Goal: Task Accomplishment & Management: Manage account settings

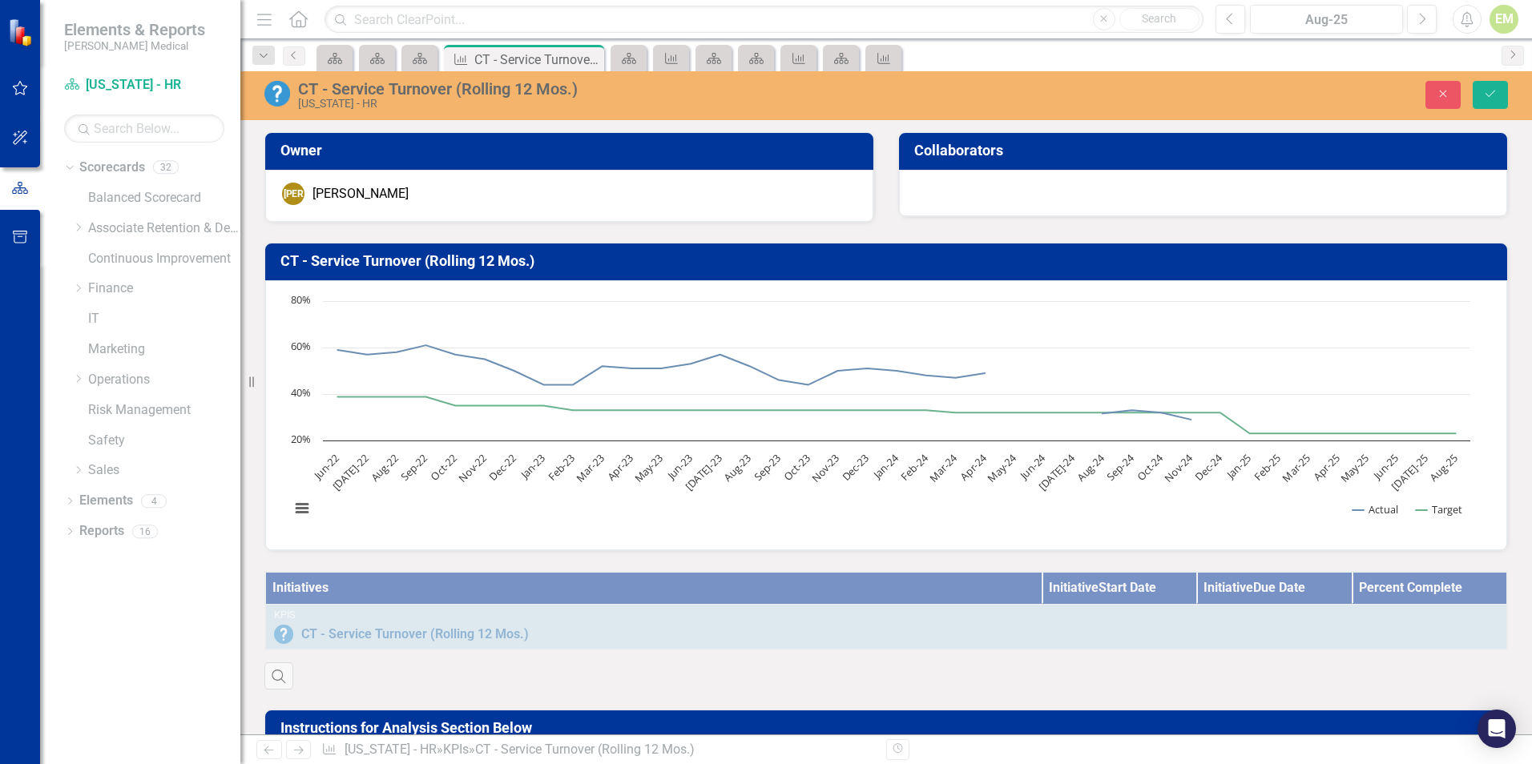
scroll to position [1282, 0]
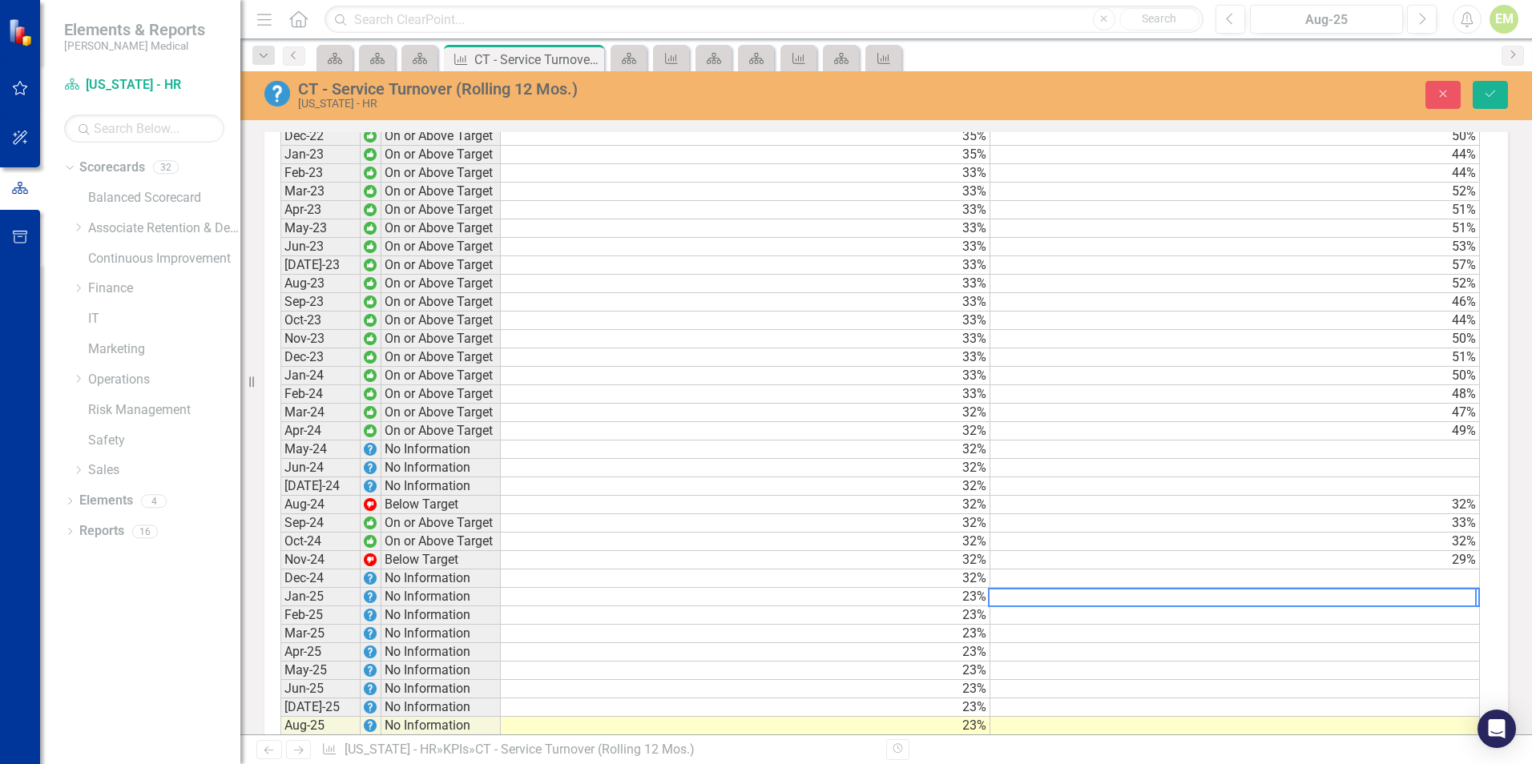
click at [1175, 625] on td at bounding box center [1234, 615] width 489 height 18
click at [1199, 606] on td "30%" at bounding box center [1234, 597] width 489 height 18
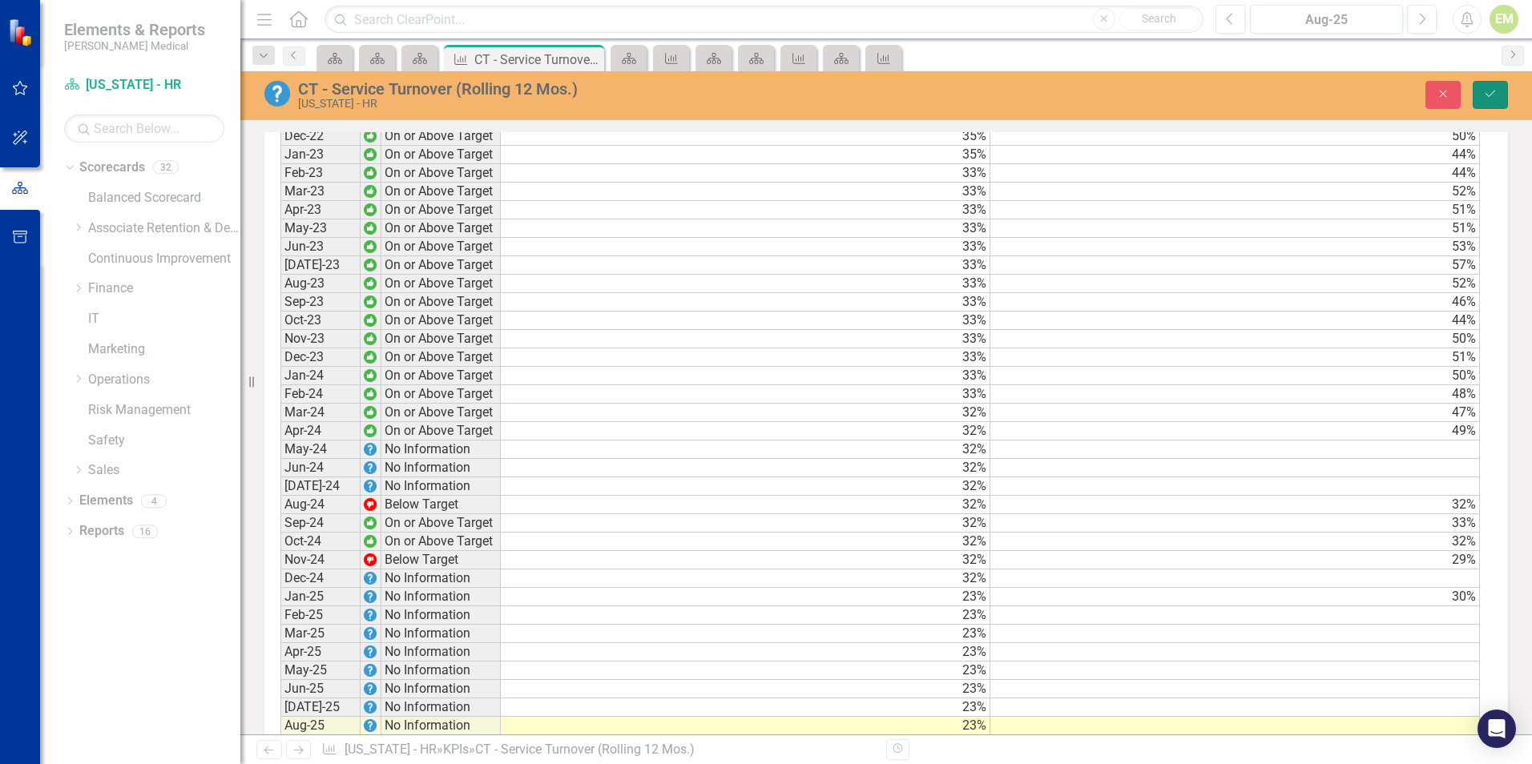
click at [1476, 91] on button "Save" at bounding box center [1489, 95] width 35 height 28
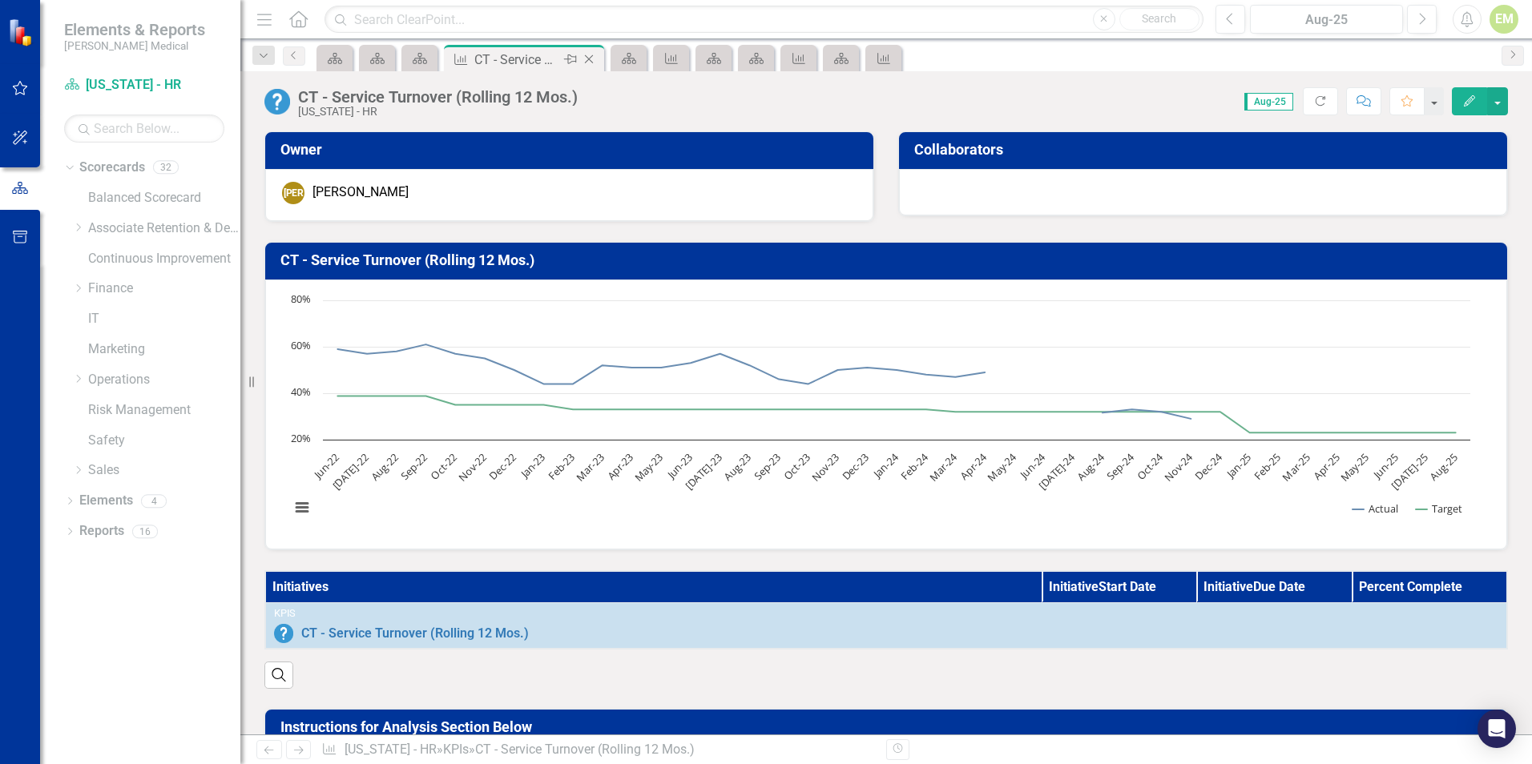
click at [594, 59] on icon "Close" at bounding box center [589, 59] width 16 height 13
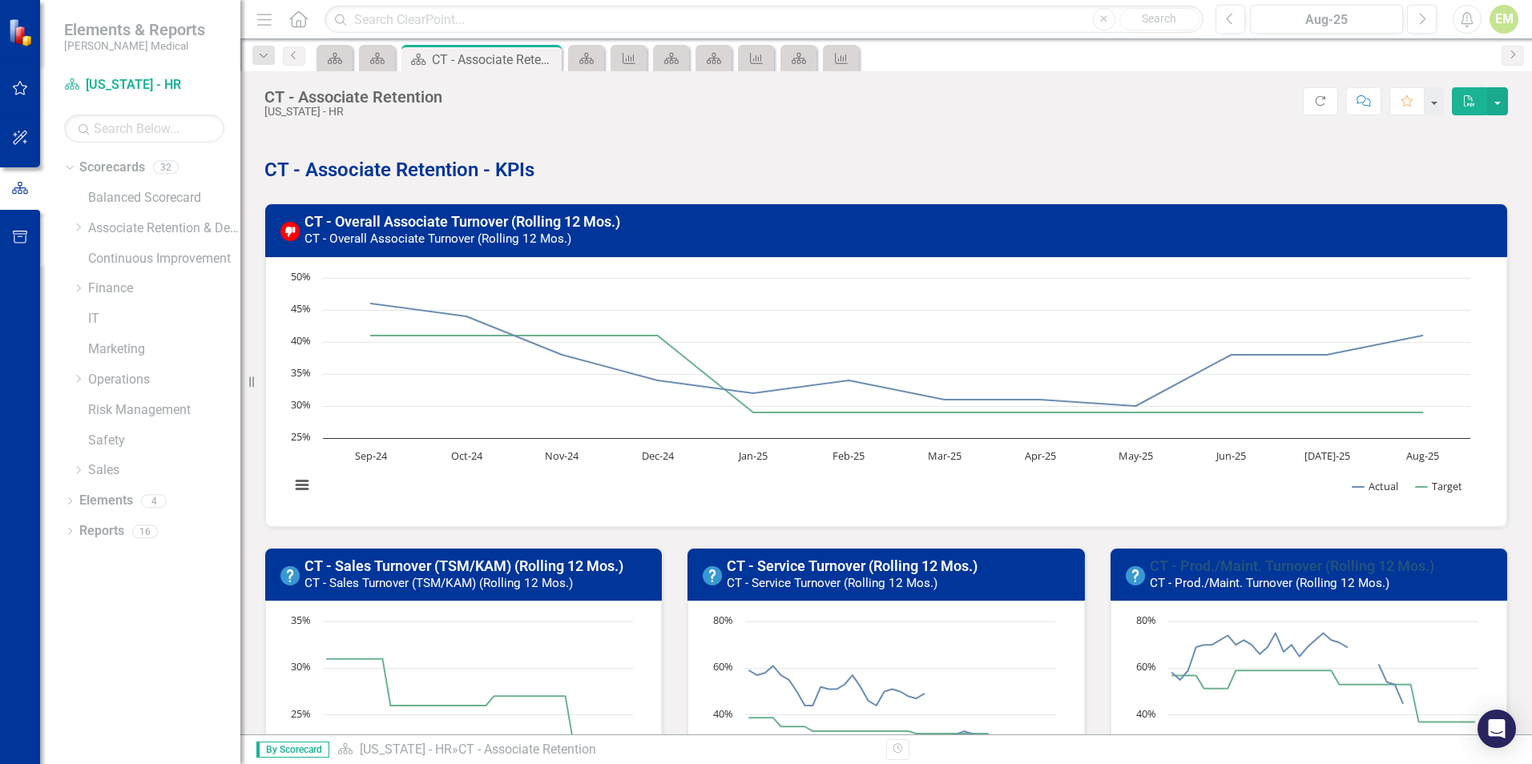
click at [1209, 564] on link "CT - Prod./Maint. Turnover (Rolling 12 Mos.)" at bounding box center [1291, 566] width 284 height 17
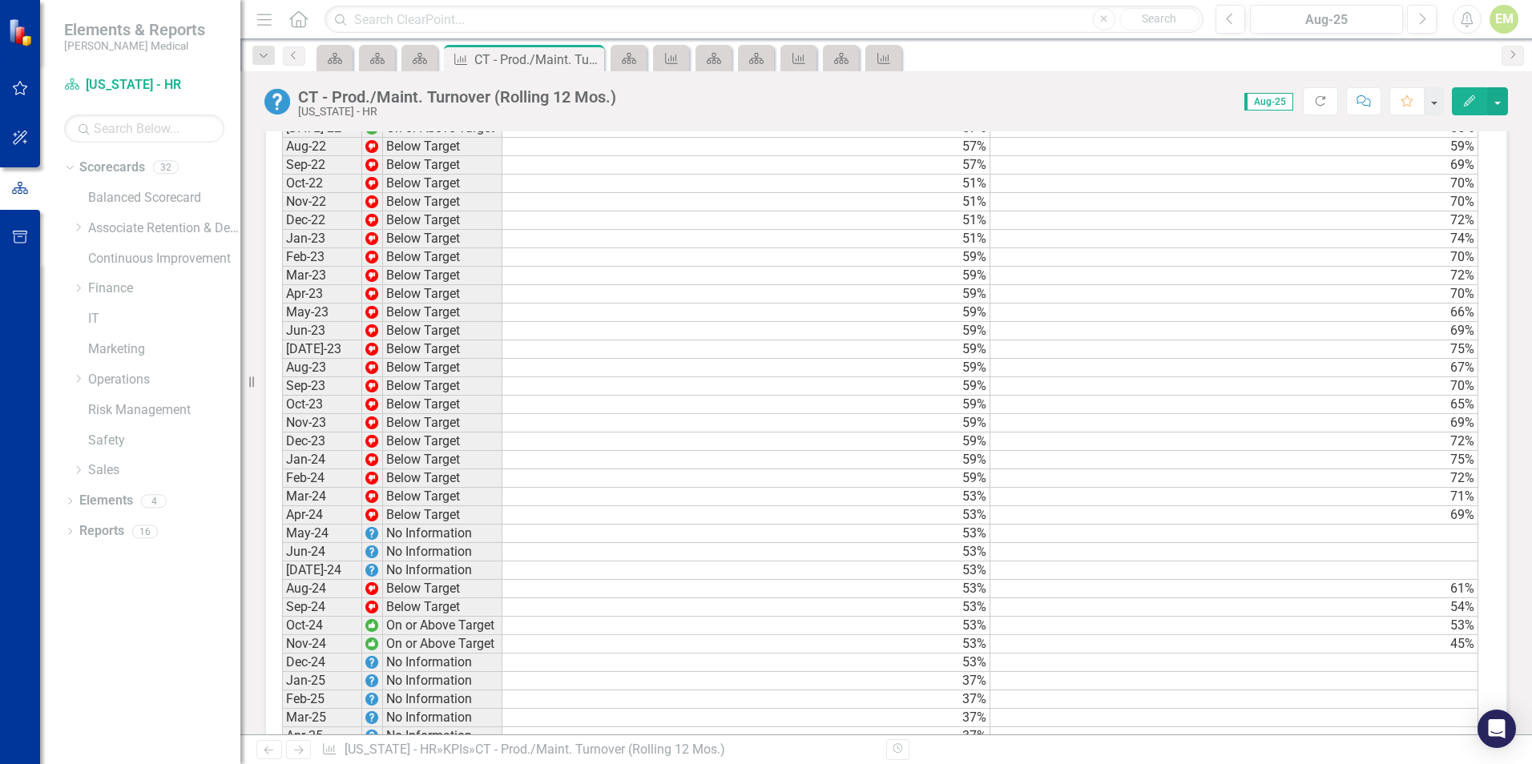
scroll to position [1202, 0]
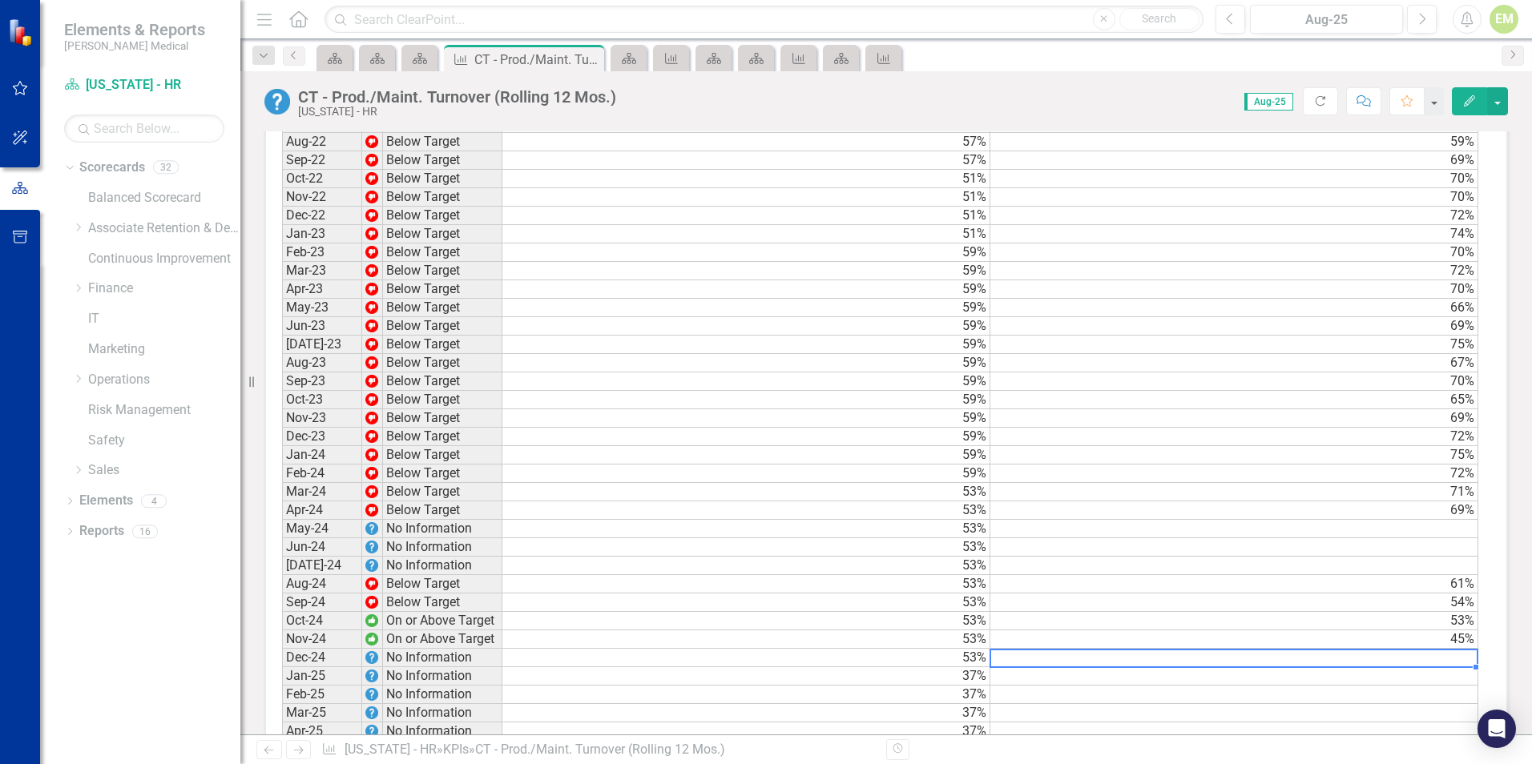
click at [1337, 667] on td at bounding box center [1234, 658] width 488 height 18
click at [1353, 686] on td at bounding box center [1234, 676] width 488 height 18
click at [282, 533] on div "Period Status Target Actual Jun-22 Below Target 57% 58% Jul-22 On or Above Targ…" at bounding box center [282, 482] width 0 height 811
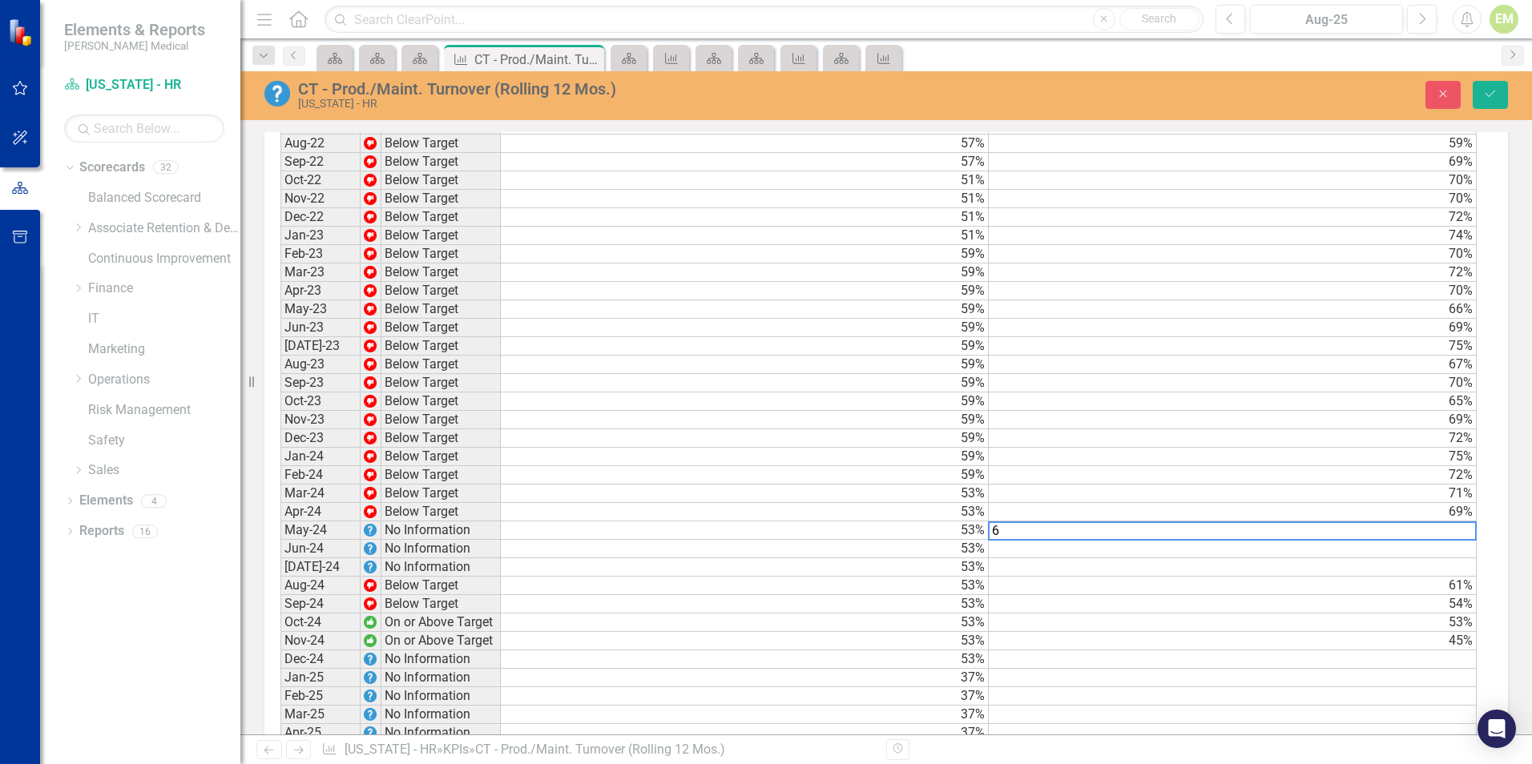
scroll to position [1202, 0]
type textarea "63.7"
click at [1289, 558] on td at bounding box center [1234, 548] width 489 height 18
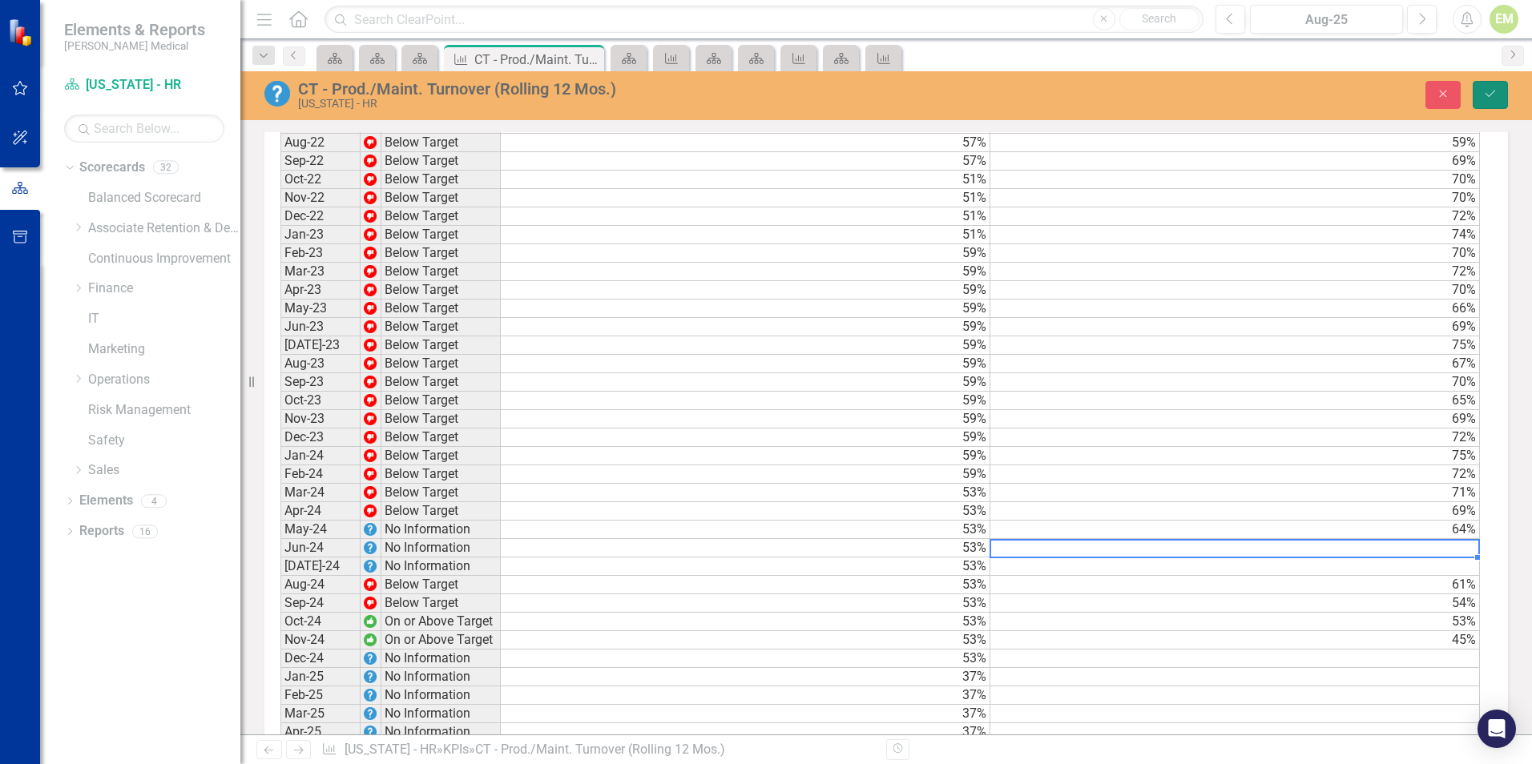
click at [1498, 98] on button "Save" at bounding box center [1489, 95] width 35 height 28
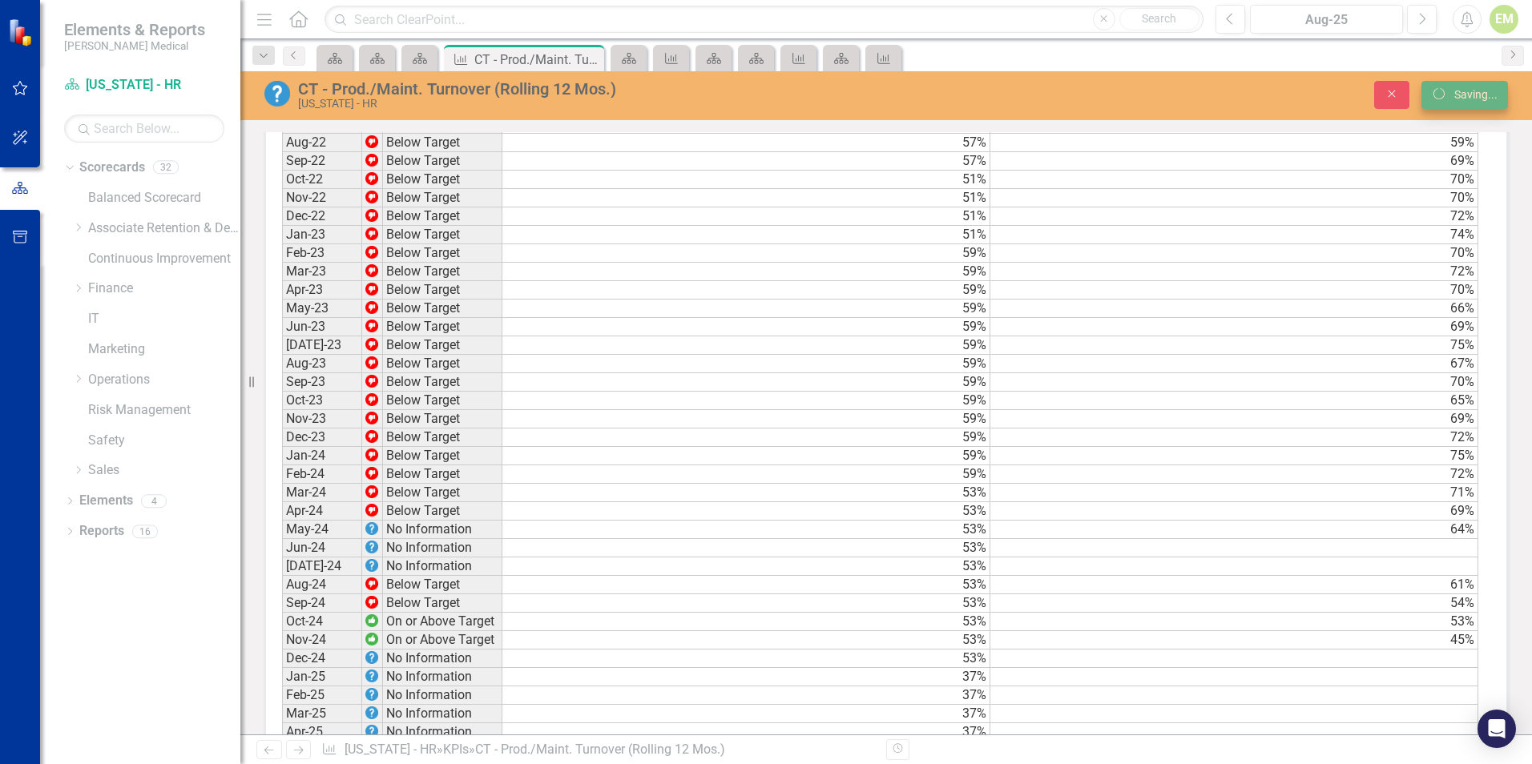
scroll to position [0, 0]
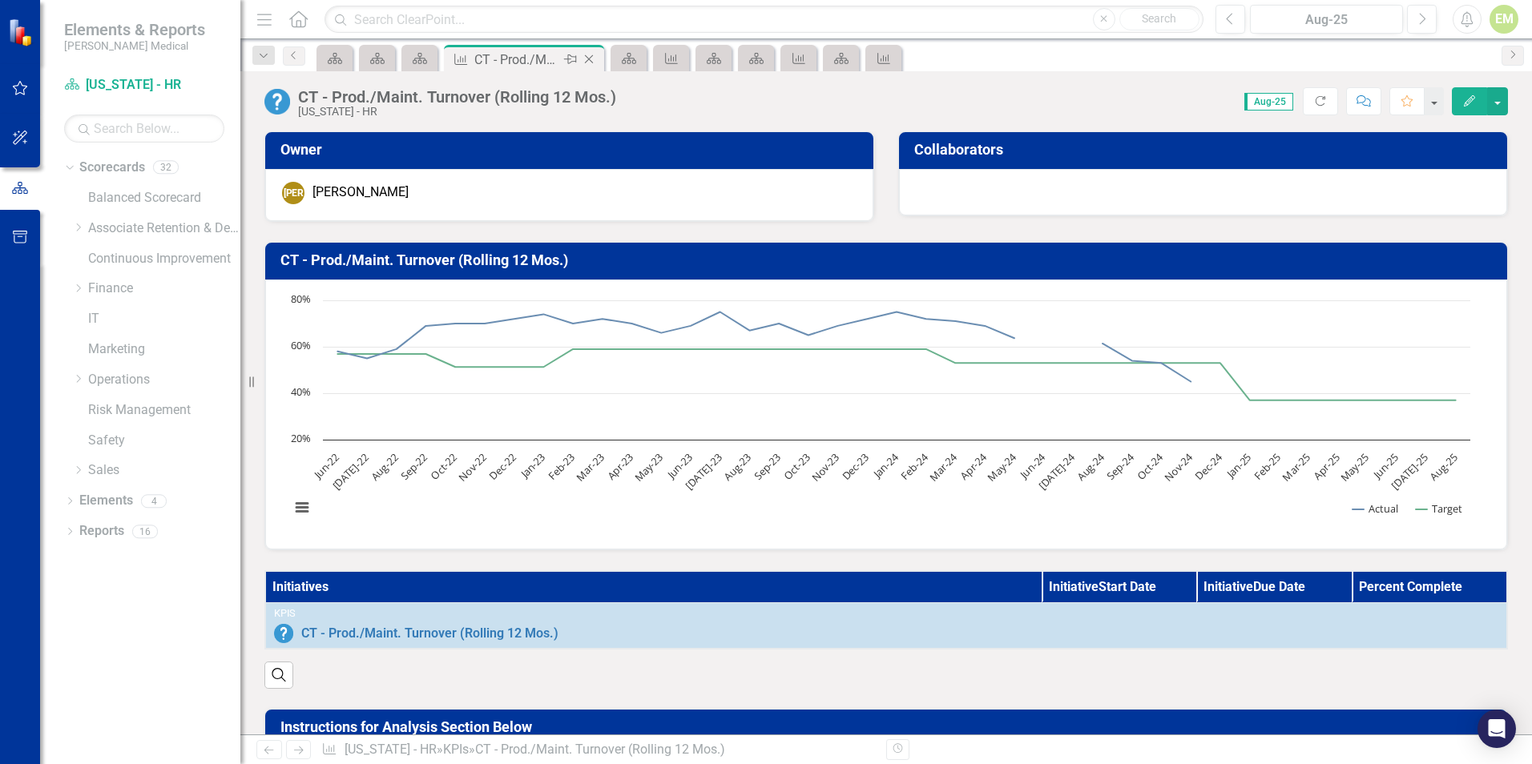
click at [590, 57] on icon "Close" at bounding box center [589, 59] width 16 height 13
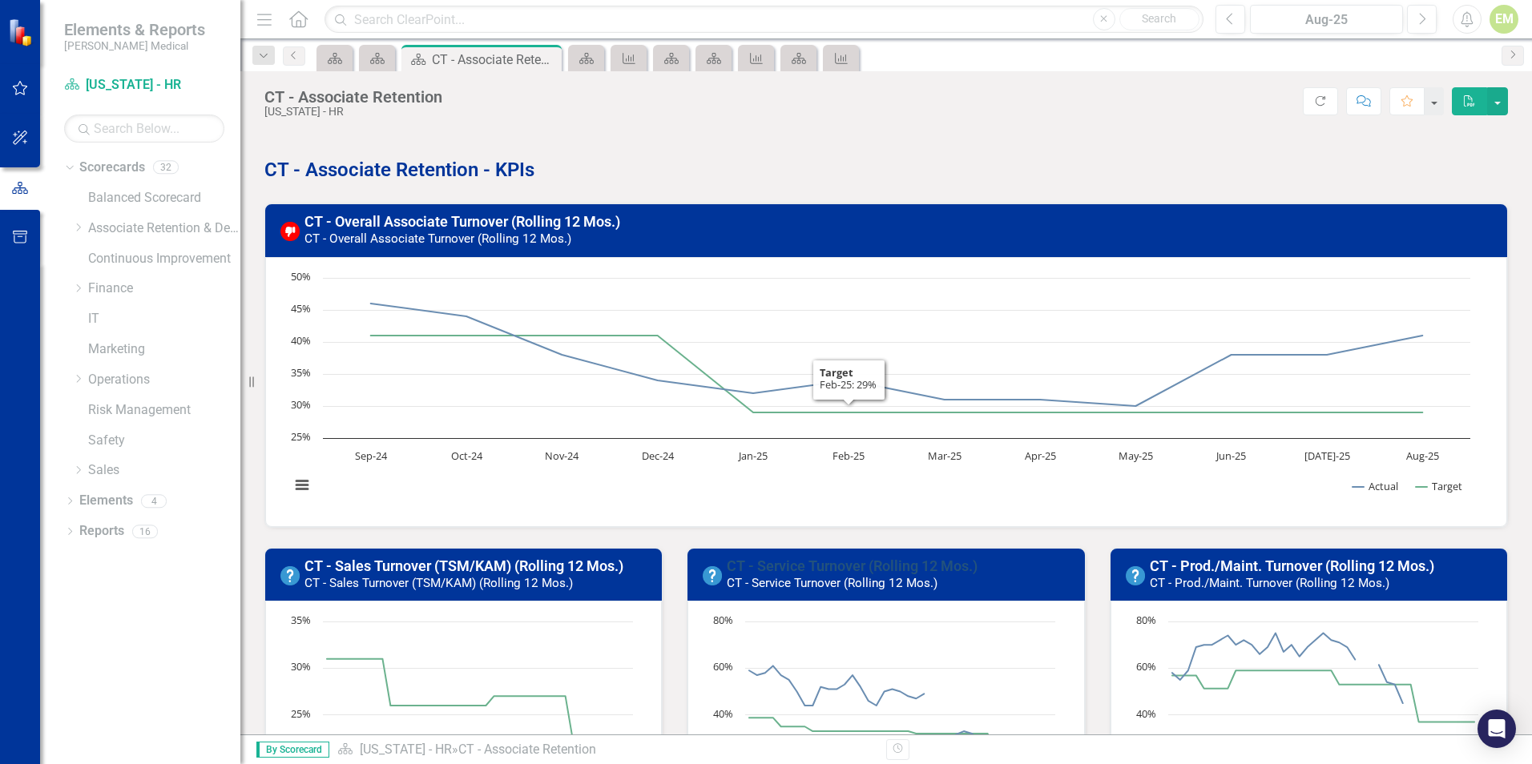
click at [847, 565] on link "CT - Service Turnover (Rolling 12 Mos.)" at bounding box center [852, 566] width 251 height 17
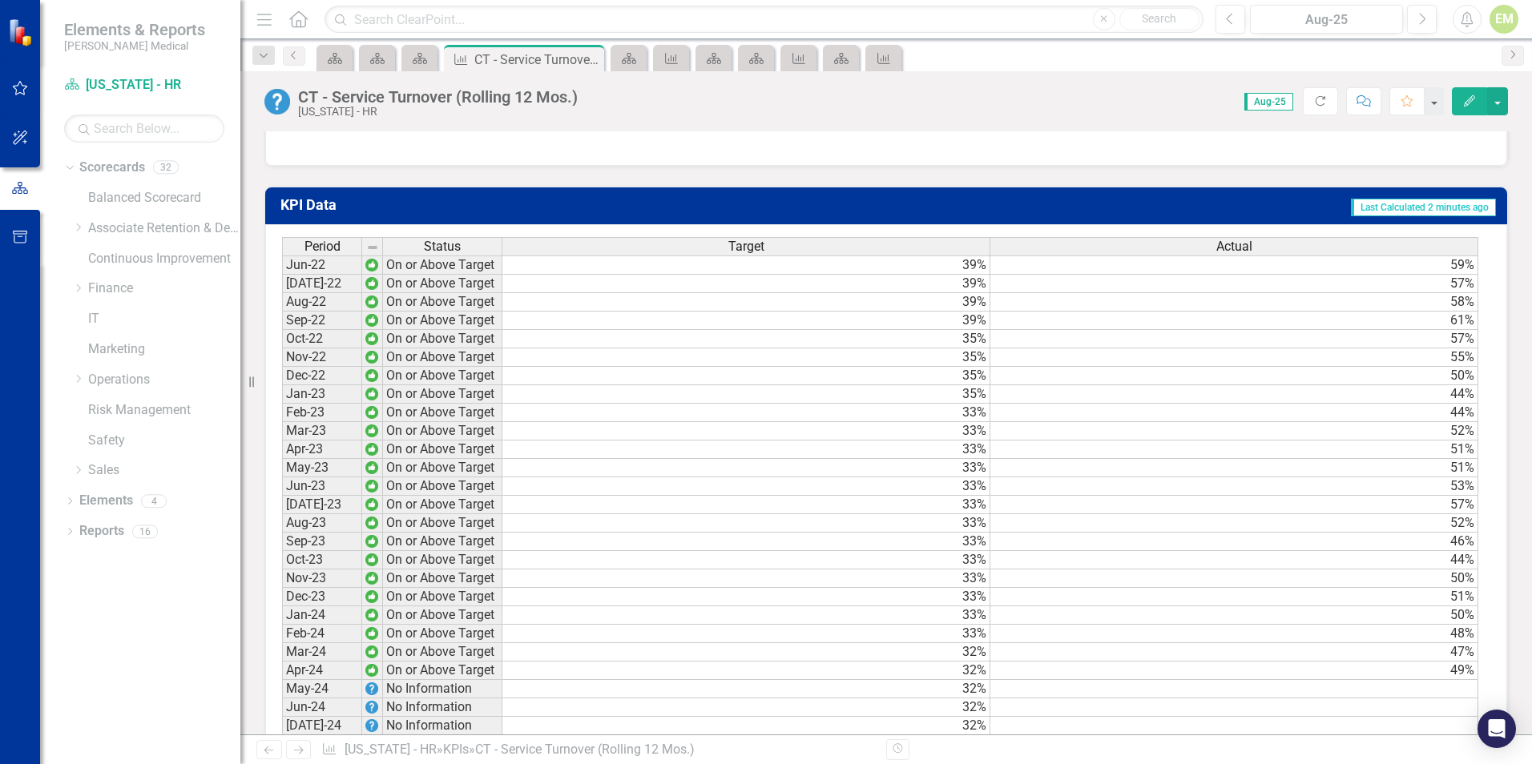
scroll to position [1362, 0]
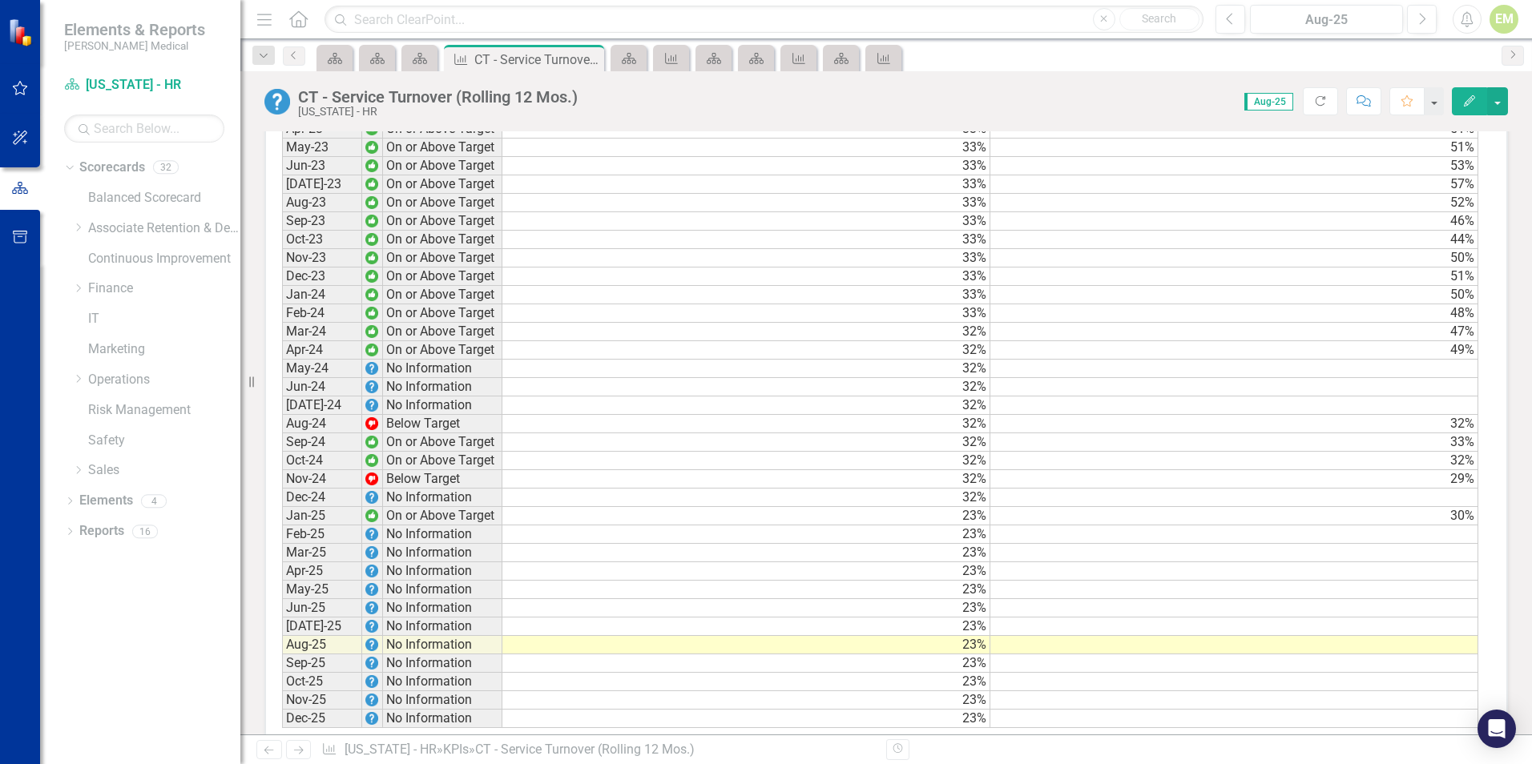
click at [1427, 376] on td at bounding box center [1234, 369] width 488 height 18
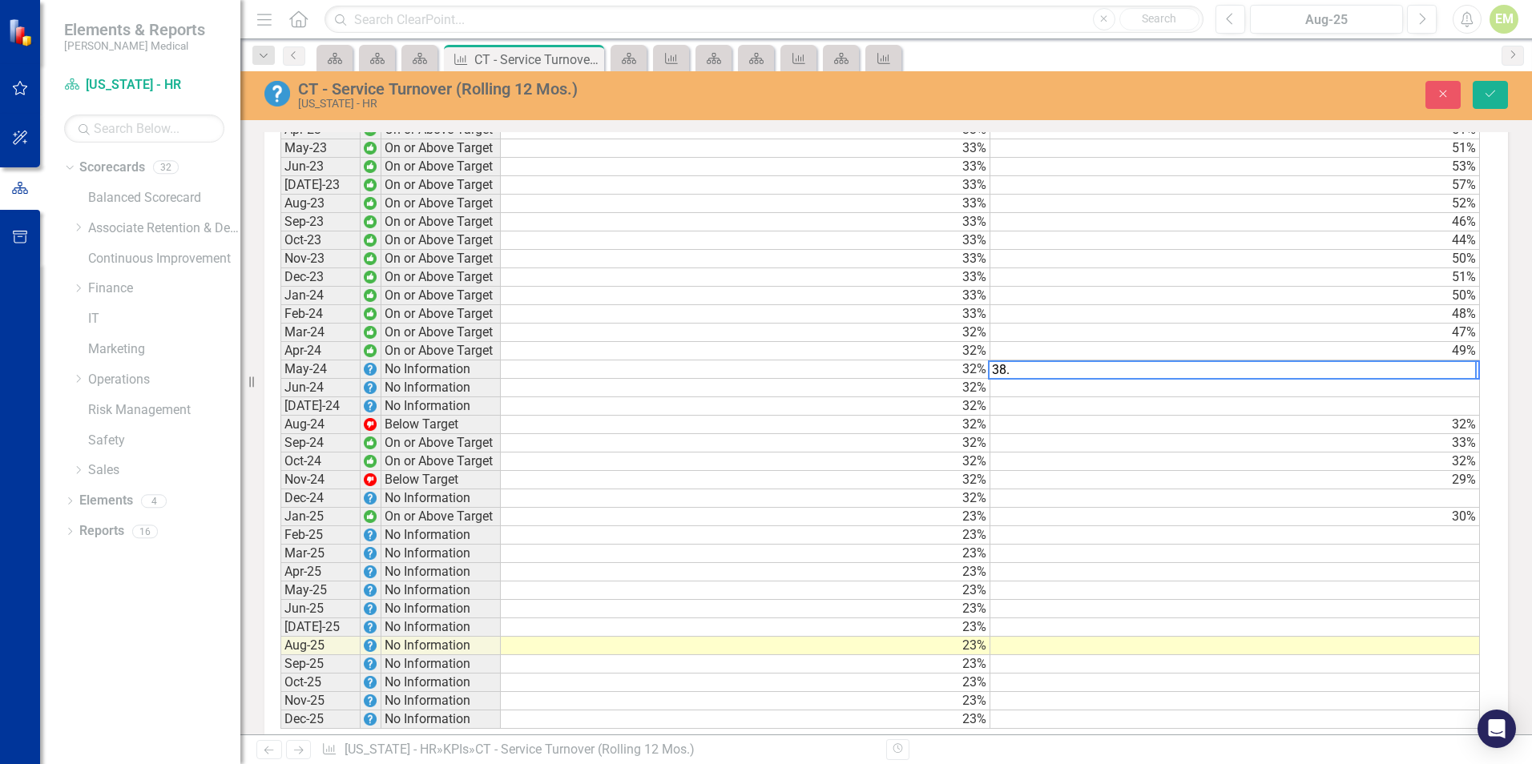
type textarea "38.0"
click at [1494, 98] on icon "Save" at bounding box center [1490, 93] width 14 height 11
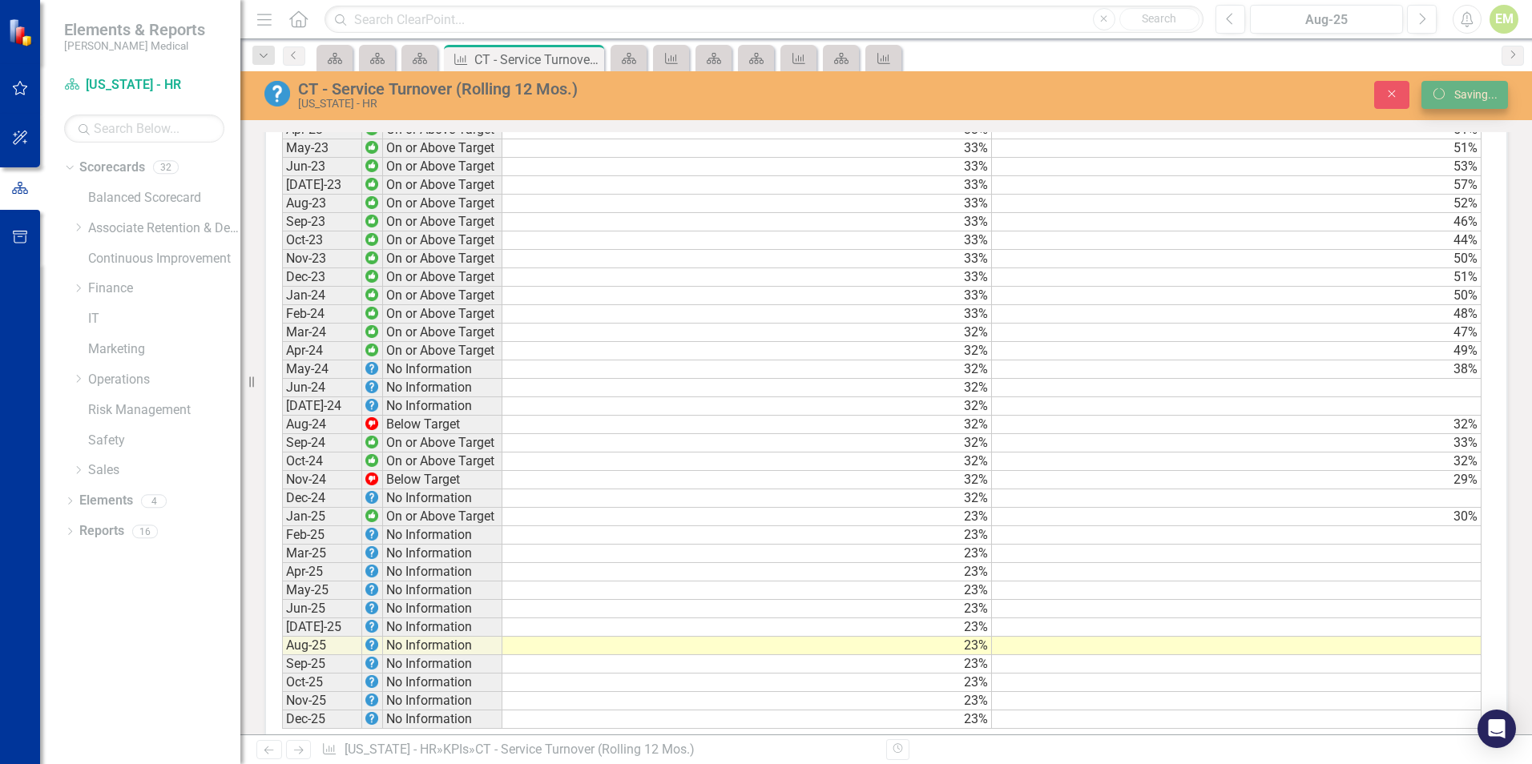
scroll to position [1362, 0]
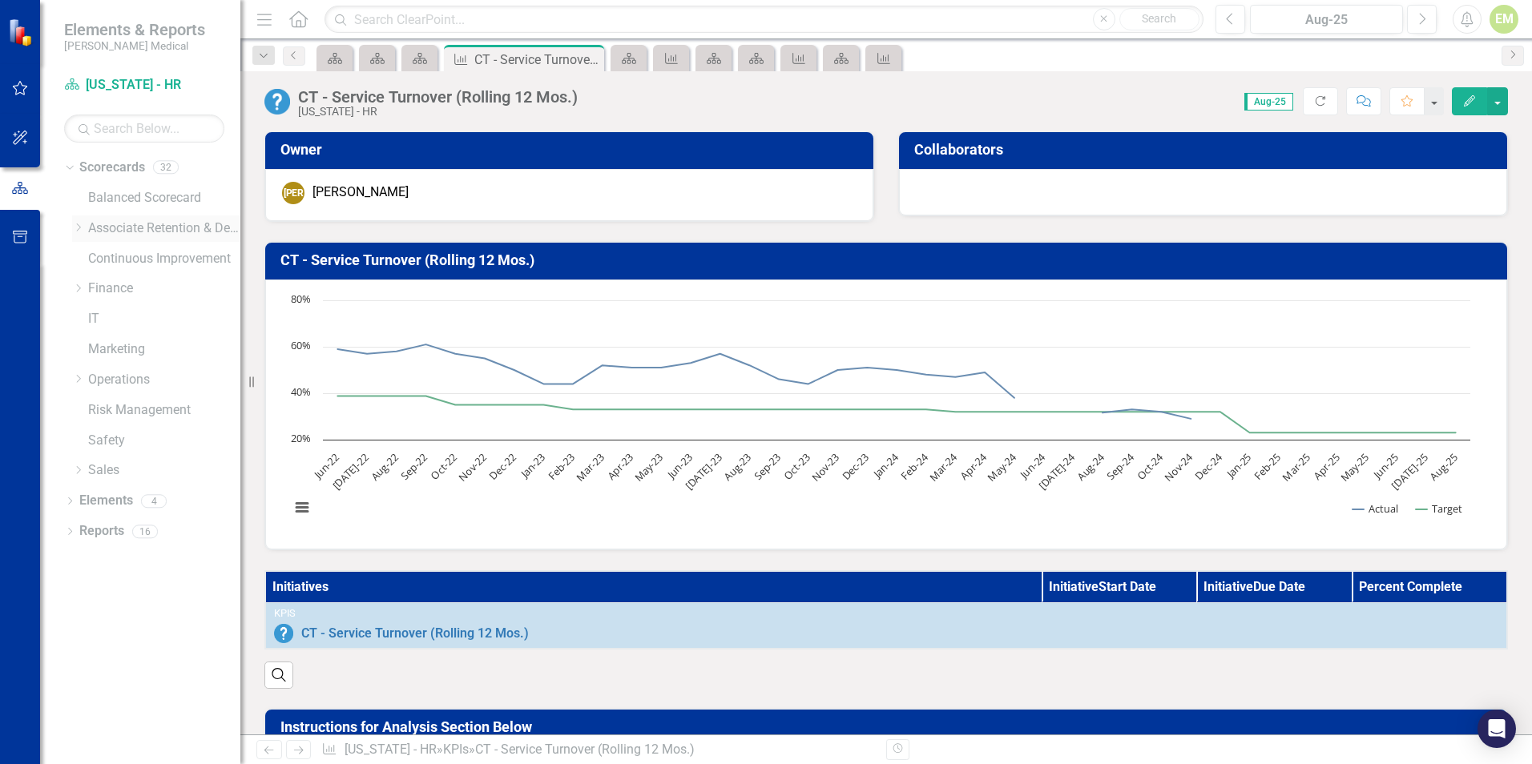
click at [79, 226] on icon at bounding box center [79, 227] width 4 height 8
click at [99, 288] on icon "Dropdown" at bounding box center [94, 289] width 12 height 10
click at [138, 352] on link "[US_STATE] - HR" at bounding box center [180, 349] width 120 height 18
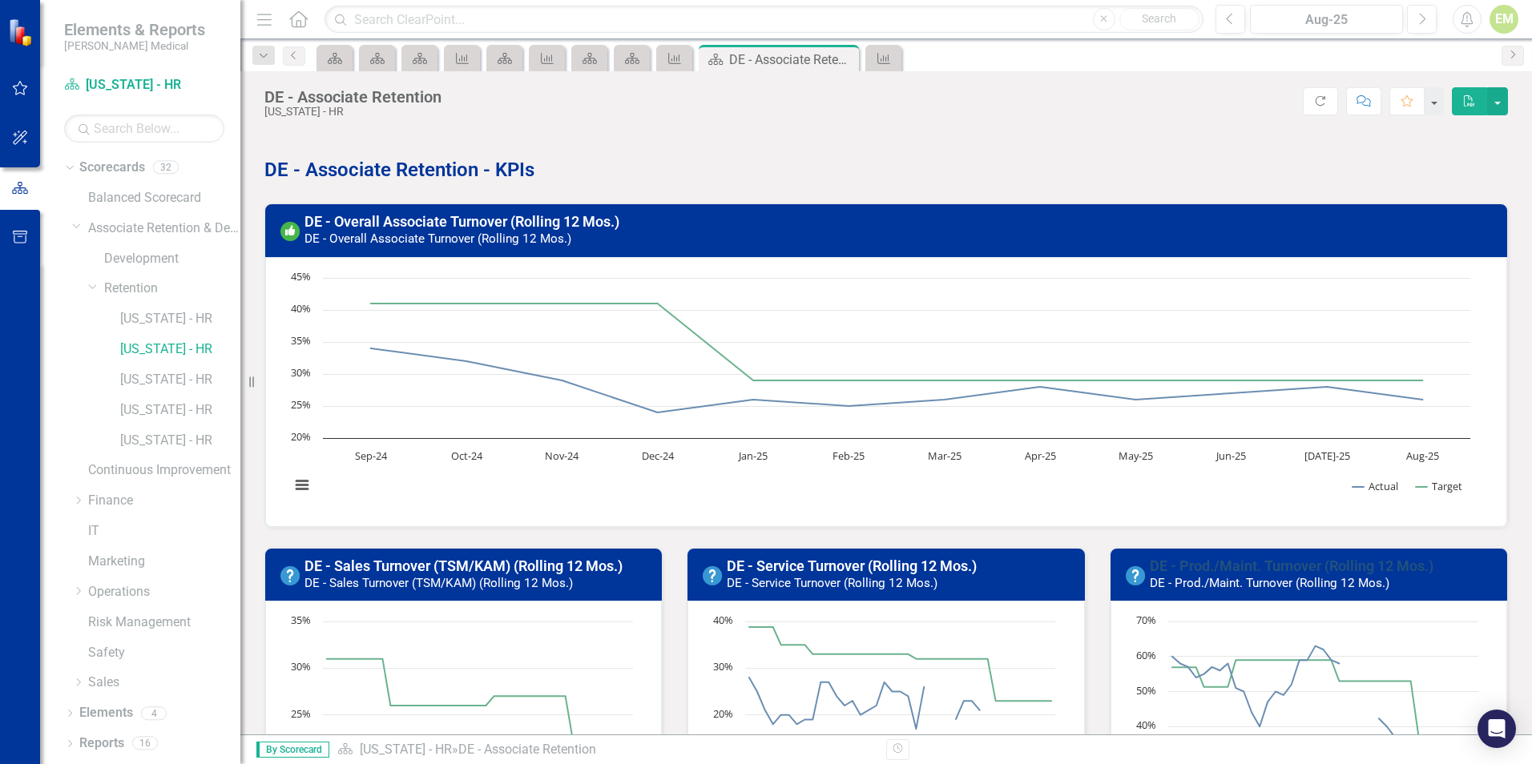
click at [1273, 559] on link "DE - Prod./Maint. Turnover (Rolling 12 Mos.)" at bounding box center [1291, 566] width 284 height 17
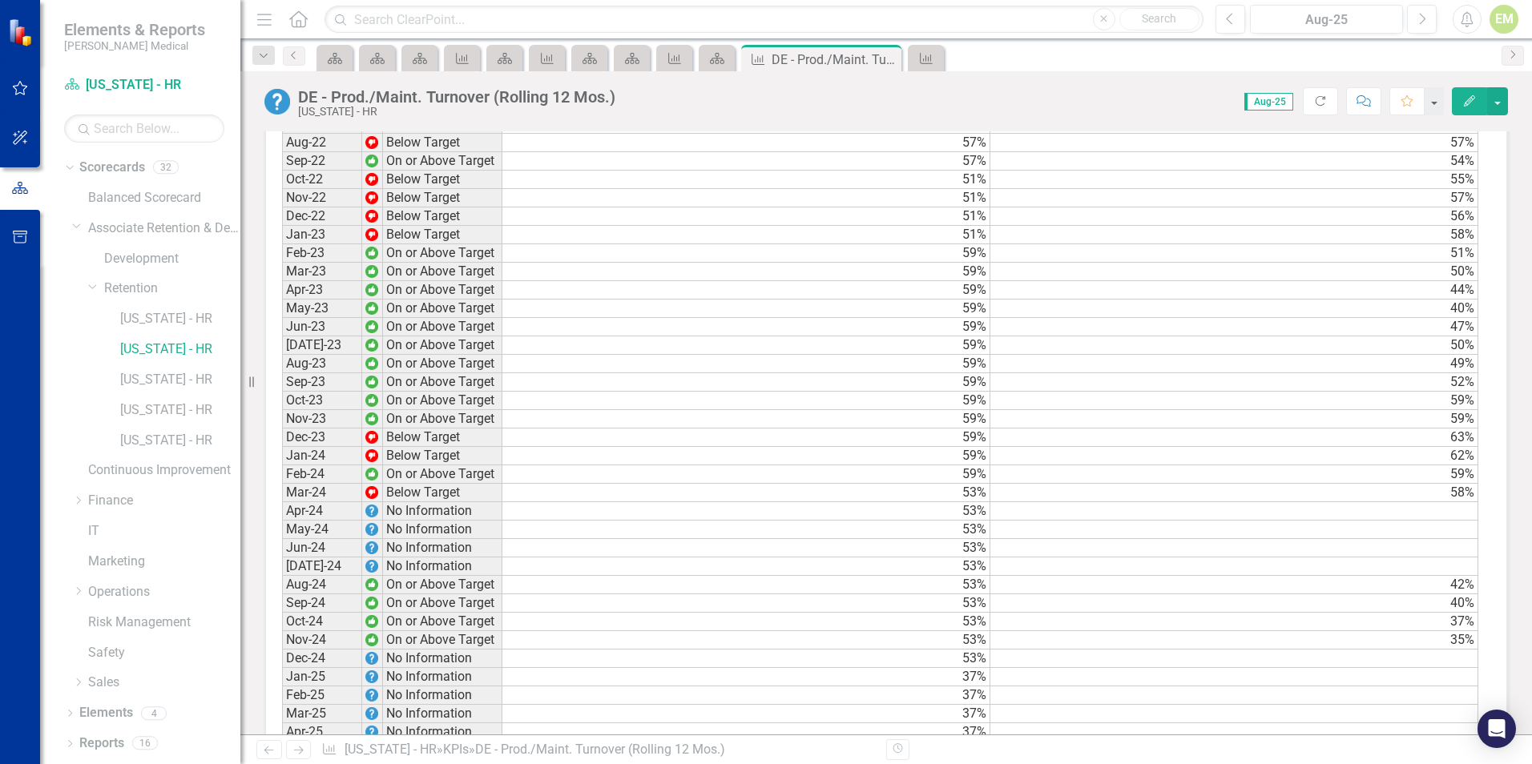
scroll to position [1202, 0]
click at [590, 520] on td "53%" at bounding box center [746, 510] width 488 height 18
click at [282, 531] on div "Period Status Target Actual Jun-22 Below Target 57% 60% Jul-22 Below Target 57%…" at bounding box center [282, 482] width 0 height 811
click at [1272, 538] on td at bounding box center [1234, 529] width 488 height 18
click at [1276, 520] on td at bounding box center [1234, 510] width 488 height 18
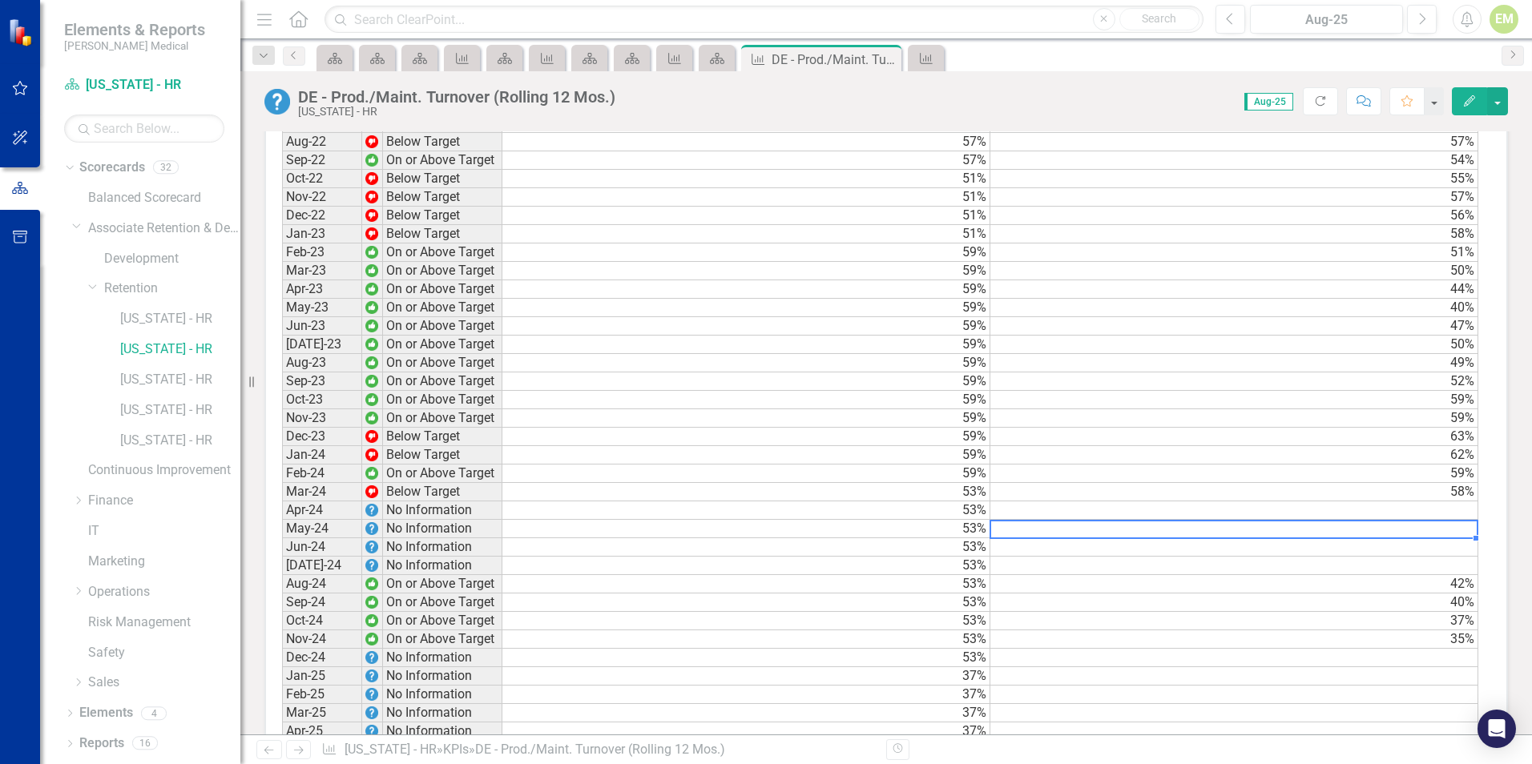
click at [1386, 535] on td at bounding box center [1234, 529] width 488 height 18
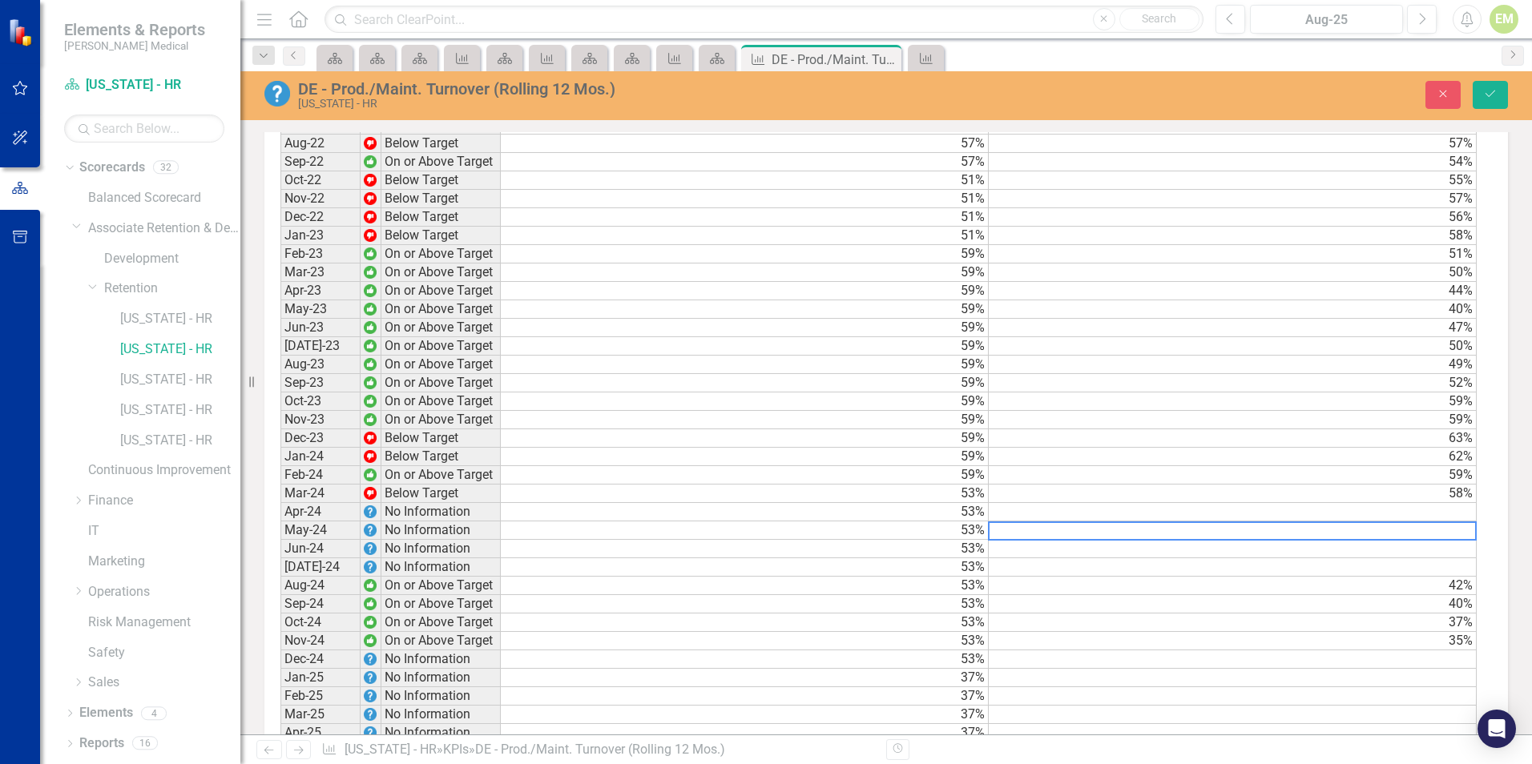
scroll to position [1202, 0]
click at [1391, 521] on td at bounding box center [1234, 511] width 489 height 18
type textarea "54"
click at [1484, 103] on button "Save" at bounding box center [1489, 95] width 35 height 28
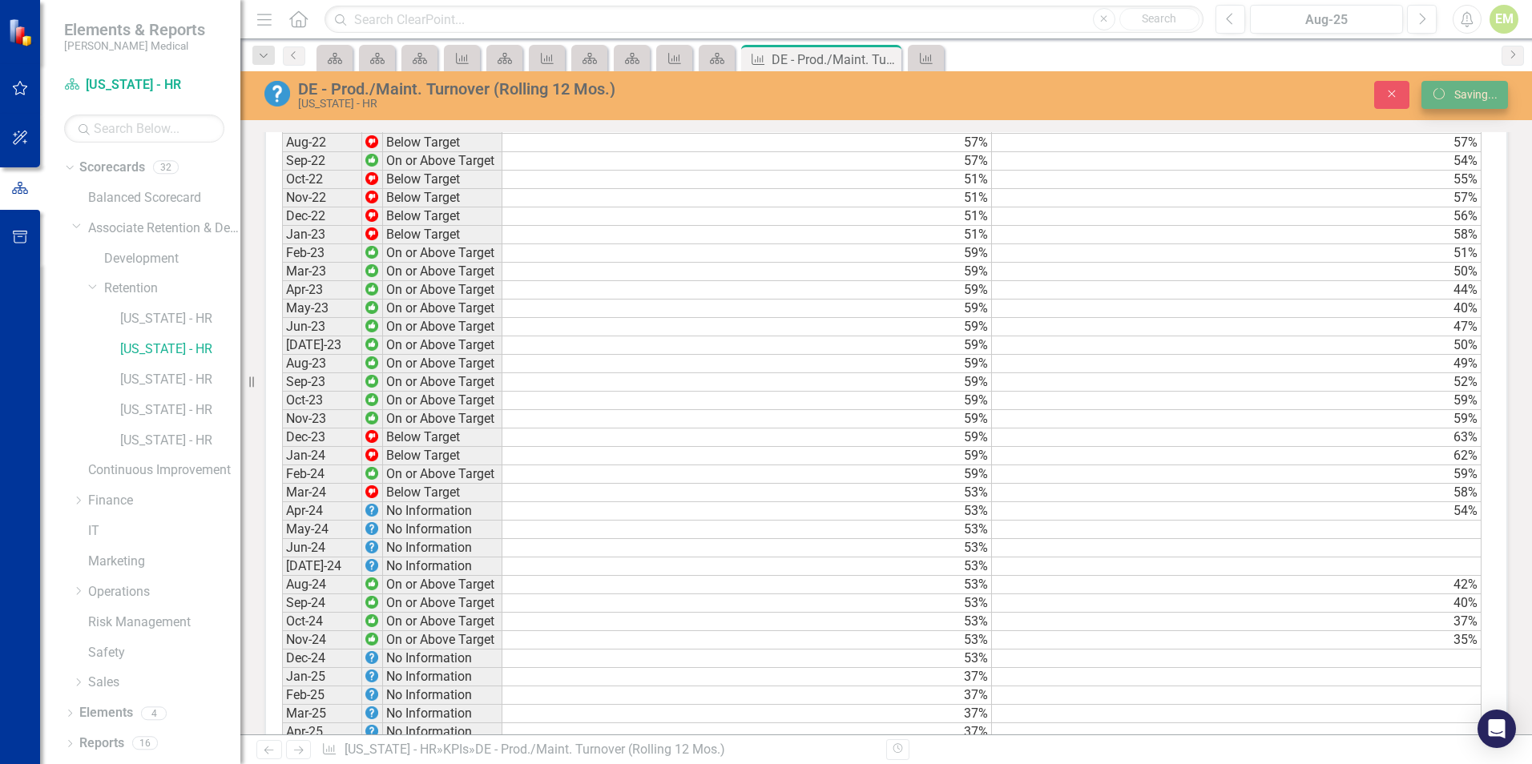
scroll to position [1202, 0]
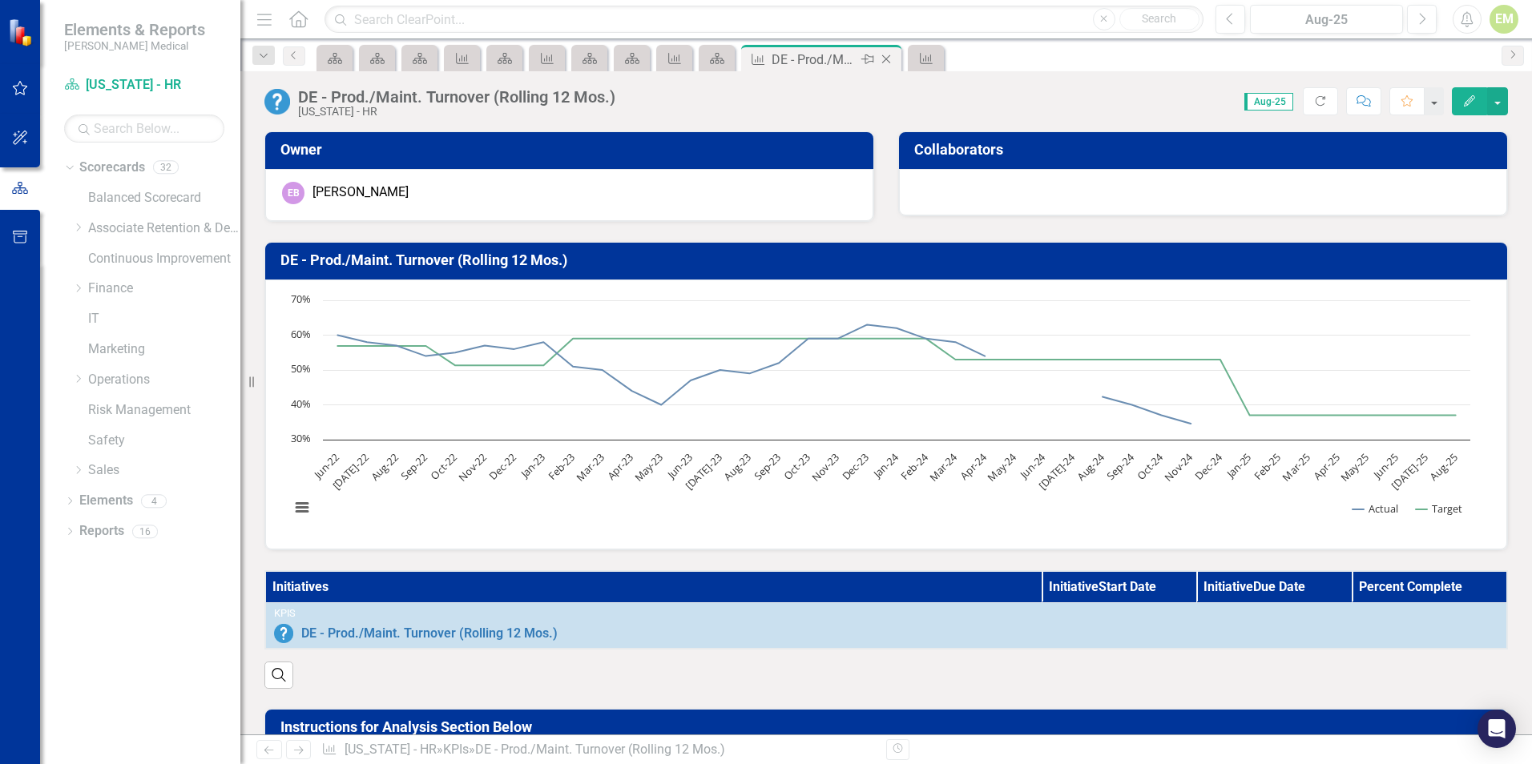
click at [888, 58] on icon "Close" at bounding box center [886, 59] width 16 height 13
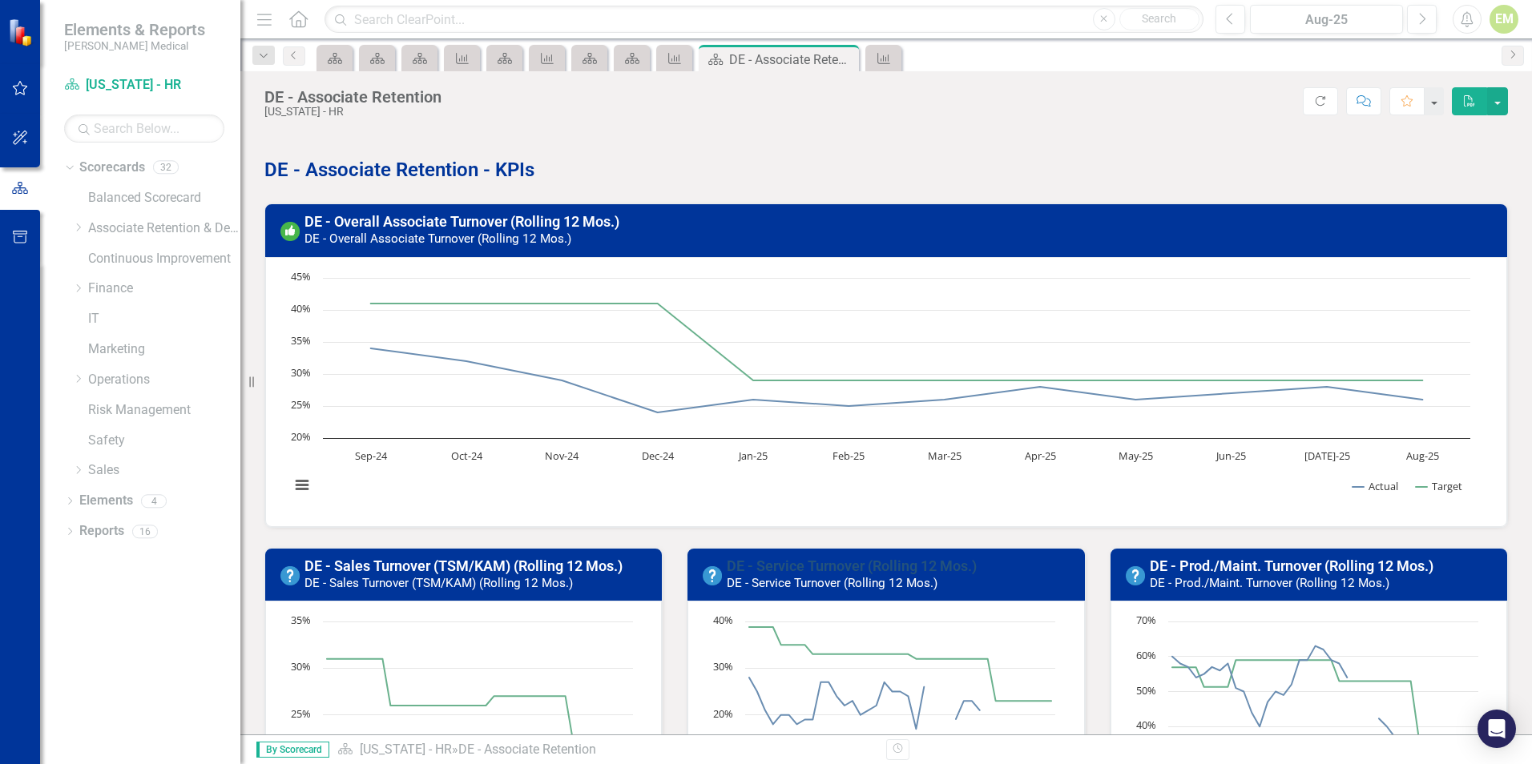
click at [842, 566] on link "DE - Service Turnover (Rolling 12 Mos.)" at bounding box center [852, 566] width 250 height 17
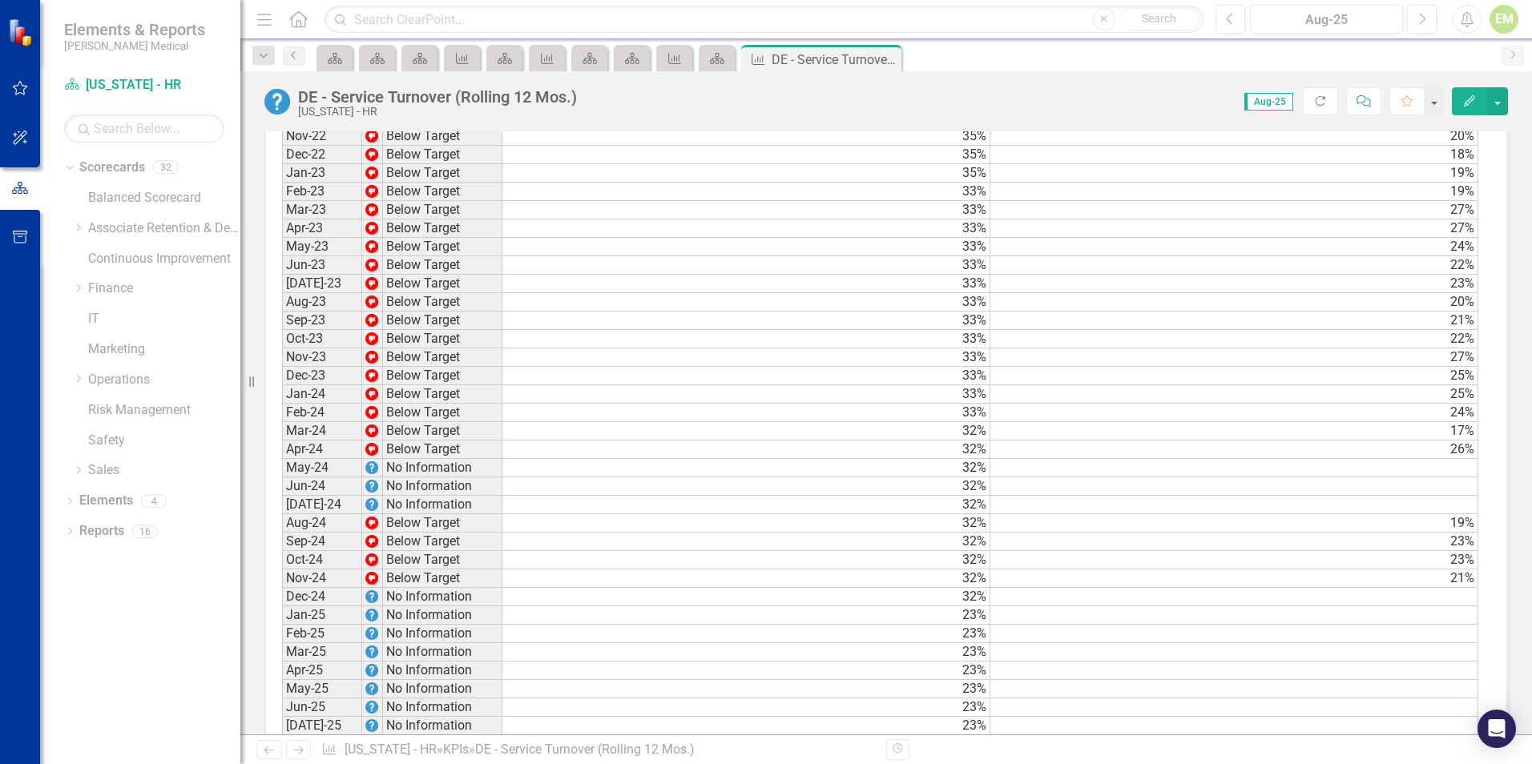
scroll to position [1282, 0]
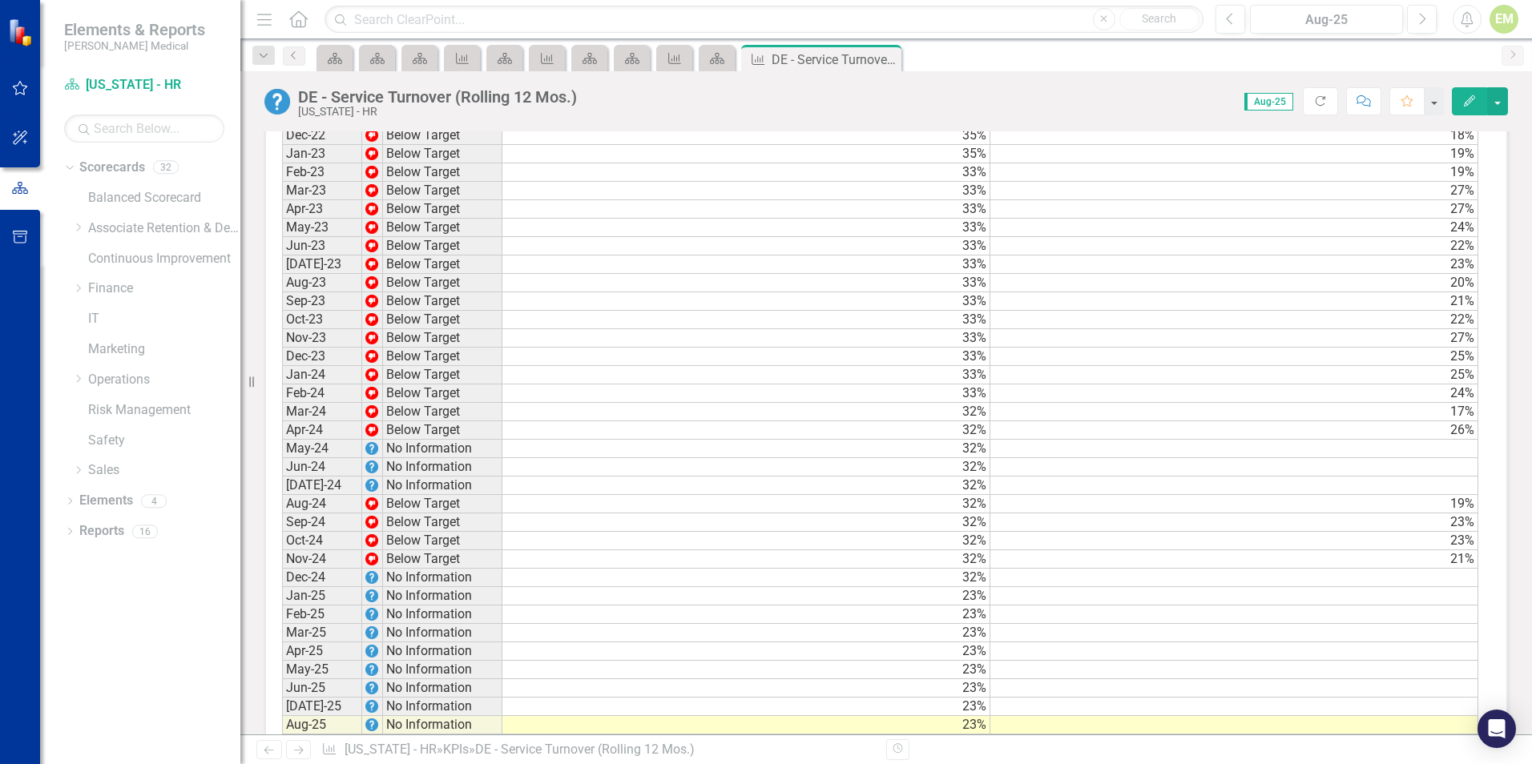
click at [1441, 440] on td "26%" at bounding box center [1234, 430] width 488 height 18
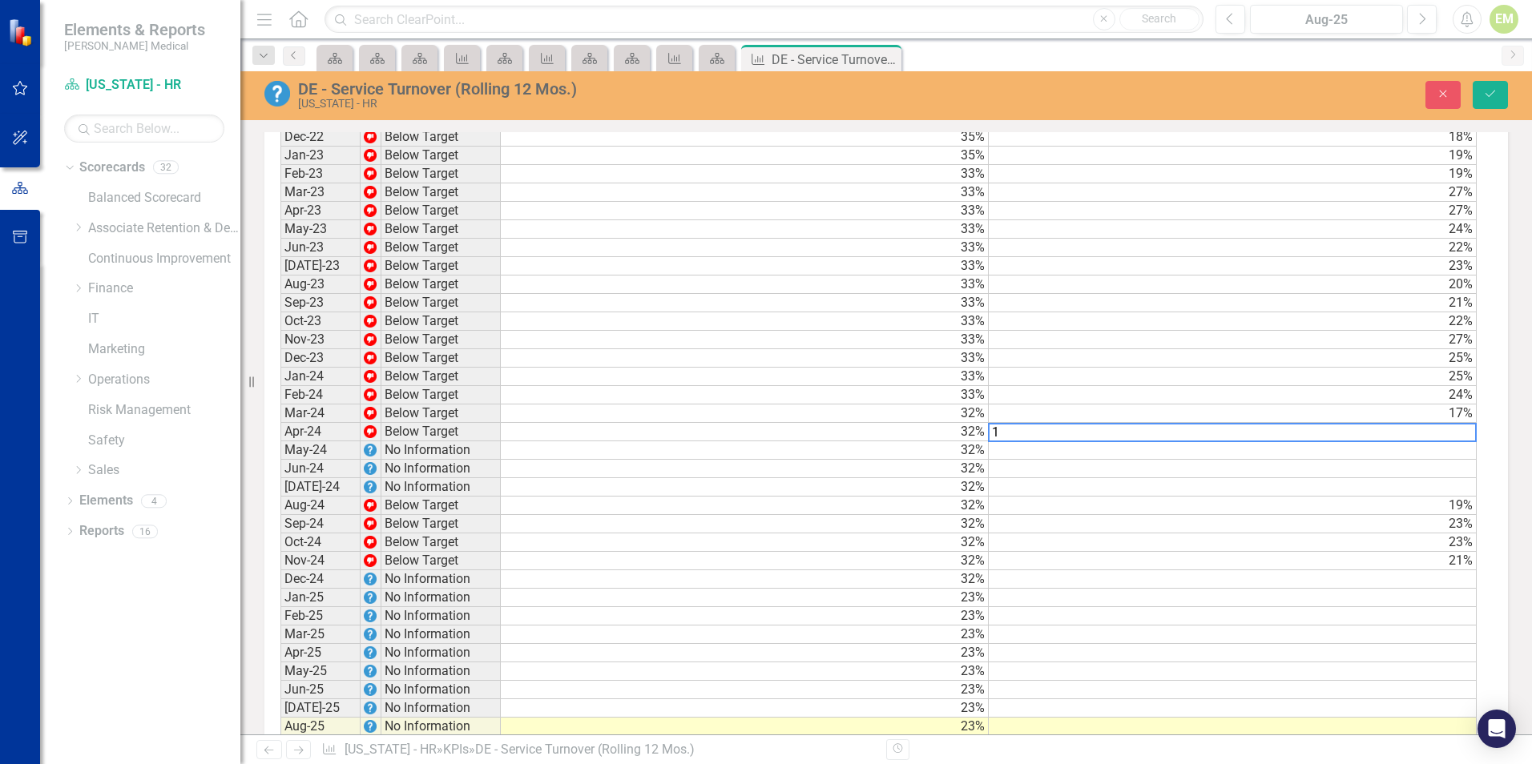
scroll to position [1282, 0]
type textarea "16.0"
click at [1478, 98] on button "Save" at bounding box center [1489, 95] width 35 height 28
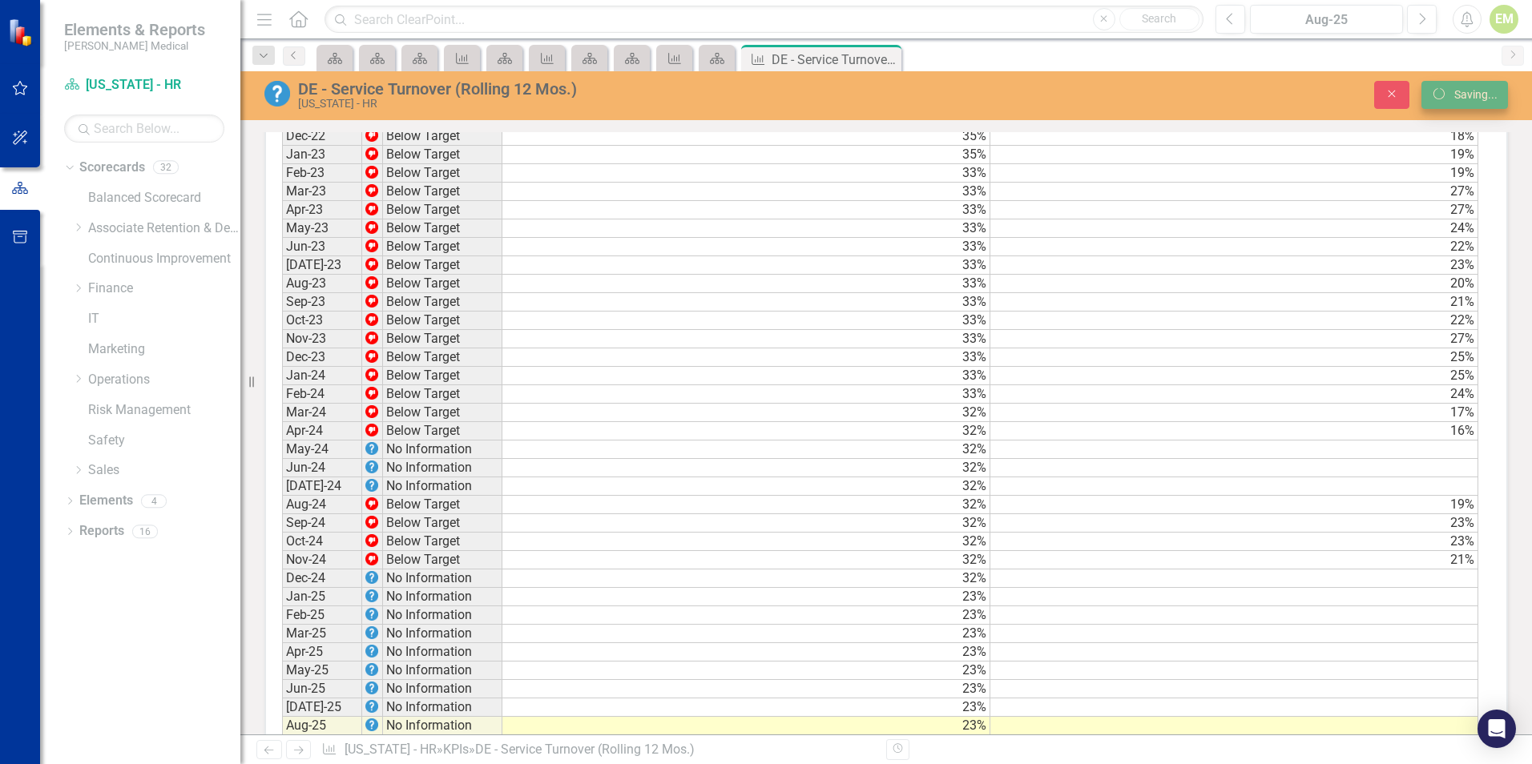
scroll to position [1282, 0]
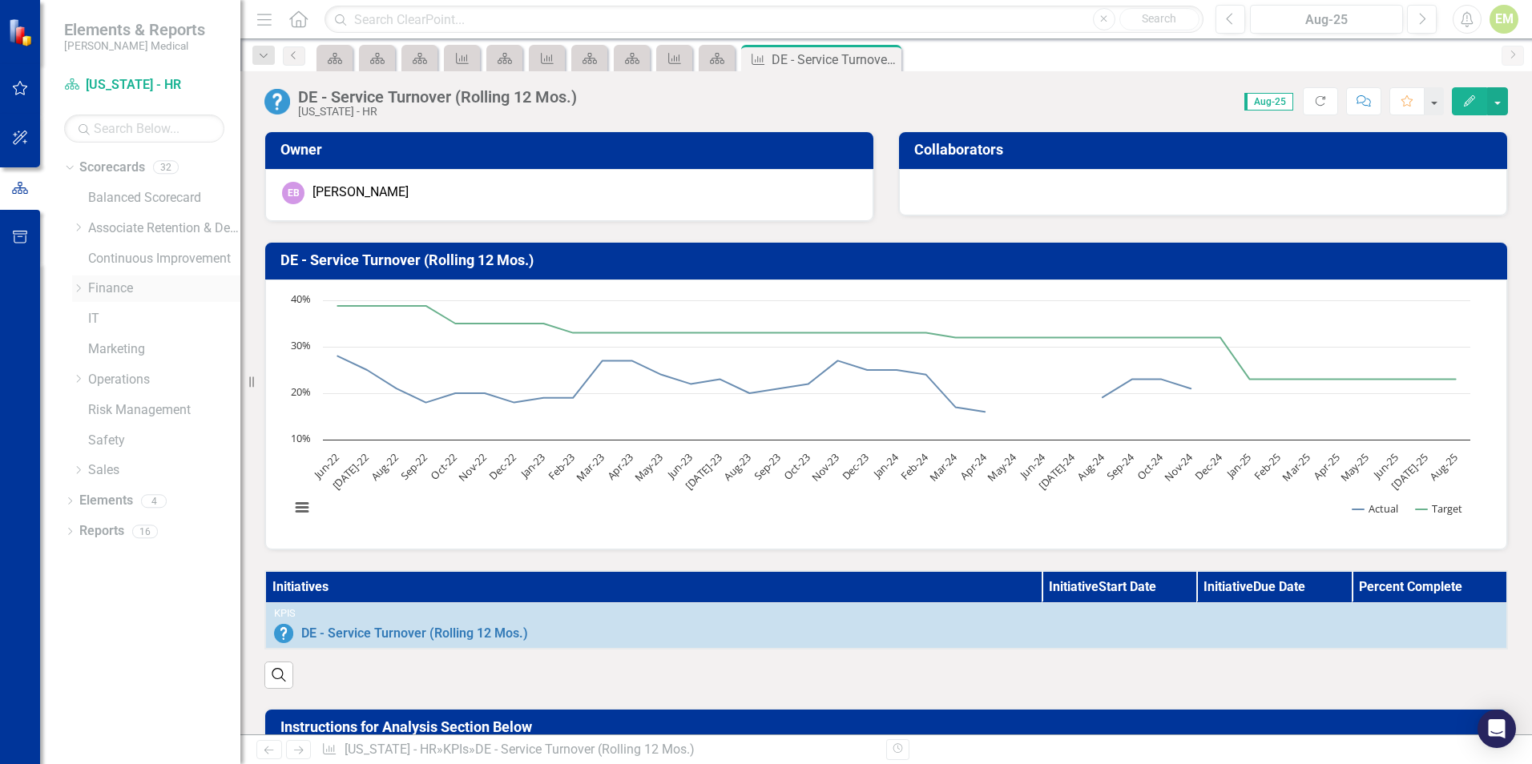
click at [83, 289] on icon "Dropdown" at bounding box center [78, 289] width 12 height 10
click at [78, 291] on icon "Dropdown" at bounding box center [77, 286] width 10 height 12
click at [81, 227] on icon "Dropdown" at bounding box center [78, 228] width 12 height 10
click at [94, 293] on div "Dropdown" at bounding box center [94, 289] width 12 height 14
click at [134, 318] on link "[US_STATE] - HR" at bounding box center [180, 319] width 120 height 18
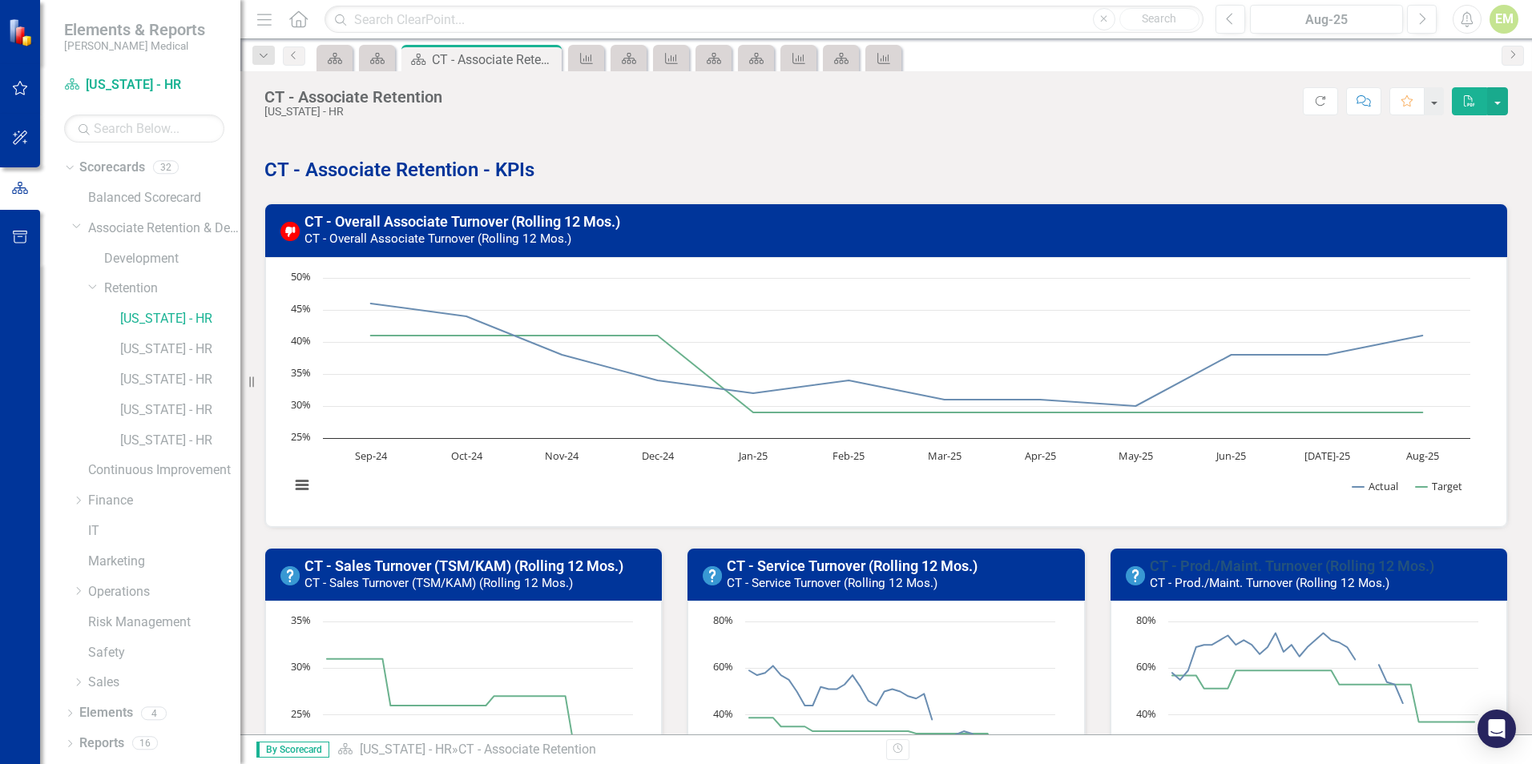
click at [1271, 562] on link "CT - Prod./Maint. Turnover (Rolling 12 Mos.)" at bounding box center [1291, 566] width 284 height 17
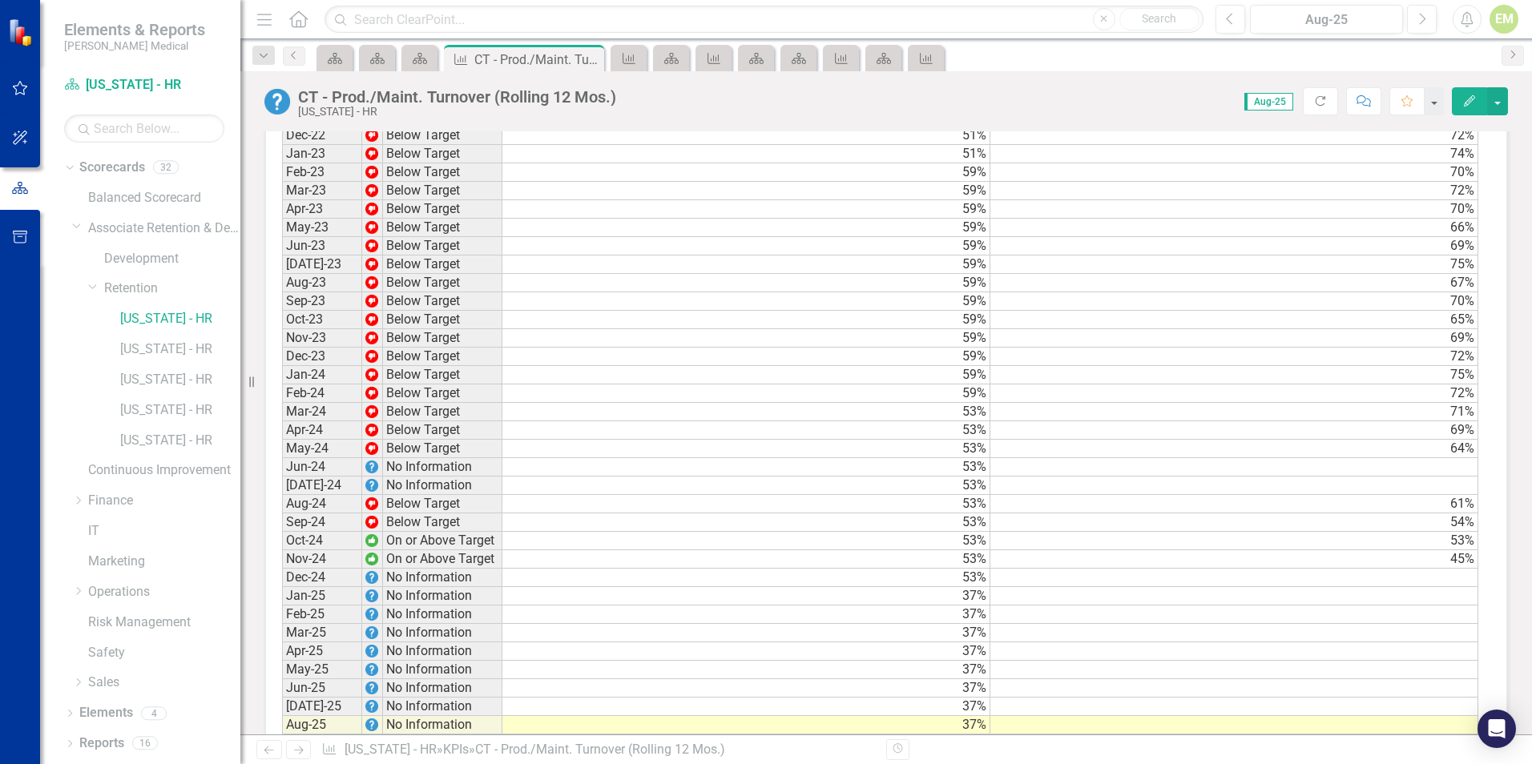
scroll to position [1409, 0]
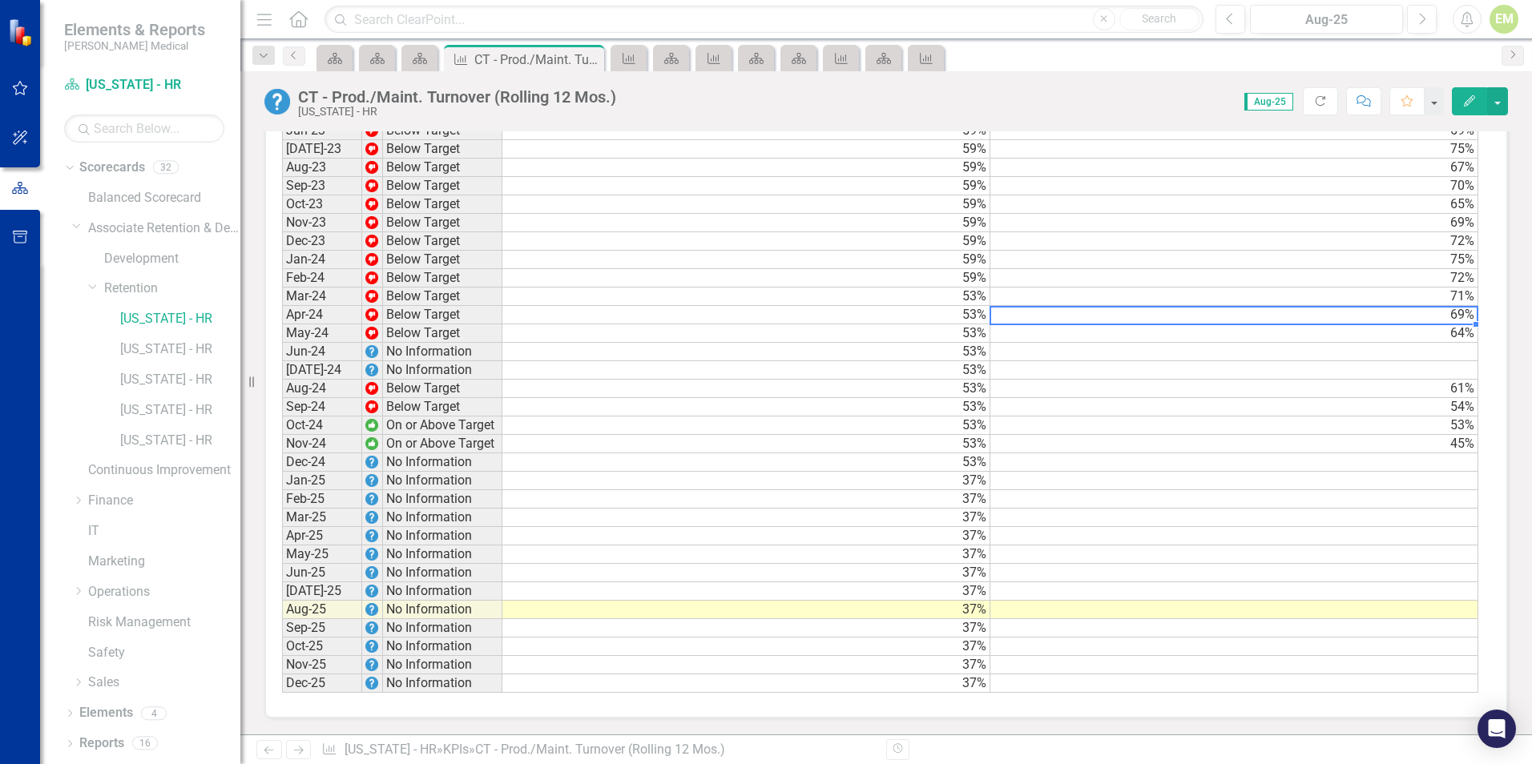
click at [1428, 312] on td "69%" at bounding box center [1234, 315] width 488 height 18
click at [596, 59] on icon "Close" at bounding box center [589, 59] width 16 height 13
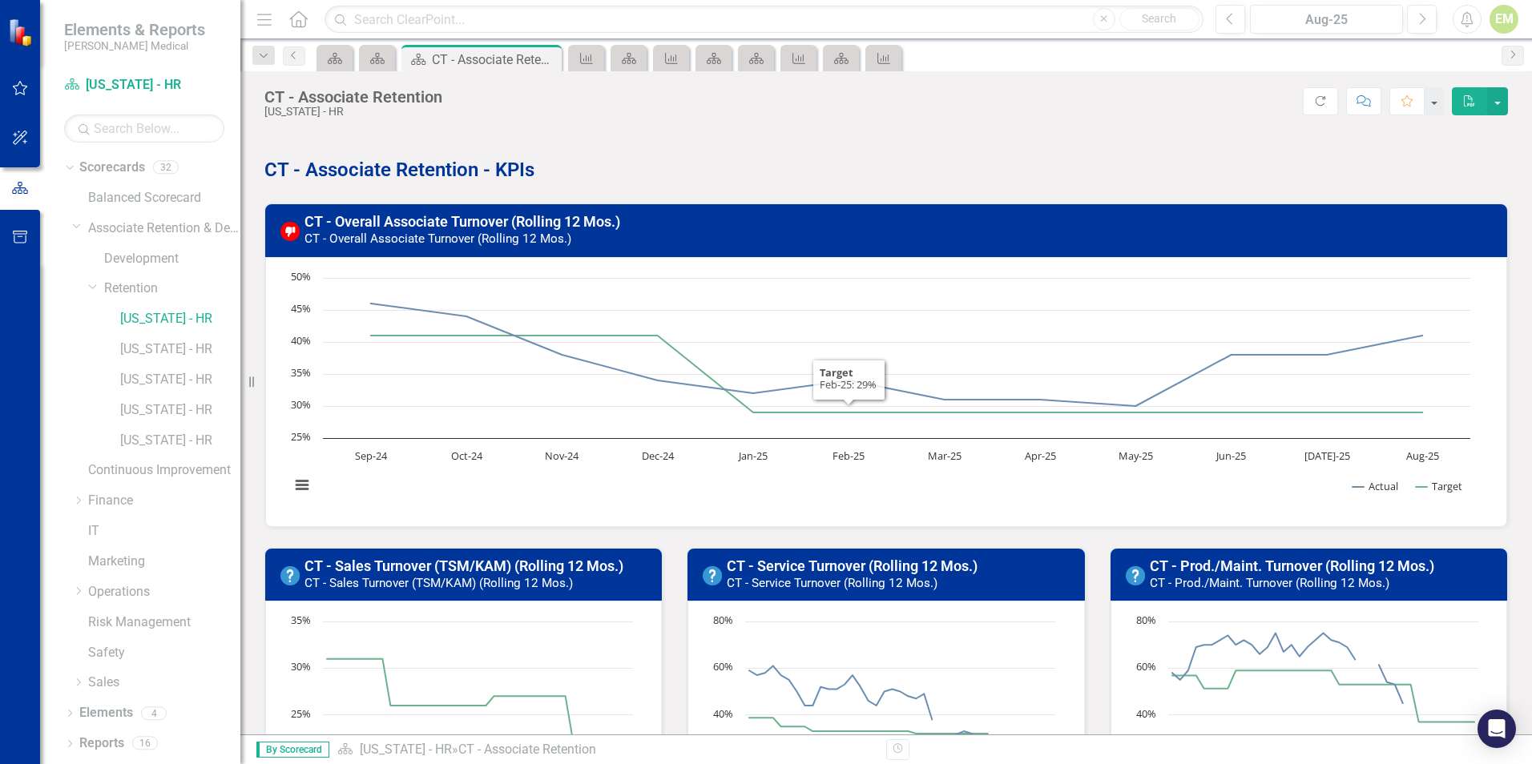
click at [855, 554] on td "CT - Service Turnover (Rolling 12 Mos.) CT - Service Turnover (Rolling 12 Mos.)" at bounding box center [901, 576] width 348 height 44
click at [852, 558] on link "CT - Service Turnover (Rolling 12 Mos.)" at bounding box center [852, 566] width 251 height 17
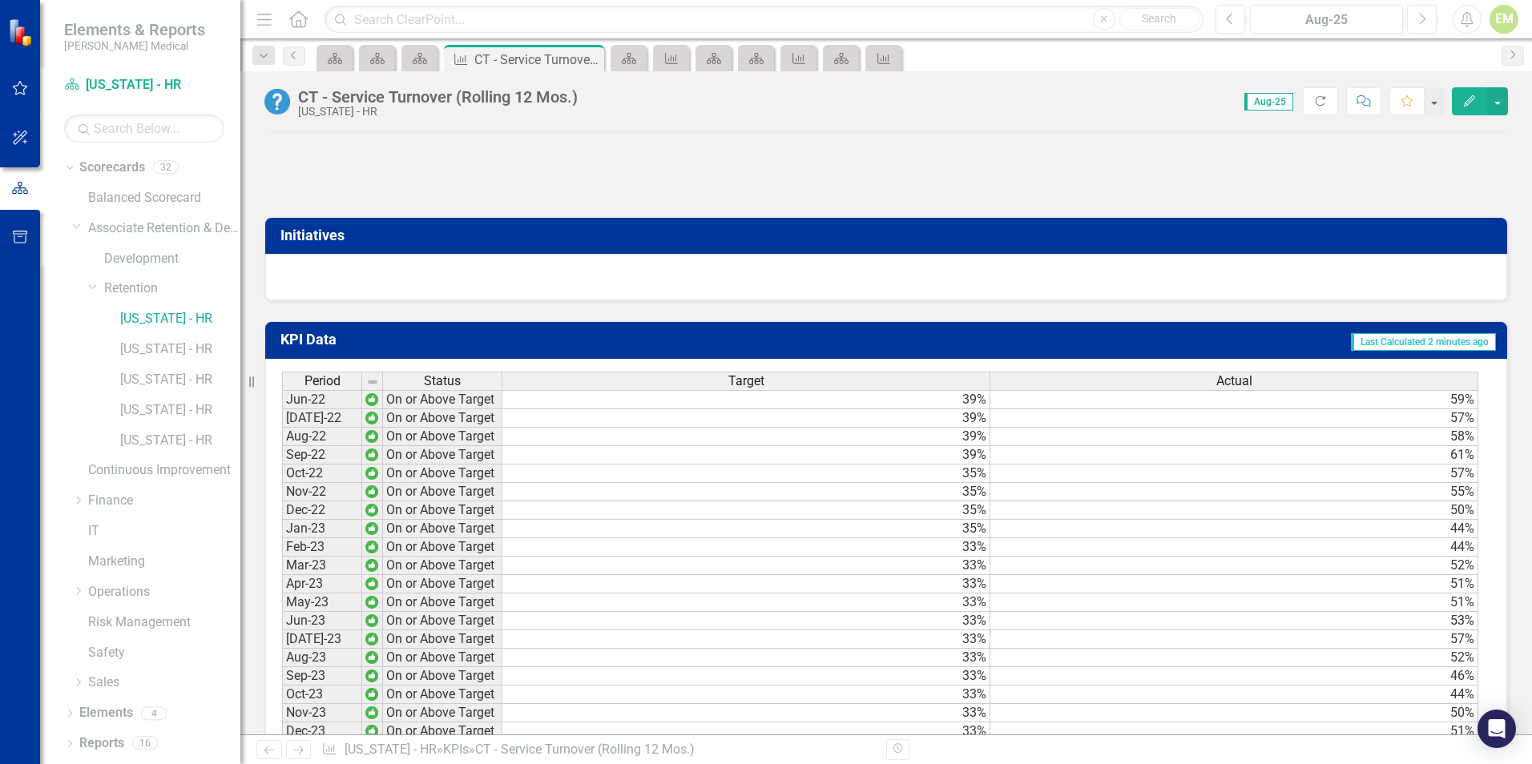
scroll to position [1202, 0]
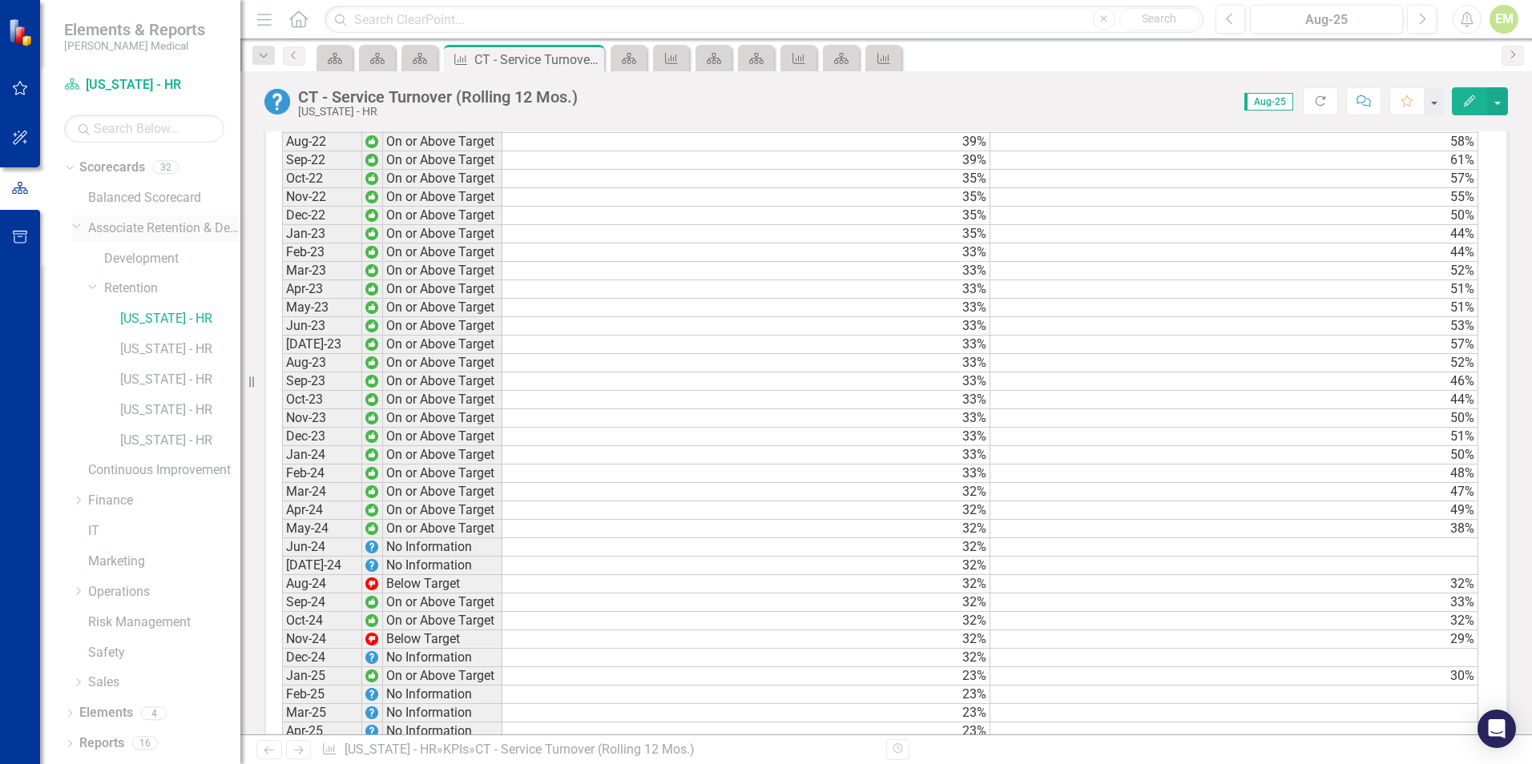
click at [84, 224] on div "Dropdown" at bounding box center [80, 228] width 16 height 8
click at [79, 230] on icon at bounding box center [79, 227] width 4 height 8
click at [98, 280] on div "Dropdown Retention" at bounding box center [164, 289] width 152 height 26
click at [94, 287] on icon "Dropdown" at bounding box center [94, 289] width 12 height 10
click at [138, 380] on link "[US_STATE] - HR" at bounding box center [180, 380] width 120 height 18
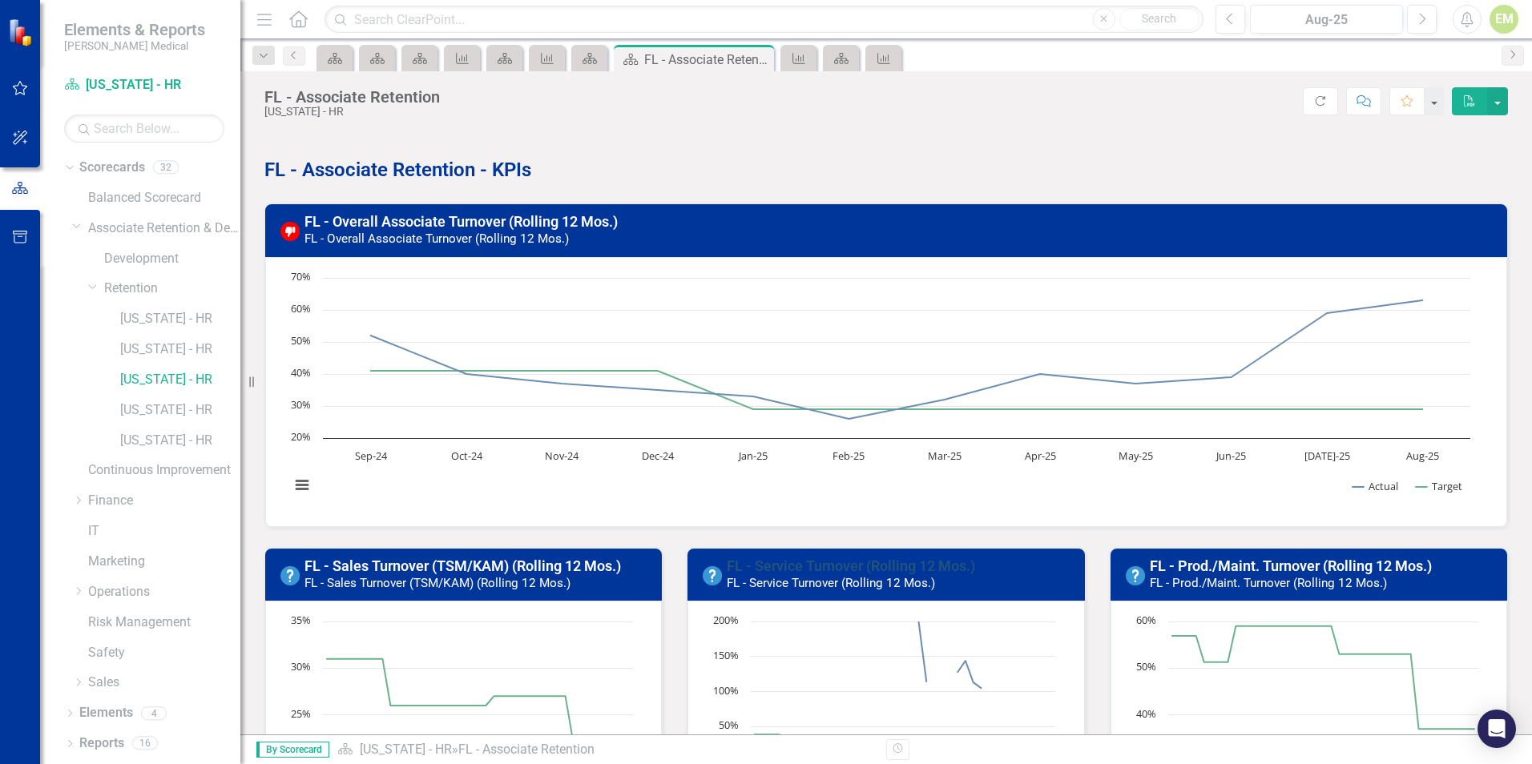
click at [856, 563] on link "FL - Service Turnover (Rolling 12 Mos.)" at bounding box center [851, 566] width 248 height 17
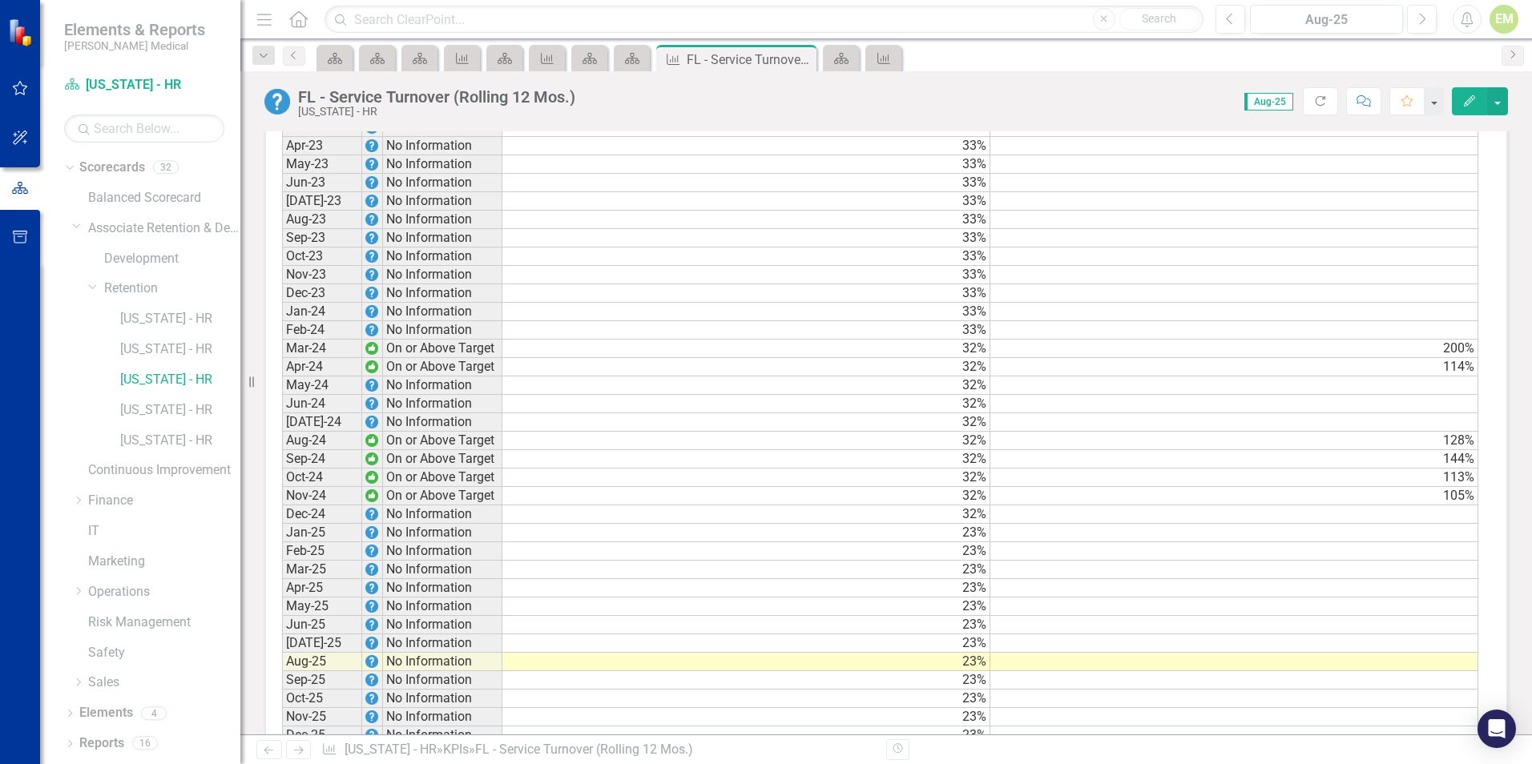
scroll to position [1409, 0]
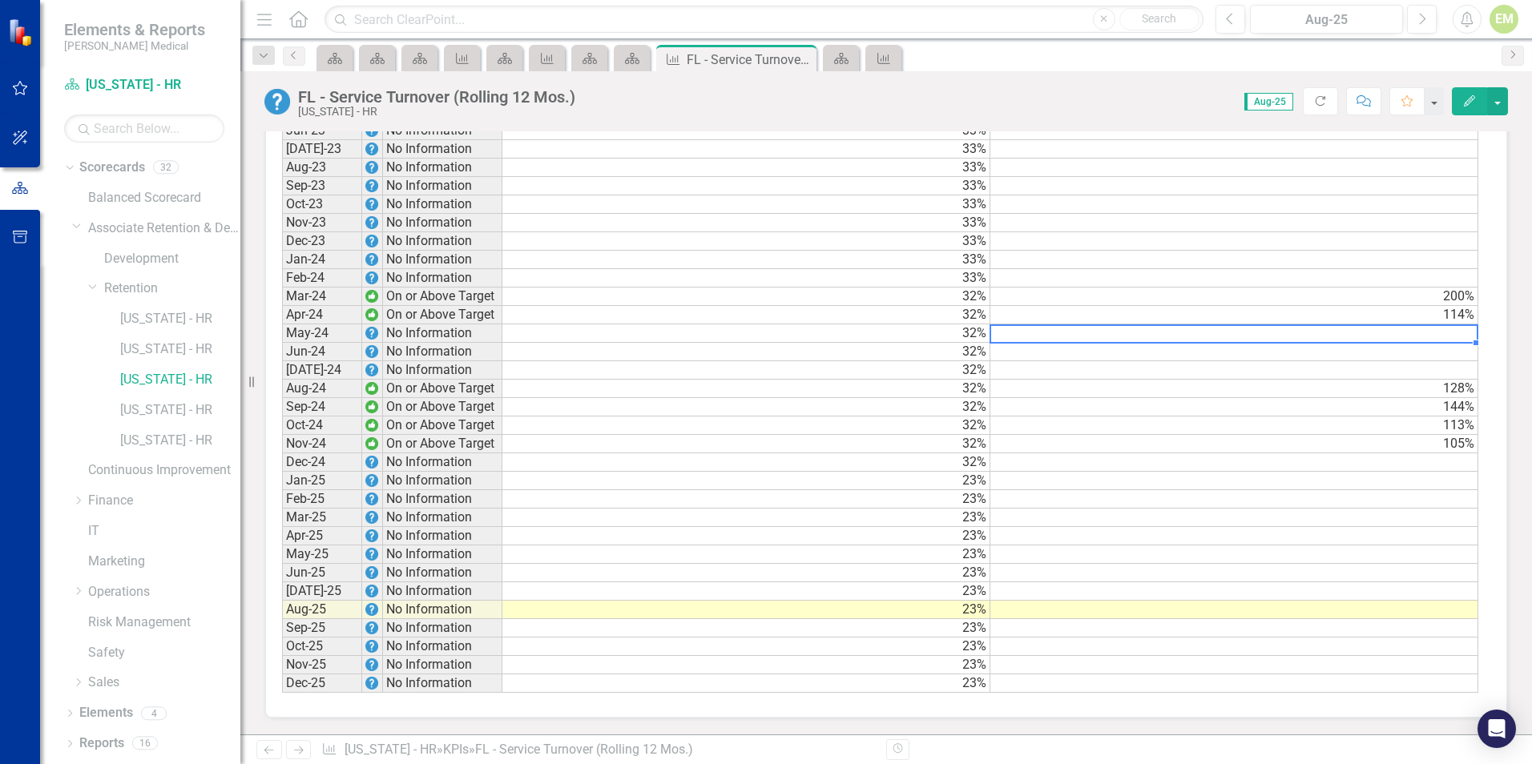
click at [1397, 332] on td at bounding box center [1234, 333] width 488 height 18
click at [150, 414] on link "[US_STATE] - HR" at bounding box center [180, 410] width 120 height 18
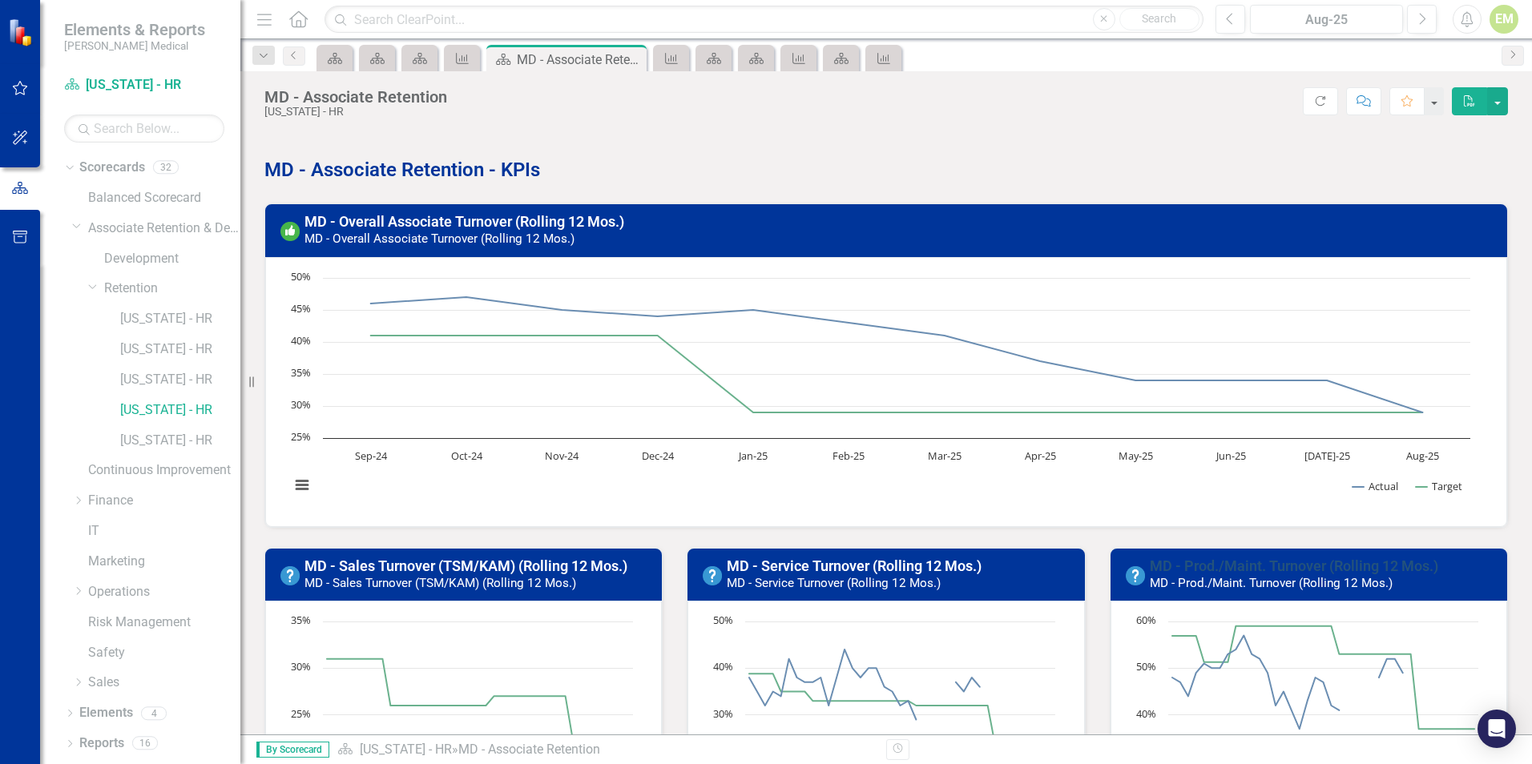
click at [1260, 563] on link "MD - Prod./Maint. Turnover (Rolling 12 Mos.)" at bounding box center [1293, 566] width 288 height 17
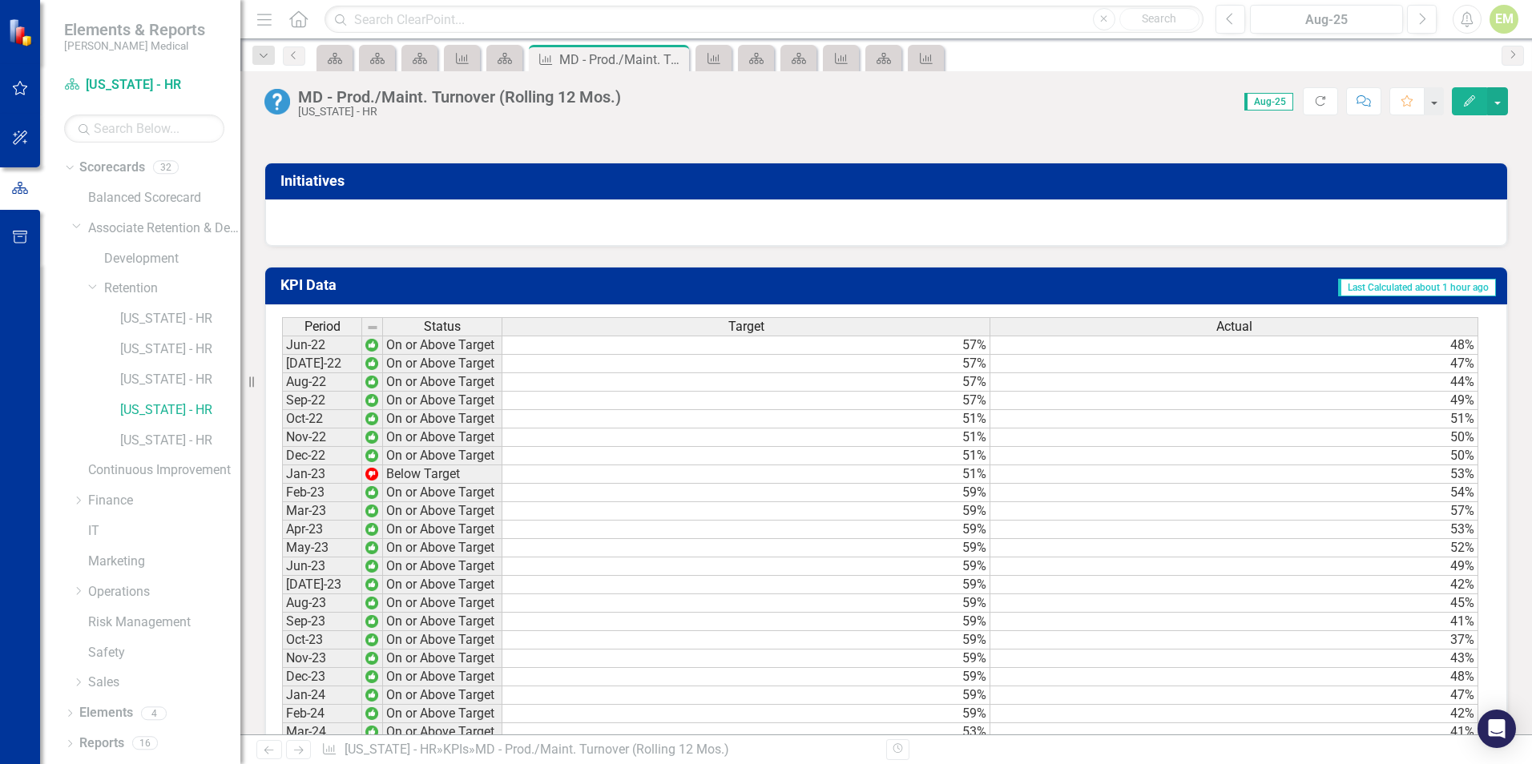
scroll to position [1409, 0]
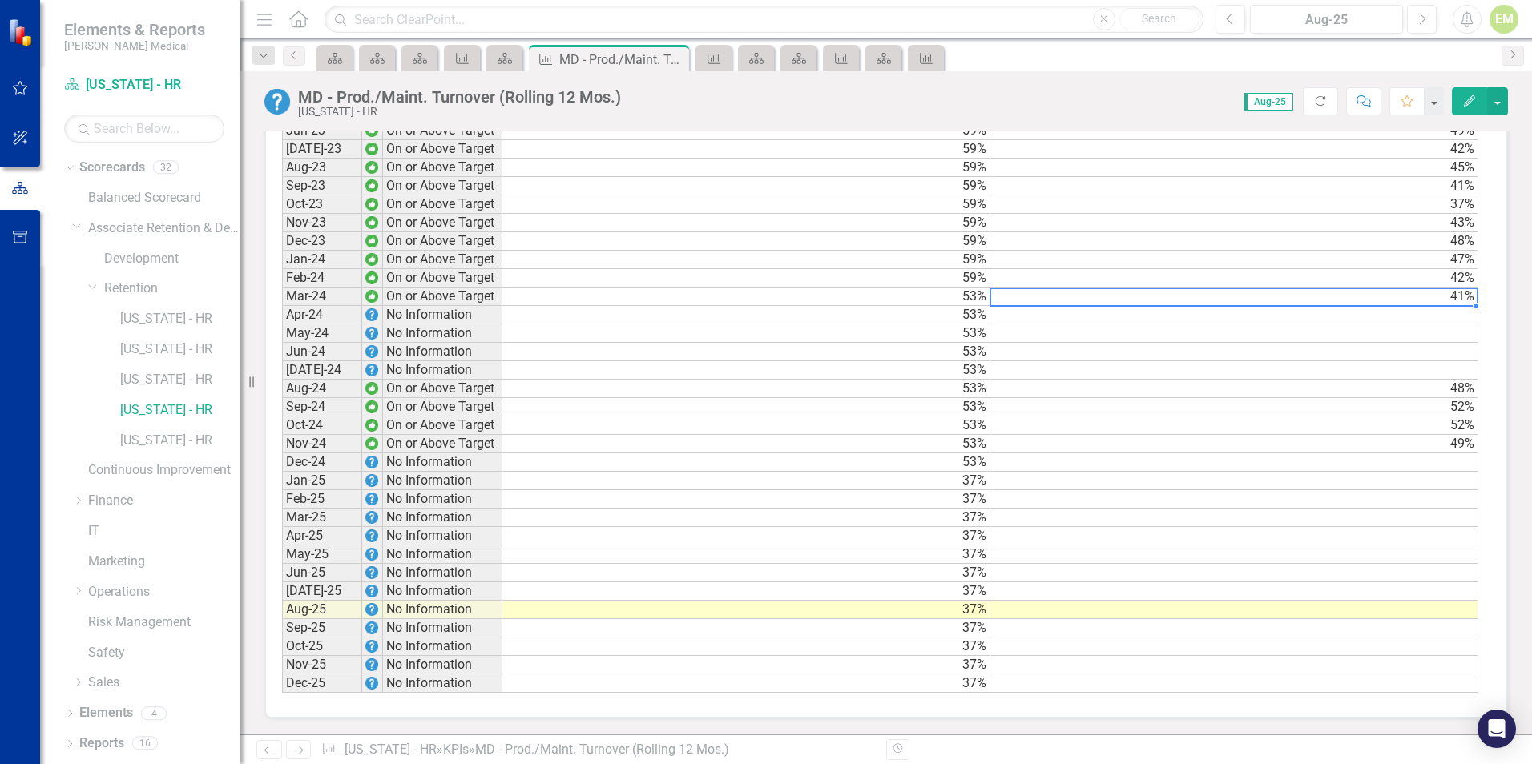
click at [1424, 300] on td "41%" at bounding box center [1234, 297] width 488 height 18
click at [1424, 310] on td at bounding box center [1234, 315] width 488 height 18
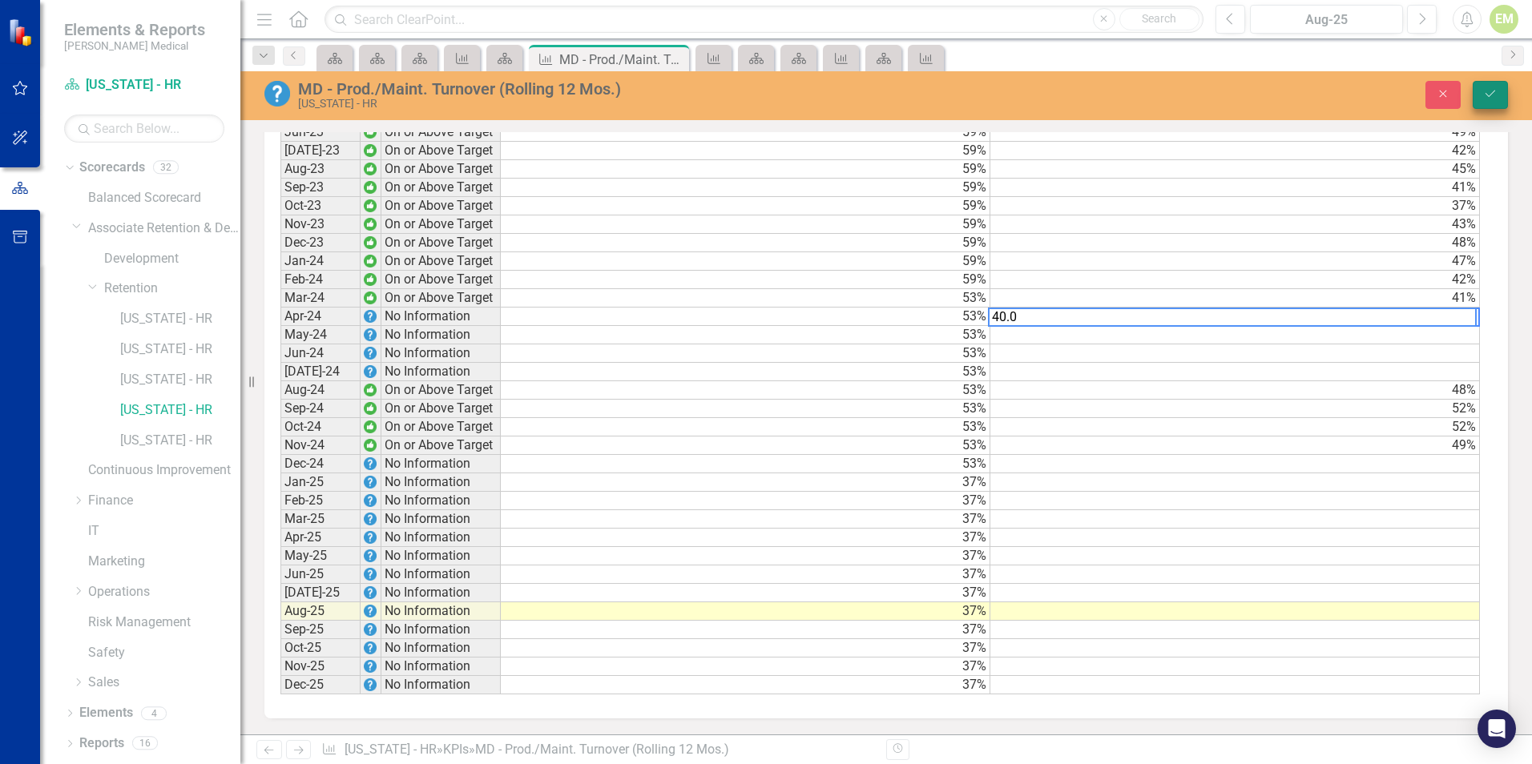
type textarea "40.0"
click at [1487, 95] on icon "Save" at bounding box center [1490, 93] width 14 height 11
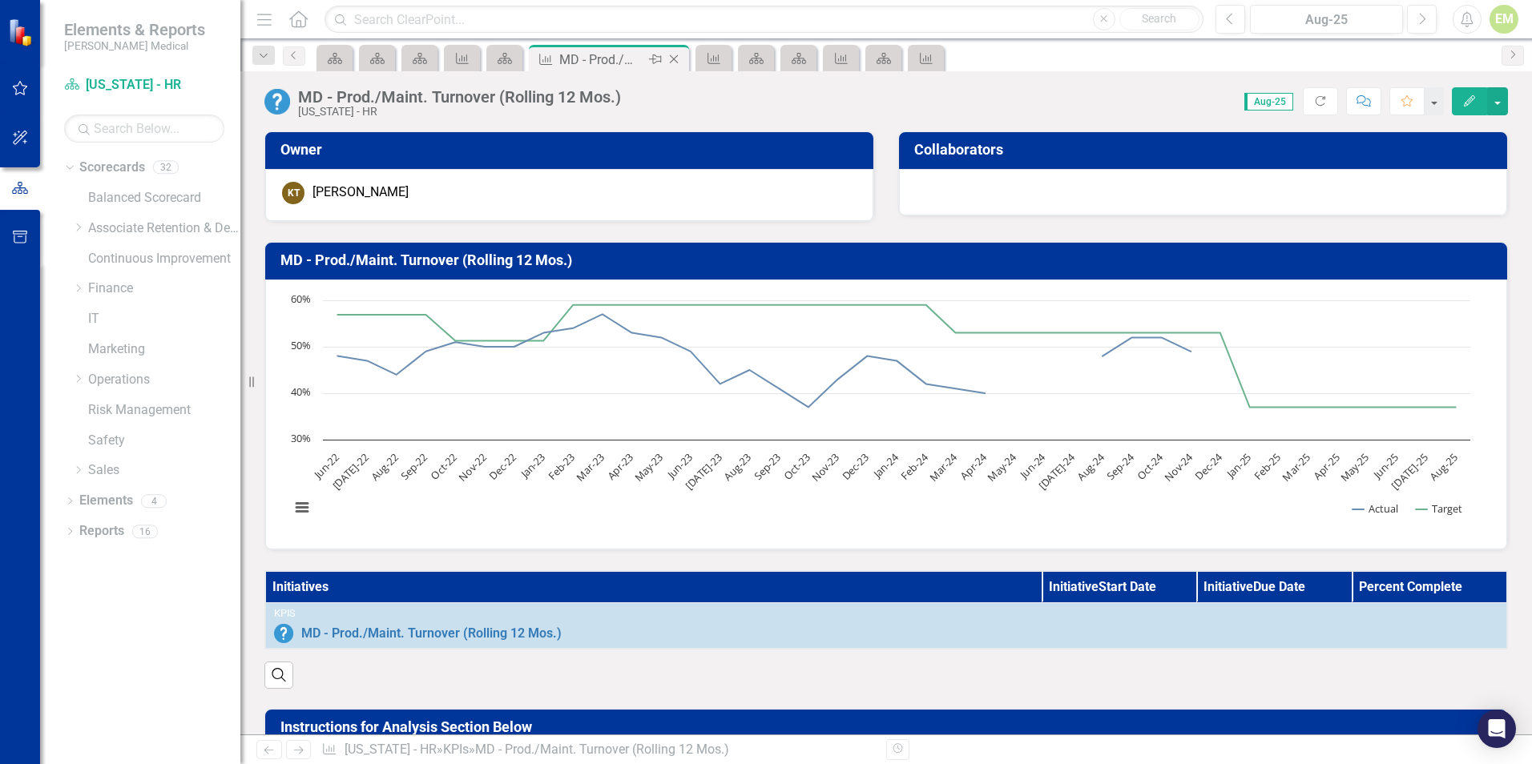
click at [678, 57] on icon "Close" at bounding box center [674, 59] width 16 height 13
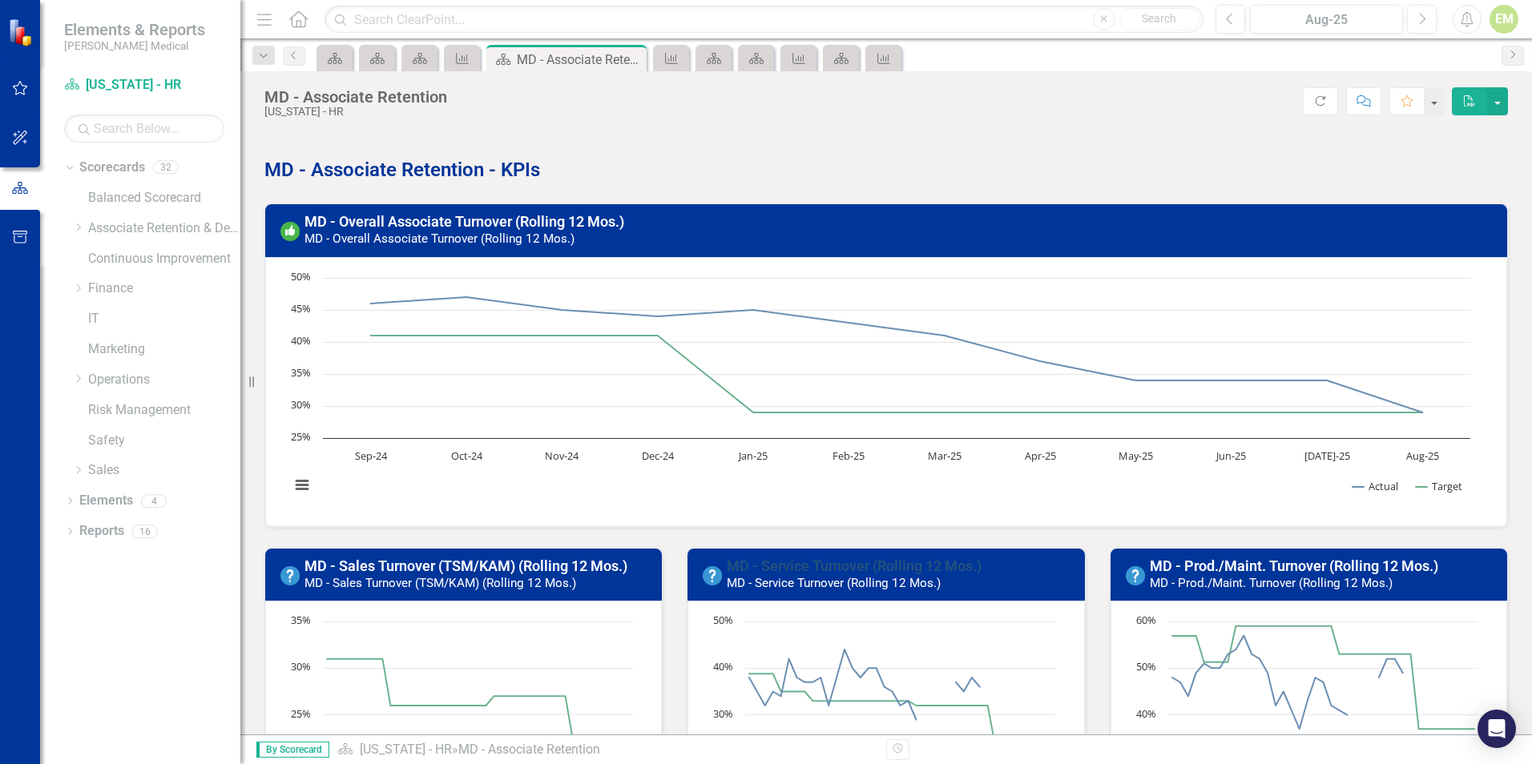
click at [888, 567] on link "MD - Service Turnover (Rolling 12 Mos.)" at bounding box center [854, 566] width 255 height 17
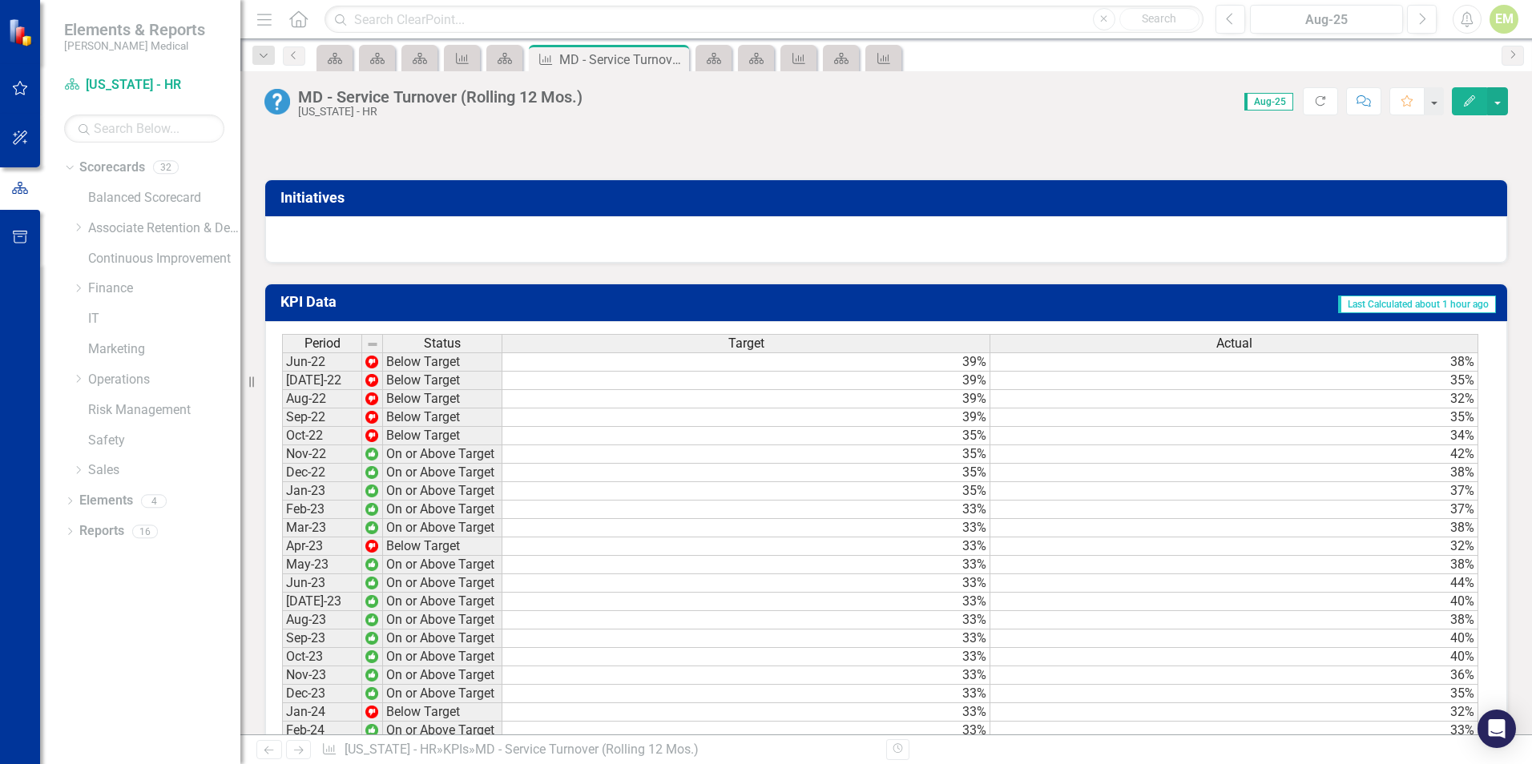
scroll to position [1282, 0]
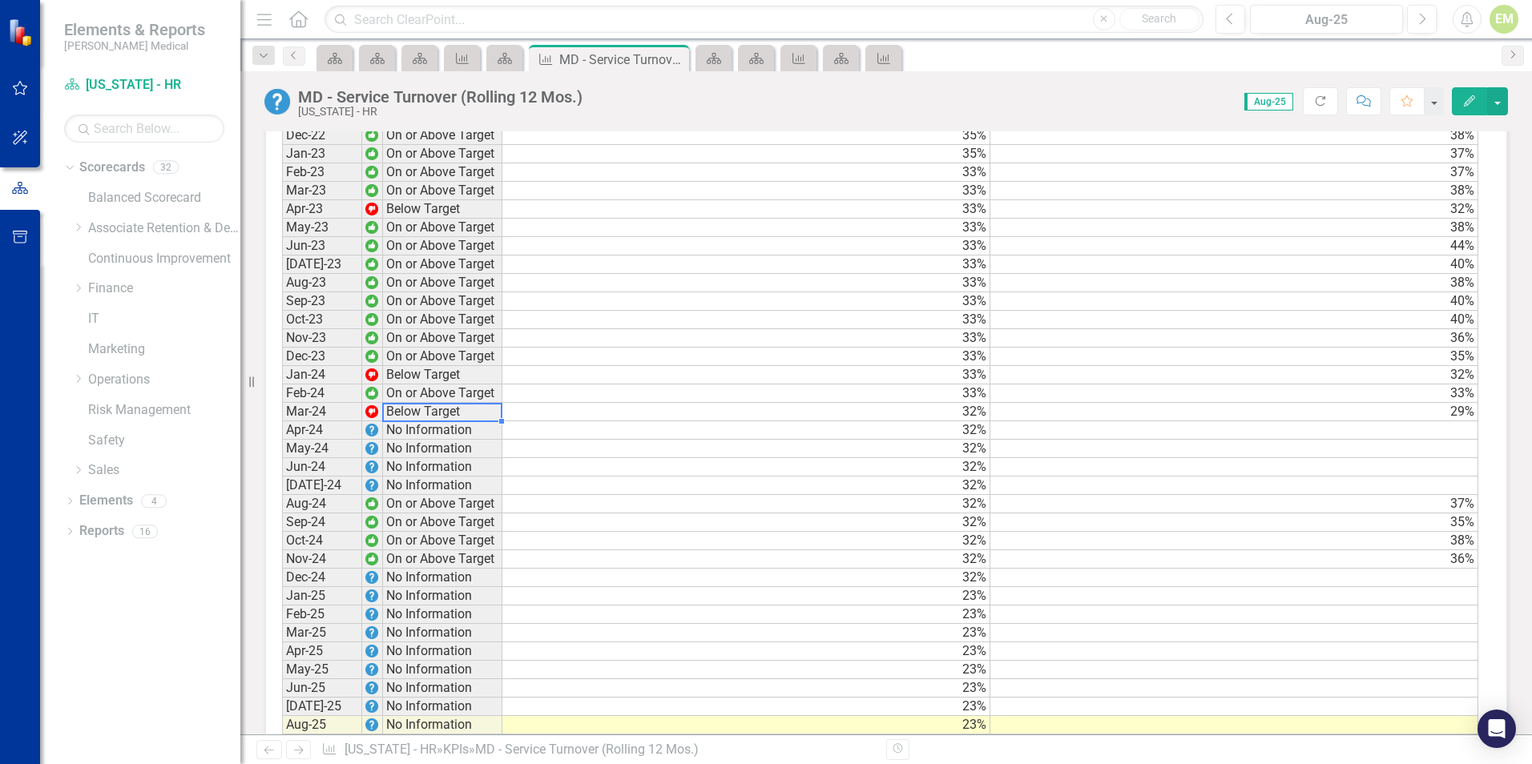
click at [417, 421] on td "Below Target" at bounding box center [442, 412] width 119 height 18
click at [1375, 440] on td at bounding box center [1234, 430] width 488 height 18
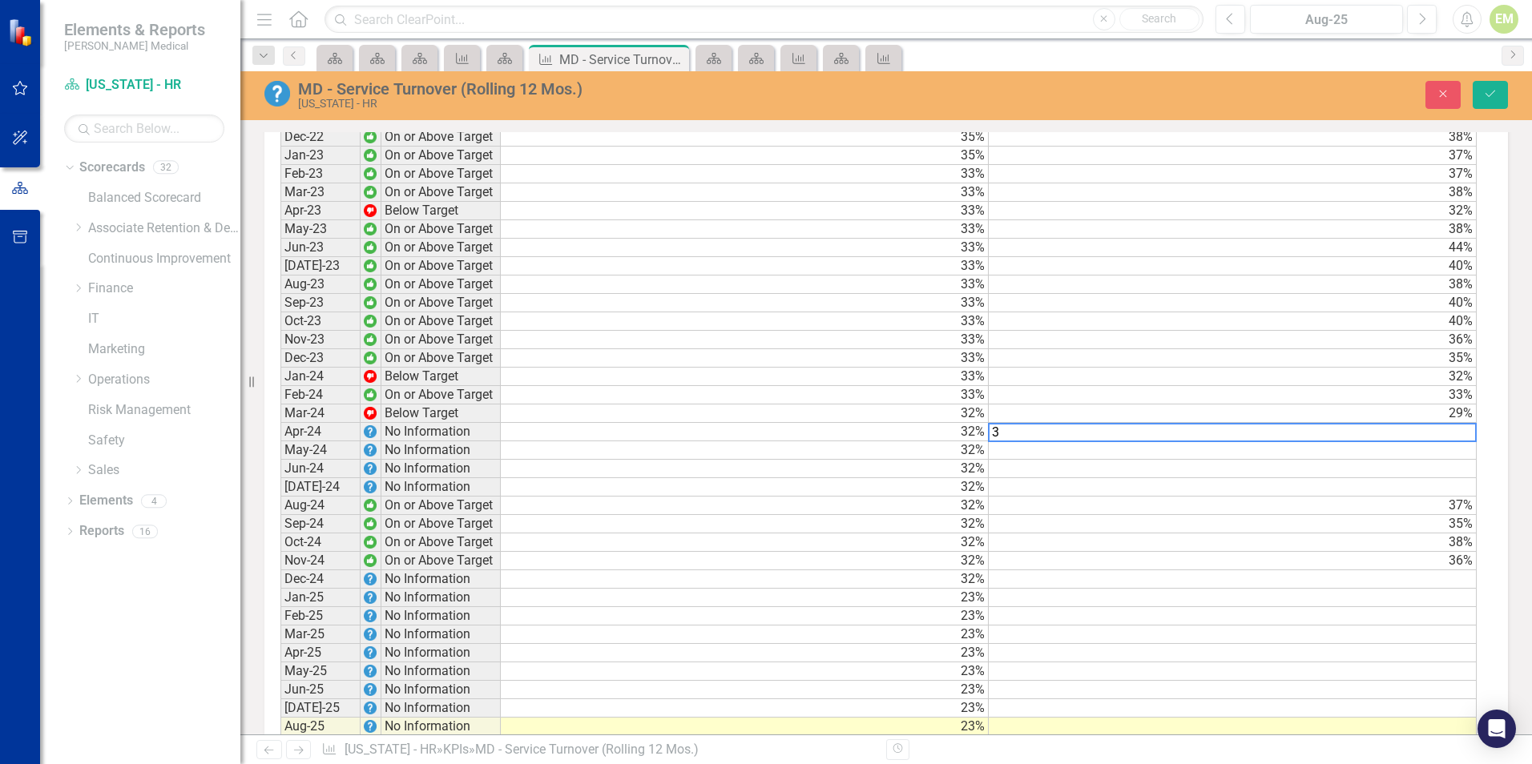
scroll to position [1282, 0]
type textarea "30.0"
click at [1492, 88] on icon "Save" at bounding box center [1490, 93] width 14 height 11
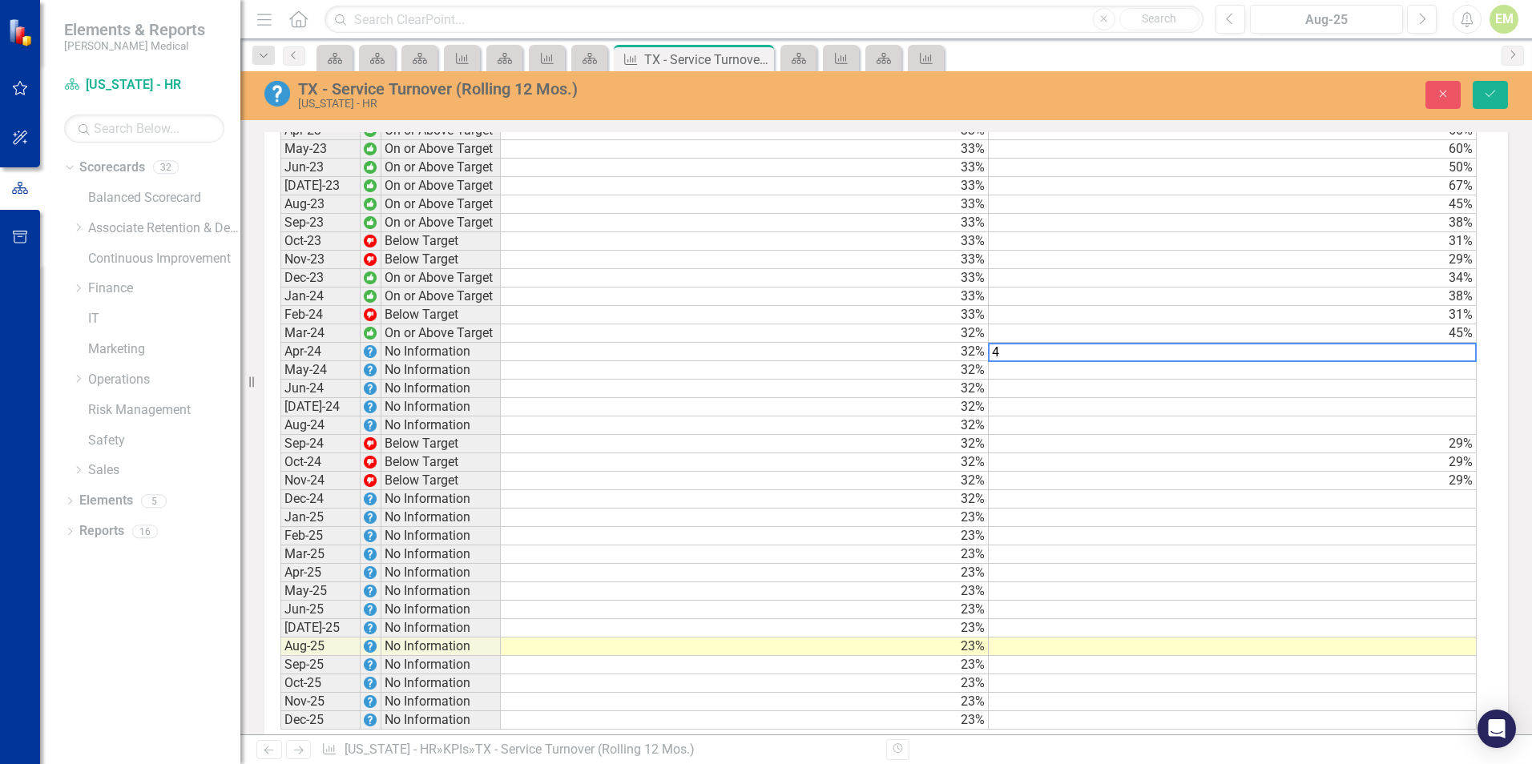
scroll to position [1363, 0]
type textarea "40"
click at [1496, 89] on icon "Save" at bounding box center [1490, 93] width 14 height 11
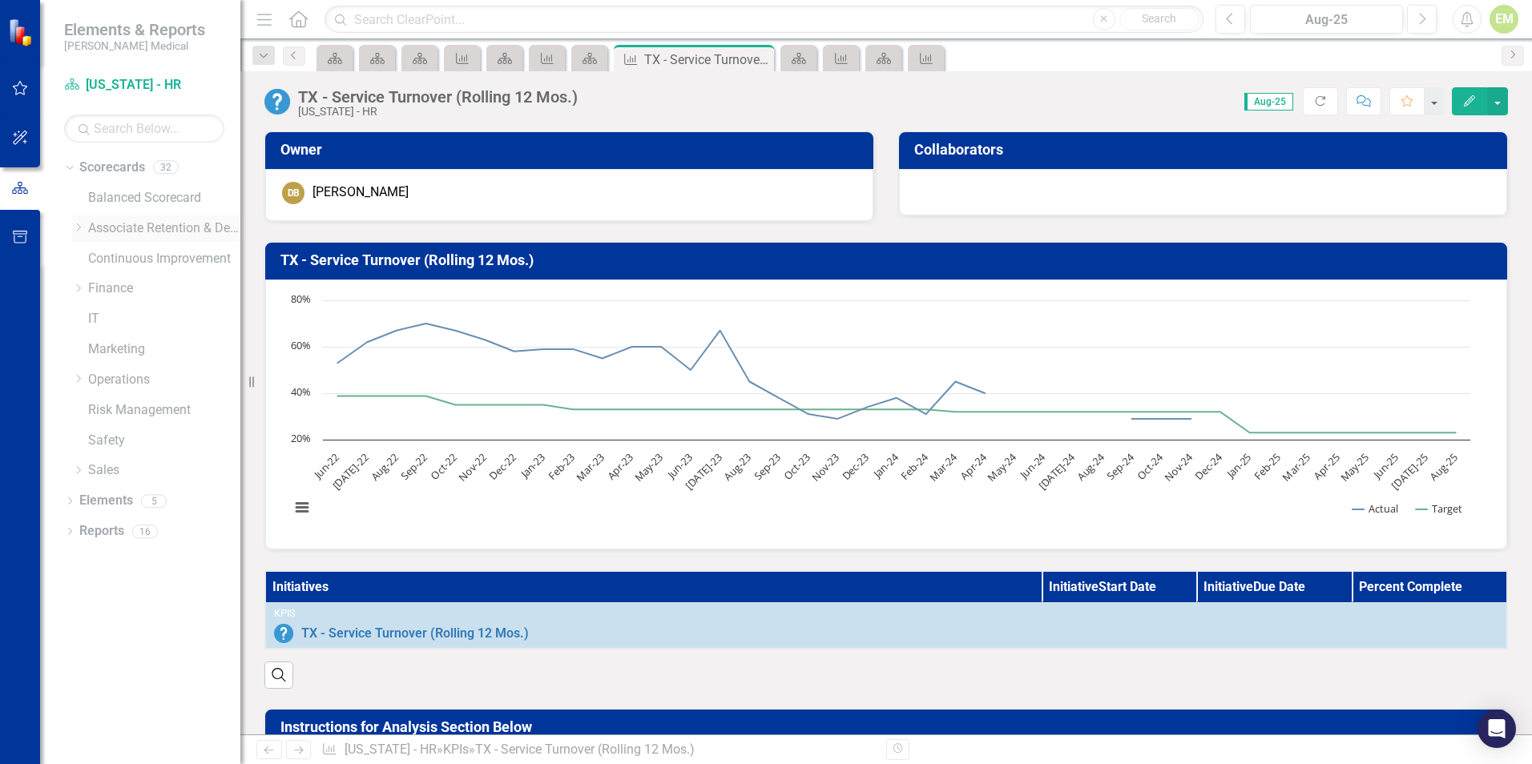
click at [79, 226] on icon at bounding box center [79, 227] width 4 height 8
click at [95, 288] on icon "Dropdown" at bounding box center [94, 289] width 12 height 10
click at [151, 320] on link "[US_STATE] - HR" at bounding box center [180, 319] width 120 height 18
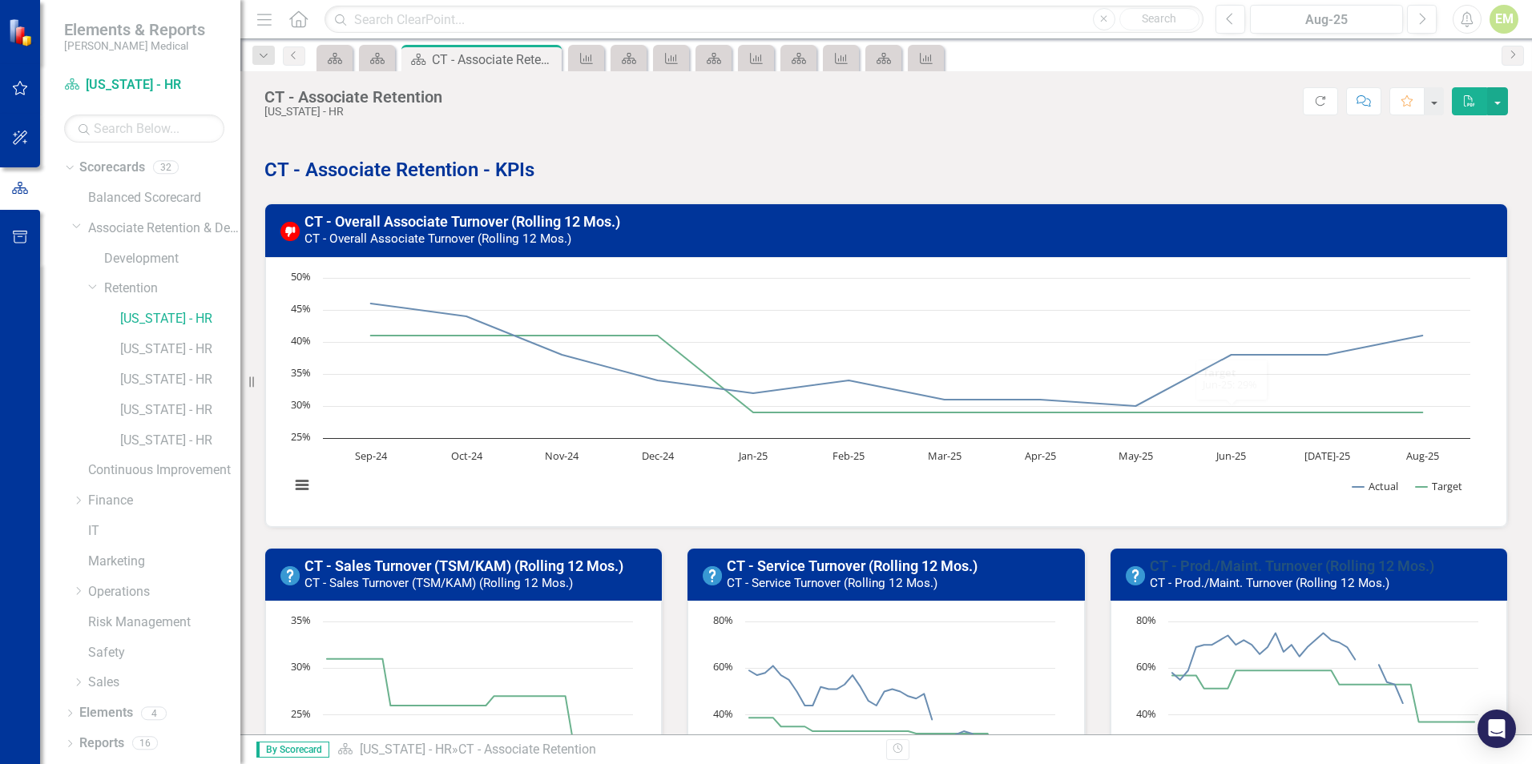
click at [1277, 562] on link "CT - Prod./Maint. Turnover (Rolling 12 Mos.)" at bounding box center [1291, 566] width 284 height 17
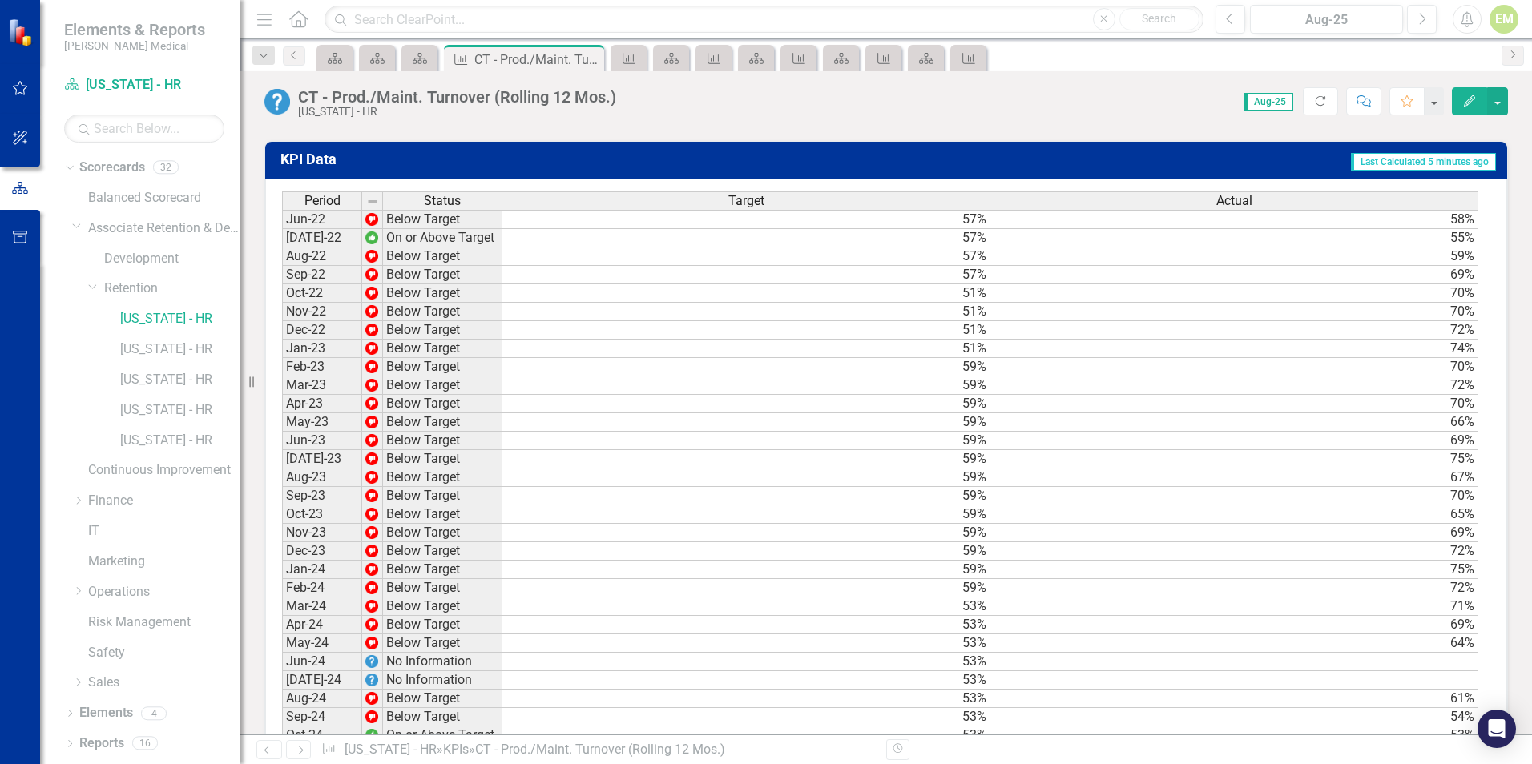
scroll to position [1409, 0]
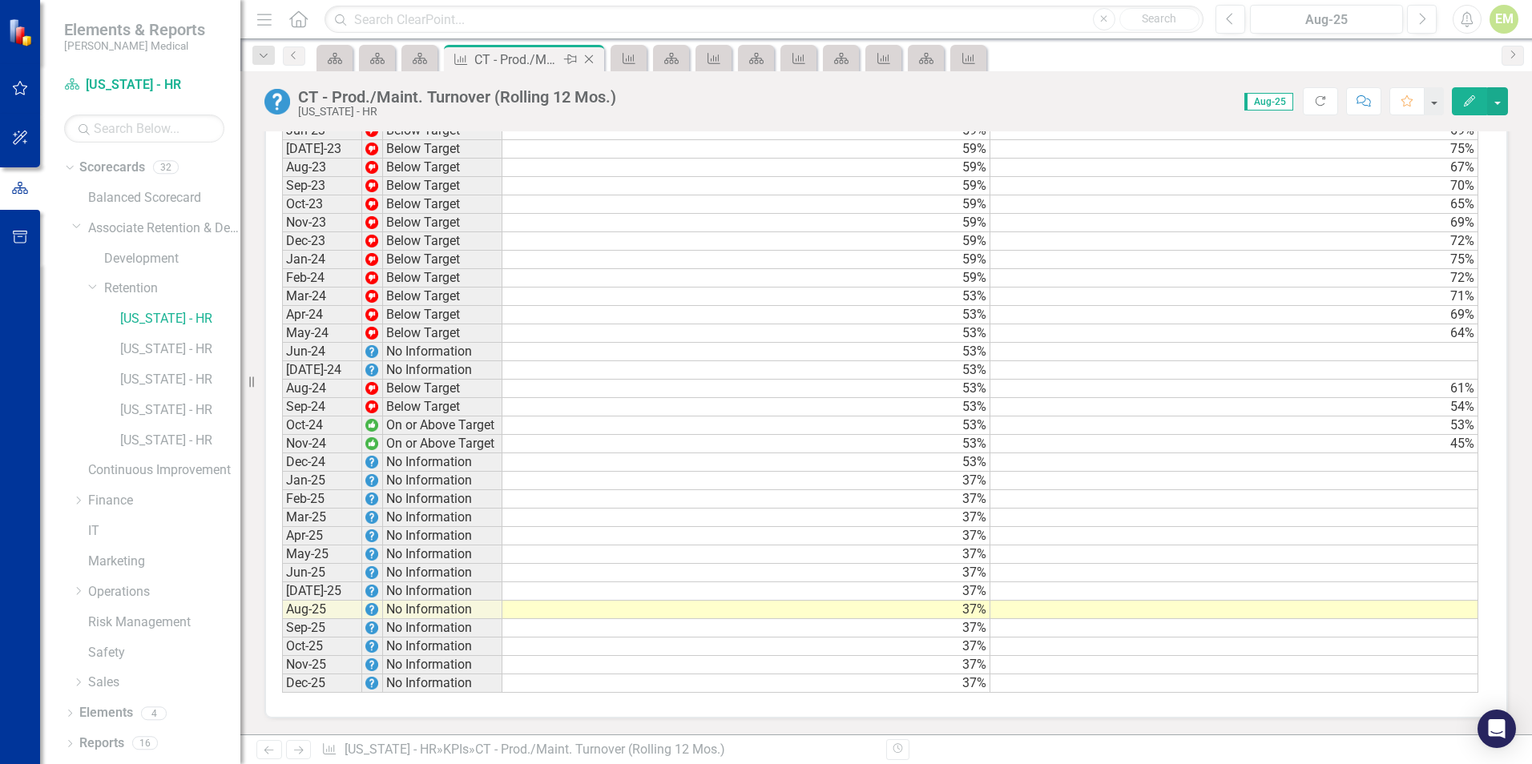
click at [589, 63] on icon "Close" at bounding box center [589, 59] width 16 height 13
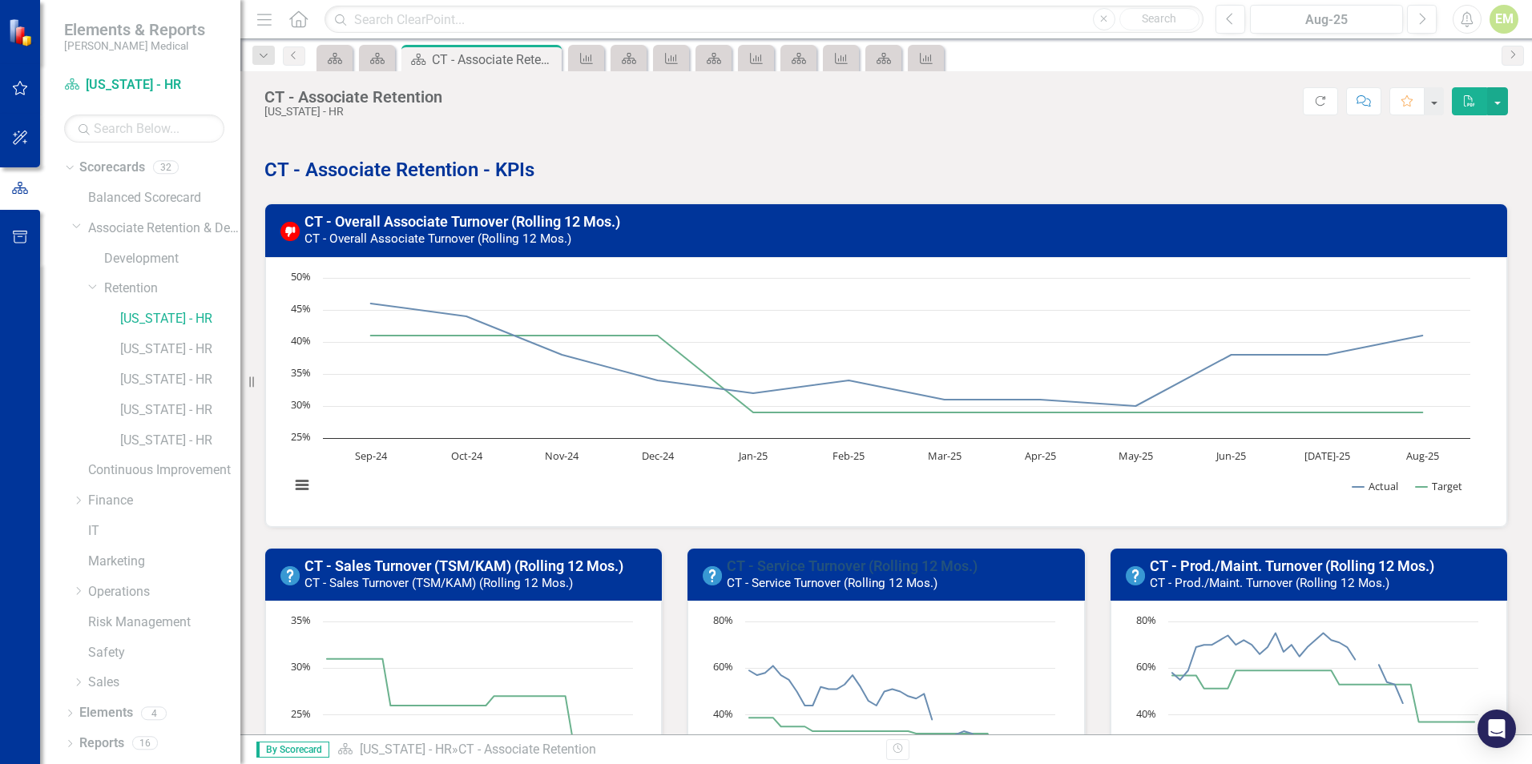
click at [799, 558] on link "CT - Service Turnover (Rolling 12 Mos.)" at bounding box center [852, 566] width 251 height 17
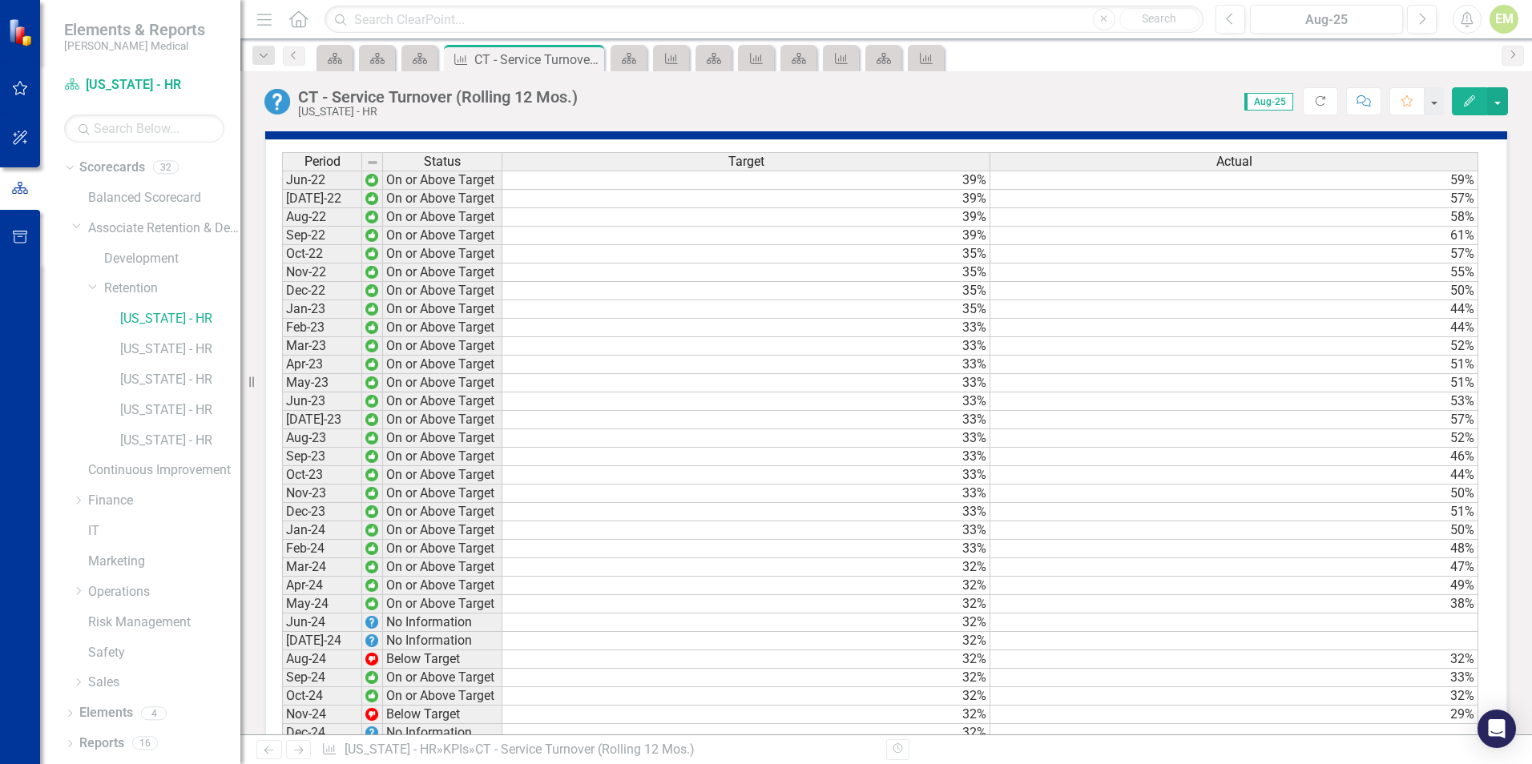
scroll to position [1409, 0]
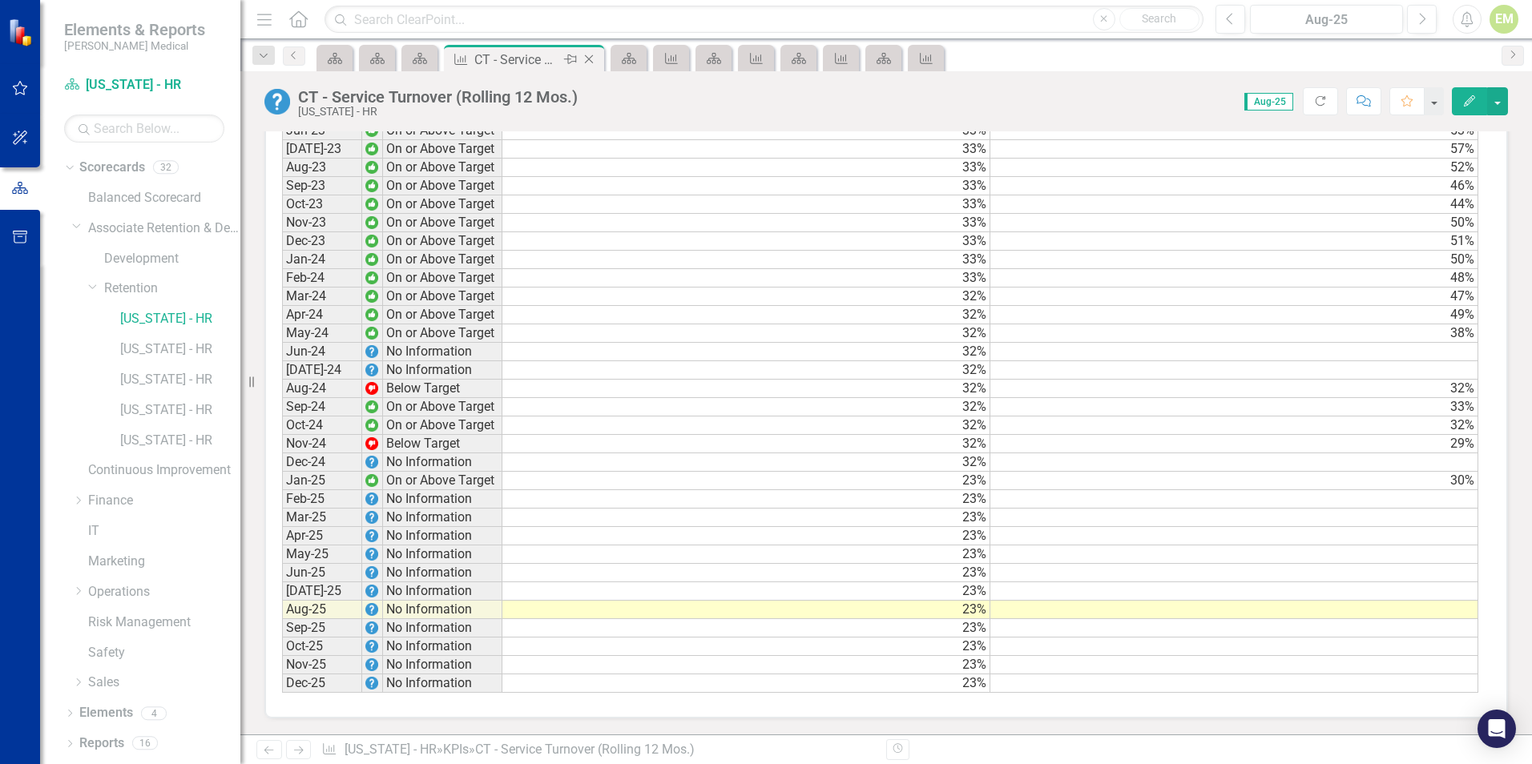
click at [594, 58] on icon "Close" at bounding box center [589, 59] width 16 height 13
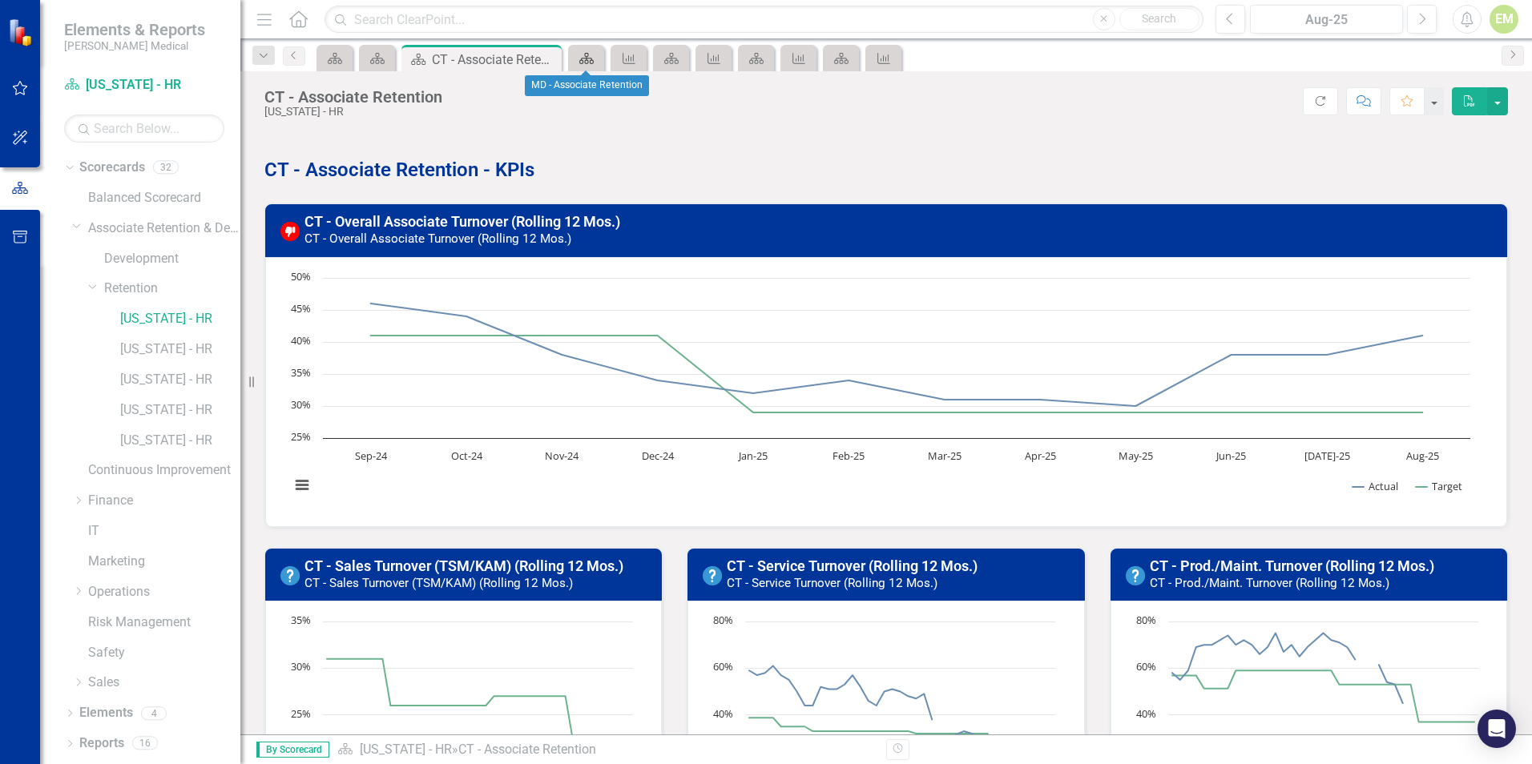
click at [578, 56] on icon "Scorecard" at bounding box center [586, 58] width 16 height 13
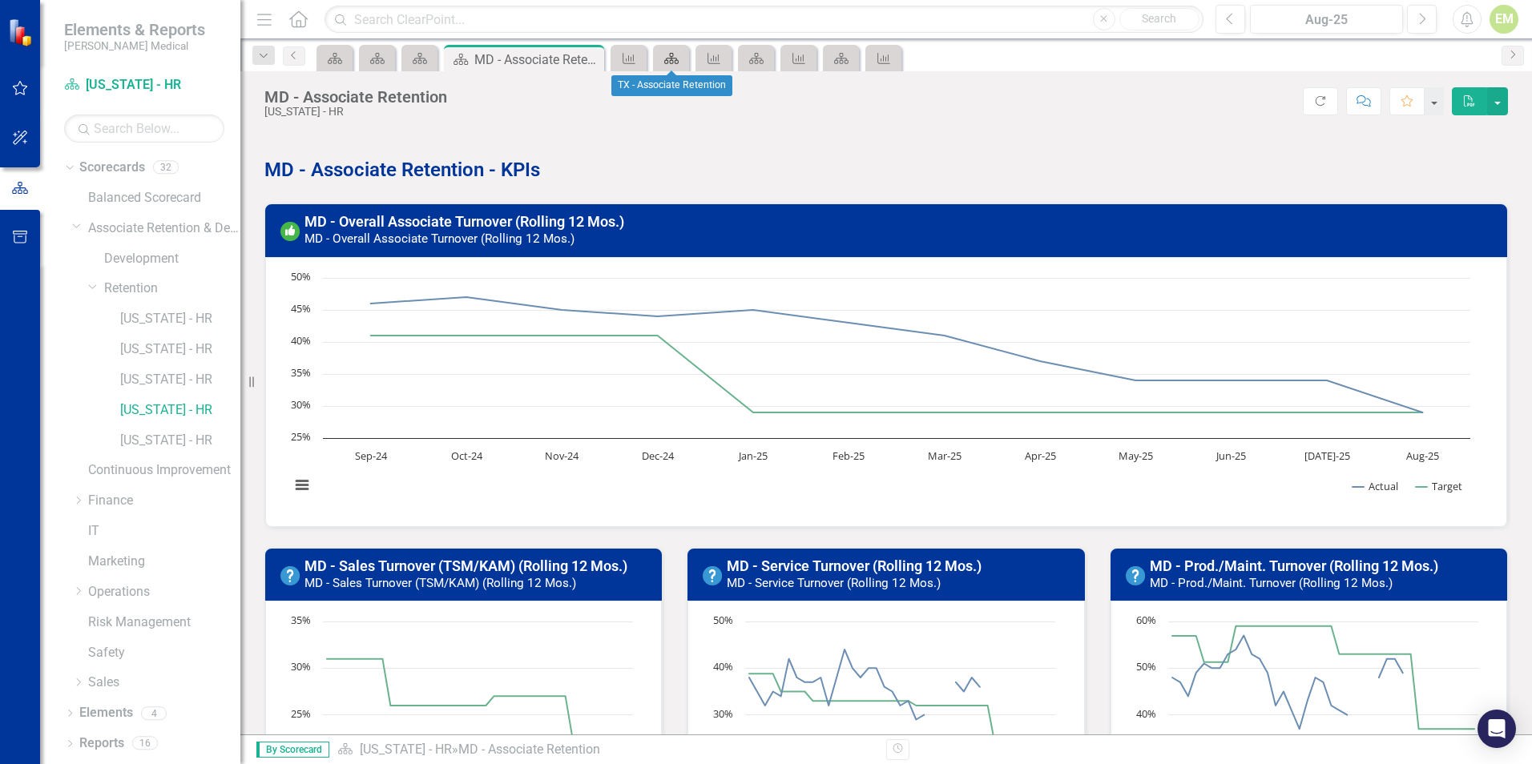
click at [667, 55] on icon "Scorecard" at bounding box center [671, 58] width 16 height 13
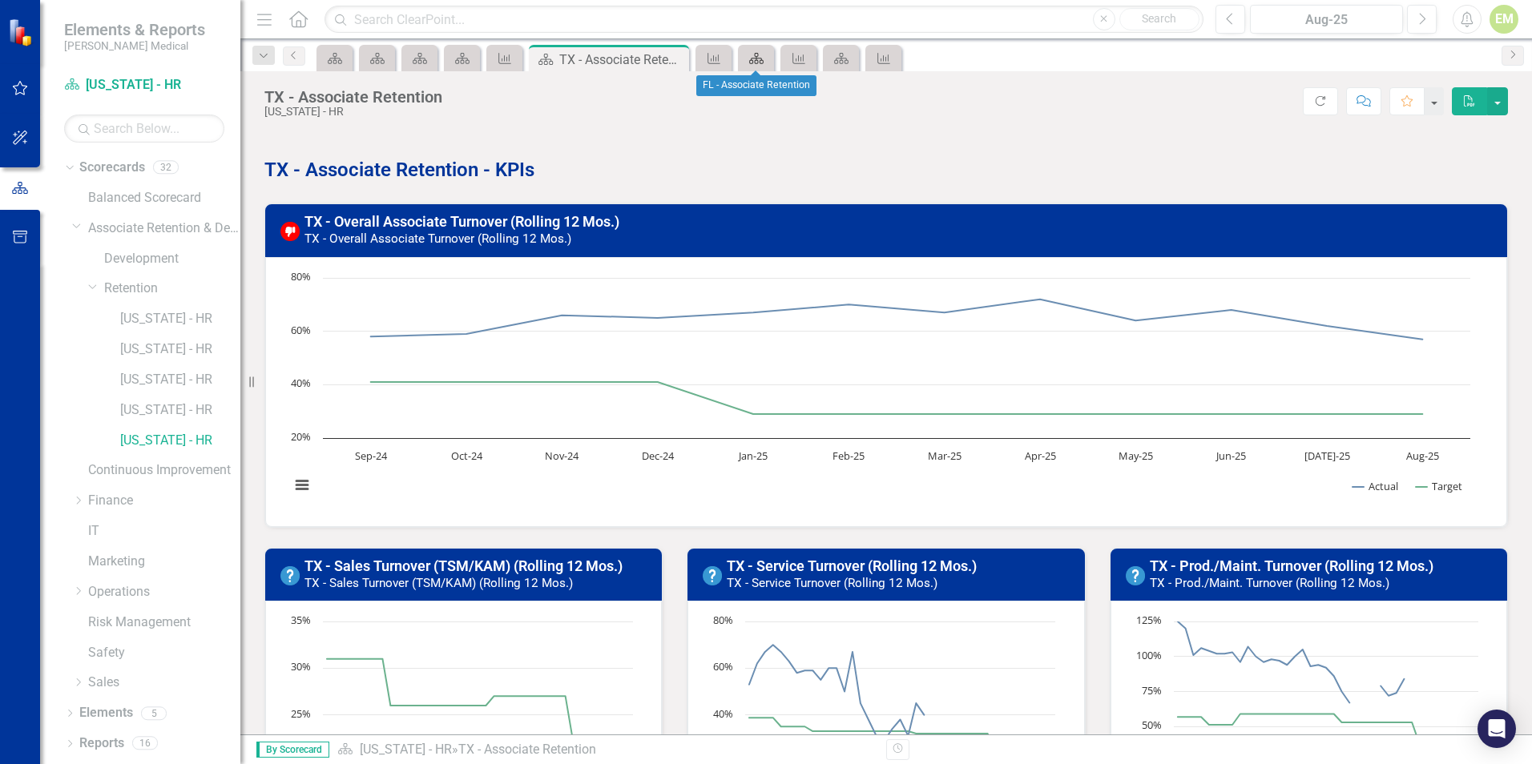
click at [759, 58] on icon at bounding box center [756, 58] width 14 height 11
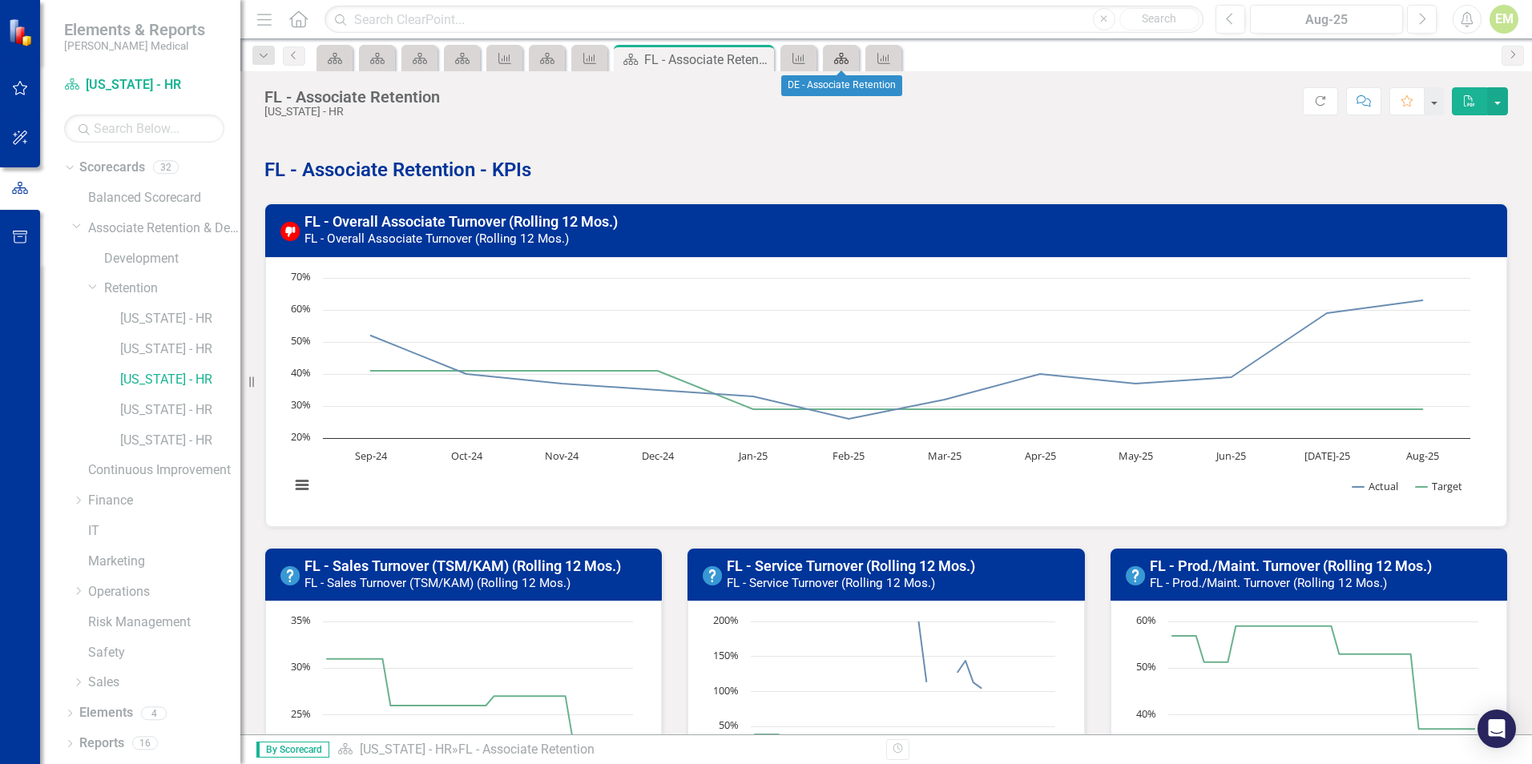
click at [850, 56] on link "Scorecard" at bounding box center [841, 58] width 28 height 20
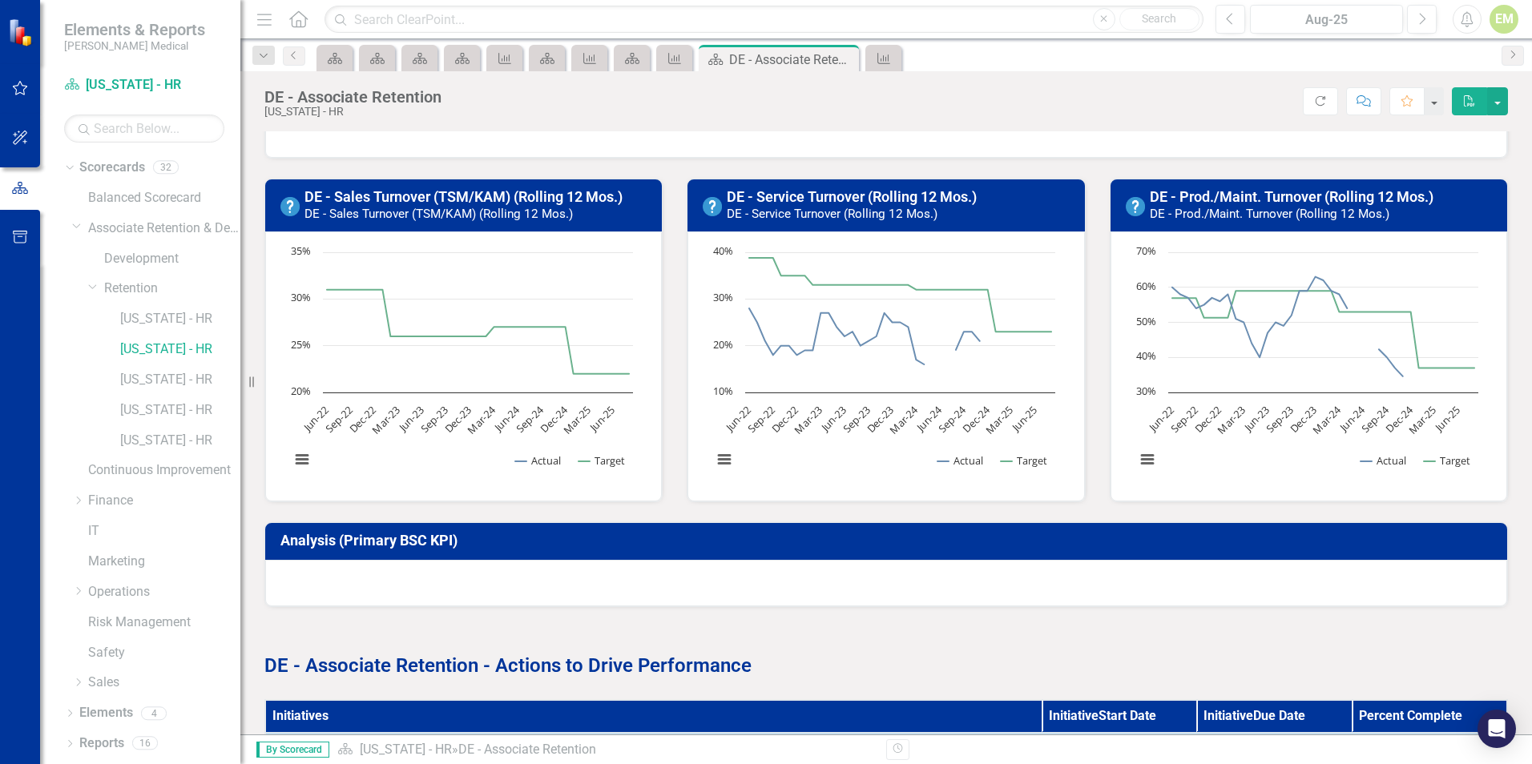
scroll to position [401, 0]
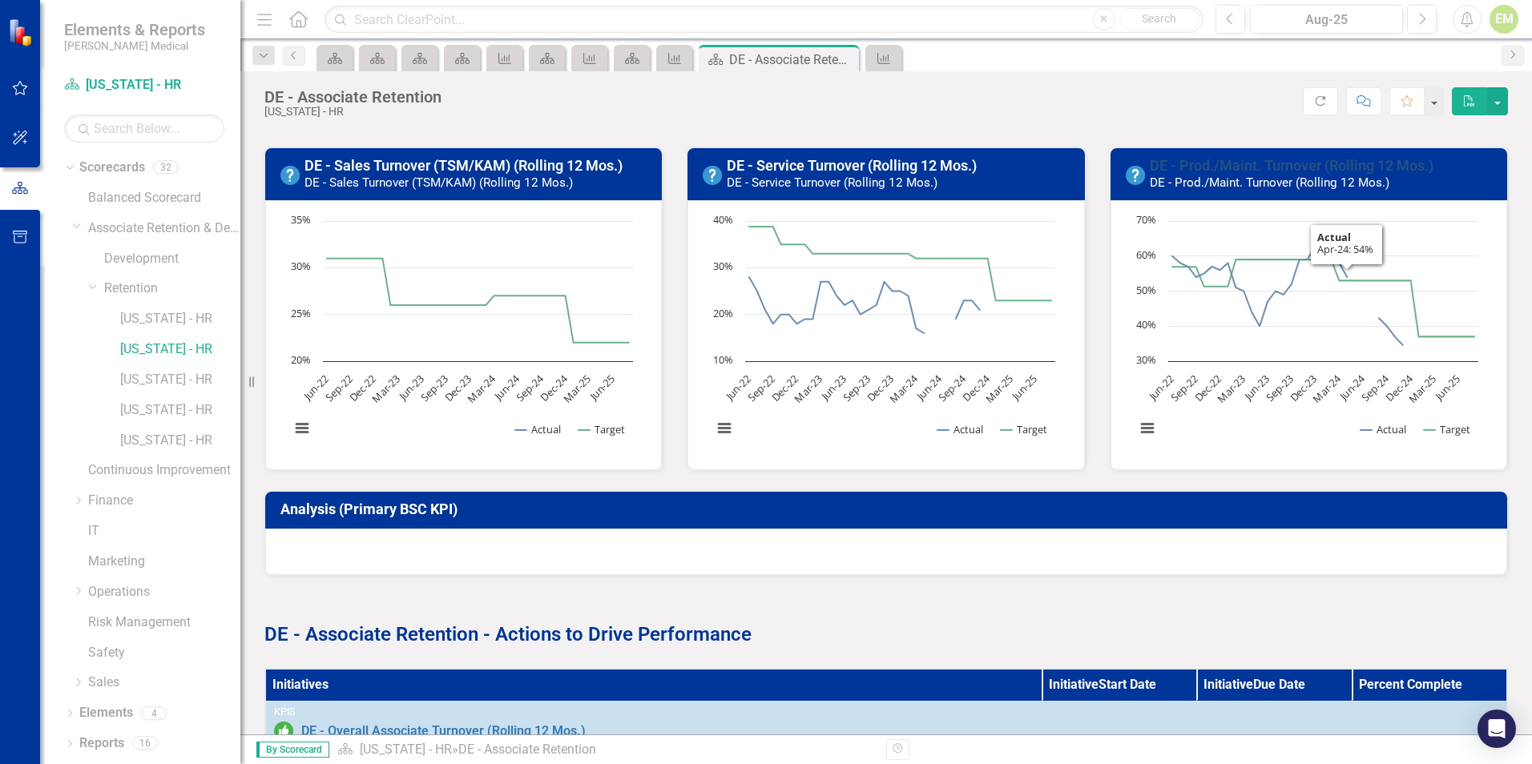
click at [1258, 170] on link "DE - Prod./Maint. Turnover (Rolling 12 Mos.)" at bounding box center [1291, 165] width 284 height 17
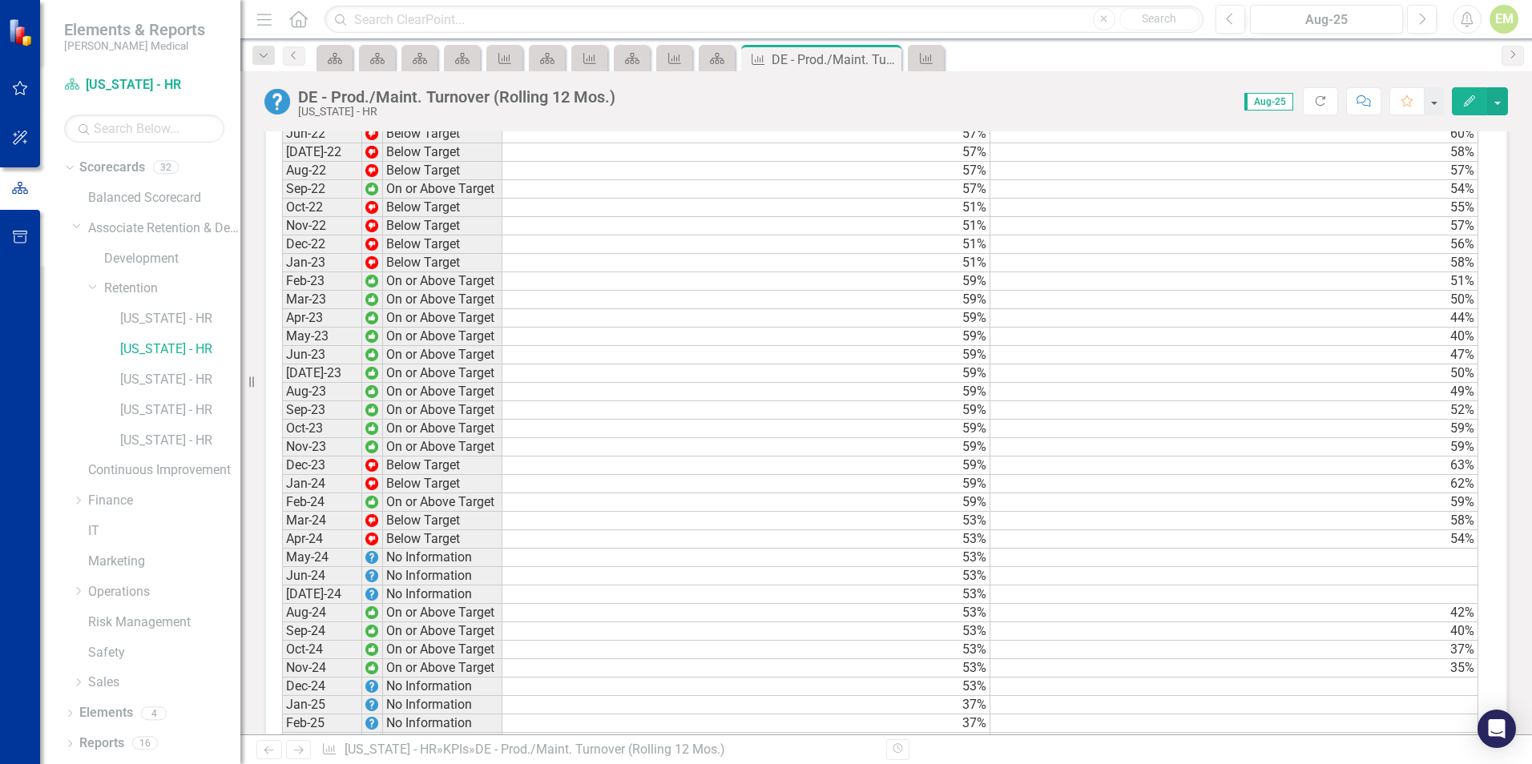
scroll to position [1202, 0]
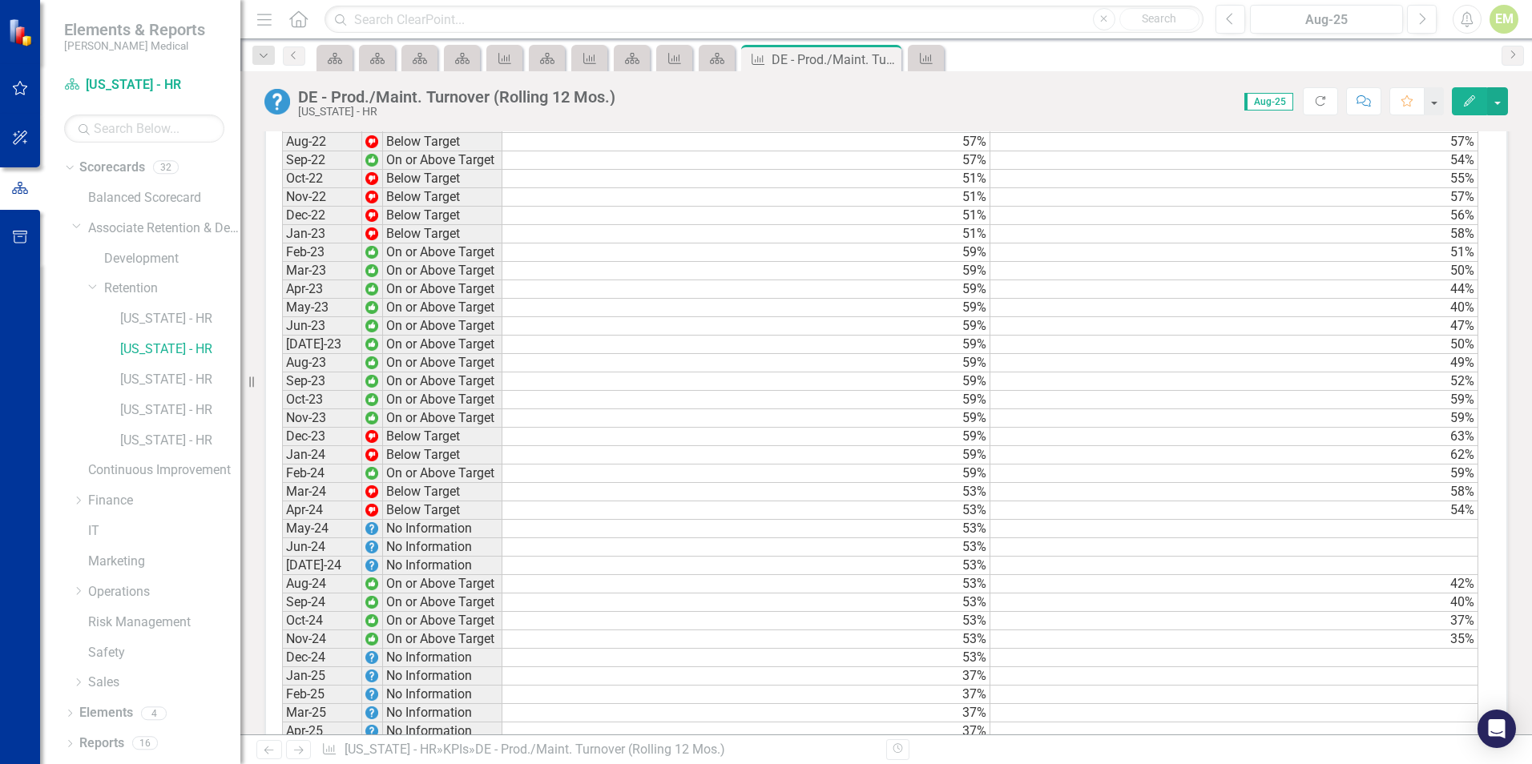
click at [1402, 537] on td at bounding box center [1234, 529] width 488 height 18
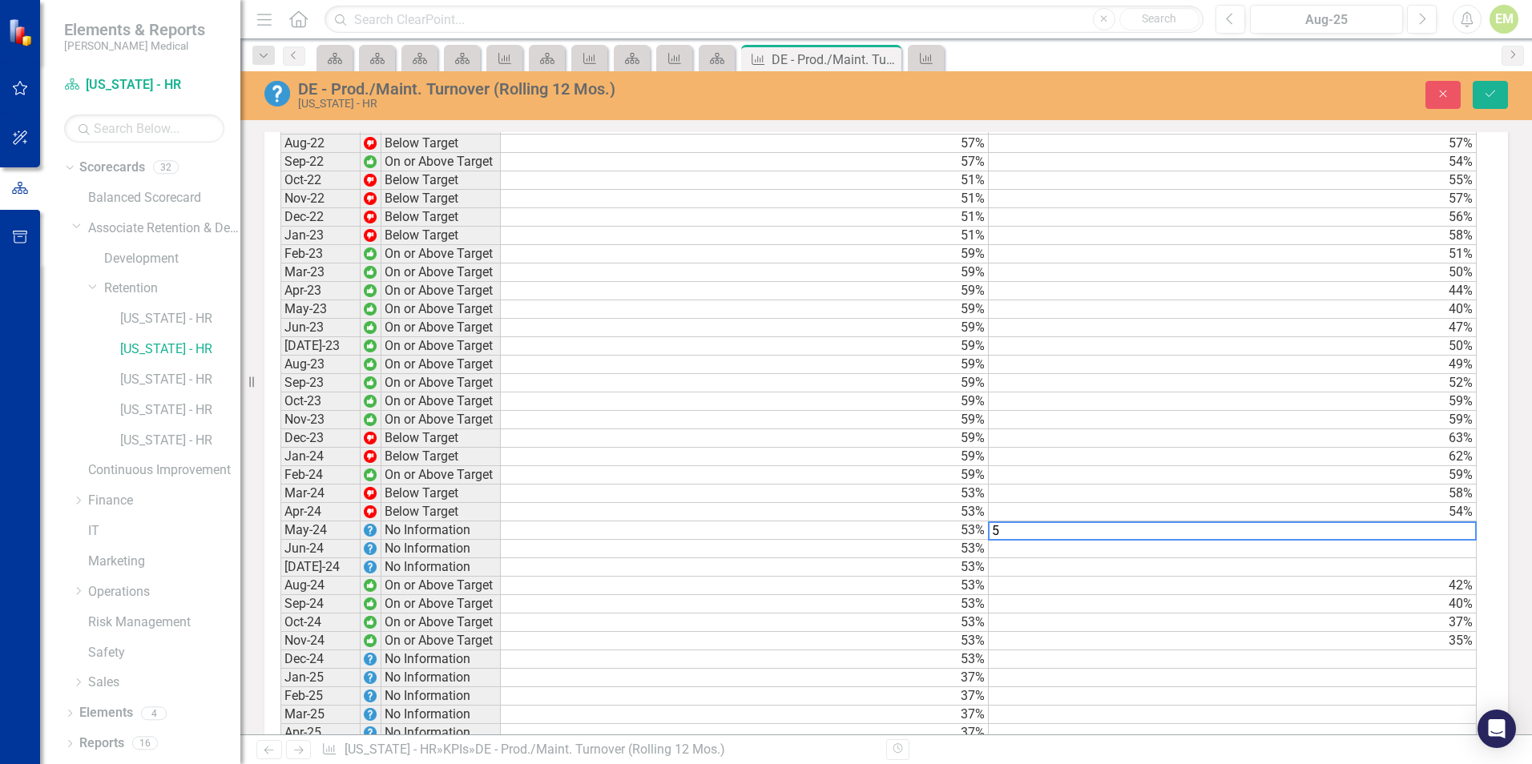
scroll to position [1202, 0]
type textarea "56"
click at [1488, 93] on icon "Save" at bounding box center [1490, 93] width 14 height 11
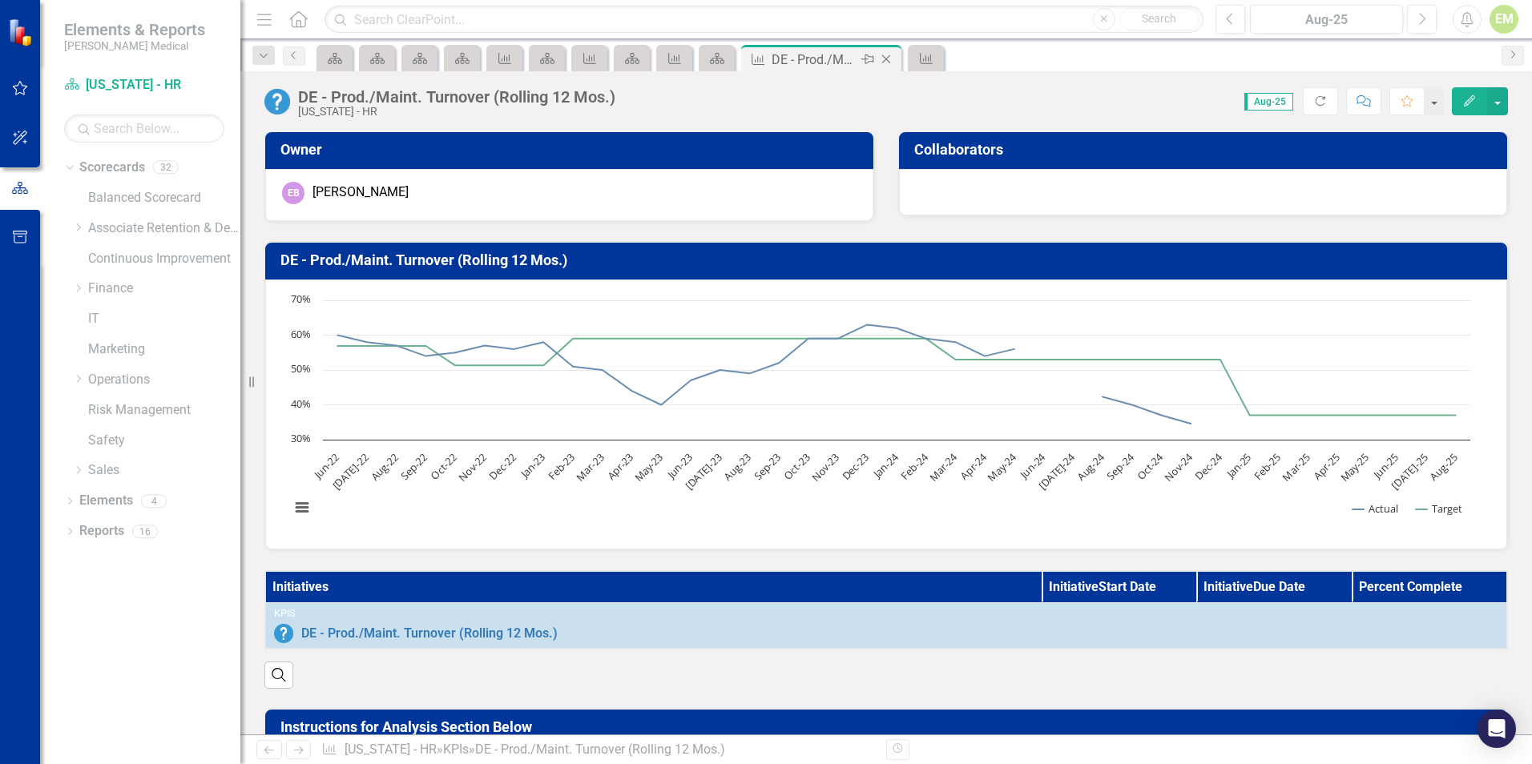
click at [894, 60] on icon "Close" at bounding box center [886, 59] width 16 height 13
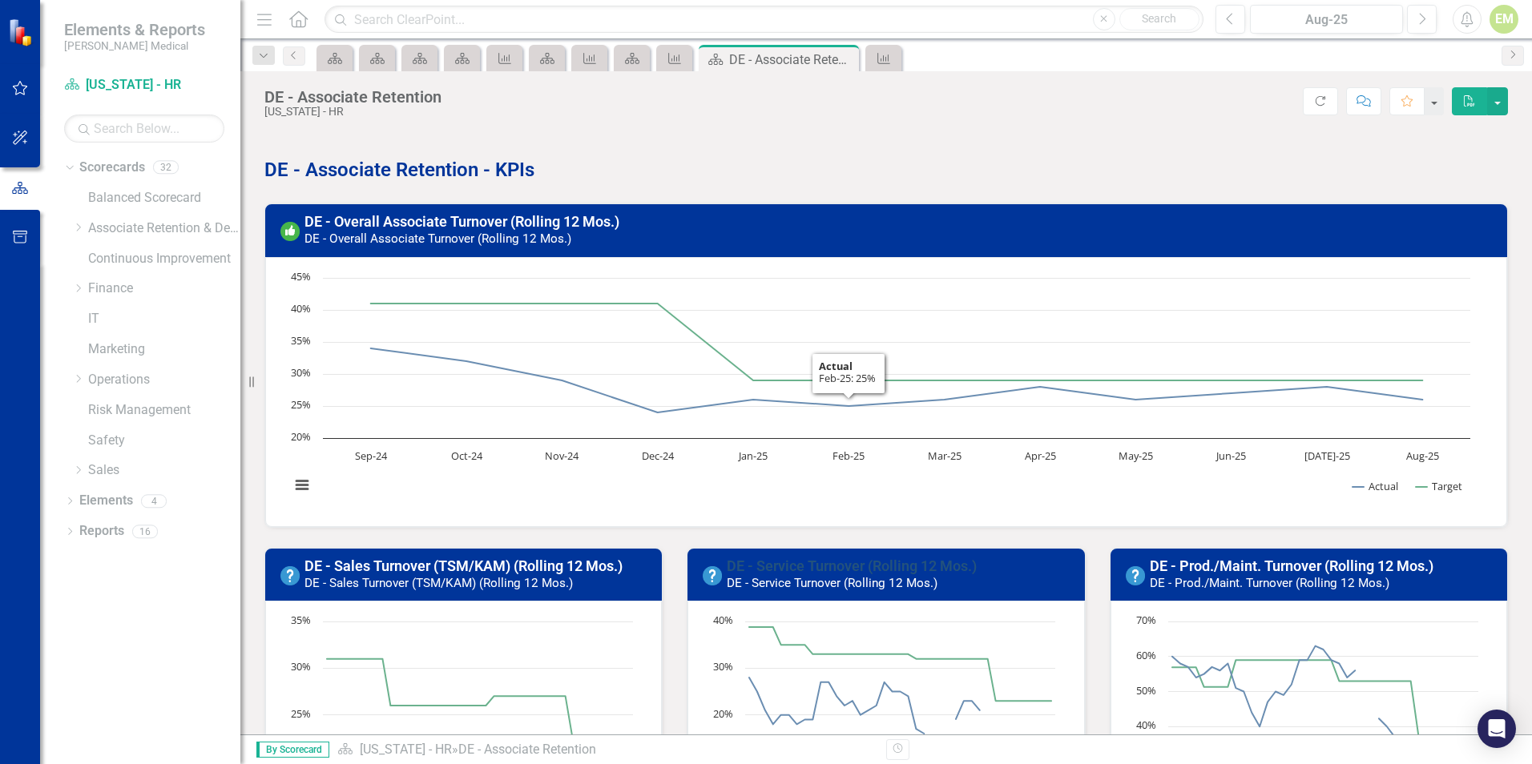
click at [813, 566] on link "DE - Service Turnover (Rolling 12 Mos.)" at bounding box center [852, 566] width 250 height 17
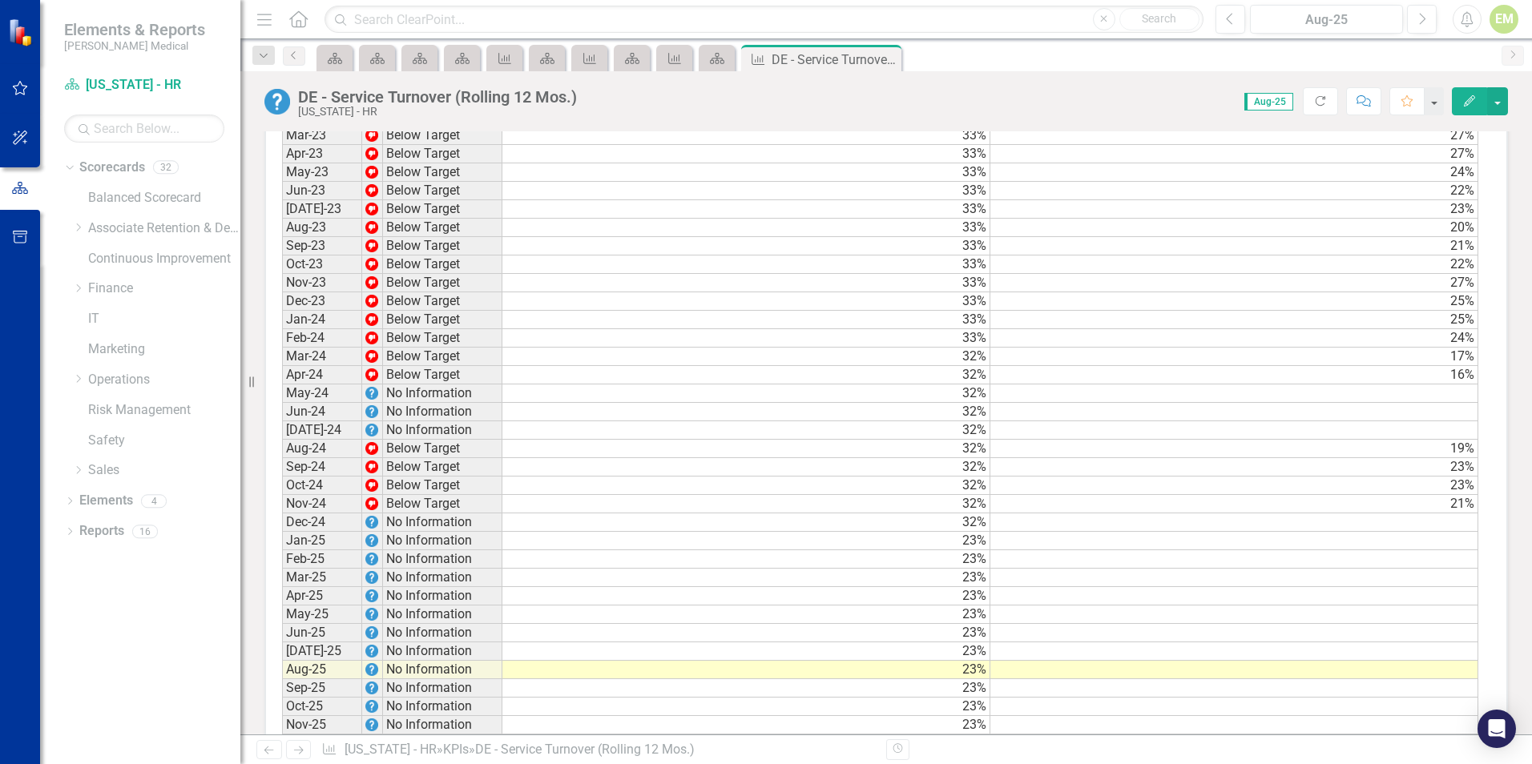
scroll to position [1362, 0]
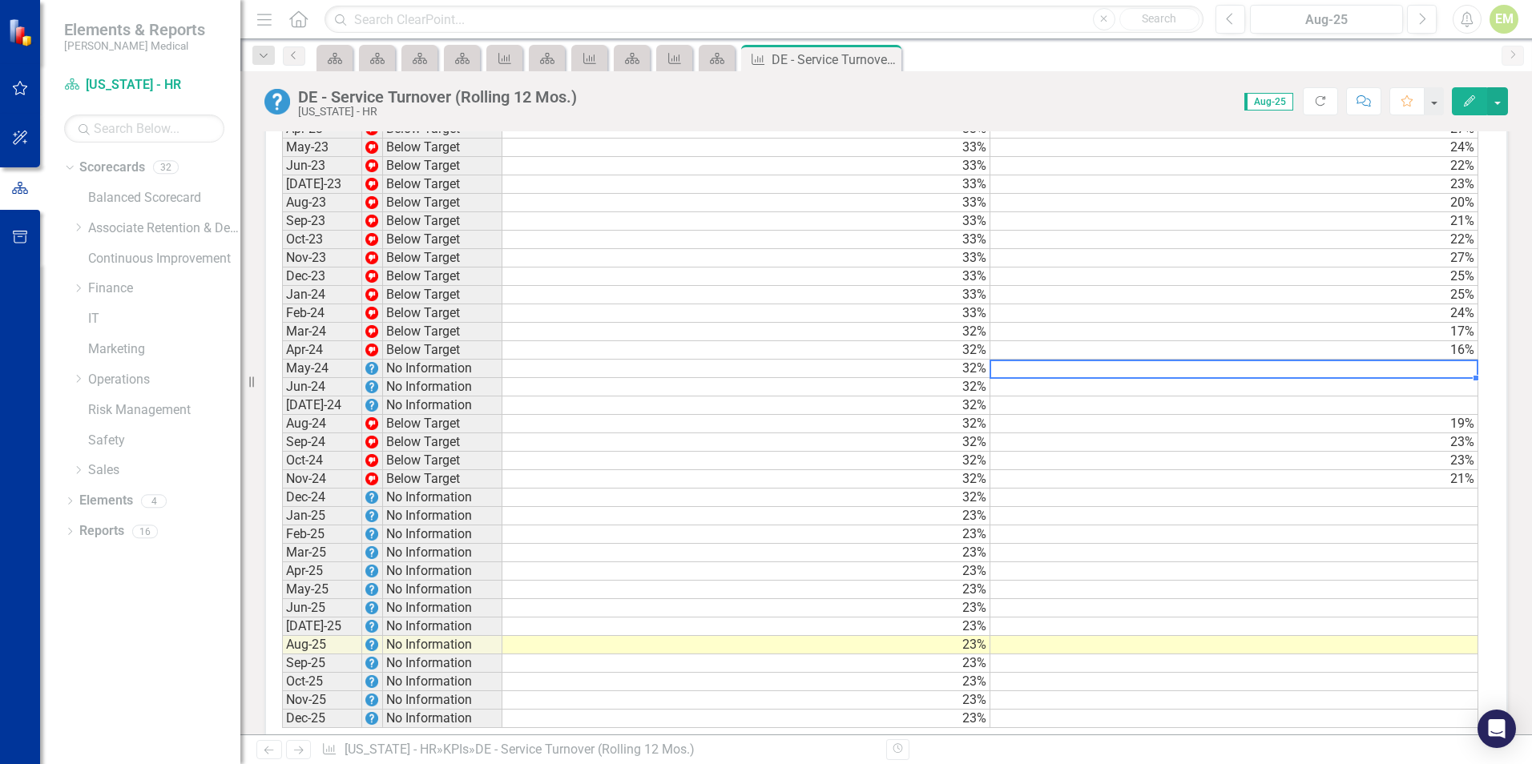
click at [1359, 378] on td at bounding box center [1234, 369] width 488 height 18
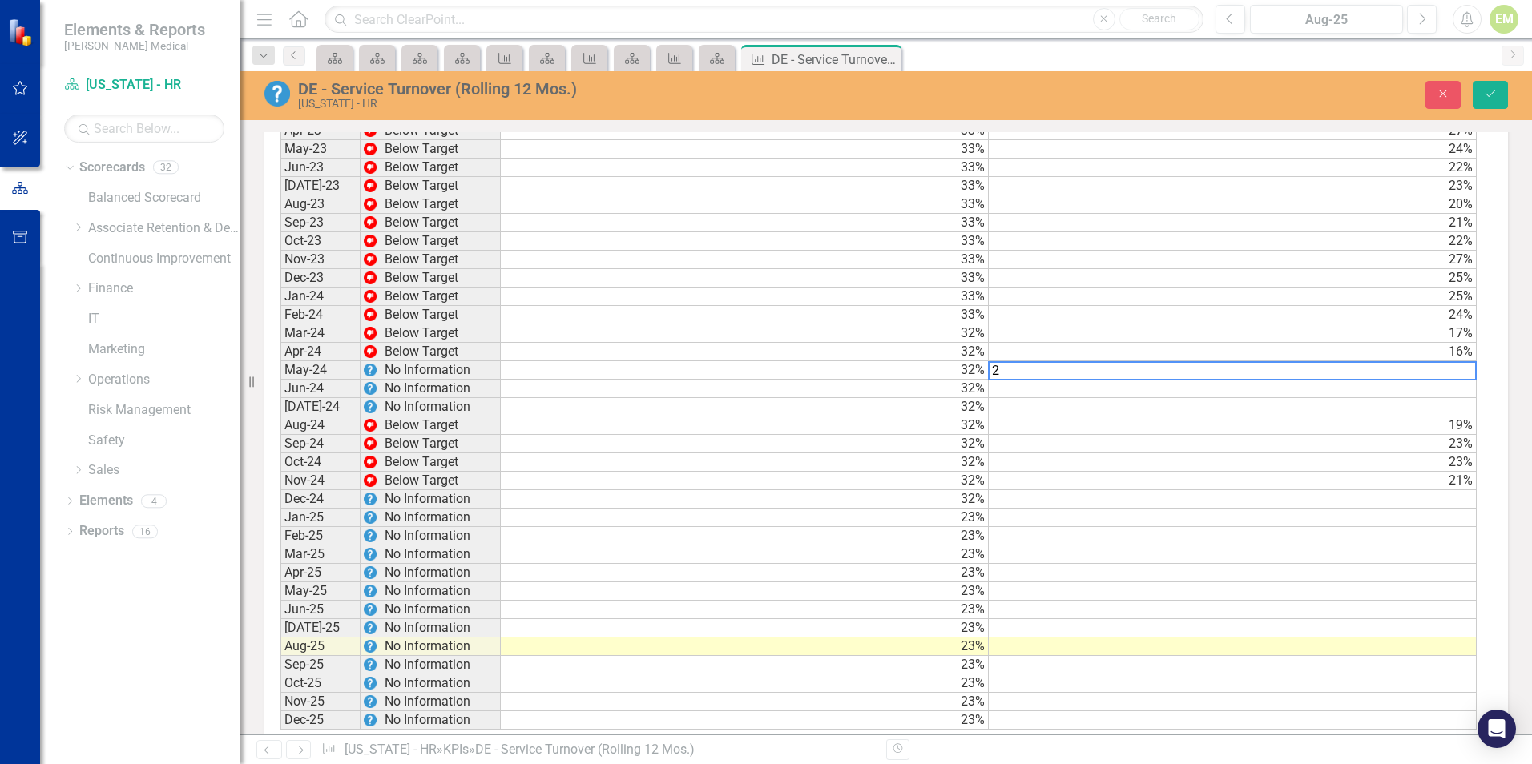
scroll to position [1363, 0]
type textarea "21"
click at [1492, 95] on icon "Save" at bounding box center [1490, 93] width 14 height 11
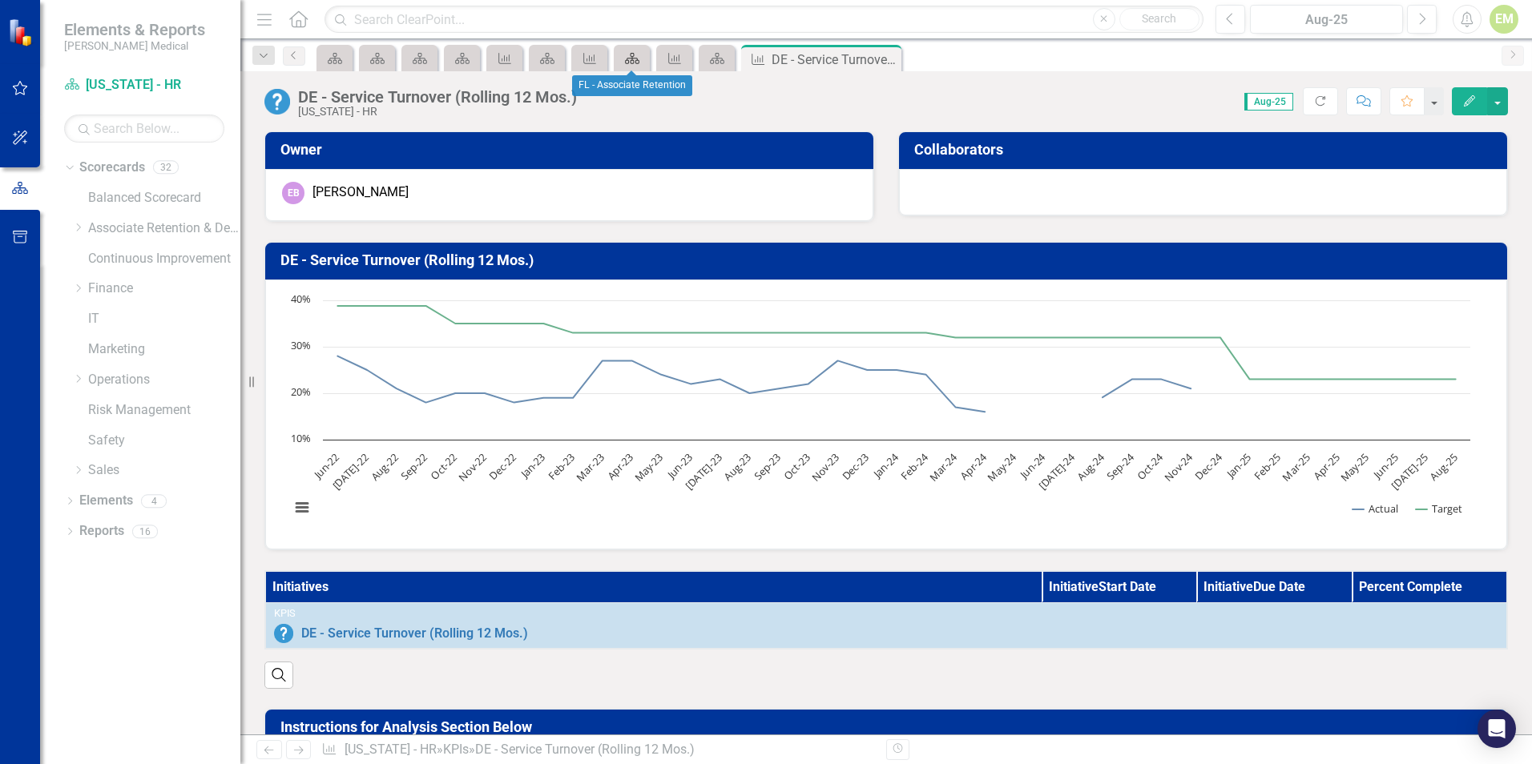
click at [638, 61] on icon "Scorecard" at bounding box center [632, 58] width 16 height 13
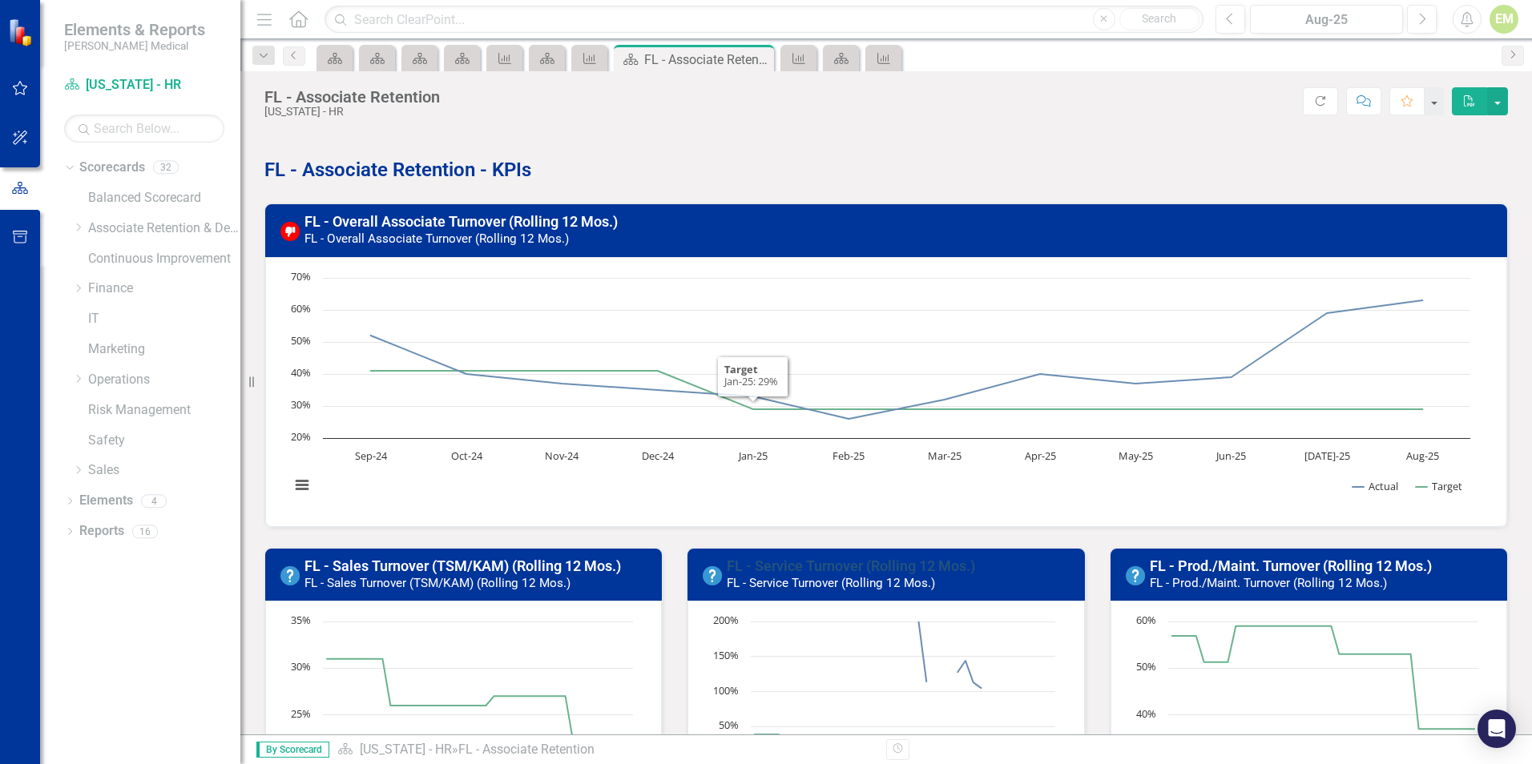
click at [847, 568] on link "FL - Service Turnover (Rolling 12 Mos.)" at bounding box center [851, 566] width 248 height 17
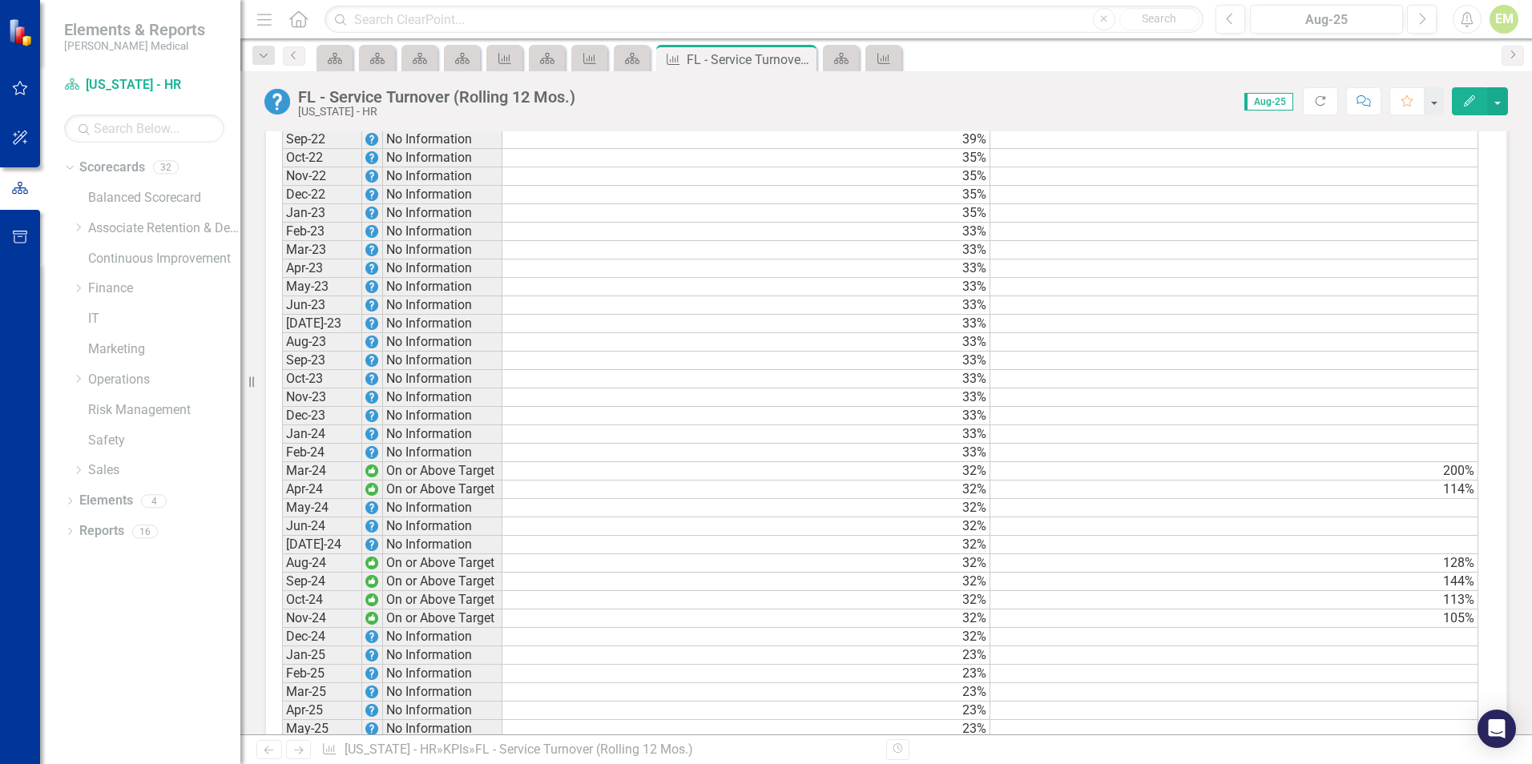
scroll to position [1362, 0]
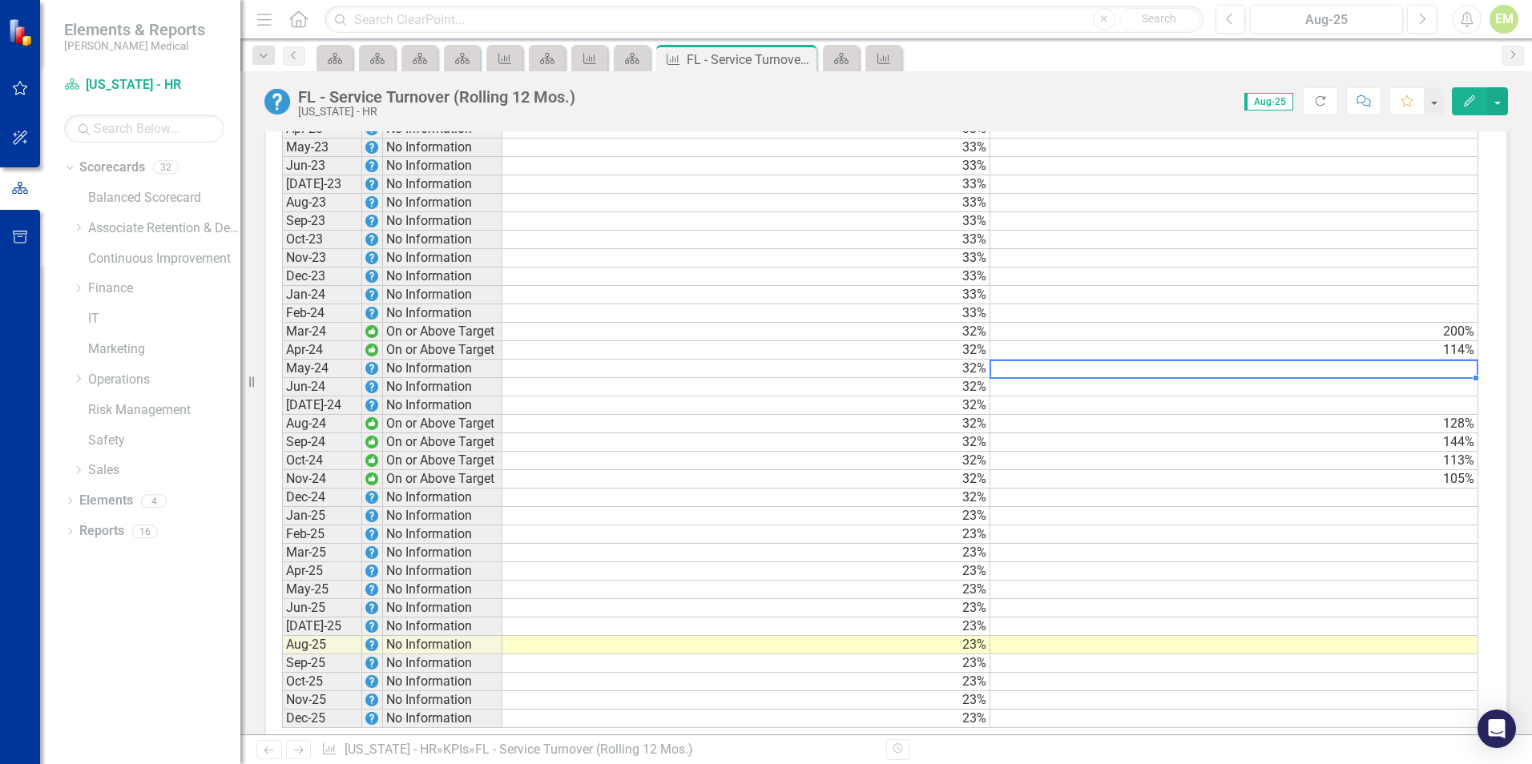
click at [1445, 378] on td at bounding box center [1234, 369] width 488 height 18
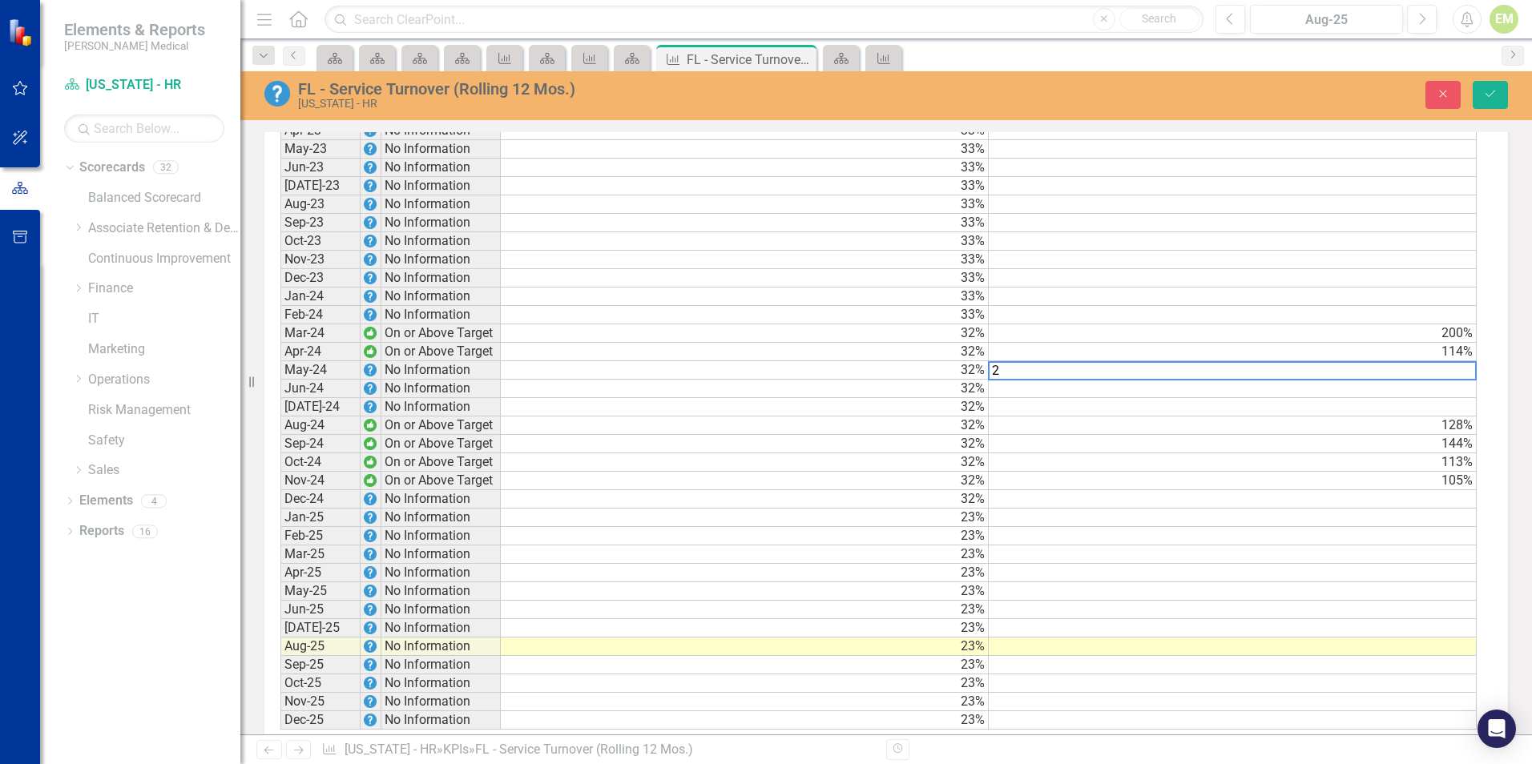
scroll to position [1363, 0]
type textarea "253"
click at [1497, 95] on button "Save" at bounding box center [1489, 95] width 35 height 28
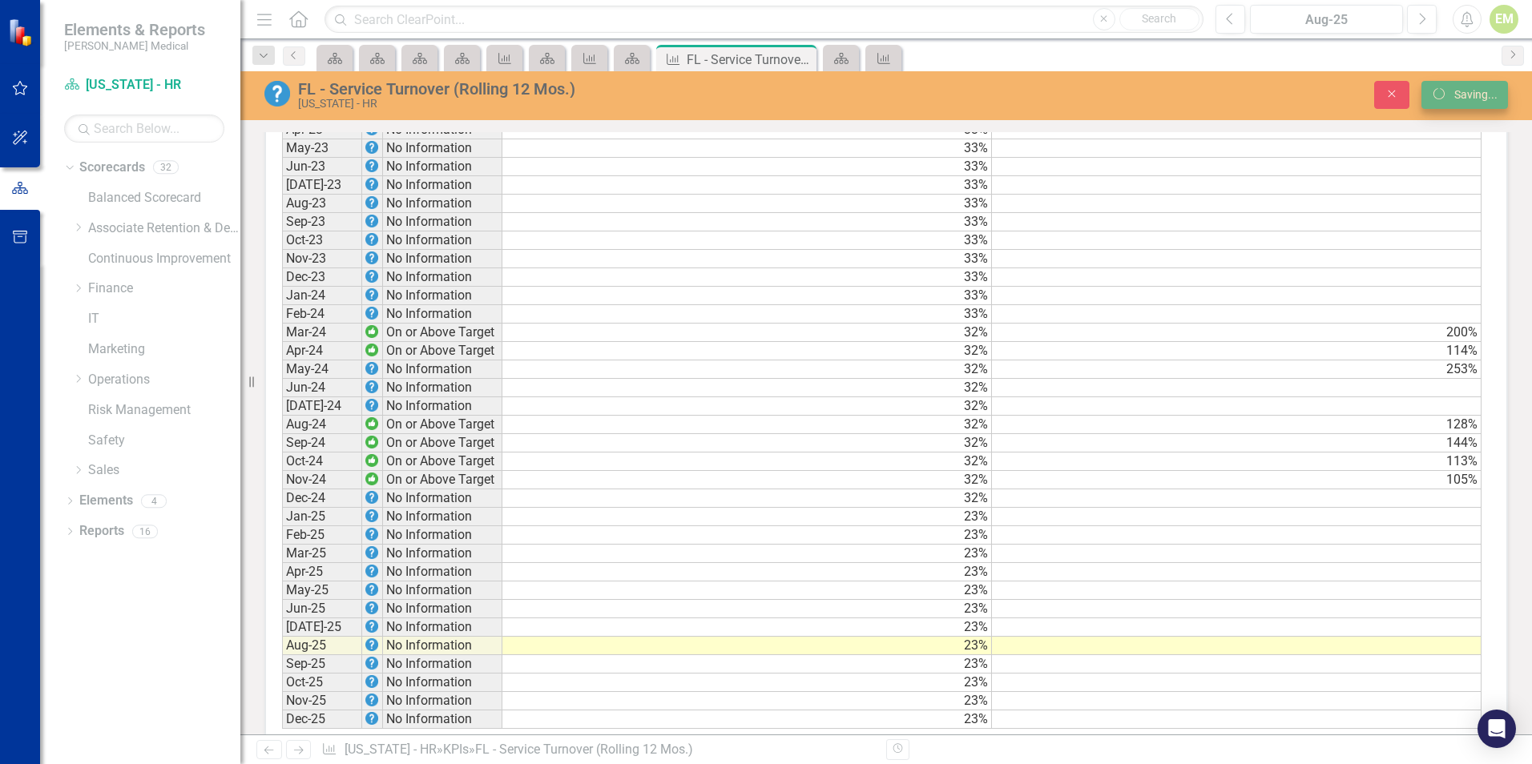
scroll to position [1362, 0]
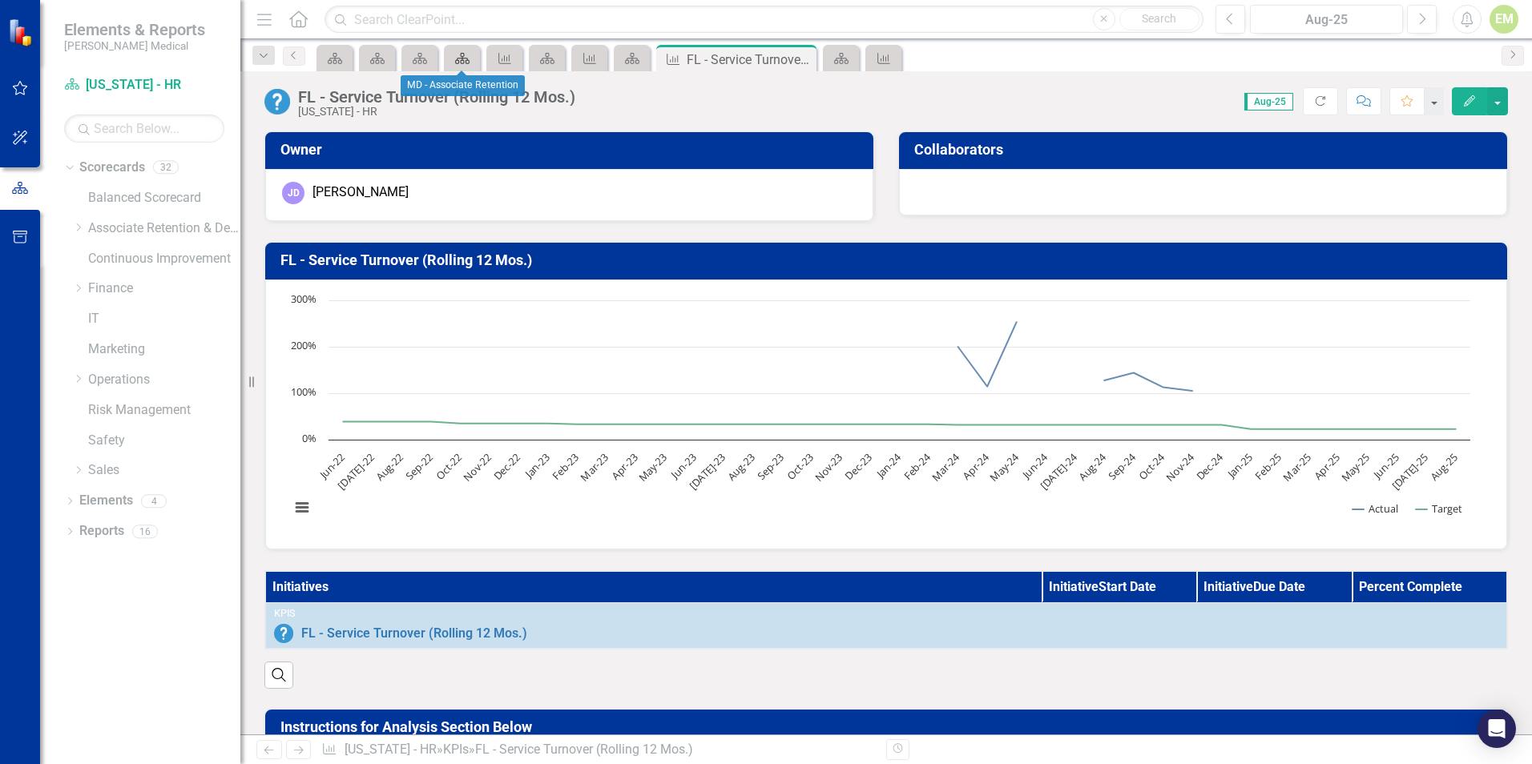
click at [462, 58] on icon at bounding box center [462, 58] width 14 height 11
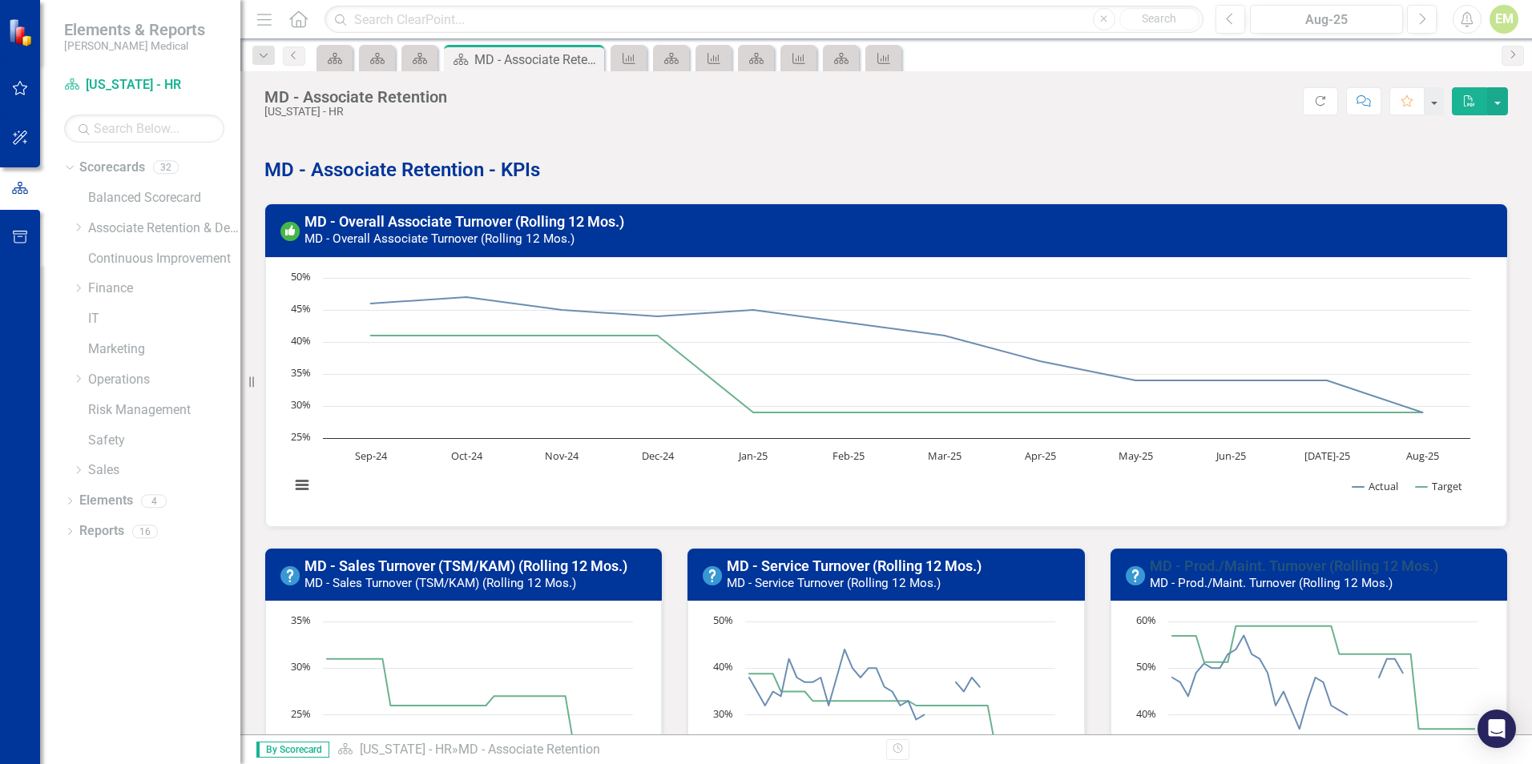
click at [1258, 562] on link "MD - Prod./Maint. Turnover (Rolling 12 Mos.)" at bounding box center [1293, 566] width 288 height 17
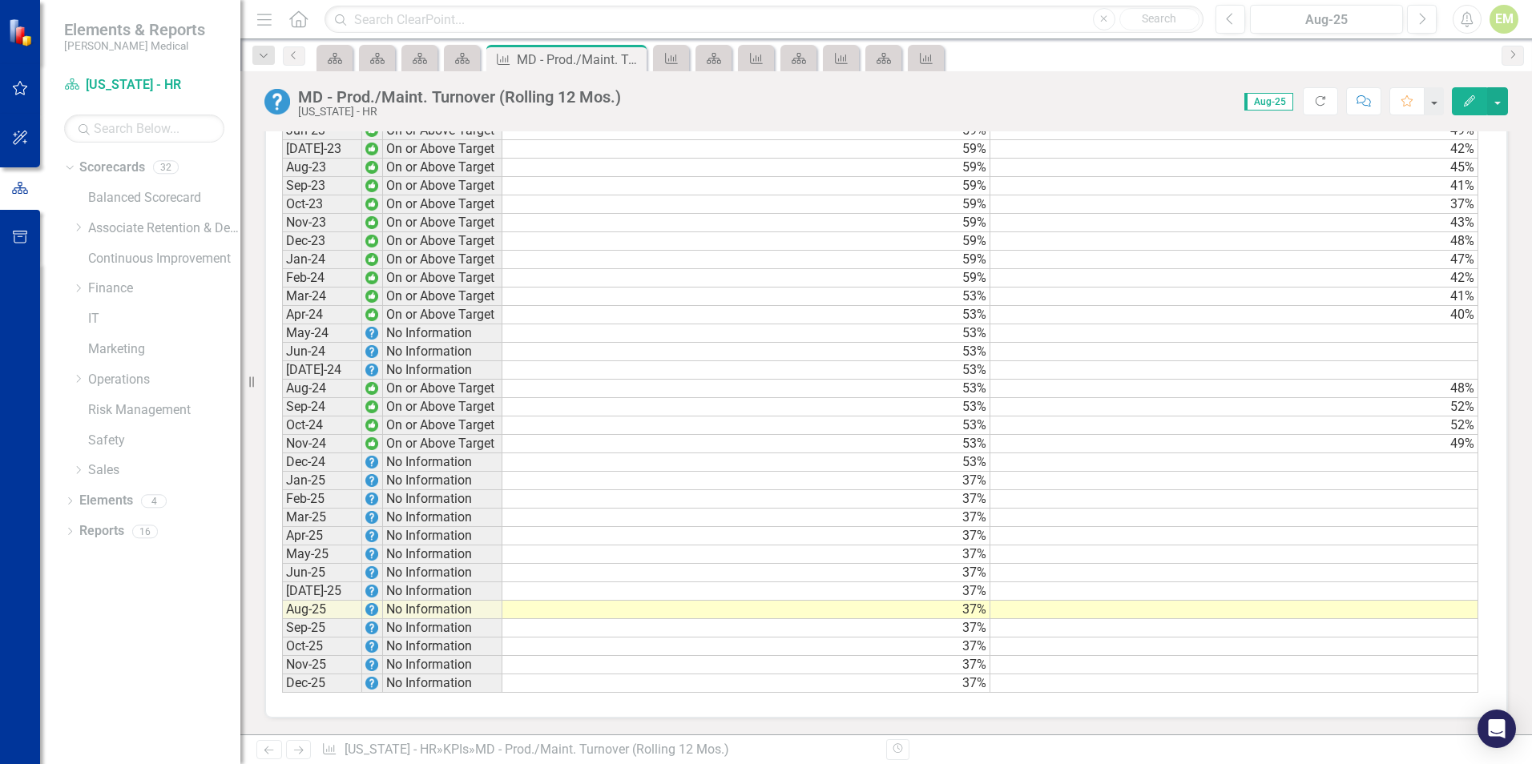
scroll to position [1409, 0]
click at [1395, 331] on td at bounding box center [1234, 333] width 488 height 18
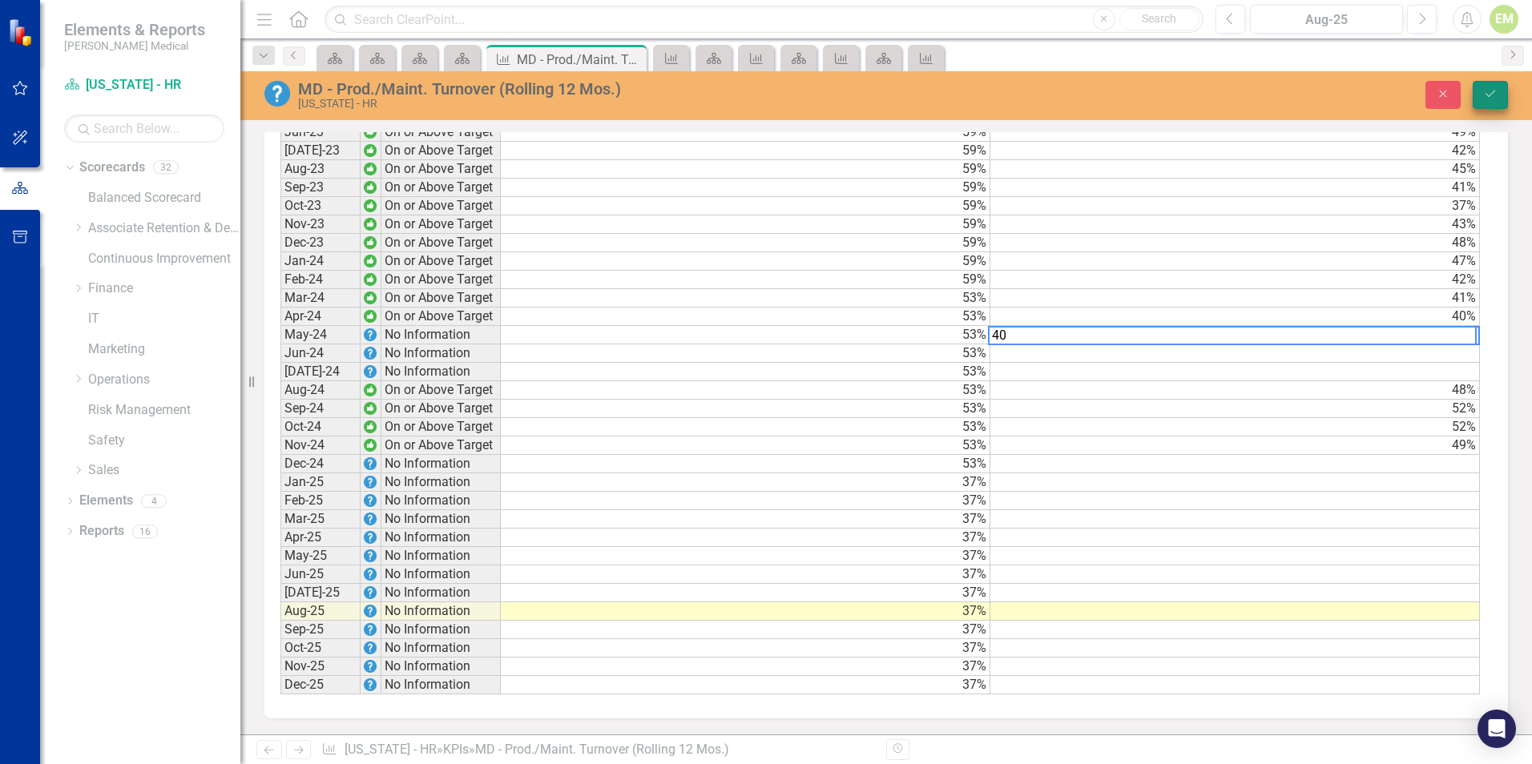
type textarea "40"
click at [1488, 93] on icon "Save" at bounding box center [1490, 93] width 14 height 11
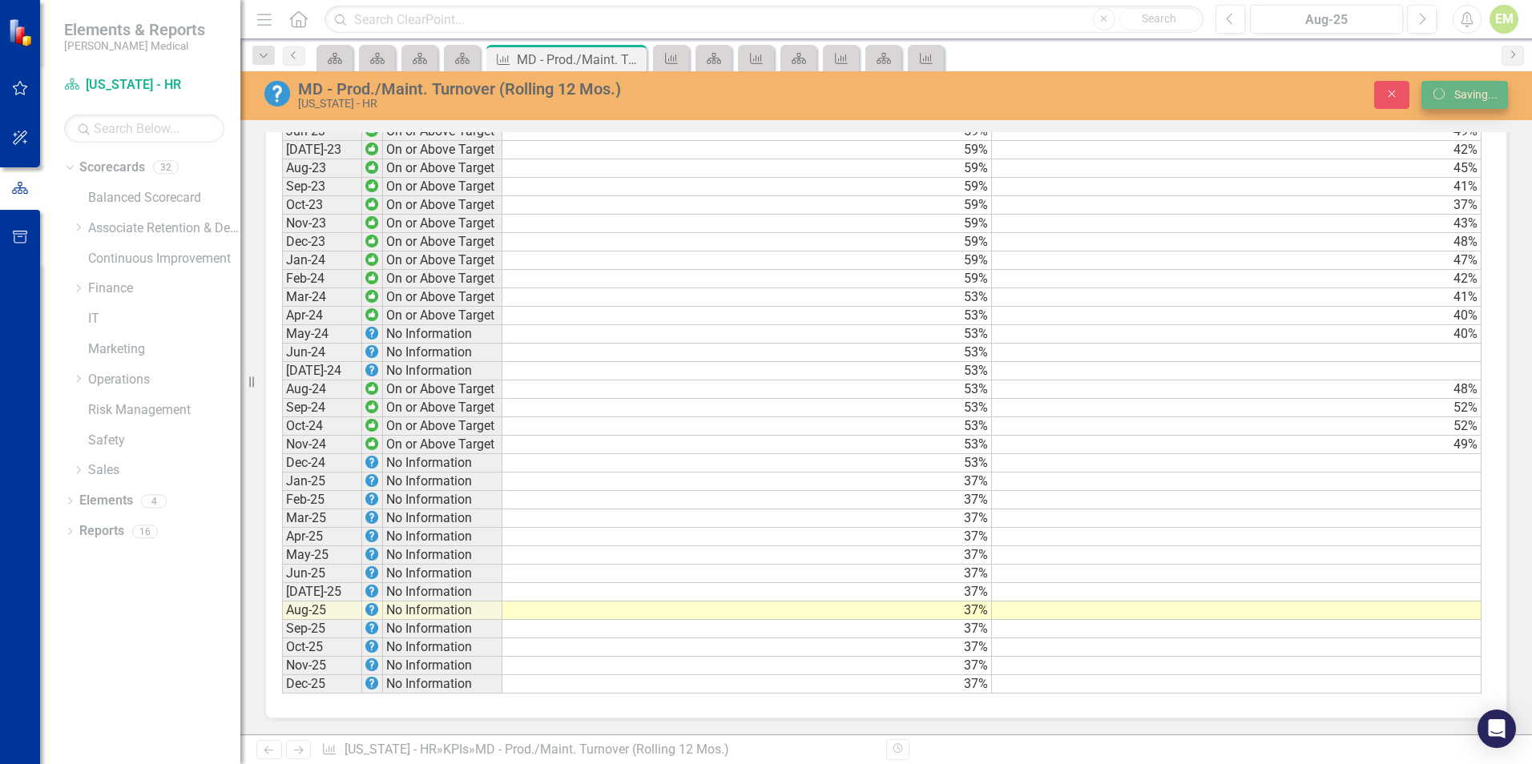
scroll to position [1408, 0]
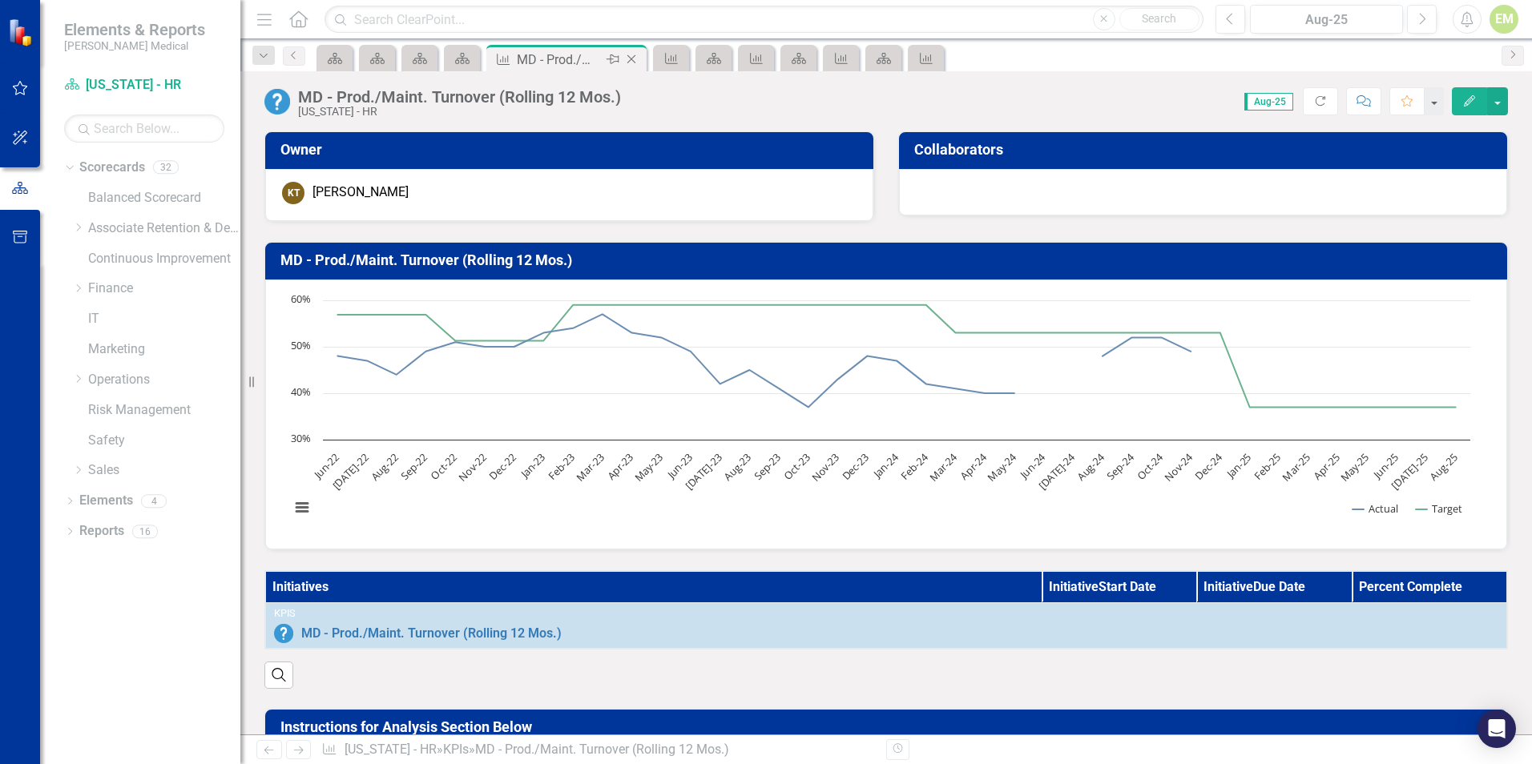
click at [633, 58] on icon at bounding box center [631, 59] width 9 height 9
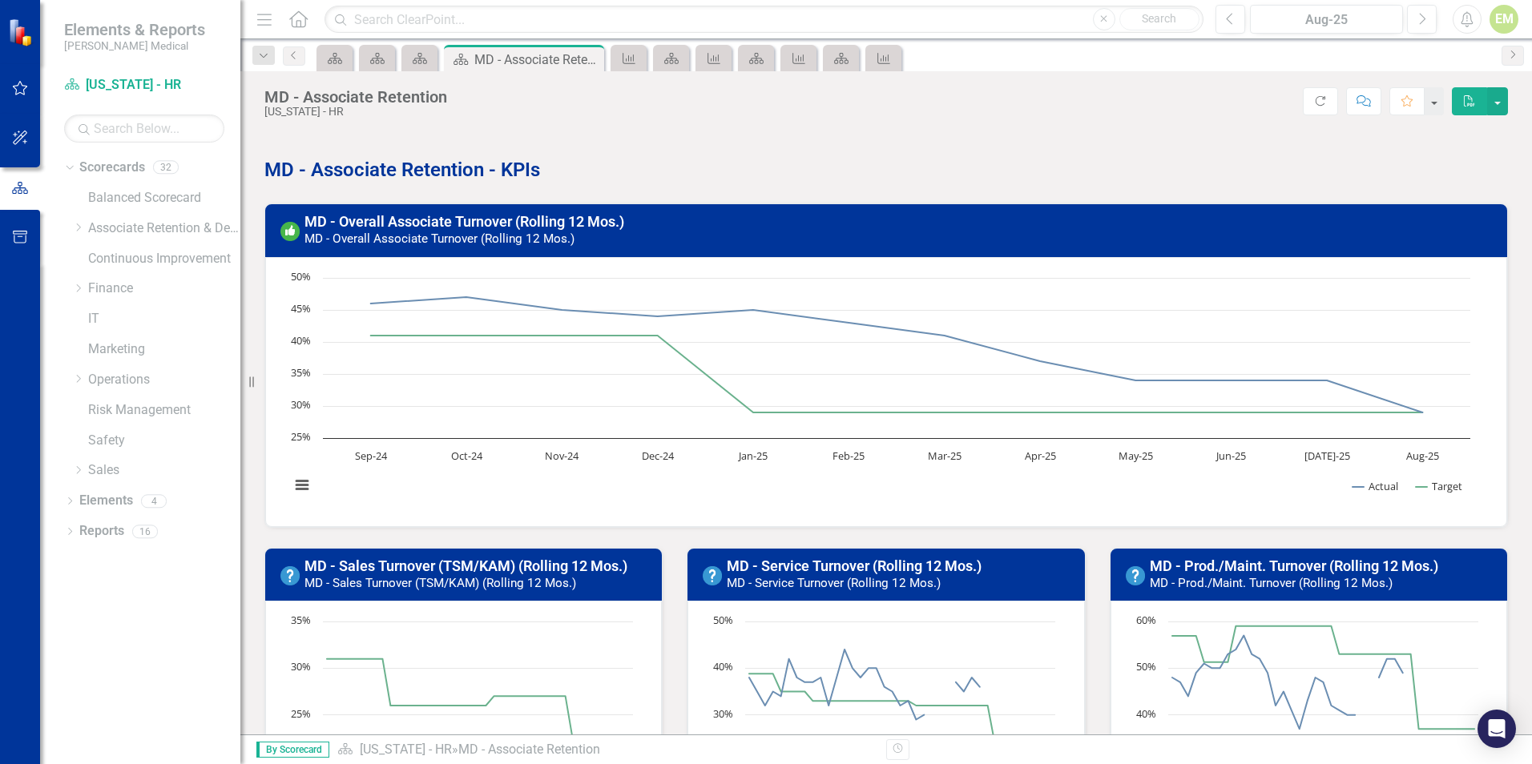
click at [855, 554] on td "MD - Service Turnover (Rolling 12 Mos.) MD - Service Turnover (Rolling 12 Mos.)" at bounding box center [901, 576] width 348 height 44
click at [850, 563] on link "MD - Service Turnover (Rolling 12 Mos.)" at bounding box center [854, 566] width 255 height 17
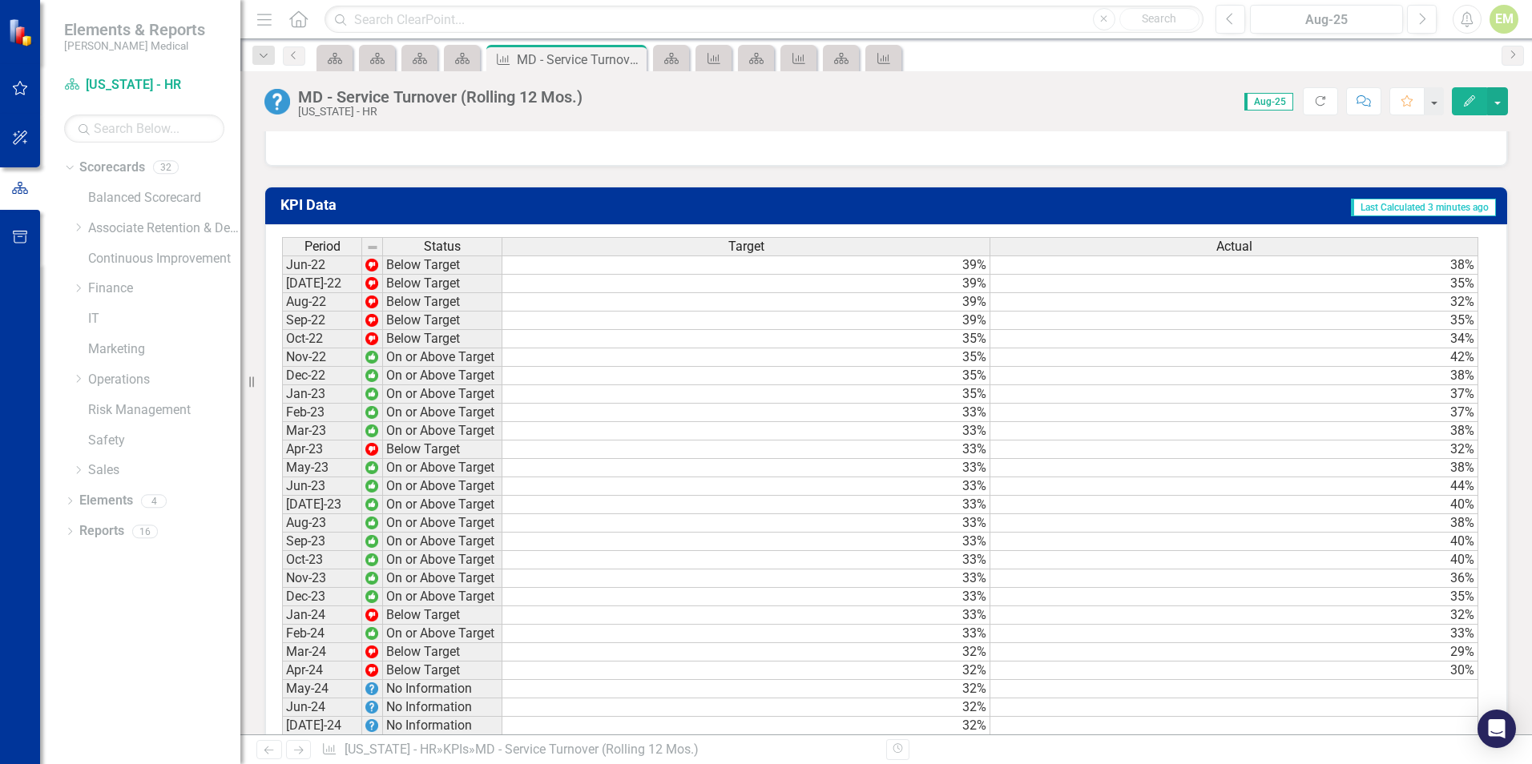
scroll to position [1409, 0]
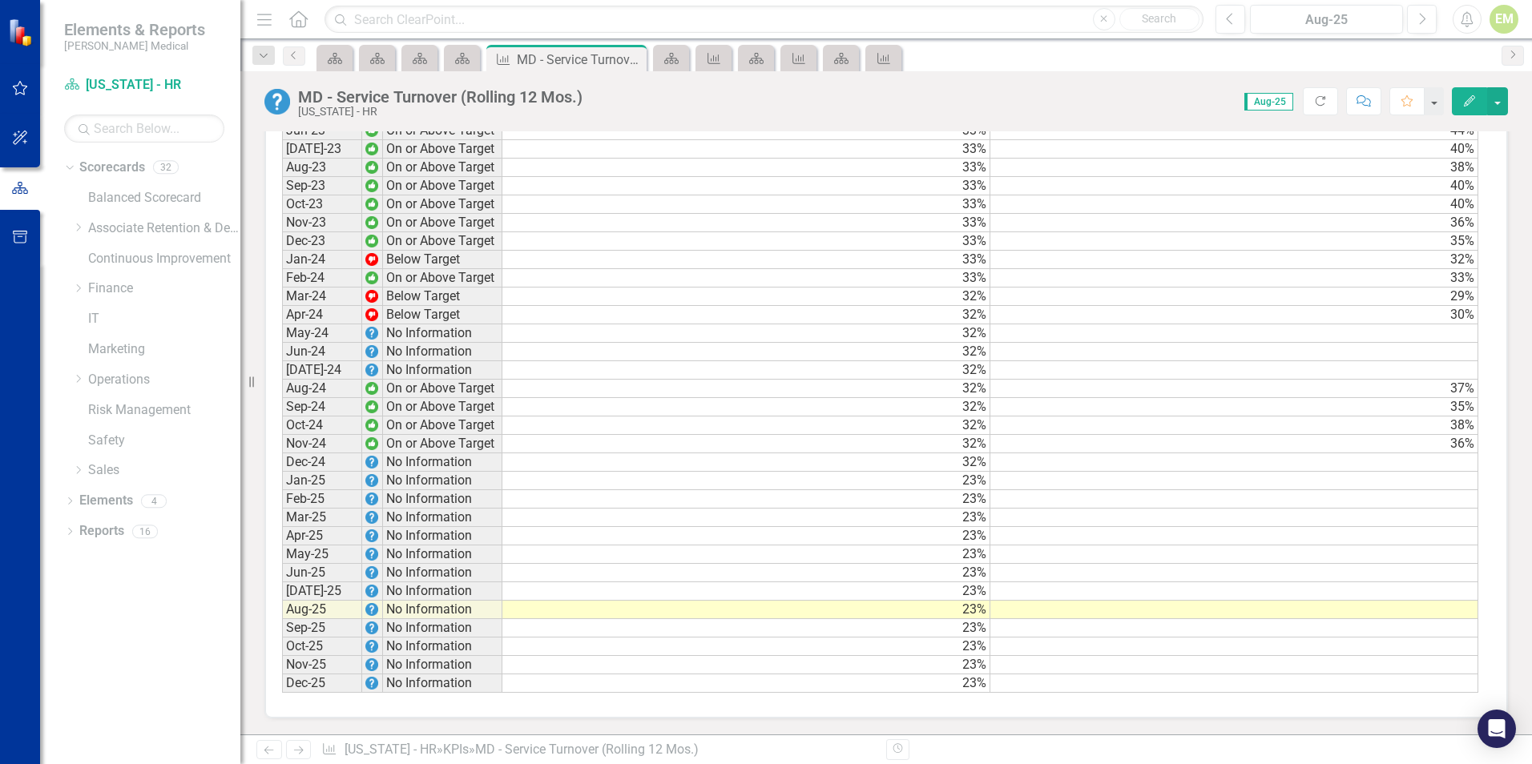
click at [1417, 333] on td at bounding box center [1234, 333] width 488 height 18
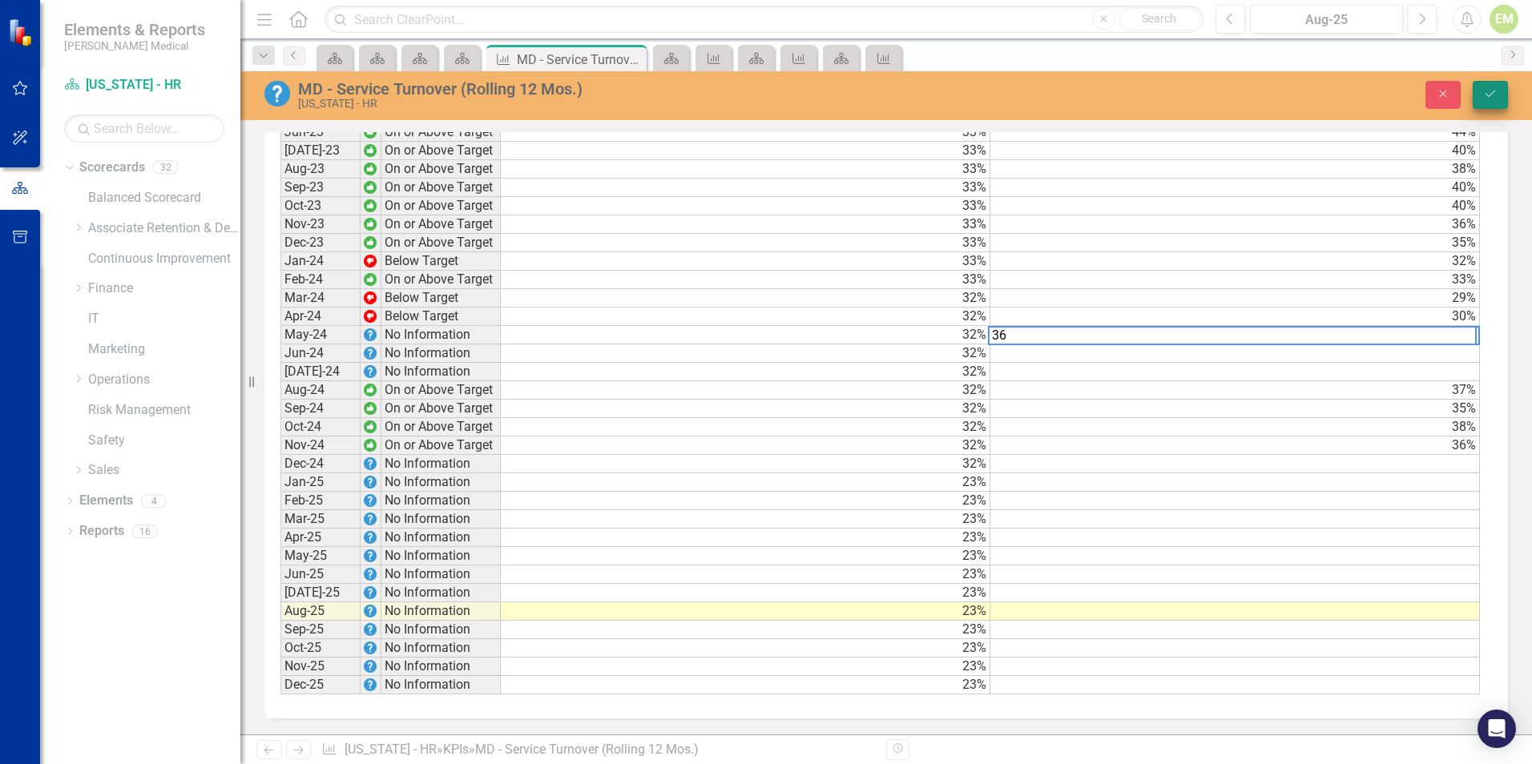
type textarea "36"
click at [1487, 100] on button "Save" at bounding box center [1489, 95] width 35 height 28
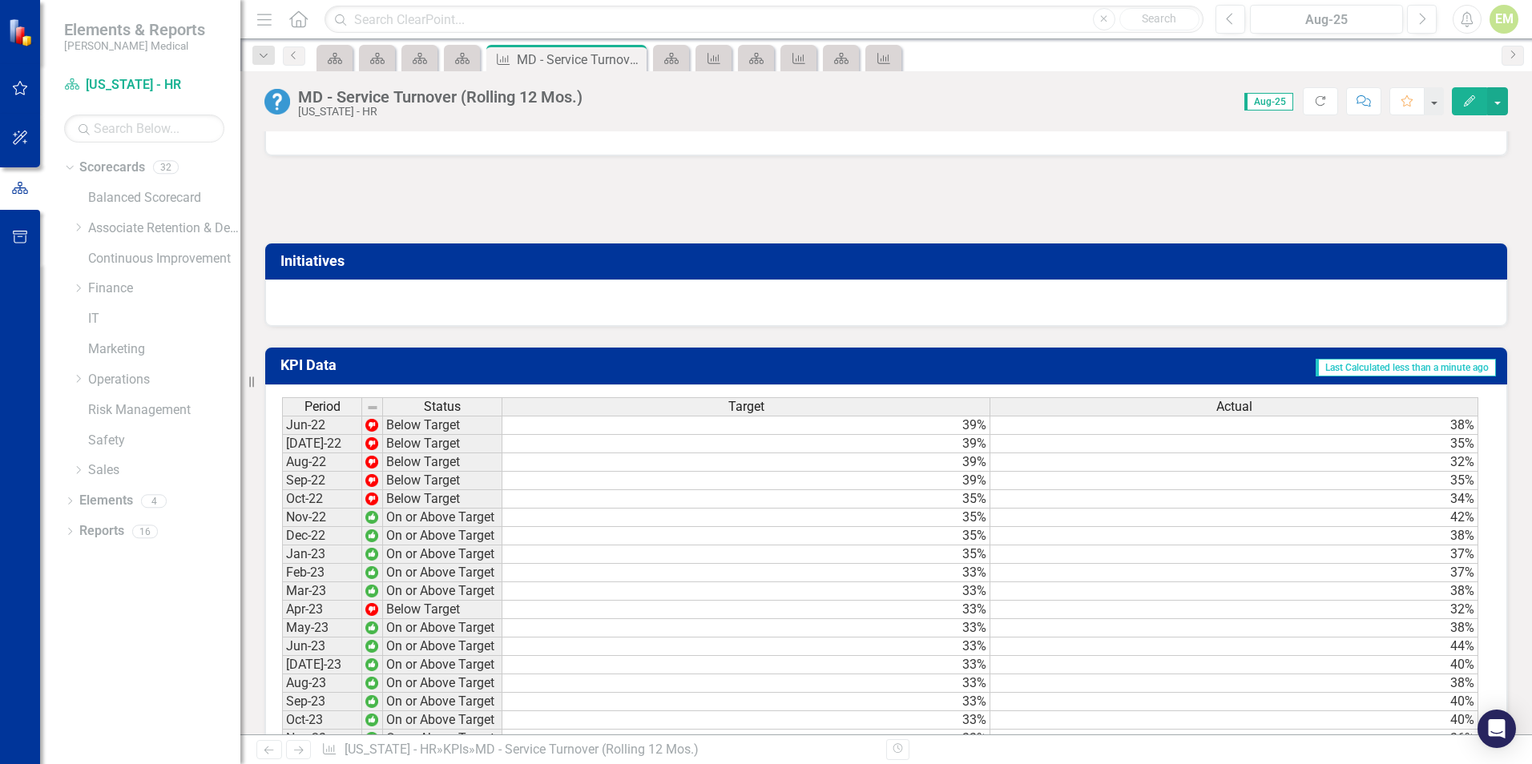
scroll to position [1202, 0]
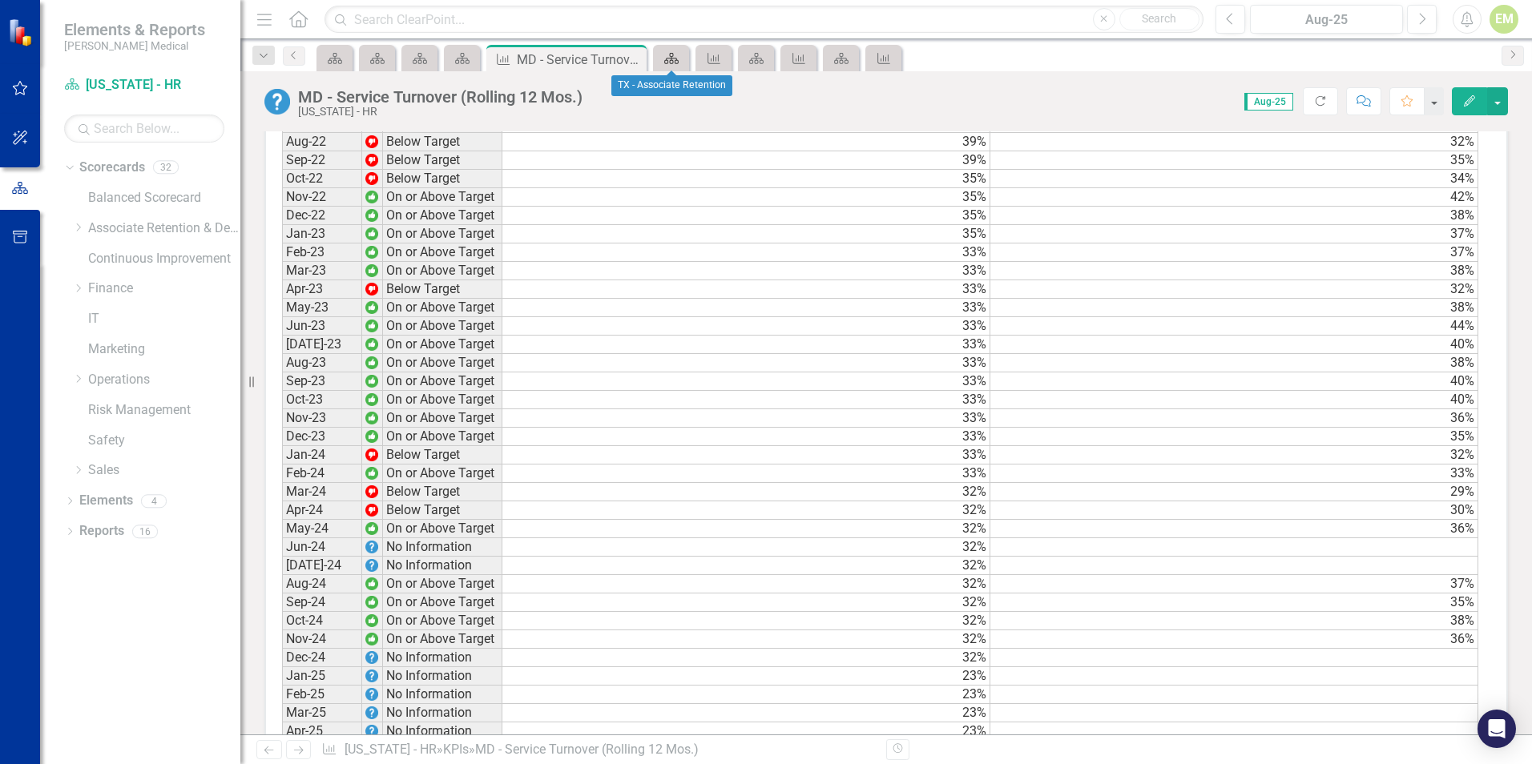
click at [678, 61] on icon "Scorecard" at bounding box center [671, 58] width 16 height 13
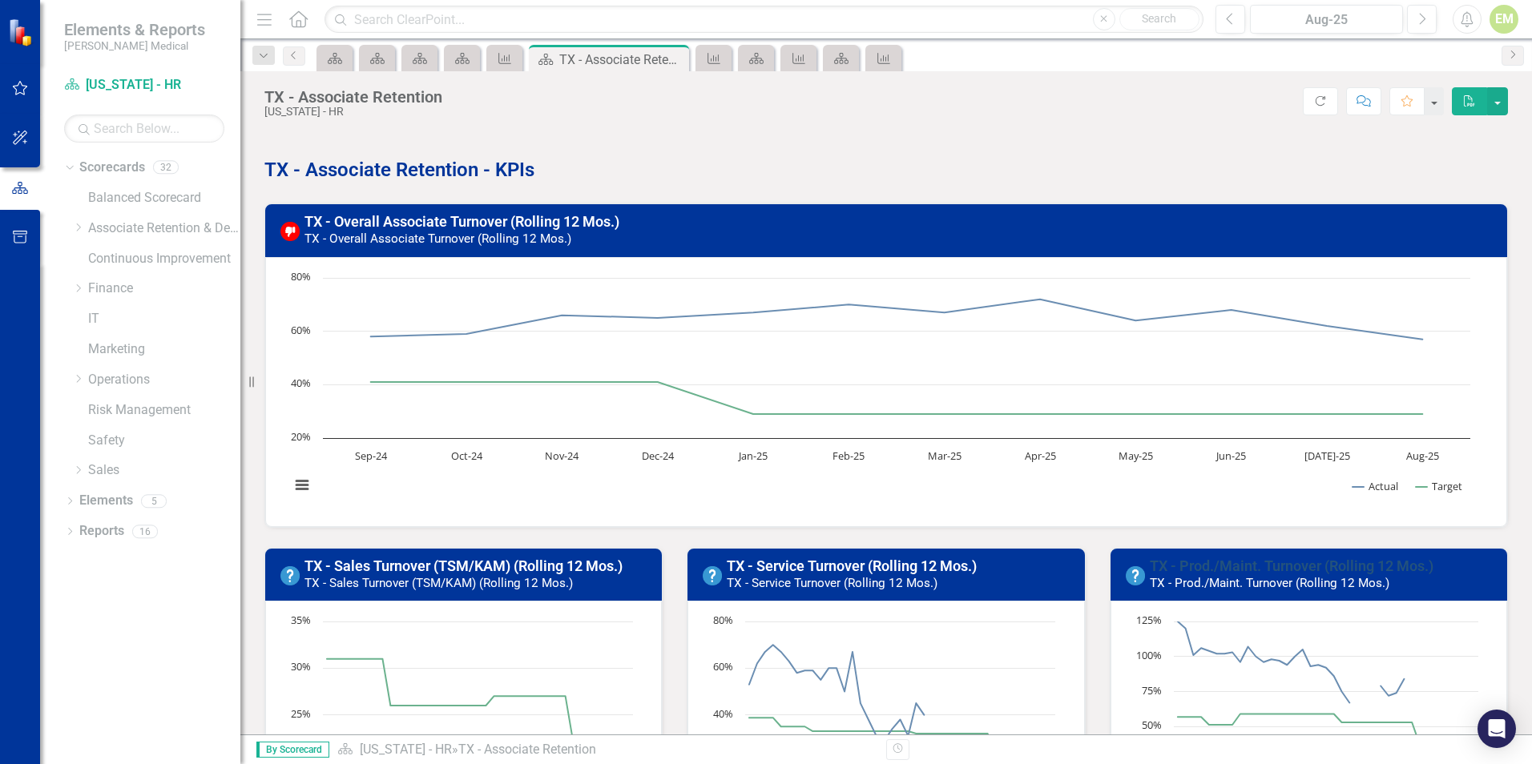
click at [1243, 562] on link "TX - Prod./Maint. Turnover (Rolling 12 Mos.)" at bounding box center [1291, 566] width 284 height 17
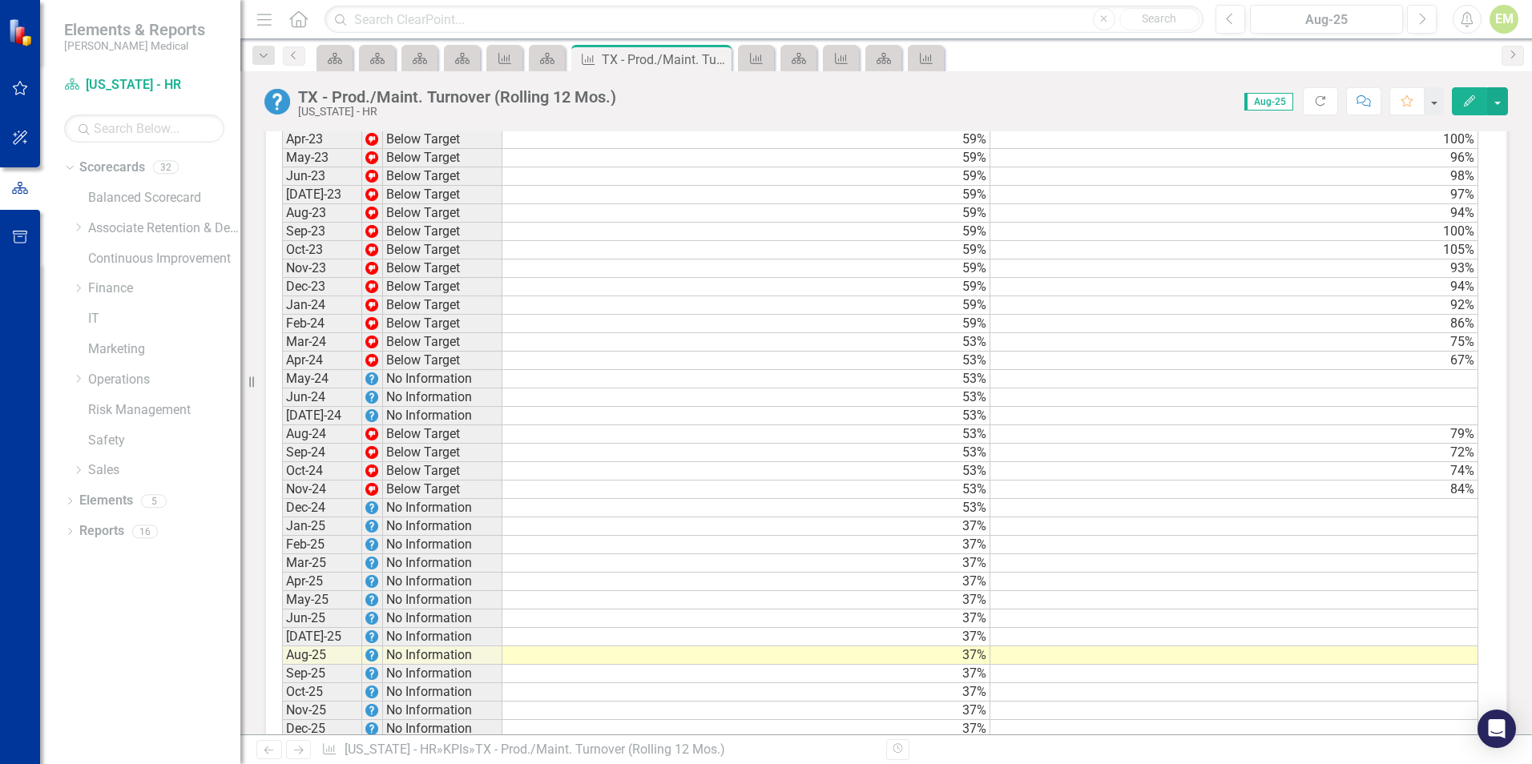
scroll to position [1362, 0]
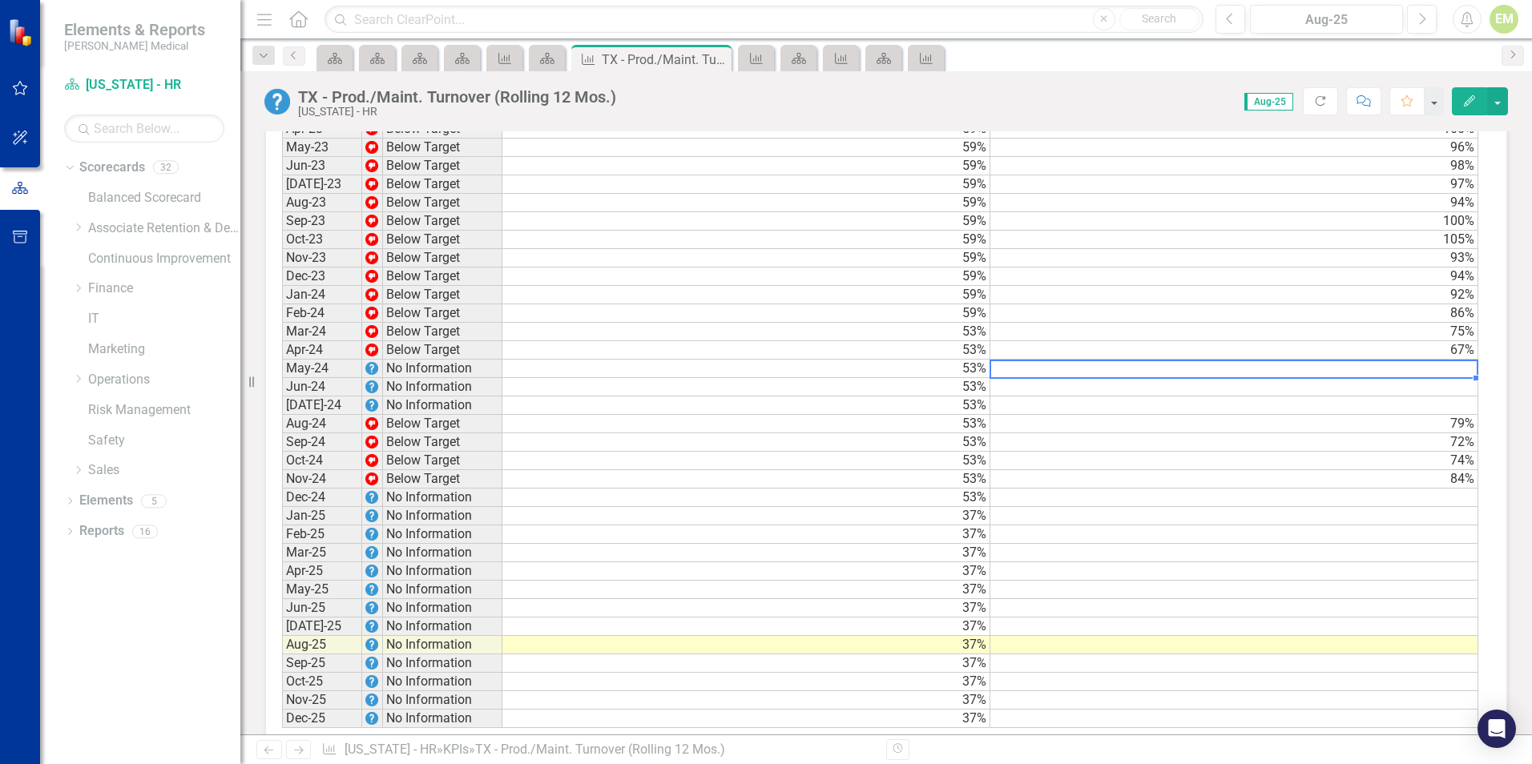
click at [1443, 378] on td at bounding box center [1234, 369] width 488 height 18
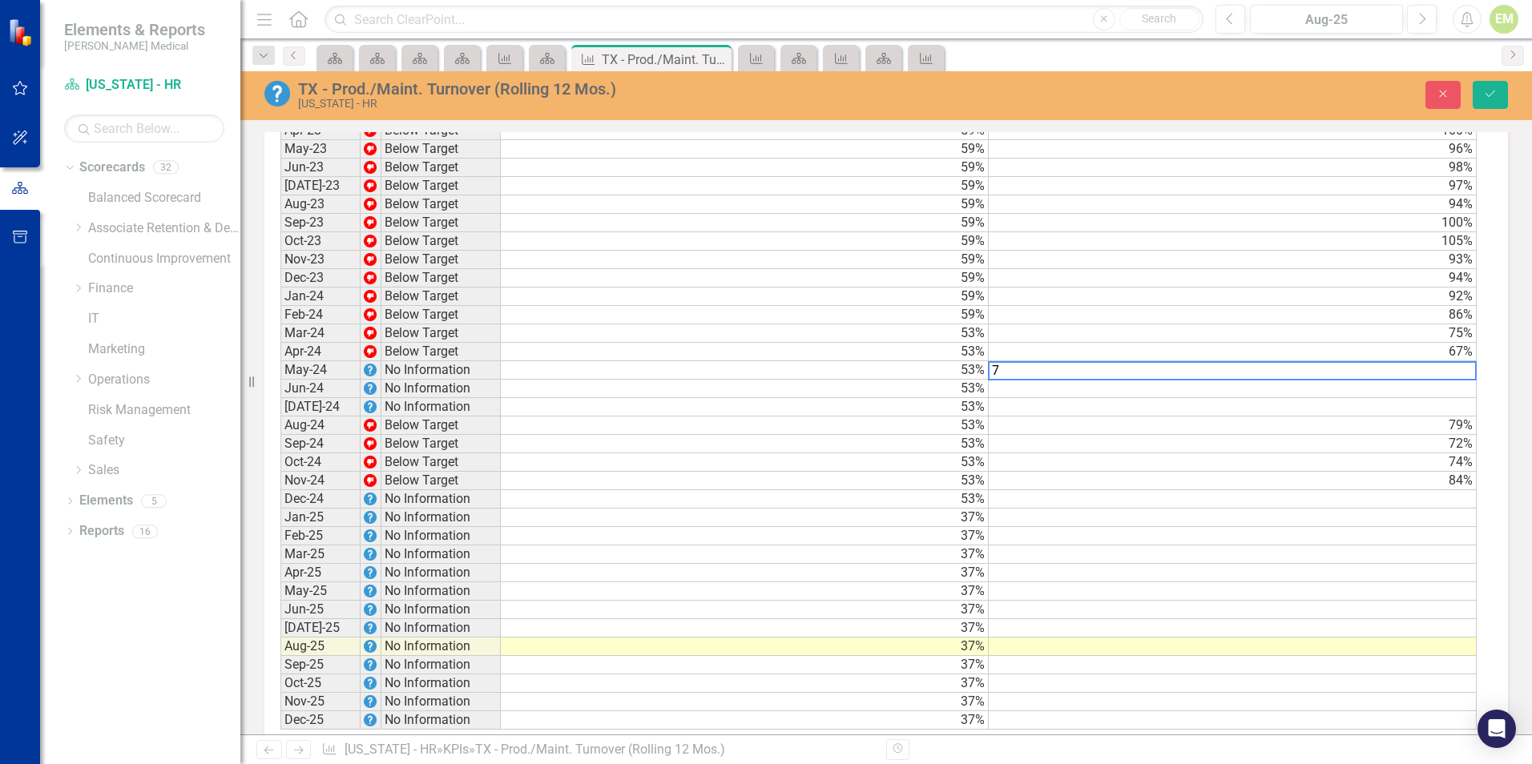
scroll to position [1363, 0]
type textarea "71"
click at [1488, 91] on icon "Save" at bounding box center [1490, 93] width 14 height 11
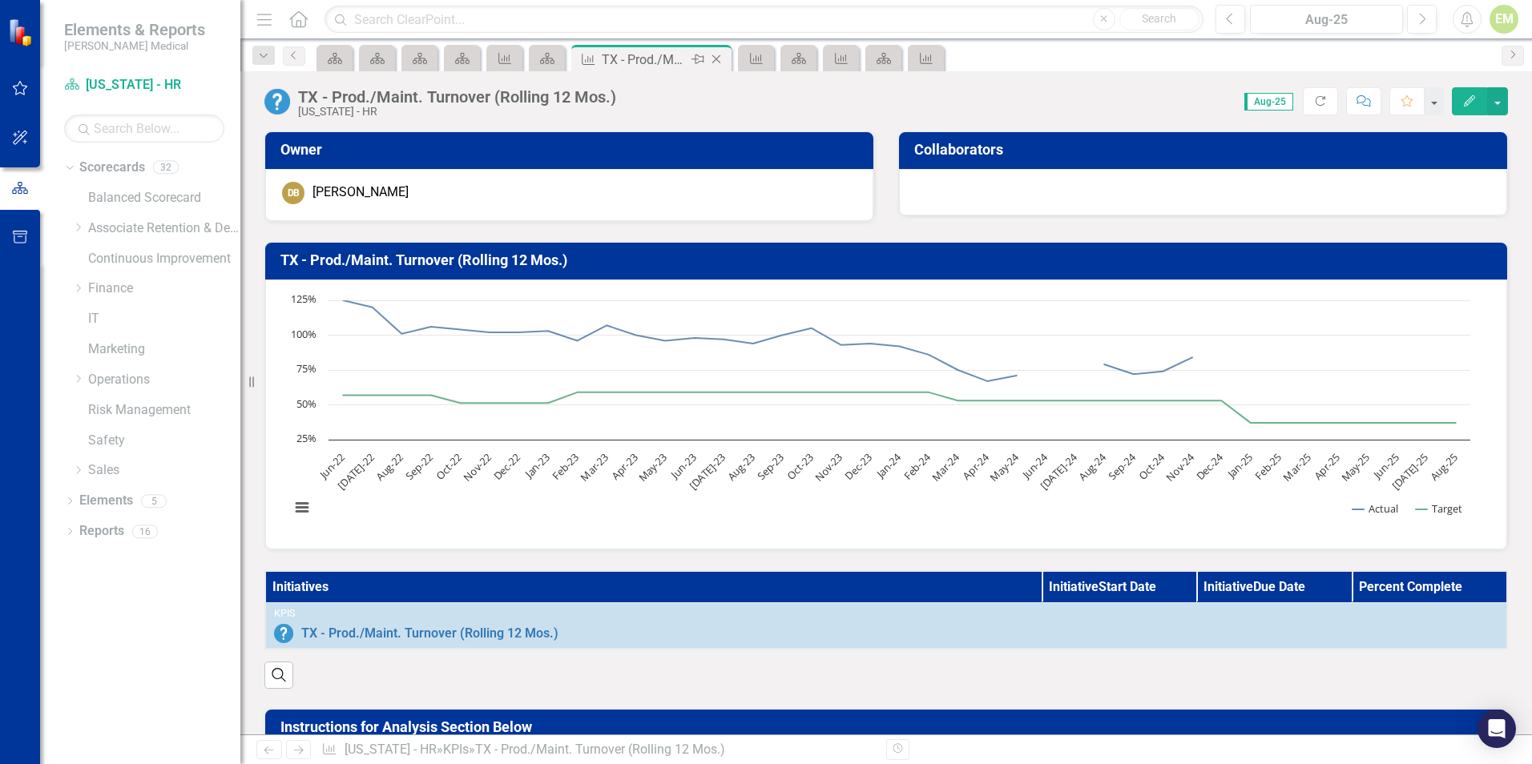
click at [715, 58] on icon "Close" at bounding box center [716, 59] width 16 height 13
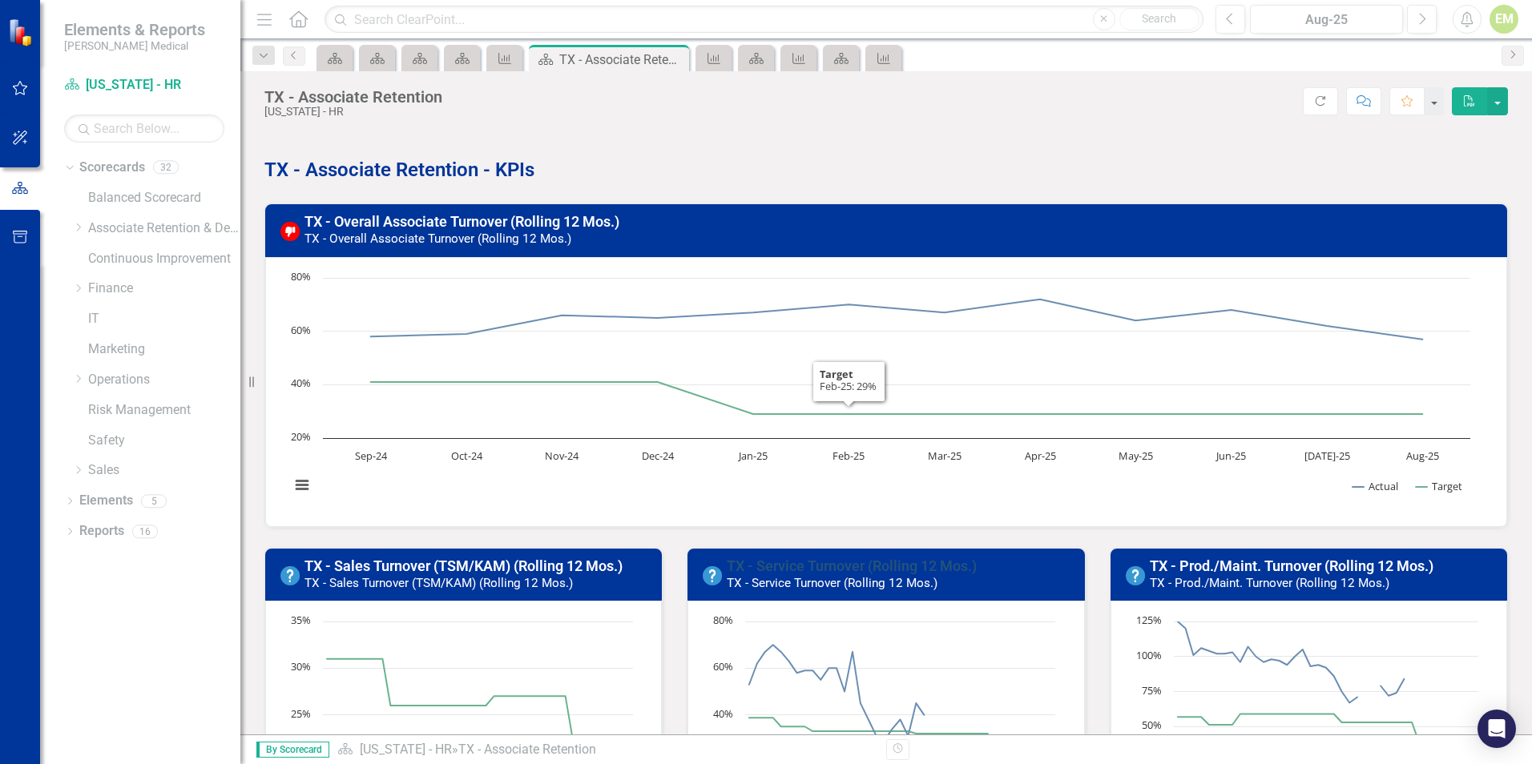
click at [849, 572] on link "TX - Service Turnover (Rolling 12 Mos.)" at bounding box center [852, 566] width 250 height 17
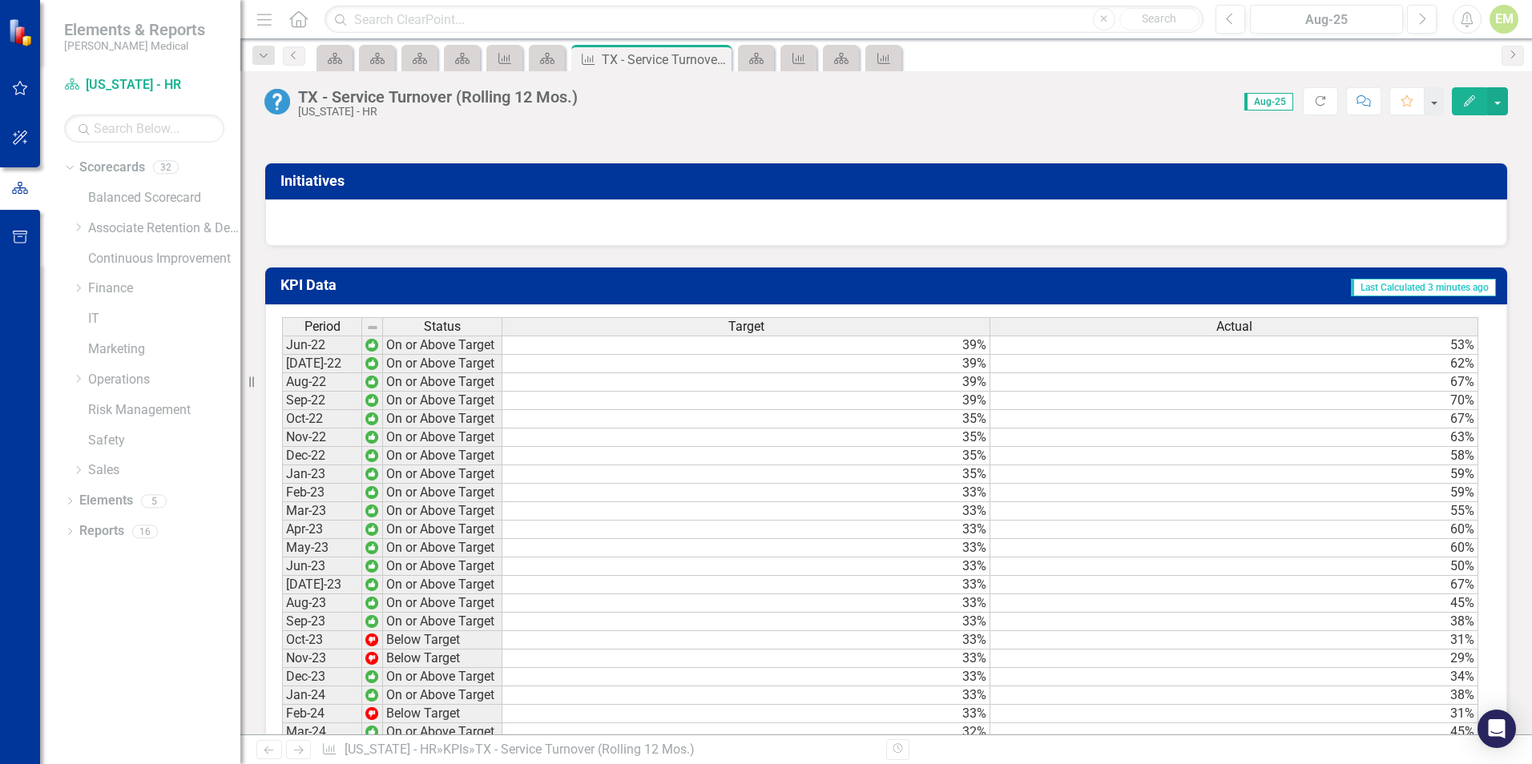
scroll to position [1362, 0]
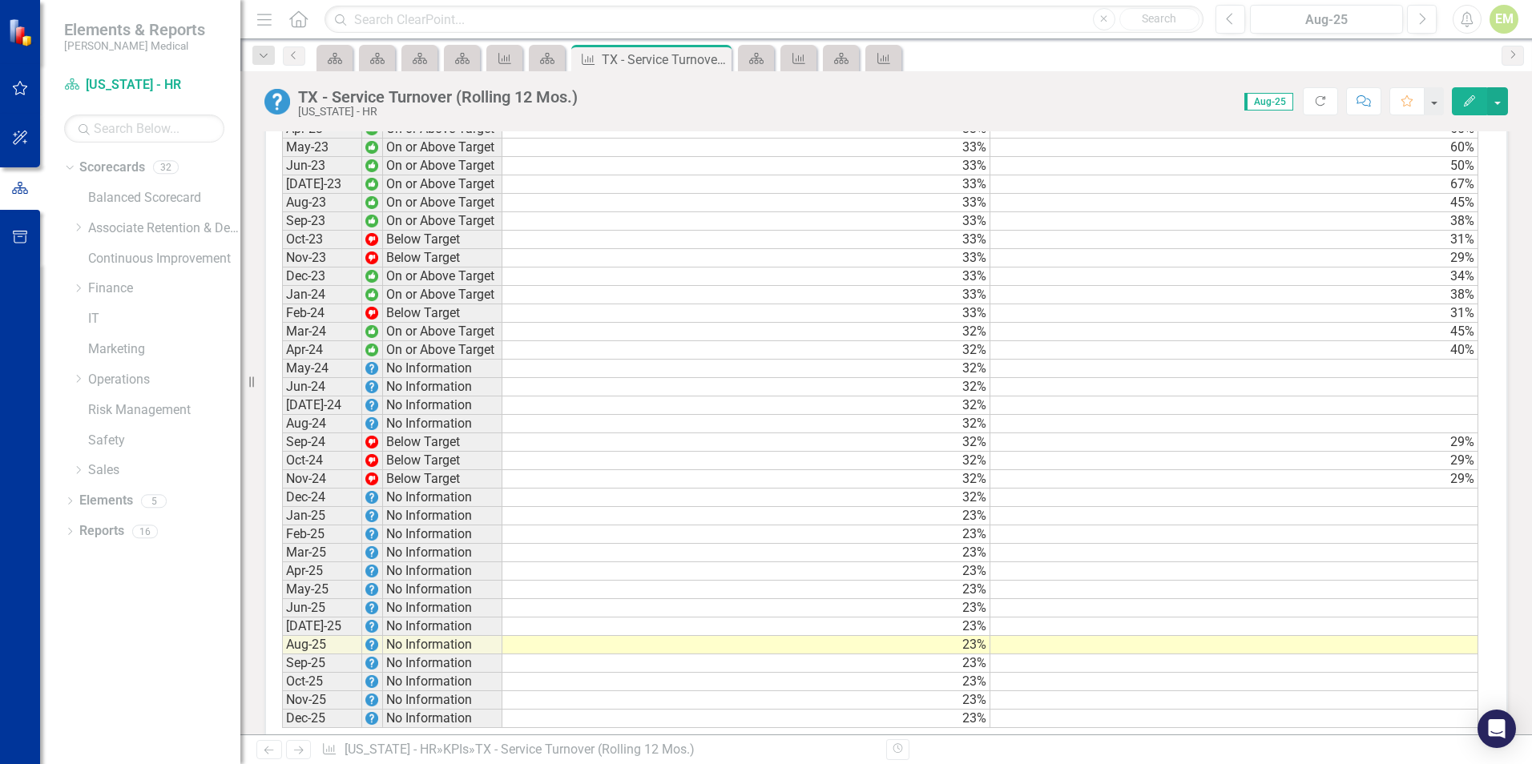
click at [1423, 378] on td at bounding box center [1234, 369] width 488 height 18
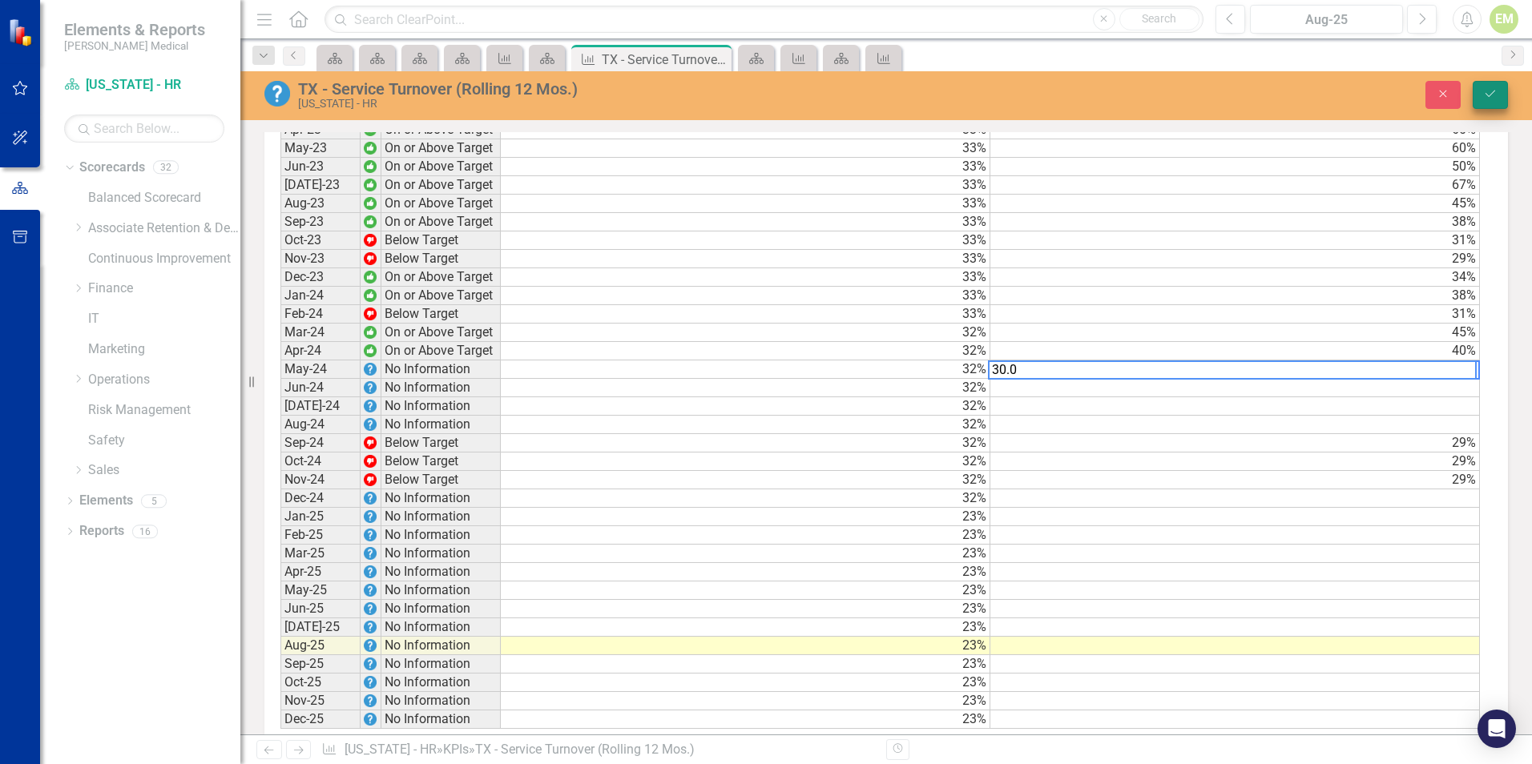
type textarea "30.0"
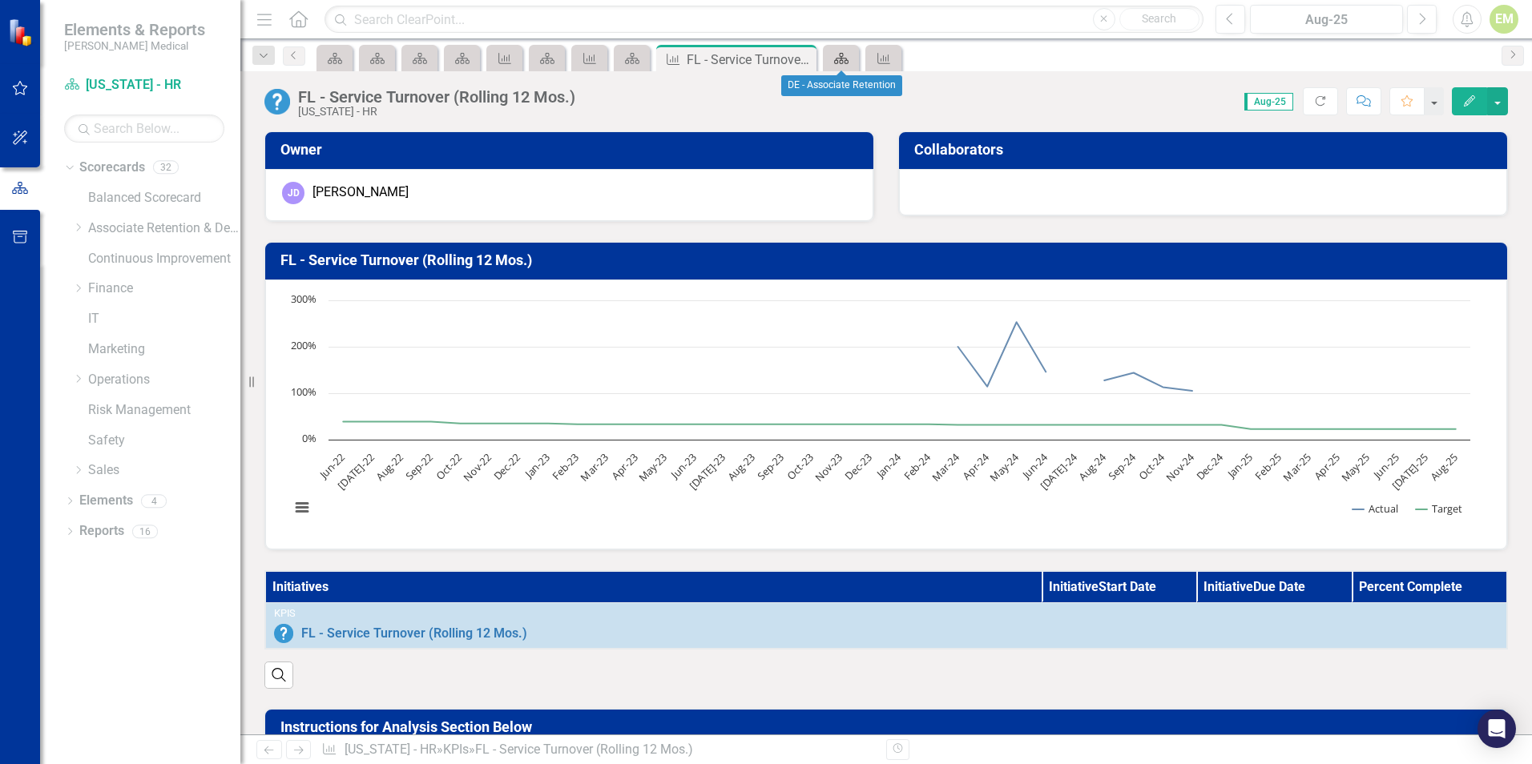
click at [839, 58] on icon at bounding box center [841, 58] width 14 height 11
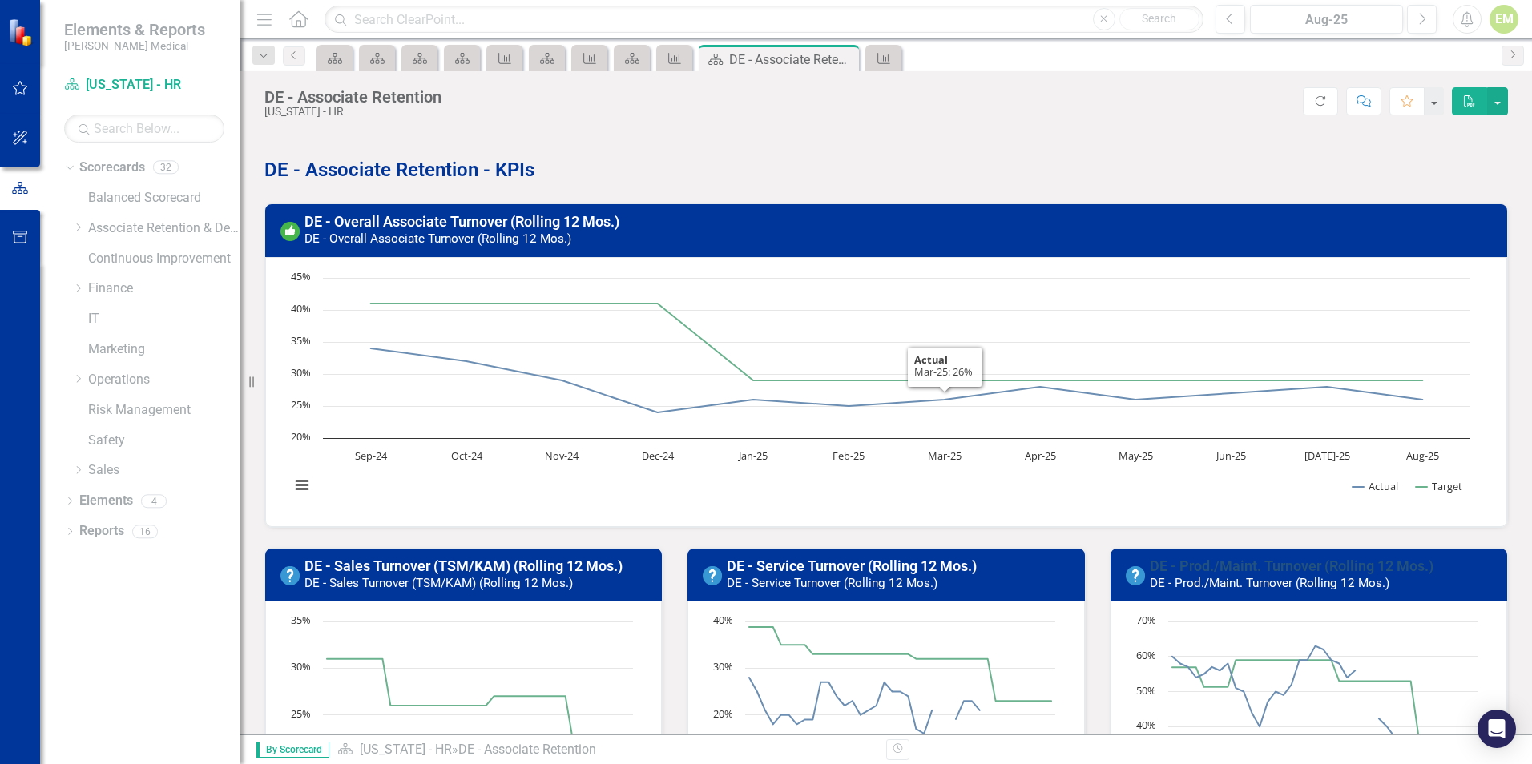
click at [1225, 562] on link "DE - Prod./Maint. Turnover (Rolling 12 Mos.)" at bounding box center [1291, 566] width 284 height 17
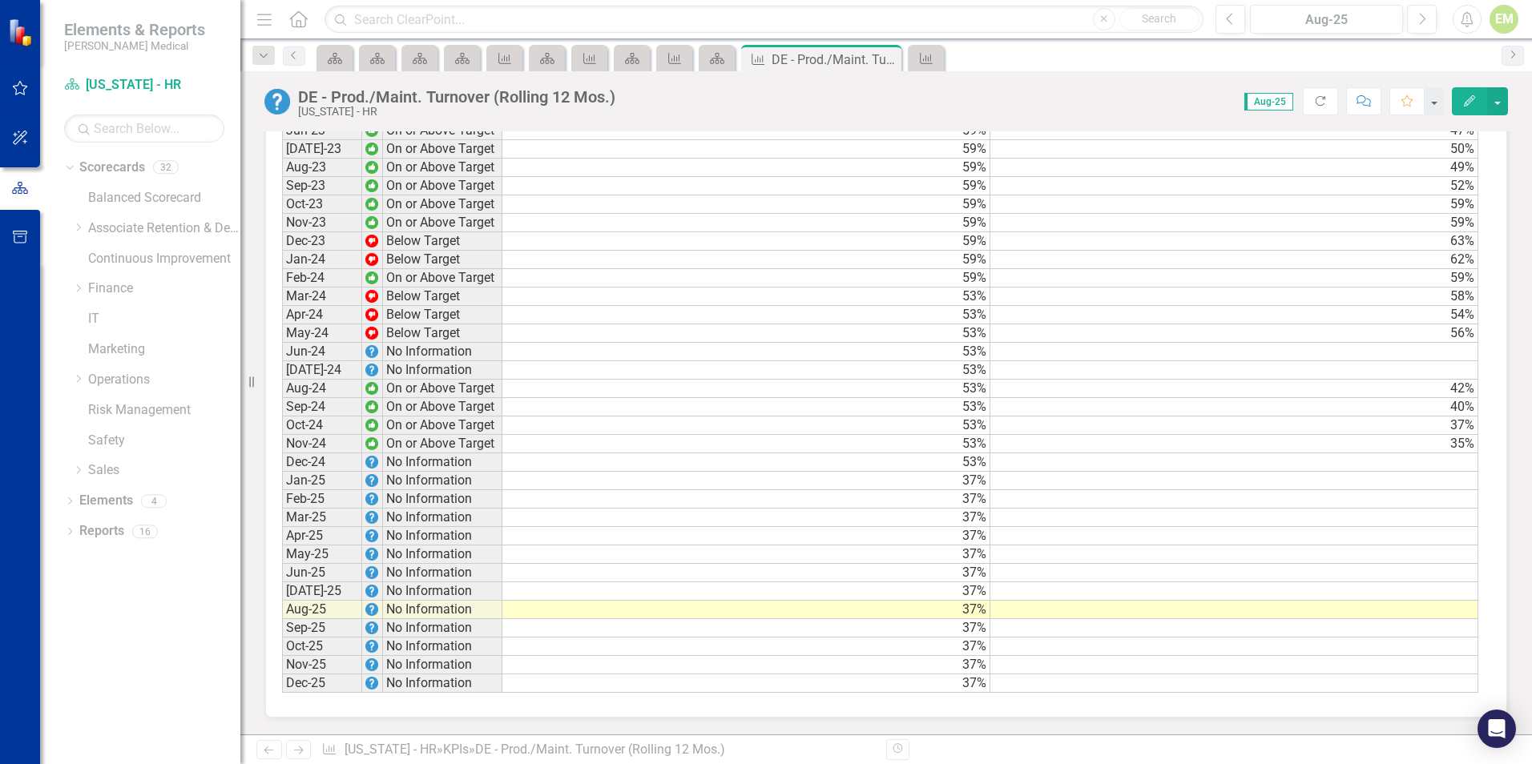
scroll to position [1409, 0]
click at [1417, 360] on td at bounding box center [1234, 352] width 488 height 18
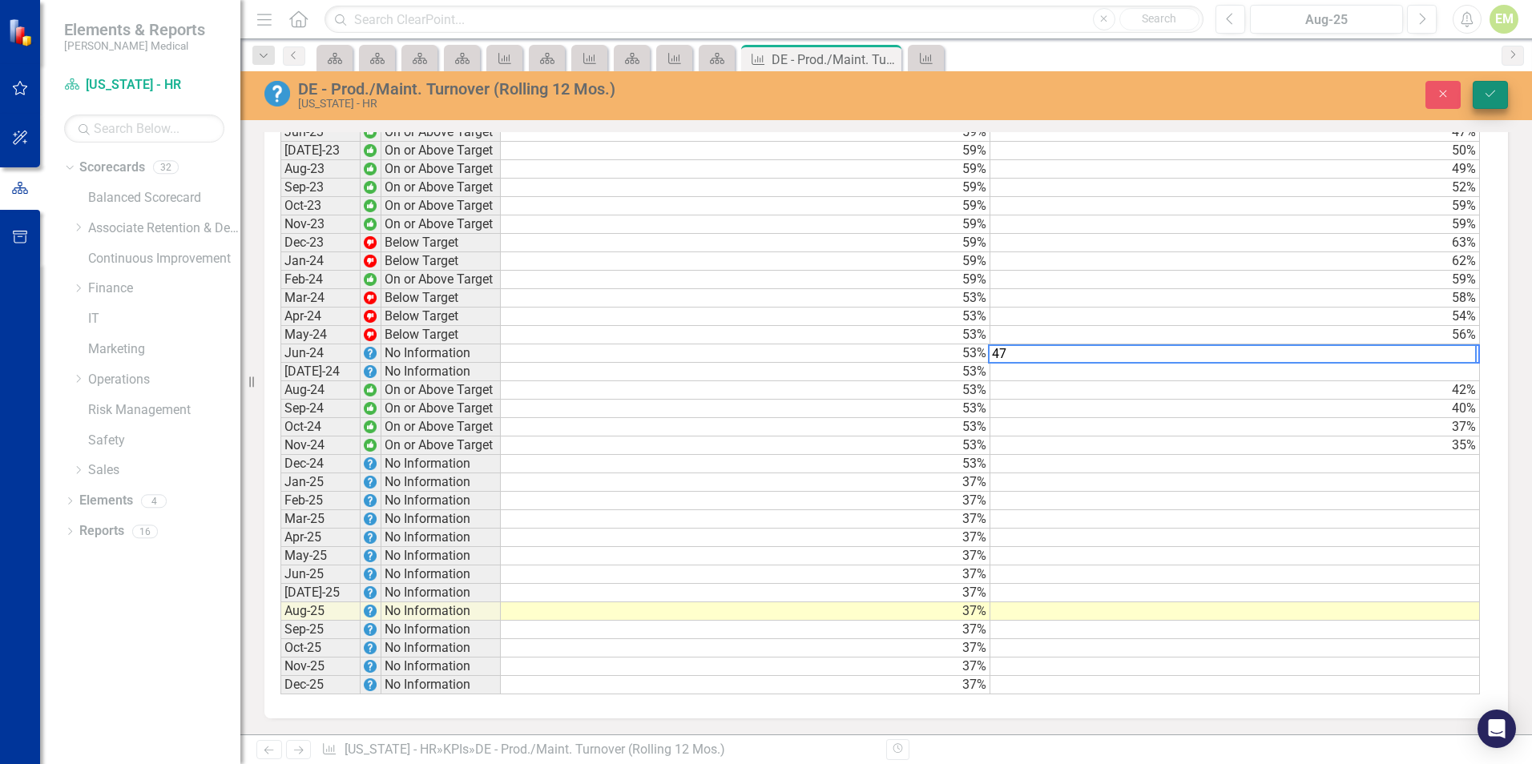
type textarea "47"
click at [1491, 89] on icon "Save" at bounding box center [1490, 93] width 14 height 11
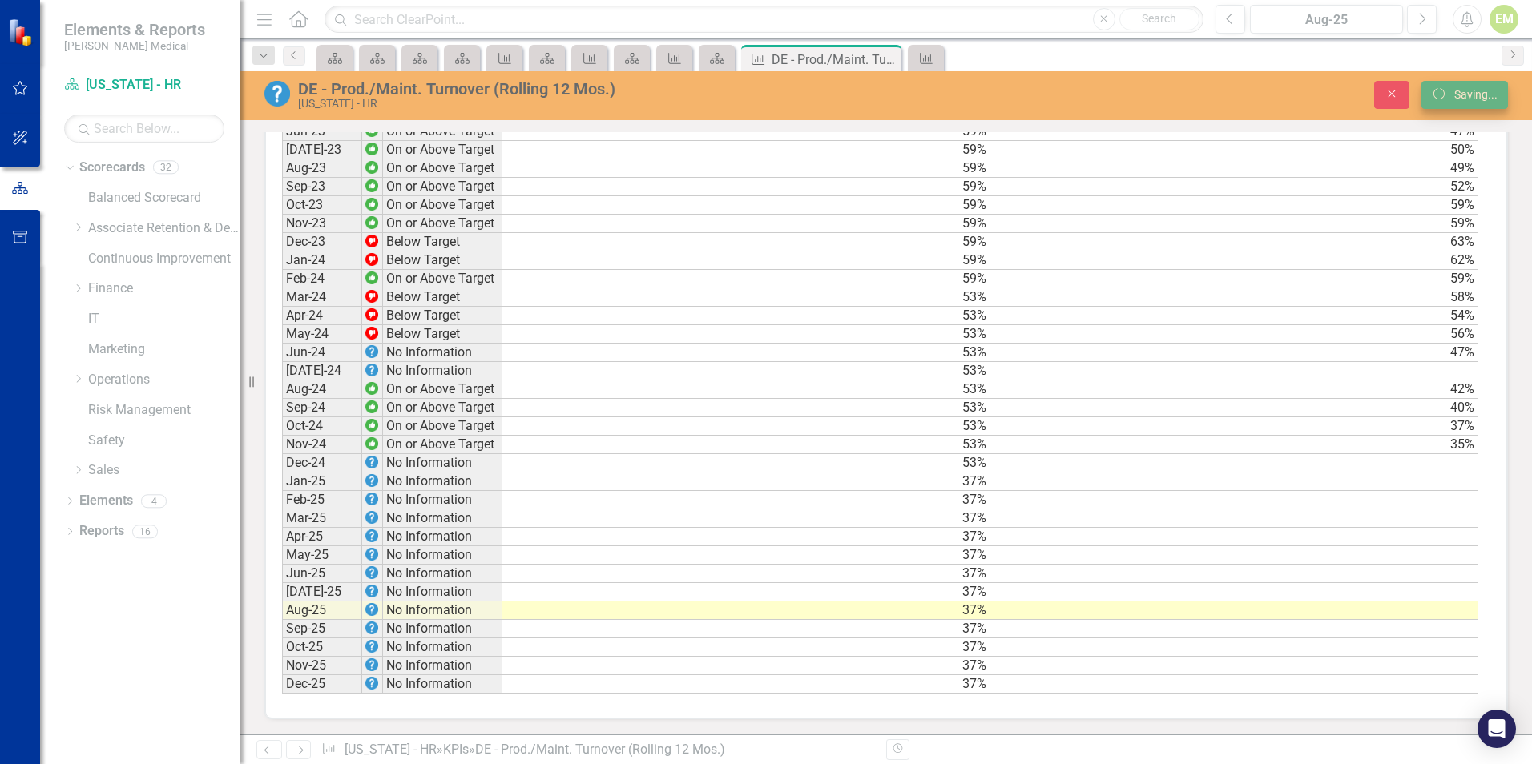
scroll to position [1408, 0]
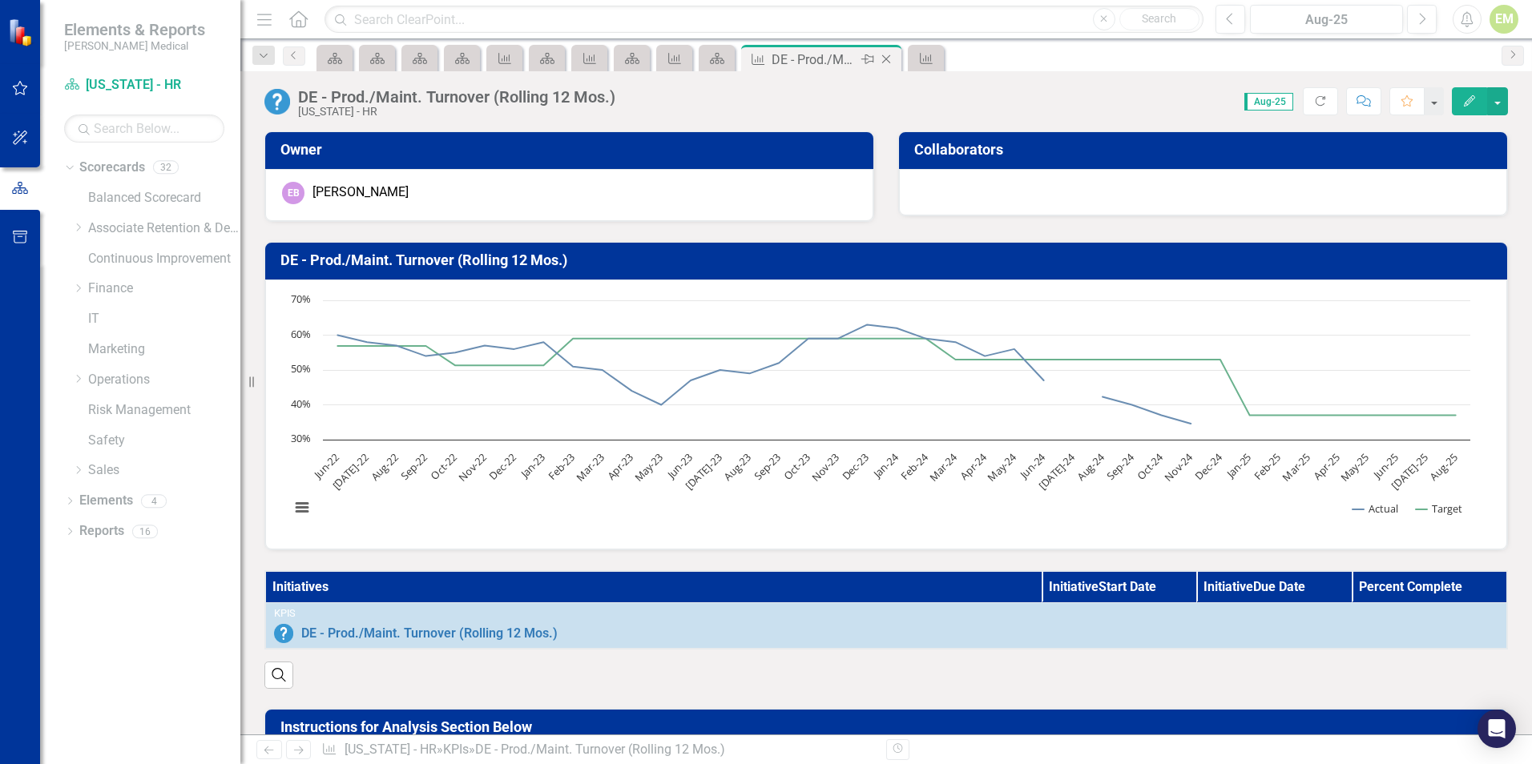
click at [888, 56] on icon "Close" at bounding box center [886, 59] width 16 height 13
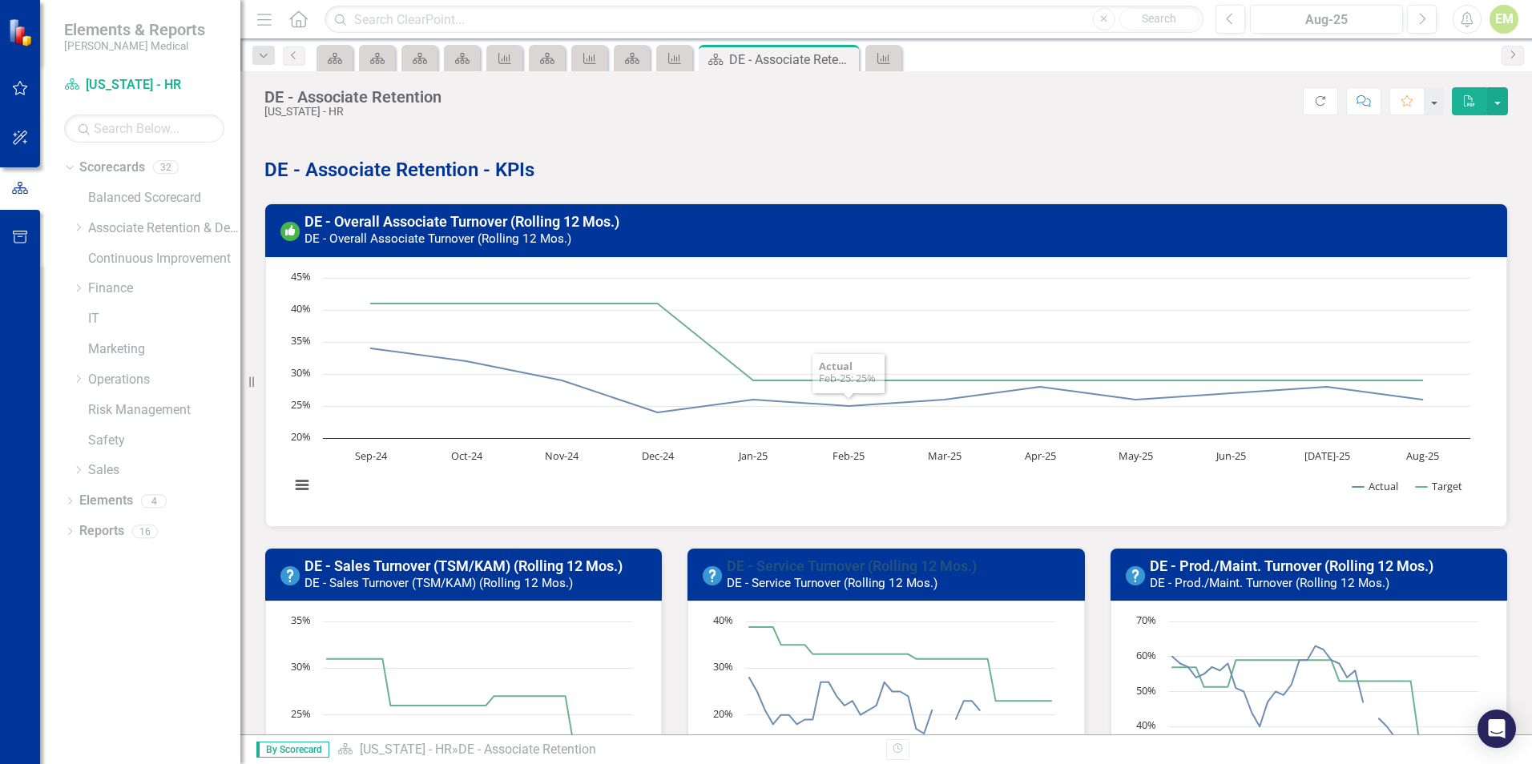
click at [823, 566] on link "DE - Service Turnover (Rolling 12 Mos.)" at bounding box center [852, 566] width 250 height 17
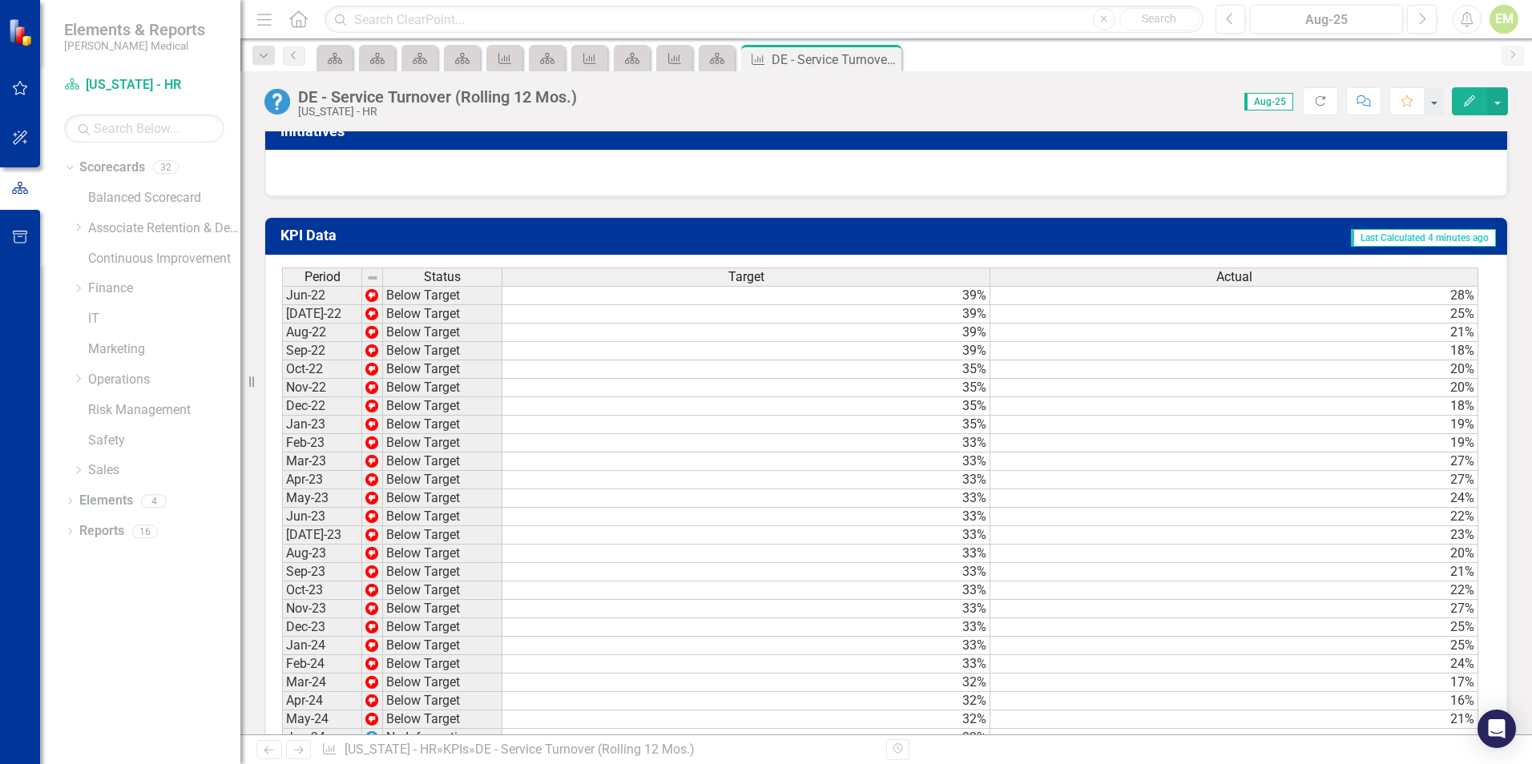
scroll to position [1202, 0]
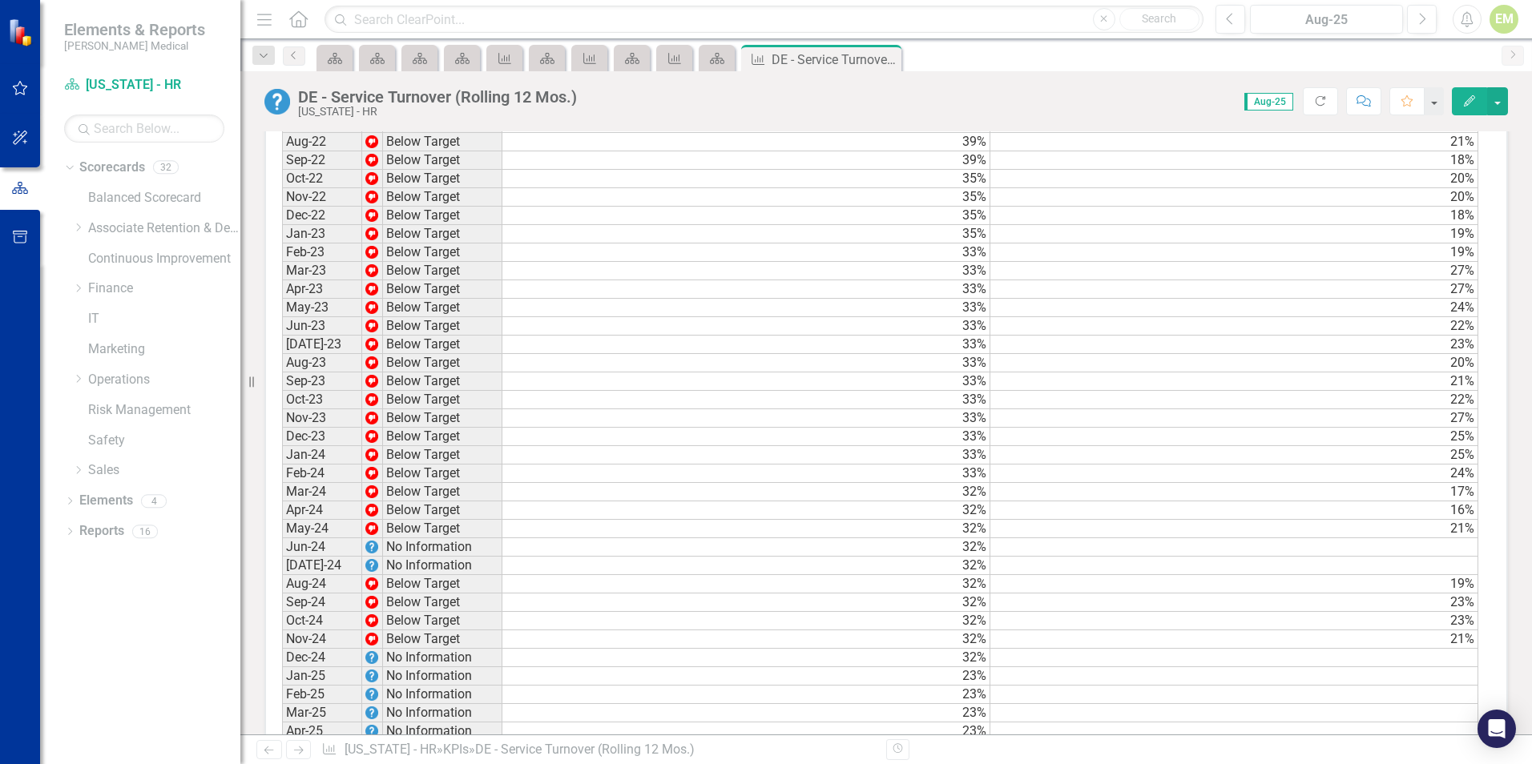
click at [1446, 557] on td at bounding box center [1234, 547] width 488 height 18
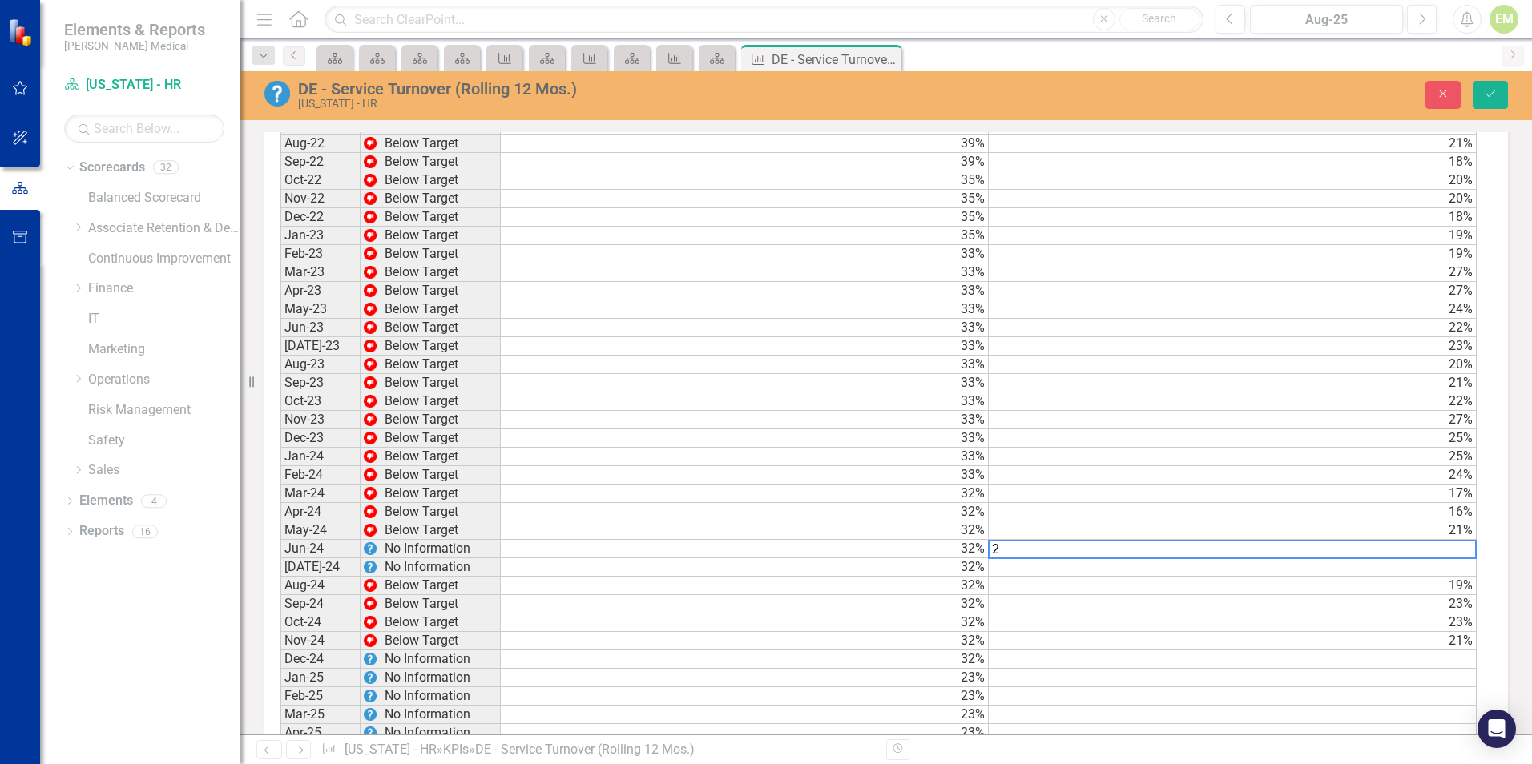
scroll to position [1202, 0]
type textarea "23"
click at [1502, 86] on button "Save" at bounding box center [1489, 95] width 35 height 28
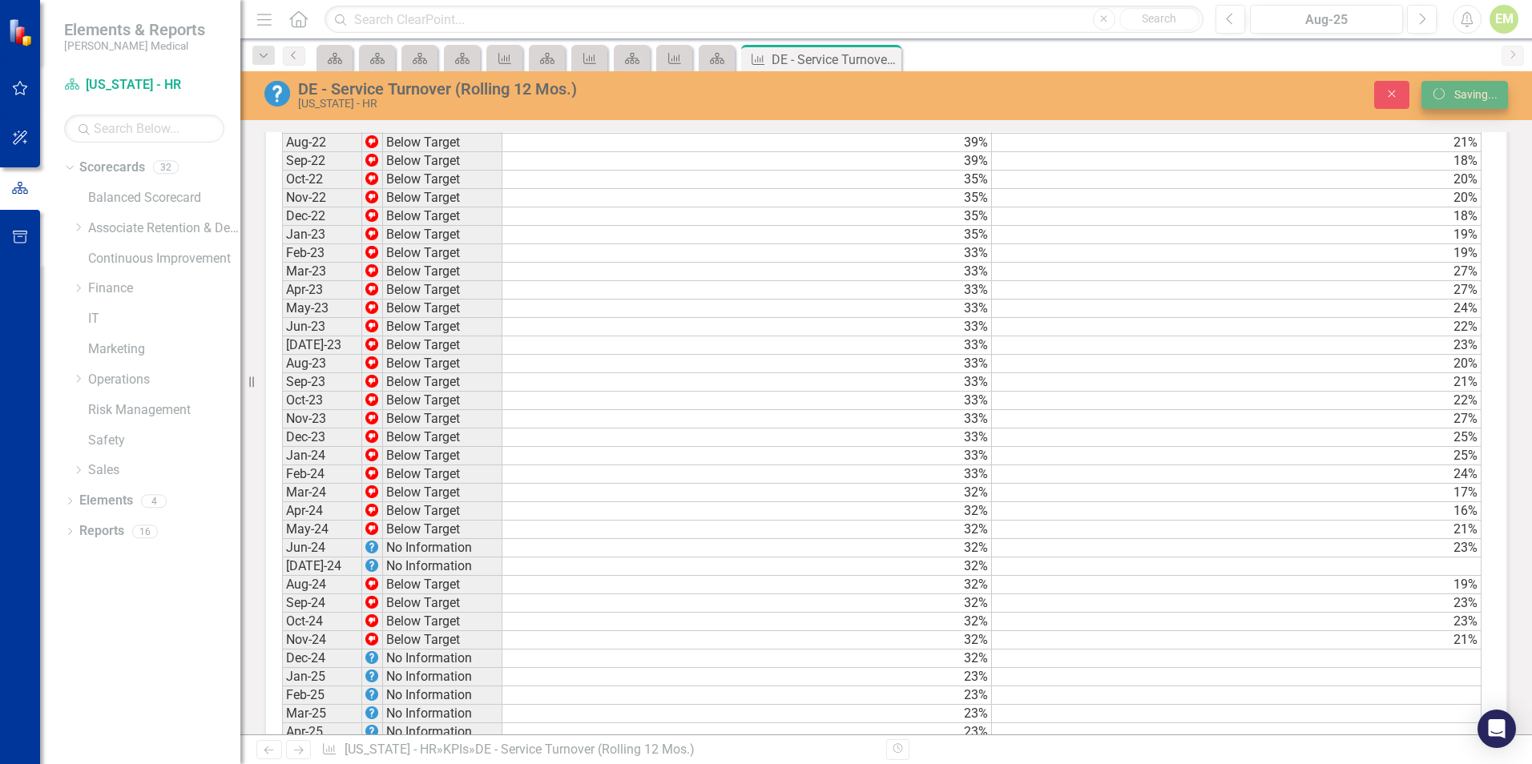
scroll to position [1202, 0]
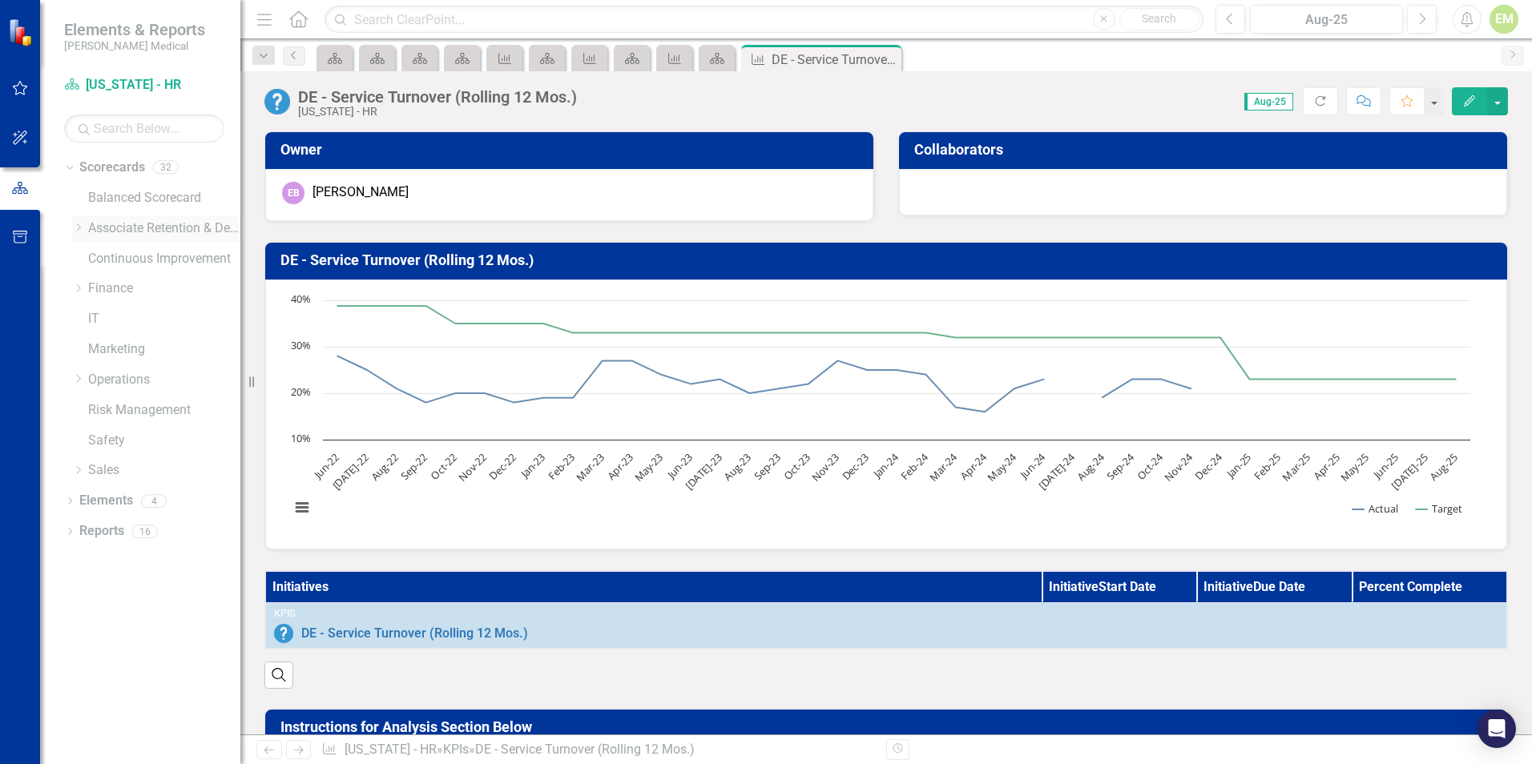
click at [79, 224] on icon "Dropdown" at bounding box center [78, 228] width 12 height 10
click at [418, 59] on icon "Scorecard" at bounding box center [420, 58] width 16 height 13
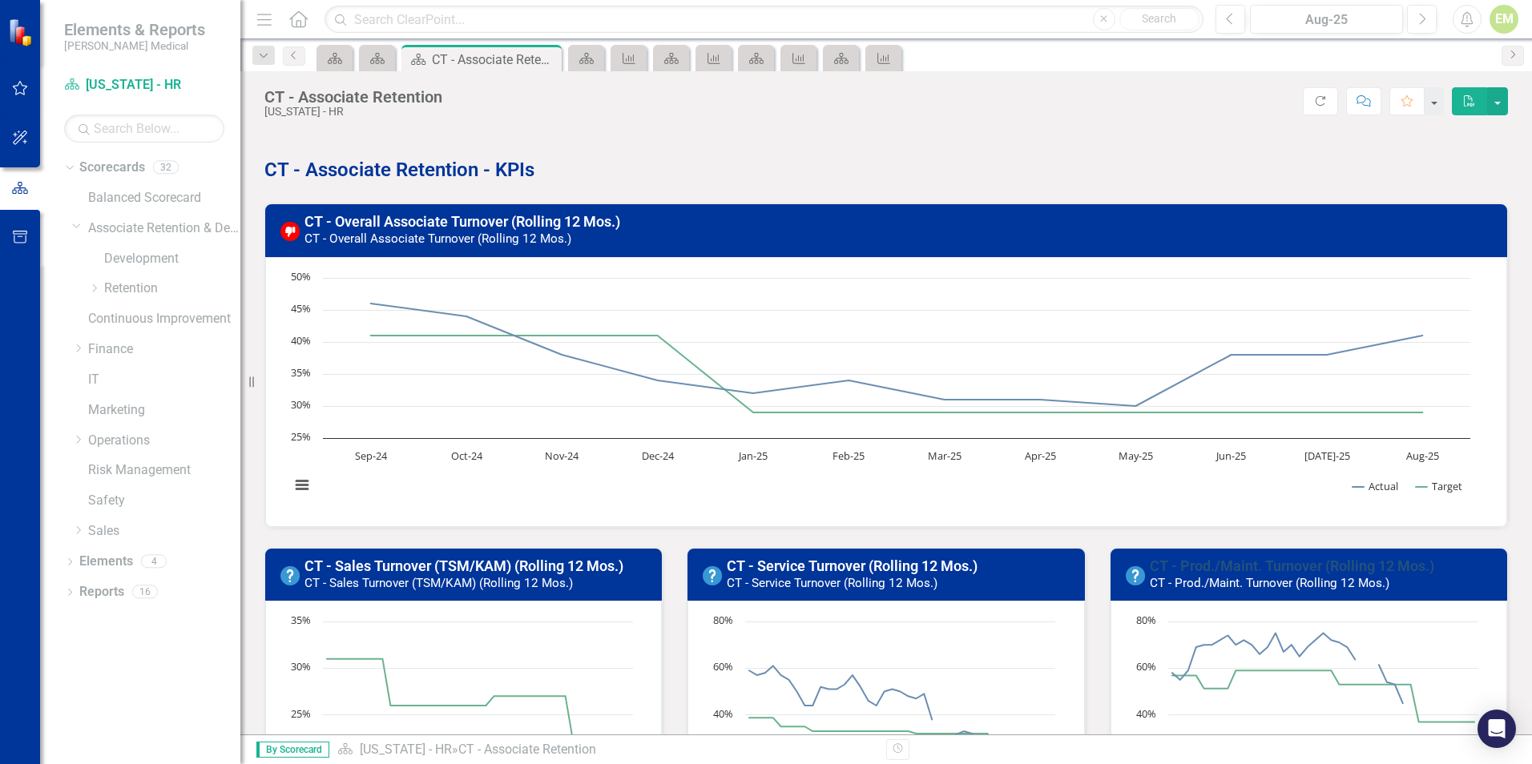
click at [1282, 566] on link "CT - Prod./Maint. Turnover (Rolling 12 Mos.)" at bounding box center [1291, 566] width 284 height 17
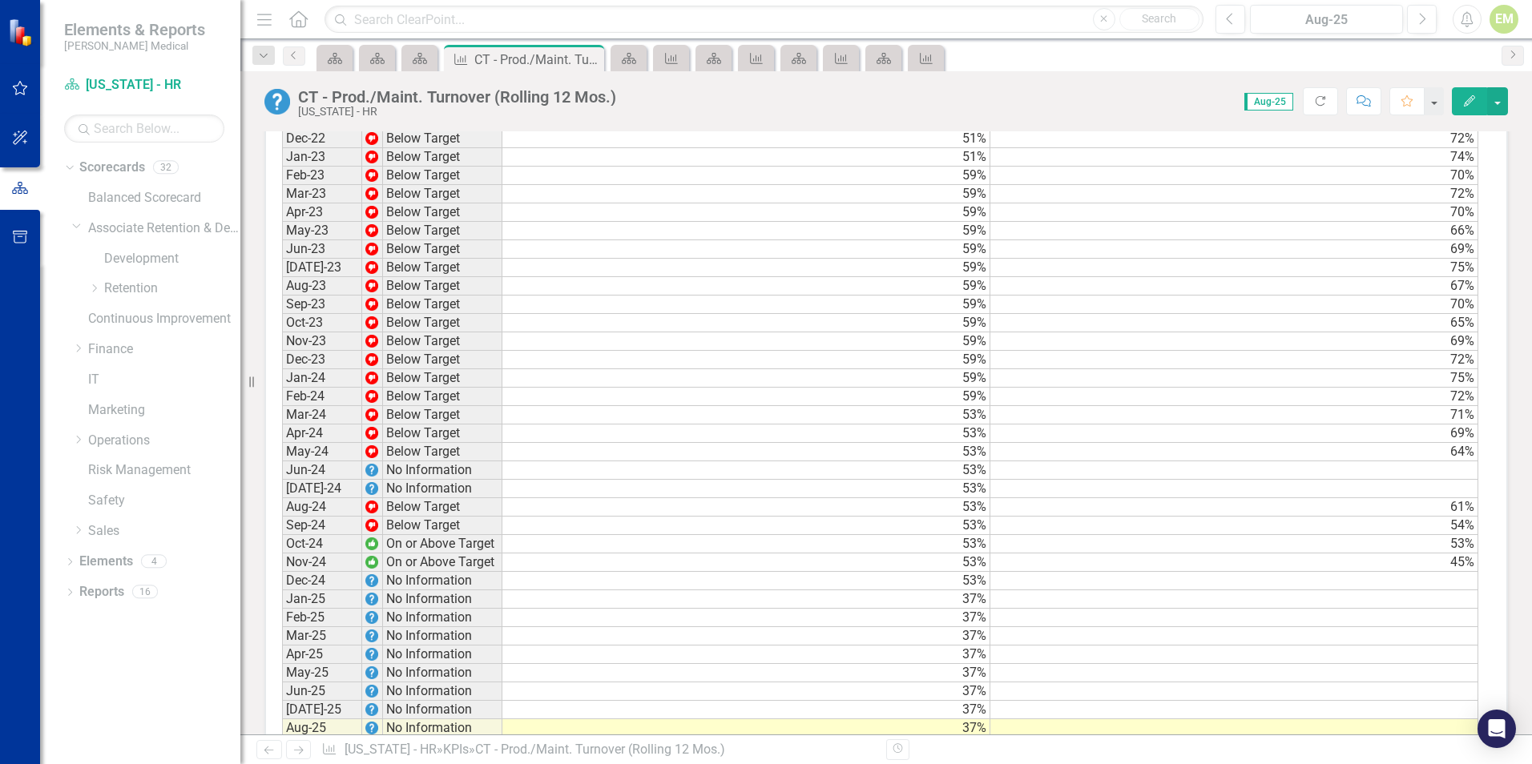
scroll to position [1282, 0]
click at [1451, 477] on td at bounding box center [1234, 467] width 488 height 18
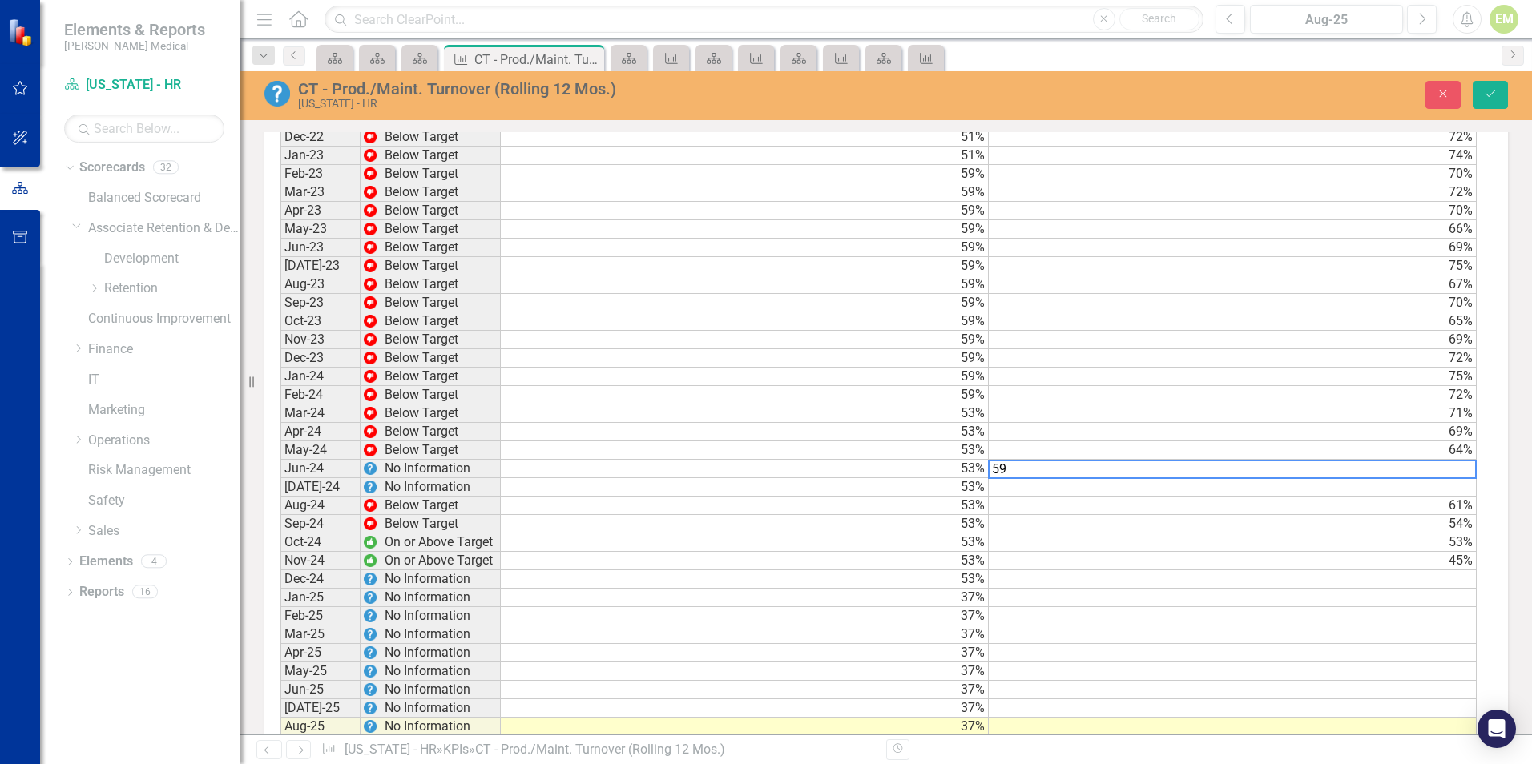
scroll to position [1282, 0]
type textarea "59"
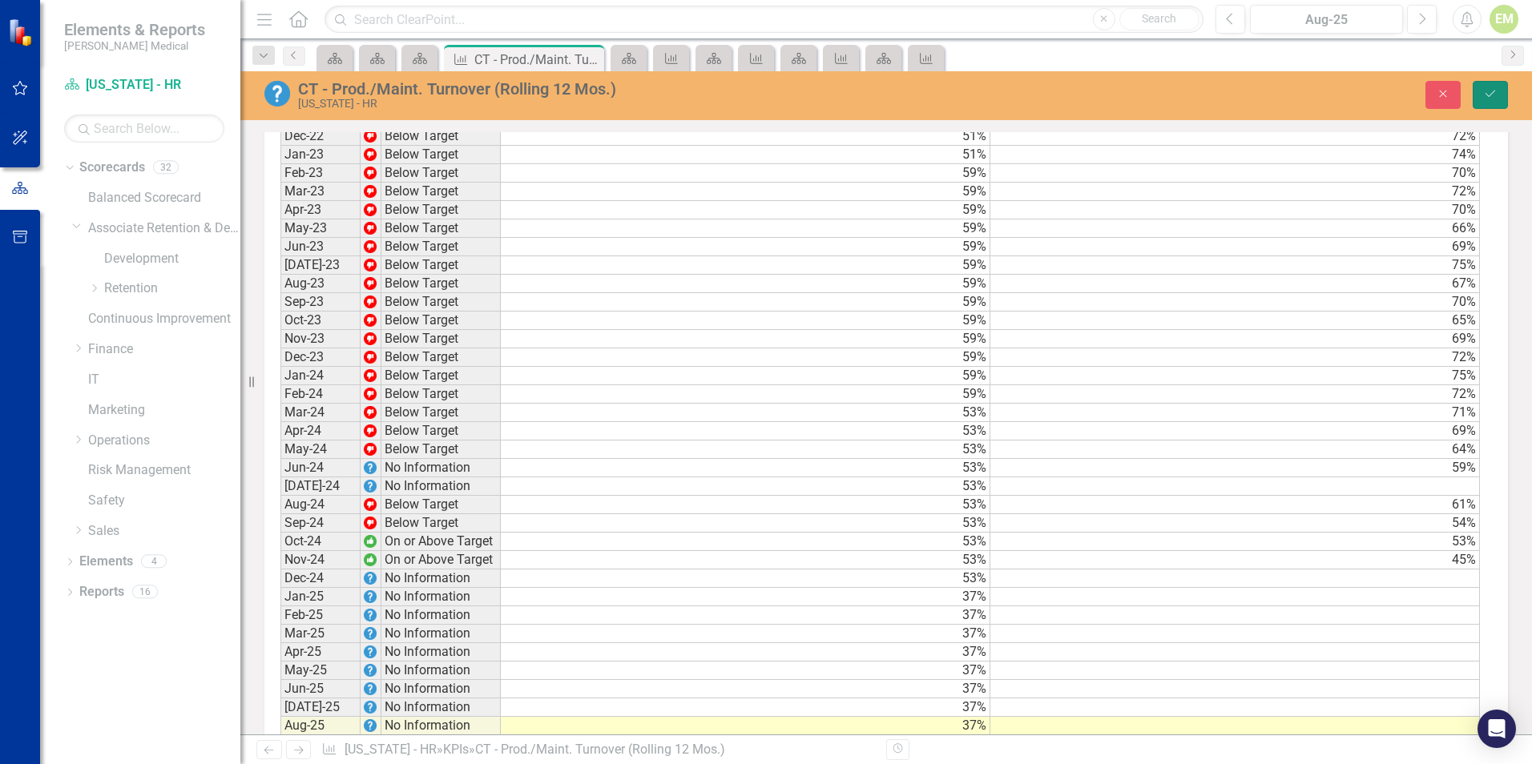
click at [1492, 90] on icon "Save" at bounding box center [1490, 93] width 14 height 11
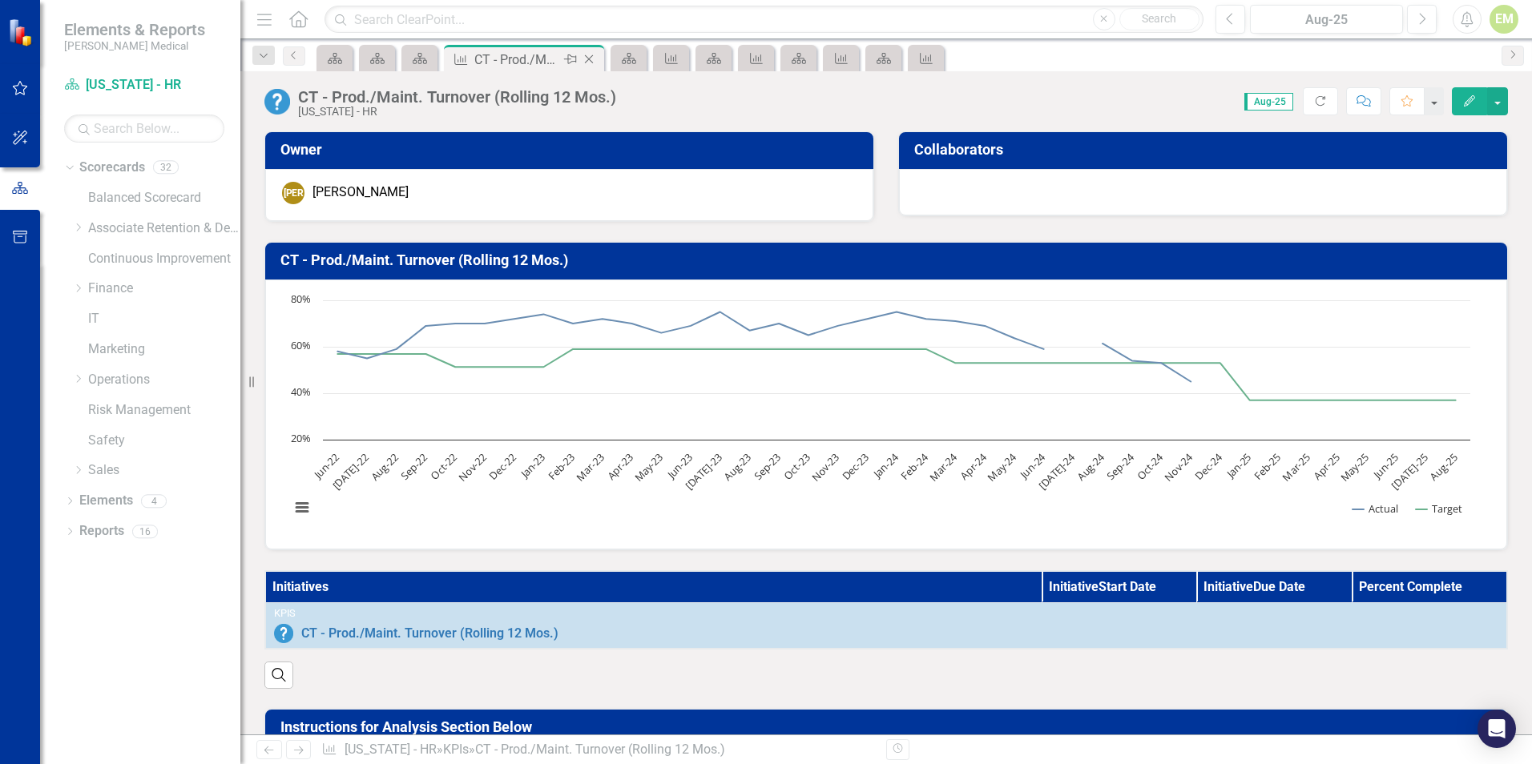
click at [594, 59] on icon "Close" at bounding box center [589, 59] width 16 height 13
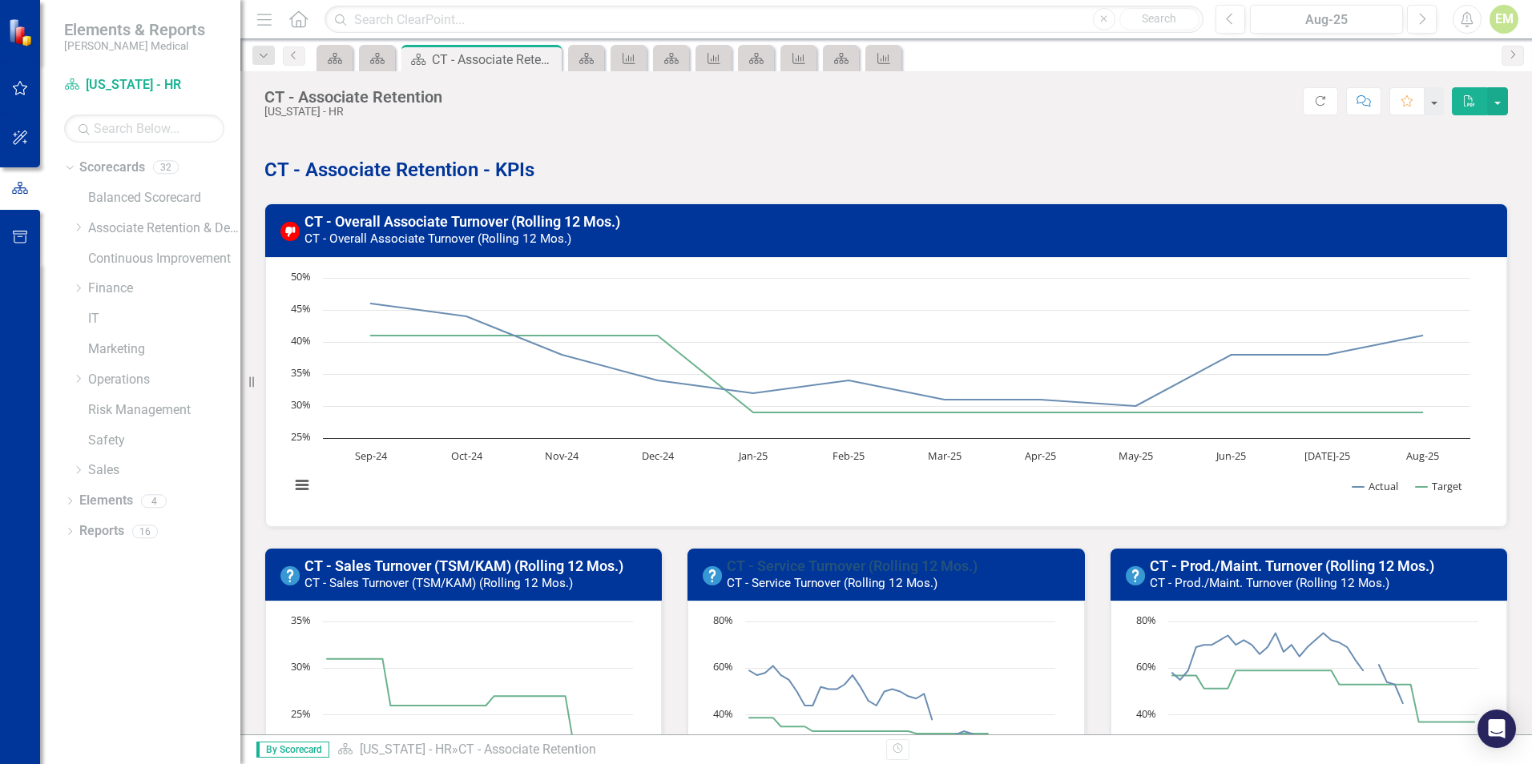
click at [823, 562] on link "CT - Service Turnover (Rolling 12 Mos.)" at bounding box center [852, 566] width 251 height 17
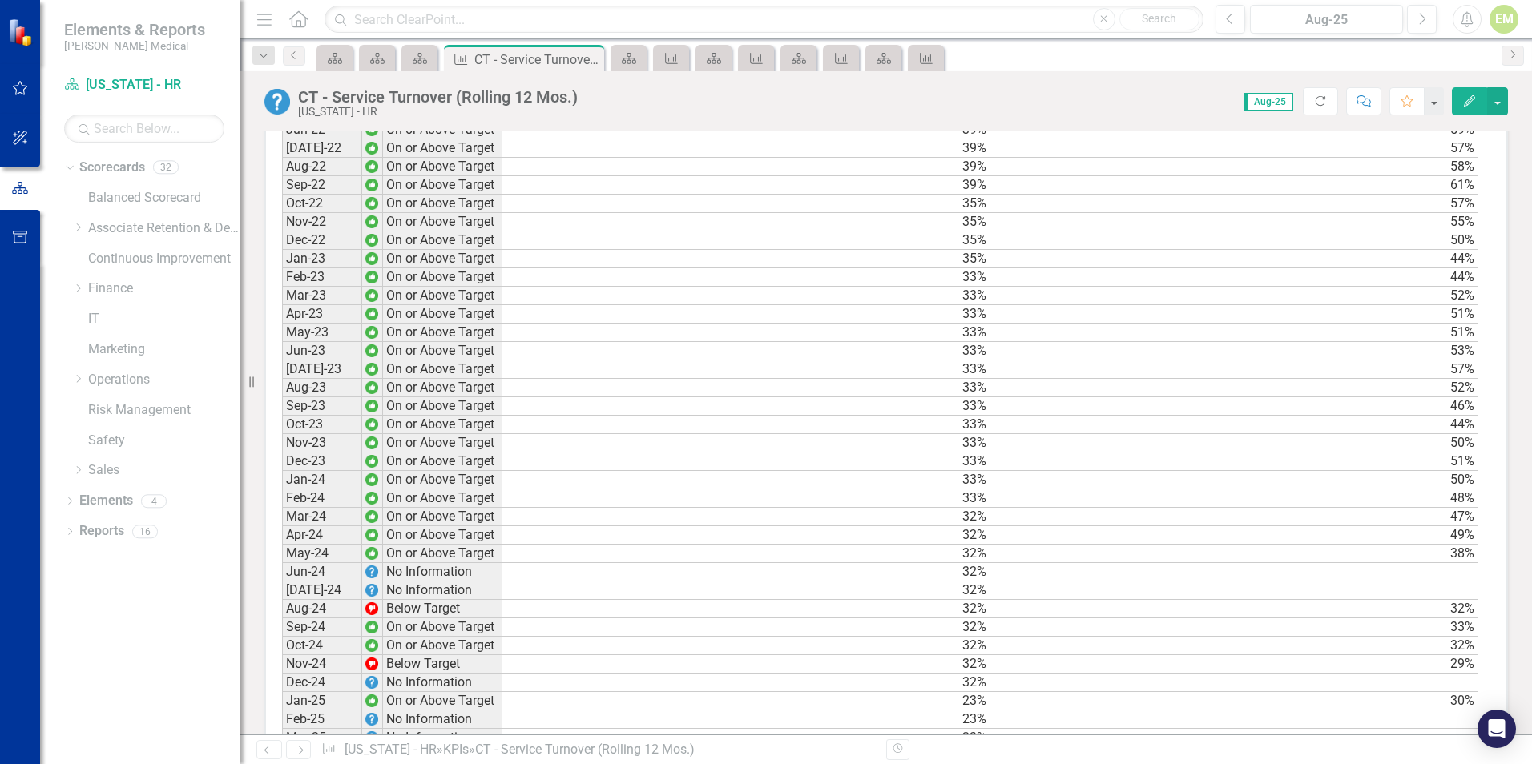
scroll to position [1202, 0]
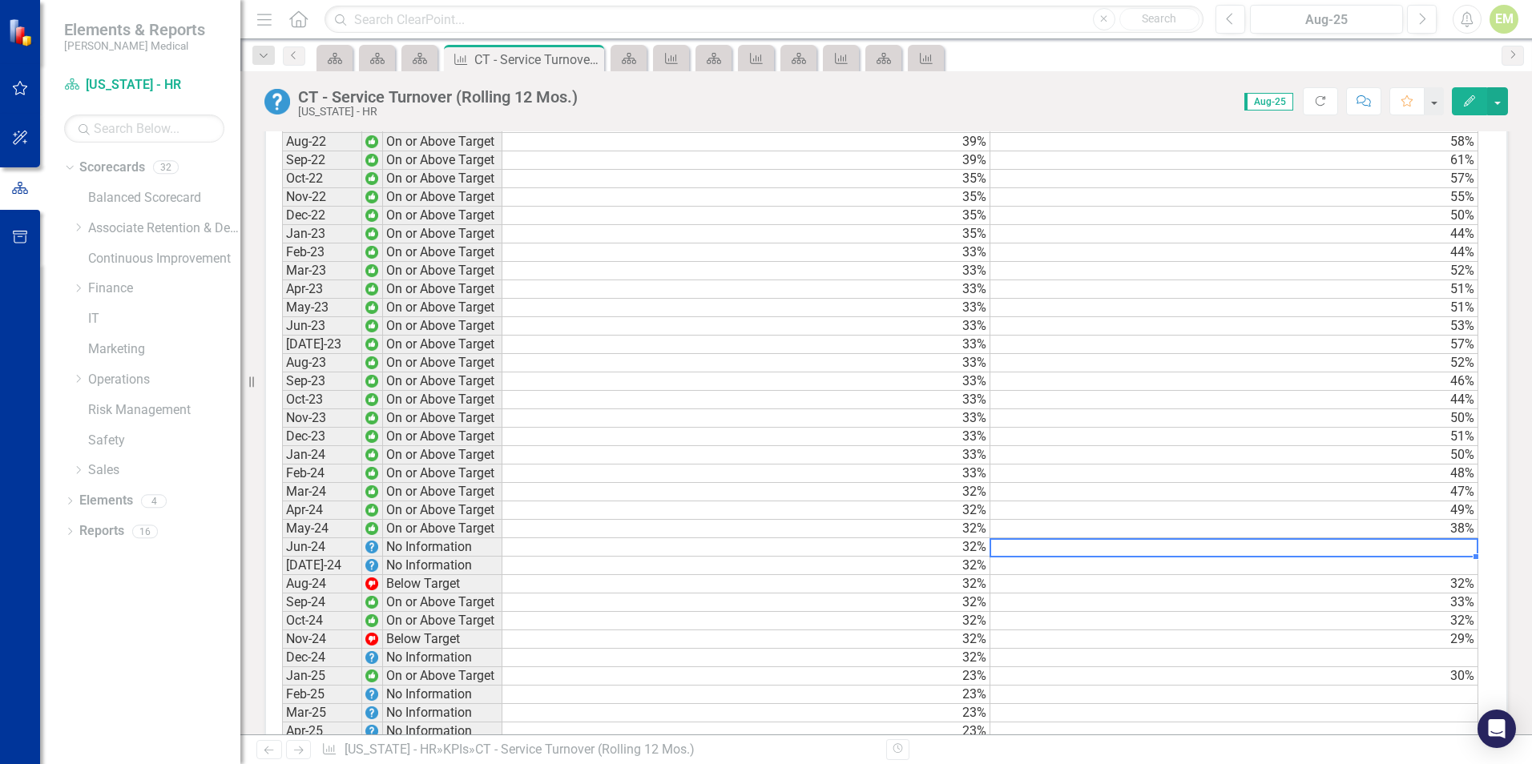
click at [1467, 556] on td at bounding box center [1234, 547] width 488 height 18
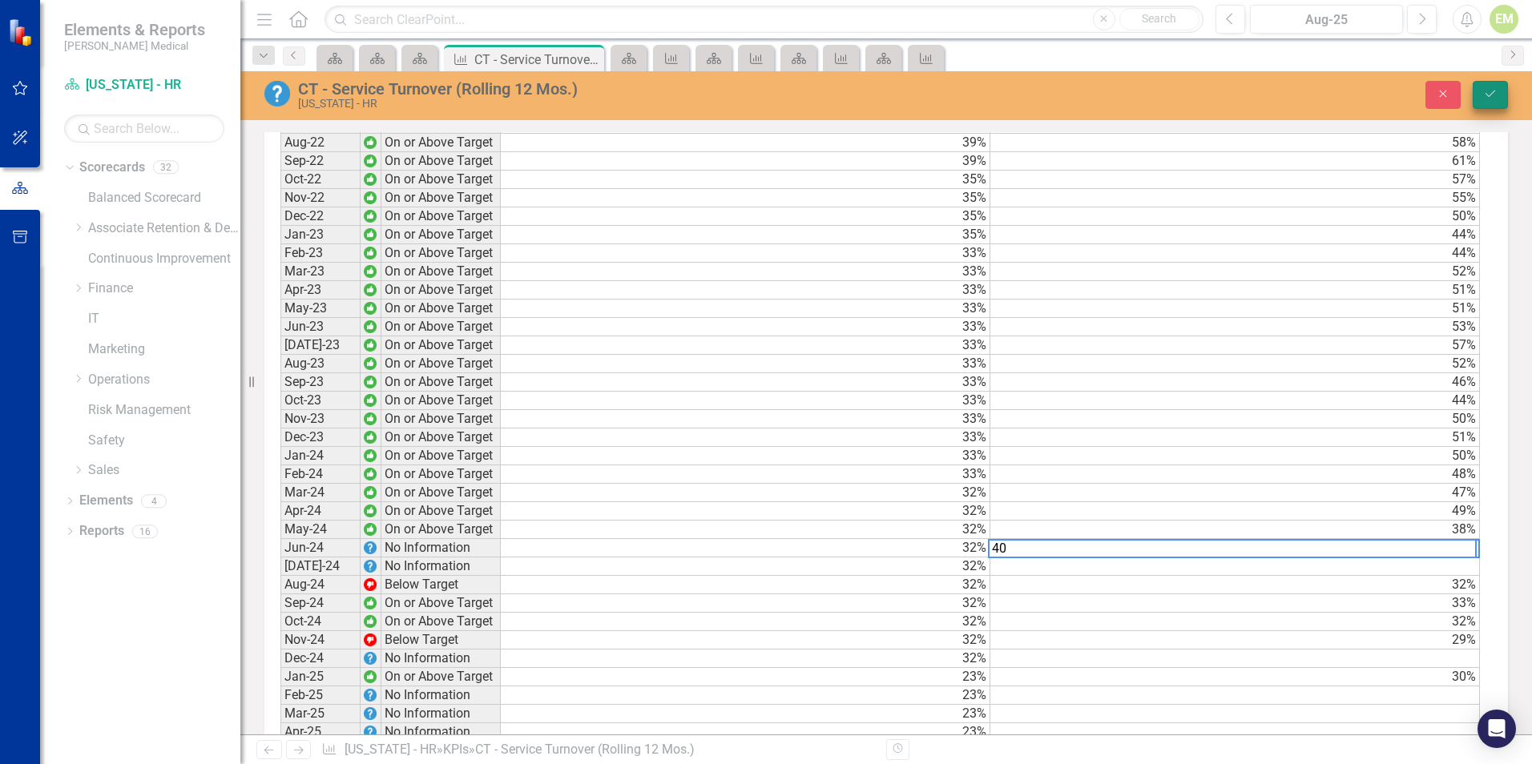
type textarea "40"
click at [1488, 93] on icon "Save" at bounding box center [1490, 93] width 14 height 11
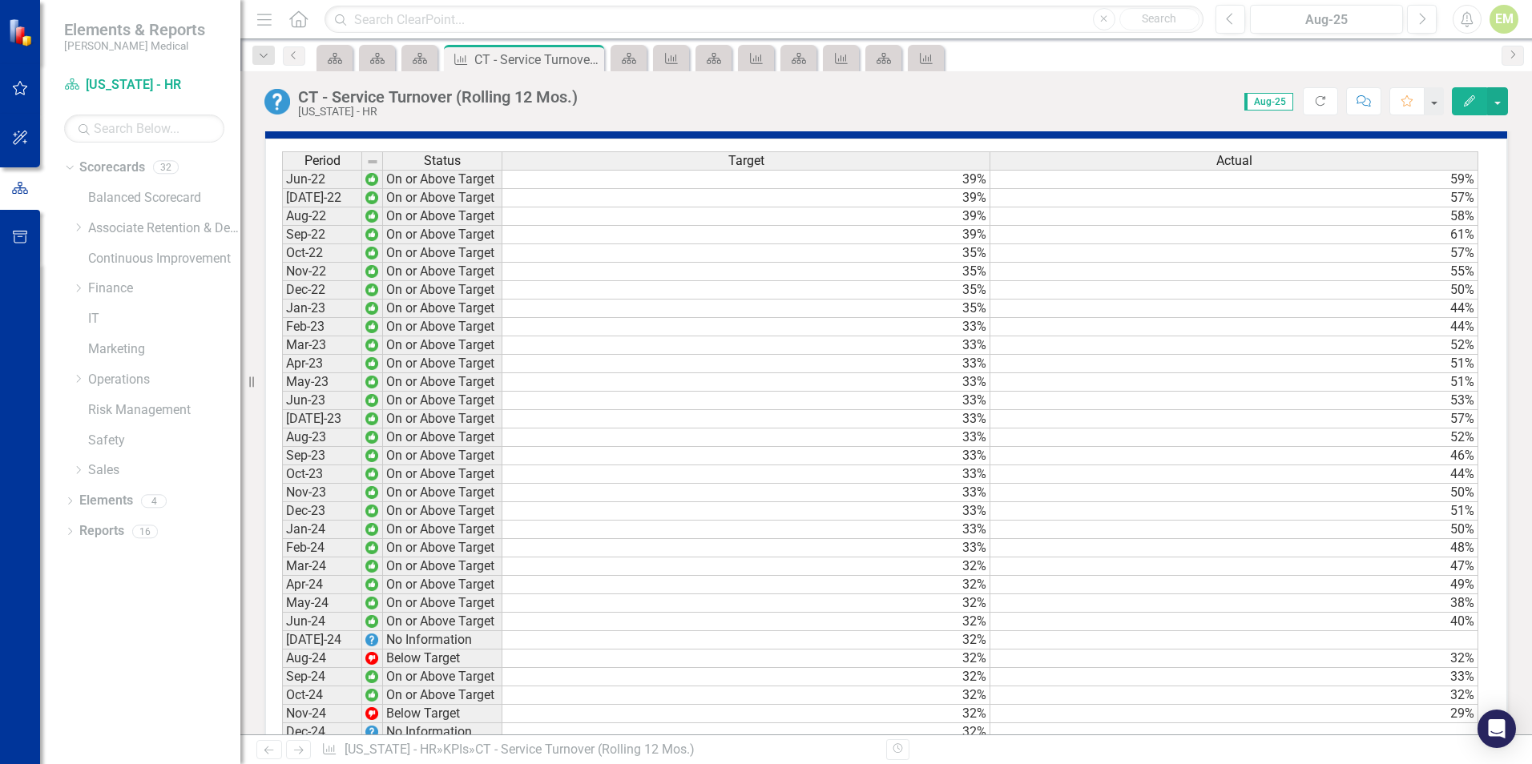
scroll to position [1409, 0]
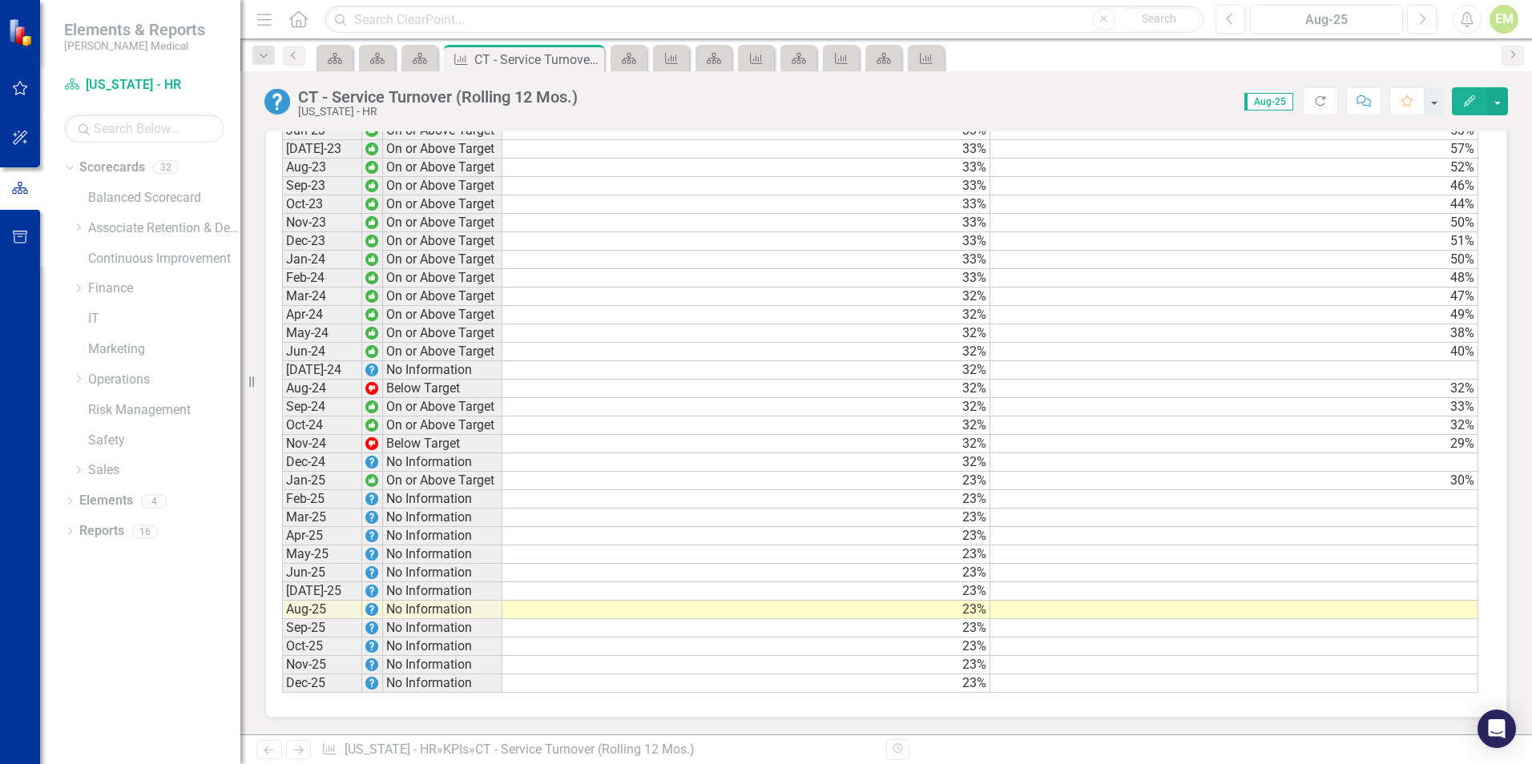
click at [1438, 465] on td at bounding box center [1234, 462] width 488 height 18
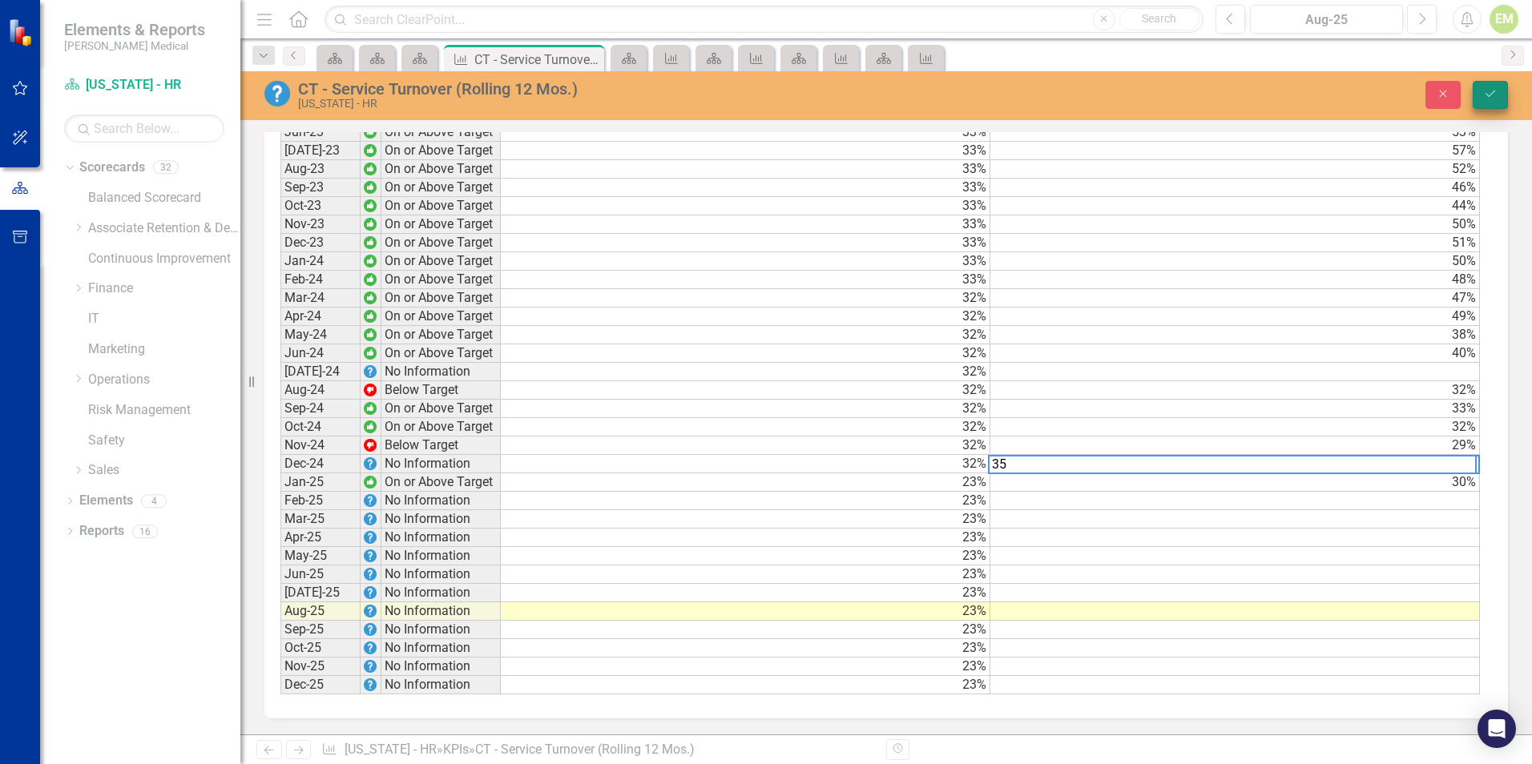
type textarea "35"
click at [1492, 95] on icon "Save" at bounding box center [1490, 93] width 14 height 11
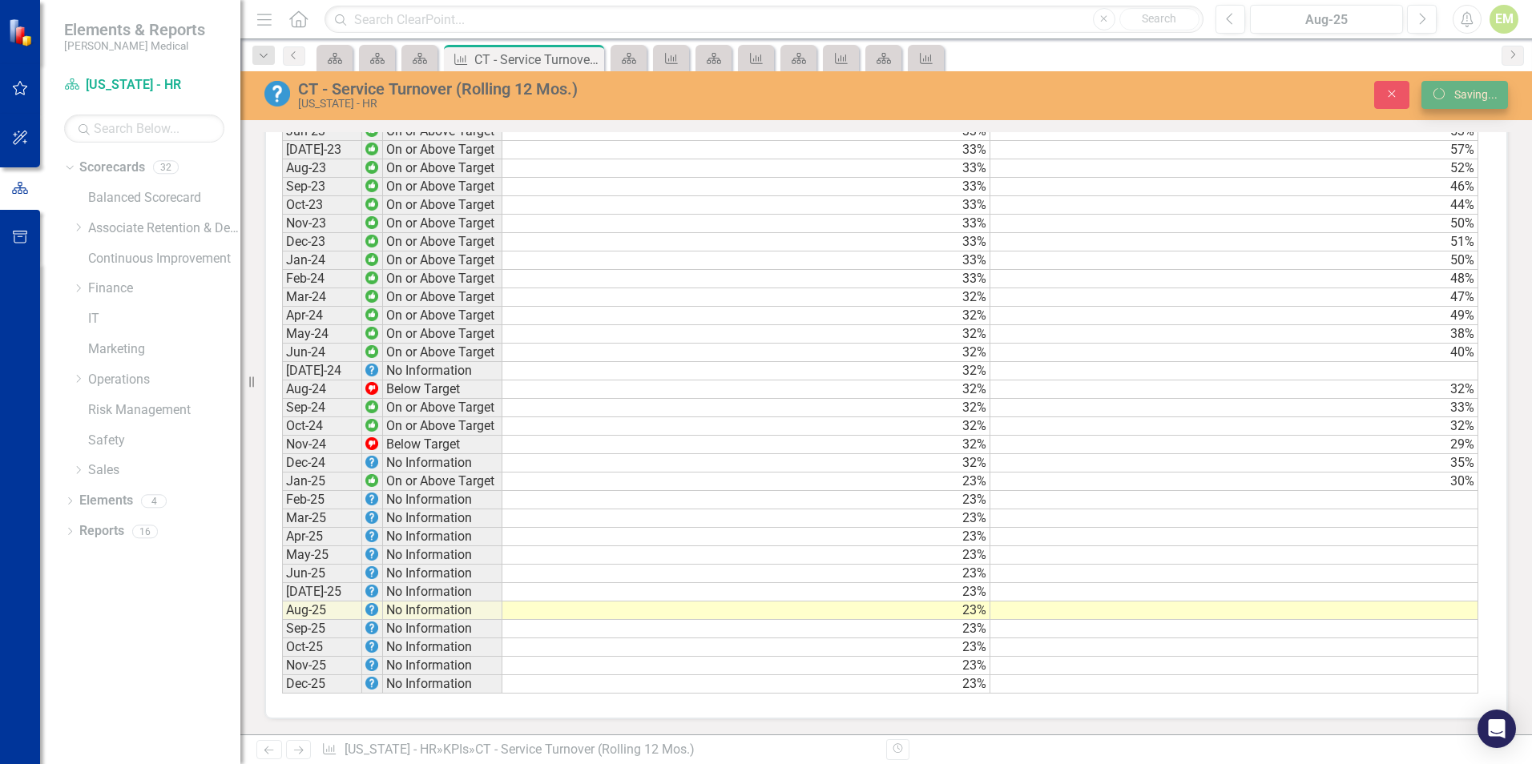
scroll to position [0, 0]
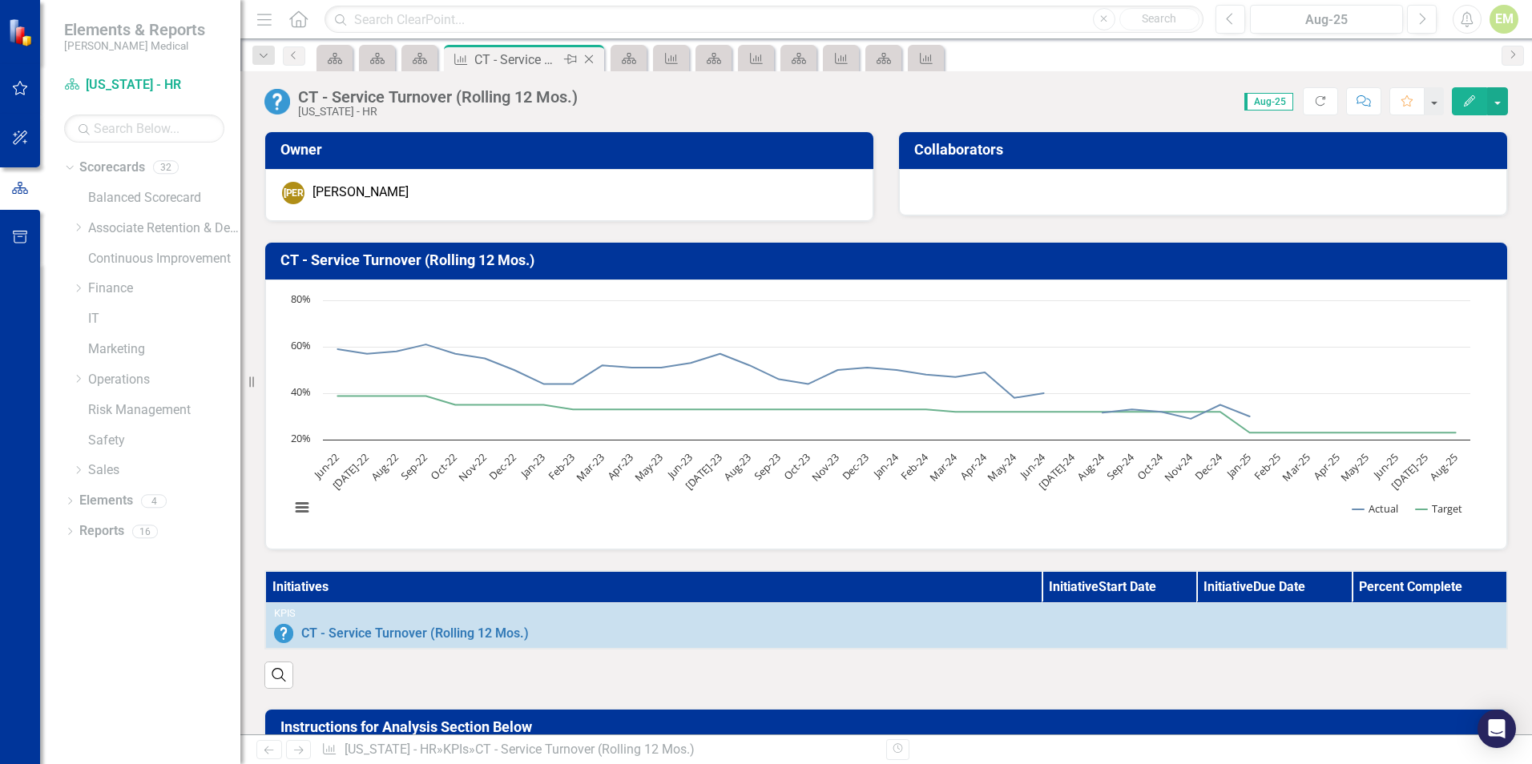
click at [589, 58] on icon "Close" at bounding box center [589, 59] width 16 height 13
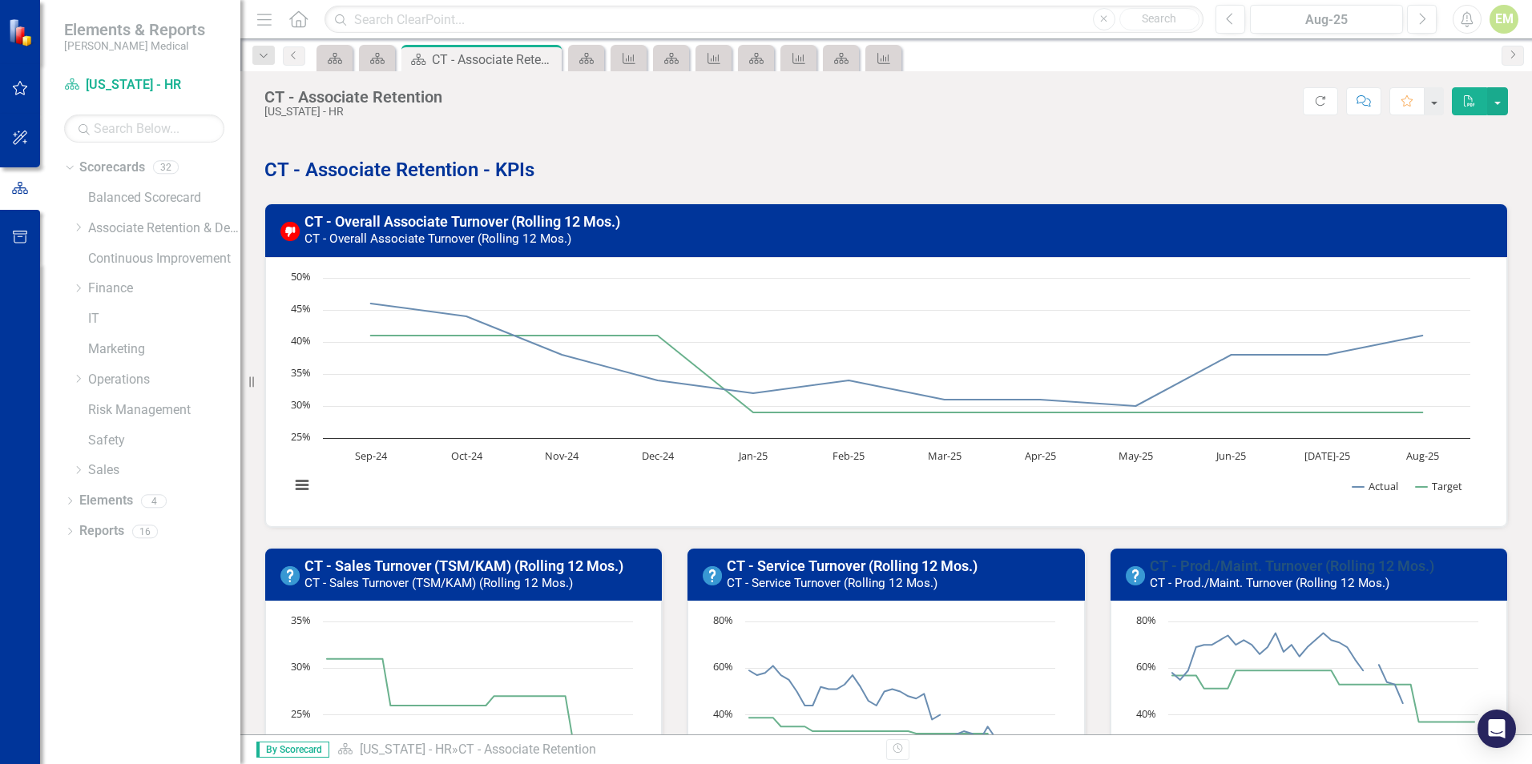
click at [1248, 564] on link "CT - Prod./Maint. Turnover (Rolling 12 Mos.)" at bounding box center [1291, 566] width 284 height 17
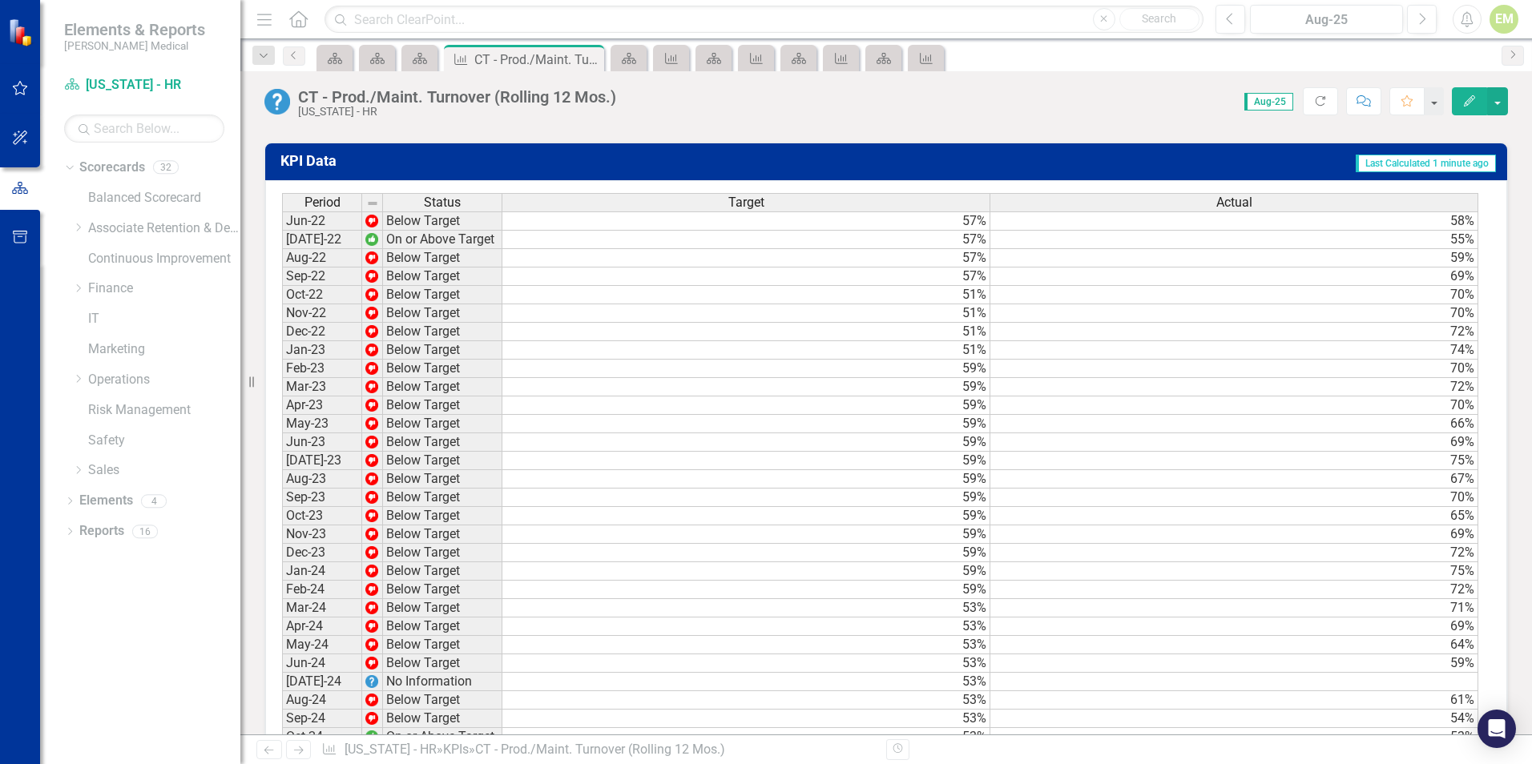
scroll to position [1121, 0]
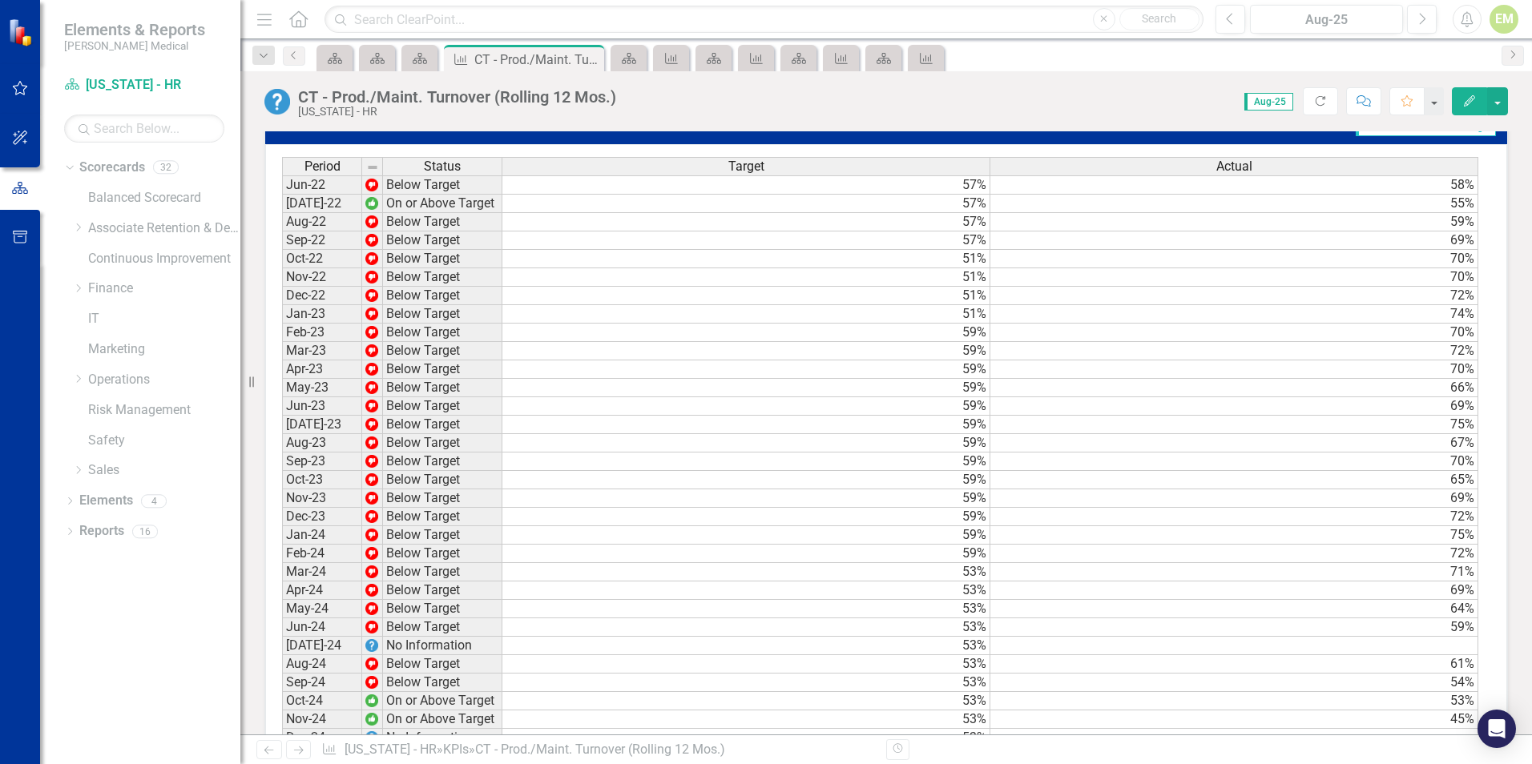
click at [1187, 651] on td at bounding box center [1234, 646] width 488 height 18
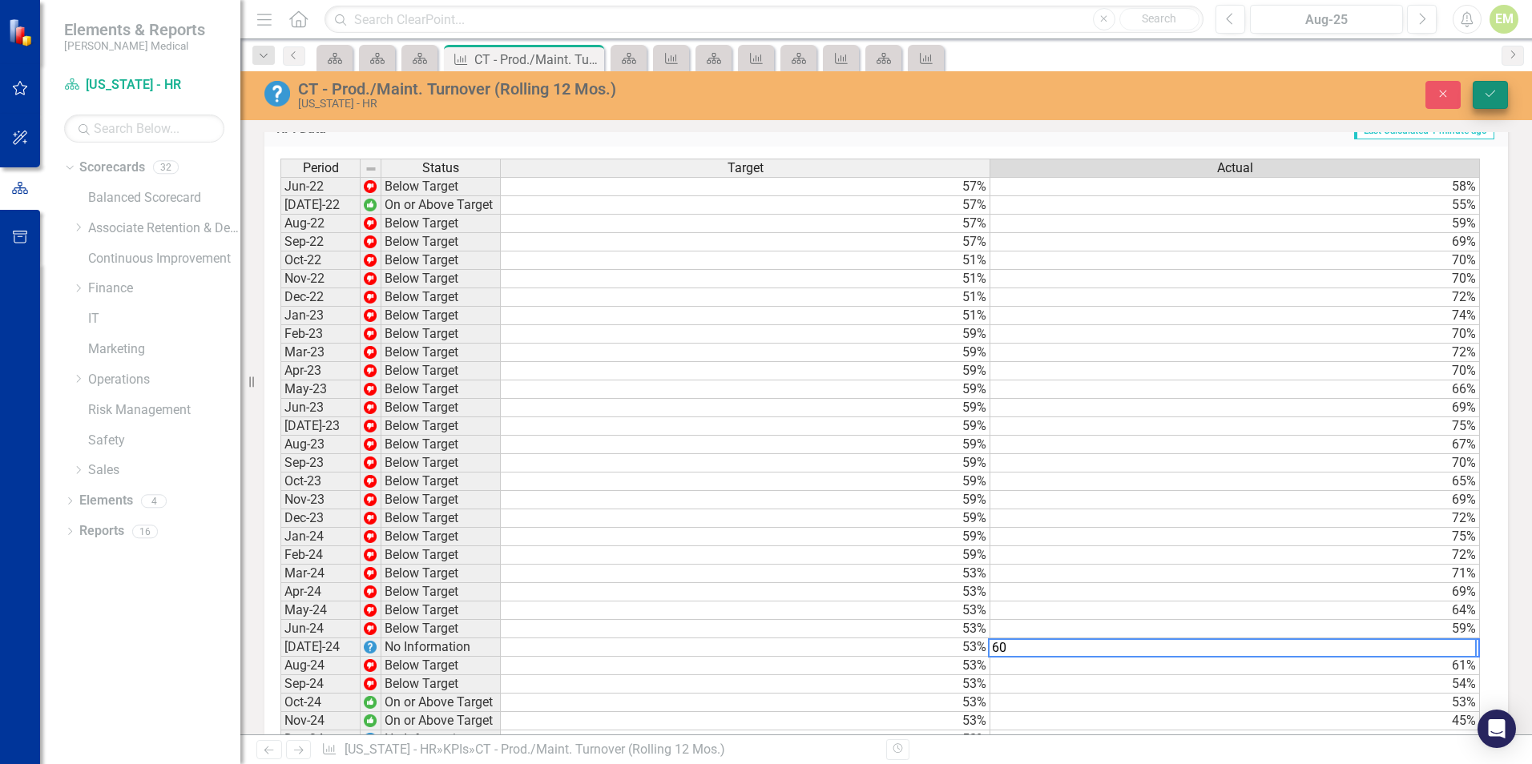
type textarea "60"
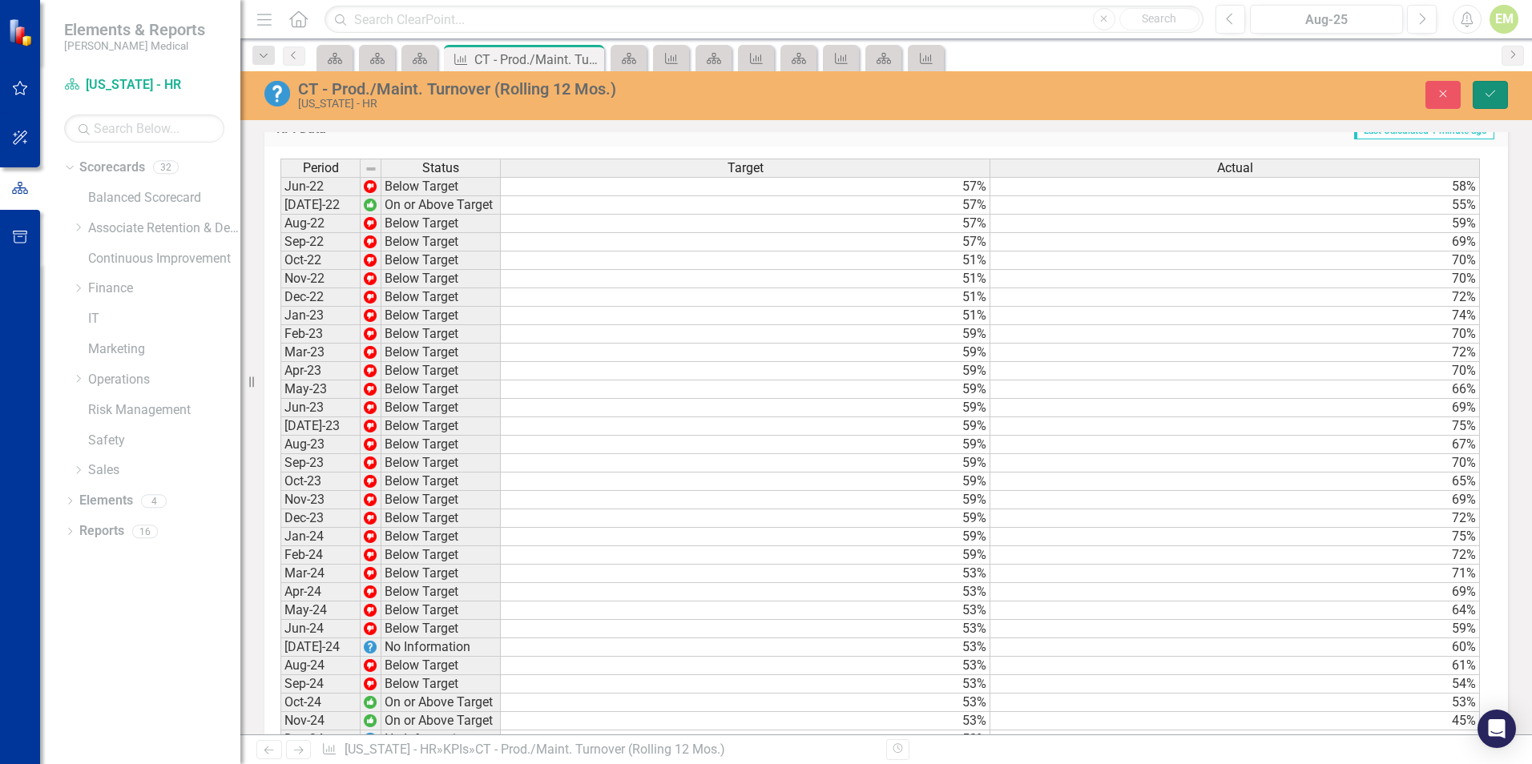
click at [1482, 94] on button "Save" at bounding box center [1489, 95] width 35 height 28
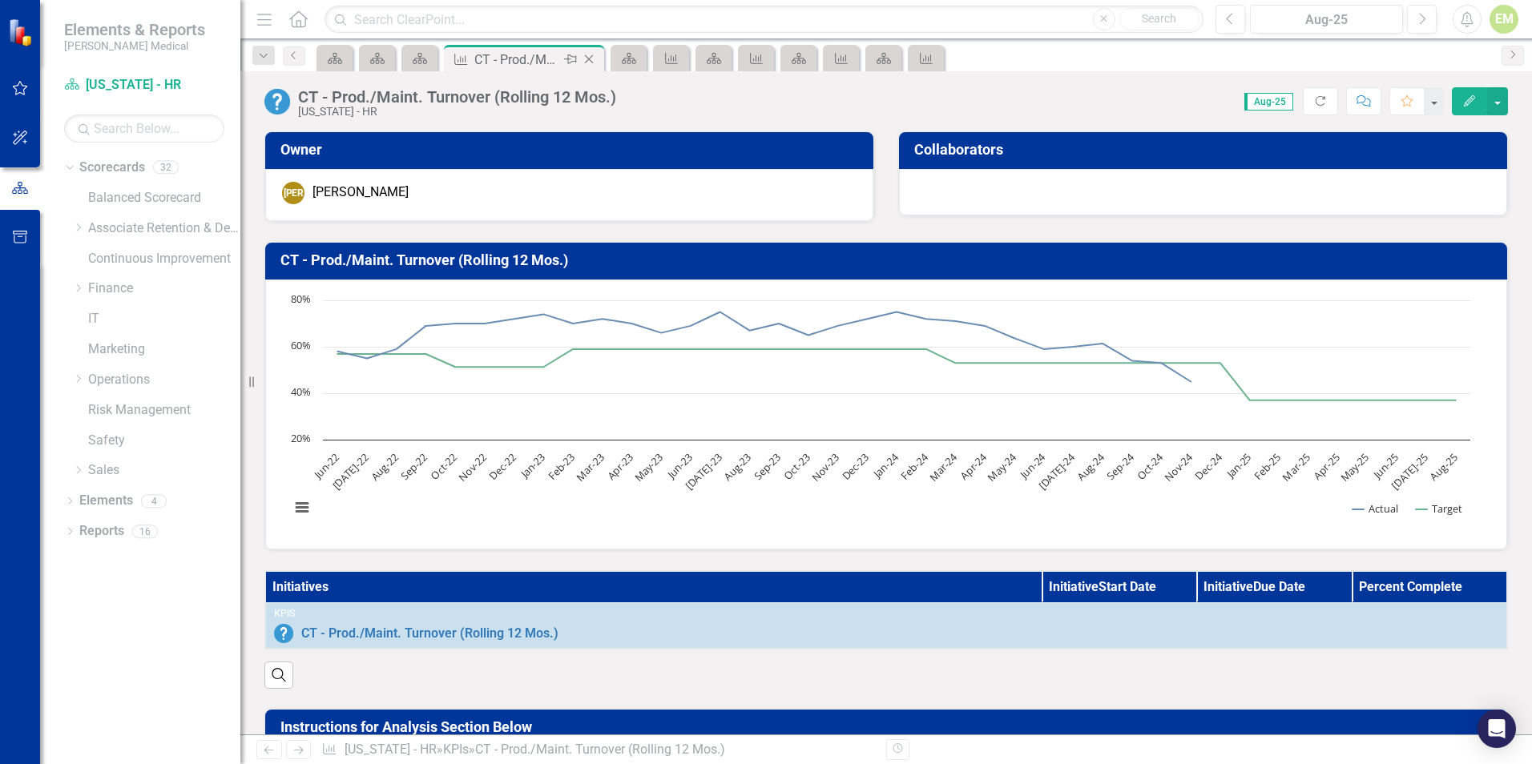
click at [592, 60] on icon "Close" at bounding box center [589, 59] width 16 height 13
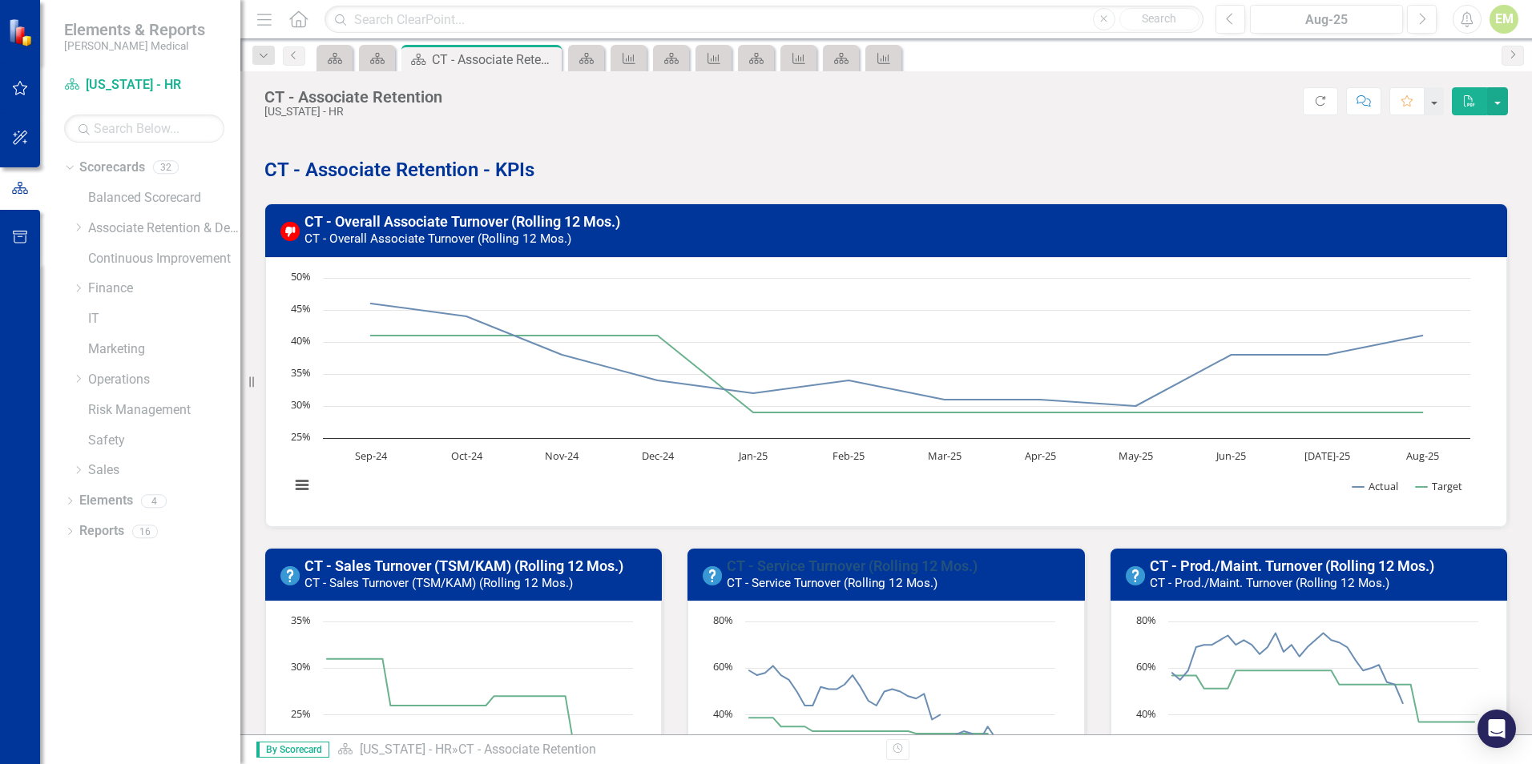
click at [851, 563] on link "CT - Service Turnover (Rolling 12 Mos.)" at bounding box center [852, 566] width 251 height 17
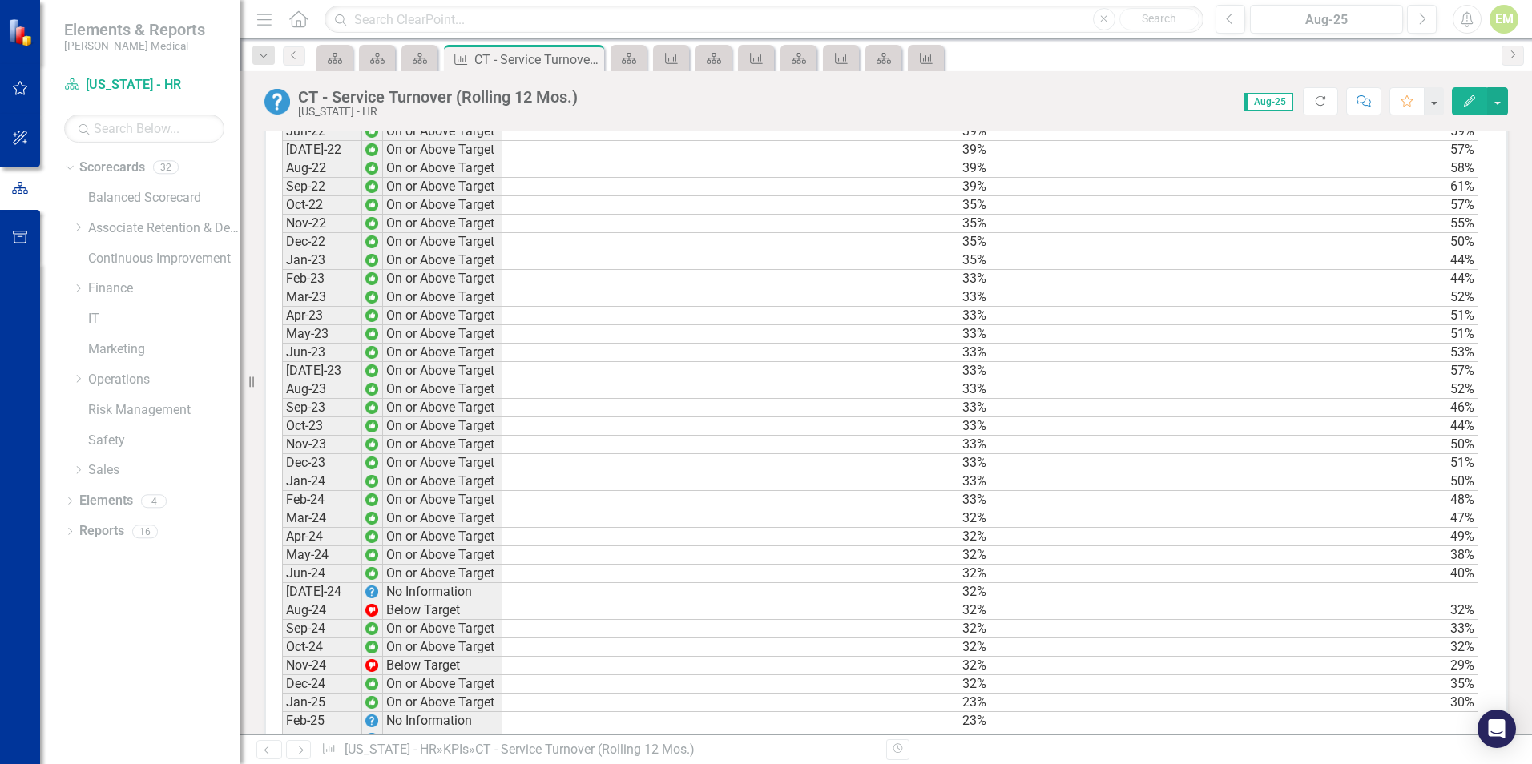
scroll to position [1202, 0]
click at [1435, 573] on td at bounding box center [1234, 566] width 488 height 18
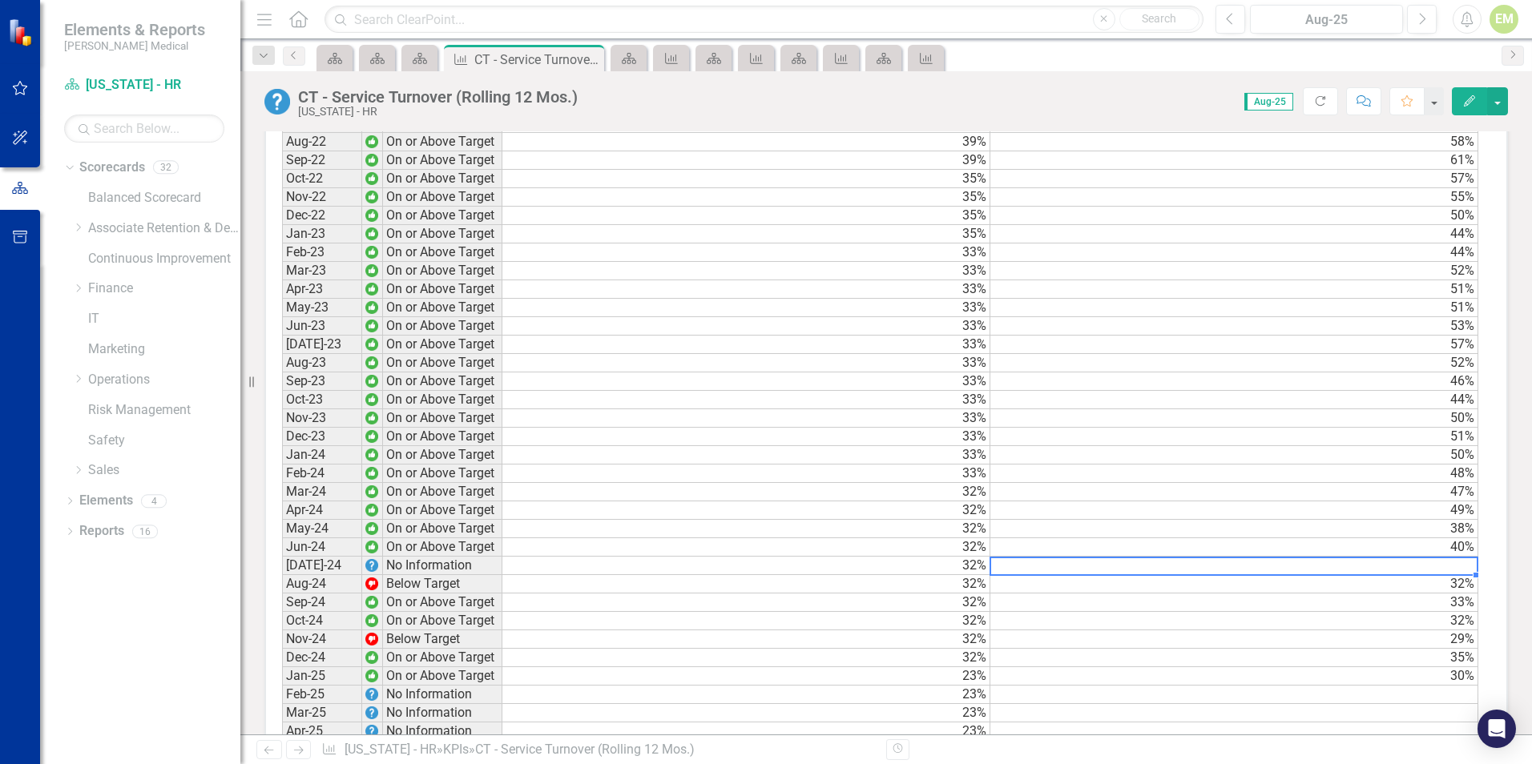
scroll to position [1202, 0]
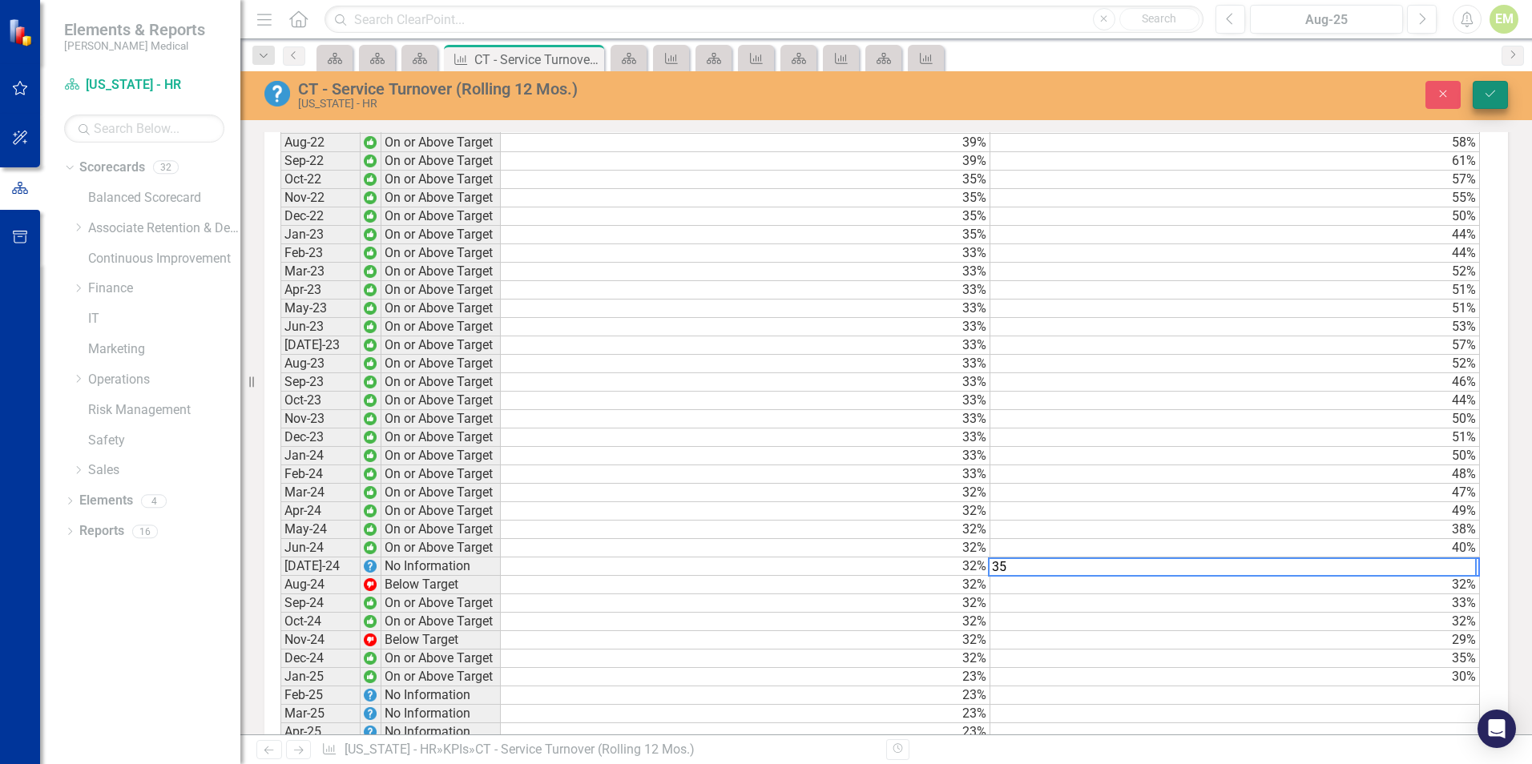
type textarea "35"
click at [1490, 88] on icon "Save" at bounding box center [1490, 93] width 14 height 11
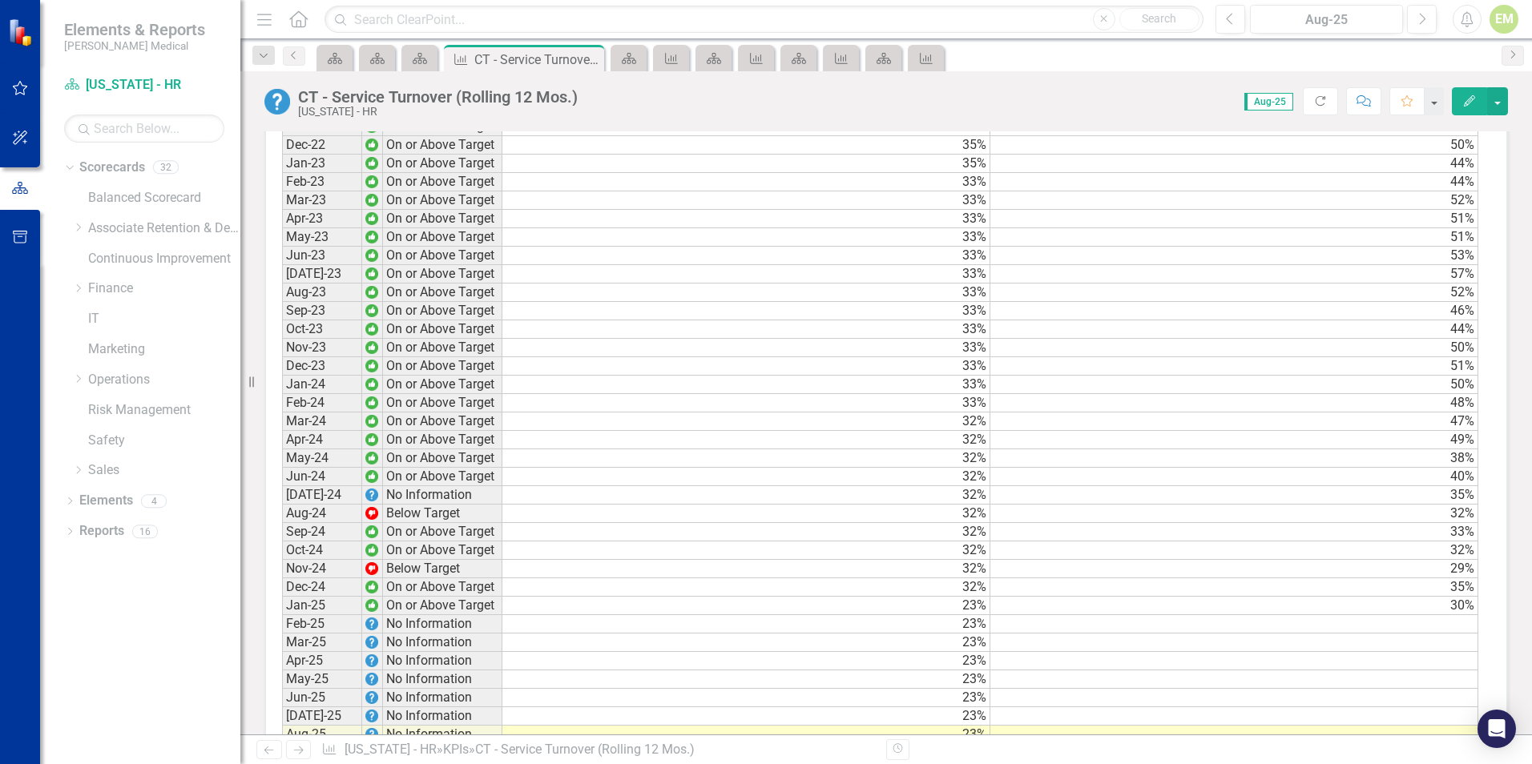
scroll to position [1202, 0]
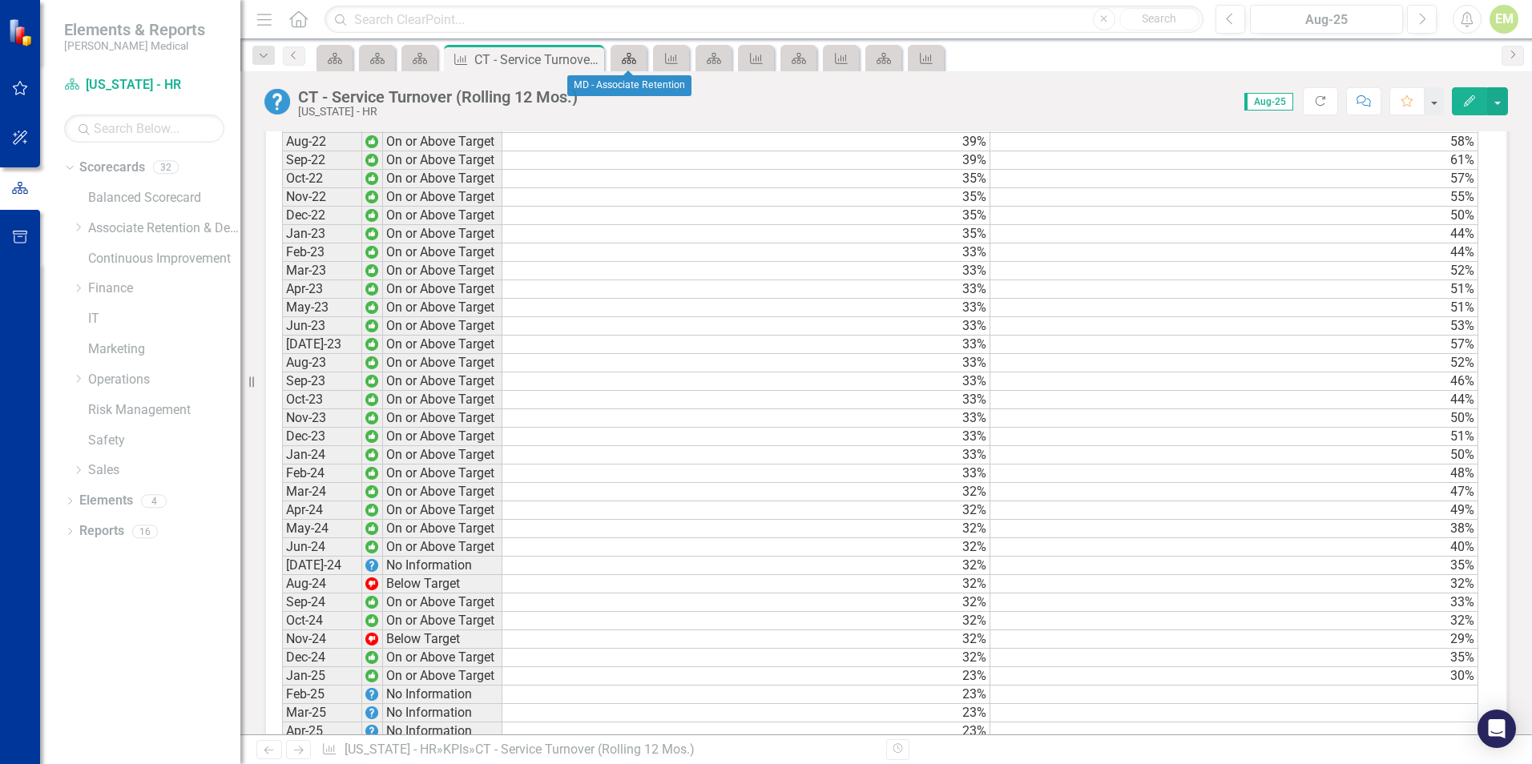
click at [626, 58] on icon at bounding box center [629, 58] width 14 height 11
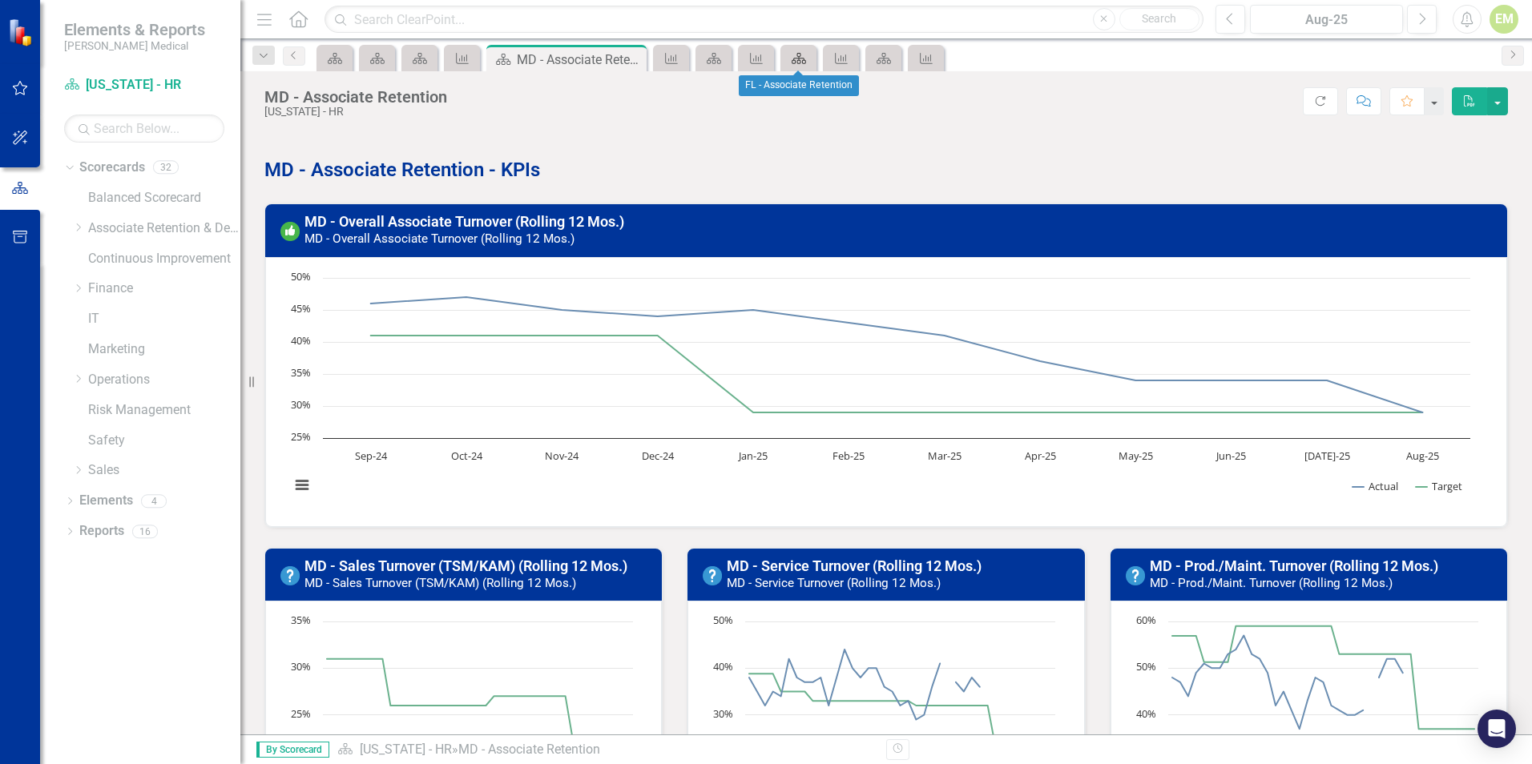
click at [794, 64] on icon "Scorecard" at bounding box center [799, 58] width 16 height 13
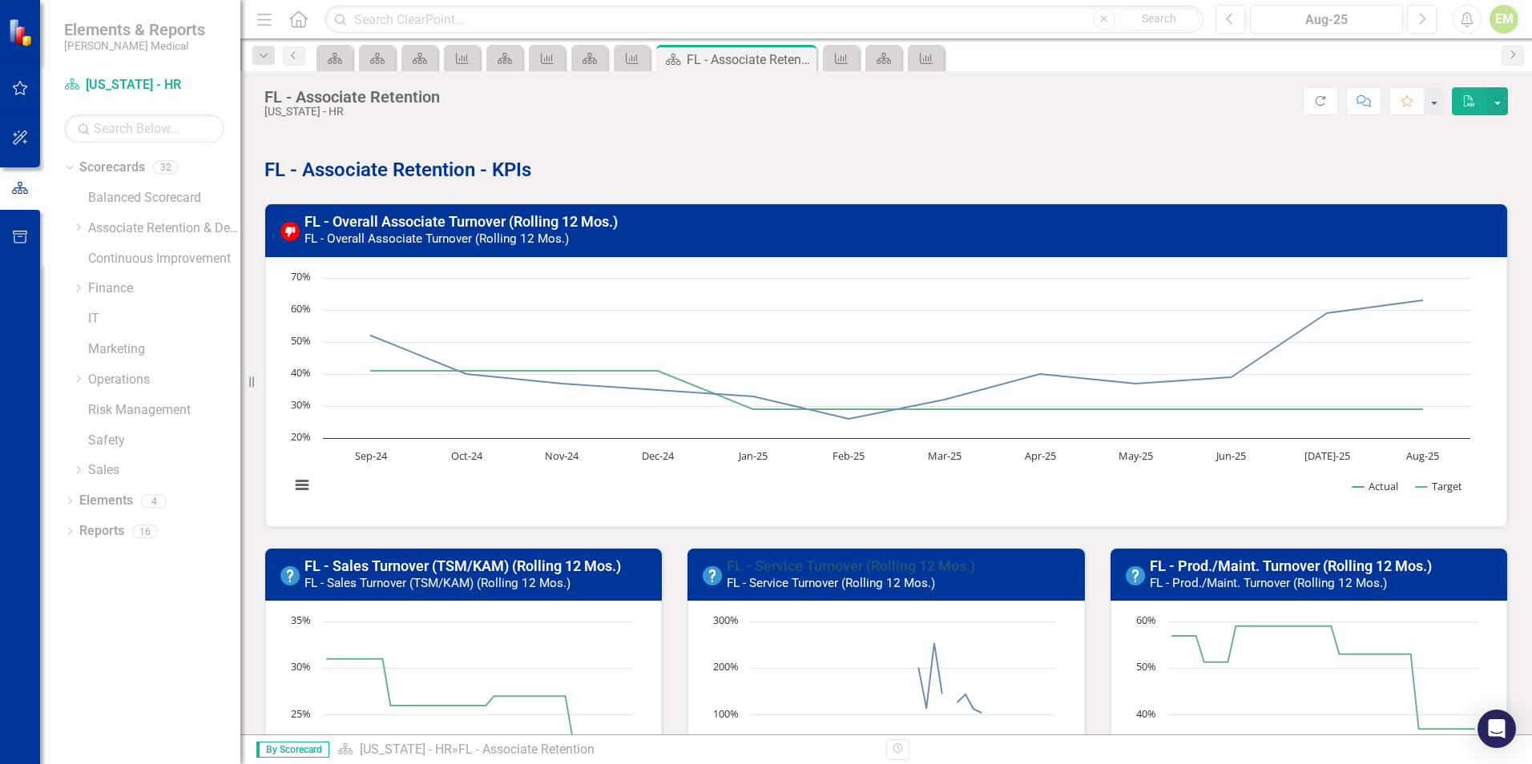
click at [770, 566] on link "FL - Service Turnover (Rolling 12 Mos.)" at bounding box center [851, 566] width 248 height 17
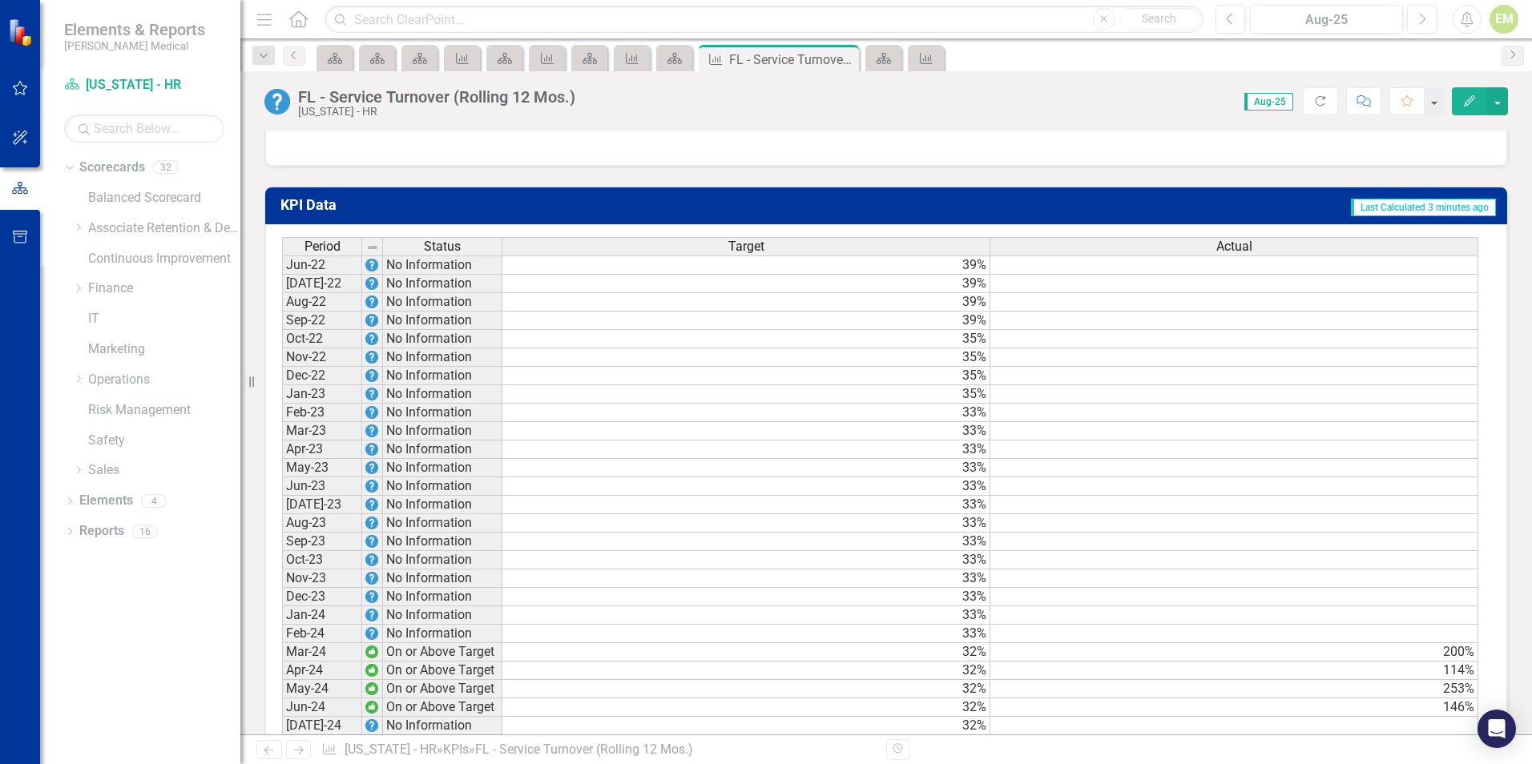
scroll to position [1409, 0]
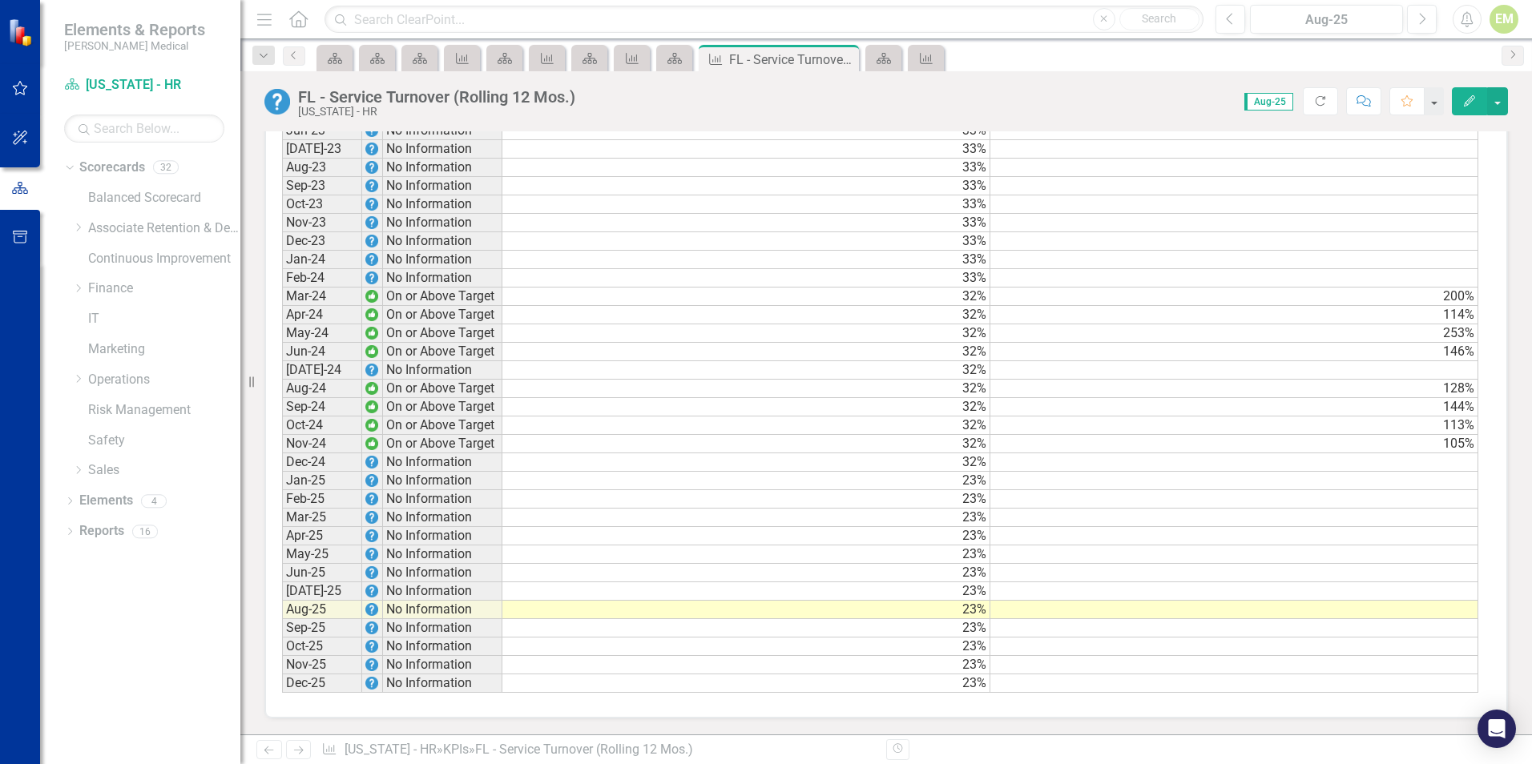
click at [1421, 373] on td at bounding box center [1234, 370] width 488 height 18
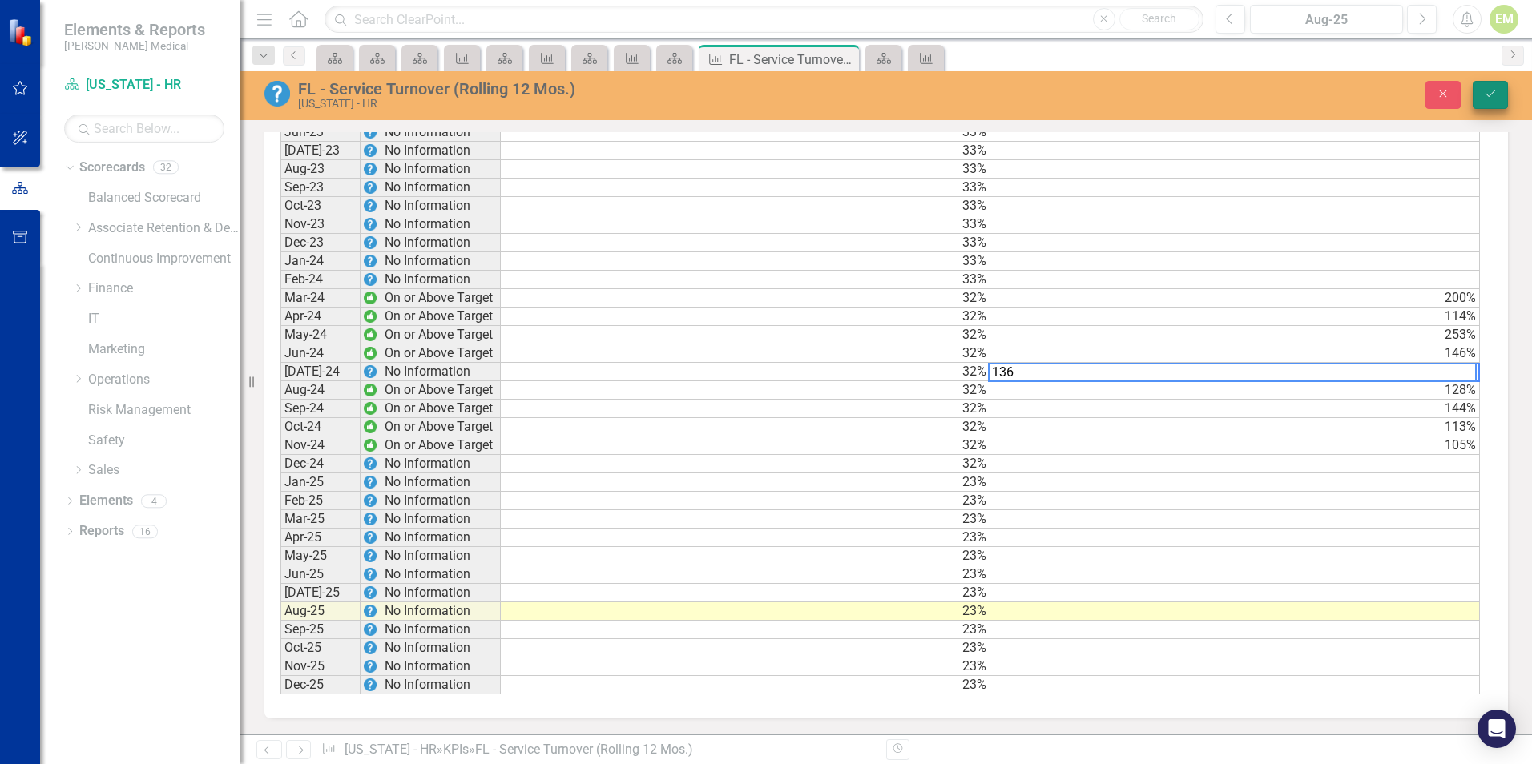
type textarea "136"
click at [1474, 93] on button "Save" at bounding box center [1489, 95] width 35 height 28
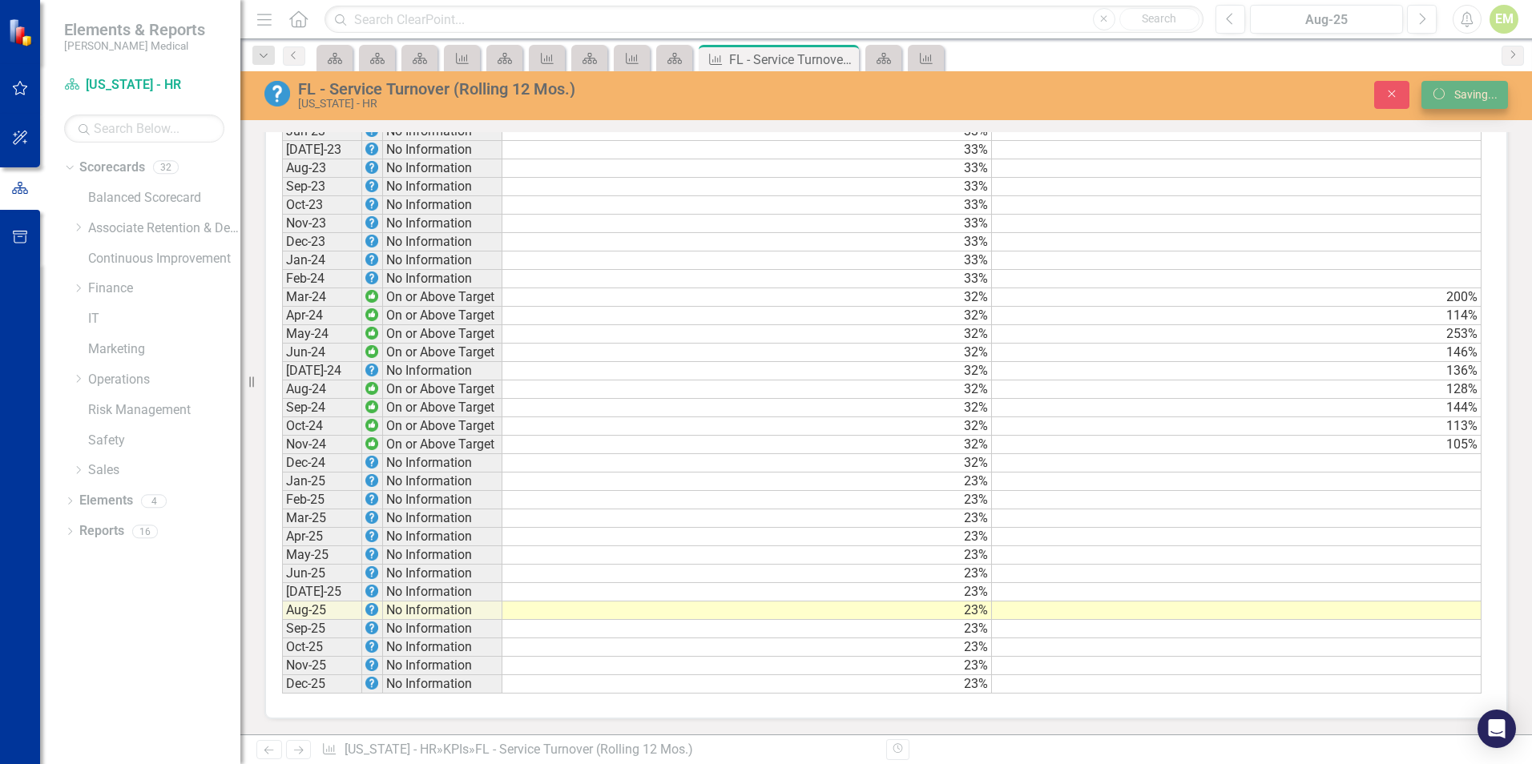
scroll to position [1408, 0]
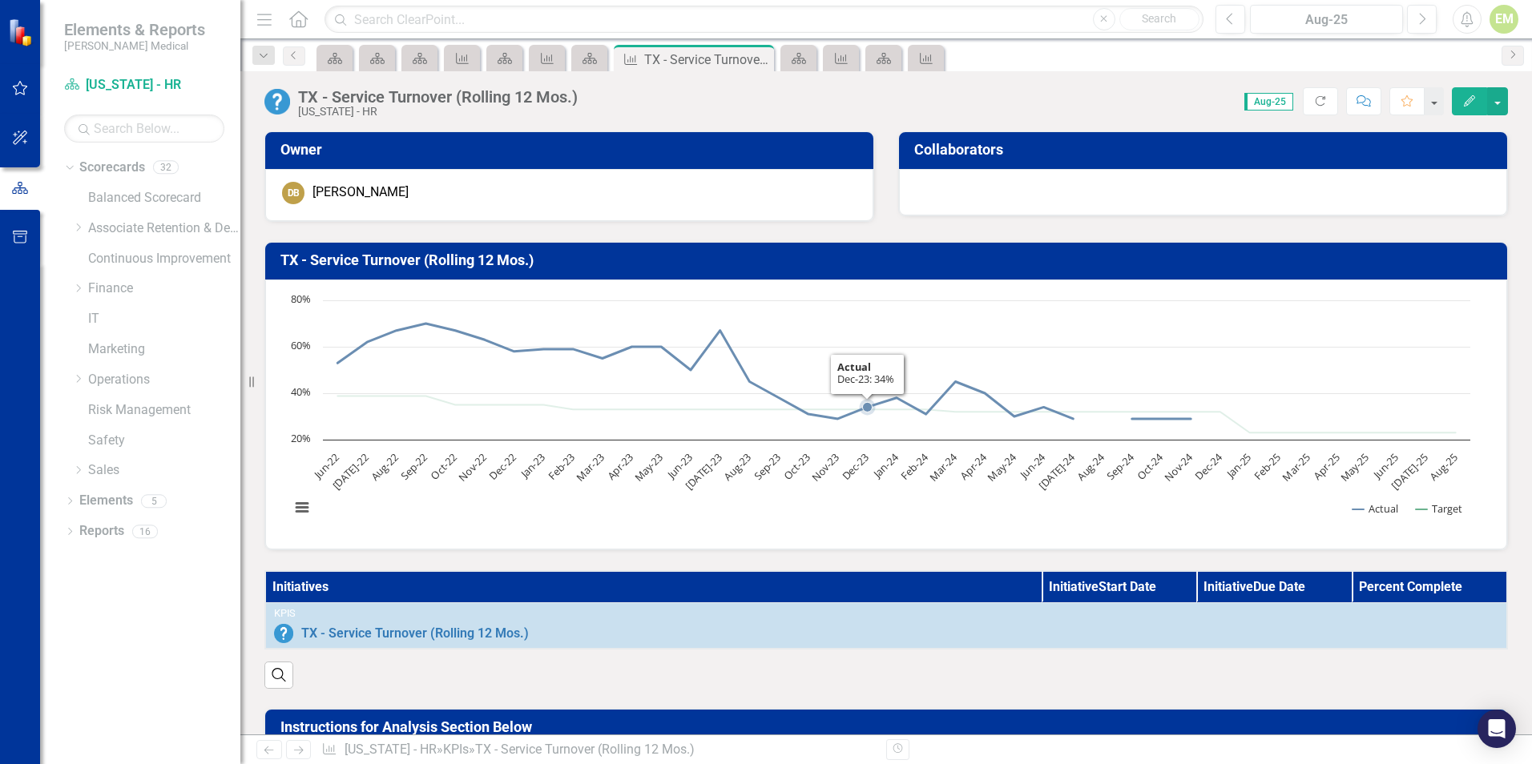
scroll to position [1282, 0]
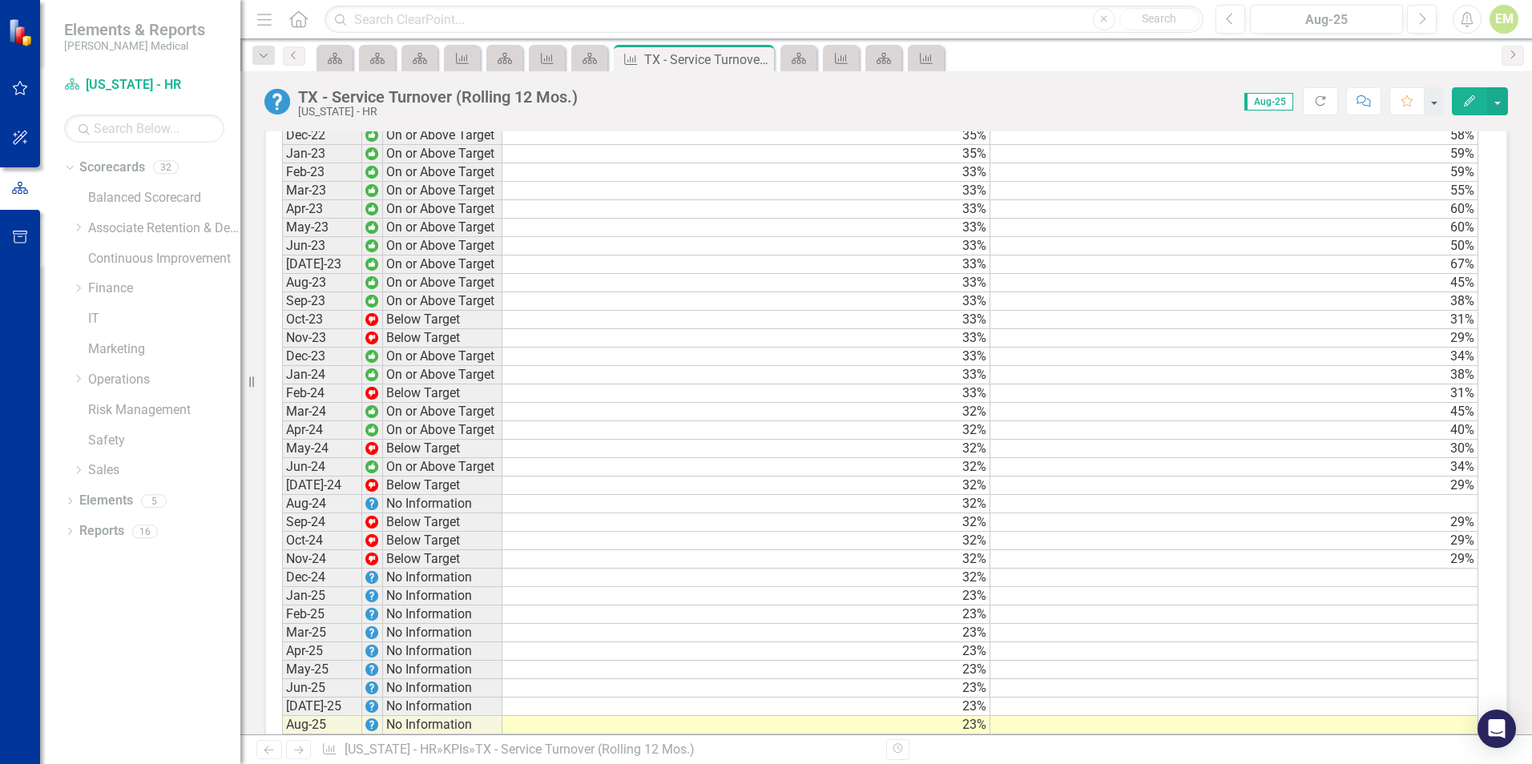
click at [282, 506] on div "Period Status Target Actual Jun-22 On or Above Target 39% 53% [DATE]-22 On or A…" at bounding box center [282, 402] width 0 height 811
click at [1443, 510] on td at bounding box center [1234, 504] width 488 height 18
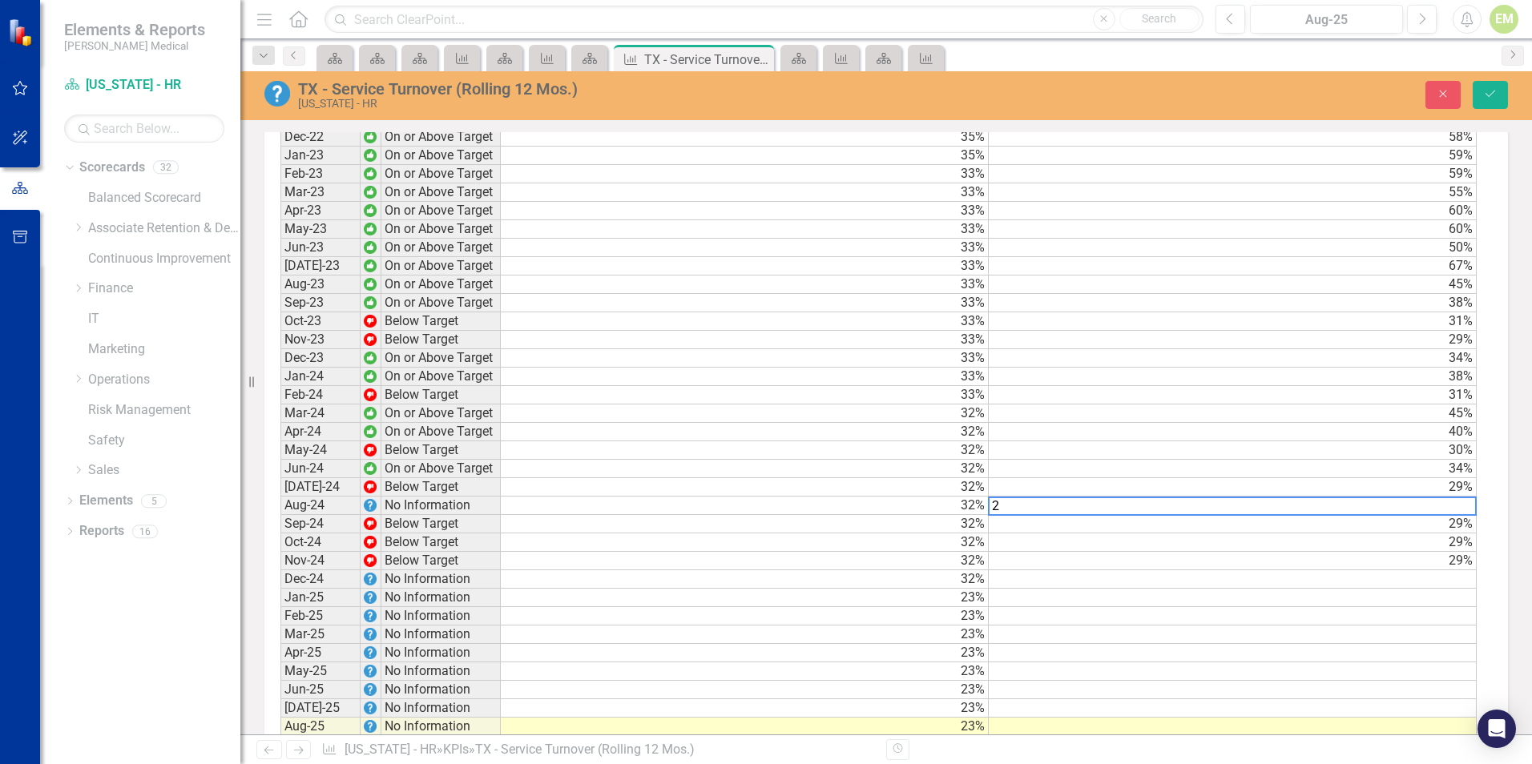
scroll to position [1282, 0]
type textarea "29"
click at [1478, 86] on button "Save" at bounding box center [1489, 95] width 35 height 28
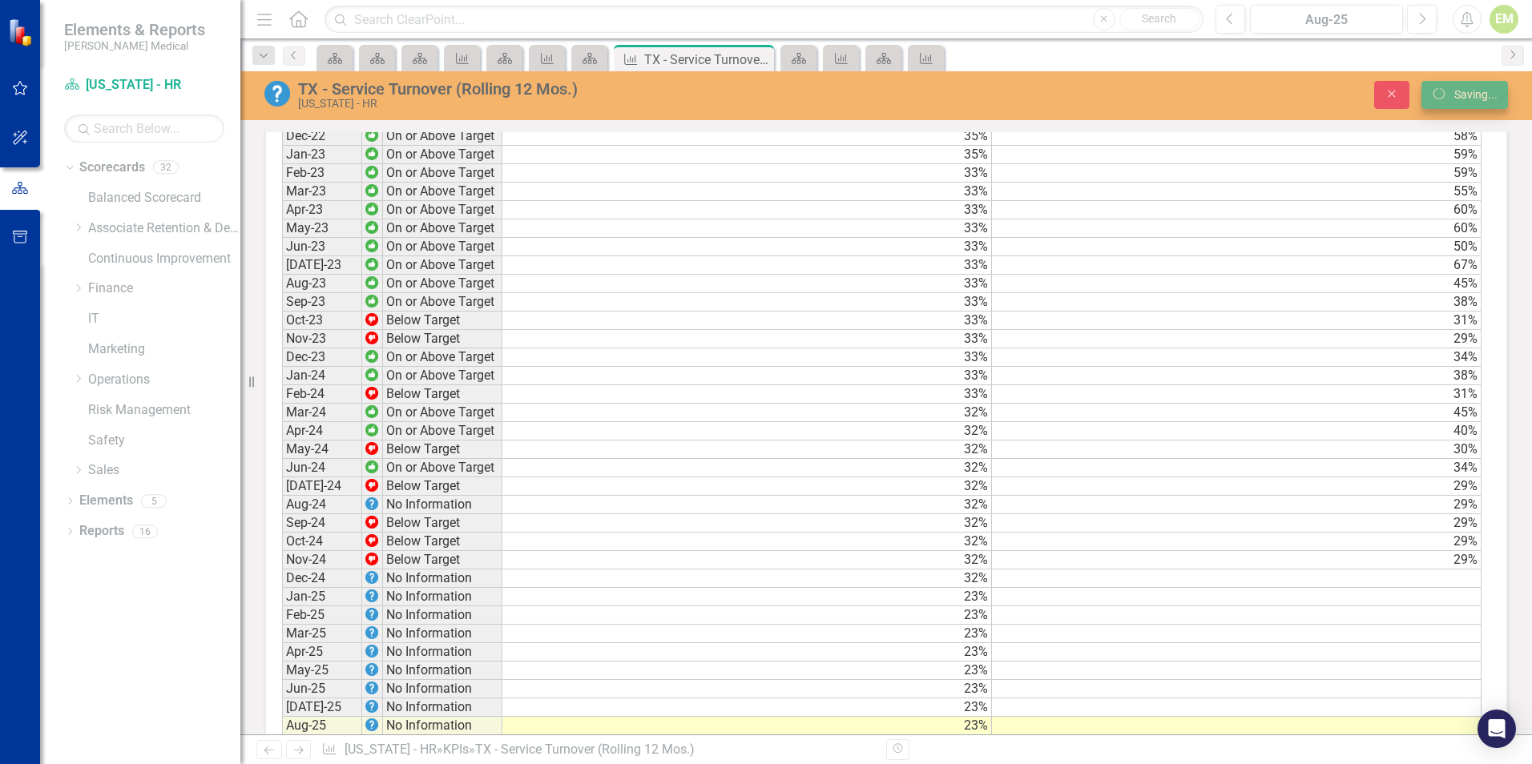
scroll to position [1282, 0]
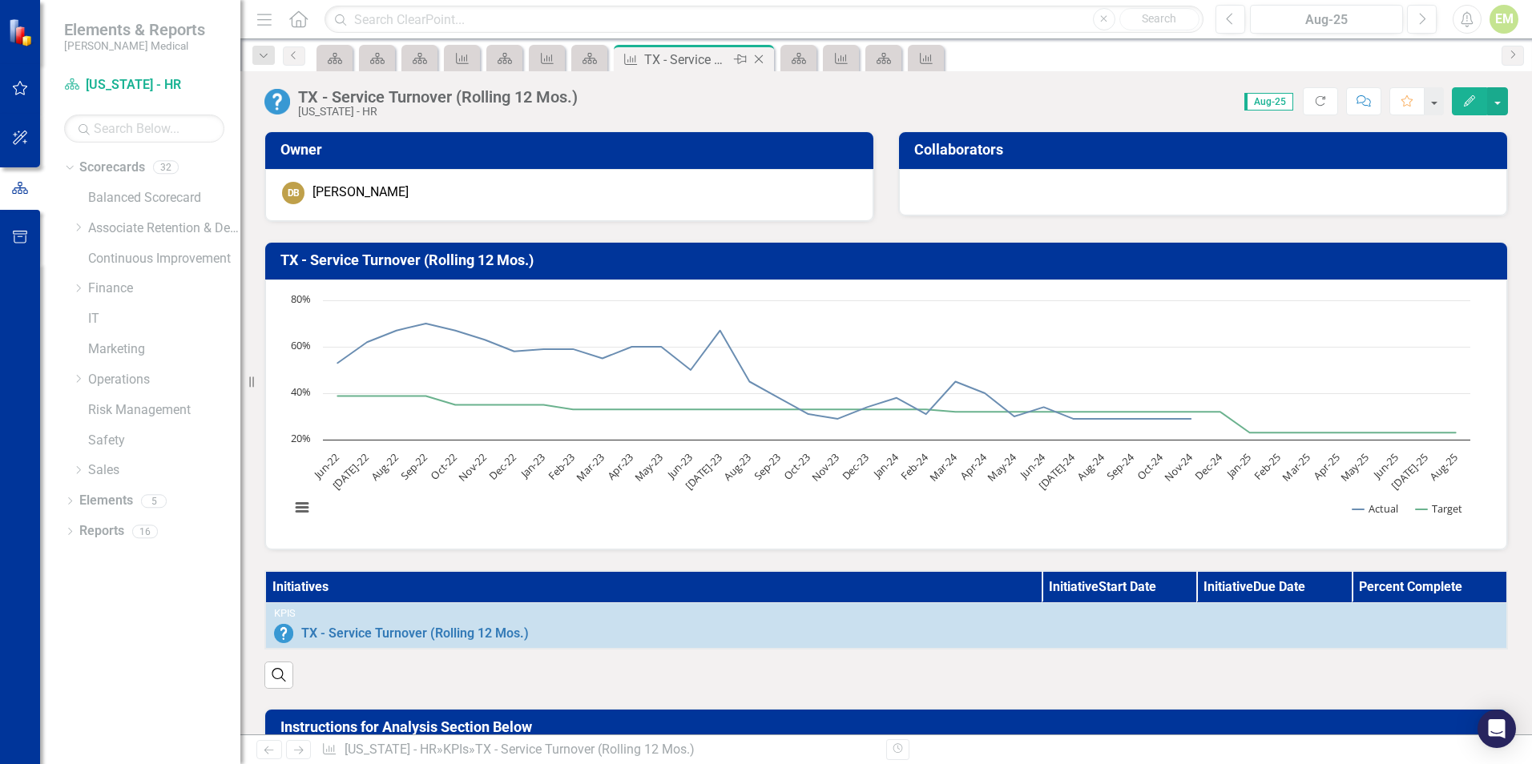
click at [760, 57] on icon "Close" at bounding box center [759, 59] width 16 height 13
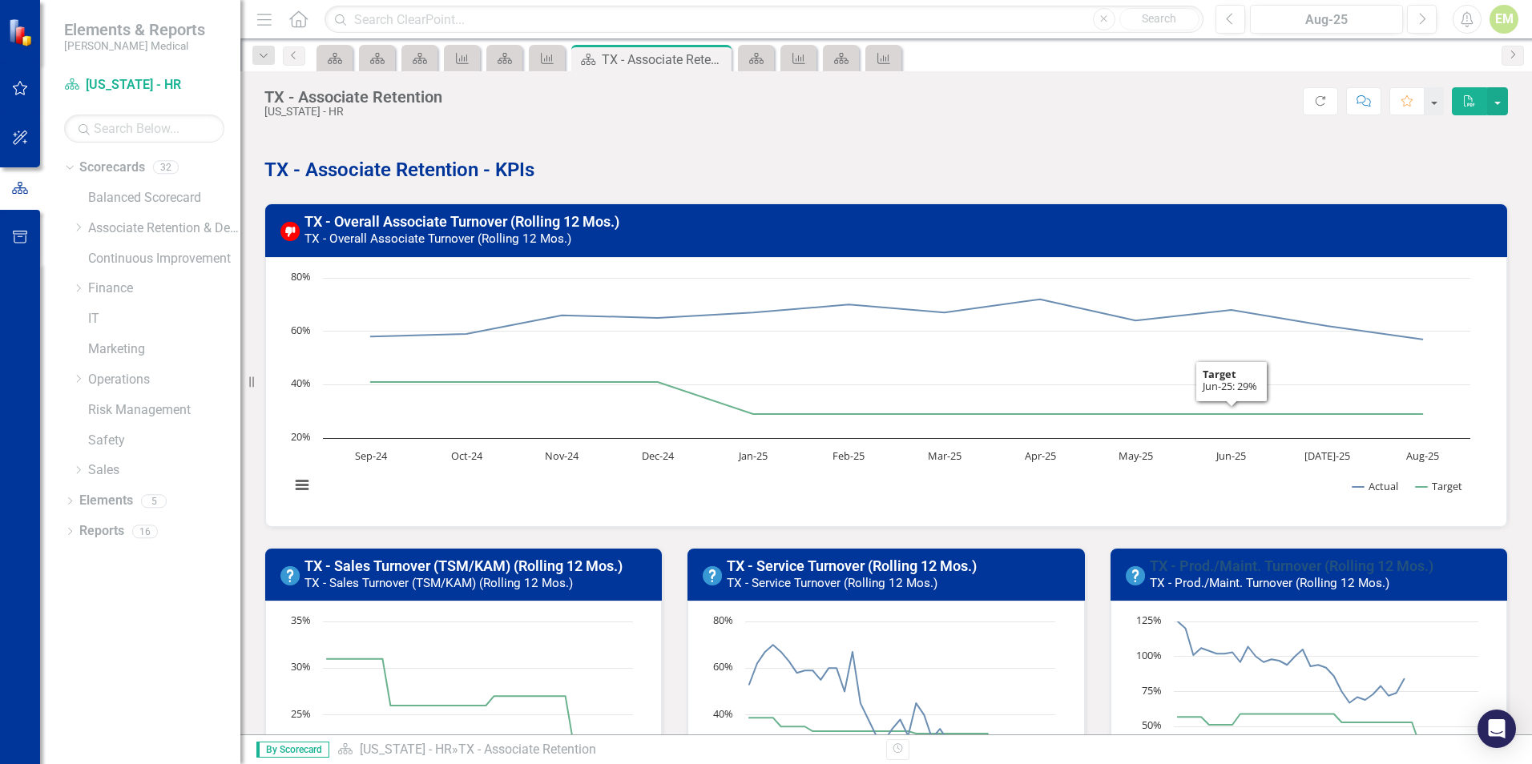
click at [1239, 563] on link "TX - Prod./Maint. Turnover (Rolling 12 Mos.)" at bounding box center [1291, 566] width 284 height 17
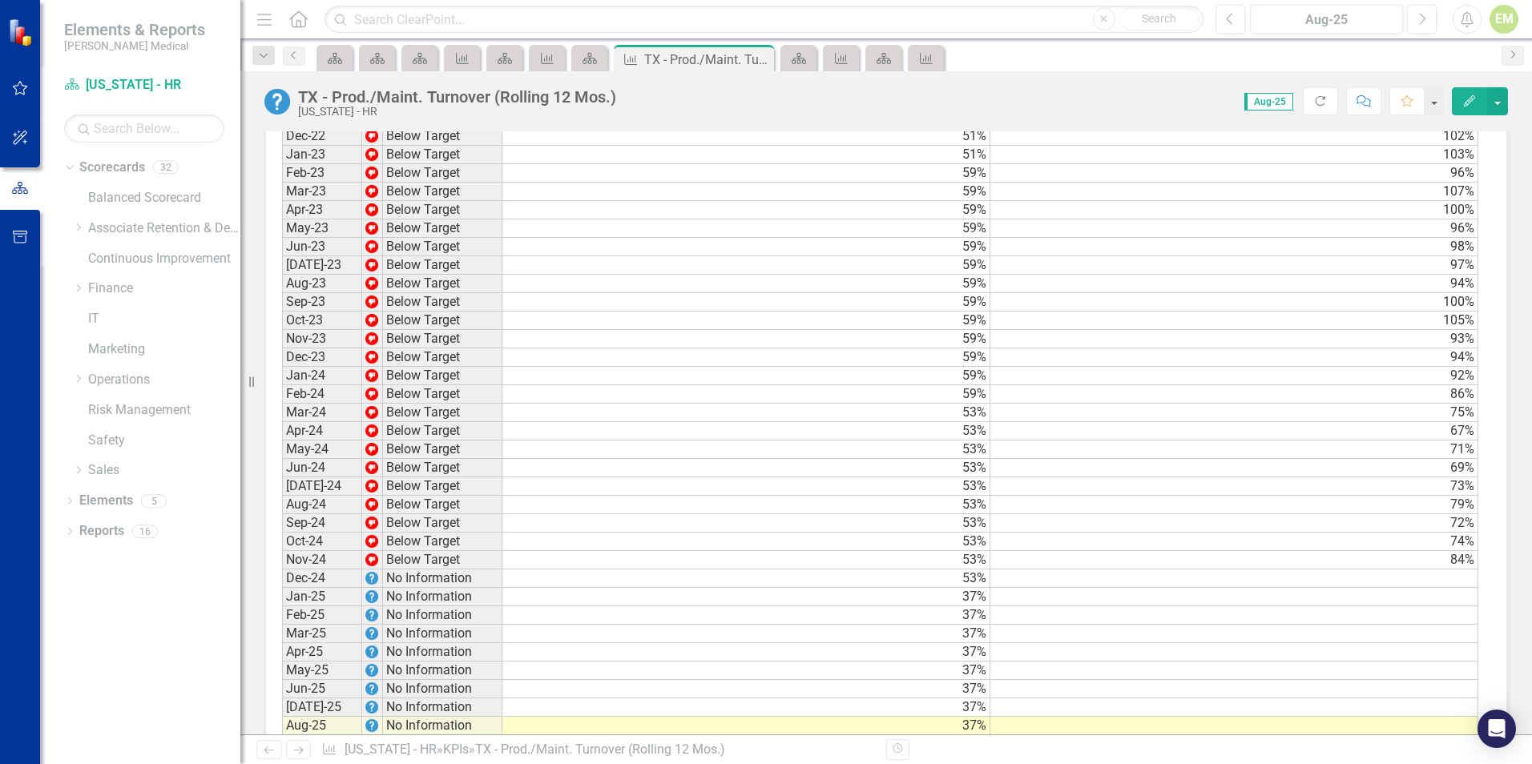
scroll to position [1282, 0]
click at [1389, 587] on td at bounding box center [1234, 578] width 488 height 18
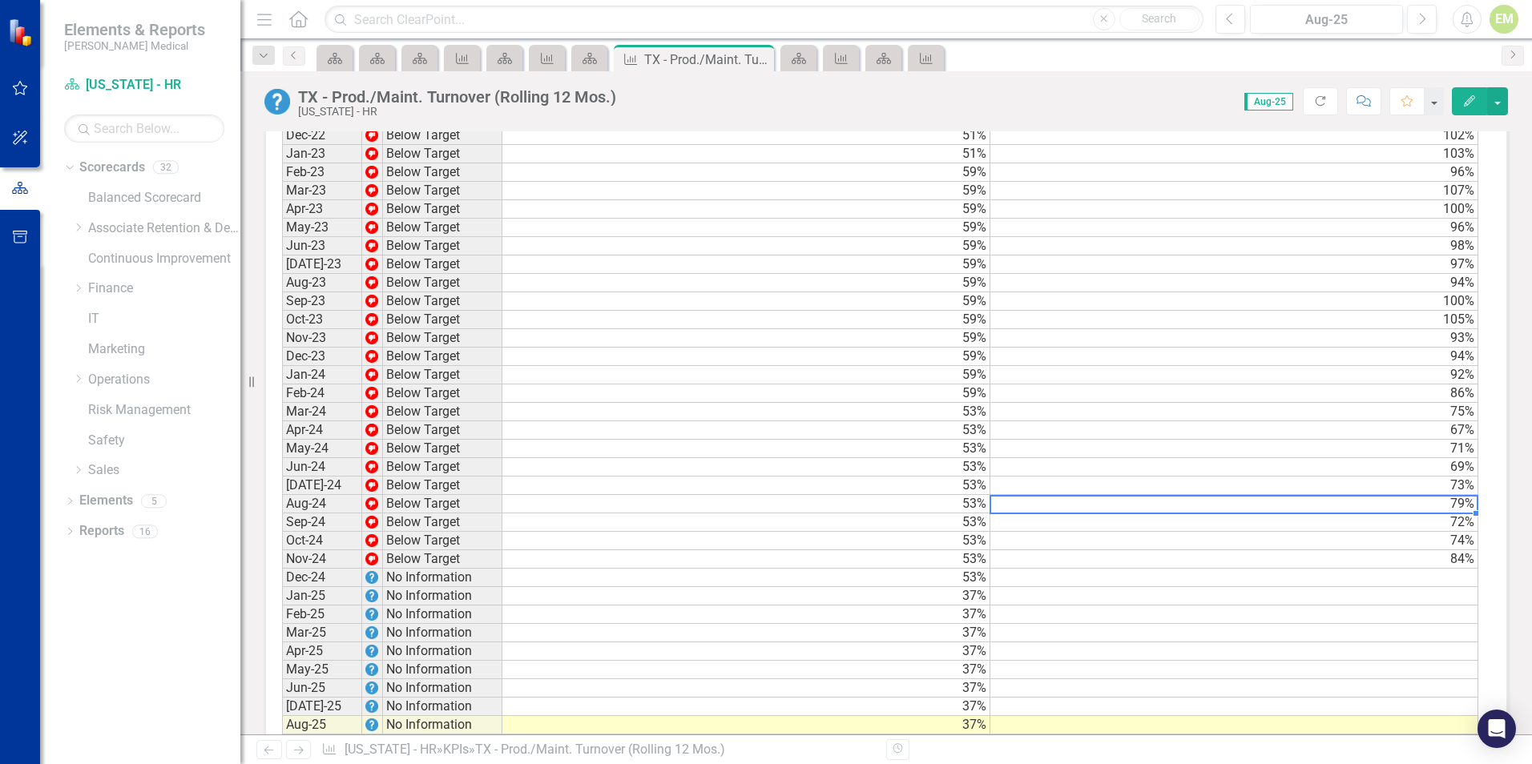
click at [1391, 513] on td "79%" at bounding box center [1234, 504] width 488 height 18
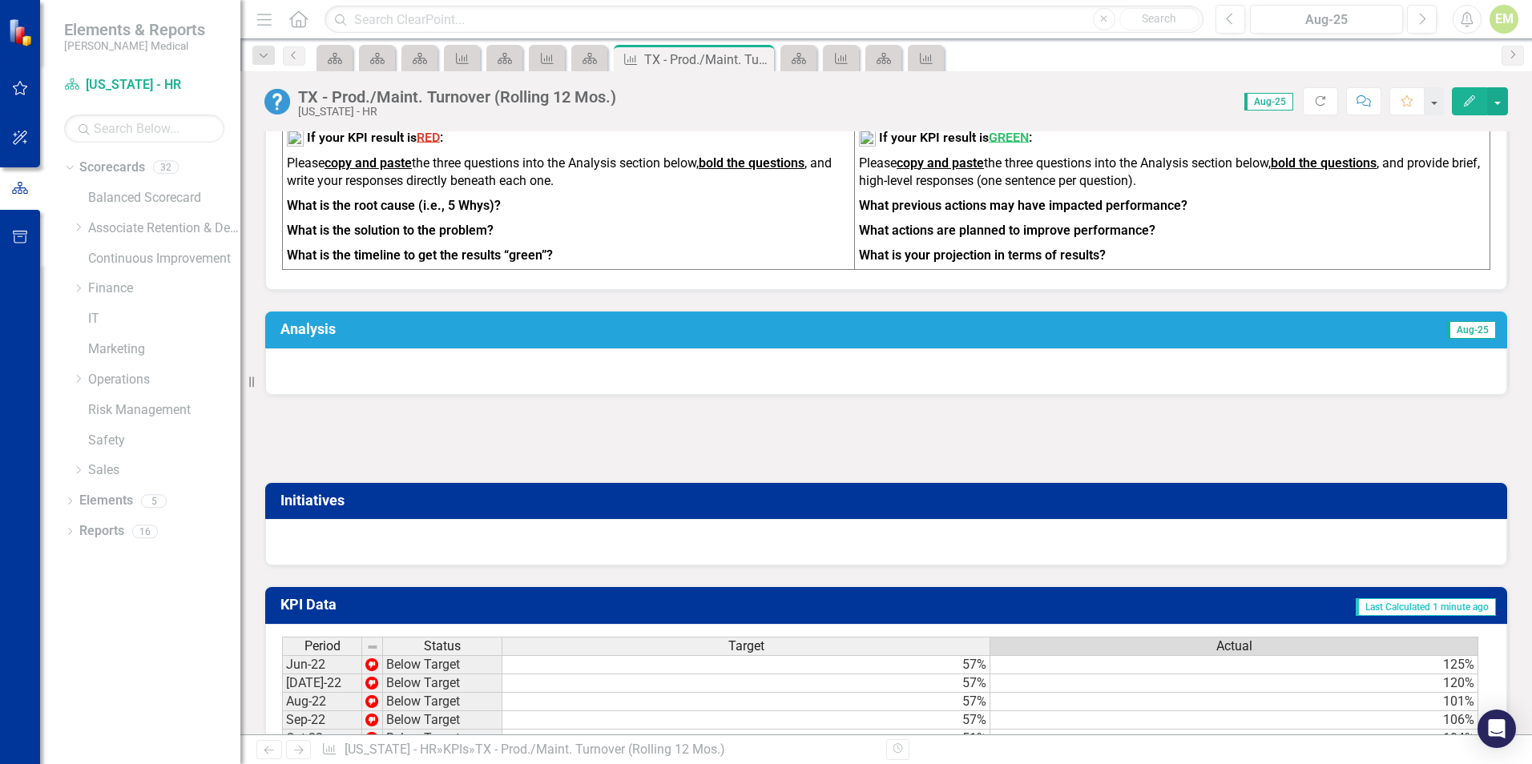
scroll to position [641, 0]
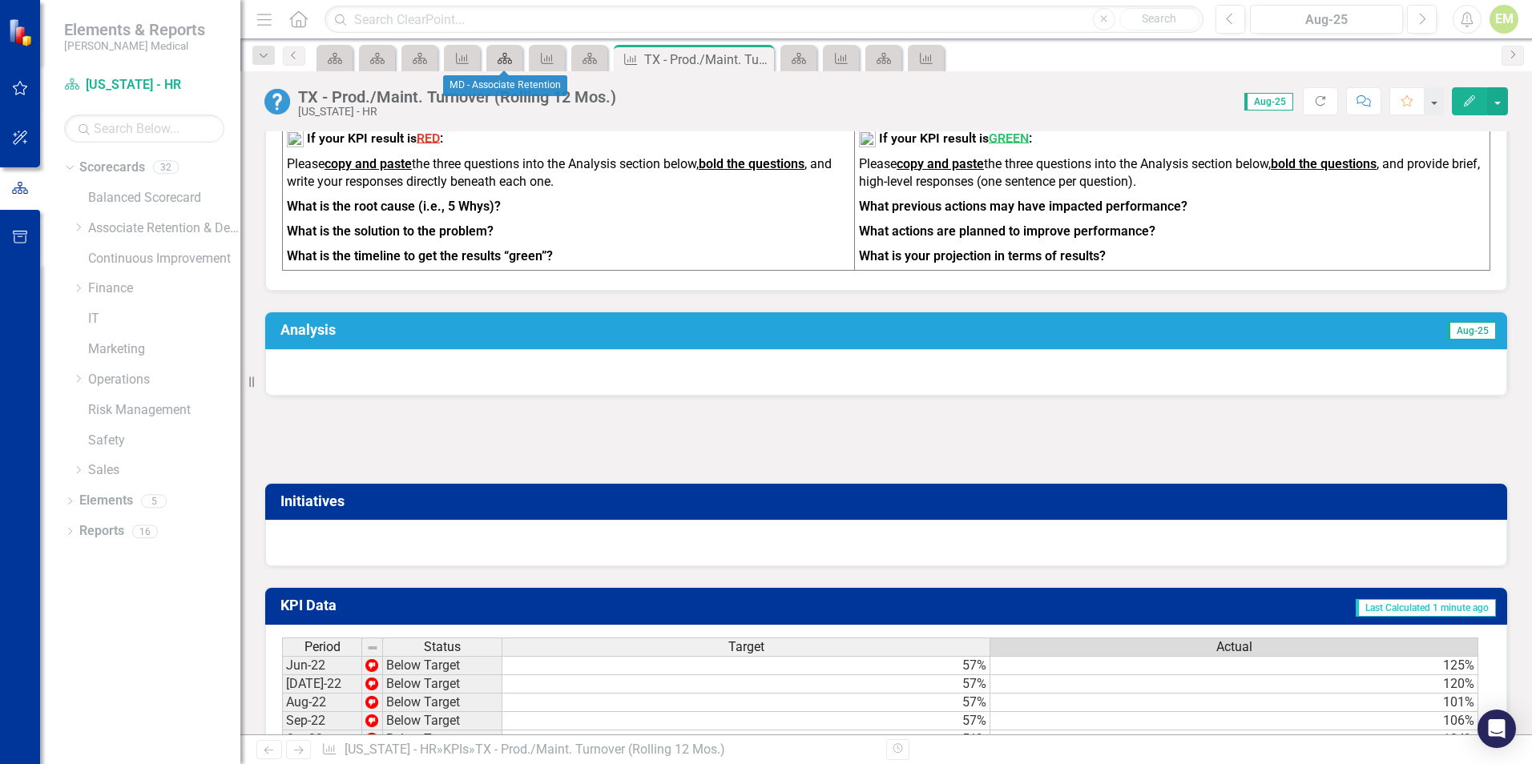
click at [512, 55] on icon "Scorecard" at bounding box center [505, 58] width 16 height 13
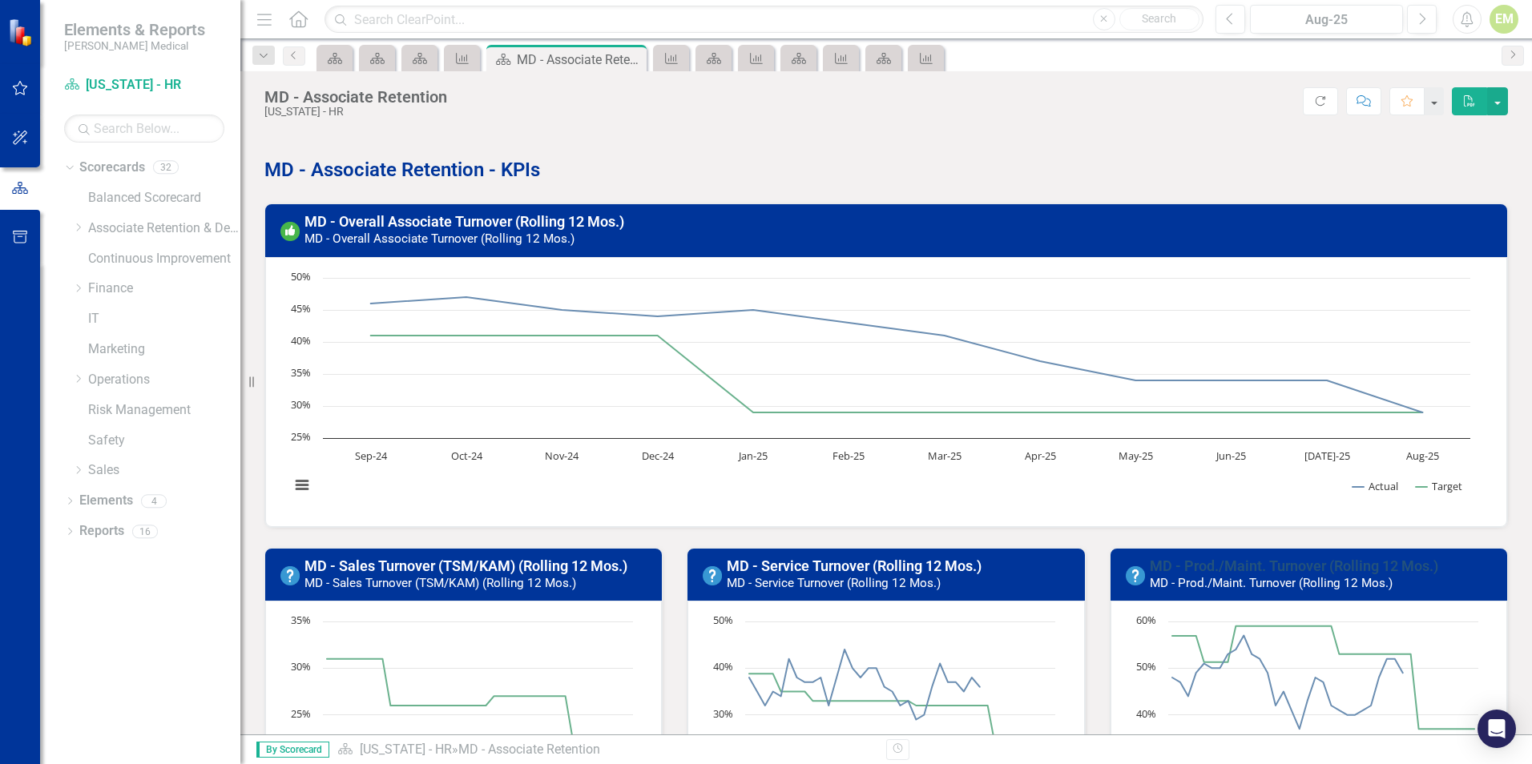
click at [1291, 562] on link "MD - Prod./Maint. Turnover (Rolling 12 Mos.)" at bounding box center [1293, 566] width 288 height 17
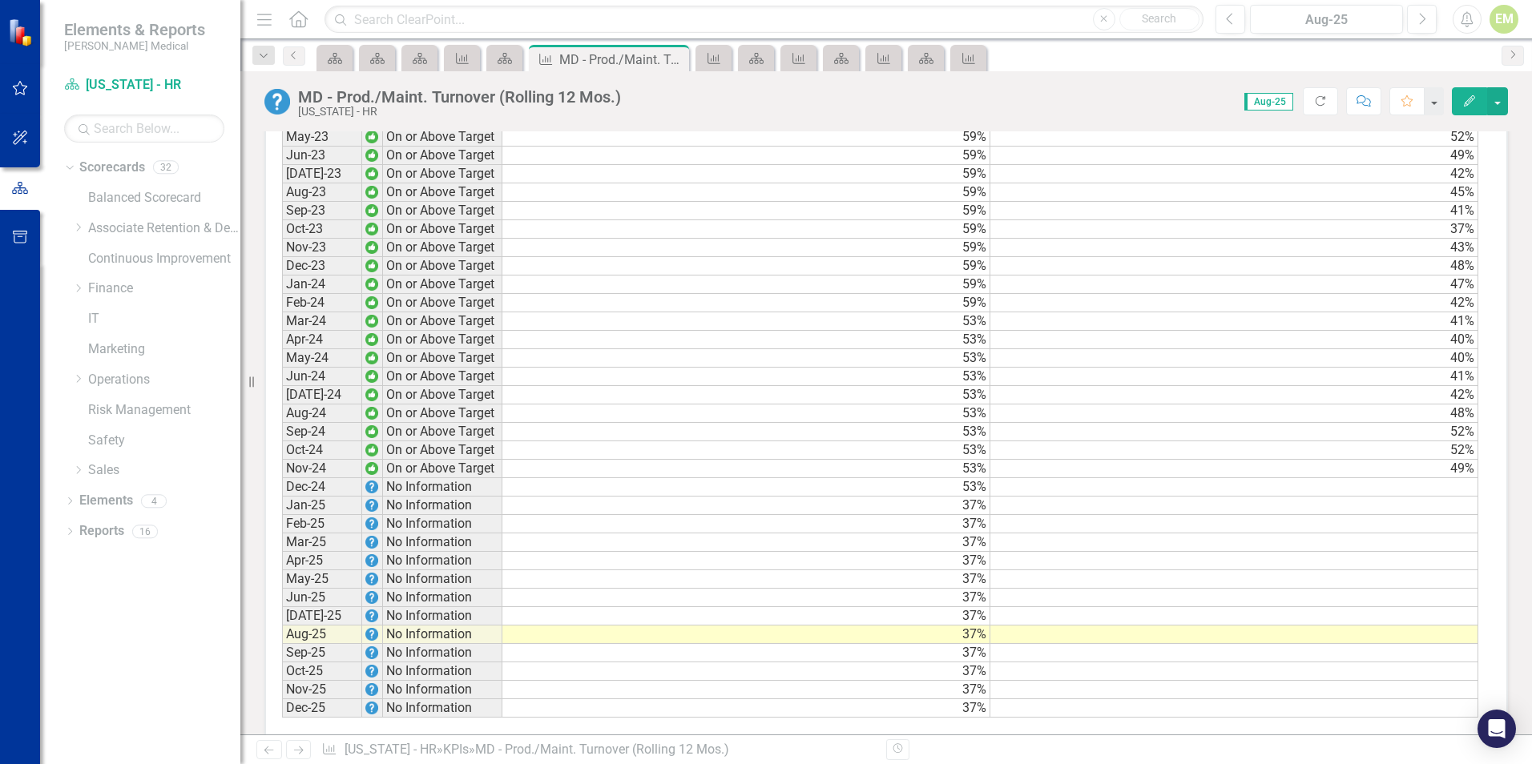
scroll to position [1409, 0]
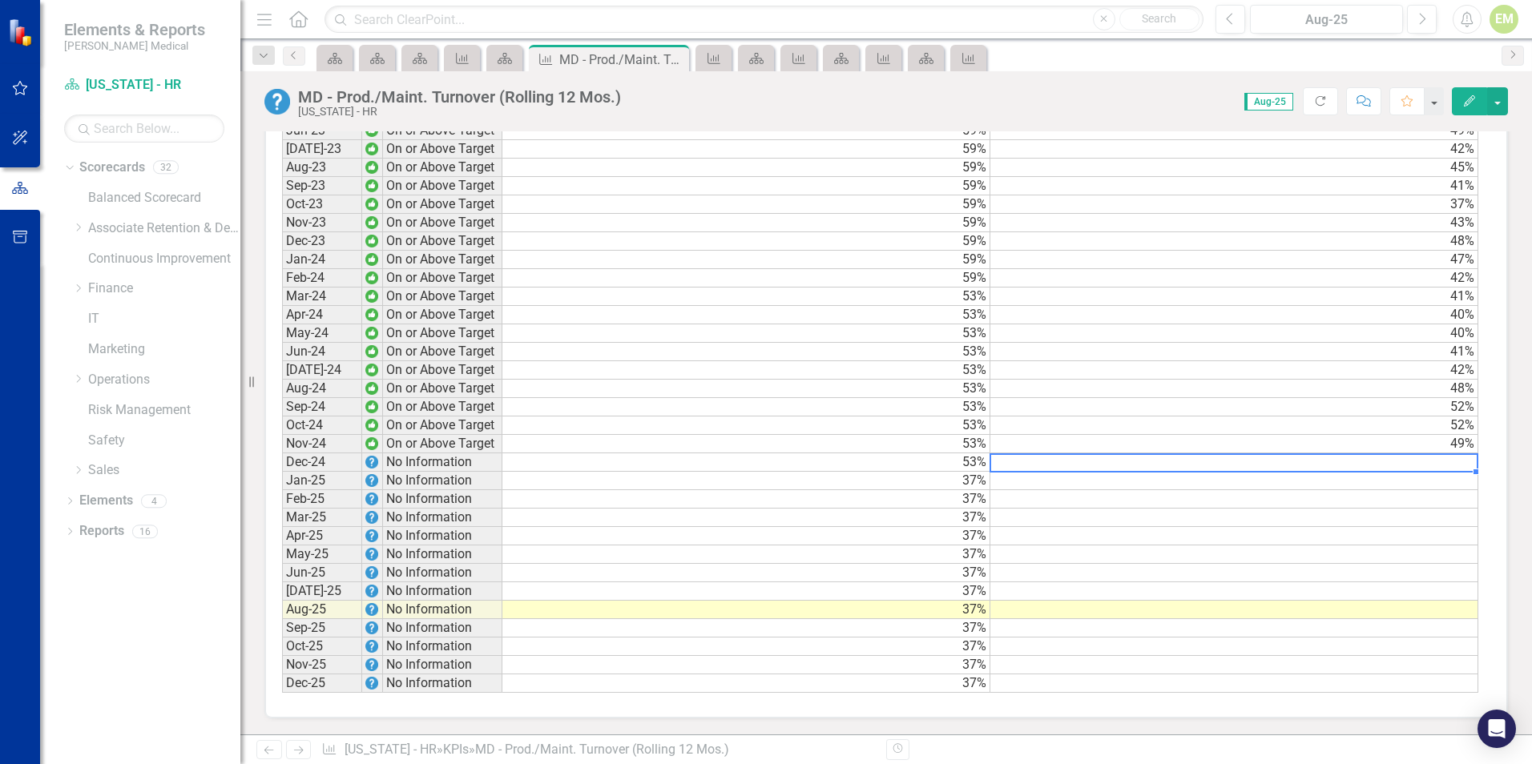
click at [1408, 466] on td at bounding box center [1234, 462] width 488 height 18
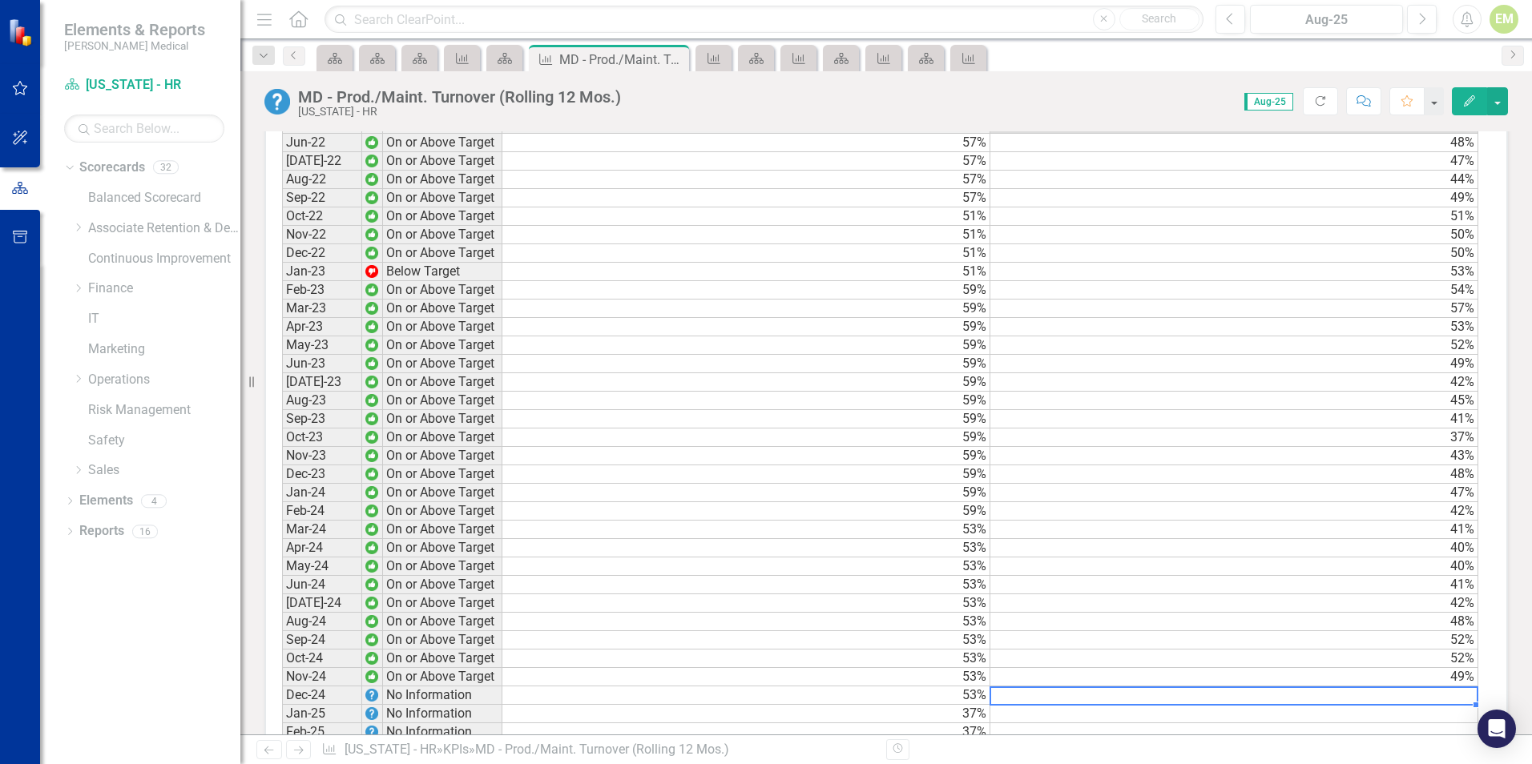
scroll to position [1008, 0]
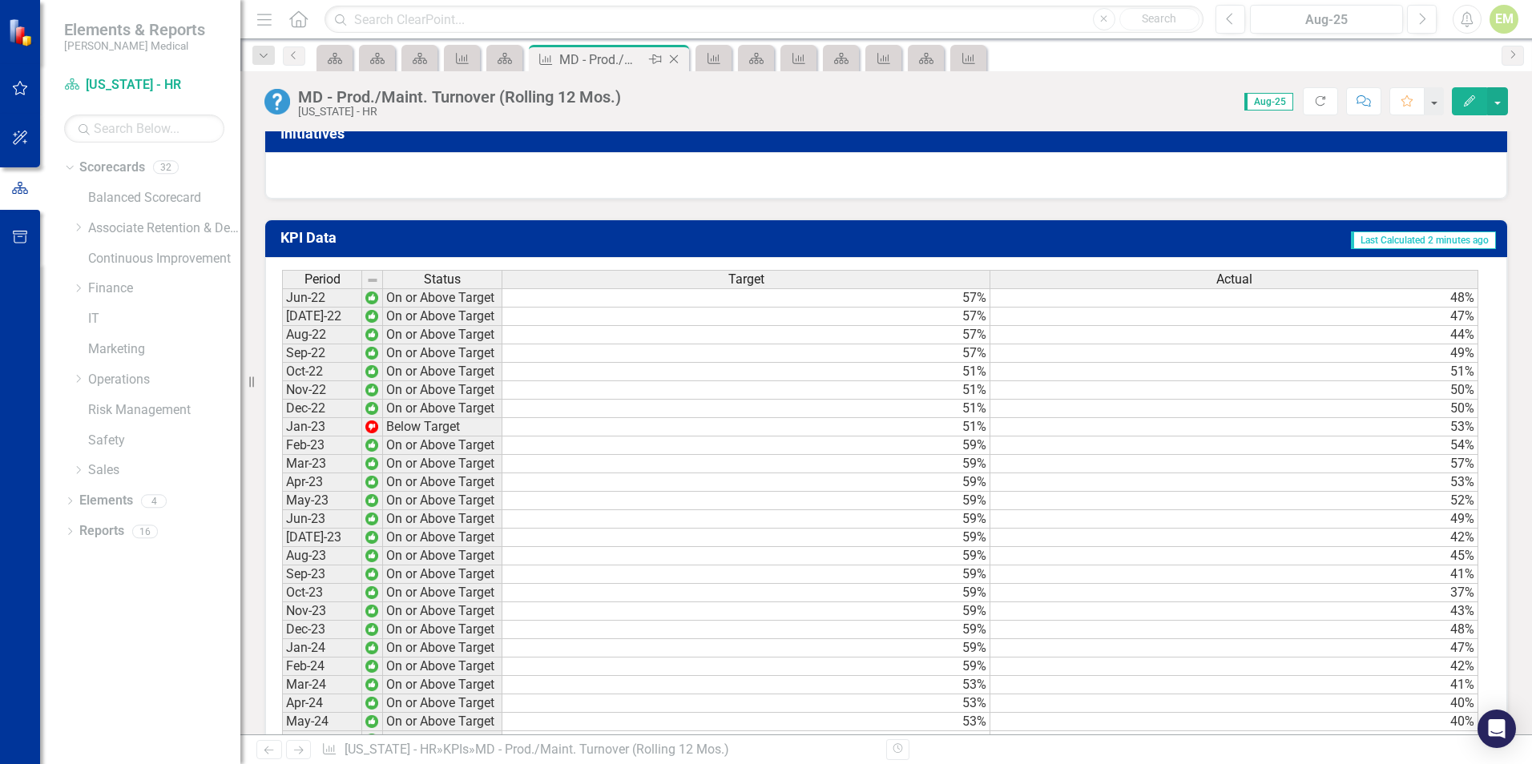
click at [678, 61] on icon "Close" at bounding box center [674, 59] width 16 height 13
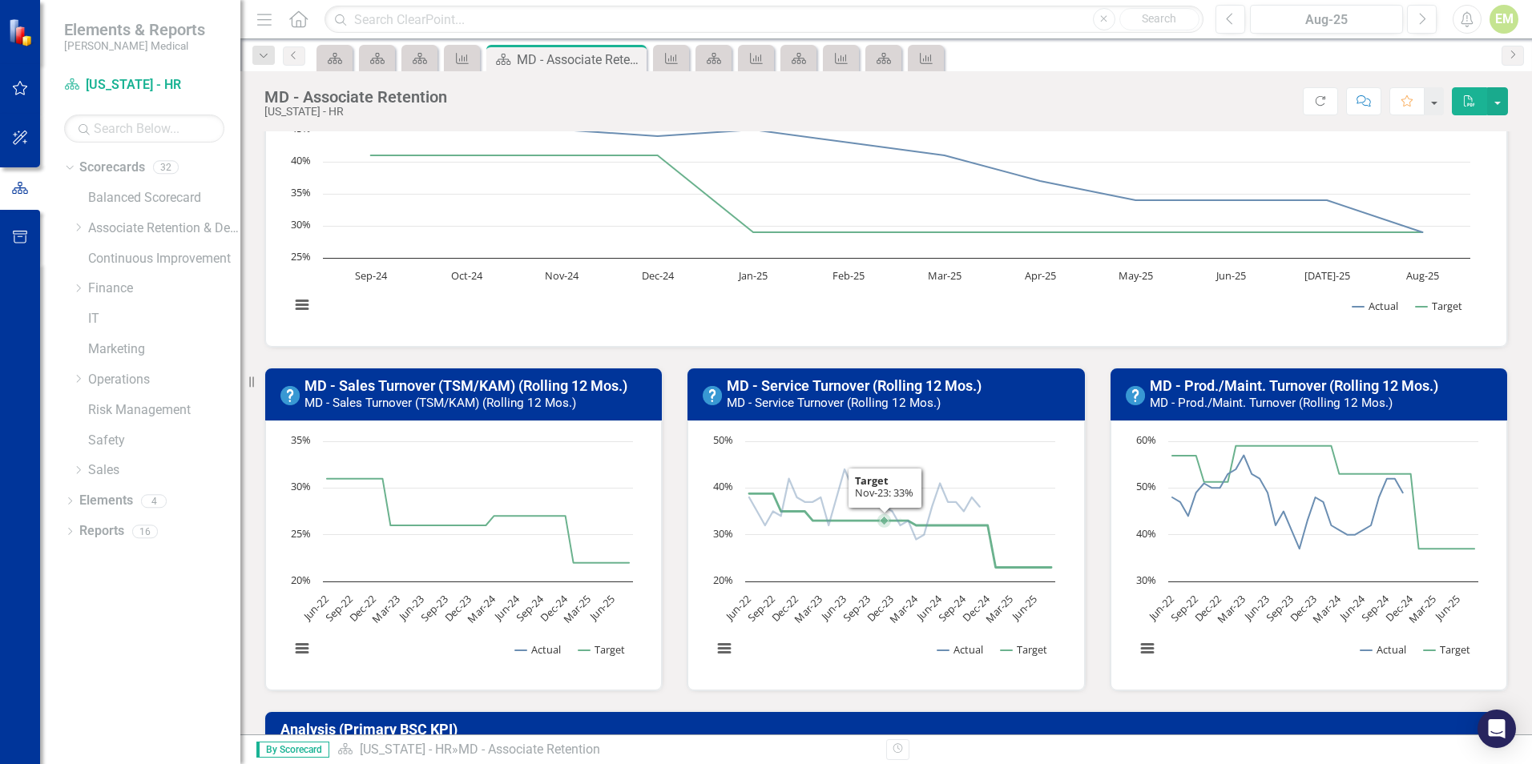
scroll to position [160, 0]
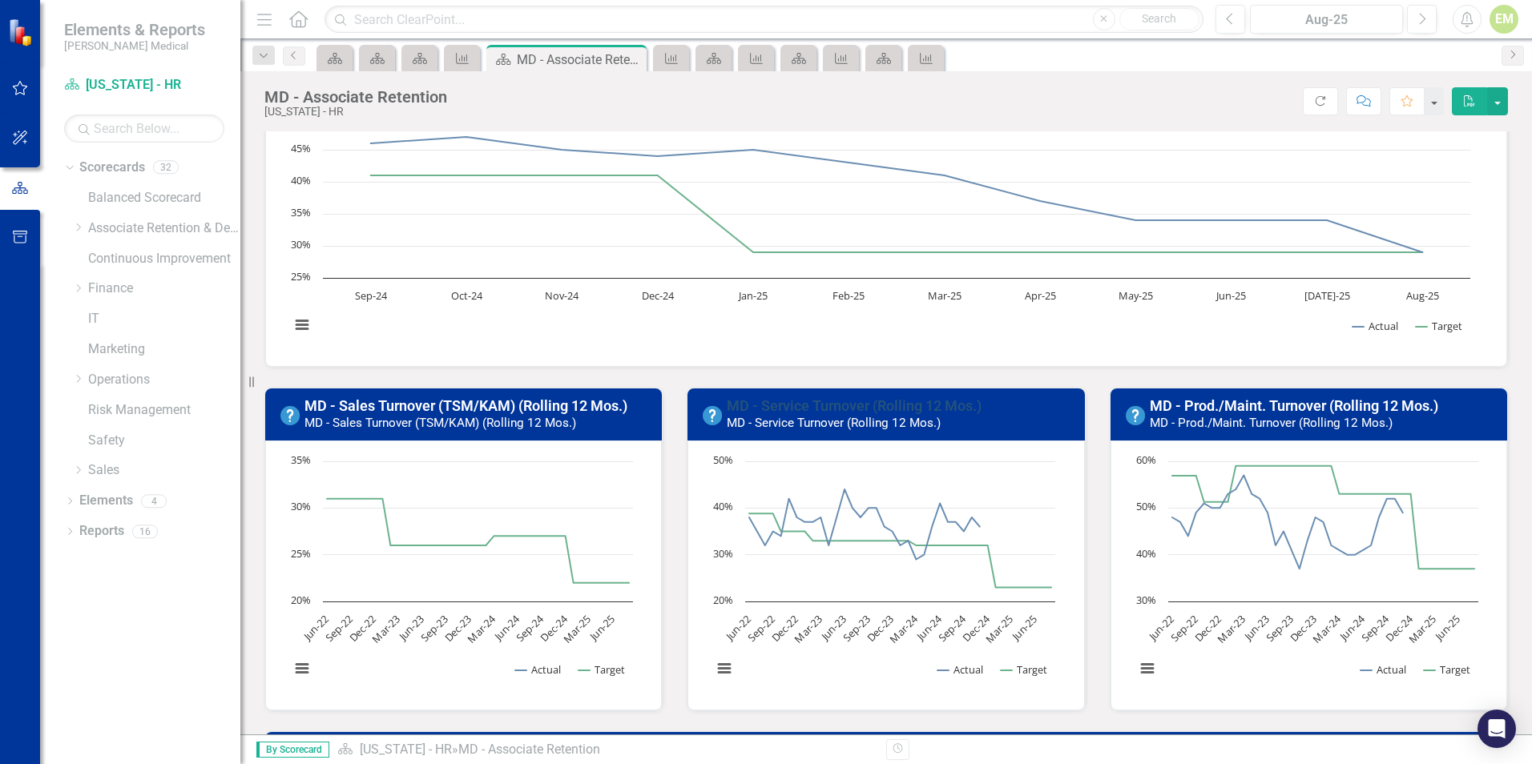
click at [851, 406] on link "MD - Service Turnover (Rolling 12 Mos.)" at bounding box center [854, 405] width 255 height 17
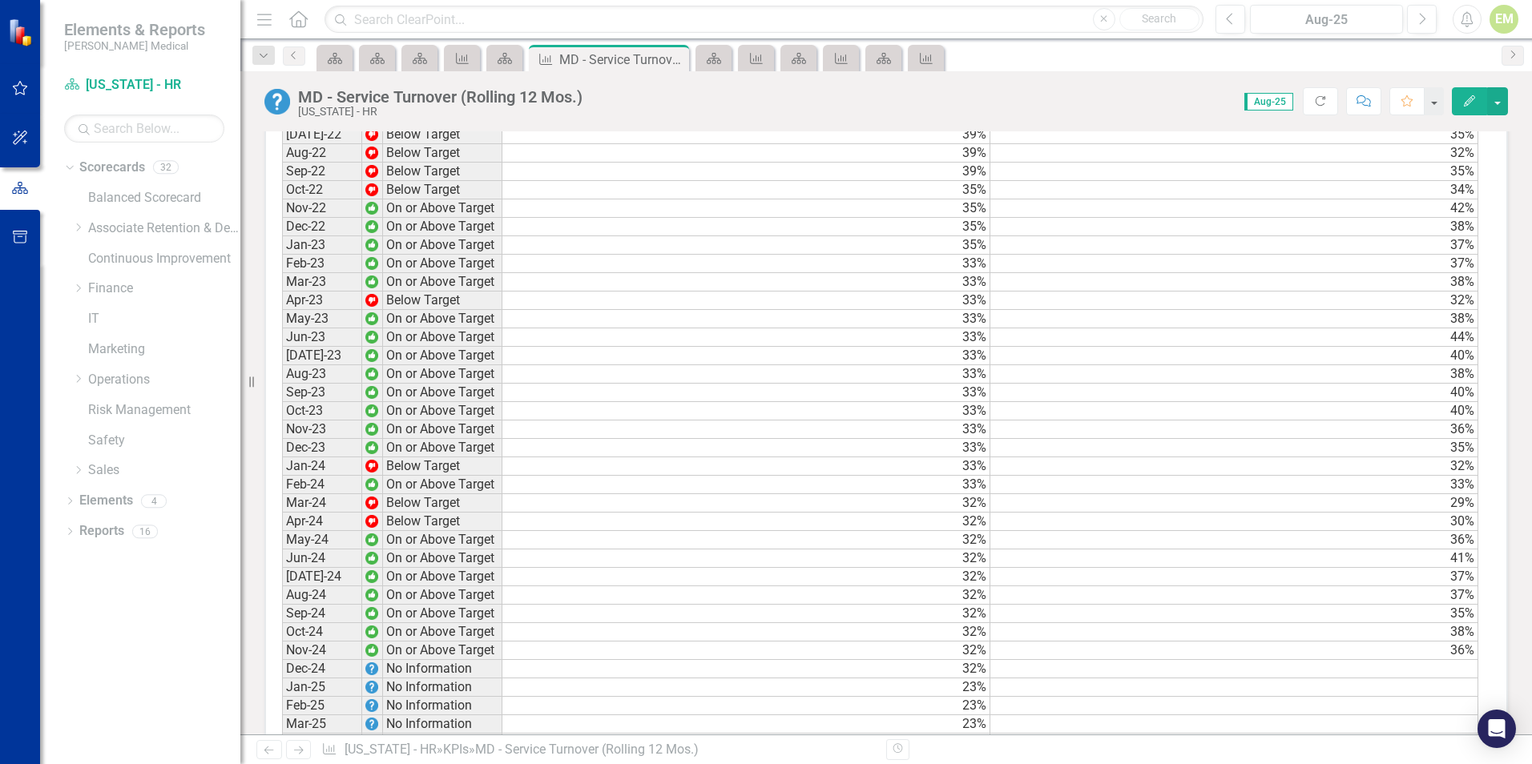
scroll to position [1409, 0]
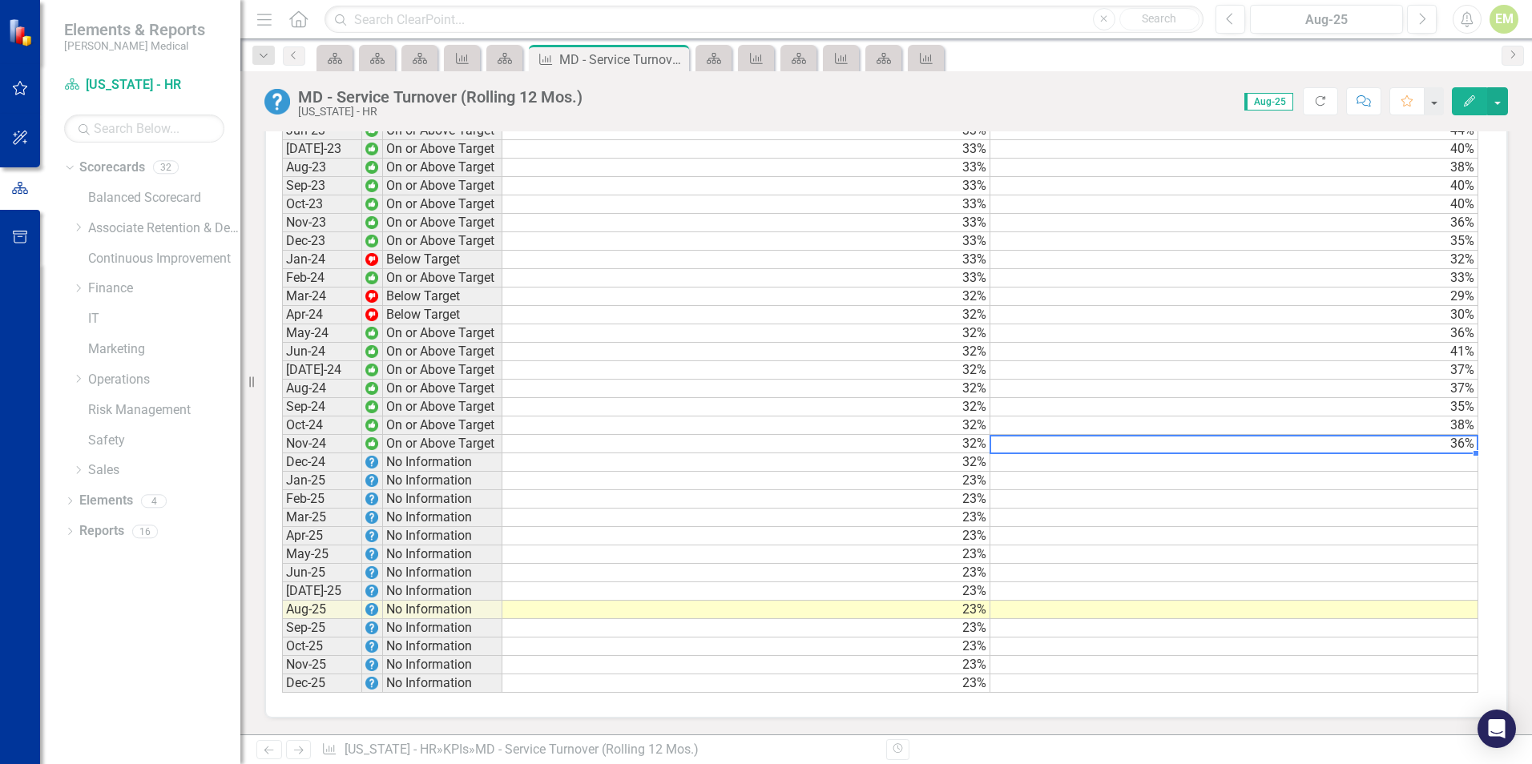
click at [1436, 441] on td "36%" at bounding box center [1234, 444] width 488 height 18
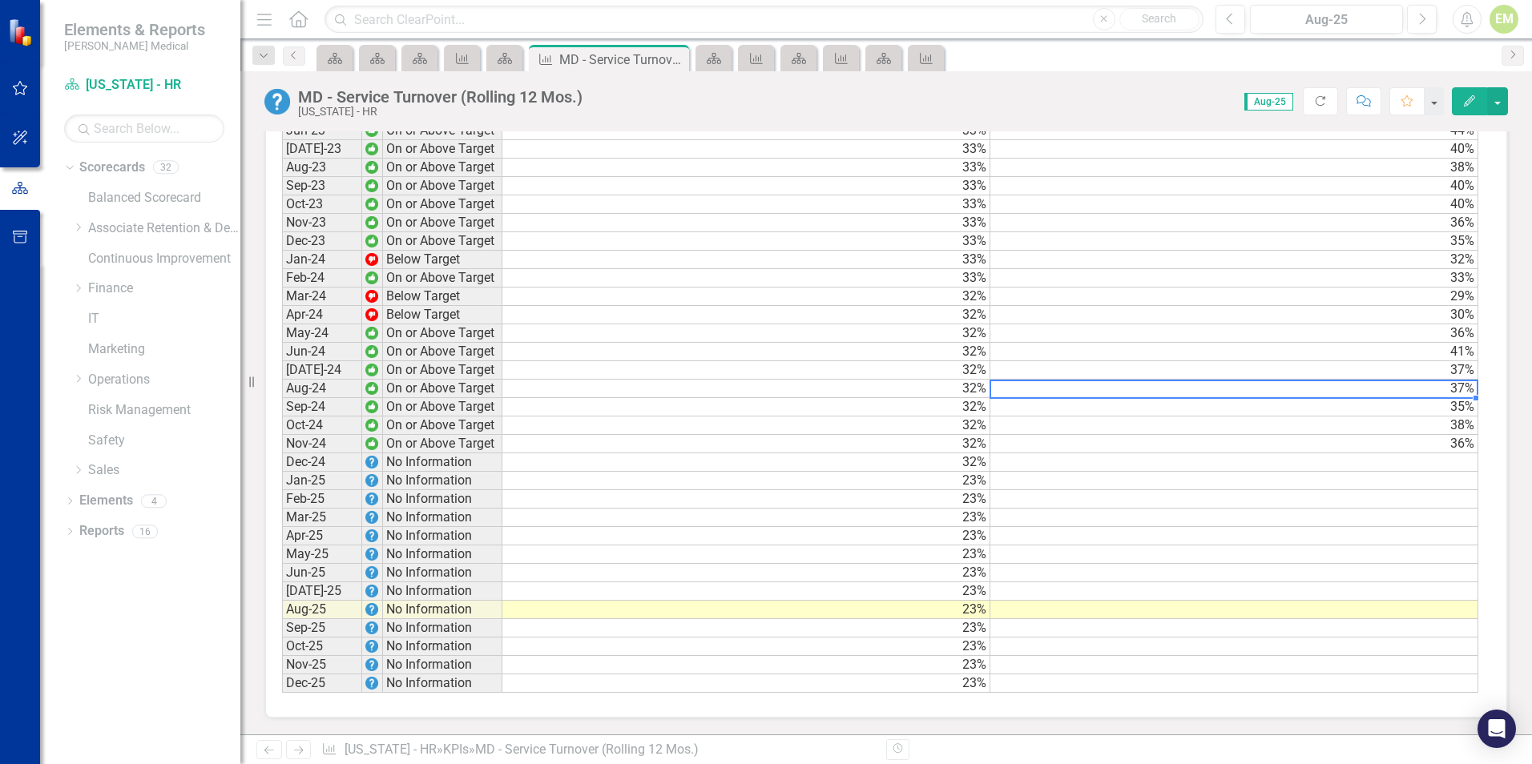
click at [1323, 390] on td "37%" at bounding box center [1234, 389] width 488 height 18
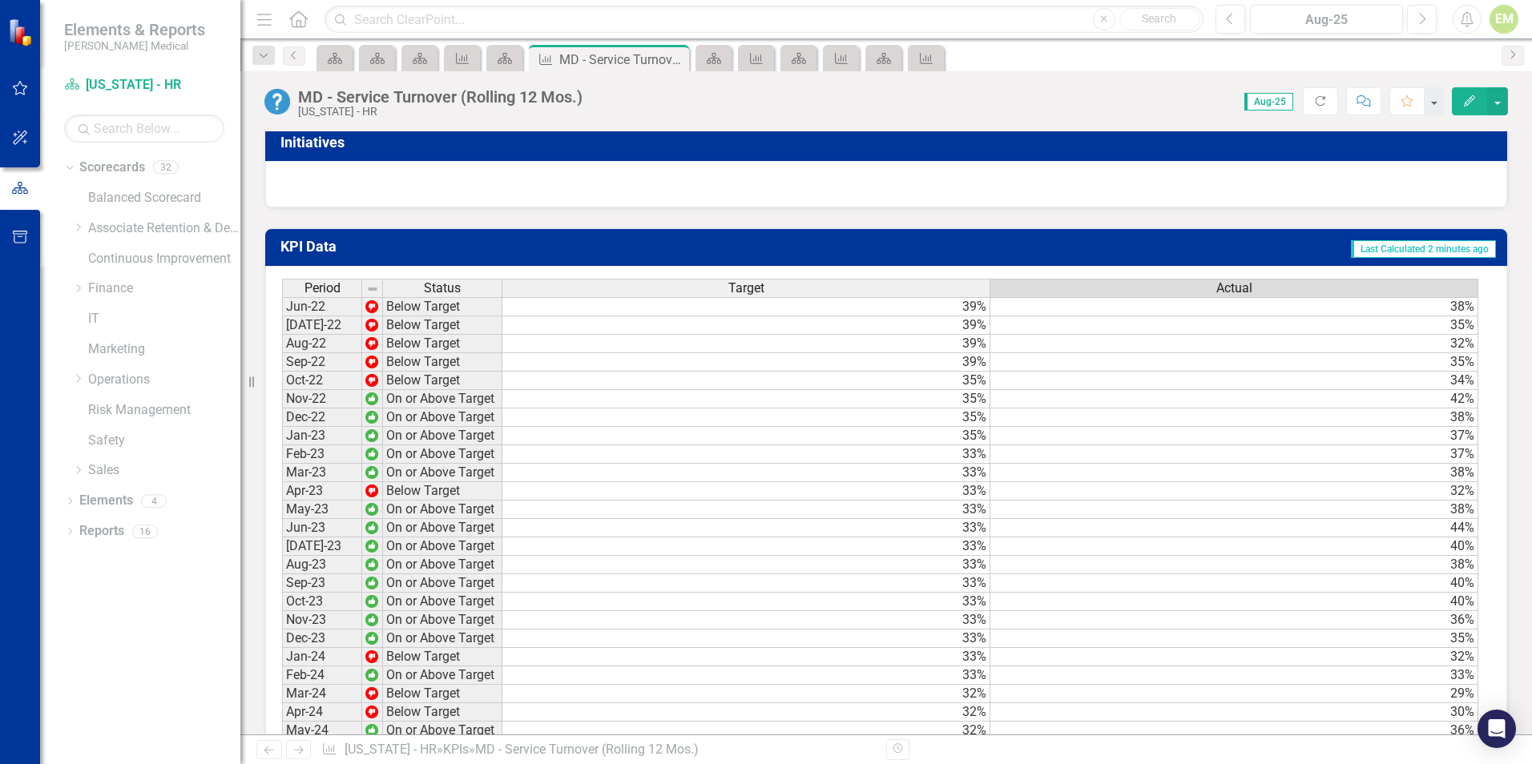
scroll to position [928, 0]
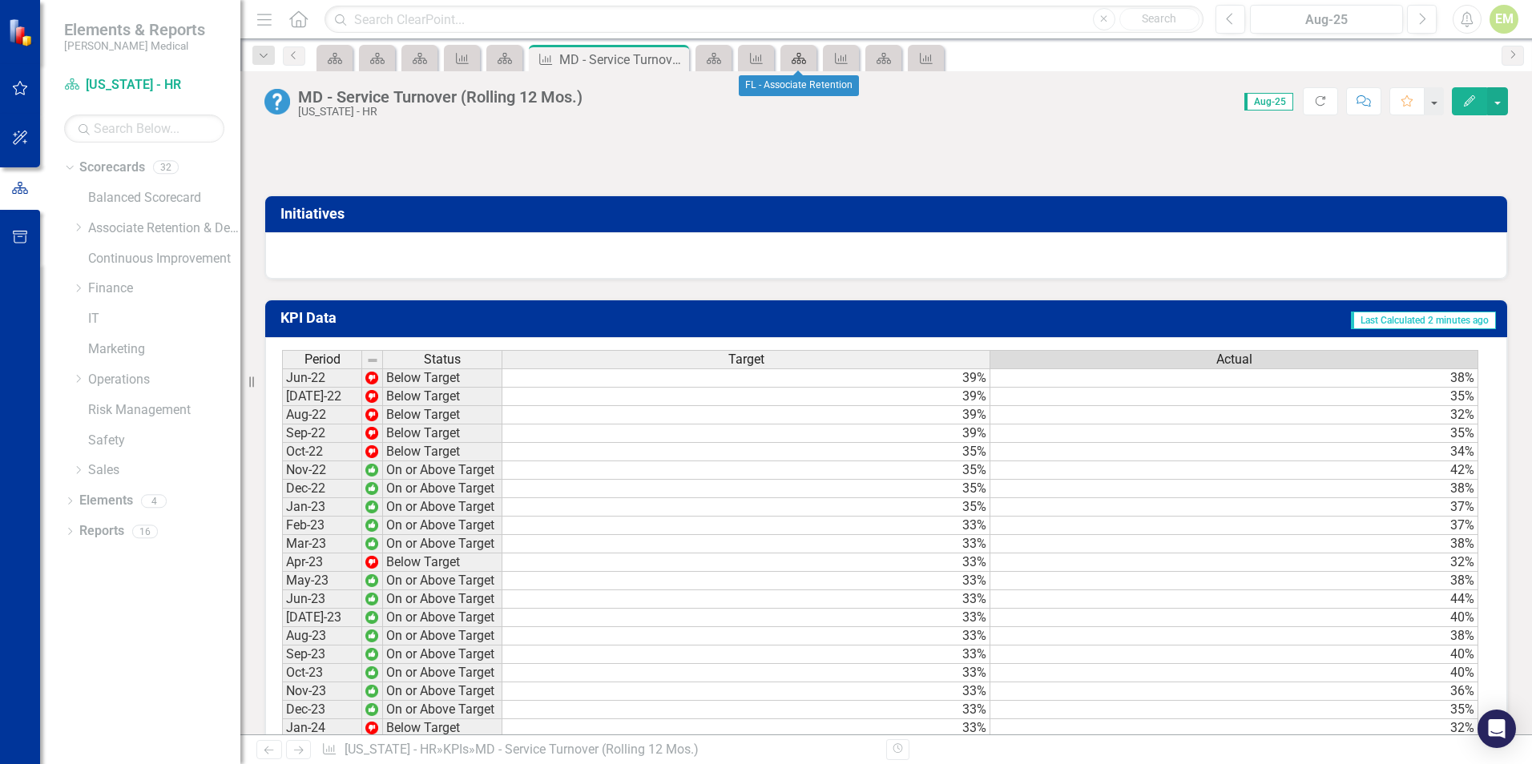
click at [799, 58] on icon at bounding box center [798, 58] width 14 height 11
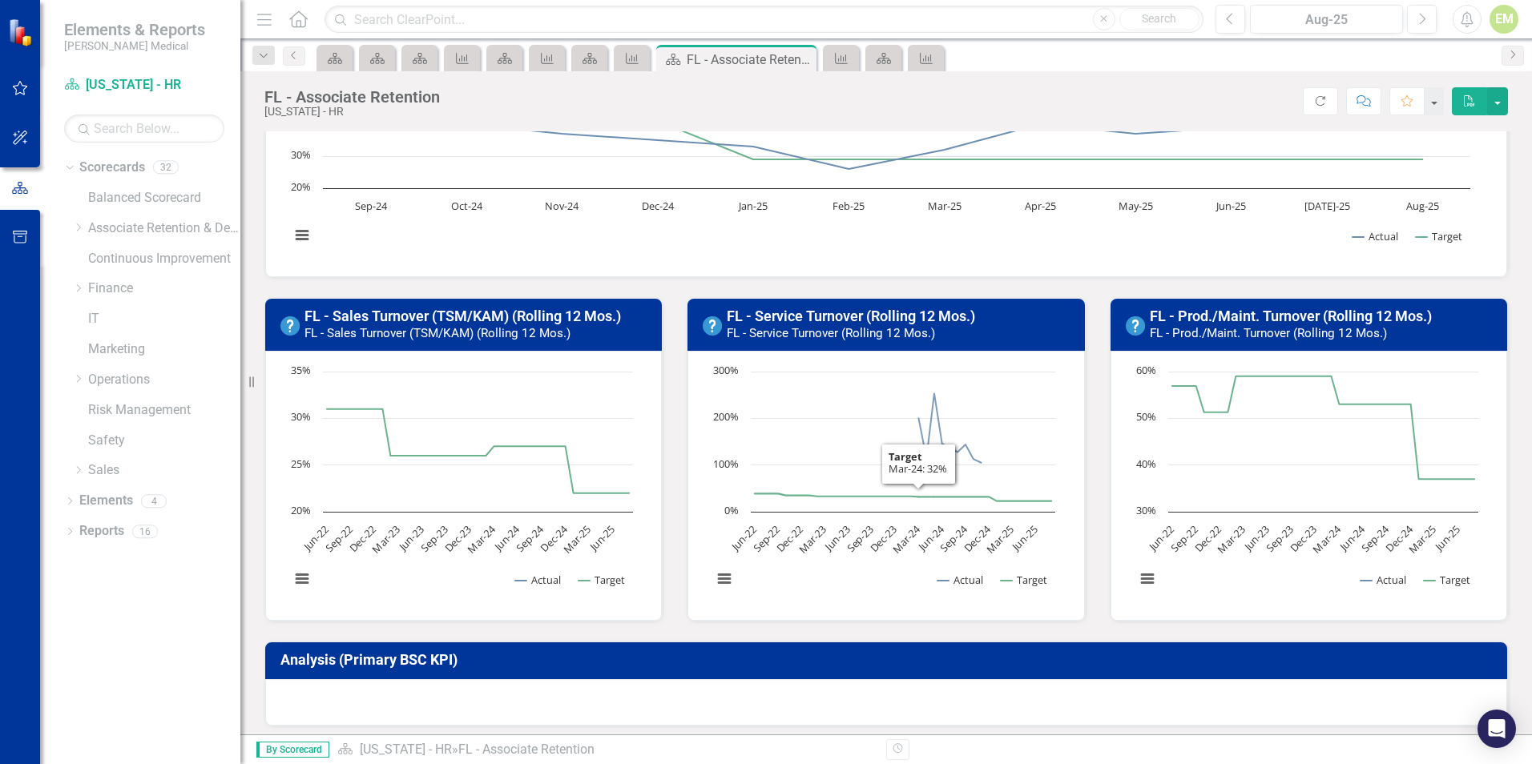
scroll to position [160, 0]
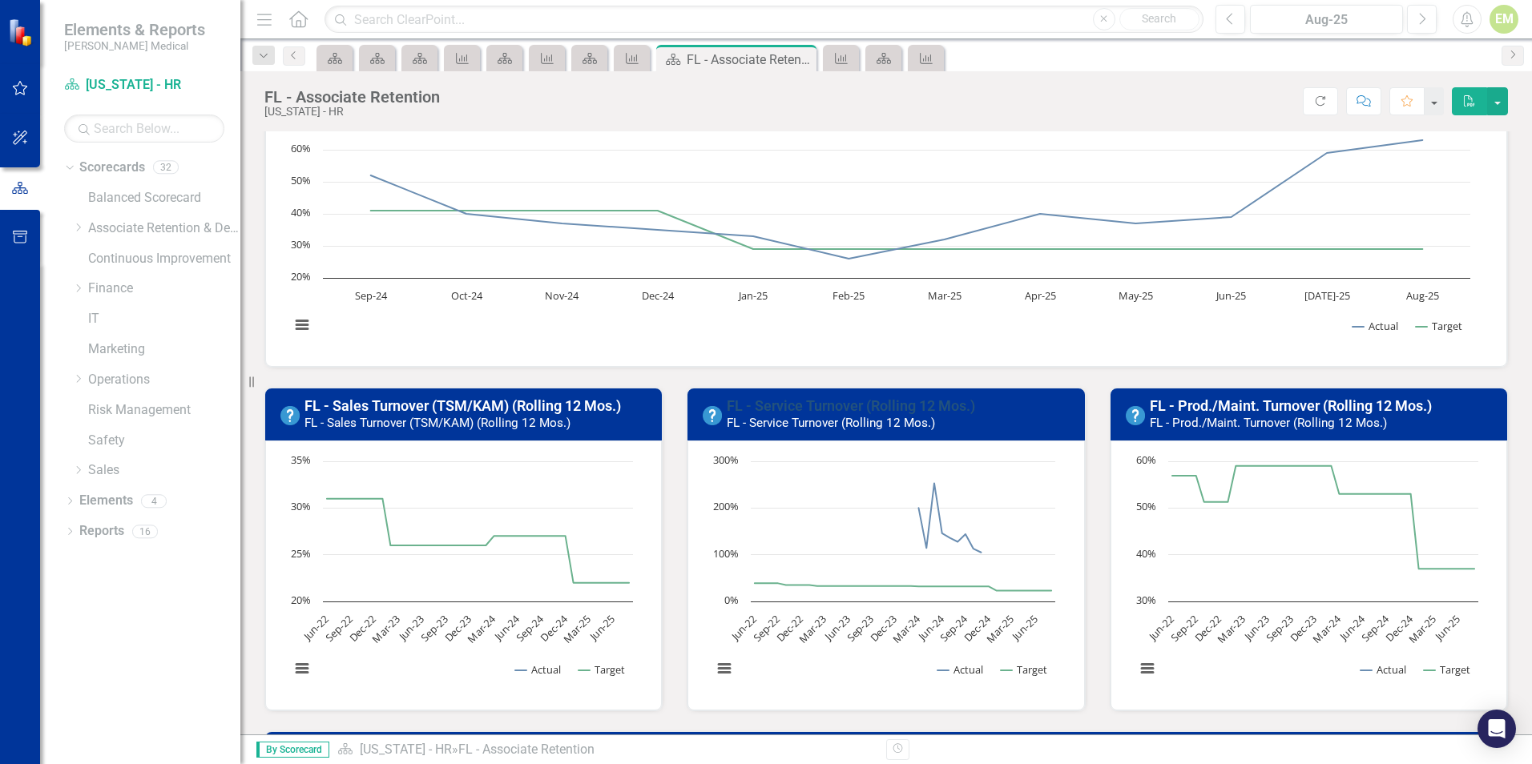
click at [891, 405] on link "FL - Service Turnover (Rolling 12 Mos.)" at bounding box center [851, 405] width 248 height 17
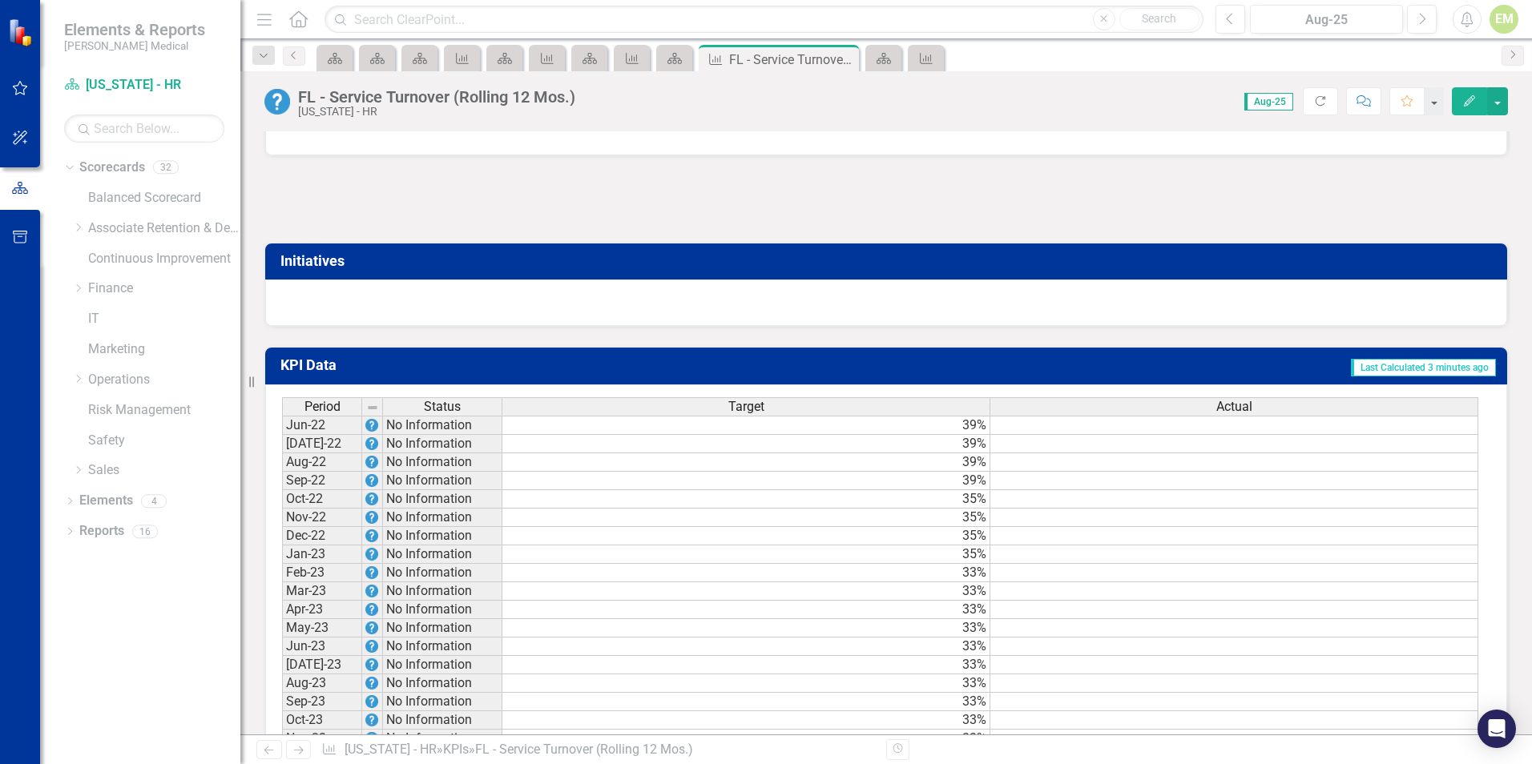
scroll to position [1409, 0]
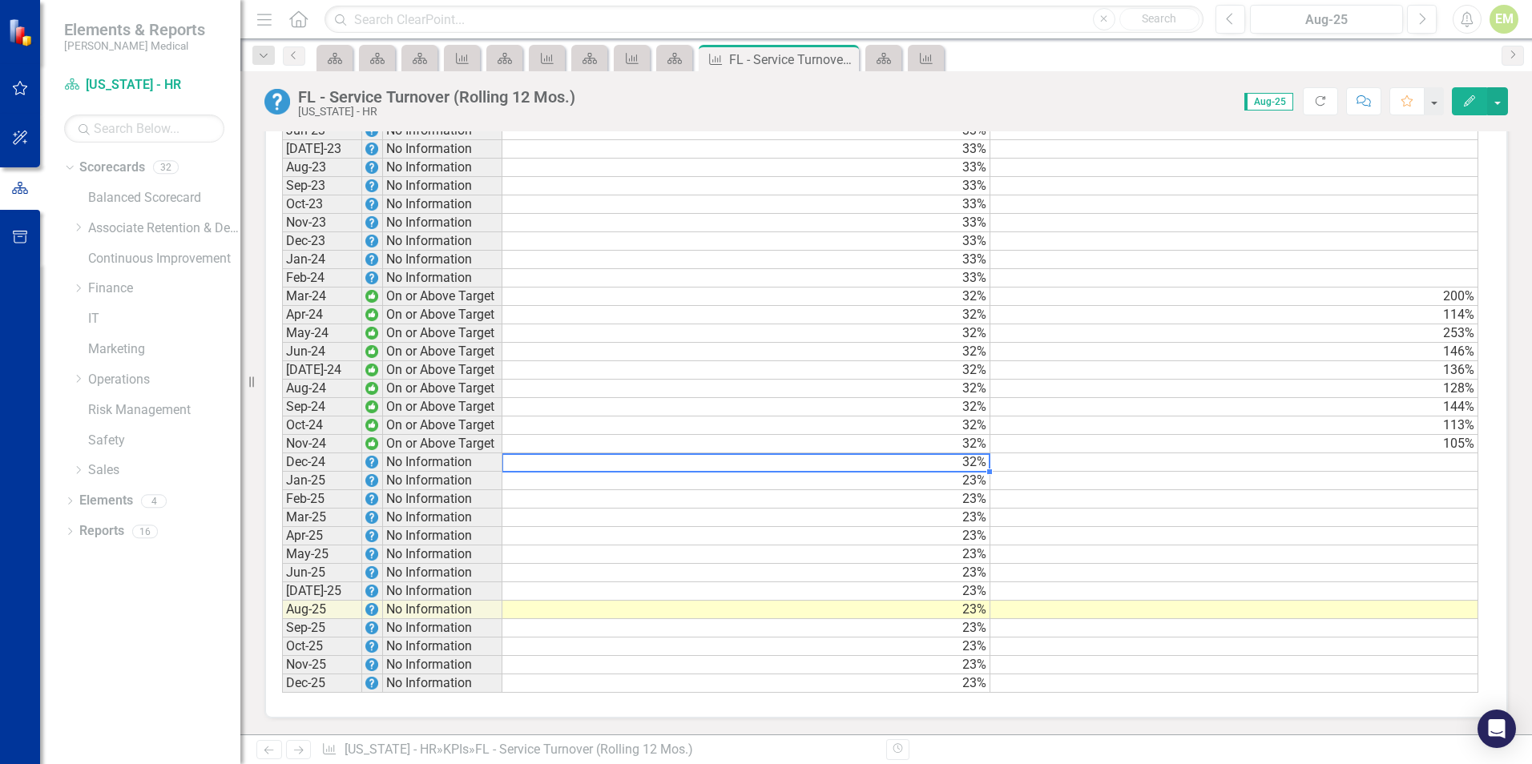
click at [809, 460] on td "32%" at bounding box center [746, 462] width 488 height 18
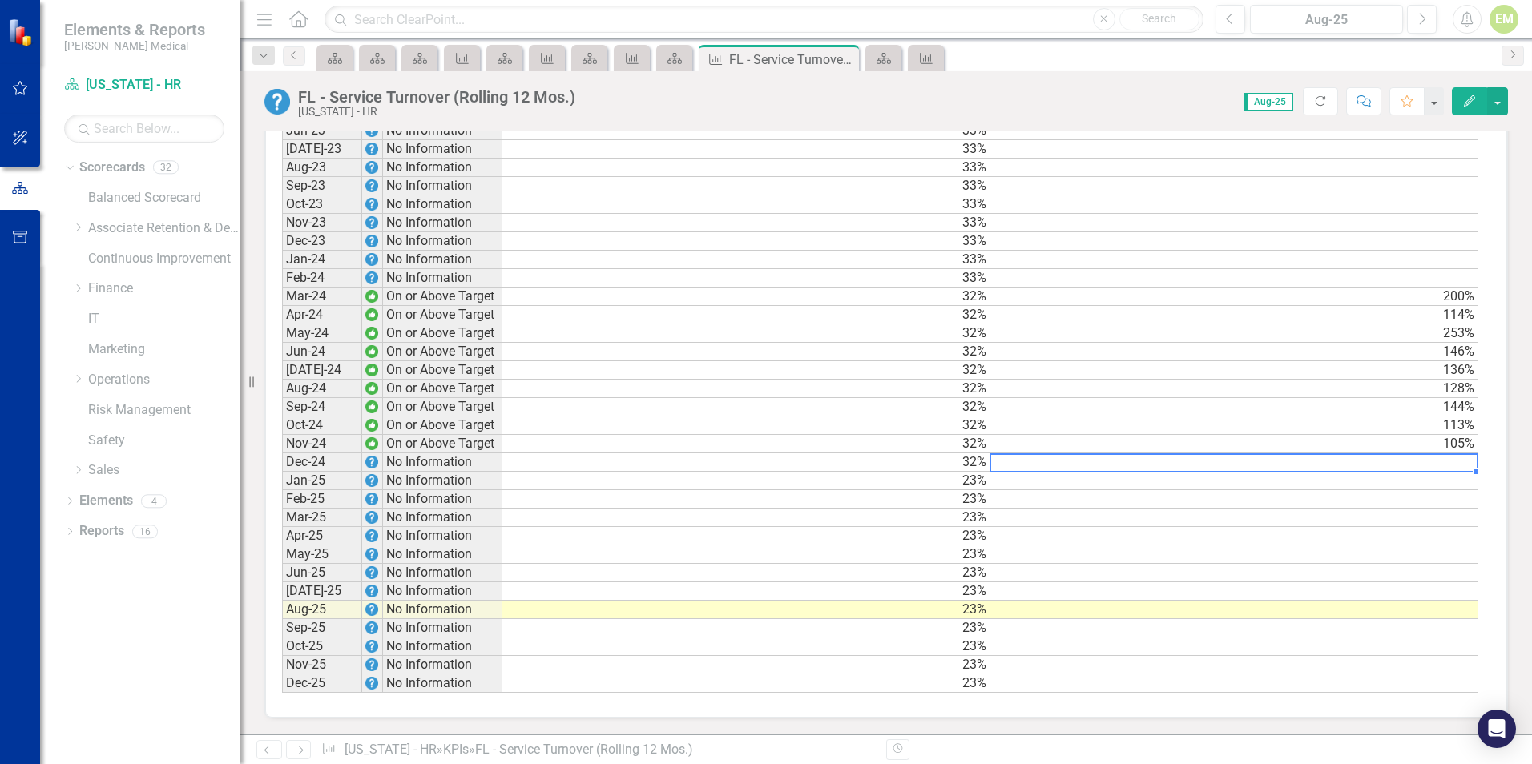
click at [1266, 461] on td at bounding box center [1234, 462] width 488 height 18
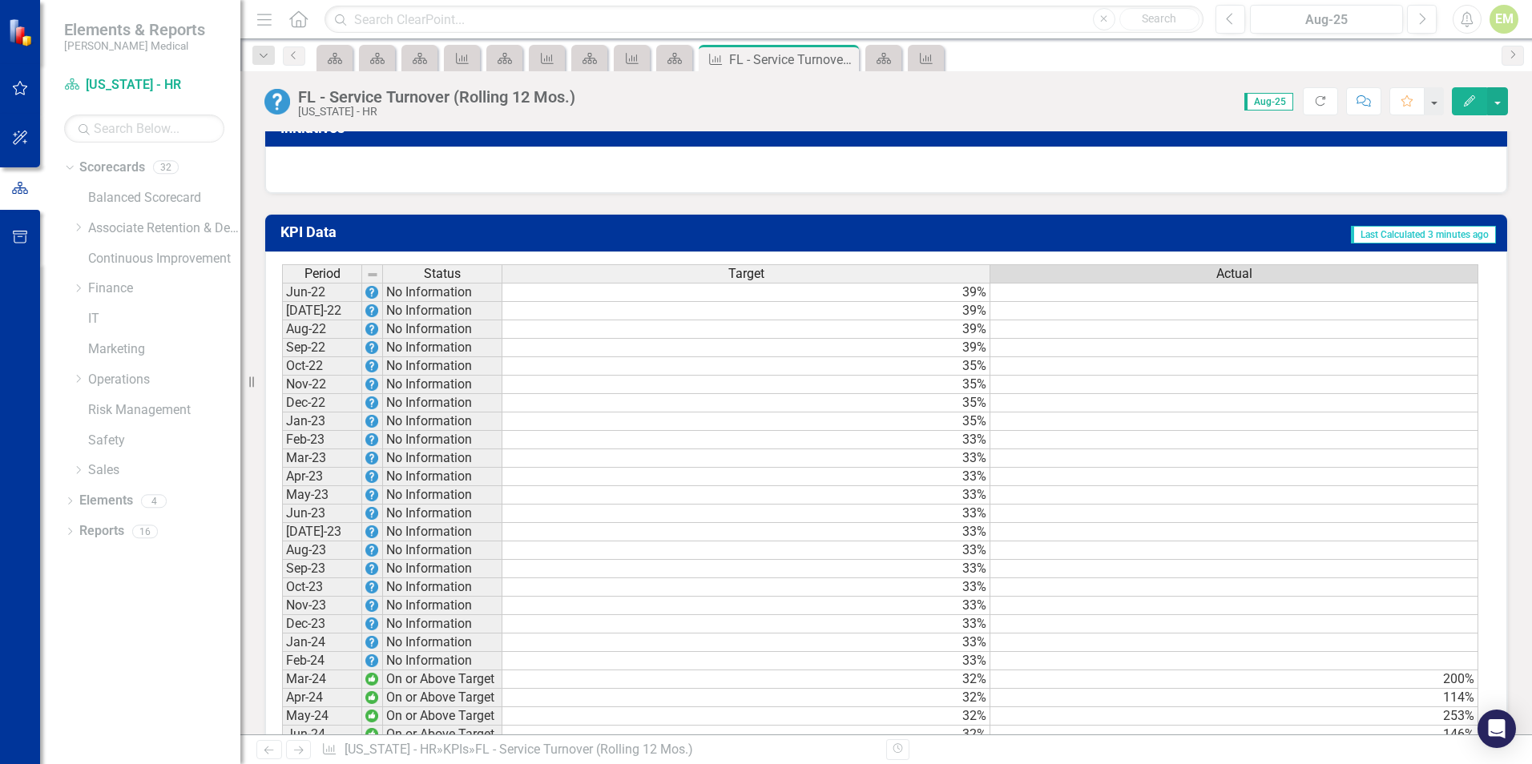
scroll to position [1008, 0]
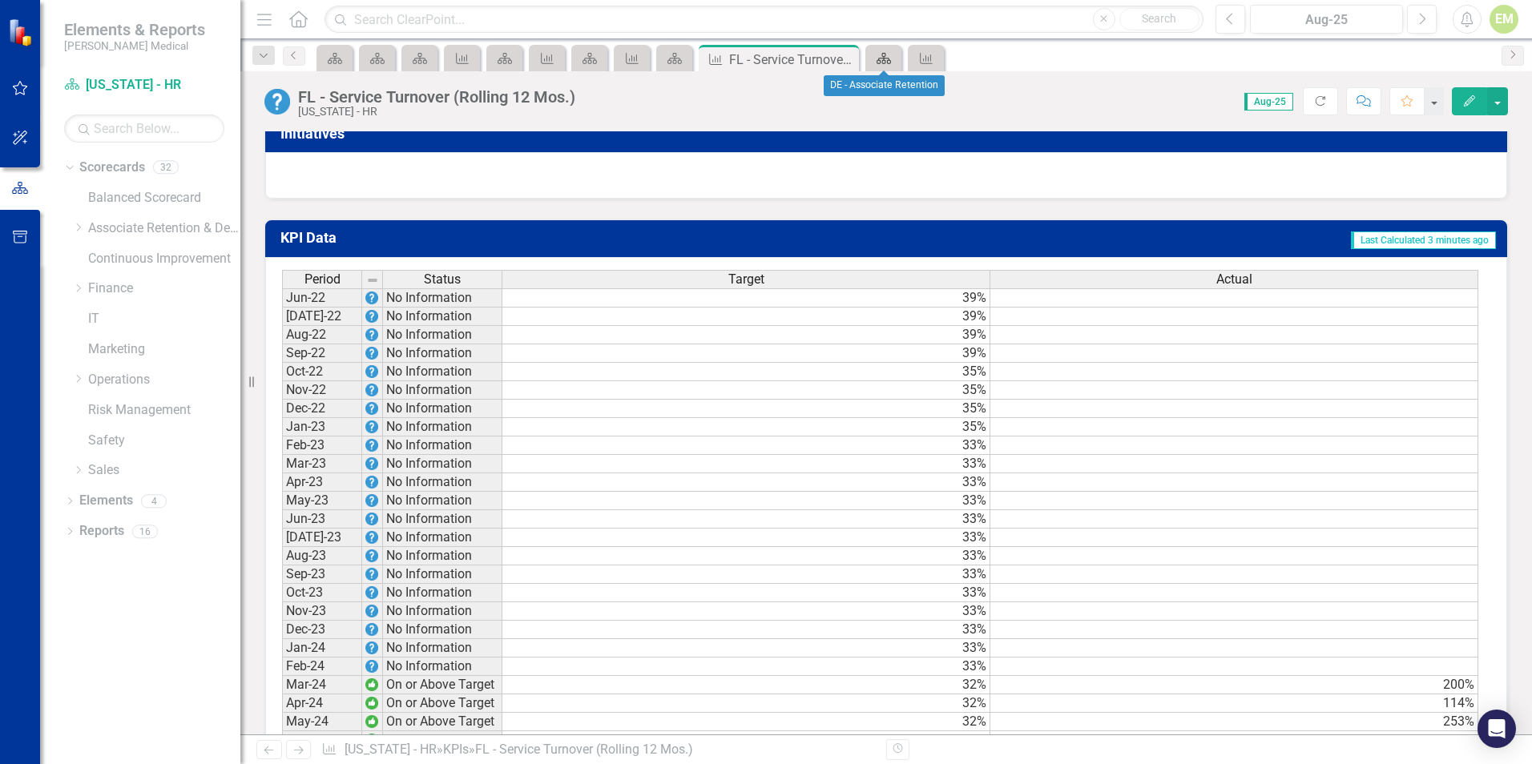
click at [876, 59] on icon "Scorecard" at bounding box center [884, 58] width 16 height 13
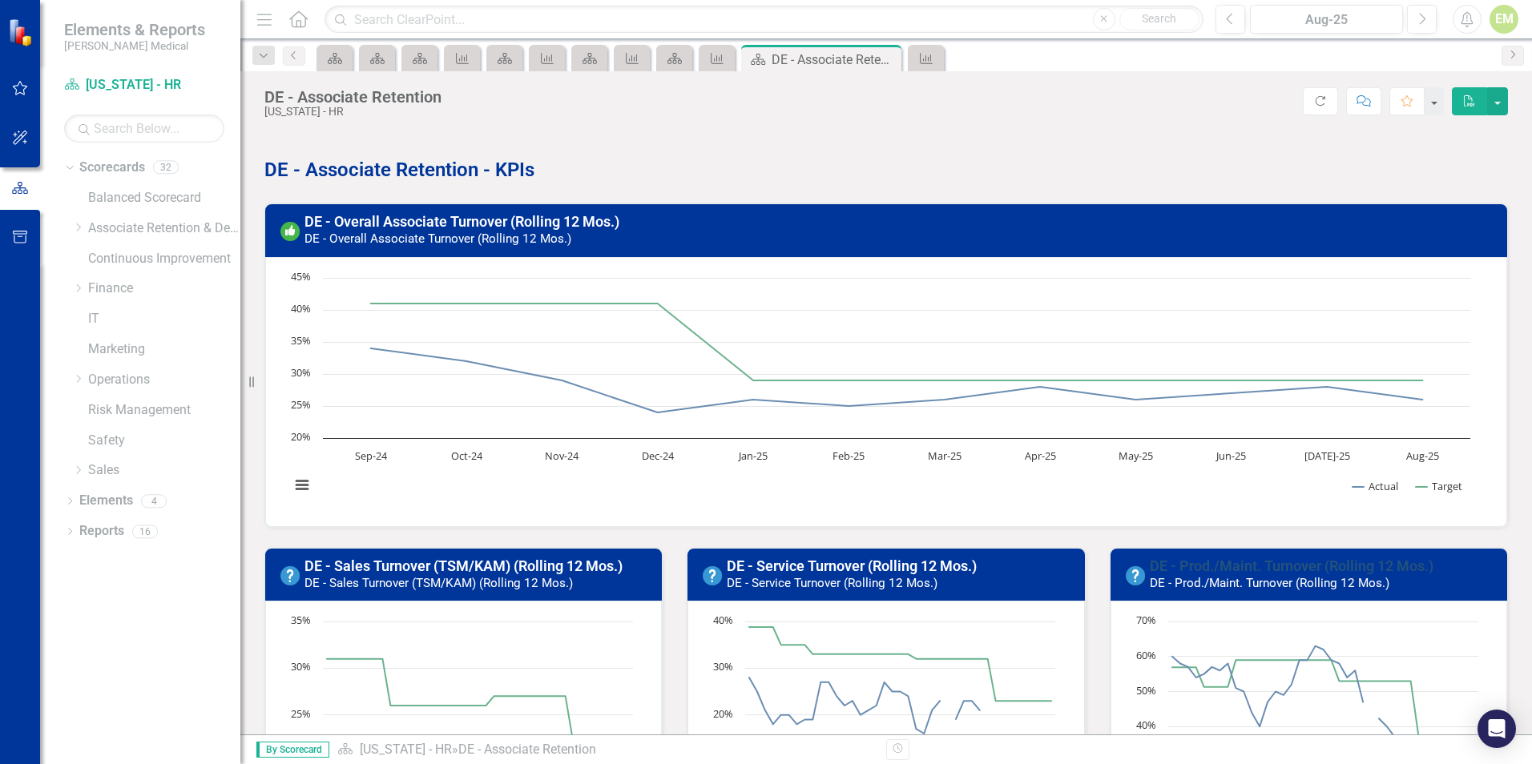
click at [1237, 562] on link "DE - Prod./Maint. Turnover (Rolling 12 Mos.)" at bounding box center [1291, 566] width 284 height 17
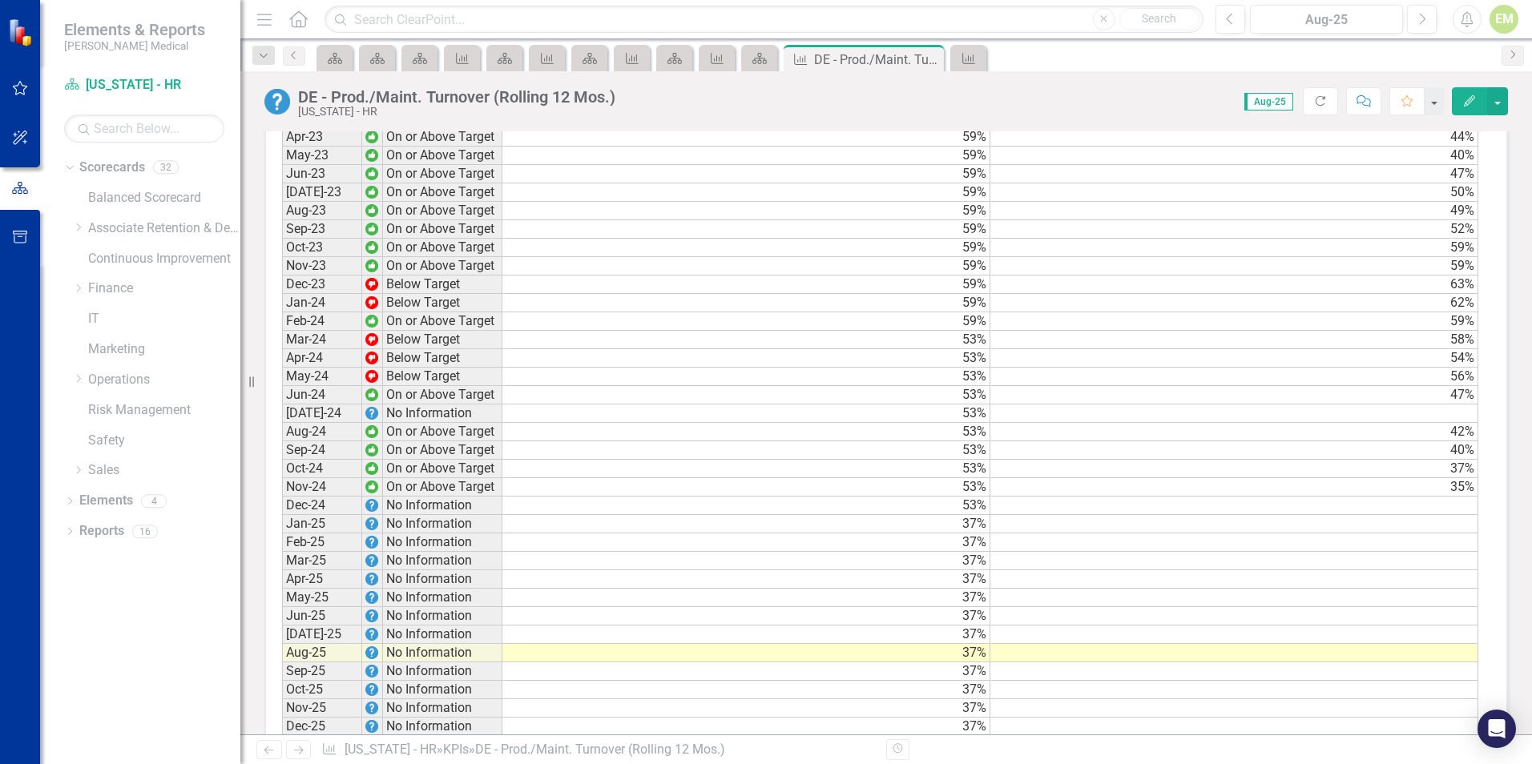
scroll to position [1362, 0]
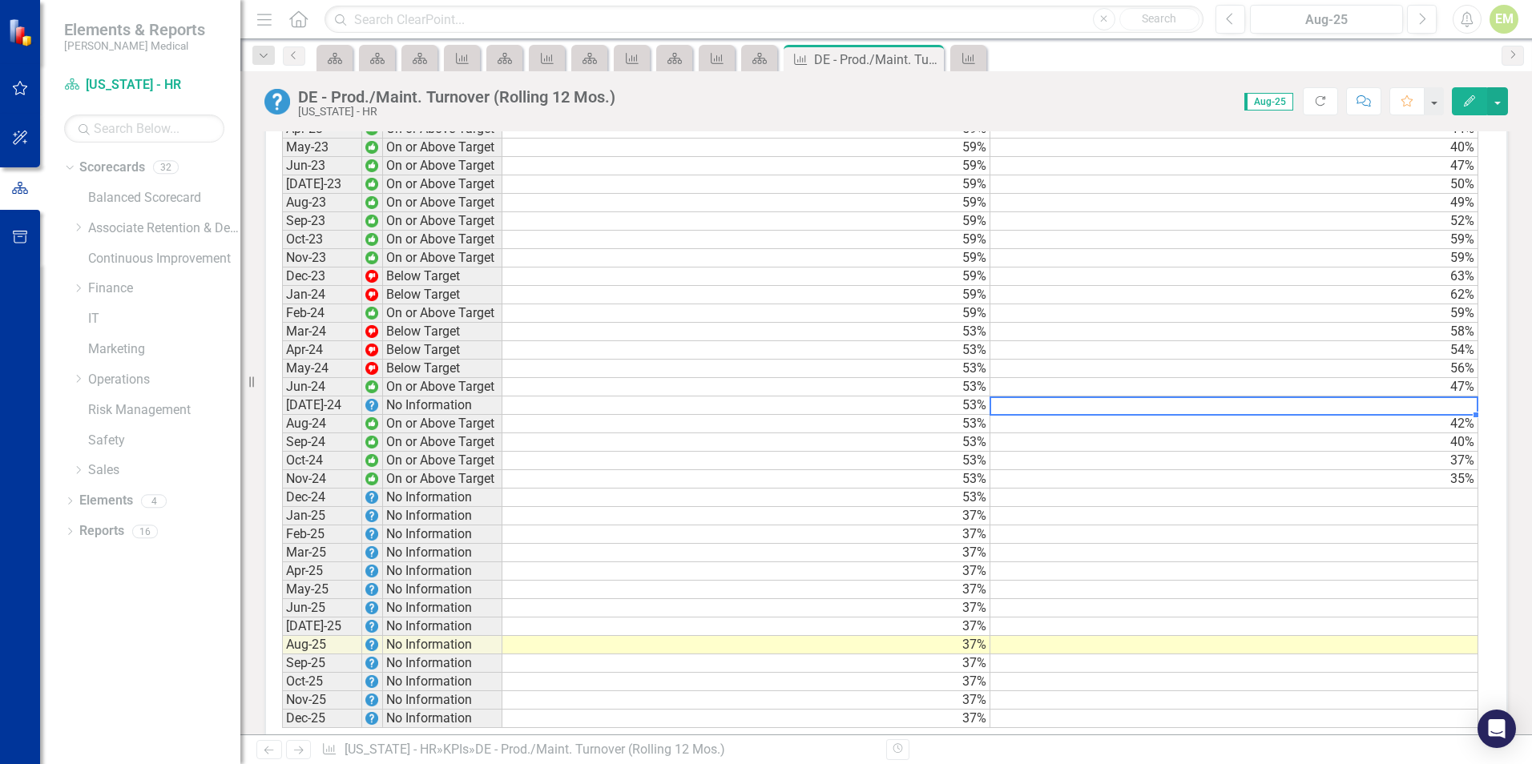
click at [1338, 415] on td at bounding box center [1234, 406] width 488 height 18
click at [1358, 415] on td at bounding box center [1234, 406] width 488 height 18
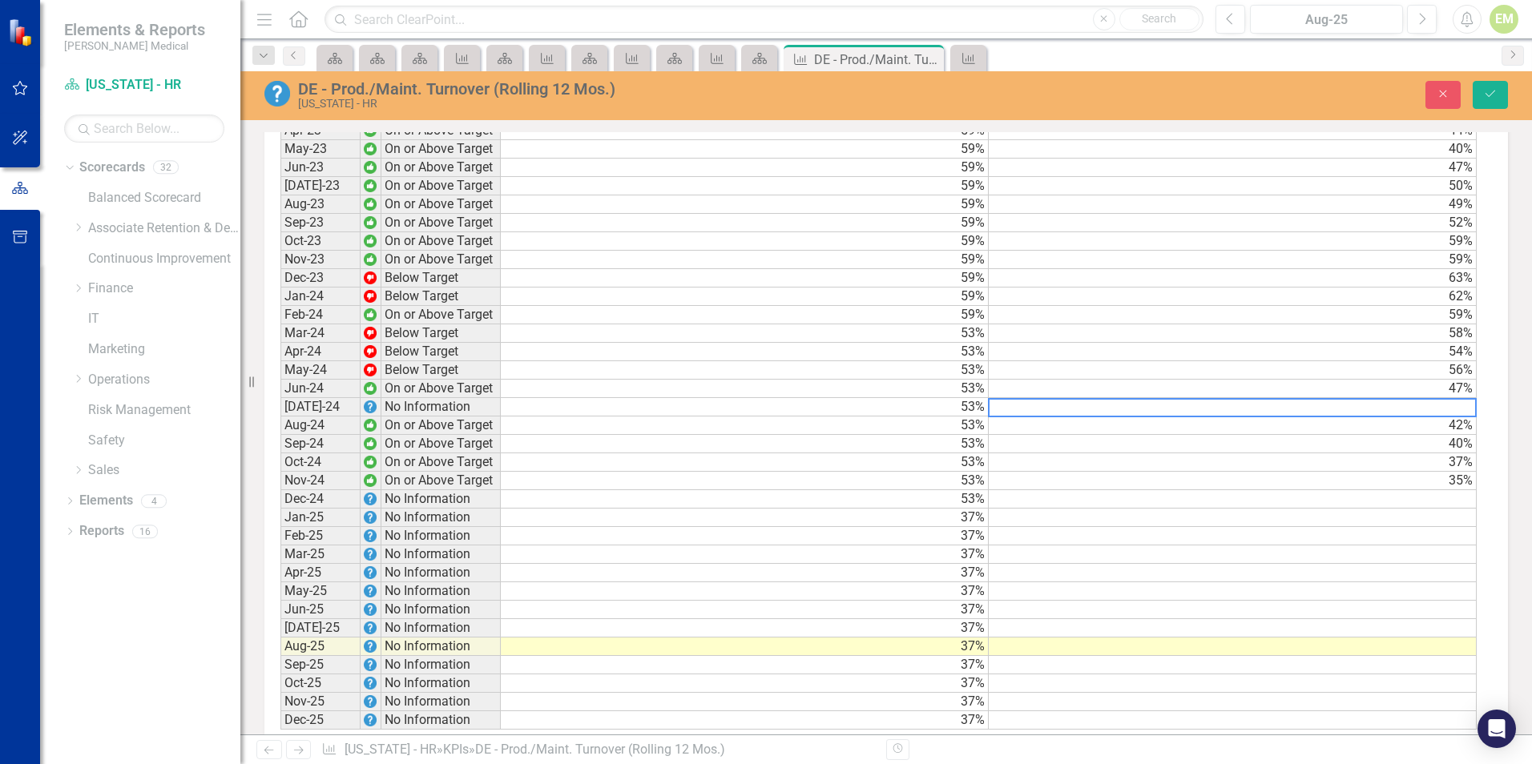
scroll to position [1363, 0]
type textarea "45"
click at [1475, 94] on button "Save" at bounding box center [1489, 95] width 35 height 28
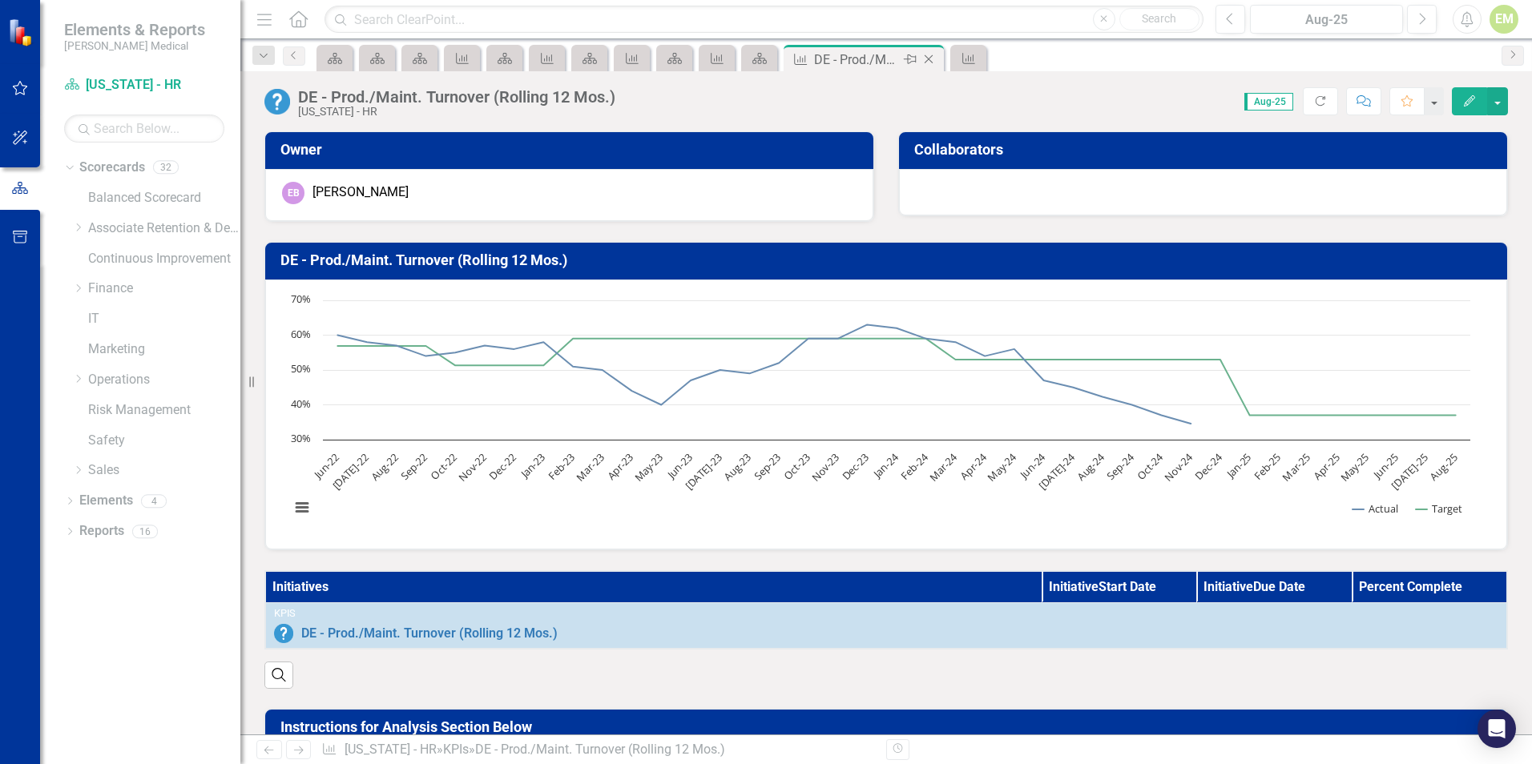
click at [935, 58] on icon "Close" at bounding box center [928, 59] width 16 height 13
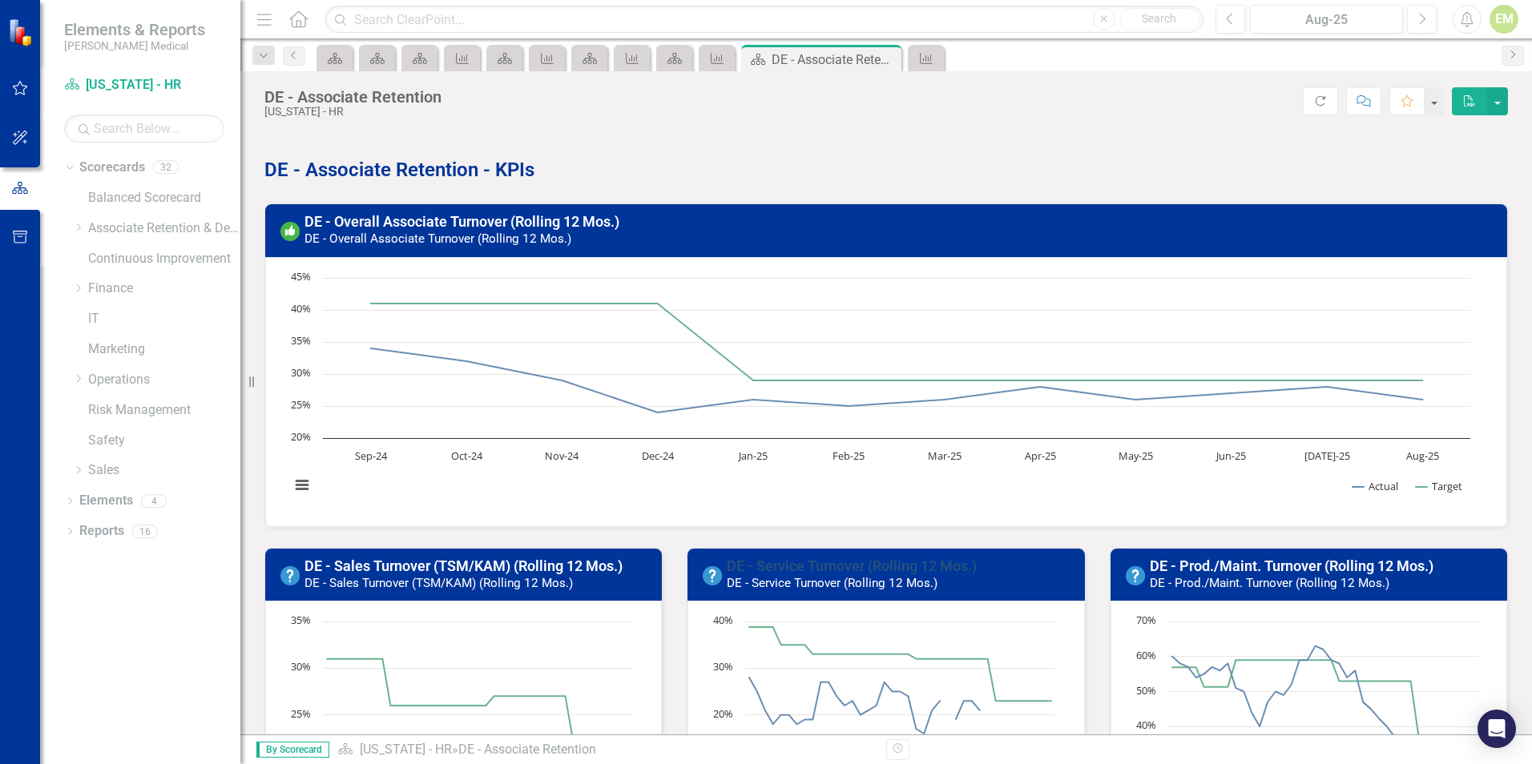
click at [811, 558] on link "DE - Service Turnover (Rolling 12 Mos.)" at bounding box center [852, 566] width 250 height 17
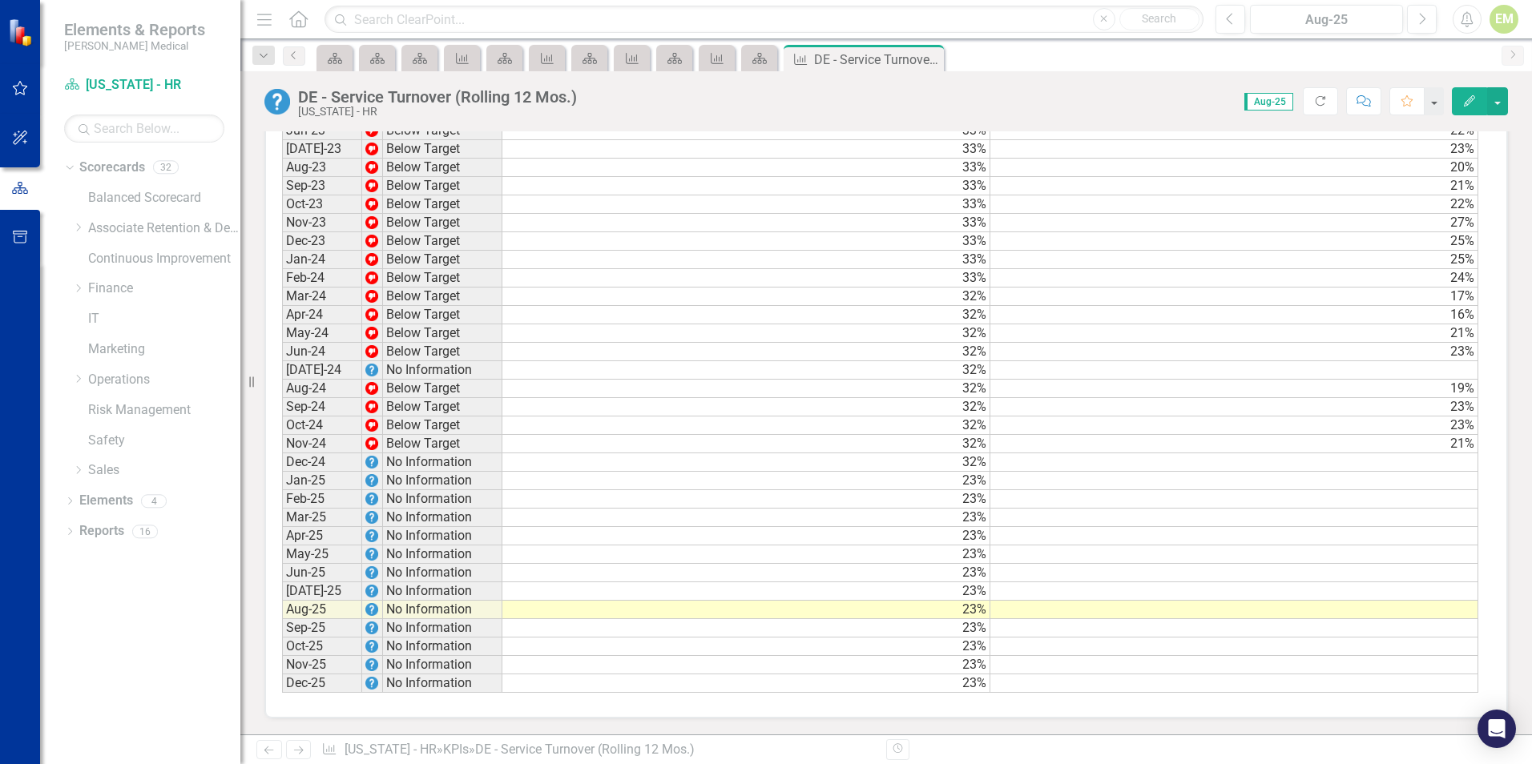
scroll to position [1409, 0]
click at [1447, 368] on td at bounding box center [1234, 370] width 488 height 18
click at [1053, 367] on td at bounding box center [1234, 370] width 488 height 18
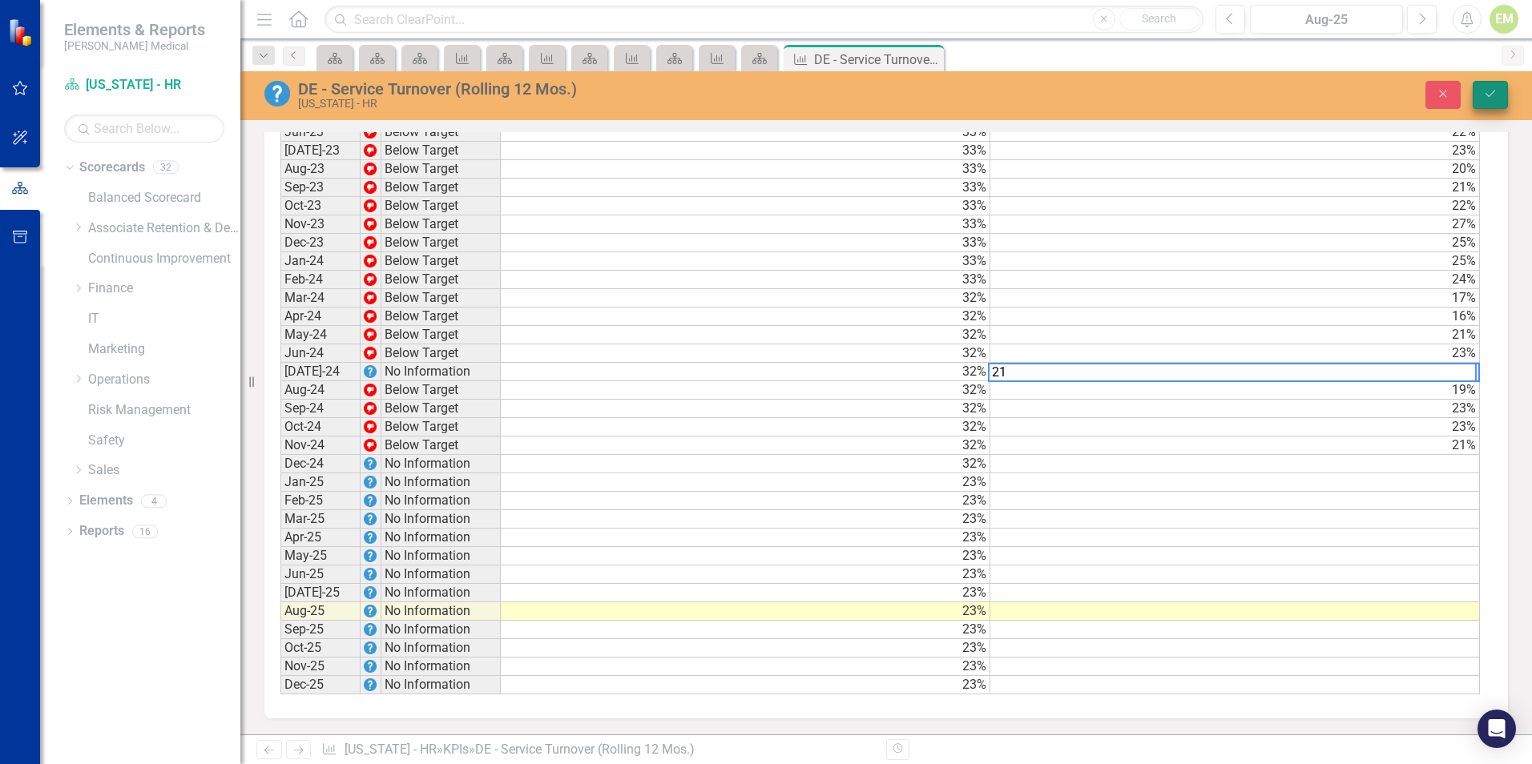
type textarea "21"
click at [1496, 99] on icon "Save" at bounding box center [1490, 93] width 14 height 11
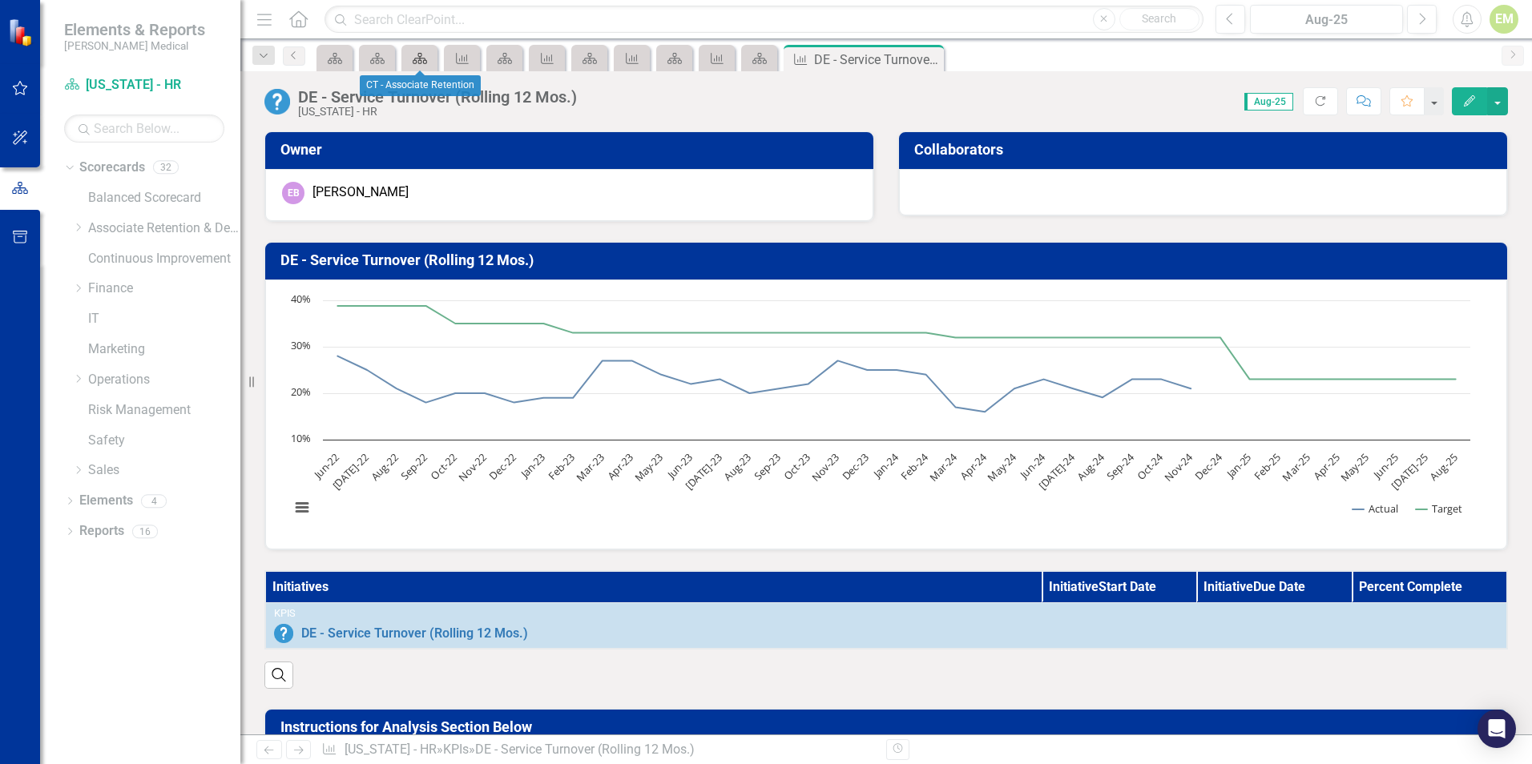
click at [417, 61] on icon "Scorecard" at bounding box center [420, 58] width 16 height 13
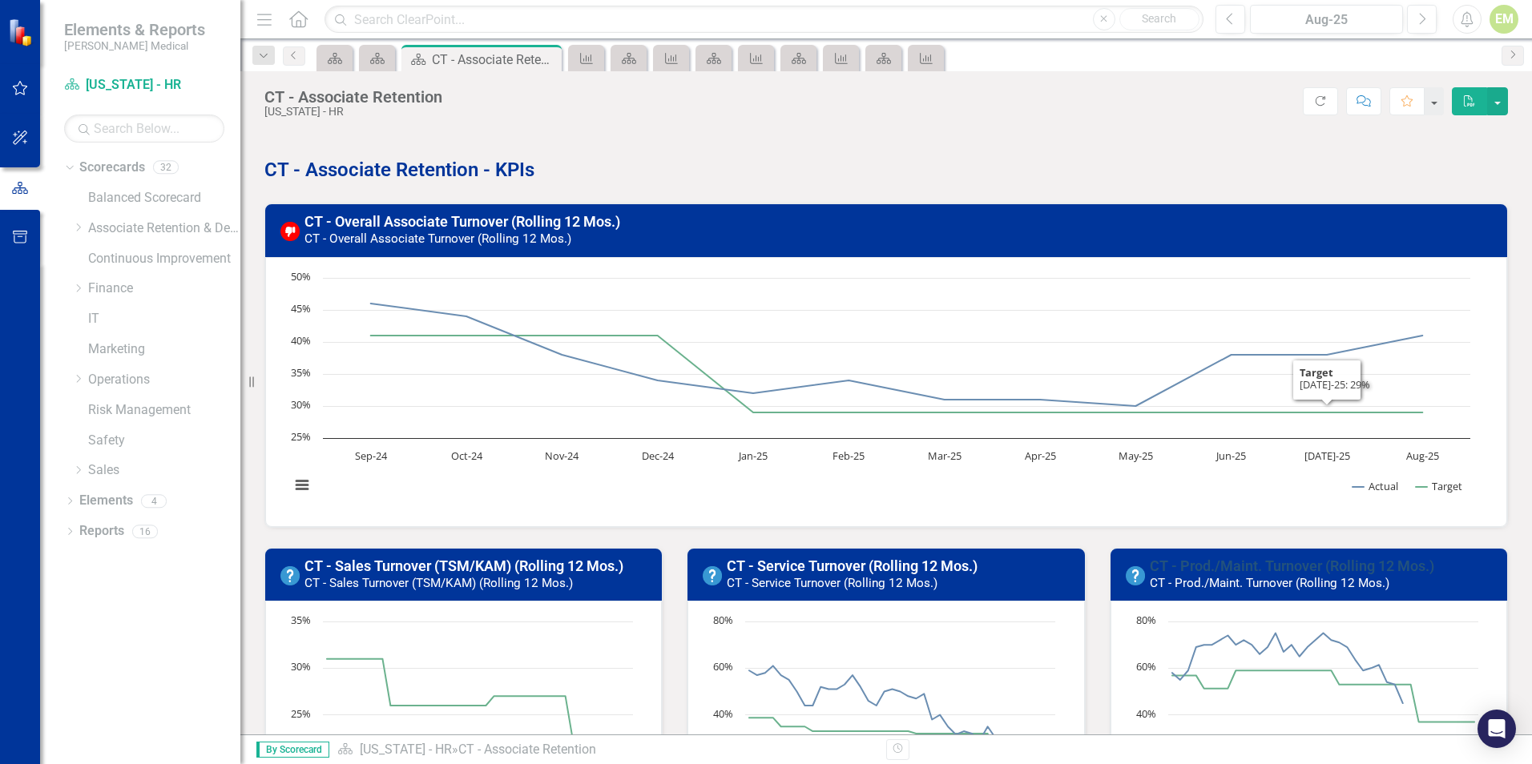
click at [1299, 573] on link "CT - Prod./Maint. Turnover (Rolling 12 Mos.)" at bounding box center [1291, 566] width 284 height 17
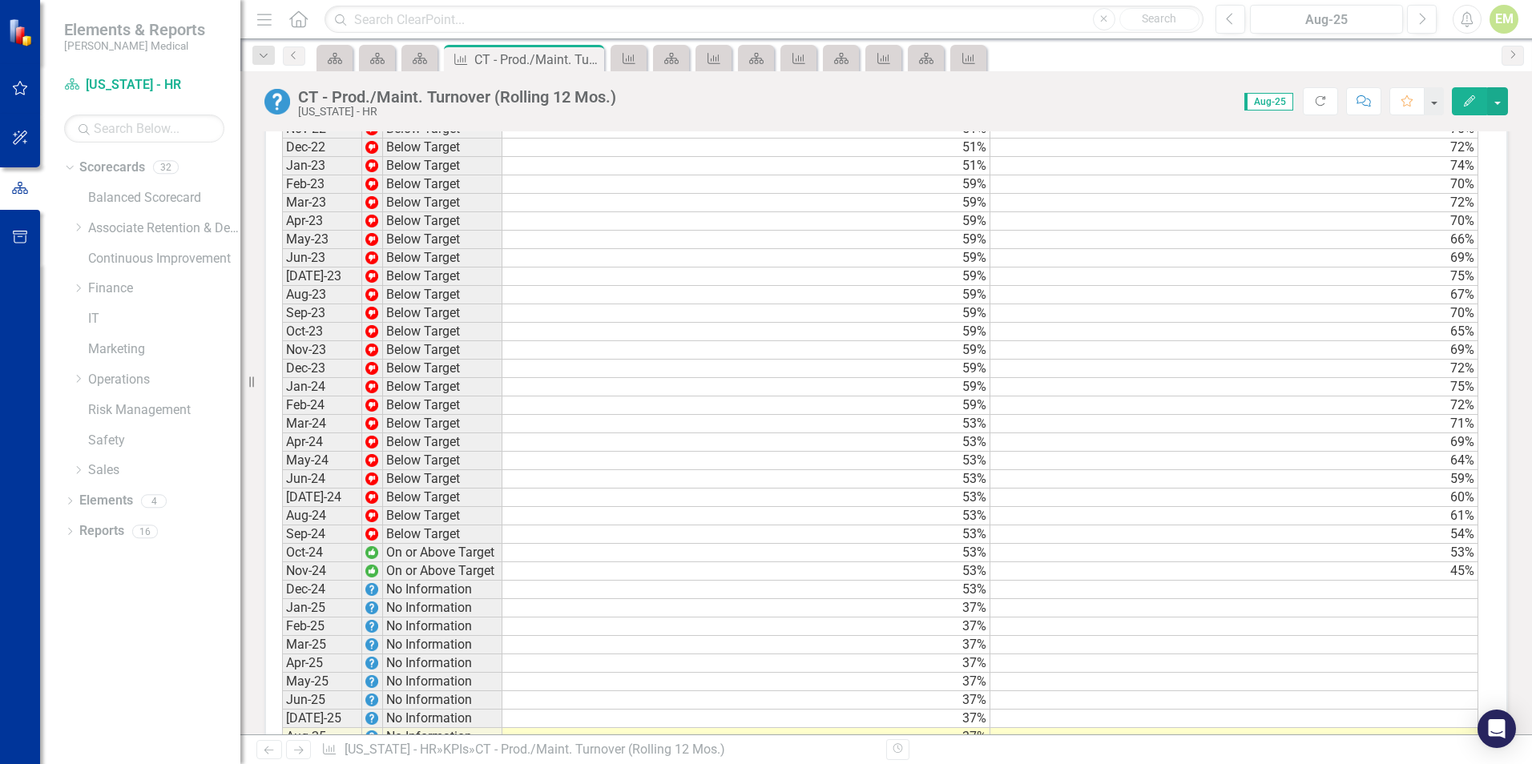
scroll to position [1362, 0]
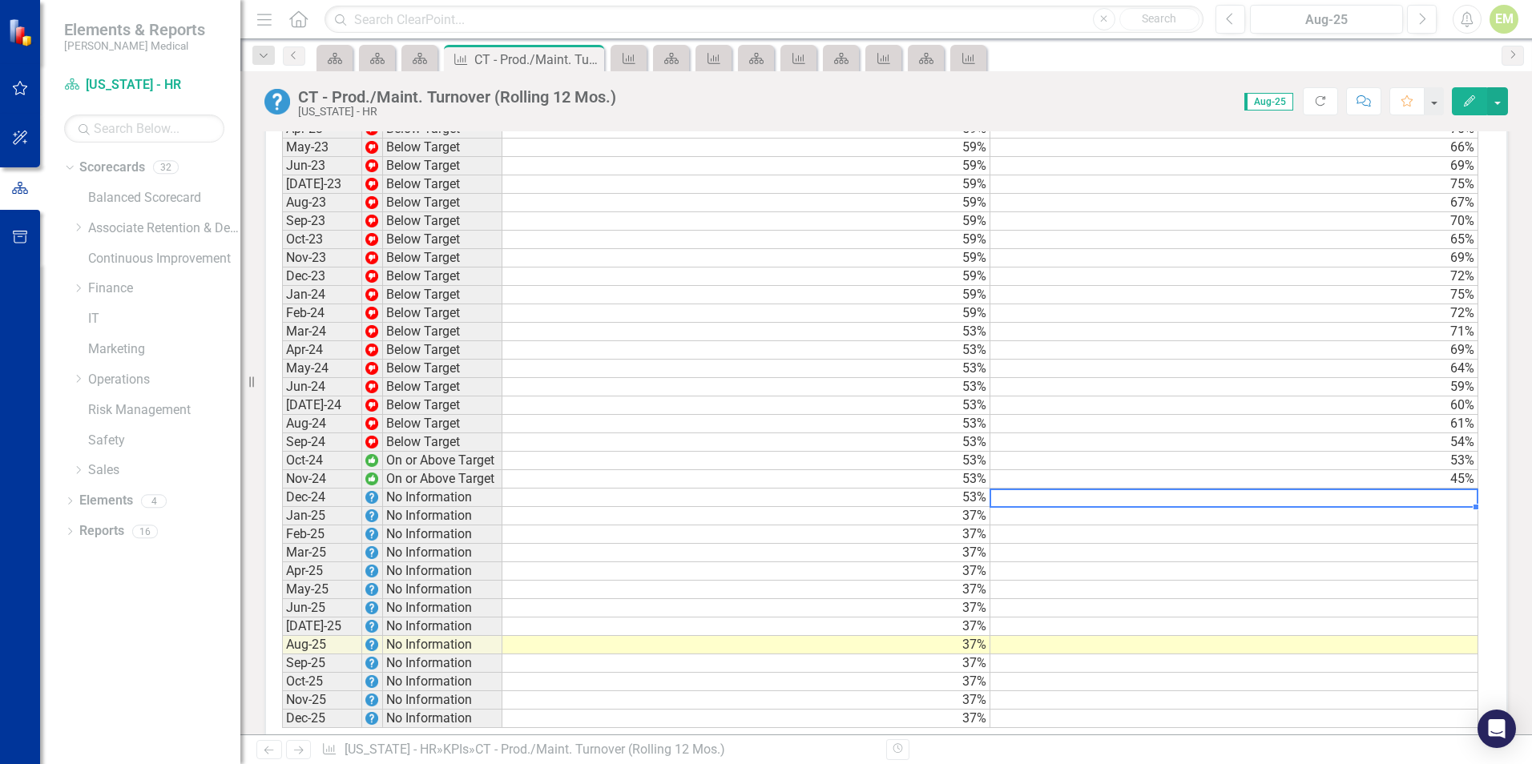
click at [1383, 507] on td at bounding box center [1234, 498] width 488 height 18
click at [1110, 525] on td at bounding box center [1234, 516] width 488 height 18
click at [1172, 507] on td at bounding box center [1234, 498] width 488 height 18
click at [1177, 525] on td at bounding box center [1234, 516] width 488 height 18
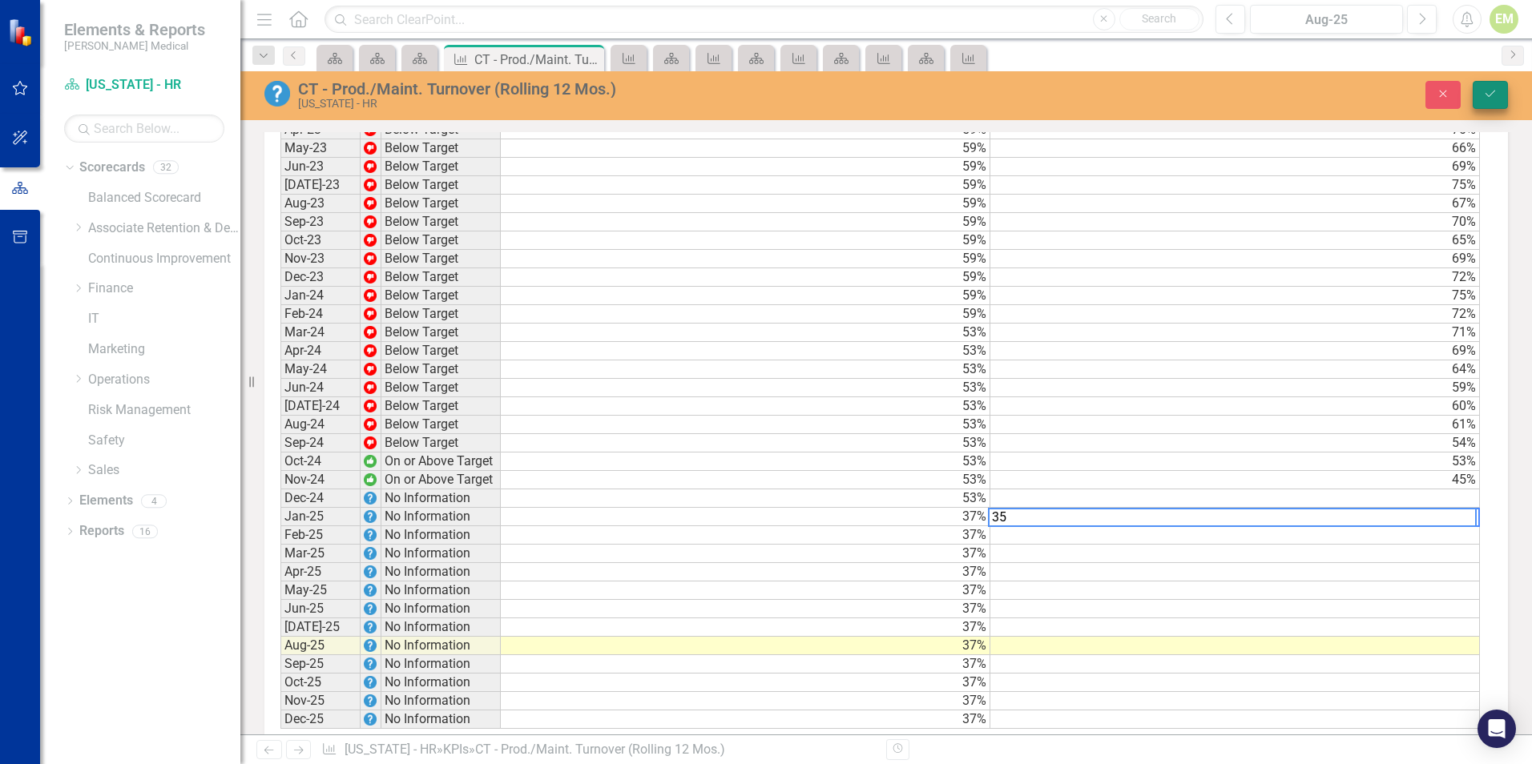
type textarea "35"
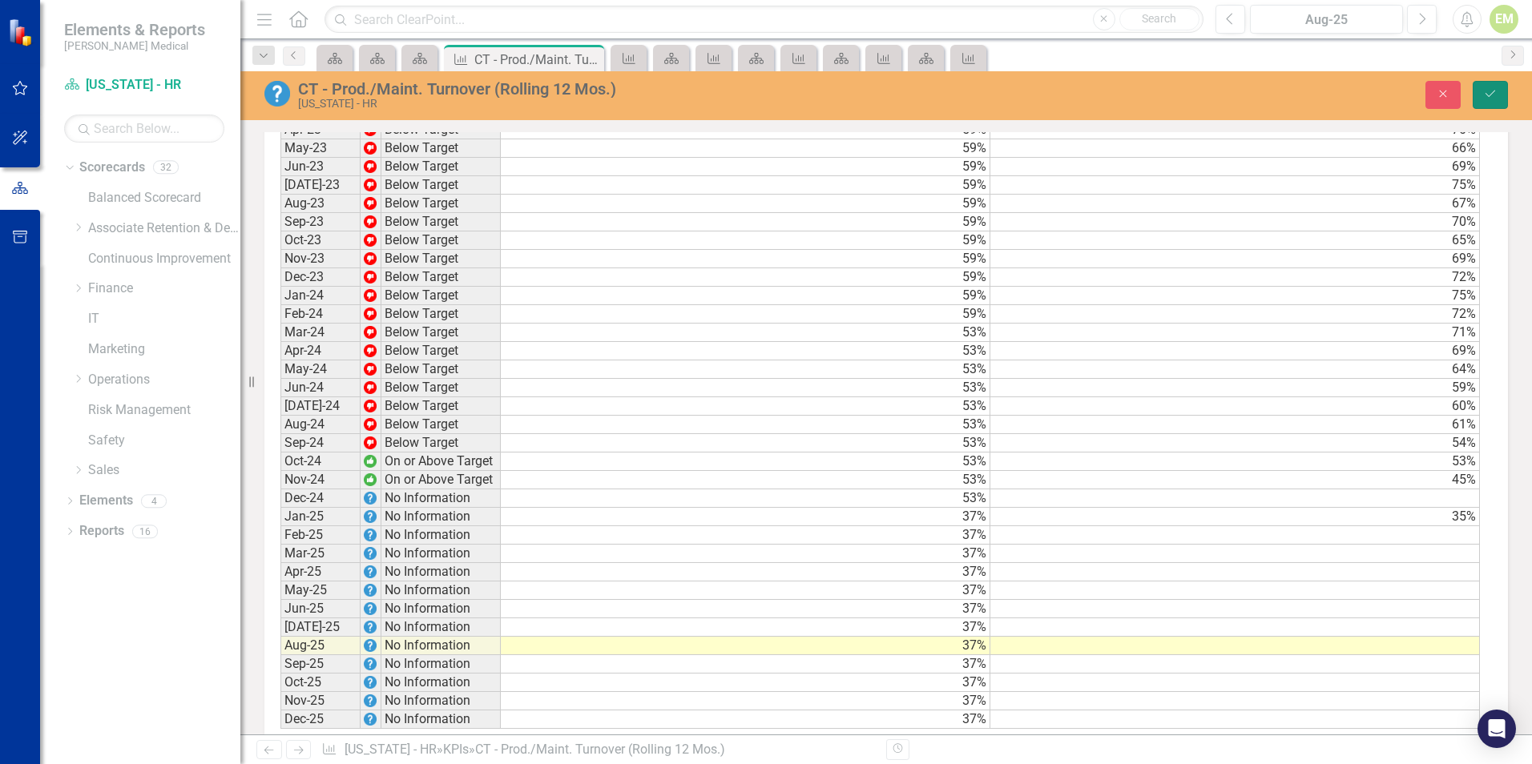
click at [1488, 96] on icon "Save" at bounding box center [1490, 93] width 14 height 11
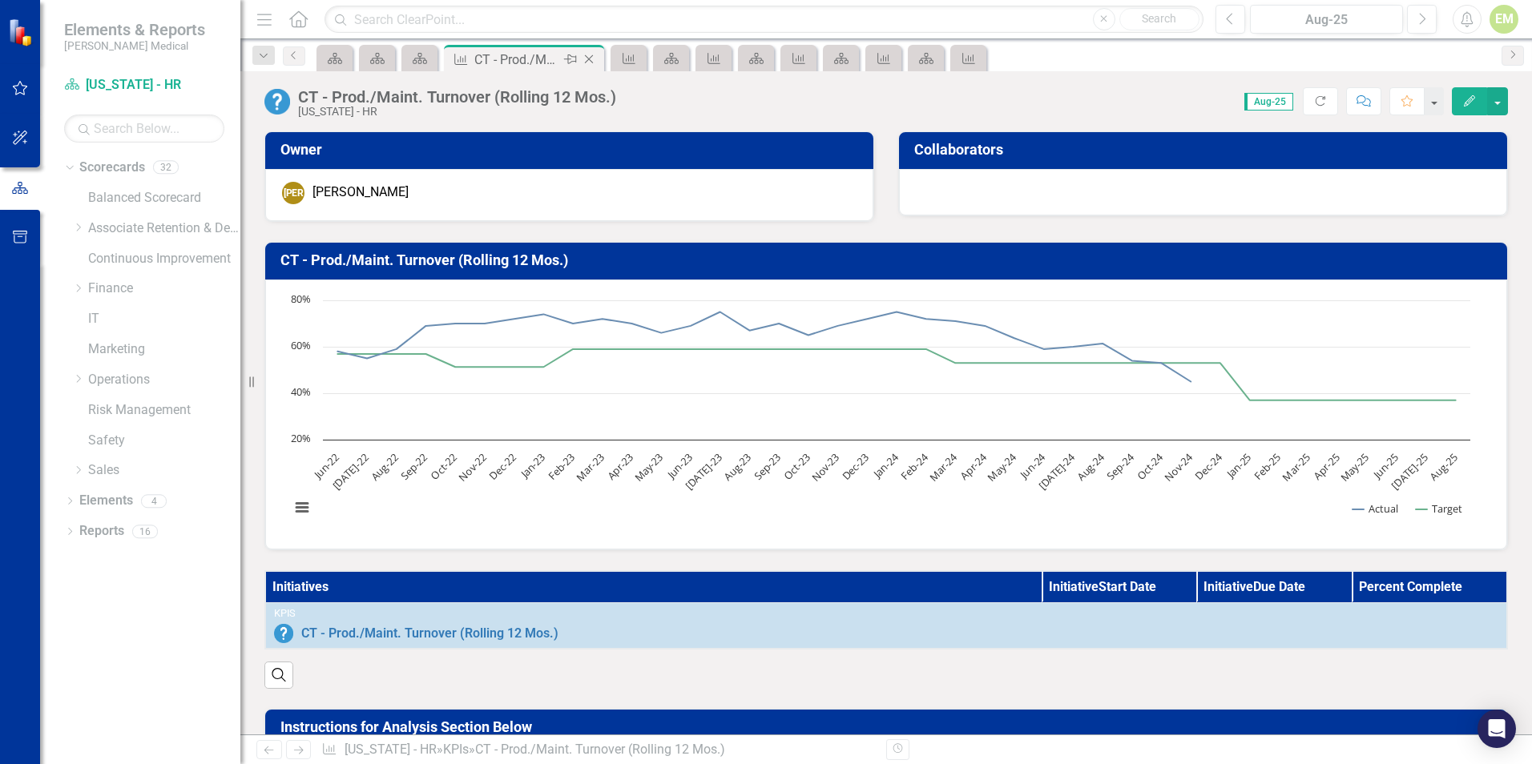
click at [594, 56] on icon "Close" at bounding box center [589, 59] width 16 height 13
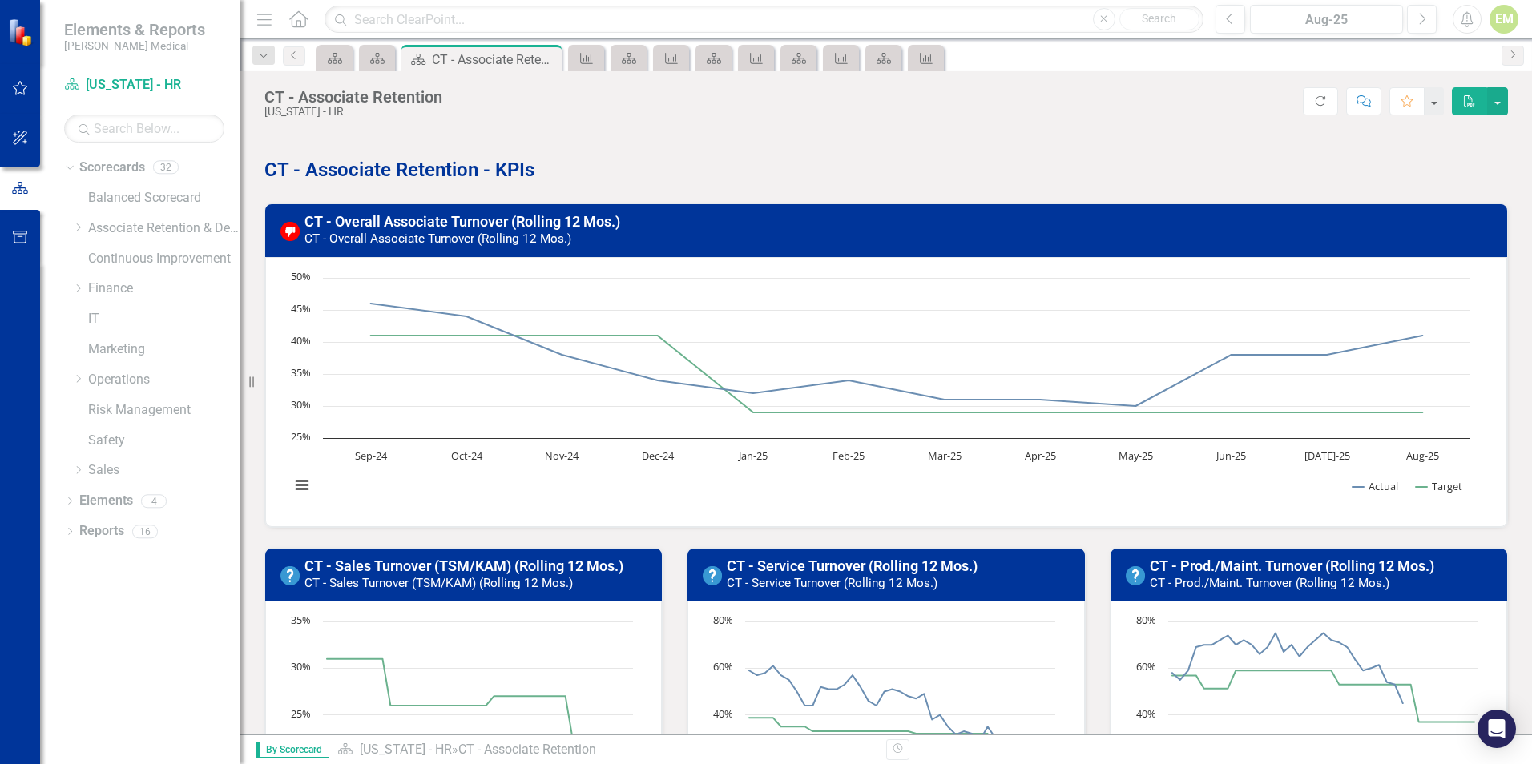
drag, startPoint x: 820, startPoint y: 352, endPoint x: 819, endPoint y: 342, distance: 10.5
click at [819, 342] on icon "Interactive chart" at bounding box center [896, 342] width 1147 height 0
click at [872, 573] on link "CT - Service Turnover (Rolling 12 Mos.)" at bounding box center [852, 566] width 251 height 17
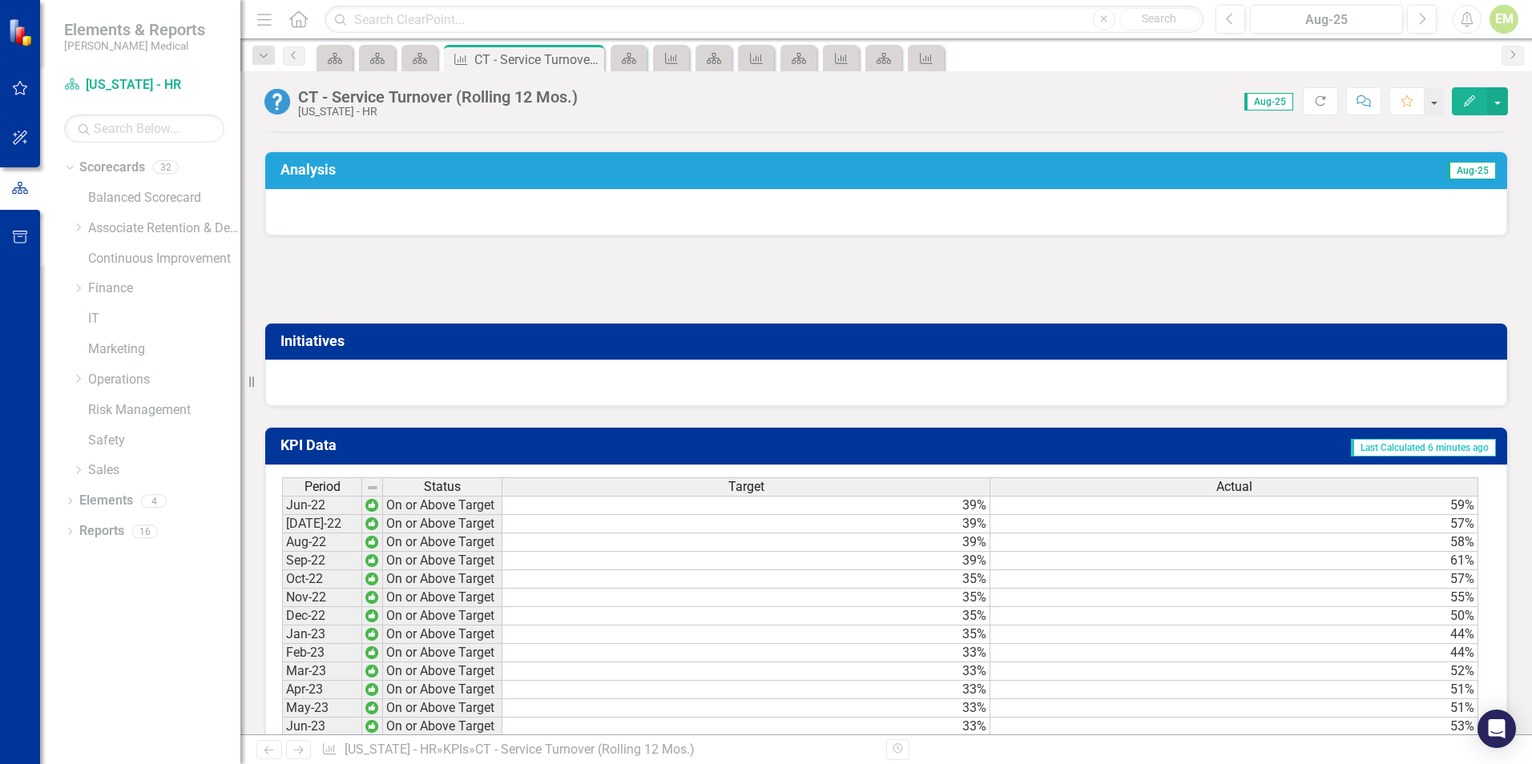
scroll to position [1282, 0]
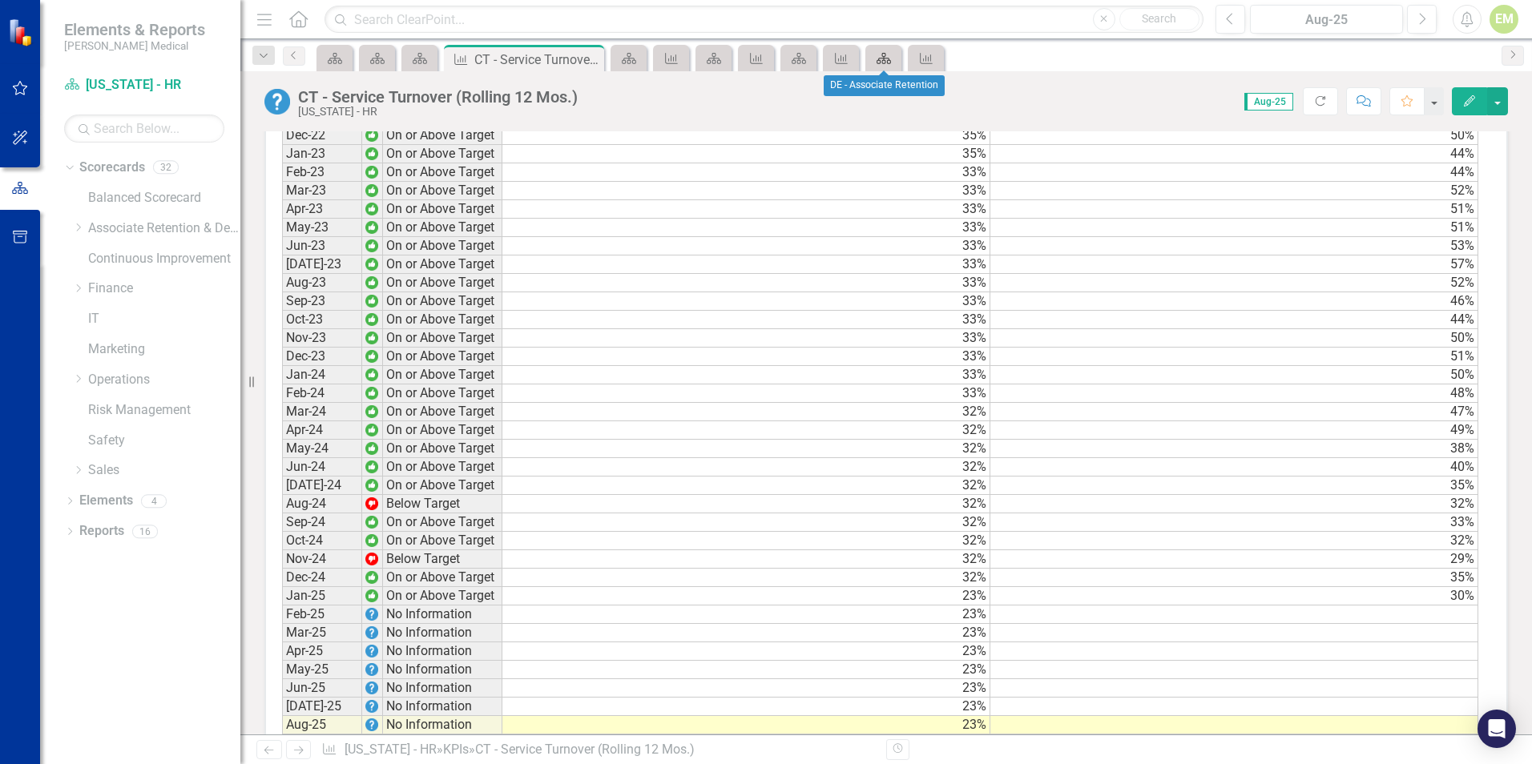
click at [881, 54] on icon "Scorecard" at bounding box center [884, 58] width 16 height 13
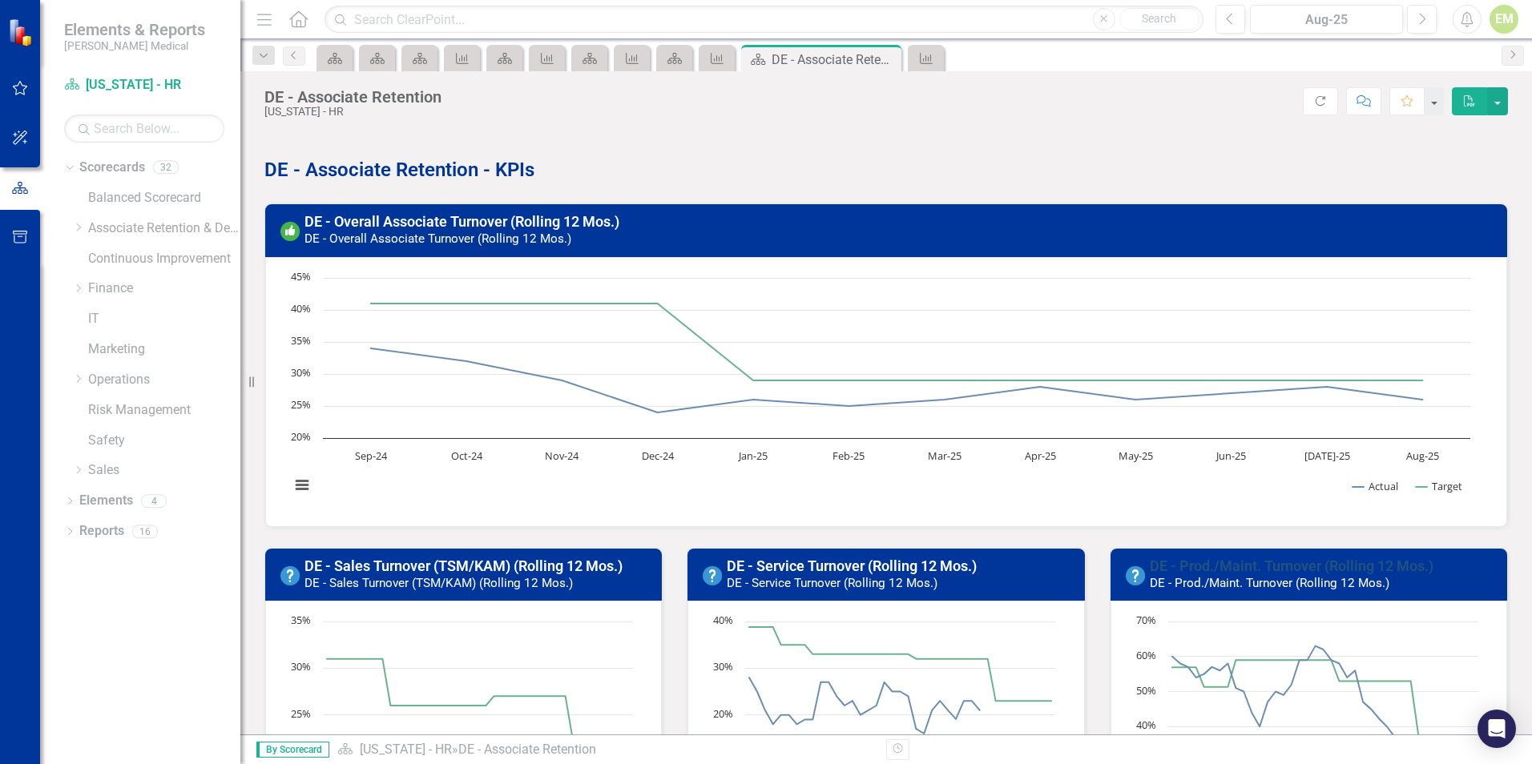
click at [1277, 563] on link "DE - Prod./Maint. Turnover (Rolling 12 Mos.)" at bounding box center [1291, 566] width 284 height 17
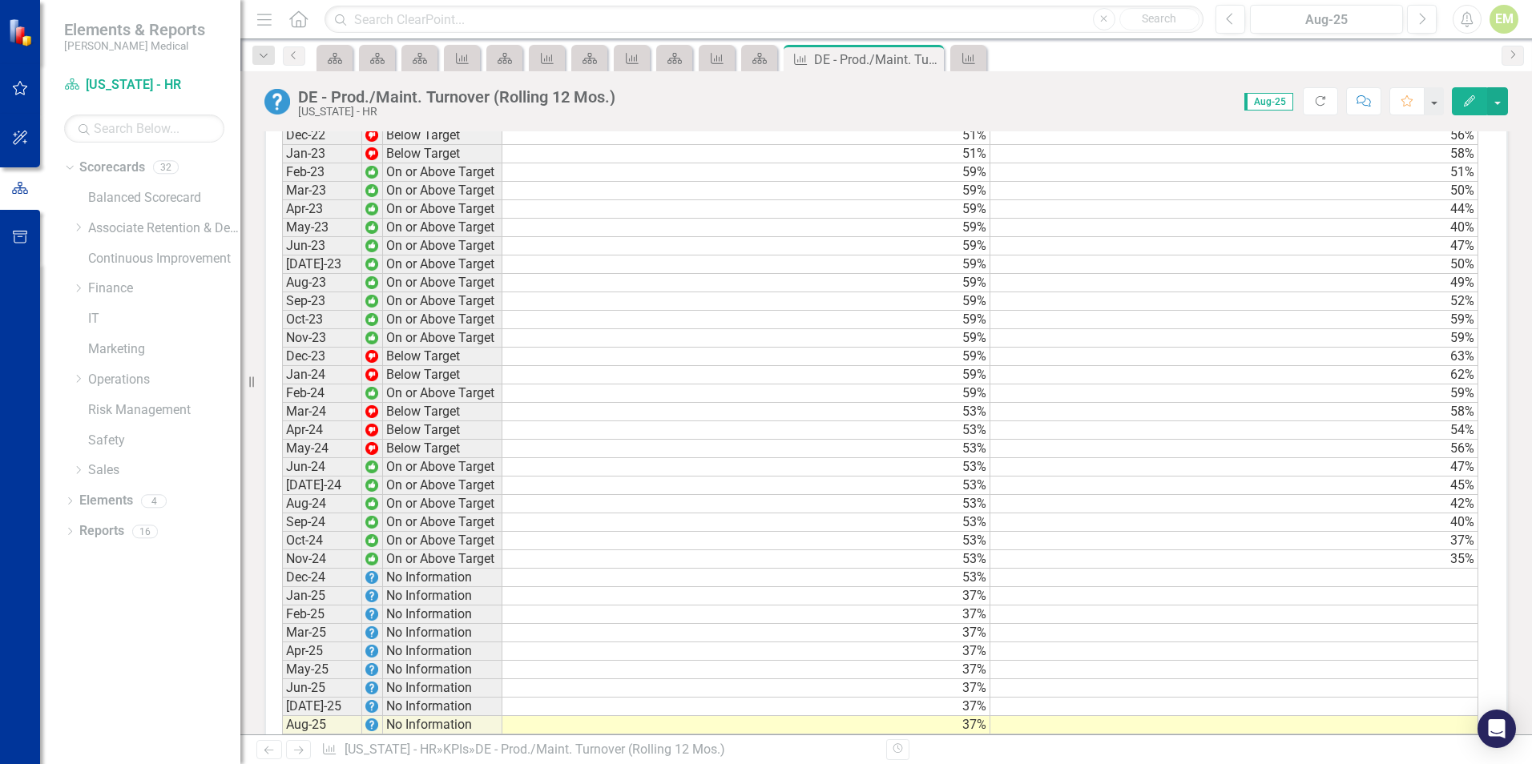
scroll to position [1409, 0]
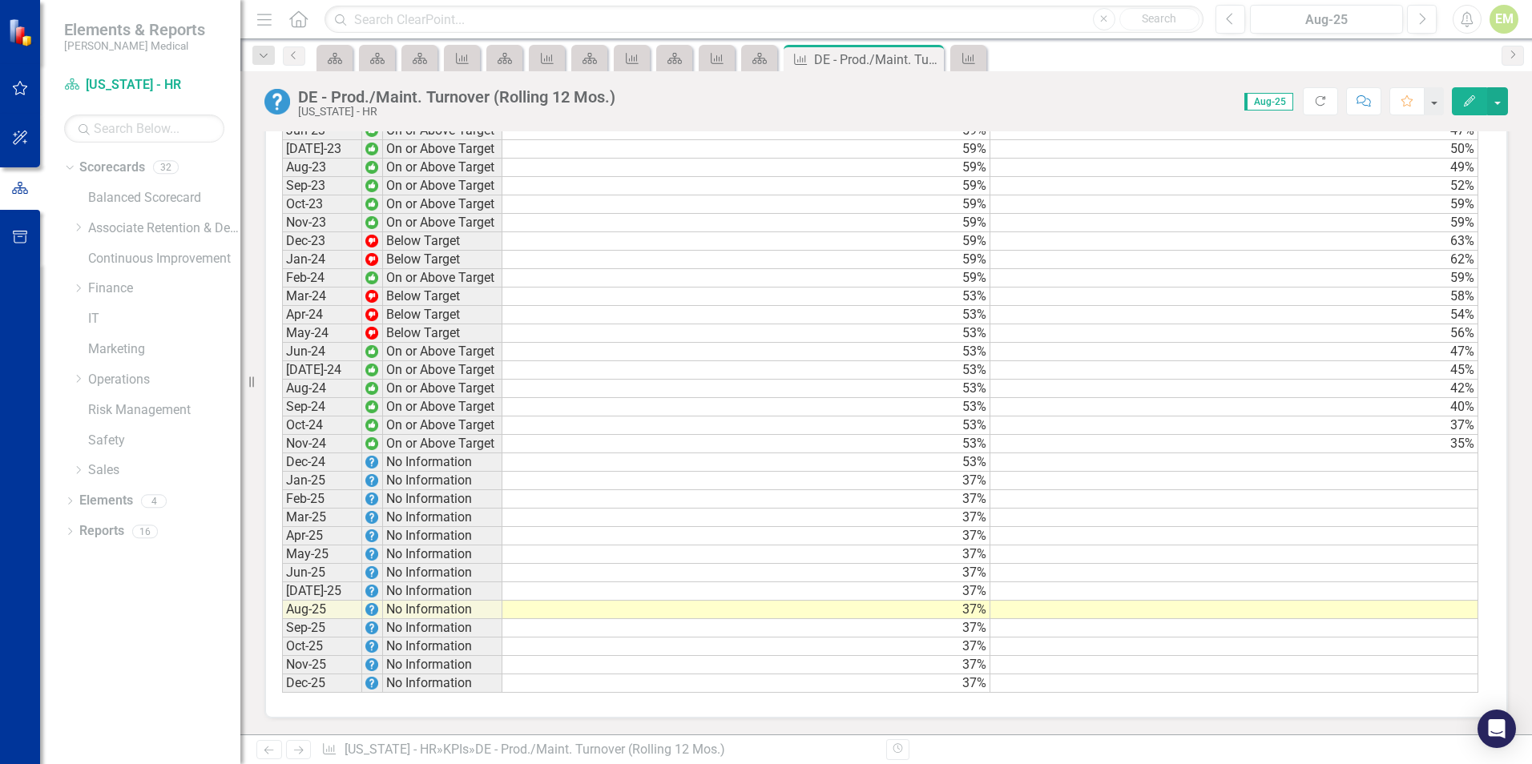
click at [1443, 461] on td at bounding box center [1234, 462] width 488 height 18
click at [1443, 477] on td at bounding box center [1234, 481] width 488 height 18
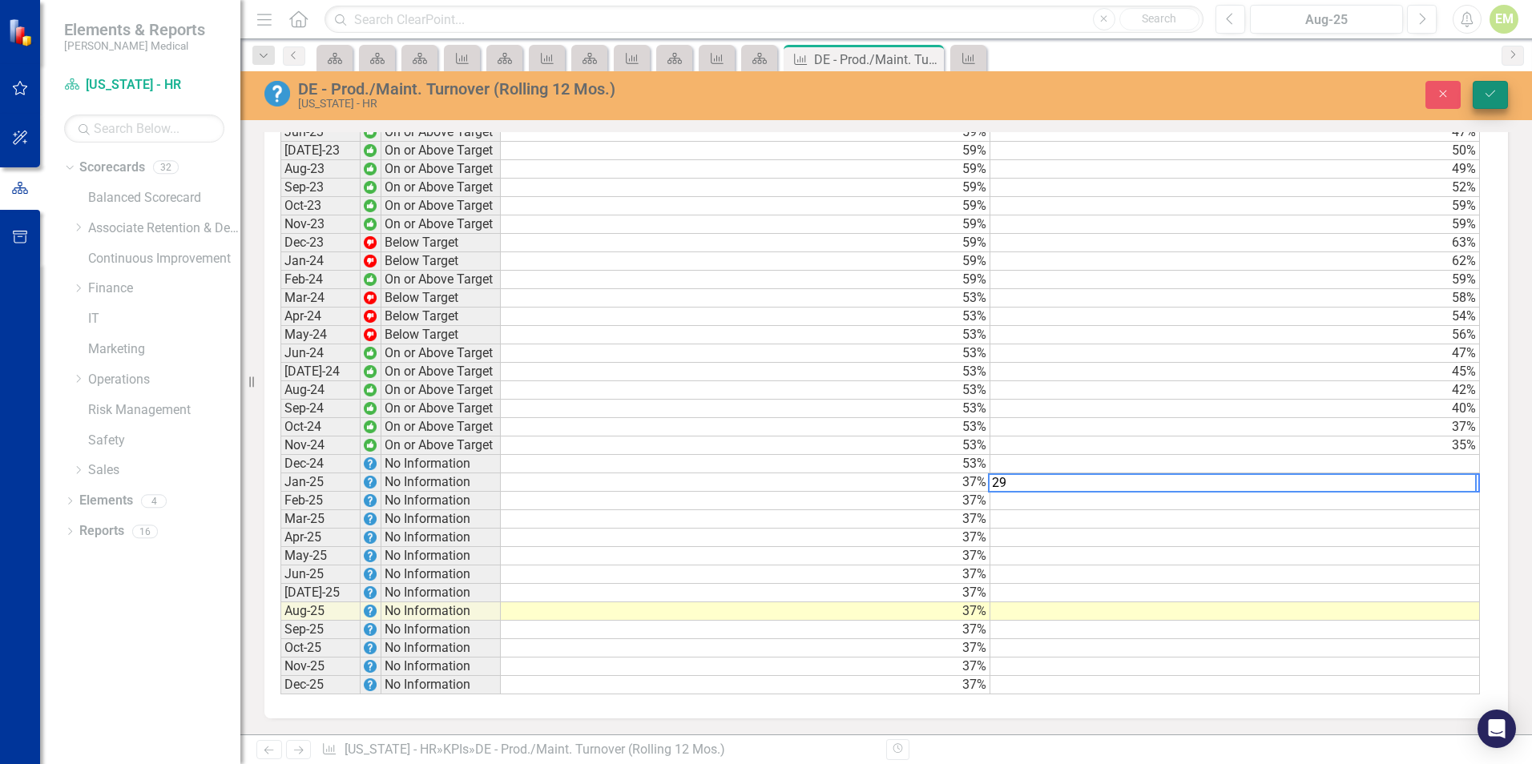
type textarea "29"
click at [1498, 88] on button "Save" at bounding box center [1489, 95] width 35 height 28
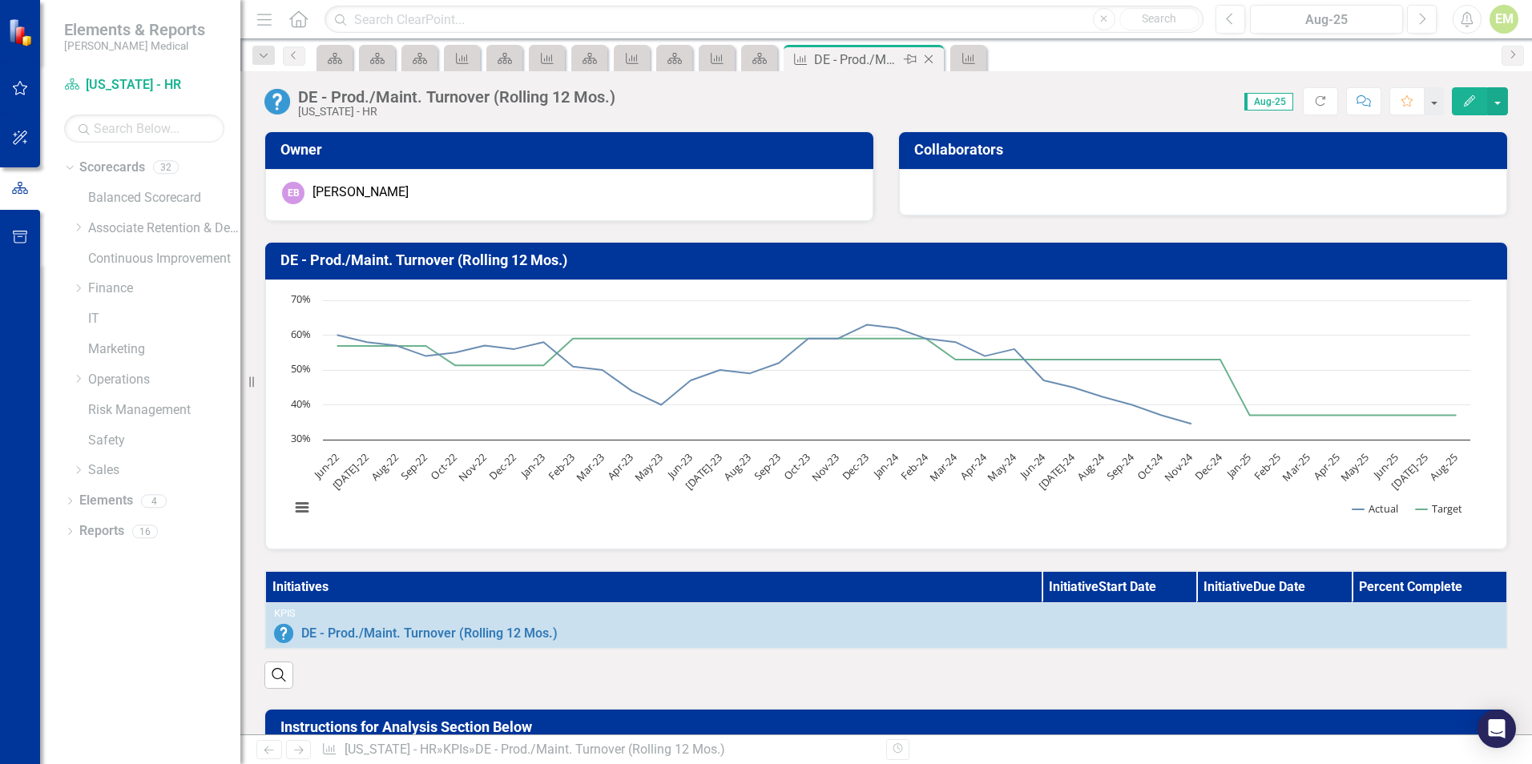
click at [932, 63] on icon "Close" at bounding box center [928, 59] width 16 height 13
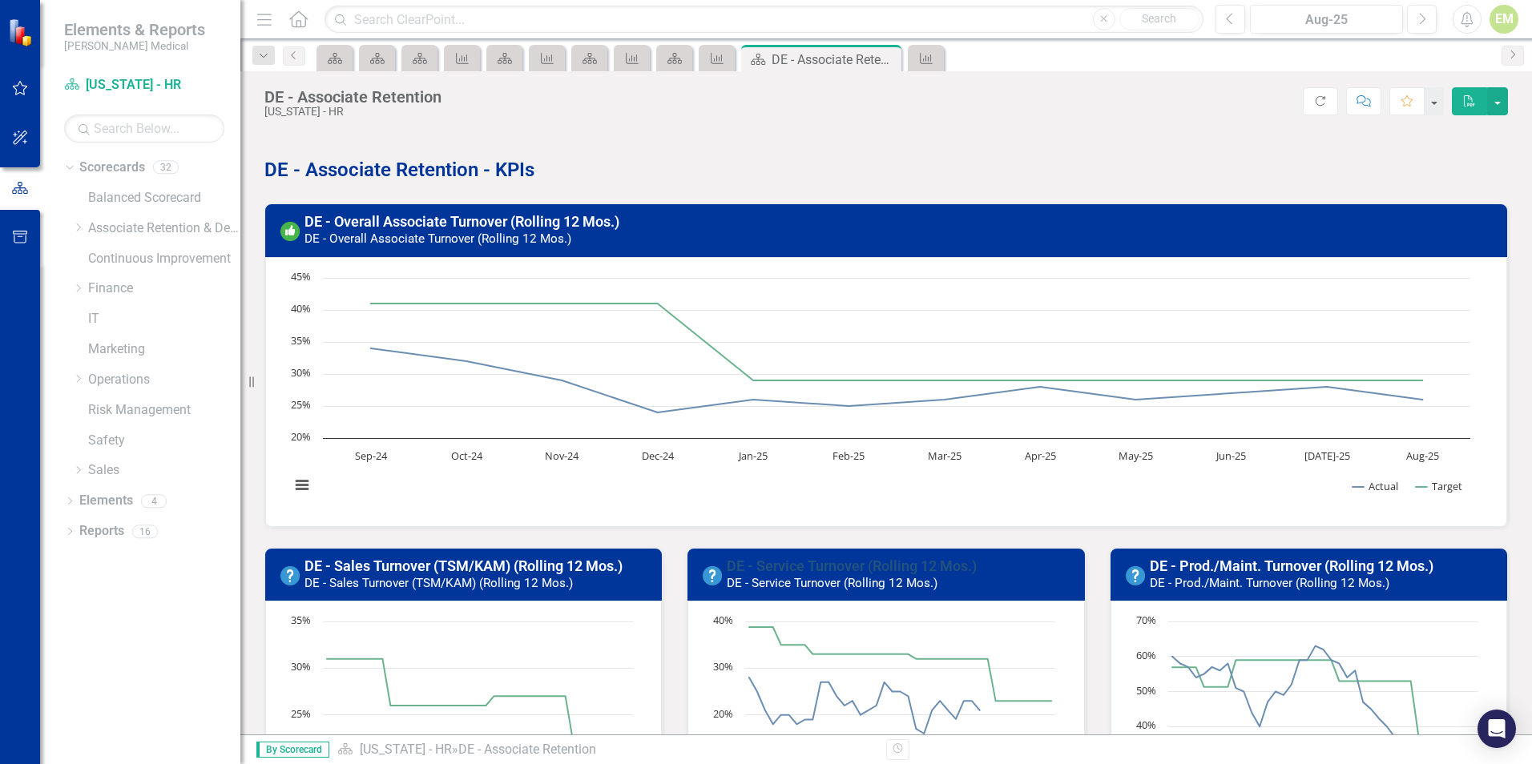
click at [832, 561] on link "DE - Service Turnover (Rolling 12 Mos.)" at bounding box center [852, 566] width 250 height 17
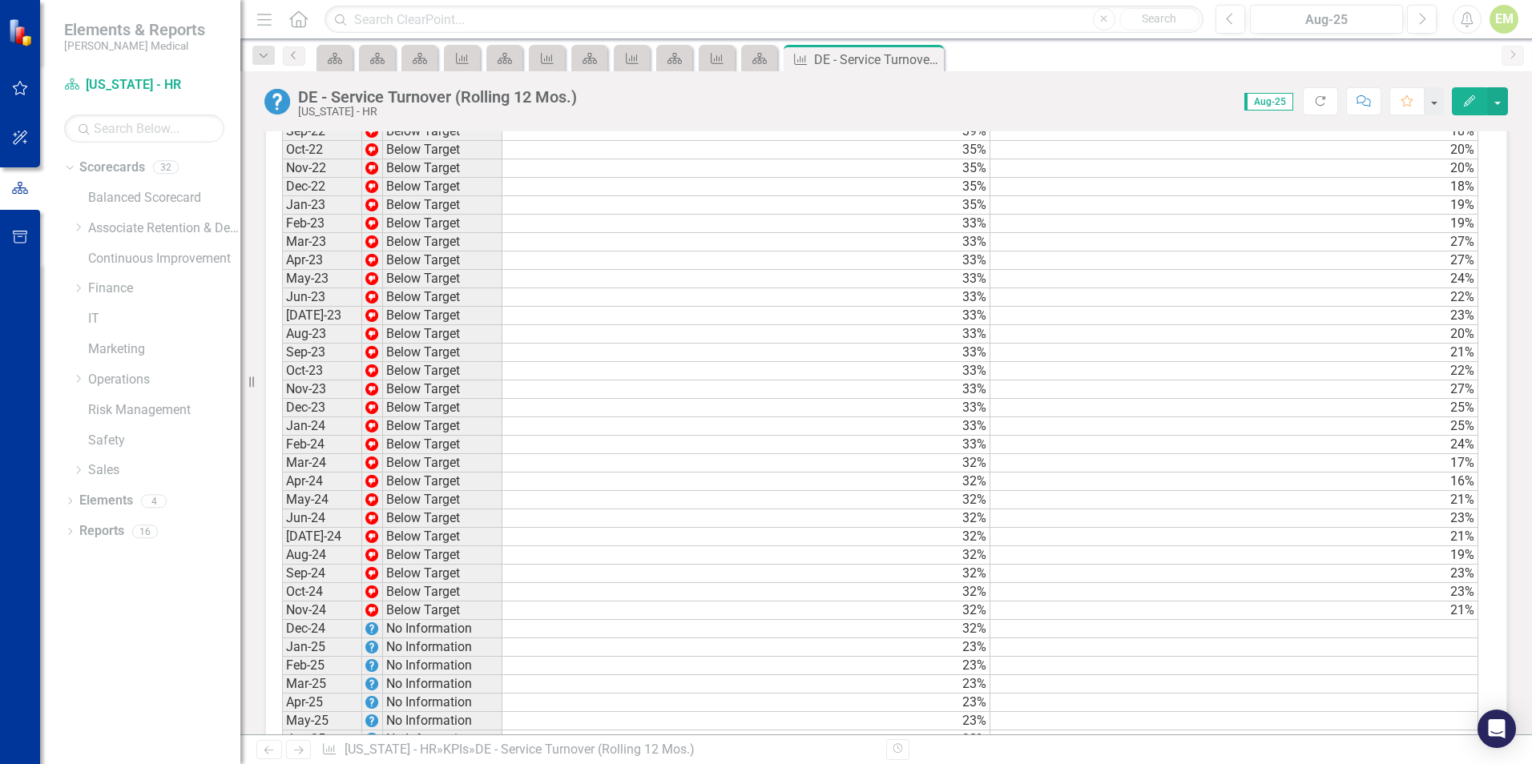
scroll to position [1409, 0]
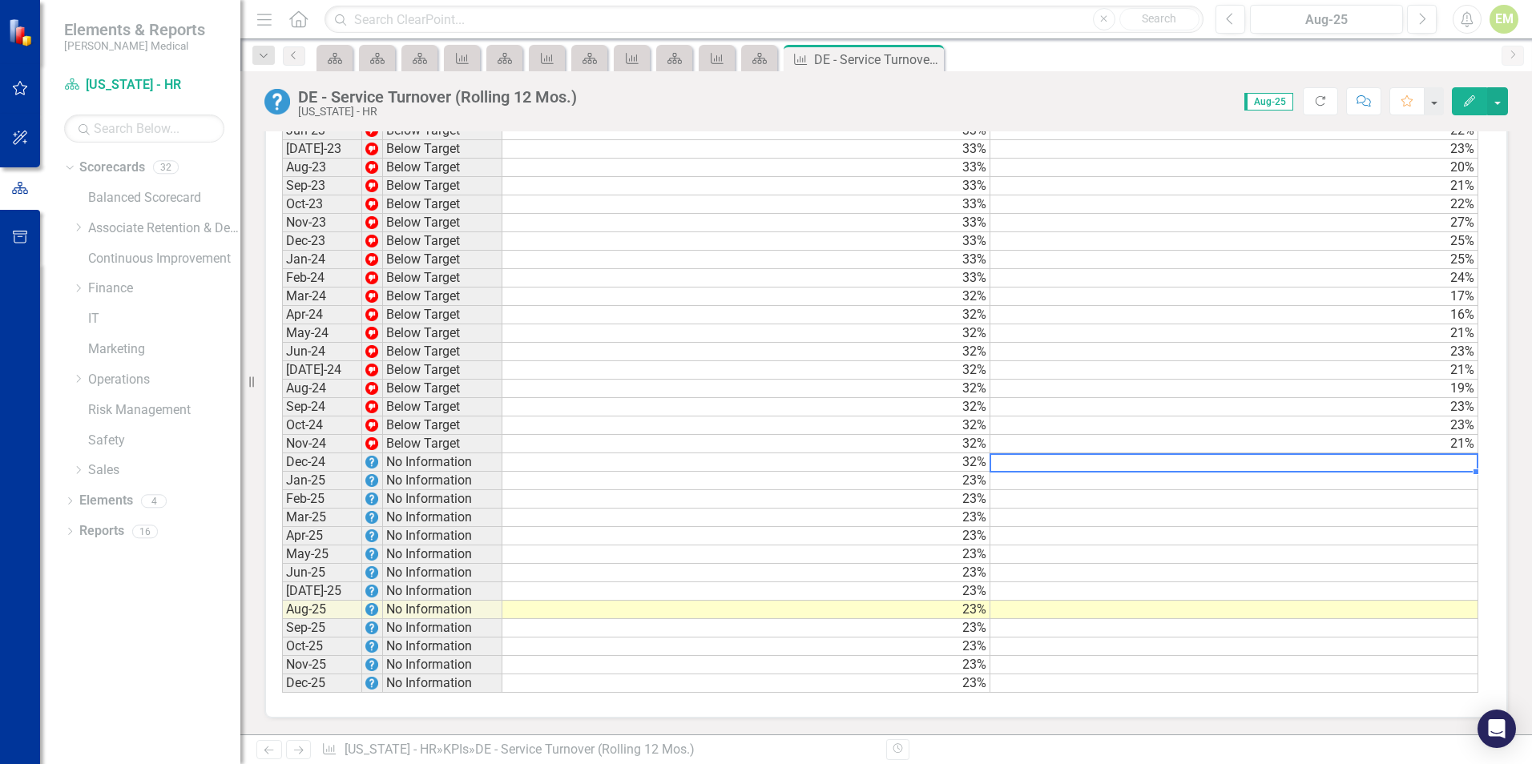
click at [1427, 460] on td at bounding box center [1234, 462] width 488 height 18
click at [1408, 477] on td at bounding box center [1234, 481] width 488 height 18
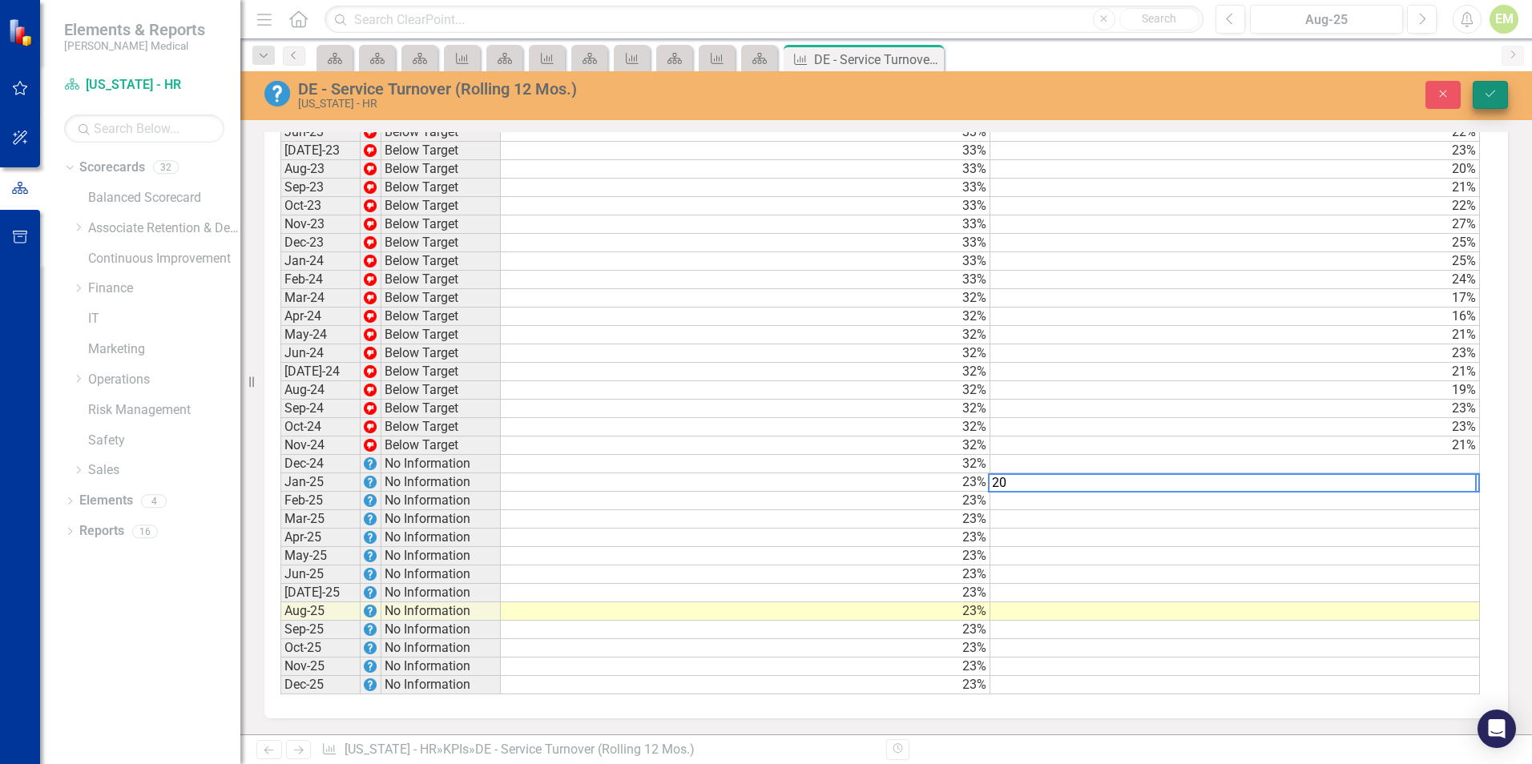
type textarea "20"
click at [1486, 87] on button "Save" at bounding box center [1489, 95] width 35 height 28
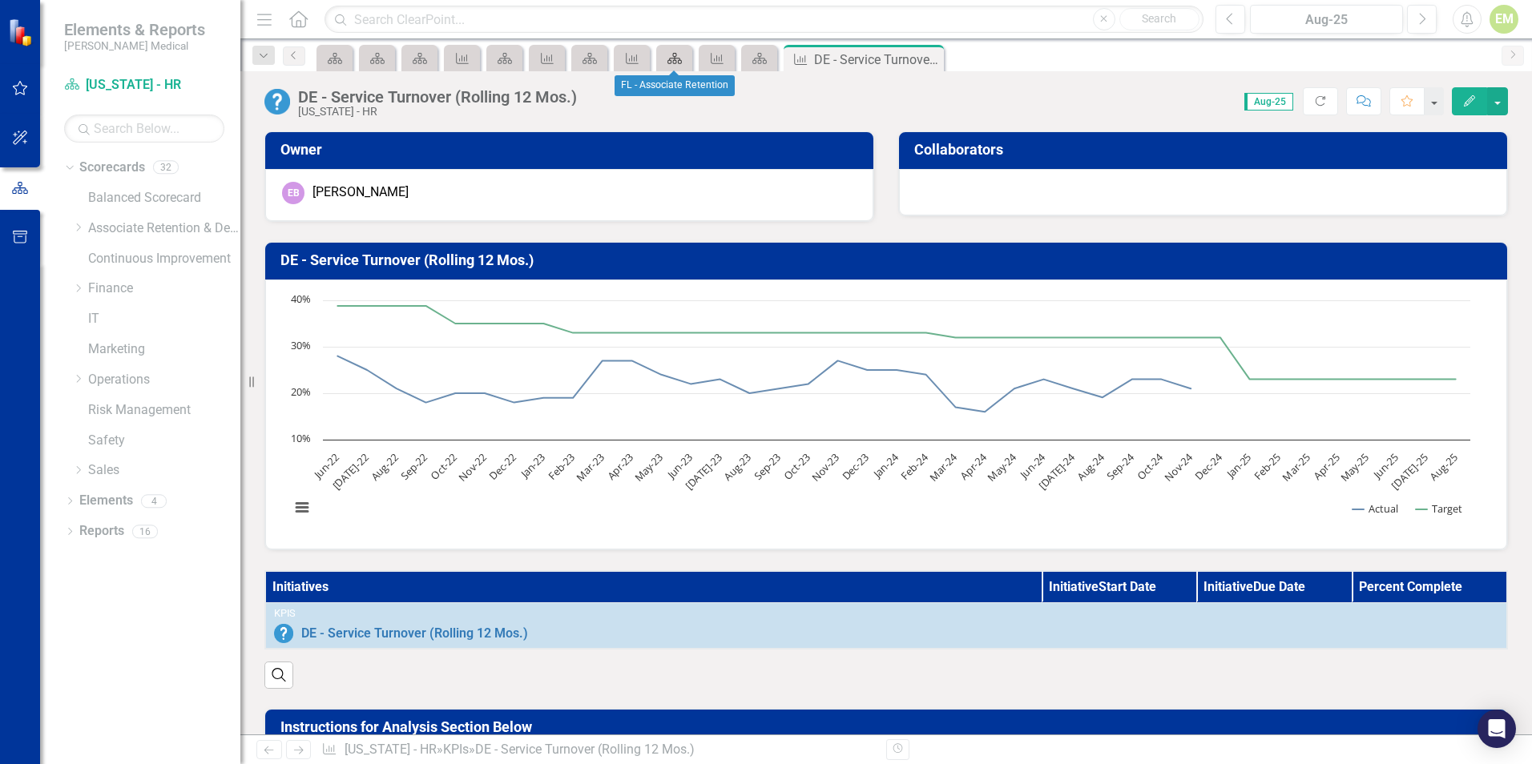
click at [669, 60] on icon at bounding box center [674, 58] width 14 height 11
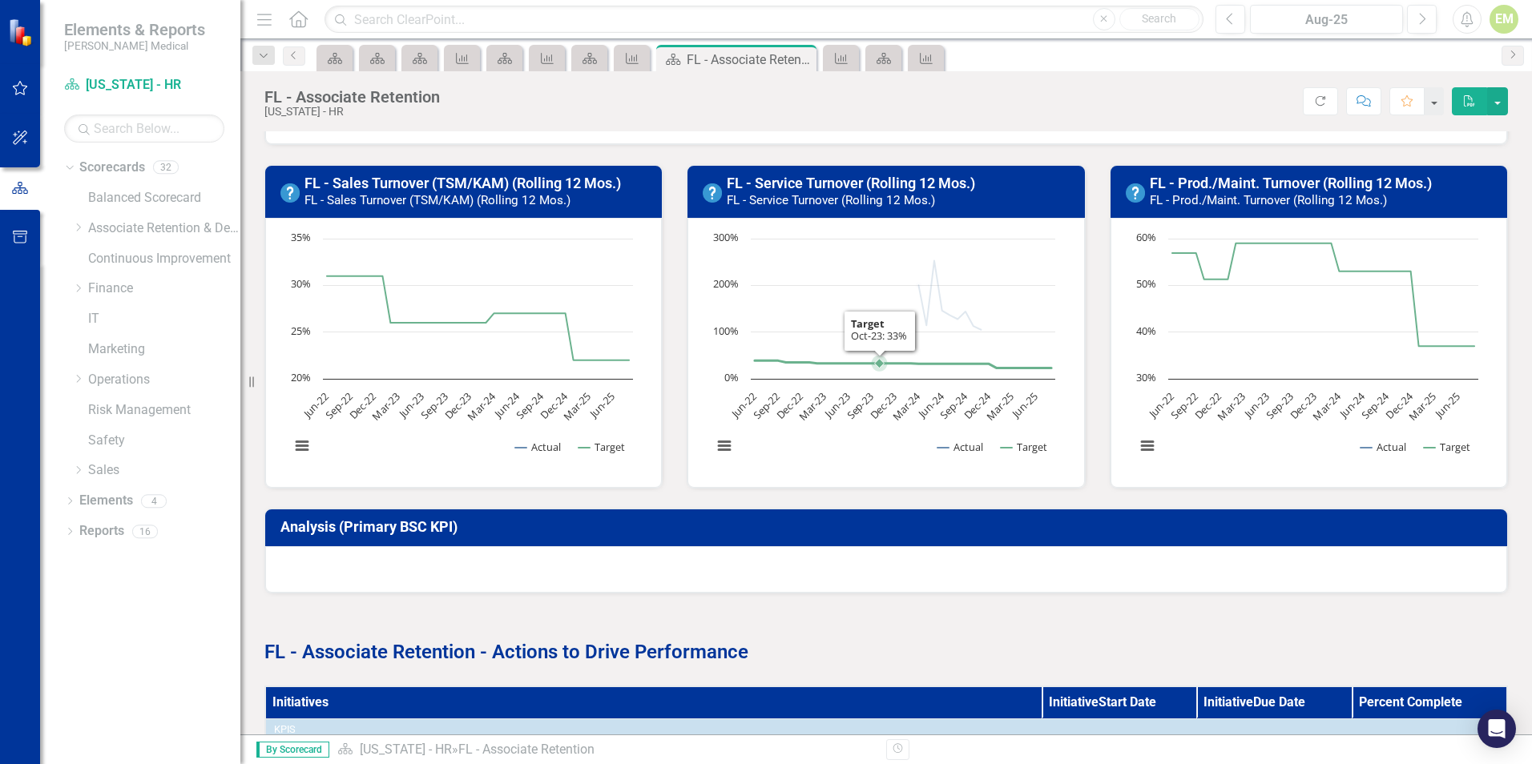
scroll to position [240, 0]
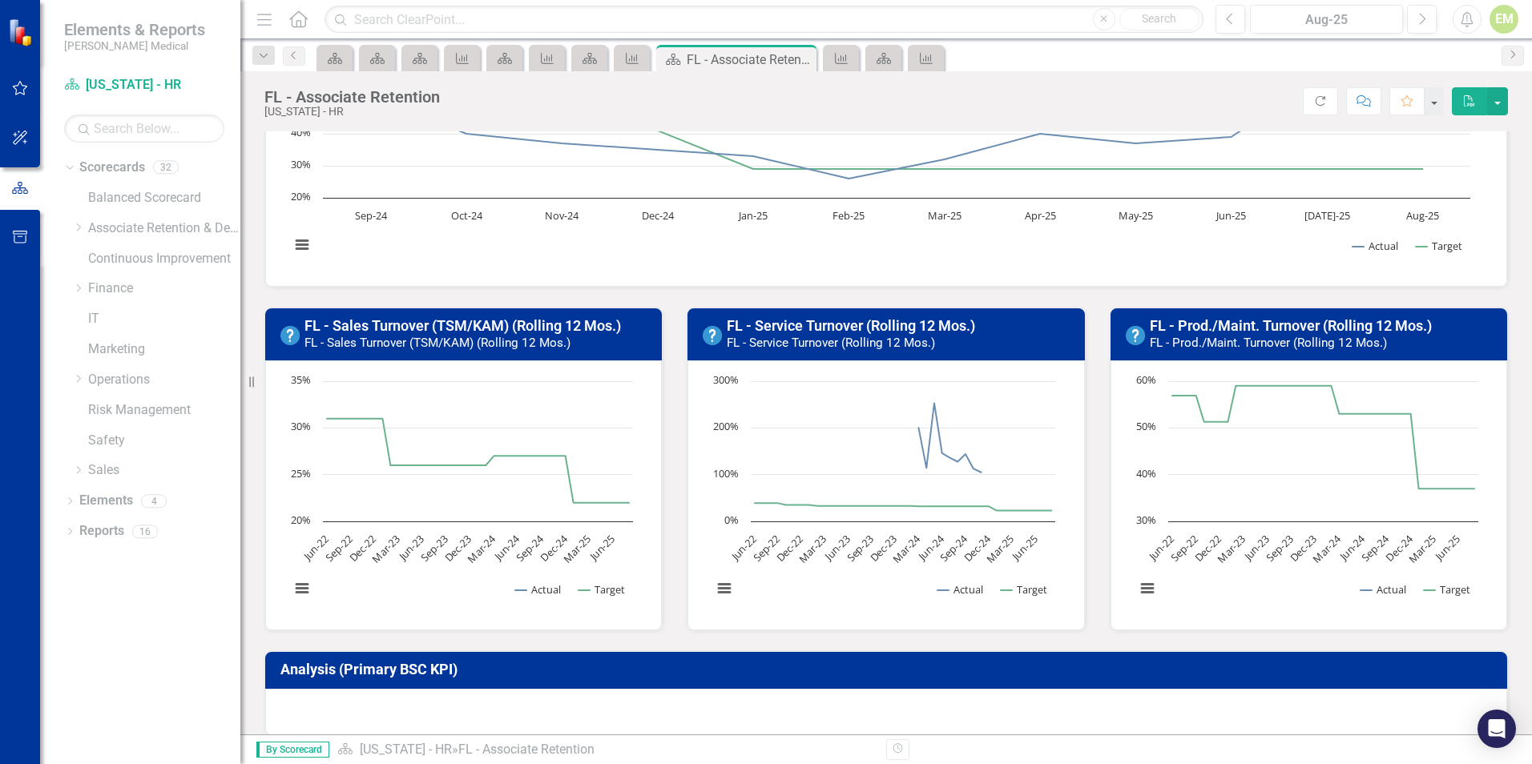
click at [885, 315] on td "FL - Service Turnover (Rolling 12 Mos.) FL - Service Turnover (Rolling 12 Mos.)" at bounding box center [901, 336] width 348 height 44
click at [885, 322] on link "FL - Service Turnover (Rolling 12 Mos.)" at bounding box center [851, 325] width 248 height 17
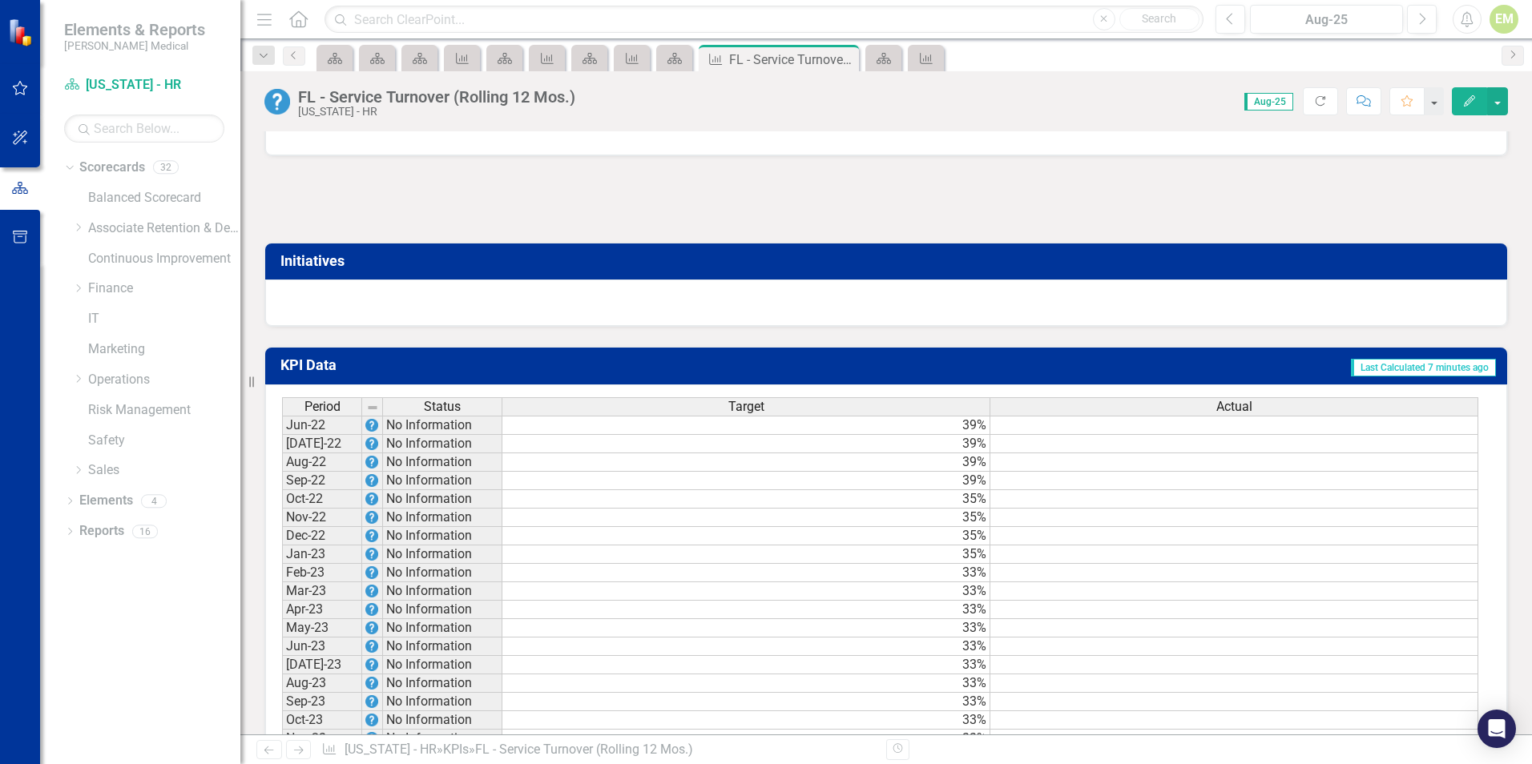
scroll to position [1409, 0]
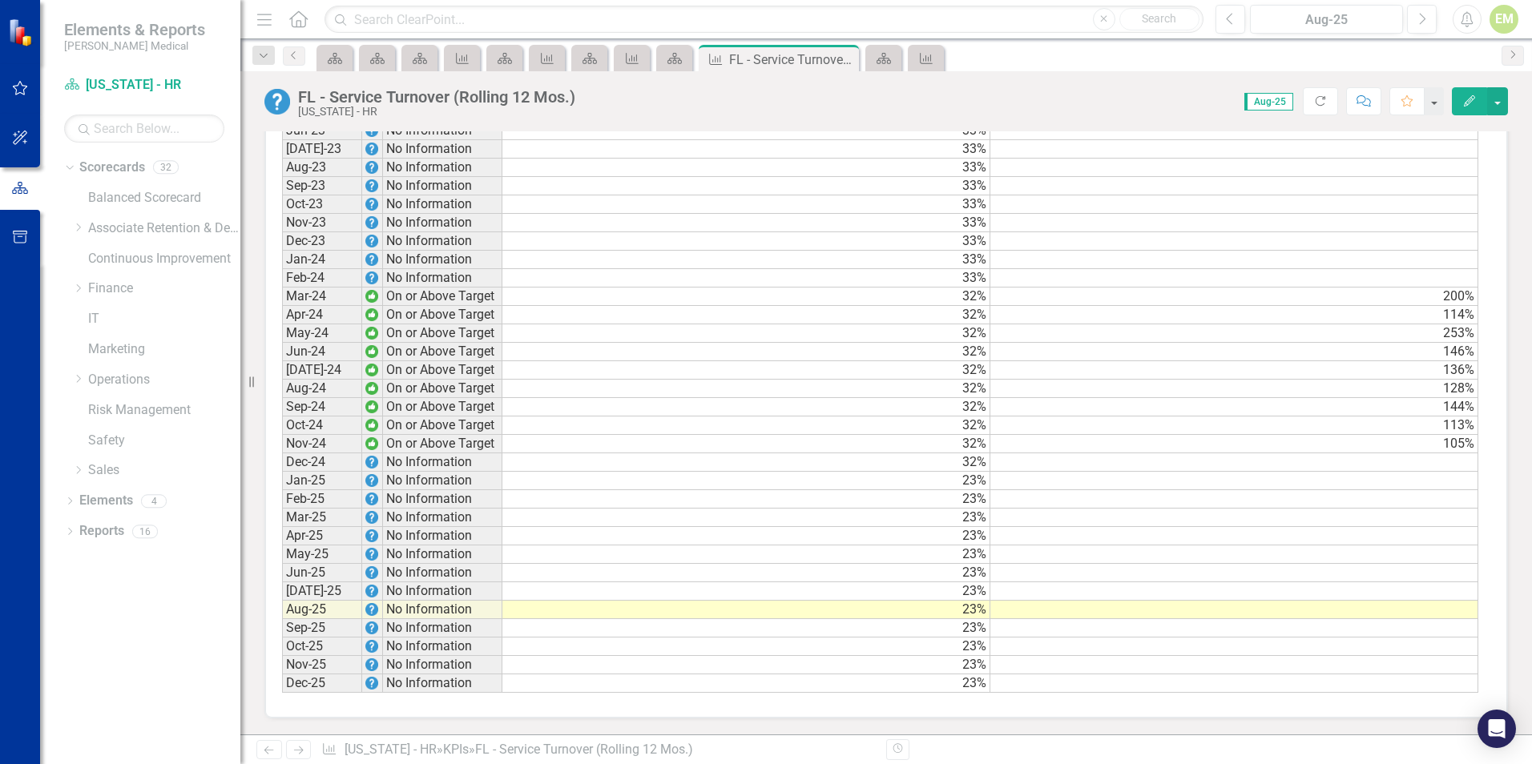
click at [1447, 463] on td at bounding box center [1234, 462] width 488 height 18
click at [1450, 478] on td at bounding box center [1234, 481] width 488 height 18
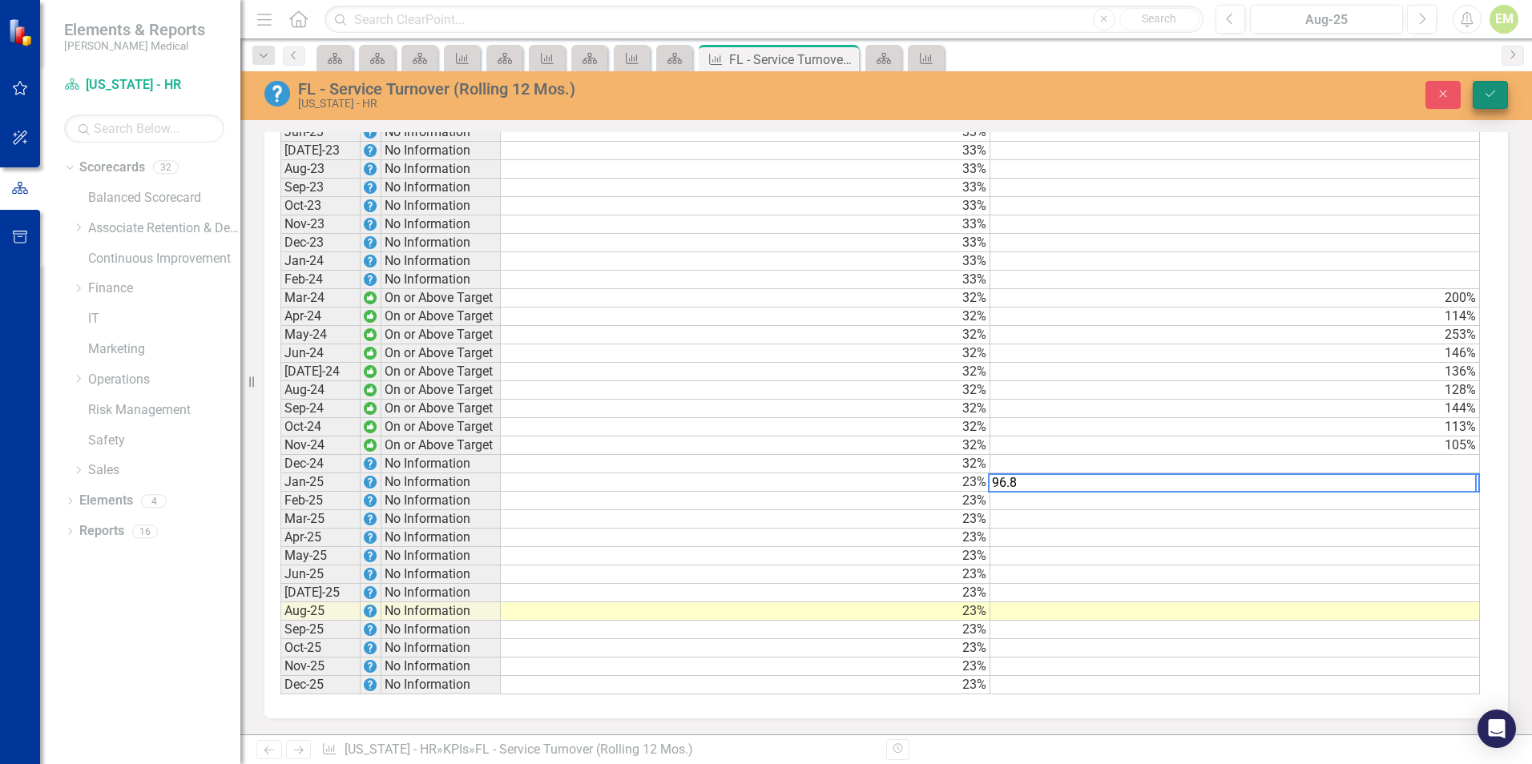
type textarea "96.8"
click at [1492, 100] on button "Save" at bounding box center [1489, 95] width 35 height 28
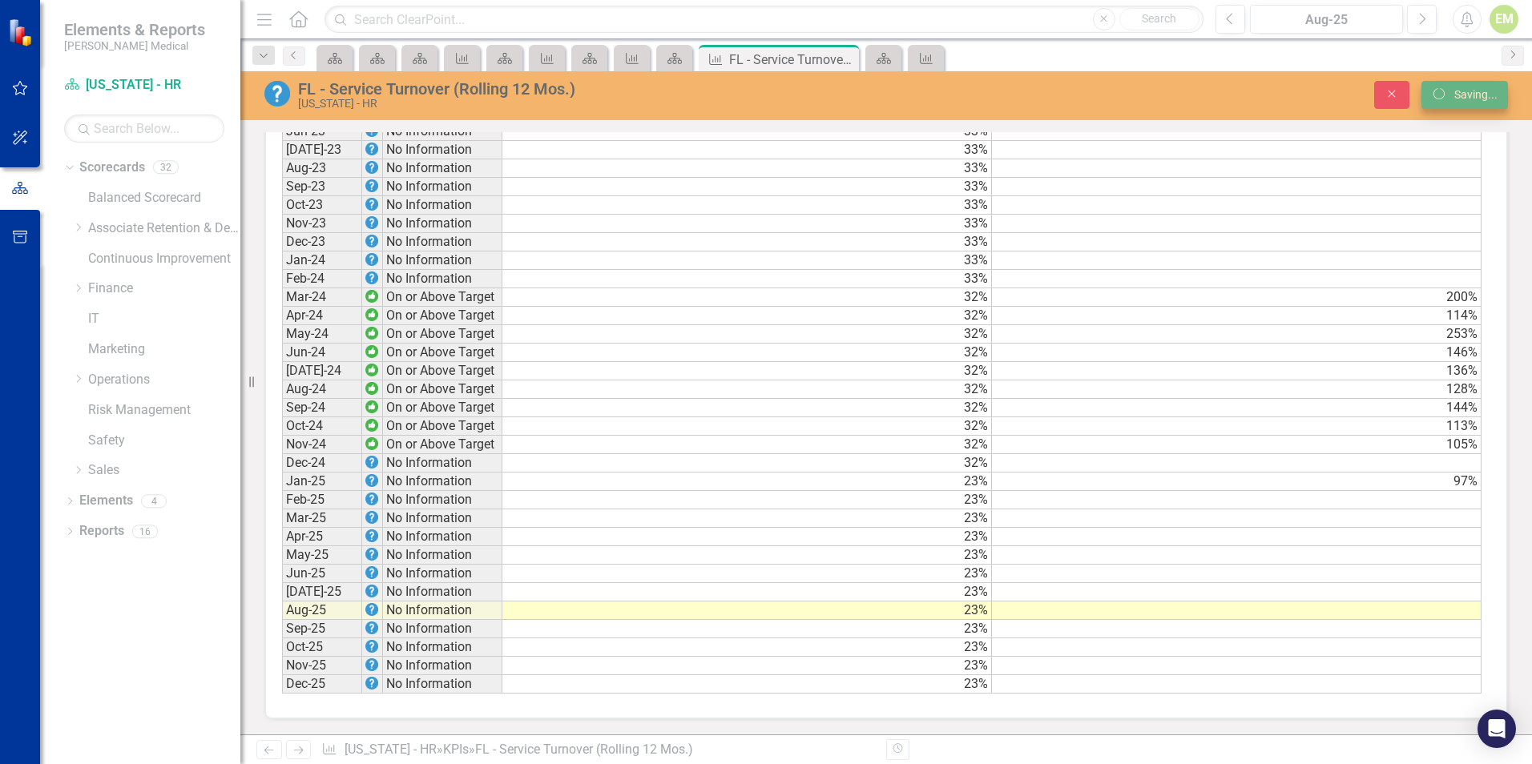
scroll to position [1408, 0]
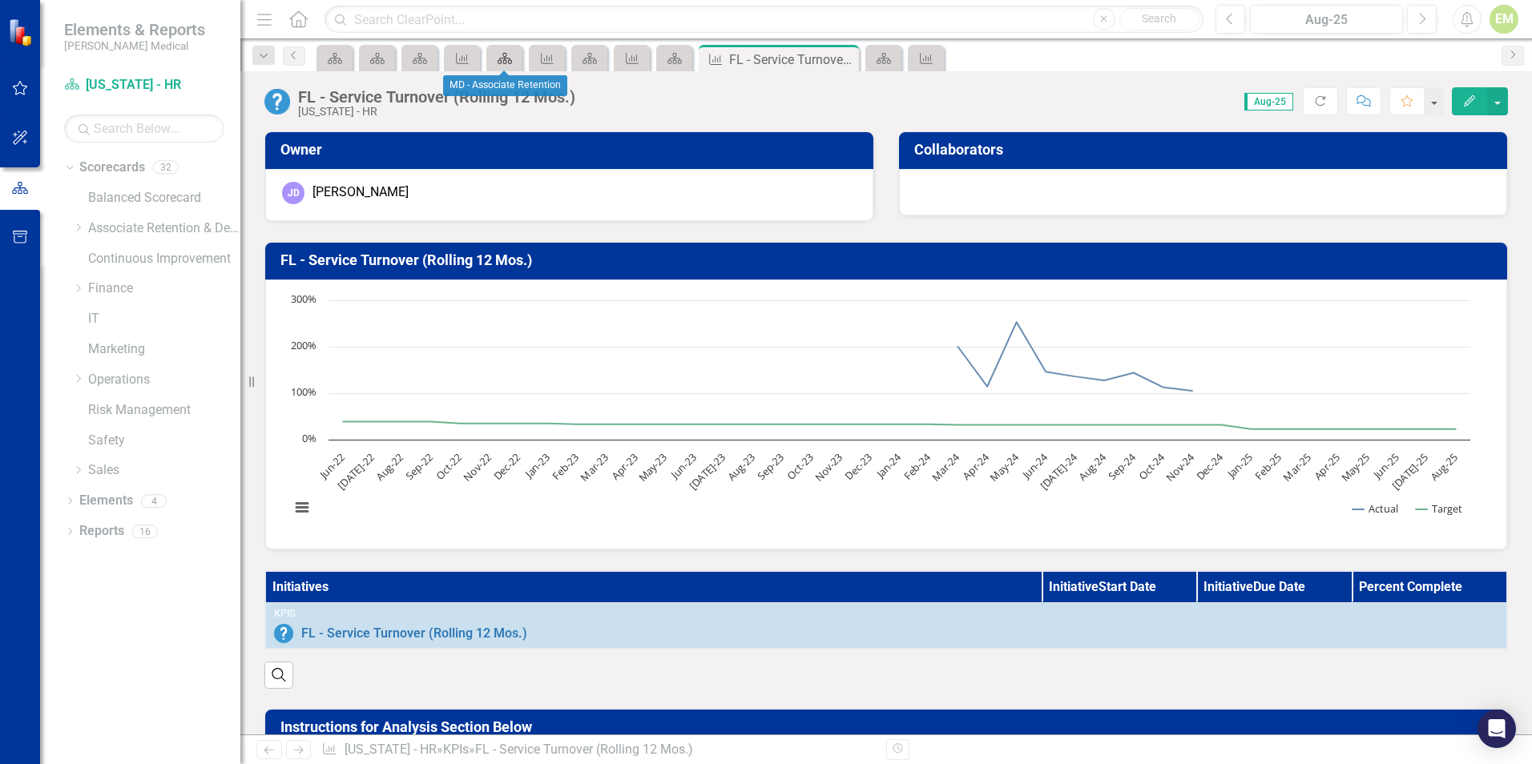
click at [513, 61] on icon "Scorecard" at bounding box center [505, 58] width 16 height 13
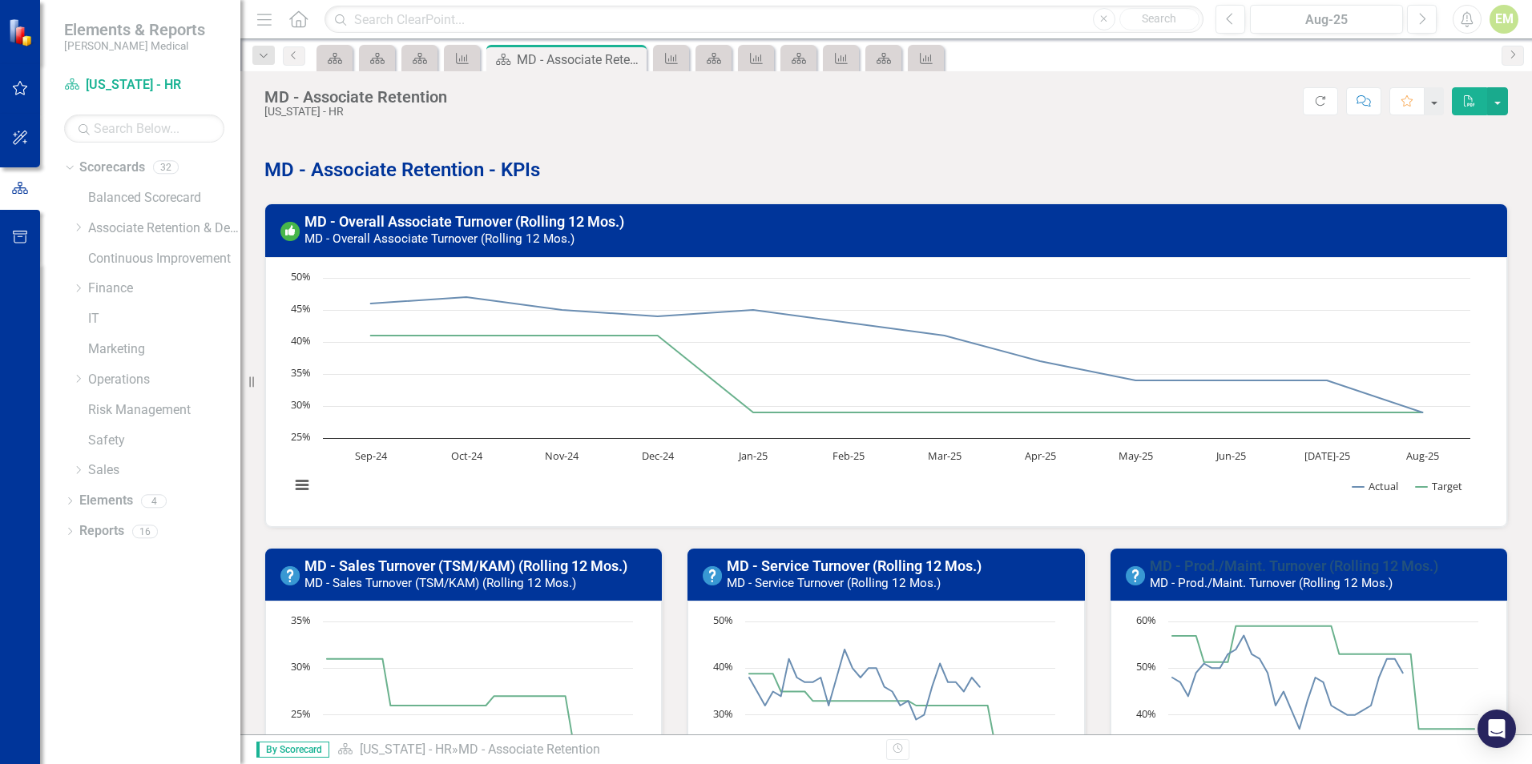
click at [1260, 558] on link "MD - Prod./Maint. Turnover (Rolling 12 Mos.)" at bounding box center [1293, 566] width 288 height 17
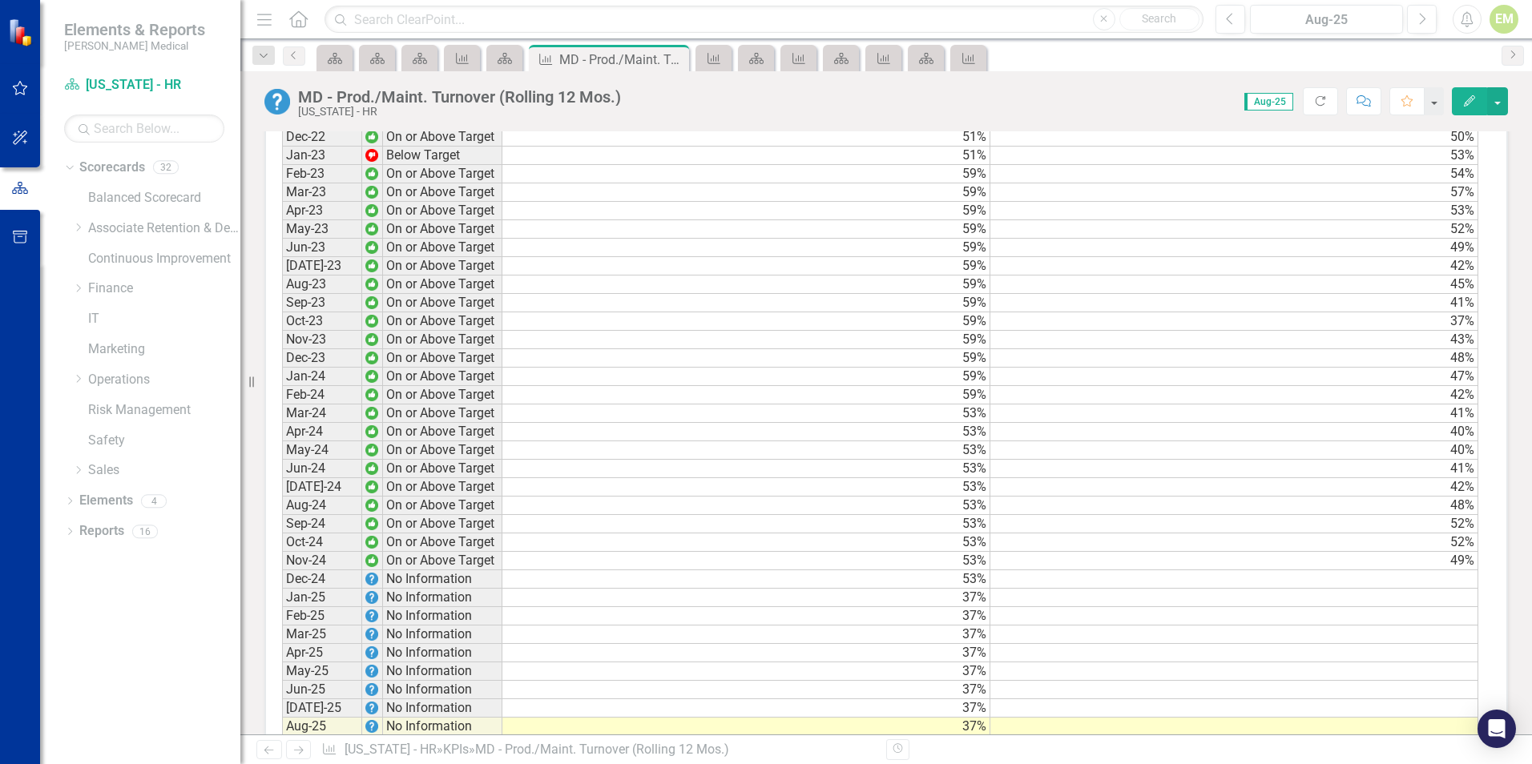
scroll to position [1282, 0]
click at [1409, 606] on td at bounding box center [1234, 596] width 488 height 18
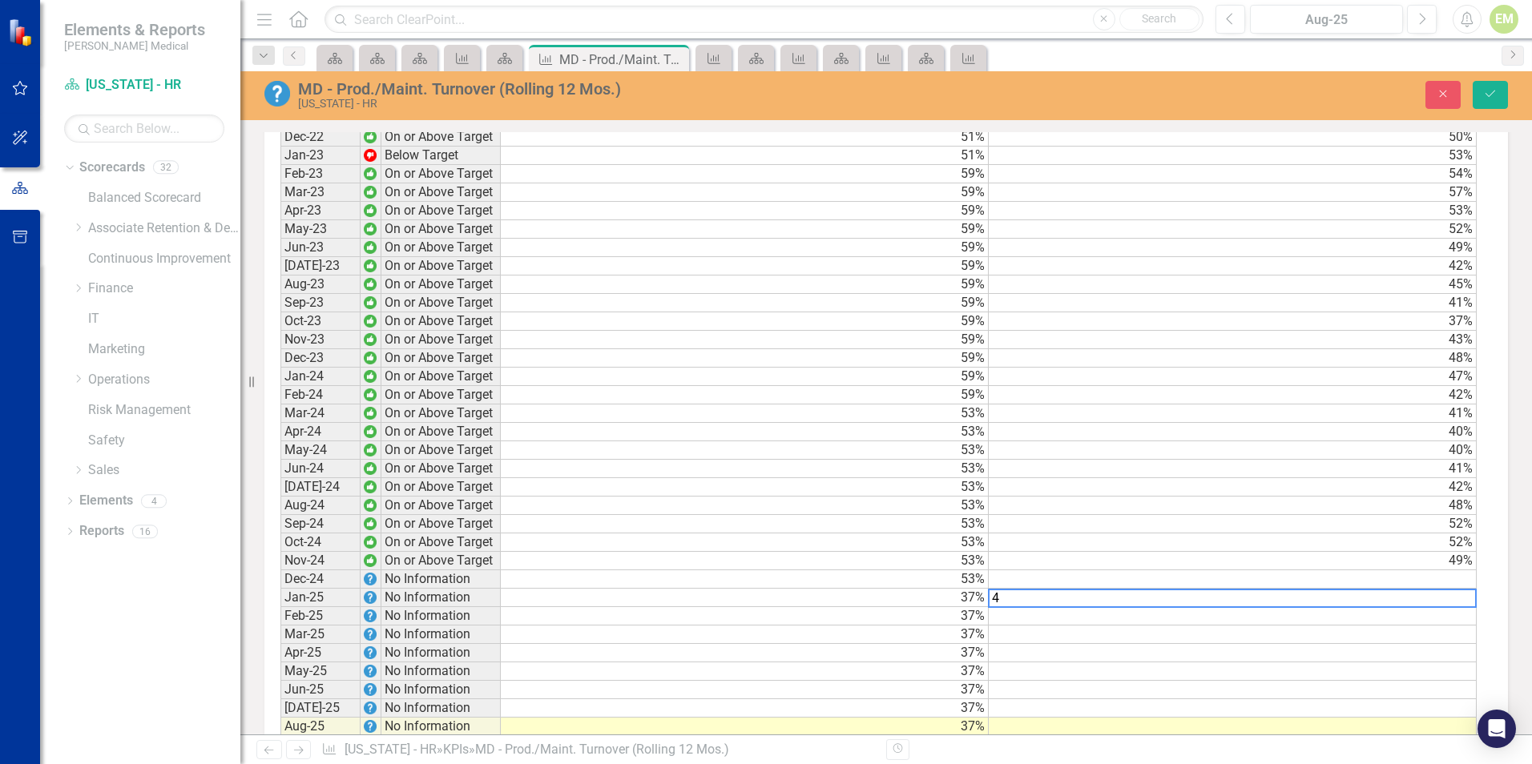
scroll to position [1282, 0]
type textarea "48"
click at [1512, 95] on div "Close Save" at bounding box center [1262, 95] width 514 height 28
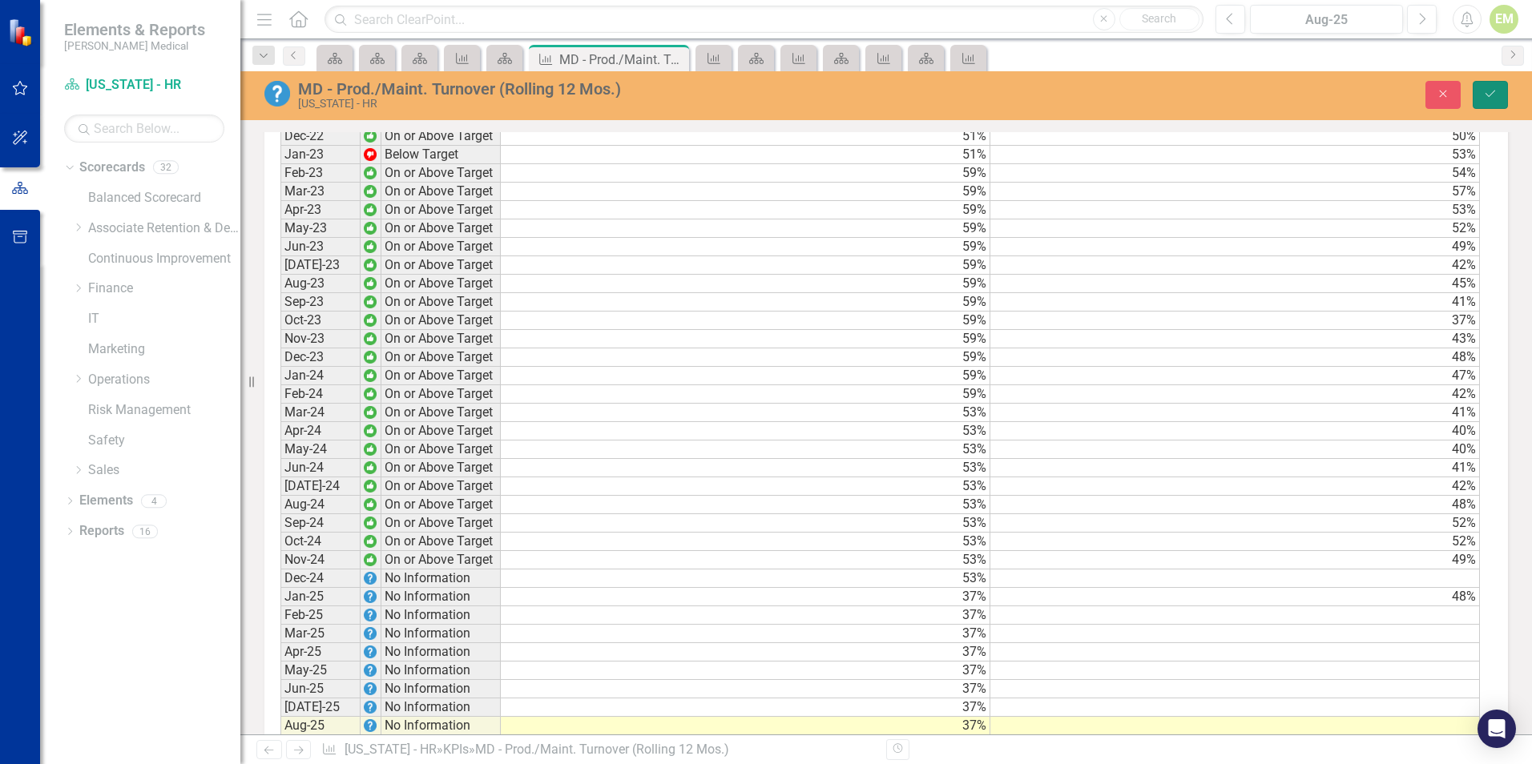
click at [1498, 92] on button "Save" at bounding box center [1489, 95] width 35 height 28
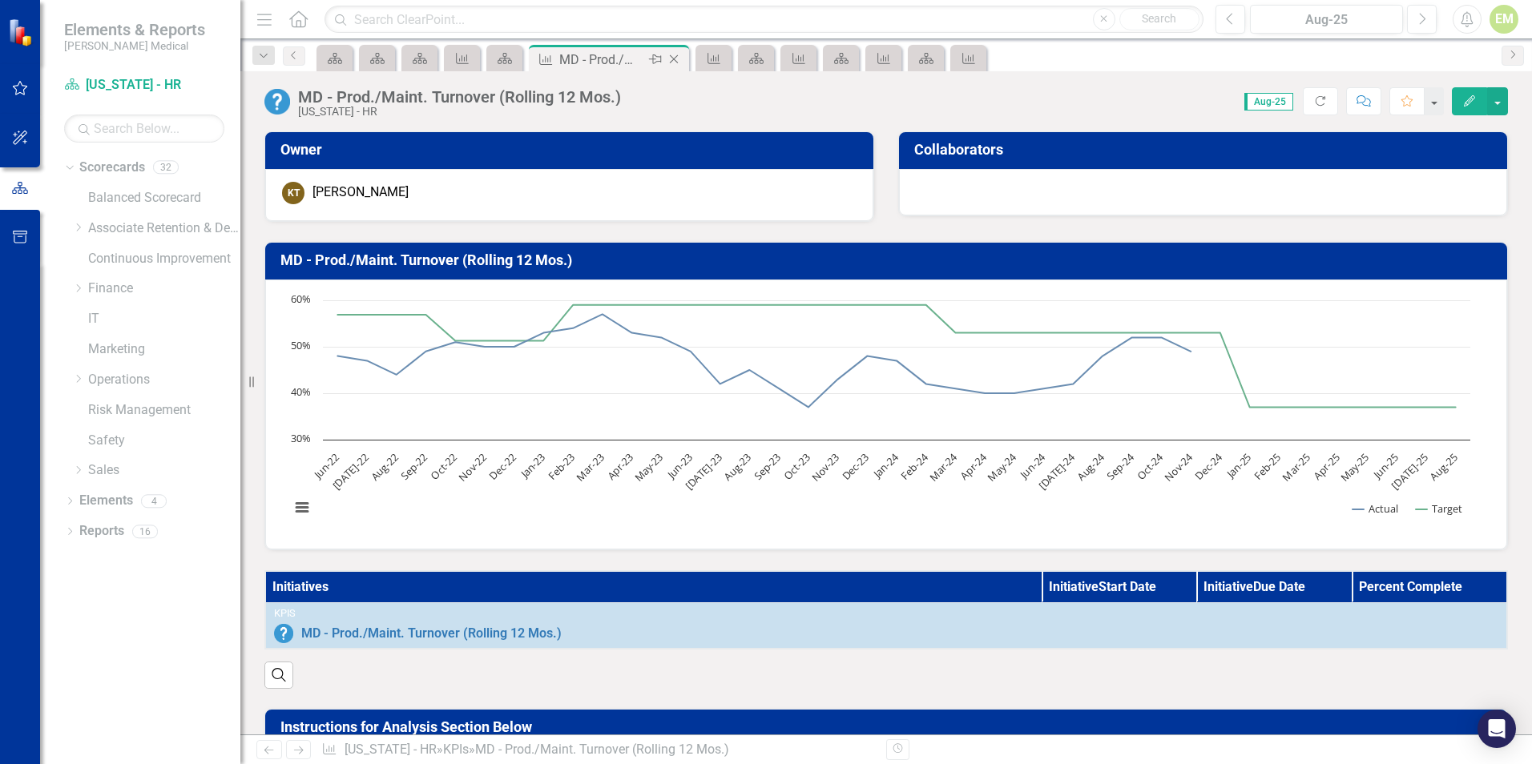
click at [678, 62] on icon "Close" at bounding box center [674, 59] width 16 height 13
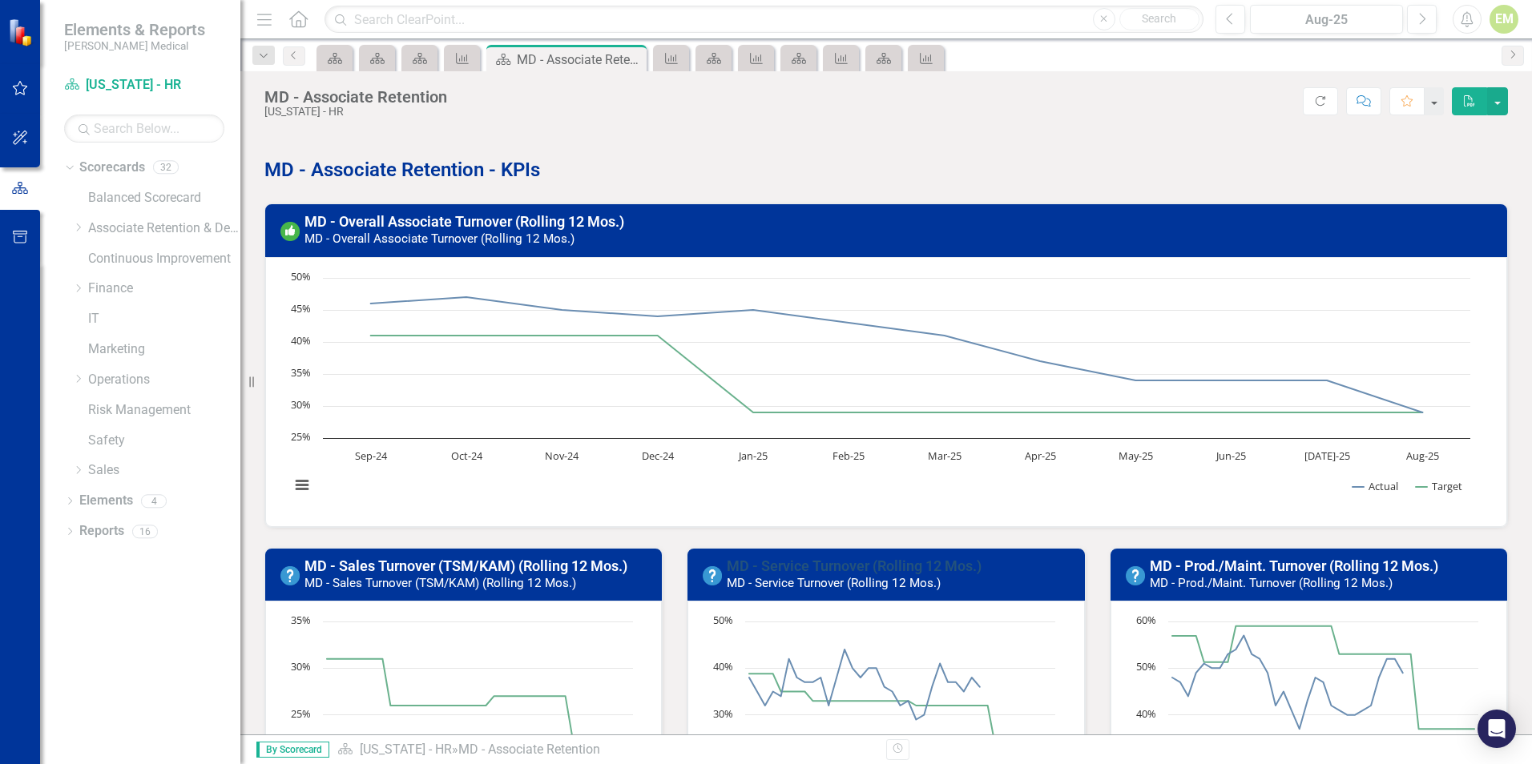
click at [824, 569] on link "MD - Service Turnover (Rolling 12 Mos.)" at bounding box center [854, 566] width 255 height 17
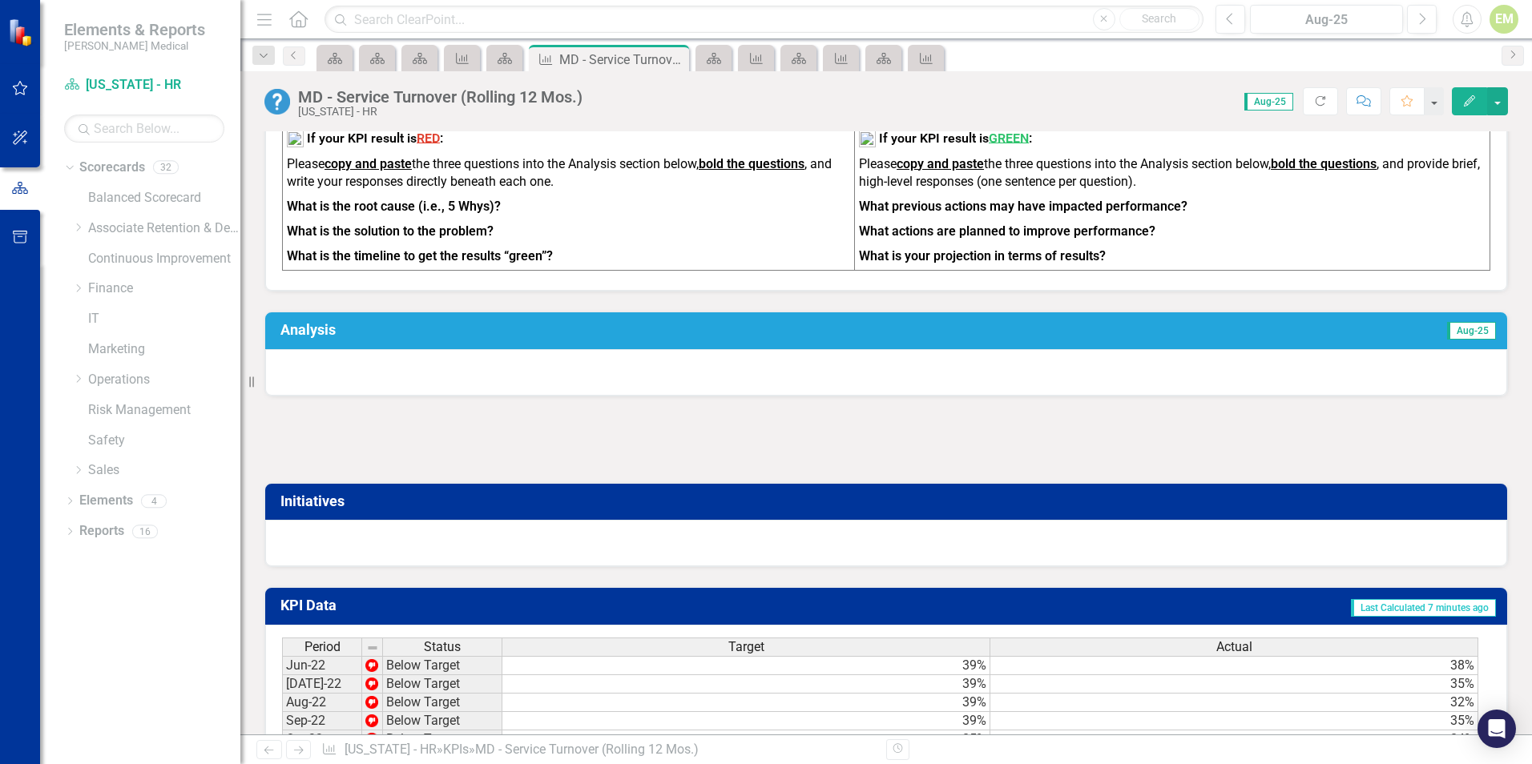
scroll to position [1282, 0]
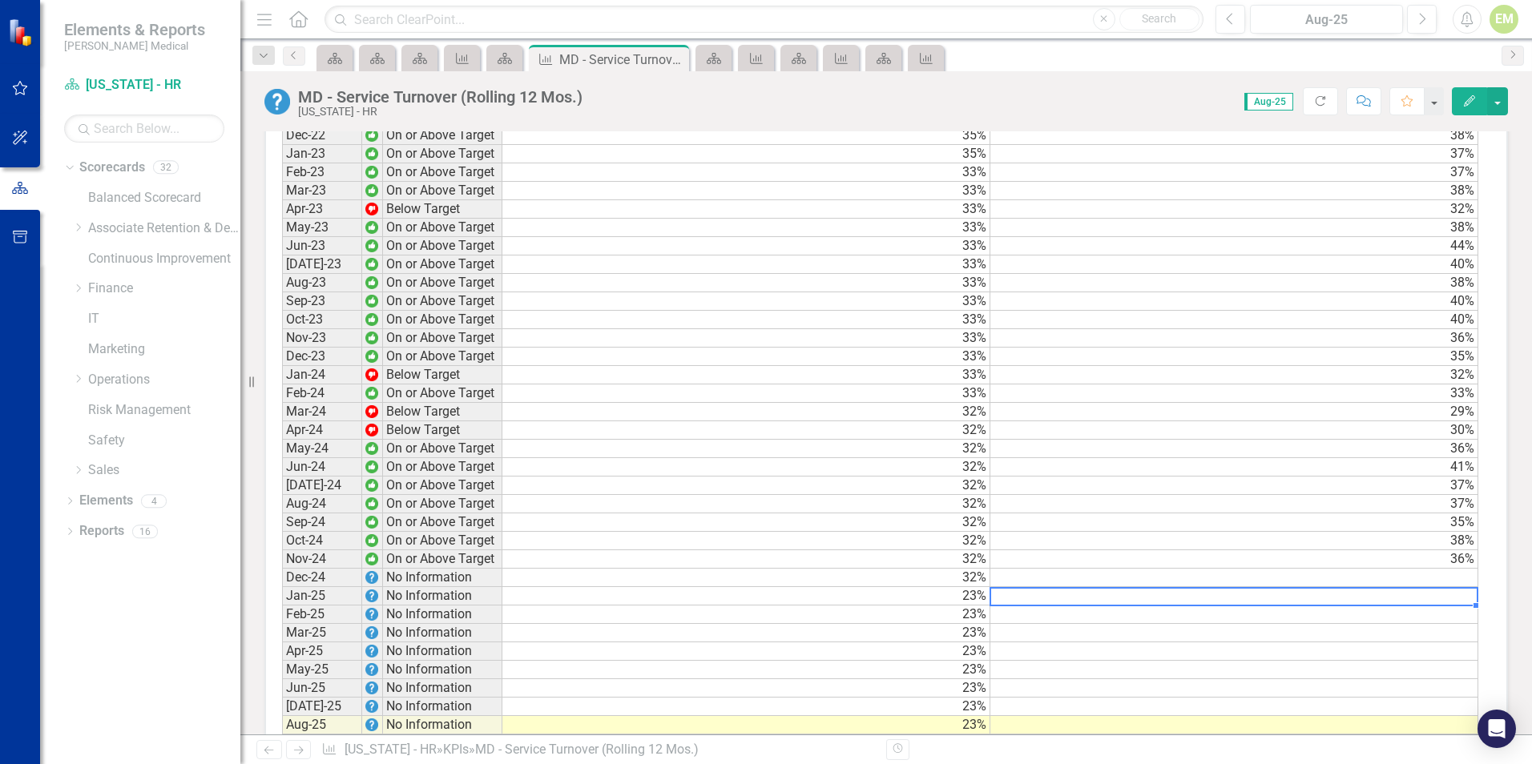
click at [1340, 606] on td at bounding box center [1234, 596] width 488 height 18
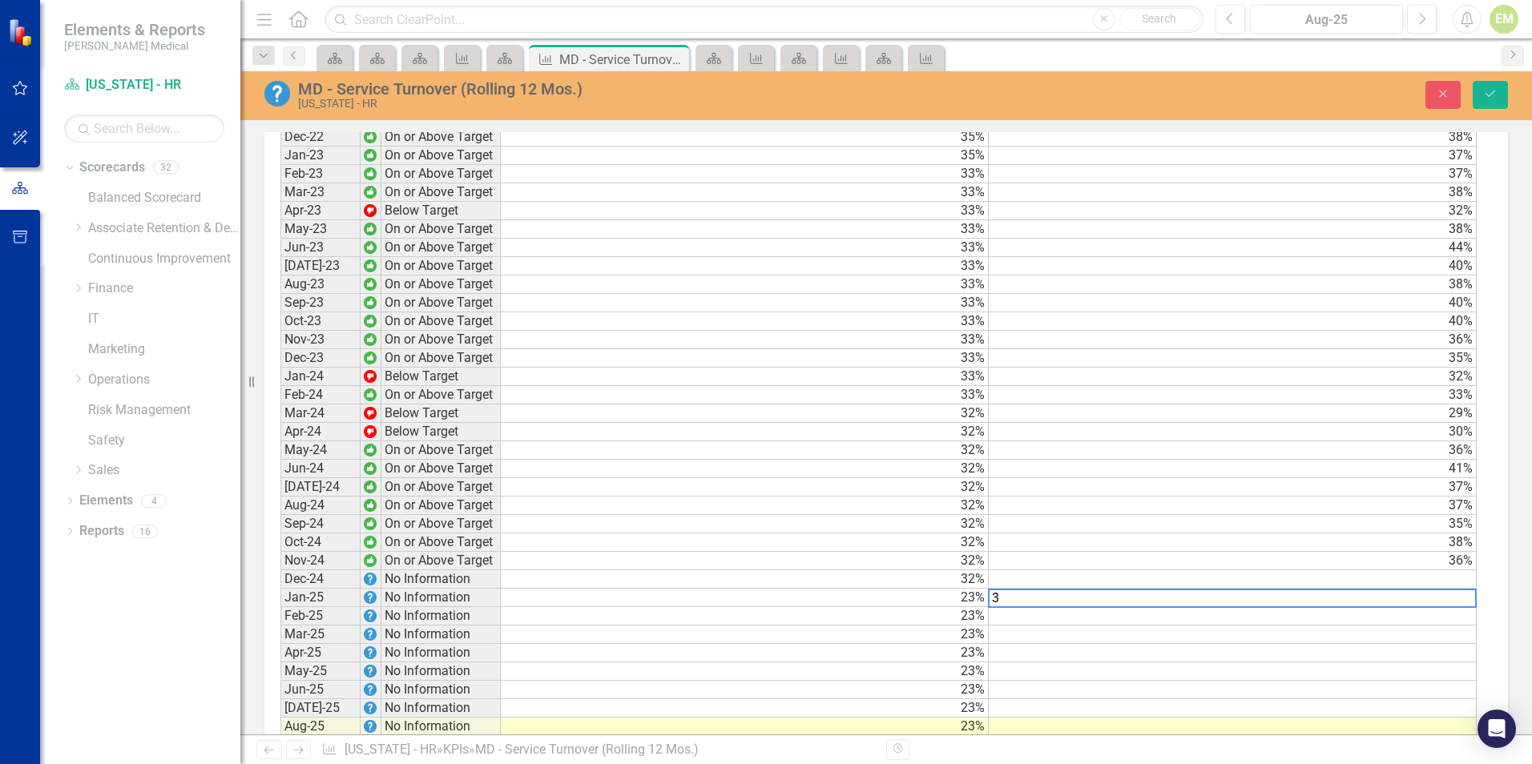
scroll to position [1282, 0]
type textarea "38"
click at [1482, 99] on button "Save" at bounding box center [1489, 95] width 35 height 28
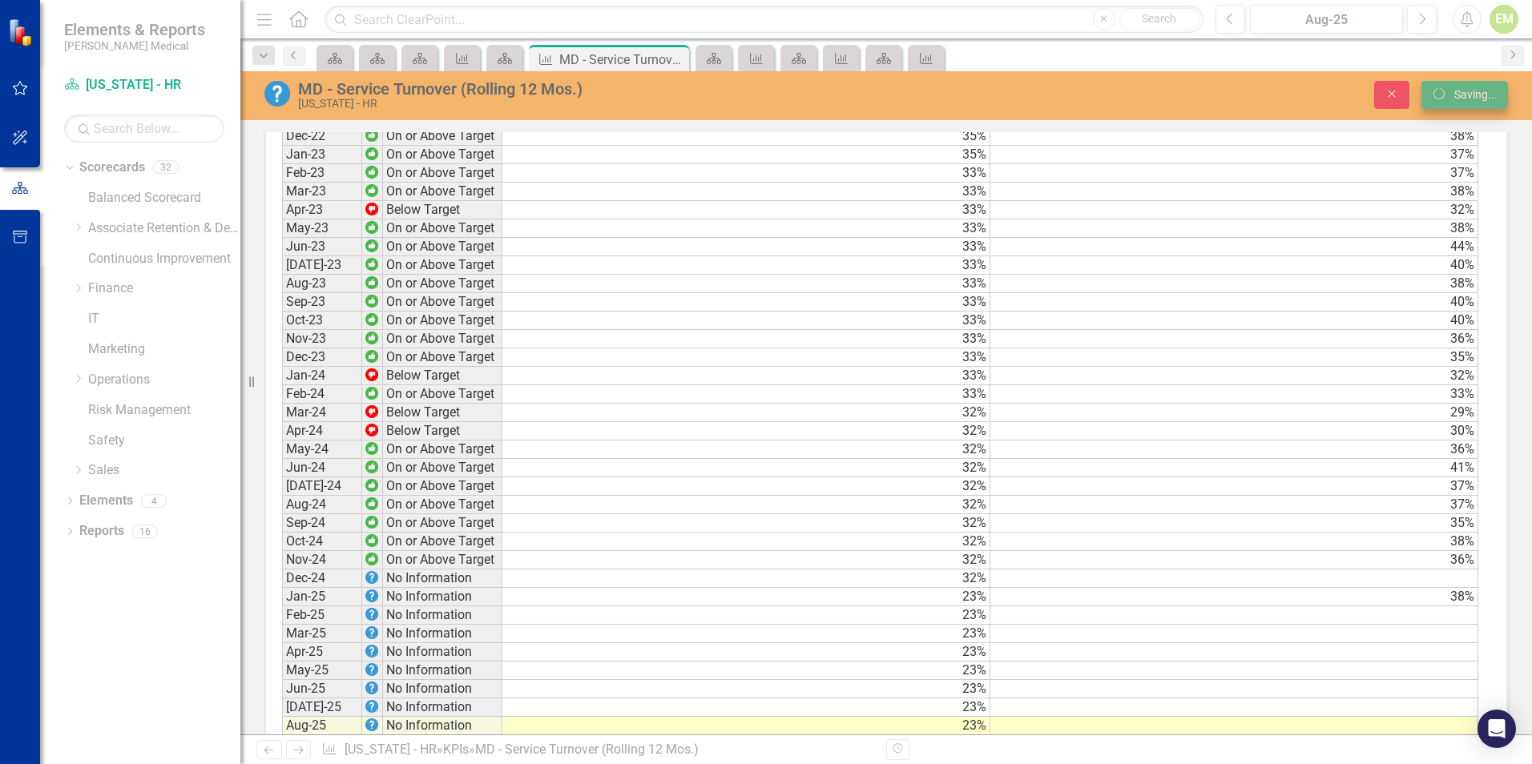
scroll to position [0, 0]
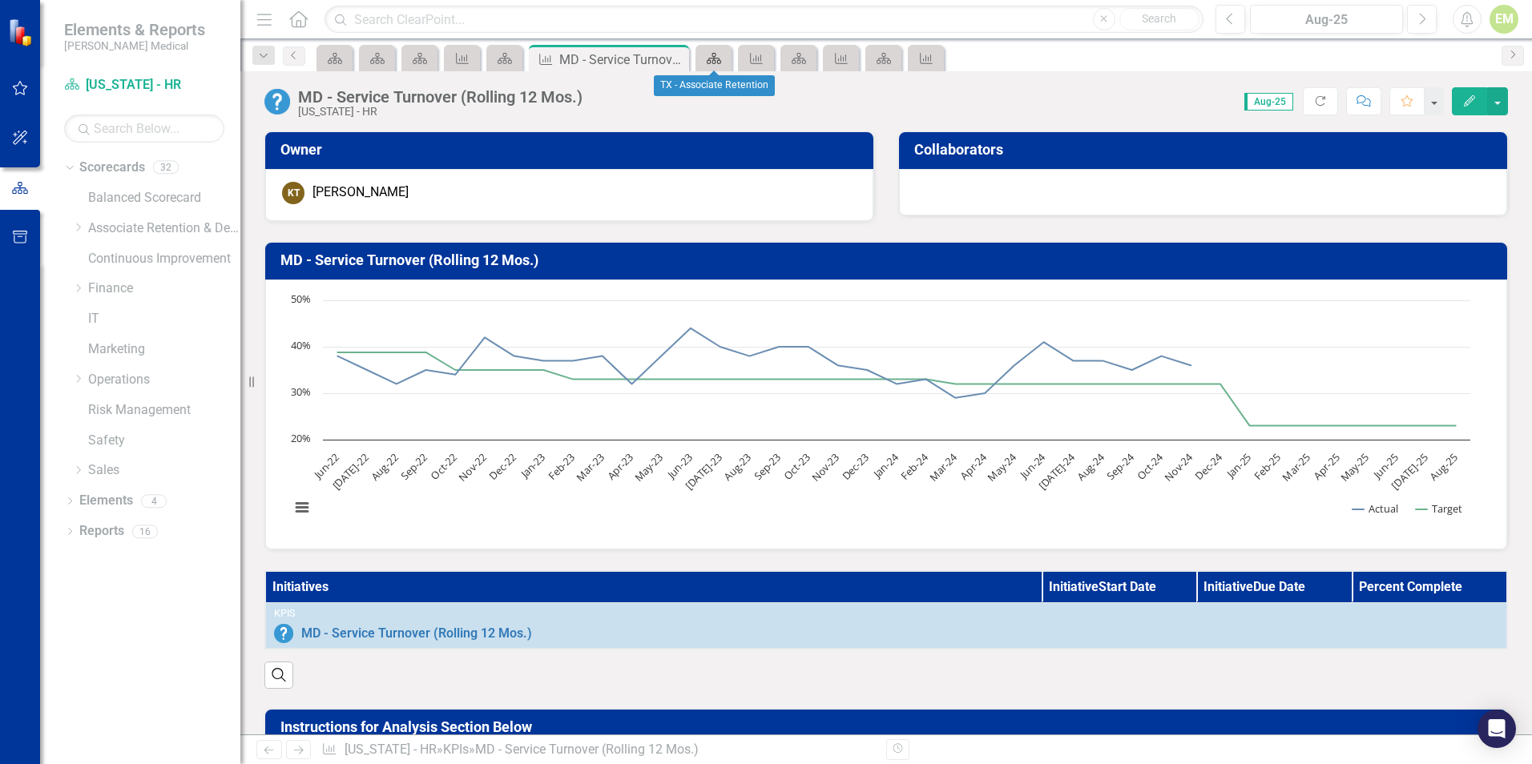
click at [710, 63] on icon at bounding box center [714, 58] width 14 height 11
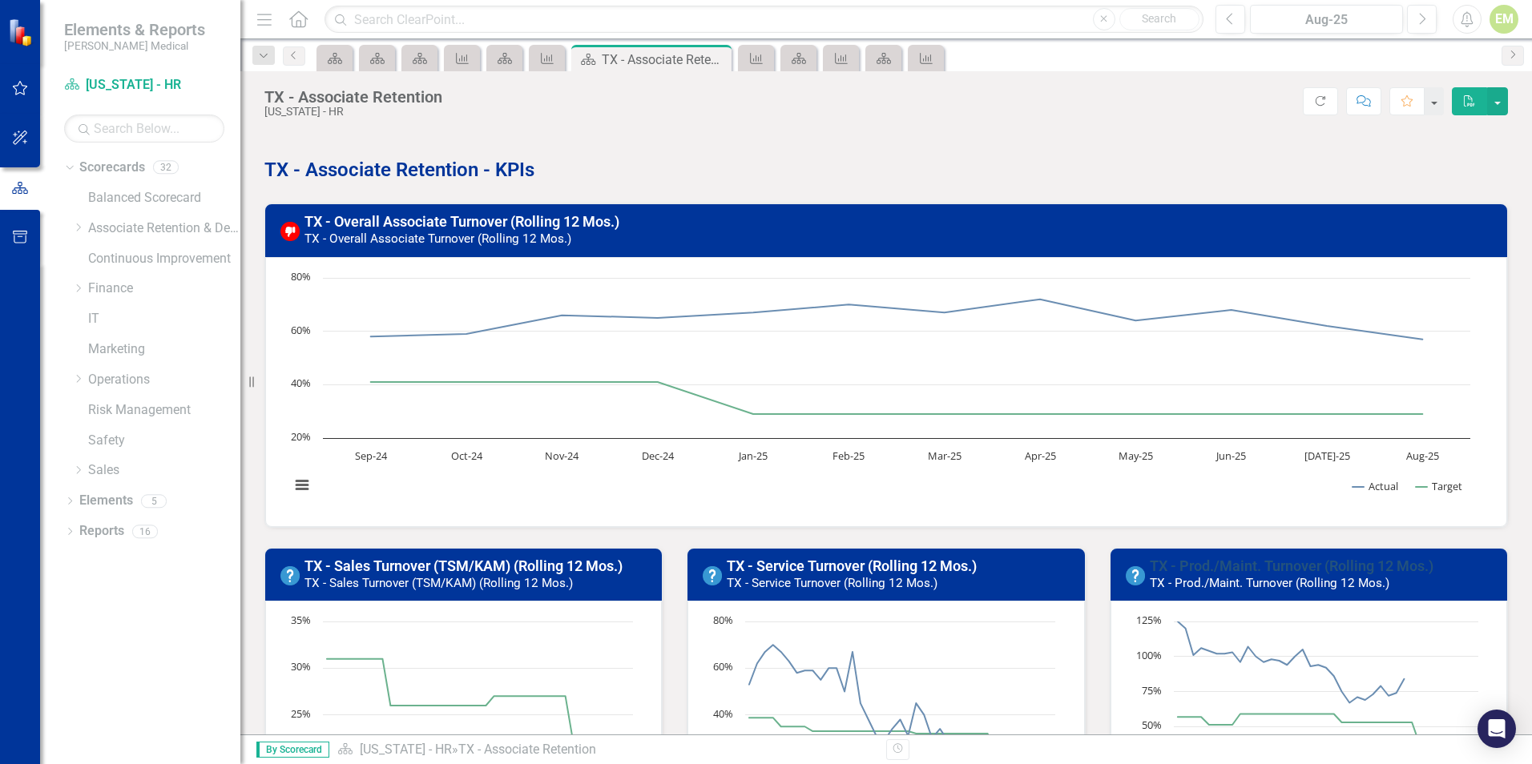
click at [1275, 559] on link "TX - Prod./Maint. Turnover (Rolling 12 Mos.)" at bounding box center [1291, 566] width 284 height 17
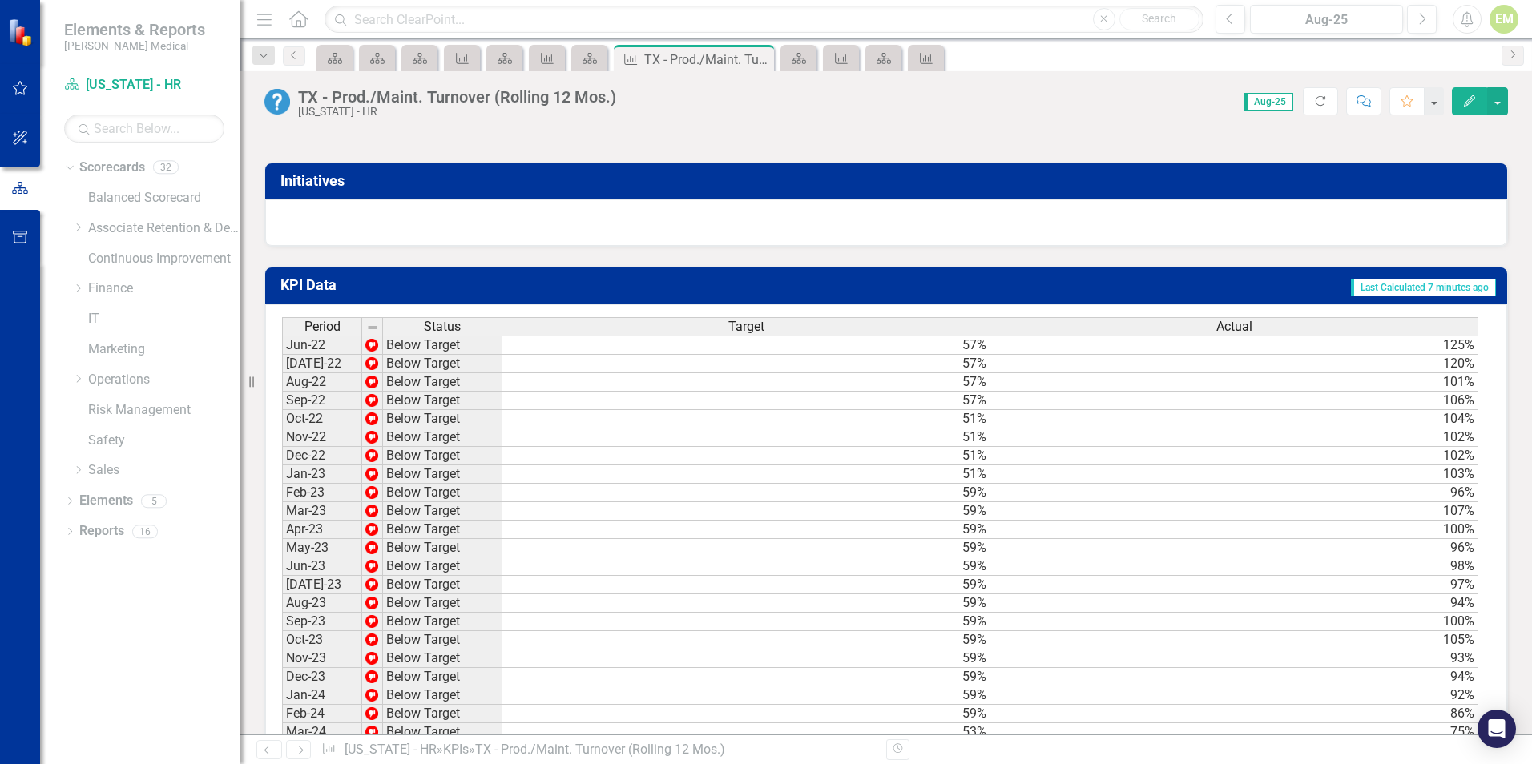
scroll to position [1409, 0]
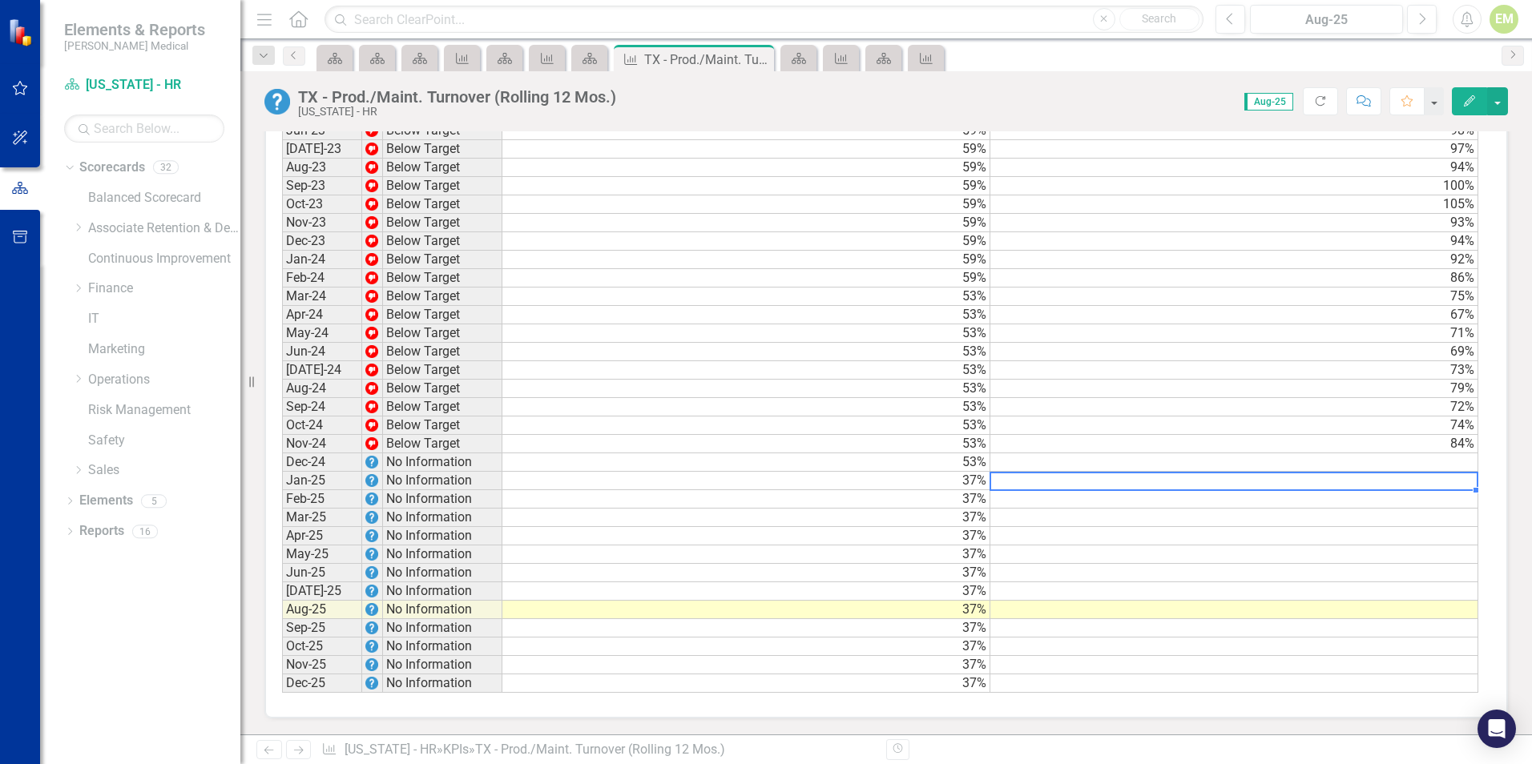
click at [1272, 483] on td at bounding box center [1234, 481] width 488 height 18
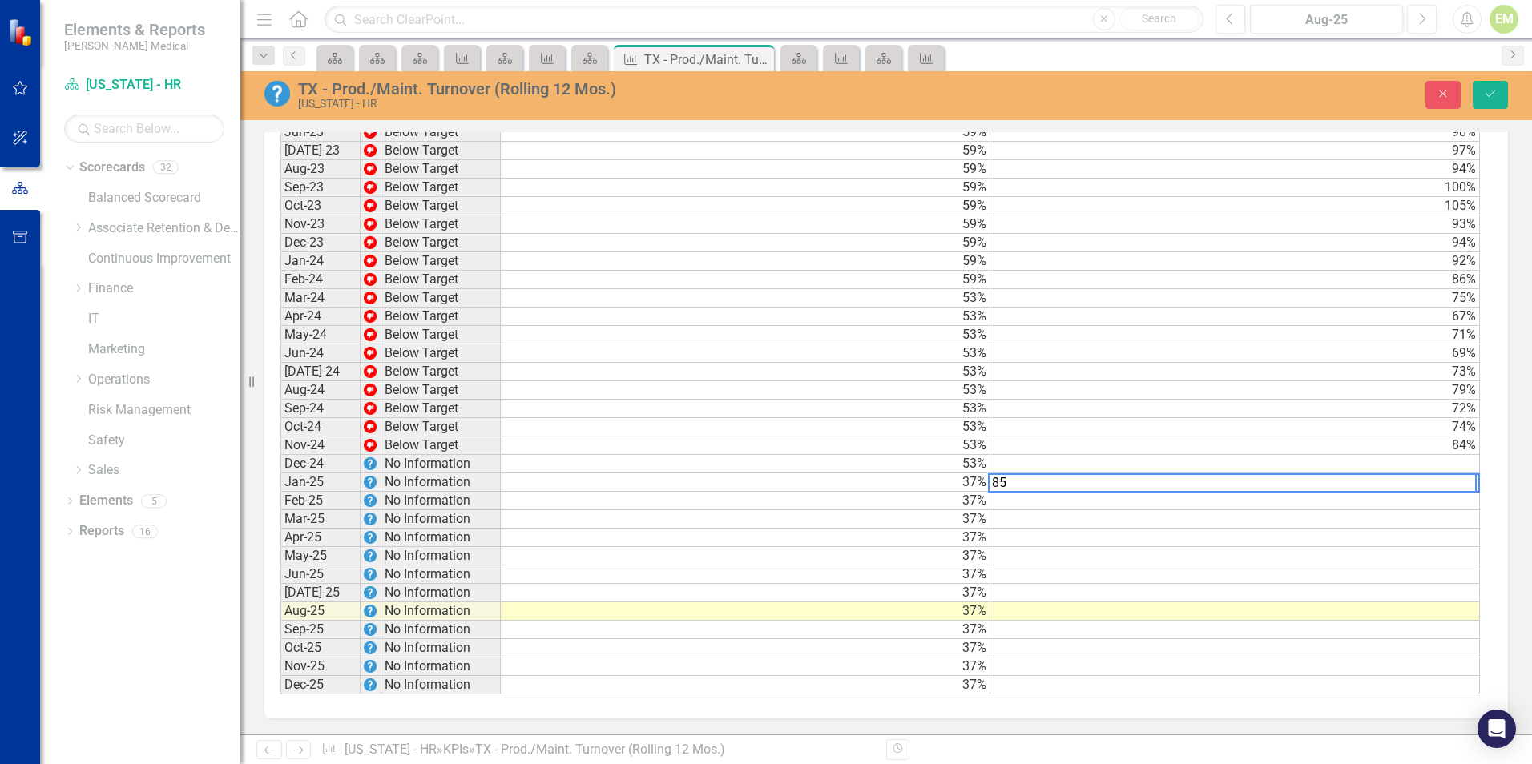
type textarea "85"
click at [1249, 508] on td at bounding box center [1234, 501] width 489 height 18
click at [1394, 477] on td "85%" at bounding box center [1234, 482] width 489 height 18
click at [1502, 95] on button "Save" at bounding box center [1489, 95] width 35 height 28
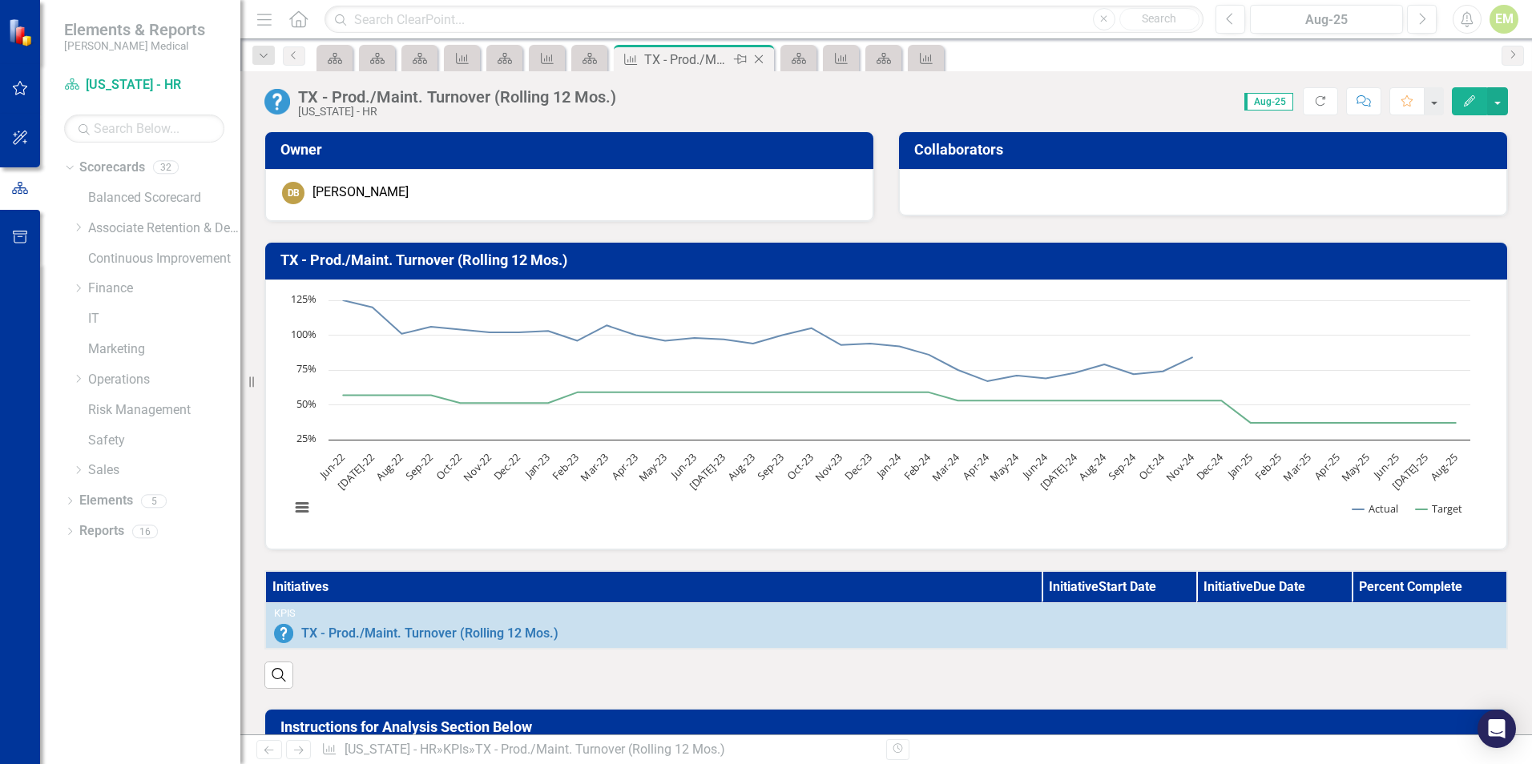
click at [758, 57] on icon "Close" at bounding box center [759, 59] width 16 height 13
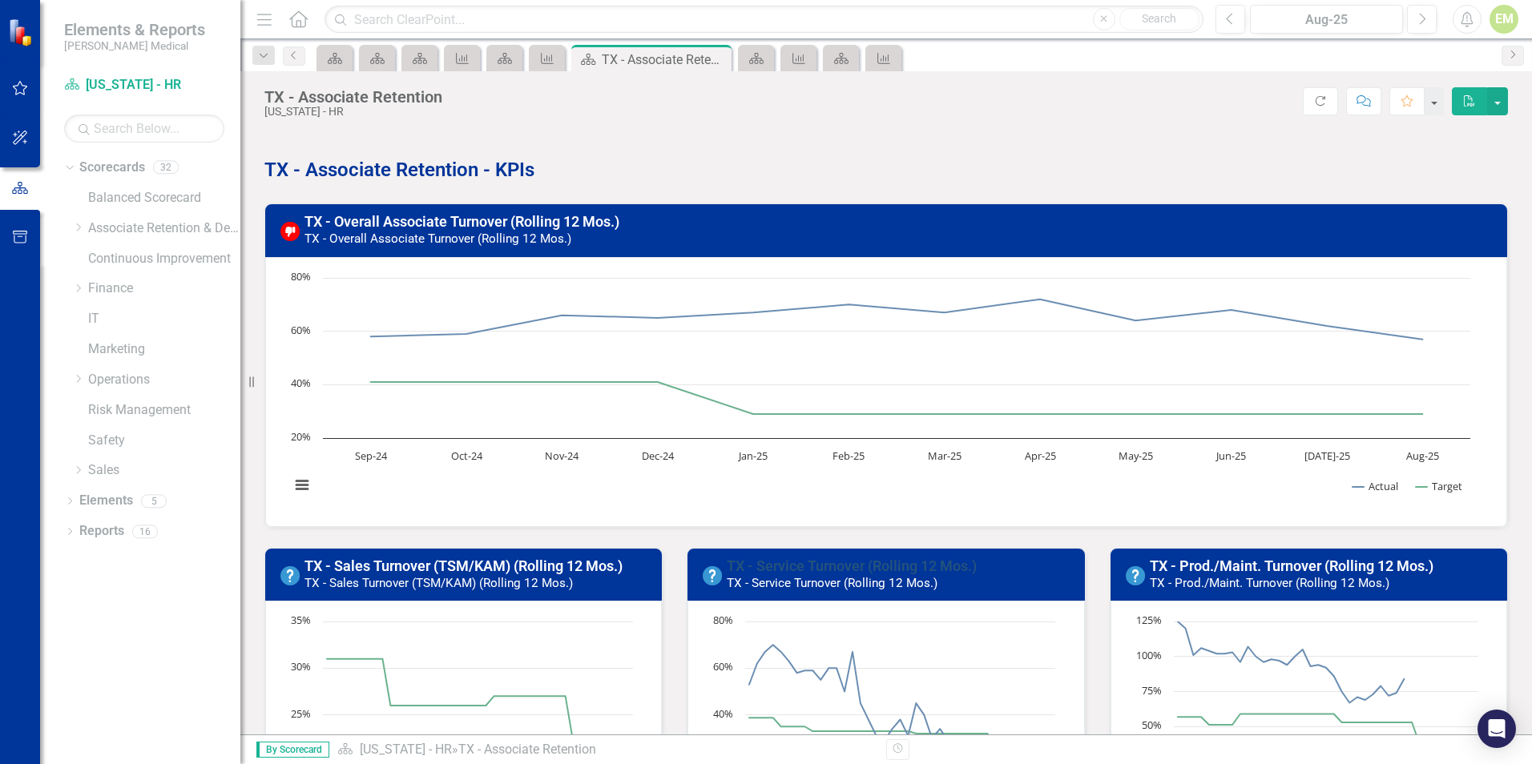
click at [842, 559] on link "TX - Service Turnover (Rolling 12 Mos.)" at bounding box center [852, 566] width 250 height 17
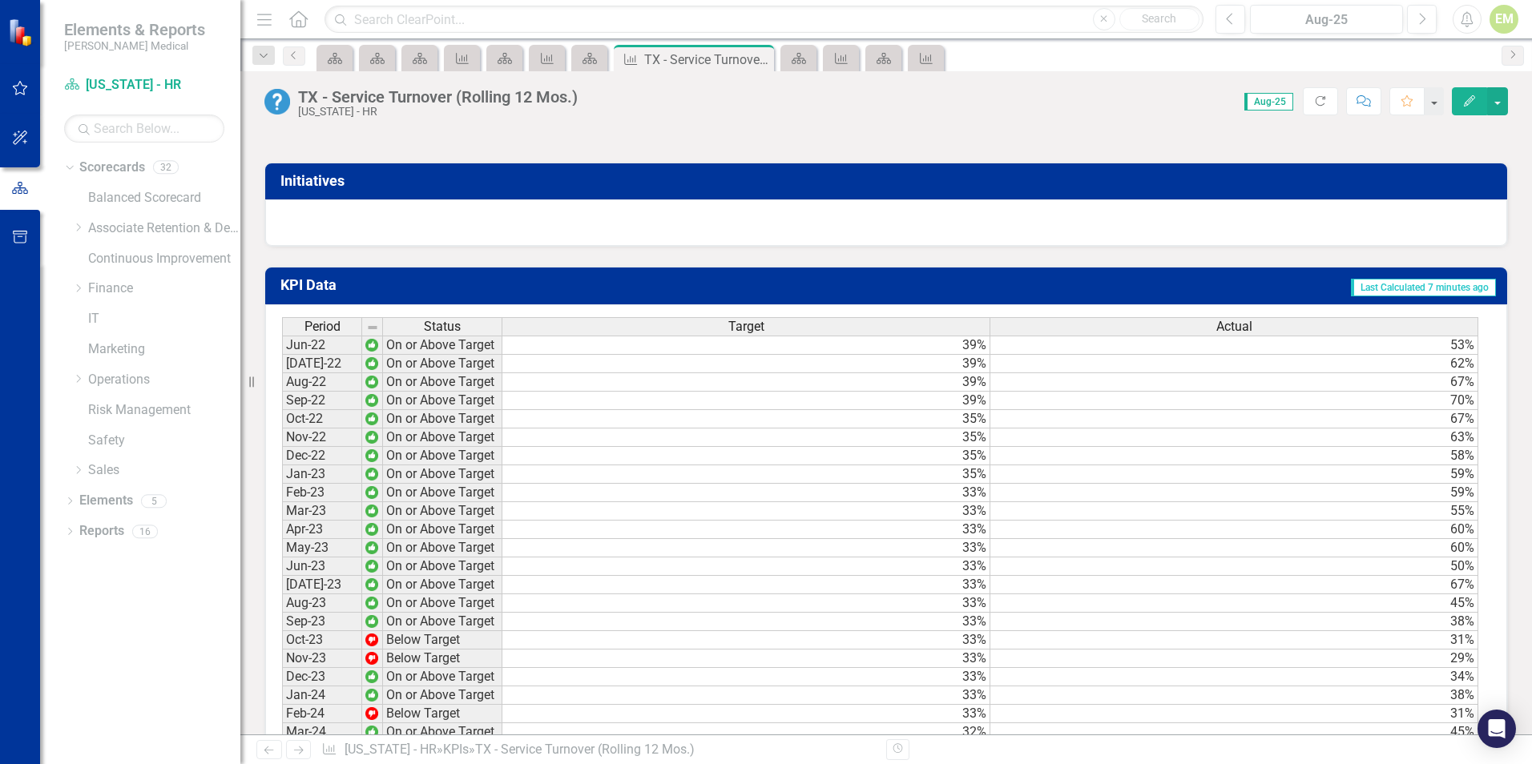
scroll to position [1409, 0]
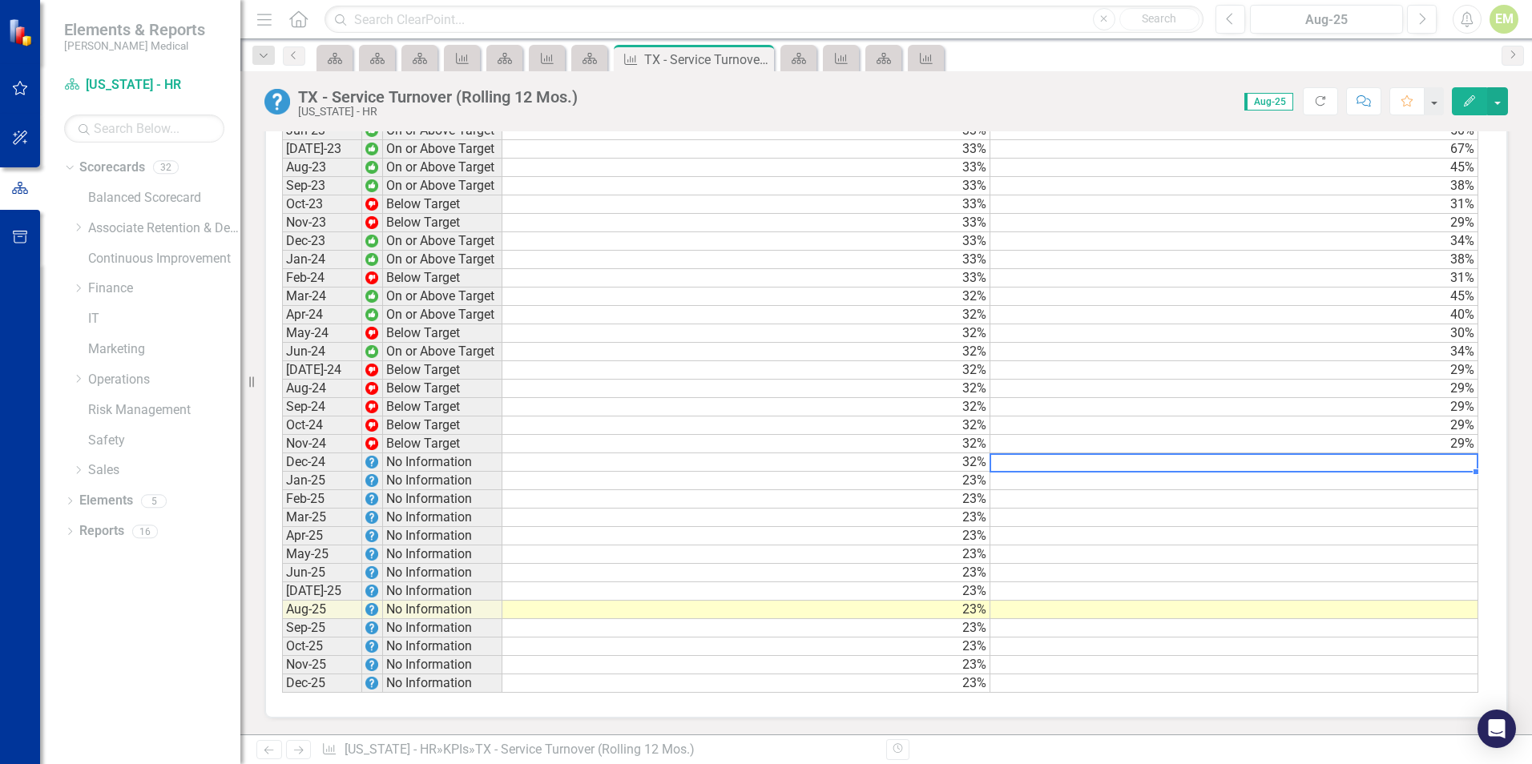
click at [1411, 459] on td at bounding box center [1234, 462] width 488 height 18
click at [1412, 482] on td at bounding box center [1234, 481] width 488 height 18
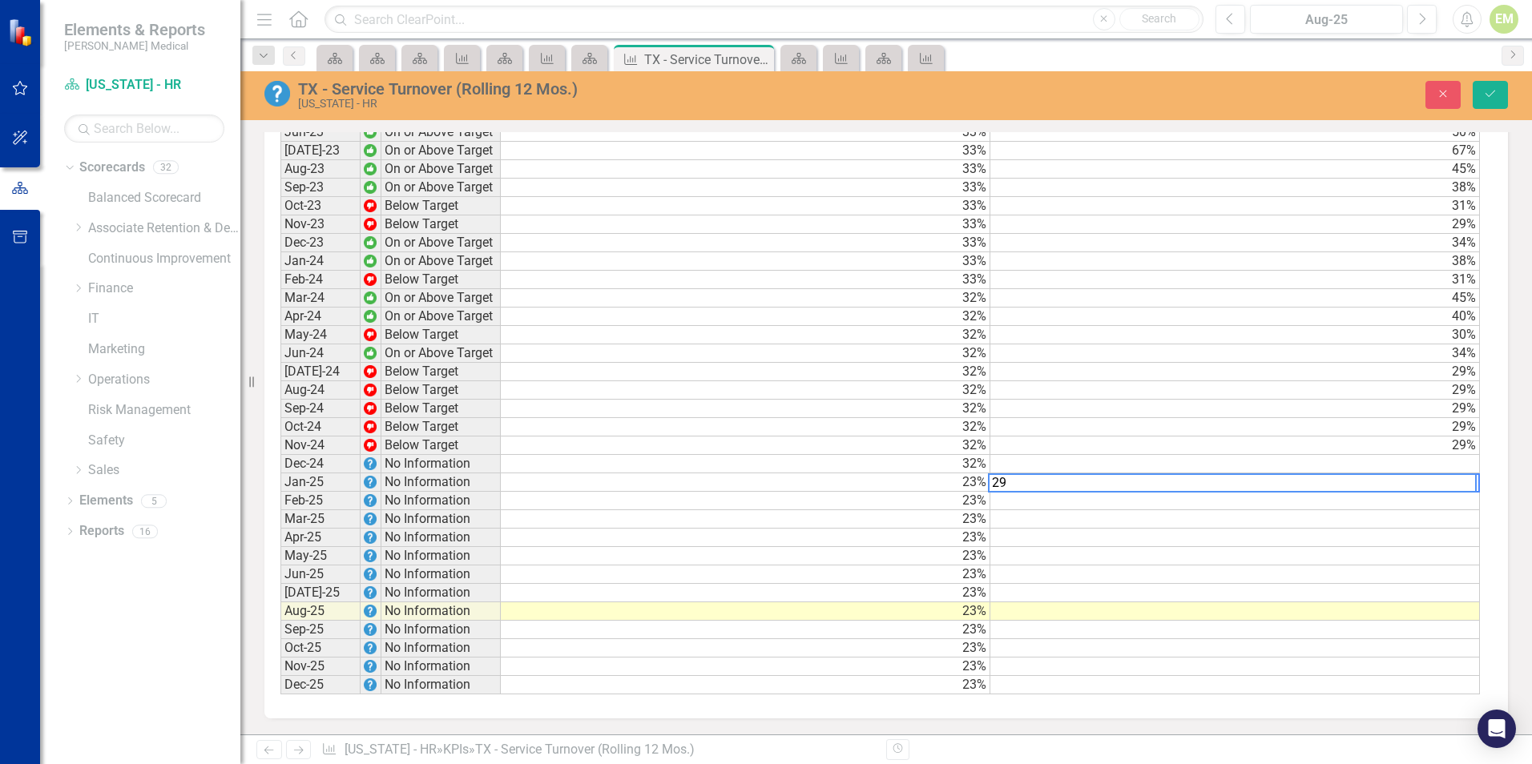
type textarea "29"
click at [1413, 461] on td at bounding box center [1234, 464] width 489 height 18
type textarea "29"
click at [1411, 496] on td at bounding box center [1234, 501] width 489 height 18
click at [1489, 87] on button "Save" at bounding box center [1489, 95] width 35 height 28
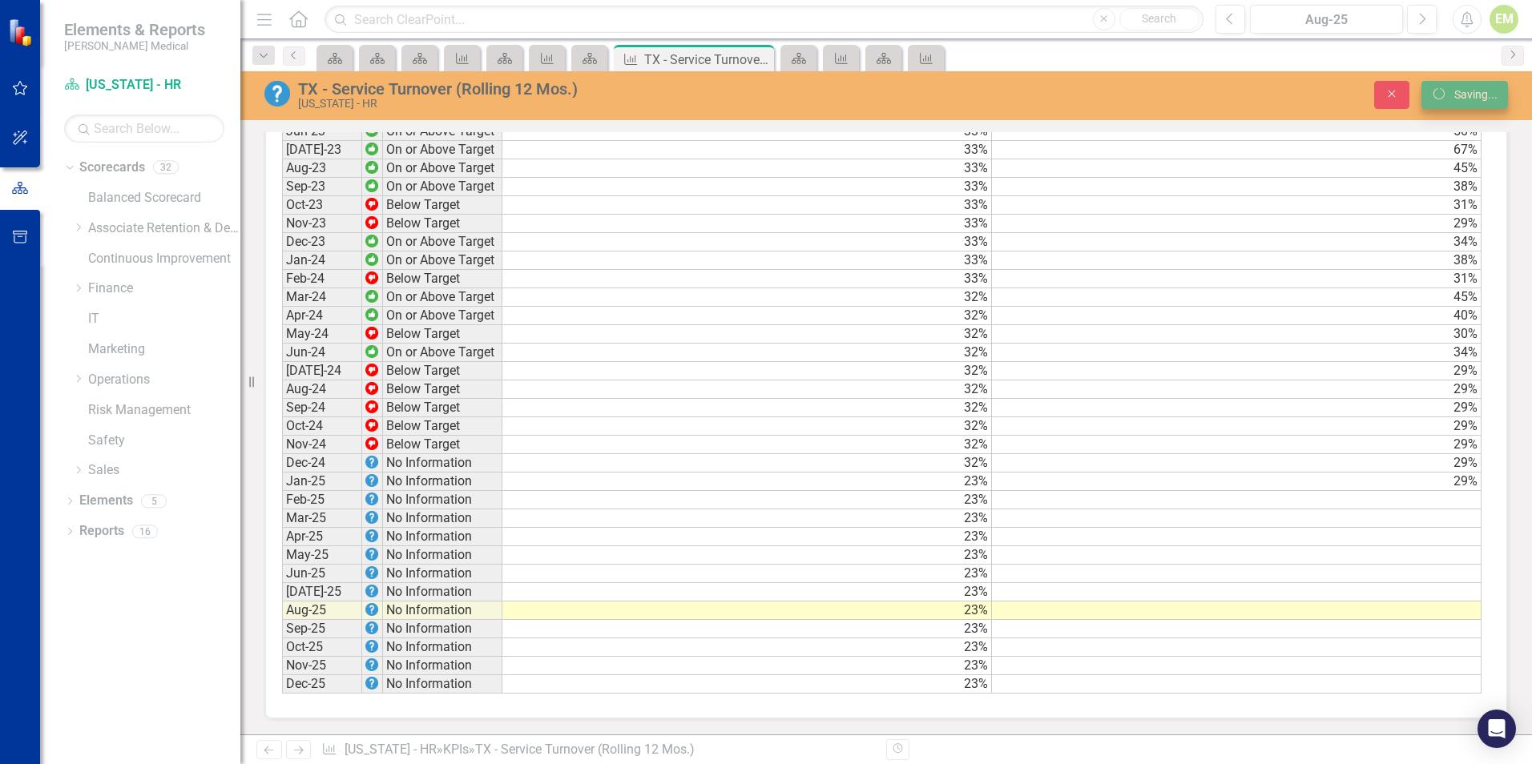
scroll to position [1408, 0]
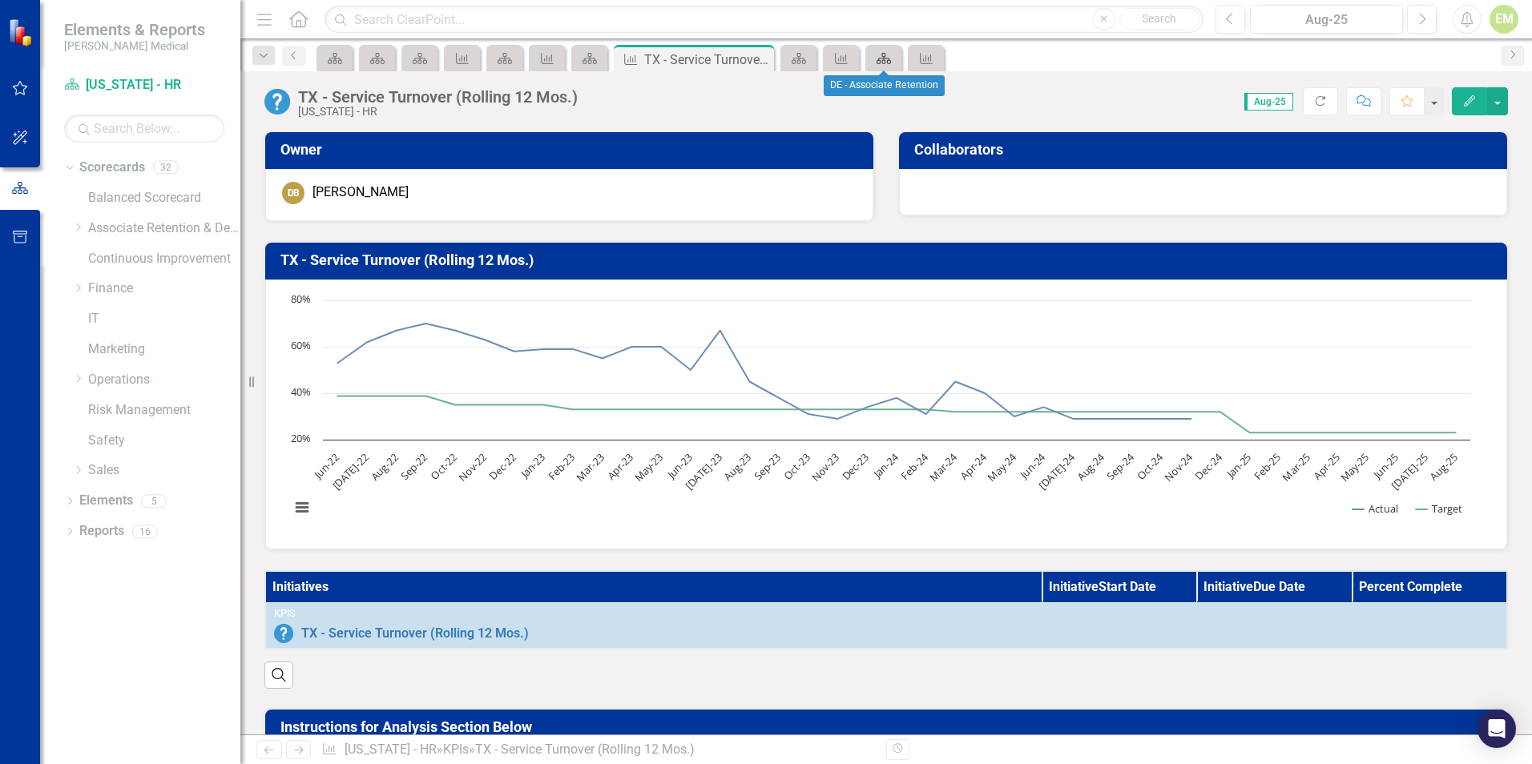
click at [891, 56] on icon "Scorecard" at bounding box center [884, 58] width 16 height 13
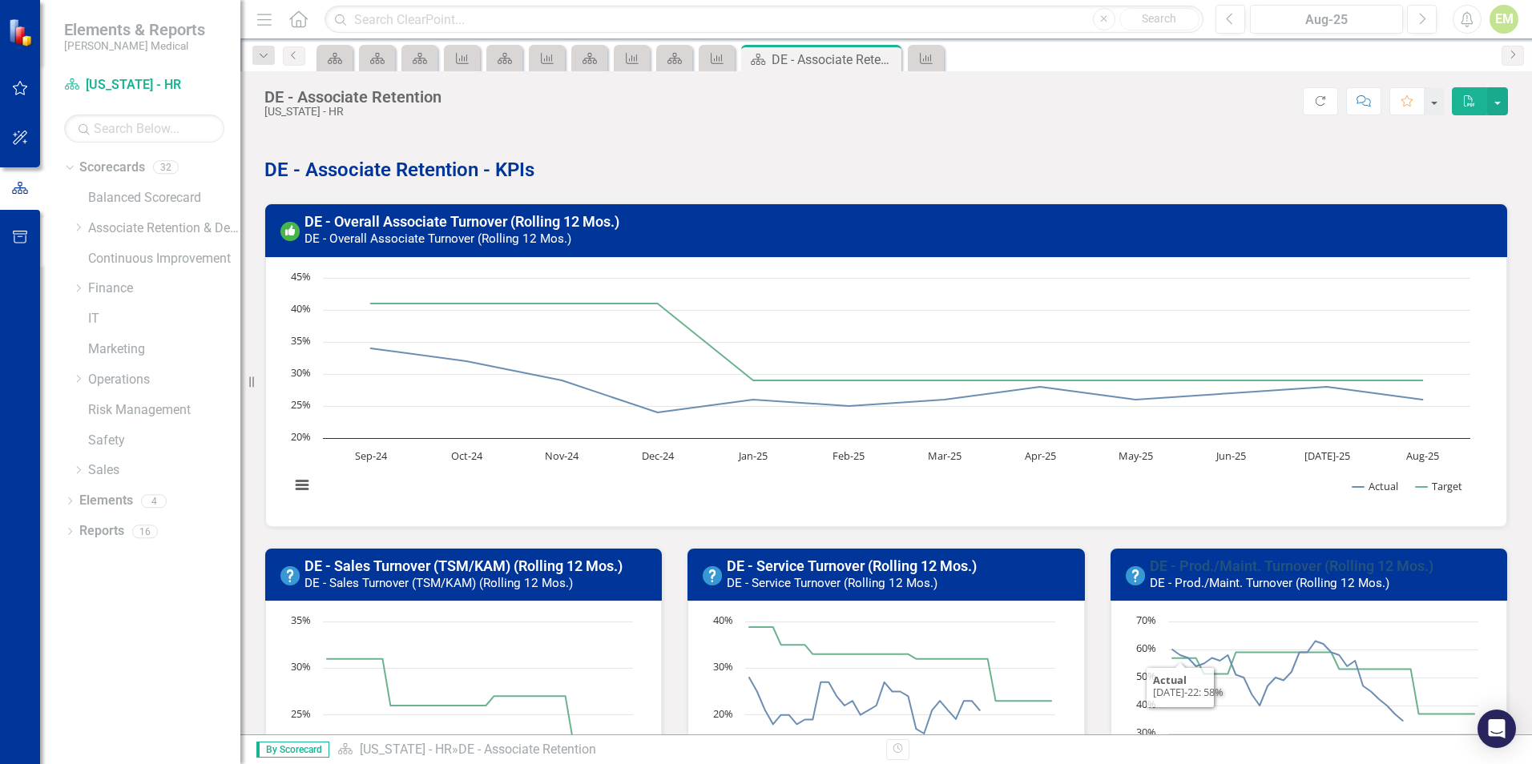
click at [1217, 569] on link "DE - Prod./Maint. Turnover (Rolling 12 Mos.)" at bounding box center [1291, 566] width 284 height 17
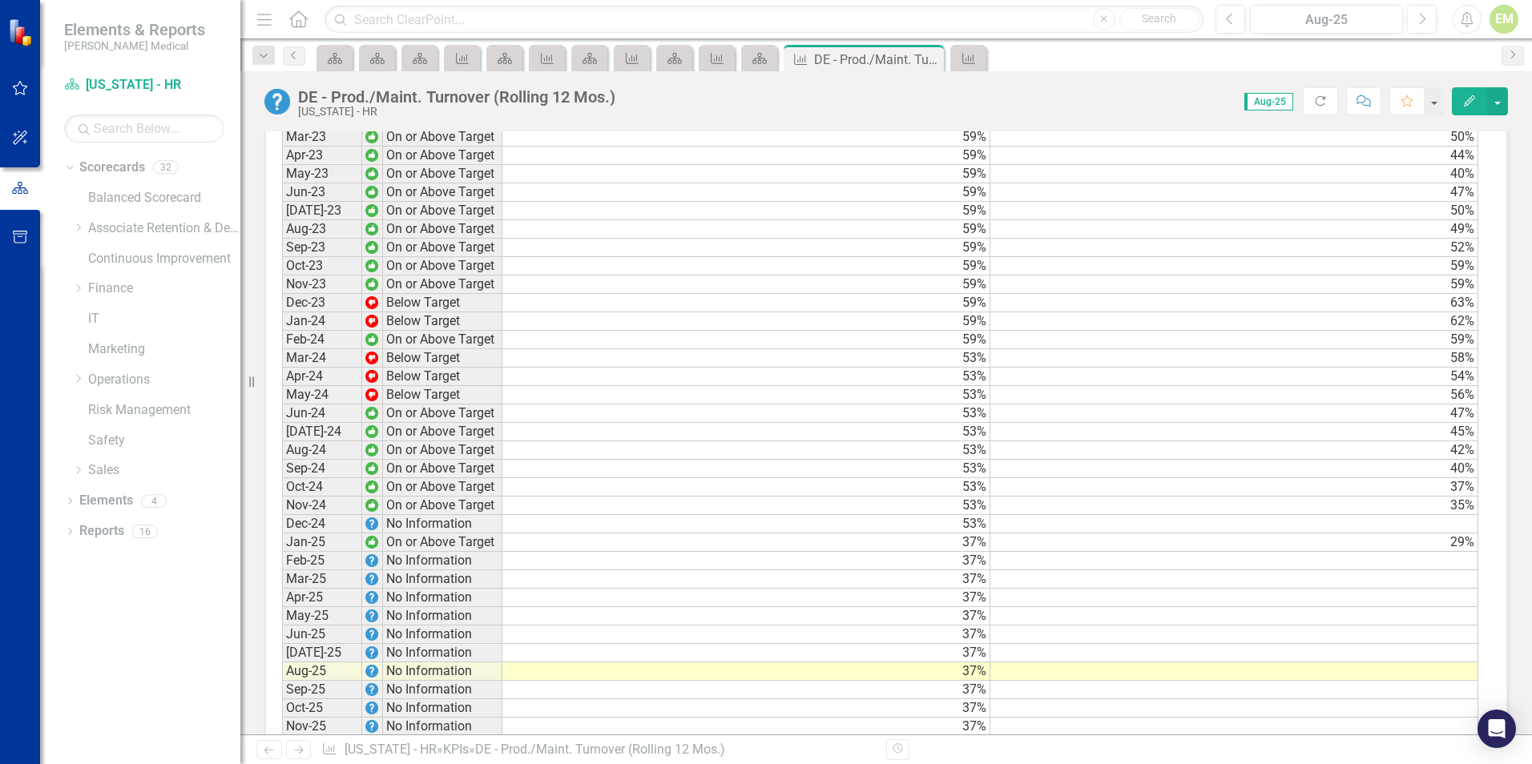
scroll to position [1362, 0]
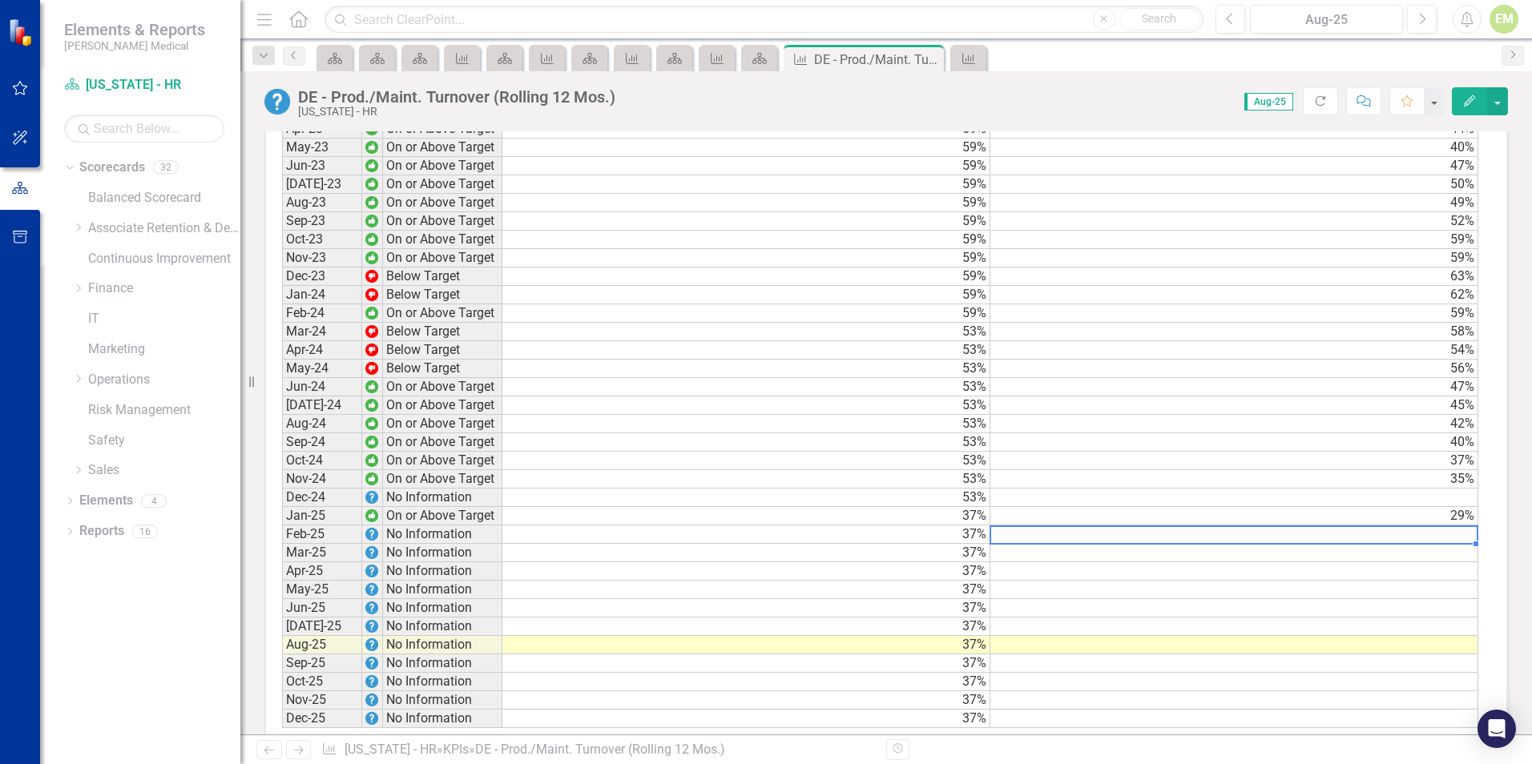
click at [1322, 544] on td at bounding box center [1234, 534] width 488 height 18
click at [1314, 543] on td at bounding box center [1234, 534] width 488 height 18
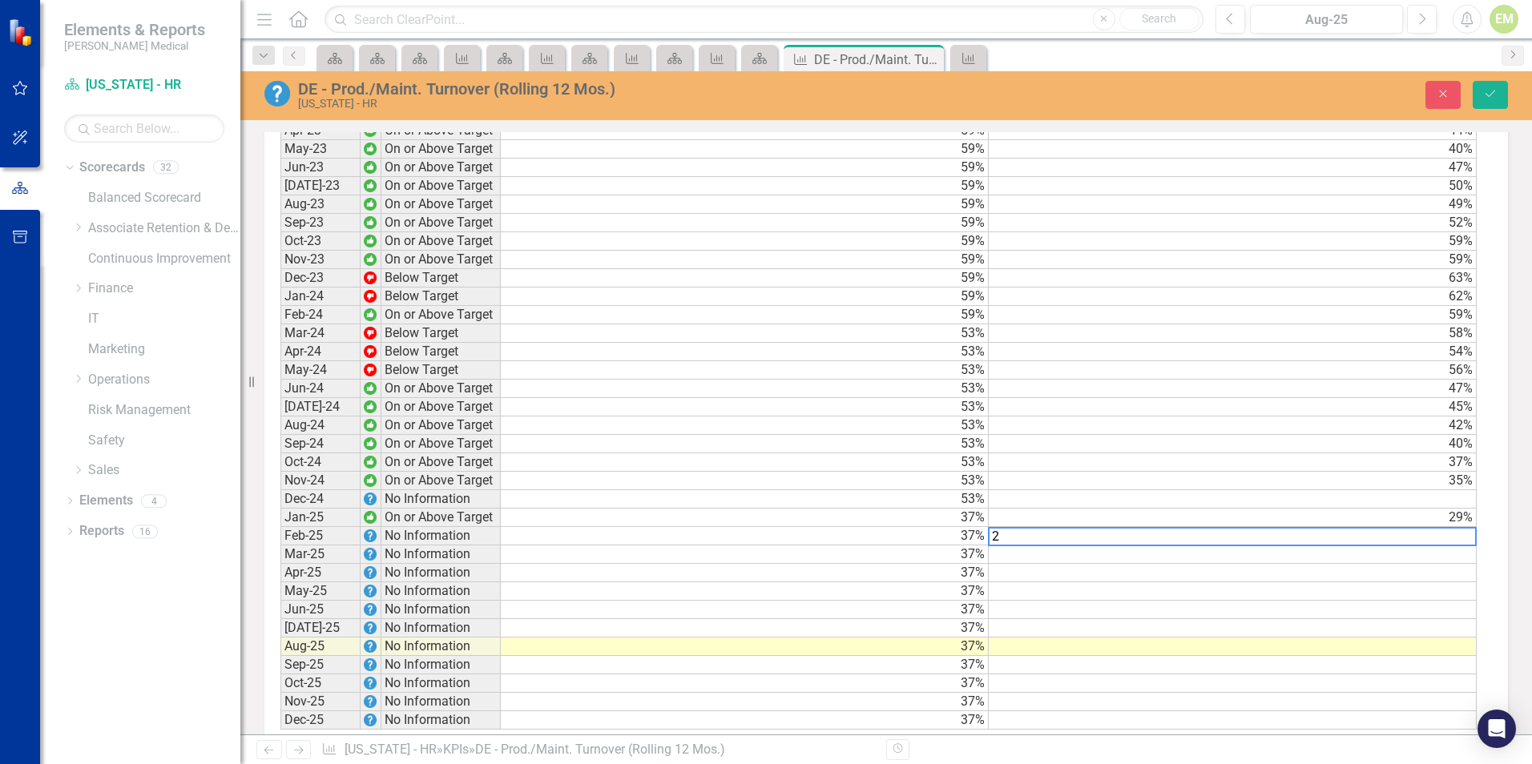
scroll to position [1363, 0]
type textarea "29"
click at [1485, 100] on button "Save" at bounding box center [1489, 95] width 35 height 28
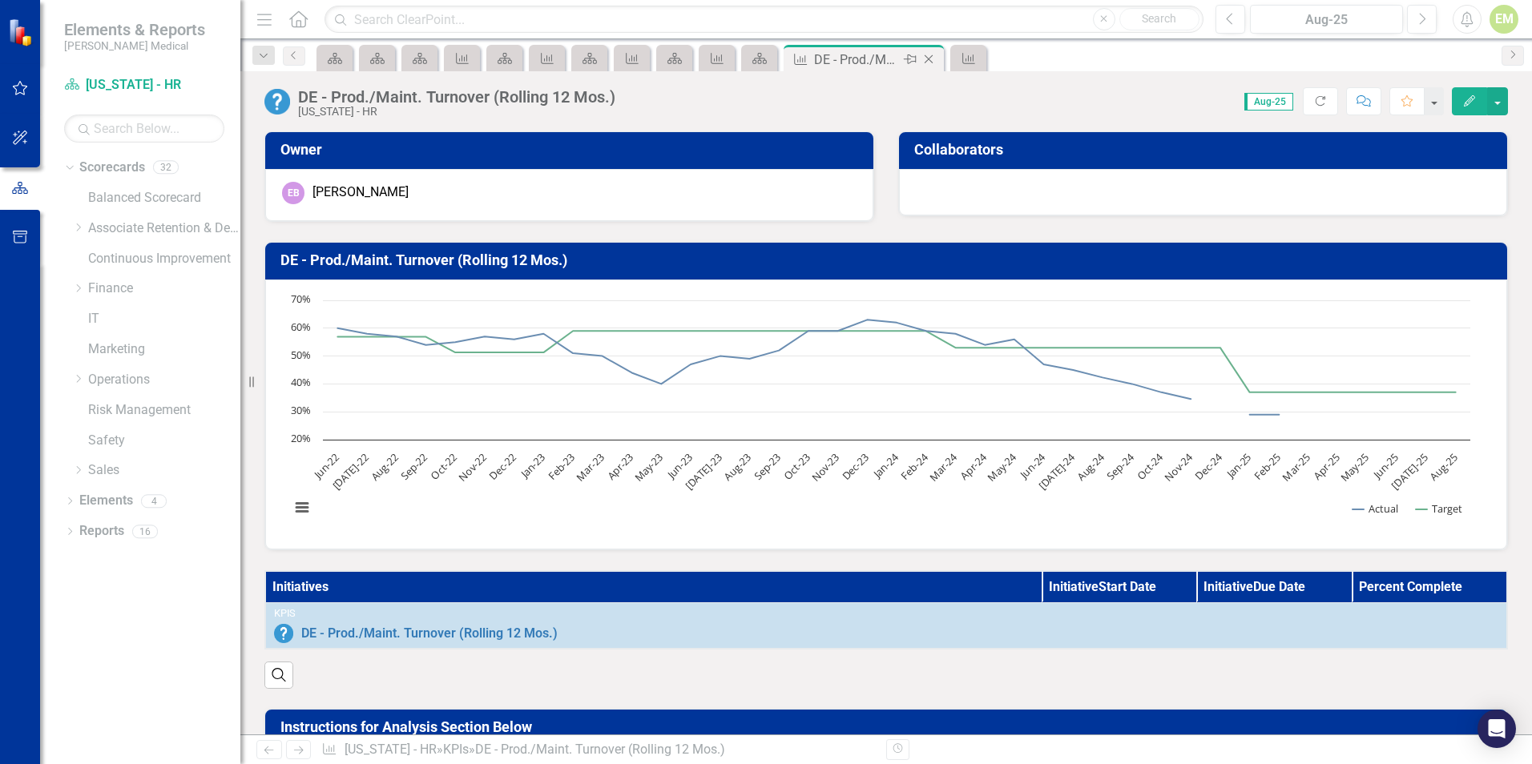
click at [932, 62] on icon at bounding box center [928, 59] width 9 height 9
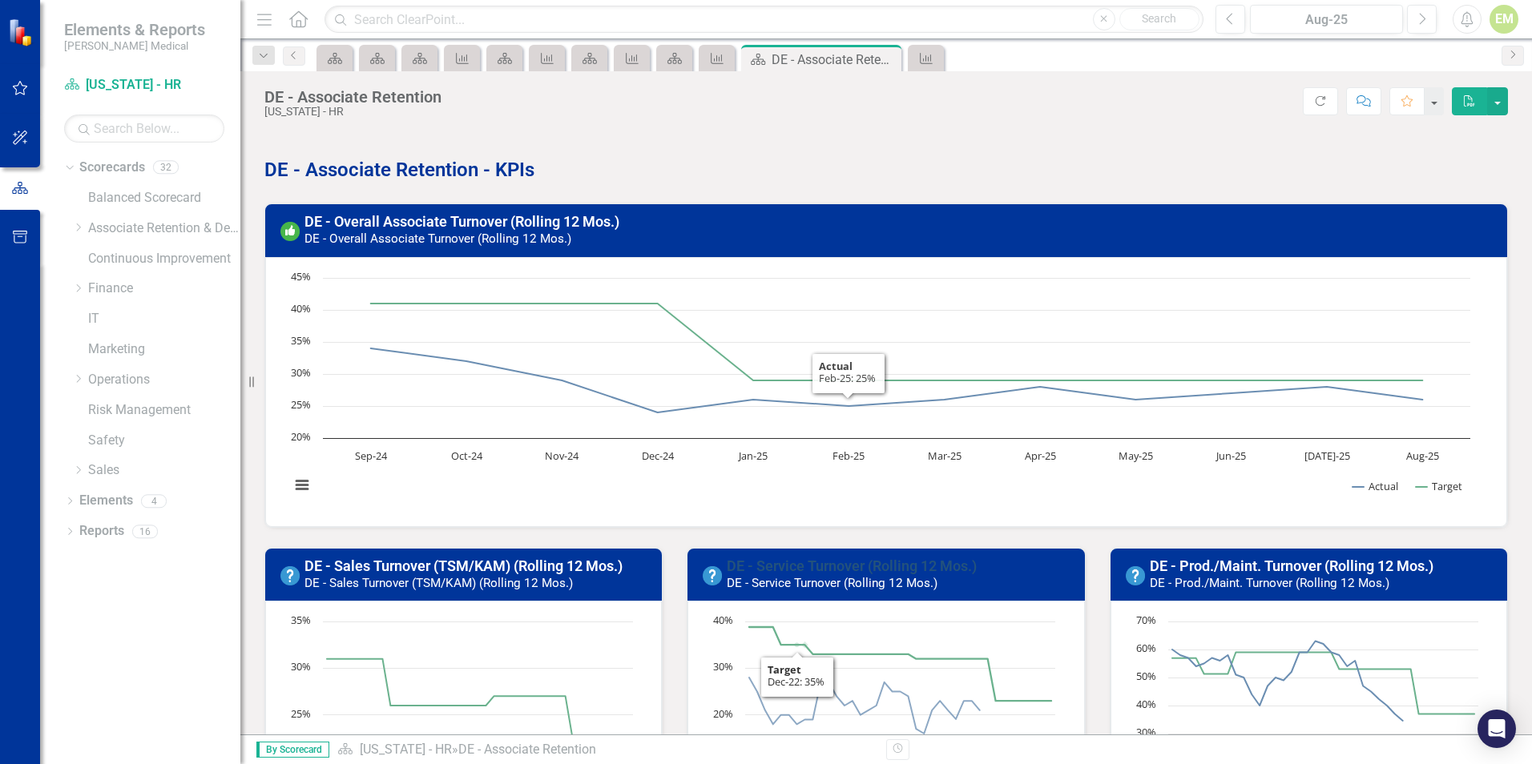
click at [801, 564] on link "DE - Service Turnover (Rolling 12 Mos.)" at bounding box center [852, 566] width 250 height 17
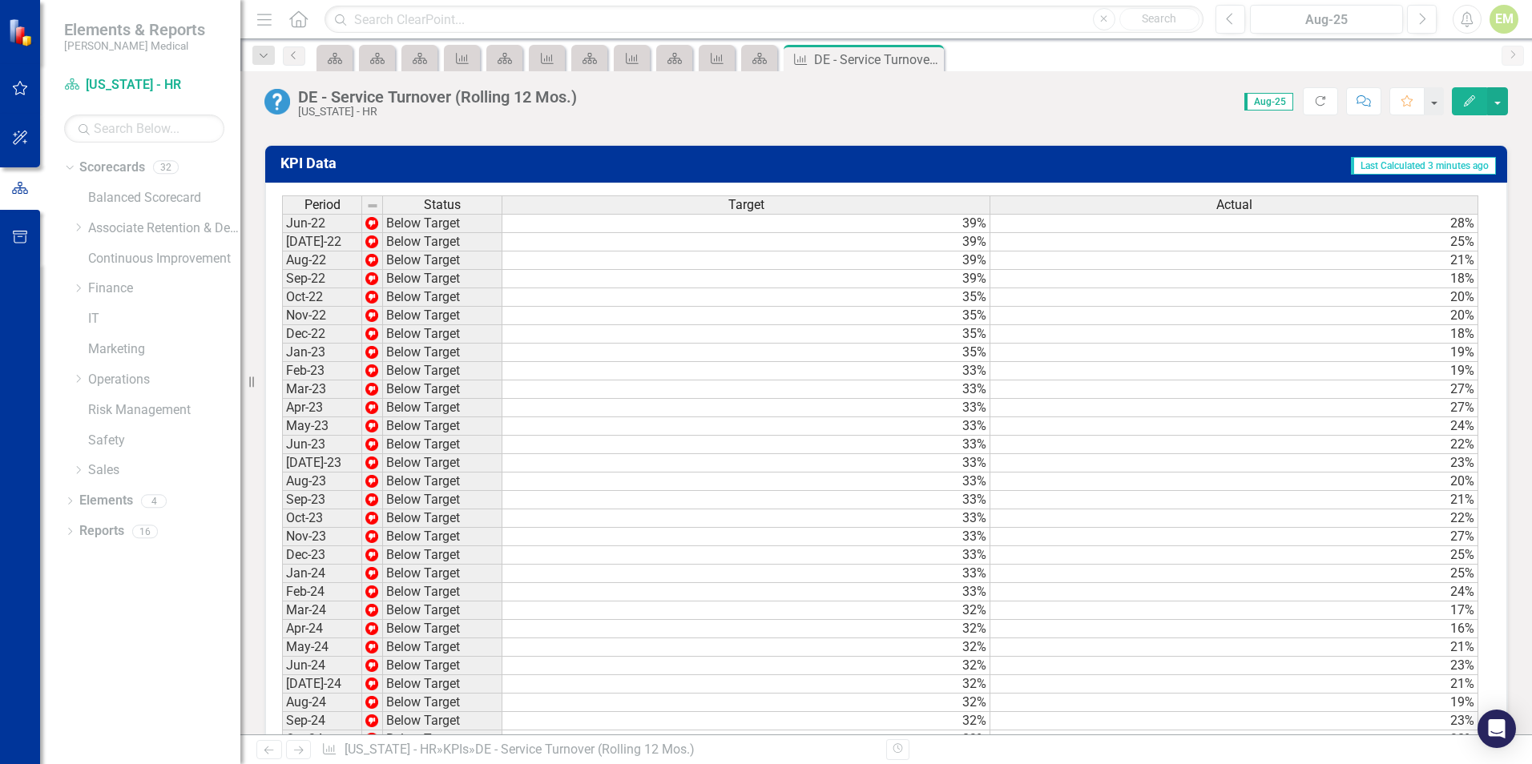
scroll to position [1409, 0]
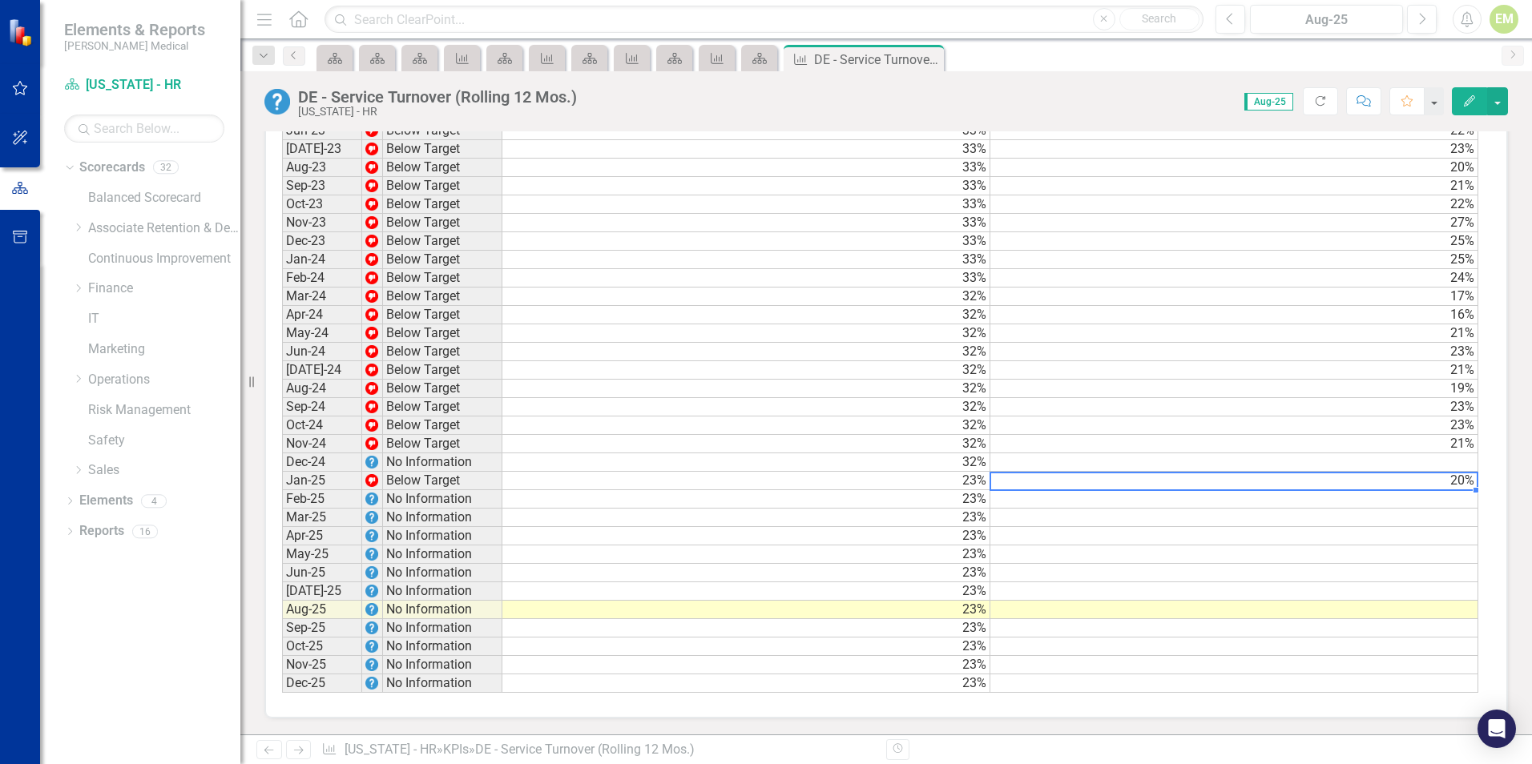
click at [1391, 488] on td "20%" at bounding box center [1234, 481] width 488 height 18
click at [1384, 500] on td at bounding box center [1234, 499] width 488 height 18
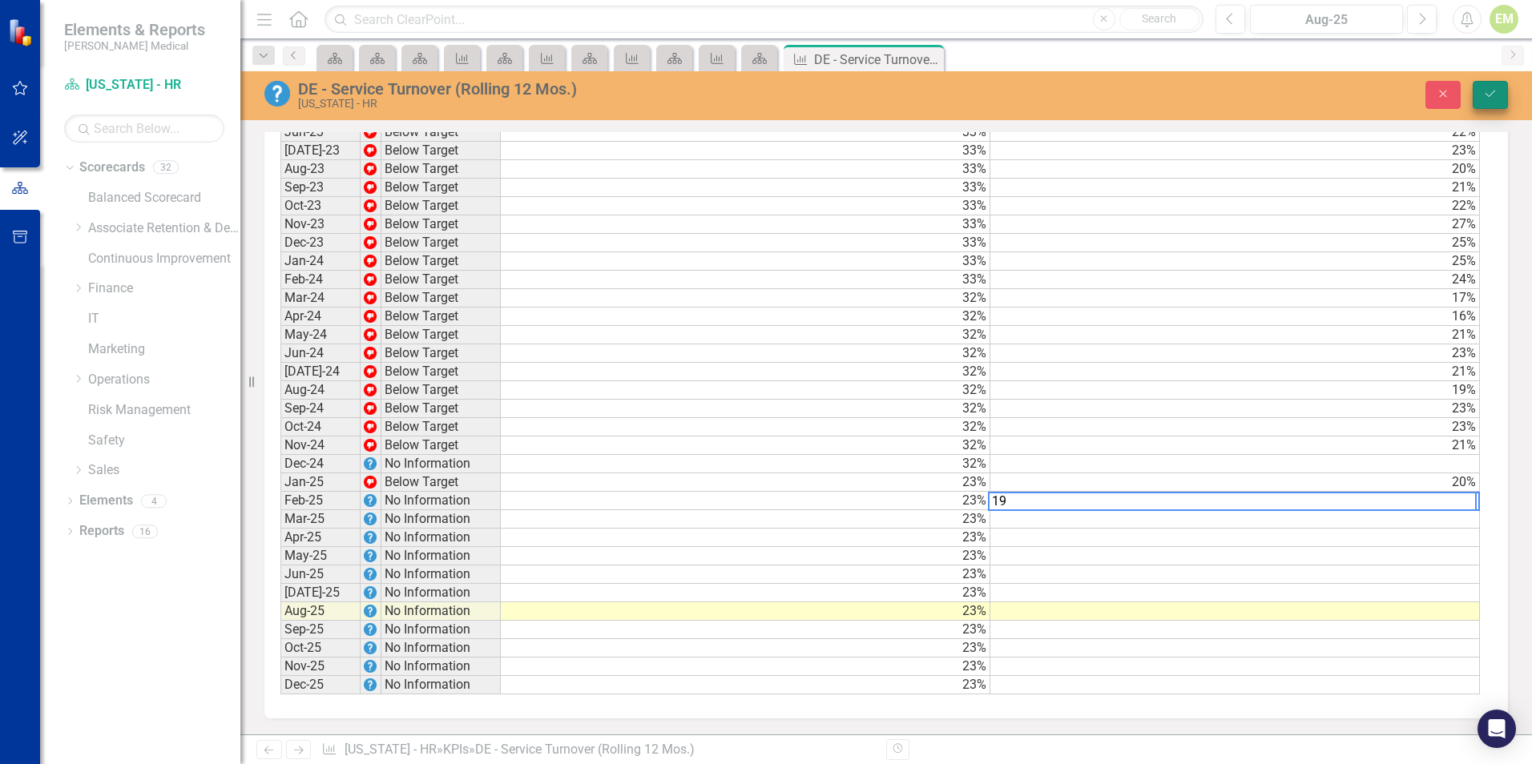
type textarea "19"
click at [1502, 97] on button "Save" at bounding box center [1489, 95] width 35 height 28
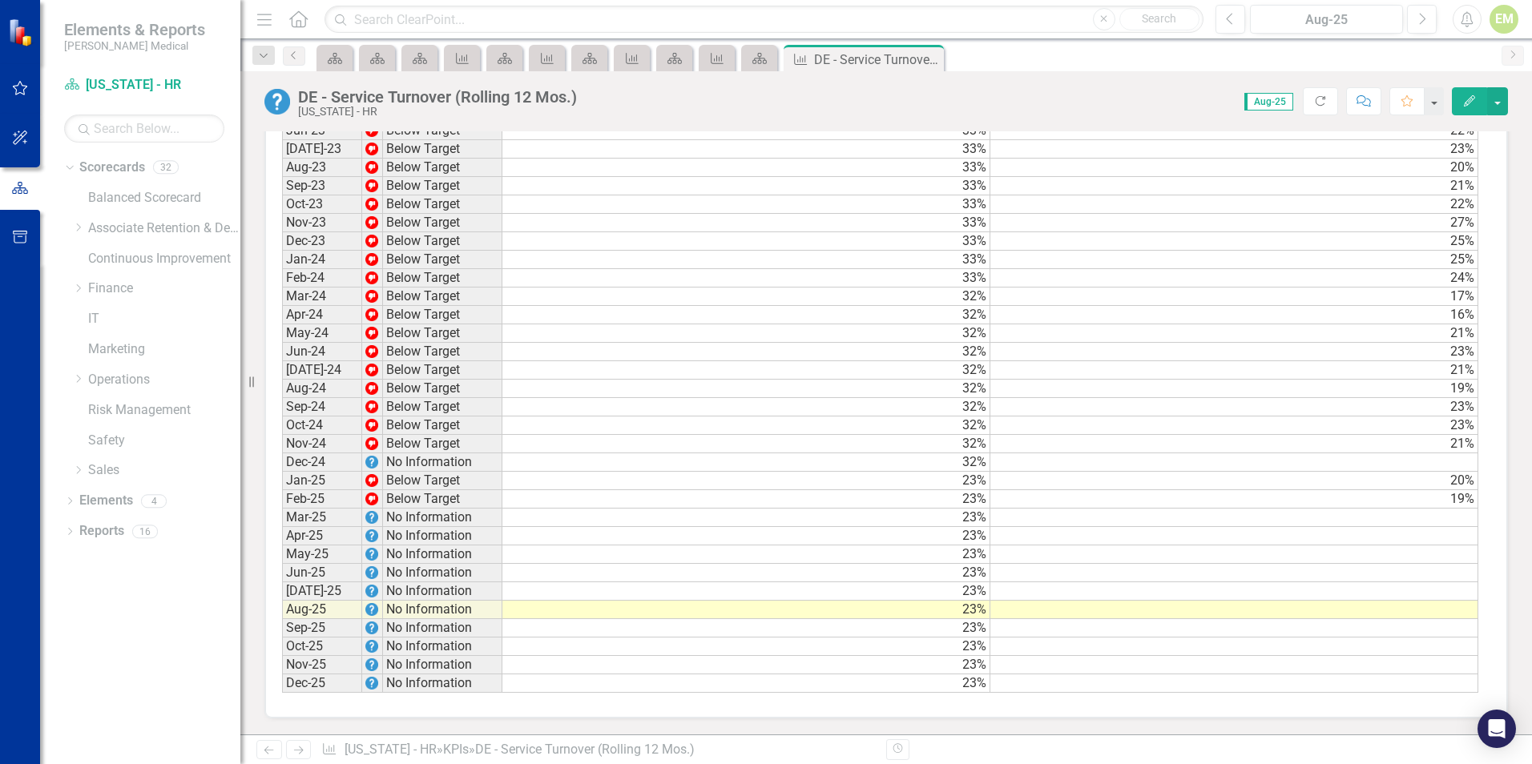
click at [1433, 464] on td at bounding box center [1234, 462] width 488 height 18
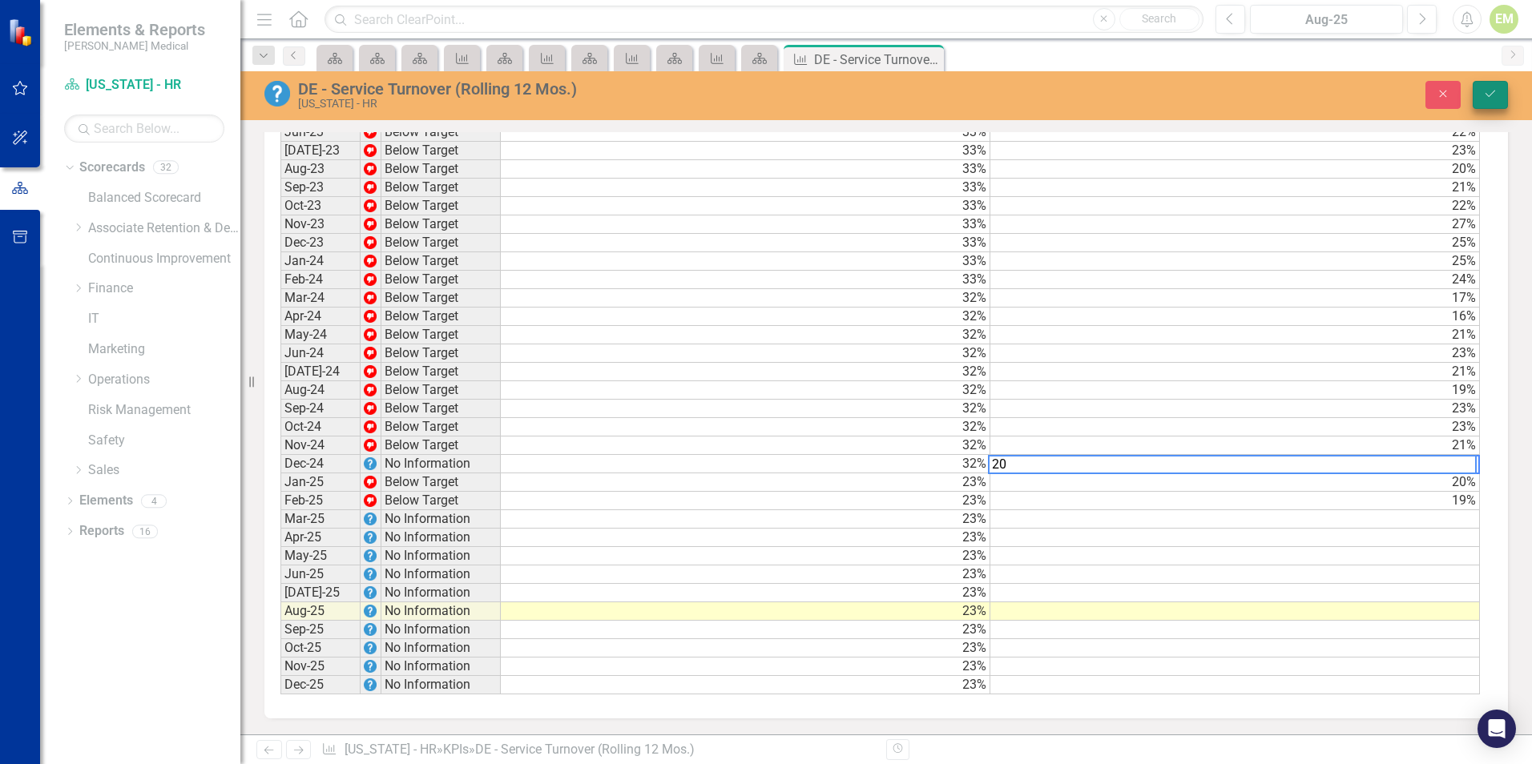
type textarea "20"
click at [1497, 92] on button "Save" at bounding box center [1489, 95] width 35 height 28
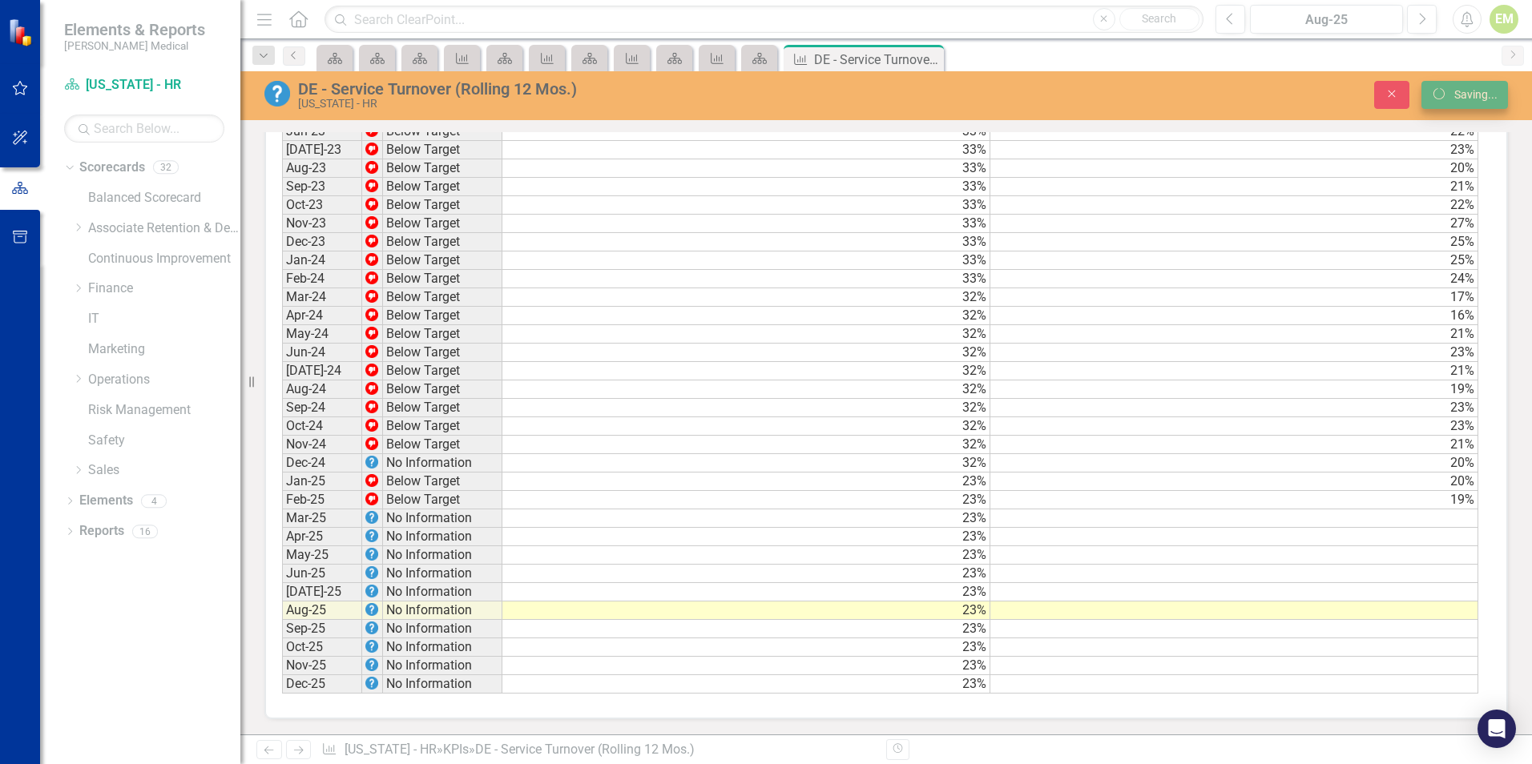
scroll to position [1408, 0]
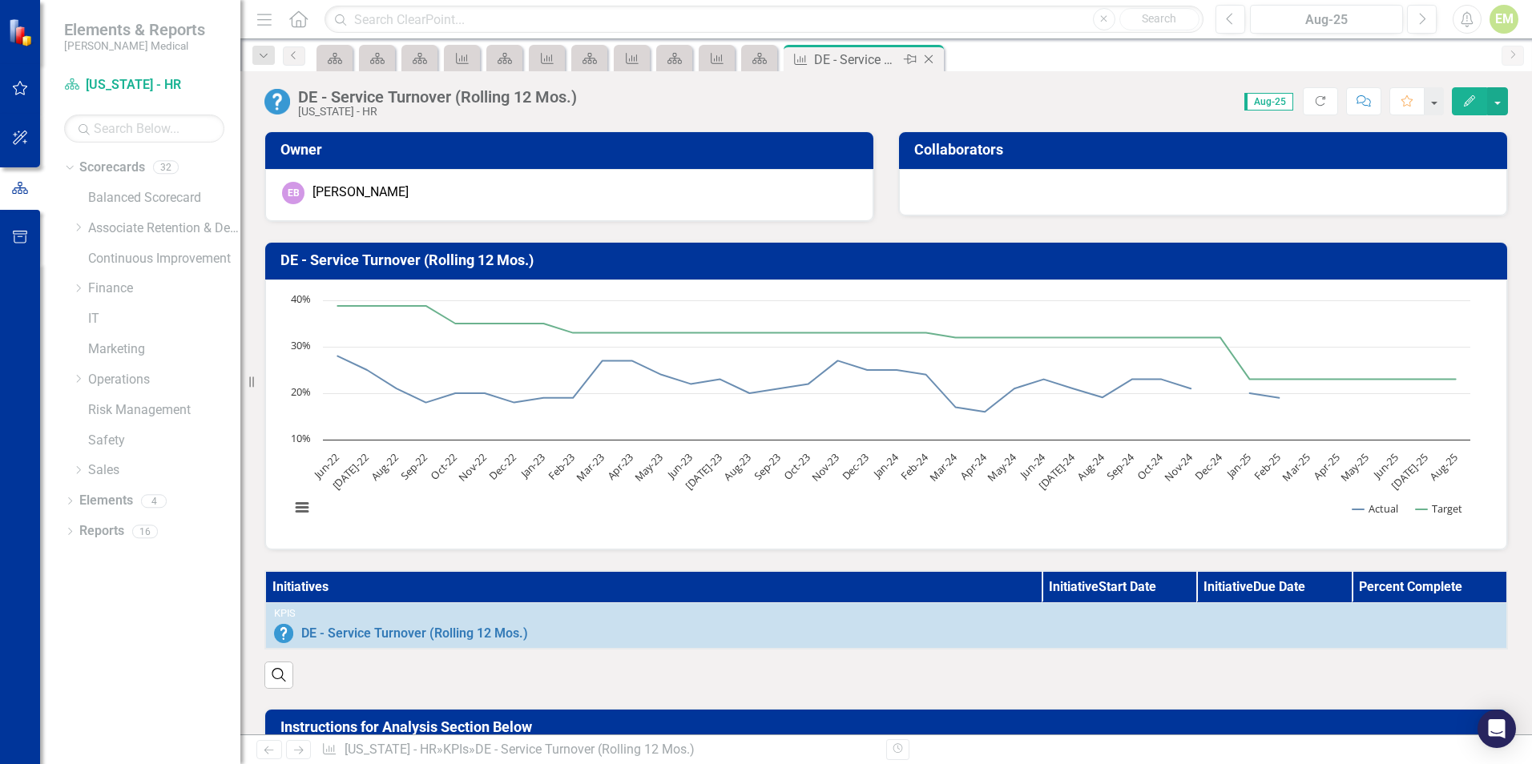
click at [932, 61] on icon "Close" at bounding box center [928, 59] width 16 height 13
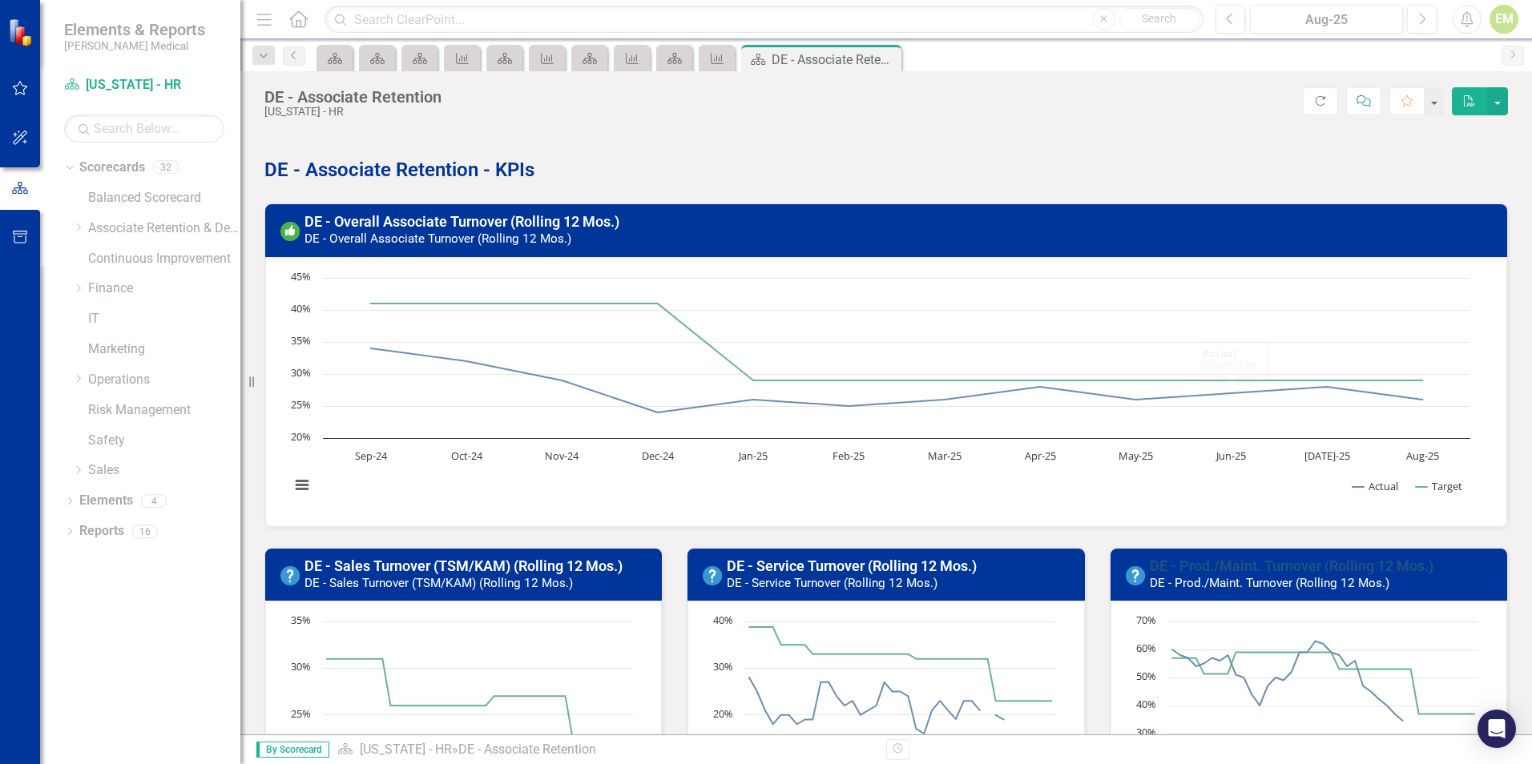
click at [1283, 560] on link "DE - Prod./Maint. Turnover (Rolling 12 Mos.)" at bounding box center [1291, 566] width 284 height 17
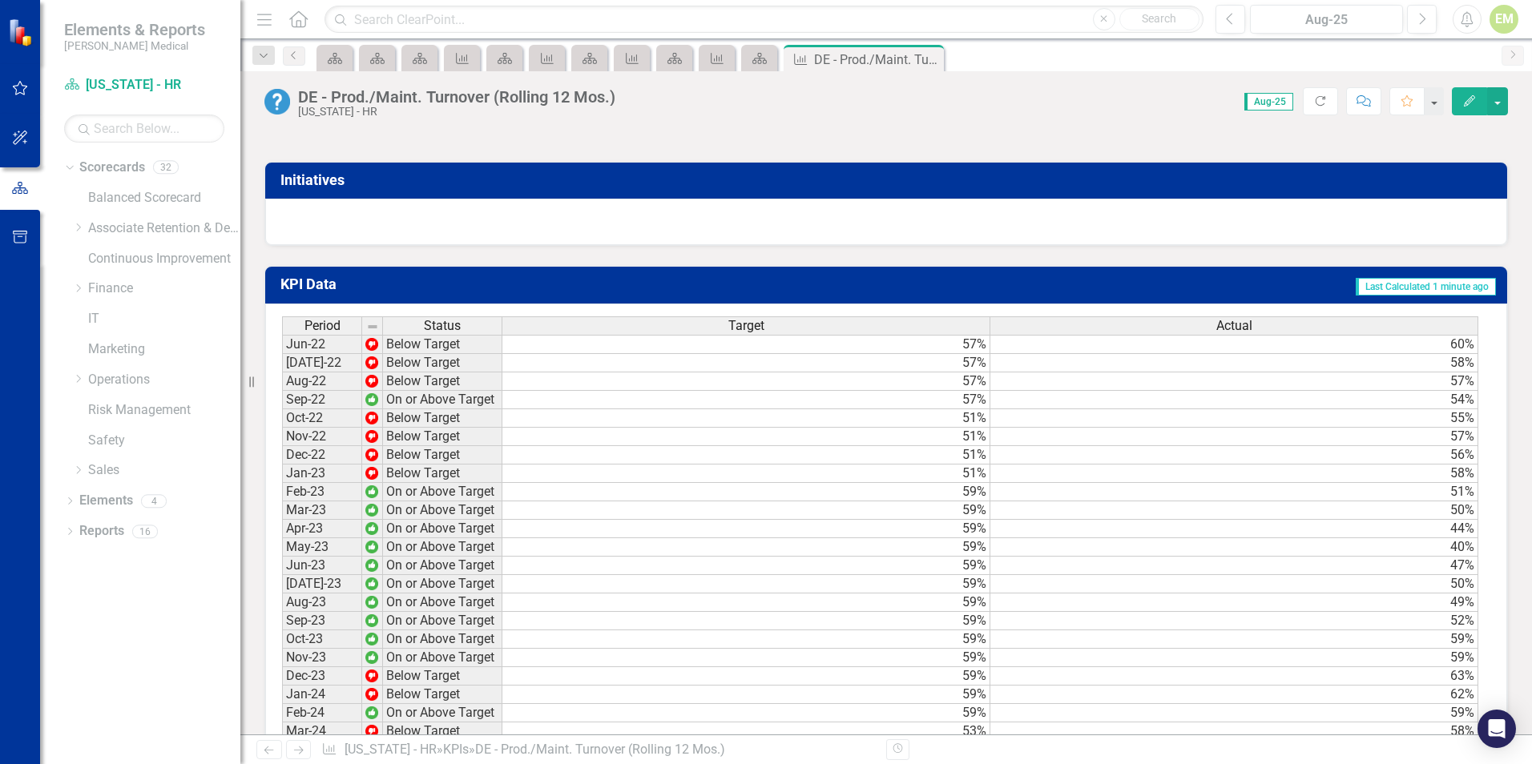
scroll to position [1409, 0]
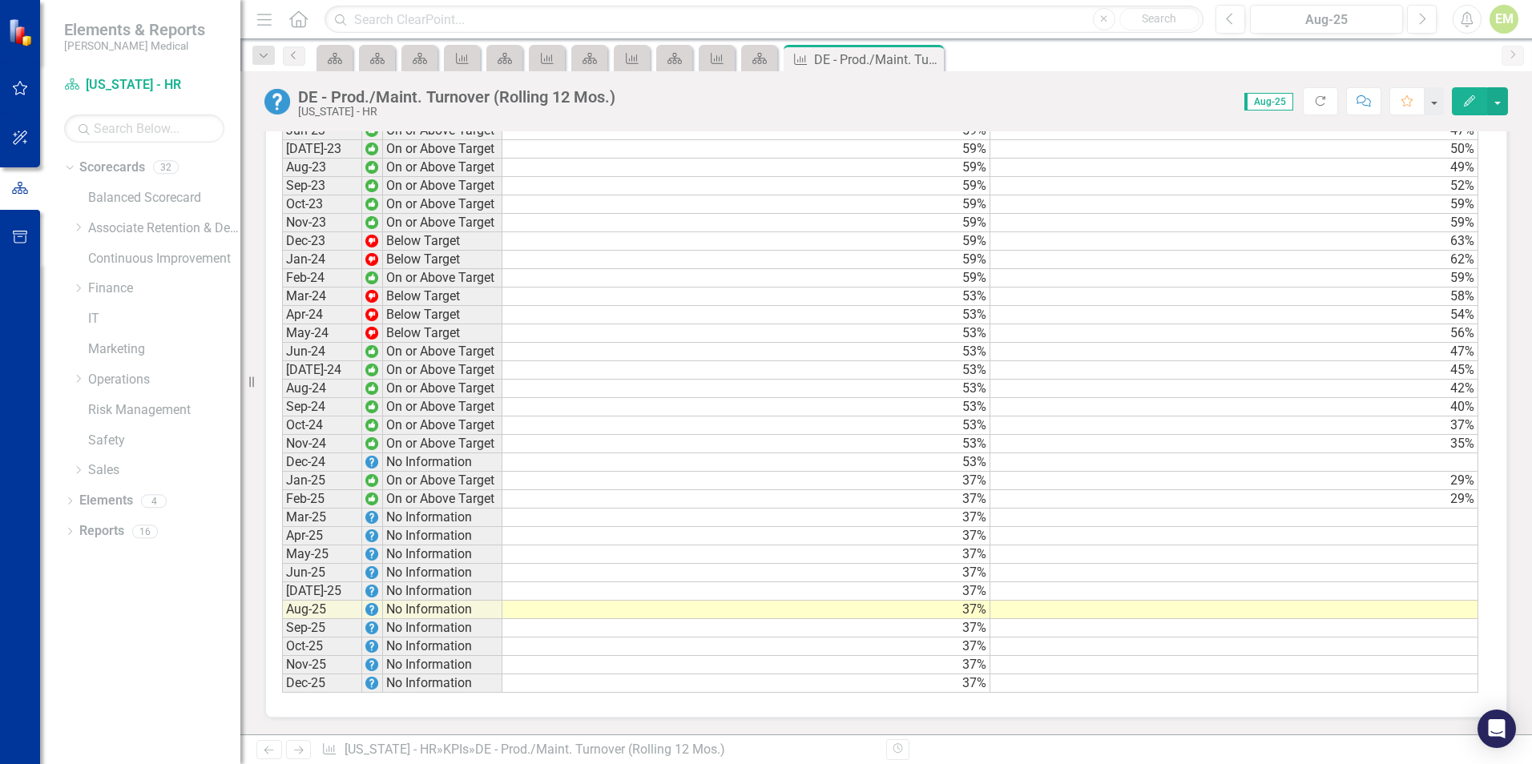
click at [1423, 459] on td at bounding box center [1234, 462] width 488 height 18
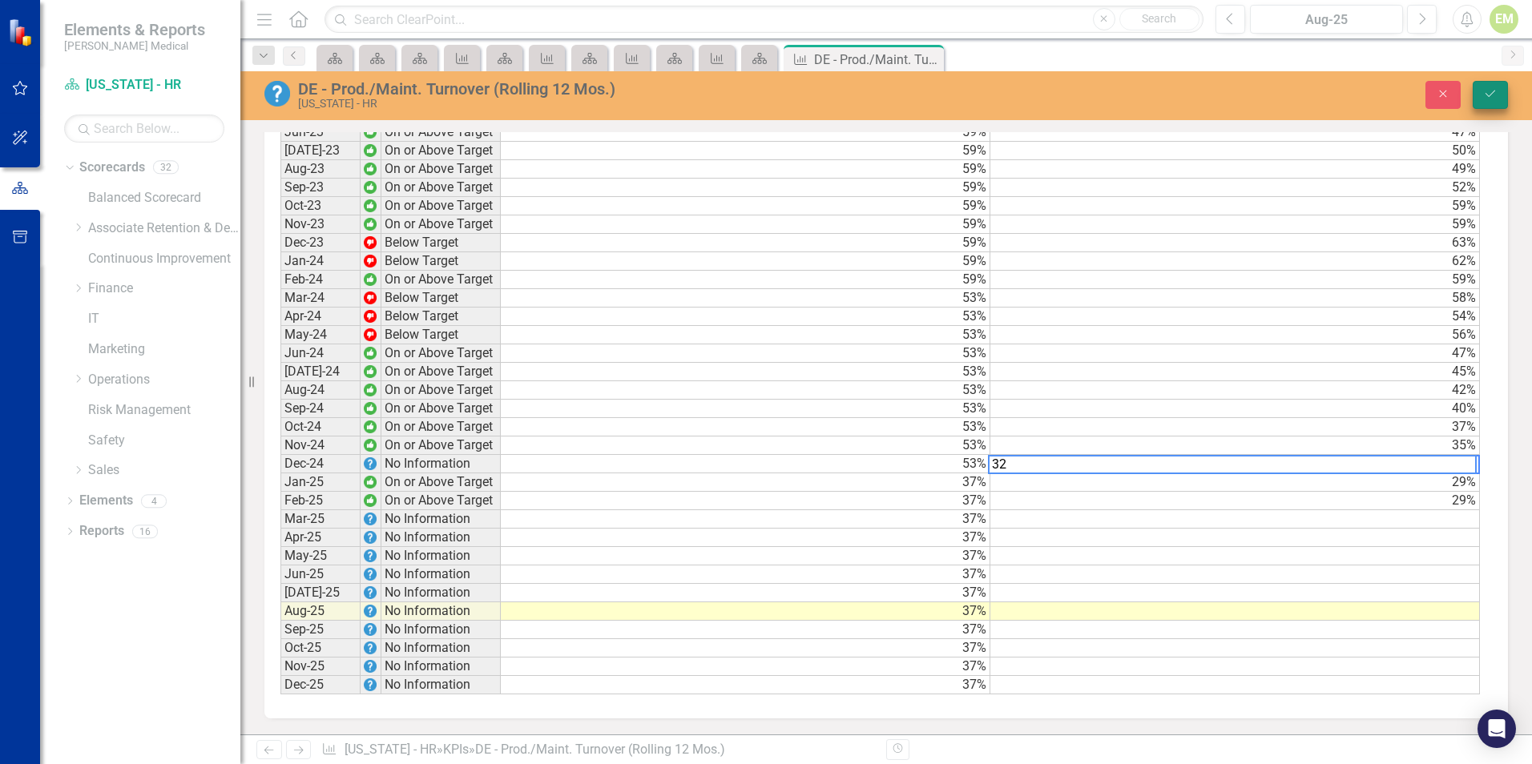
type textarea "32"
click at [1485, 91] on icon "Save" at bounding box center [1490, 93] width 14 height 11
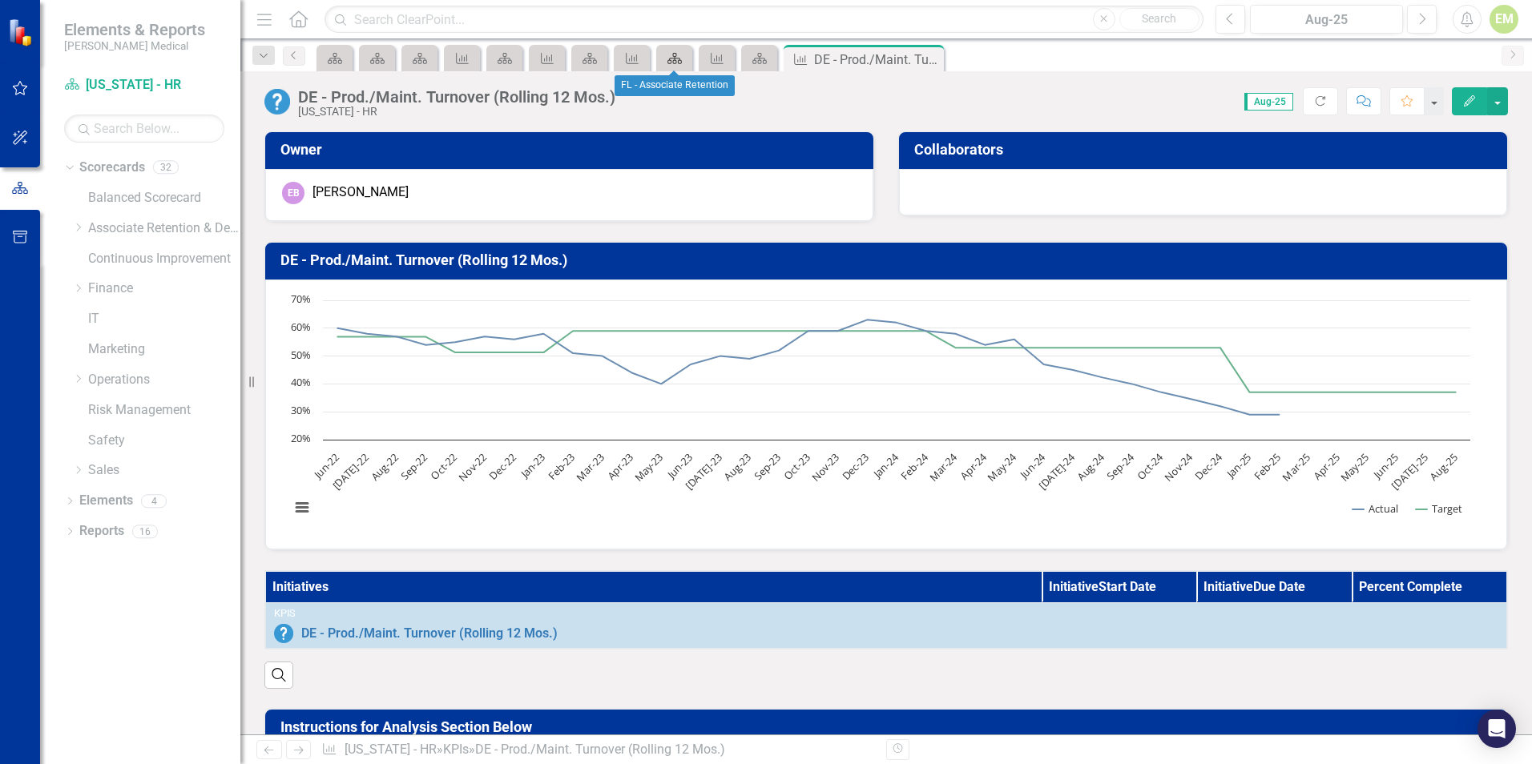
click at [677, 58] on icon at bounding box center [674, 58] width 14 height 11
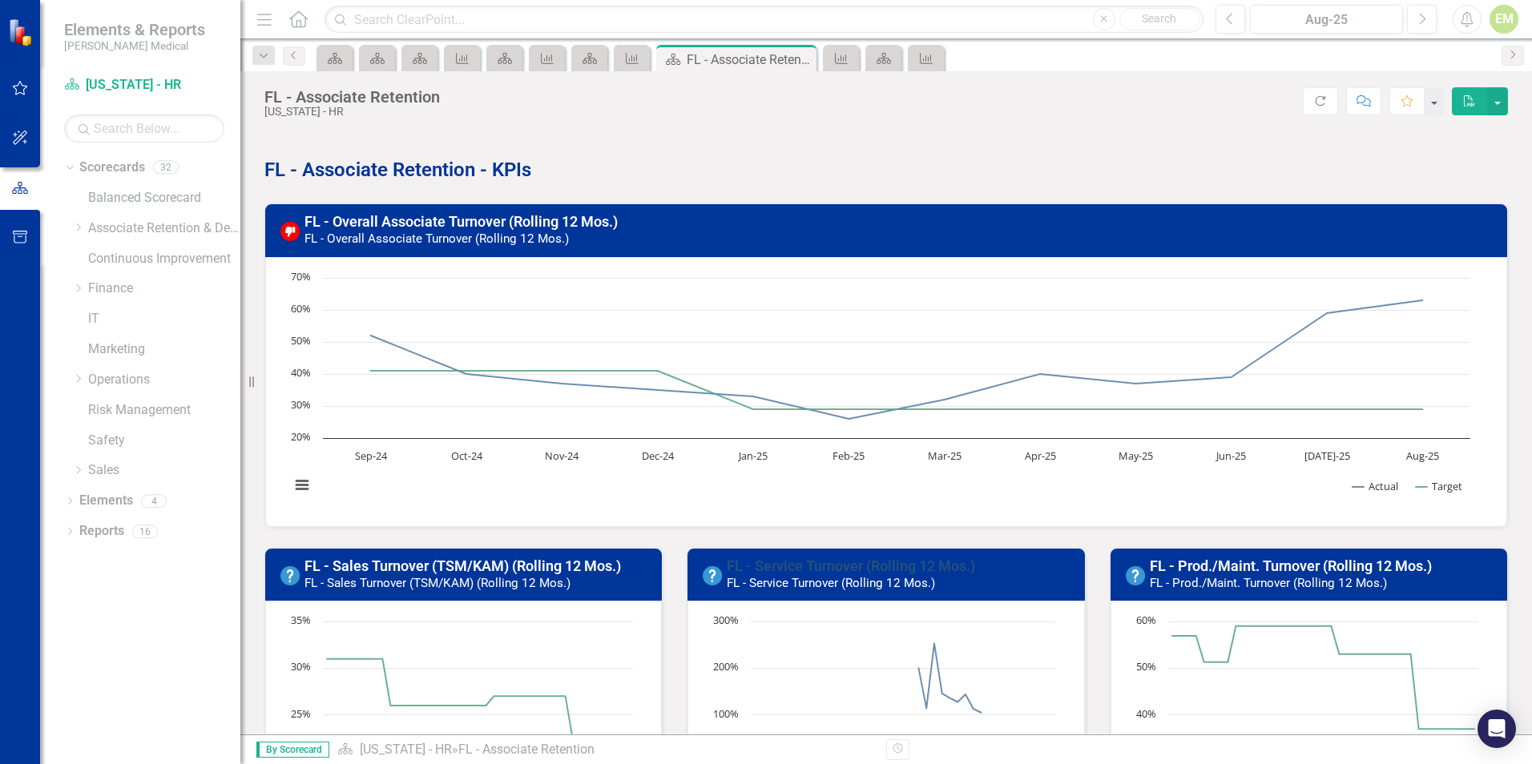
click at [860, 565] on link "FL - Service Turnover (Rolling 12 Mos.)" at bounding box center [851, 566] width 248 height 17
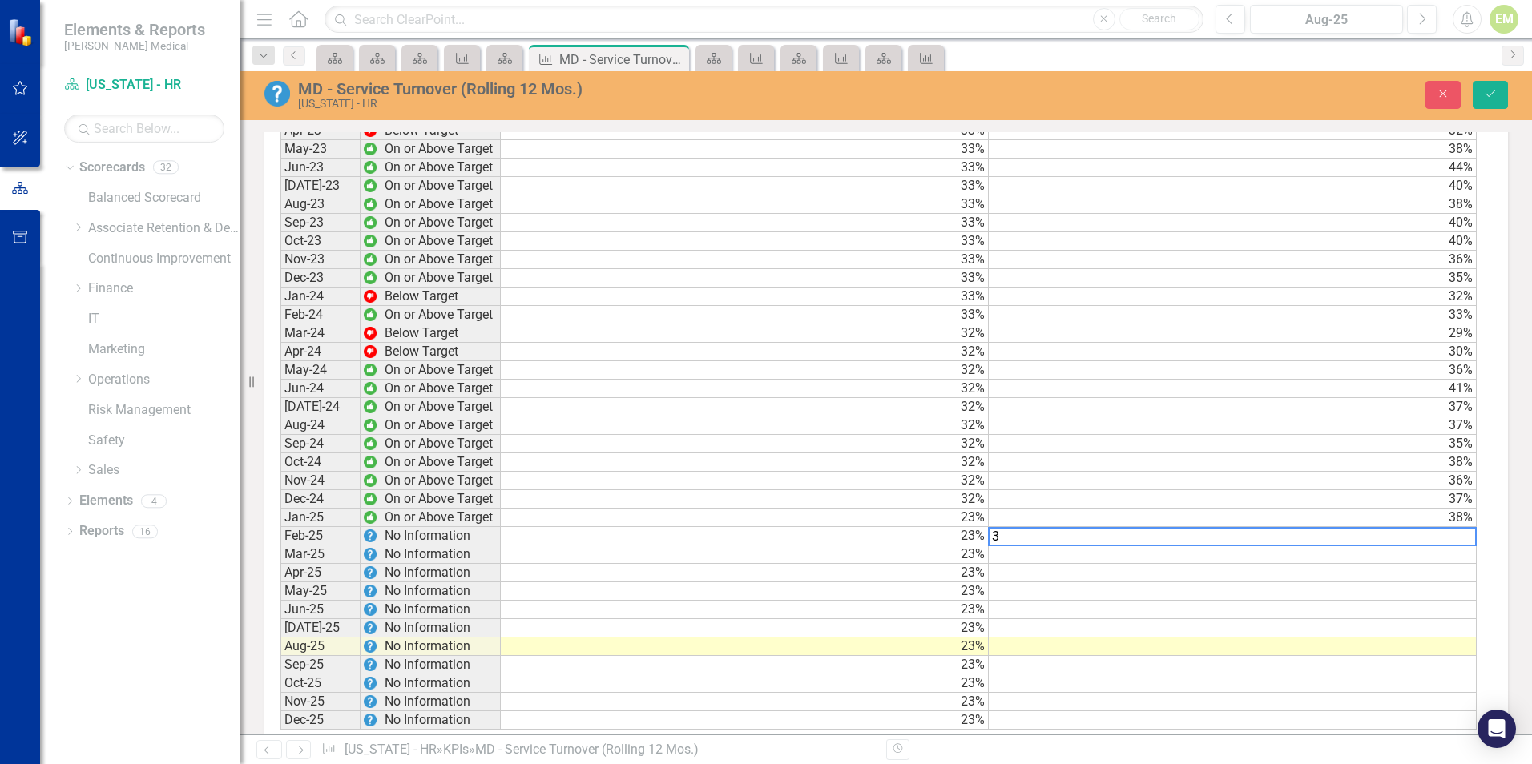
scroll to position [1363, 0]
type textarea "38"
click at [1484, 90] on icon "Save" at bounding box center [1490, 93] width 14 height 11
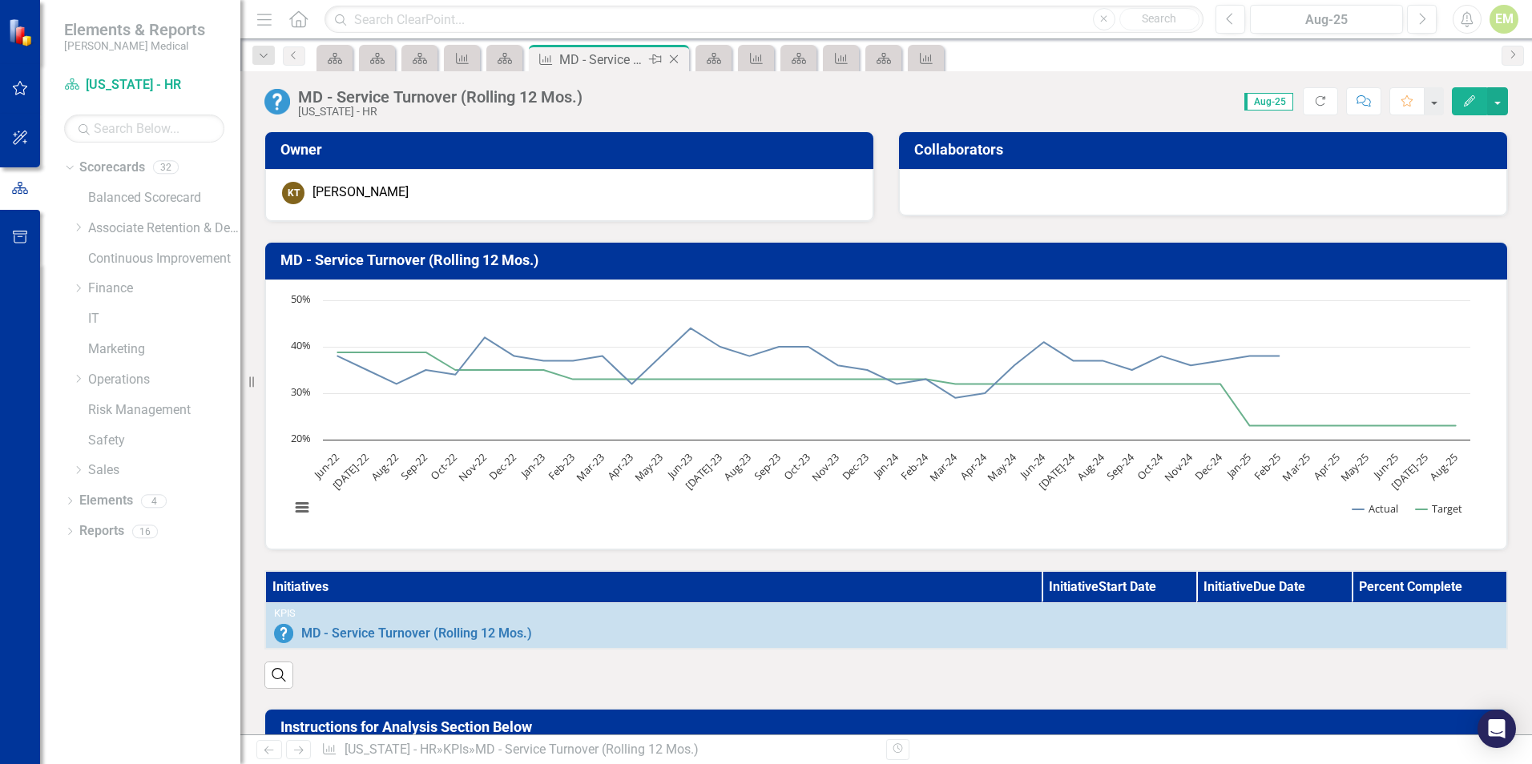
click at [674, 61] on icon "Close" at bounding box center [674, 59] width 16 height 13
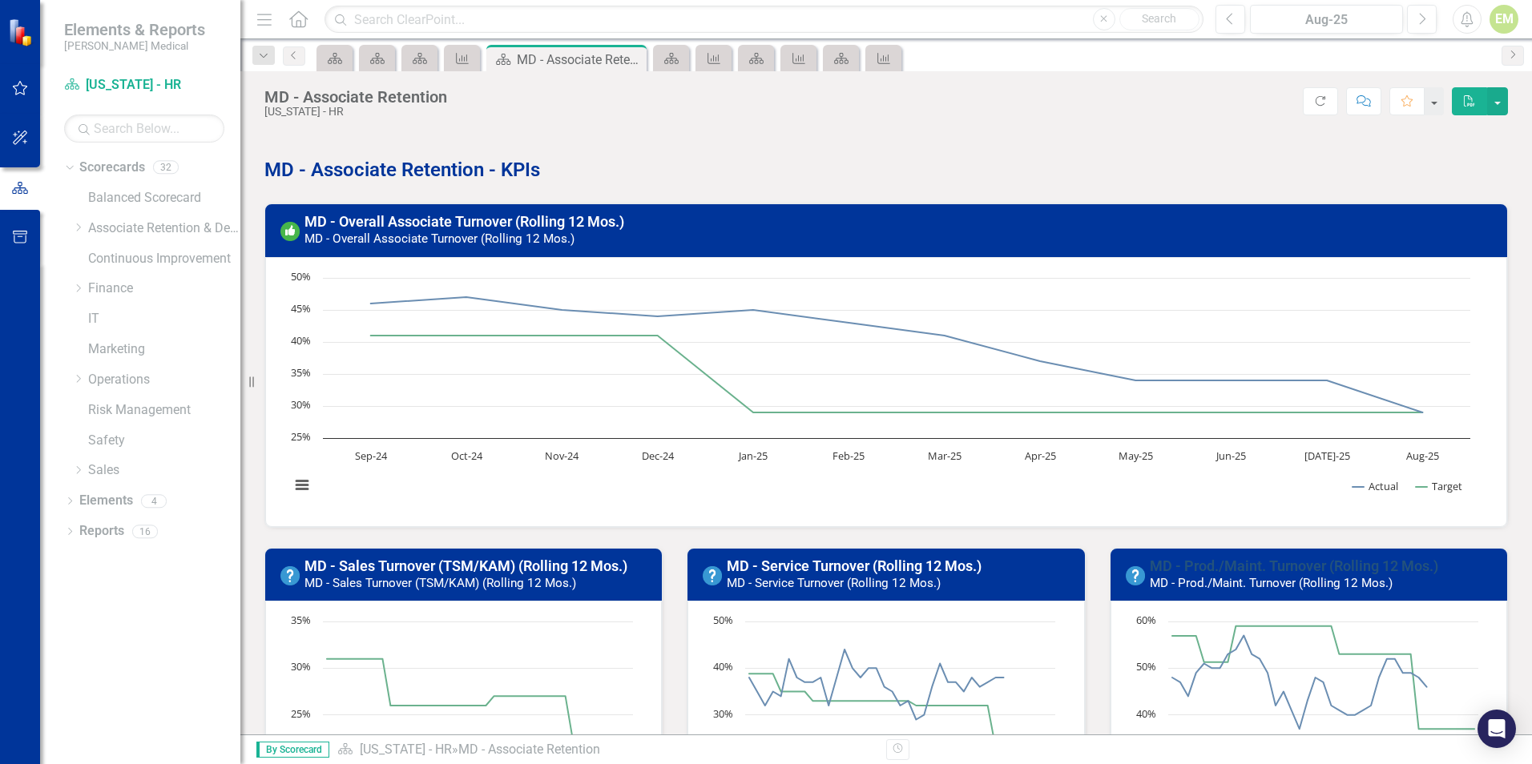
click at [1191, 562] on link "MD - Prod./Maint. Turnover (Rolling 12 Mos.)" at bounding box center [1293, 566] width 288 height 17
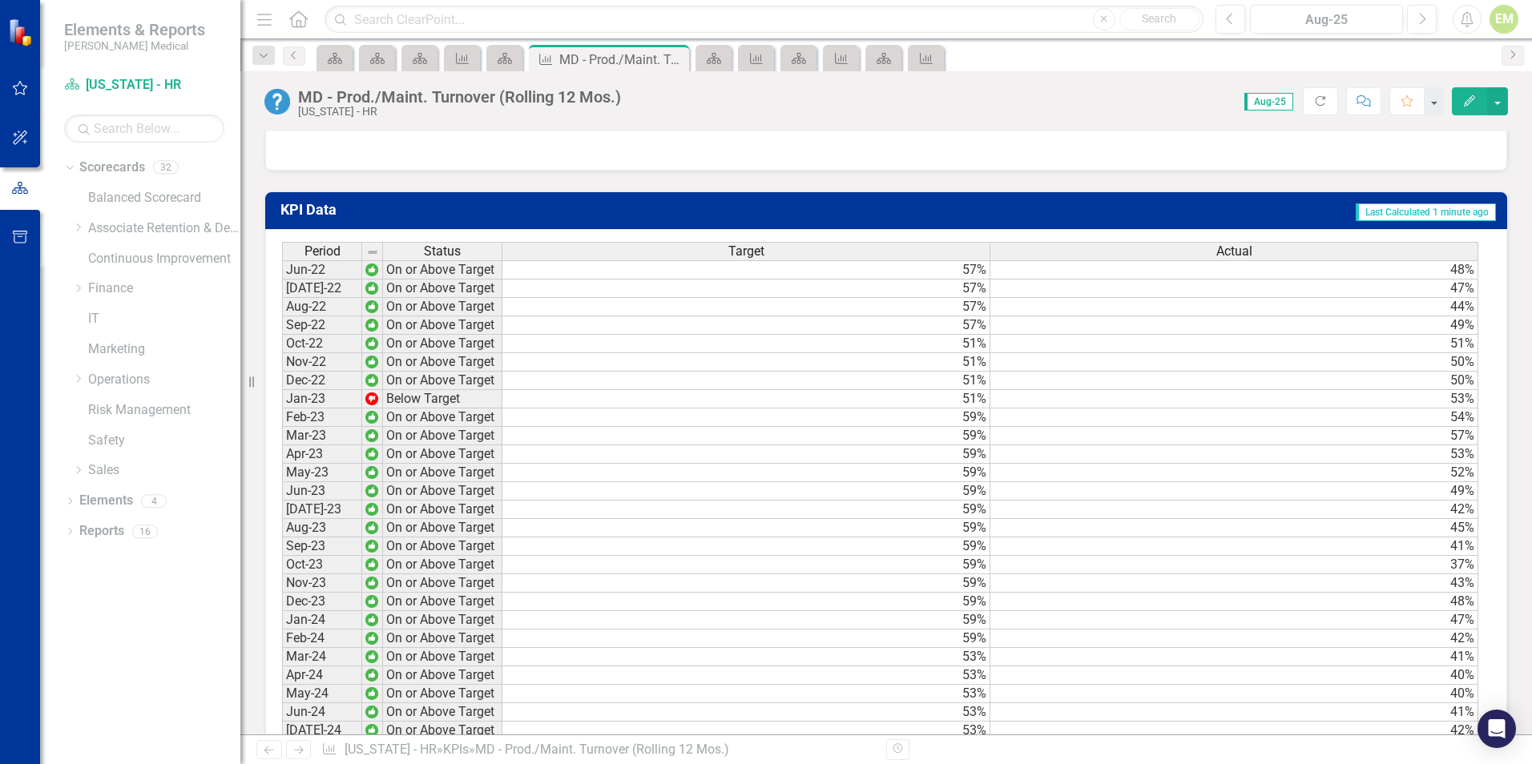
scroll to position [961, 0]
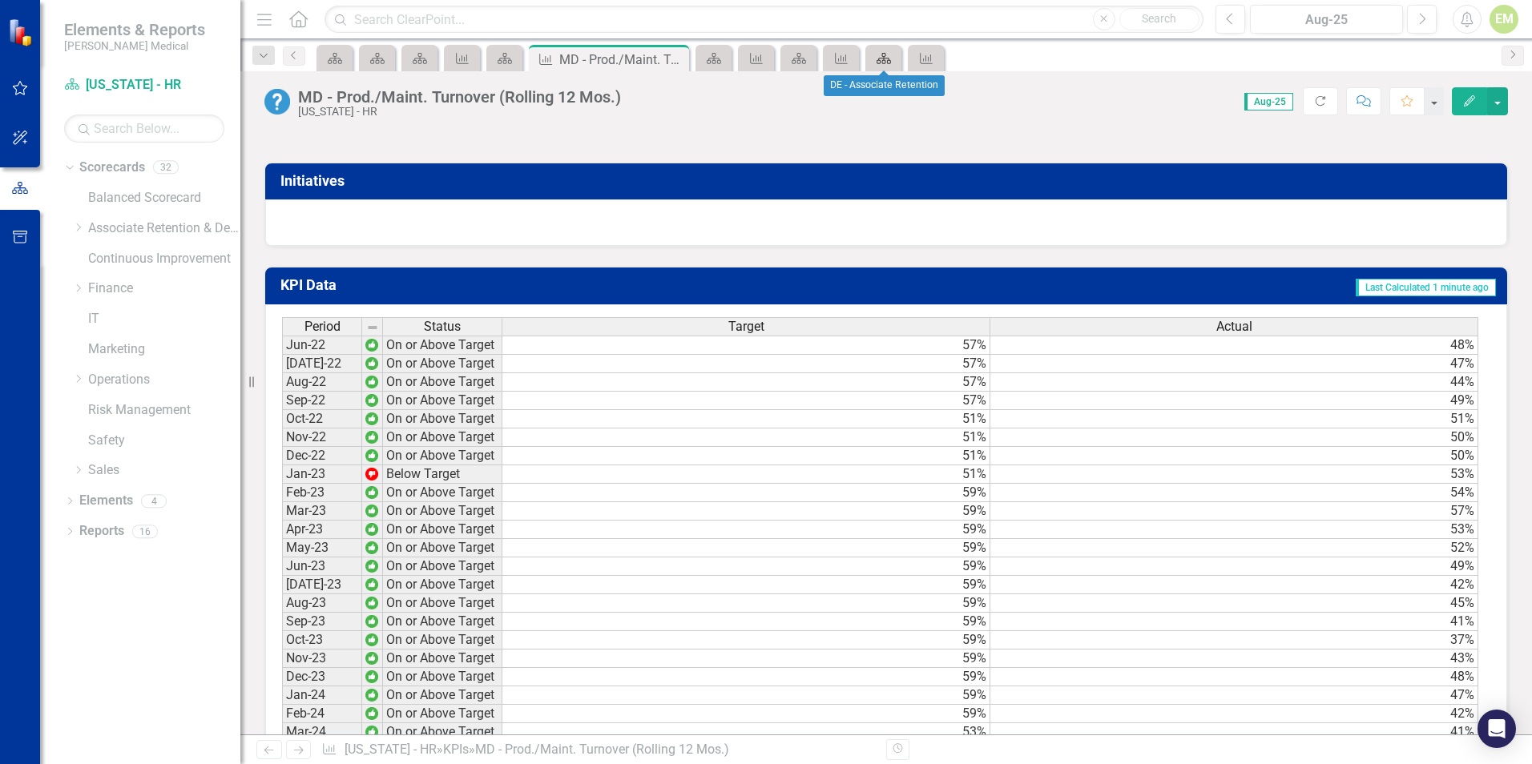
click at [879, 64] on icon "Scorecard" at bounding box center [884, 58] width 16 height 13
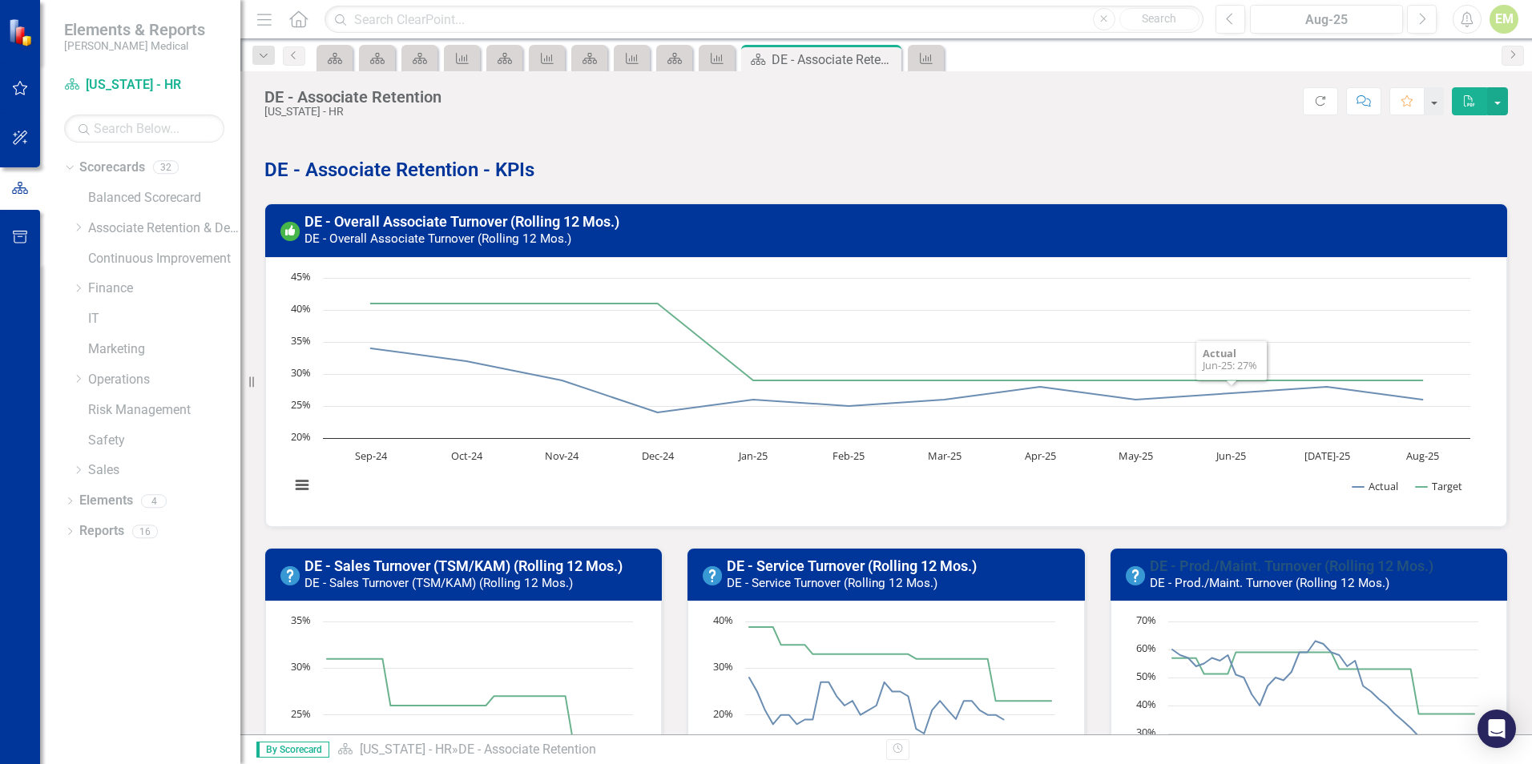
click at [1242, 564] on link "DE - Prod./Maint. Turnover (Rolling 12 Mos.)" at bounding box center [1291, 566] width 284 height 17
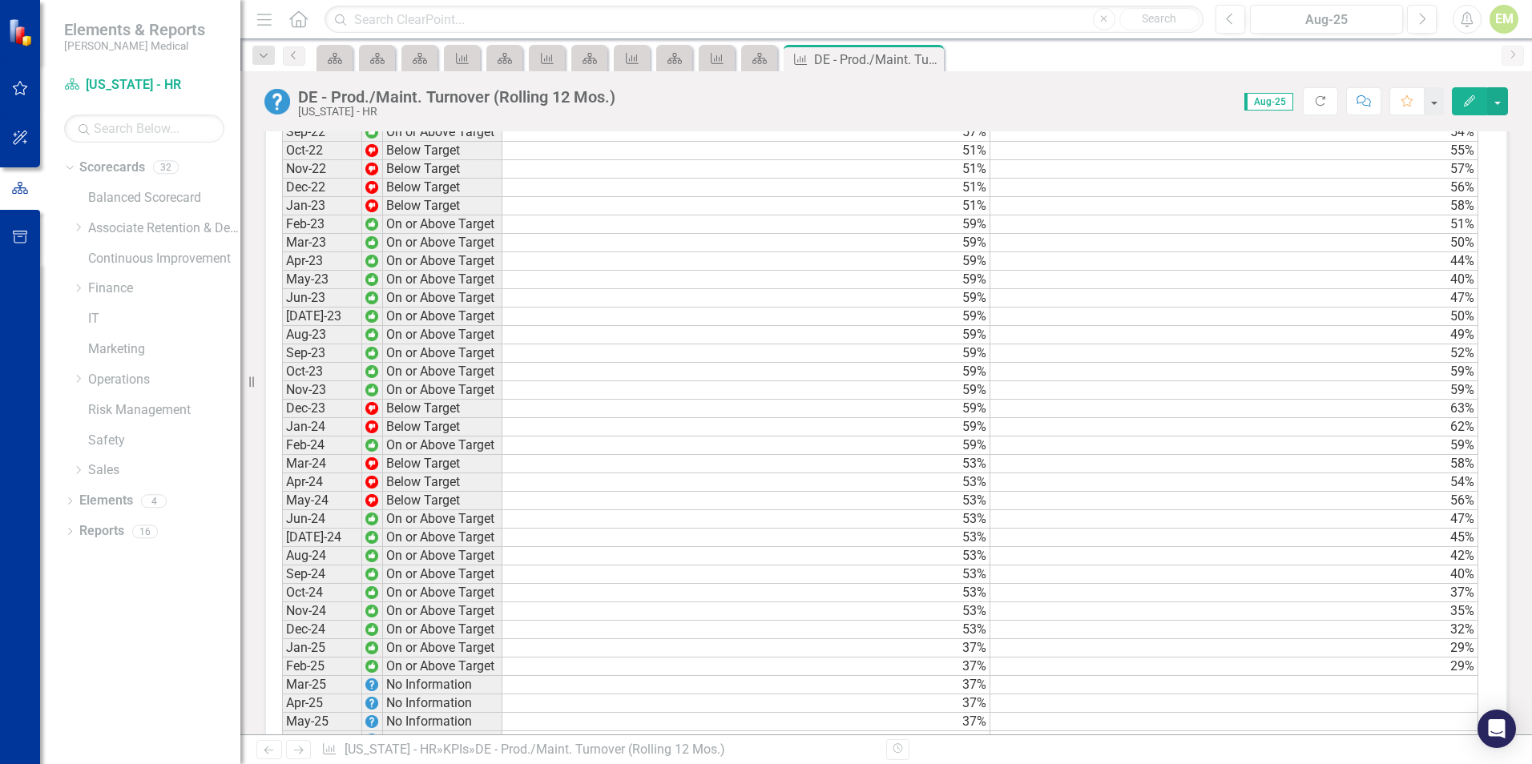
scroll to position [1409, 0]
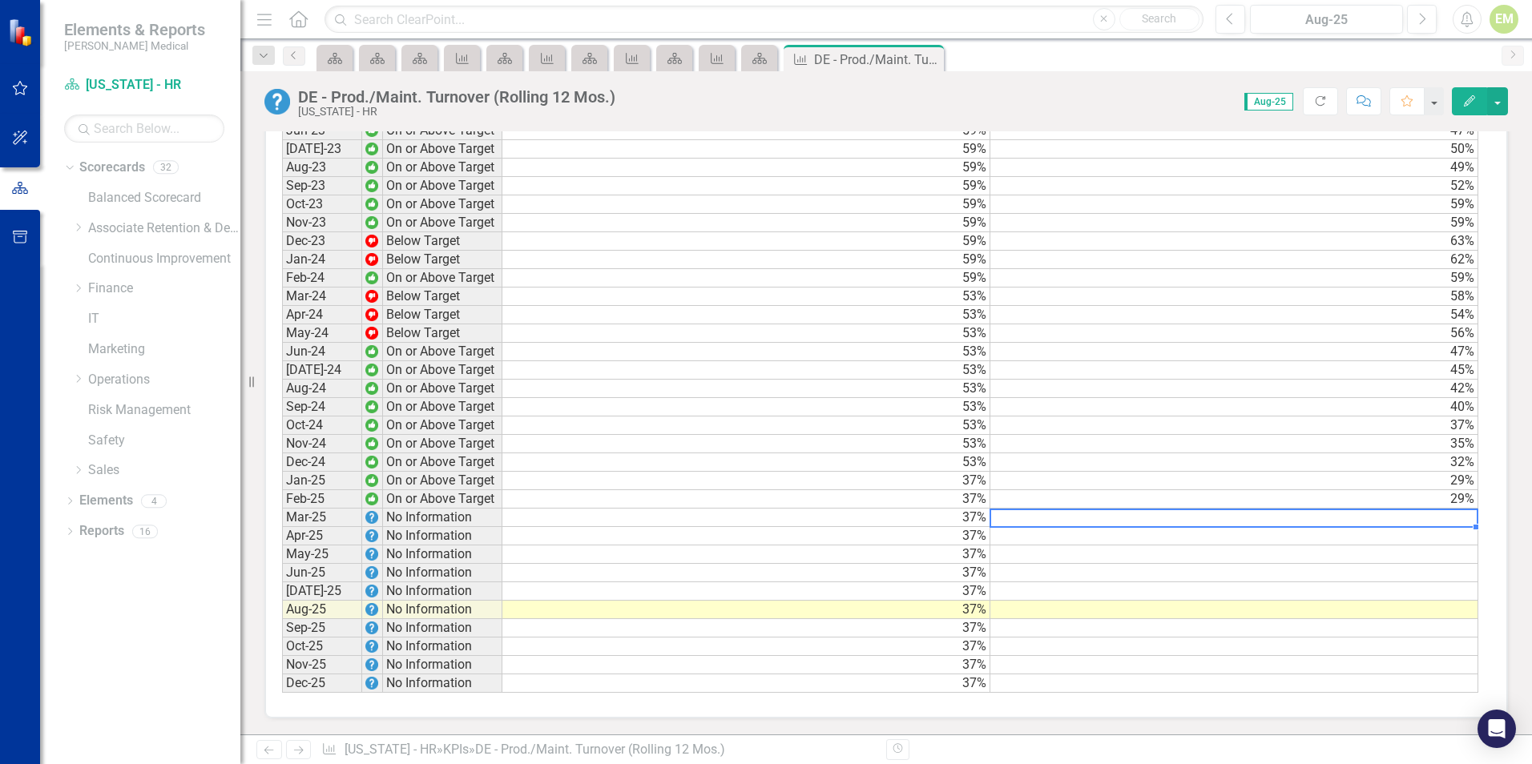
click at [1438, 515] on td at bounding box center [1234, 518] width 488 height 18
click at [1393, 494] on td "29%" at bounding box center [1234, 499] width 488 height 18
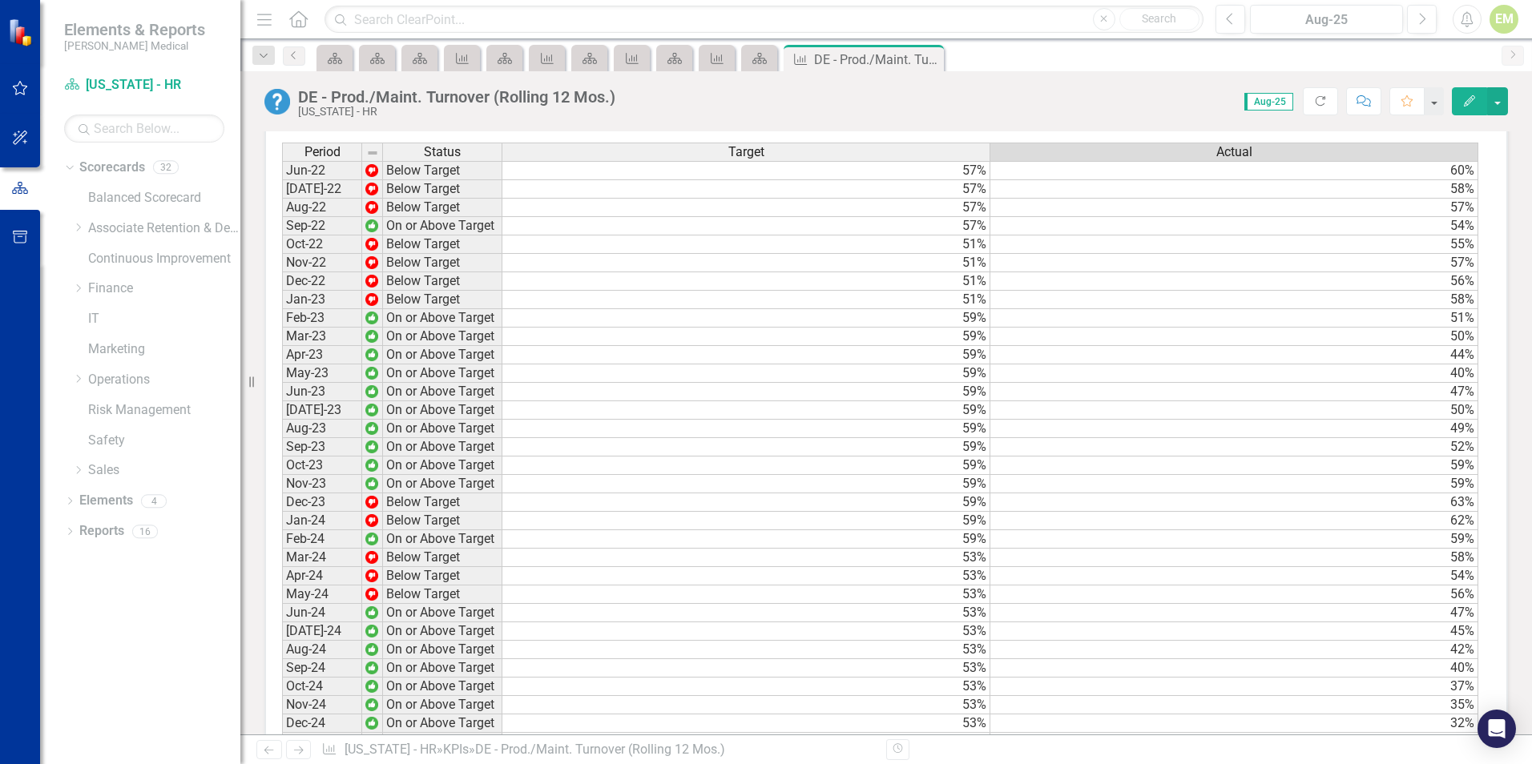
scroll to position [1008, 0]
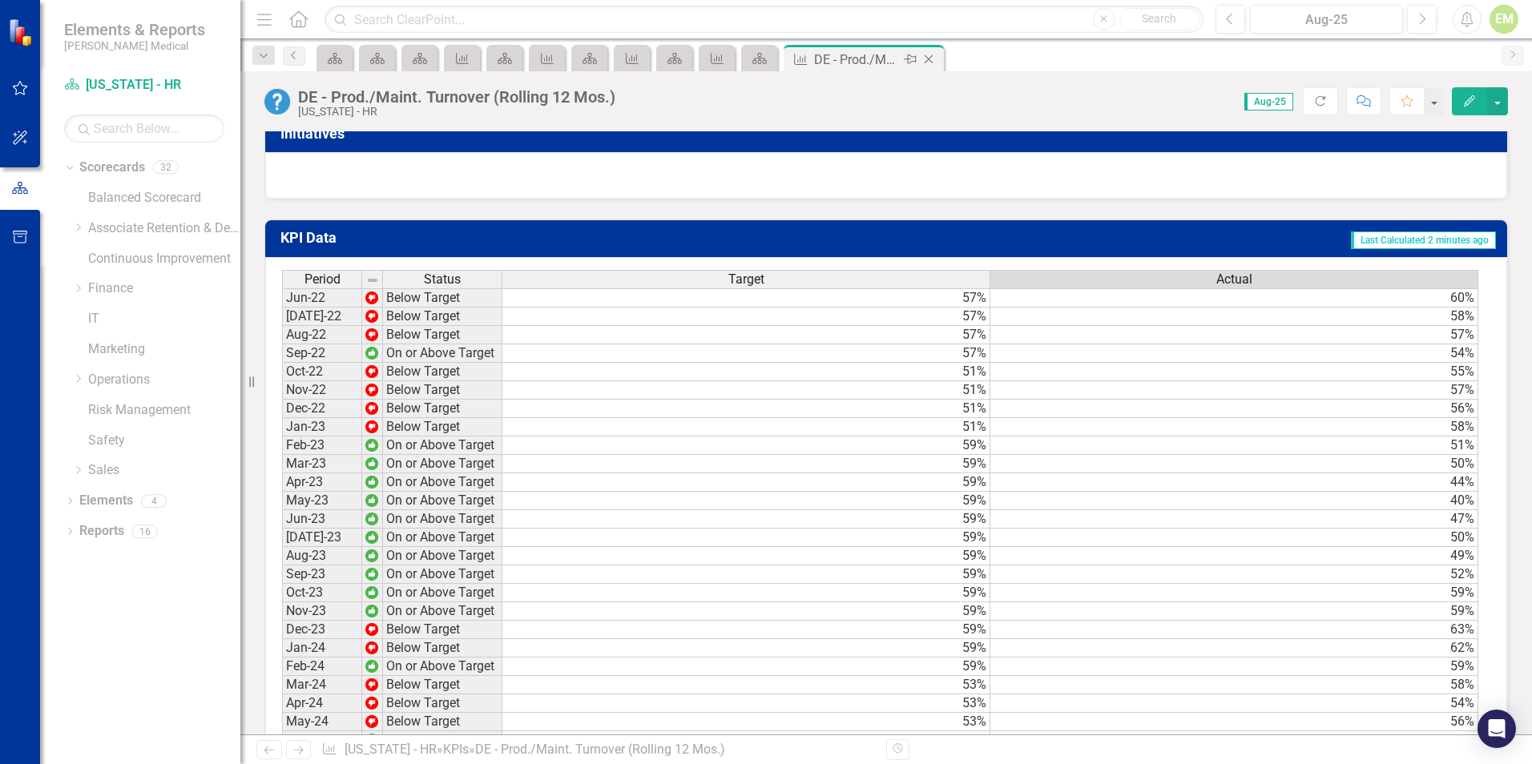
click at [933, 58] on icon "Close" at bounding box center [928, 59] width 16 height 13
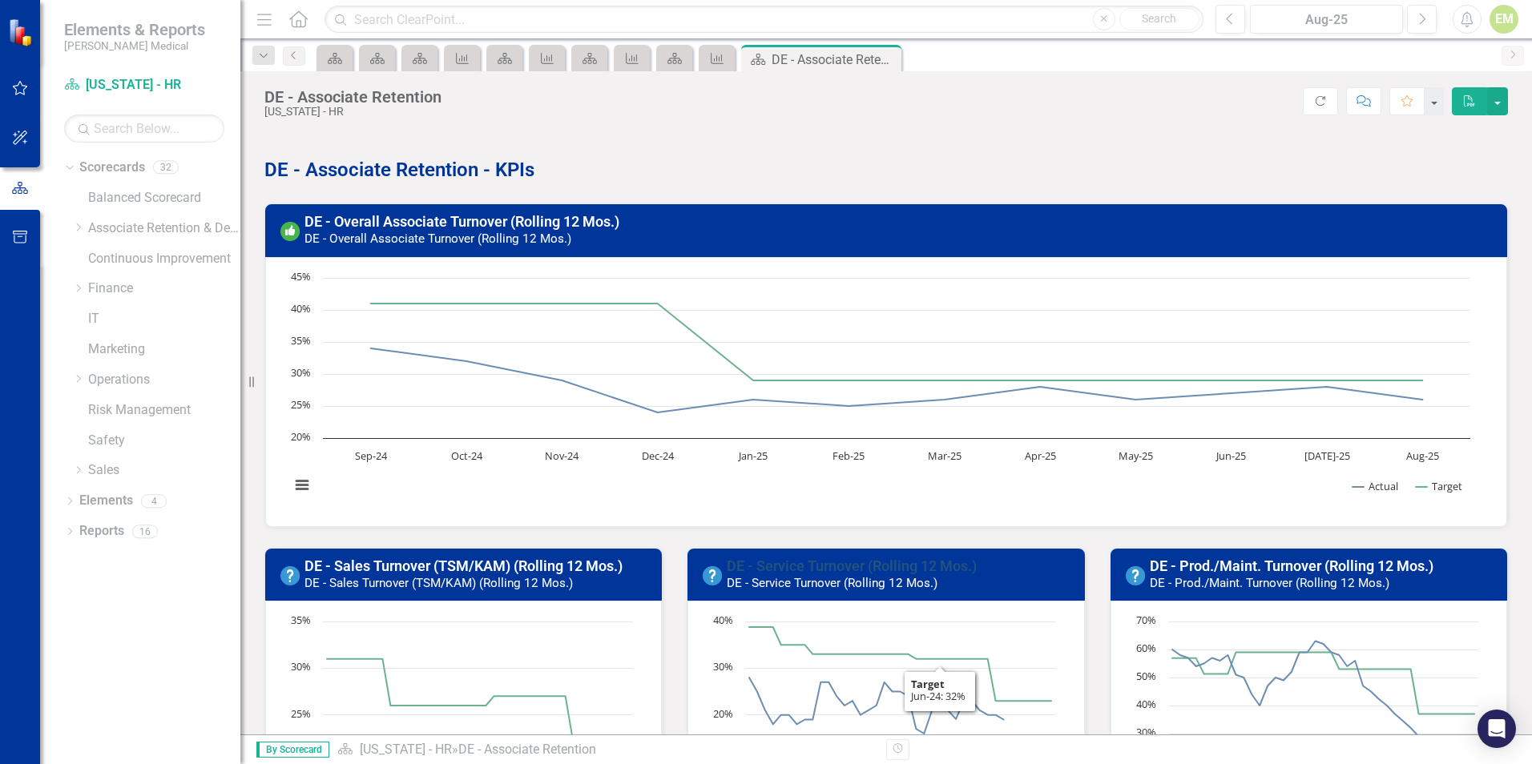
click at [880, 562] on link "DE - Service Turnover (Rolling 12 Mos.)" at bounding box center [852, 566] width 250 height 17
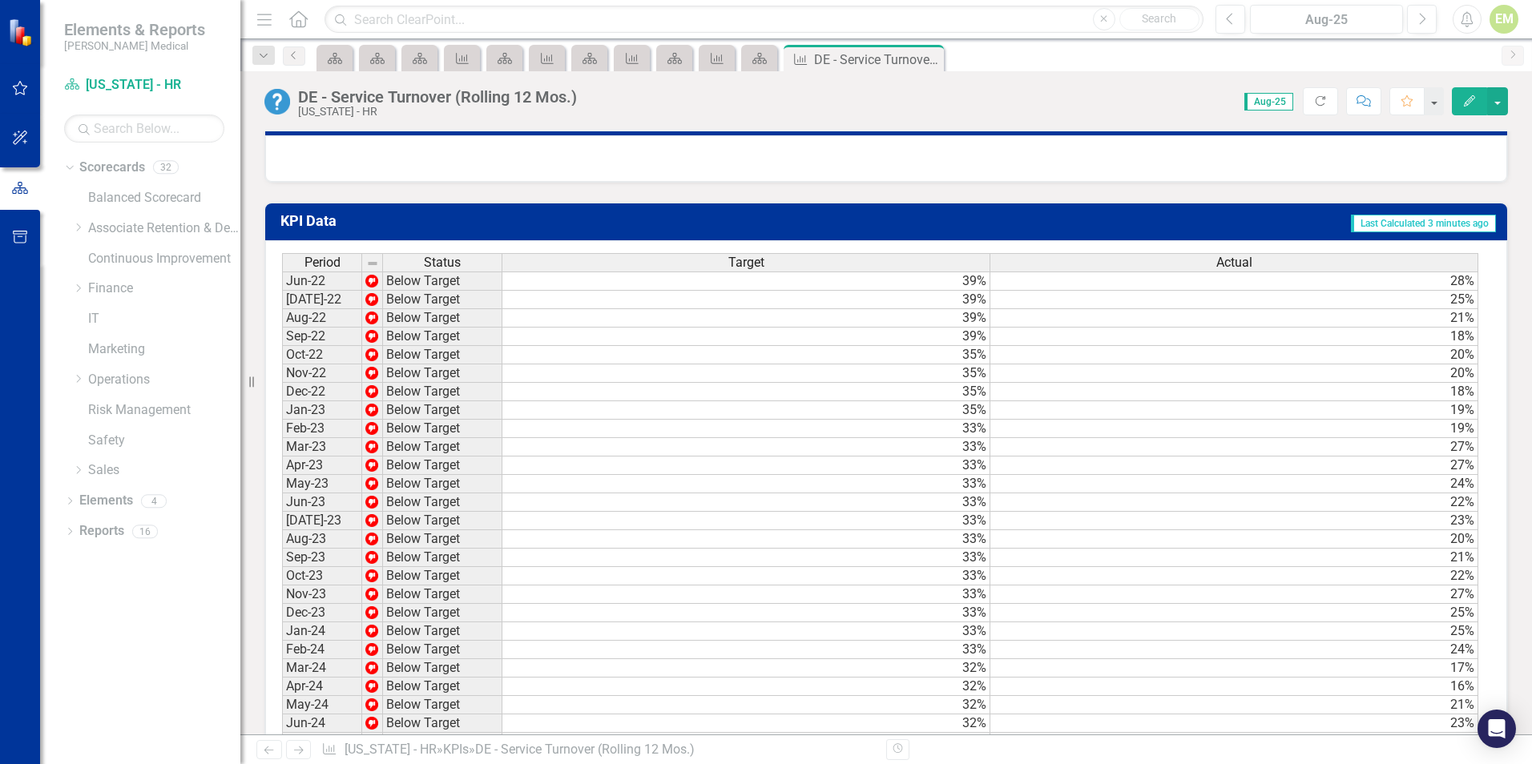
scroll to position [881, 0]
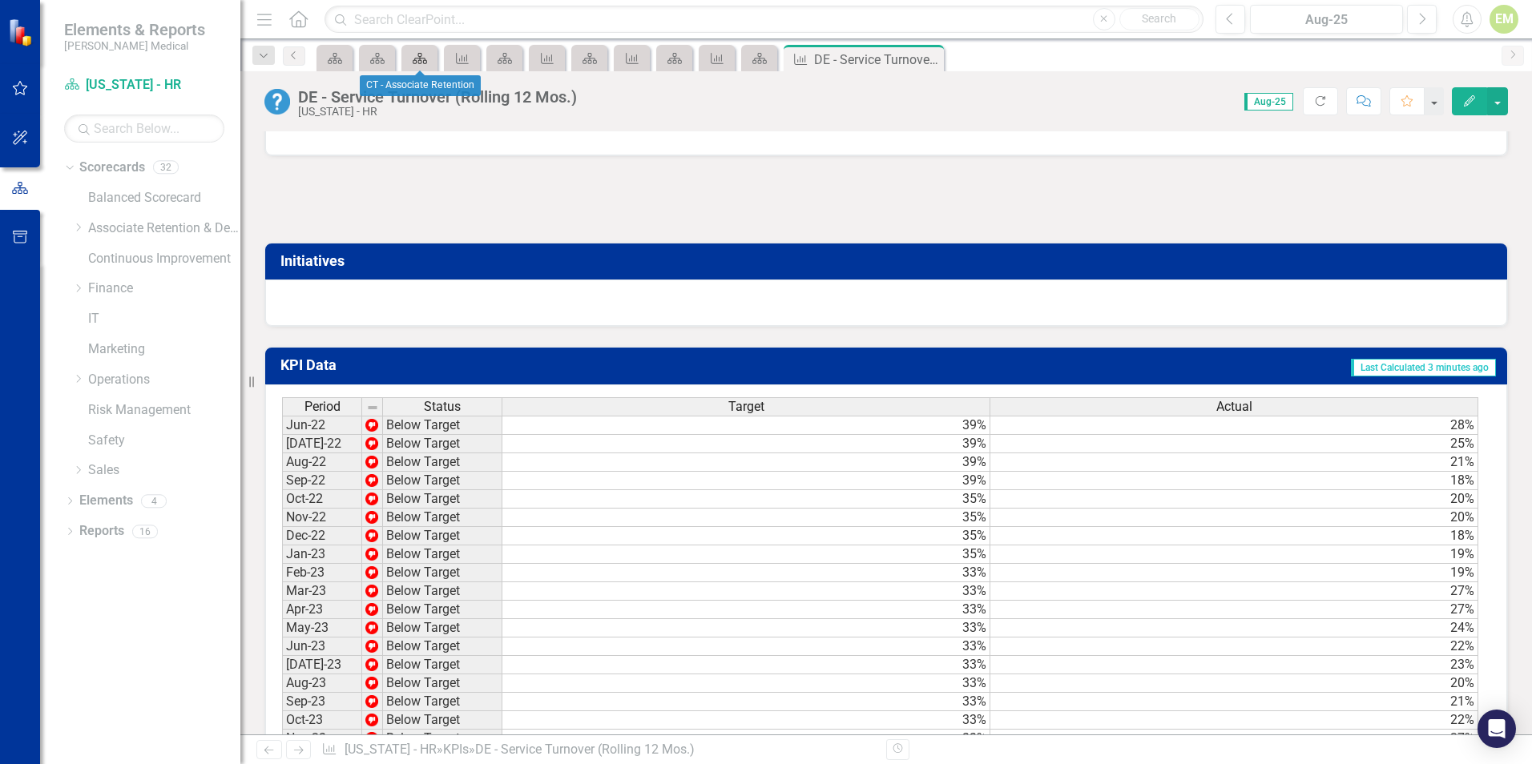
click at [421, 58] on icon at bounding box center [420, 58] width 14 height 11
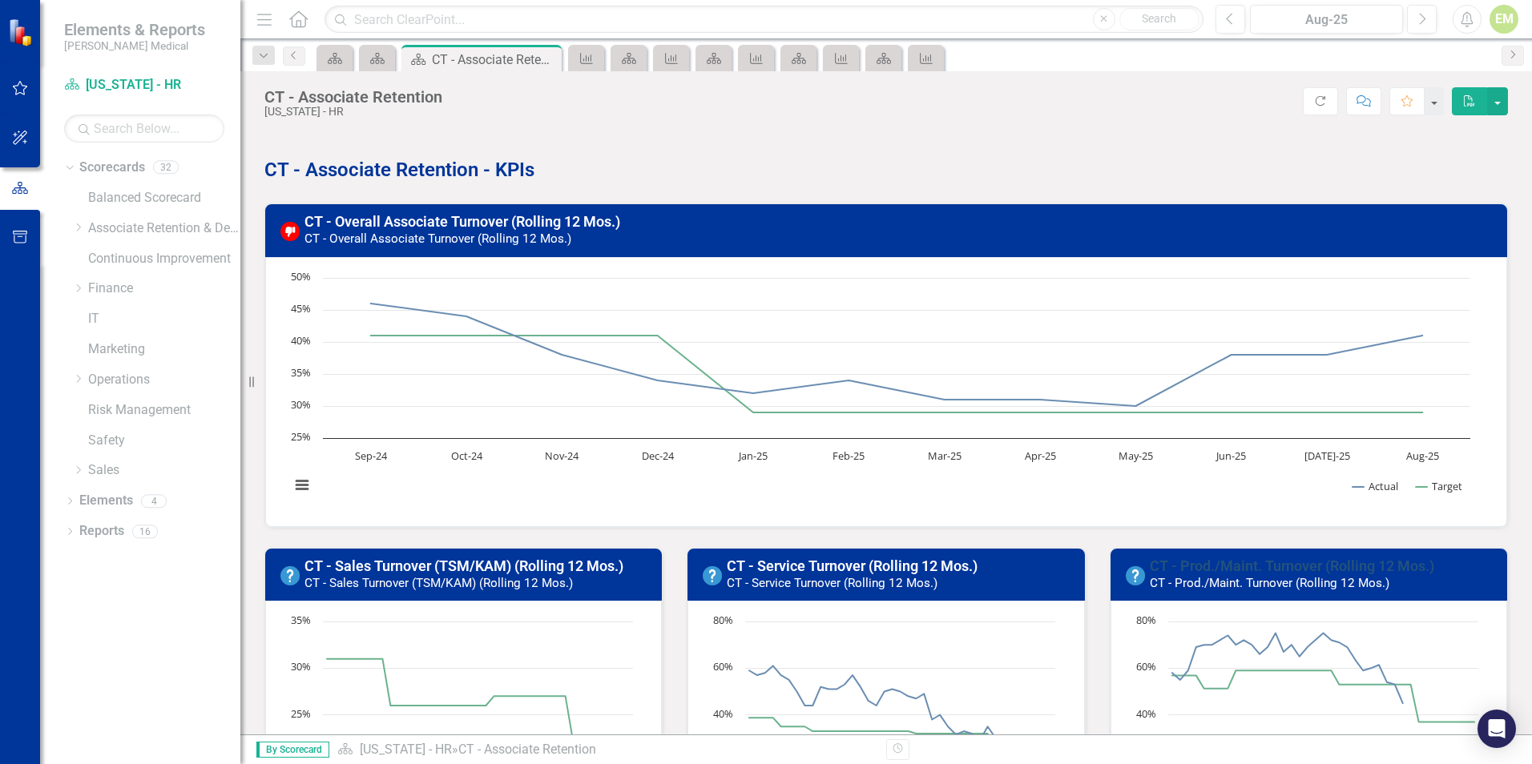
click at [1249, 565] on link "CT - Prod./Maint. Turnover (Rolling 12 Mos.)" at bounding box center [1291, 566] width 284 height 17
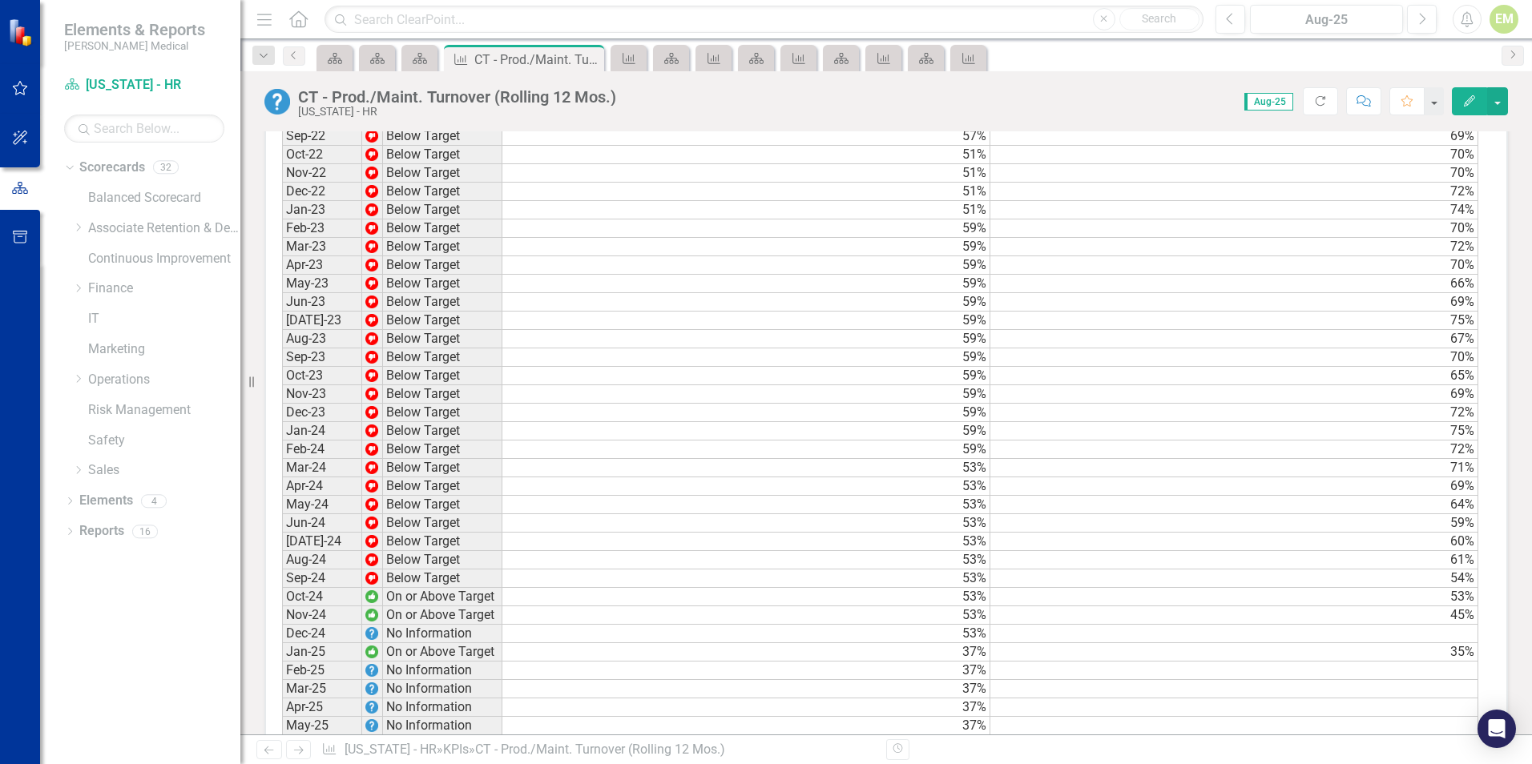
scroll to position [1409, 0]
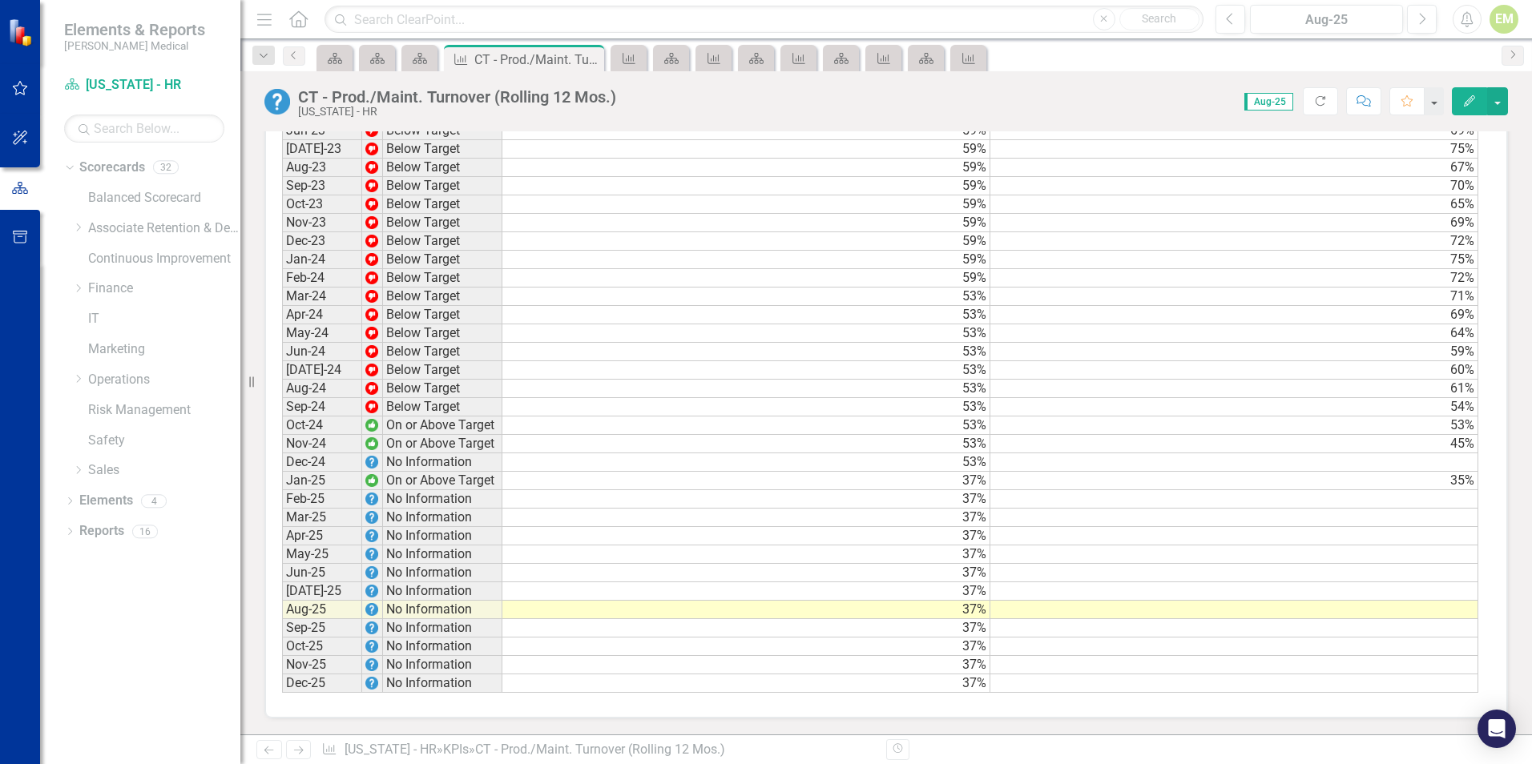
click at [1459, 463] on td at bounding box center [1234, 462] width 488 height 18
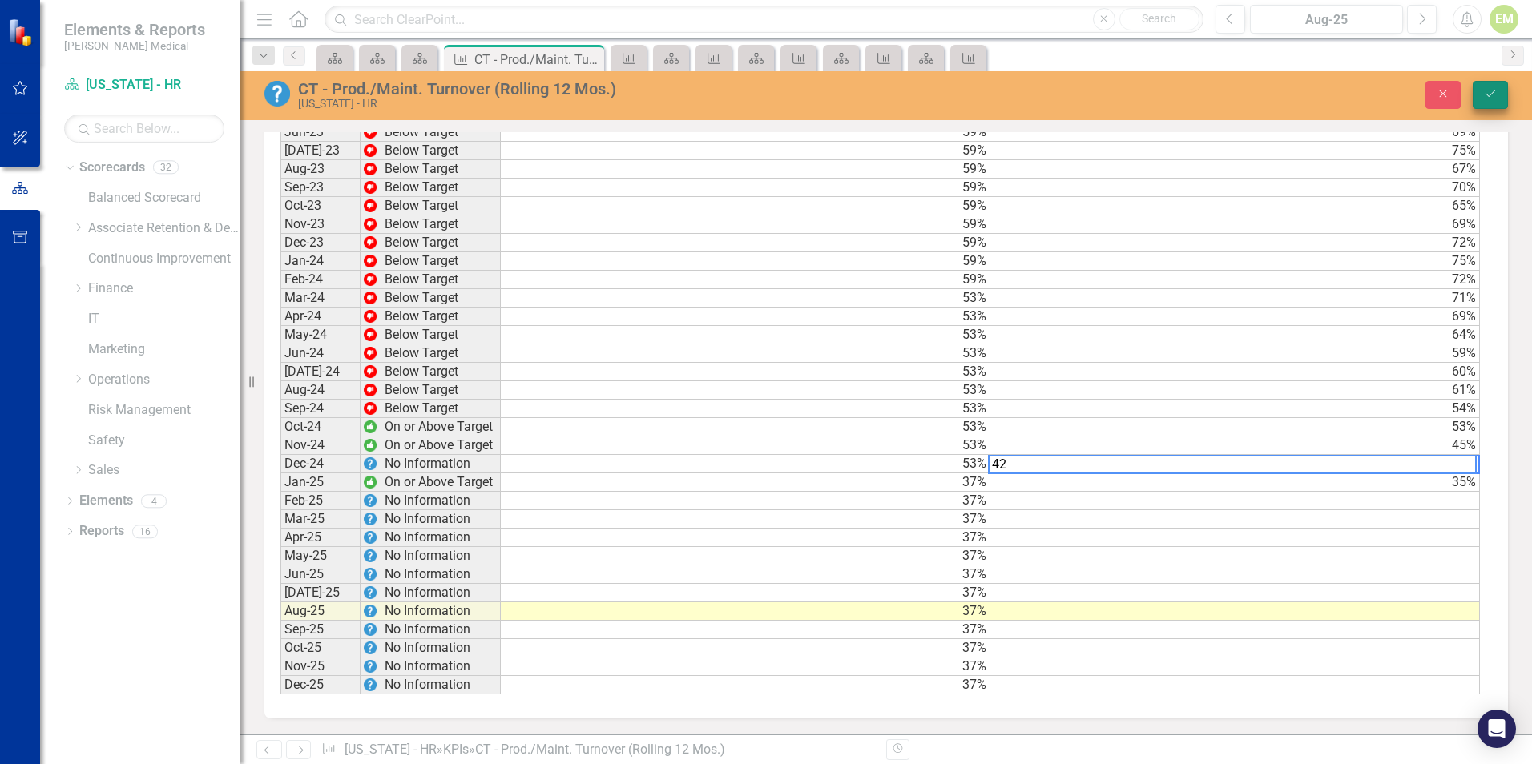
type textarea "42"
click at [1502, 89] on button "Save" at bounding box center [1489, 95] width 35 height 28
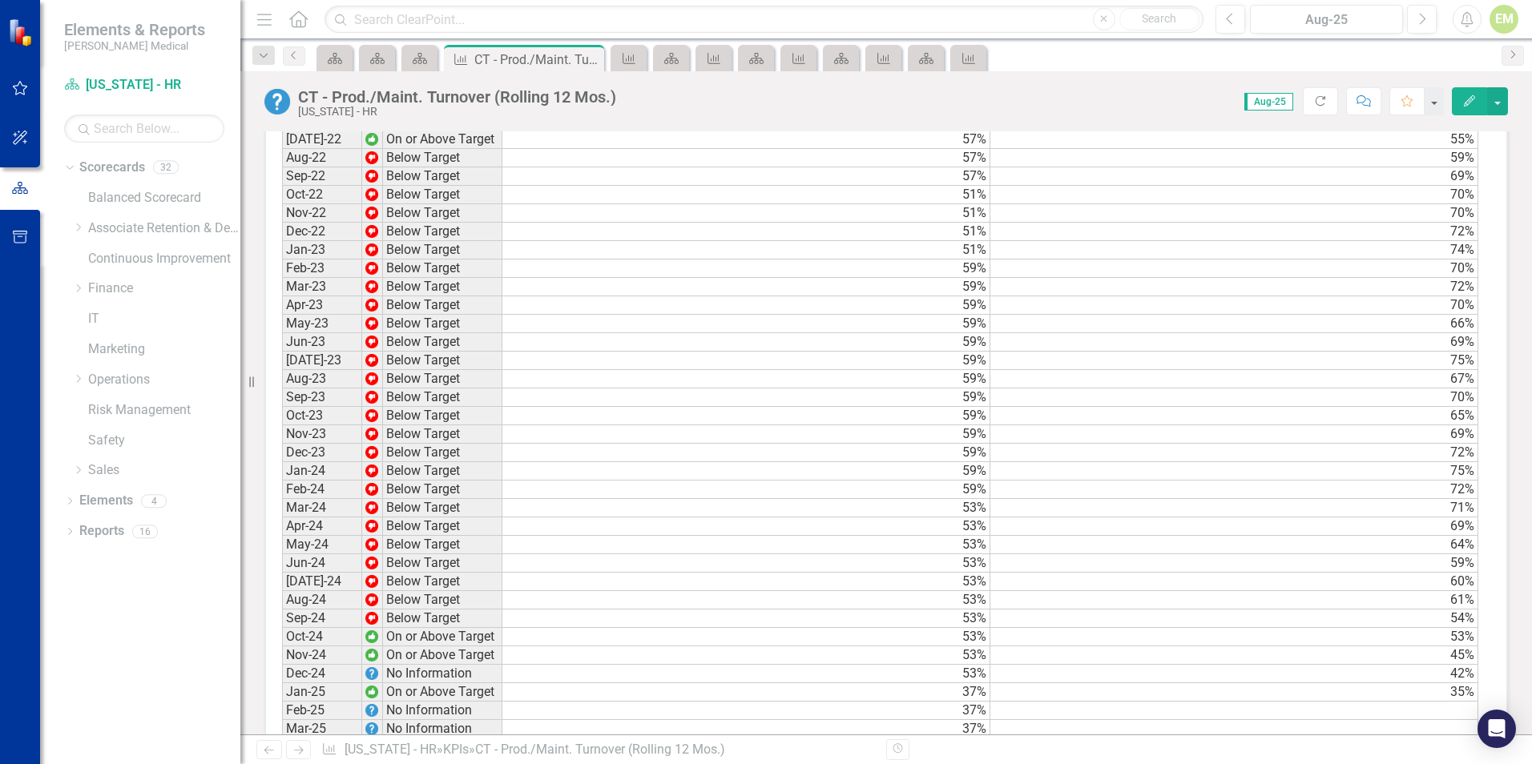
scroll to position [1362, 0]
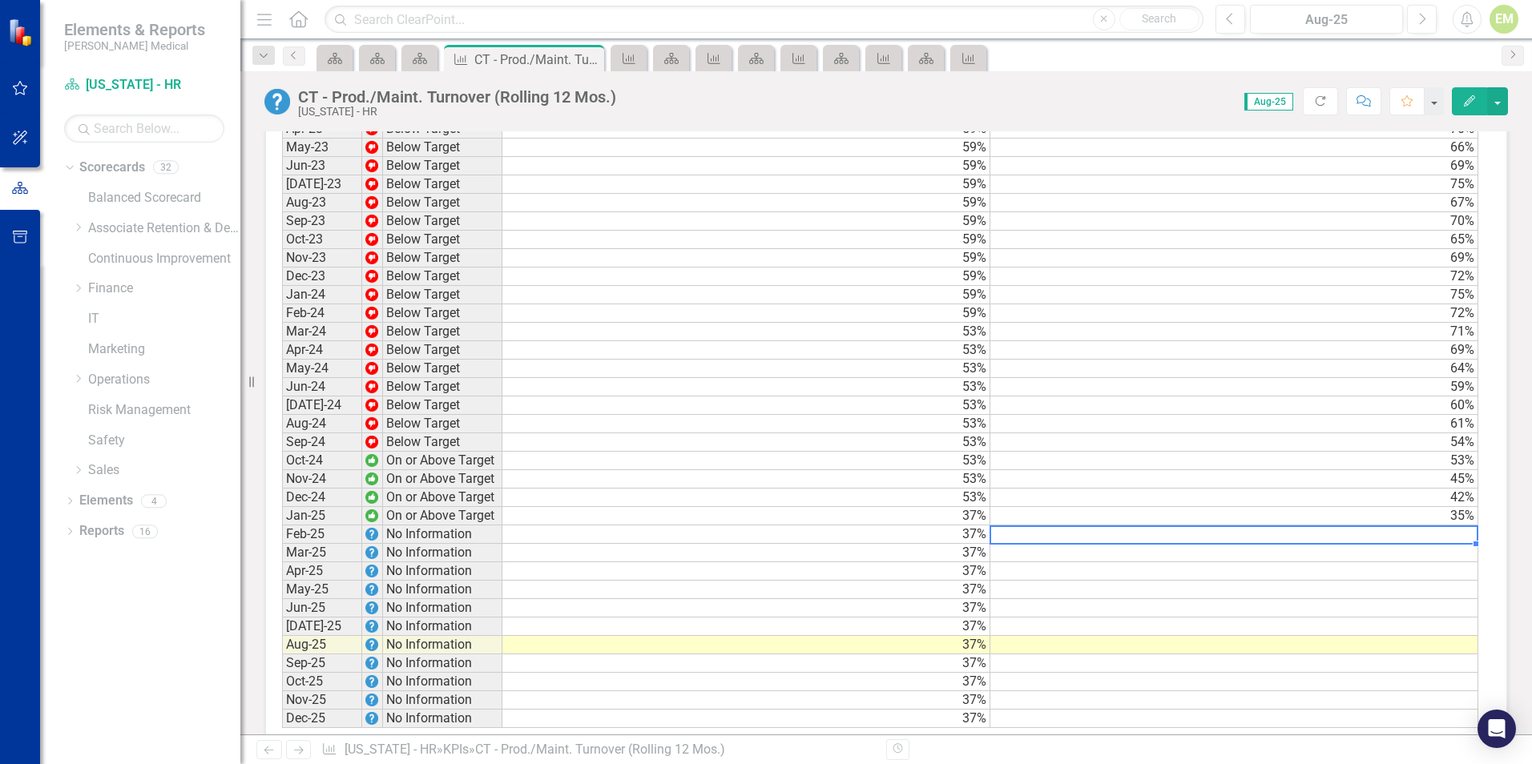
click at [1435, 541] on td at bounding box center [1234, 534] width 488 height 18
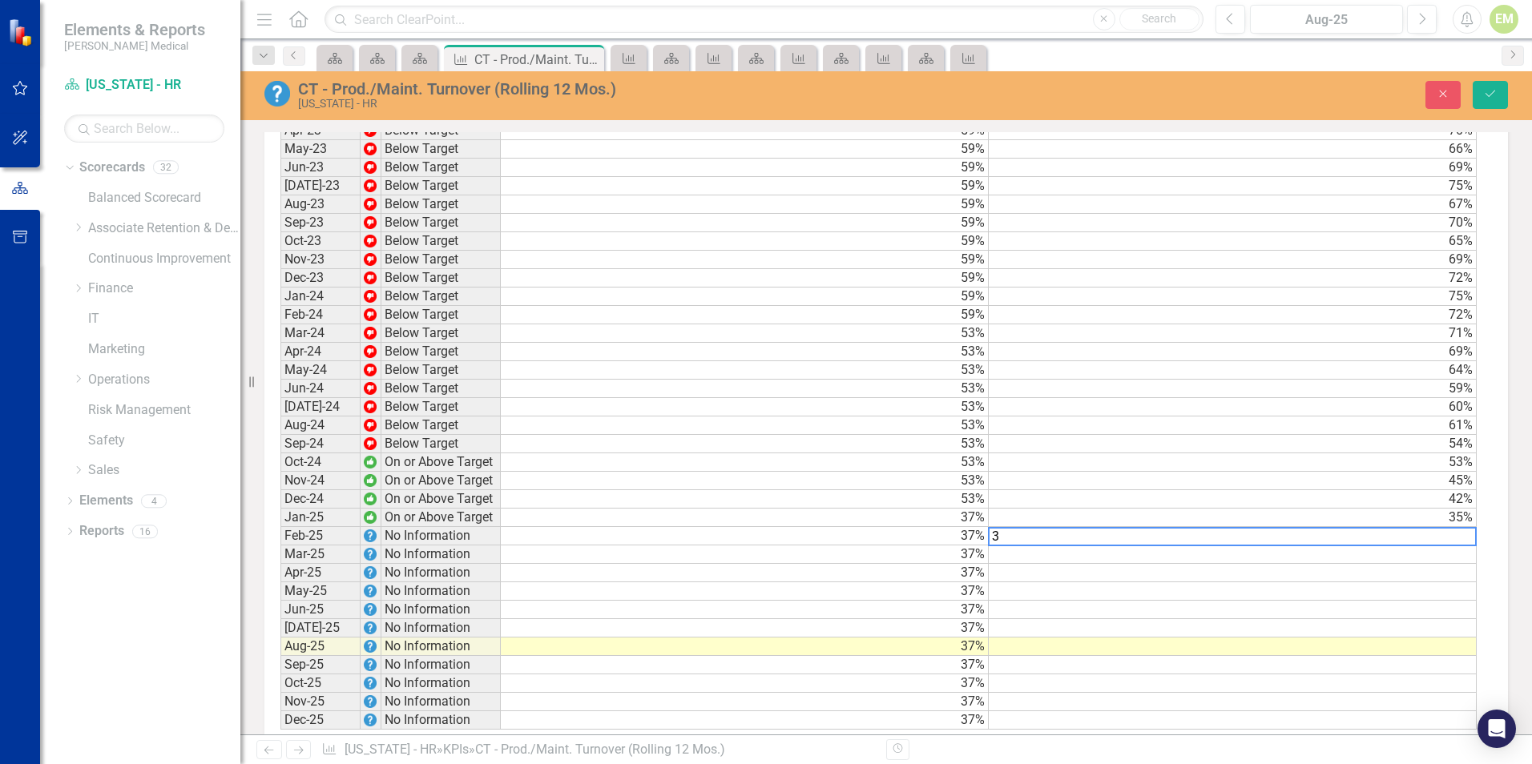
scroll to position [1363, 0]
type textarea "35"
click at [1496, 86] on button "Save" at bounding box center [1489, 95] width 35 height 28
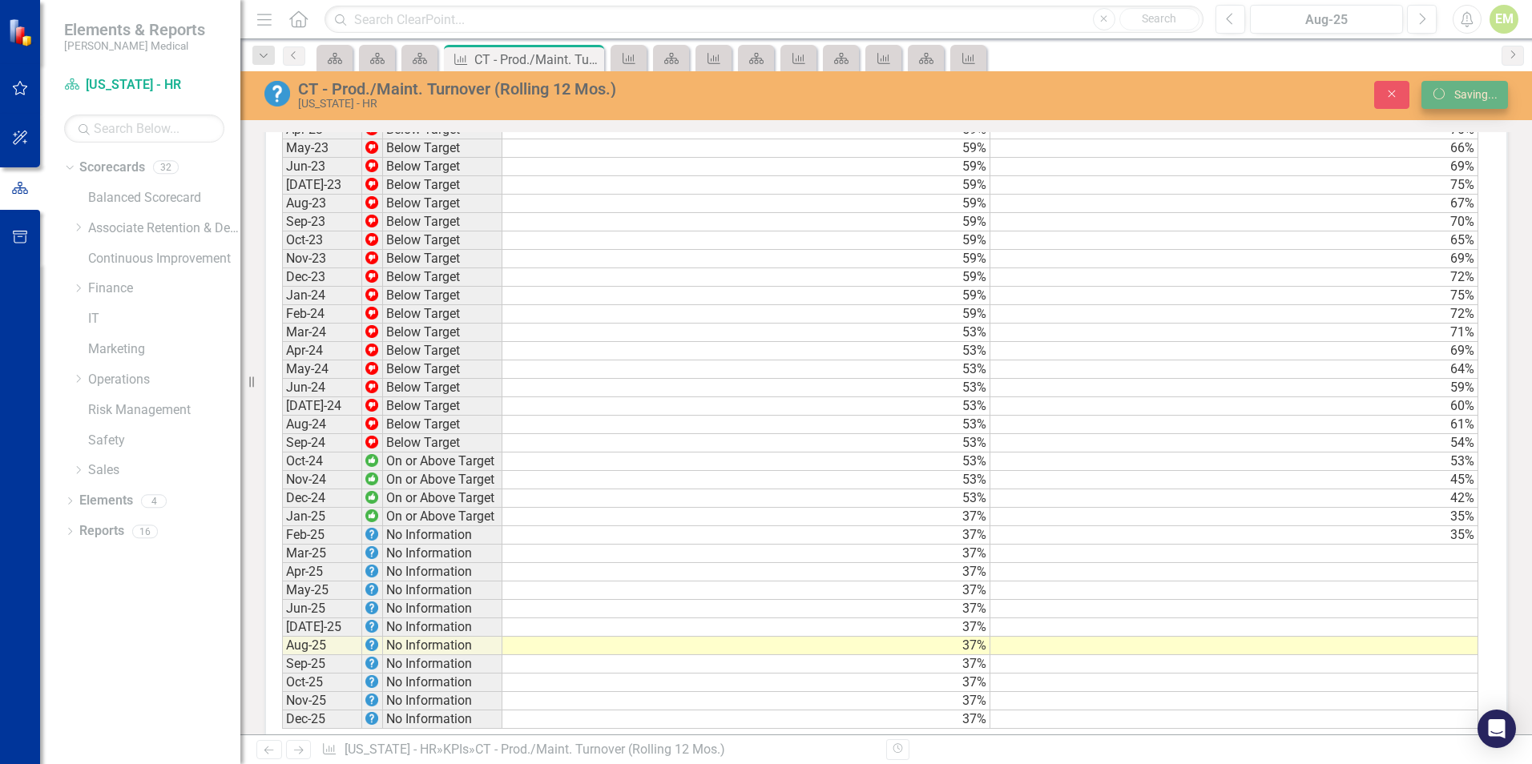
scroll to position [1362, 0]
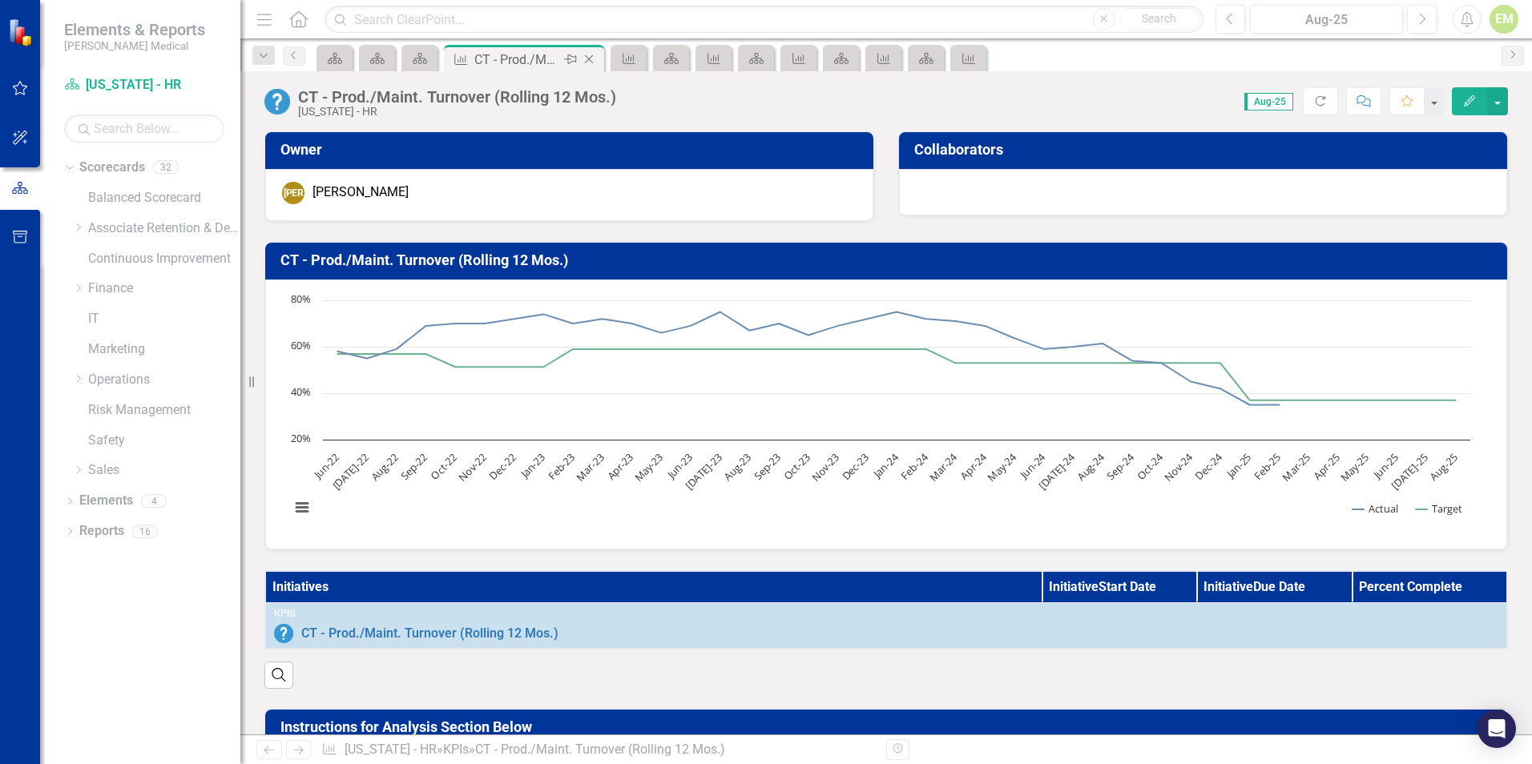
click at [596, 58] on icon "Close" at bounding box center [589, 59] width 16 height 13
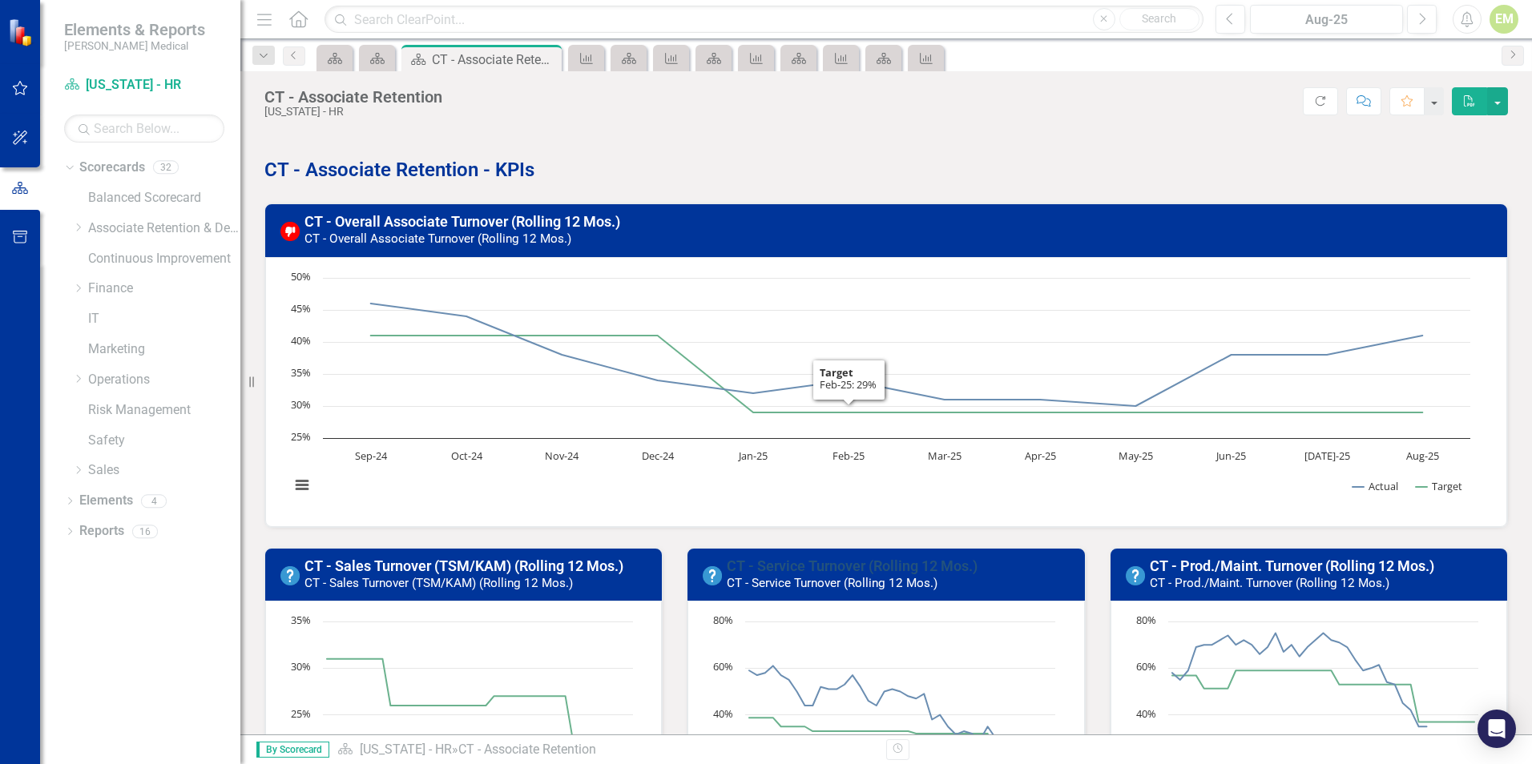
click at [872, 566] on link "CT - Service Turnover (Rolling 12 Mos.)" at bounding box center [852, 566] width 251 height 17
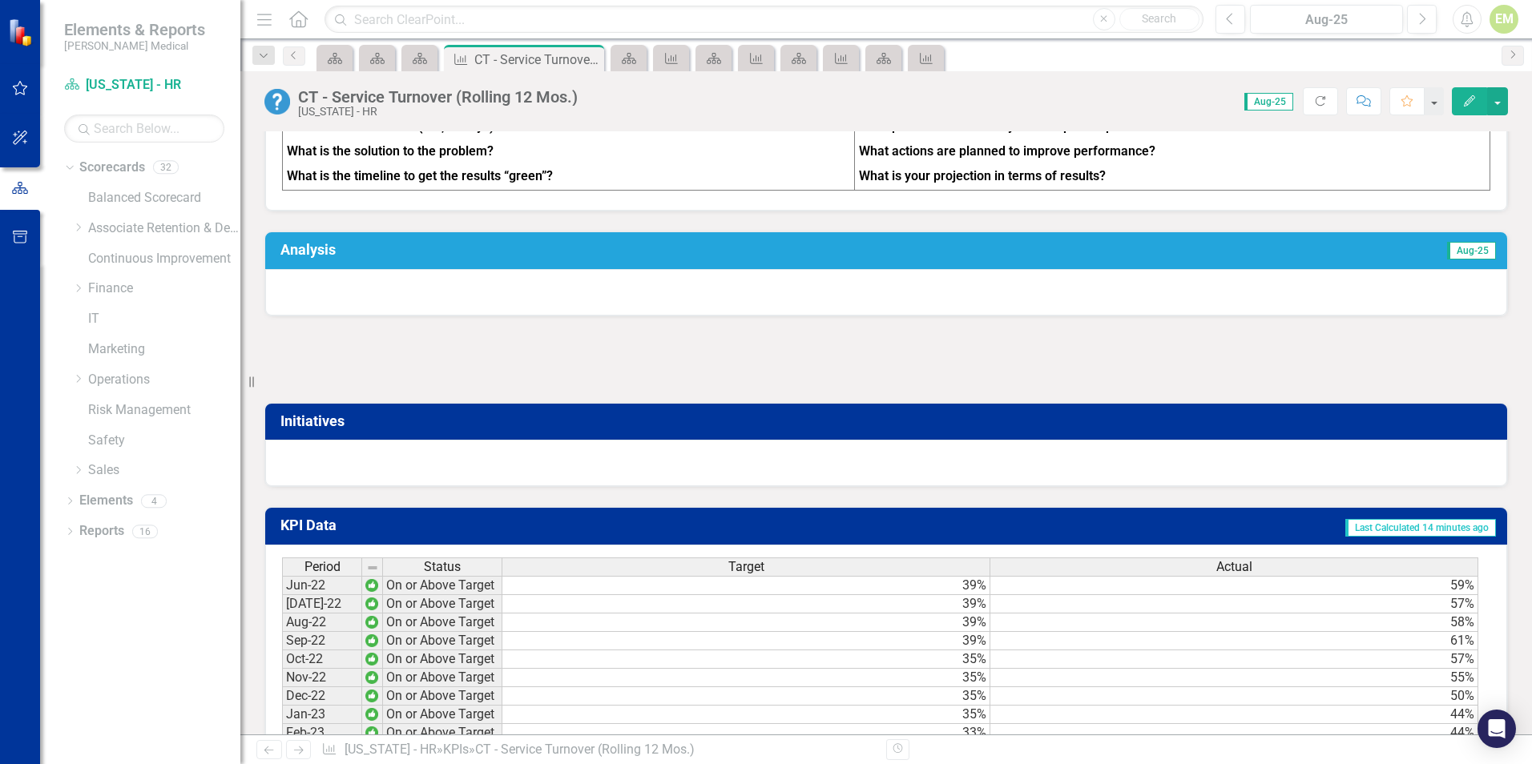
scroll to position [1362, 0]
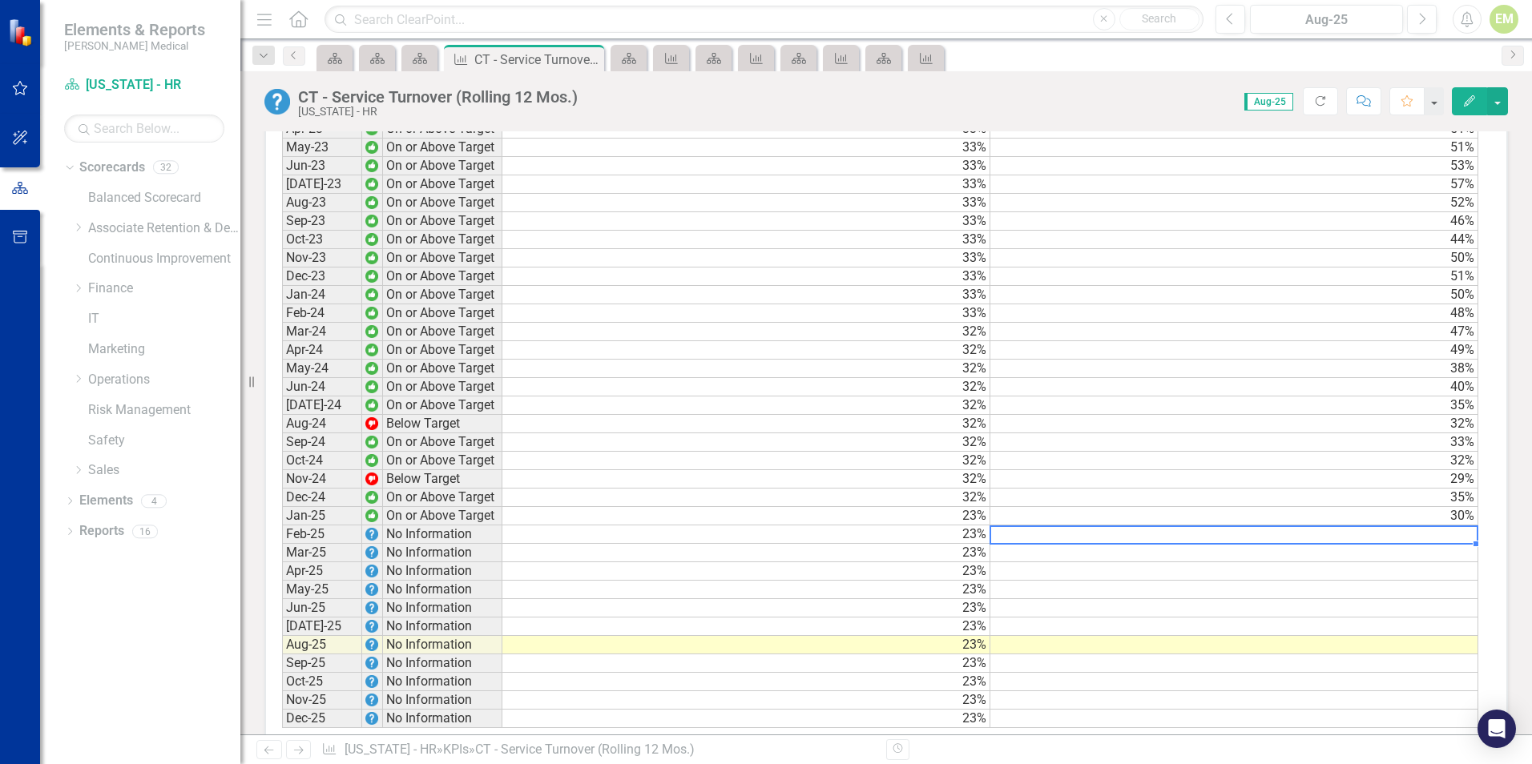
click at [1365, 543] on td at bounding box center [1234, 534] width 488 height 18
click at [1370, 544] on td at bounding box center [1234, 534] width 488 height 18
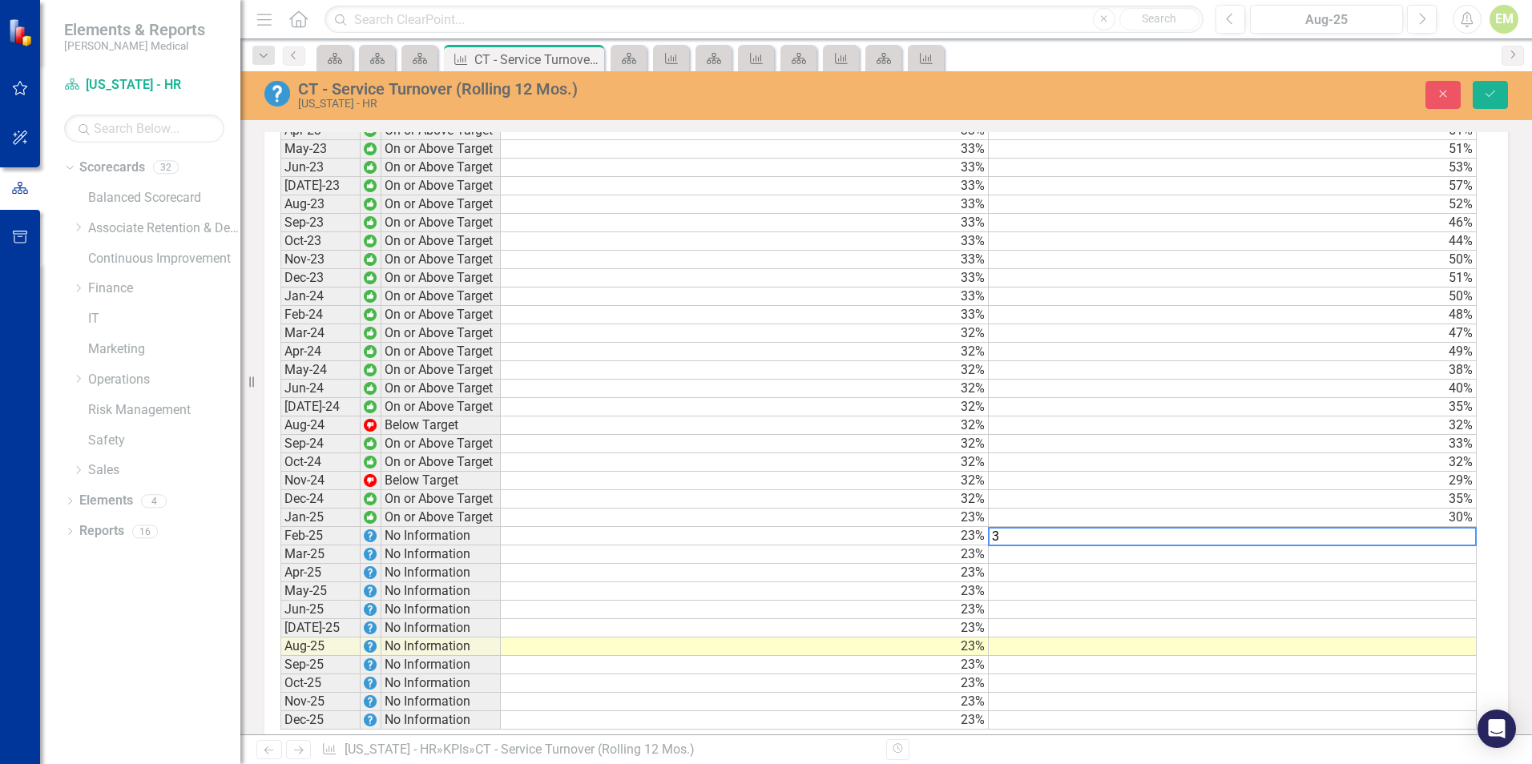
scroll to position [1363, 0]
type textarea "32"
click at [1480, 89] on button "Save" at bounding box center [1489, 95] width 35 height 28
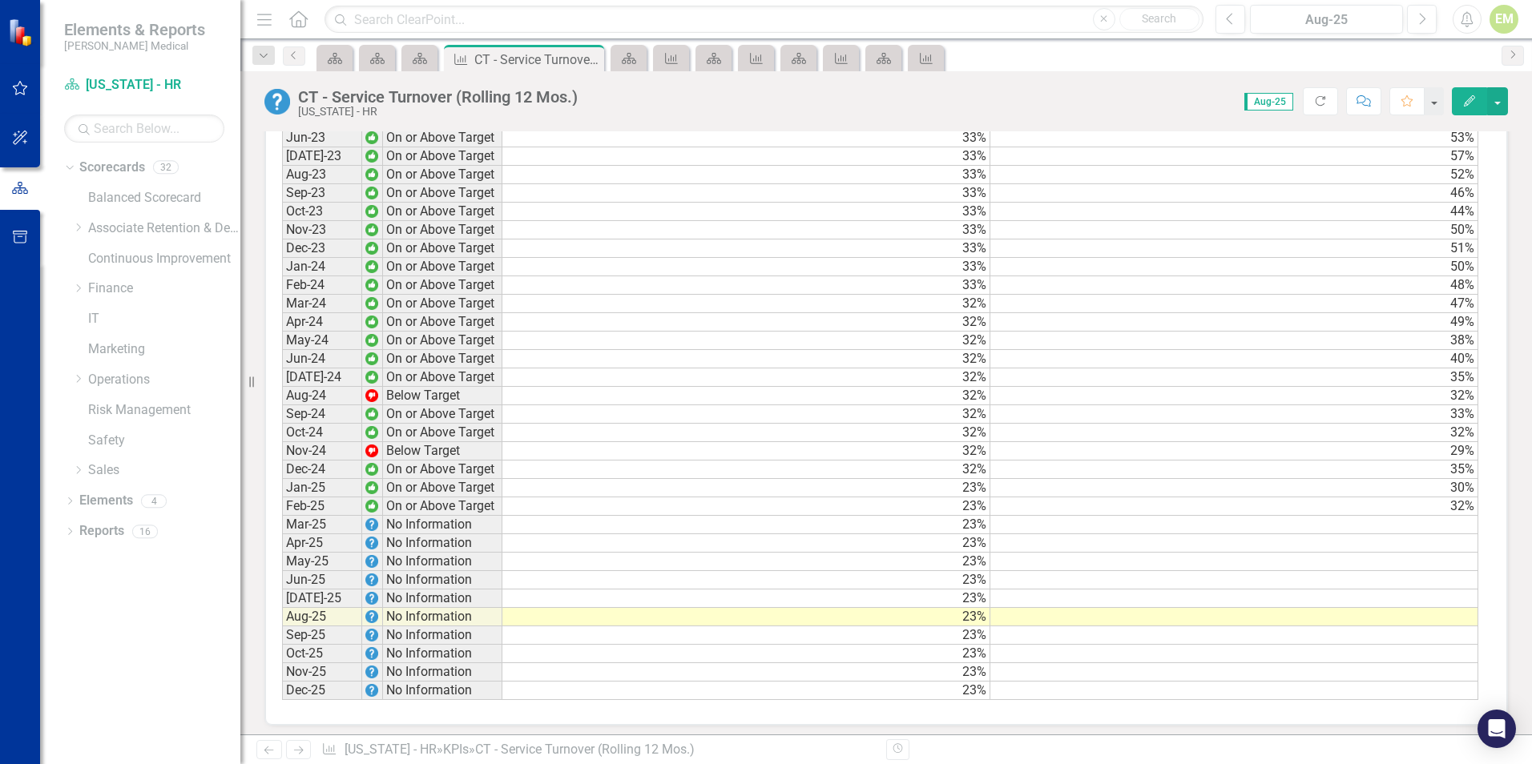
scroll to position [1409, 0]
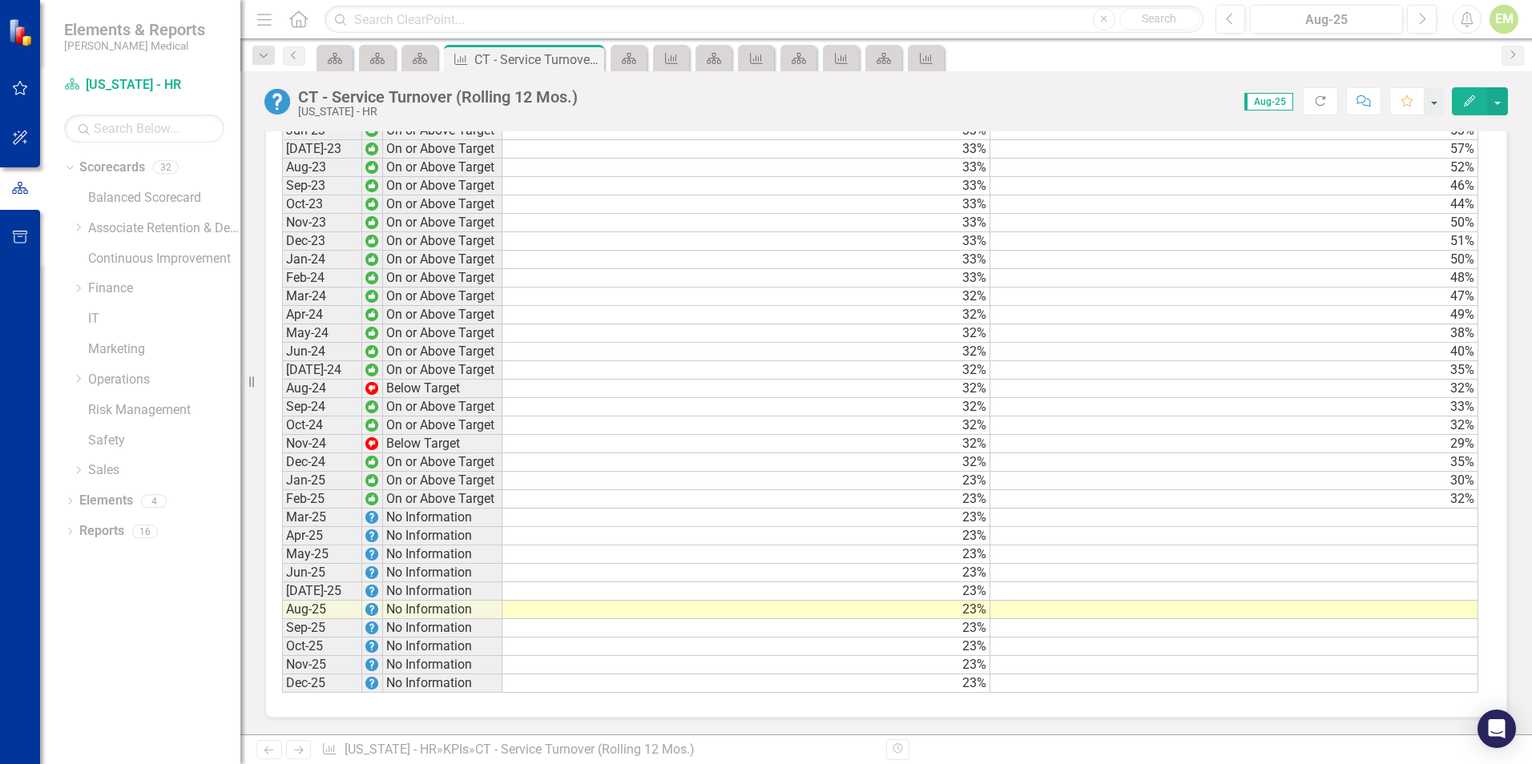
click at [1447, 517] on td at bounding box center [1234, 518] width 488 height 18
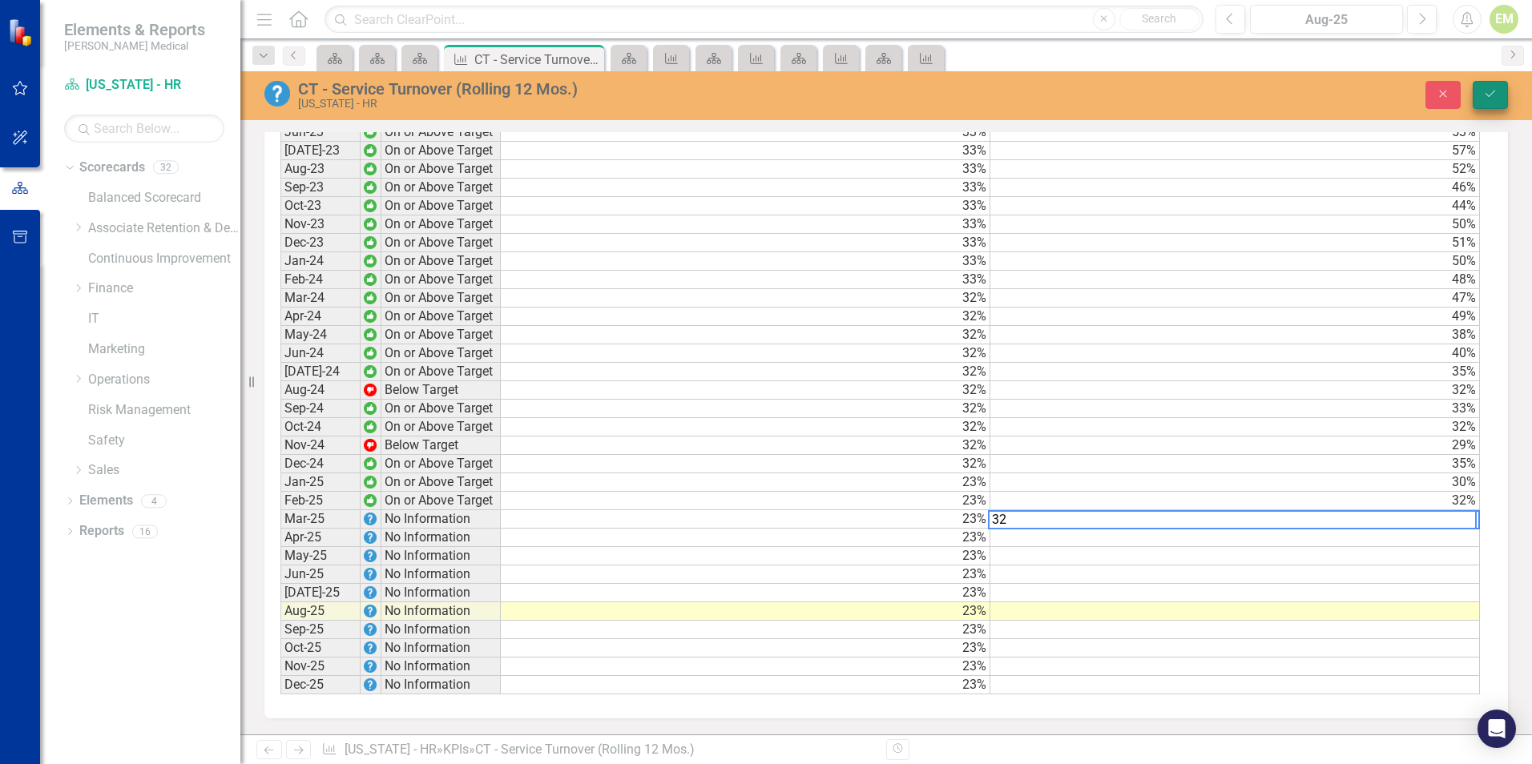
type textarea "32"
click at [1502, 99] on button "Save" at bounding box center [1489, 95] width 35 height 28
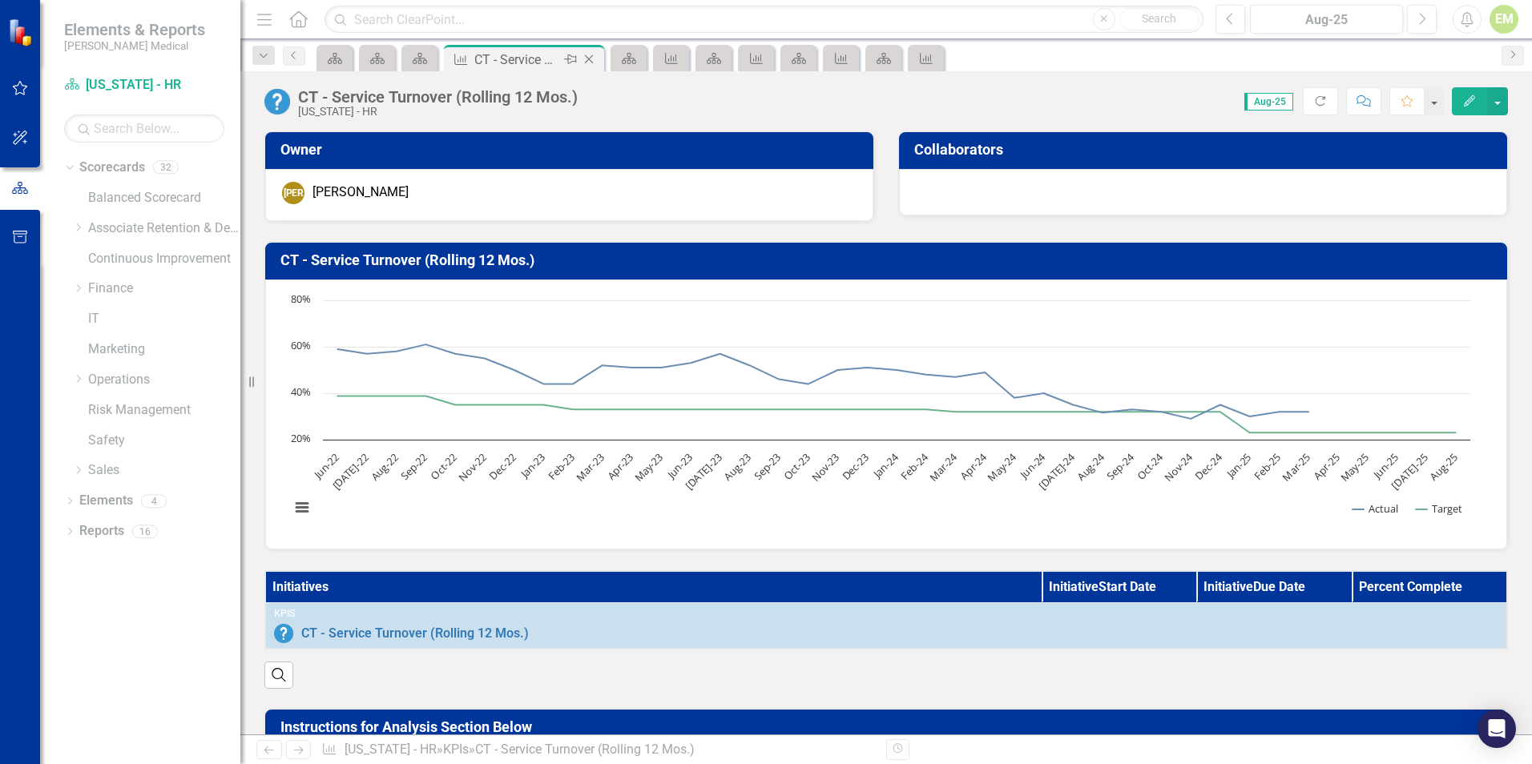
click at [589, 57] on icon "Close" at bounding box center [589, 59] width 16 height 13
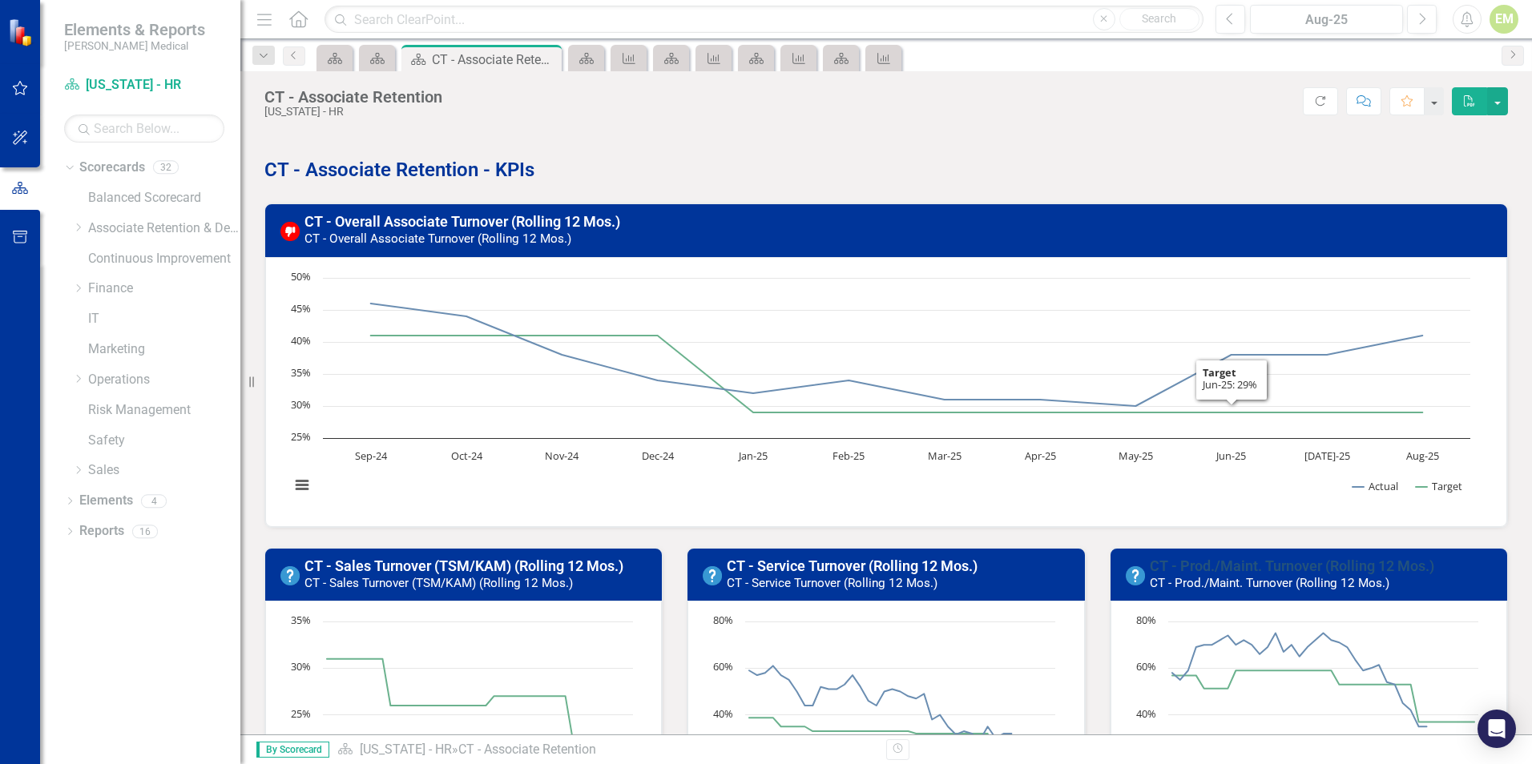
click at [1267, 565] on link "CT - Prod./Maint. Turnover (Rolling 12 Mos.)" at bounding box center [1291, 566] width 284 height 17
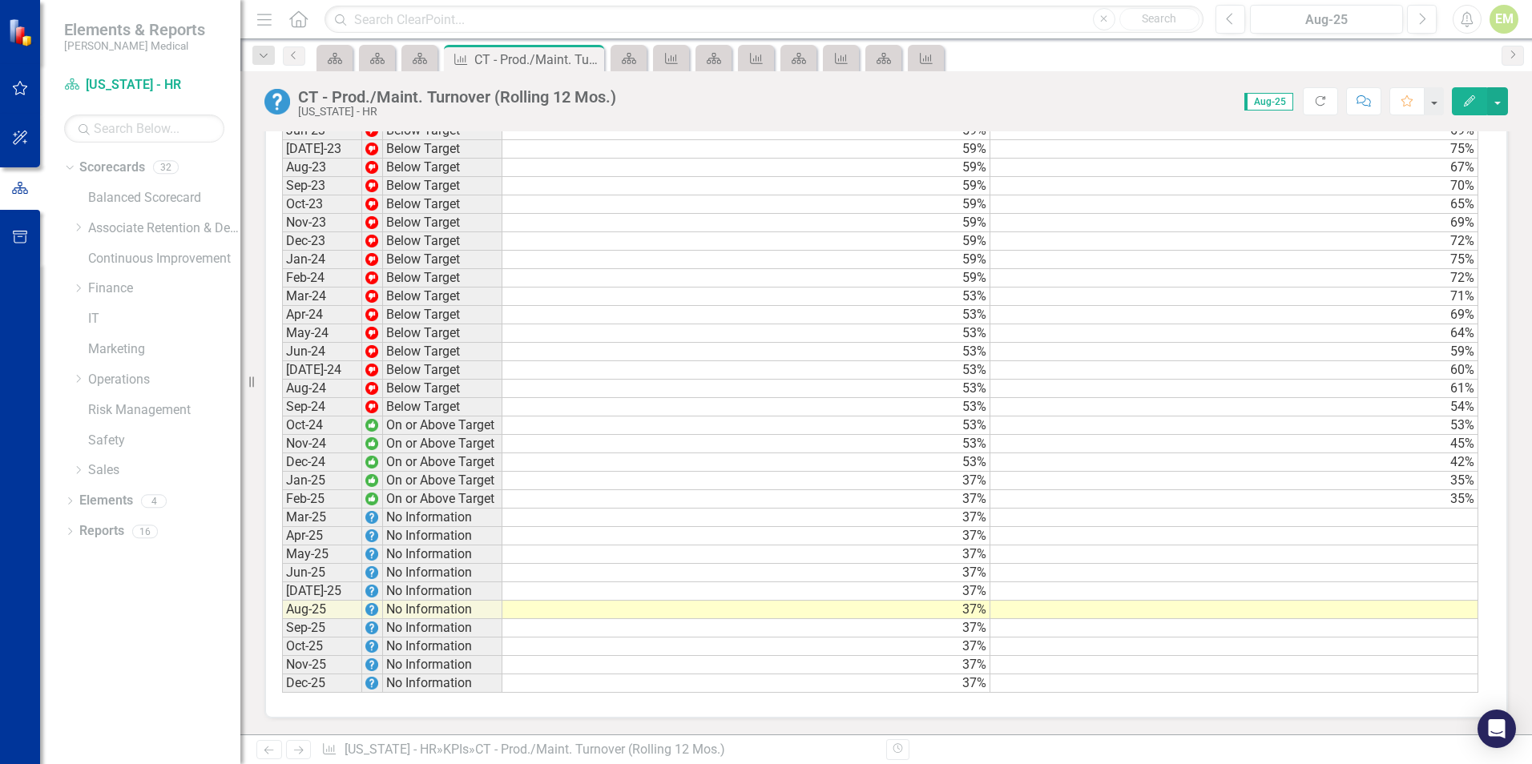
scroll to position [1409, 0]
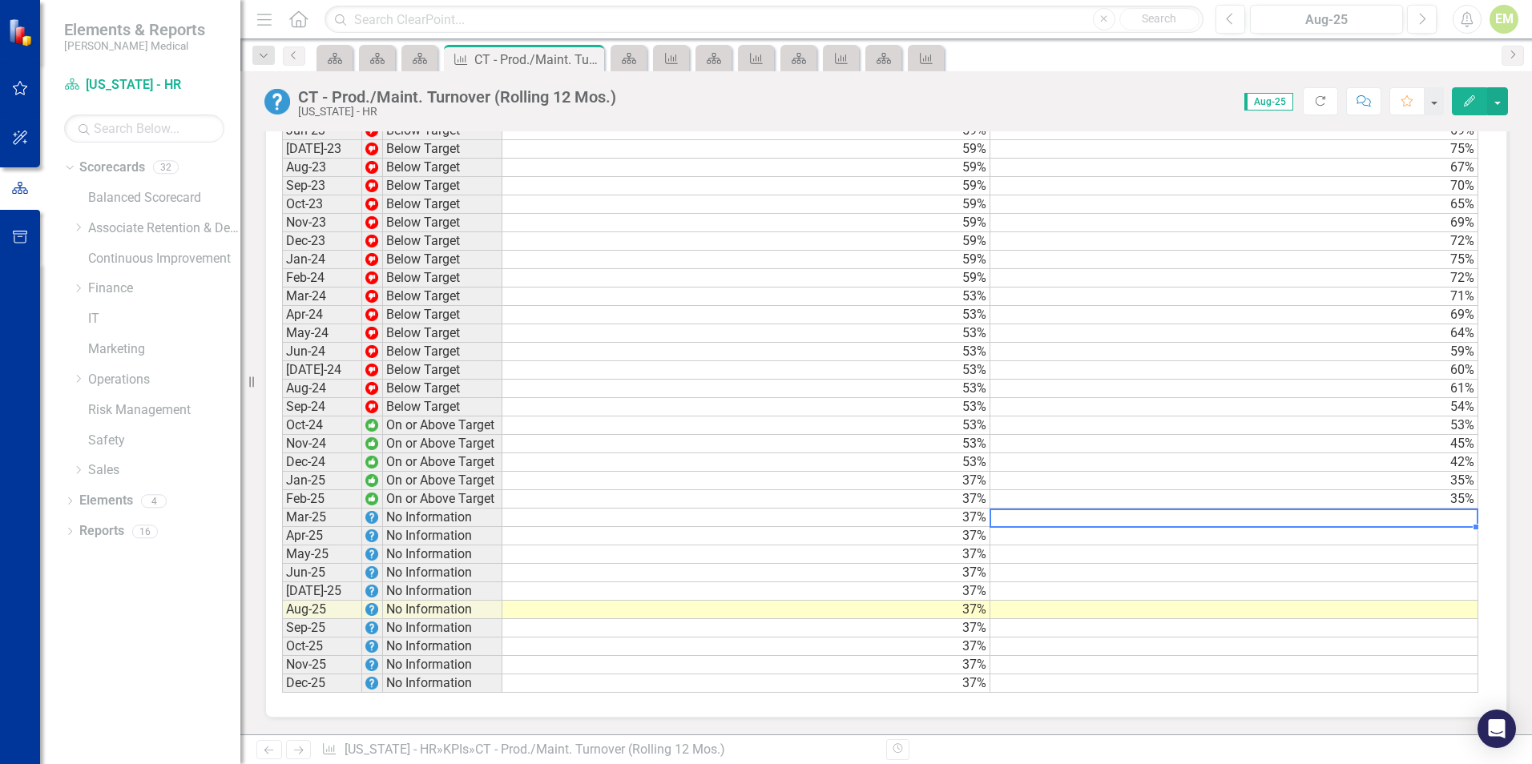
click at [1387, 520] on td at bounding box center [1234, 518] width 488 height 18
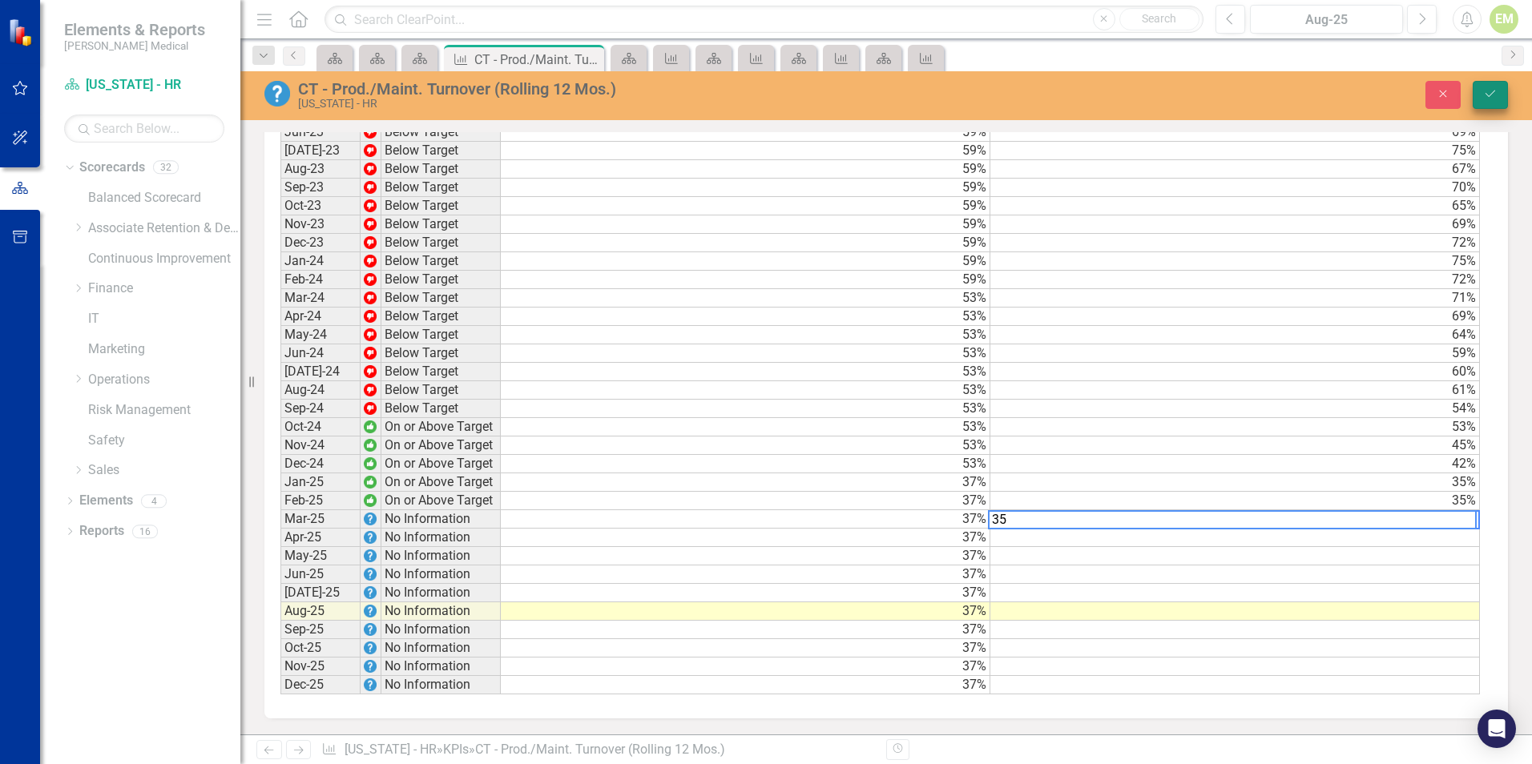
type textarea "35"
click at [1492, 95] on icon "Save" at bounding box center [1490, 93] width 14 height 11
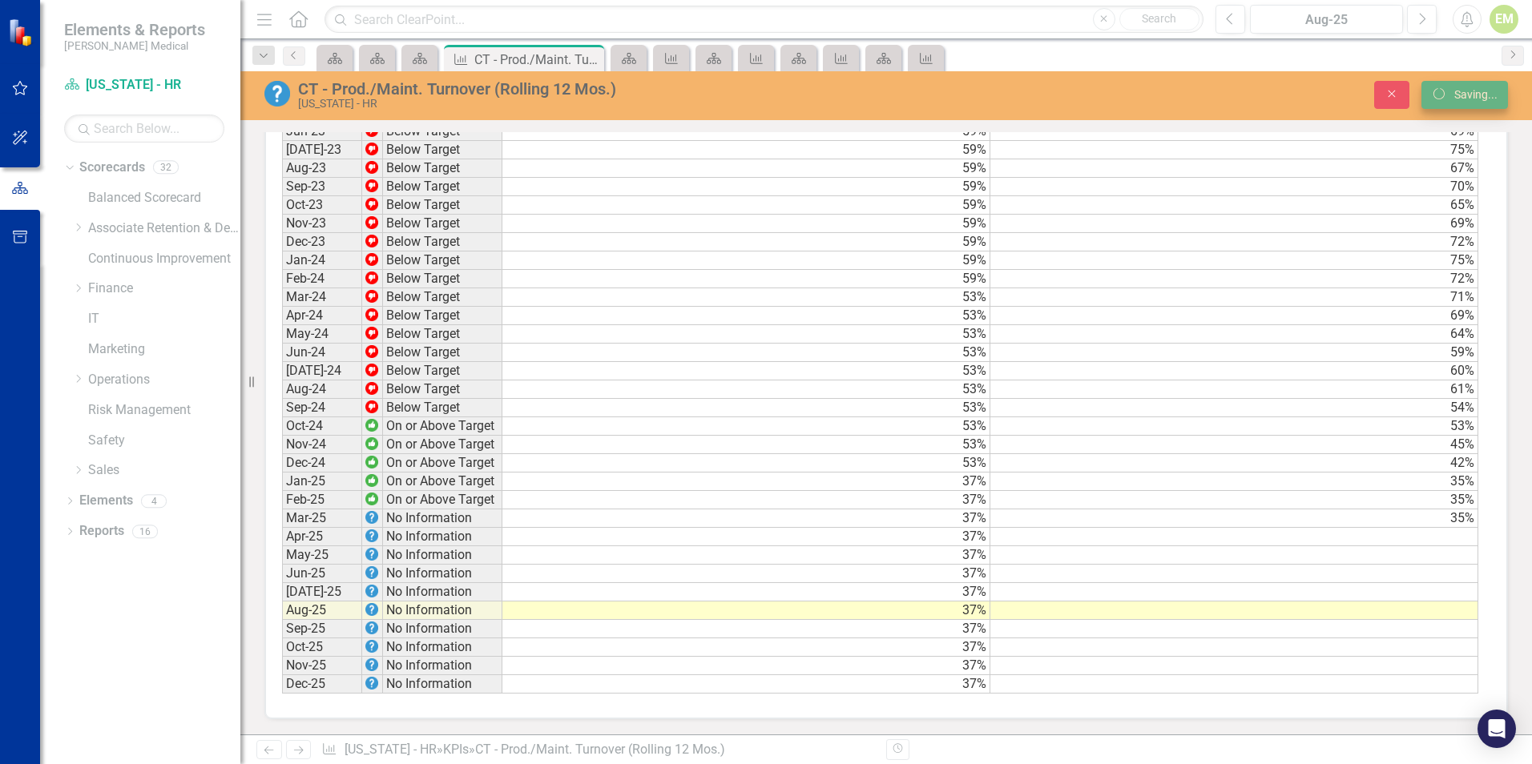
scroll to position [0, 0]
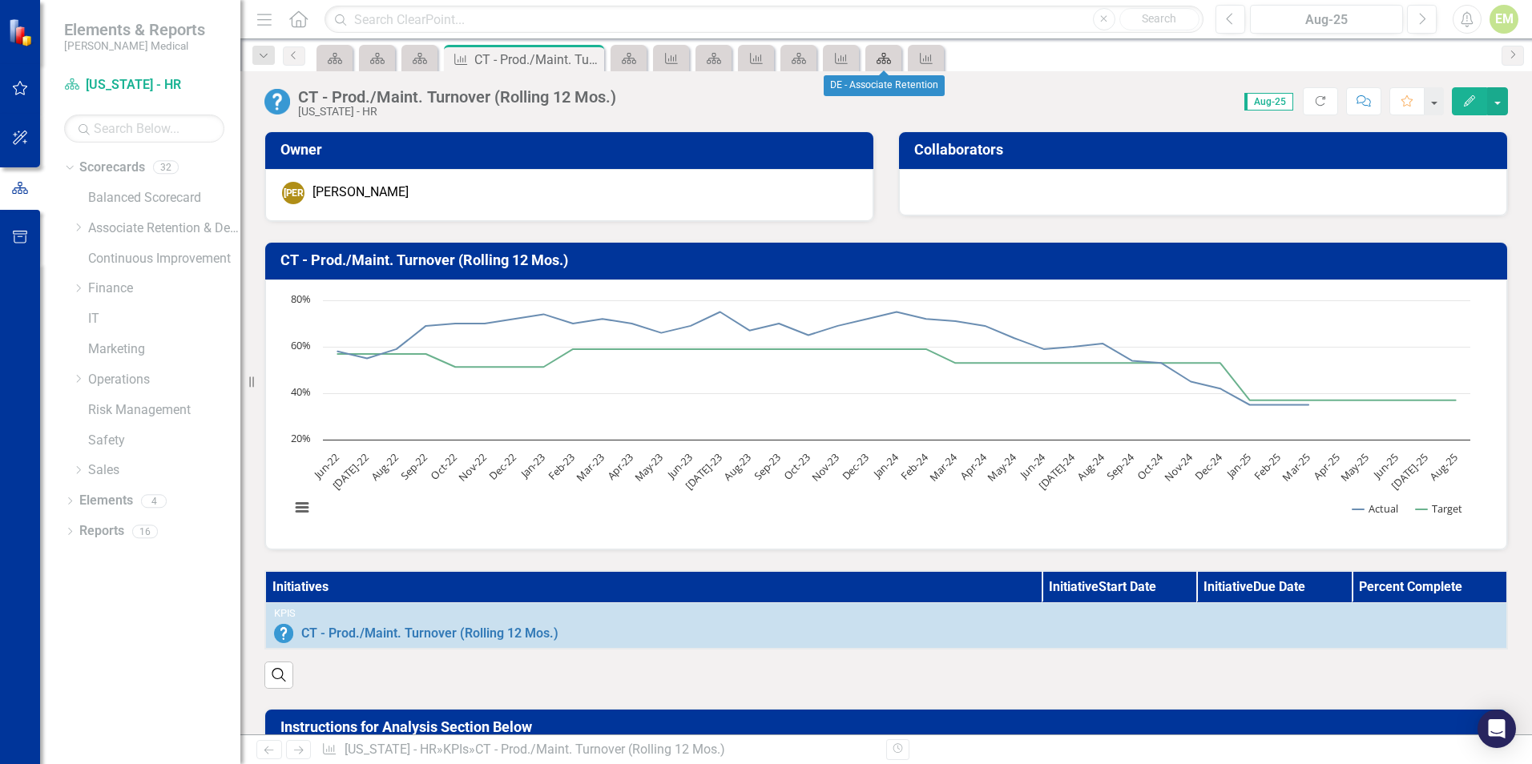
click at [879, 59] on icon at bounding box center [883, 58] width 14 height 11
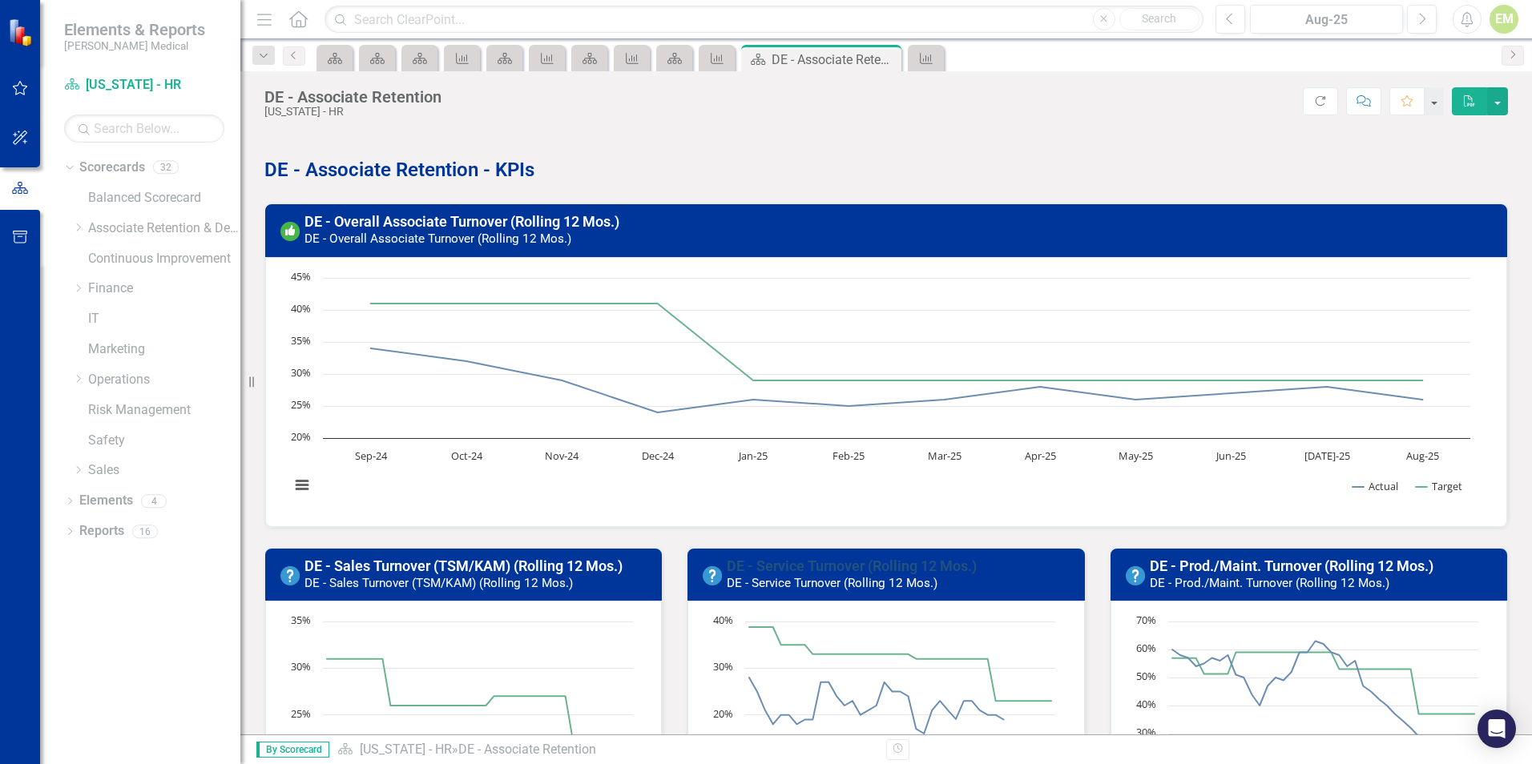
click at [844, 570] on link "DE - Service Turnover (Rolling 12 Mos.)" at bounding box center [852, 566] width 250 height 17
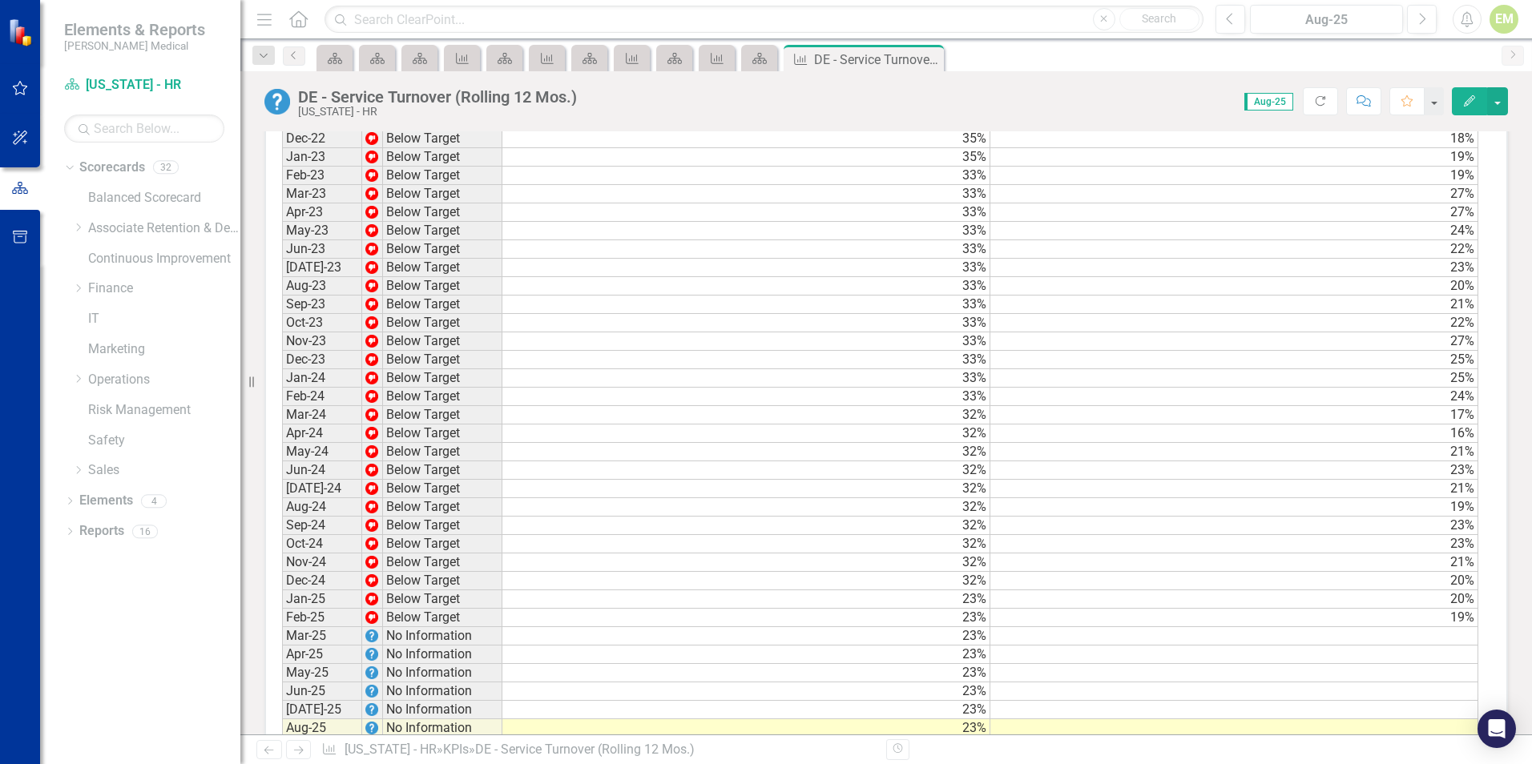
scroll to position [1409, 0]
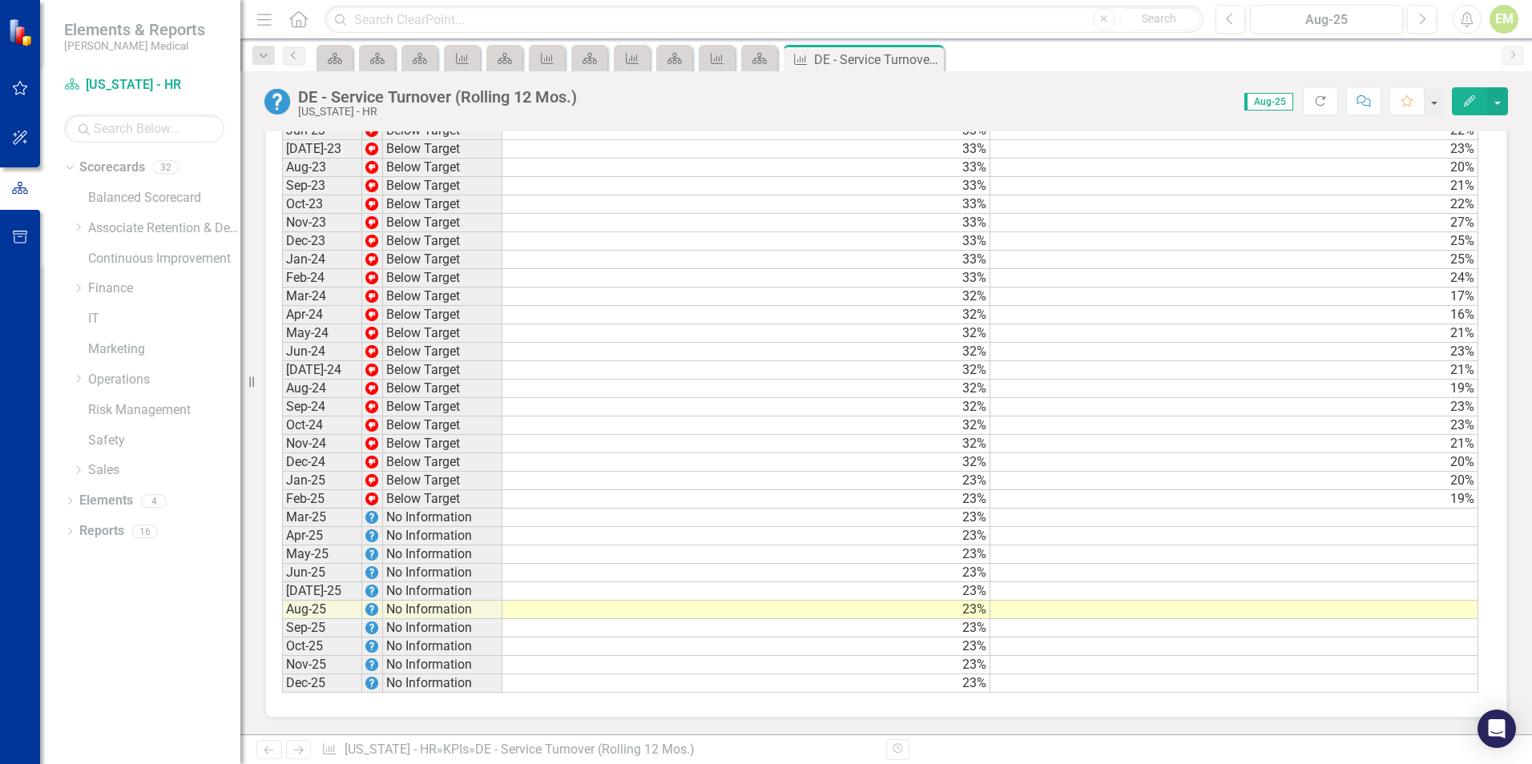
click at [1424, 522] on td at bounding box center [1234, 518] width 488 height 18
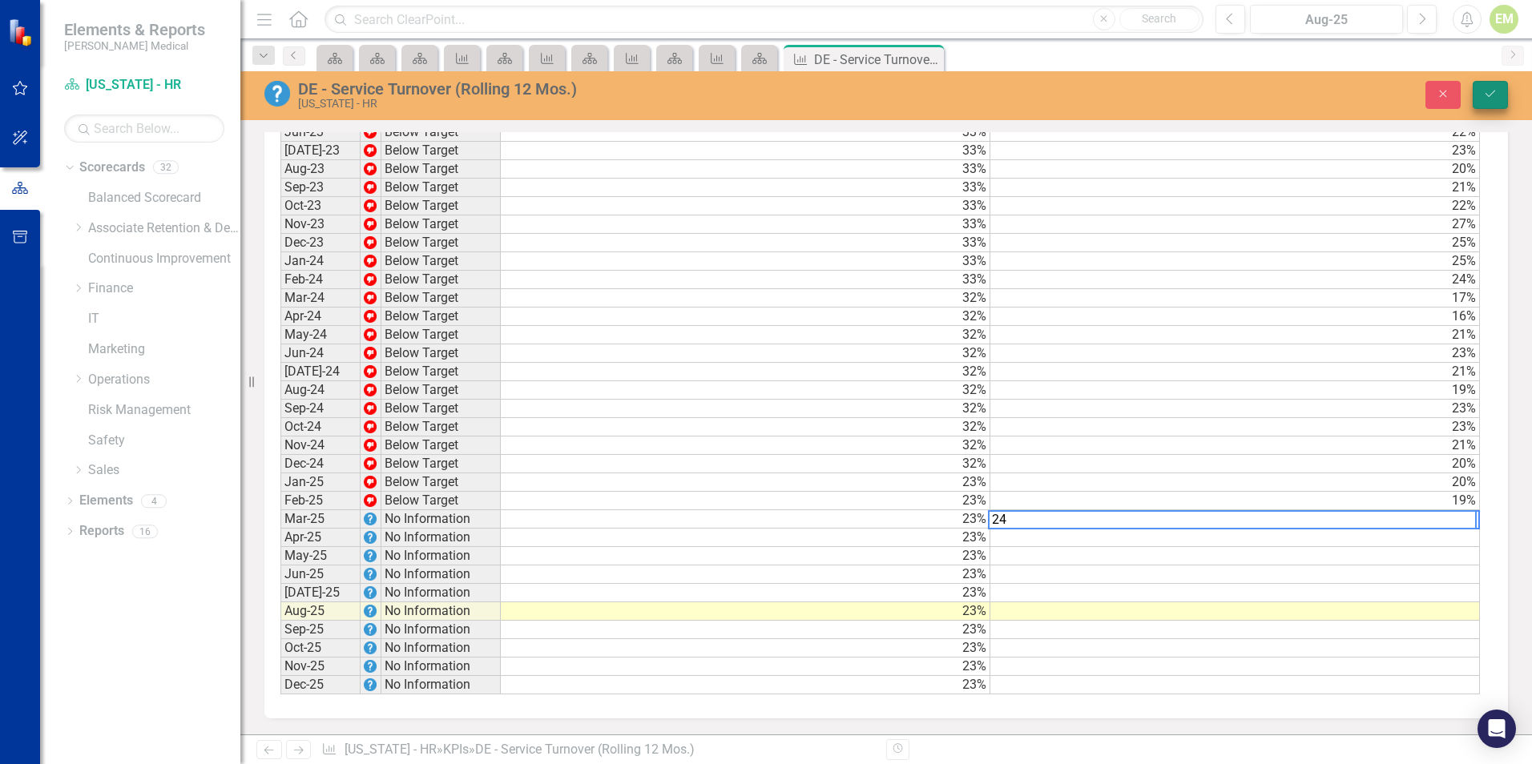
type textarea "24"
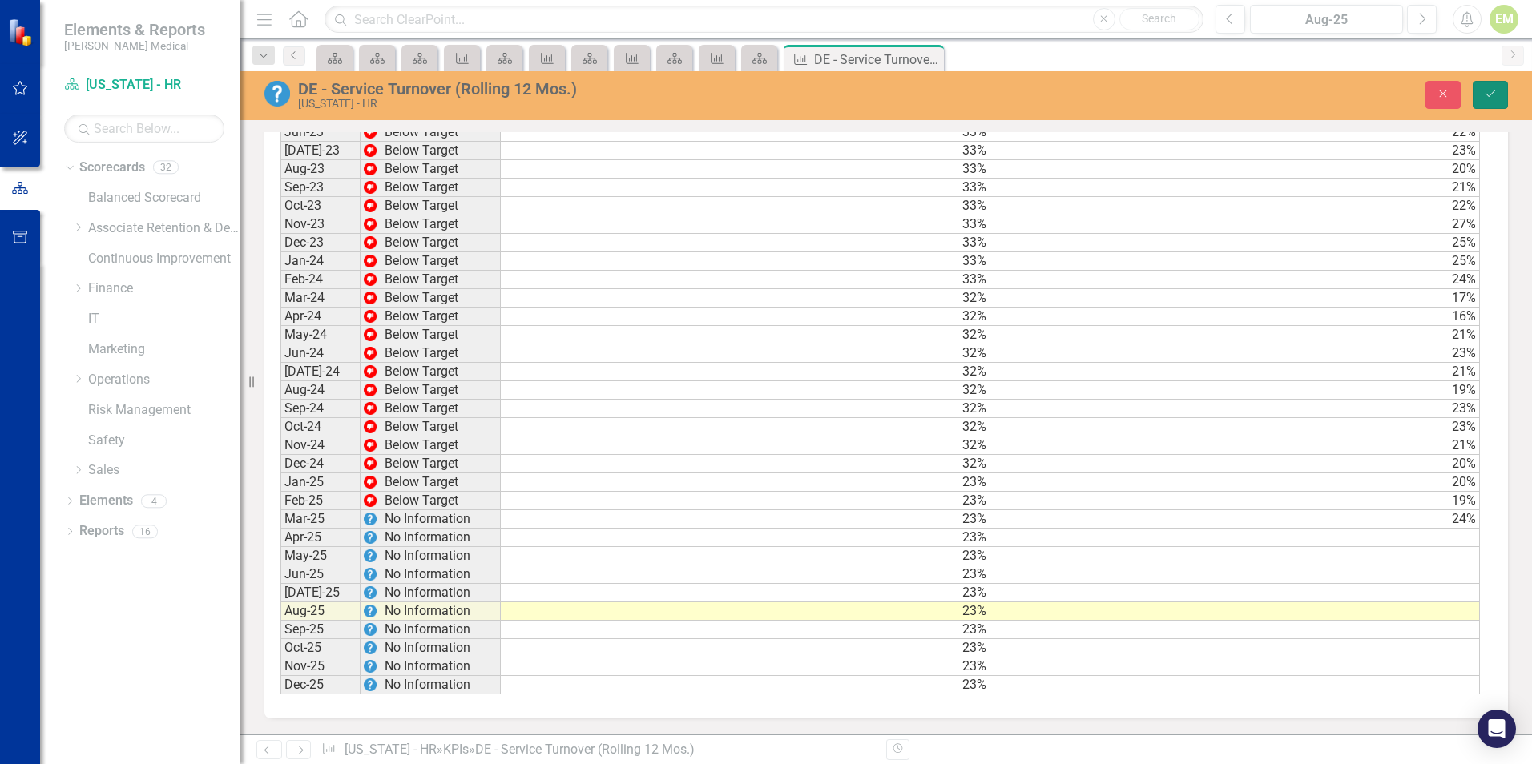
click at [1480, 82] on button "Save" at bounding box center [1489, 95] width 35 height 28
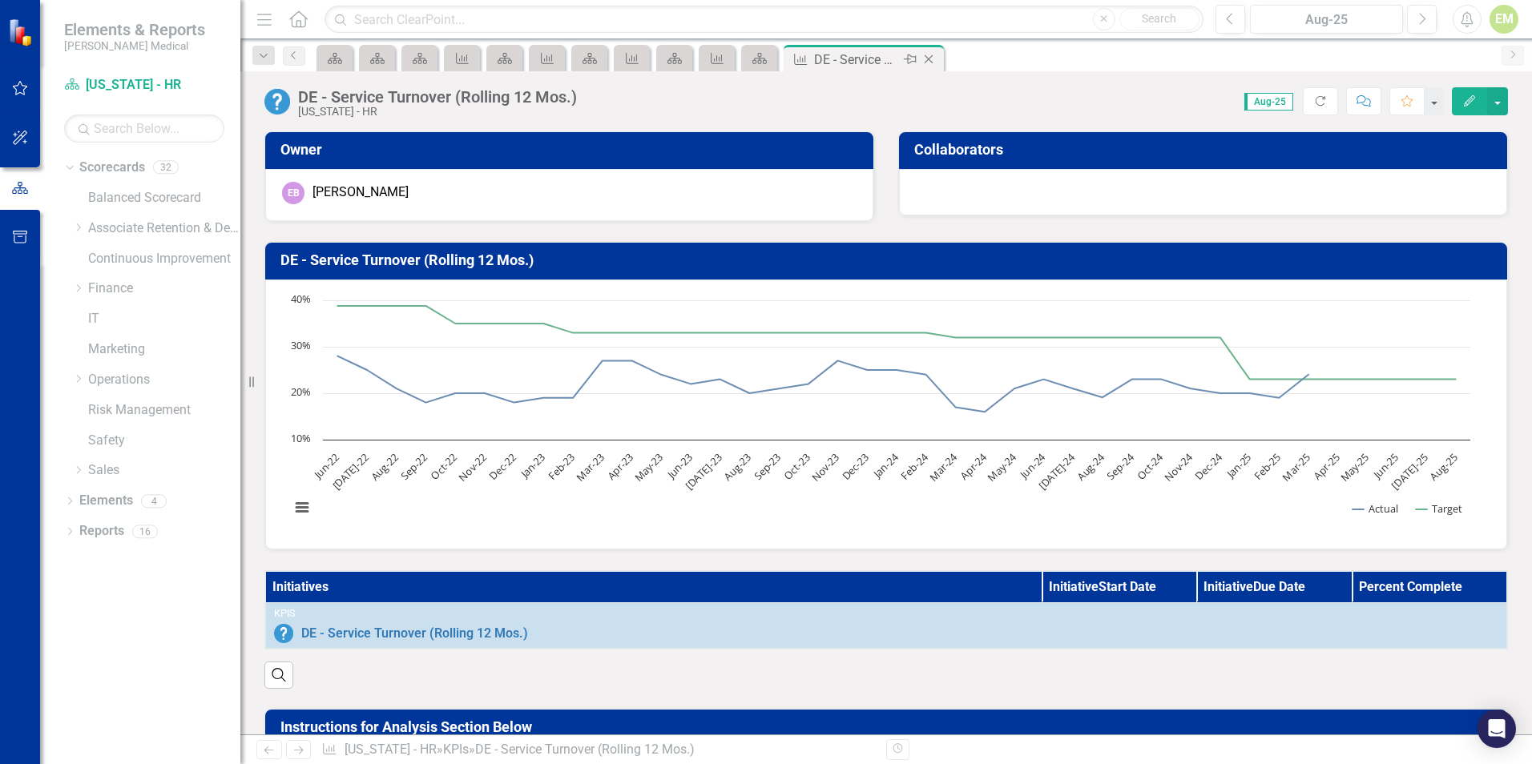
click at [928, 58] on icon "Close" at bounding box center [928, 59] width 16 height 13
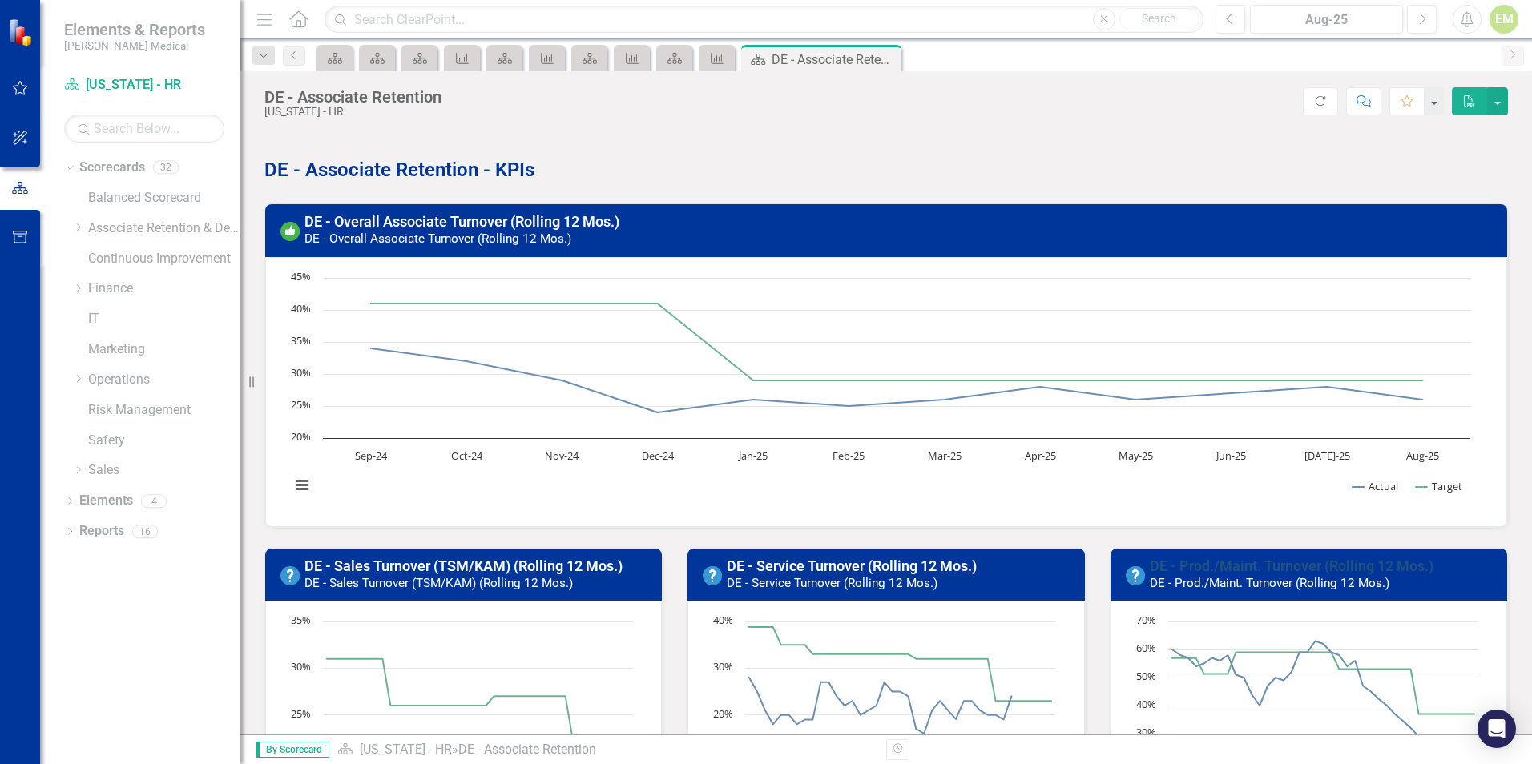
click at [1227, 566] on link "DE - Prod./Maint. Turnover (Rolling 12 Mos.)" at bounding box center [1291, 566] width 284 height 17
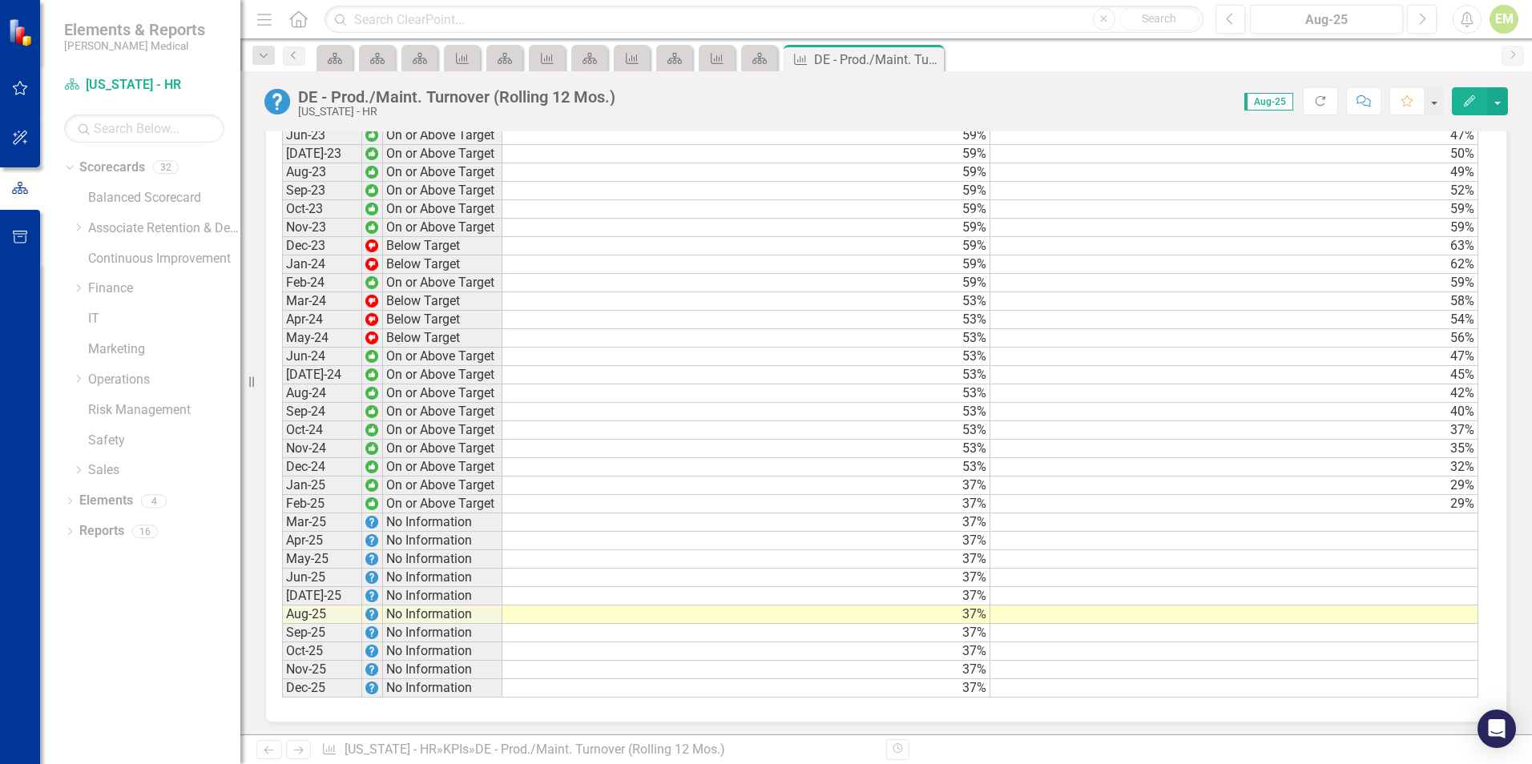
scroll to position [1409, 0]
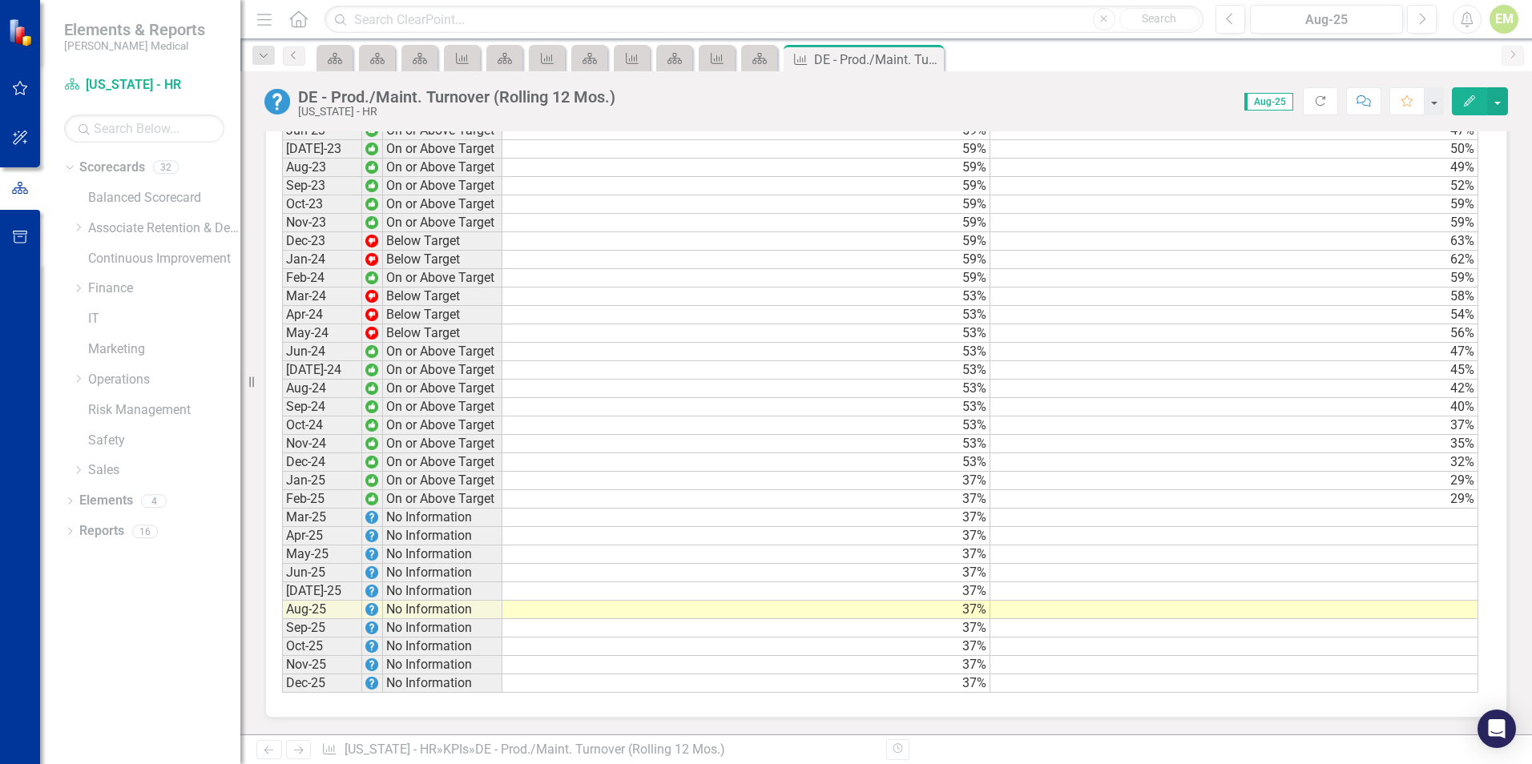
click at [282, 509] on div "Period Status Target Actual Jun-22 Below Target 57% 60% Jul-22 Below Target 57%…" at bounding box center [282, 286] width 0 height 811
click at [1379, 514] on td at bounding box center [1234, 518] width 488 height 18
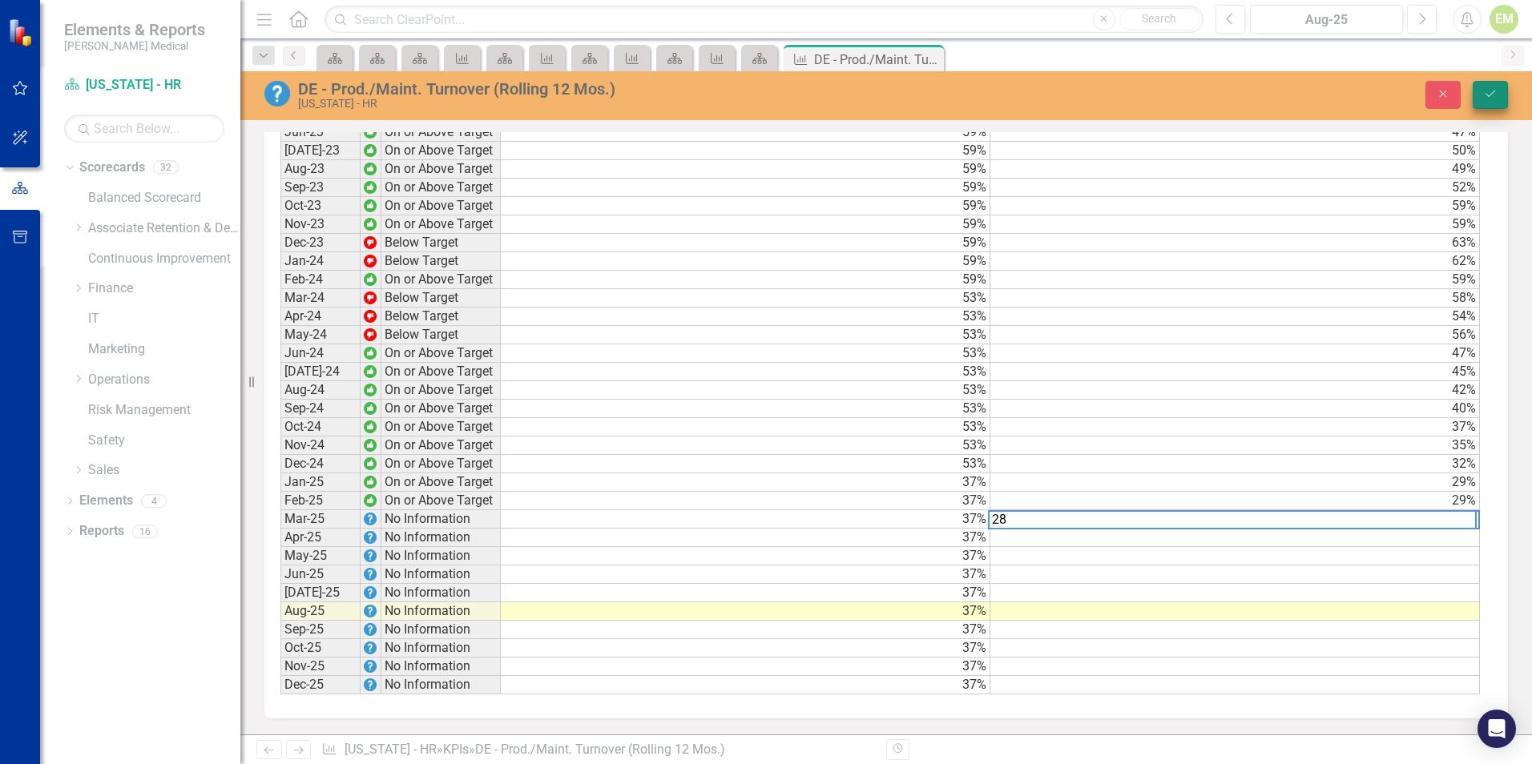
type textarea "28"
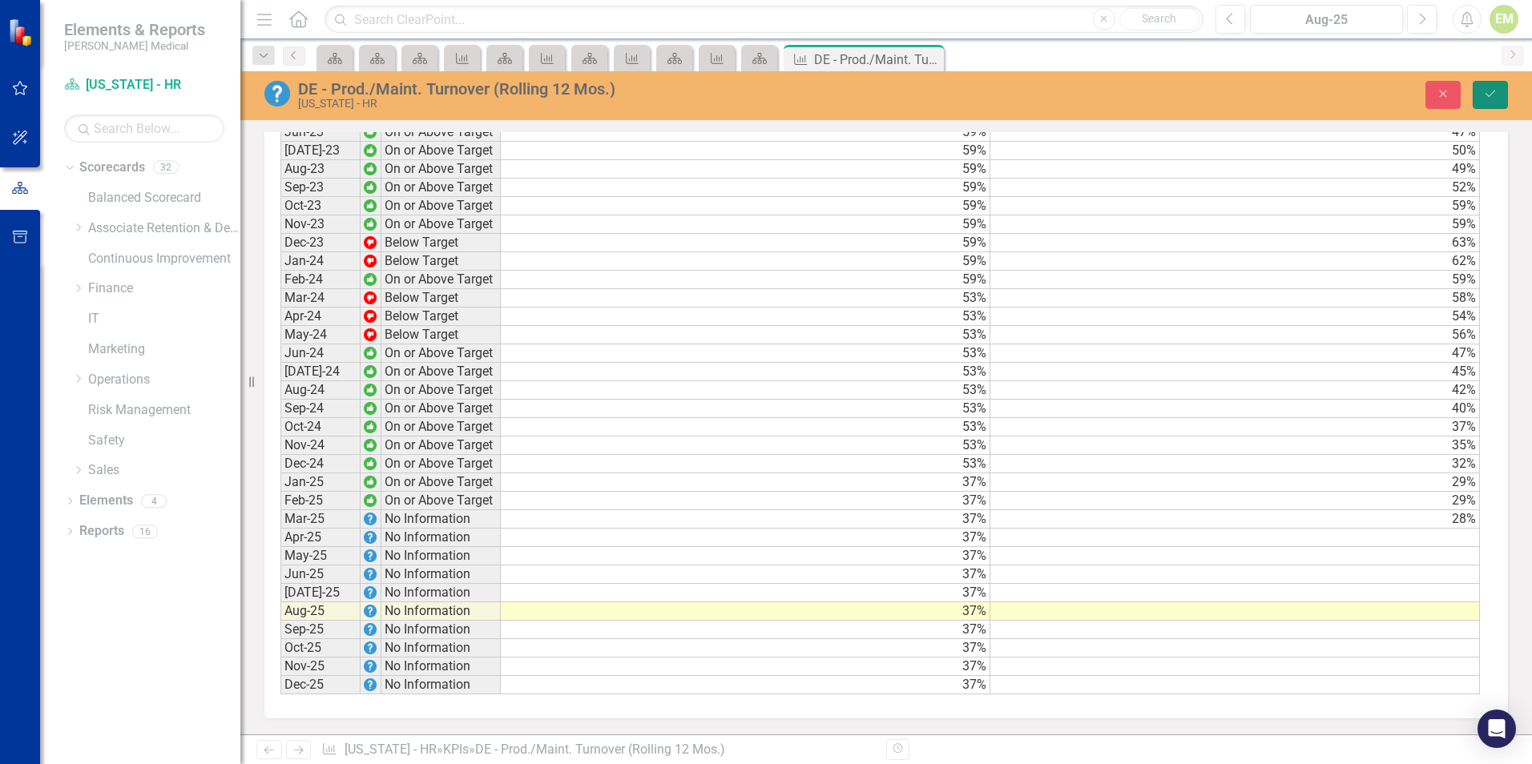
click at [1477, 97] on button "Save" at bounding box center [1489, 95] width 35 height 28
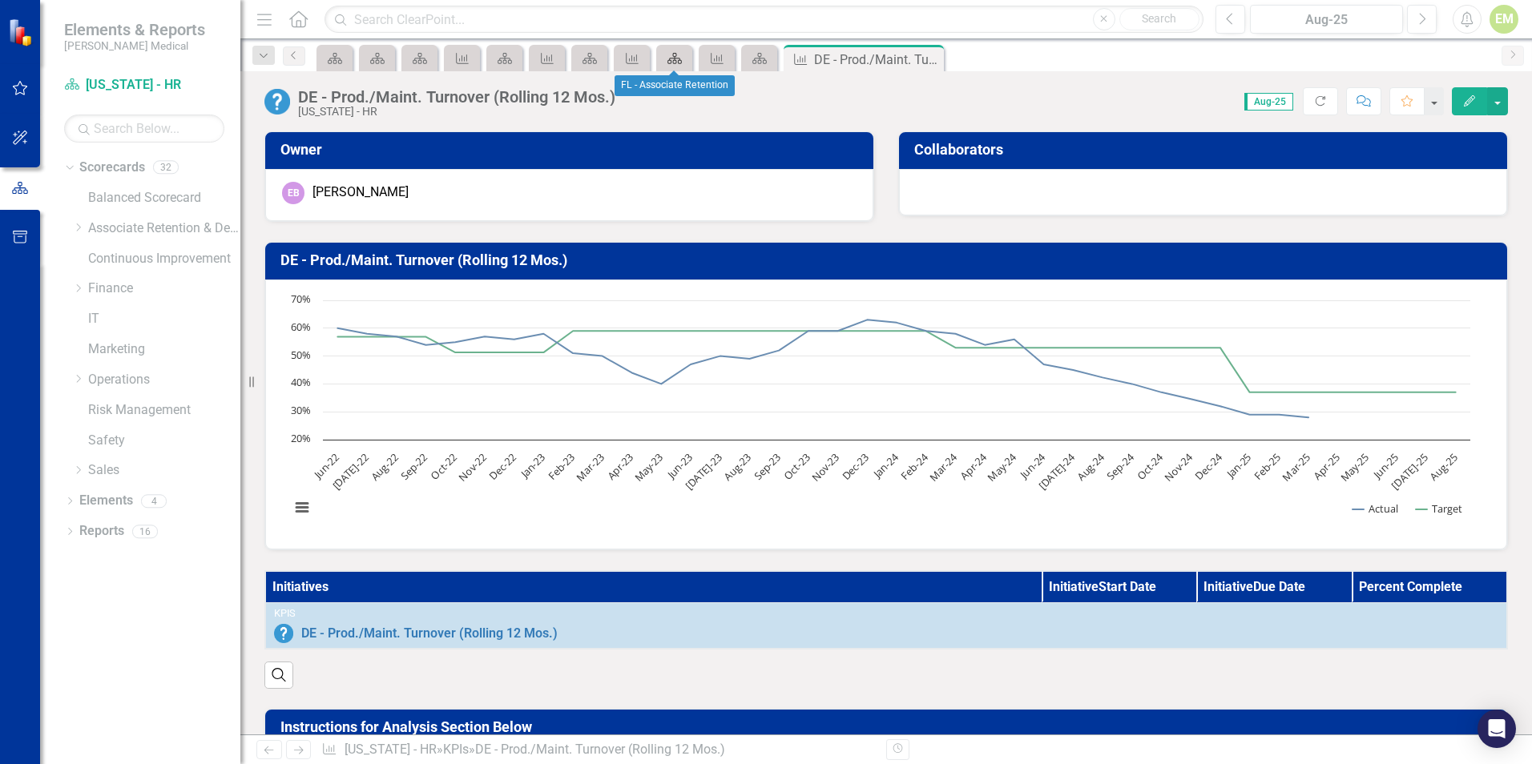
click at [666, 58] on icon "Scorecard" at bounding box center [674, 58] width 16 height 13
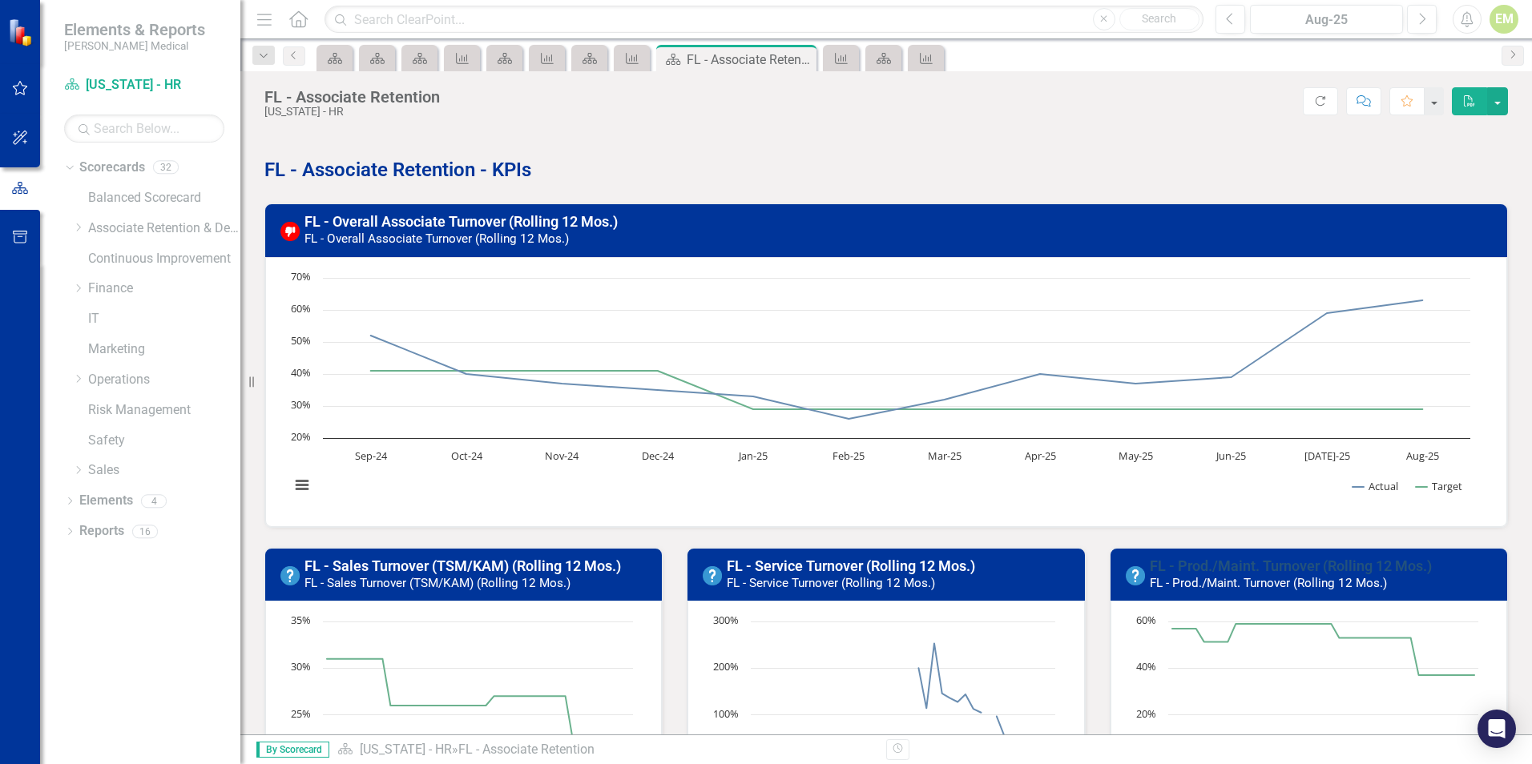
click at [1290, 559] on link "FL - Prod./Maint. Turnover (Rolling 12 Mos.)" at bounding box center [1290, 566] width 282 height 17
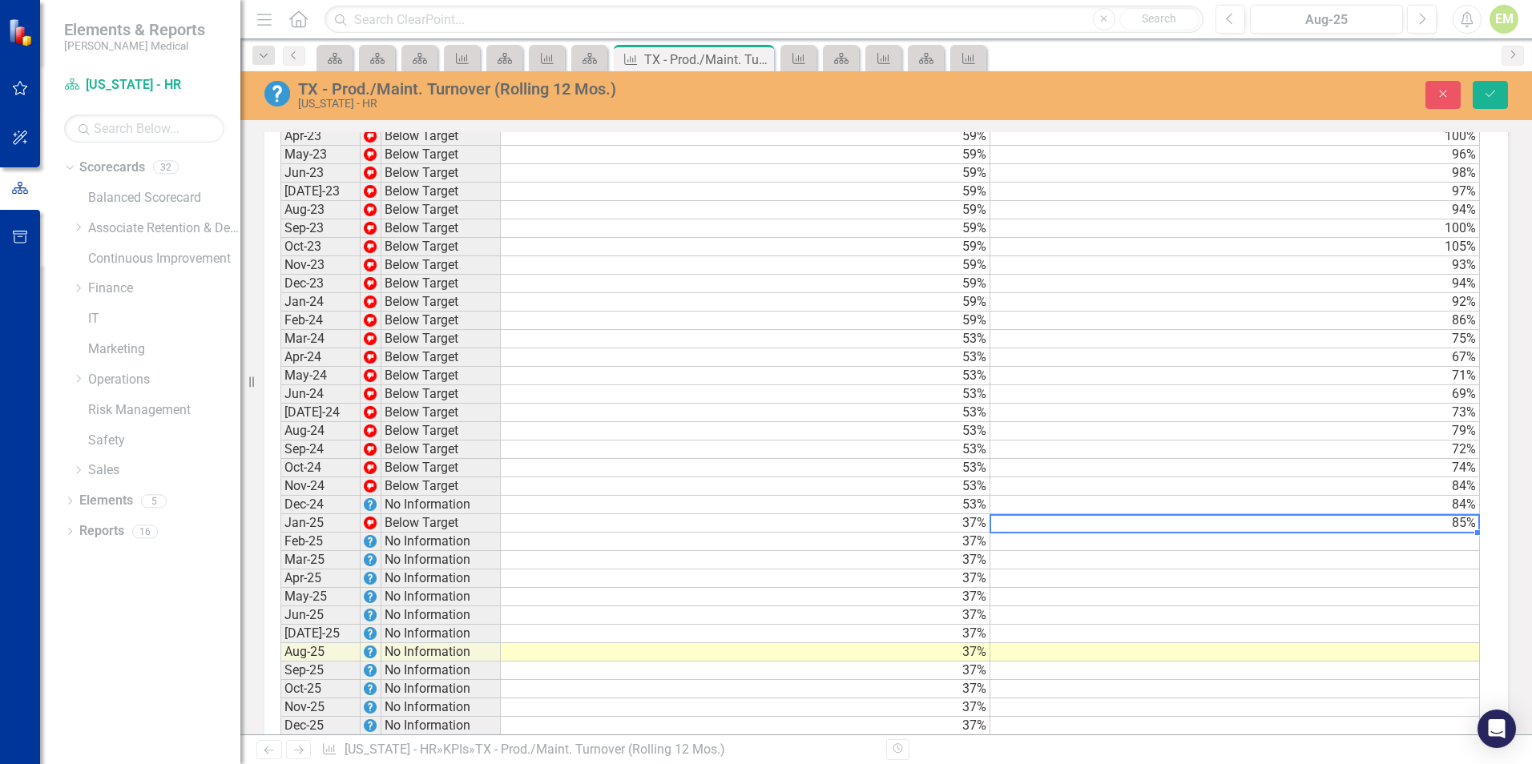
scroll to position [1363, 0]
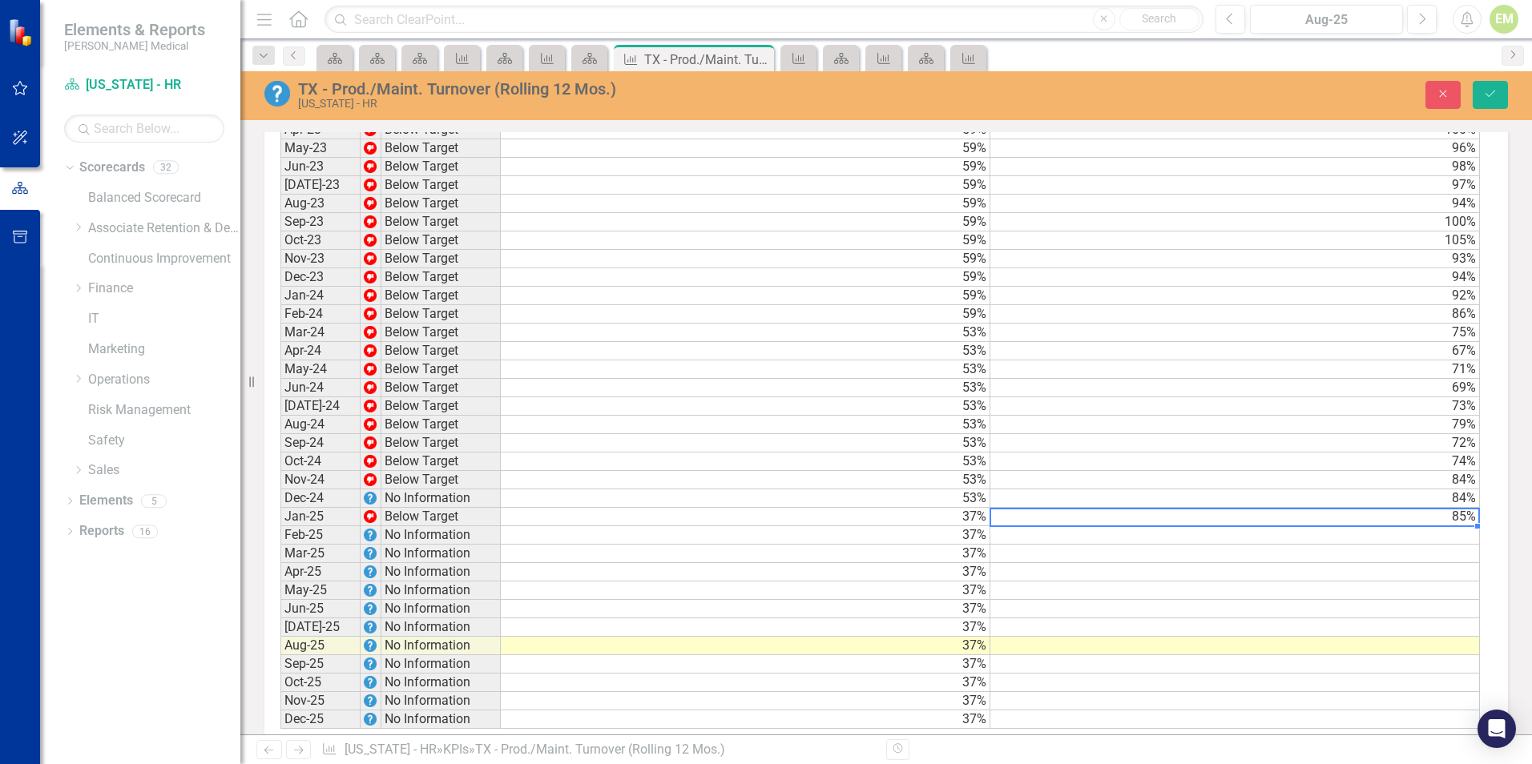
click at [1428, 545] on td at bounding box center [1234, 535] width 489 height 18
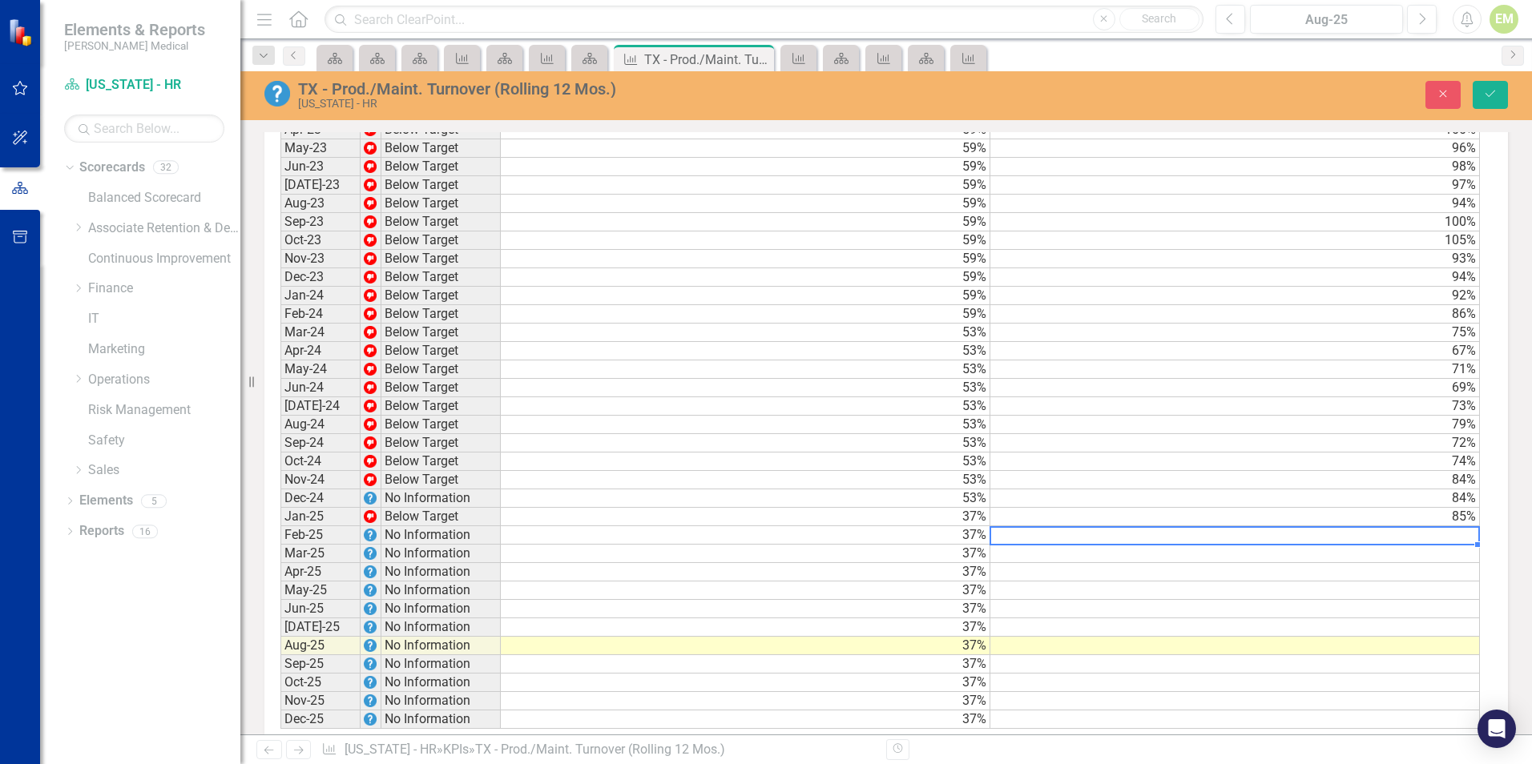
click at [1387, 543] on td at bounding box center [1234, 535] width 489 height 18
type textarea "8"
type textarea "90"
click at [1379, 563] on td at bounding box center [1234, 554] width 489 height 18
click at [1443, 563] on td at bounding box center [1234, 554] width 489 height 18
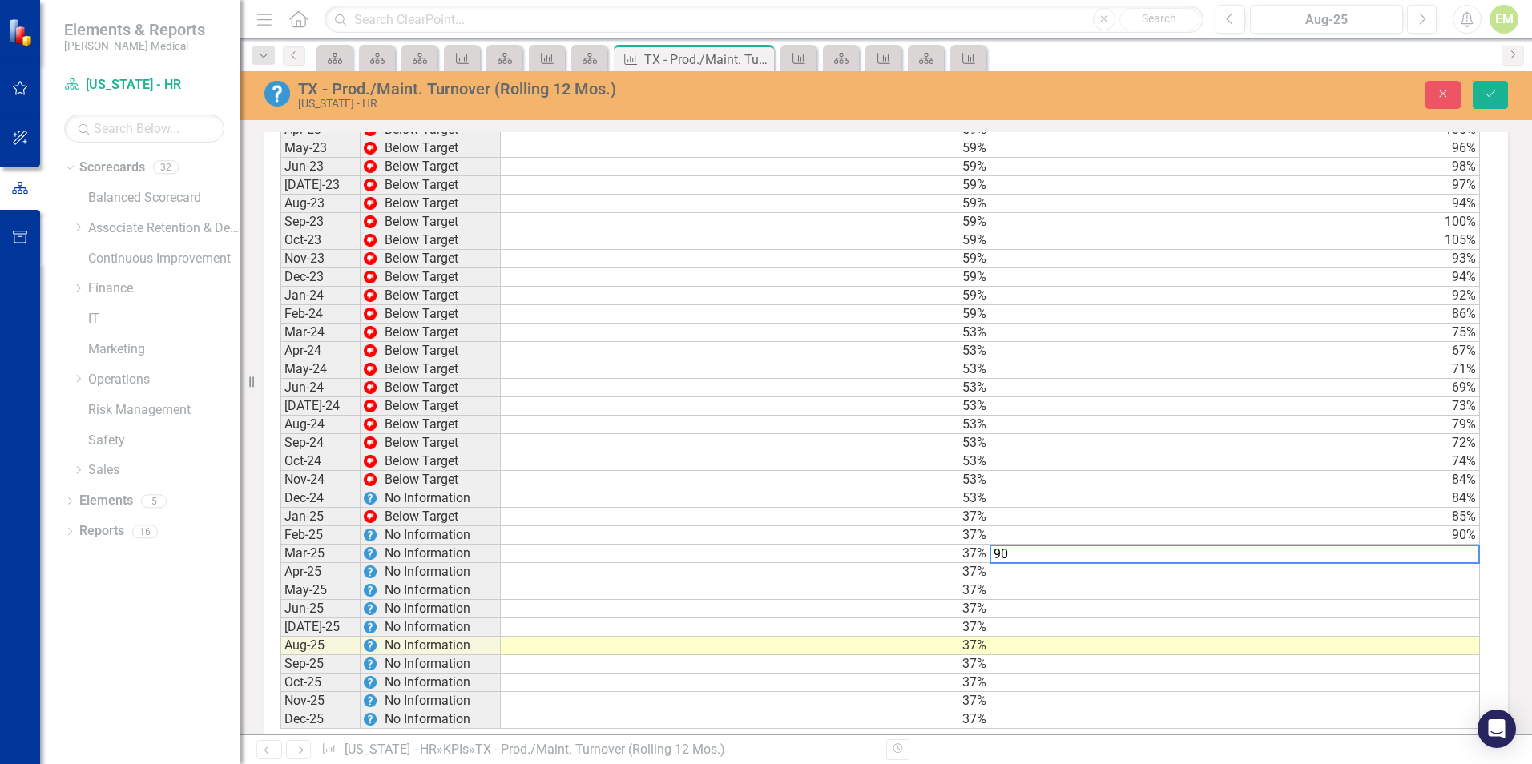
type textarea "90"
click at [1370, 578] on td at bounding box center [1234, 572] width 489 height 18
click at [1484, 88] on icon "Save" at bounding box center [1490, 93] width 14 height 11
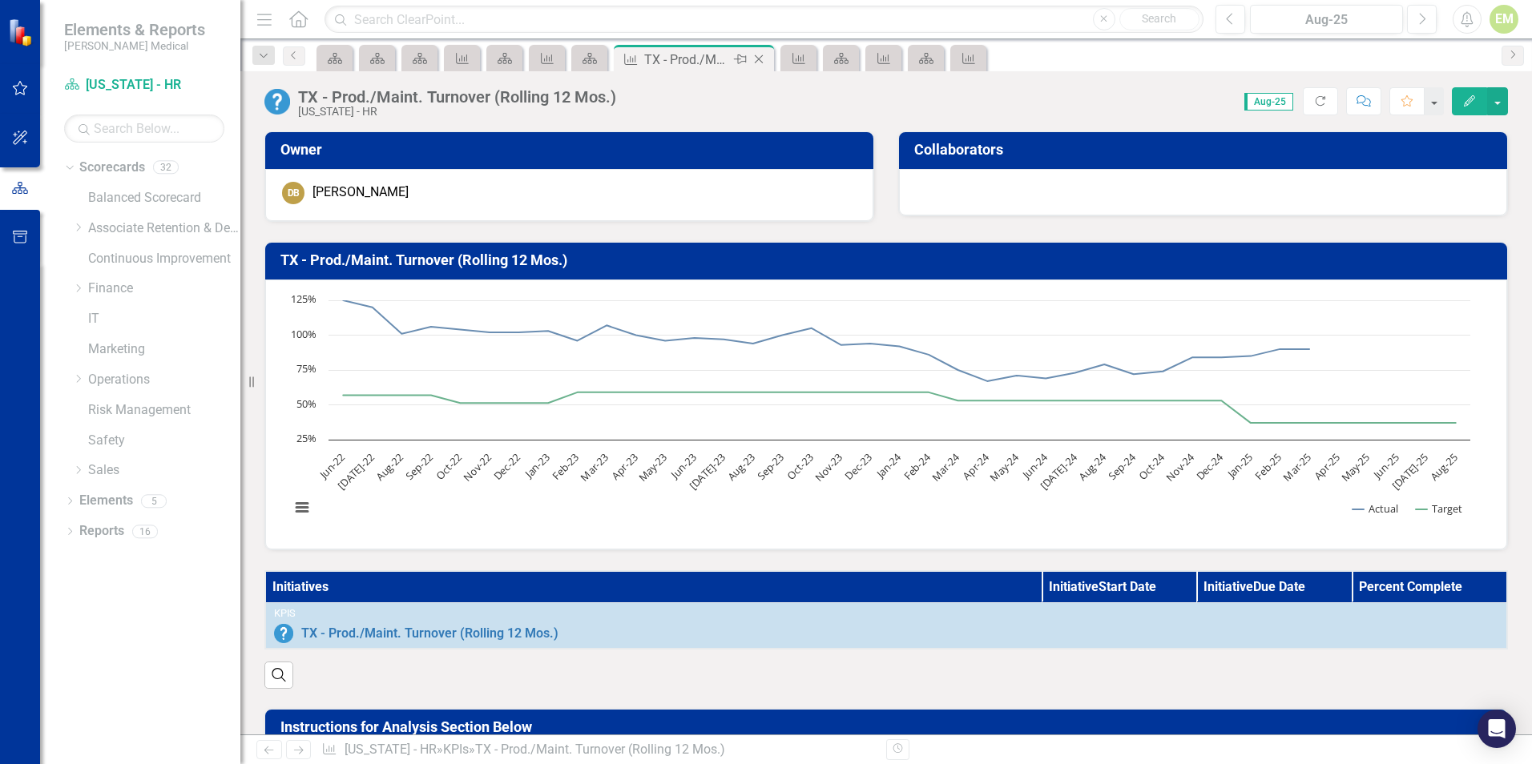
click at [761, 58] on icon "Close" at bounding box center [759, 59] width 16 height 13
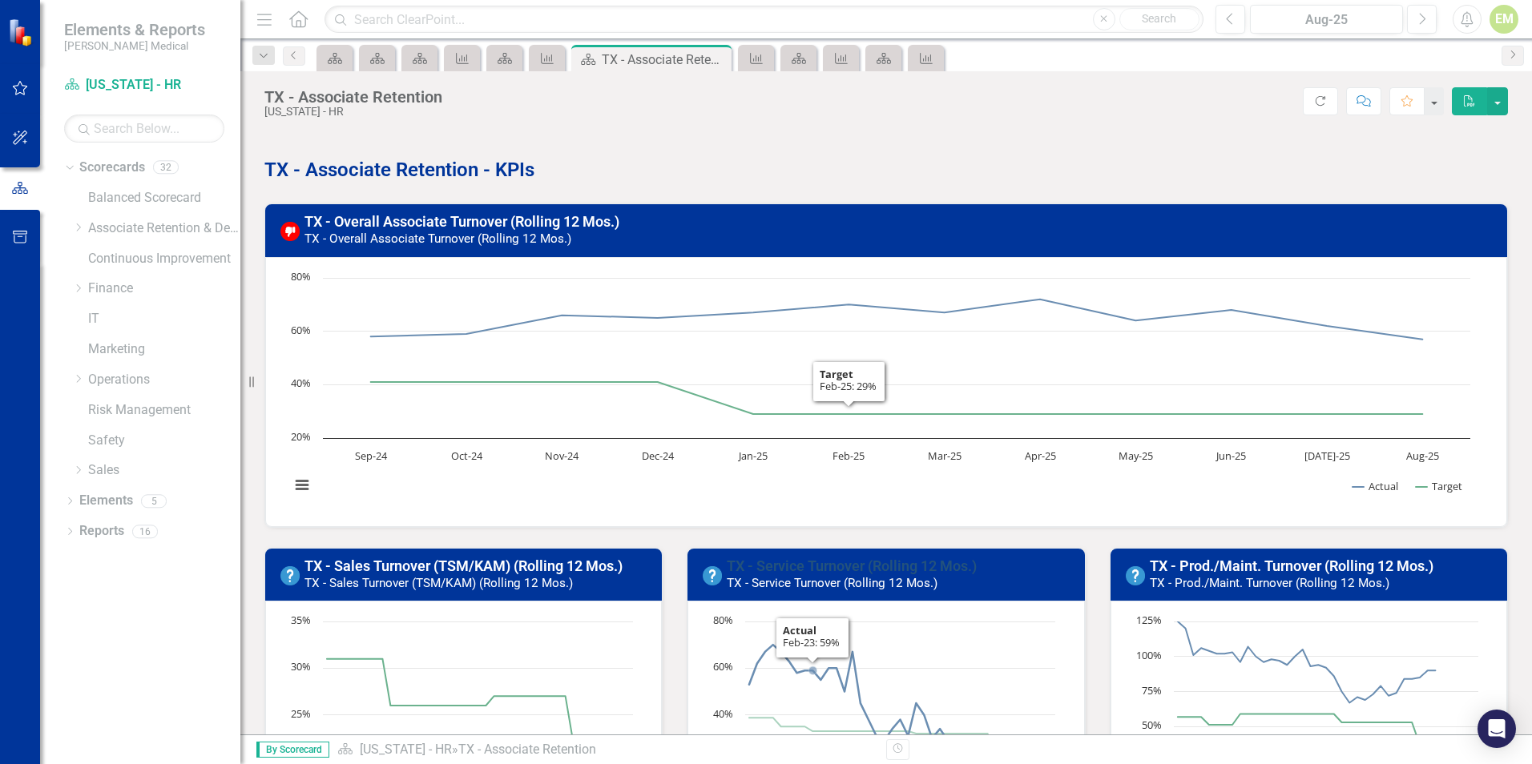
click at [811, 570] on link "TX - Service Turnover (Rolling 12 Mos.)" at bounding box center [852, 566] width 250 height 17
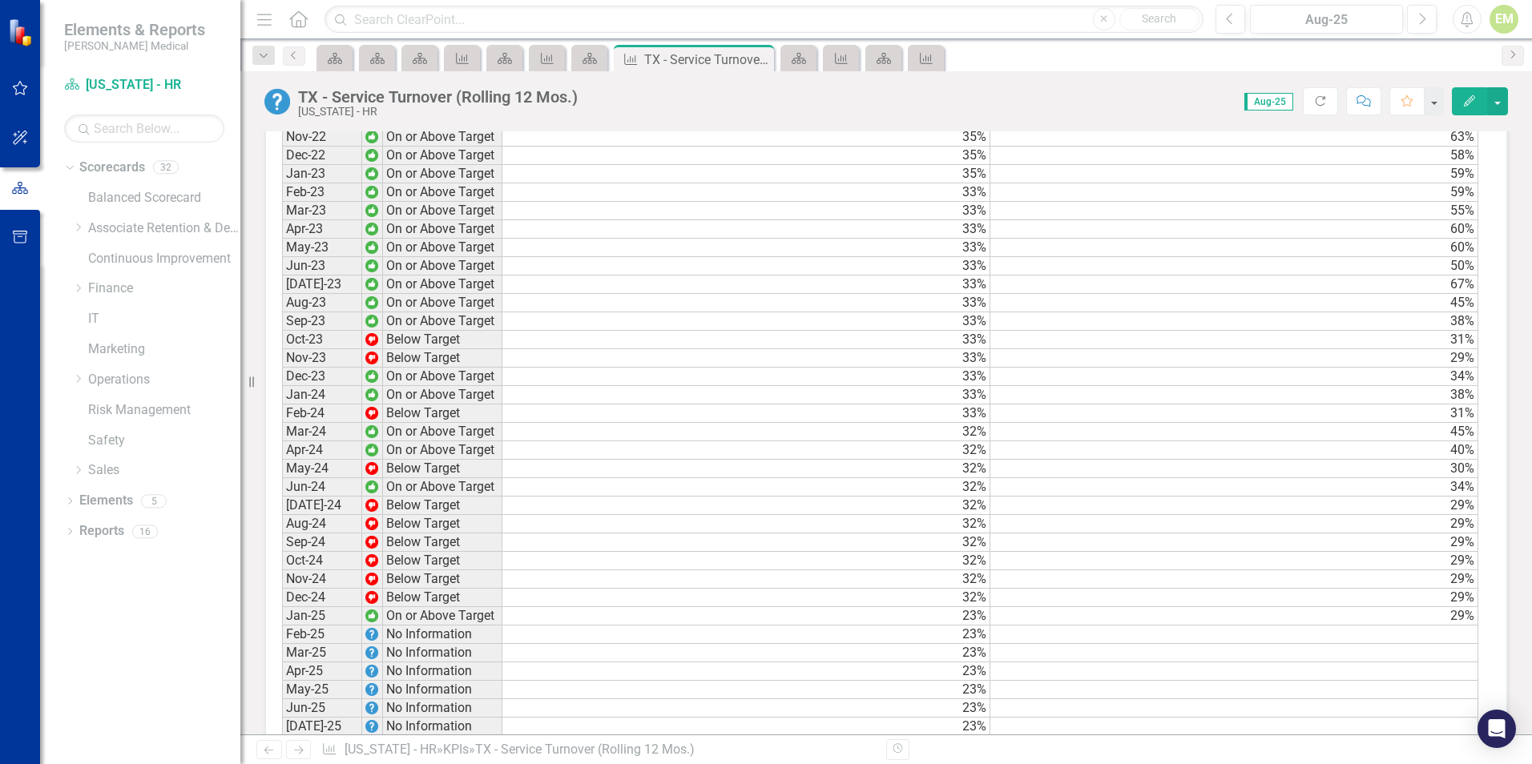
scroll to position [1282, 0]
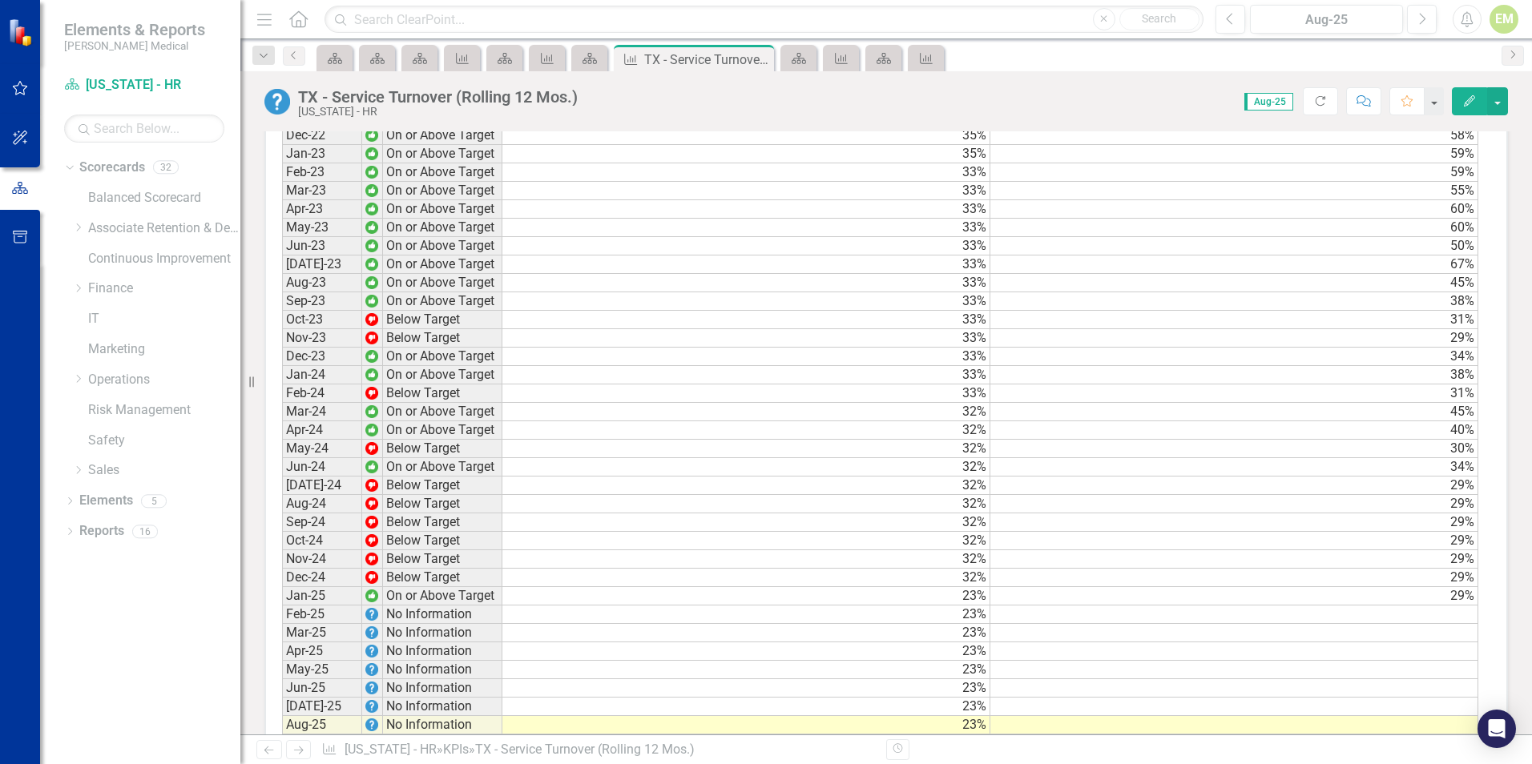
click at [1416, 624] on td at bounding box center [1234, 615] width 488 height 18
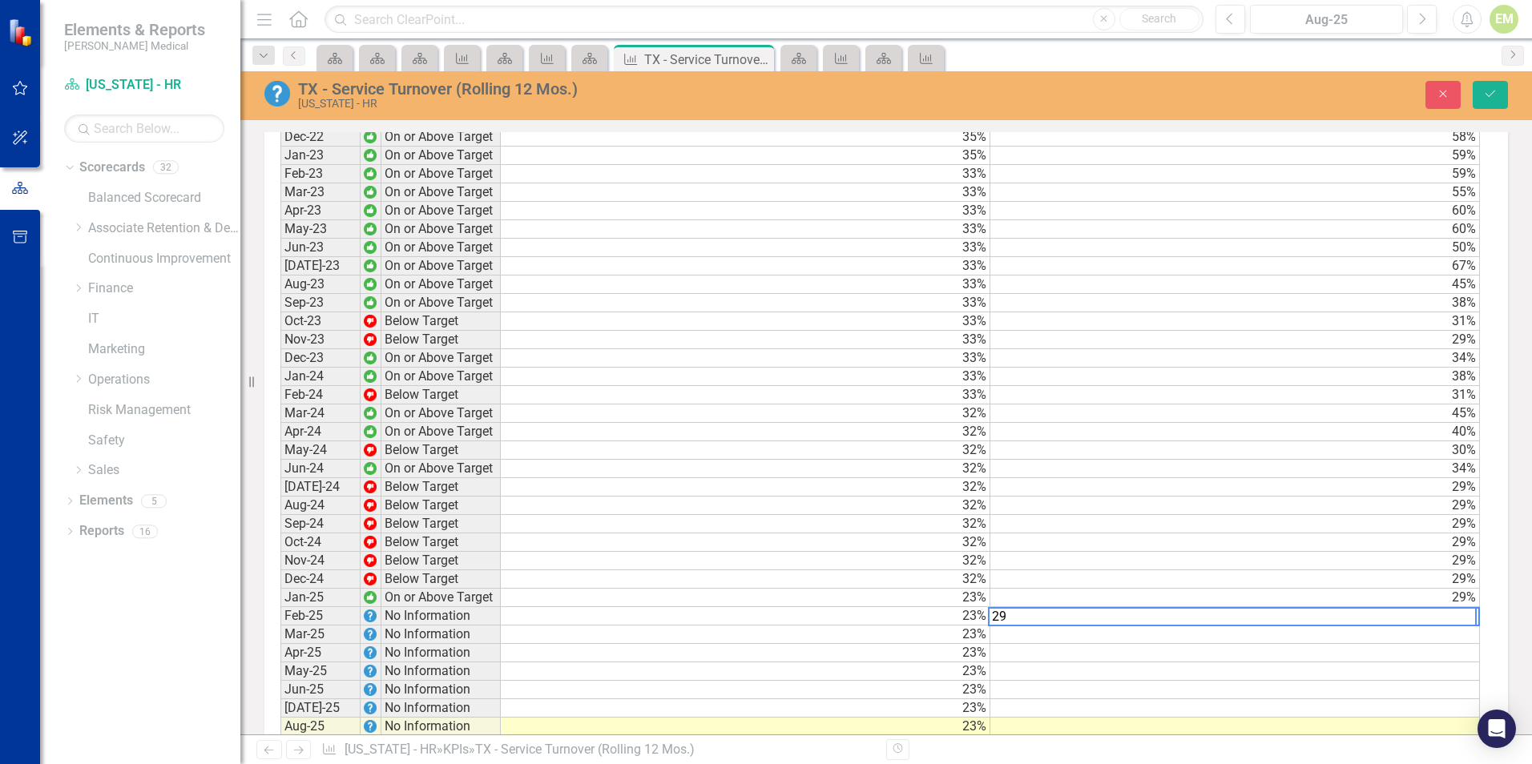
scroll to position [1282, 0]
type textarea "29"
click at [1490, 90] on icon "Save" at bounding box center [1490, 93] width 14 height 11
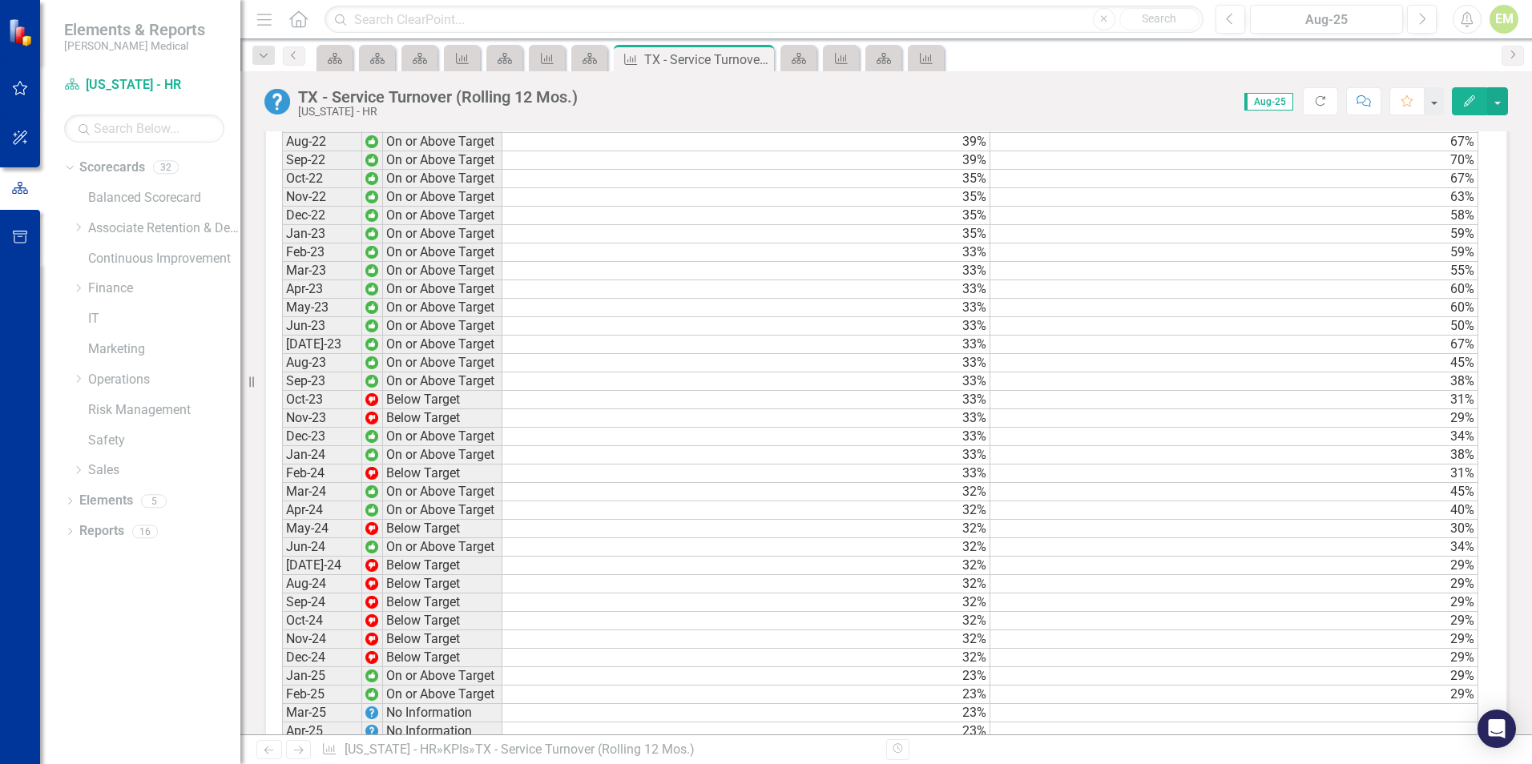
scroll to position [1409, 0]
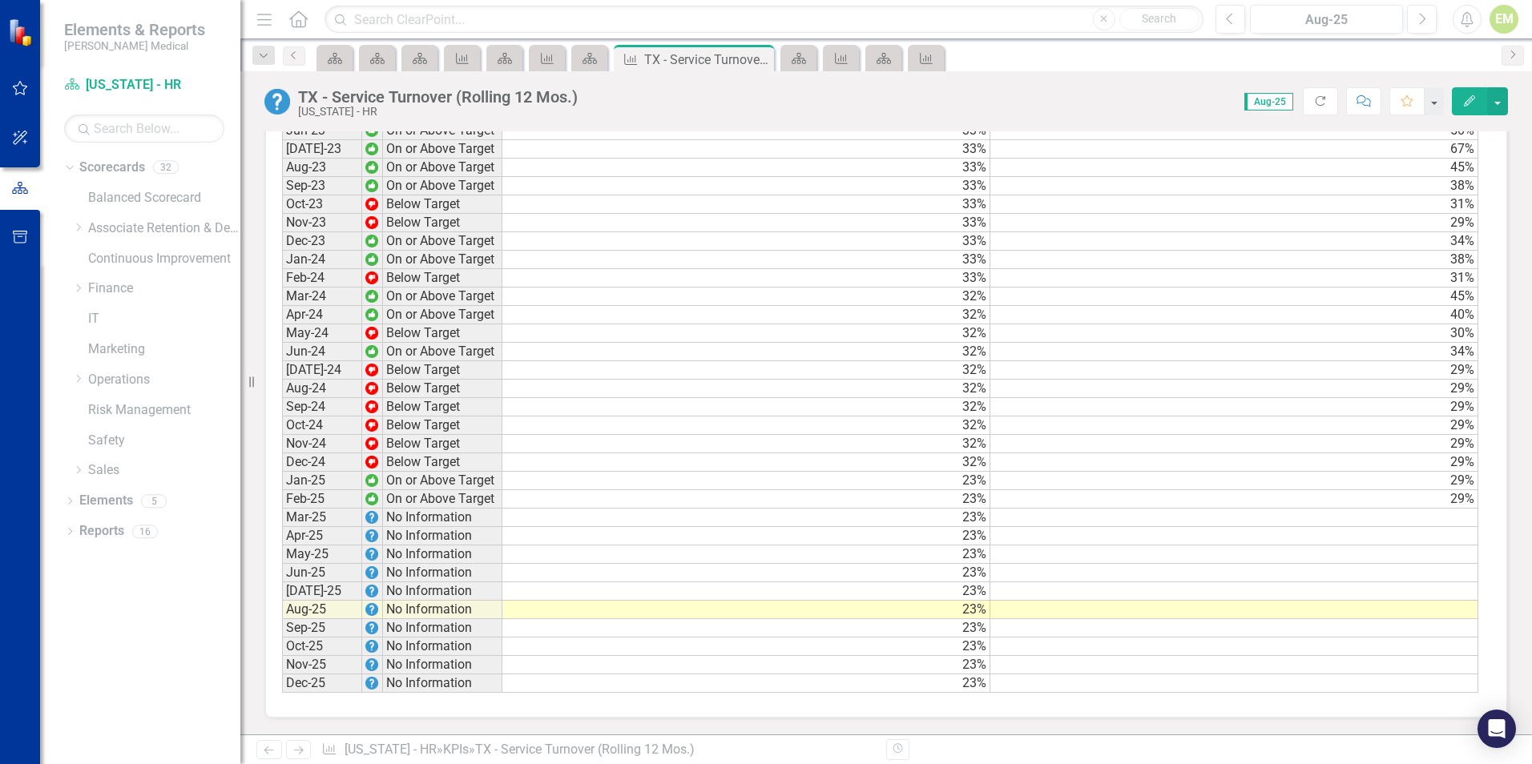
click at [1401, 516] on td at bounding box center [1234, 518] width 488 height 18
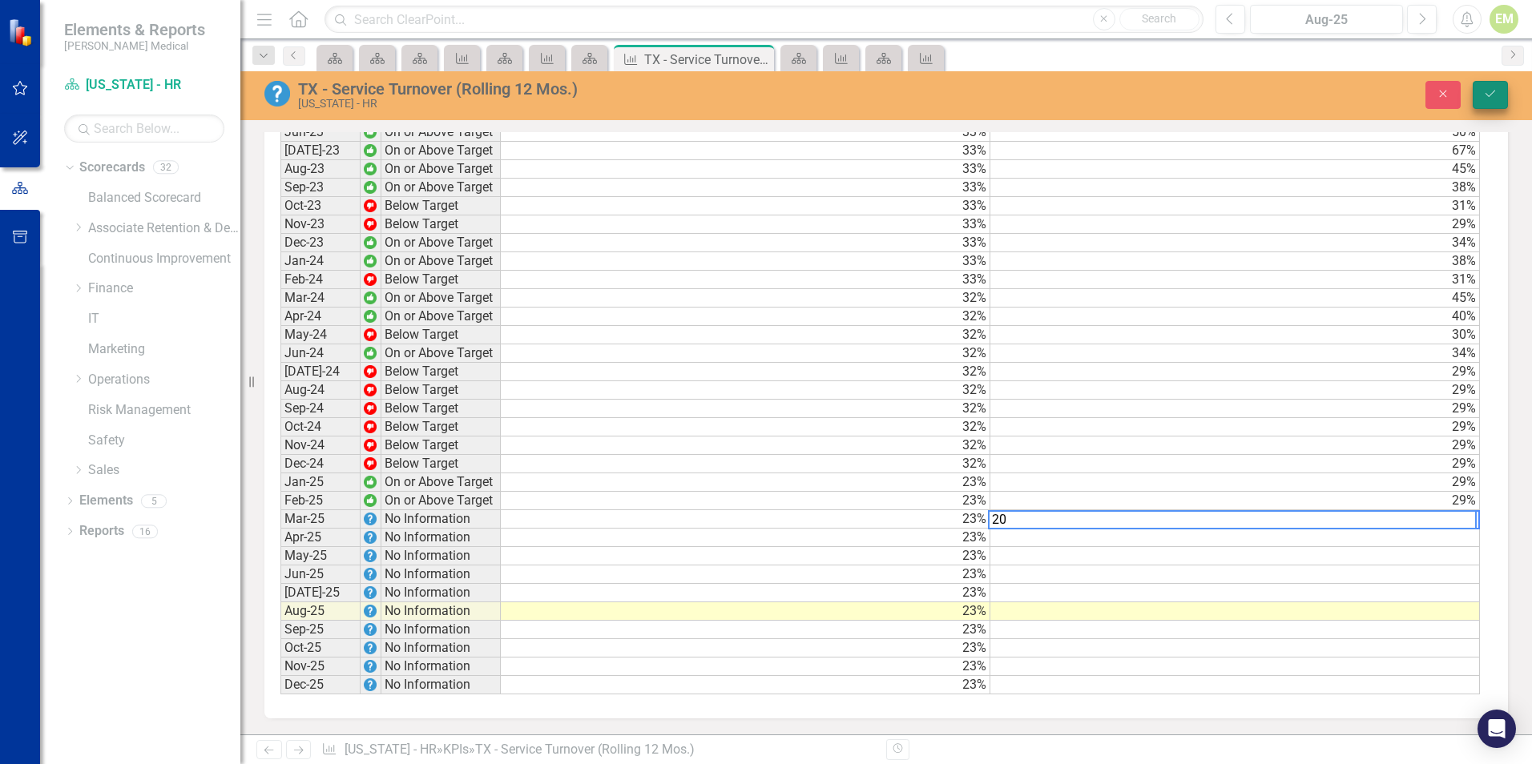
type textarea "20"
click at [1500, 100] on button "Save" at bounding box center [1489, 95] width 35 height 28
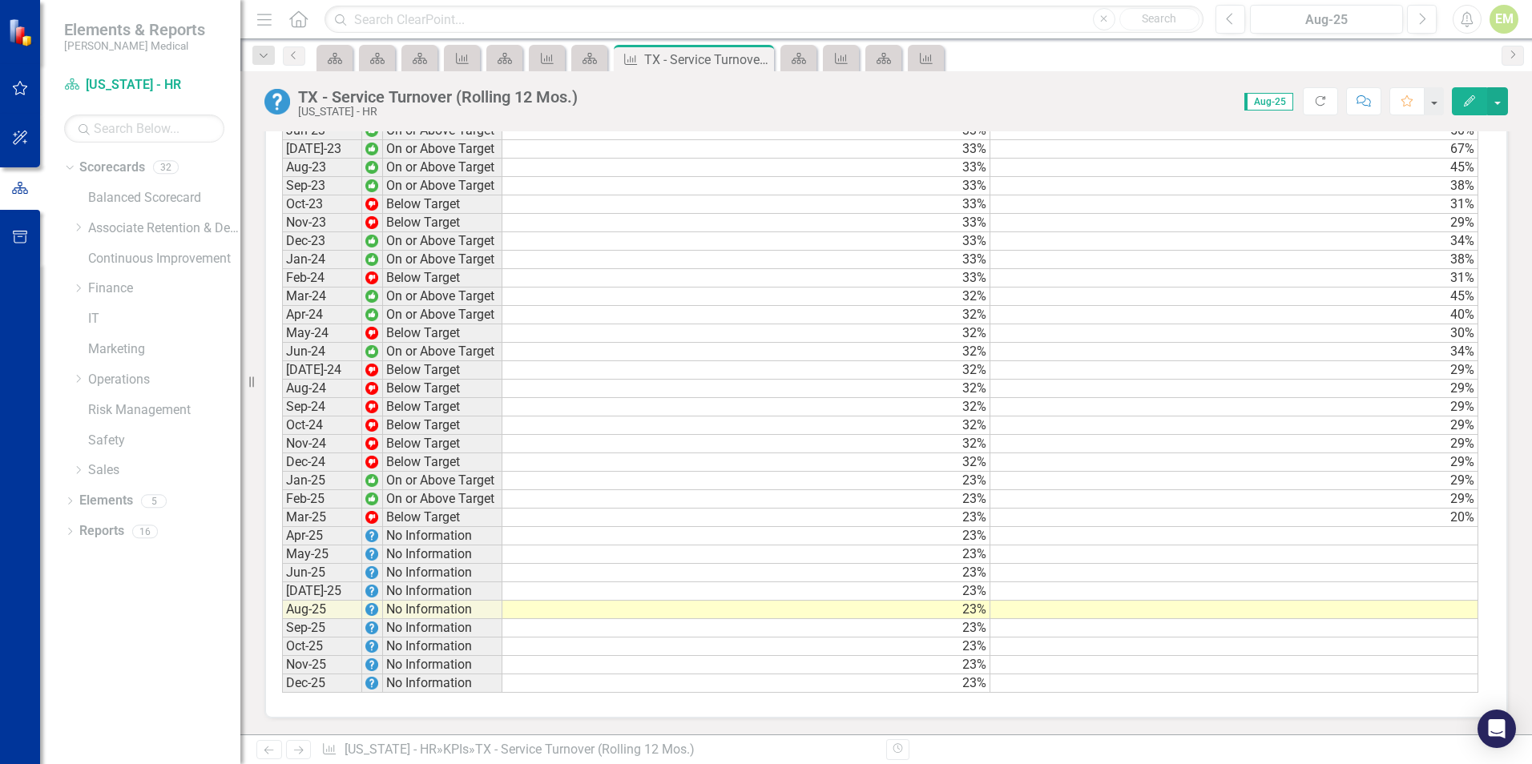
click at [1455, 535] on td at bounding box center [1234, 536] width 488 height 18
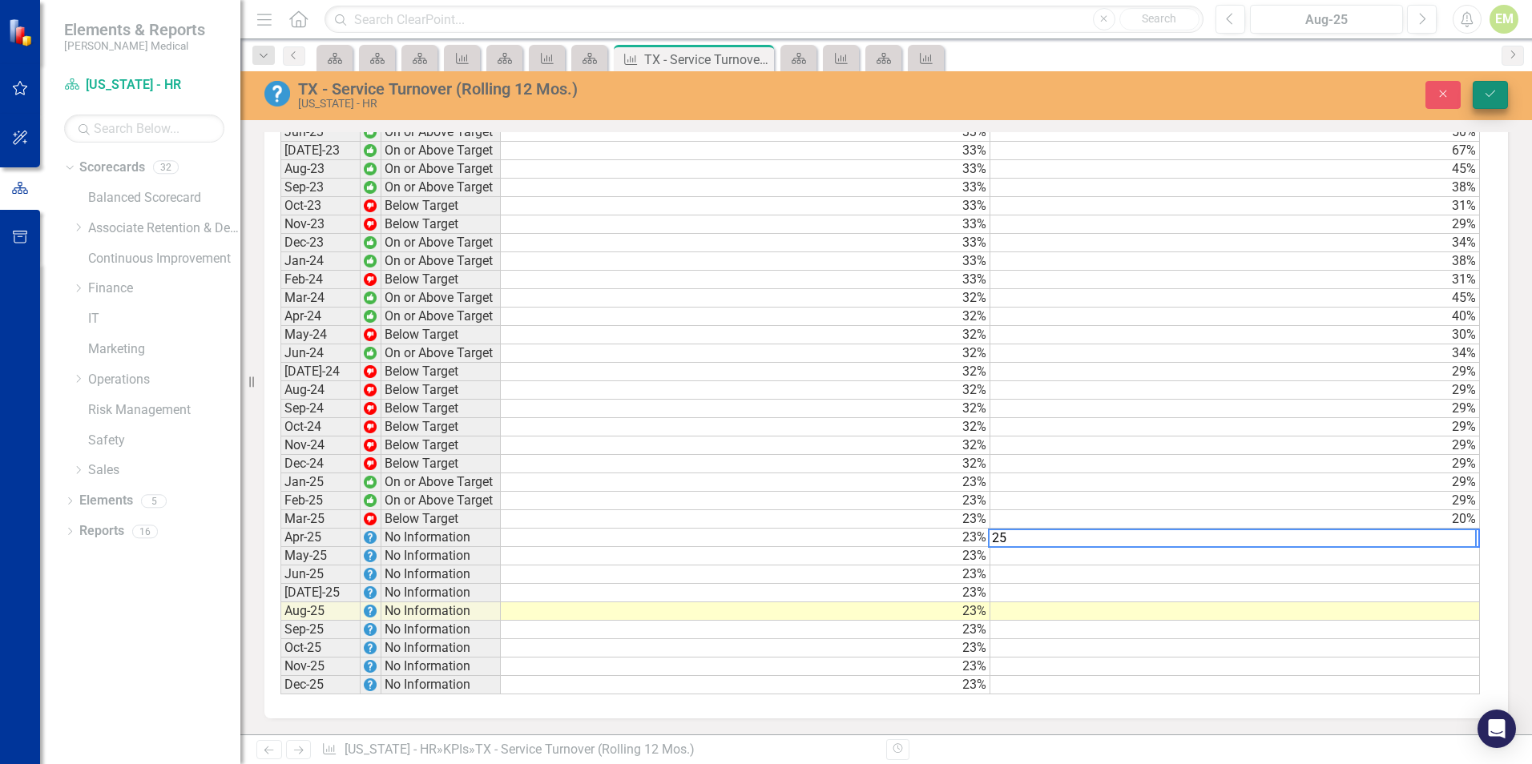
type textarea "25"
click at [1484, 91] on icon "Save" at bounding box center [1490, 93] width 14 height 11
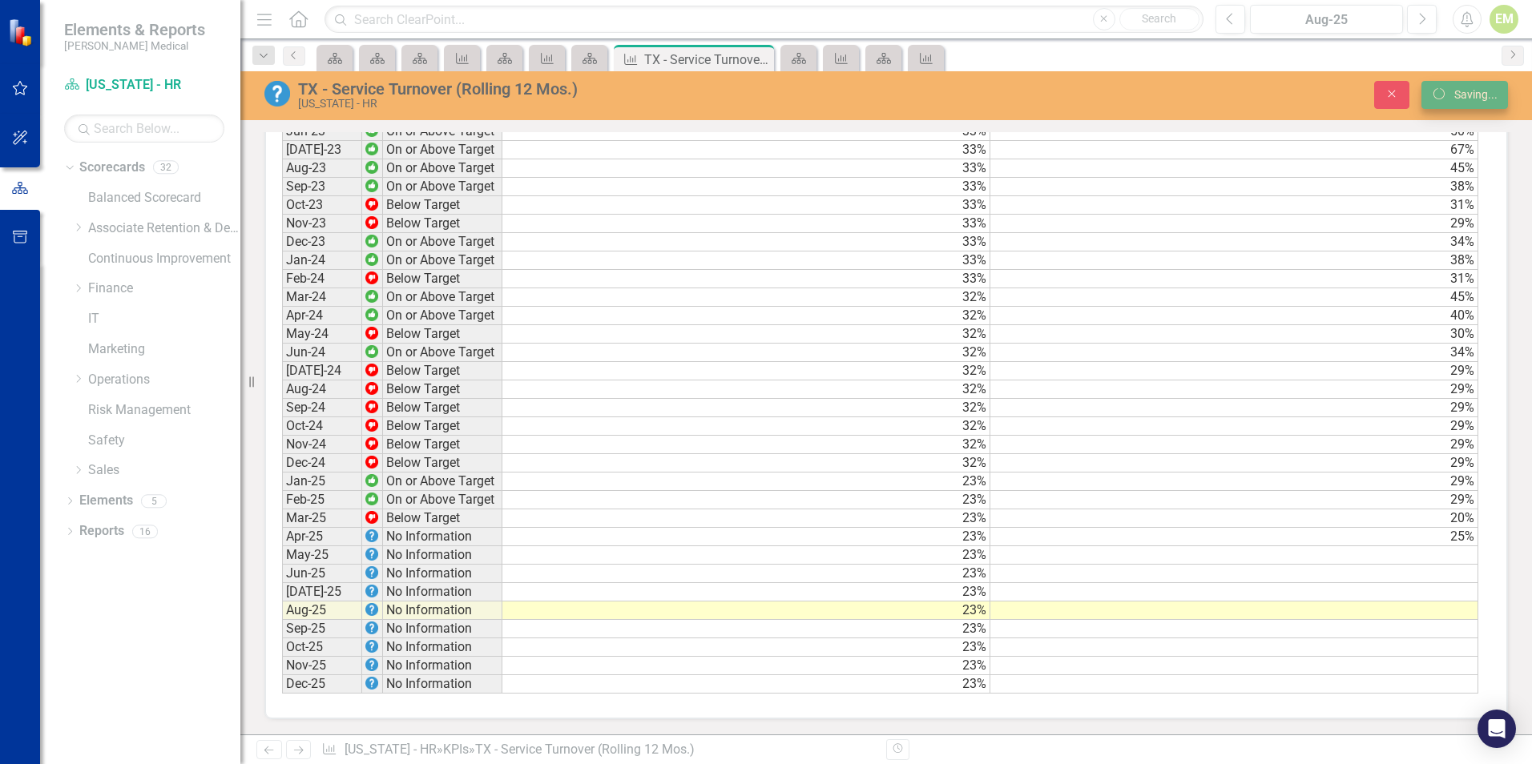
scroll to position [1408, 0]
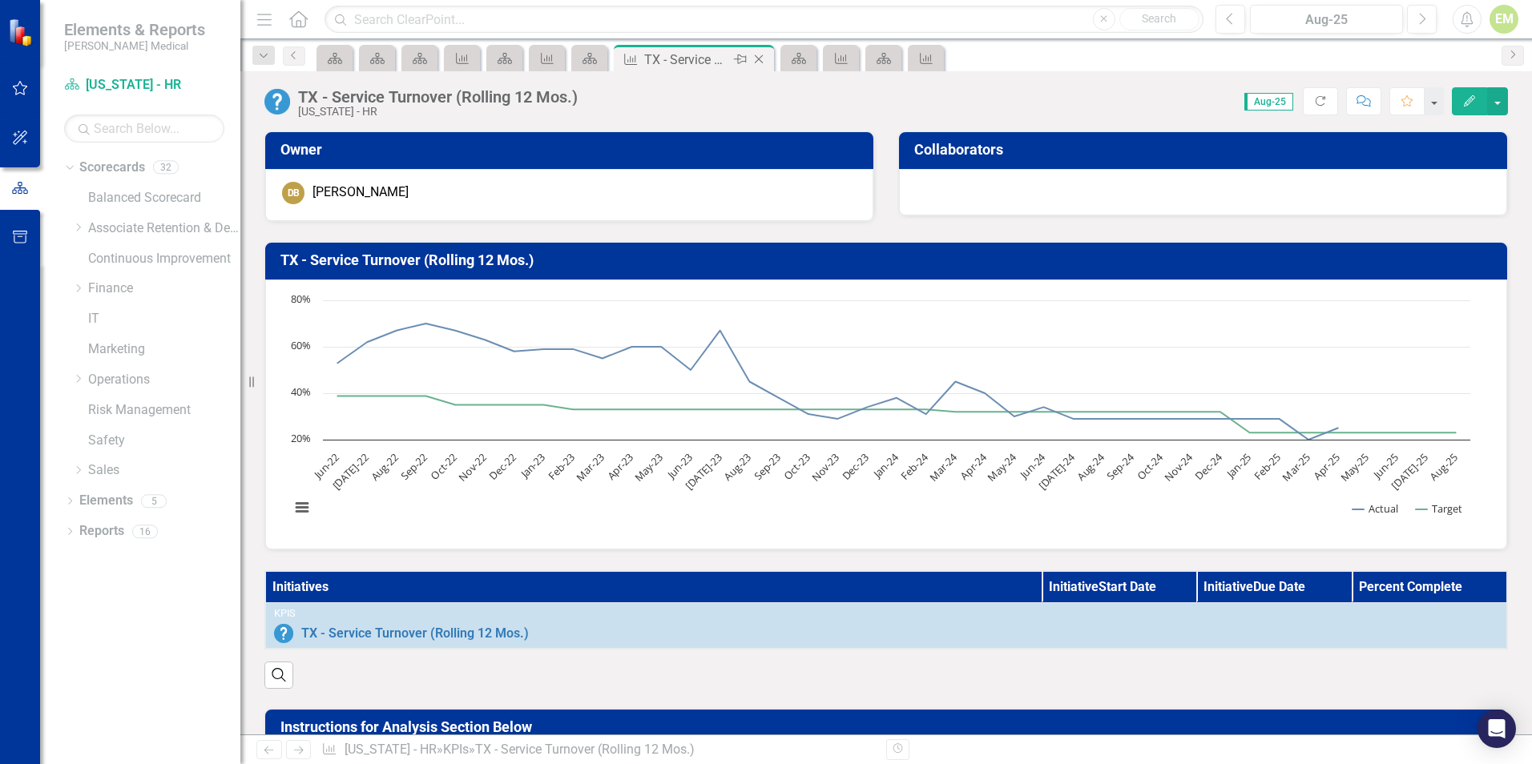
click at [763, 57] on icon "Close" at bounding box center [759, 59] width 16 height 13
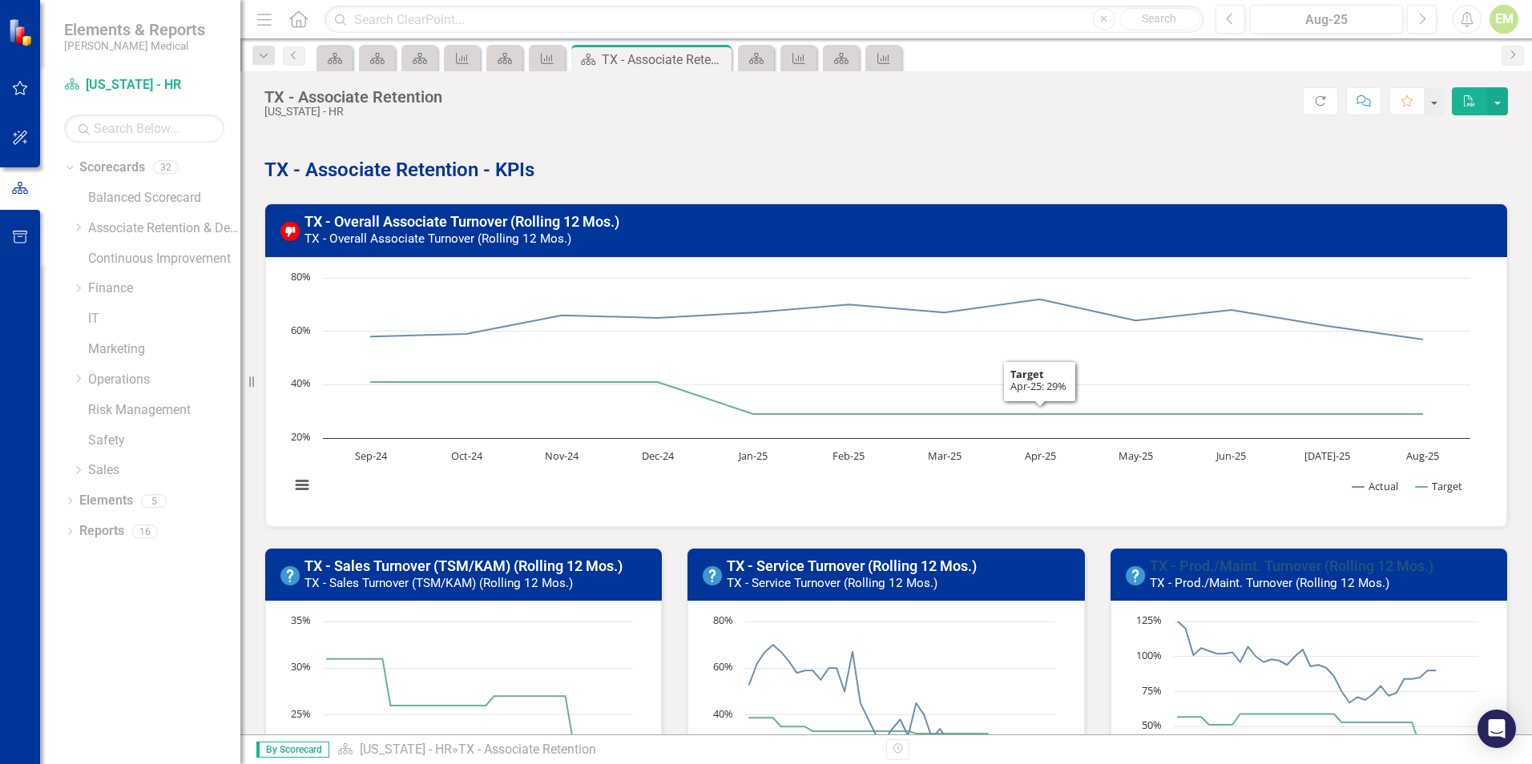
click at [1281, 563] on link "TX - Prod./Maint. Turnover (Rolling 12 Mos.)" at bounding box center [1291, 566] width 284 height 17
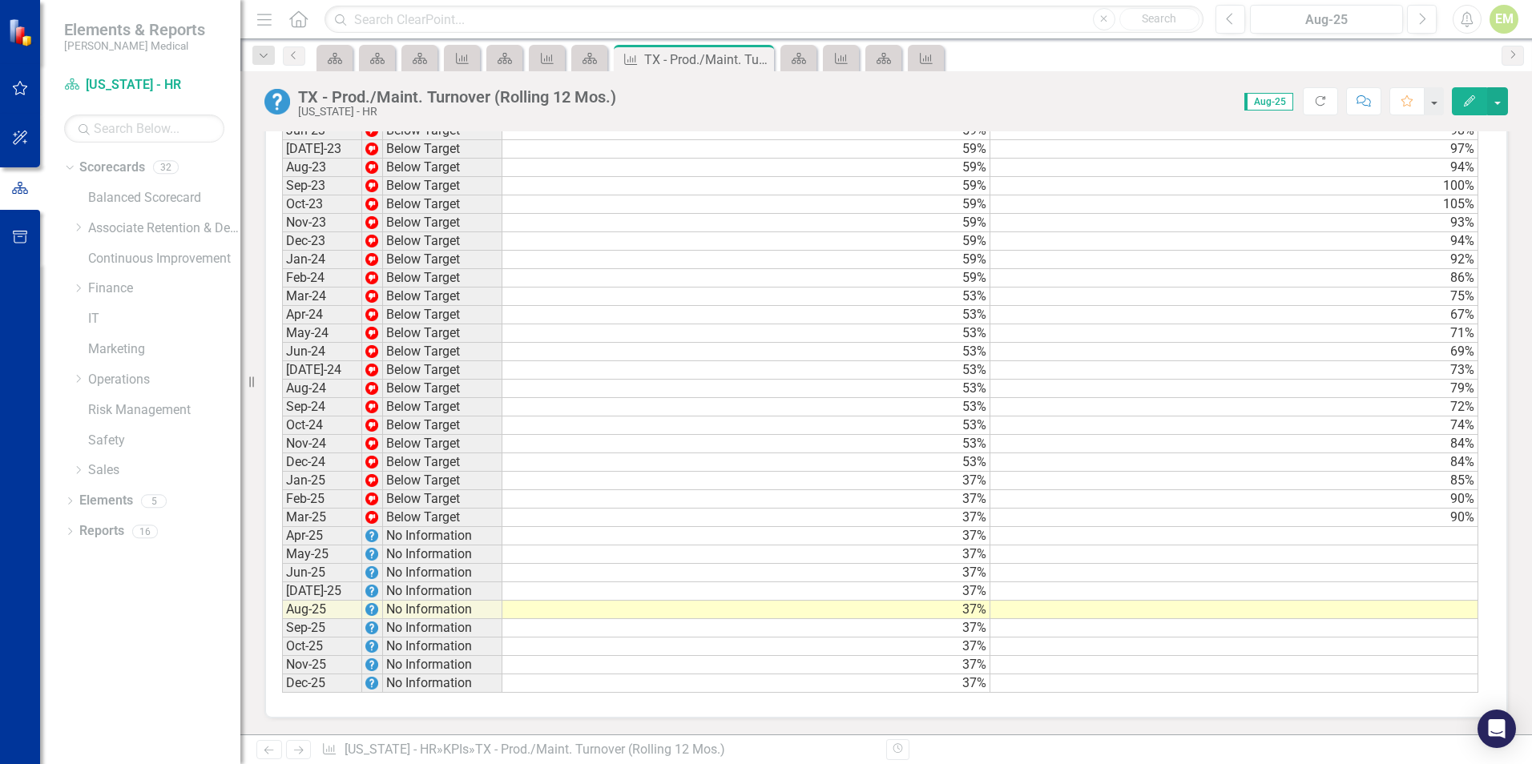
scroll to position [1409, 0]
click at [1411, 538] on td at bounding box center [1234, 536] width 488 height 18
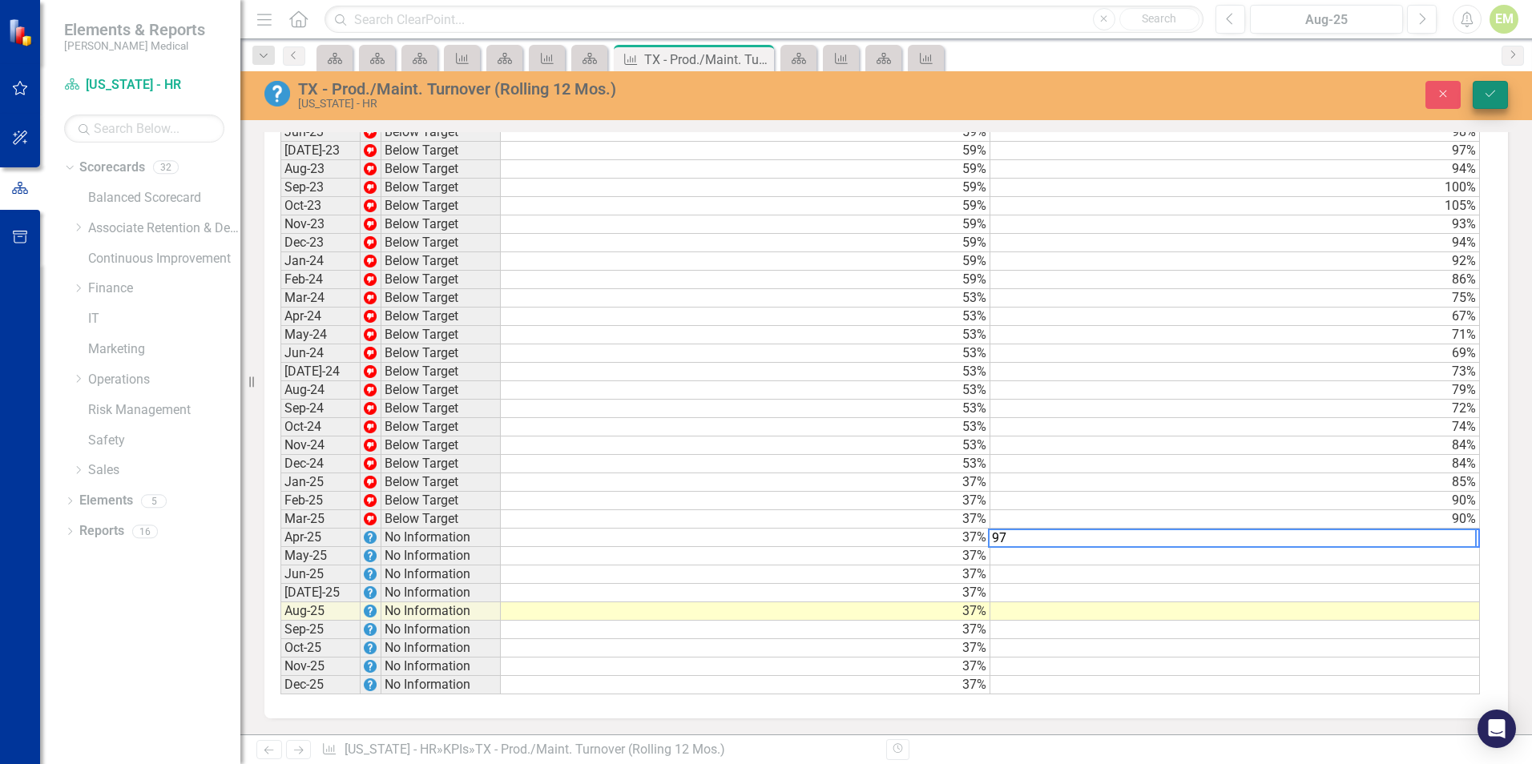
type textarea "97"
click at [1475, 95] on button "Save" at bounding box center [1489, 95] width 35 height 28
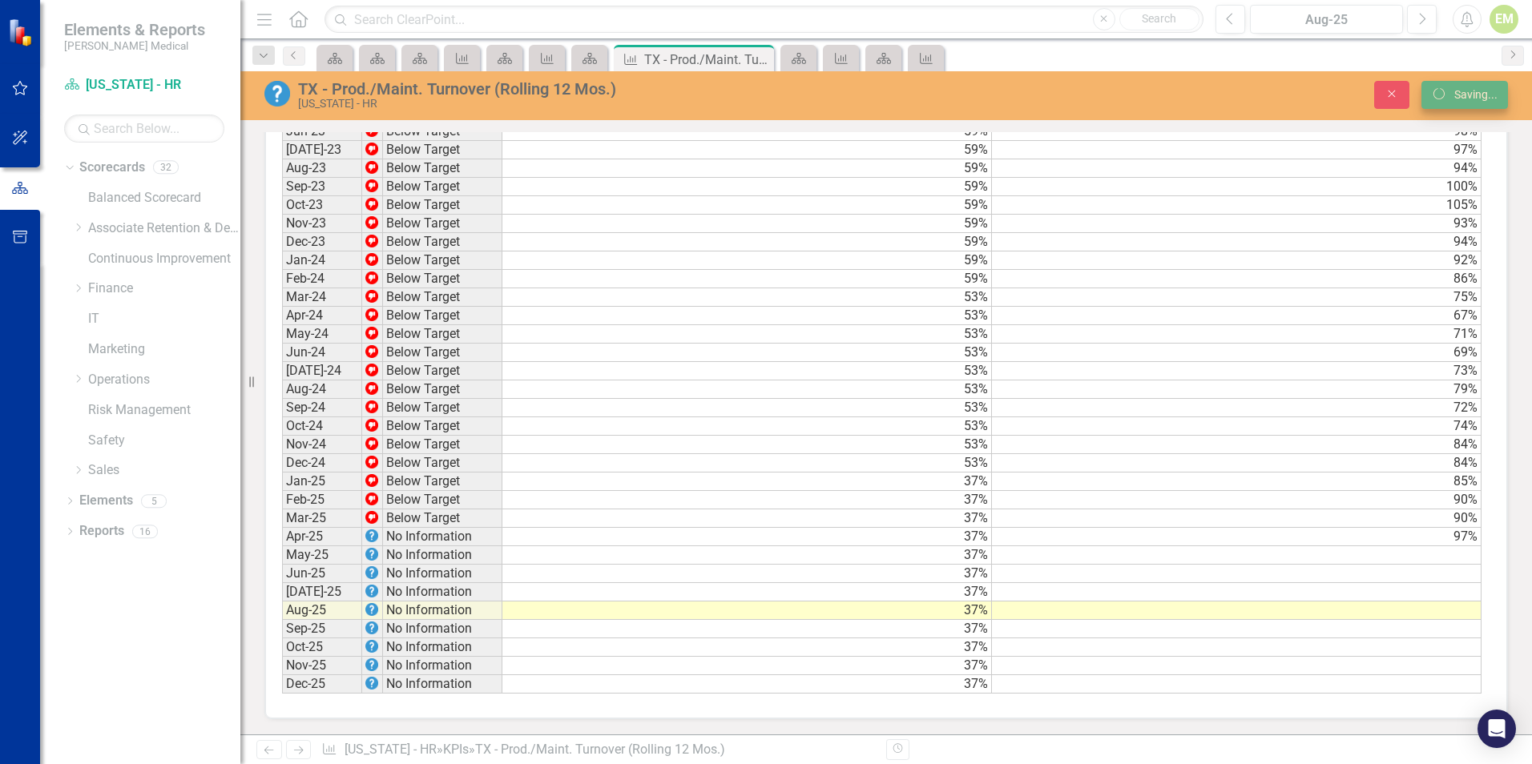
scroll to position [1408, 0]
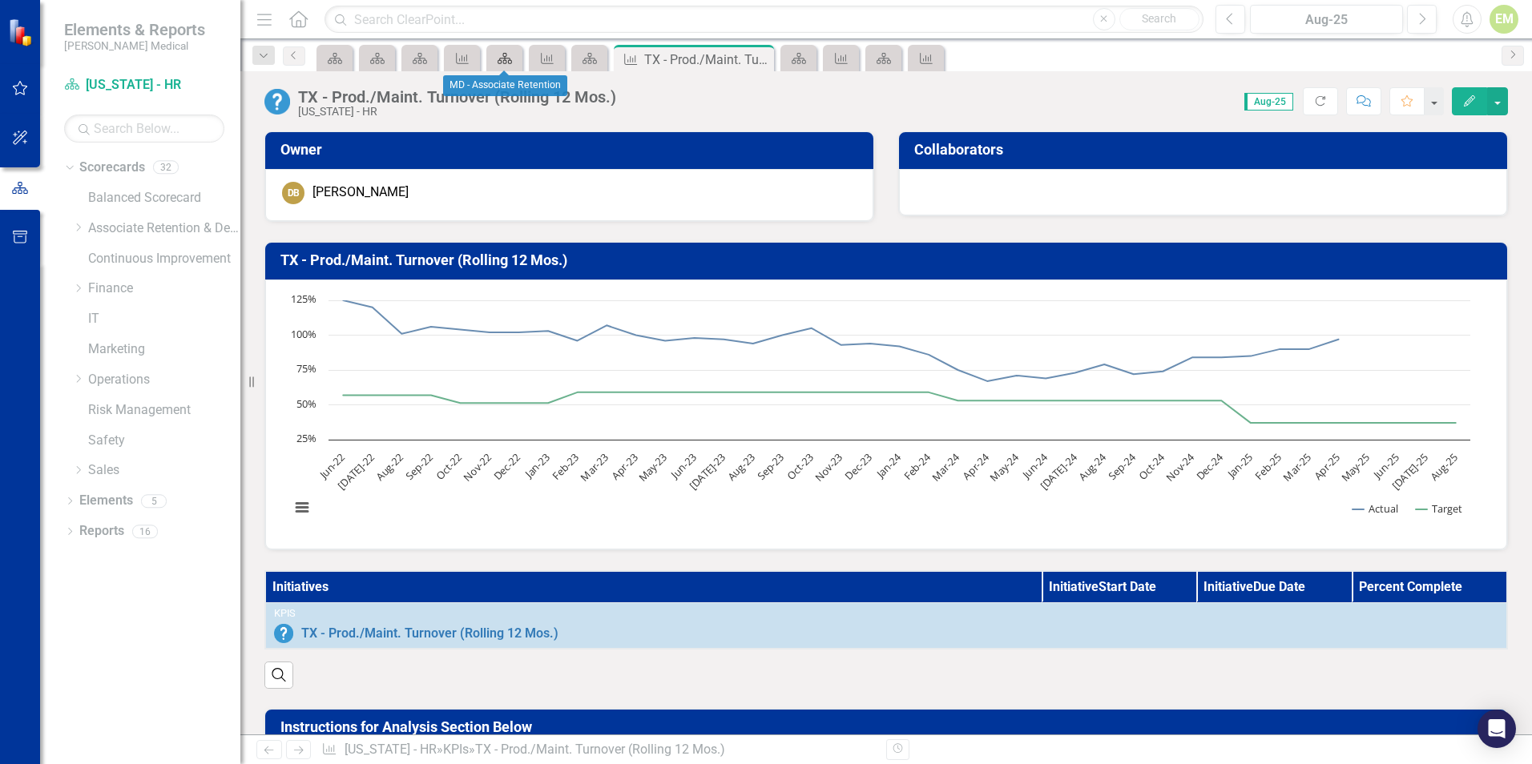
click at [509, 56] on icon "Scorecard" at bounding box center [505, 58] width 16 height 13
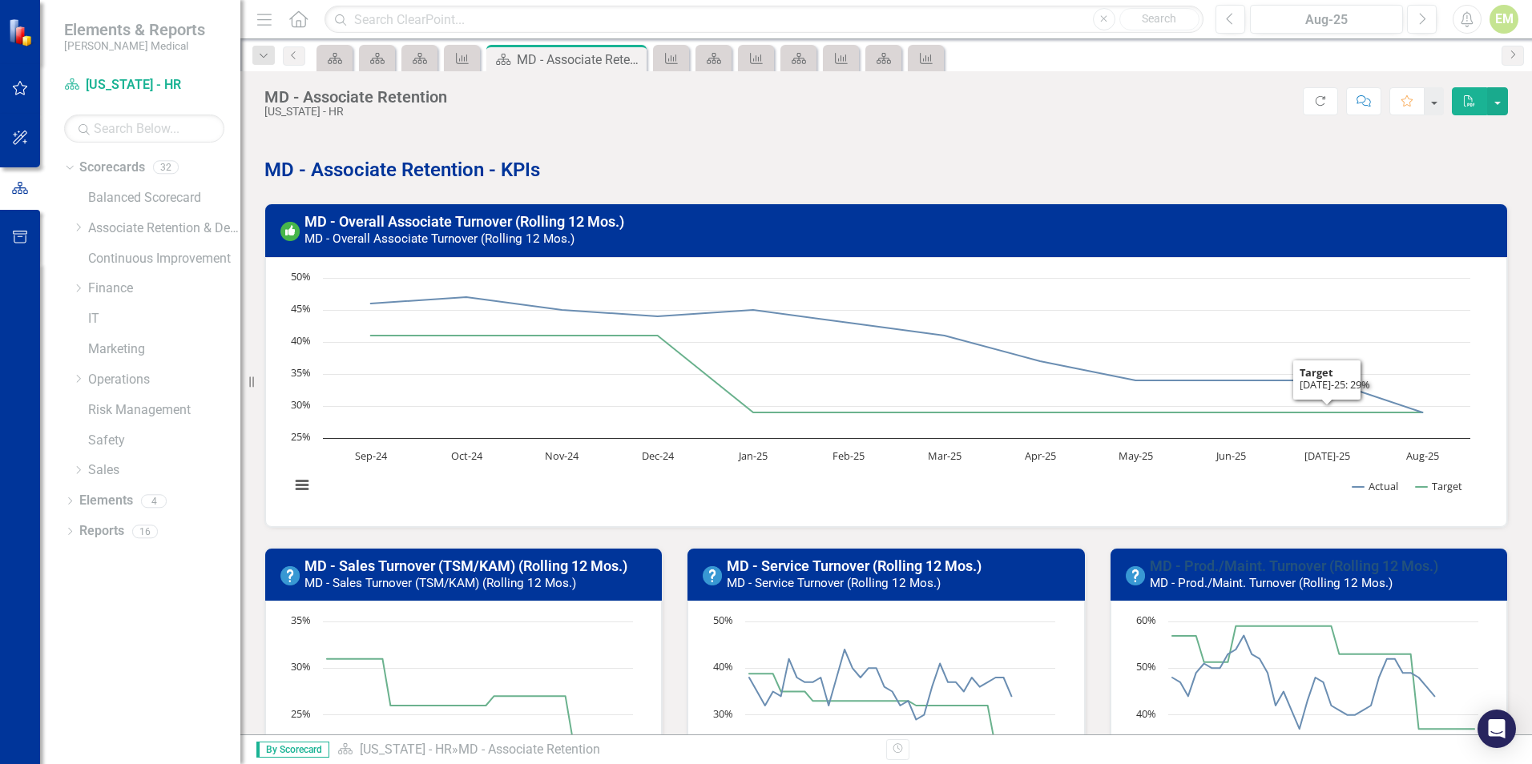
click at [1255, 563] on link "MD - Prod./Maint. Turnover (Rolling 12 Mos.)" at bounding box center [1293, 566] width 288 height 17
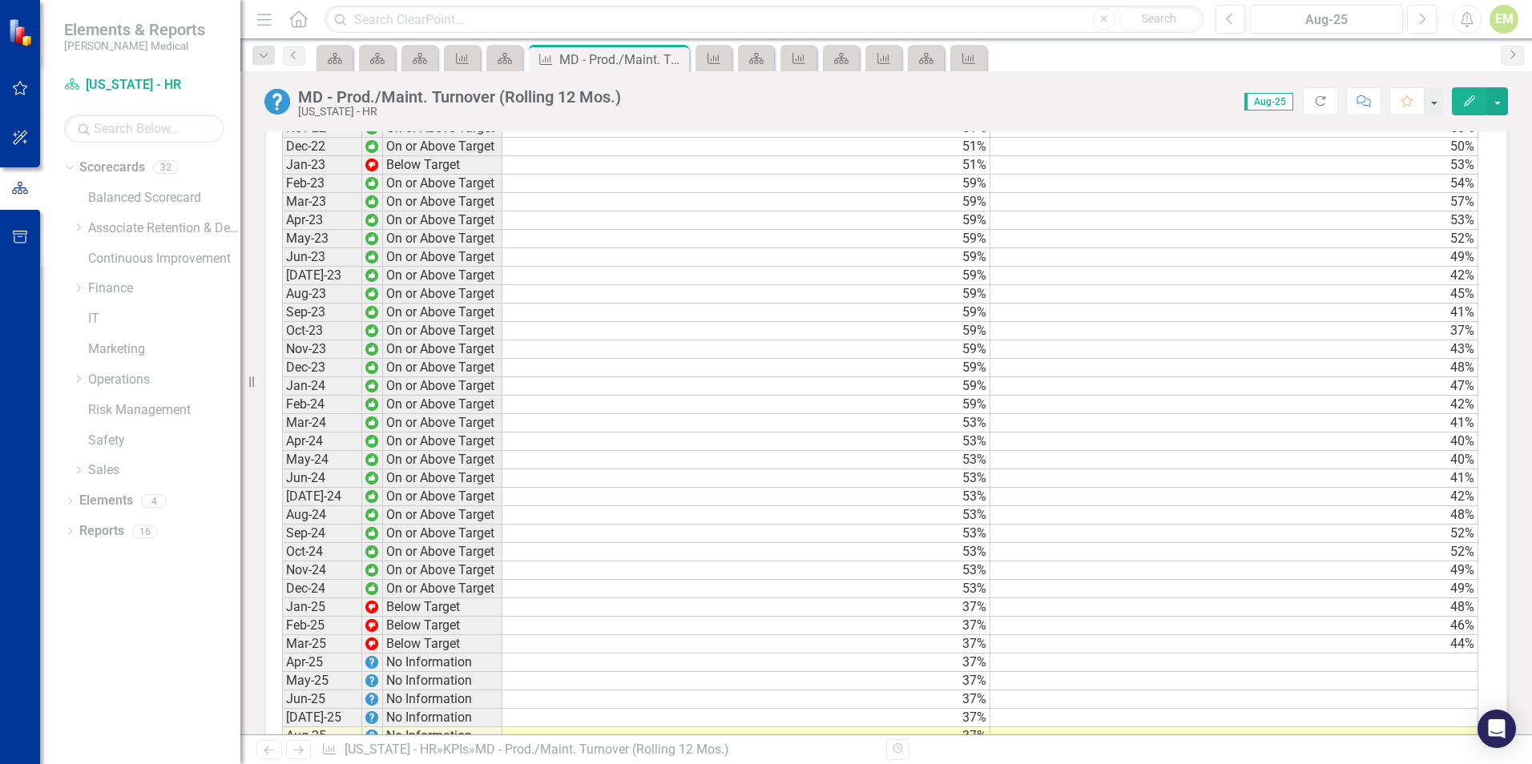
scroll to position [1282, 0]
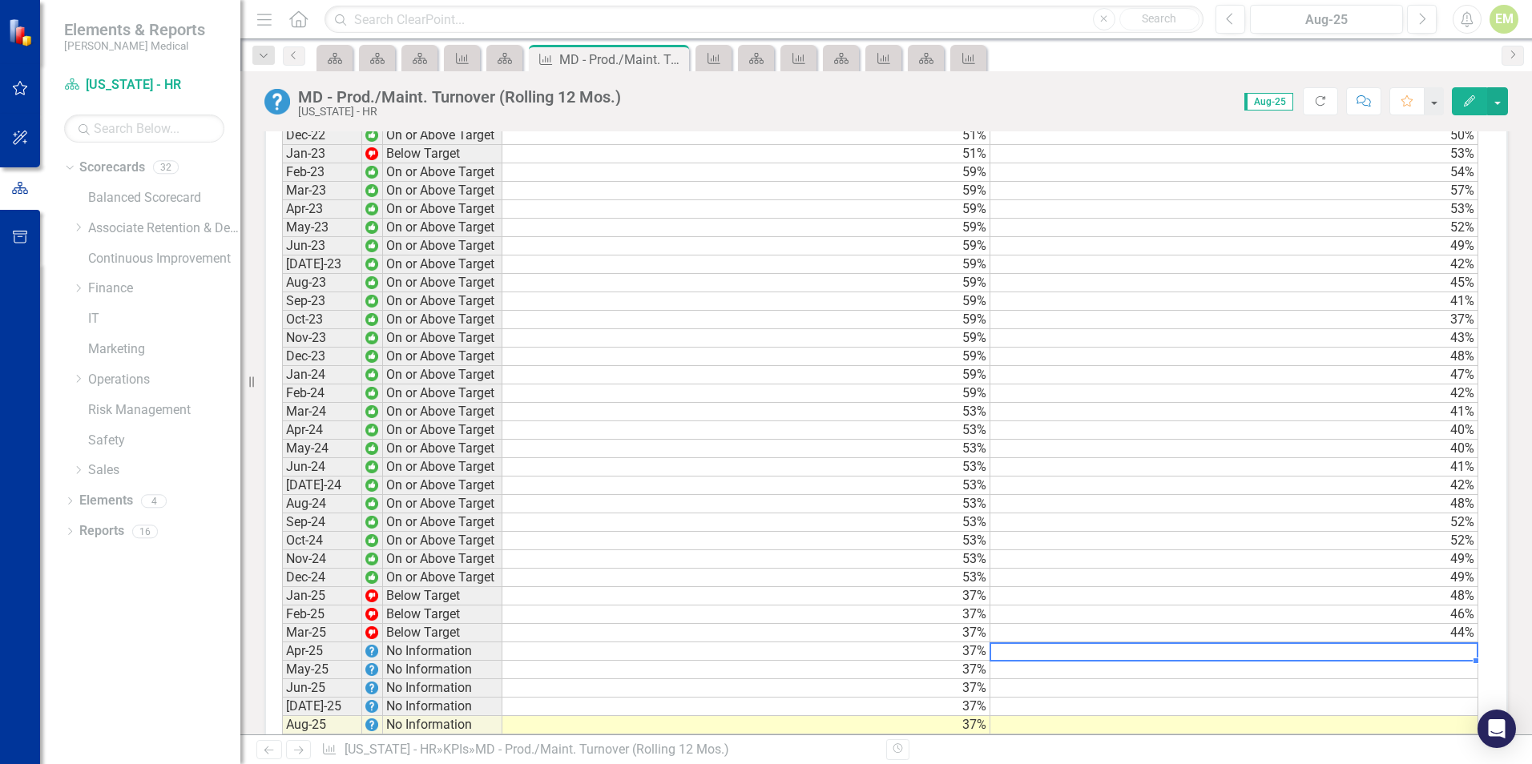
click at [1347, 661] on td at bounding box center [1234, 651] width 488 height 18
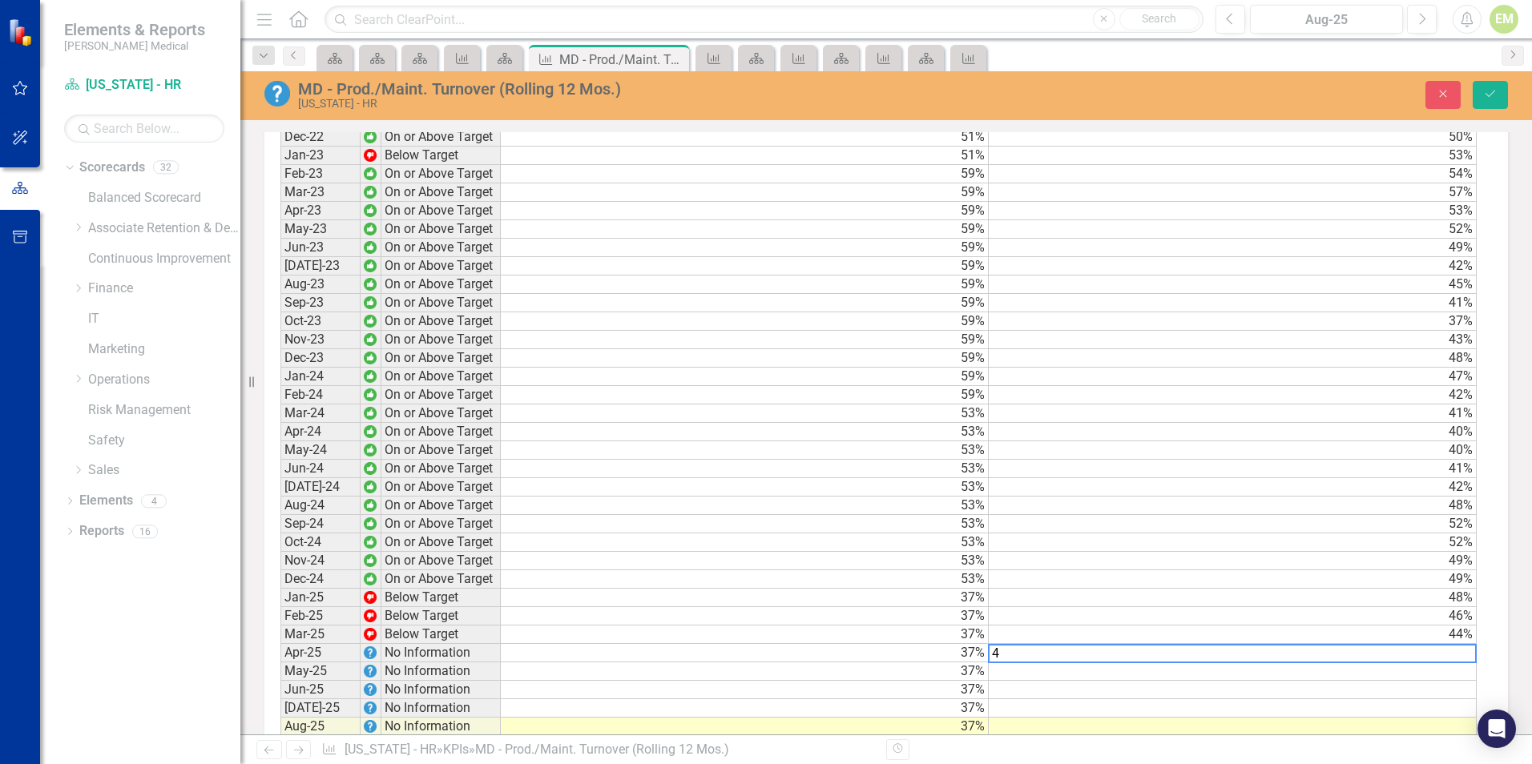
scroll to position [1282, 0]
type textarea "41"
click at [1490, 92] on icon "Save" at bounding box center [1490, 93] width 14 height 11
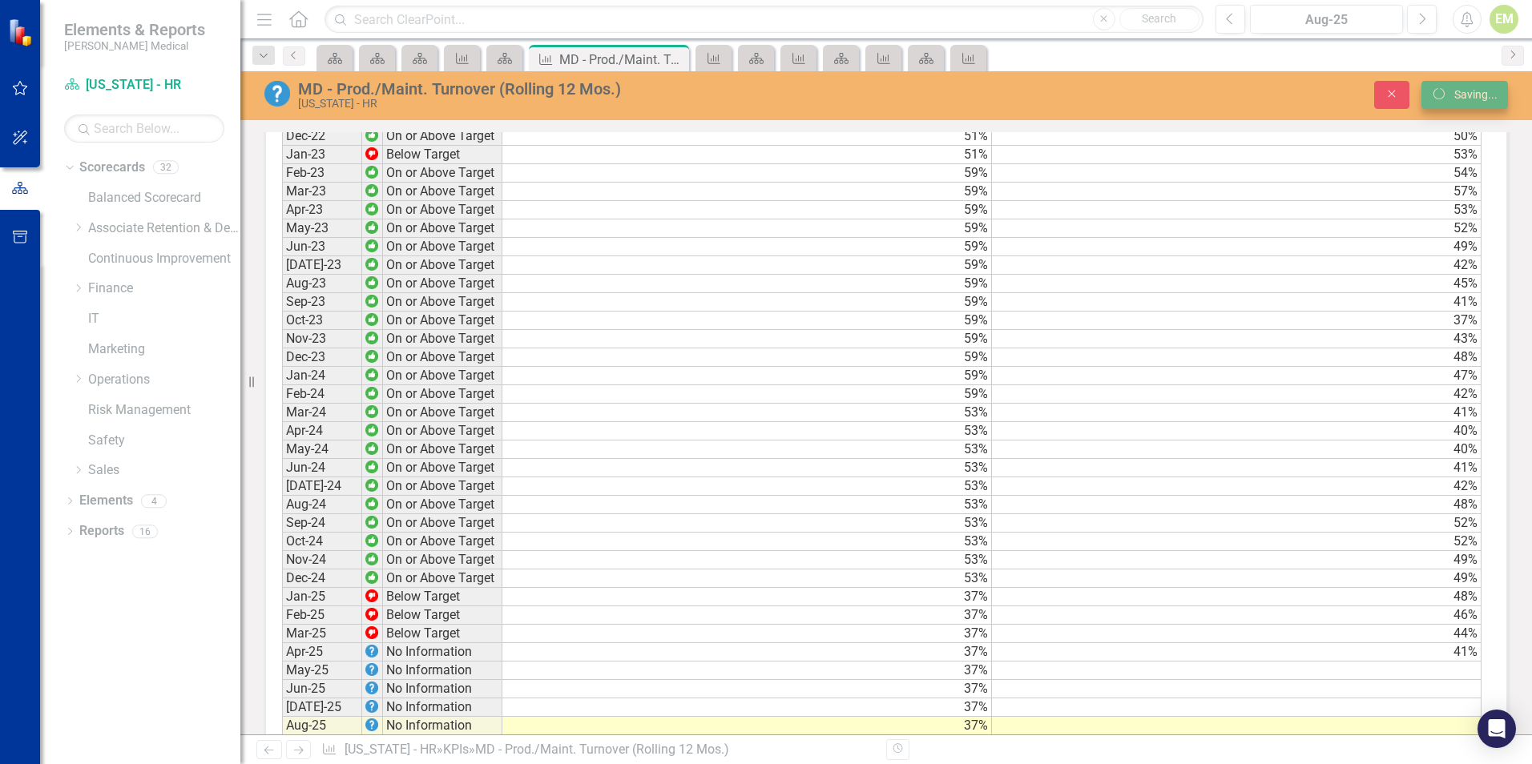
scroll to position [1282, 0]
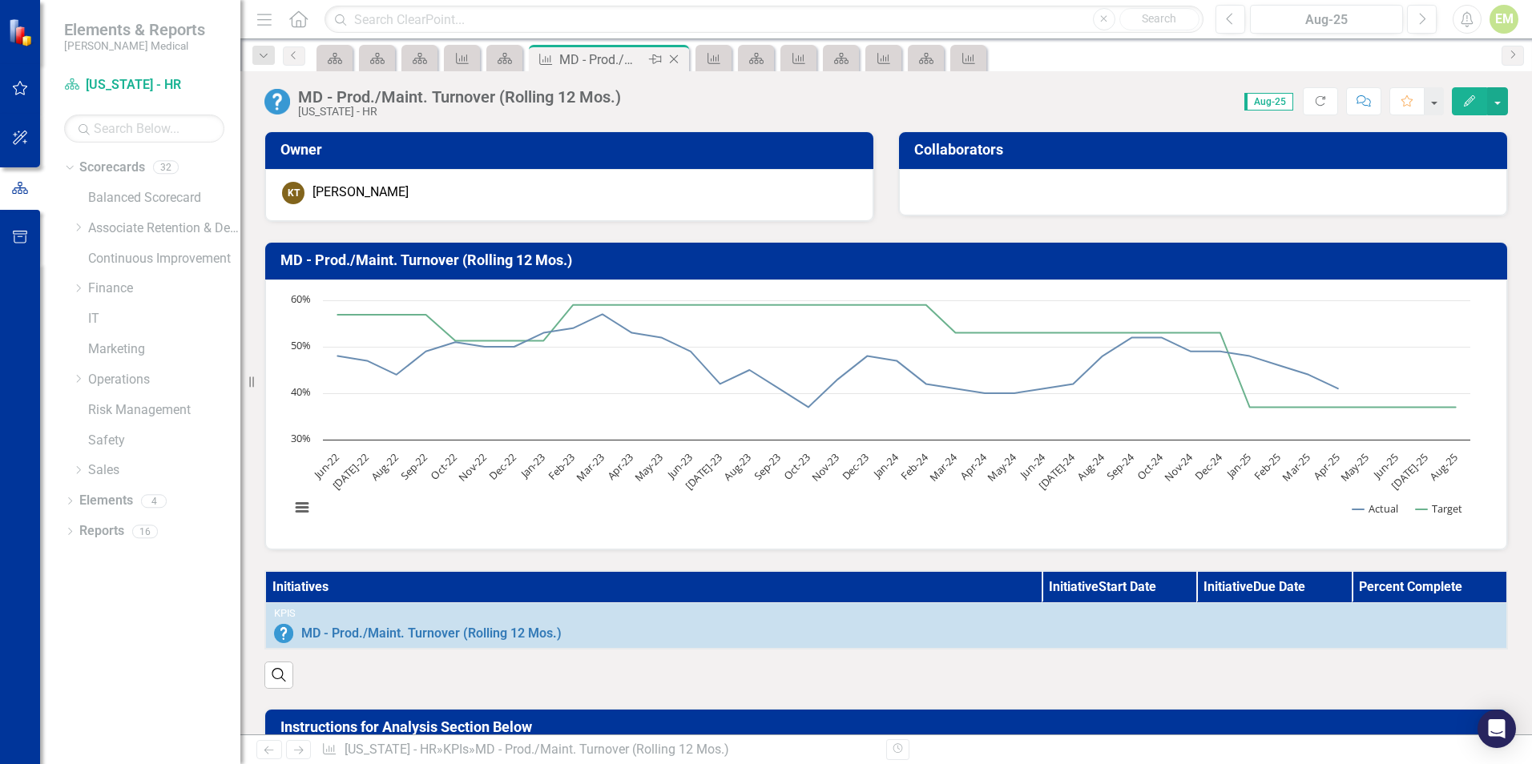
click at [674, 61] on icon "Close" at bounding box center [674, 59] width 16 height 13
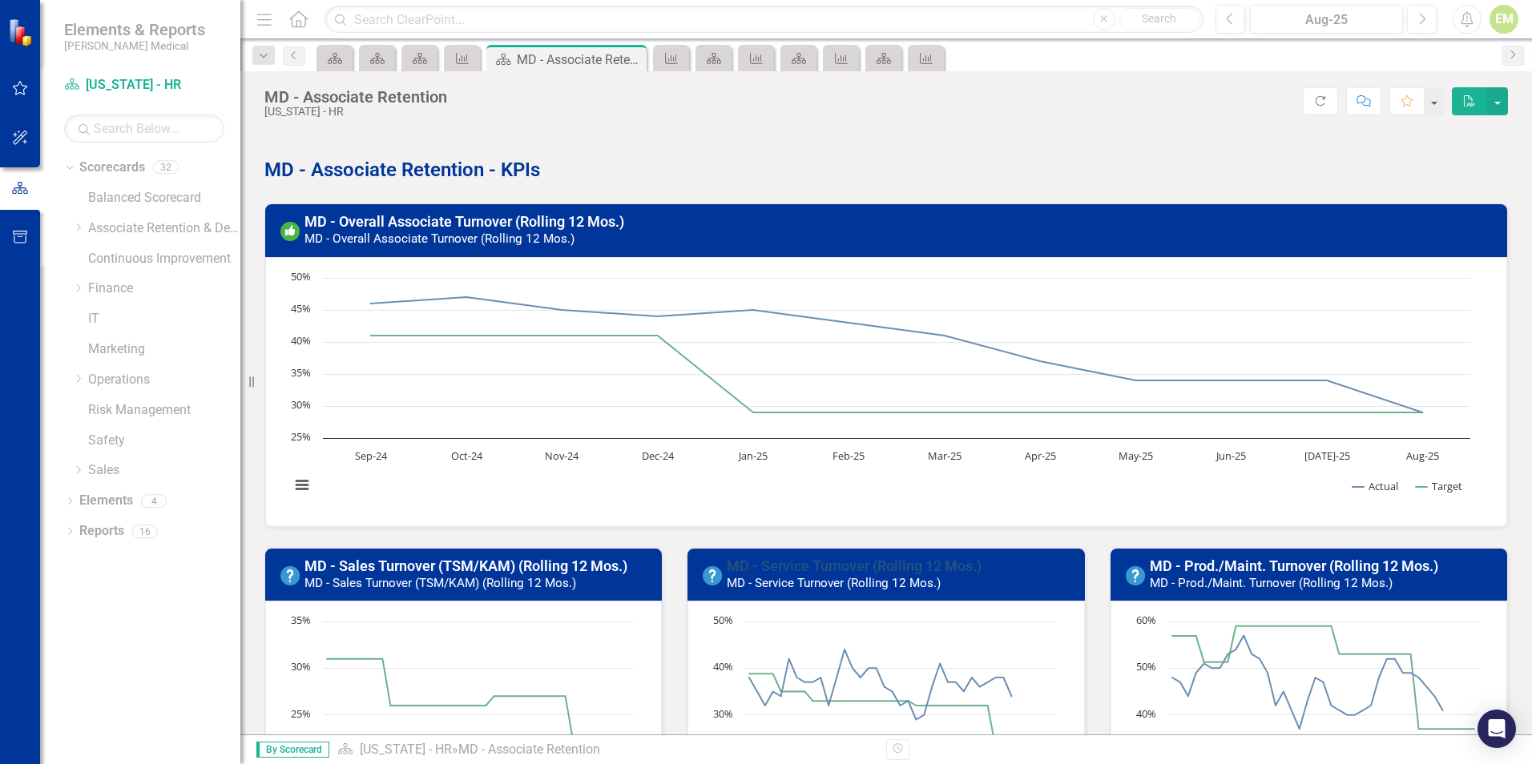
click at [790, 564] on link "MD - Service Turnover (Rolling 12 Mos.)" at bounding box center [854, 566] width 255 height 17
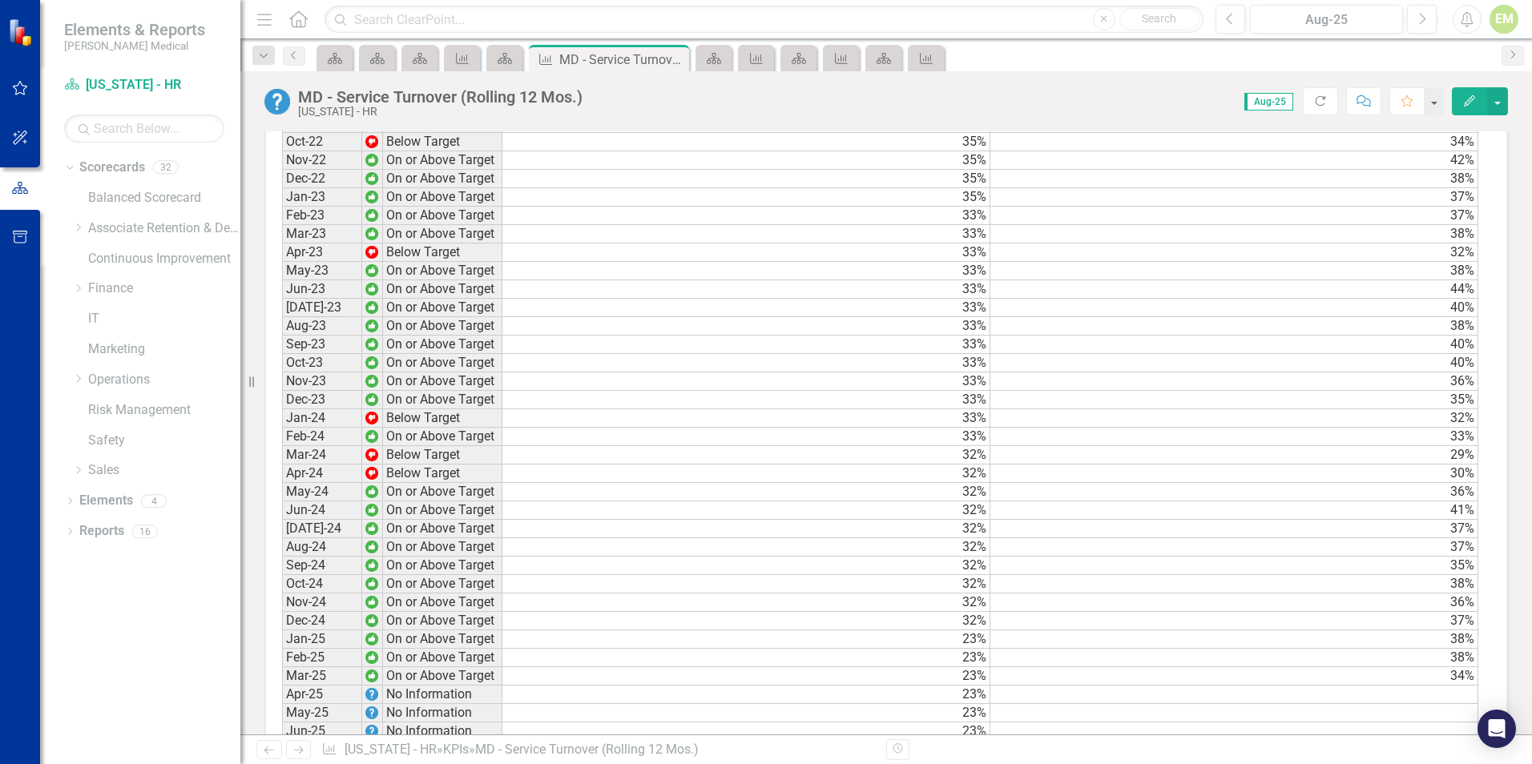
scroll to position [1282, 0]
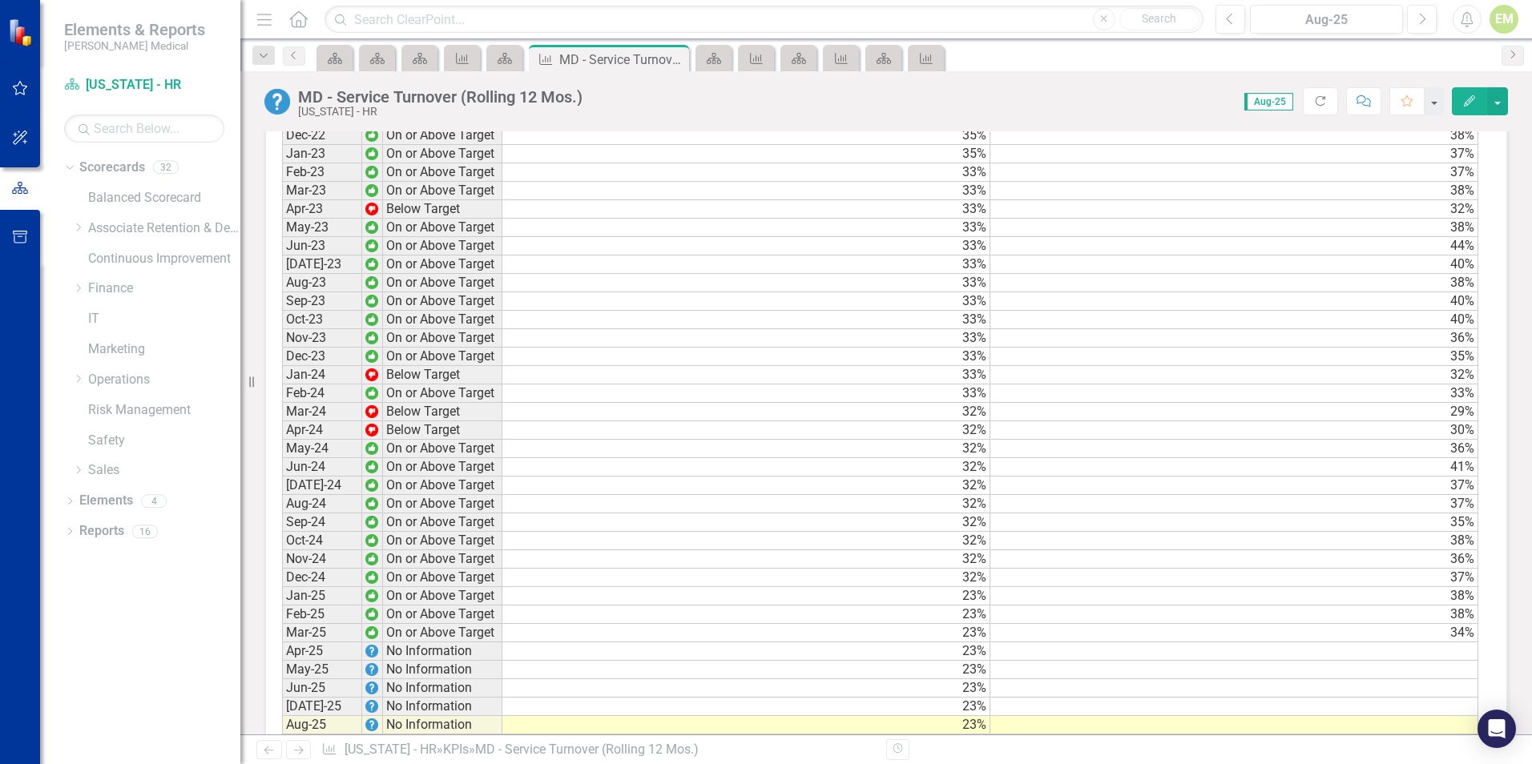
click at [1459, 661] on td at bounding box center [1234, 651] width 488 height 18
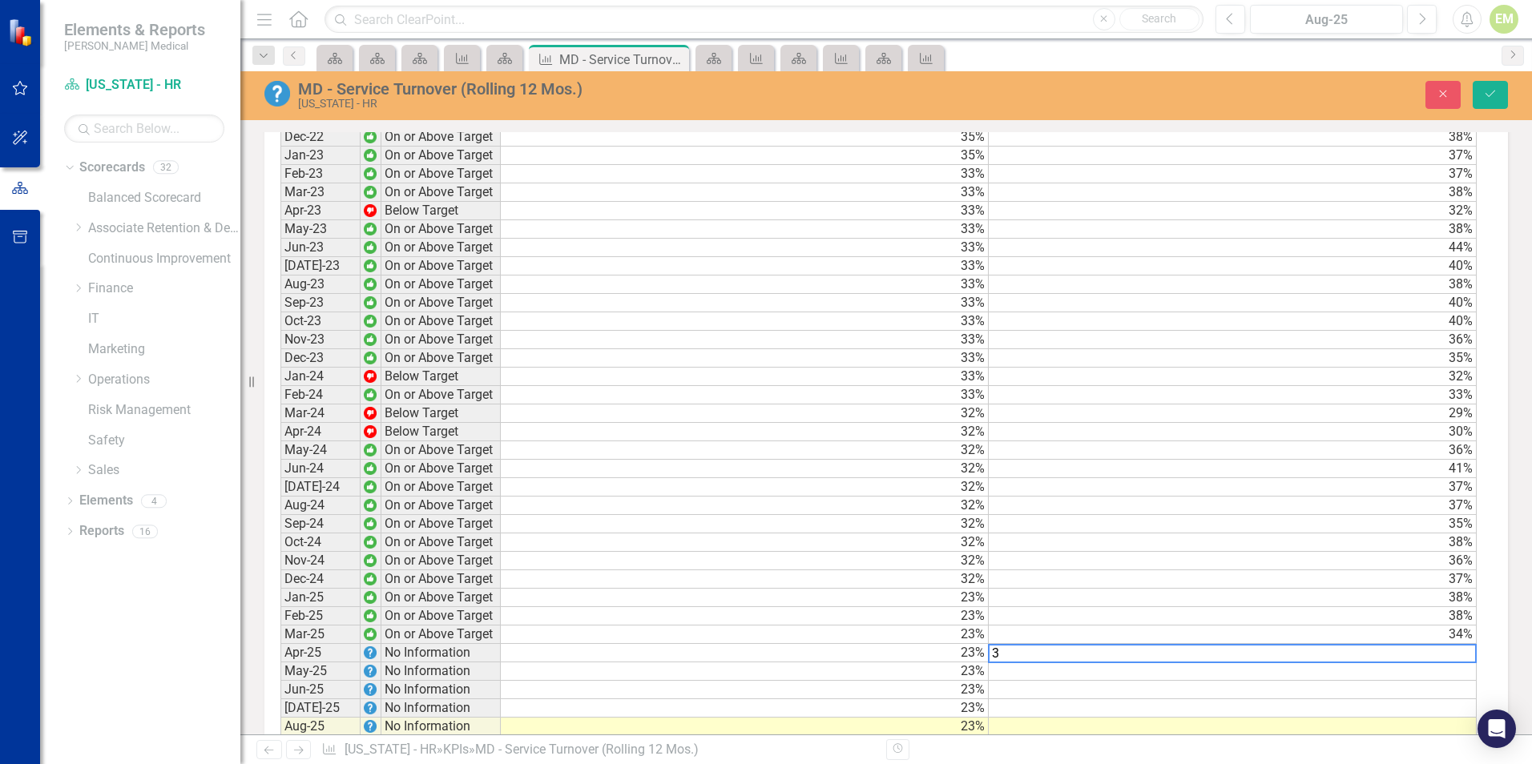
scroll to position [1282, 0]
type textarea "30"
click at [1492, 90] on icon "Save" at bounding box center [1490, 93] width 14 height 11
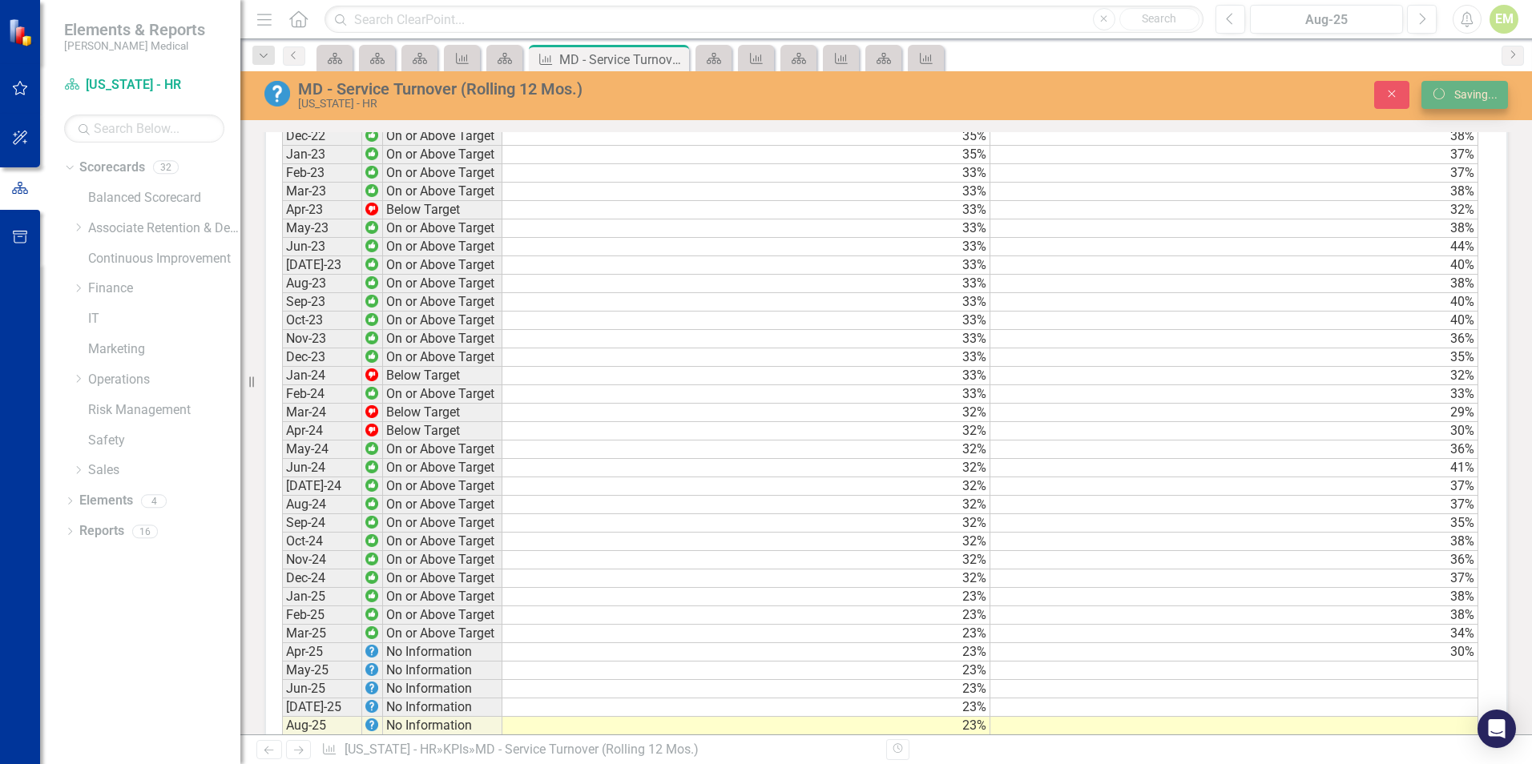
scroll to position [1282, 0]
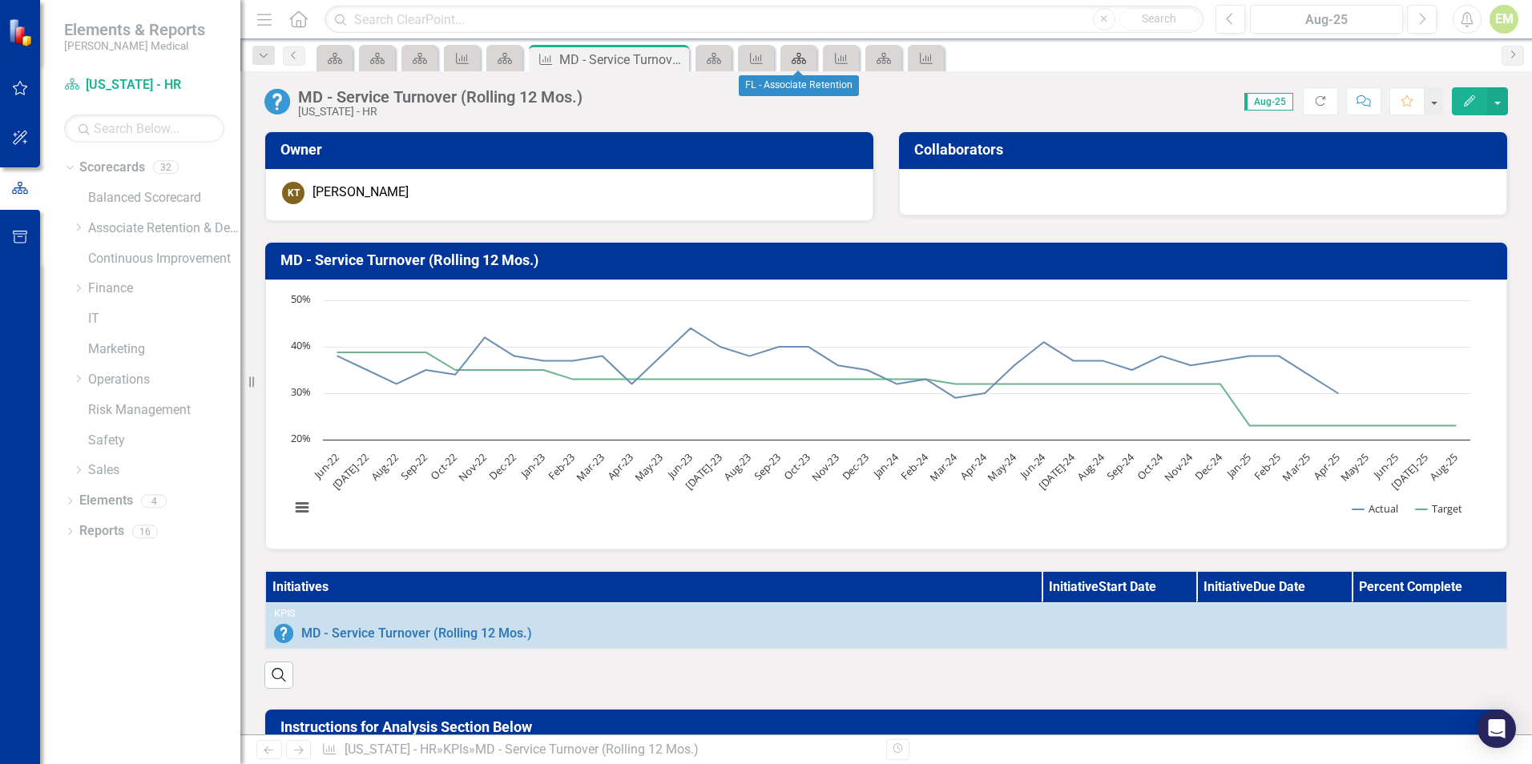
click at [803, 62] on icon at bounding box center [798, 58] width 14 height 11
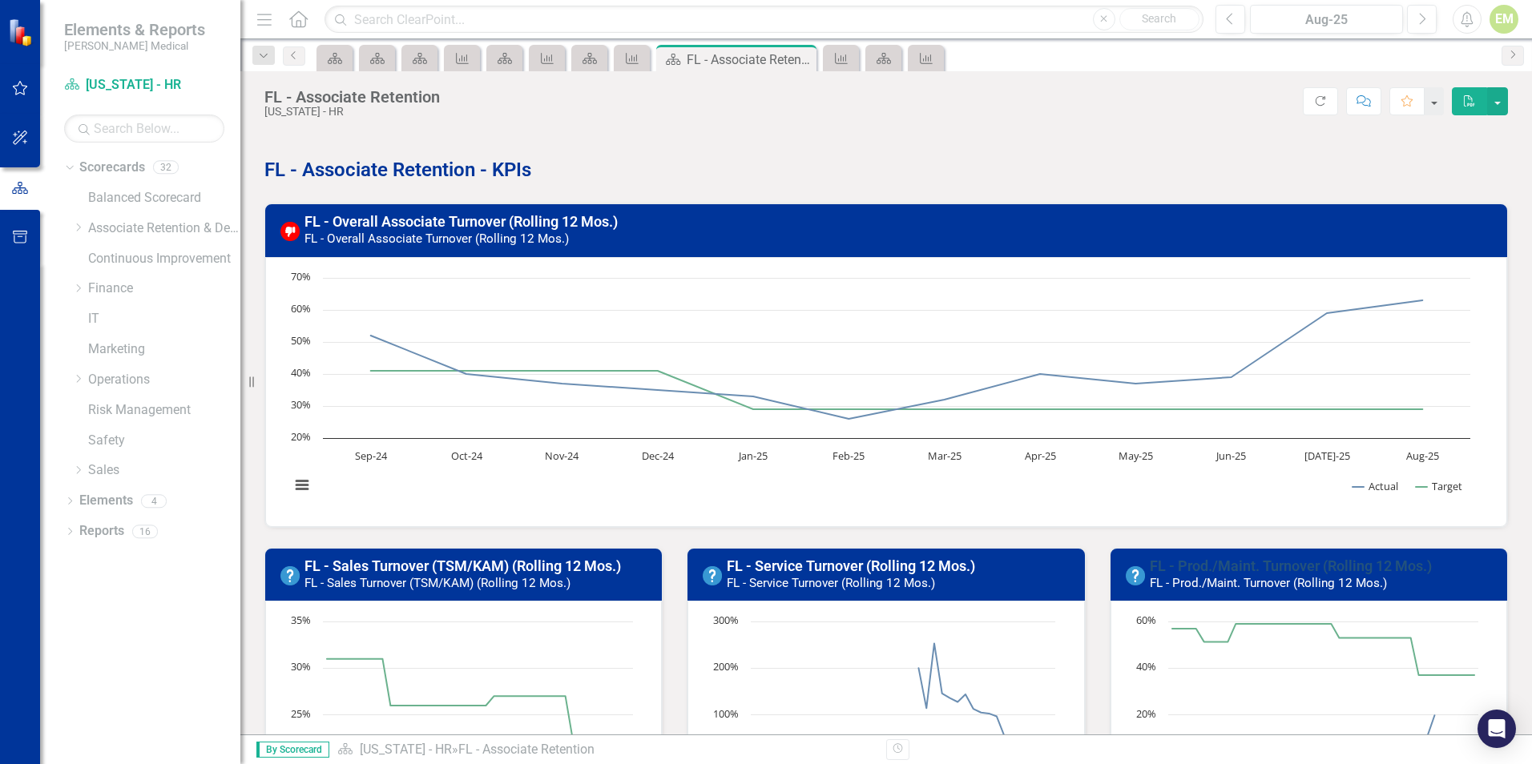
click at [1273, 558] on link "FL - Prod./Maint. Turnover (Rolling 12 Mos.)" at bounding box center [1290, 566] width 282 height 17
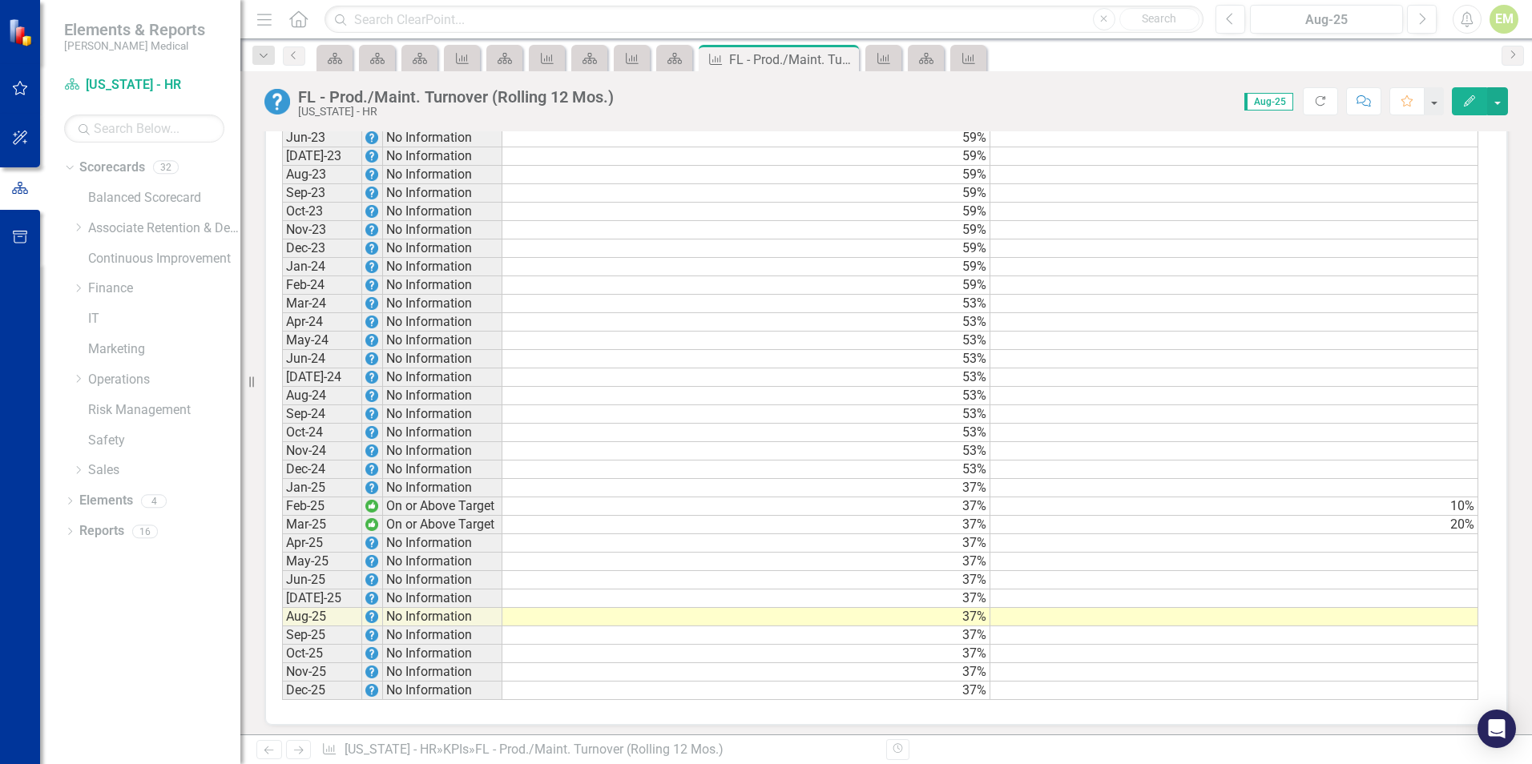
scroll to position [1409, 0]
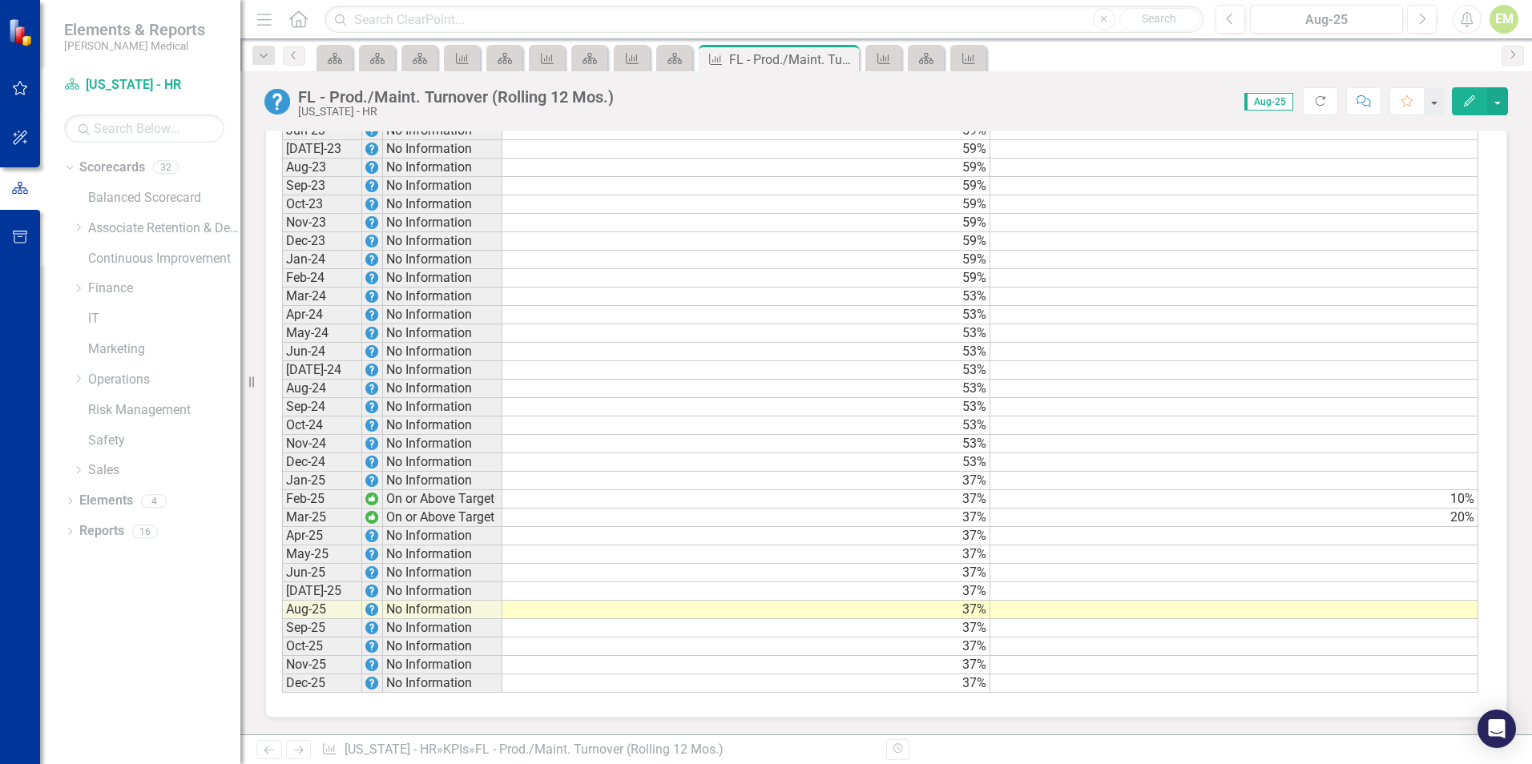
click at [1431, 537] on td at bounding box center [1234, 536] width 488 height 18
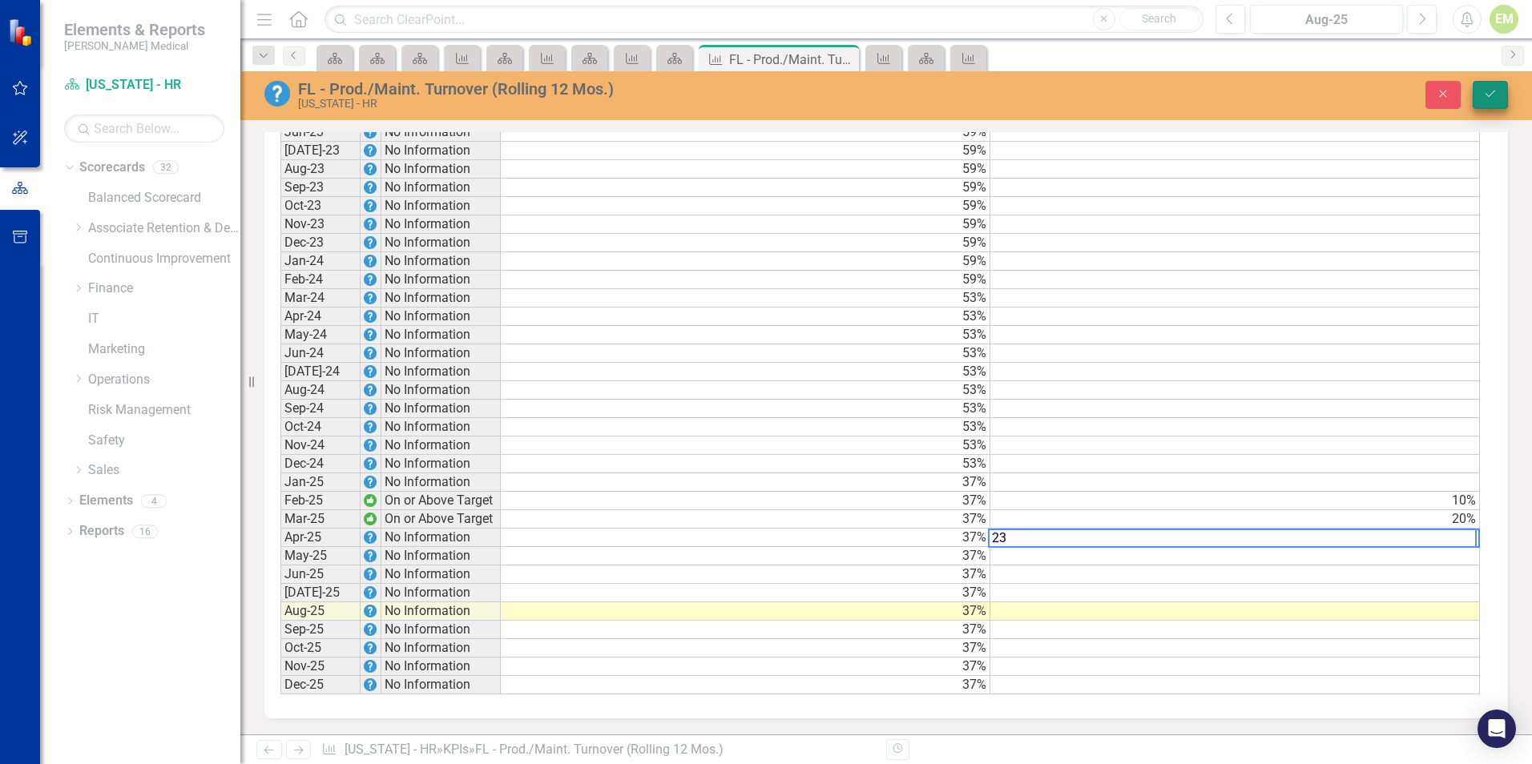
type textarea "23"
click at [1505, 96] on button "Save" at bounding box center [1489, 95] width 35 height 28
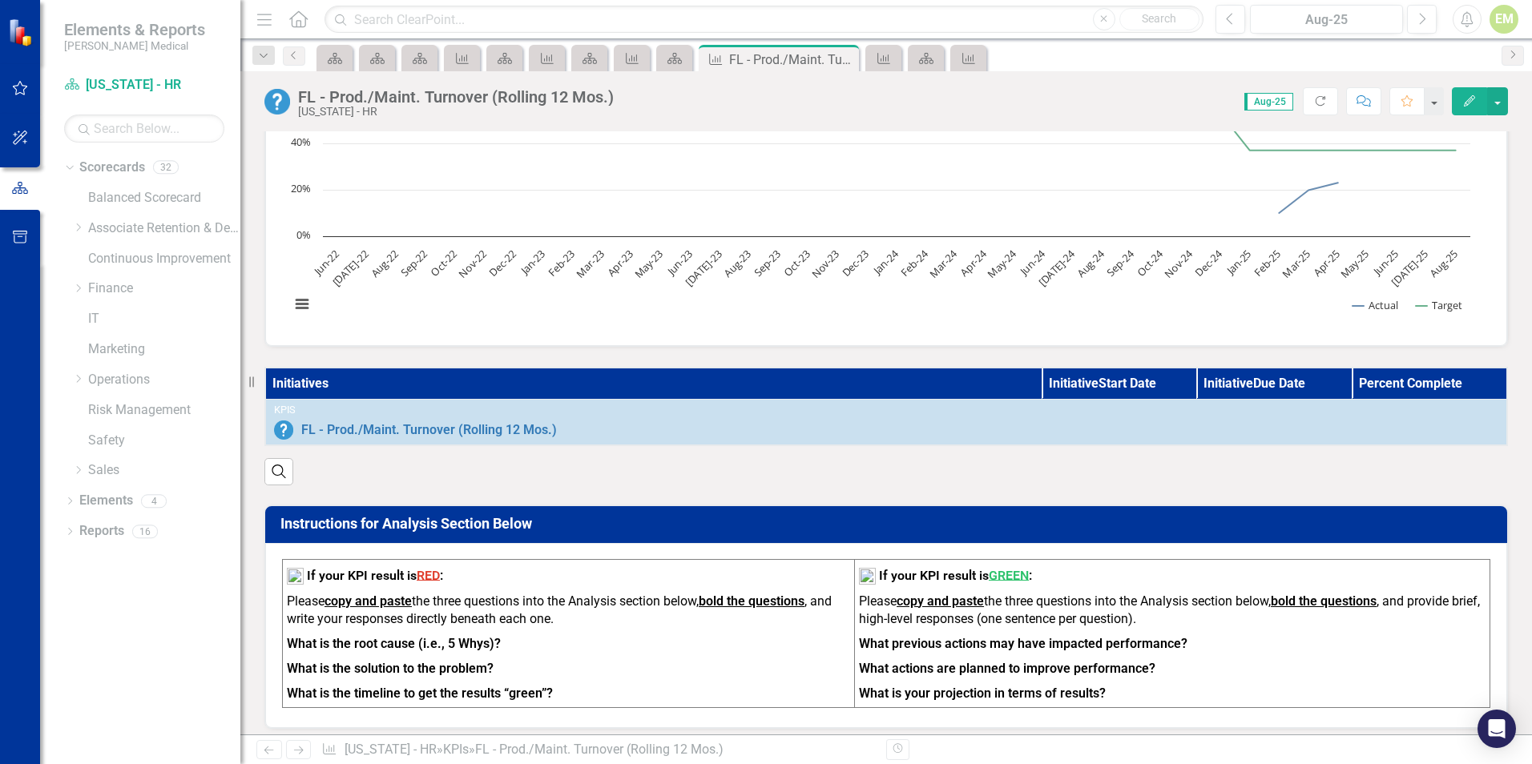
scroll to position [0, 0]
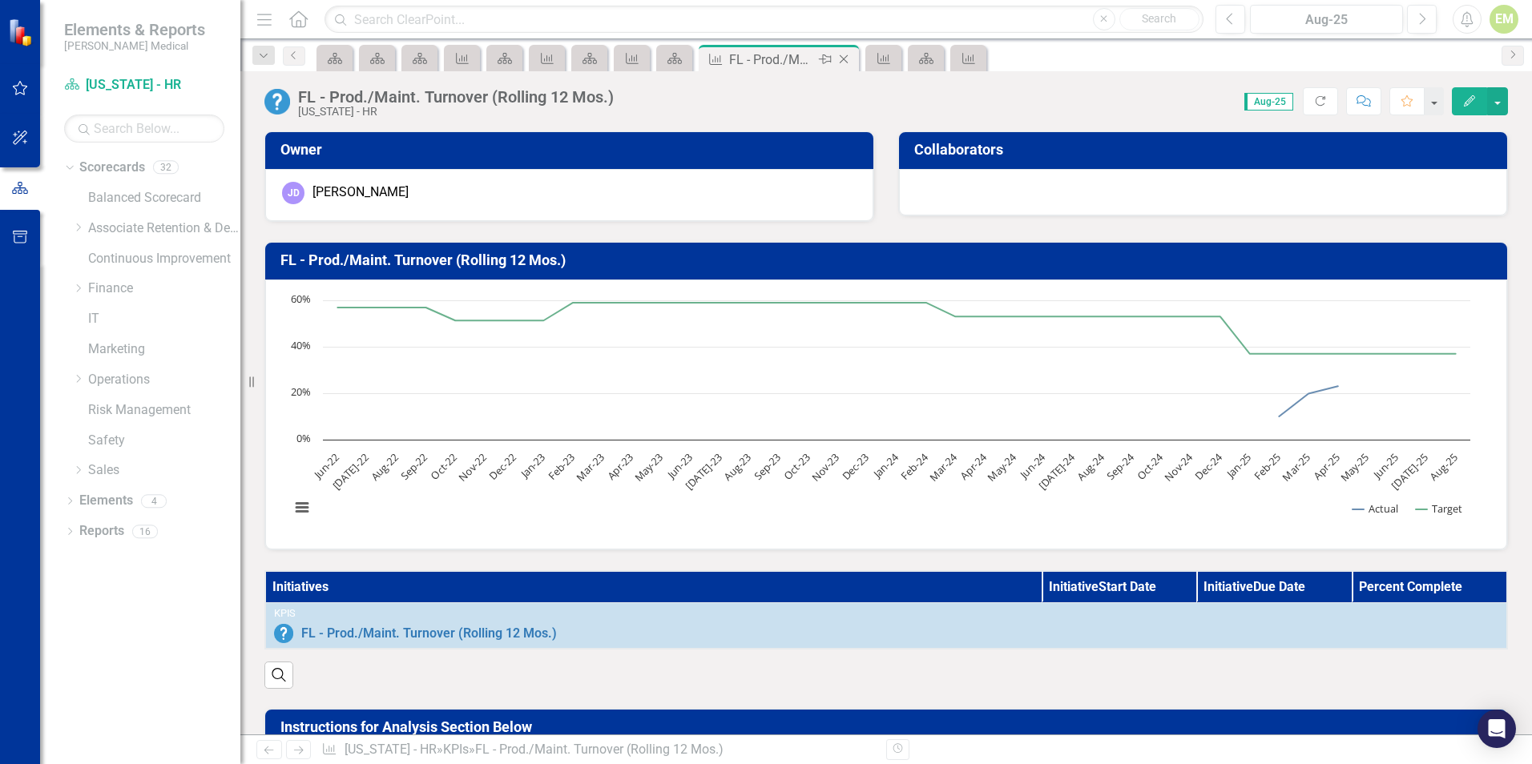
click at [841, 60] on icon "Close" at bounding box center [843, 59] width 16 height 13
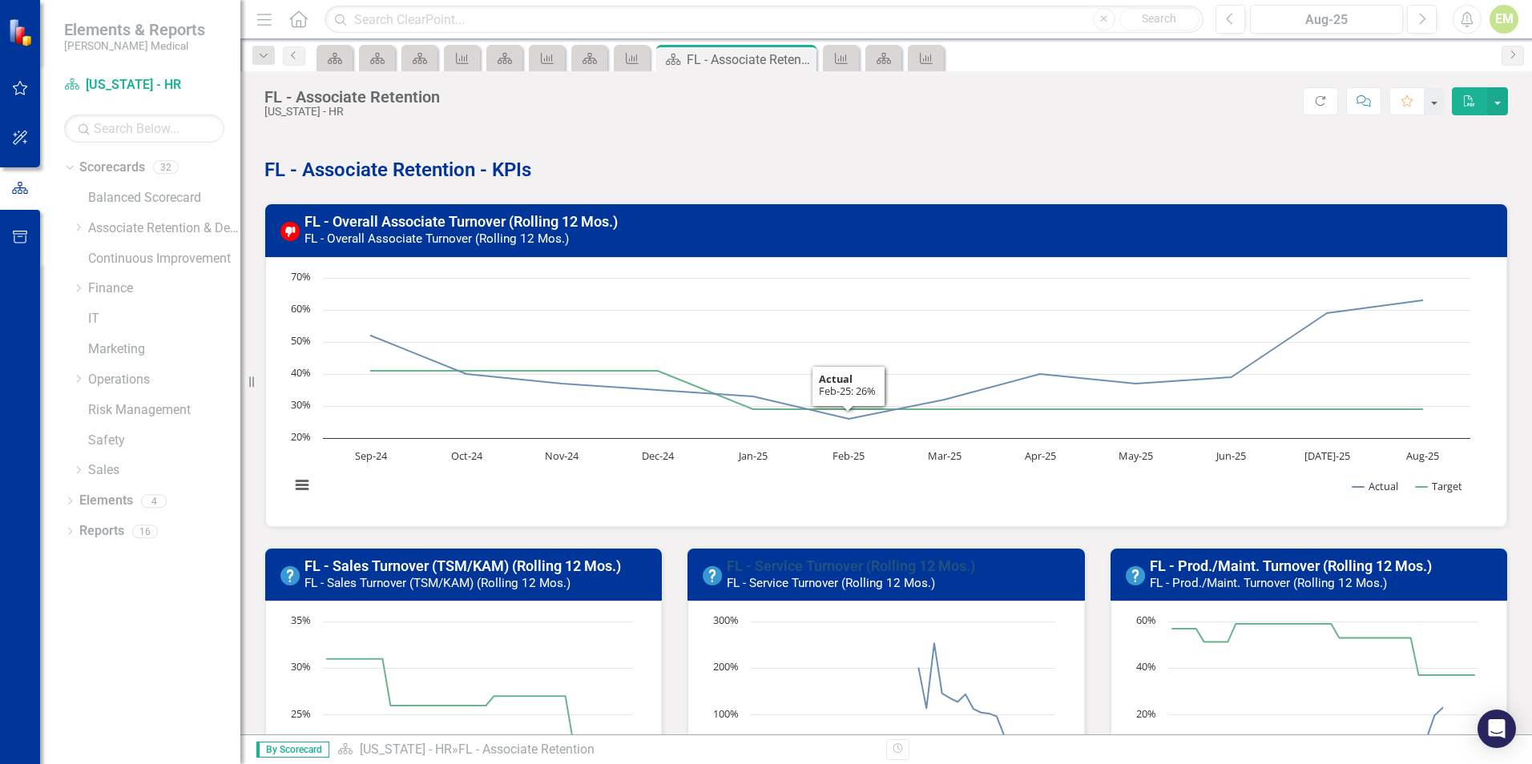
click at [879, 564] on link "FL - Service Turnover (Rolling 12 Mos.)" at bounding box center [851, 566] width 248 height 17
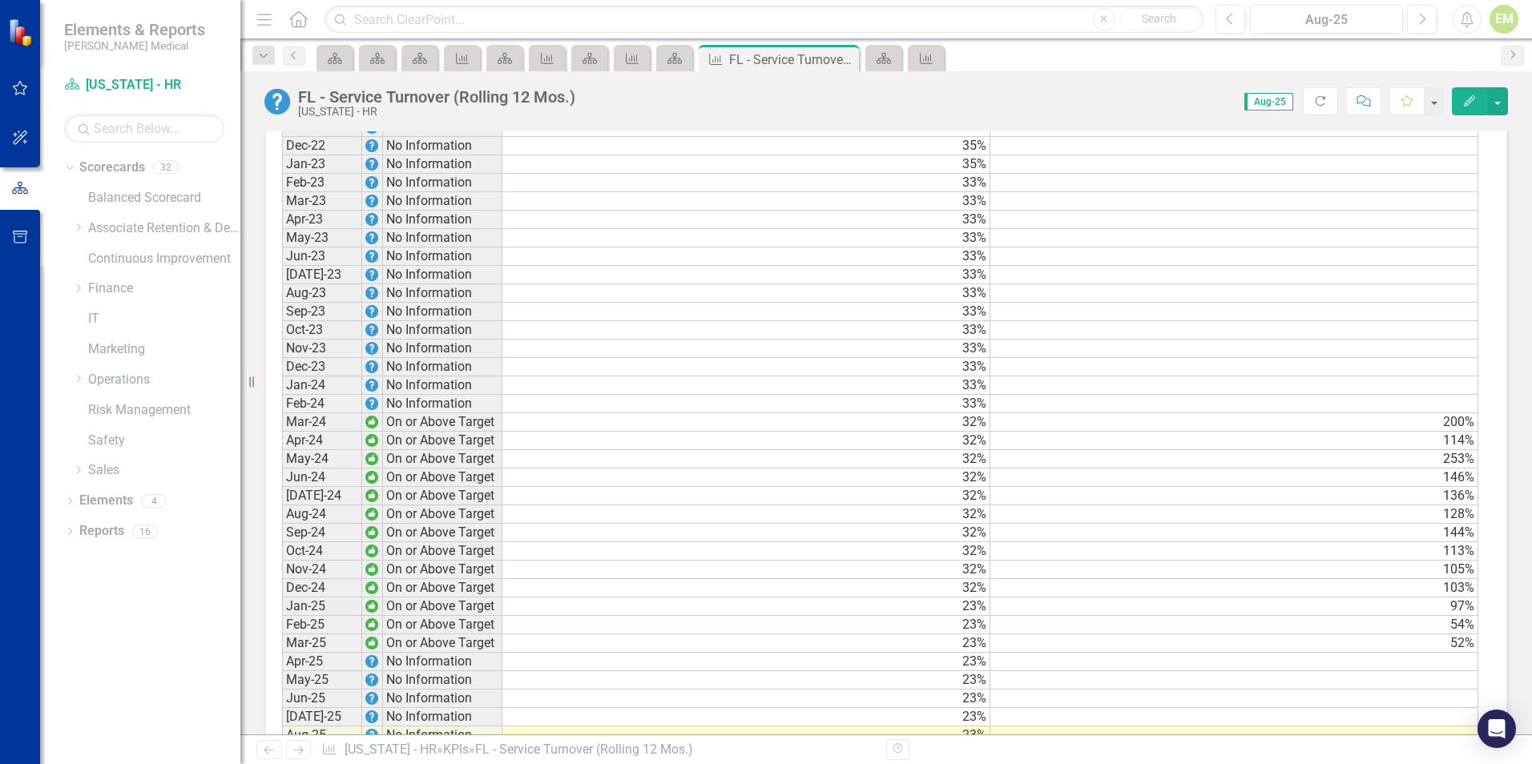
scroll to position [1282, 0]
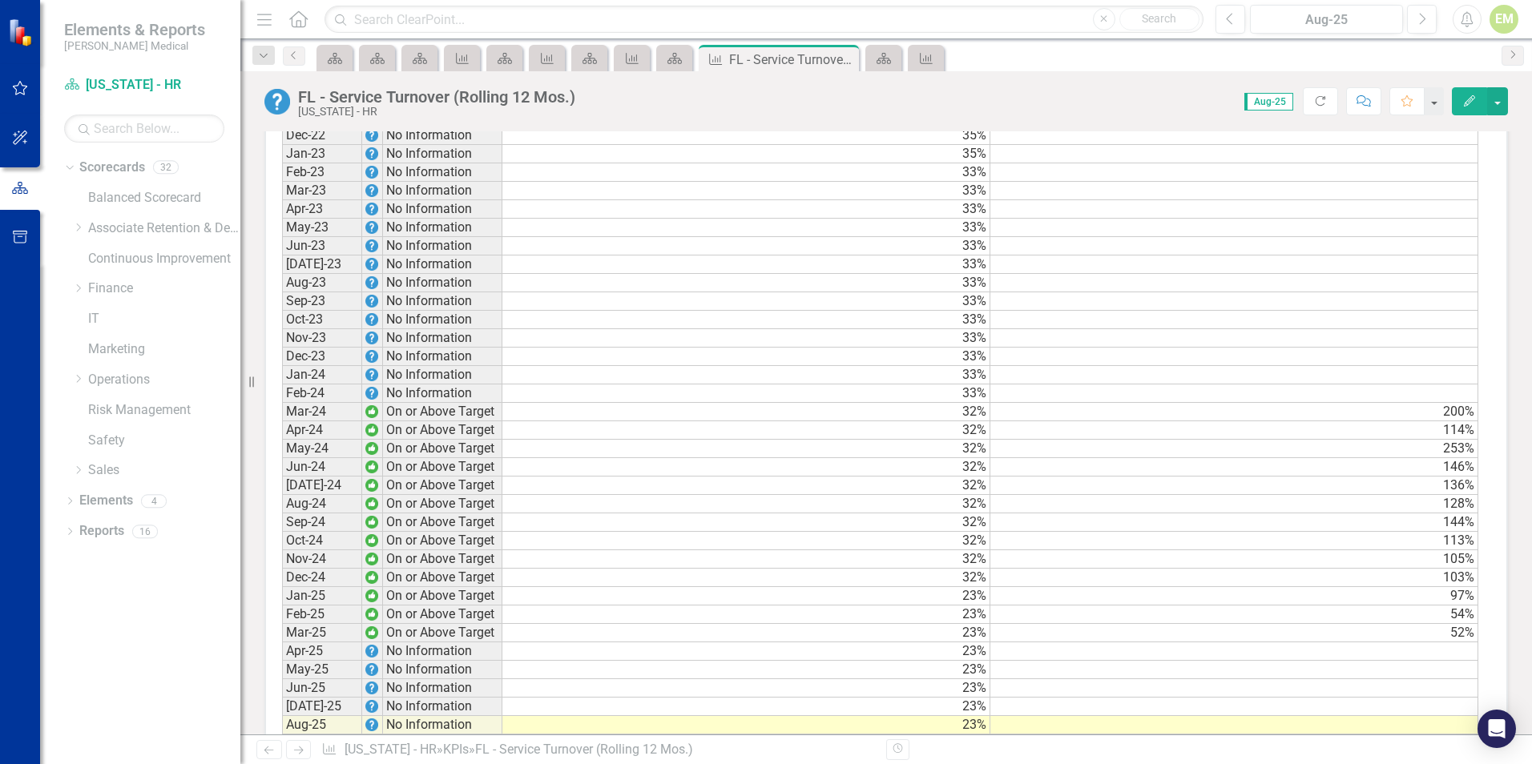
click at [1469, 661] on td at bounding box center [1234, 651] width 488 height 18
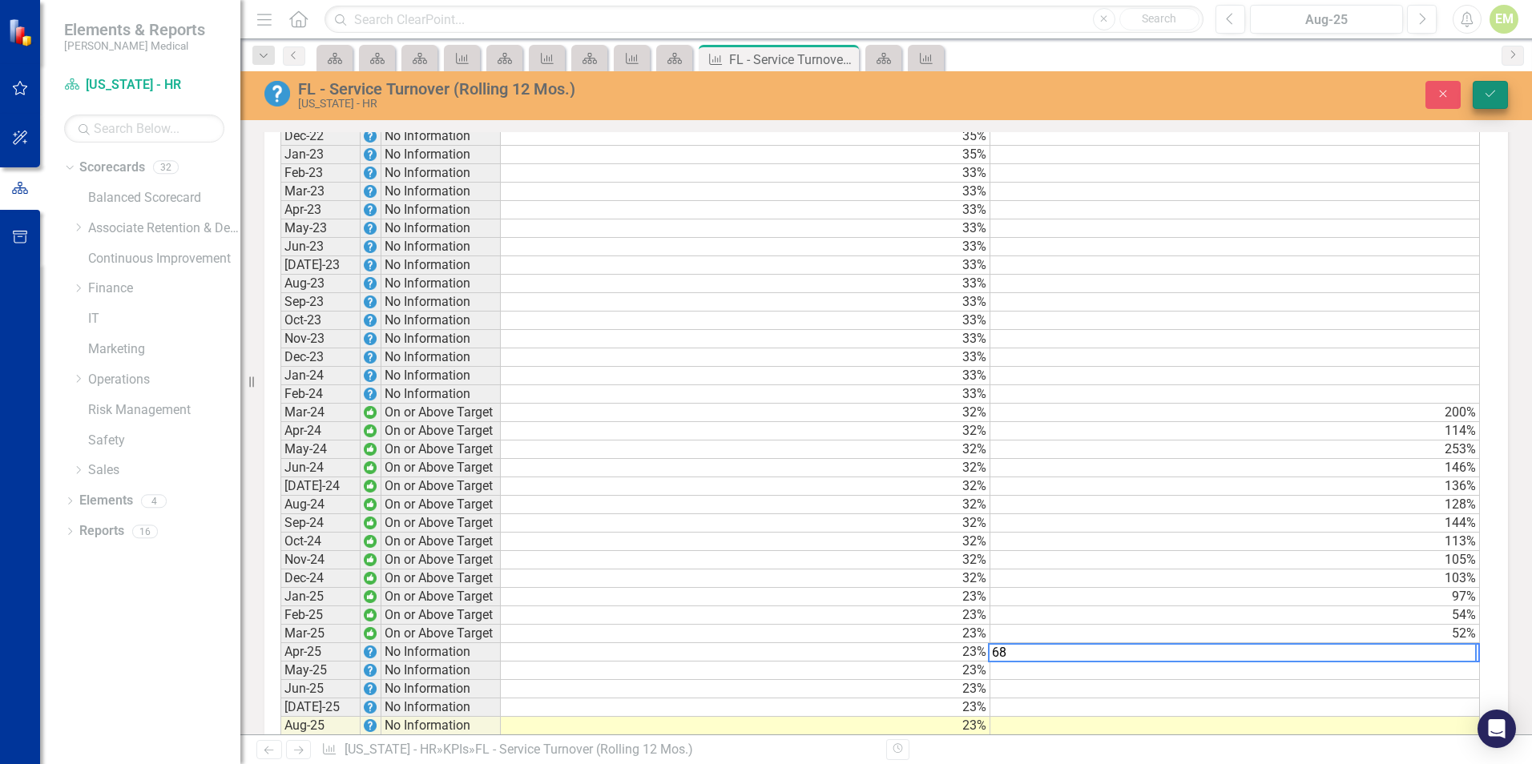
type textarea "68"
click at [1488, 97] on icon "submit" at bounding box center [1490, 94] width 10 height 6
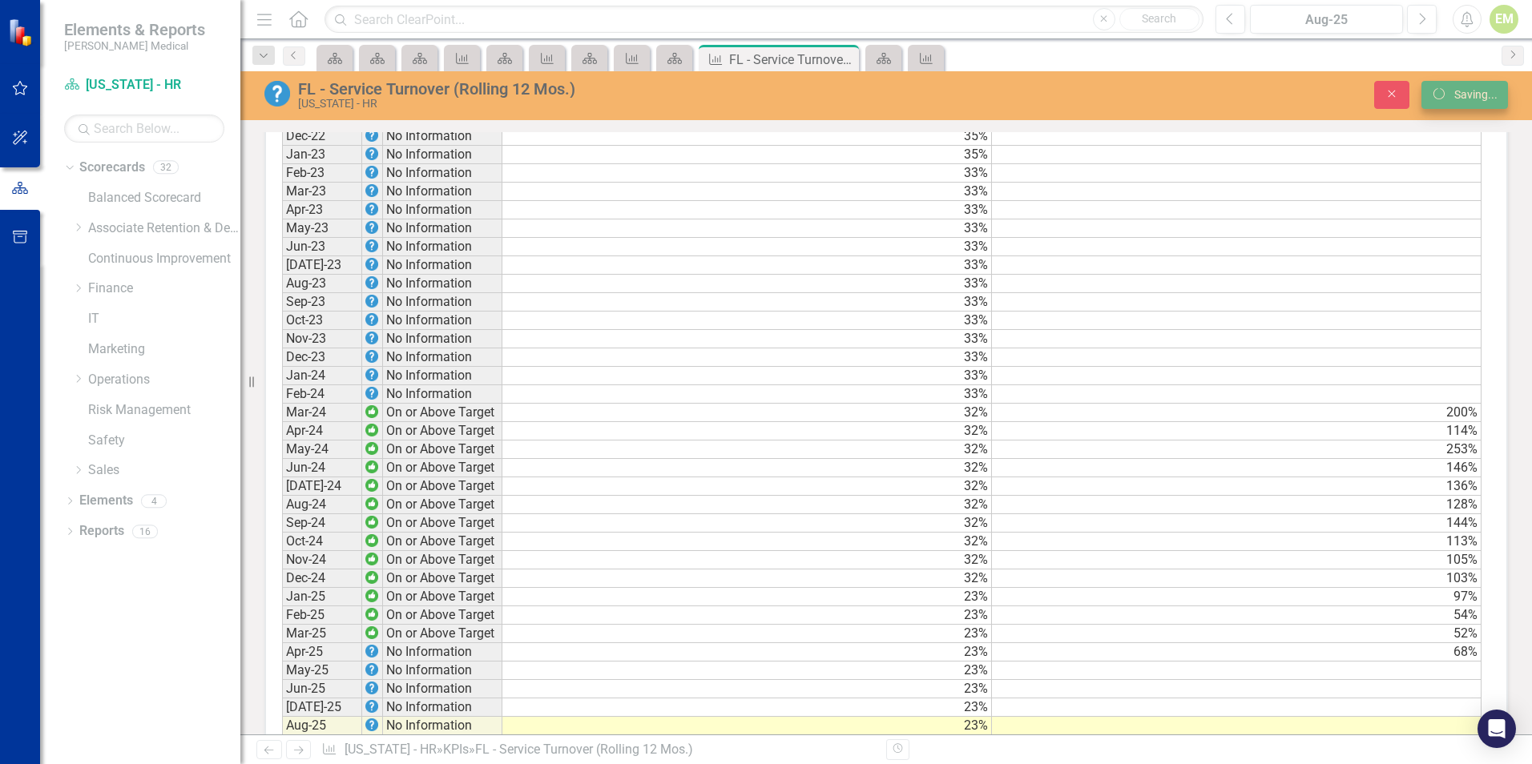
scroll to position [1282, 0]
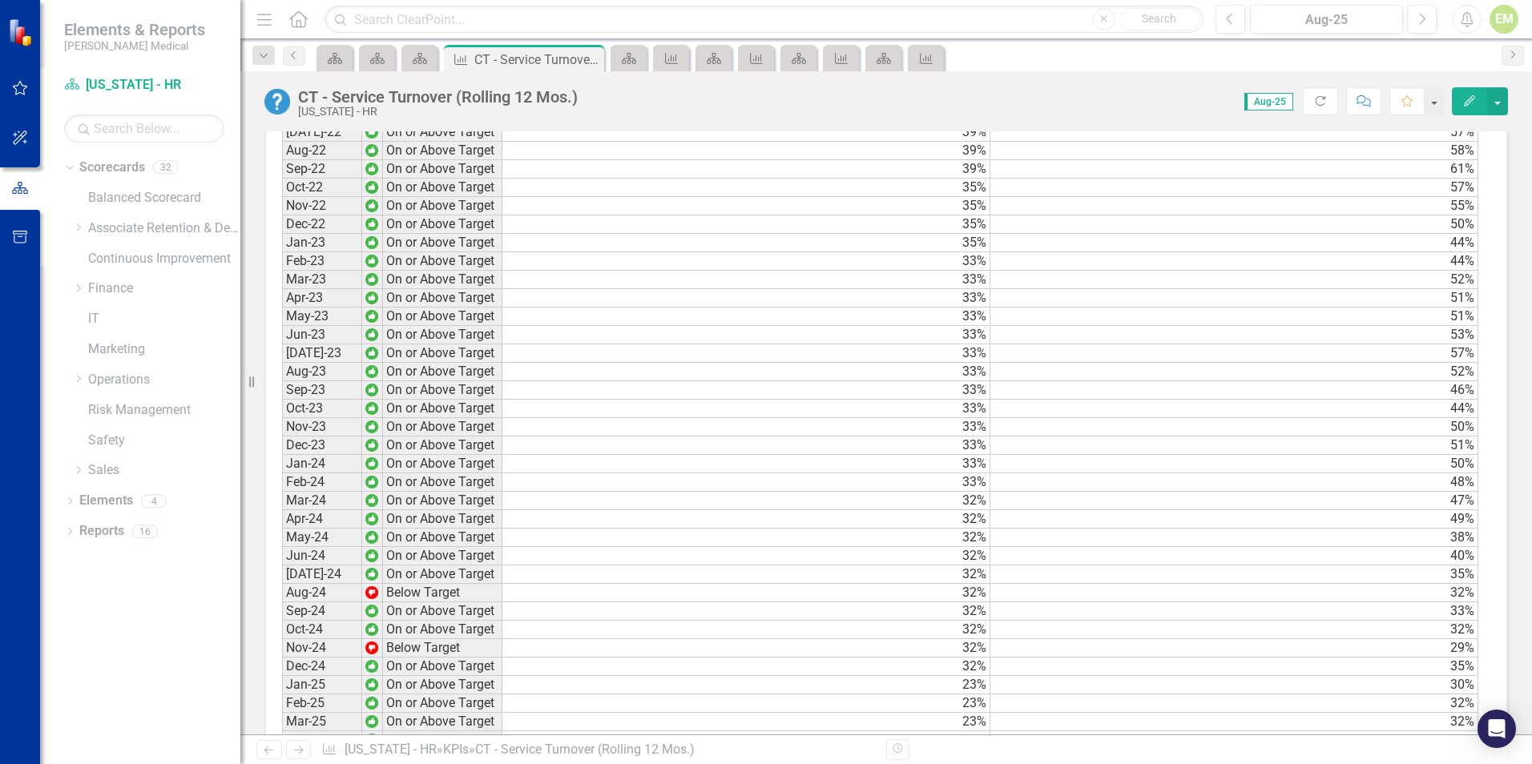
scroll to position [1362, 0]
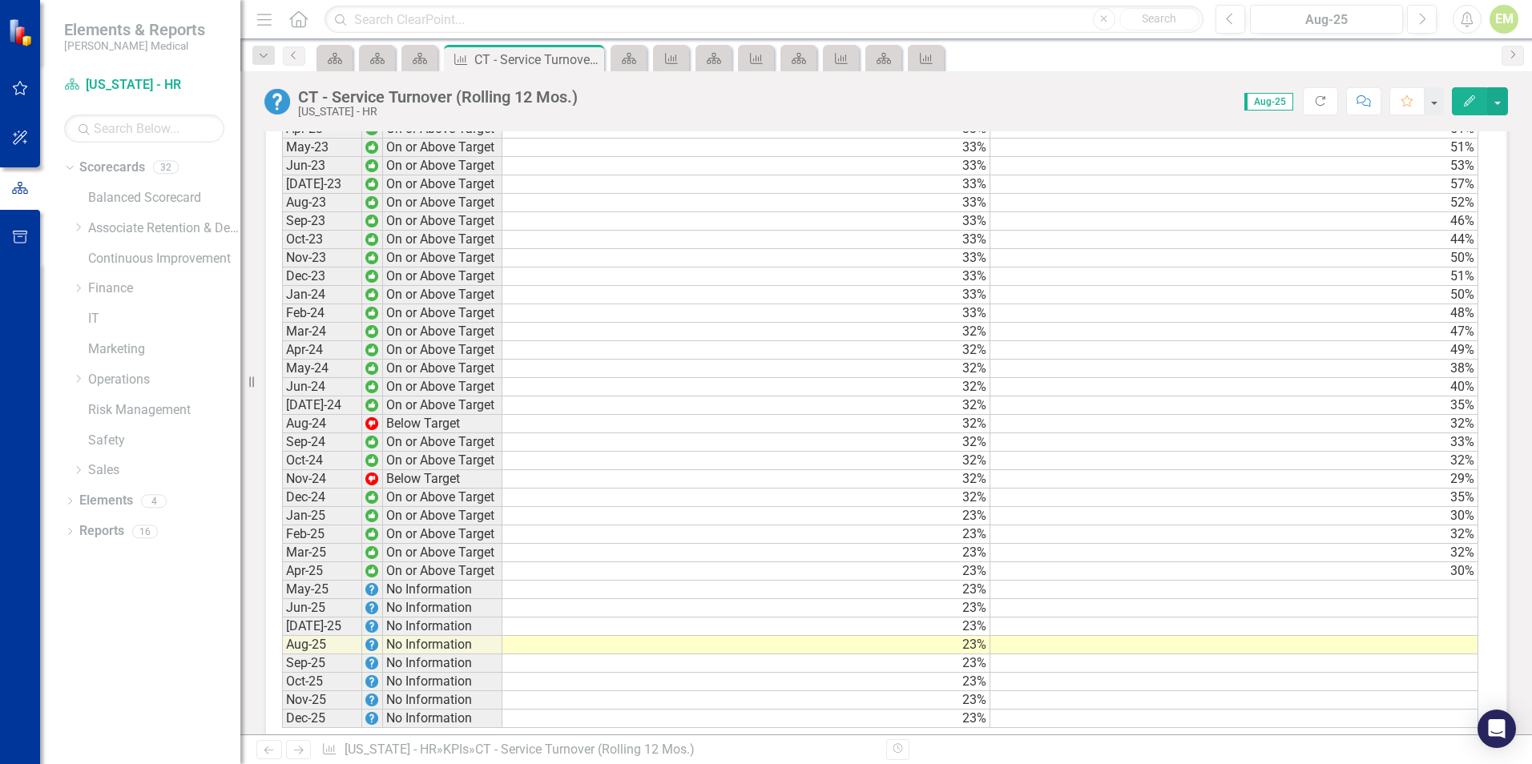
click at [1435, 598] on td at bounding box center [1234, 590] width 488 height 18
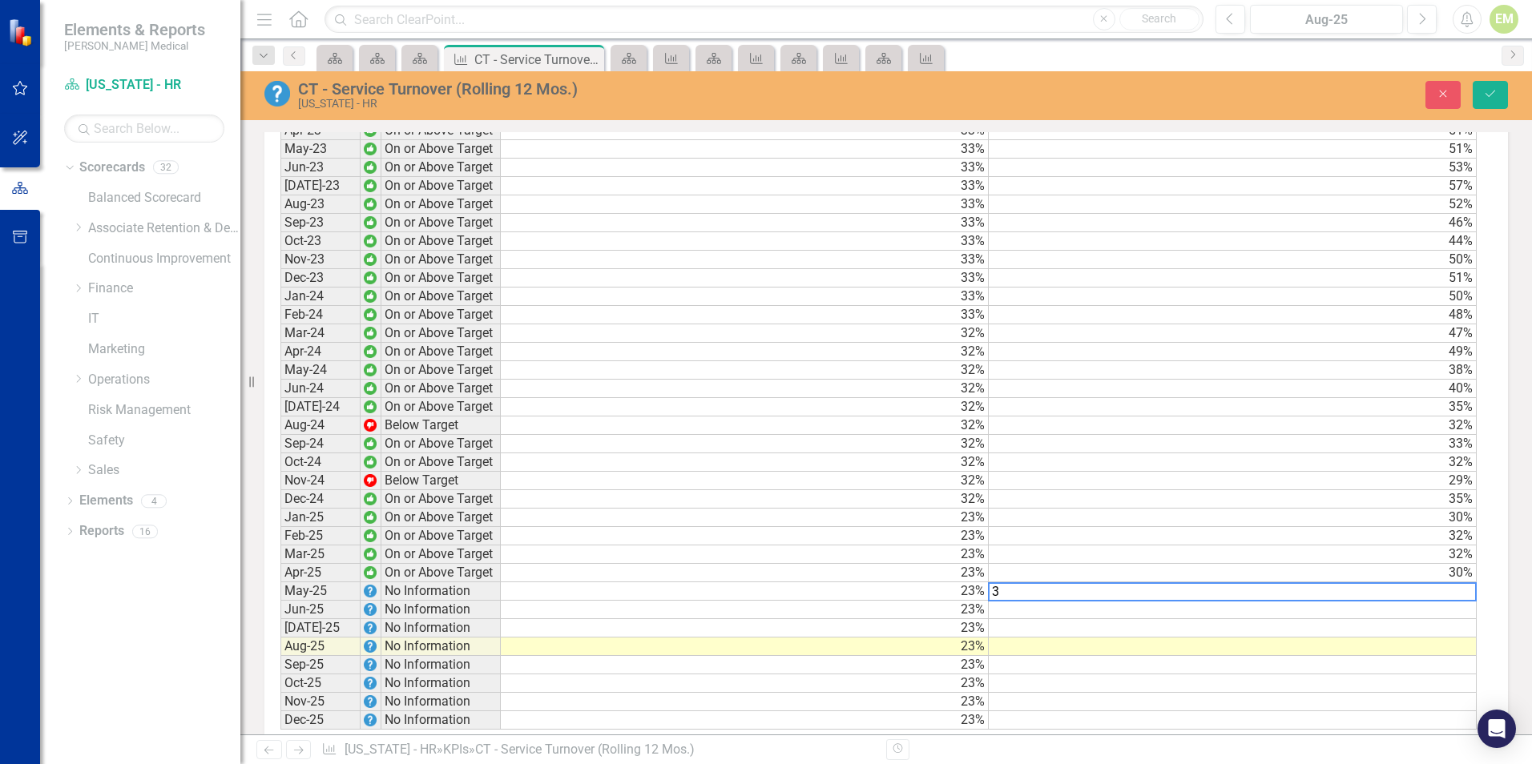
scroll to position [1363, 0]
type textarea "32"
click at [1480, 92] on button "Save" at bounding box center [1489, 95] width 35 height 28
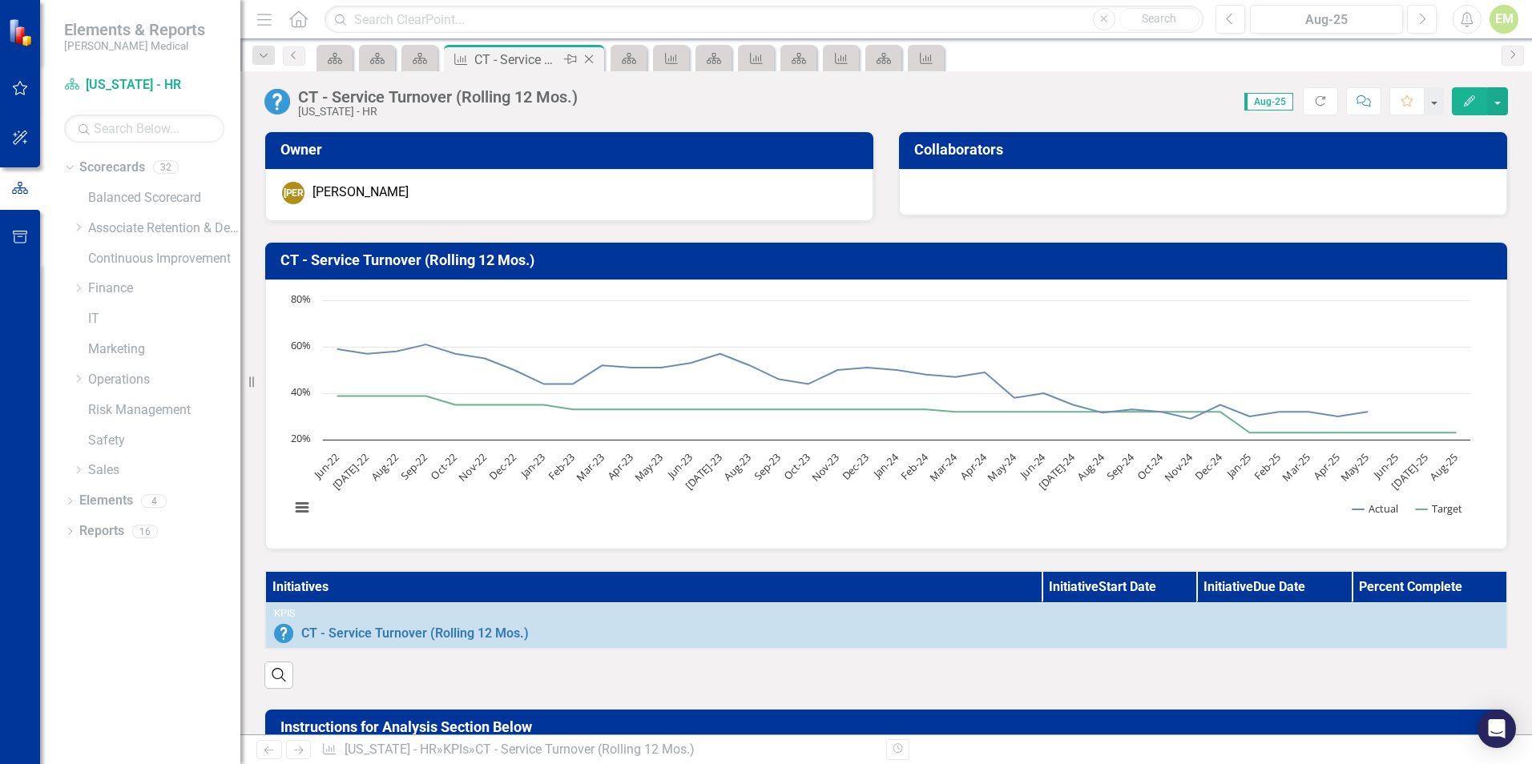
click at [590, 57] on icon "Close" at bounding box center [589, 59] width 16 height 13
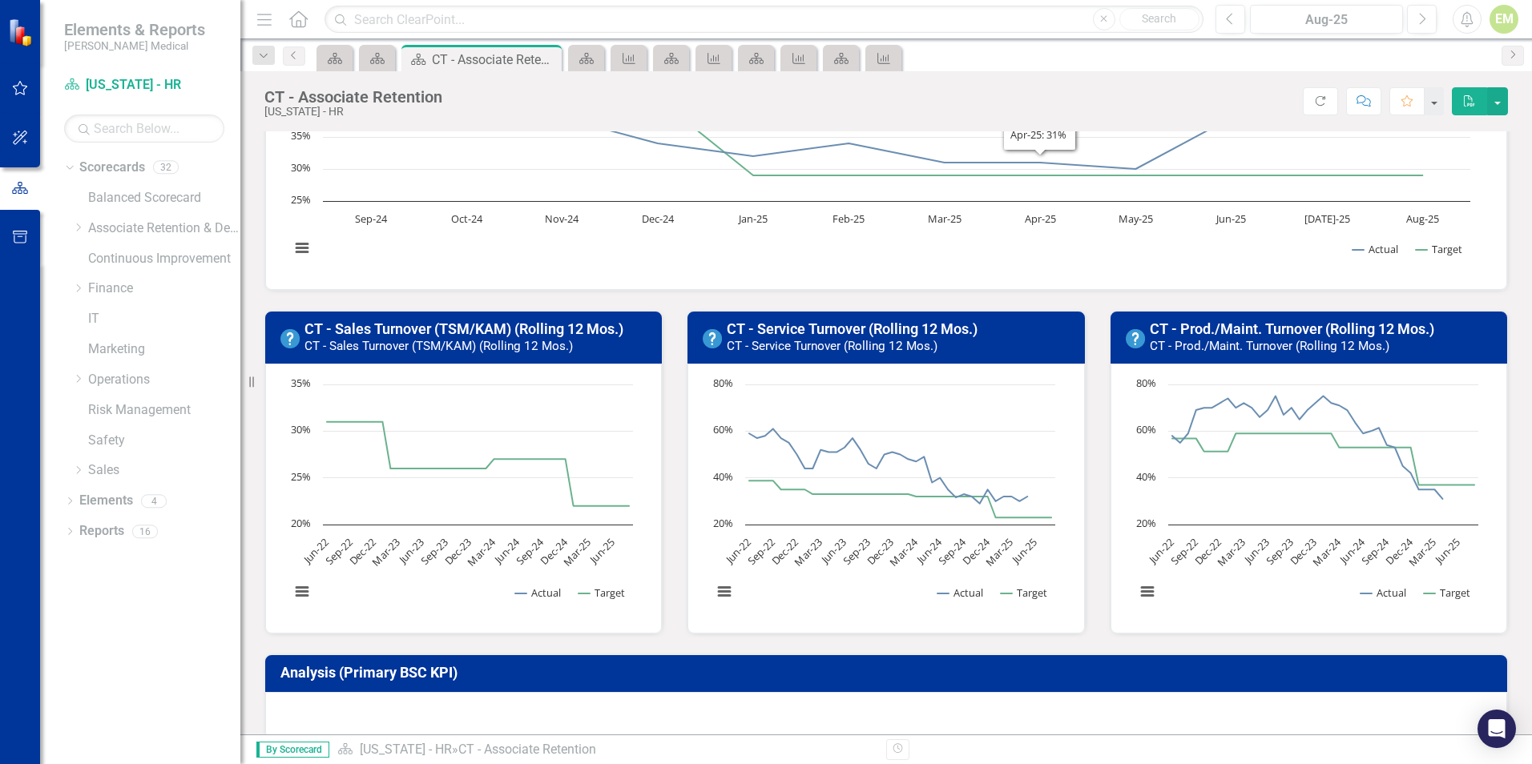
scroll to position [240, 0]
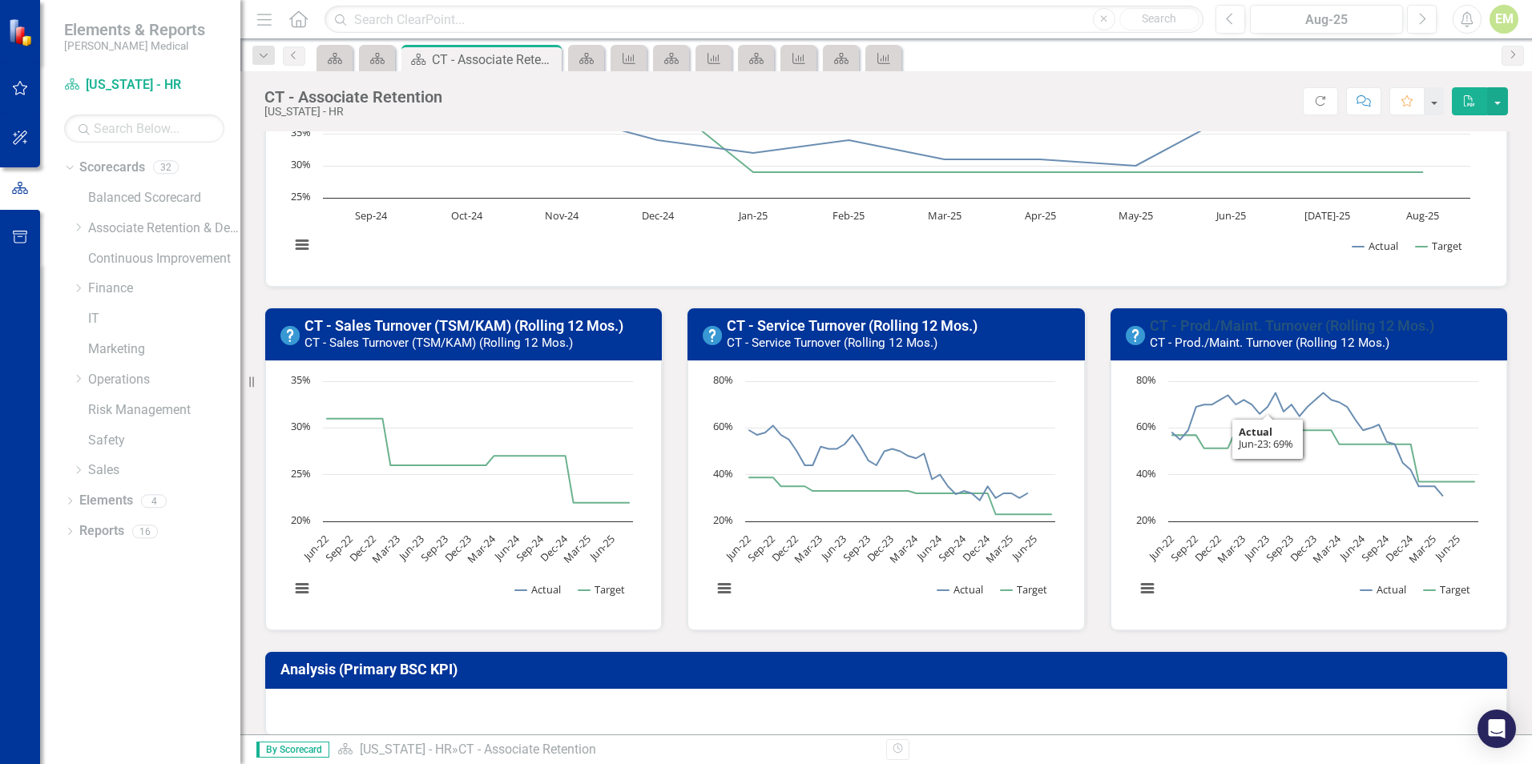
click at [1211, 322] on link "CT - Prod./Maint. Turnover (Rolling 12 Mos.)" at bounding box center [1291, 325] width 284 height 17
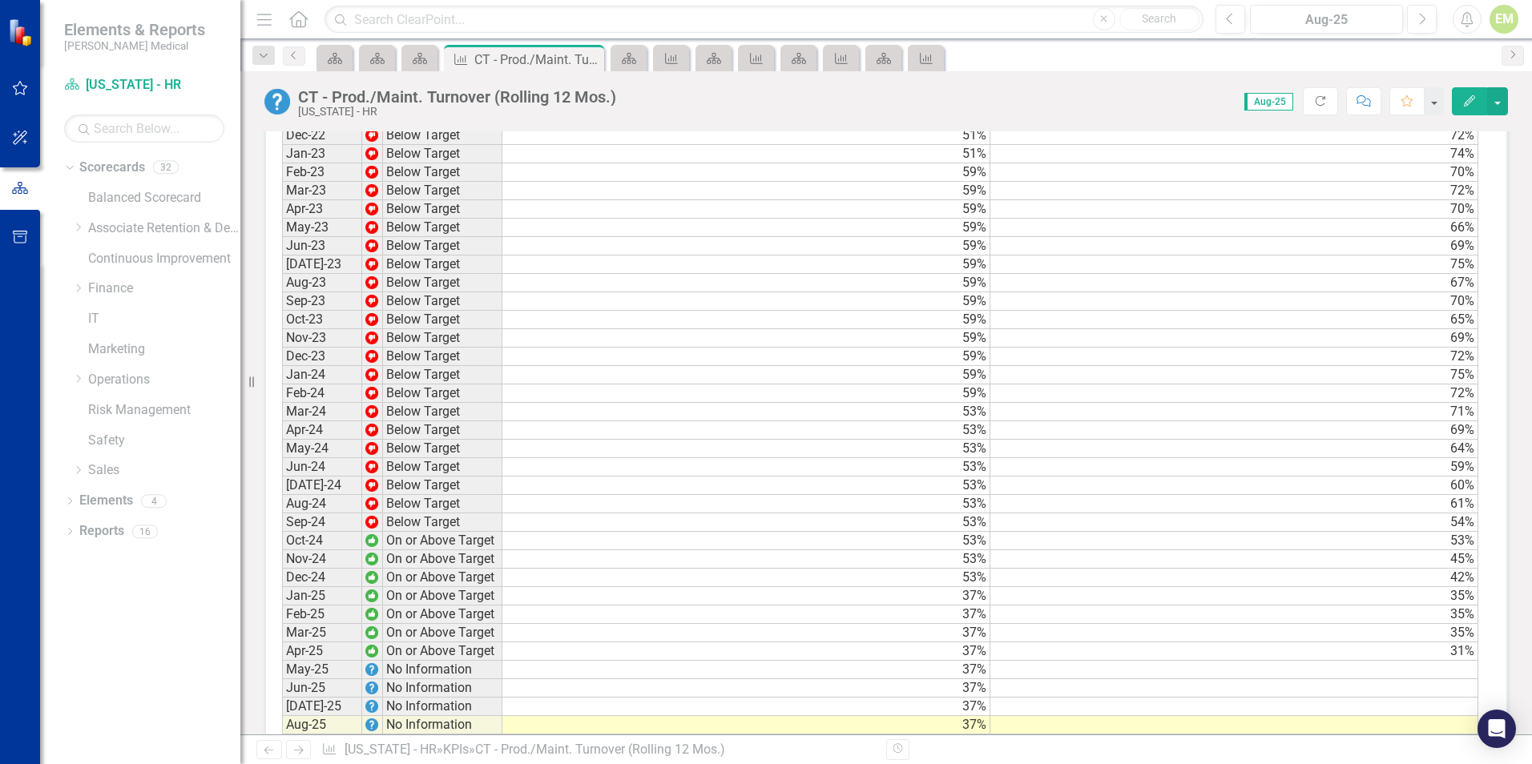
scroll to position [1409, 0]
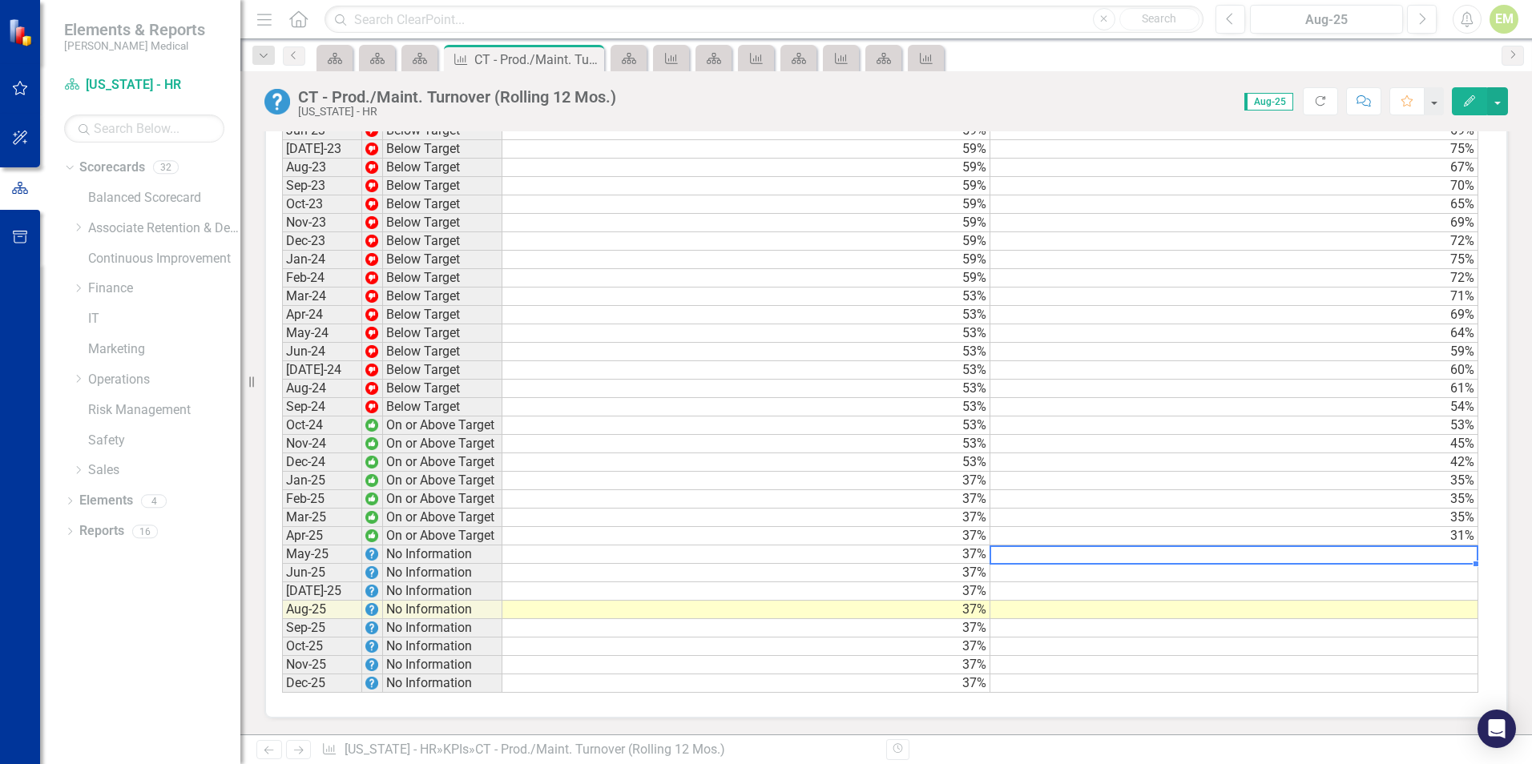
click at [1418, 550] on td at bounding box center [1234, 555] width 488 height 18
click at [1418, 538] on td "31%" at bounding box center [1234, 536] width 488 height 18
click at [1126, 551] on td at bounding box center [1234, 555] width 488 height 18
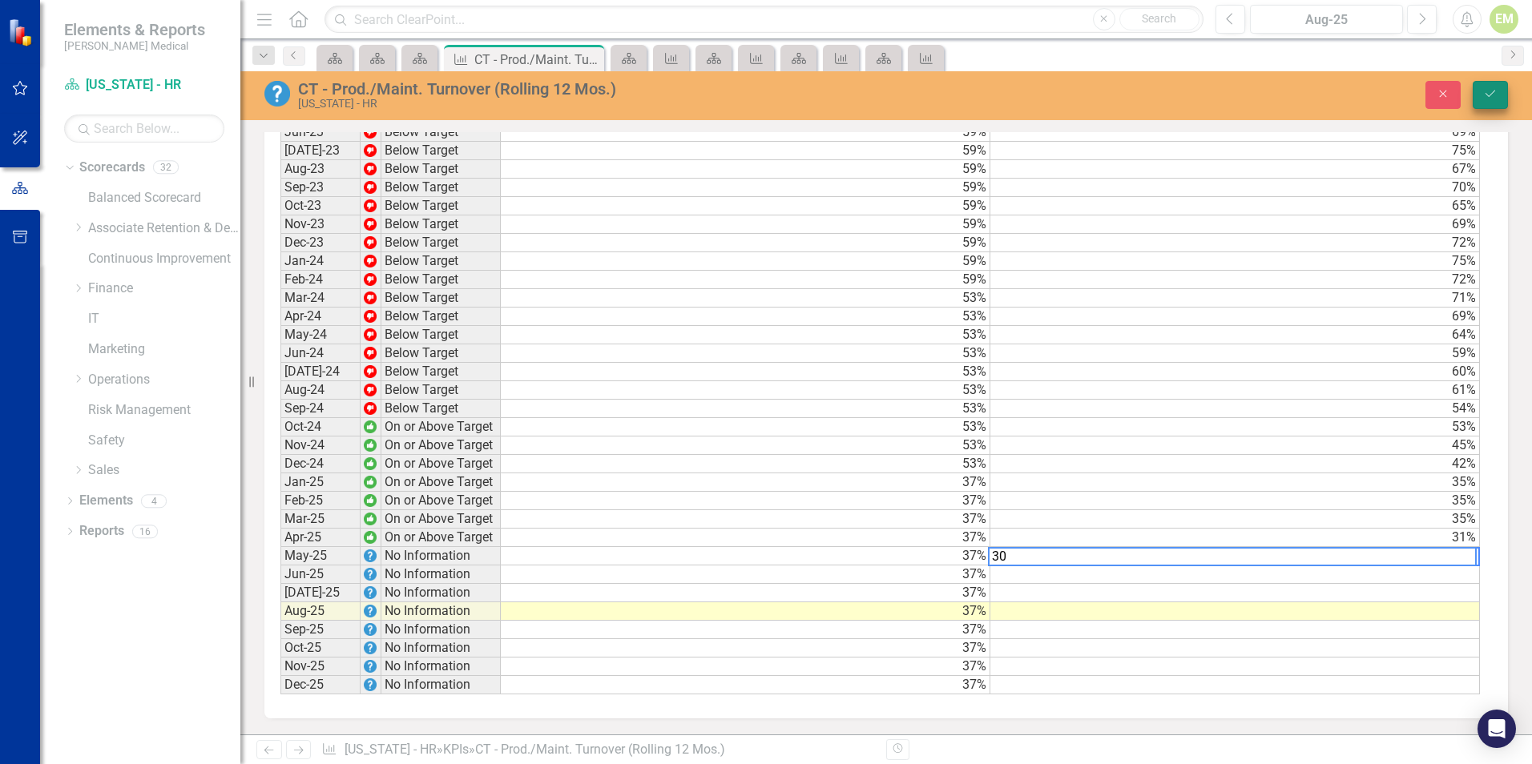
type textarea "30"
click at [1493, 92] on icon "submit" at bounding box center [1490, 94] width 10 height 6
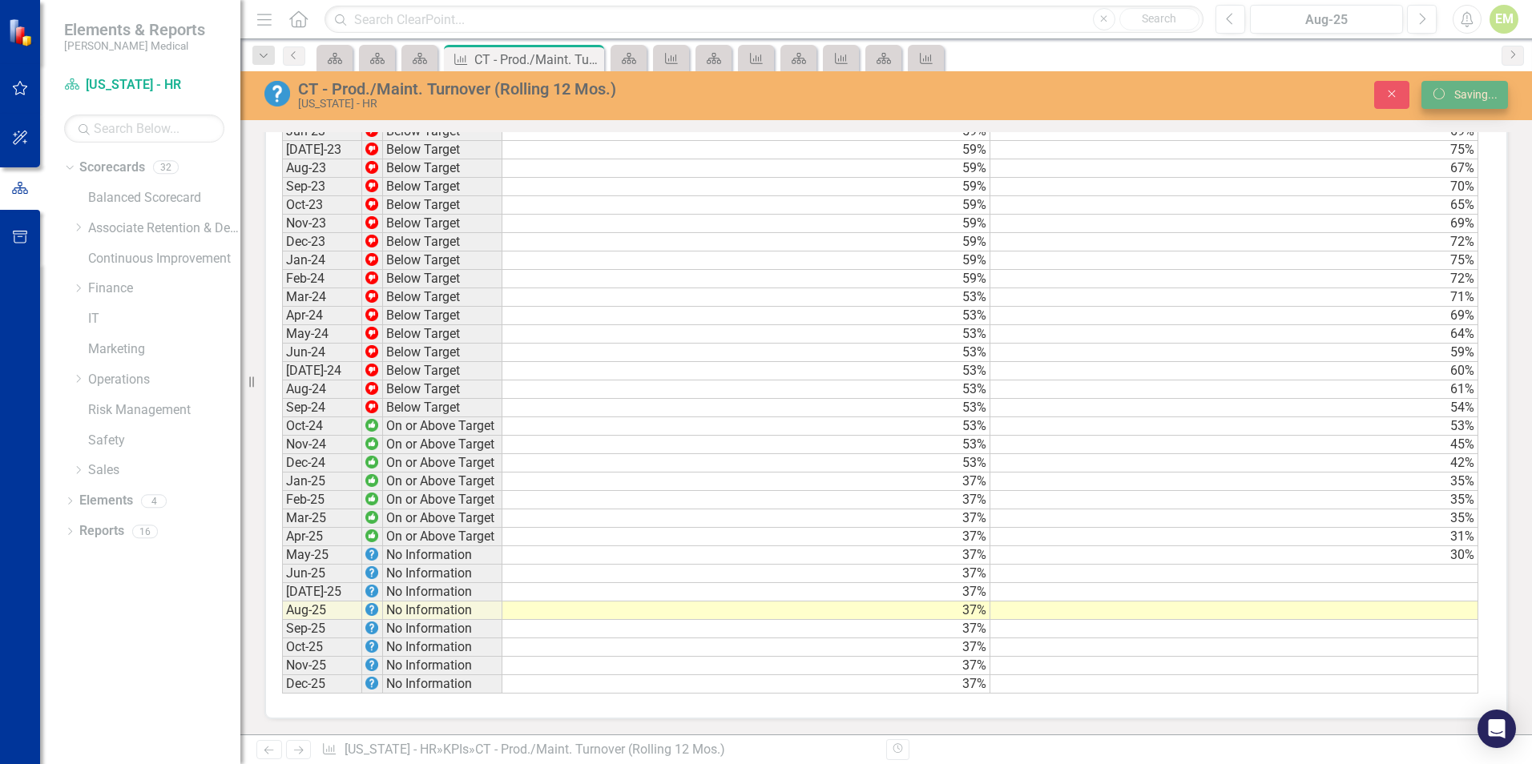
scroll to position [1408, 0]
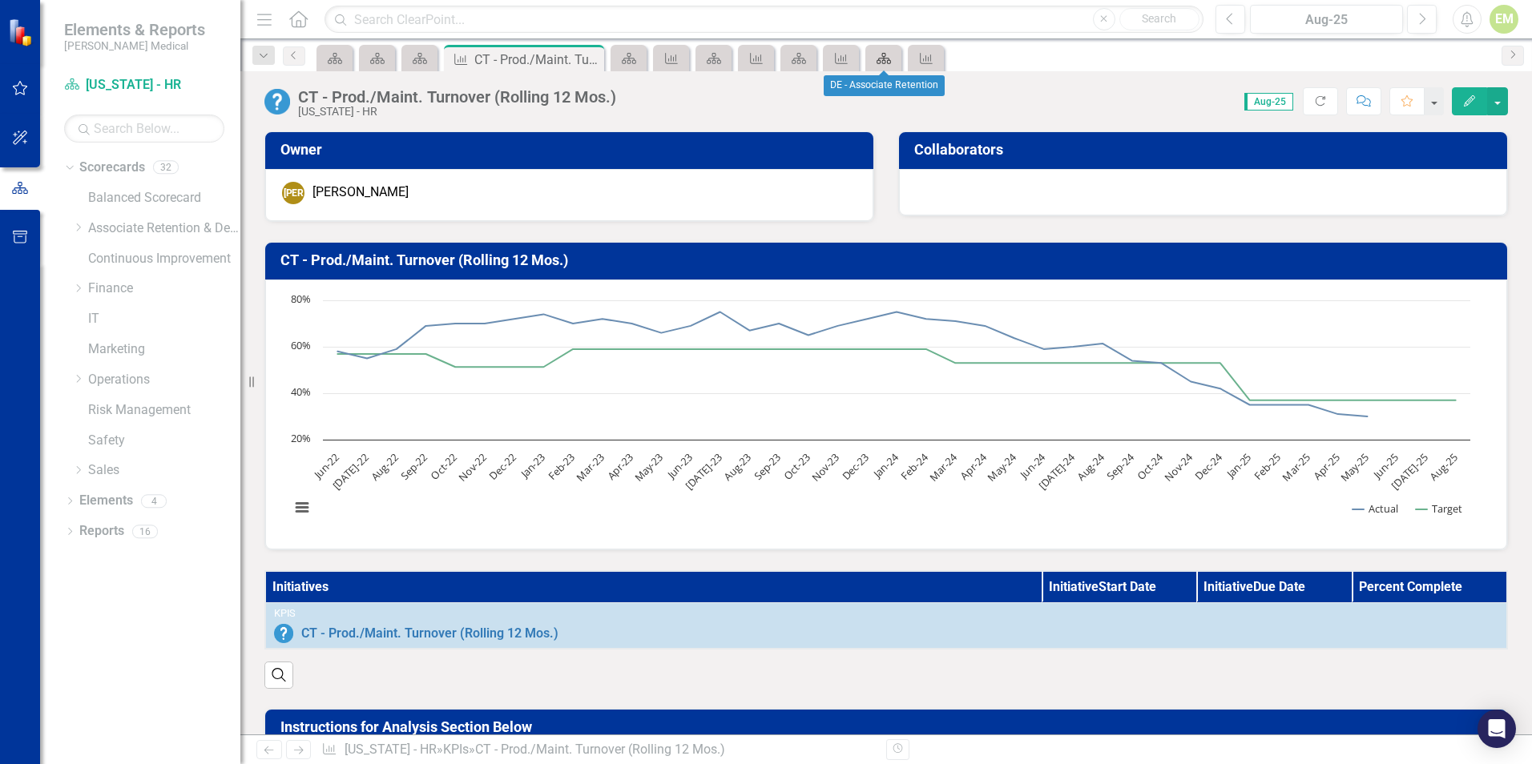
click at [884, 58] on icon at bounding box center [883, 58] width 14 height 11
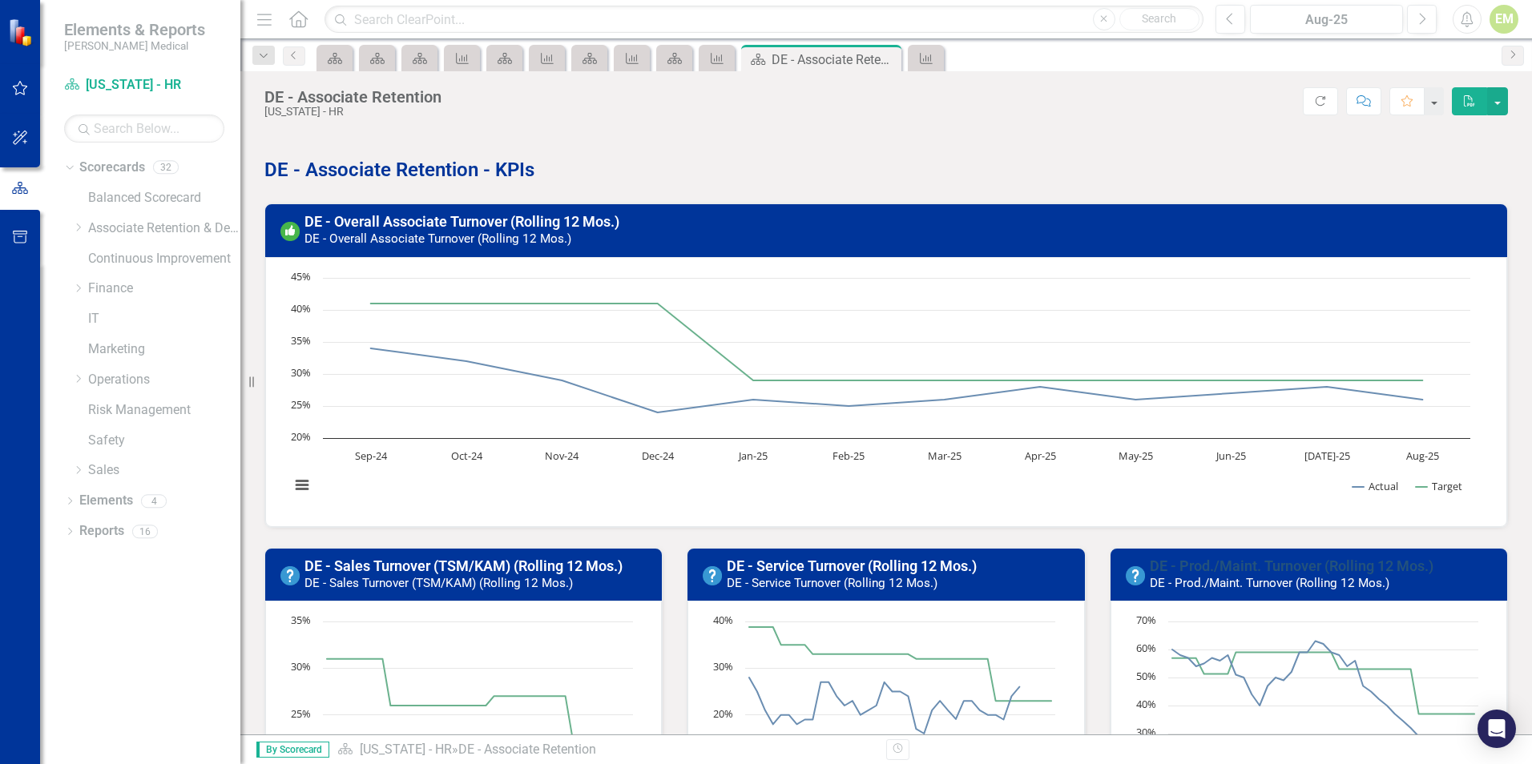
click at [1252, 558] on link "DE - Prod./Maint. Turnover (Rolling 12 Mos.)" at bounding box center [1291, 566] width 284 height 17
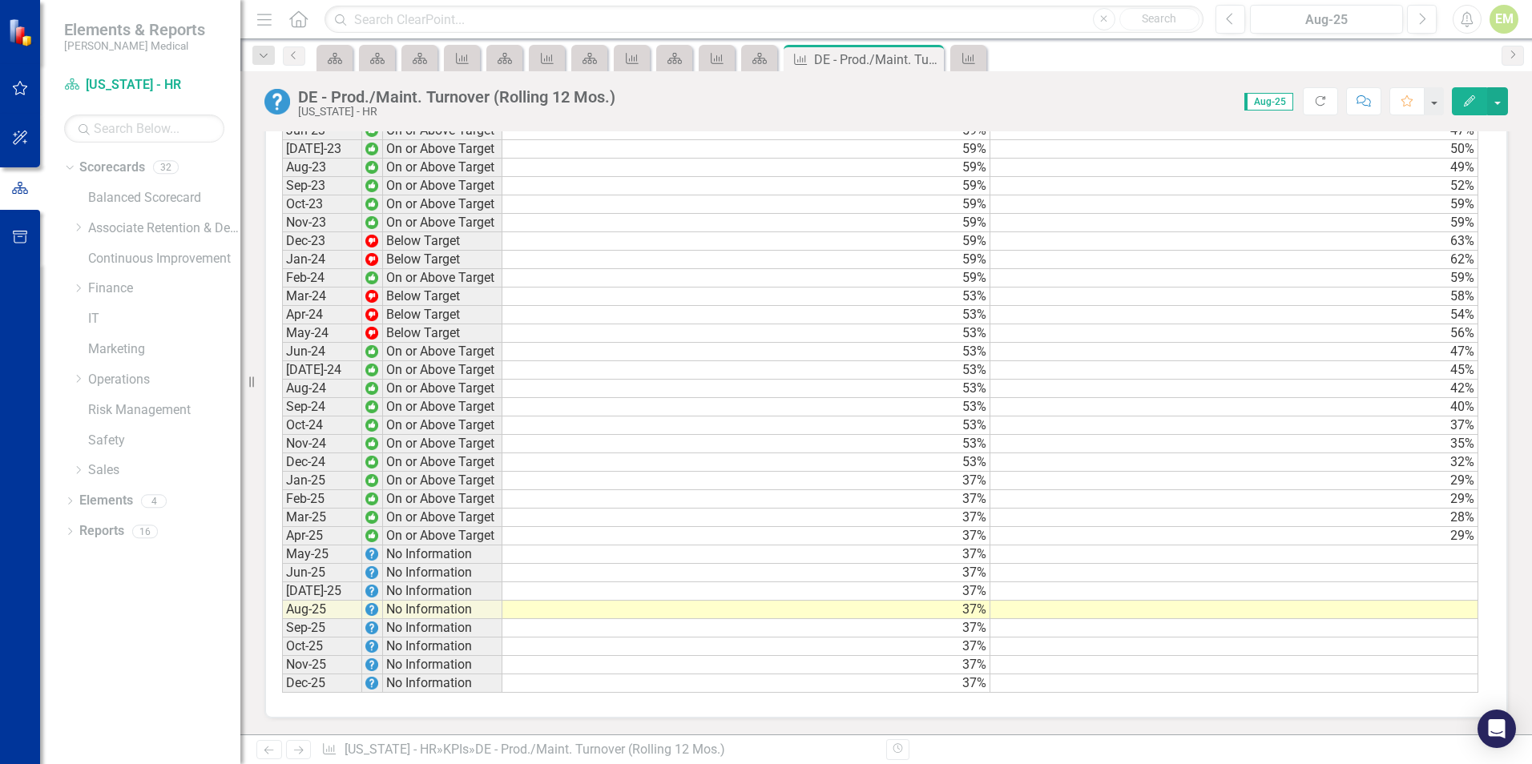
scroll to position [1409, 0]
click at [1289, 551] on td at bounding box center [1234, 555] width 488 height 18
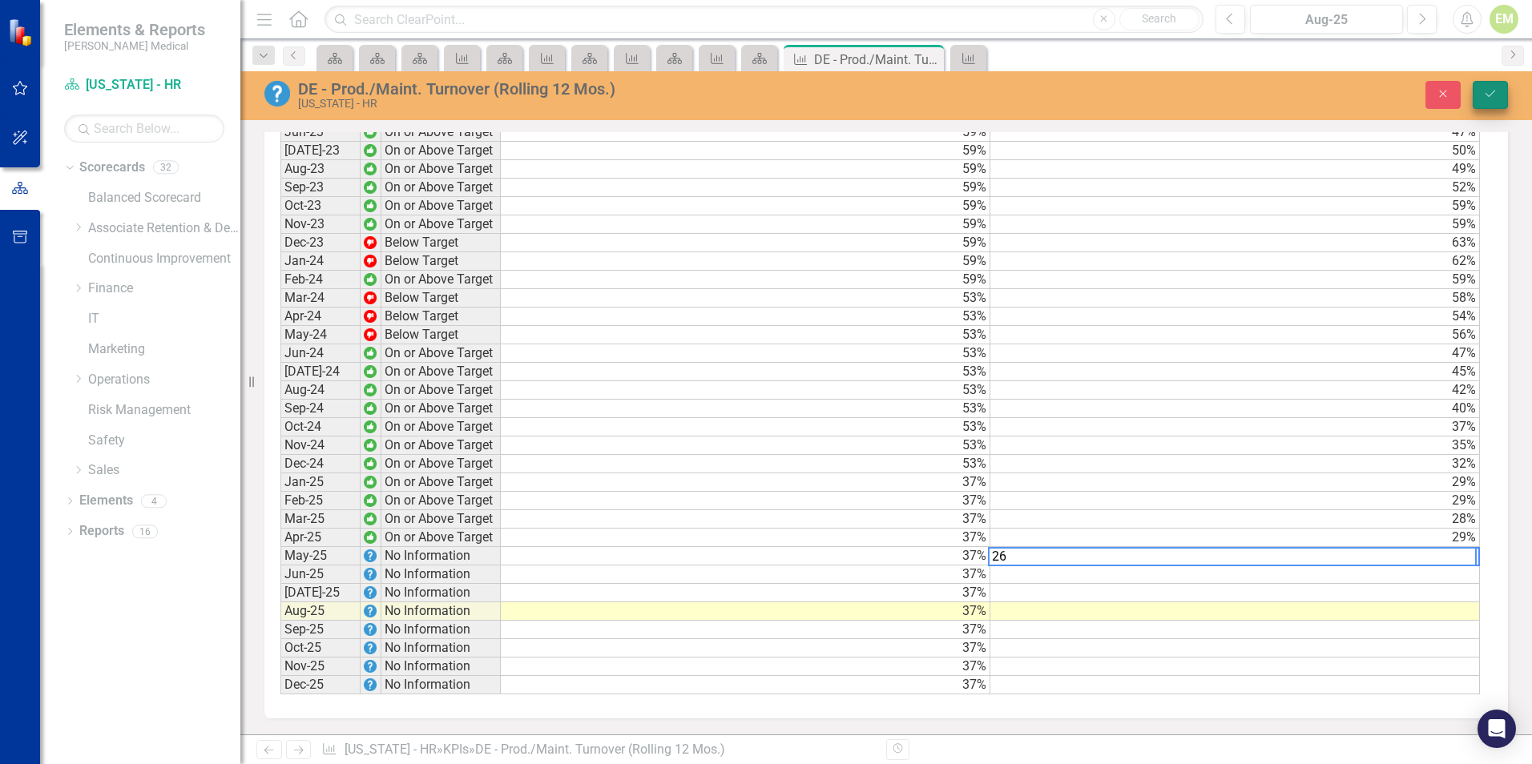
type textarea "26"
click at [1489, 100] on button "Save" at bounding box center [1489, 95] width 35 height 28
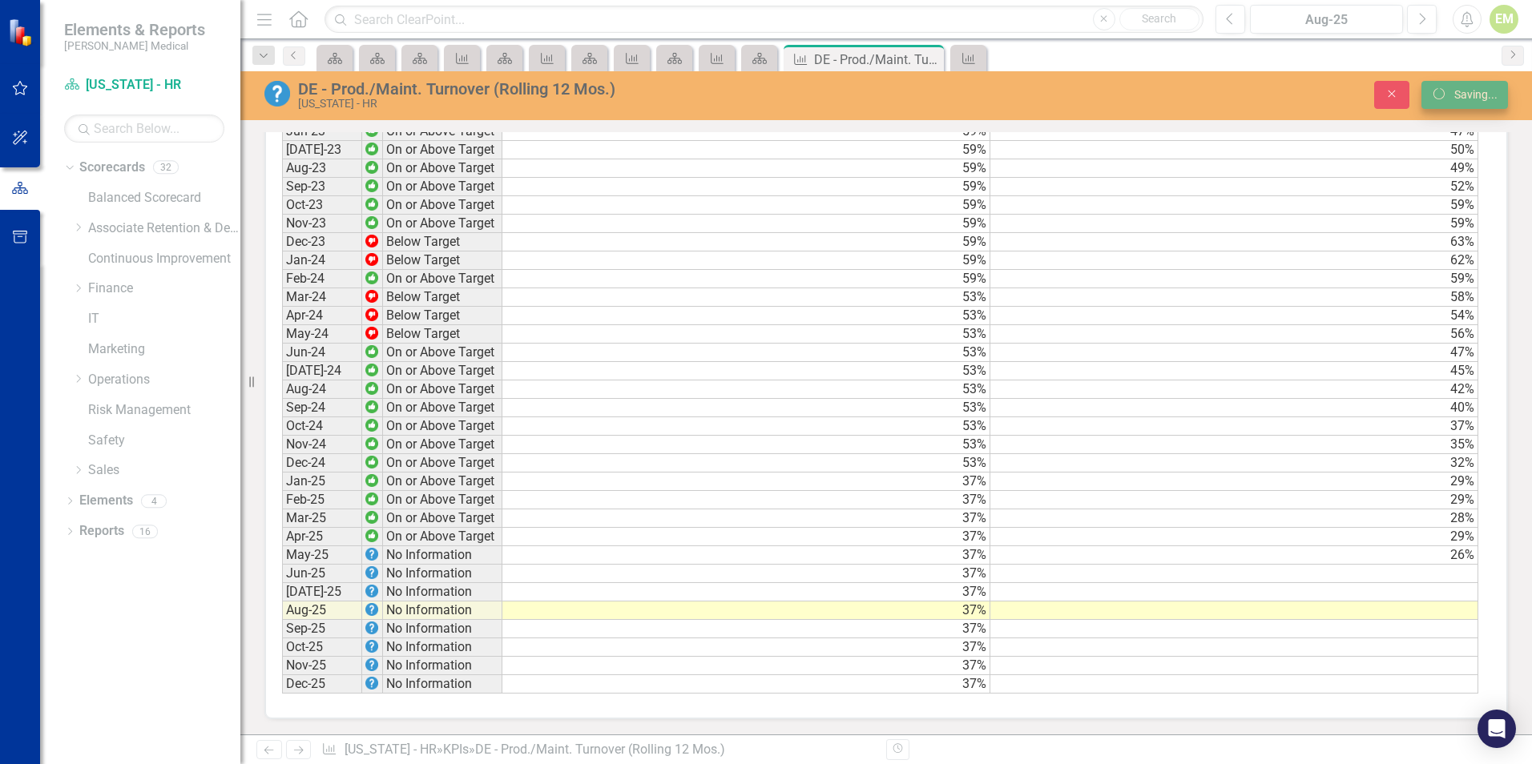
scroll to position [0, 0]
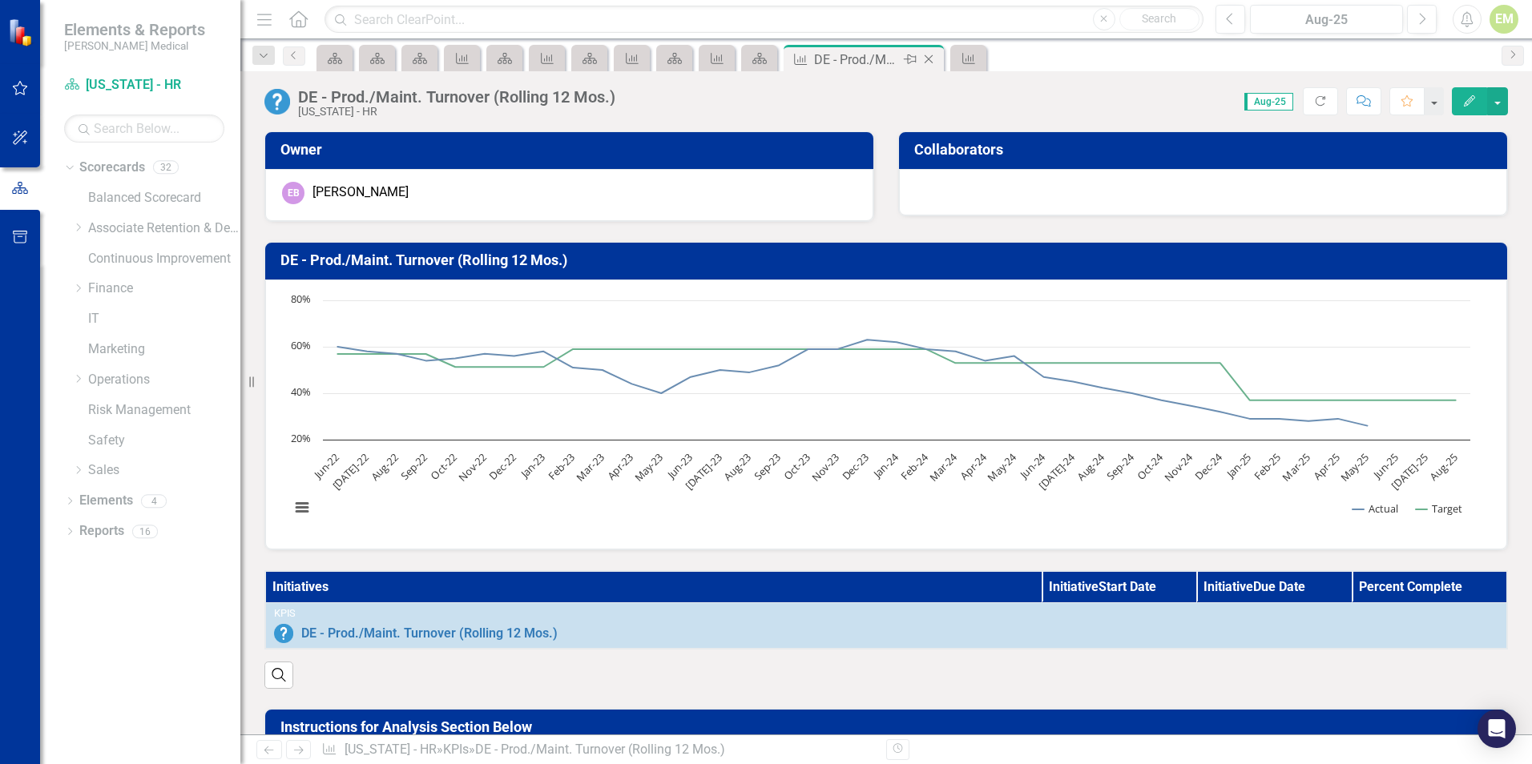
click at [928, 62] on icon "Close" at bounding box center [928, 59] width 16 height 13
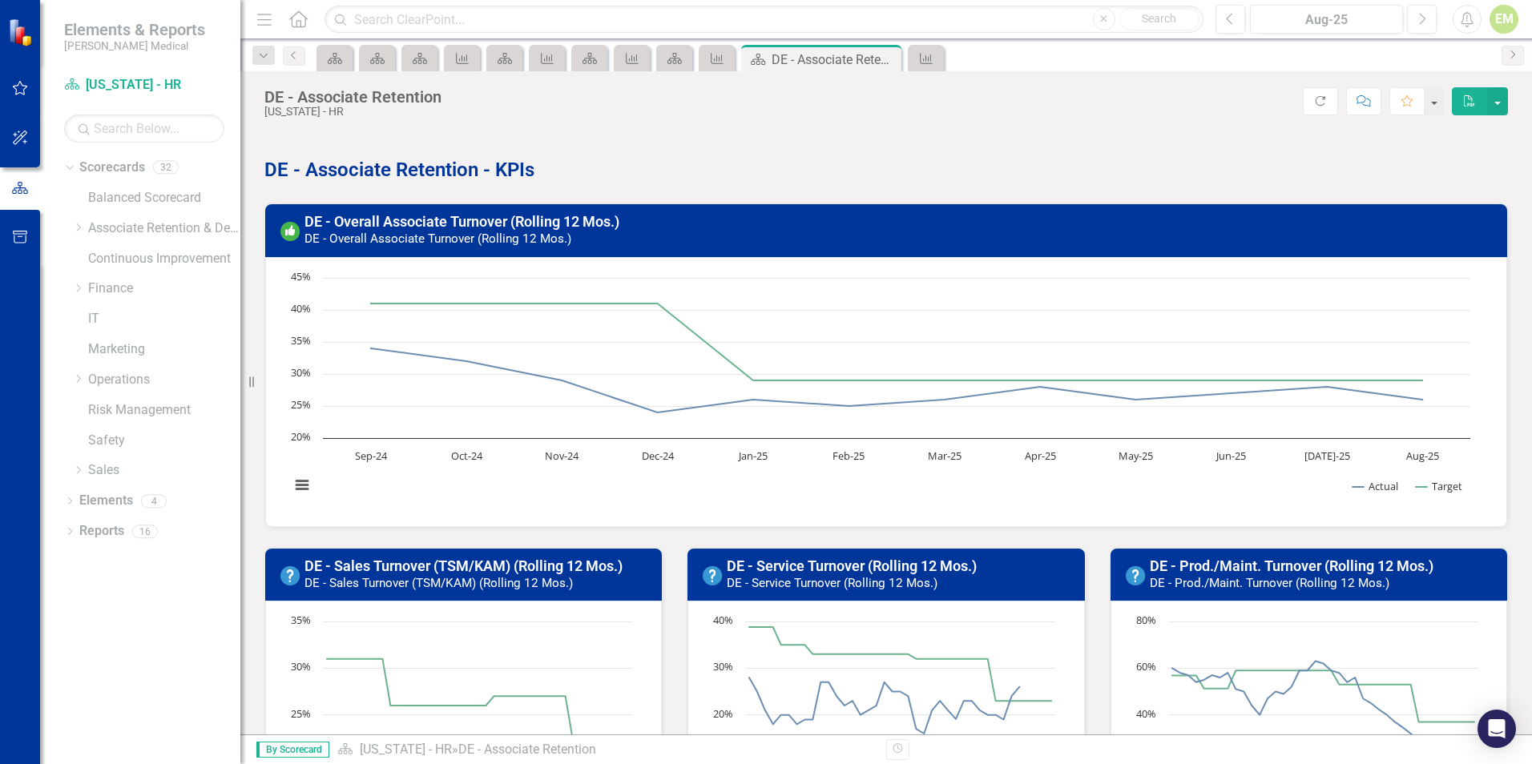
click at [828, 553] on div "DE - Service Turnover (Rolling 12 Mos.) DE - Service Turnover (Rolling 12 Mos.)" at bounding box center [885, 575] width 397 height 53
click at [827, 559] on link "DE - Service Turnover (Rolling 12 Mos.)" at bounding box center [852, 566] width 250 height 17
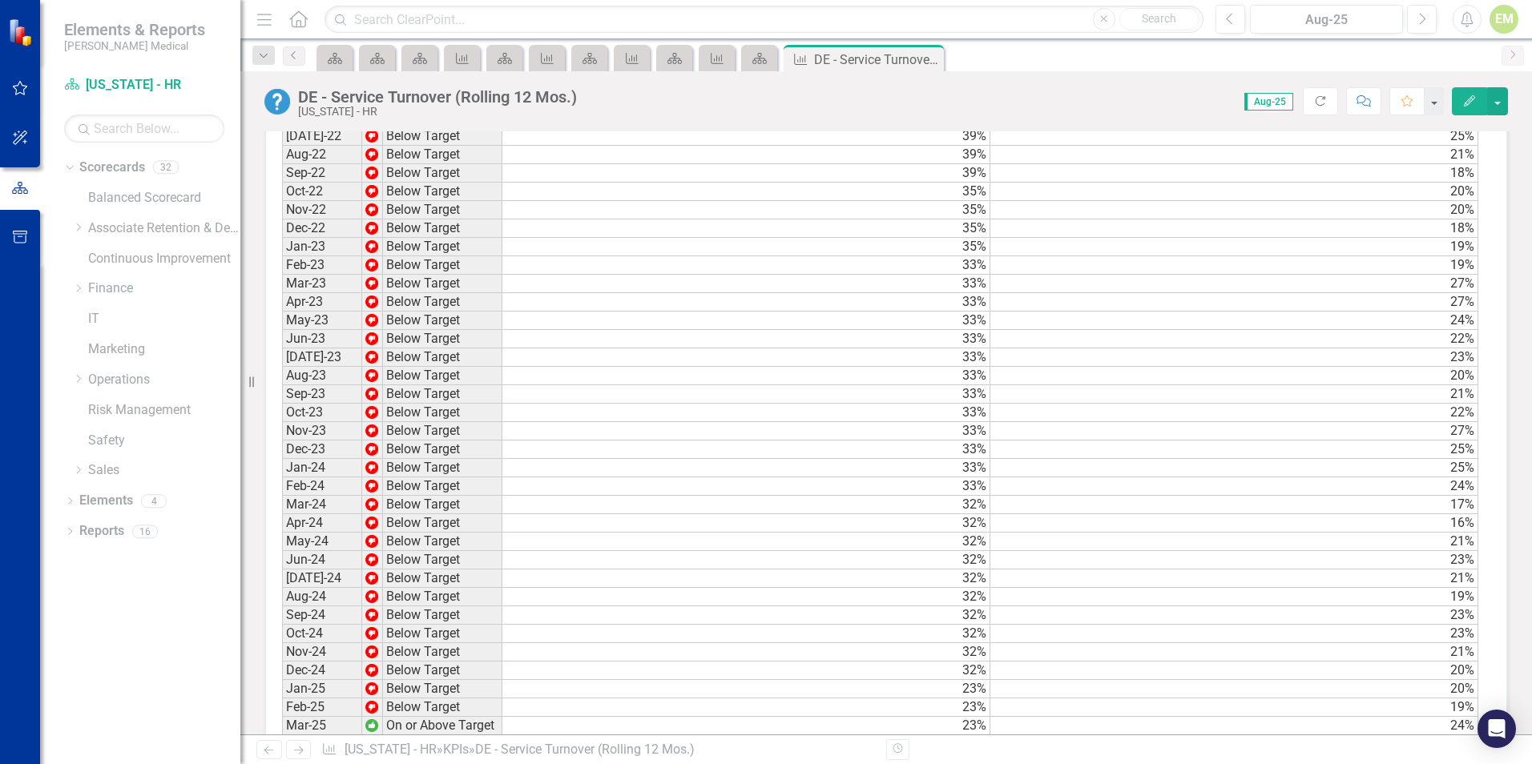
scroll to position [1409, 0]
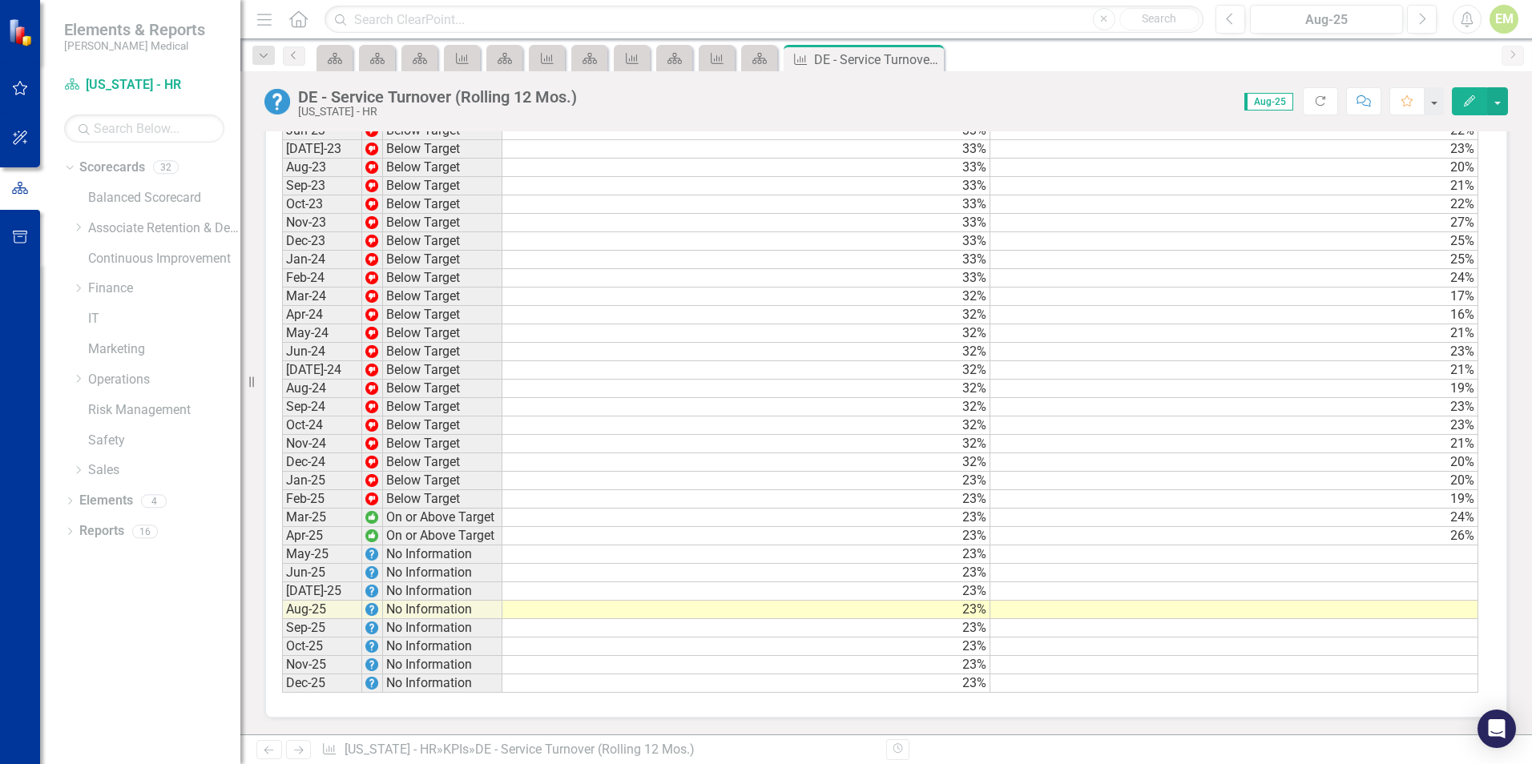
click at [1452, 556] on td at bounding box center [1234, 555] width 488 height 18
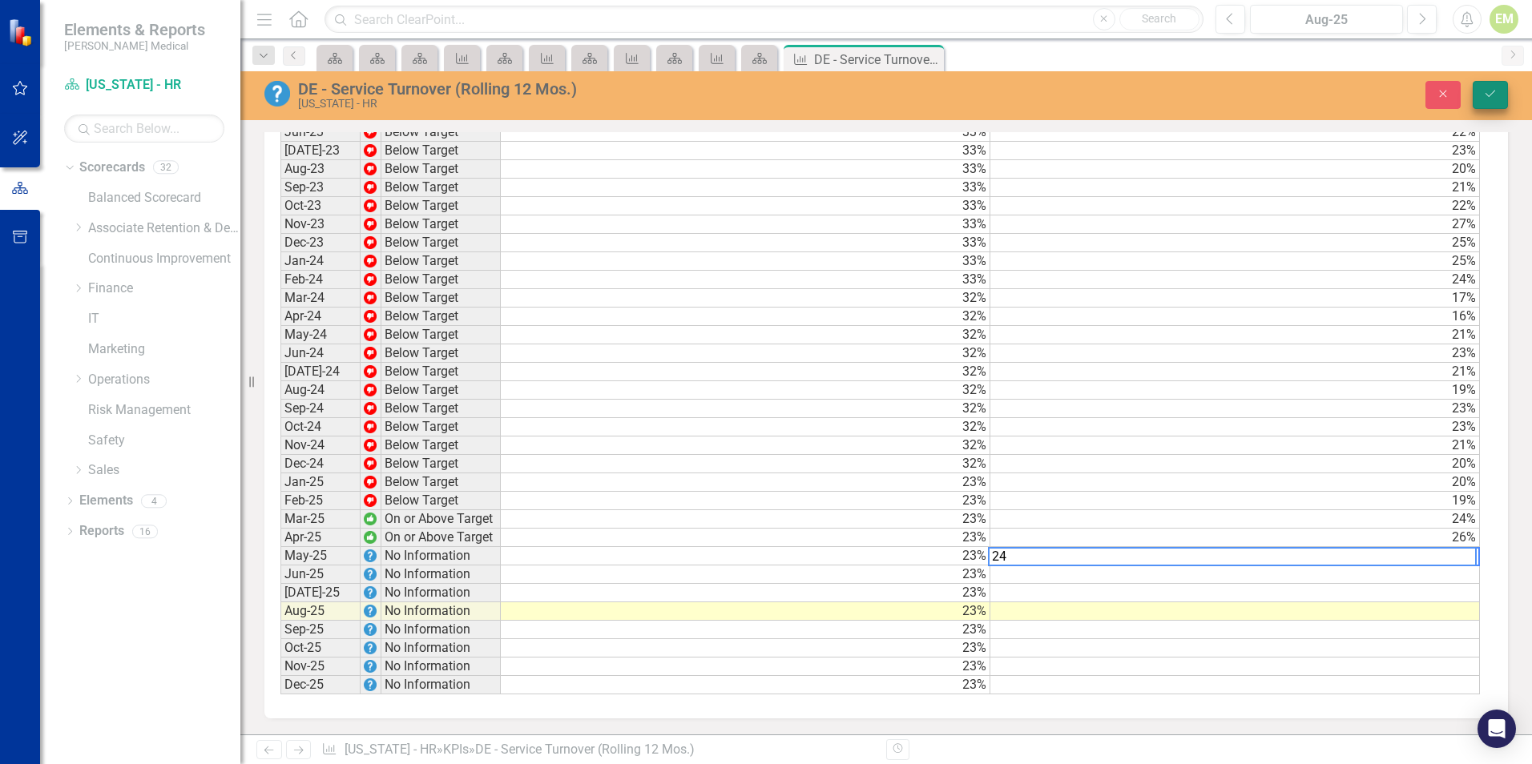
type textarea "24"
click at [1499, 93] on button "Save" at bounding box center [1489, 95] width 35 height 28
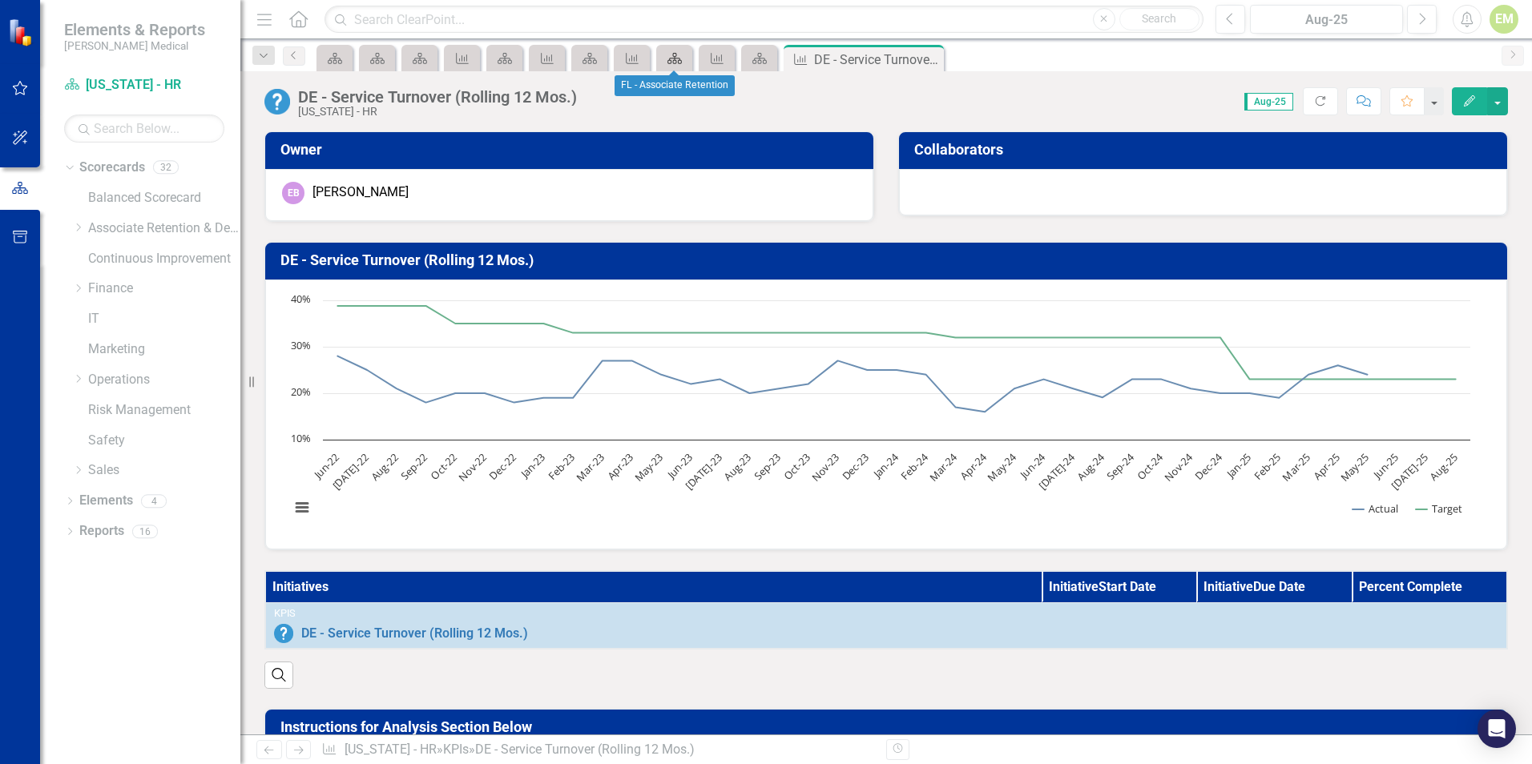
click at [667, 59] on icon "Scorecard" at bounding box center [674, 58] width 16 height 13
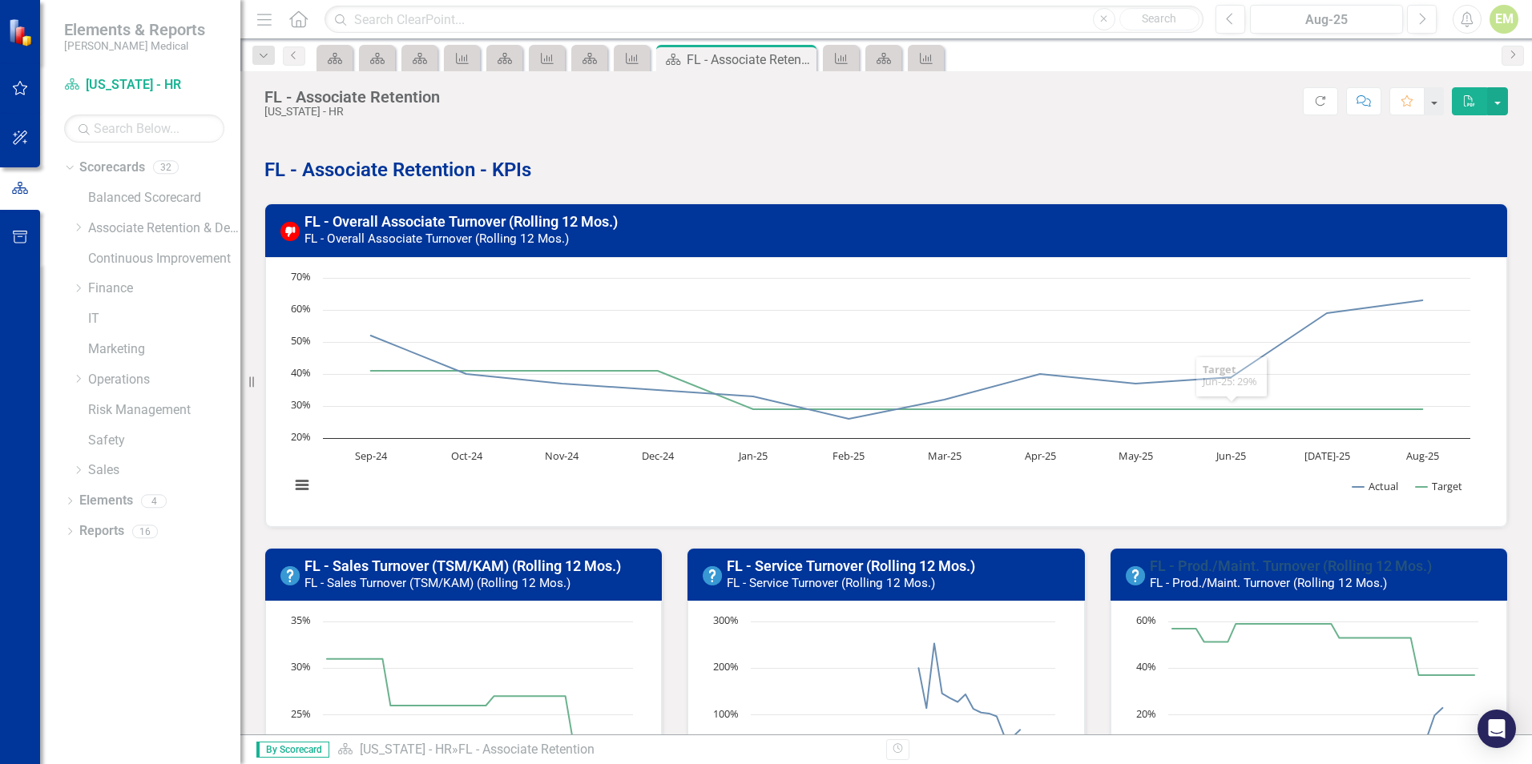
click at [1244, 566] on link "FL - Prod./Maint. Turnover (Rolling 12 Mos.)" at bounding box center [1290, 566] width 282 height 17
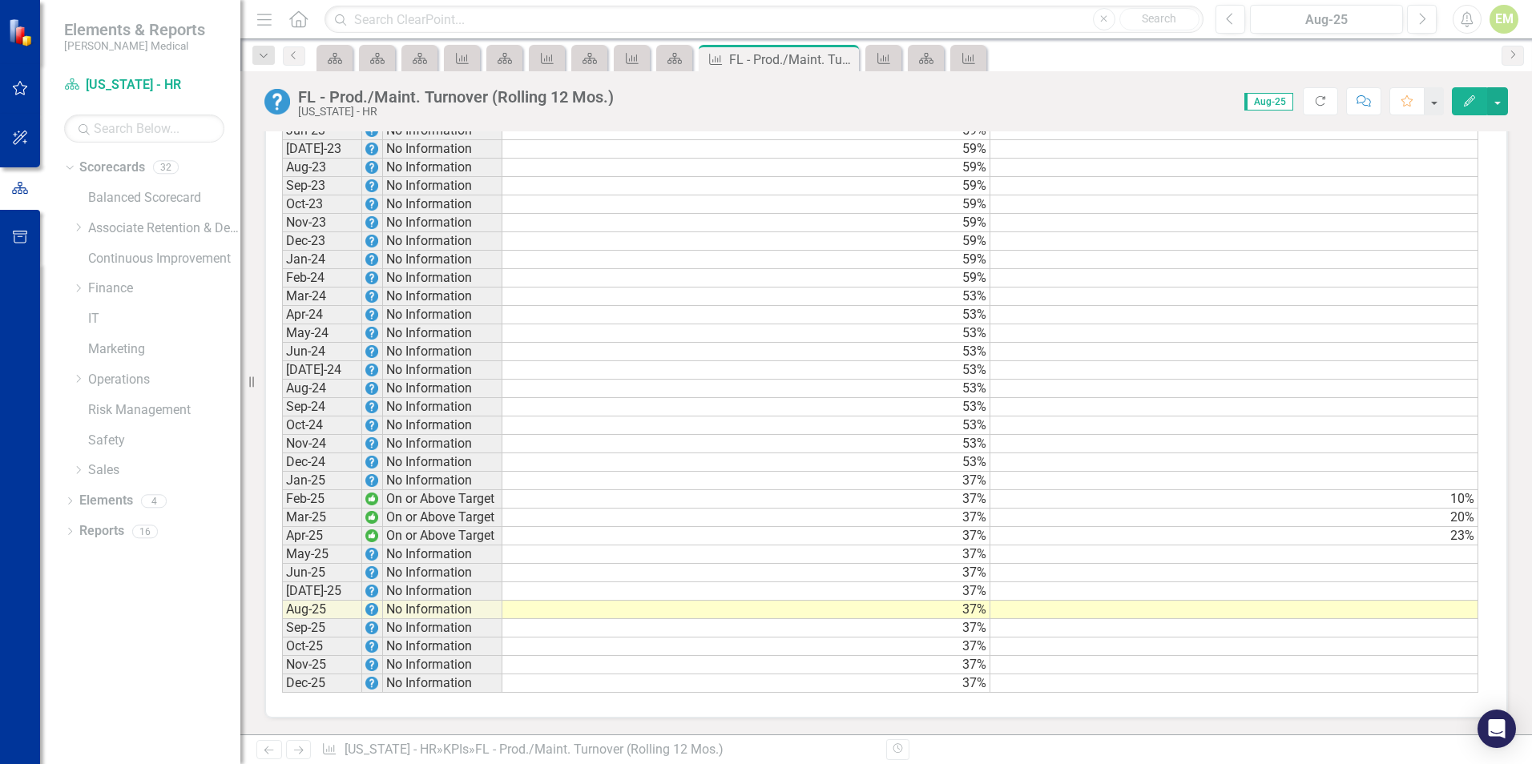
scroll to position [1409, 0]
click at [1408, 552] on td at bounding box center [1234, 555] width 488 height 18
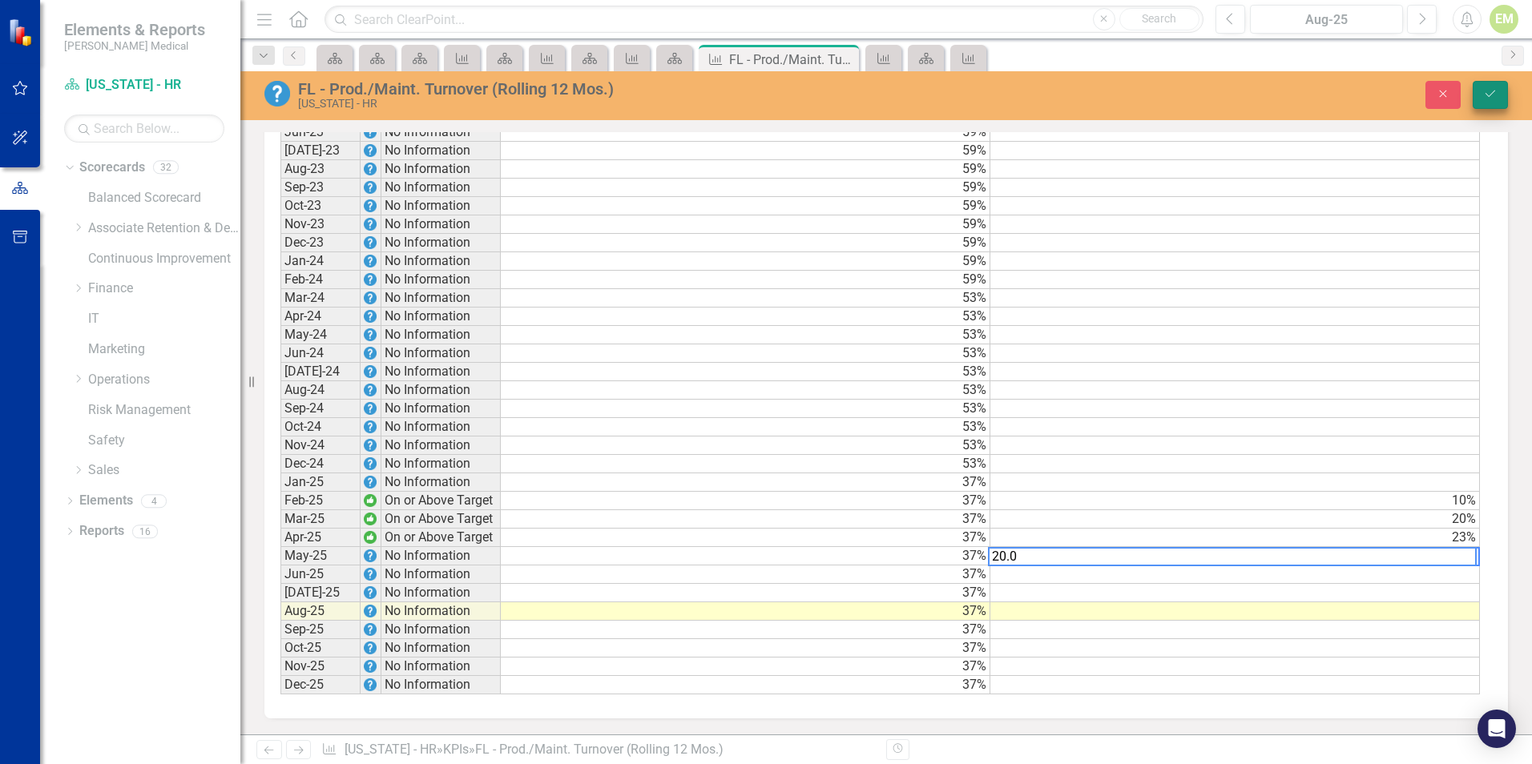
type textarea "20.0"
click at [1475, 87] on button "Save" at bounding box center [1489, 95] width 35 height 28
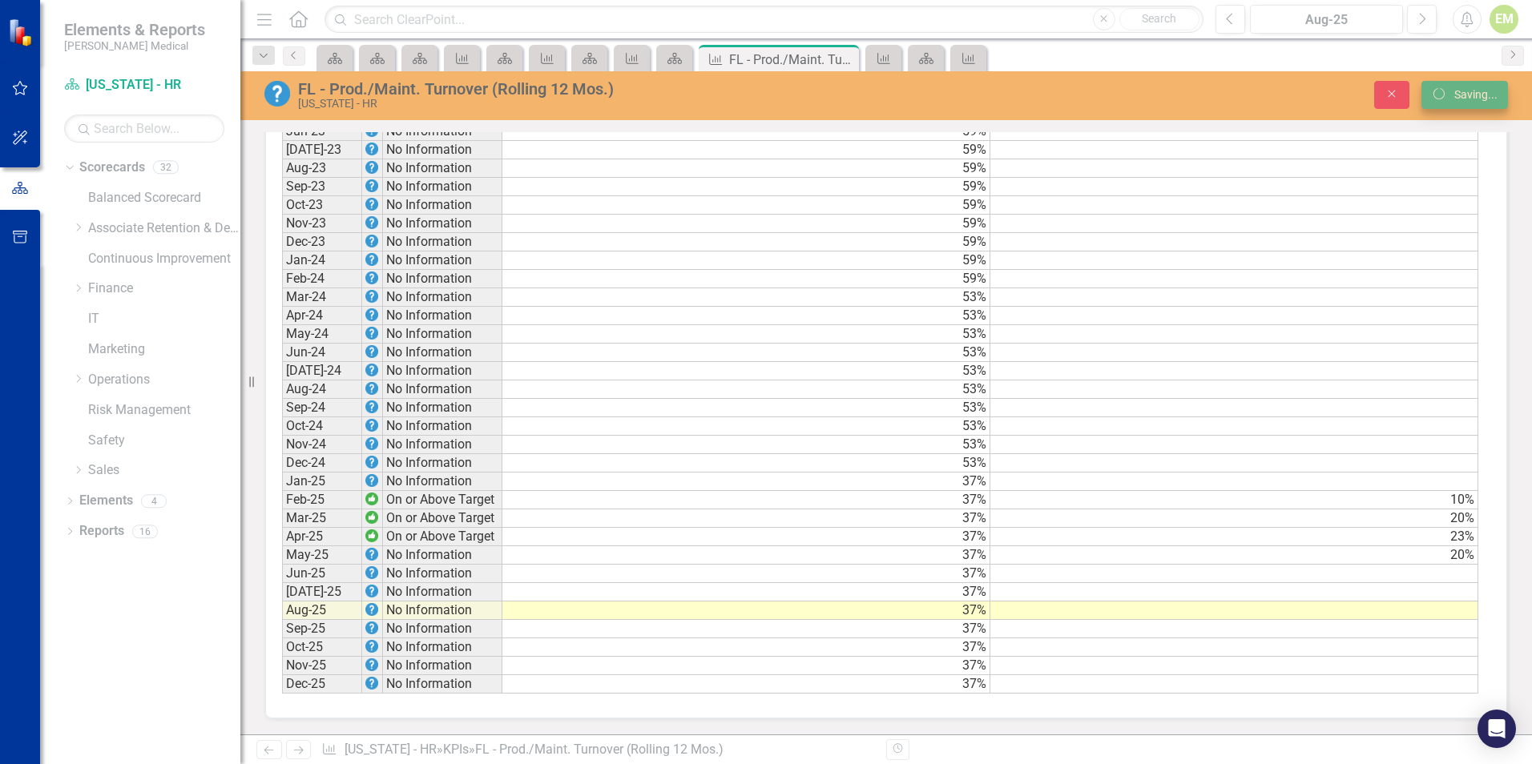
scroll to position [0, 0]
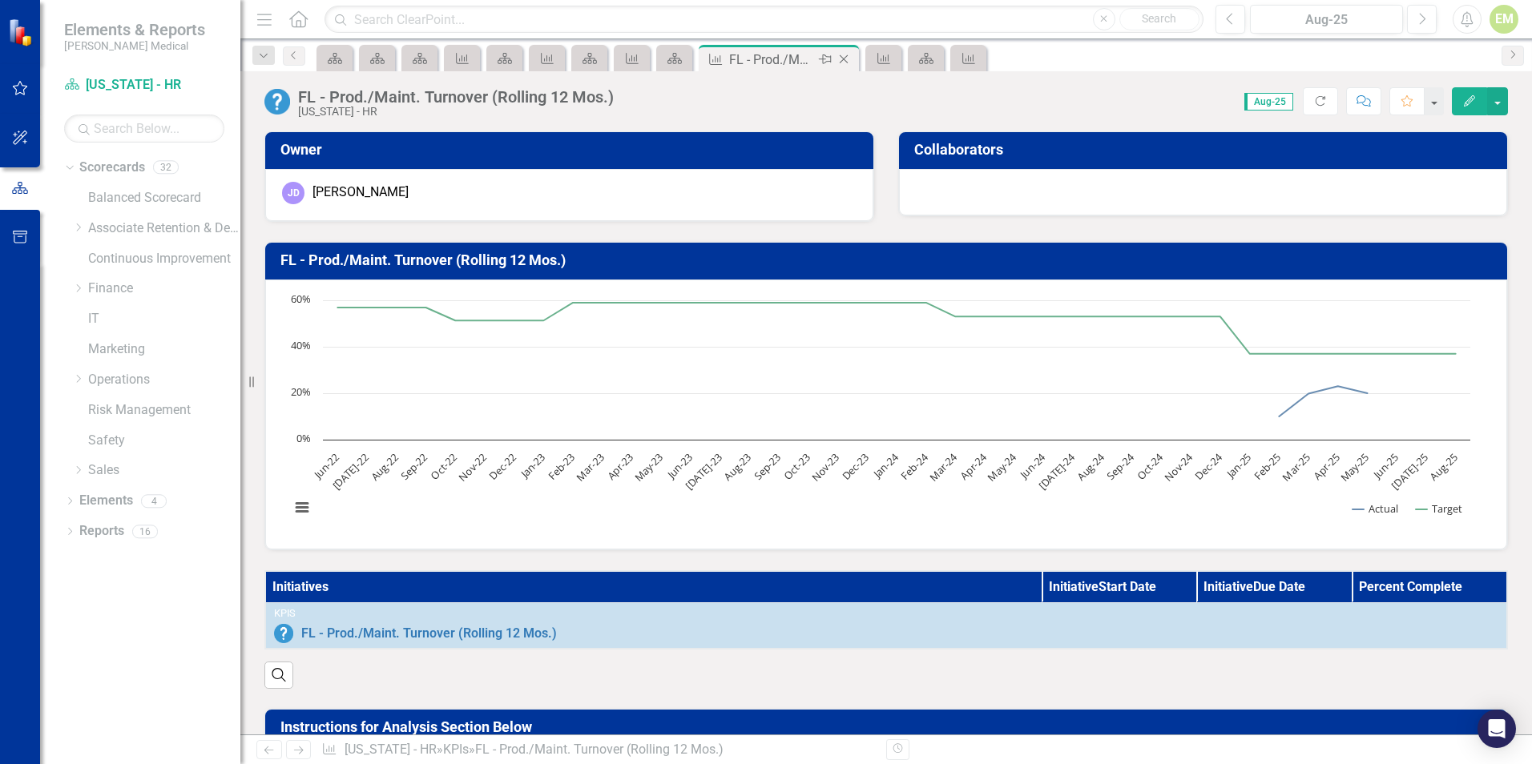
click at [846, 54] on icon "Close" at bounding box center [843, 59] width 16 height 13
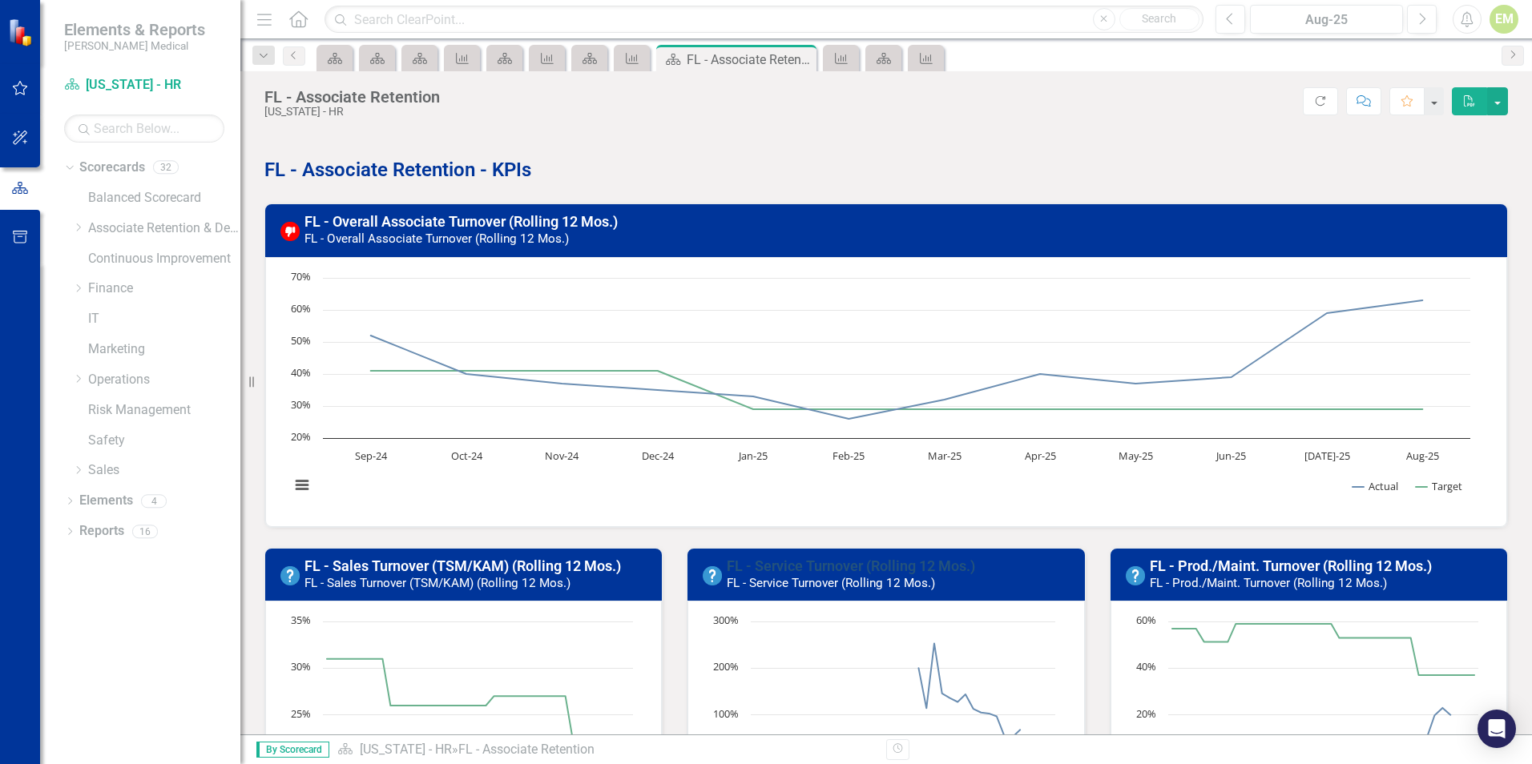
click at [827, 565] on link "FL - Service Turnover (Rolling 12 Mos.)" at bounding box center [851, 566] width 248 height 17
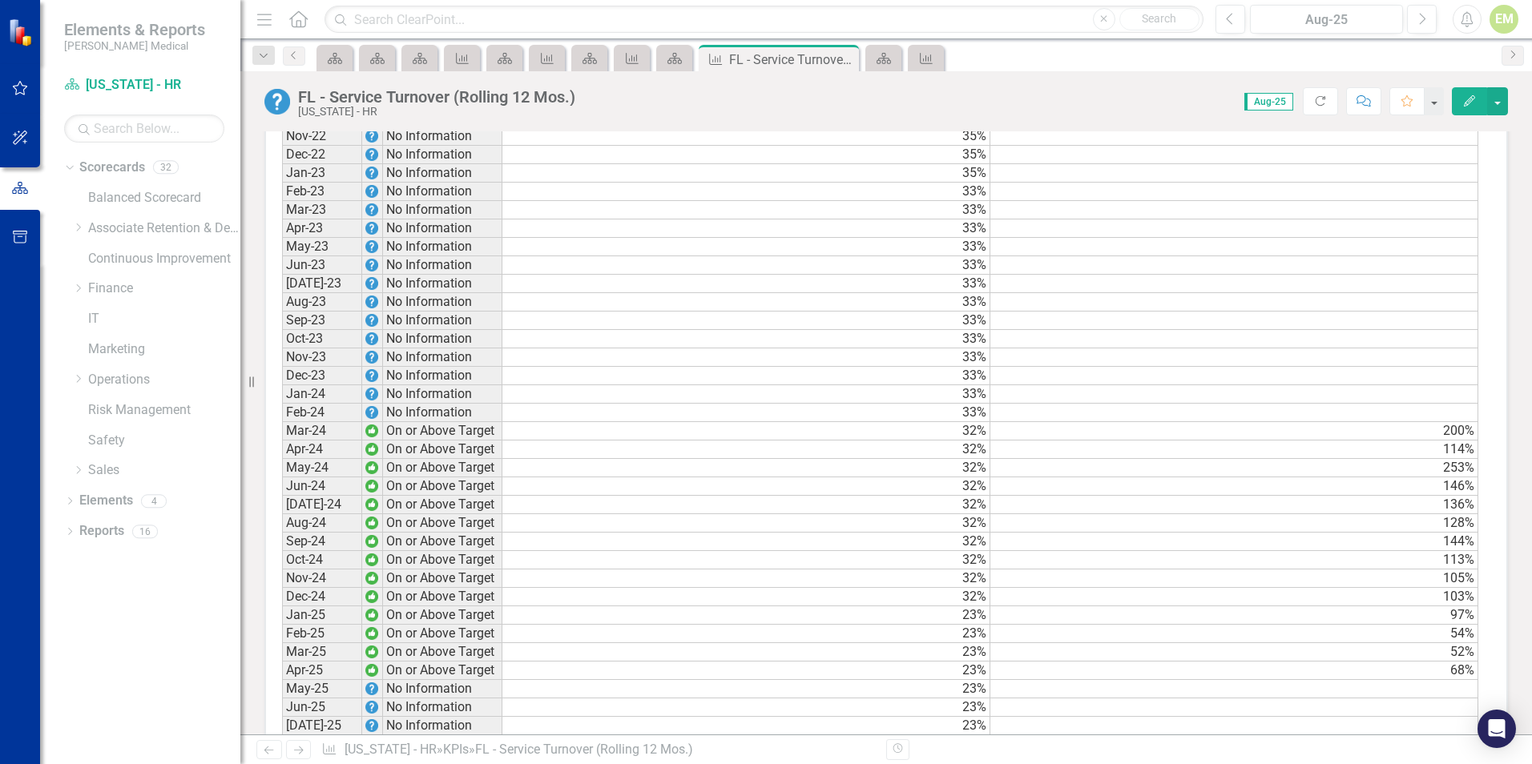
scroll to position [1282, 0]
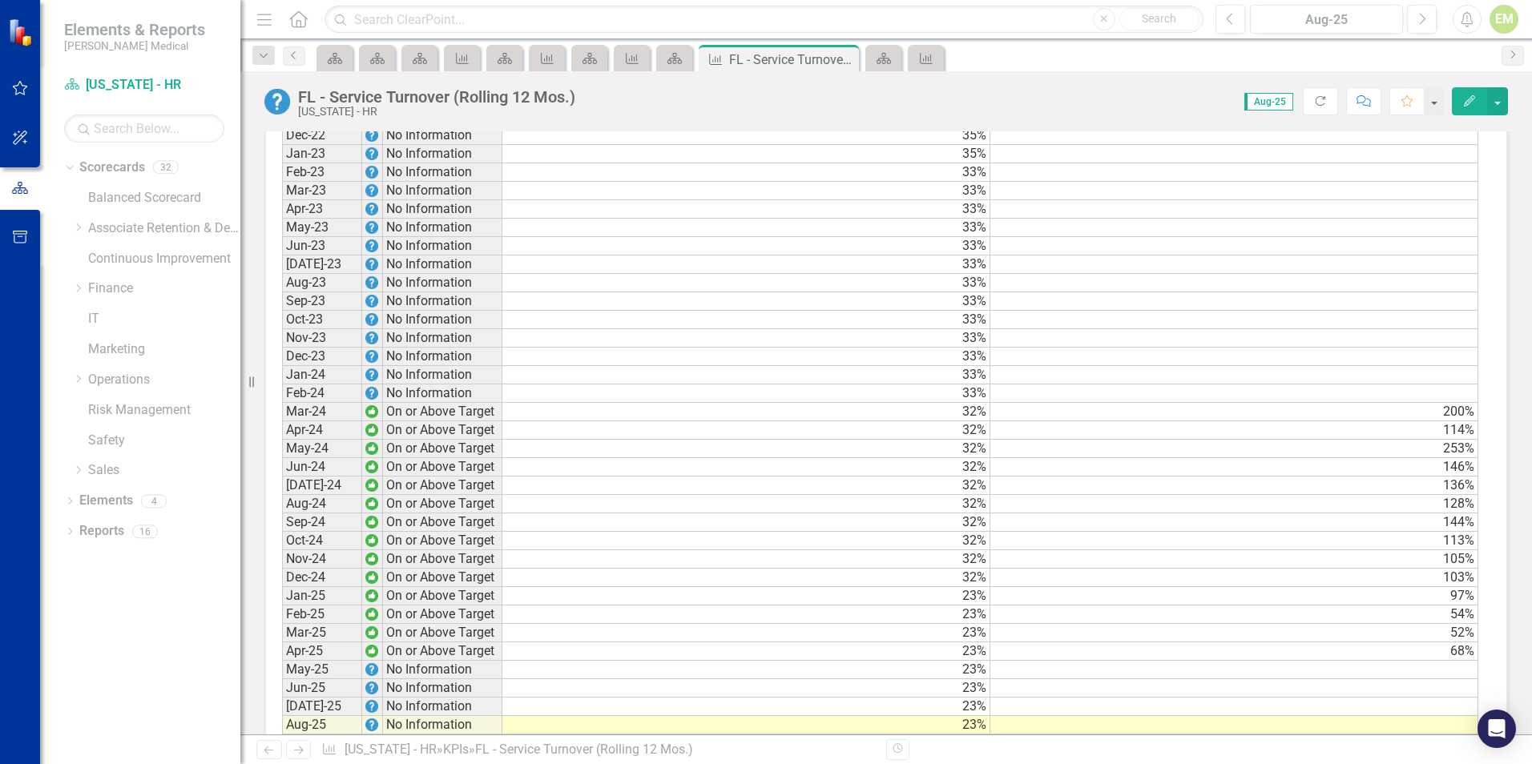
click at [1427, 679] on td at bounding box center [1234, 670] width 488 height 18
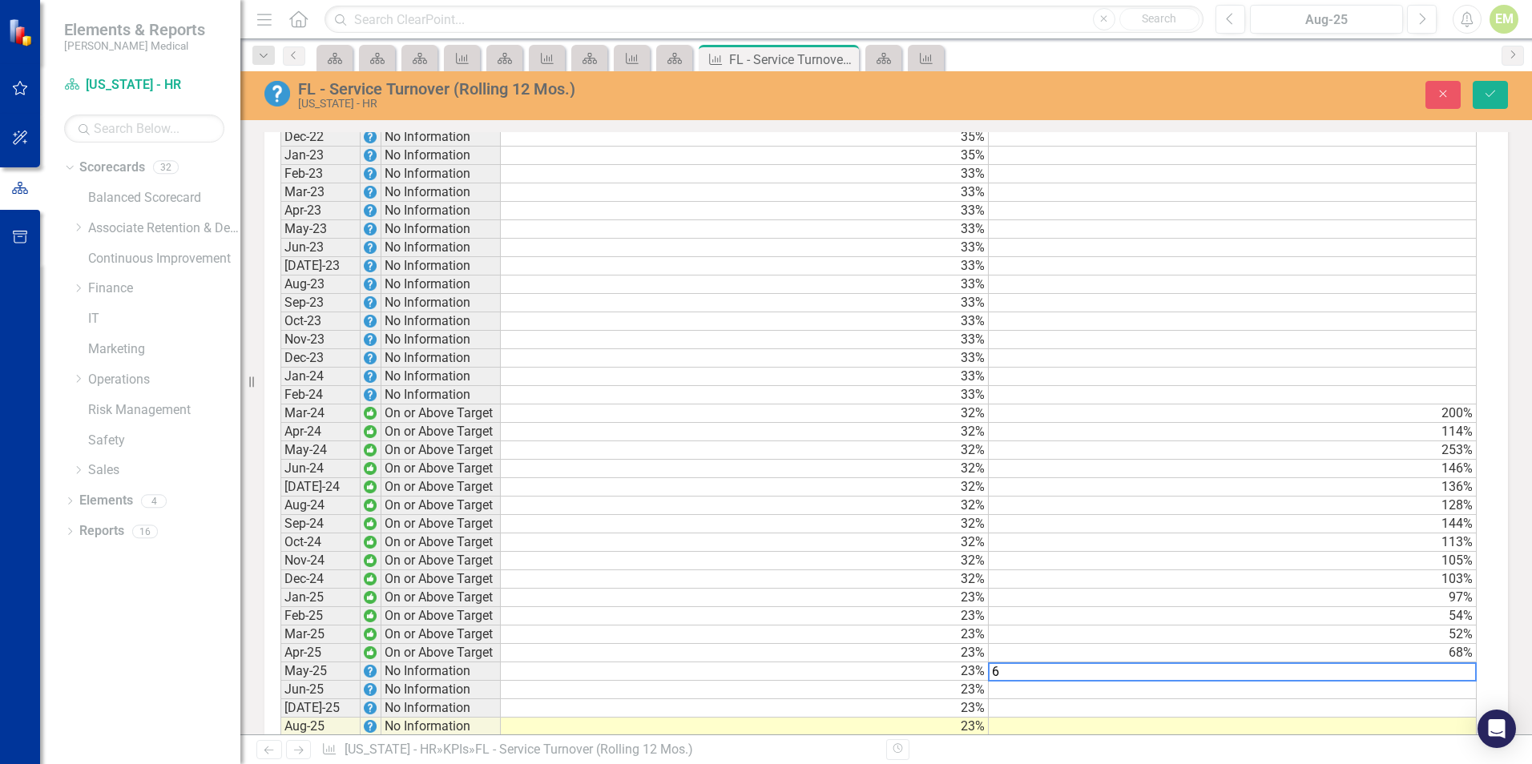
scroll to position [1282, 0]
type textarea "66"
click at [1501, 101] on button "Save" at bounding box center [1489, 95] width 35 height 28
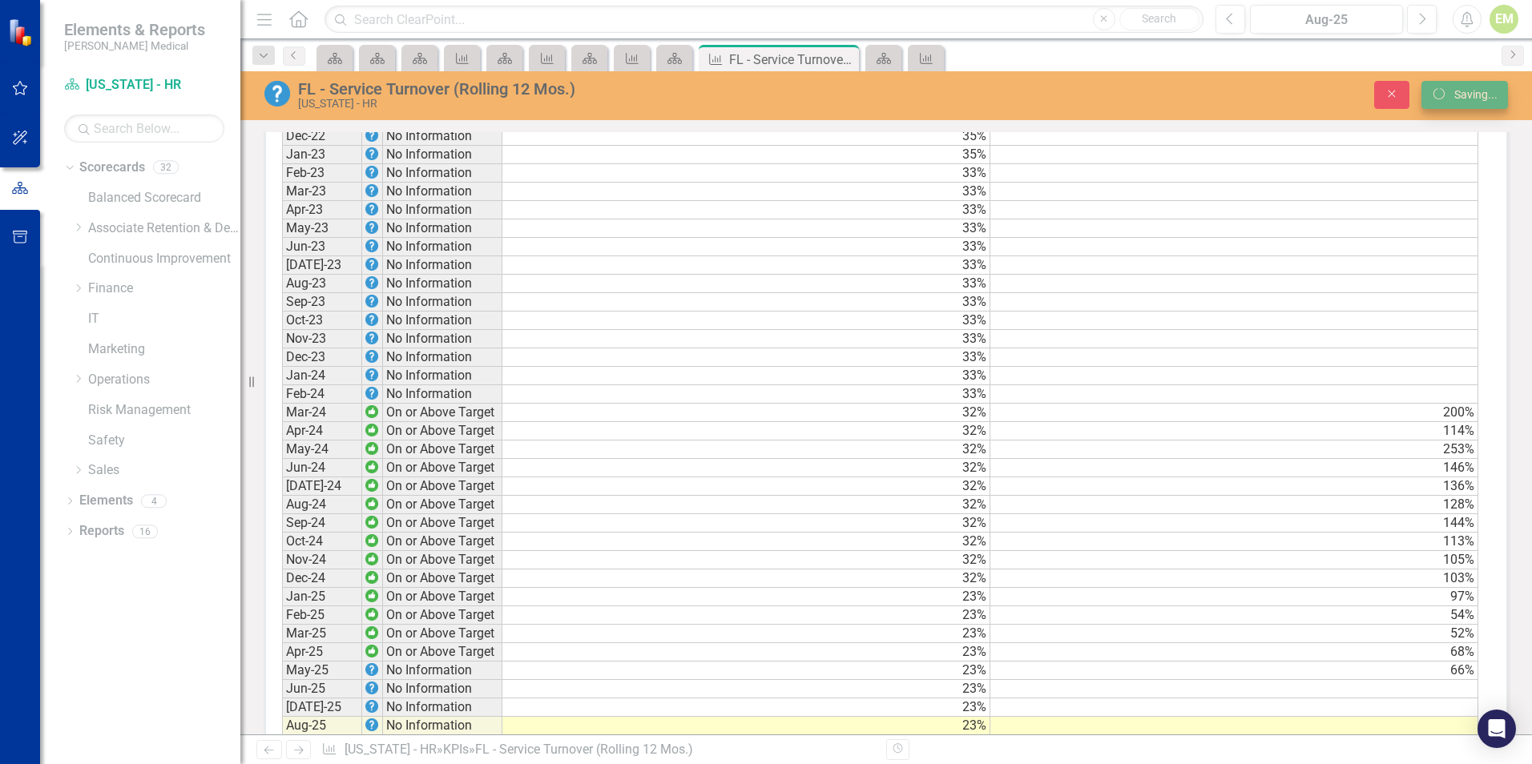
scroll to position [0, 0]
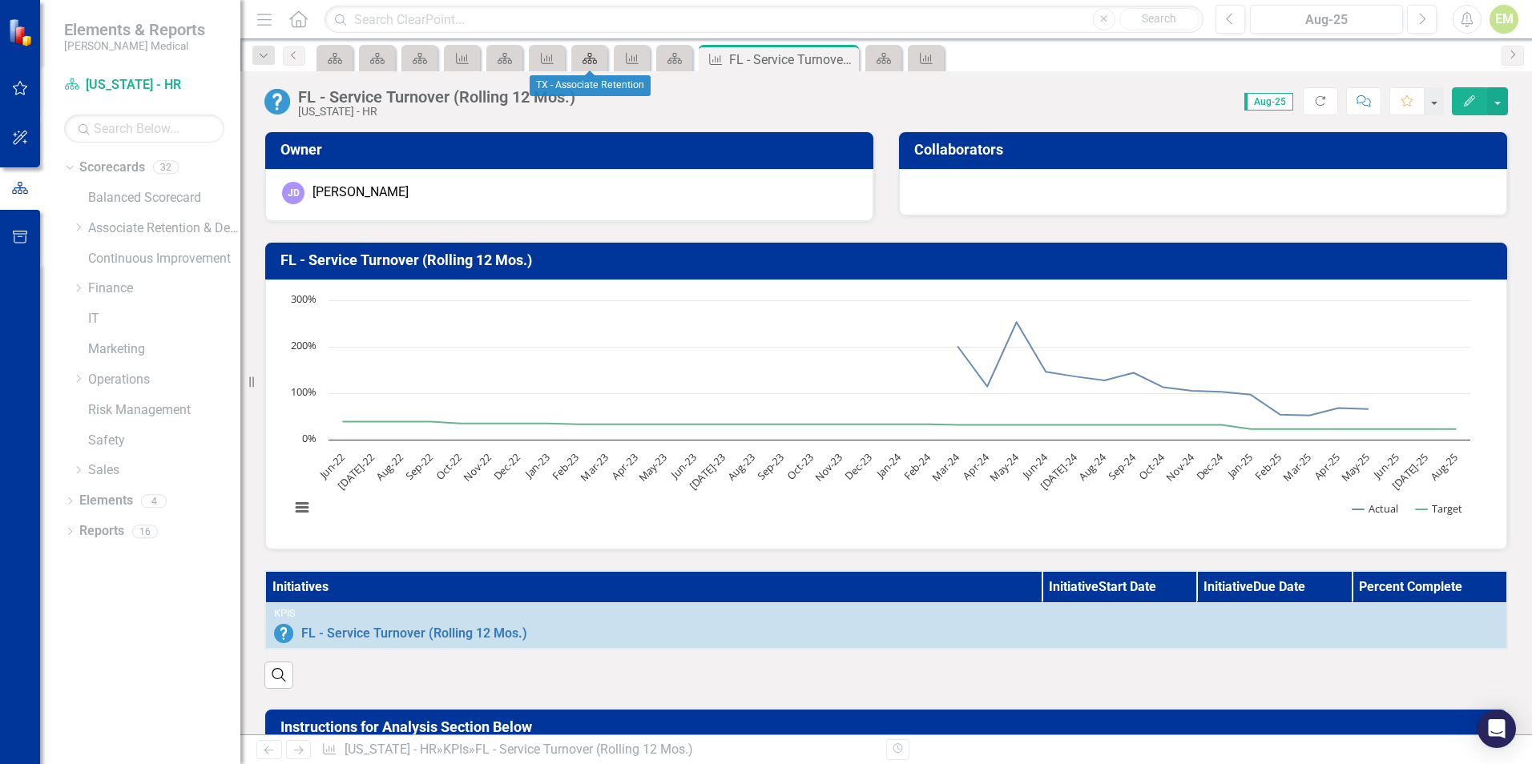
click at [590, 54] on icon "Scorecard" at bounding box center [590, 58] width 16 height 13
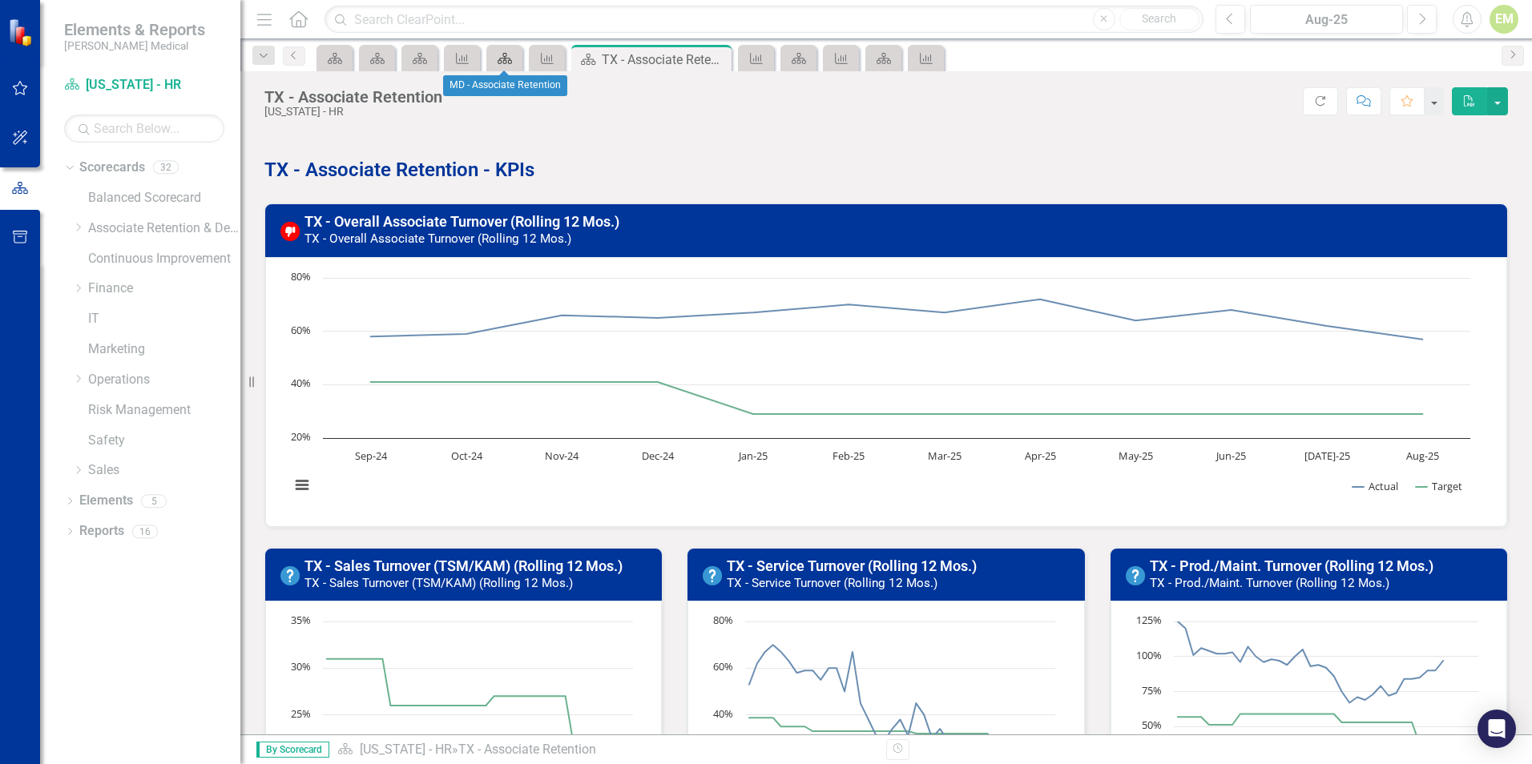
click at [499, 62] on icon "Scorecard" at bounding box center [505, 58] width 16 height 13
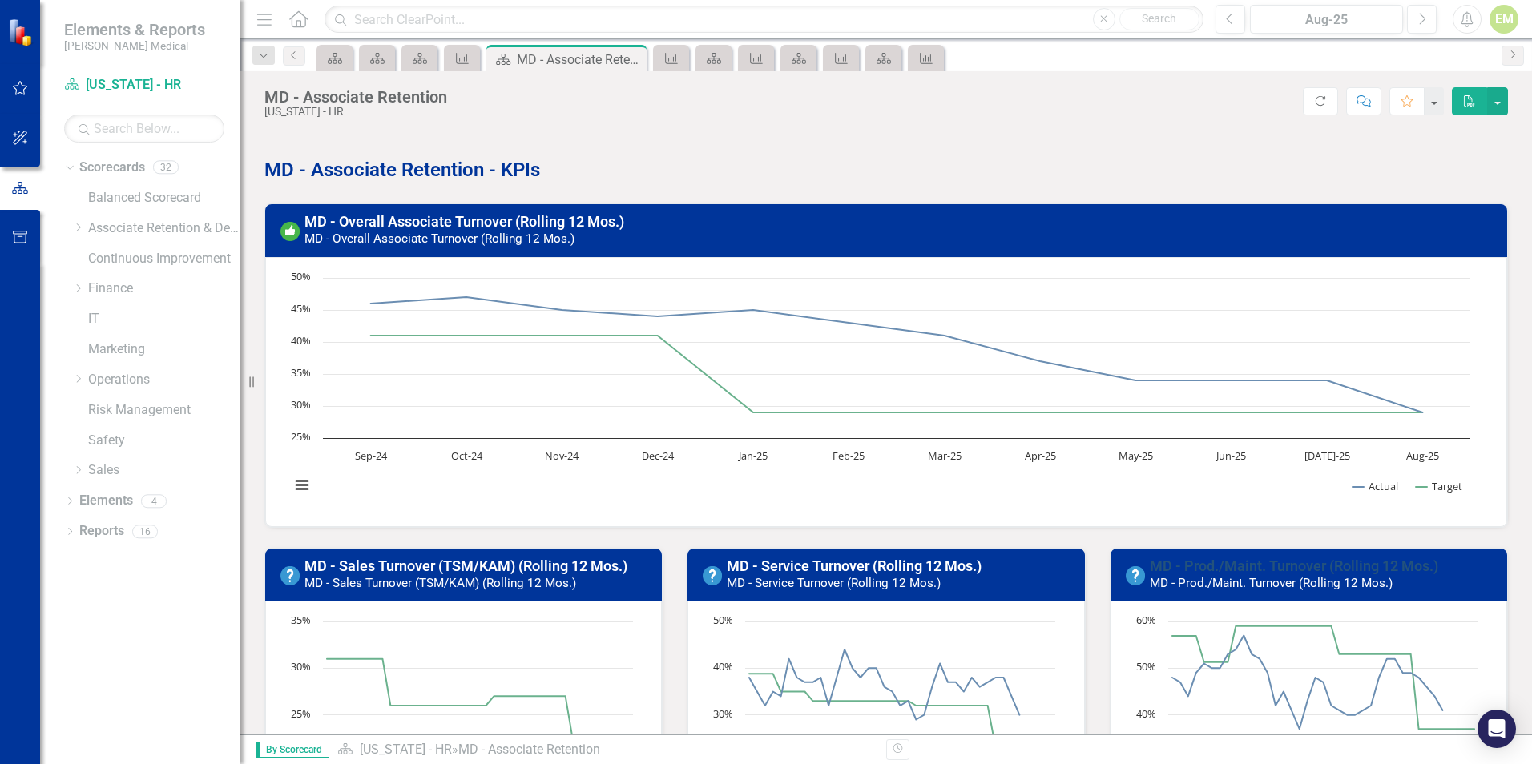
click at [1274, 570] on link "MD - Prod./Maint. Turnover (Rolling 12 Mos.)" at bounding box center [1293, 566] width 288 height 17
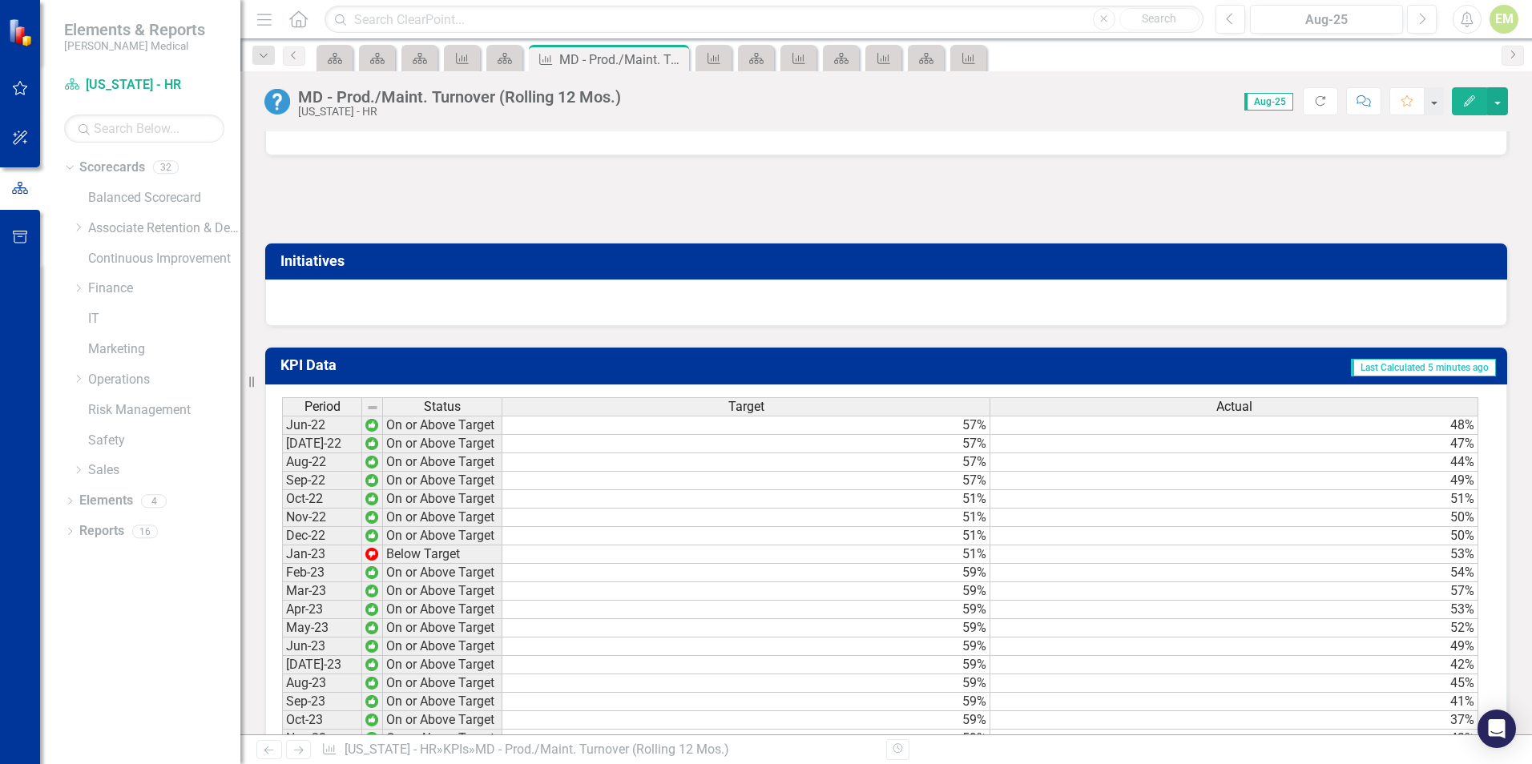
scroll to position [1409, 0]
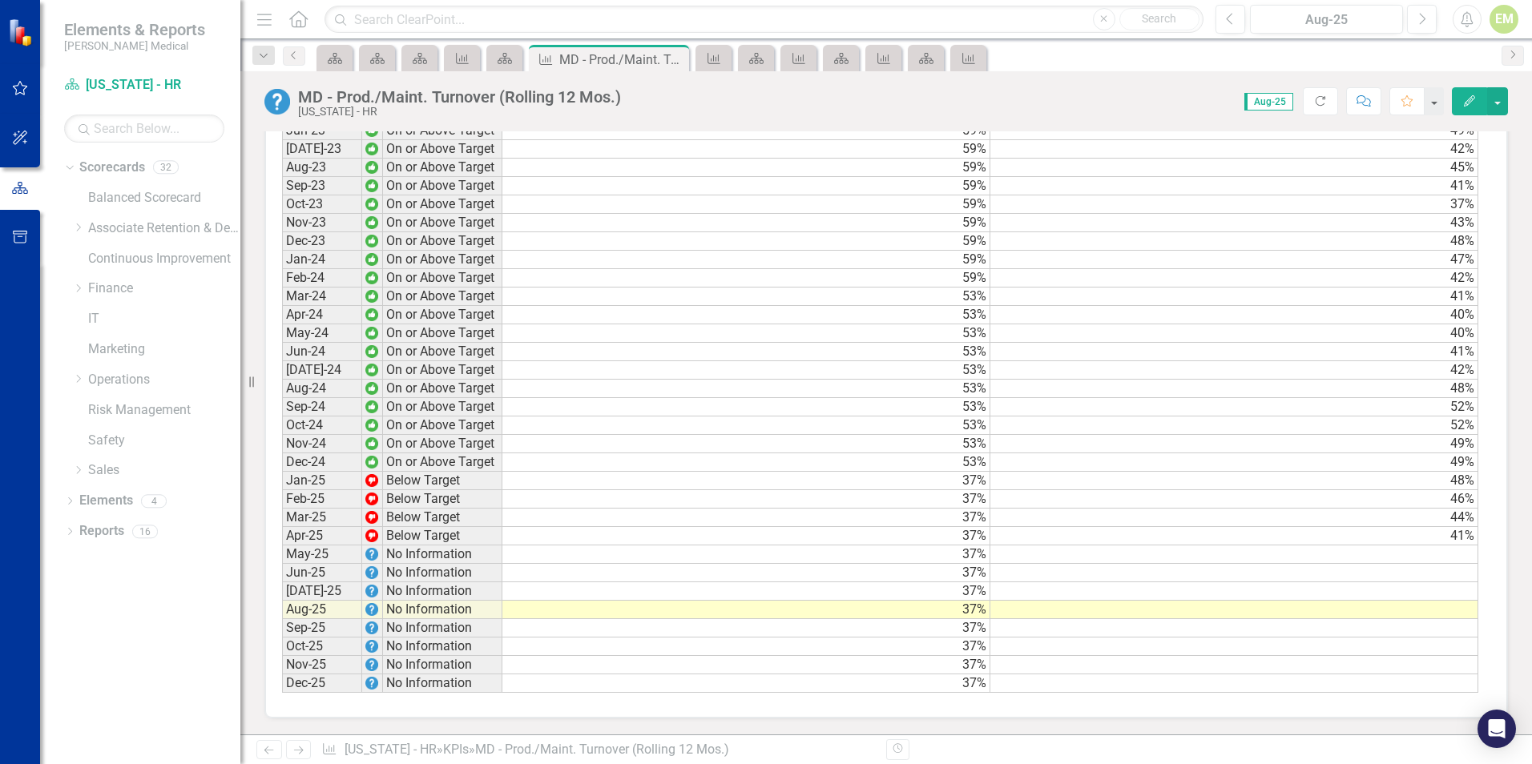
click at [1431, 554] on td at bounding box center [1234, 555] width 488 height 18
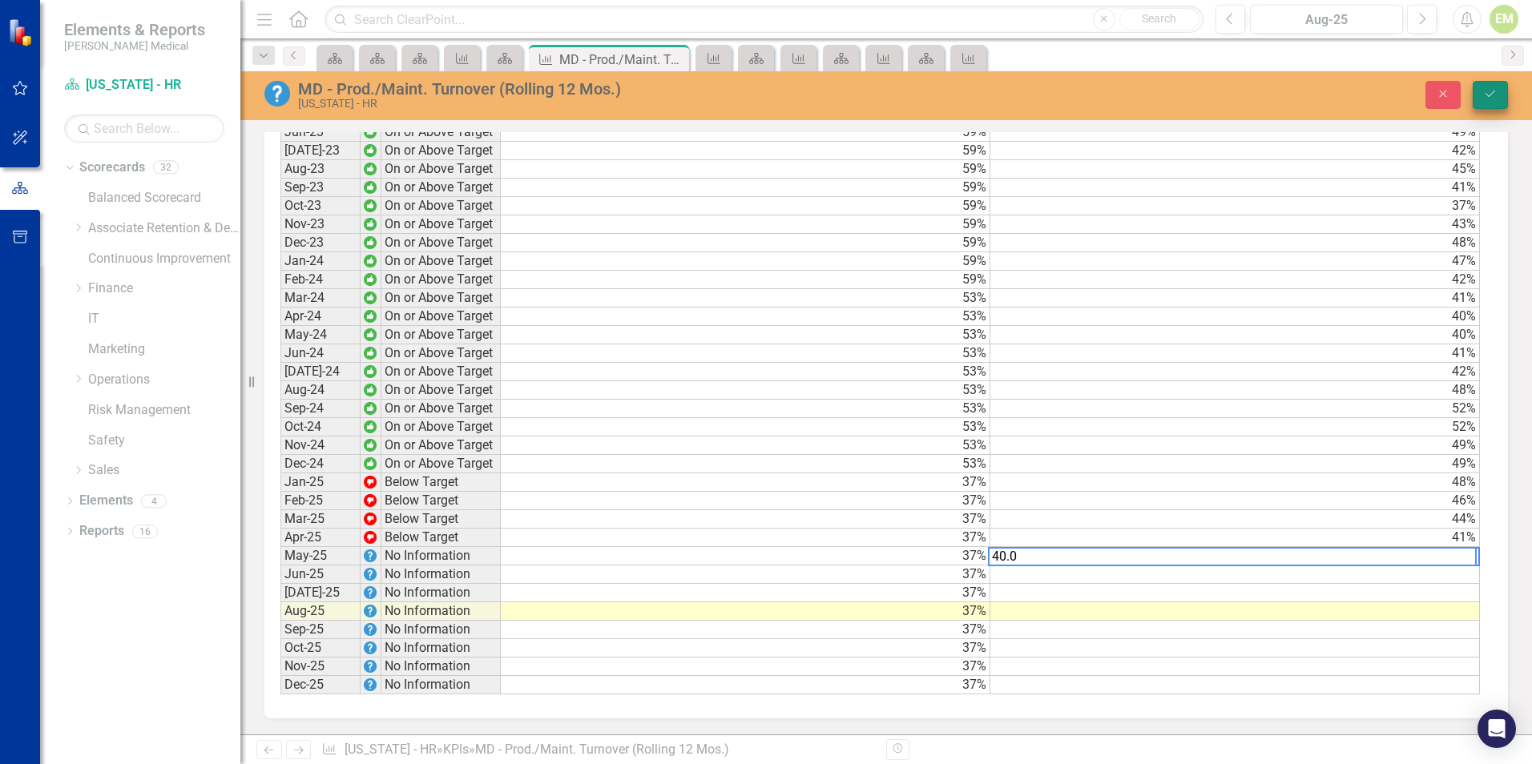
type textarea "40.0"
click at [1494, 103] on button "Save" at bounding box center [1489, 95] width 35 height 28
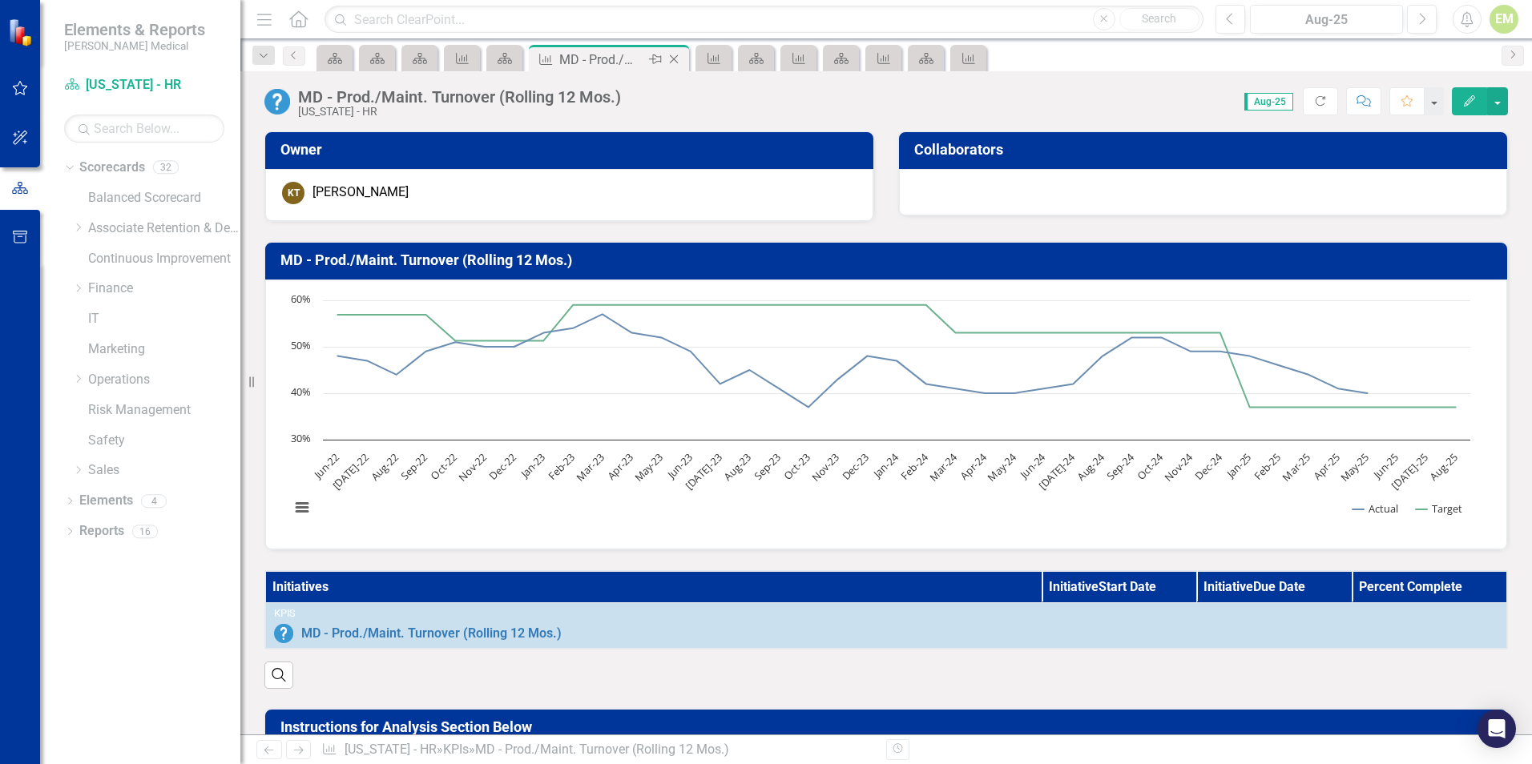
click at [676, 59] on icon "Close" at bounding box center [674, 59] width 16 height 13
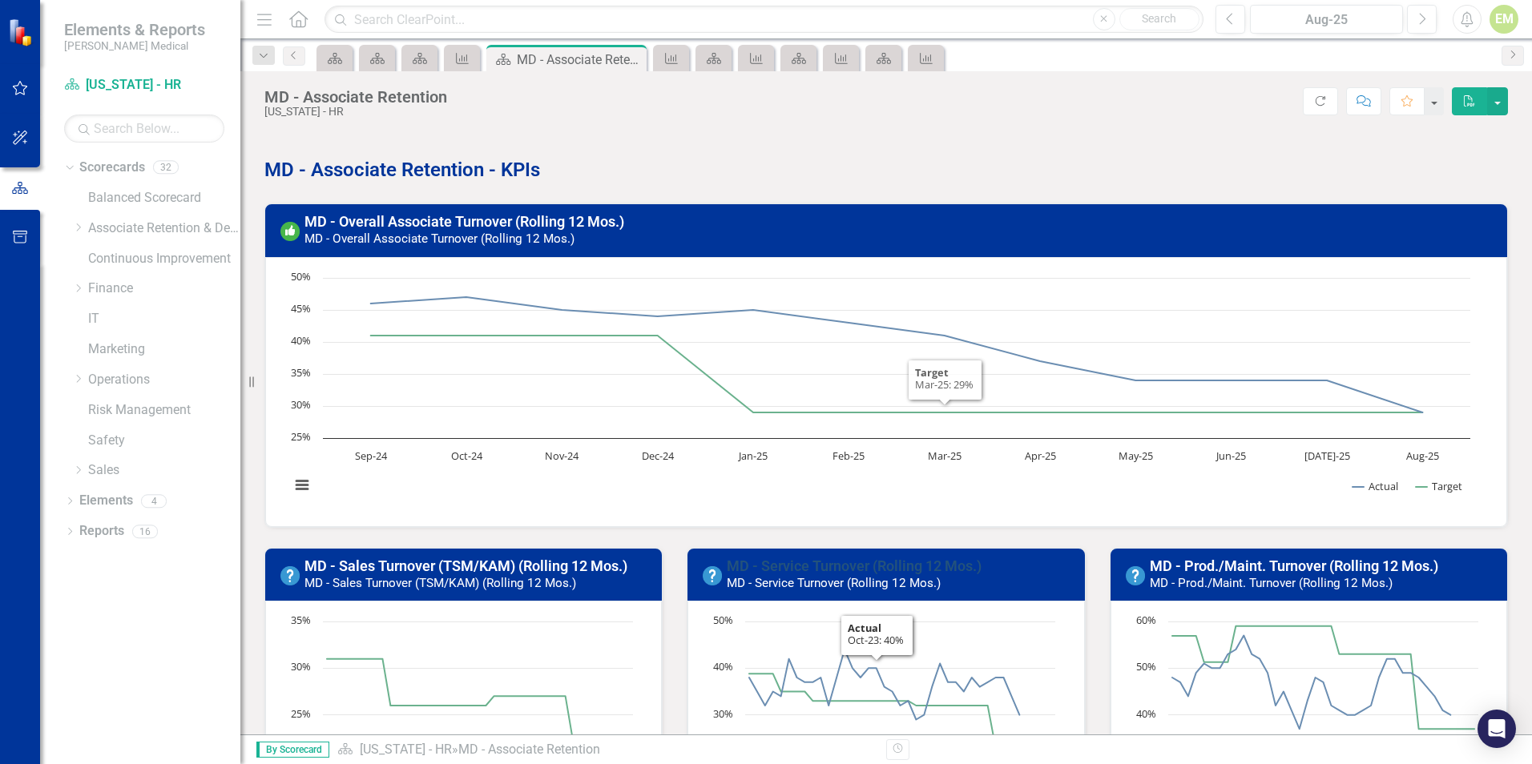
click at [822, 561] on link "MD - Service Turnover (Rolling 12 Mos.)" at bounding box center [854, 566] width 255 height 17
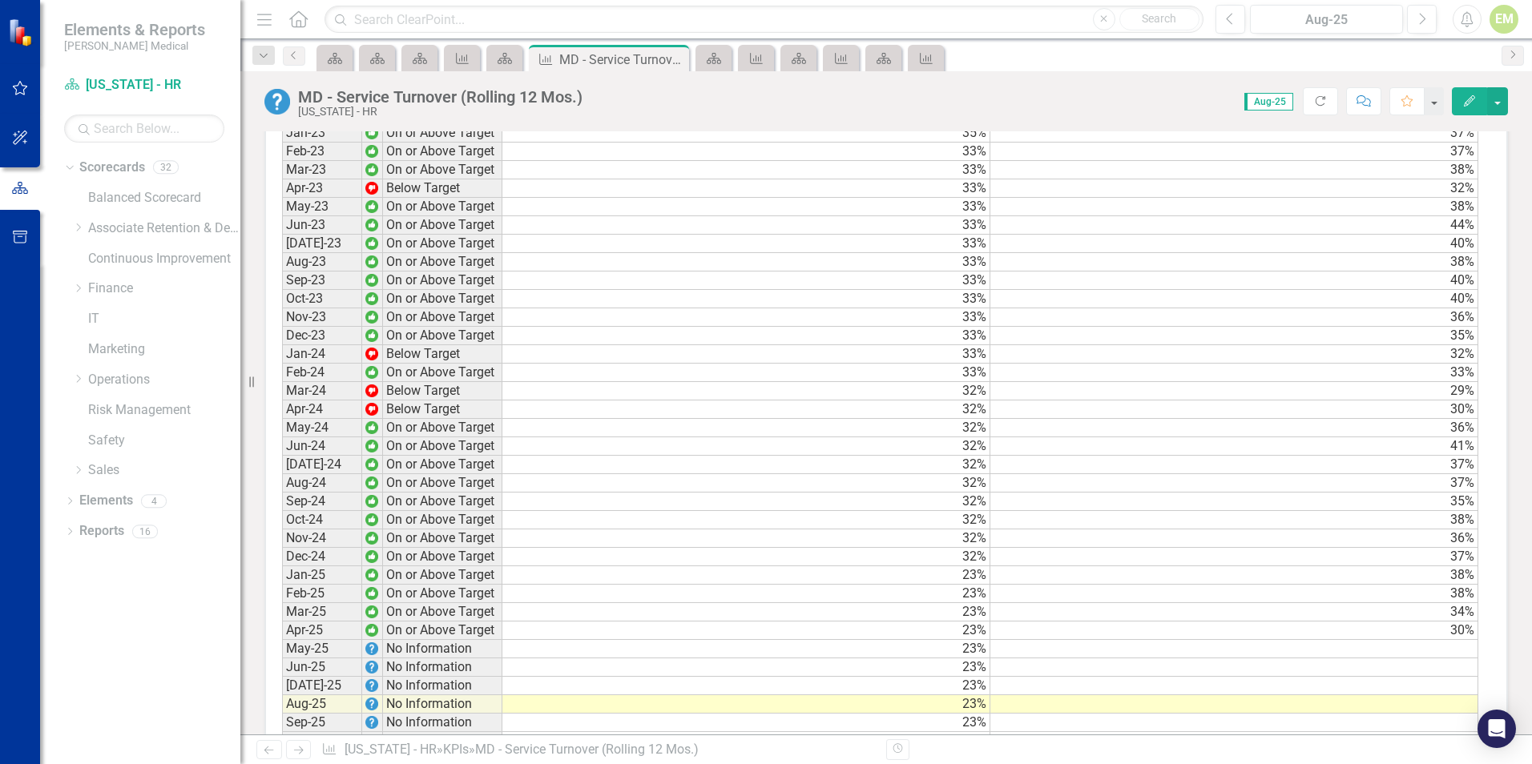
scroll to position [1409, 0]
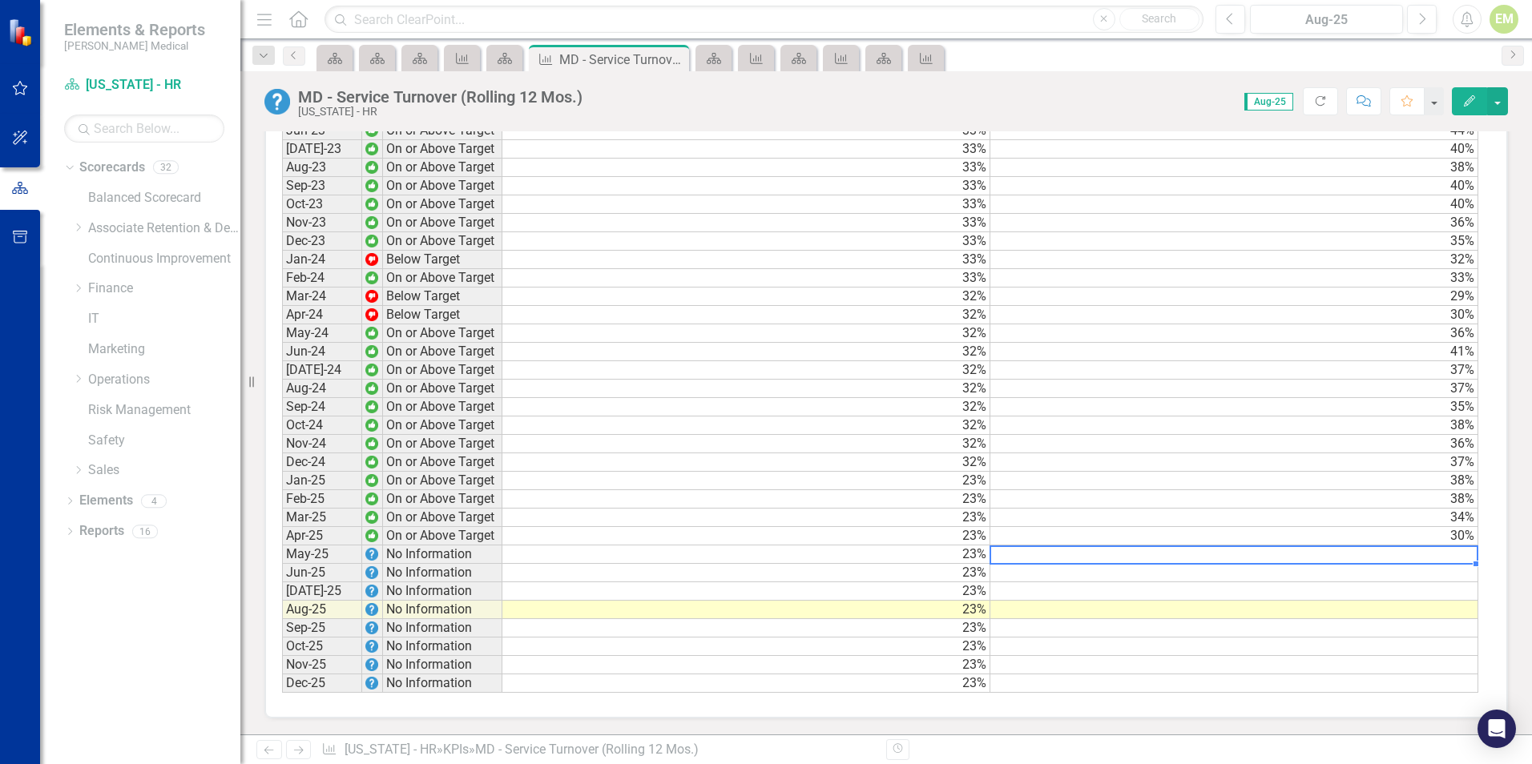
click at [1431, 554] on td at bounding box center [1234, 555] width 488 height 18
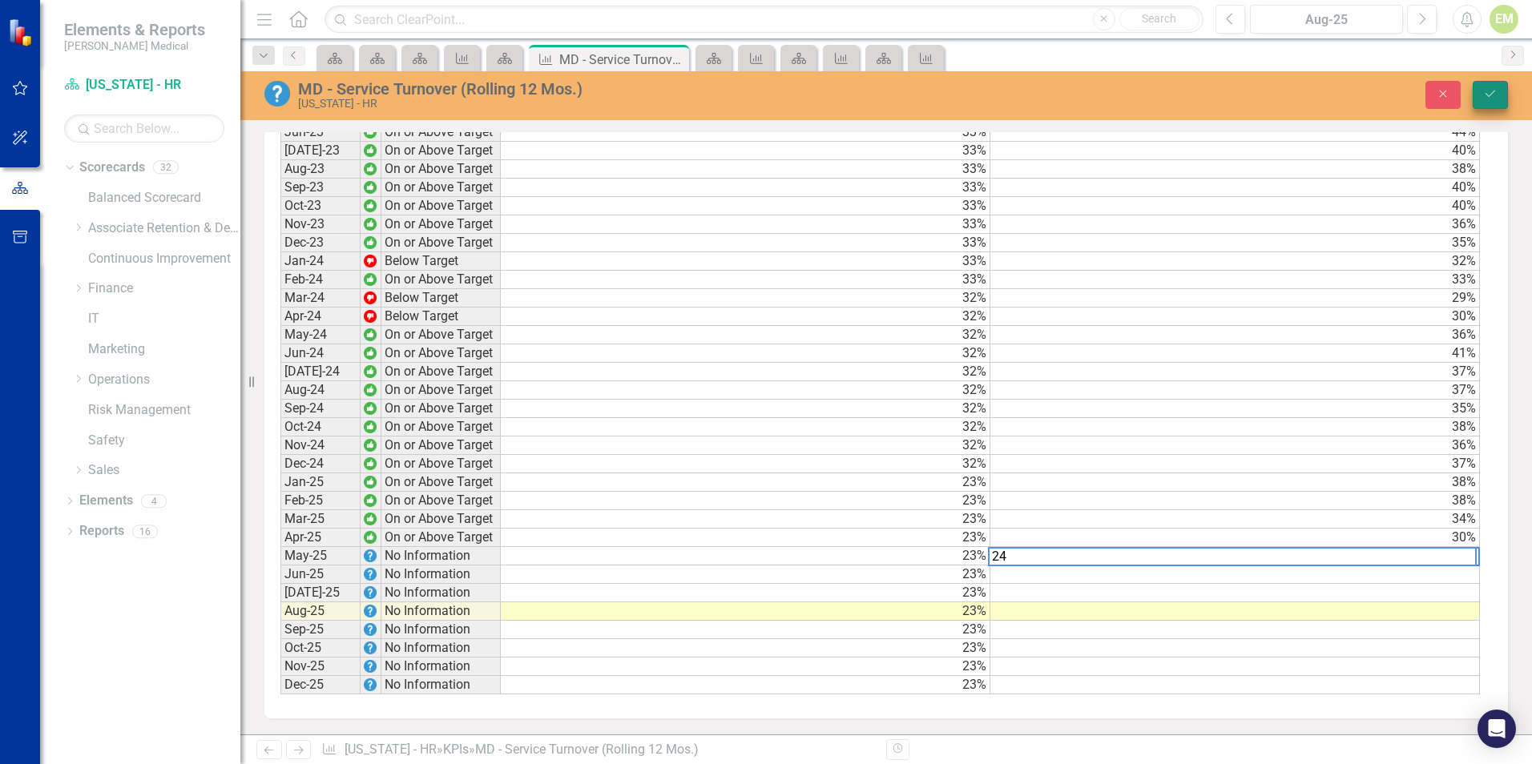
type textarea "24"
click at [1490, 91] on icon "Save" at bounding box center [1490, 93] width 14 height 11
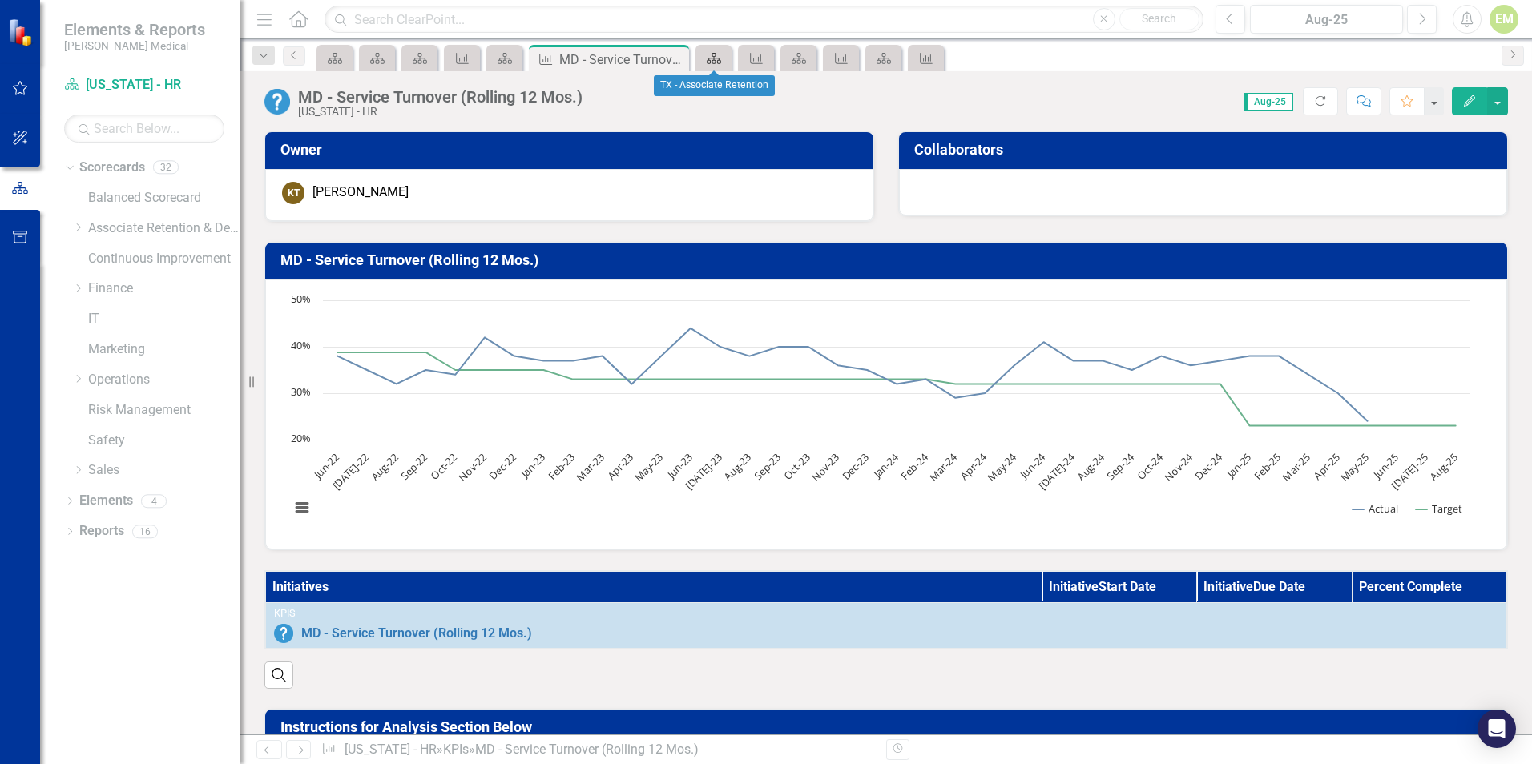
click at [723, 58] on link "Scorecard" at bounding box center [713, 58] width 28 height 20
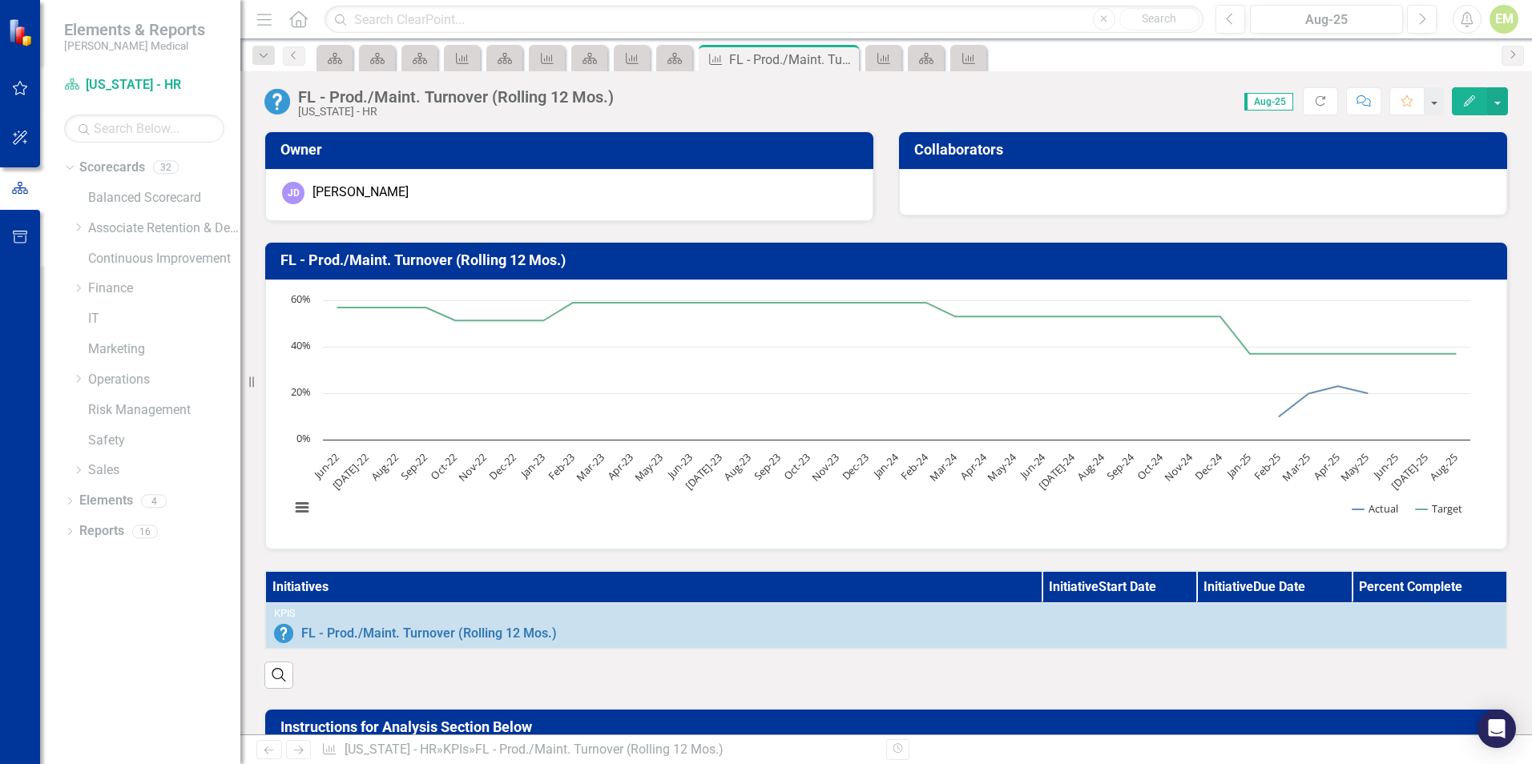
scroll to position [1409, 0]
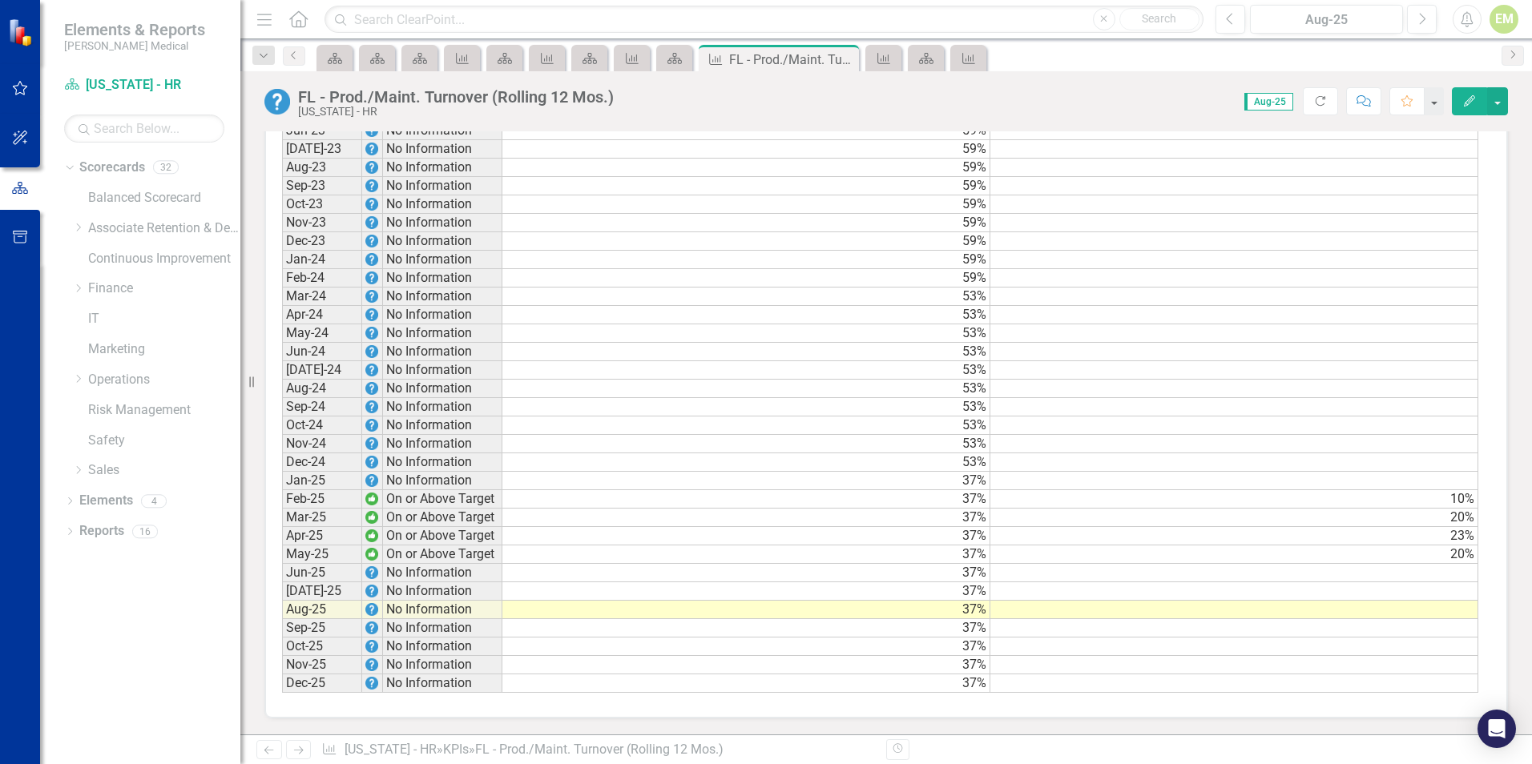
click at [1421, 577] on td at bounding box center [1234, 573] width 488 height 18
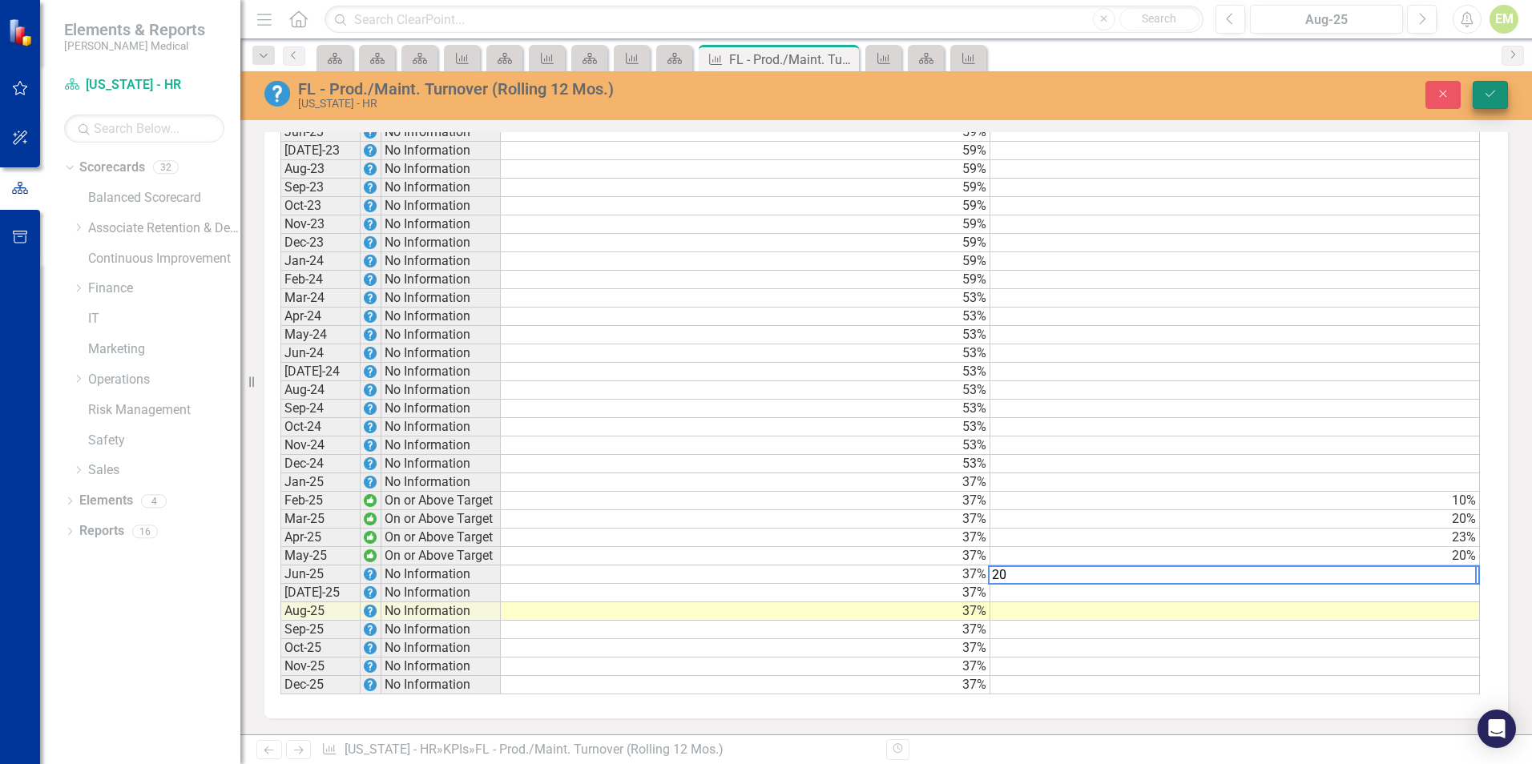
type textarea "20"
click at [1475, 91] on button "Save" at bounding box center [1489, 95] width 35 height 28
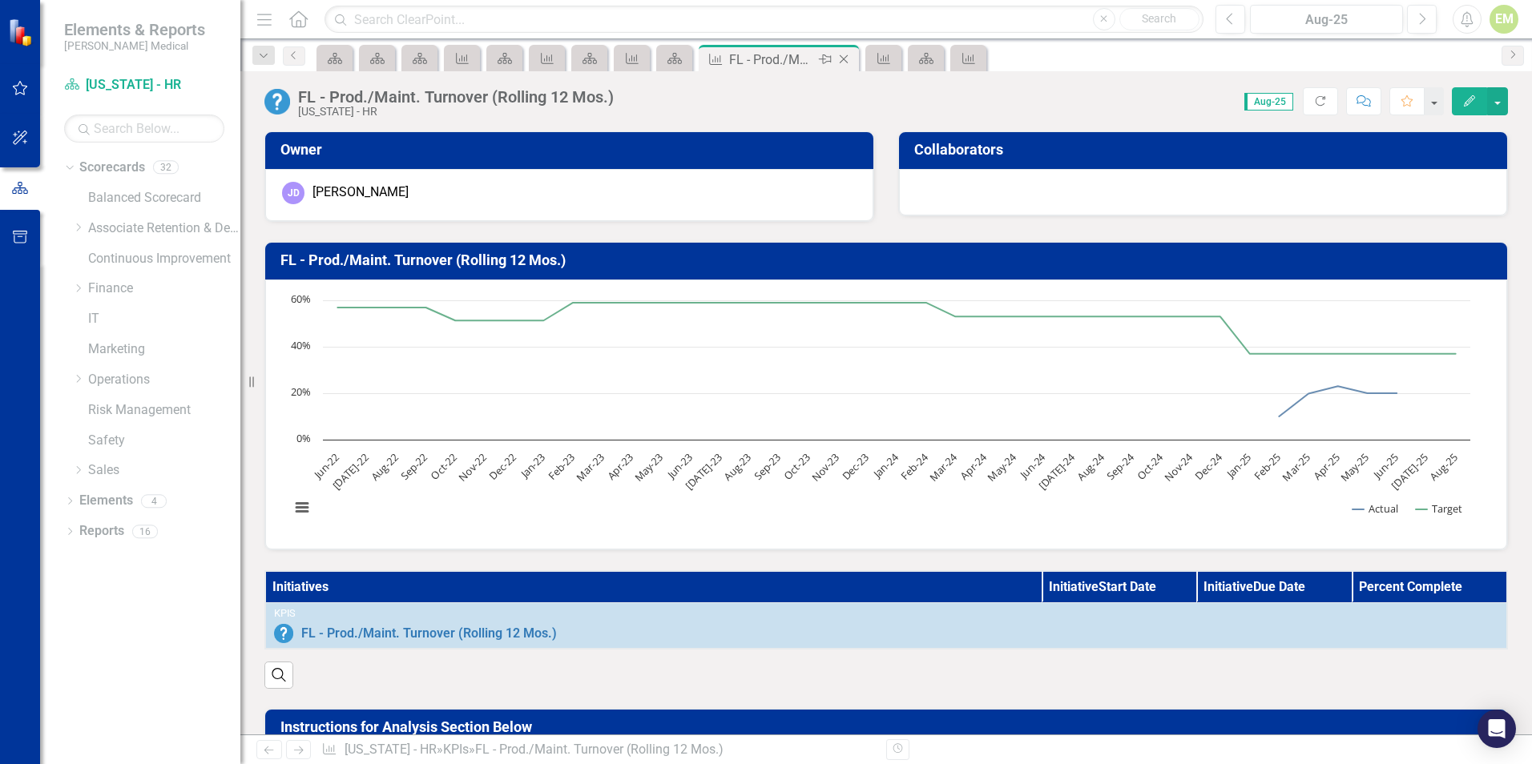
click at [844, 60] on icon at bounding box center [843, 59] width 9 height 9
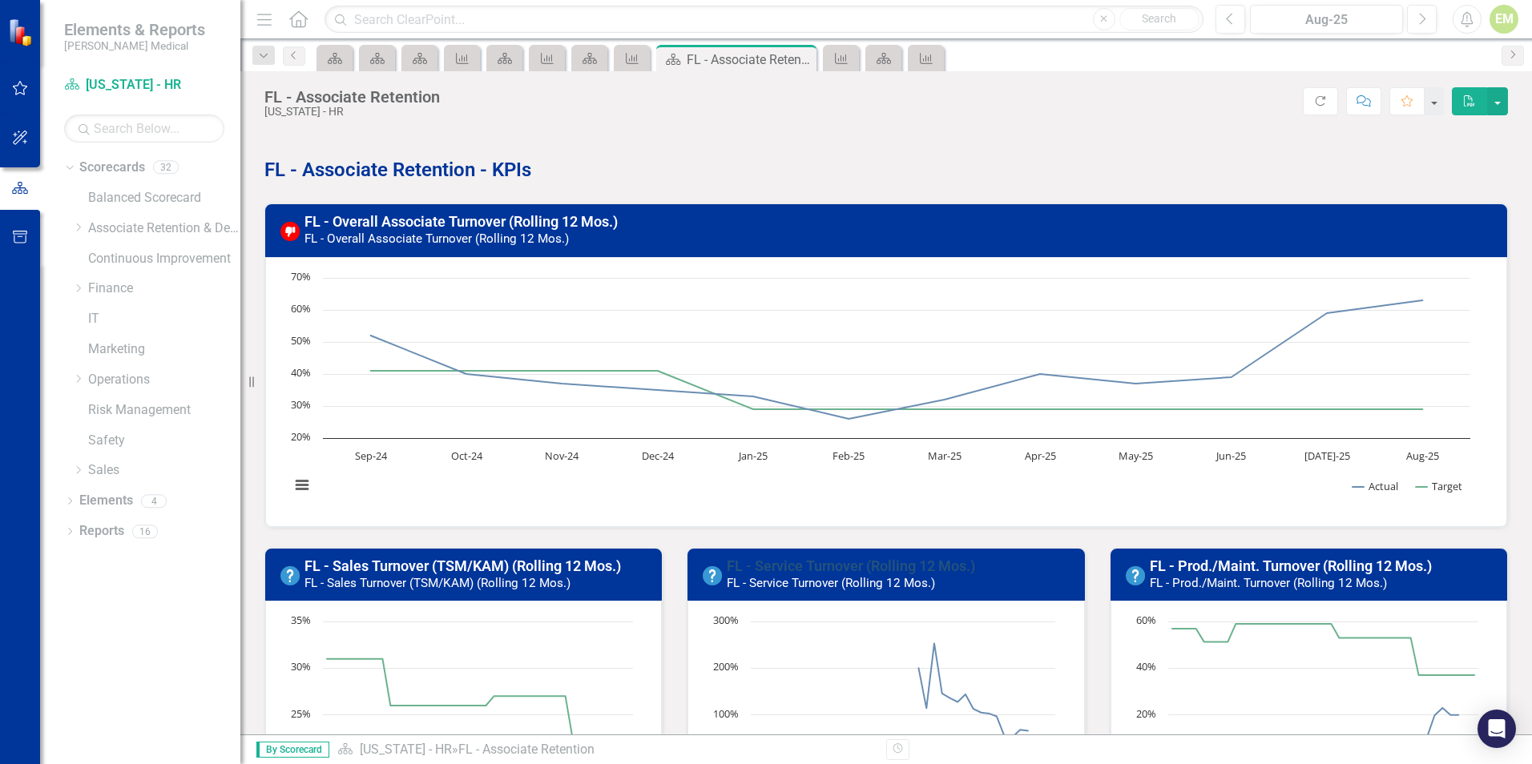
click at [833, 562] on link "FL - Service Turnover (Rolling 12 Mos.)" at bounding box center [851, 566] width 248 height 17
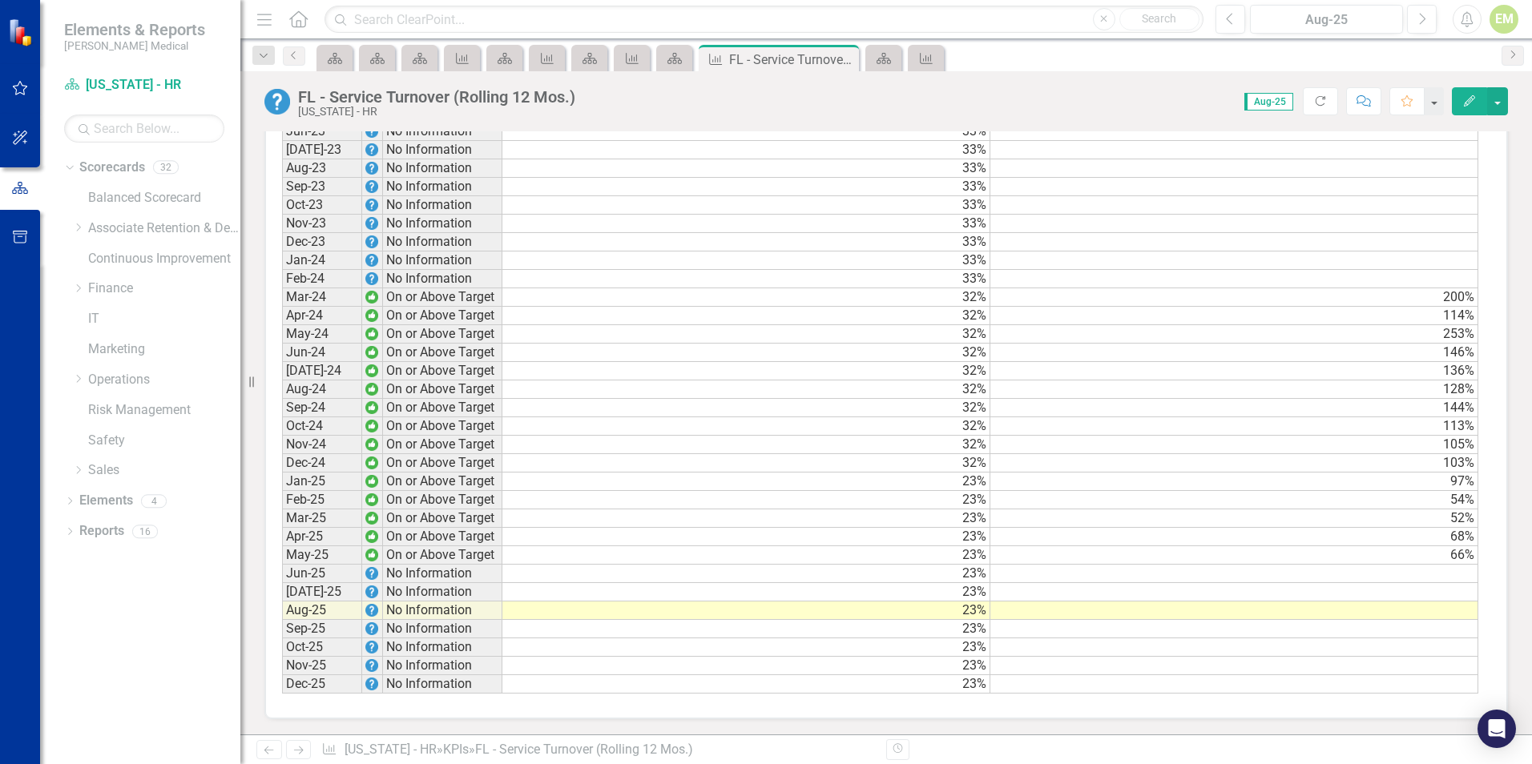
scroll to position [1409, 0]
click at [1467, 572] on td at bounding box center [1234, 573] width 488 height 18
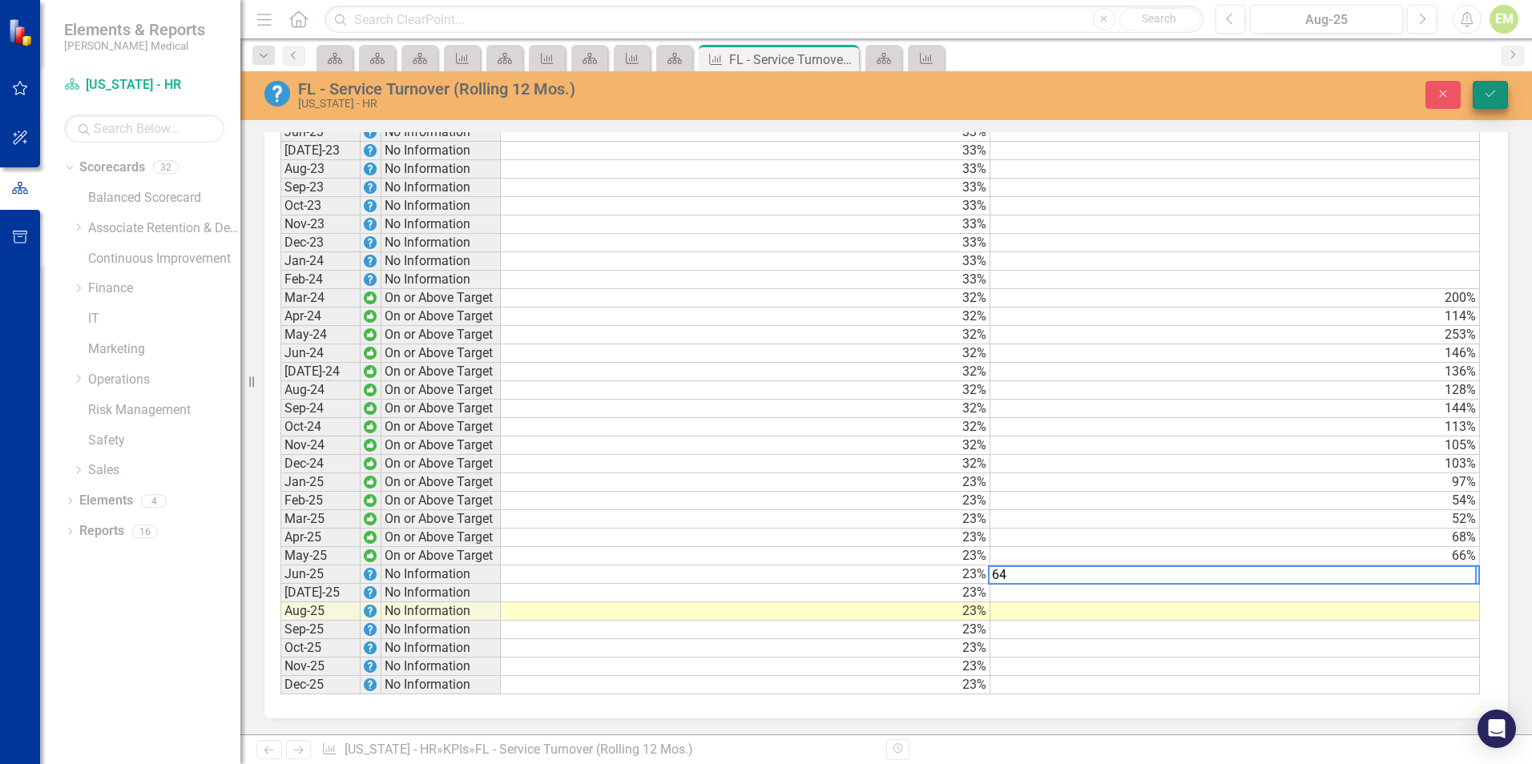
type textarea "64"
click at [1496, 99] on icon "Save" at bounding box center [1490, 93] width 14 height 11
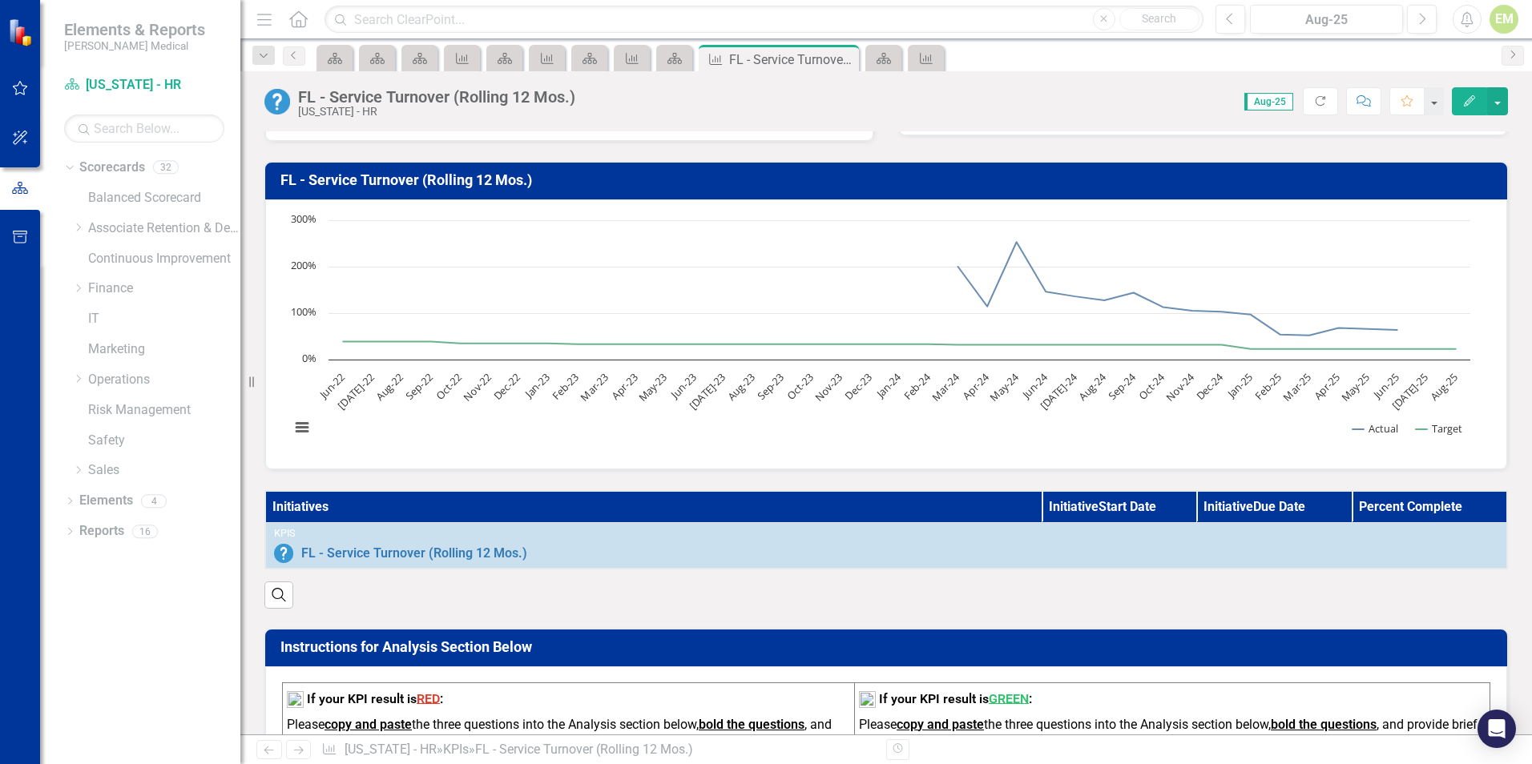
scroll to position [0, 0]
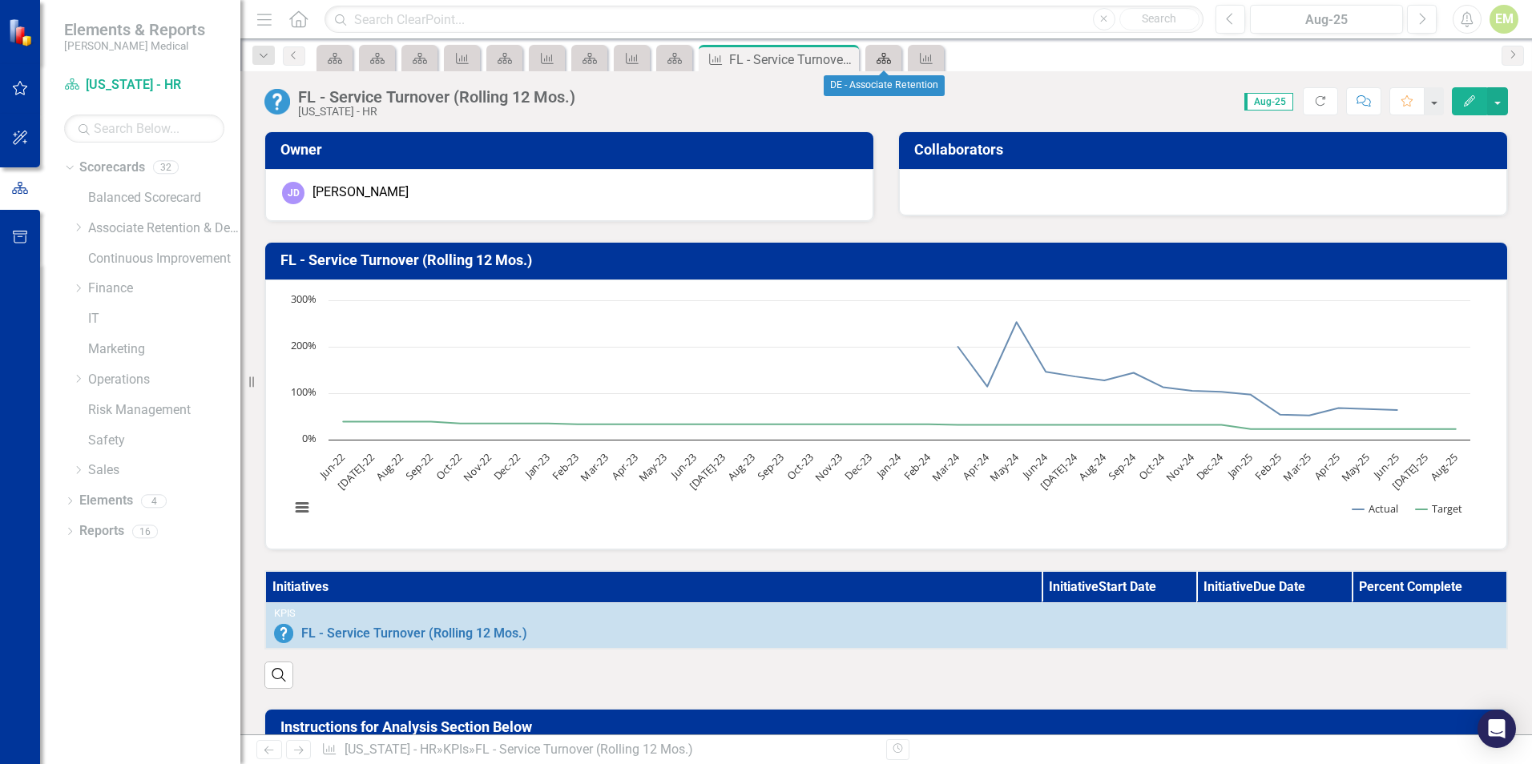
click at [881, 60] on icon "Scorecard" at bounding box center [884, 58] width 16 height 13
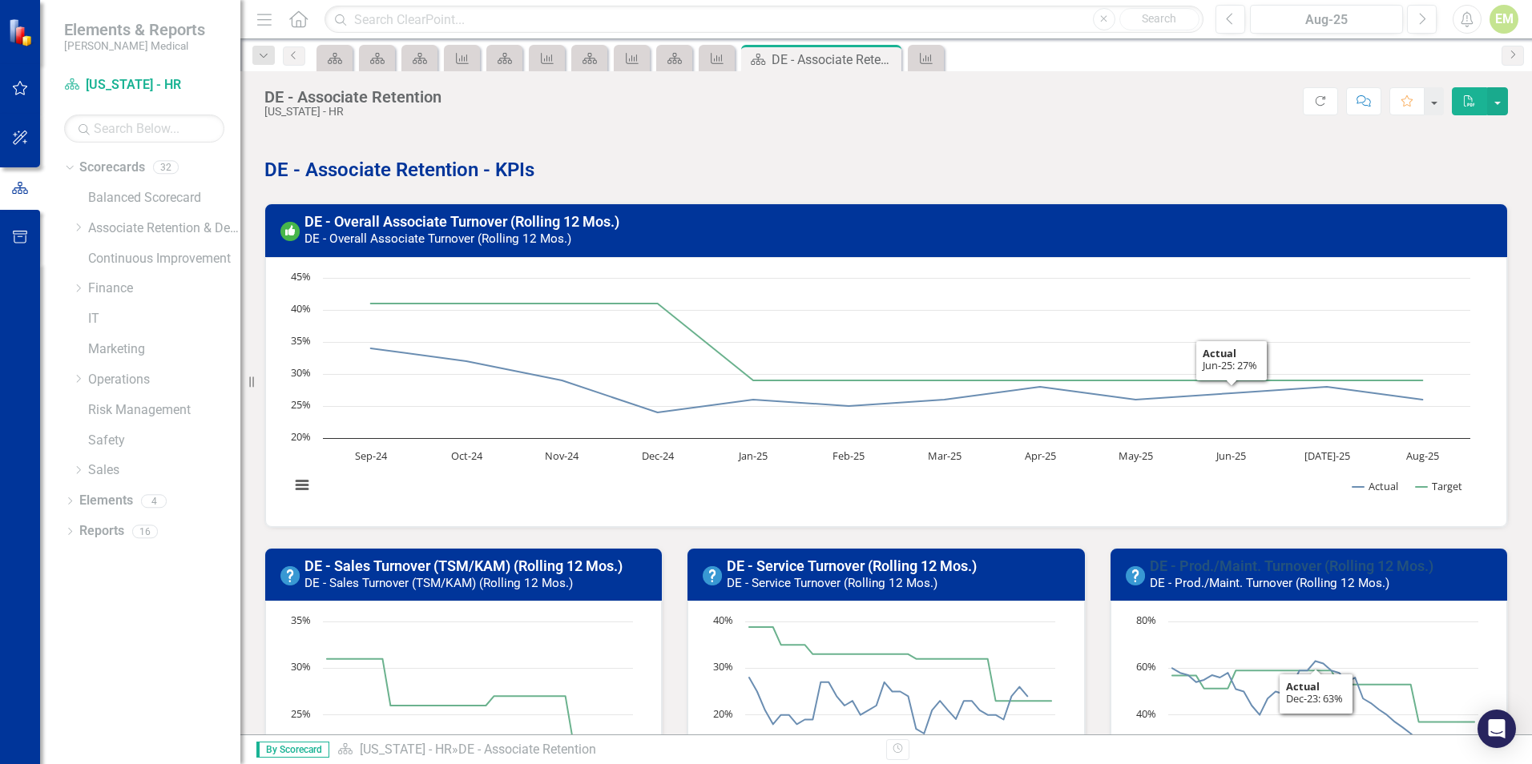
click at [1273, 564] on link "DE - Prod./Maint. Turnover (Rolling 12 Mos.)" at bounding box center [1291, 566] width 284 height 17
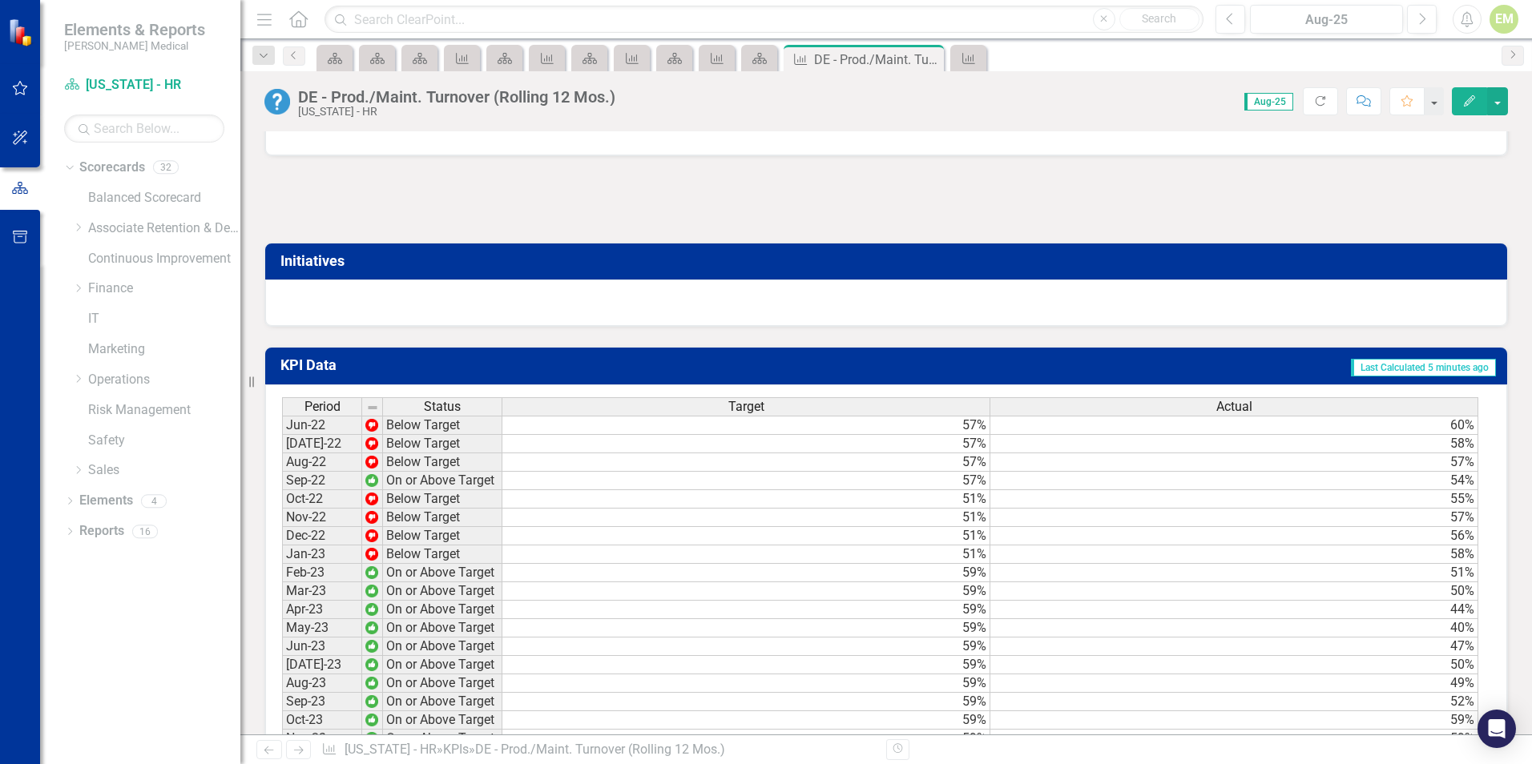
scroll to position [1409, 0]
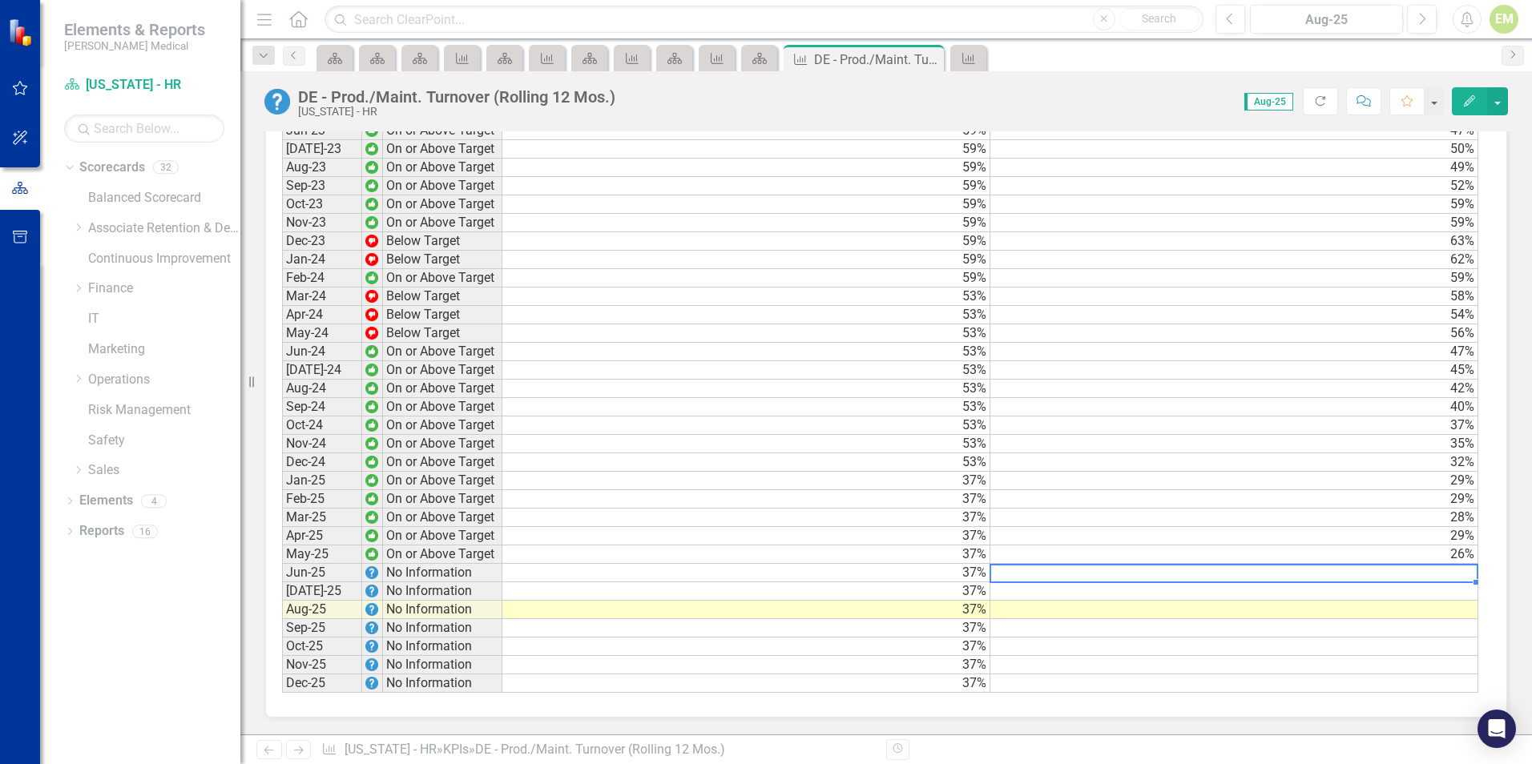
click at [1399, 570] on td at bounding box center [1234, 573] width 488 height 18
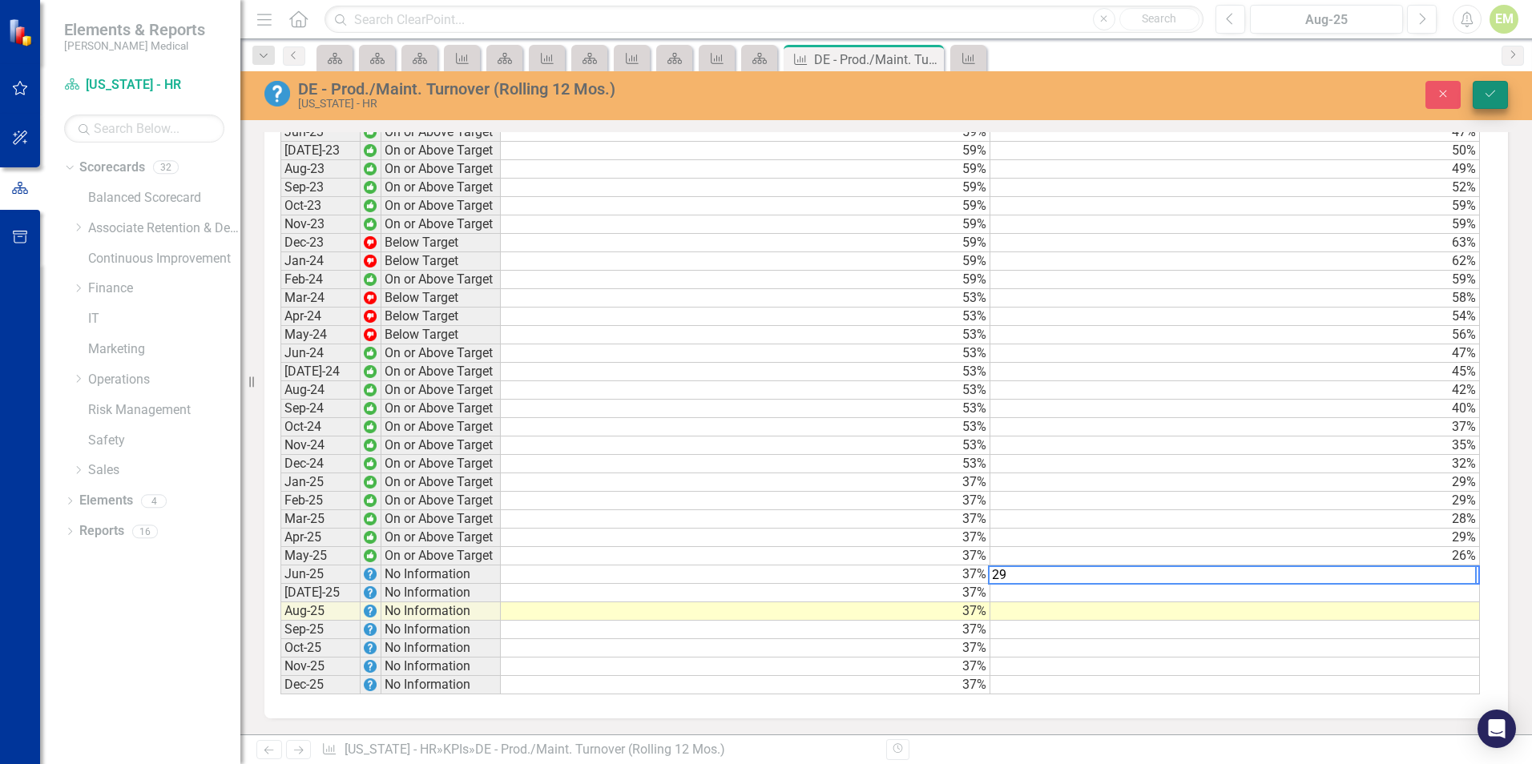
type textarea "29"
click at [1488, 98] on icon "Save" at bounding box center [1490, 93] width 14 height 11
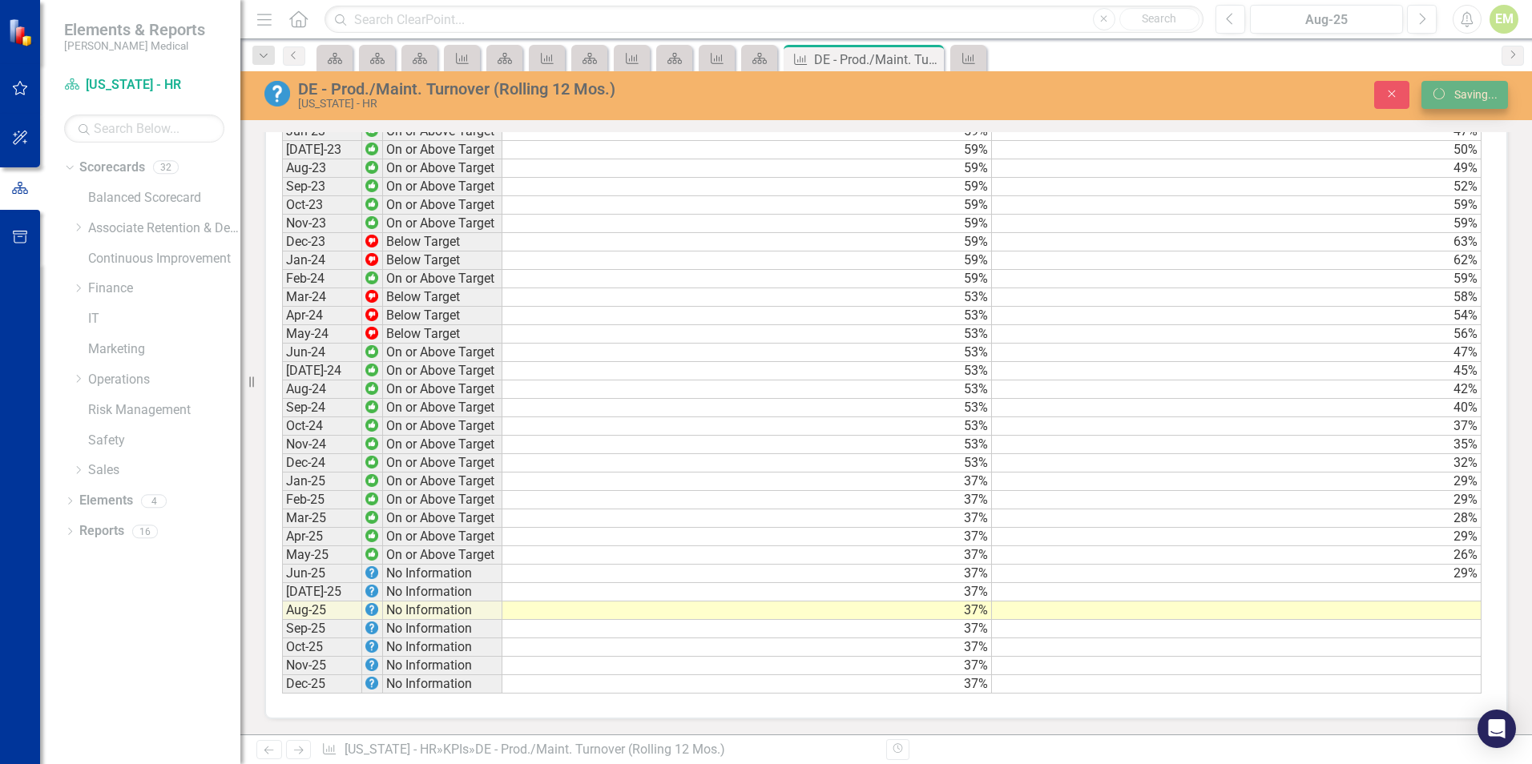
scroll to position [1408, 0]
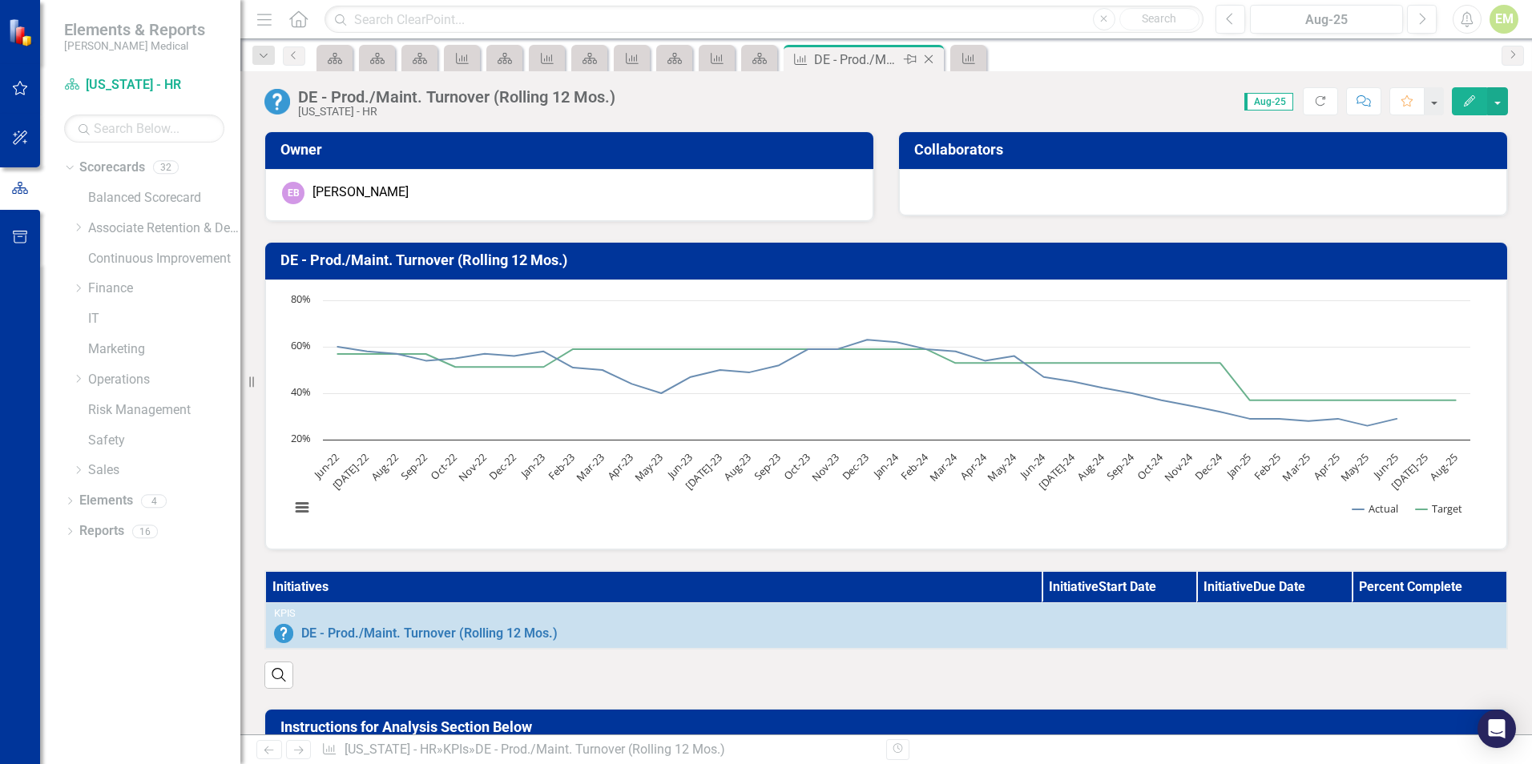
click at [930, 58] on icon at bounding box center [928, 59] width 9 height 9
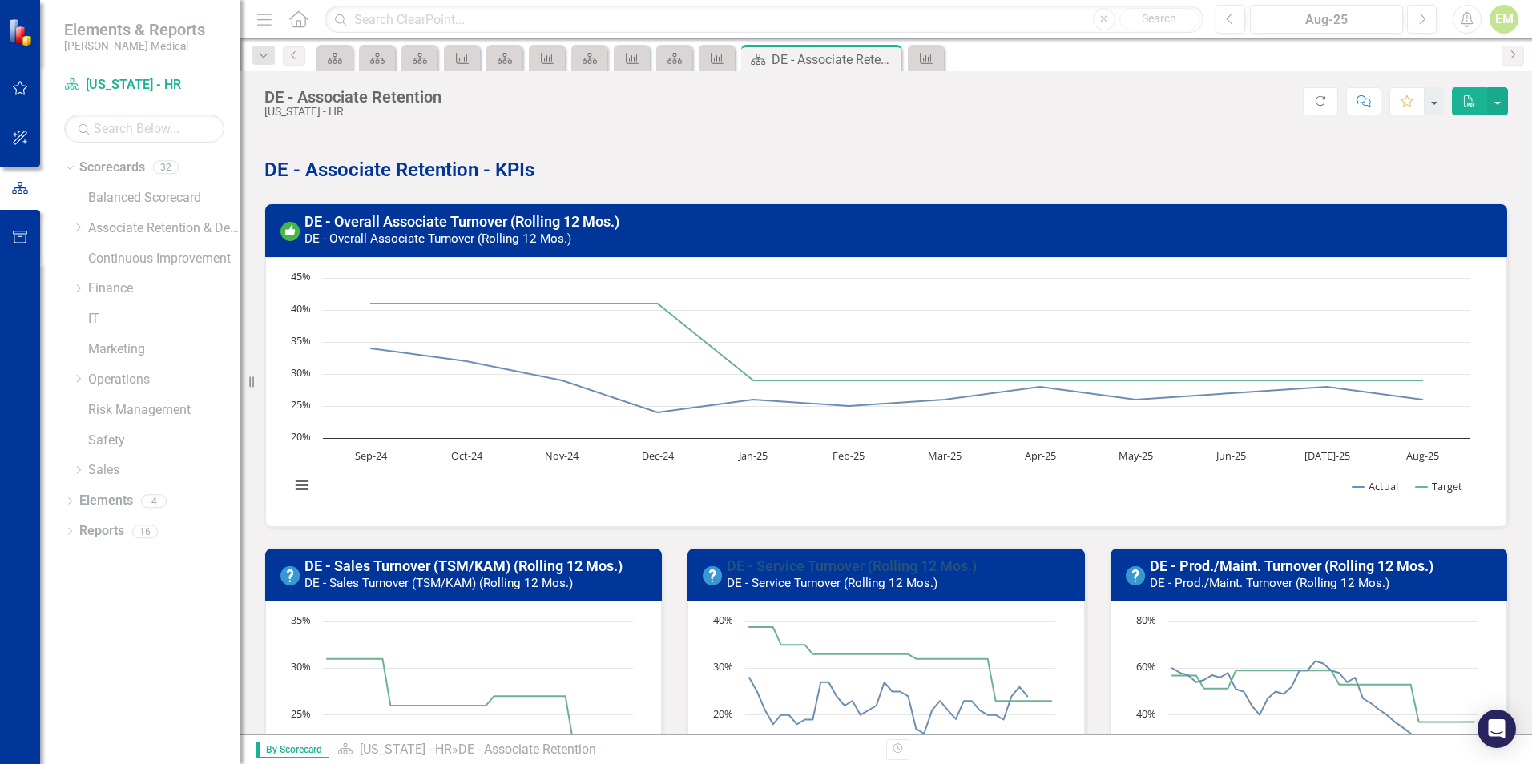
click at [823, 561] on link "DE - Service Turnover (Rolling 12 Mos.)" at bounding box center [852, 566] width 250 height 17
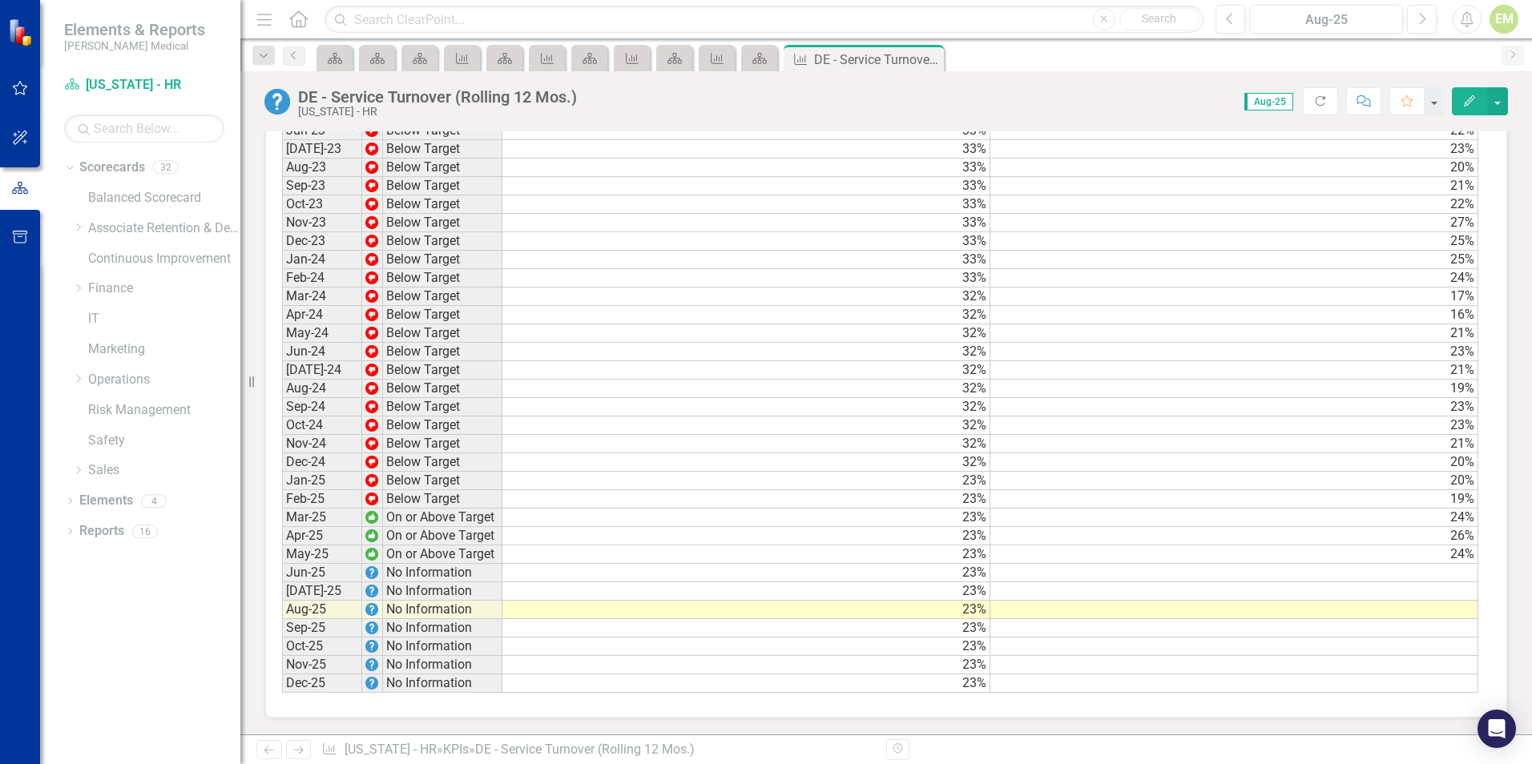
scroll to position [1409, 0]
click at [1395, 572] on td at bounding box center [1234, 573] width 488 height 18
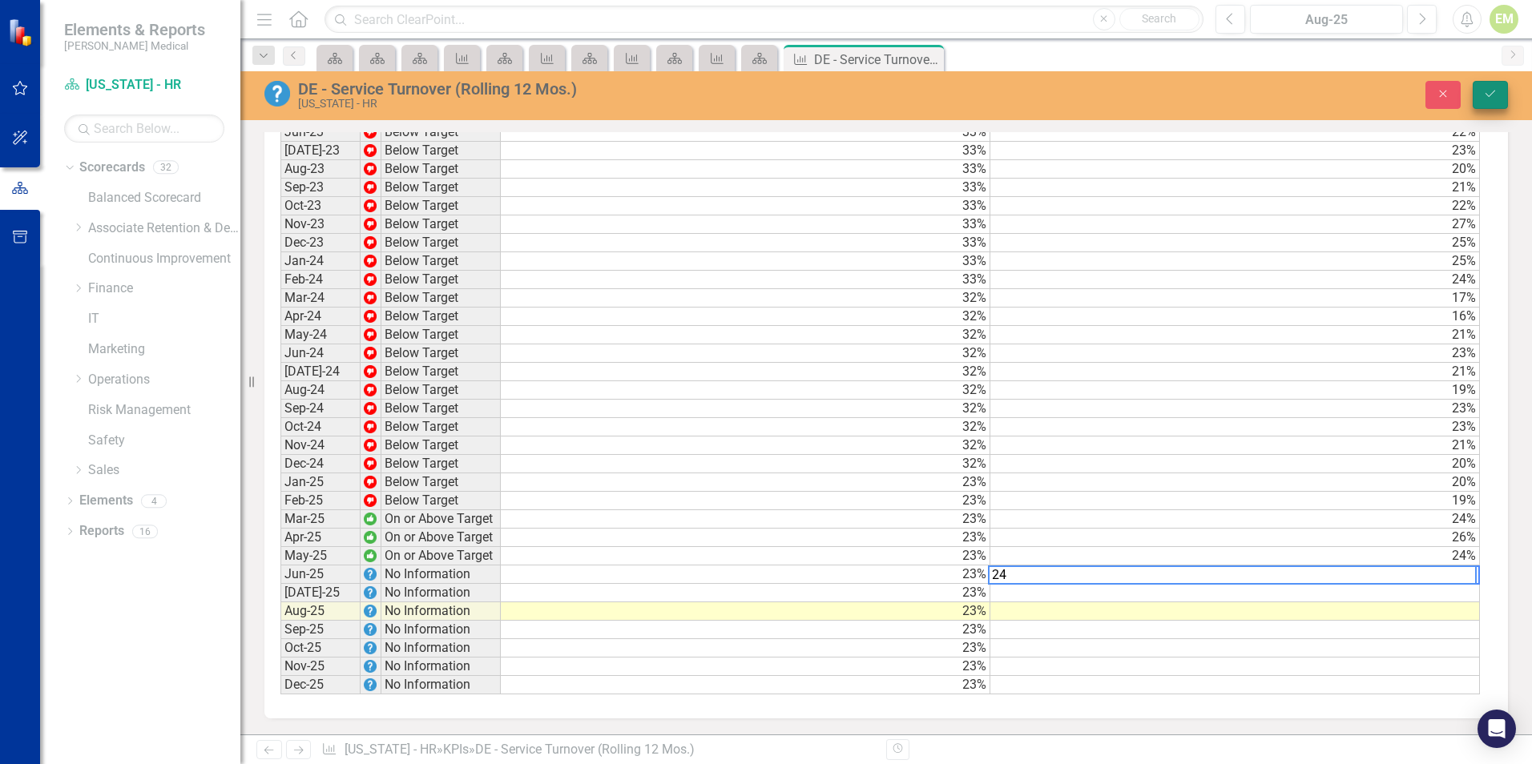
type textarea "24"
click at [1506, 96] on button "Save" at bounding box center [1489, 95] width 35 height 28
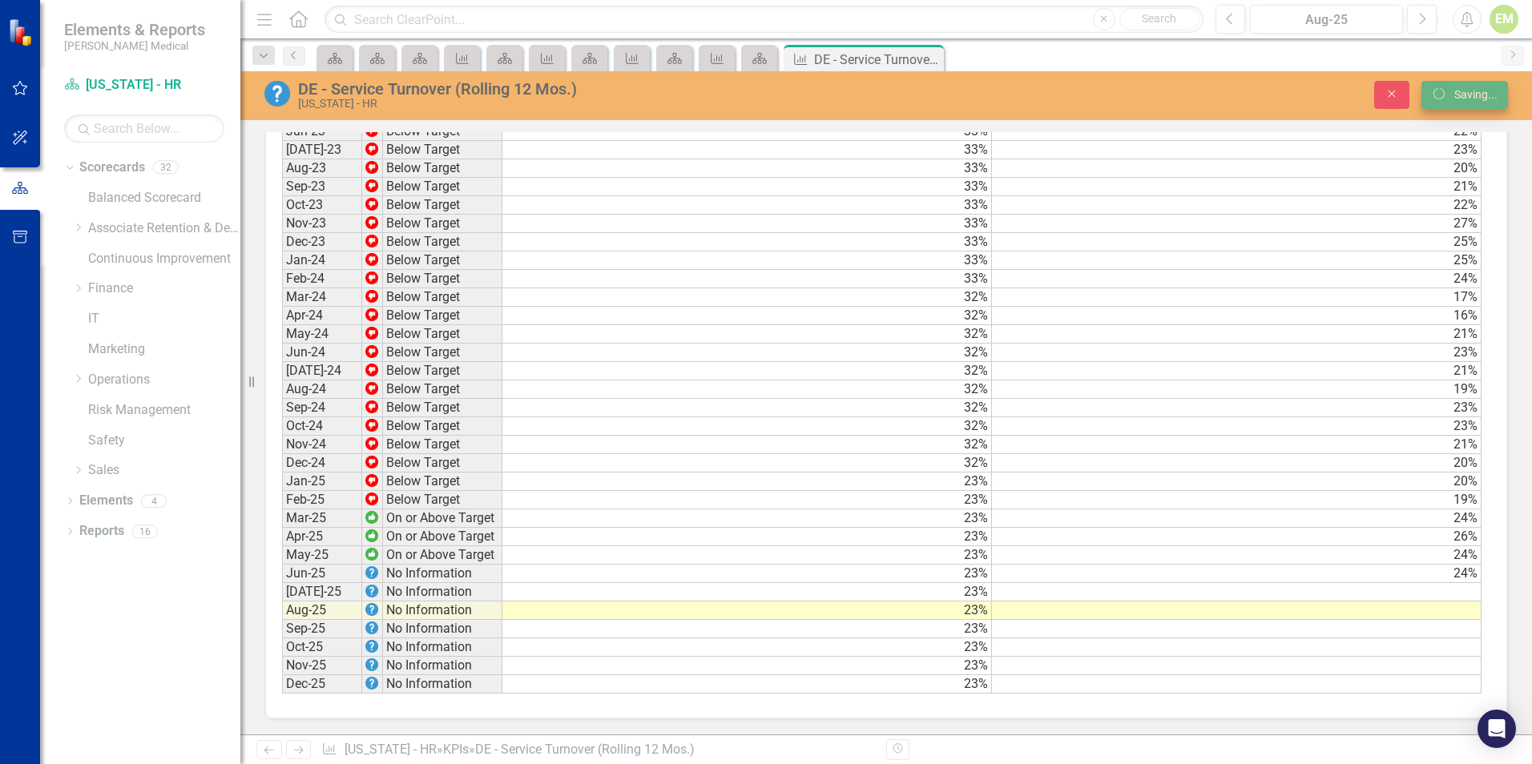
scroll to position [1408, 0]
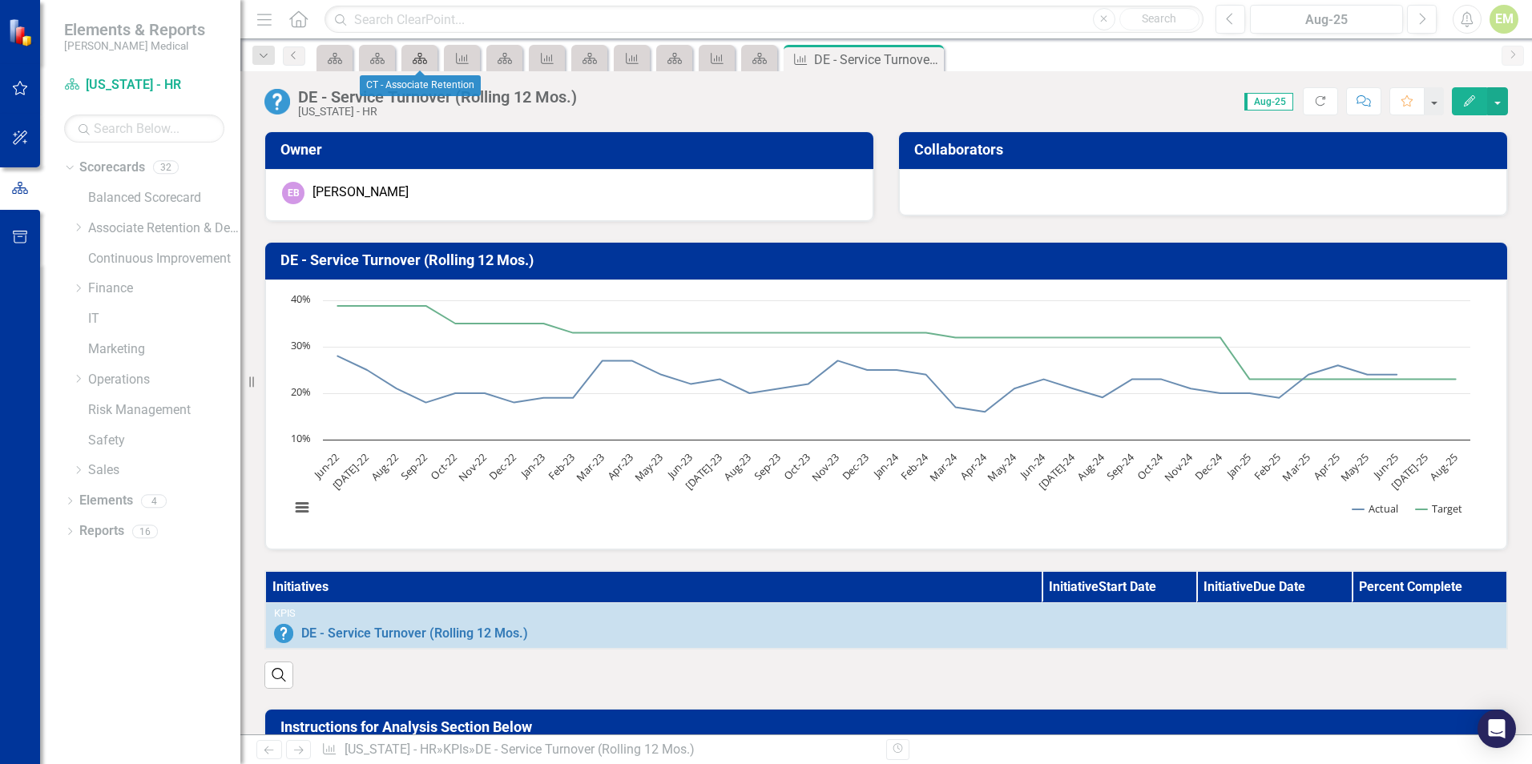
click at [417, 62] on icon "Scorecard" at bounding box center [420, 58] width 16 height 13
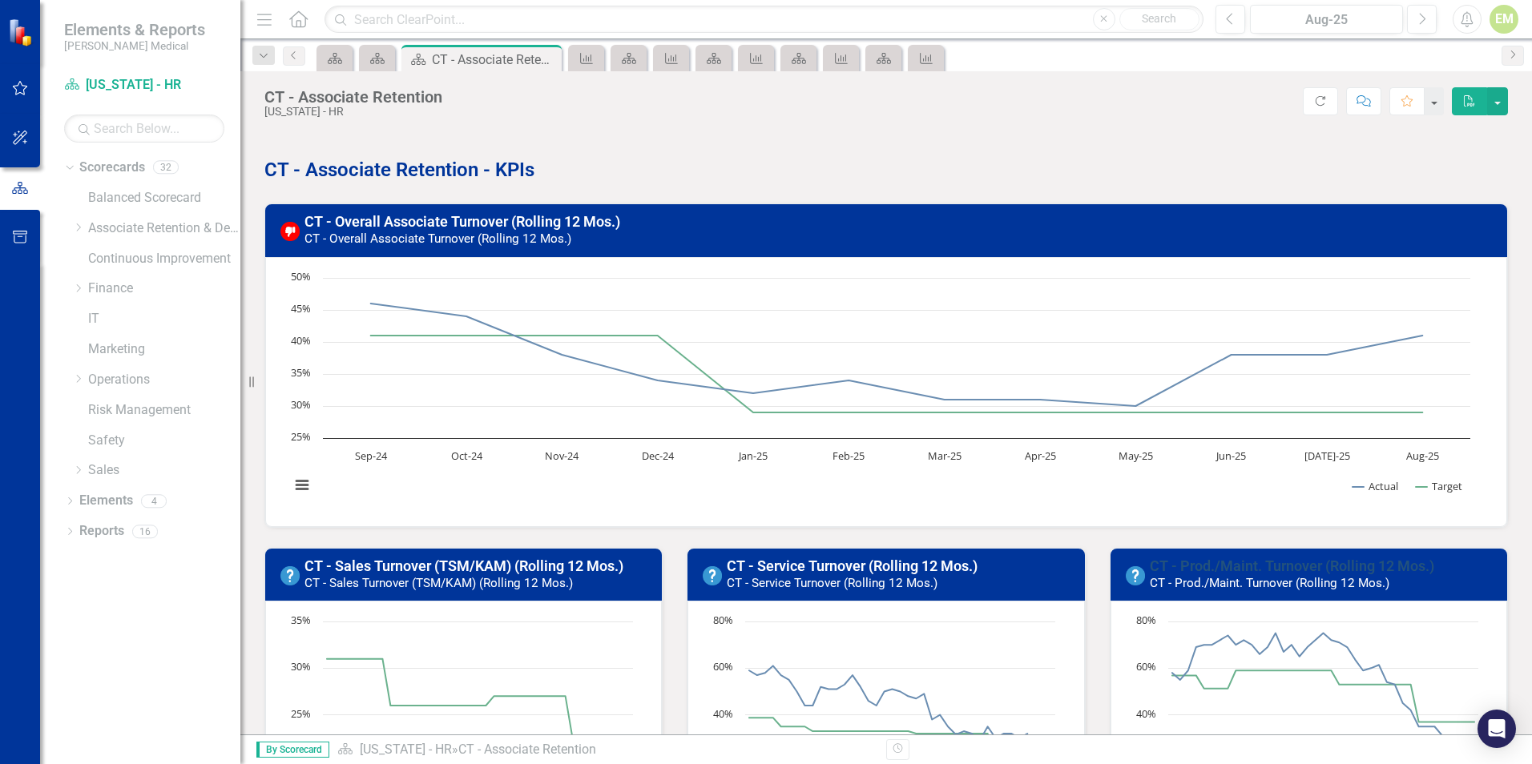
click at [1240, 564] on link "CT - Prod./Maint. Turnover (Rolling 12 Mos.)" at bounding box center [1291, 566] width 284 height 17
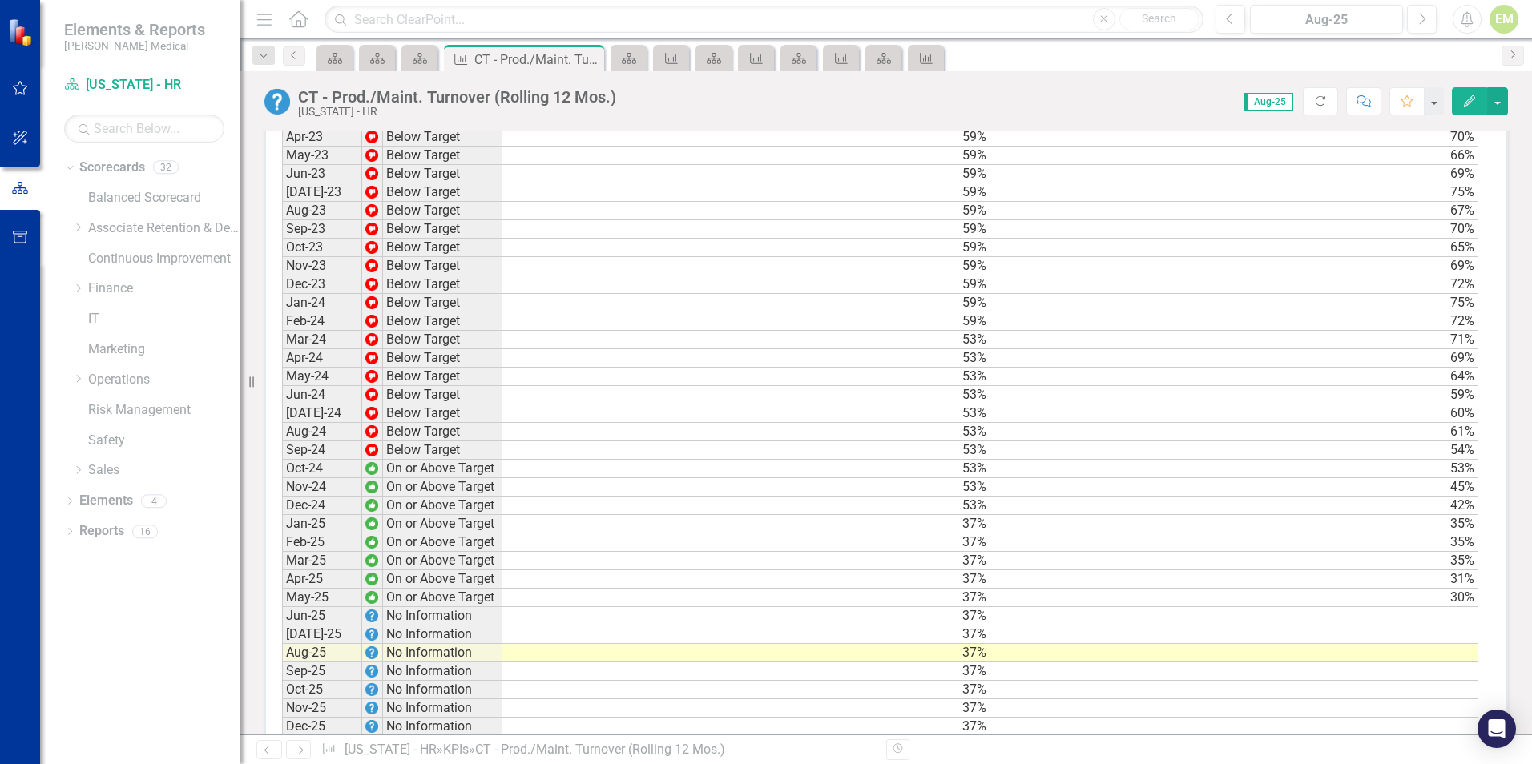
scroll to position [1362, 0]
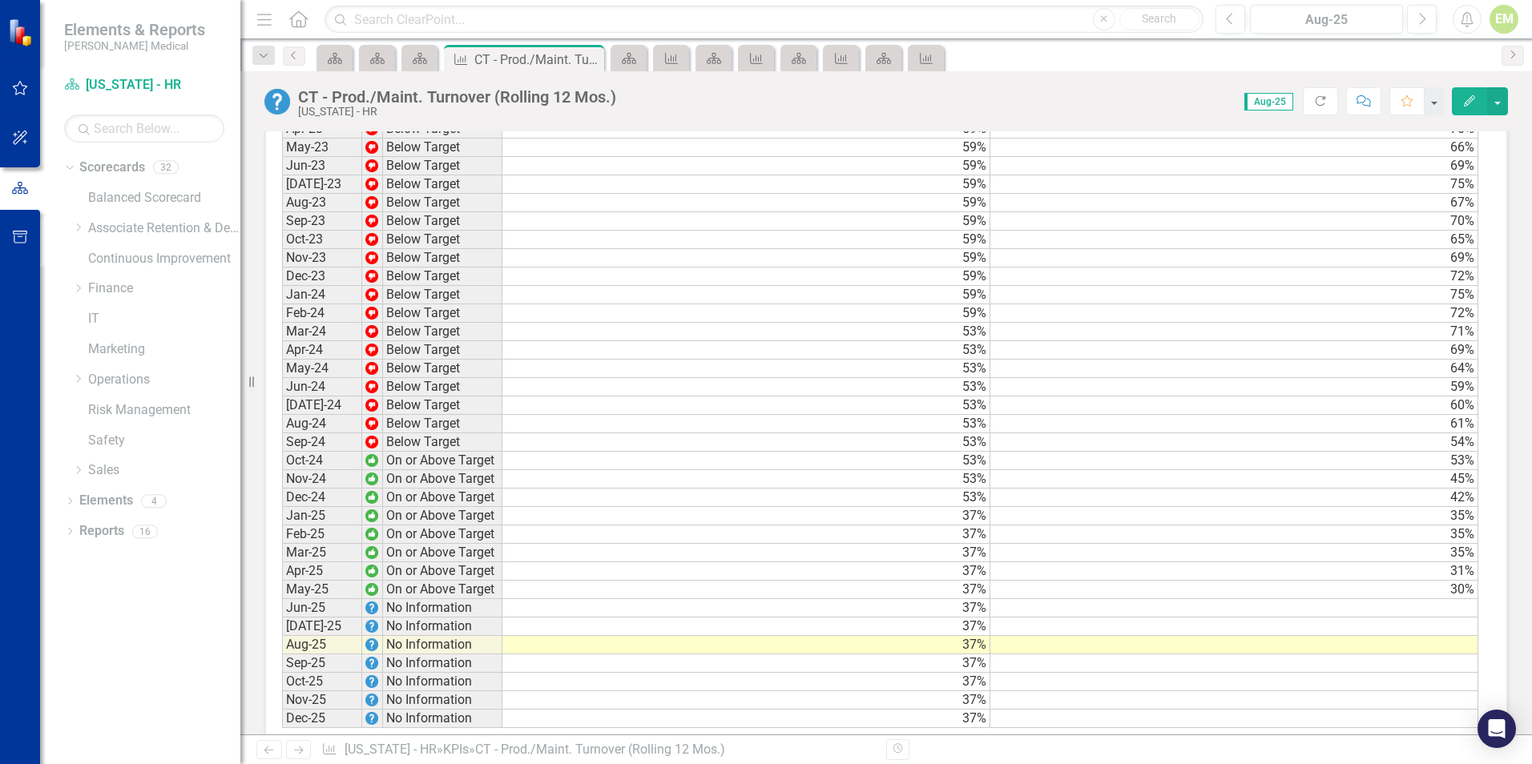
click at [1374, 618] on td at bounding box center [1234, 608] width 488 height 18
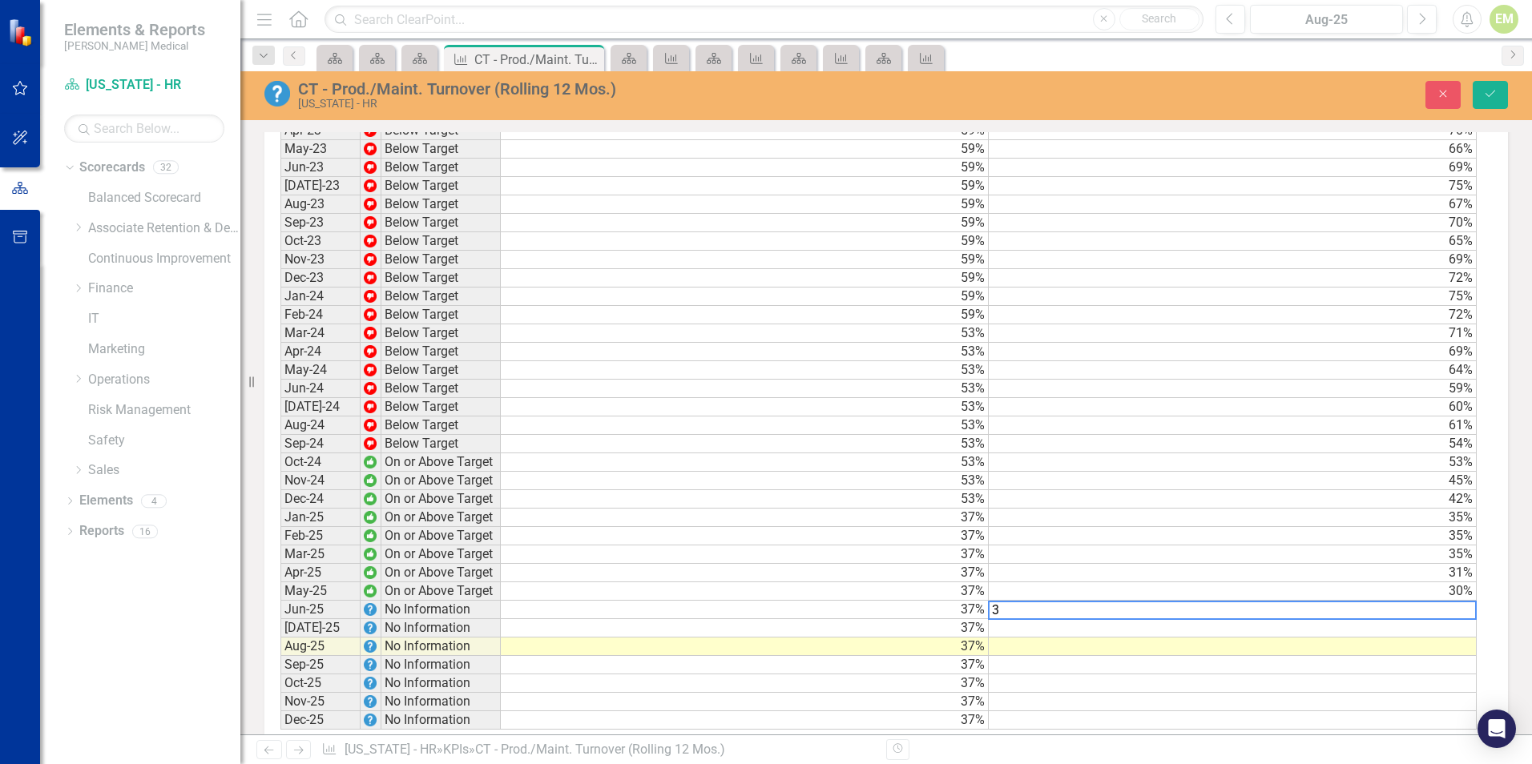
scroll to position [1363, 0]
type textarea "31"
click at [1501, 99] on button "Save" at bounding box center [1489, 95] width 35 height 28
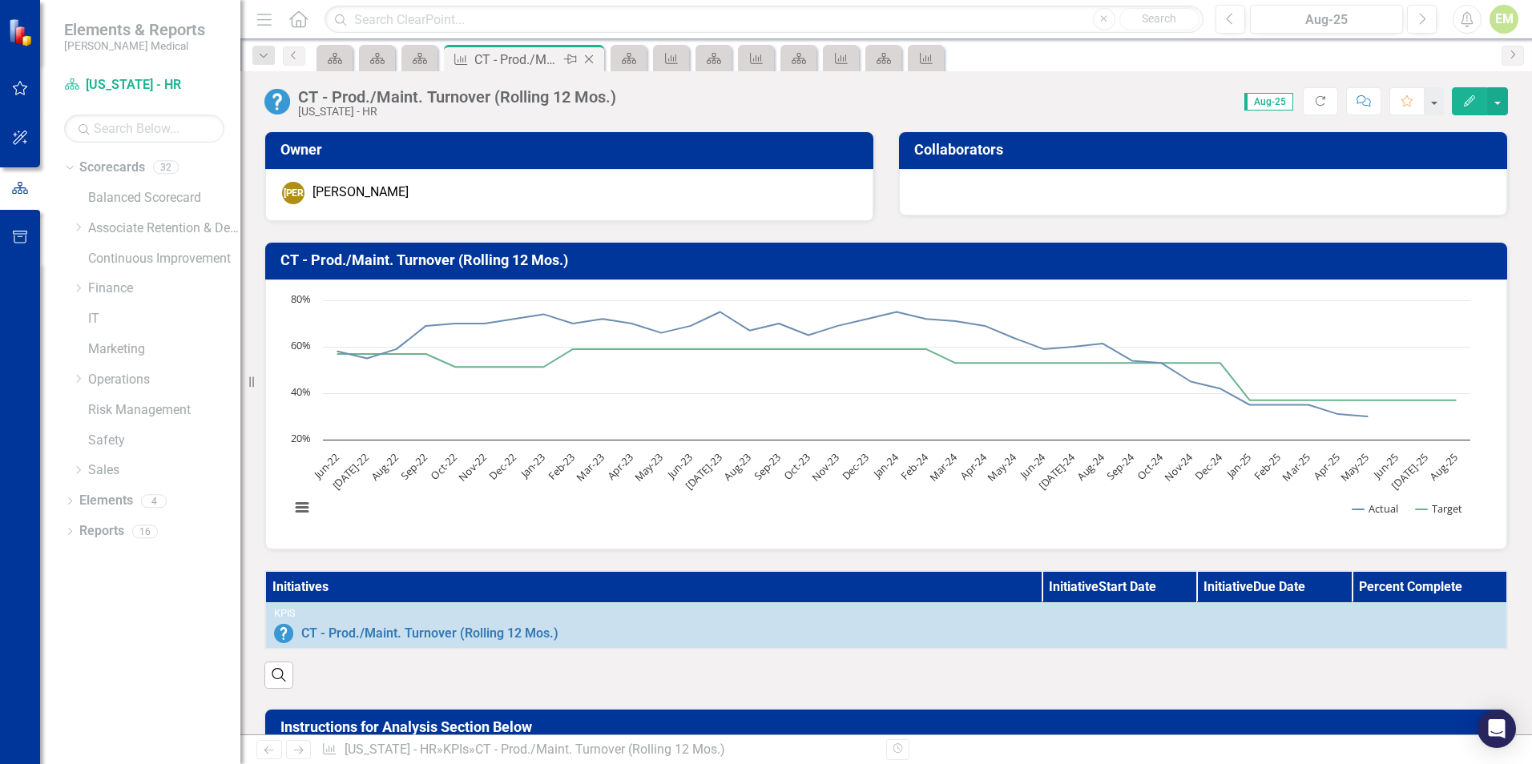
click at [586, 57] on icon at bounding box center [589, 59] width 9 height 9
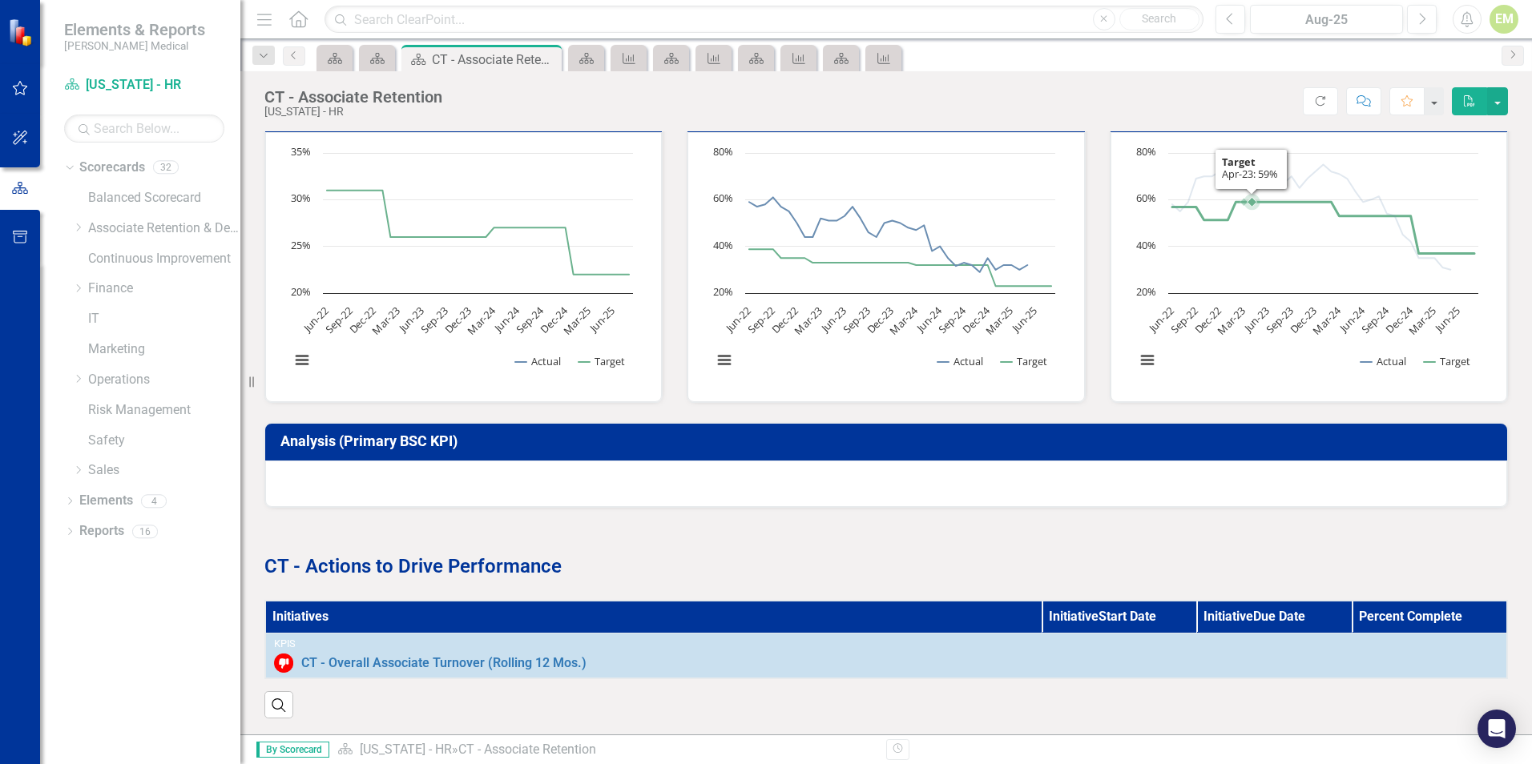
scroll to position [160, 0]
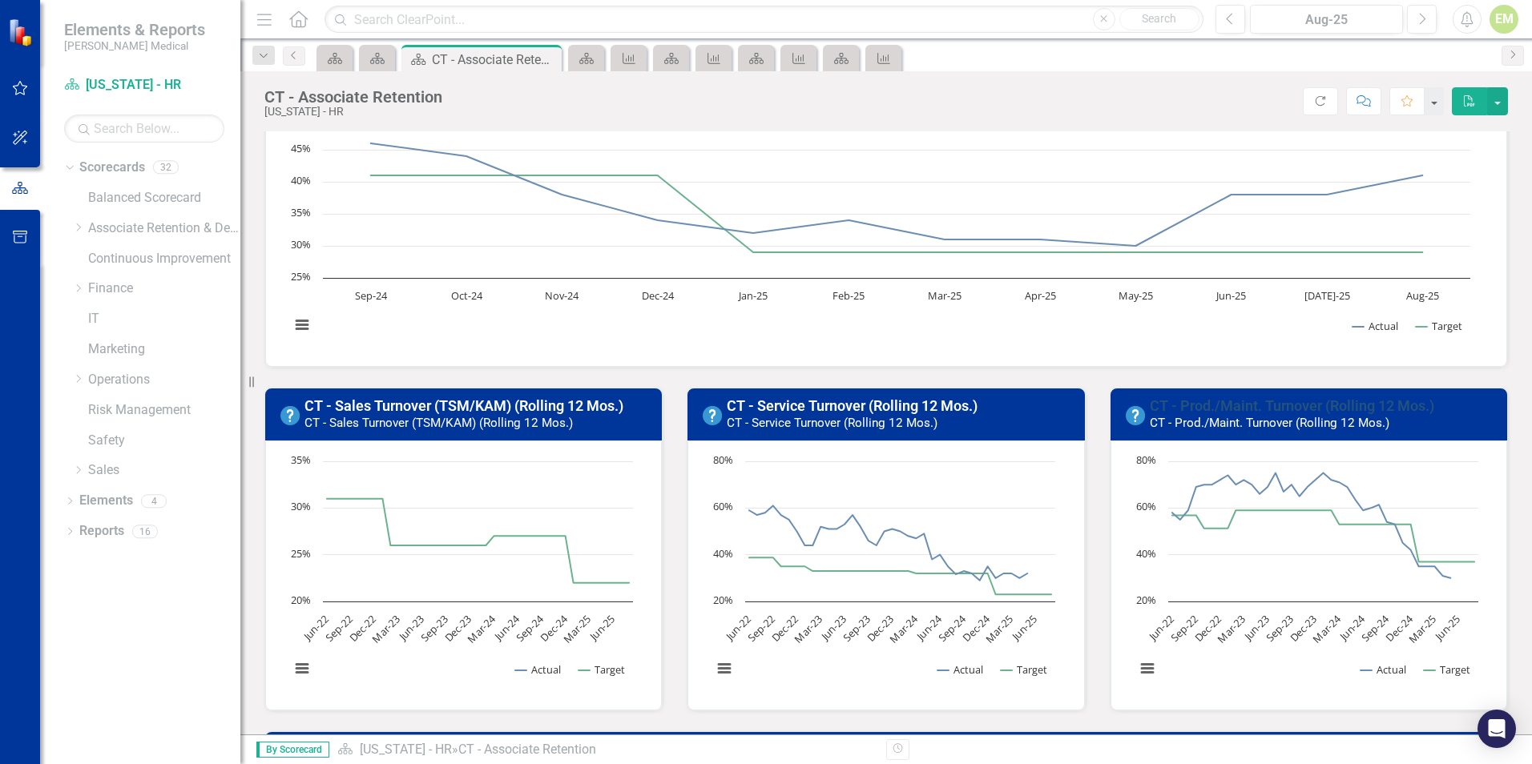
click at [1222, 406] on link "CT - Prod./Maint. Turnover (Rolling 12 Mos.)" at bounding box center [1291, 405] width 284 height 17
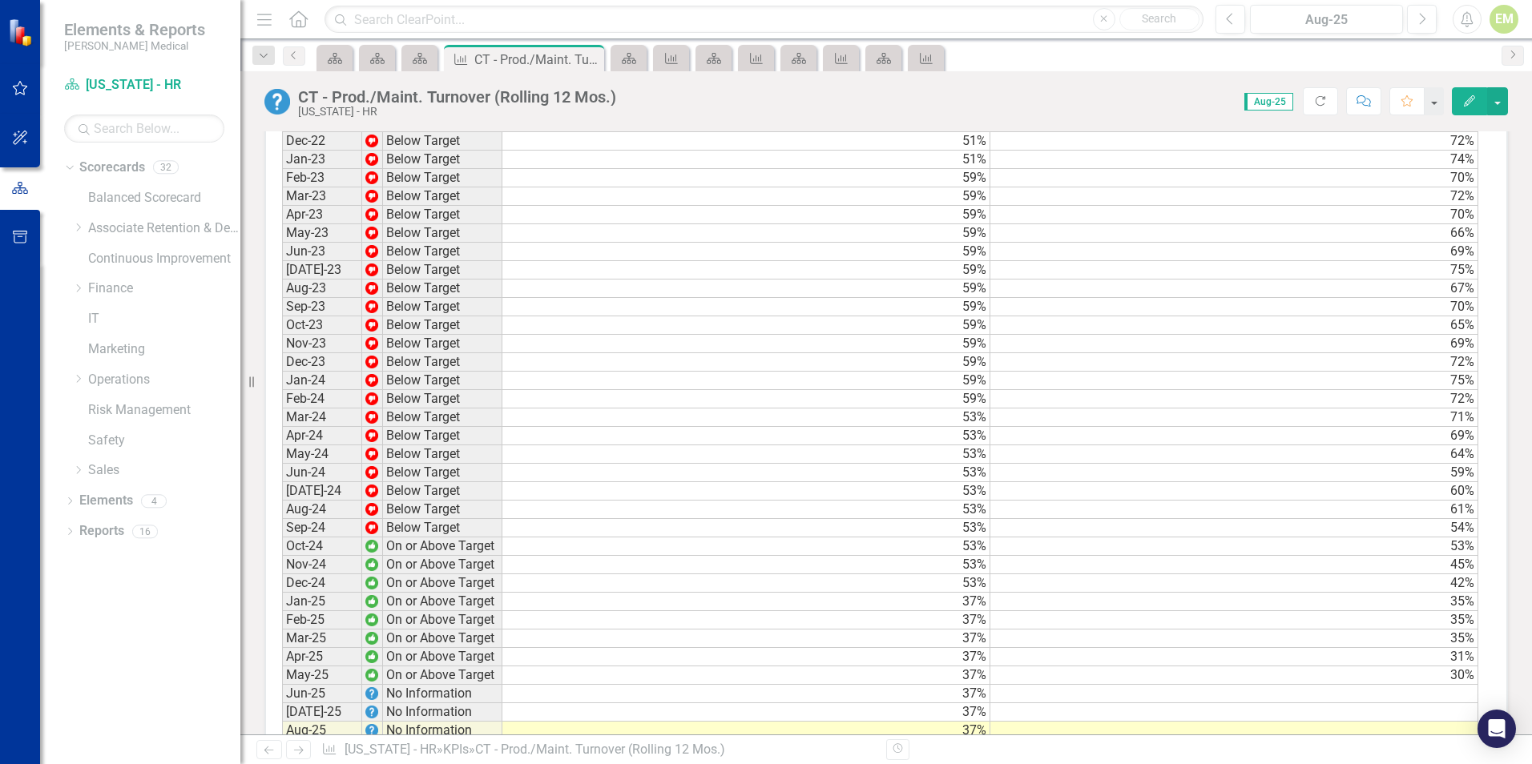
scroll to position [1282, 0]
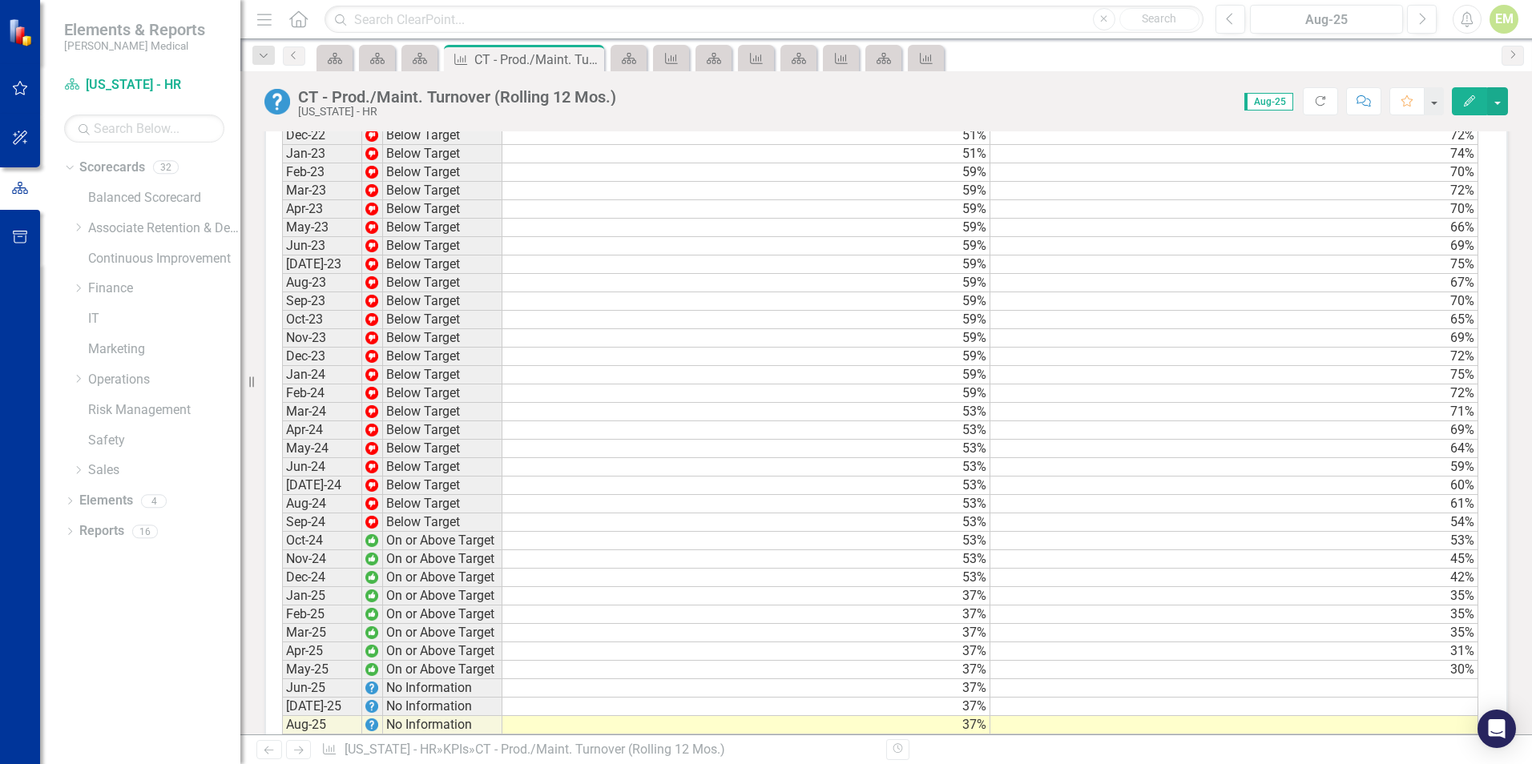
click at [1437, 698] on td at bounding box center [1234, 688] width 488 height 18
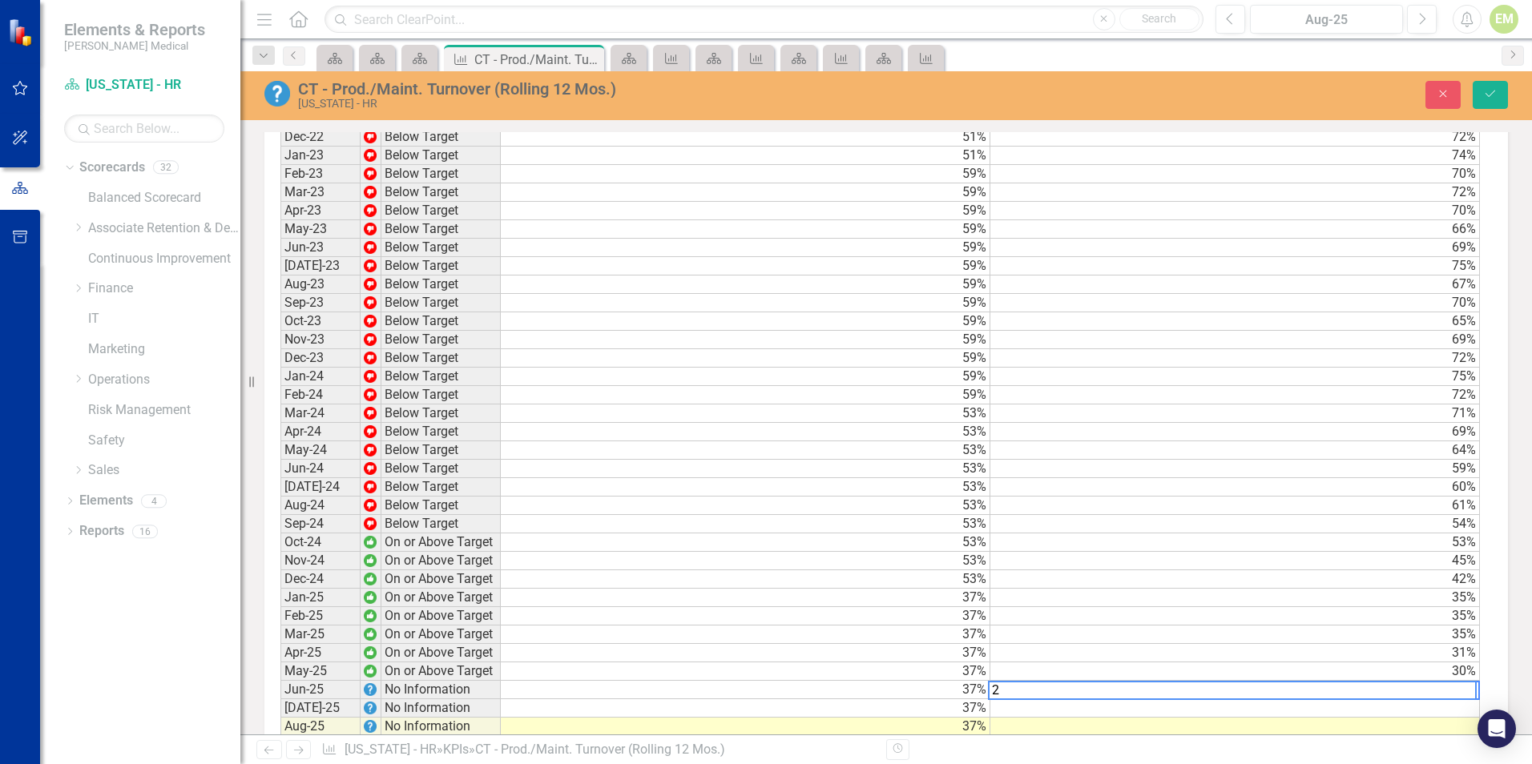
scroll to position [1282, 0]
drag, startPoint x: 1037, startPoint y: 704, endPoint x: 968, endPoint y: 703, distance: 68.9
click at [968, 703] on div "Period Status Target Actual Jun-22 Below Target 57% 58% Jul-22 On or Above Targ…" at bounding box center [879, 404] width 1199 height 812
type textarea "31"
click at [1492, 104] on button "Save" at bounding box center [1489, 95] width 35 height 28
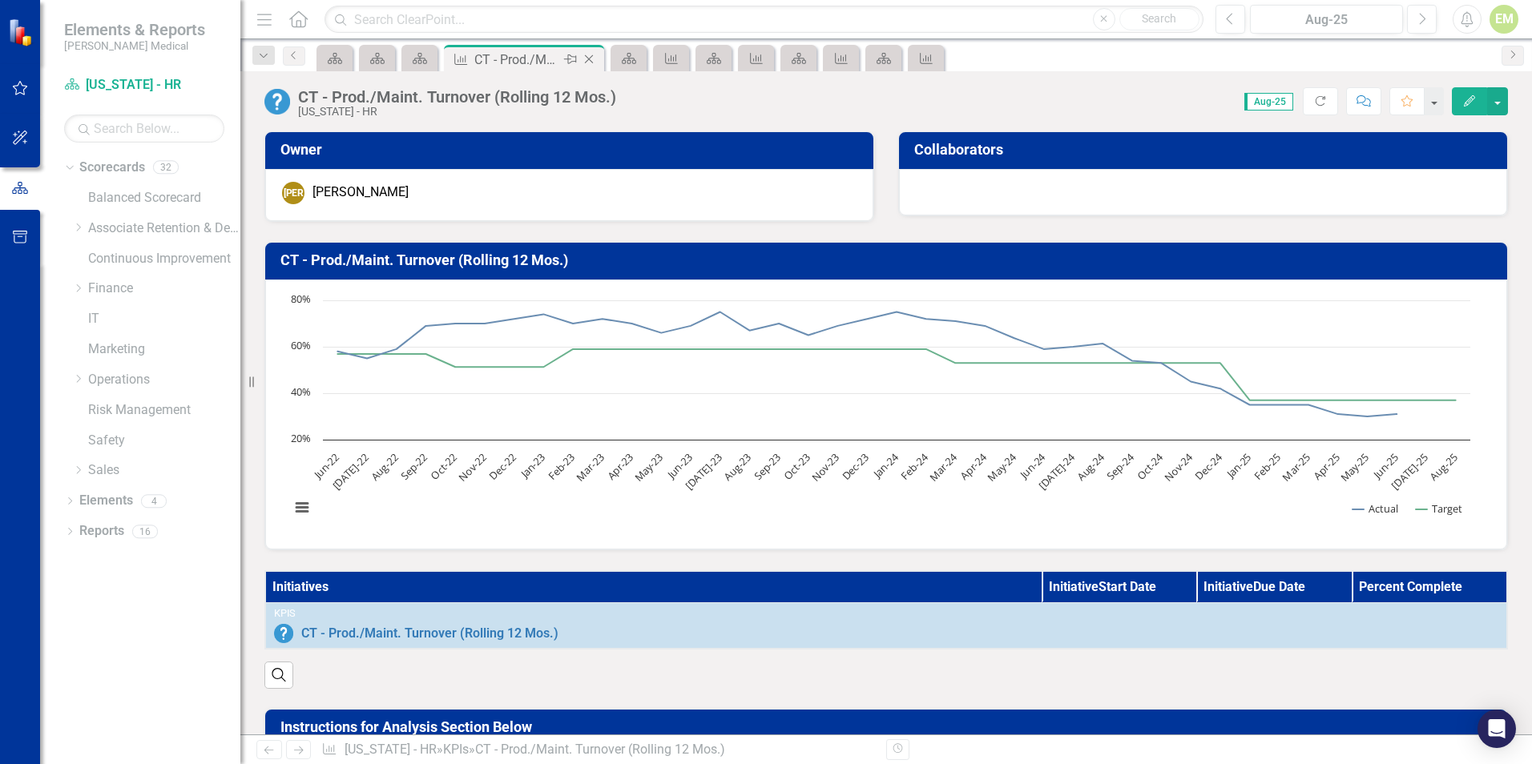
click at [590, 62] on icon "Close" at bounding box center [589, 59] width 16 height 13
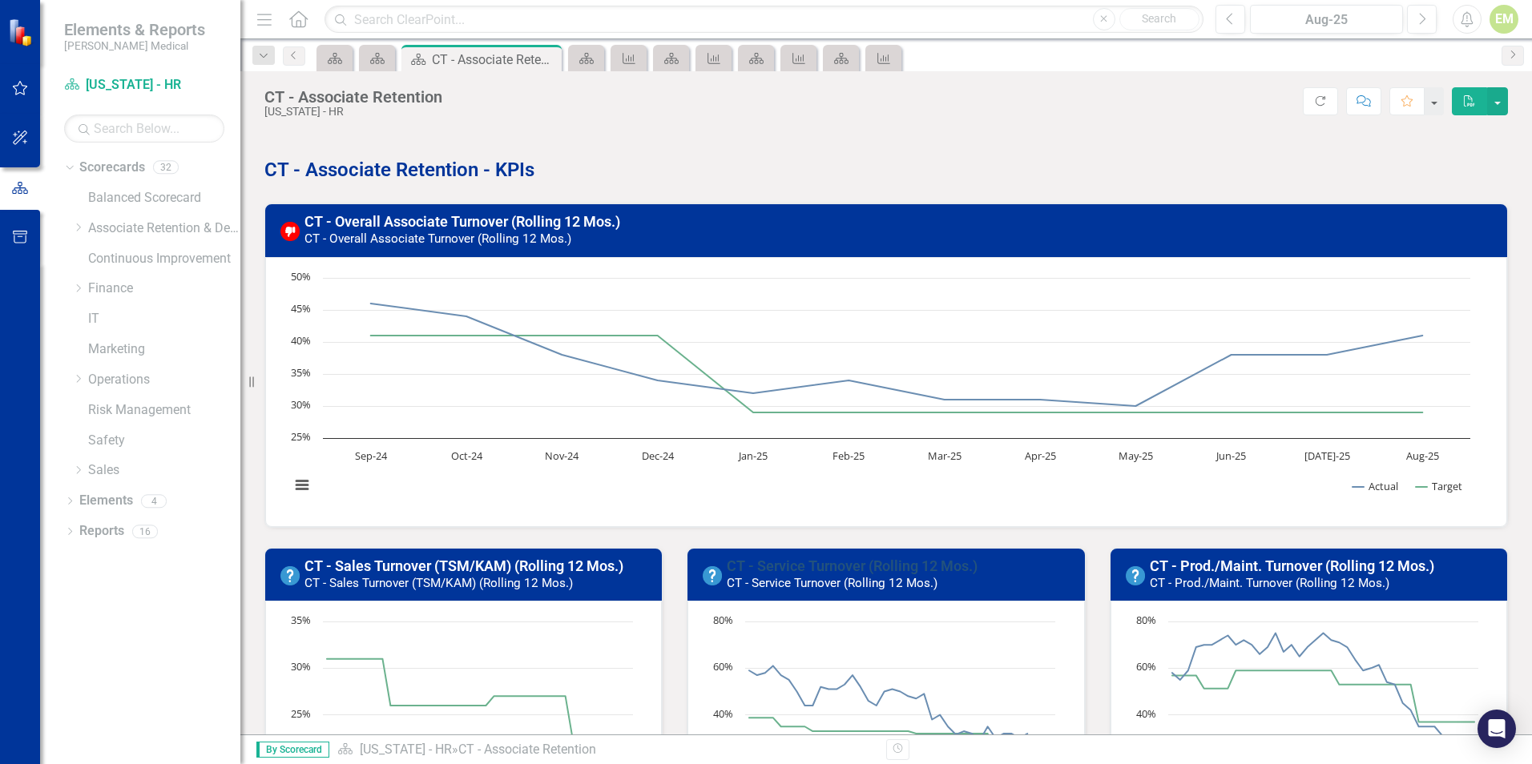
click at [873, 571] on link "CT - Service Turnover (Rolling 12 Mos.)" at bounding box center [852, 566] width 251 height 17
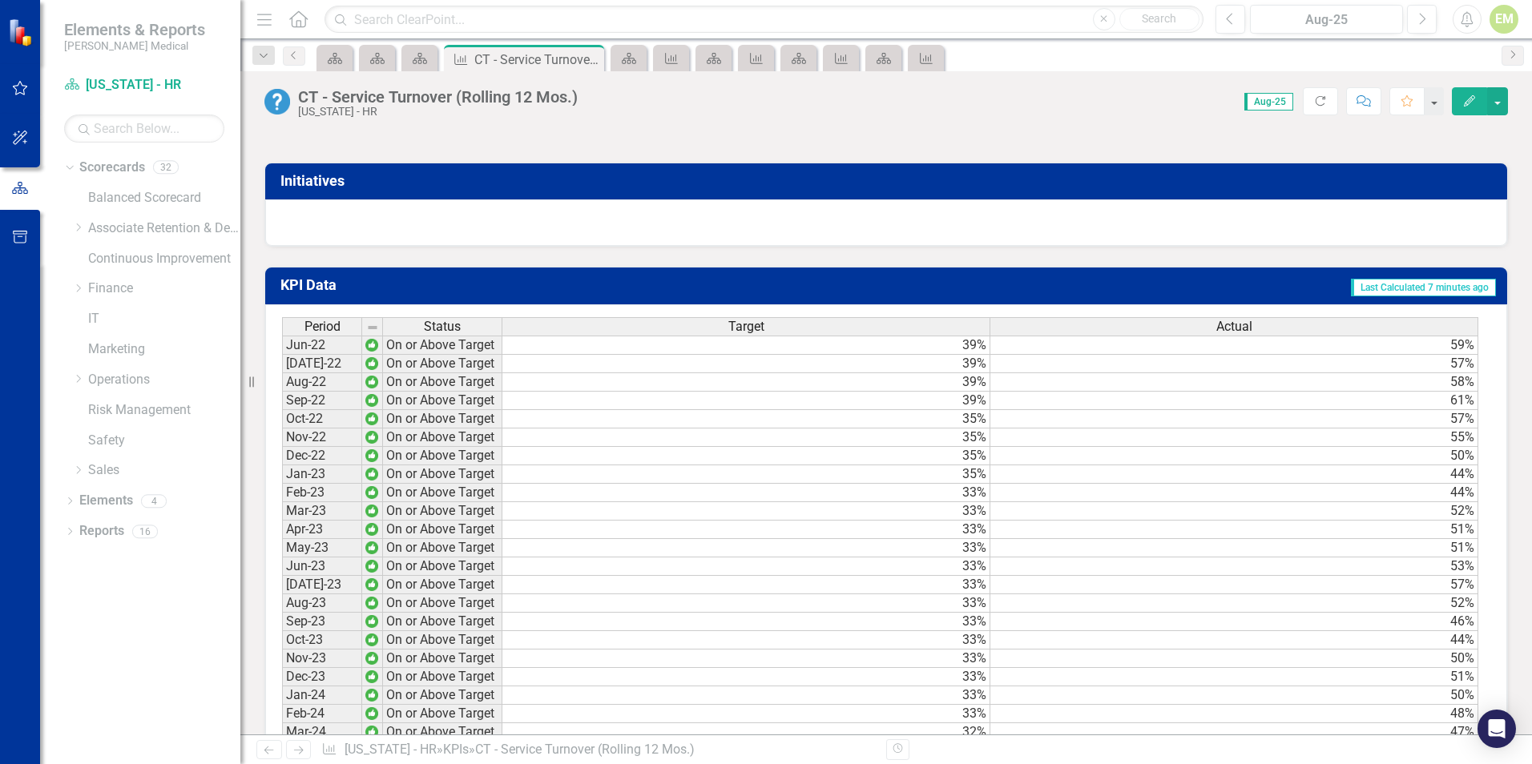
scroll to position [1409, 0]
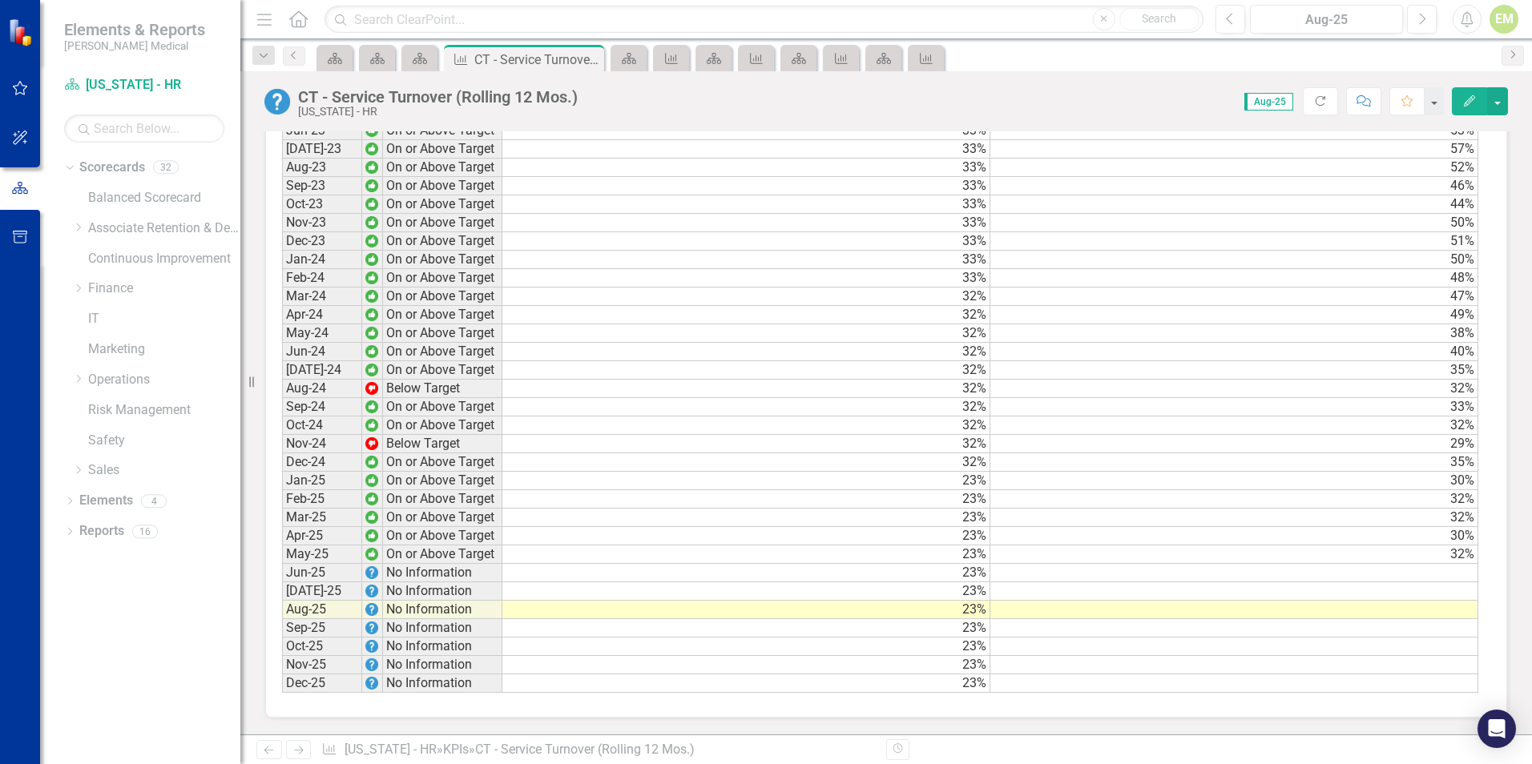
click at [1351, 562] on td "32%" at bounding box center [1234, 555] width 488 height 18
click at [1150, 575] on td at bounding box center [1234, 573] width 488 height 18
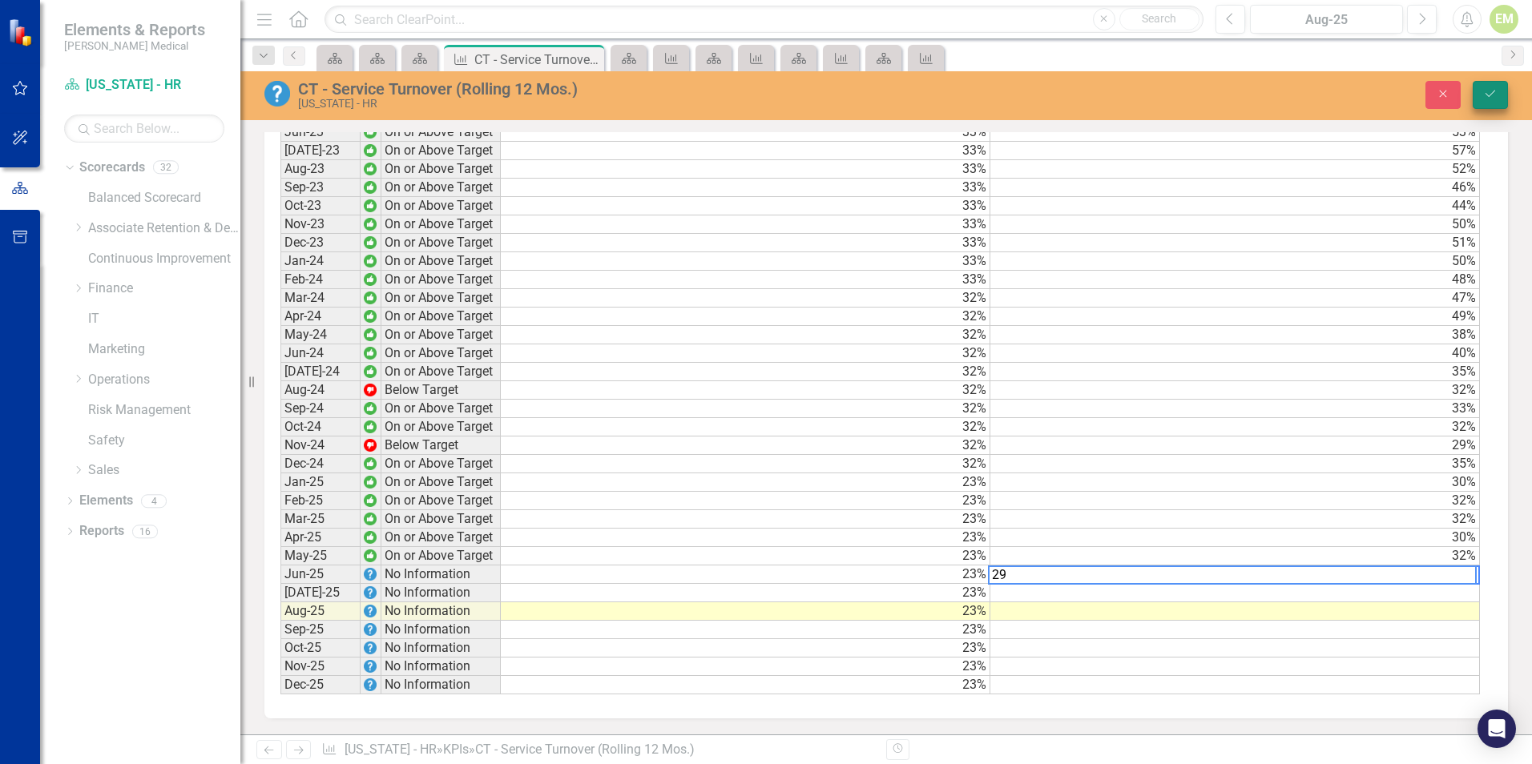
type textarea "29"
click at [1488, 93] on icon "Save" at bounding box center [1490, 93] width 14 height 11
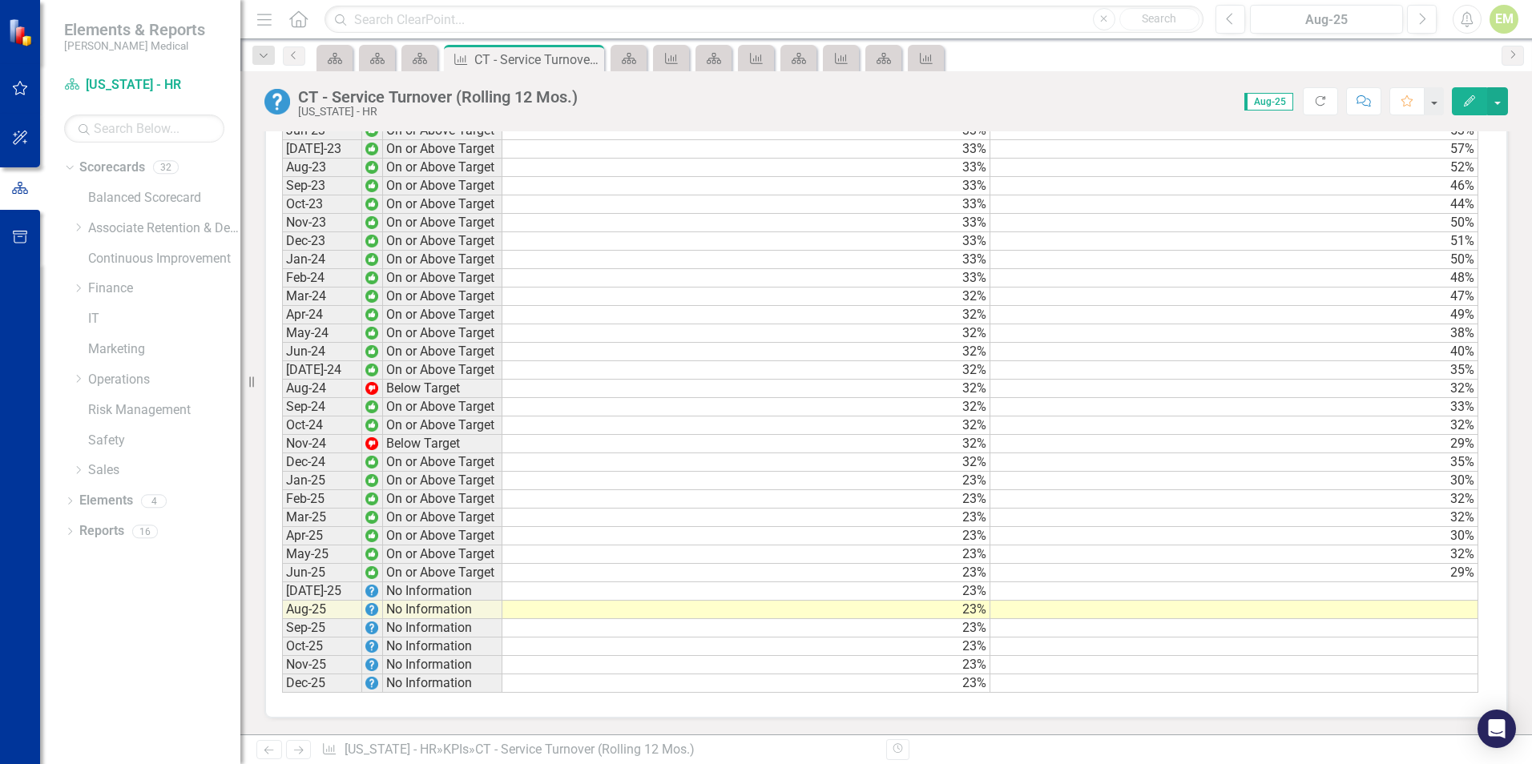
click at [1432, 586] on td at bounding box center [1234, 591] width 488 height 18
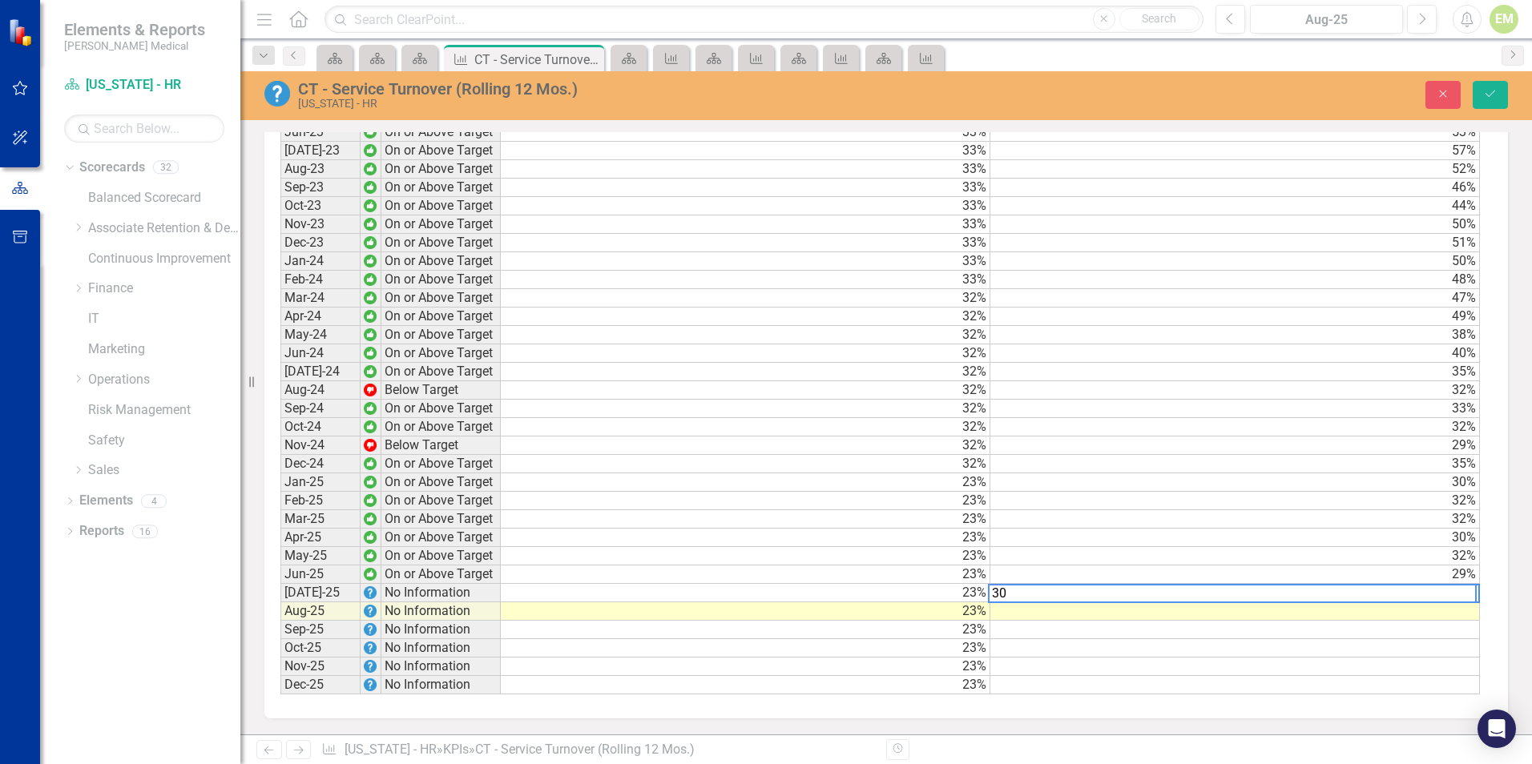
type textarea "30"
click at [1349, 611] on td at bounding box center [1234, 611] width 489 height 18
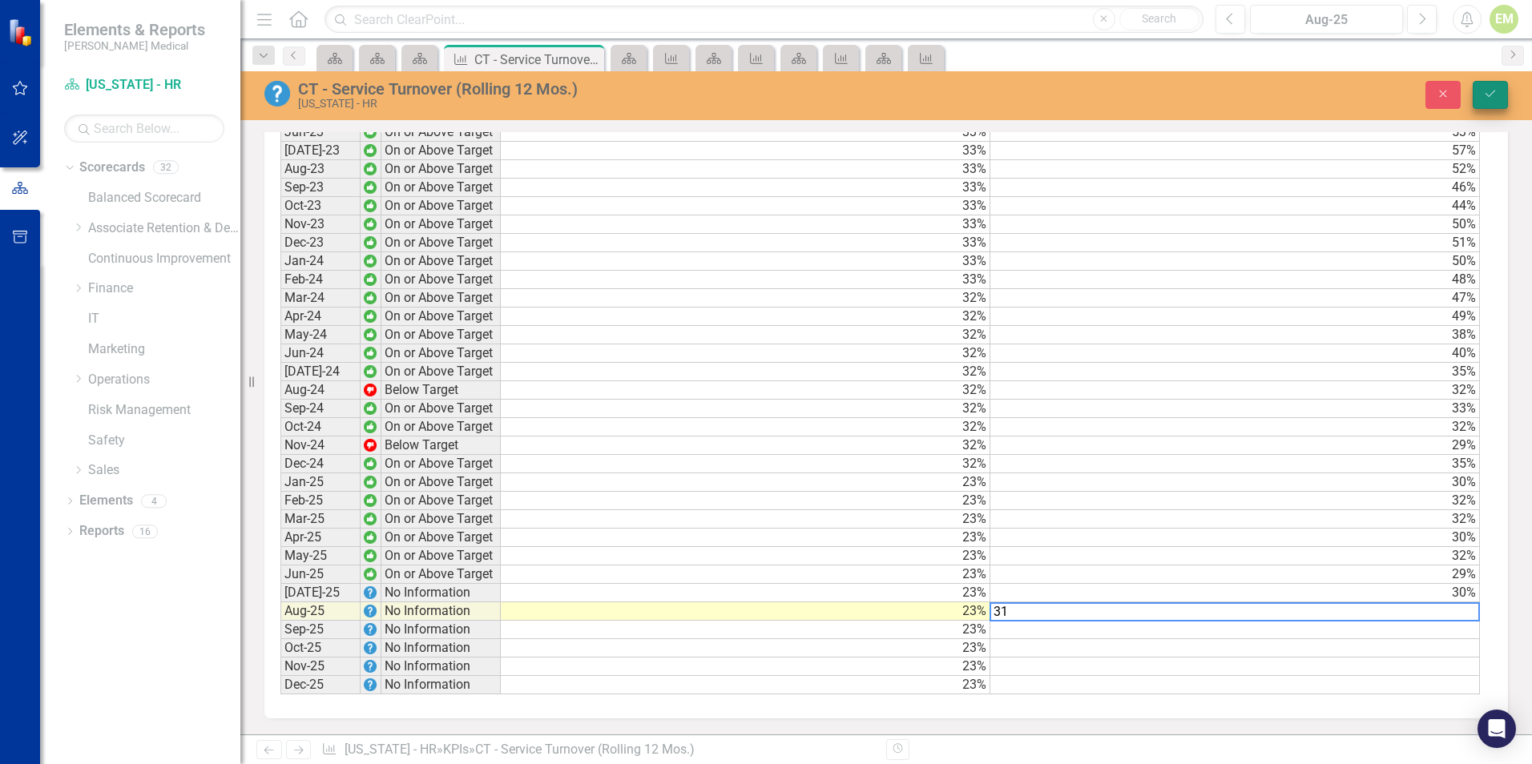
type textarea "31"
click at [1486, 92] on icon "Save" at bounding box center [1490, 93] width 14 height 11
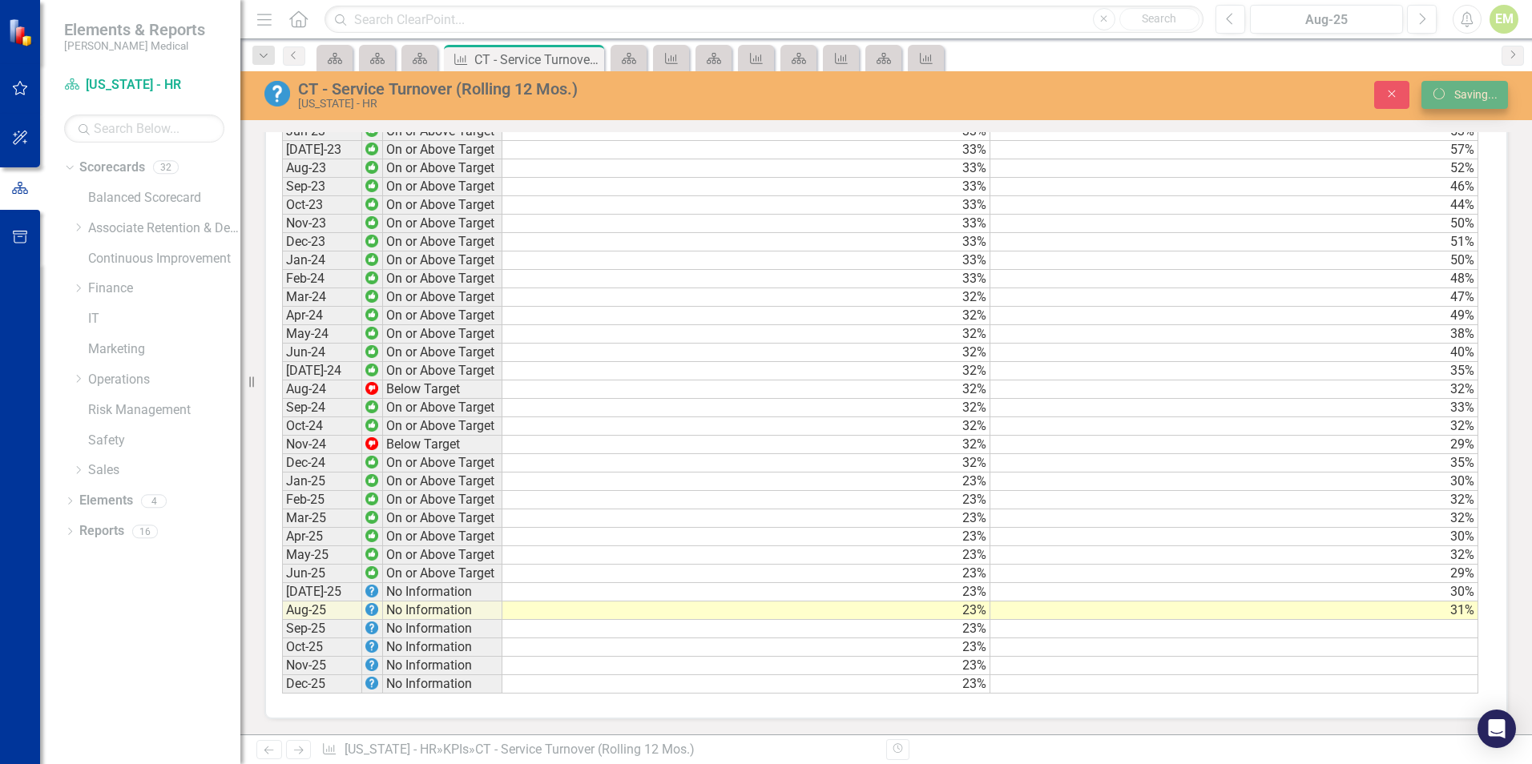
scroll to position [0, 0]
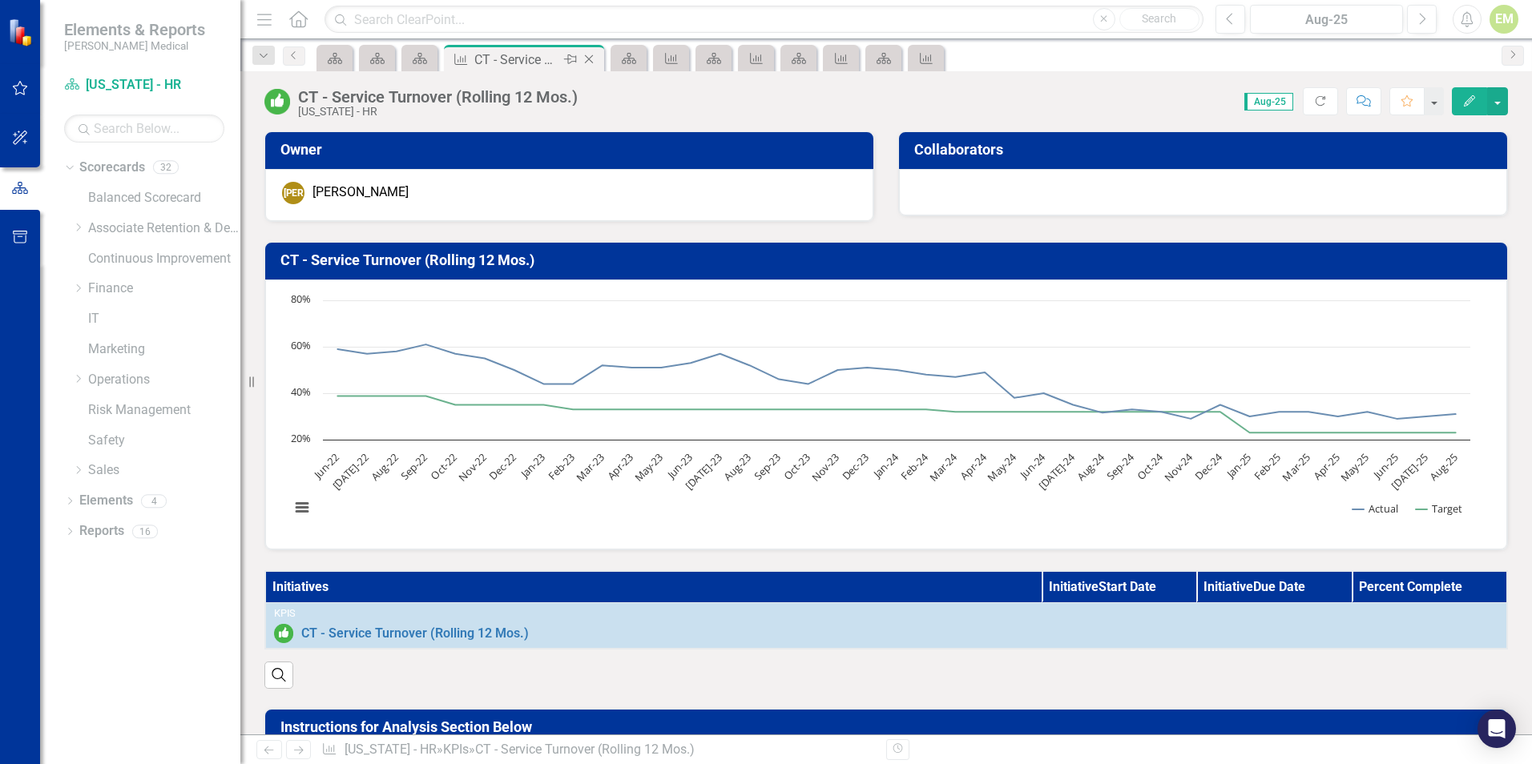
click at [593, 54] on icon "Close" at bounding box center [589, 59] width 16 height 13
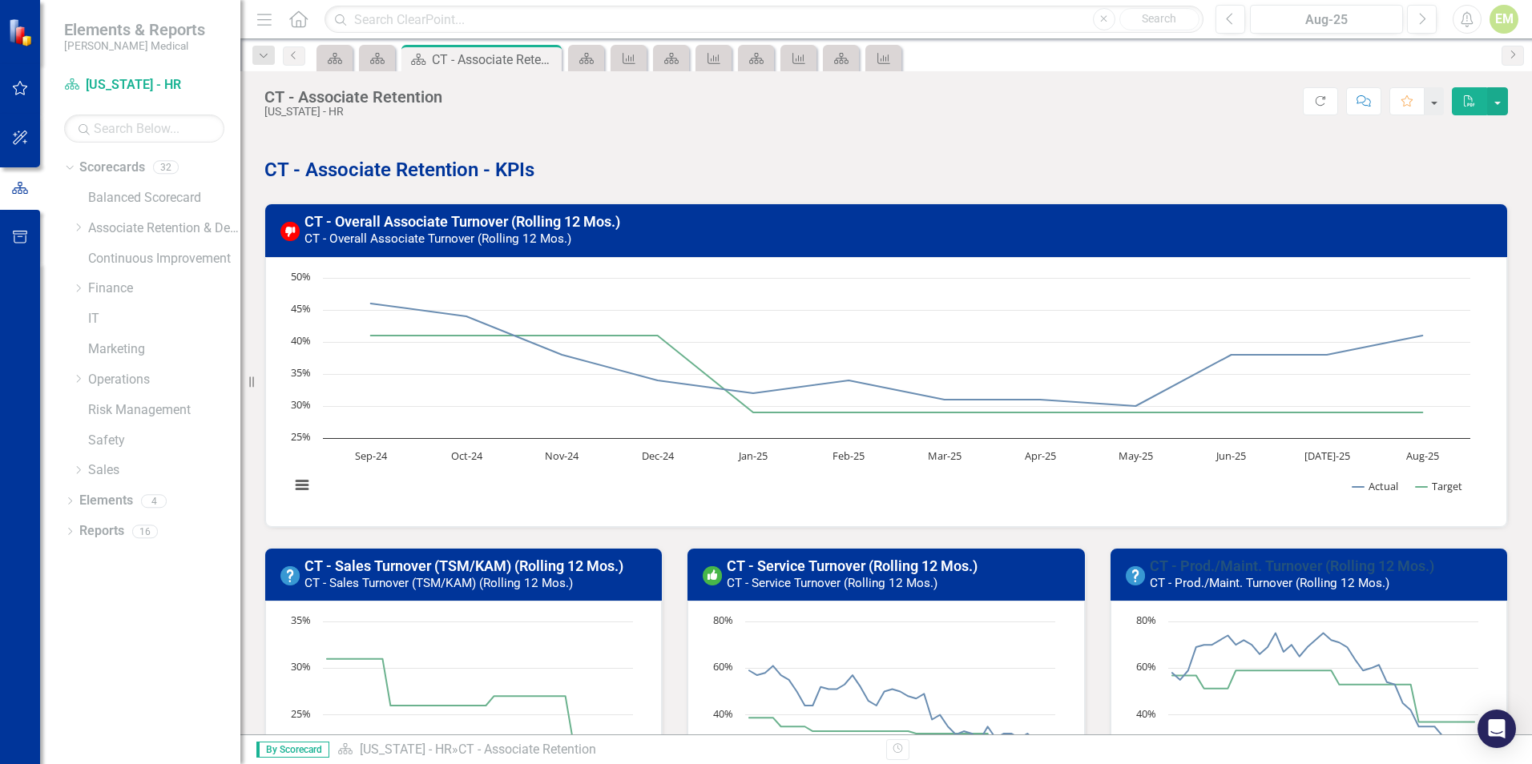
click at [1247, 566] on link "CT - Prod./Maint. Turnover (Rolling 12 Mos.)" at bounding box center [1291, 566] width 284 height 17
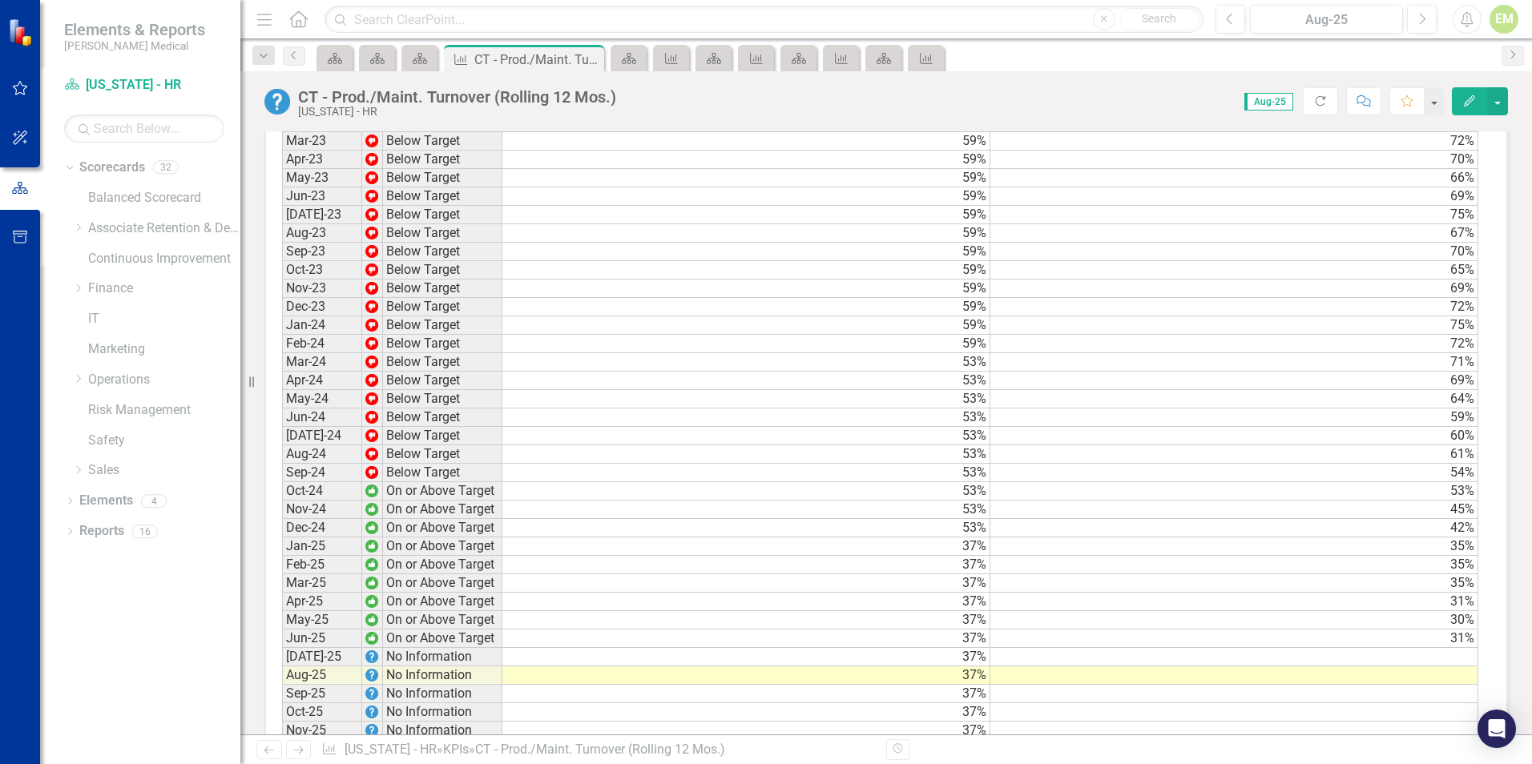
scroll to position [1362, 0]
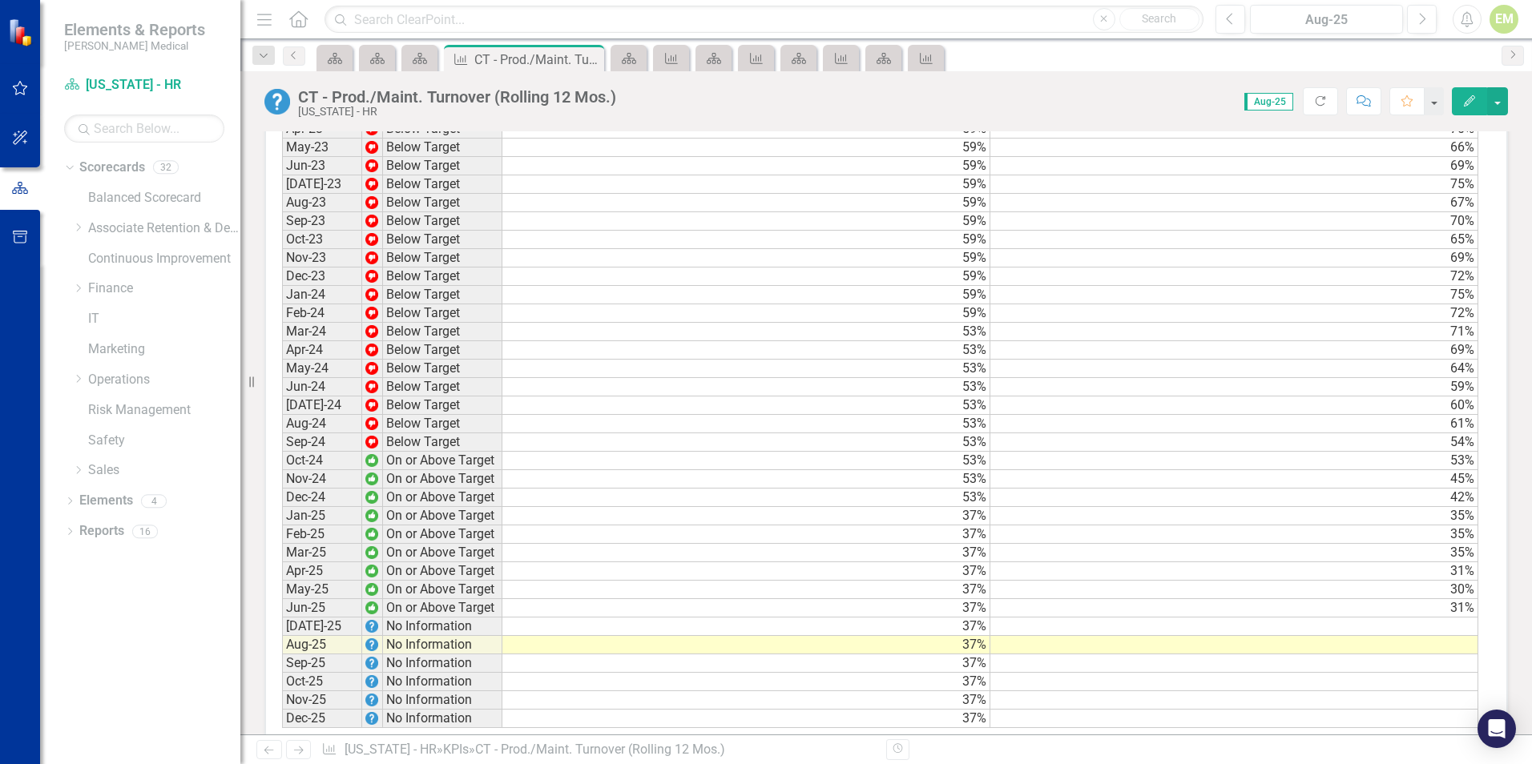
click at [1395, 632] on td at bounding box center [1234, 627] width 488 height 18
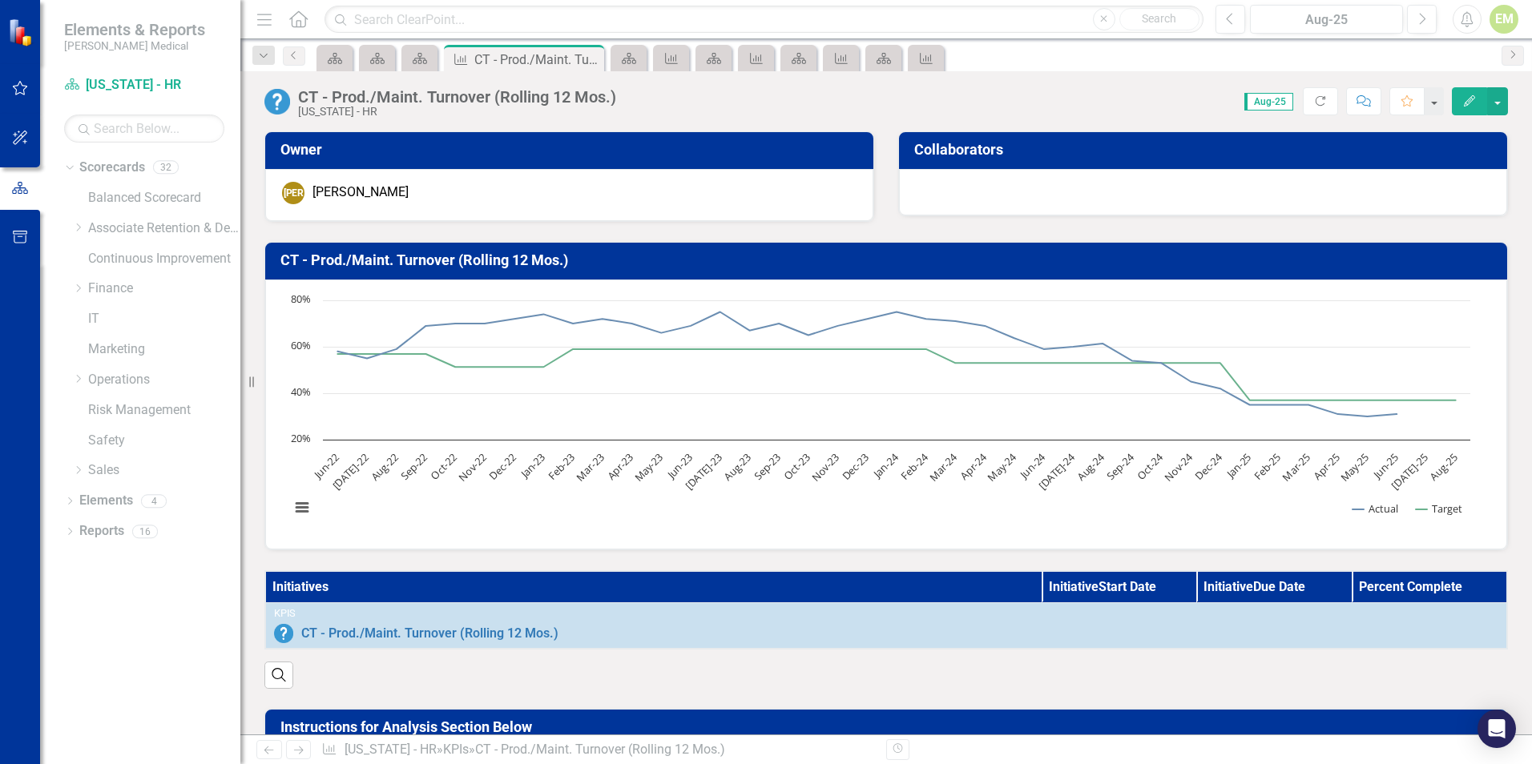
scroll to position [1362, 0]
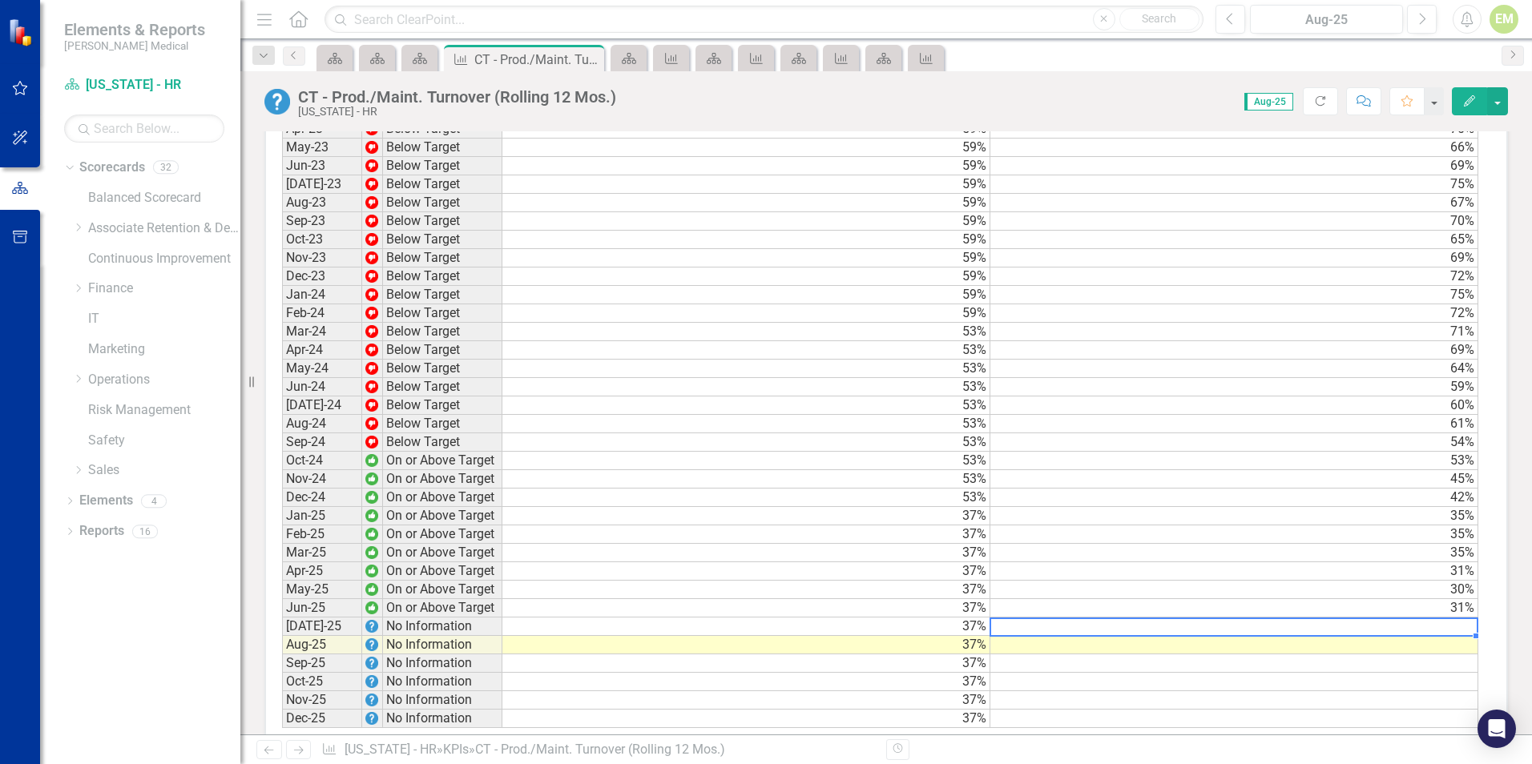
click at [1347, 636] on td at bounding box center [1234, 627] width 488 height 18
click at [1347, 637] on textarea at bounding box center [1233, 627] width 489 height 19
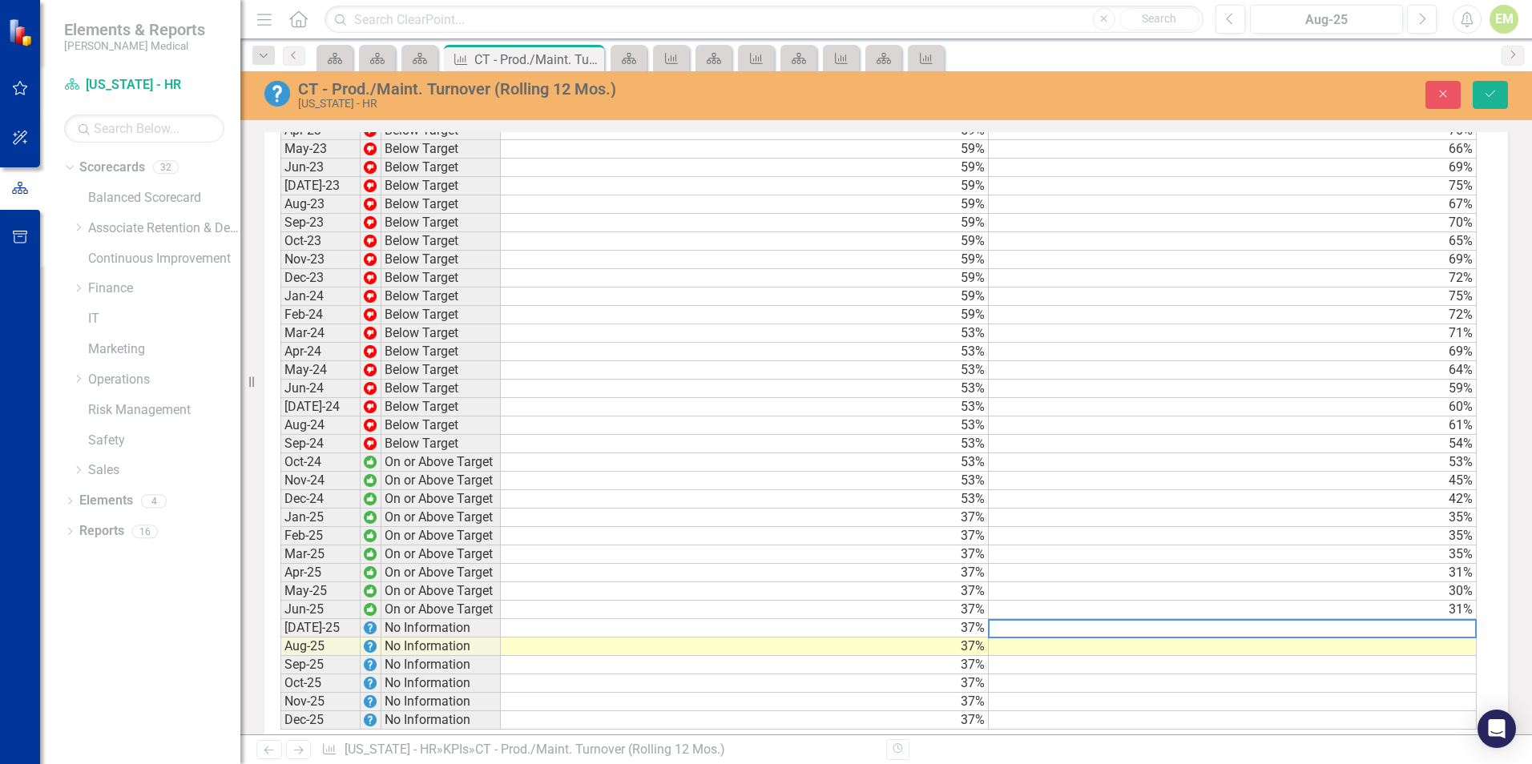
scroll to position [1363, 0]
click at [1347, 638] on textarea at bounding box center [1232, 627] width 489 height 19
type textarea "44"
click at [1504, 87] on button "Save" at bounding box center [1489, 95] width 35 height 28
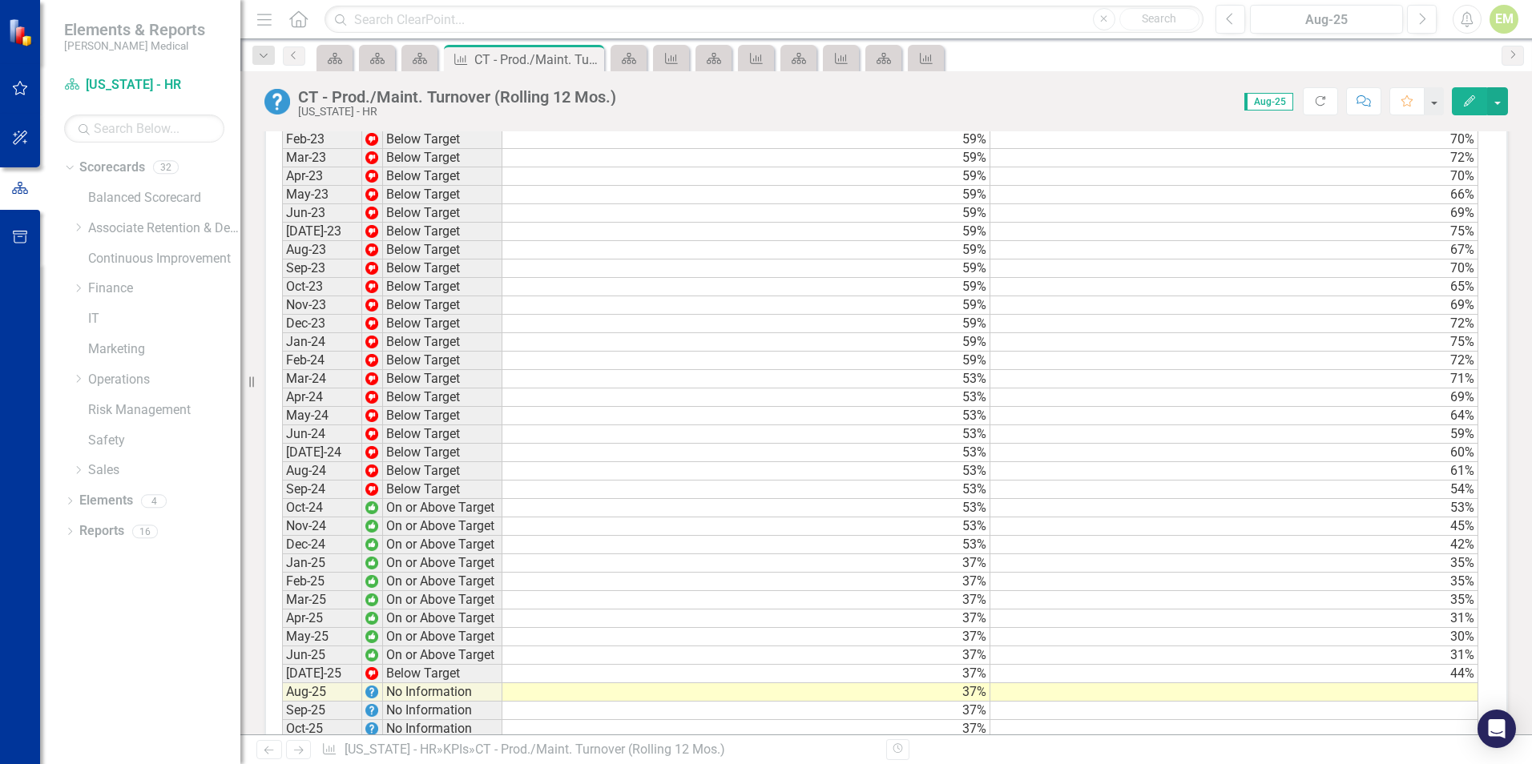
scroll to position [1409, 0]
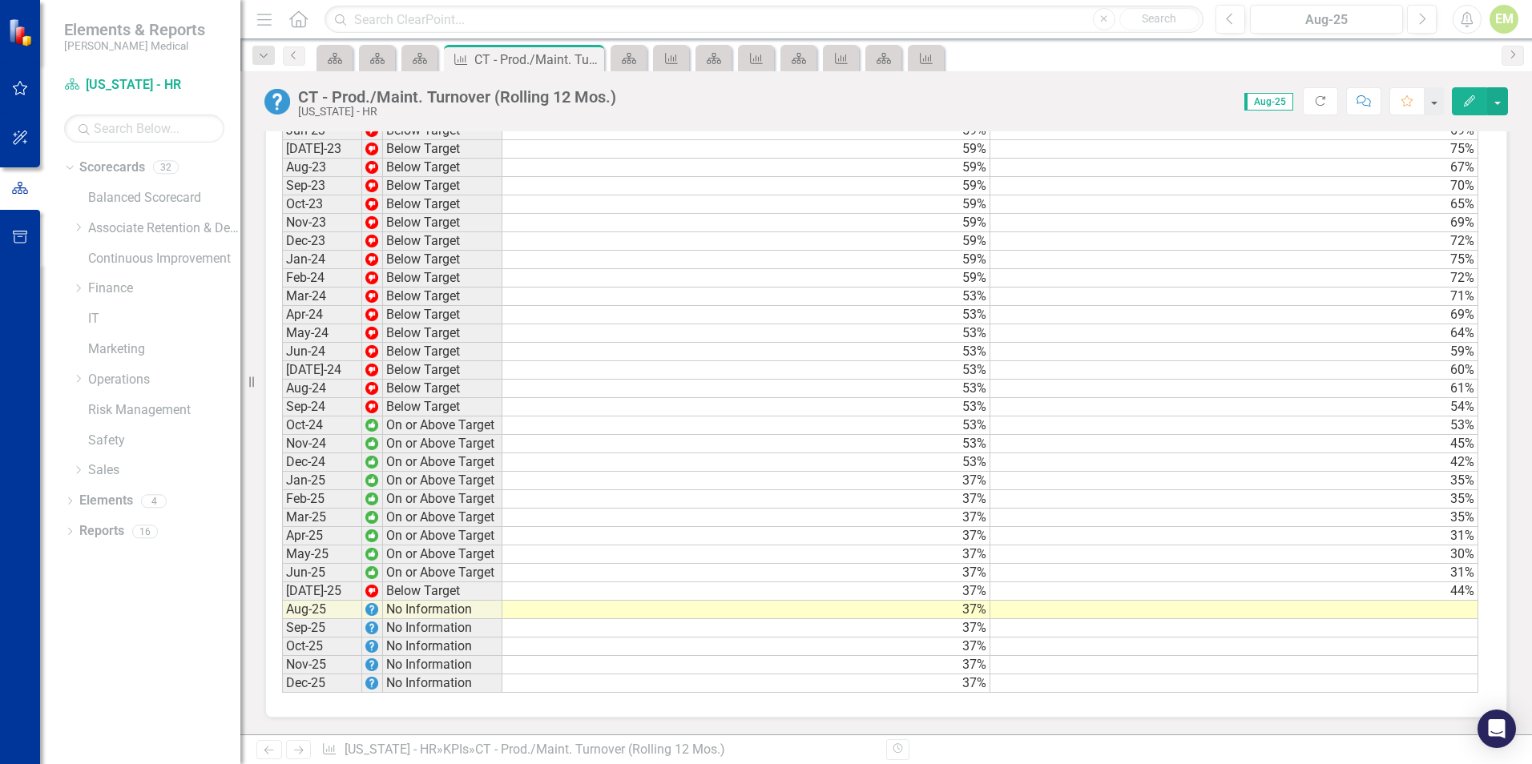
click at [1319, 606] on td at bounding box center [1234, 610] width 488 height 18
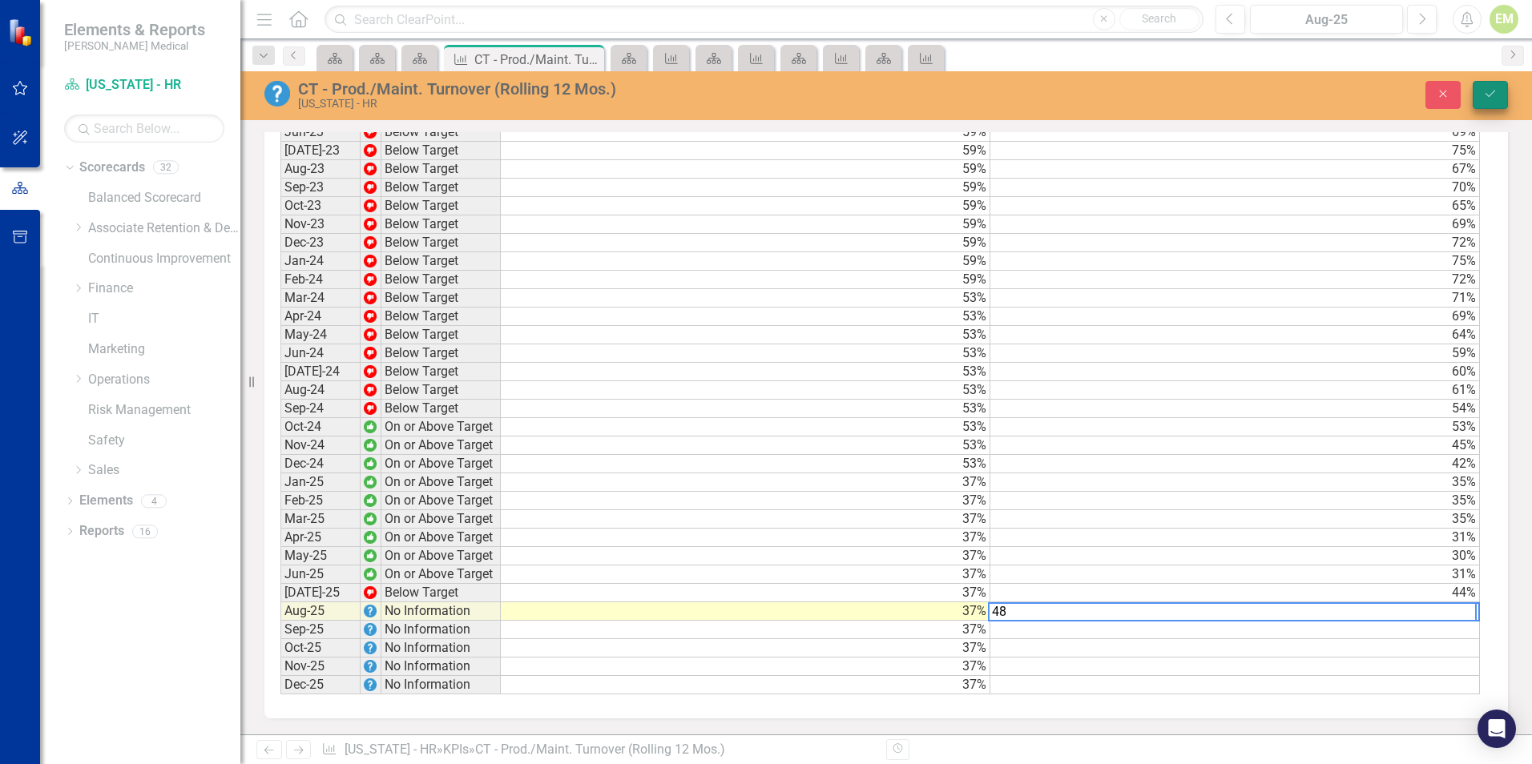
type textarea "48"
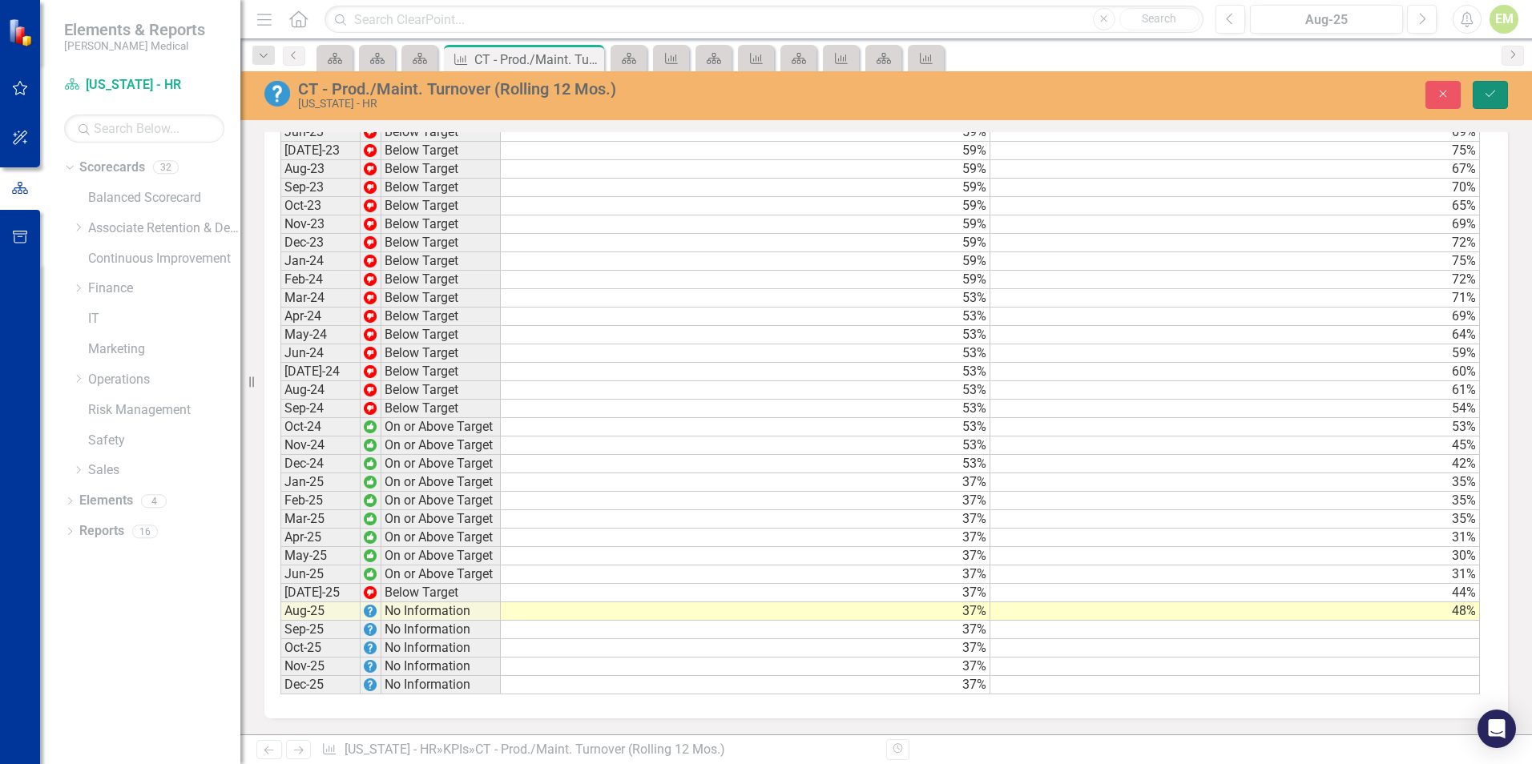
click at [1496, 94] on icon "Save" at bounding box center [1490, 93] width 14 height 11
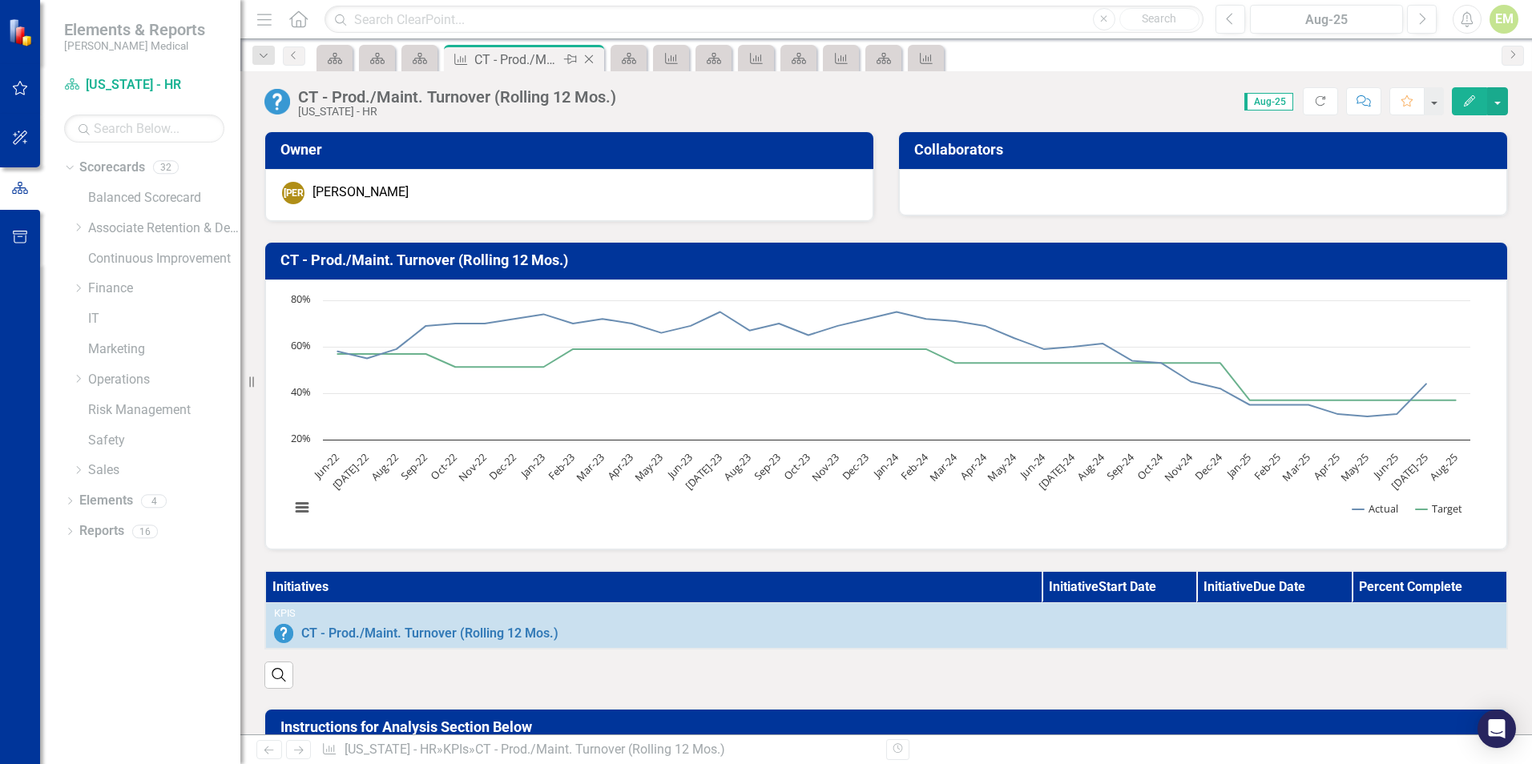
click at [591, 57] on icon at bounding box center [589, 59] width 9 height 9
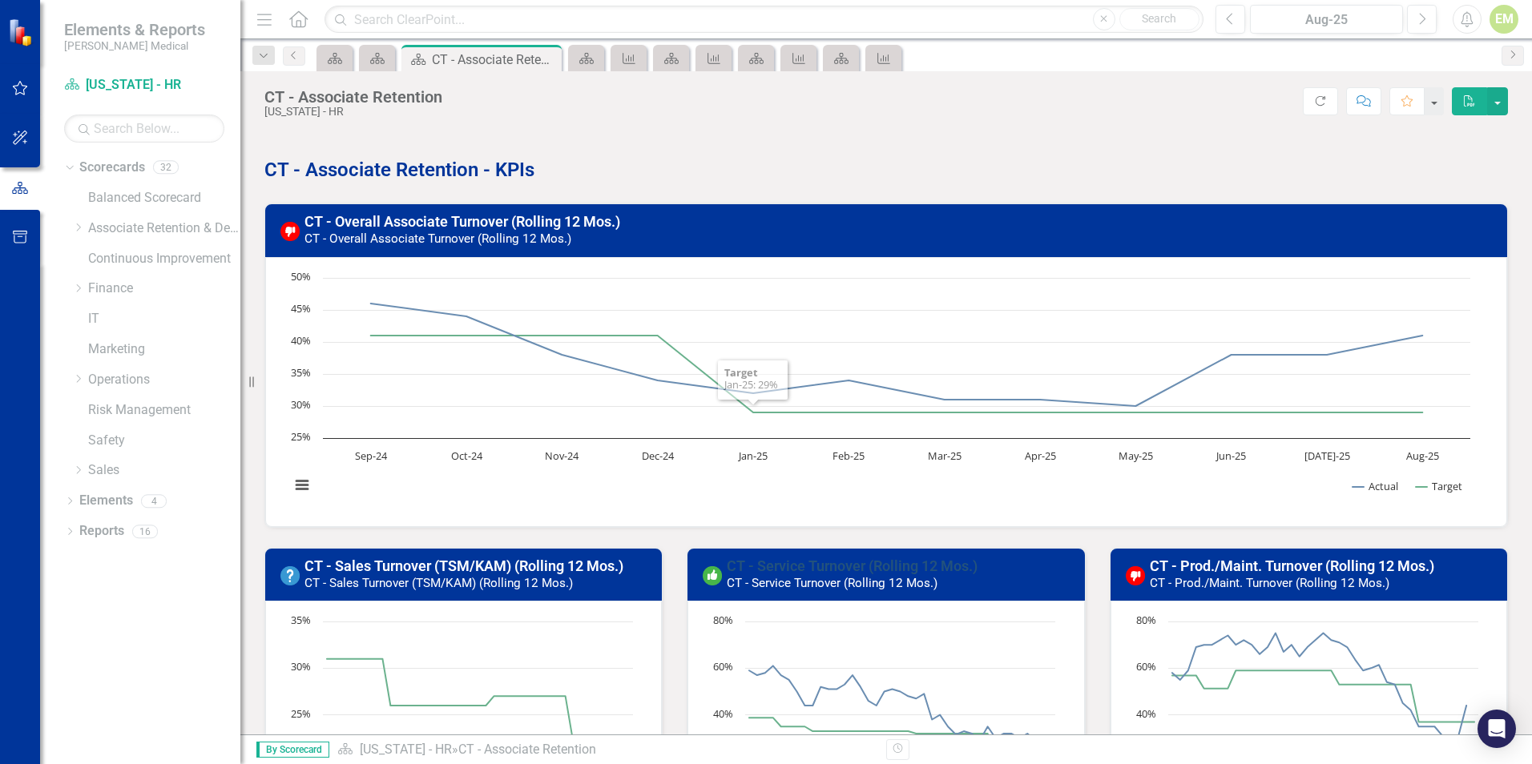
click at [878, 564] on link "CT - Service Turnover (Rolling 12 Mos.)" at bounding box center [852, 566] width 251 height 17
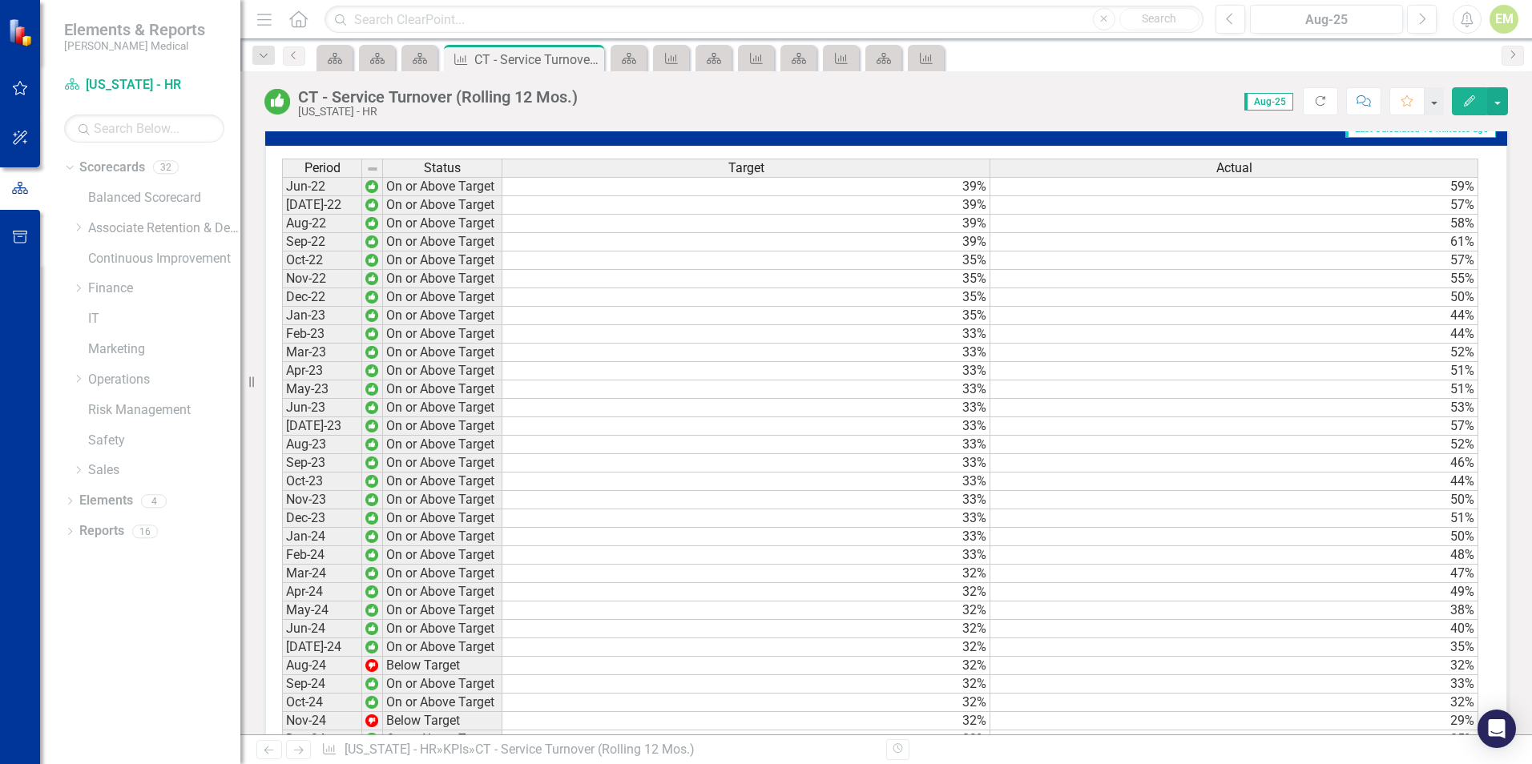
scroll to position [1121, 0]
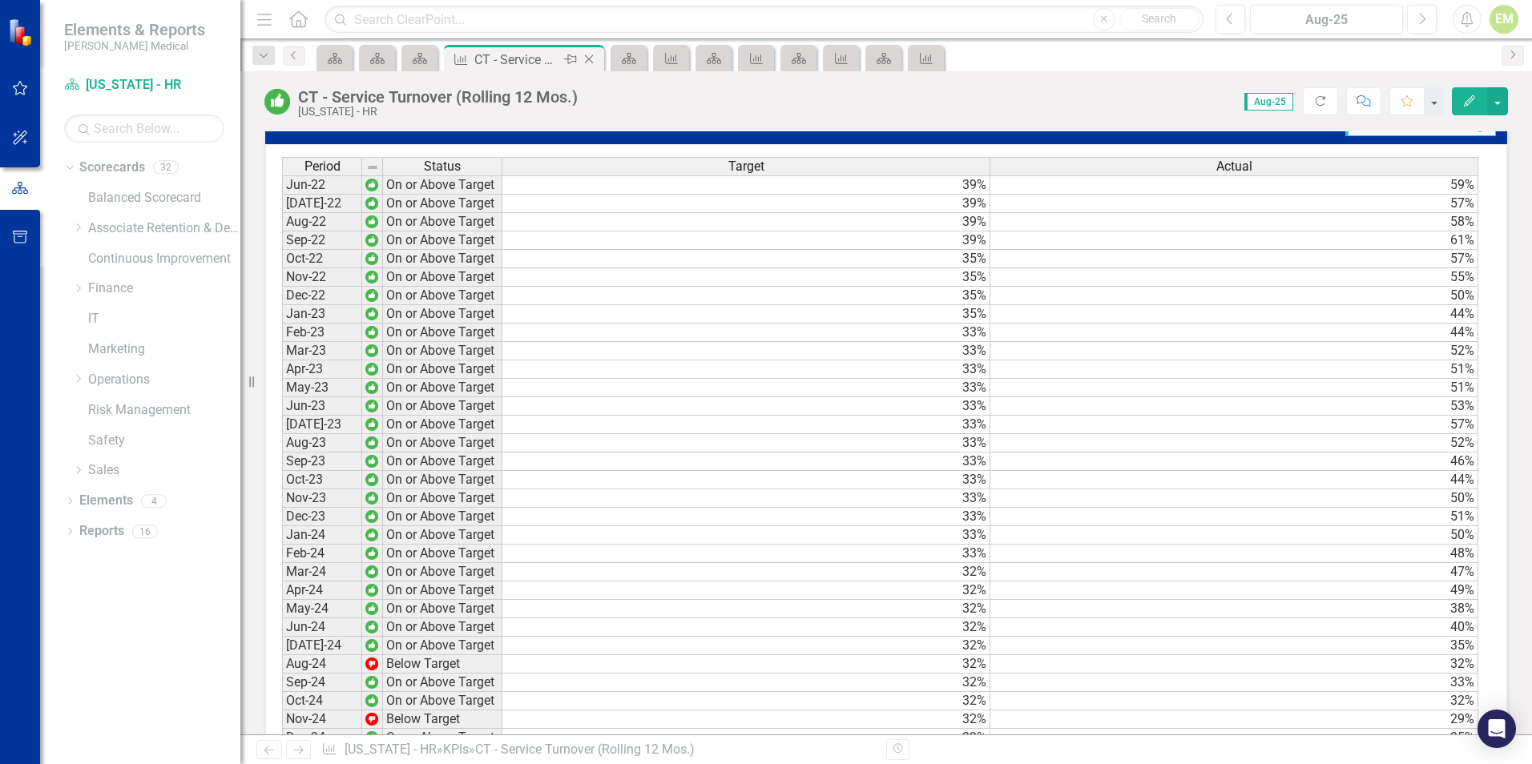
click at [590, 58] on icon "Close" at bounding box center [589, 59] width 16 height 13
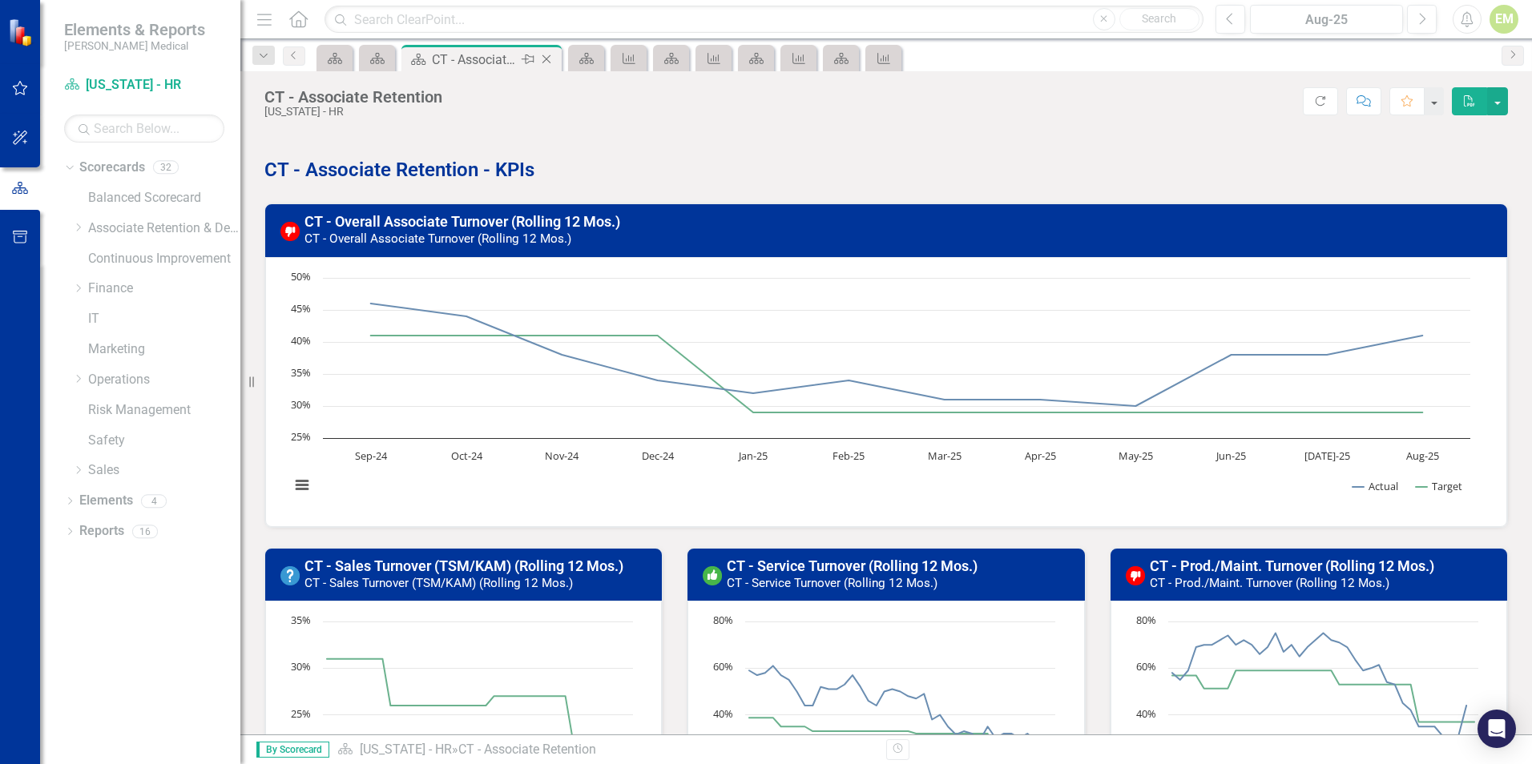
click at [549, 58] on icon "Close" at bounding box center [546, 59] width 16 height 13
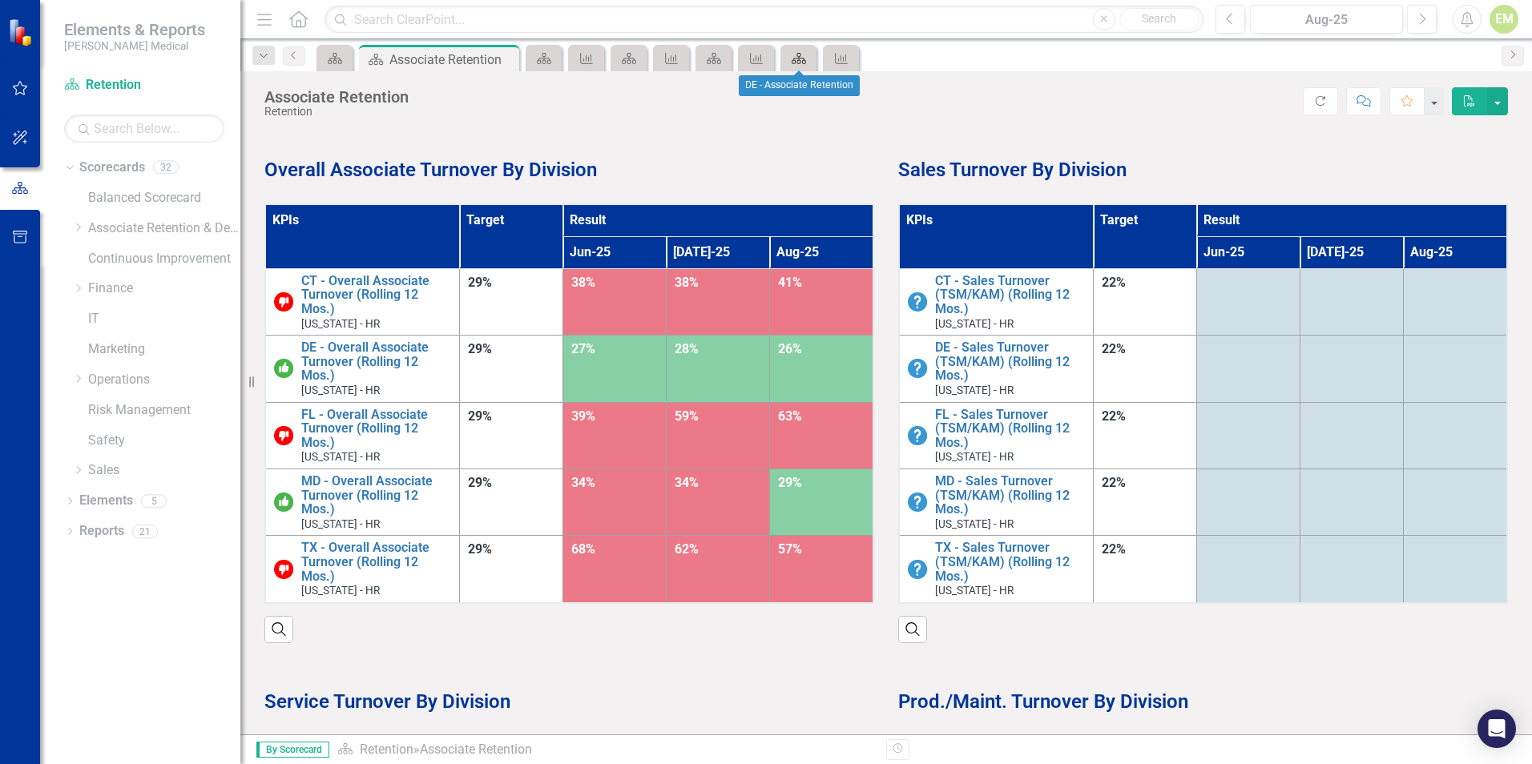
click at [800, 58] on icon at bounding box center [798, 58] width 14 height 11
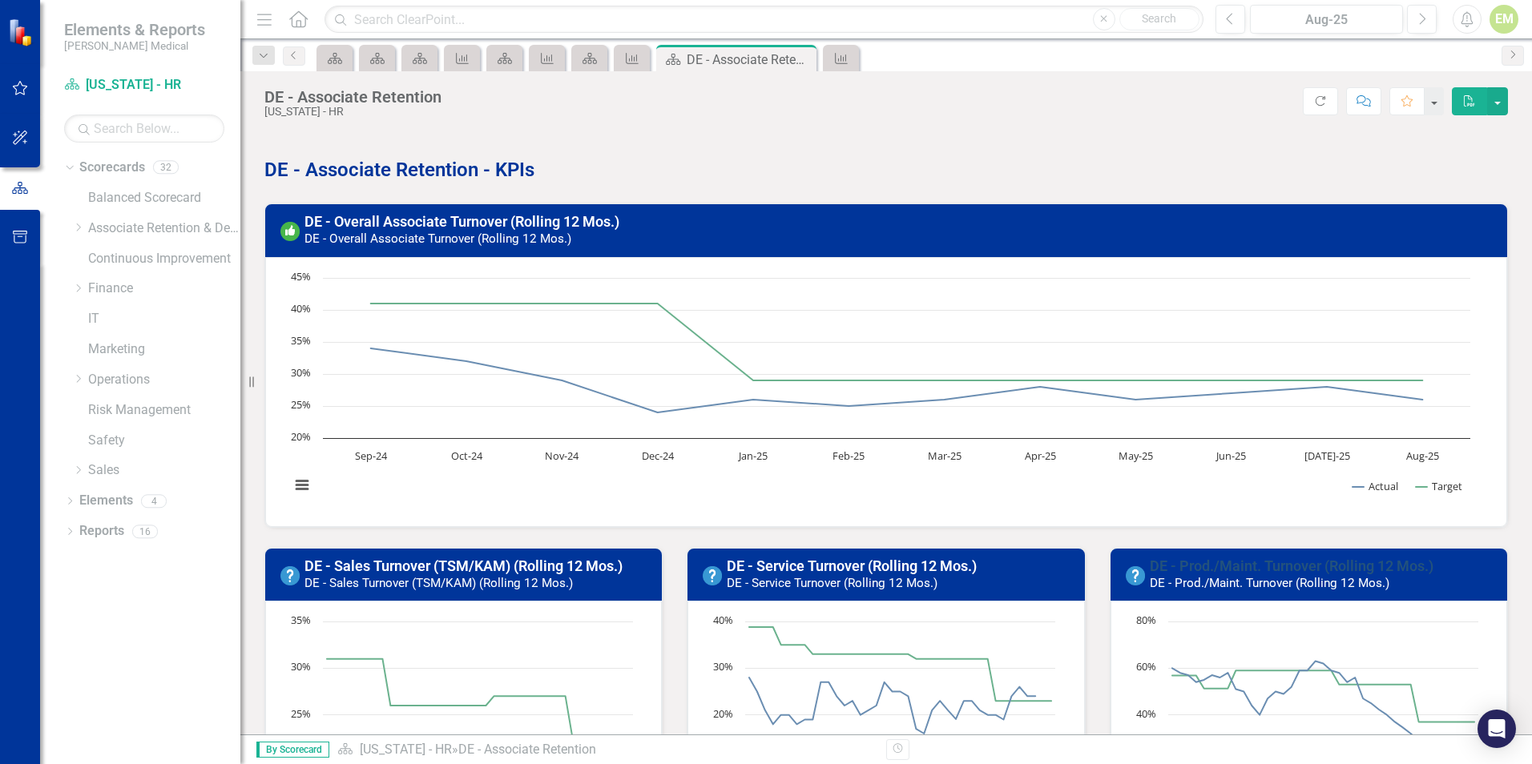
click at [1278, 566] on link "DE - Prod./Maint. Turnover (Rolling 12 Mos.)" at bounding box center [1291, 566] width 284 height 17
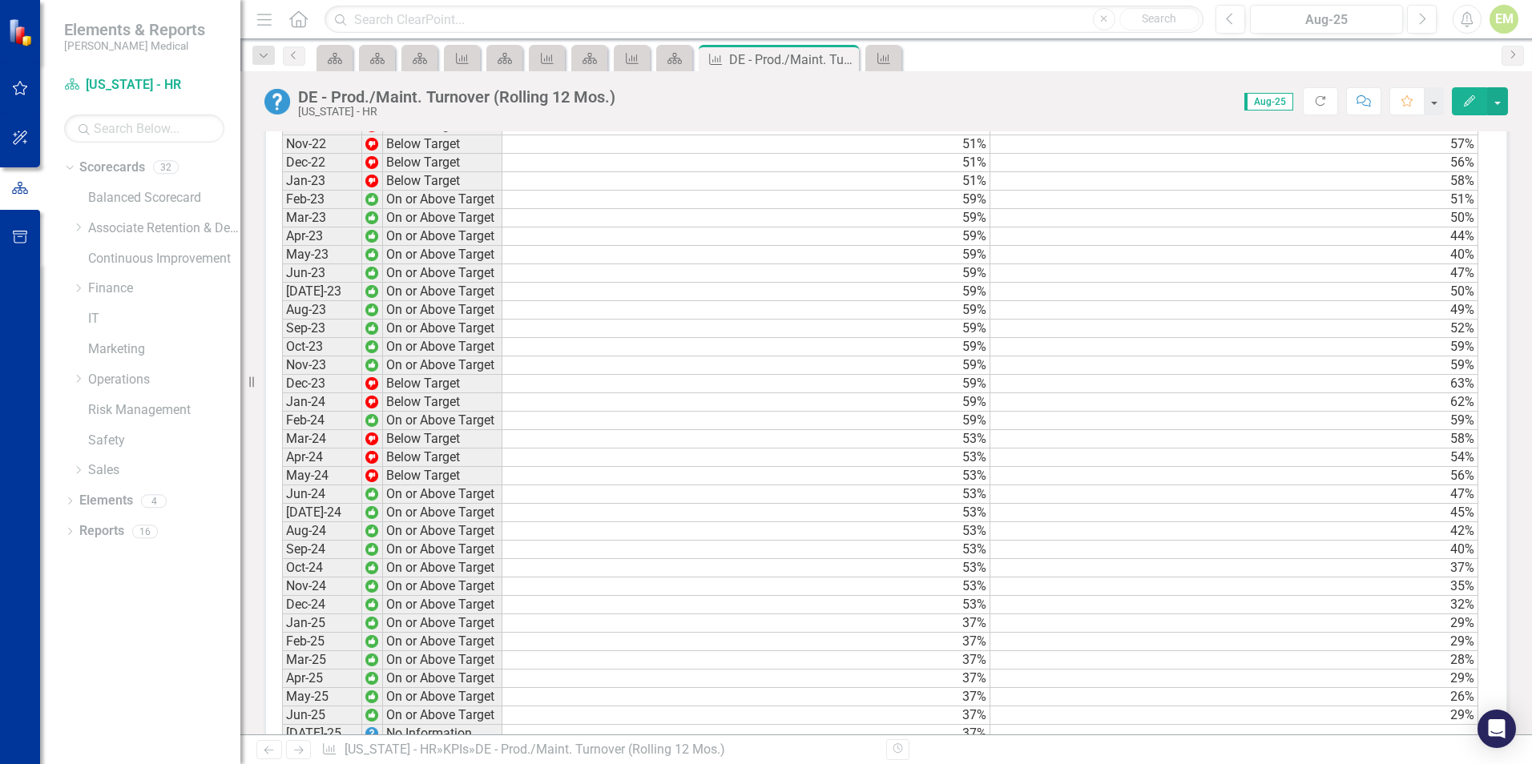
scroll to position [1409, 0]
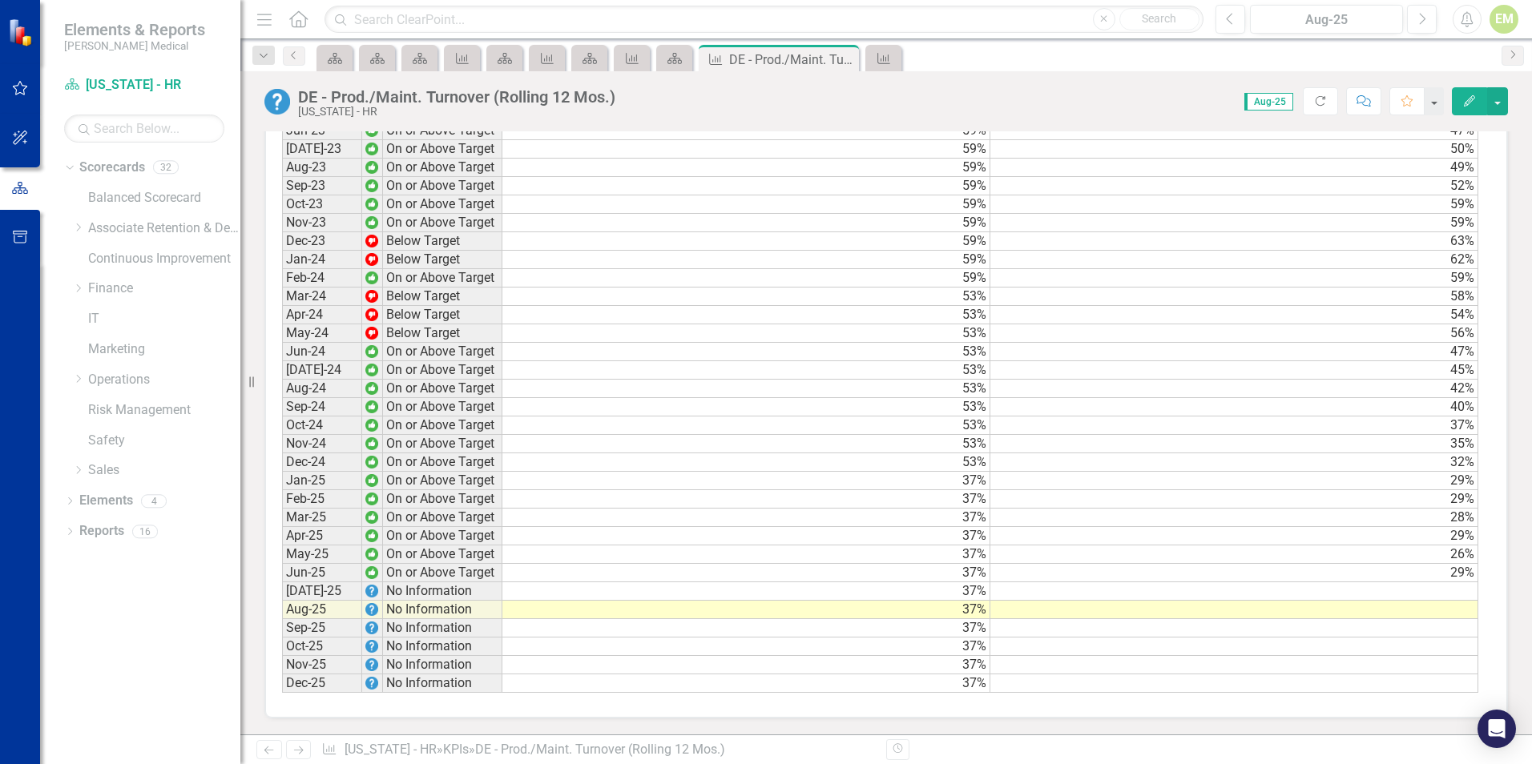
click at [1314, 587] on td at bounding box center [1234, 591] width 488 height 18
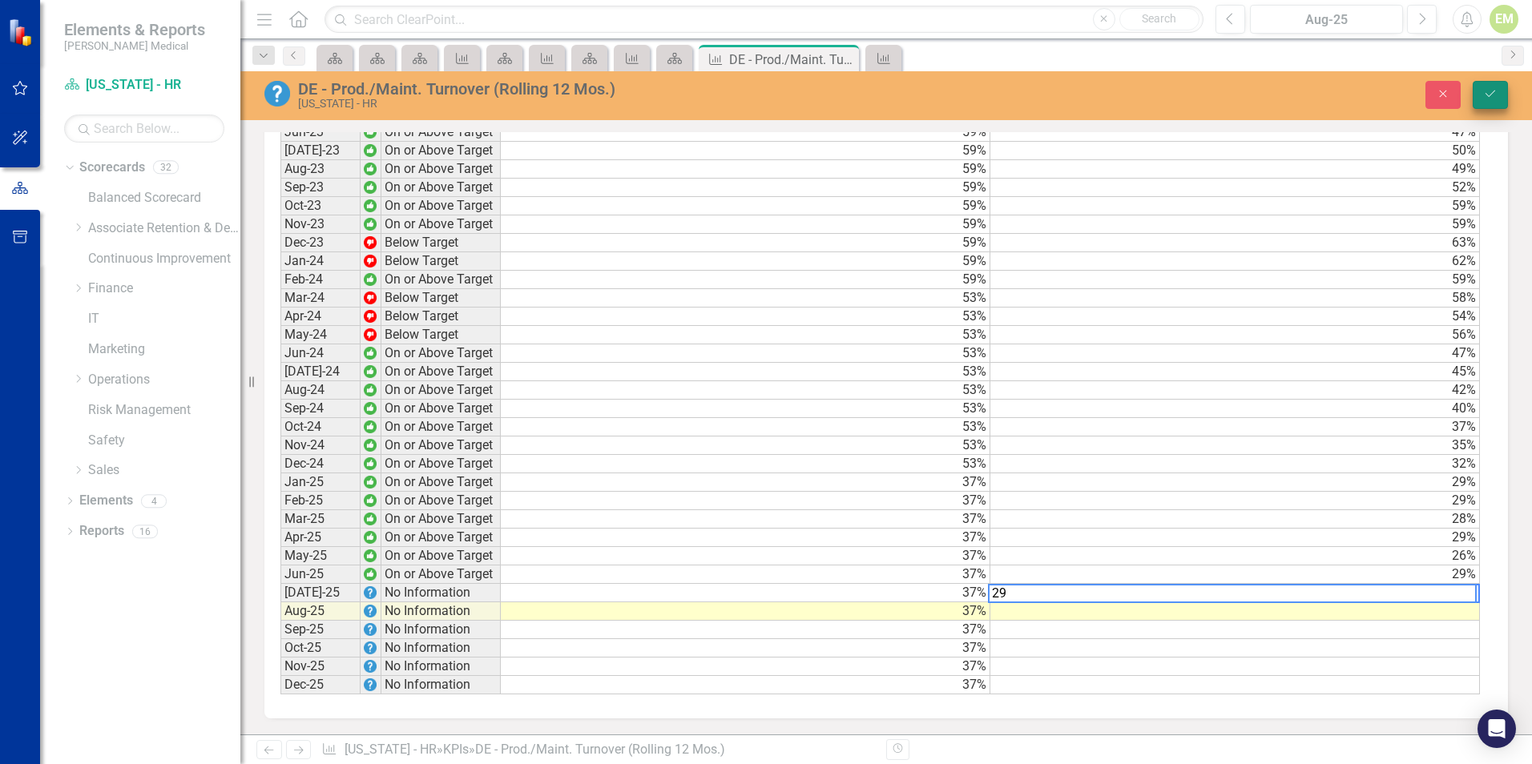
type textarea "29"
click at [1486, 85] on button "Save" at bounding box center [1489, 95] width 35 height 28
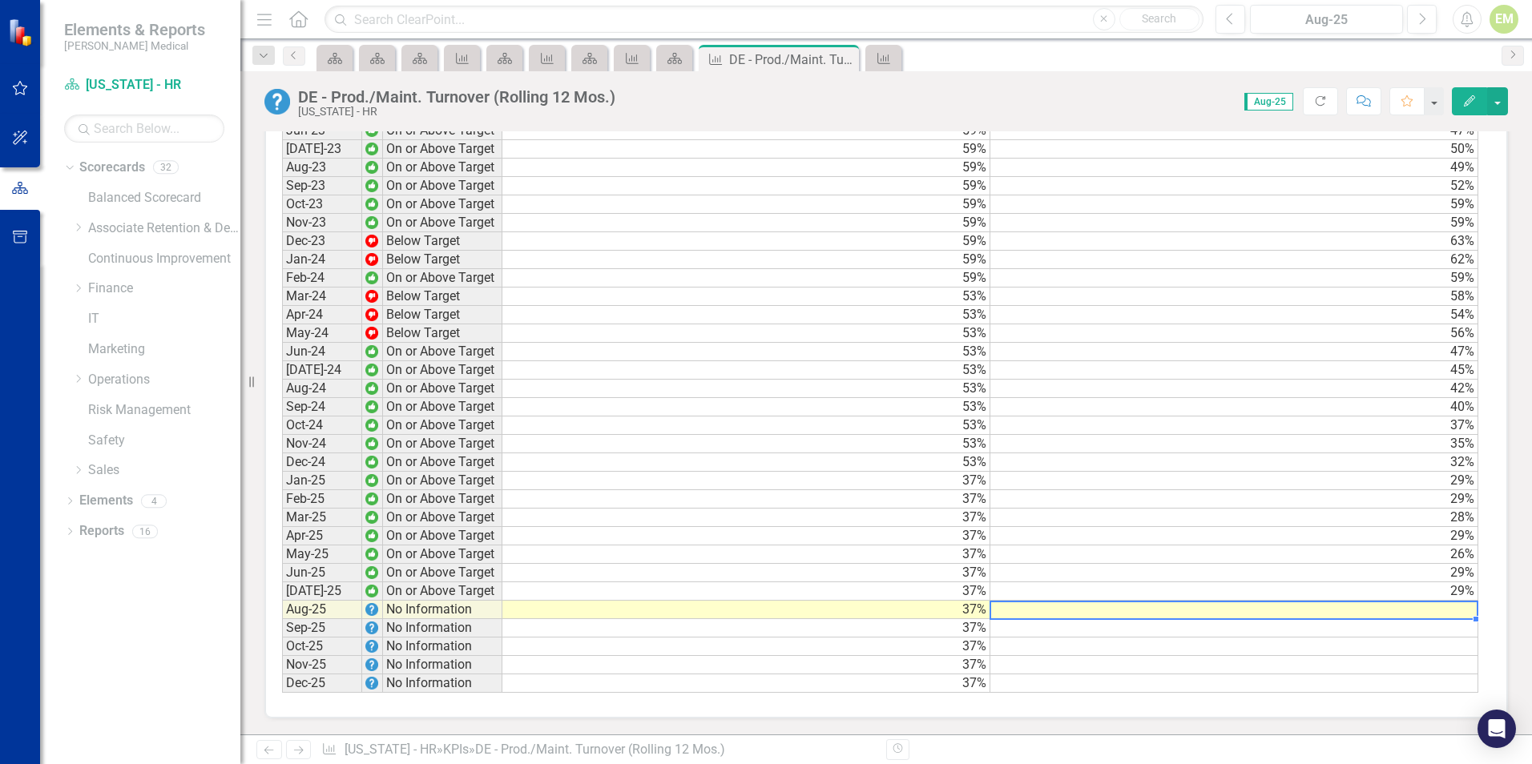
click at [1425, 612] on td at bounding box center [1234, 610] width 488 height 18
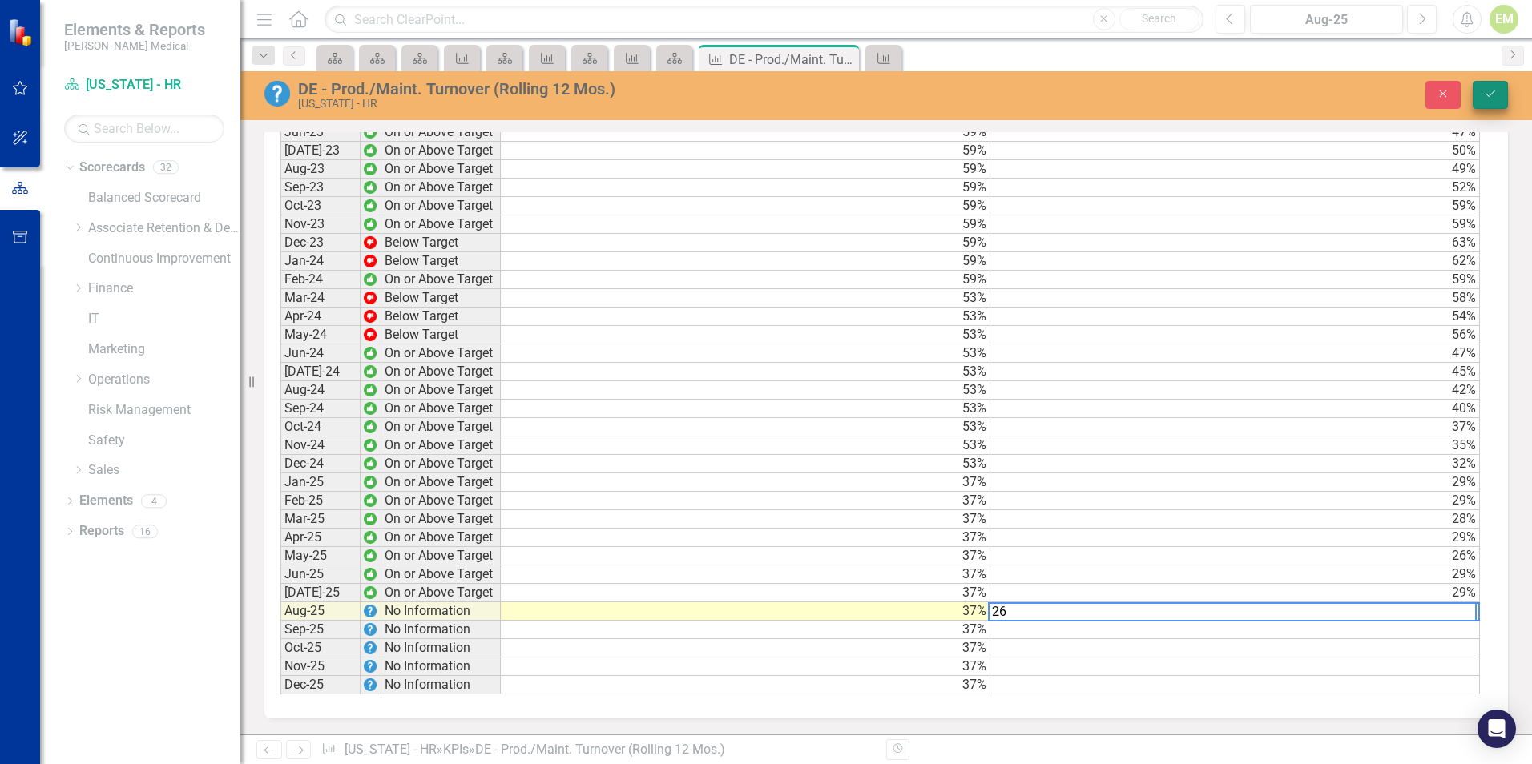
type textarea "26"
click at [1488, 98] on icon "Save" at bounding box center [1490, 93] width 14 height 11
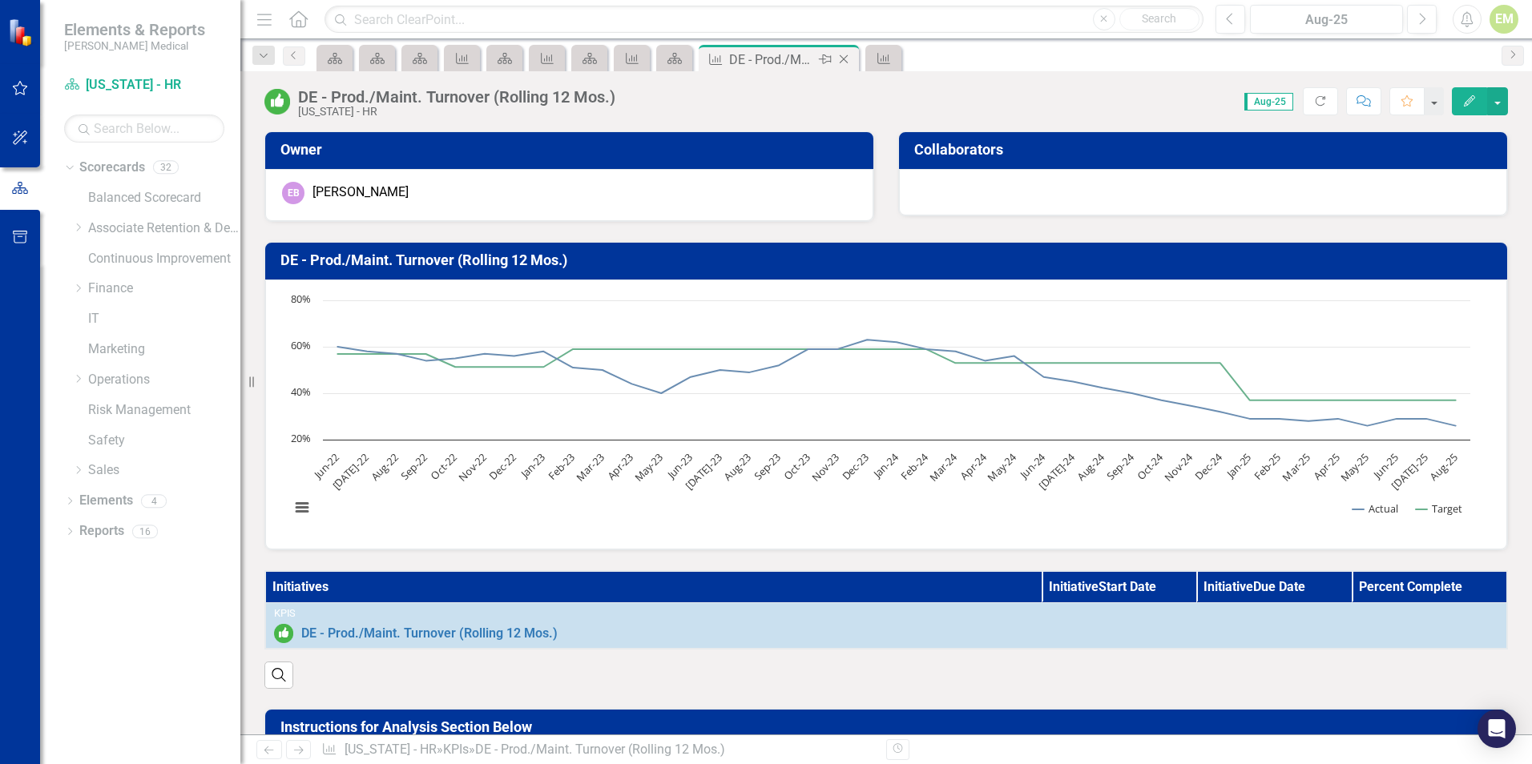
click at [844, 58] on icon at bounding box center [843, 59] width 9 height 9
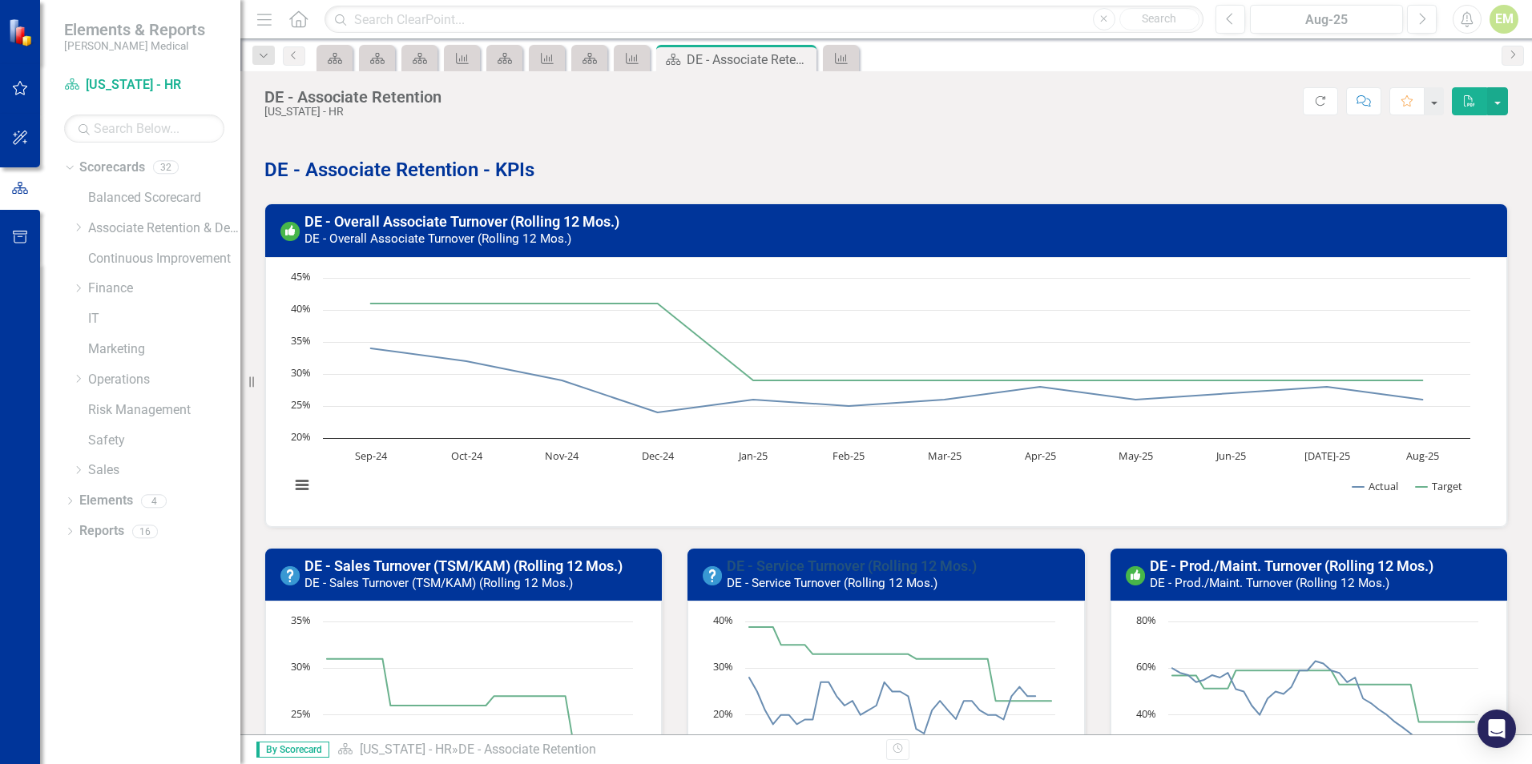
click at [801, 558] on link "DE - Service Turnover (Rolling 12 Mos.)" at bounding box center [852, 566] width 250 height 17
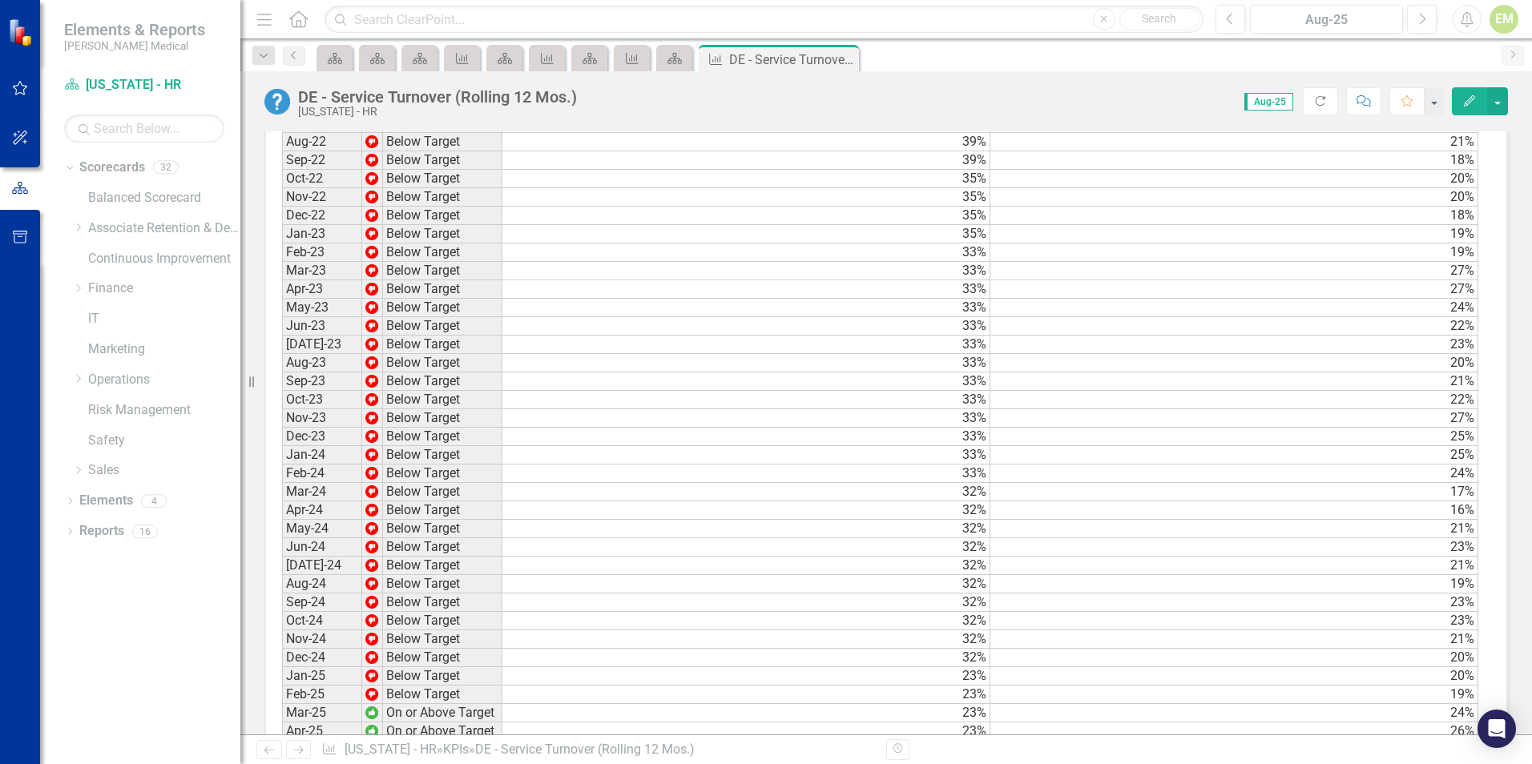
scroll to position [1409, 0]
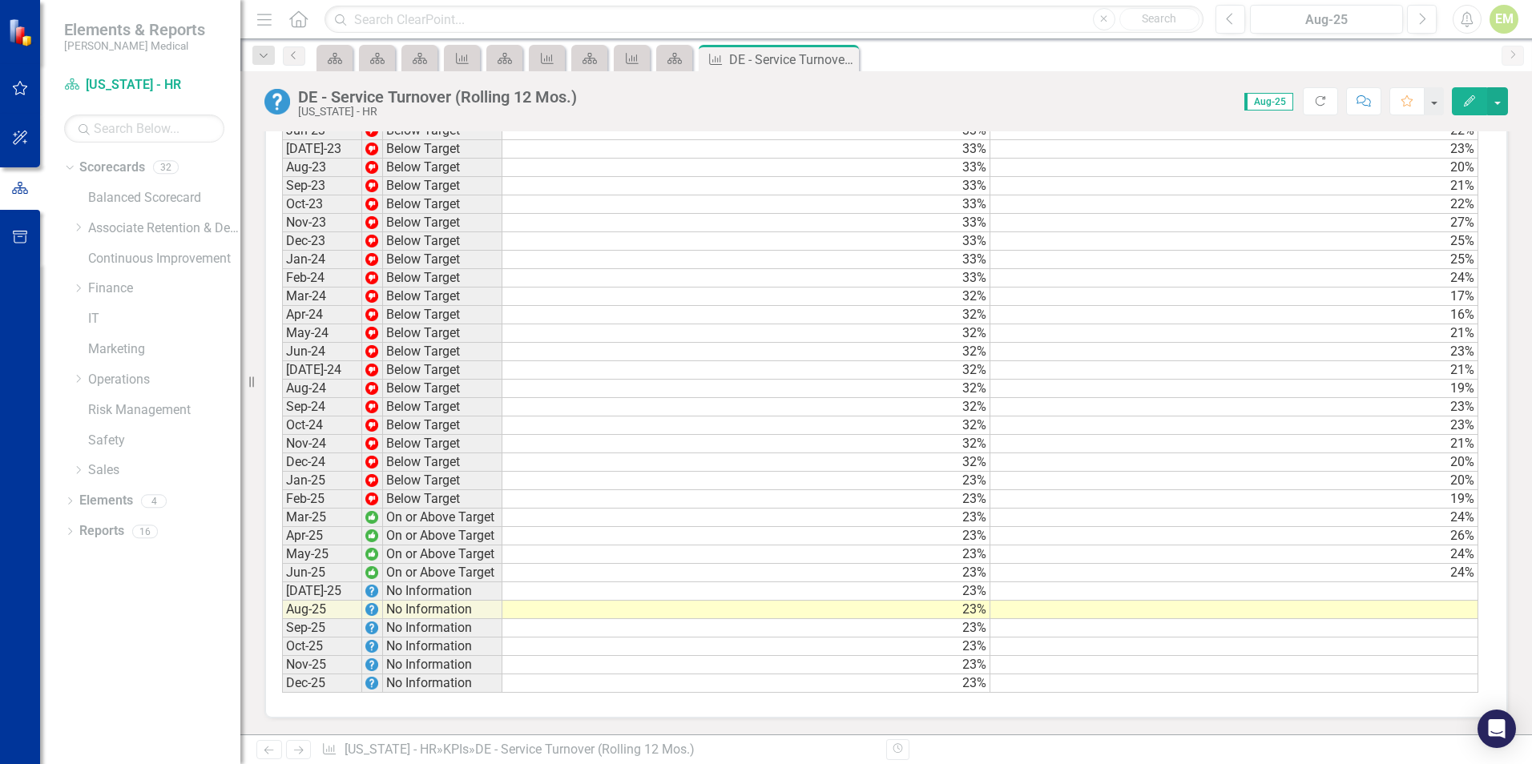
click at [1374, 589] on td at bounding box center [1234, 591] width 488 height 18
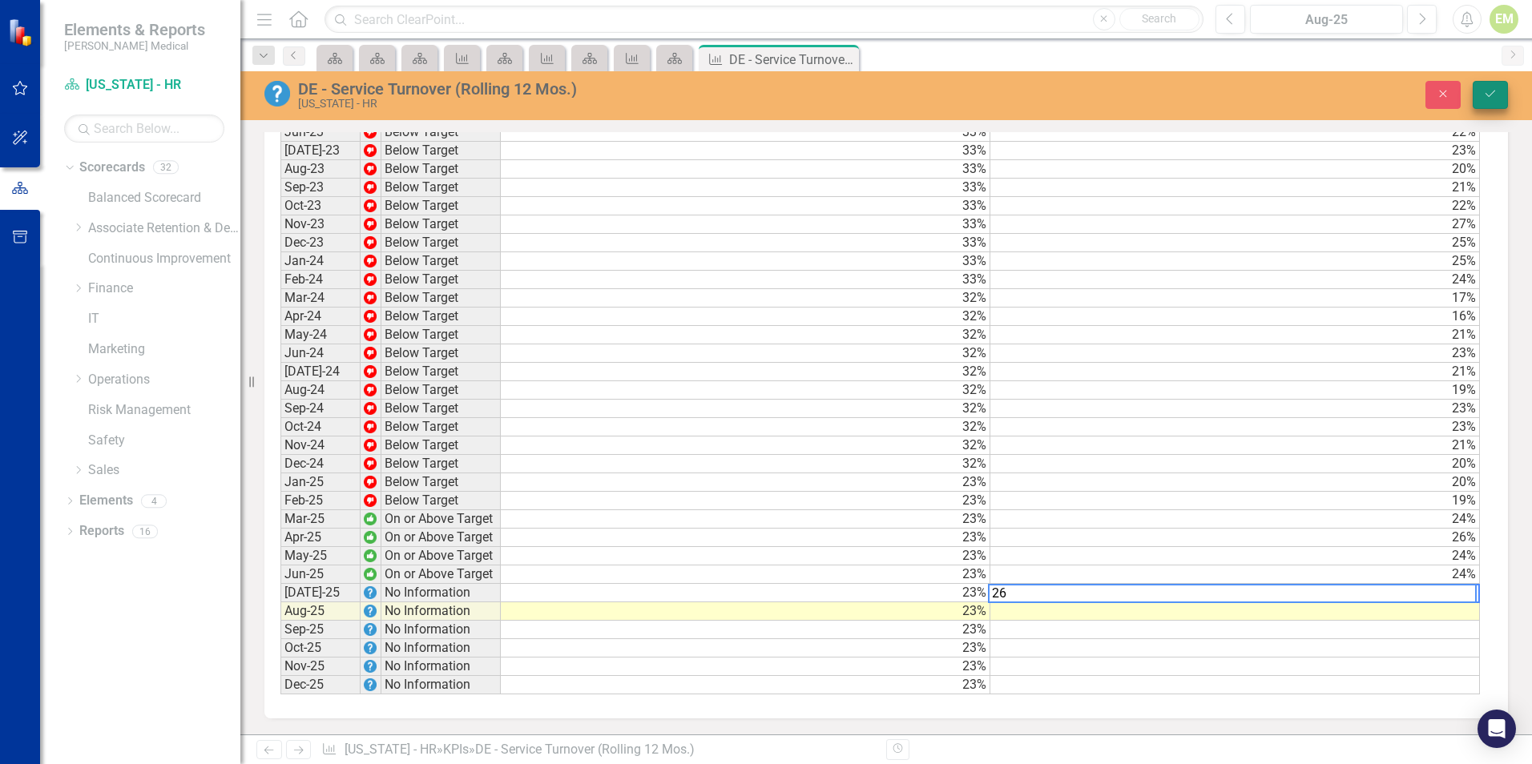
type textarea "26"
click at [1486, 91] on icon "Save" at bounding box center [1490, 93] width 14 height 11
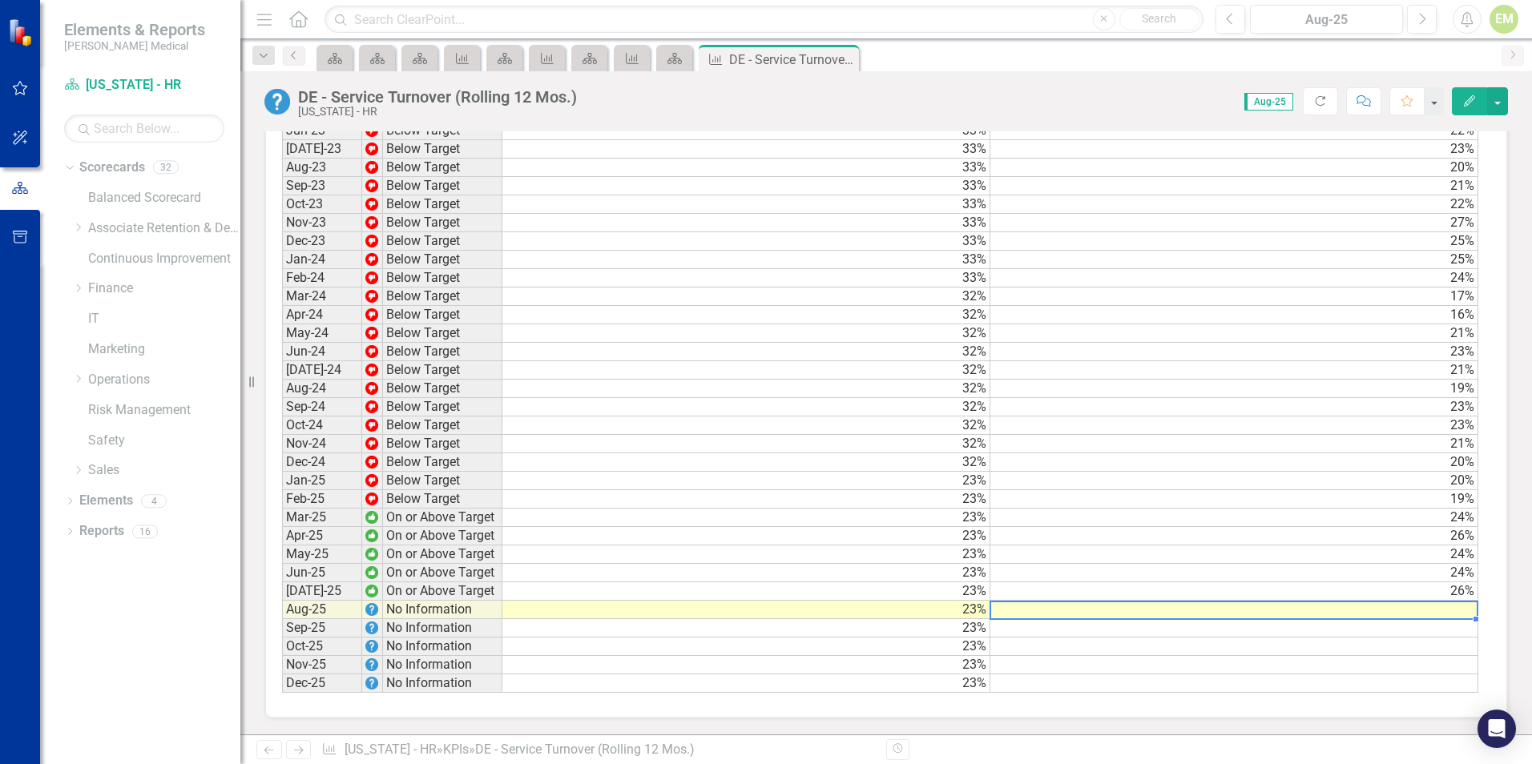
click at [1447, 612] on td at bounding box center [1234, 610] width 488 height 18
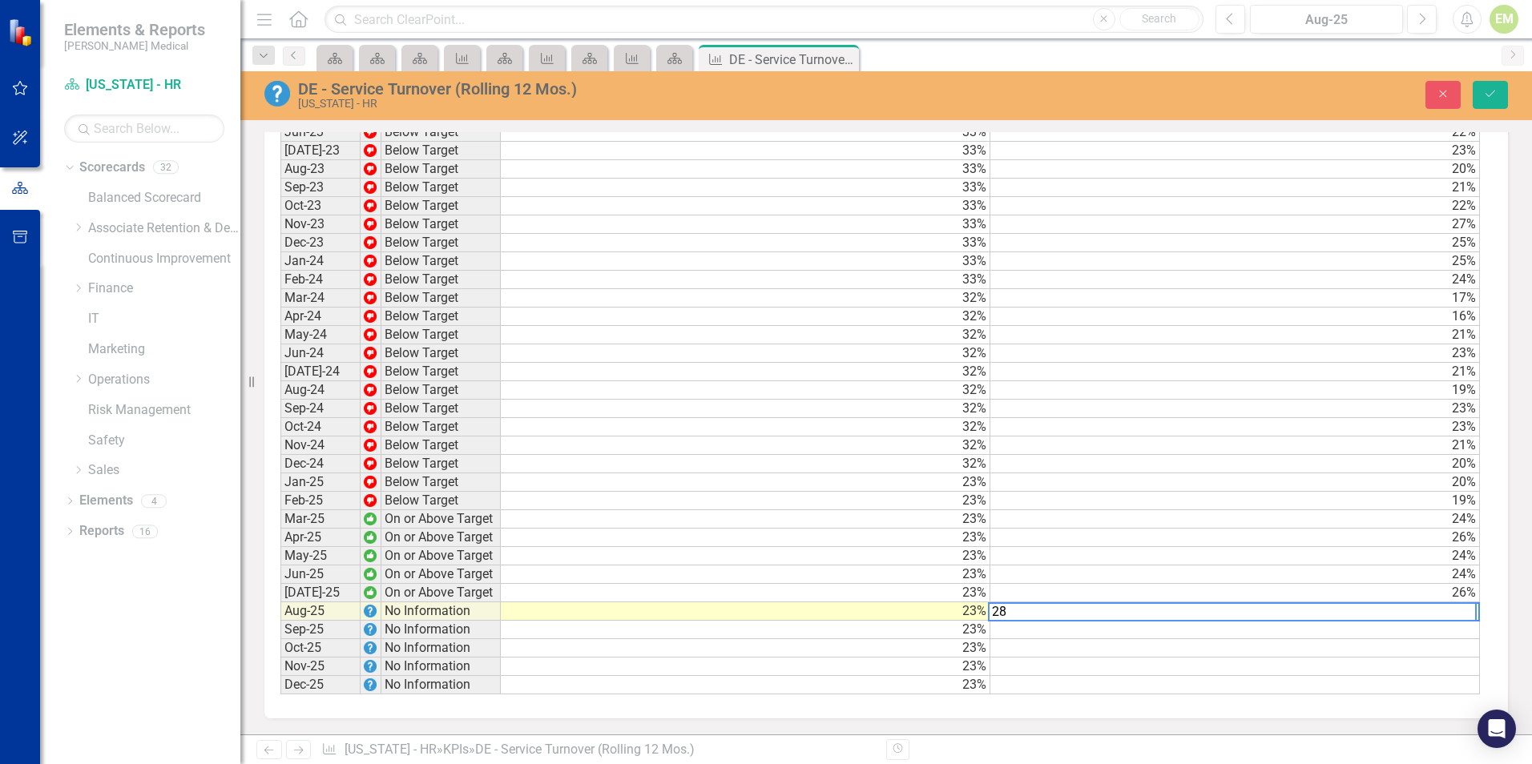
type textarea "28"
click at [1508, 98] on div "Close Save" at bounding box center [1262, 95] width 514 height 28
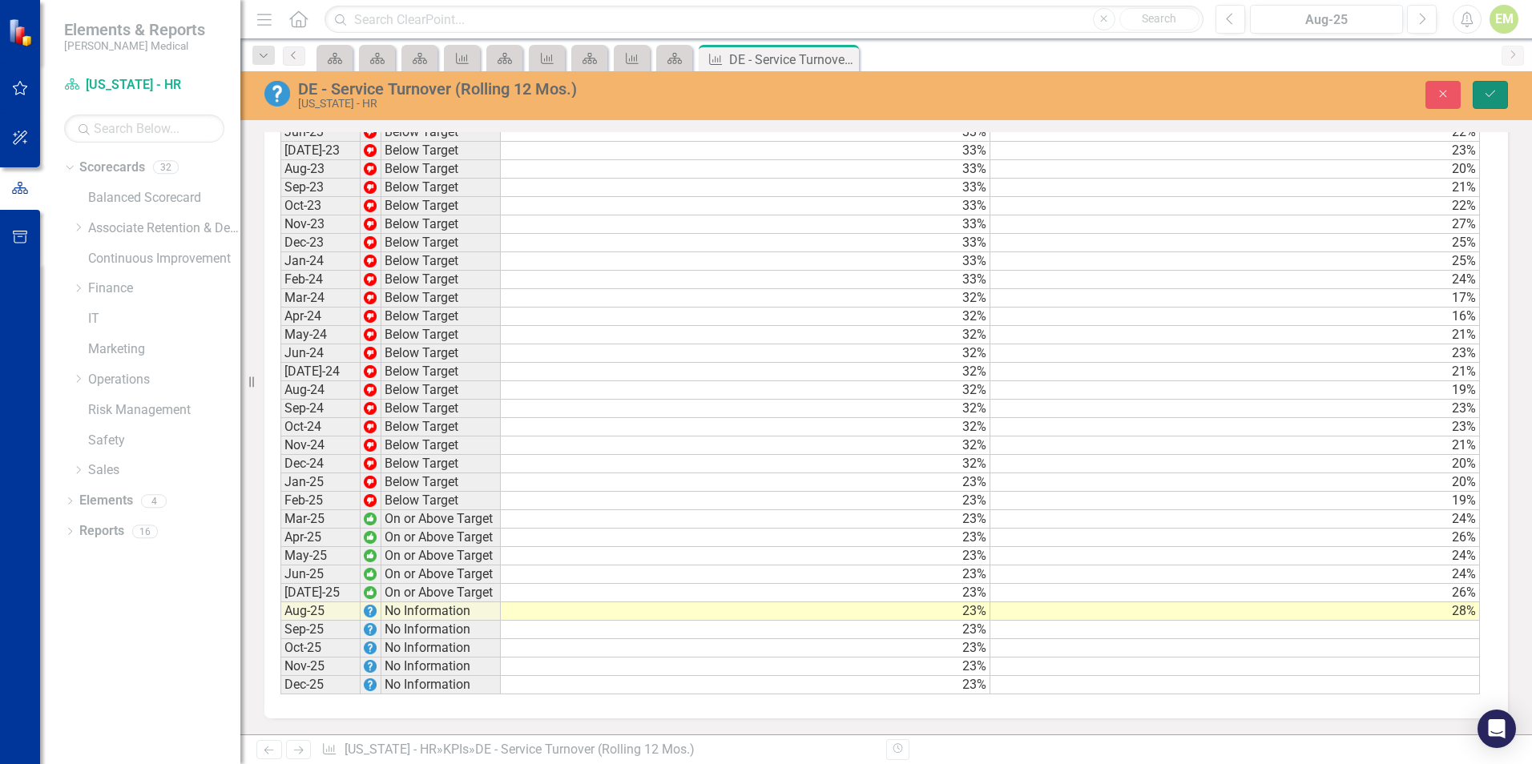
click at [1496, 96] on icon "Save" at bounding box center [1490, 93] width 14 height 11
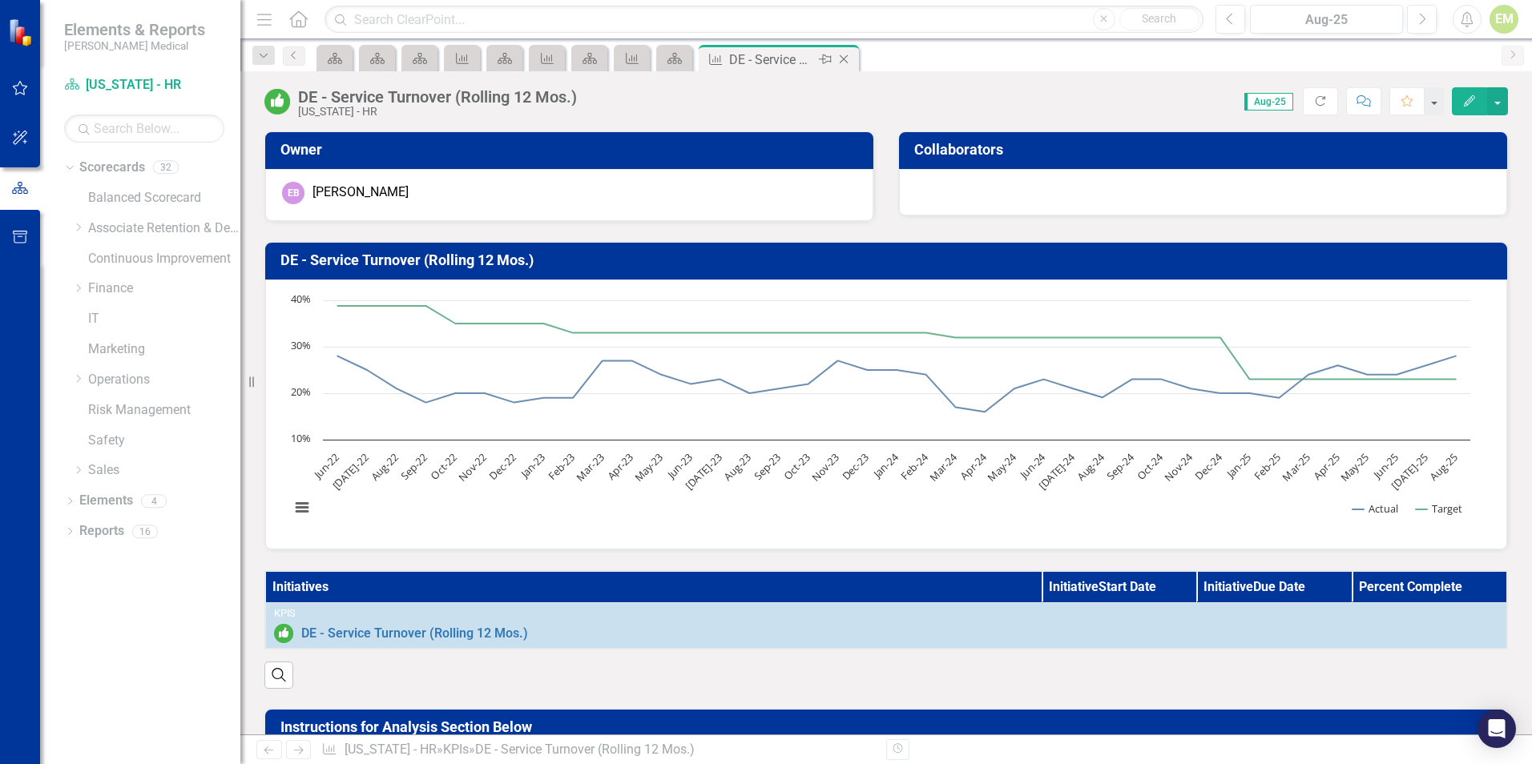
click at [847, 62] on icon at bounding box center [843, 59] width 9 height 9
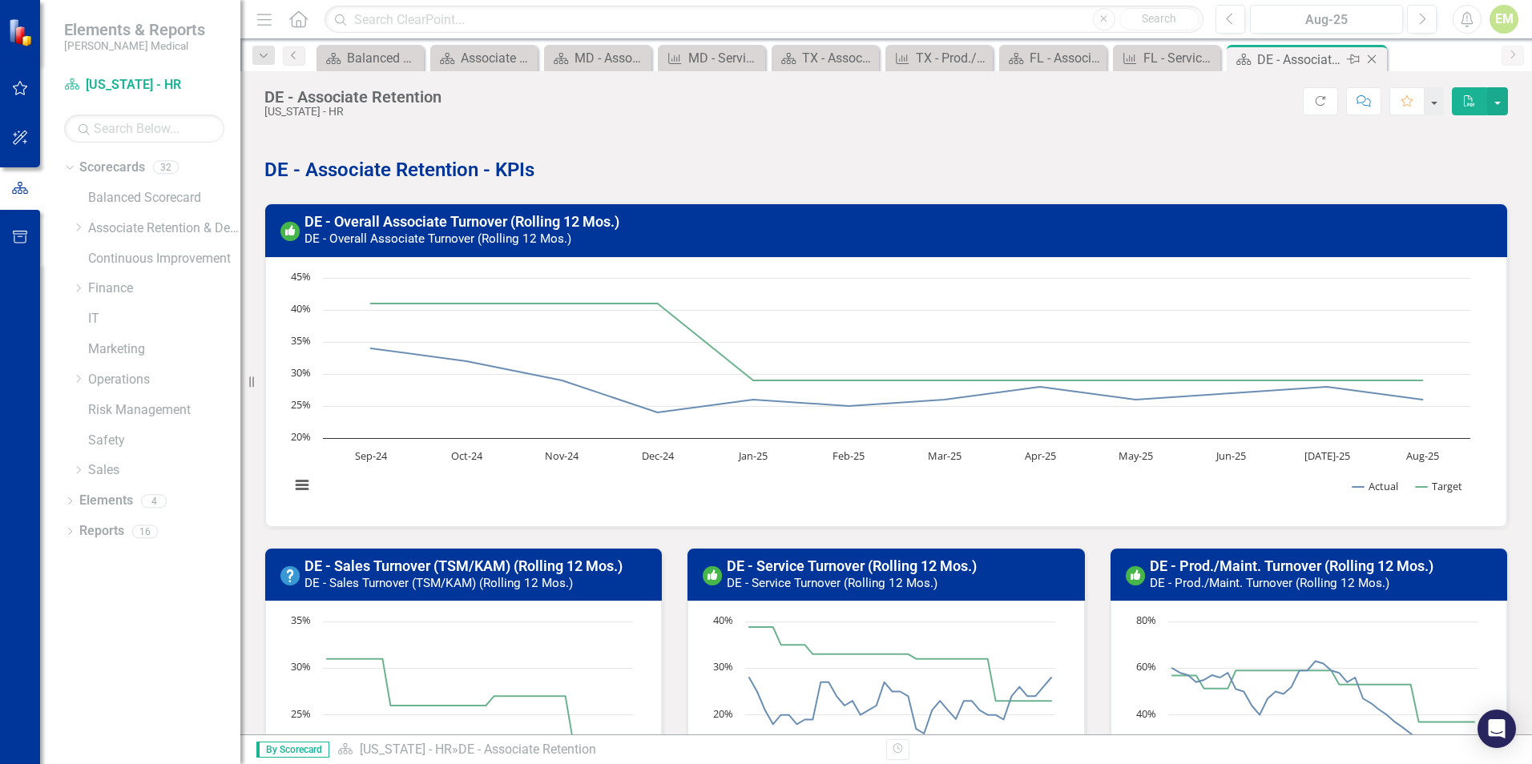
click at [1374, 60] on icon "Close" at bounding box center [1371, 59] width 16 height 13
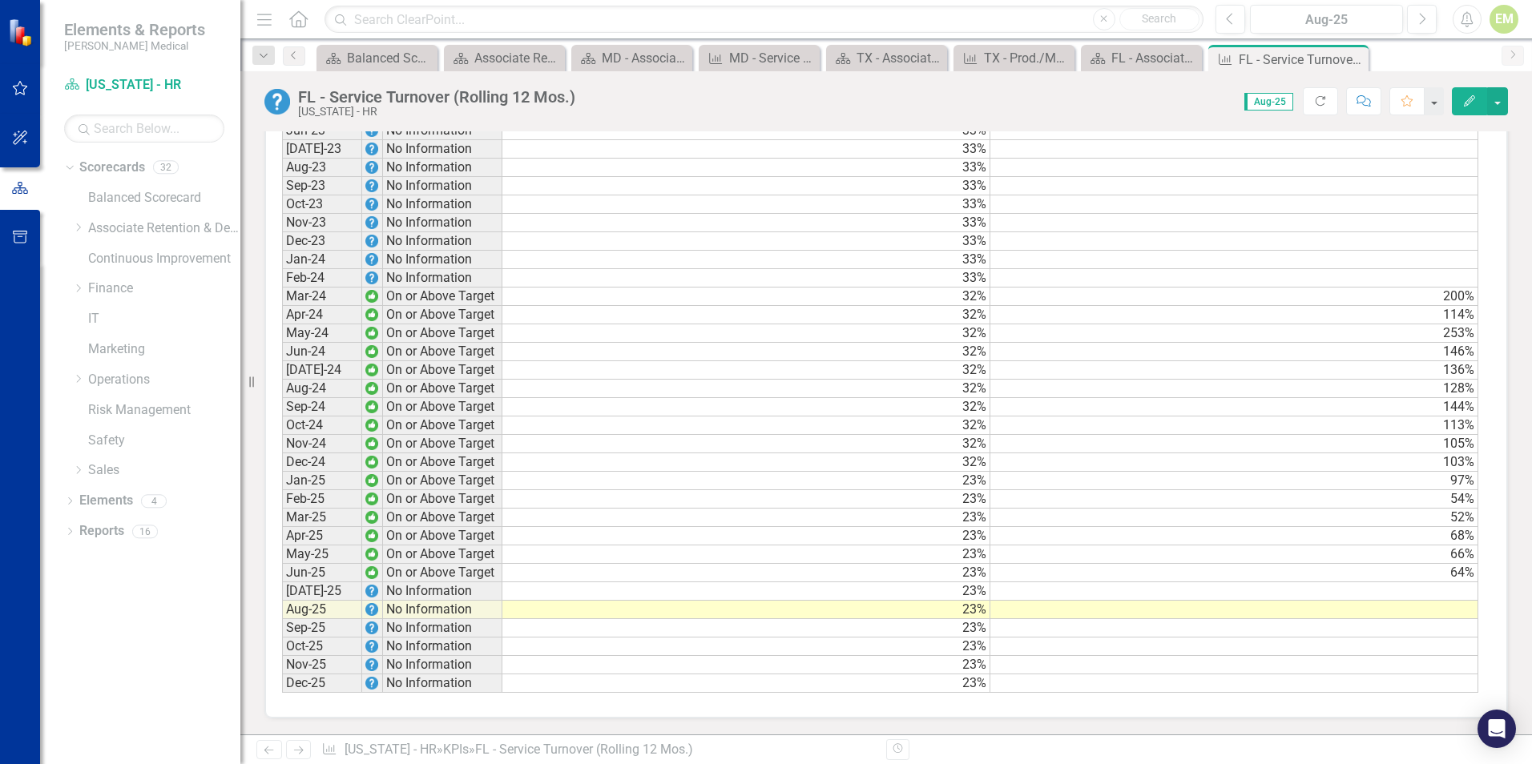
scroll to position [1409, 0]
click at [1437, 586] on td at bounding box center [1234, 591] width 488 height 18
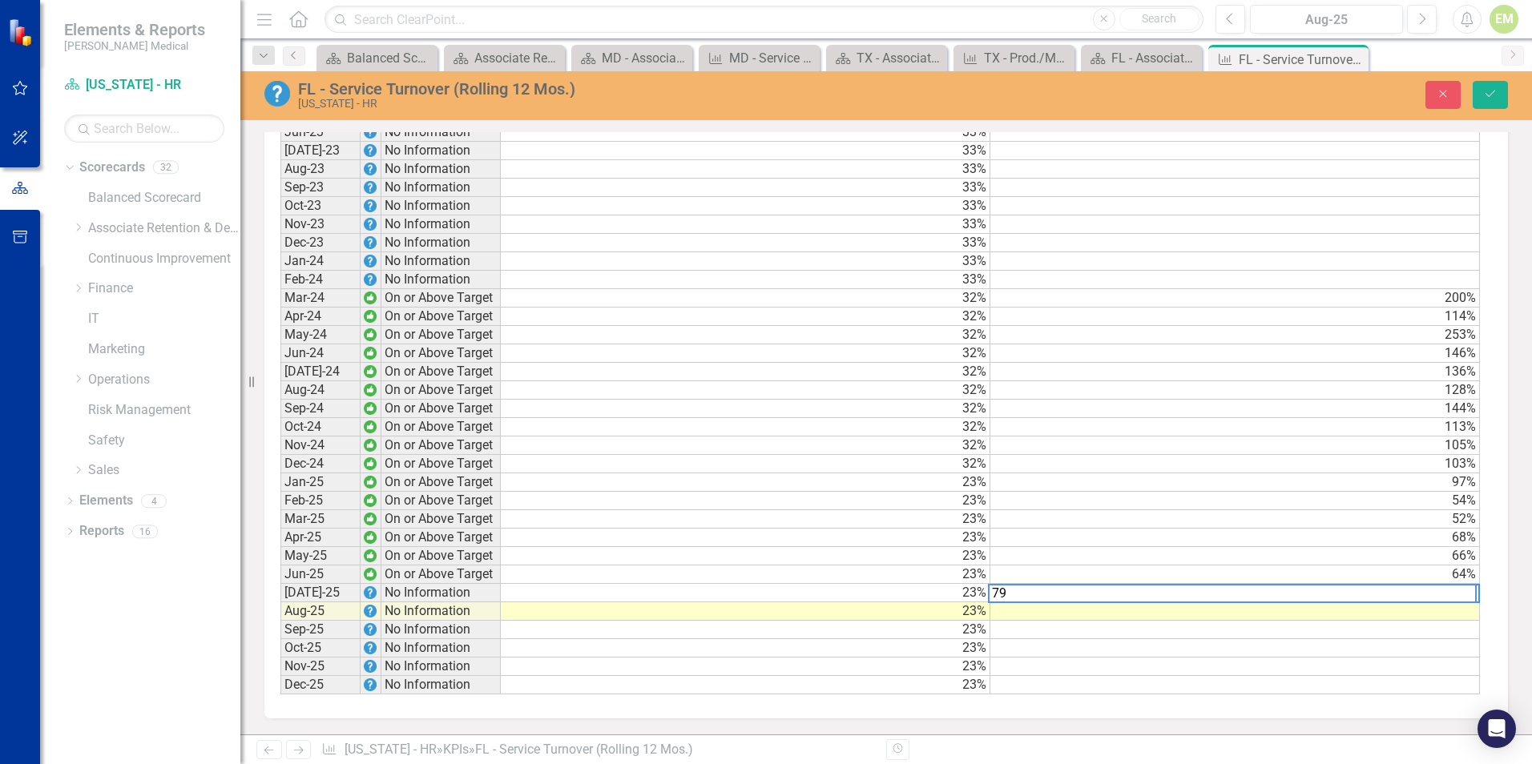
type textarea "79"
click at [1416, 612] on td at bounding box center [1234, 611] width 489 height 18
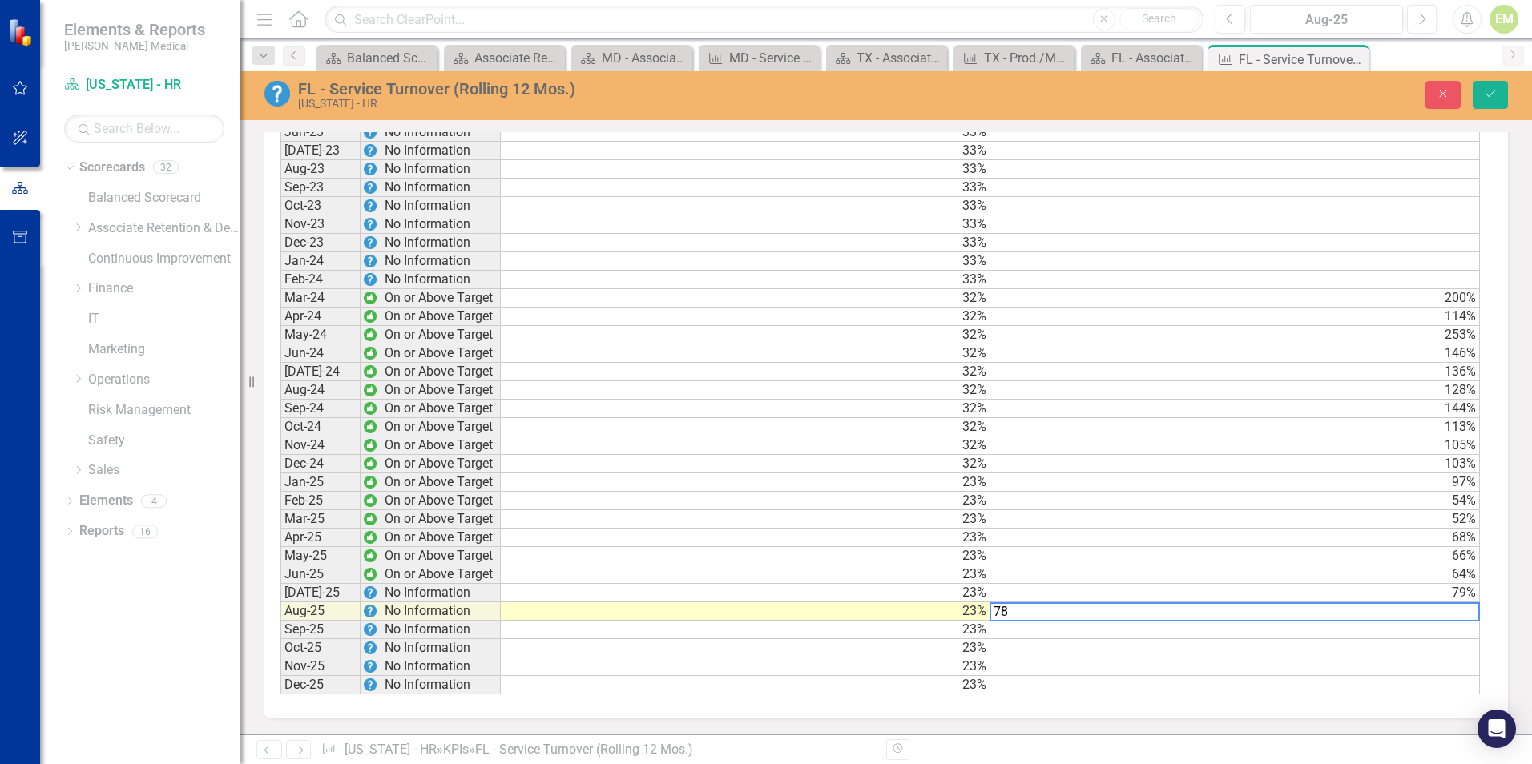
type textarea "78"
click at [1403, 630] on td at bounding box center [1234, 630] width 489 height 18
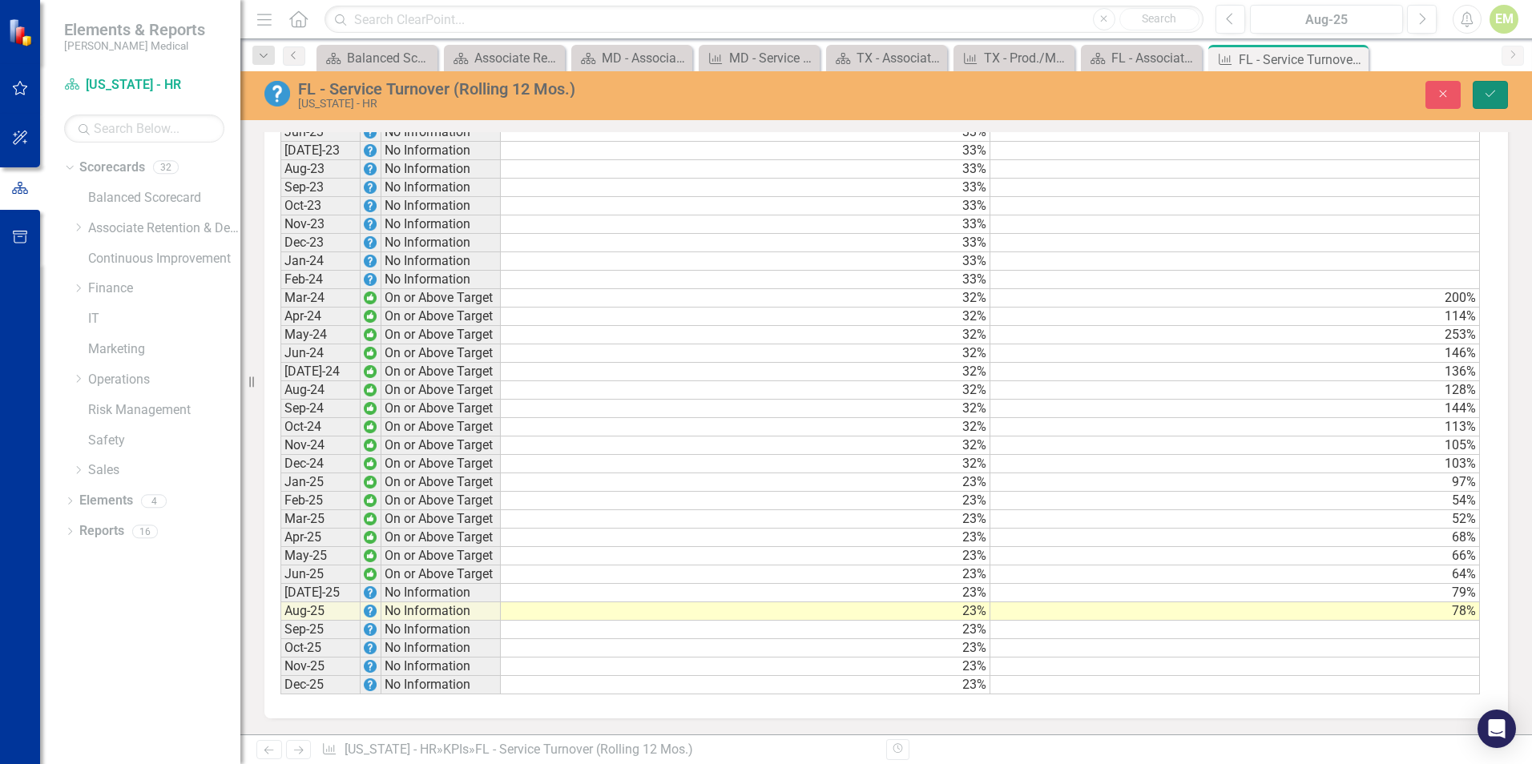
click at [1486, 98] on icon "Save" at bounding box center [1490, 93] width 14 height 11
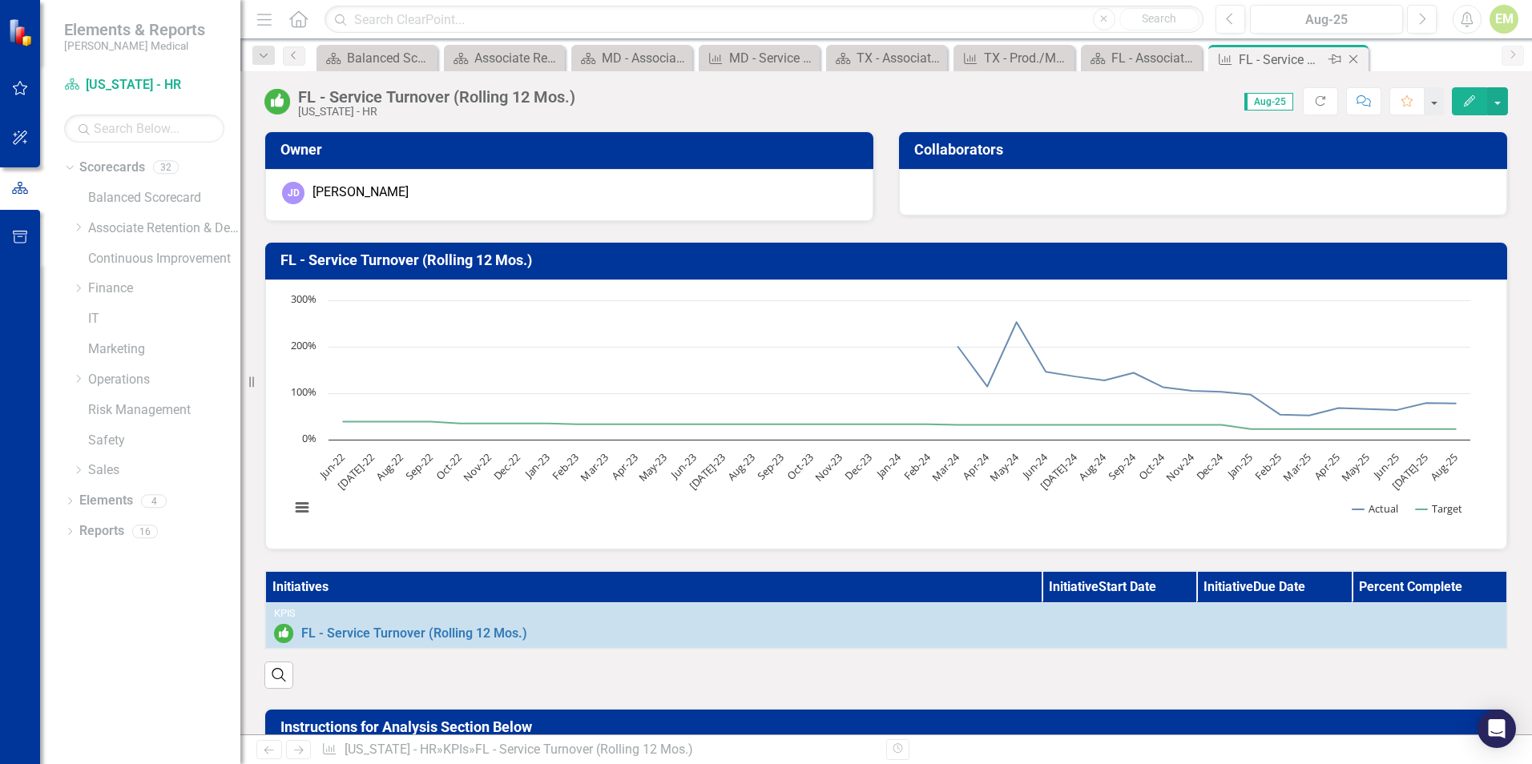
click at [1356, 57] on icon "Close" at bounding box center [1353, 59] width 16 height 13
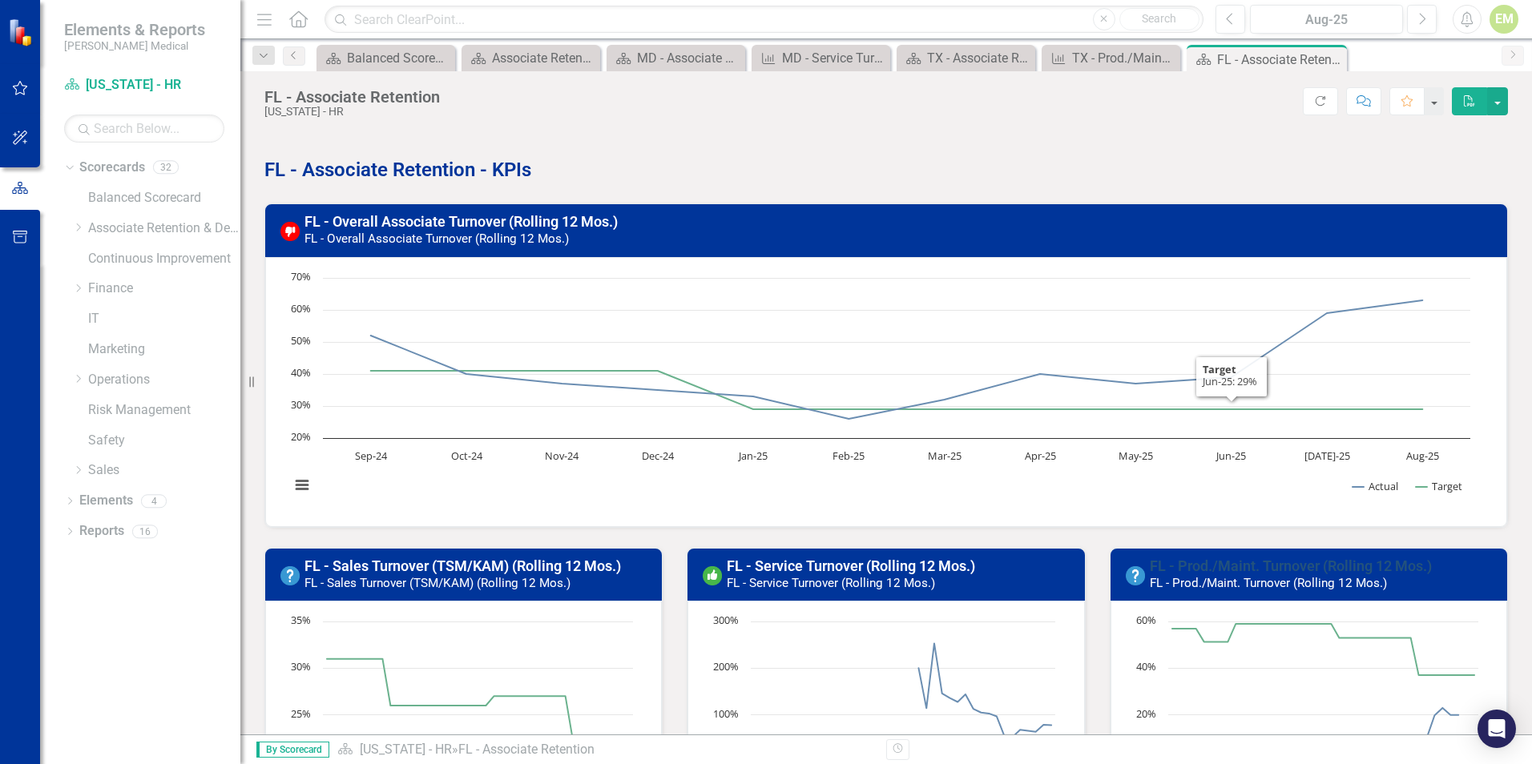
click at [1218, 569] on link "FL - Prod./Maint. Turnover (Rolling 12 Mos.)" at bounding box center [1290, 566] width 282 height 17
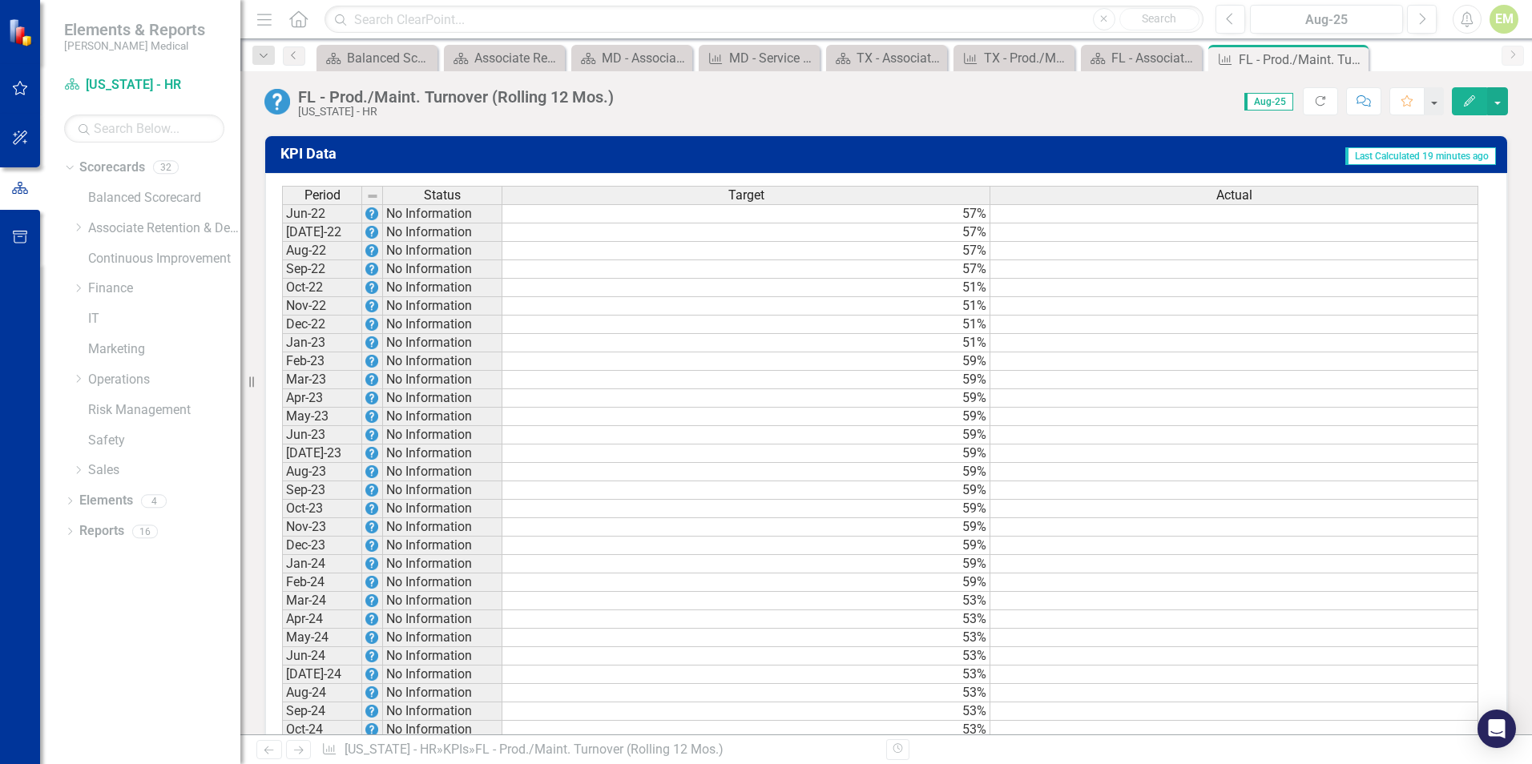
scroll to position [1409, 0]
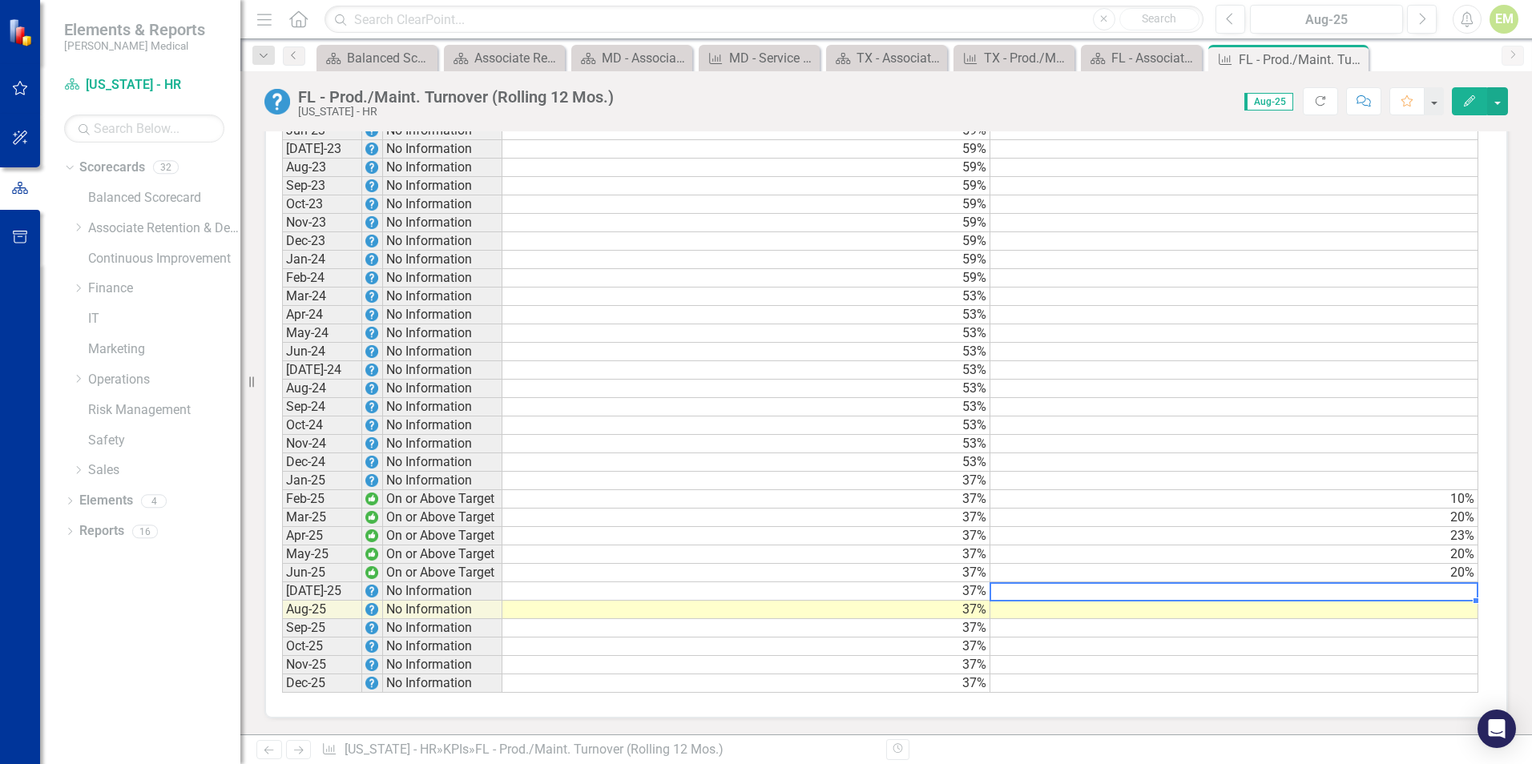
click at [1443, 591] on td at bounding box center [1234, 591] width 488 height 18
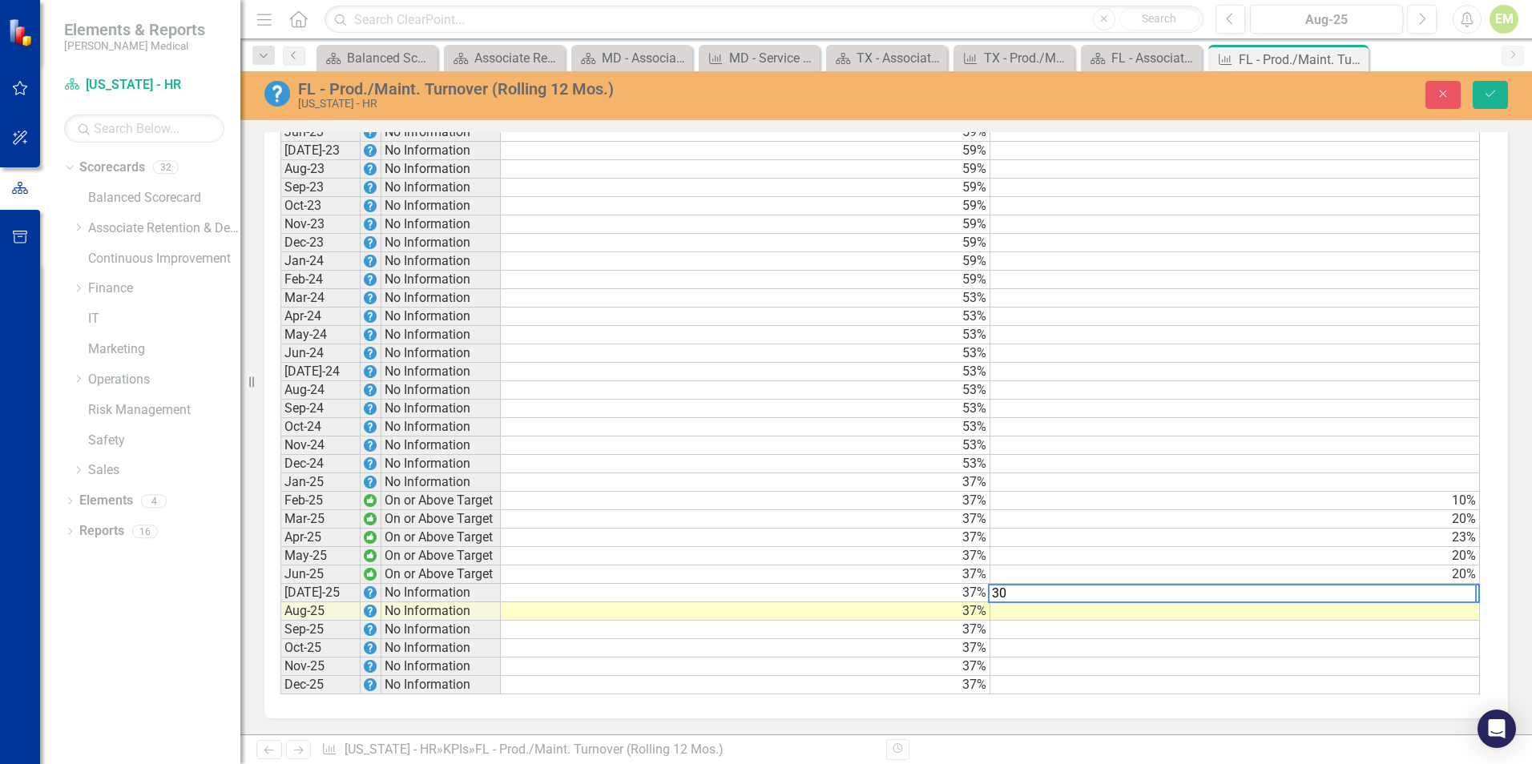
type textarea "30"
click at [1427, 616] on td at bounding box center [1234, 611] width 489 height 18
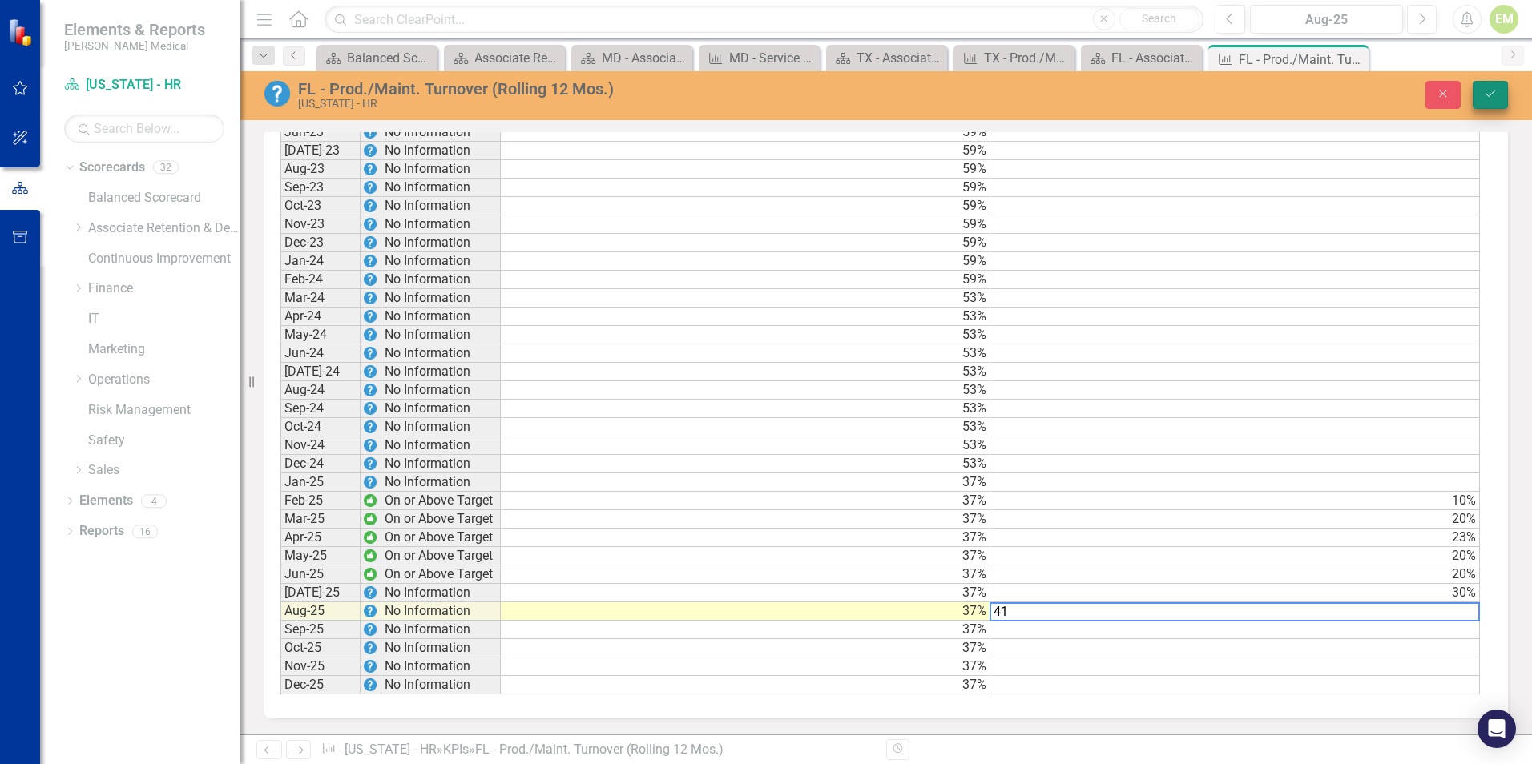
type textarea "41"
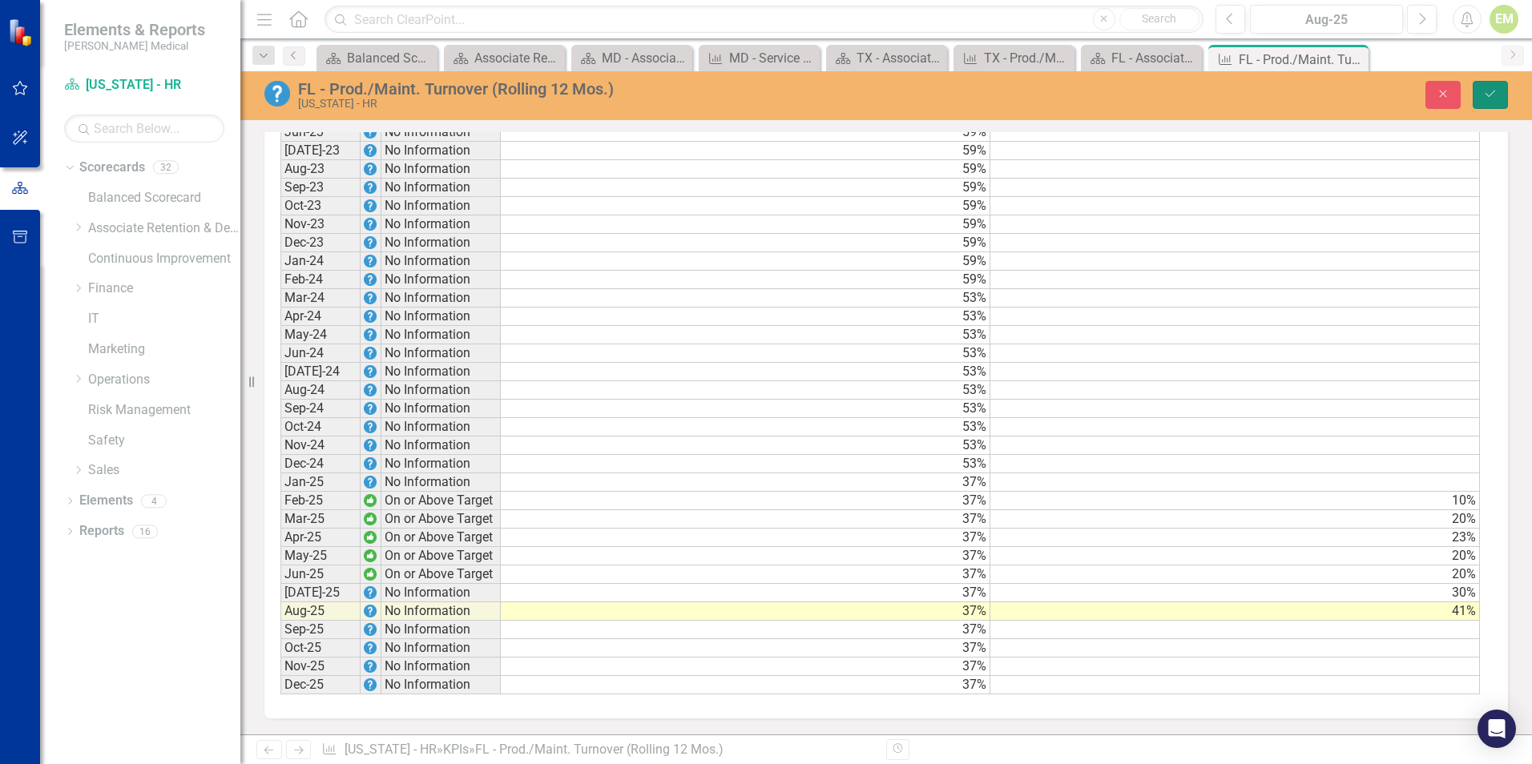
click at [1493, 91] on icon "Save" at bounding box center [1490, 93] width 14 height 11
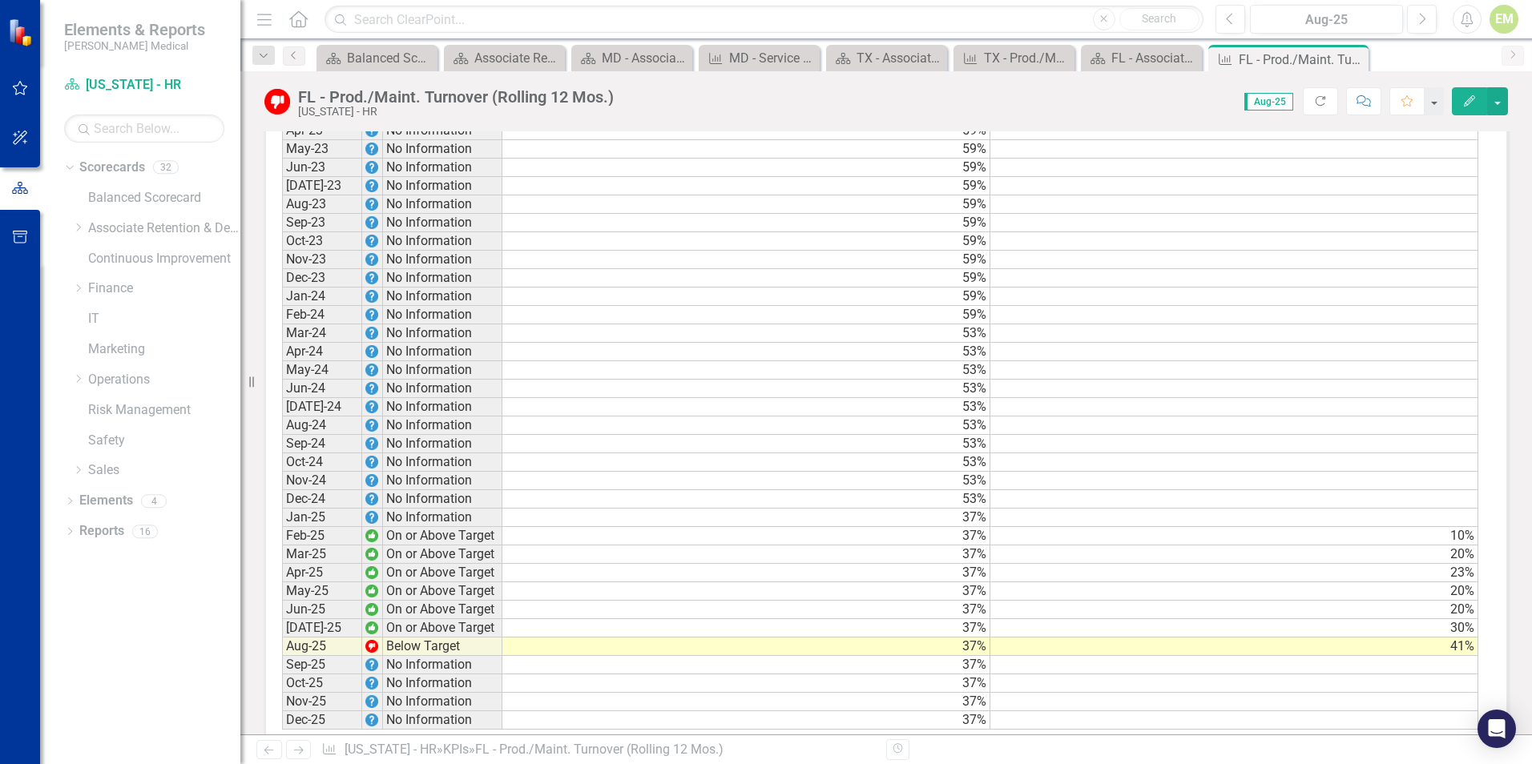
scroll to position [1362, 0]
click at [1401, 304] on td at bounding box center [1234, 295] width 488 height 18
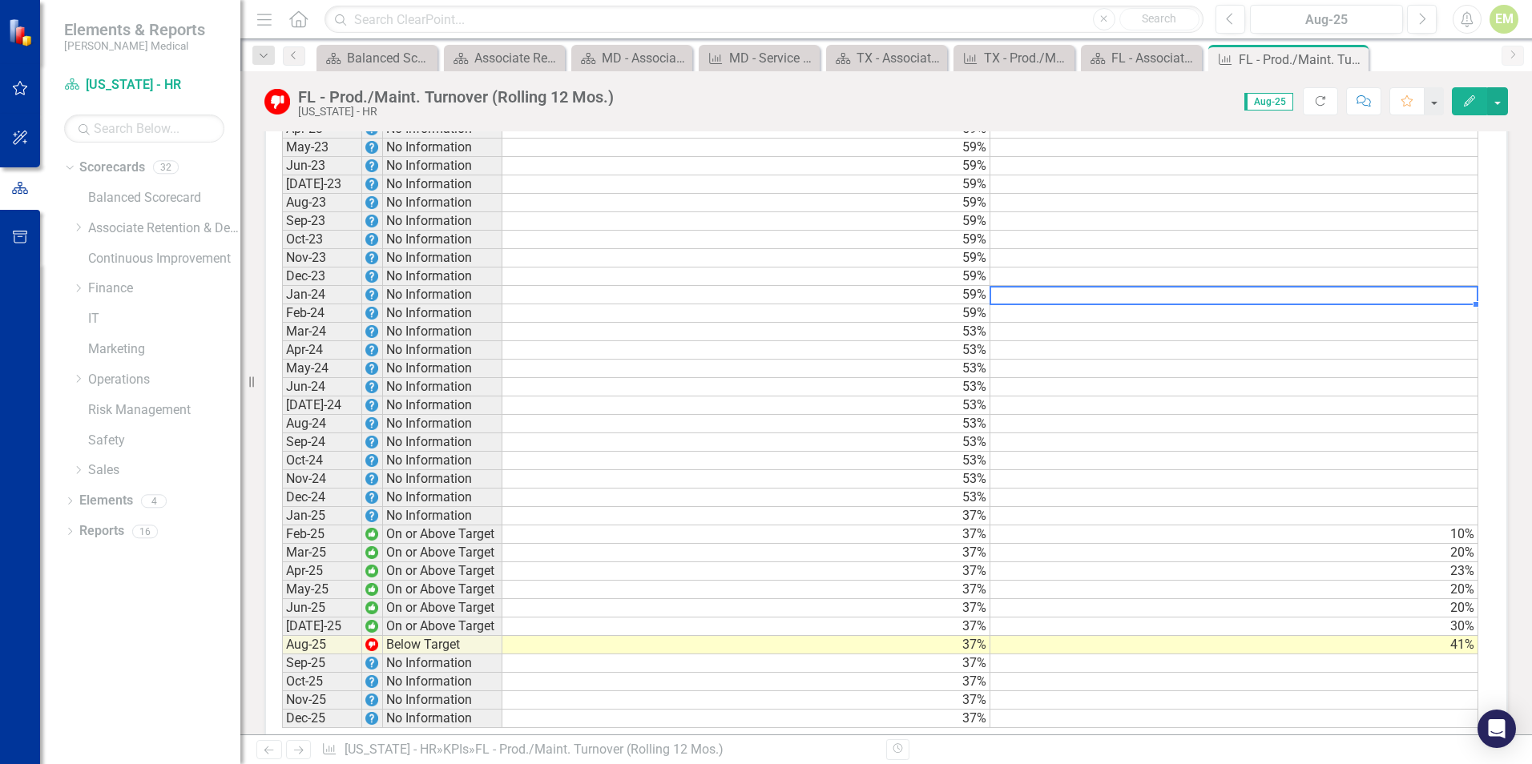
type textarea "0"
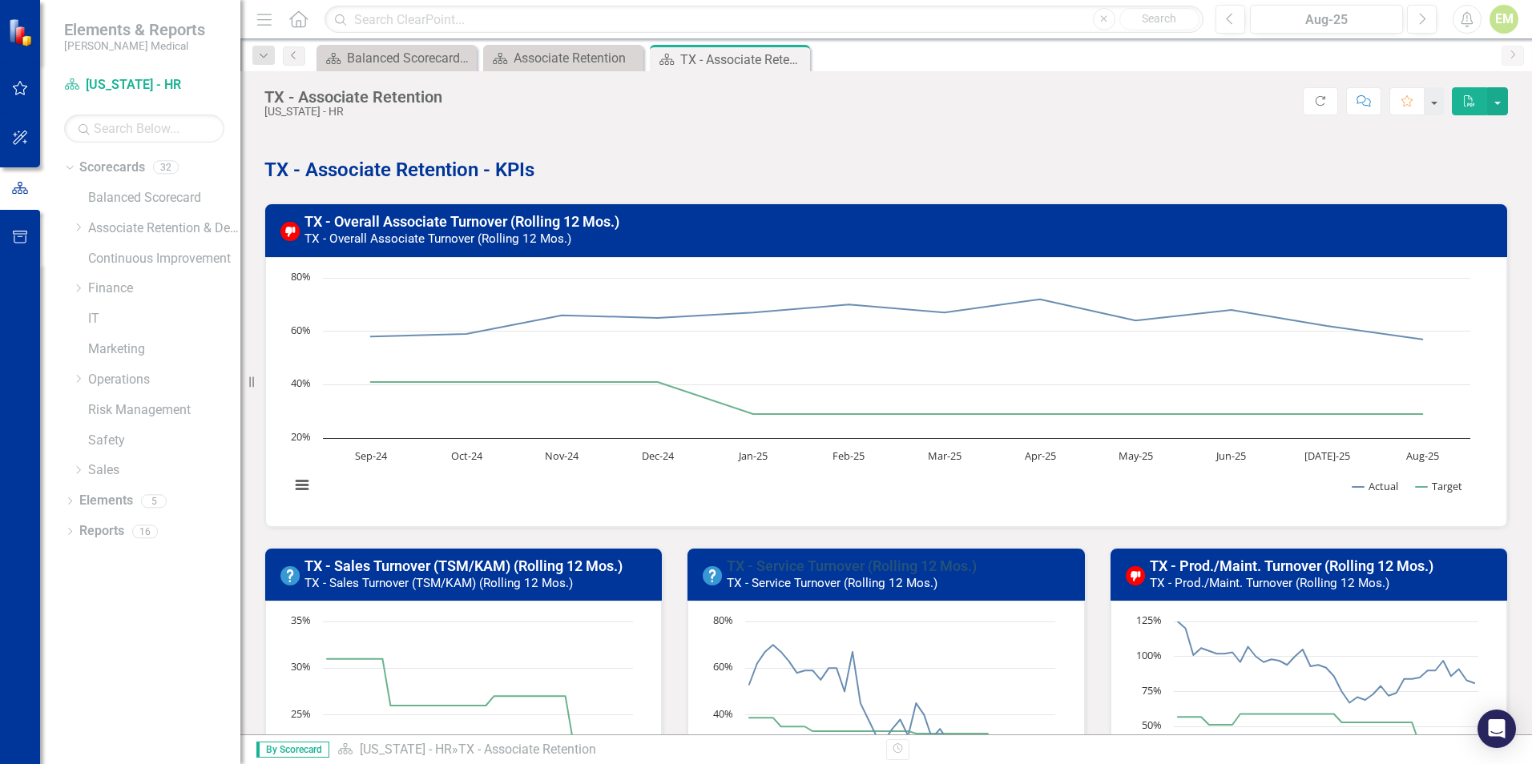
click at [796, 560] on link "TX - Service Turnover (Rolling 12 Mos.)" at bounding box center [852, 566] width 250 height 17
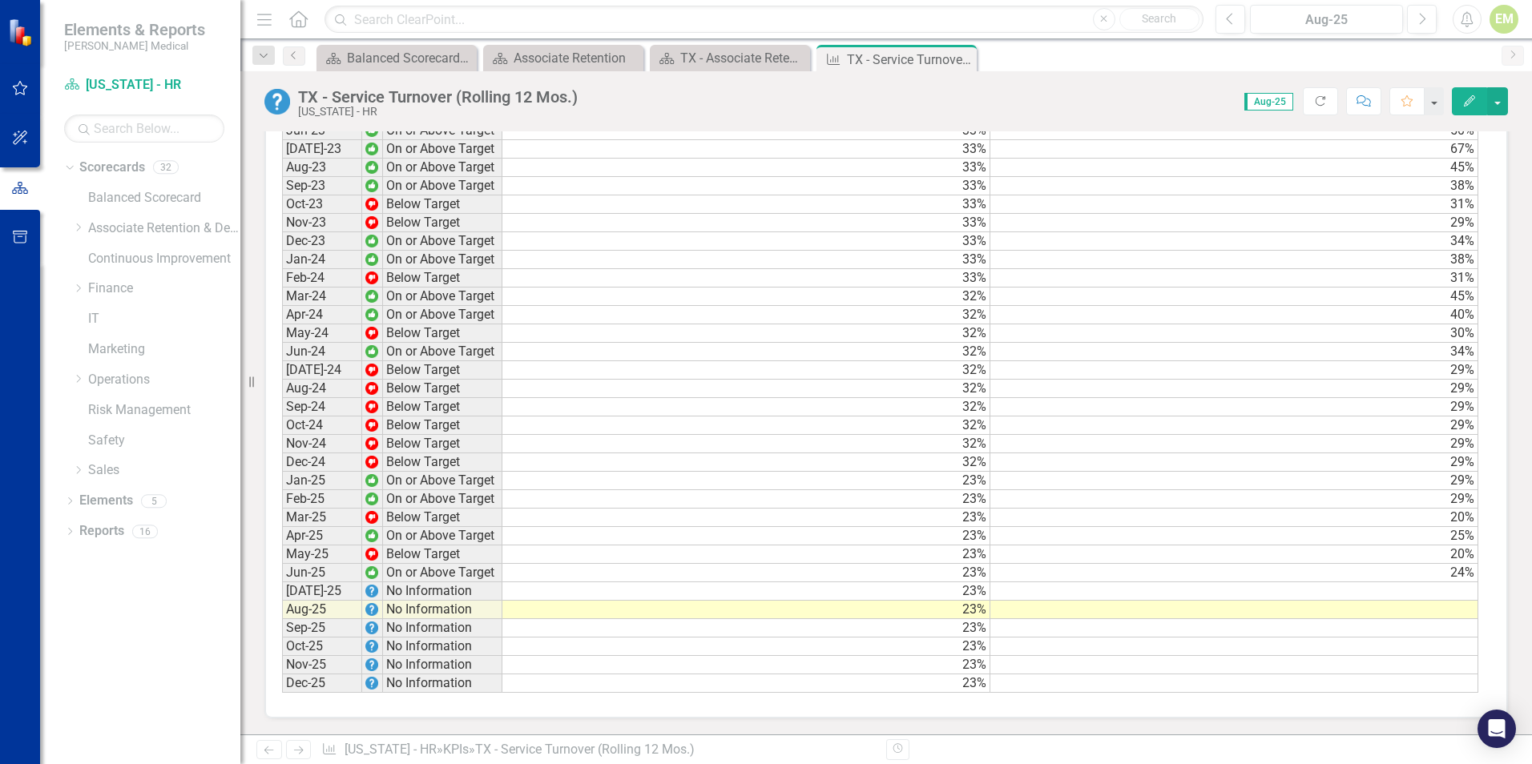
scroll to position [1409, 0]
click at [1409, 586] on td at bounding box center [1234, 591] width 488 height 18
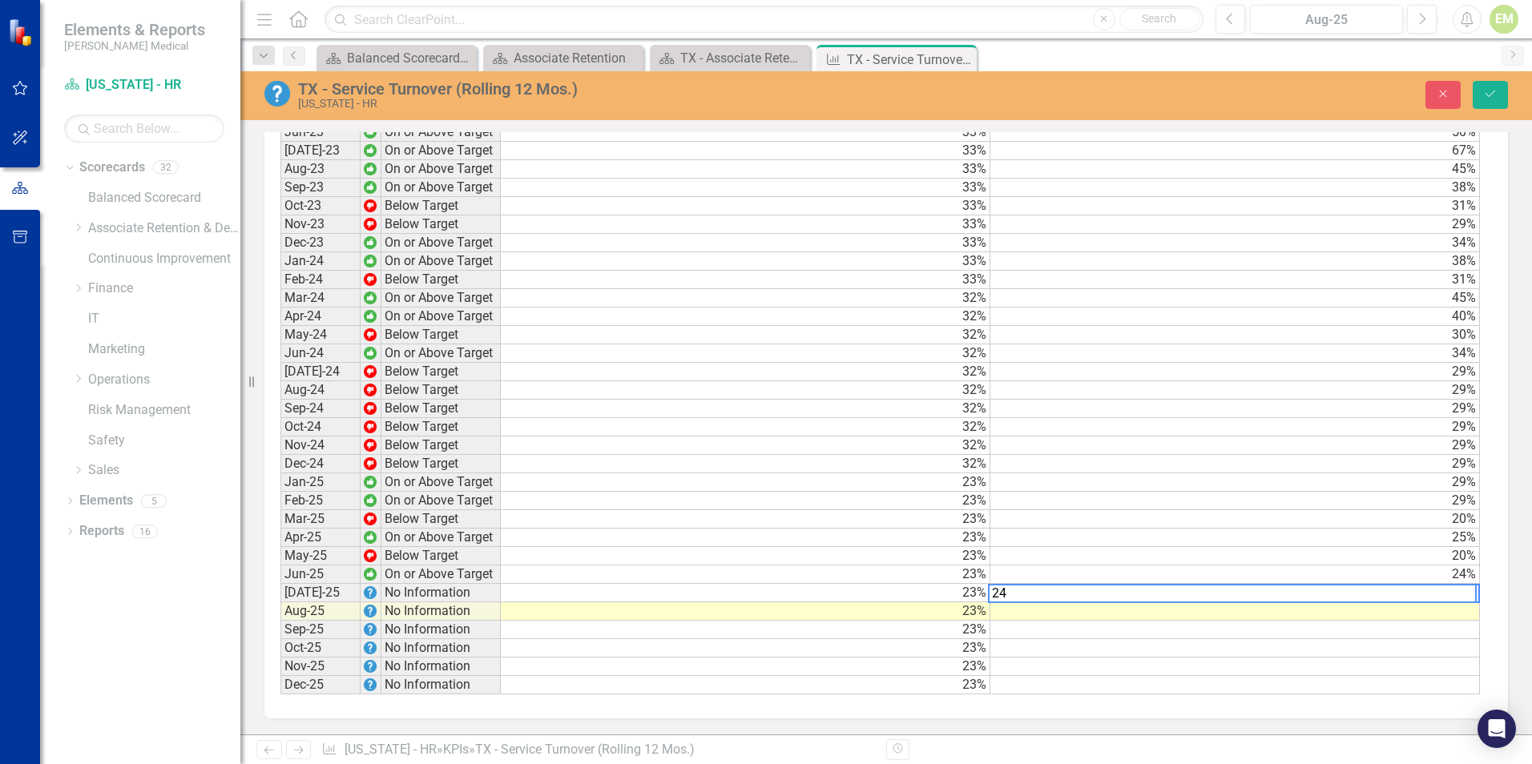
type textarea "24"
click at [1400, 606] on td at bounding box center [1234, 611] width 489 height 18
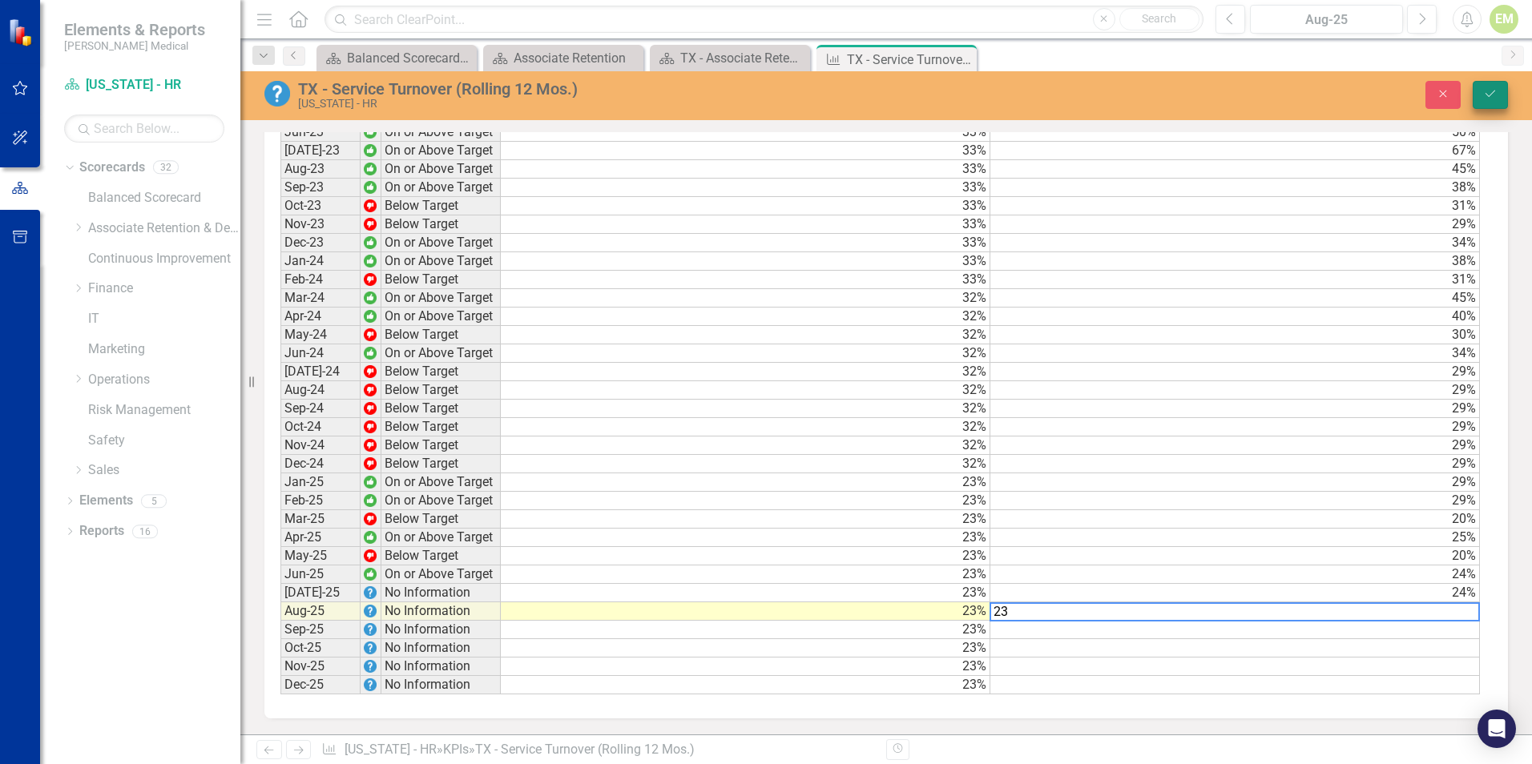
type textarea "23"
click at [1495, 103] on button "Save" at bounding box center [1489, 95] width 35 height 28
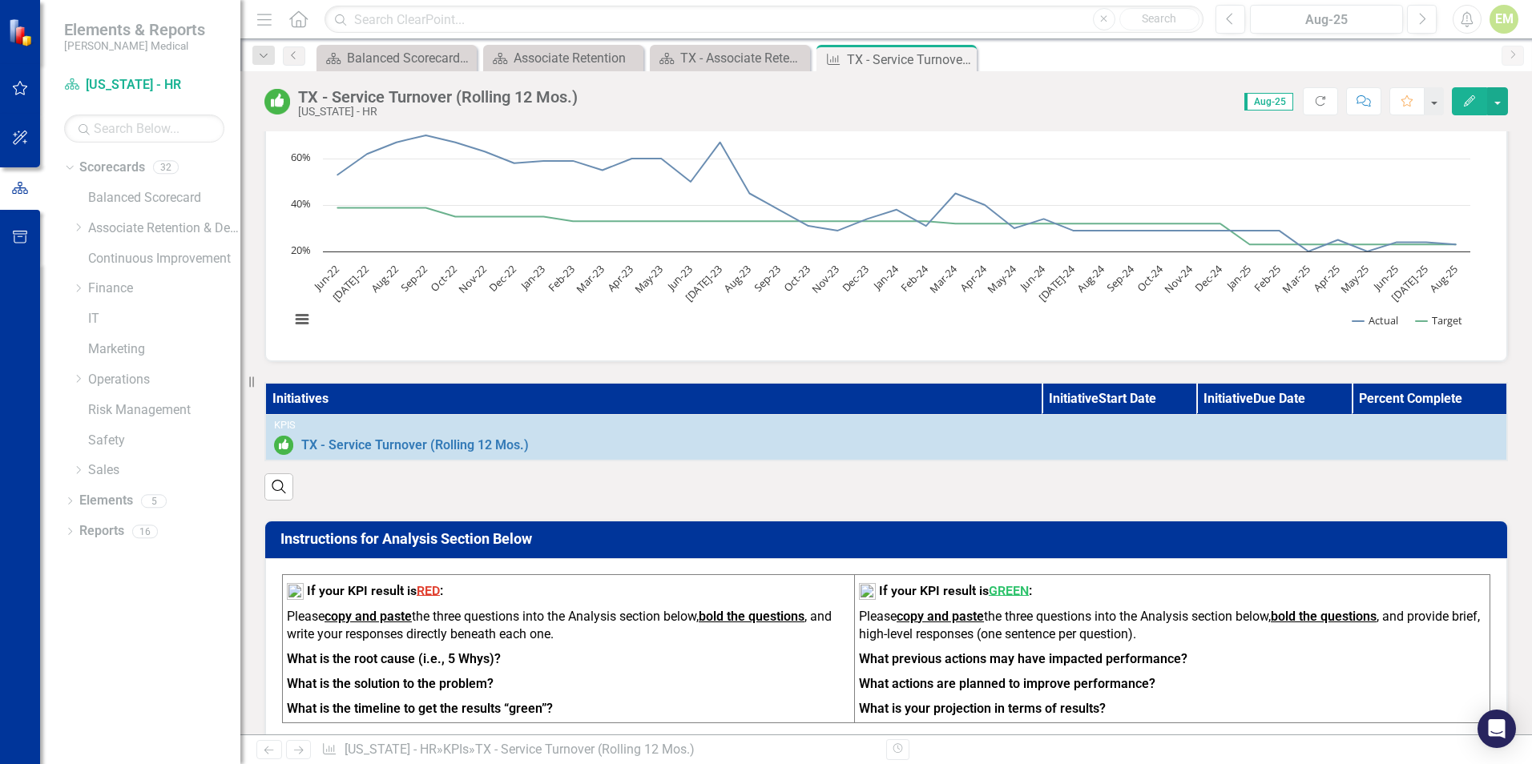
scroll to position [320, 0]
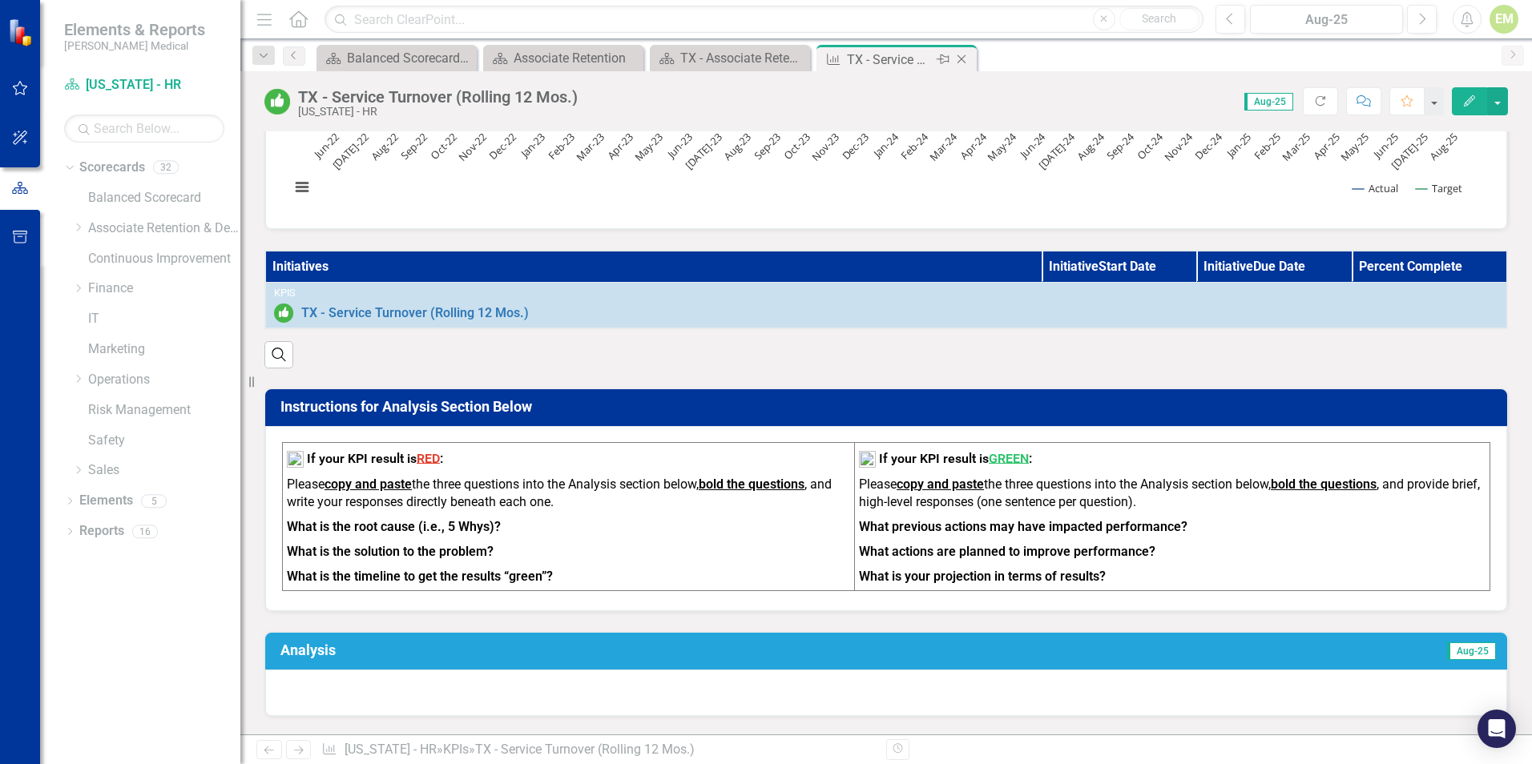
click at [962, 56] on icon "Close" at bounding box center [961, 59] width 16 height 13
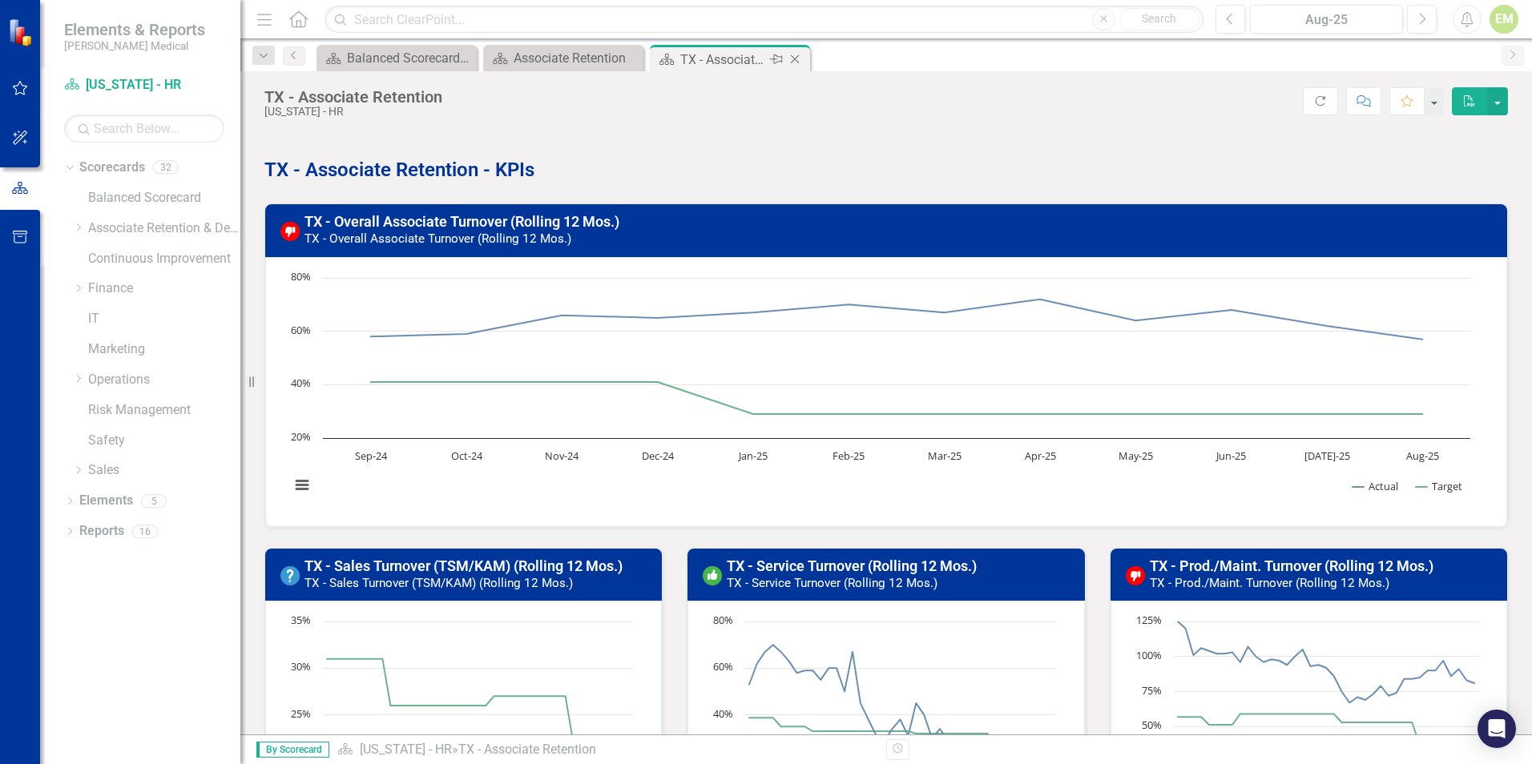
click at [797, 58] on icon "Close" at bounding box center [795, 59] width 16 height 13
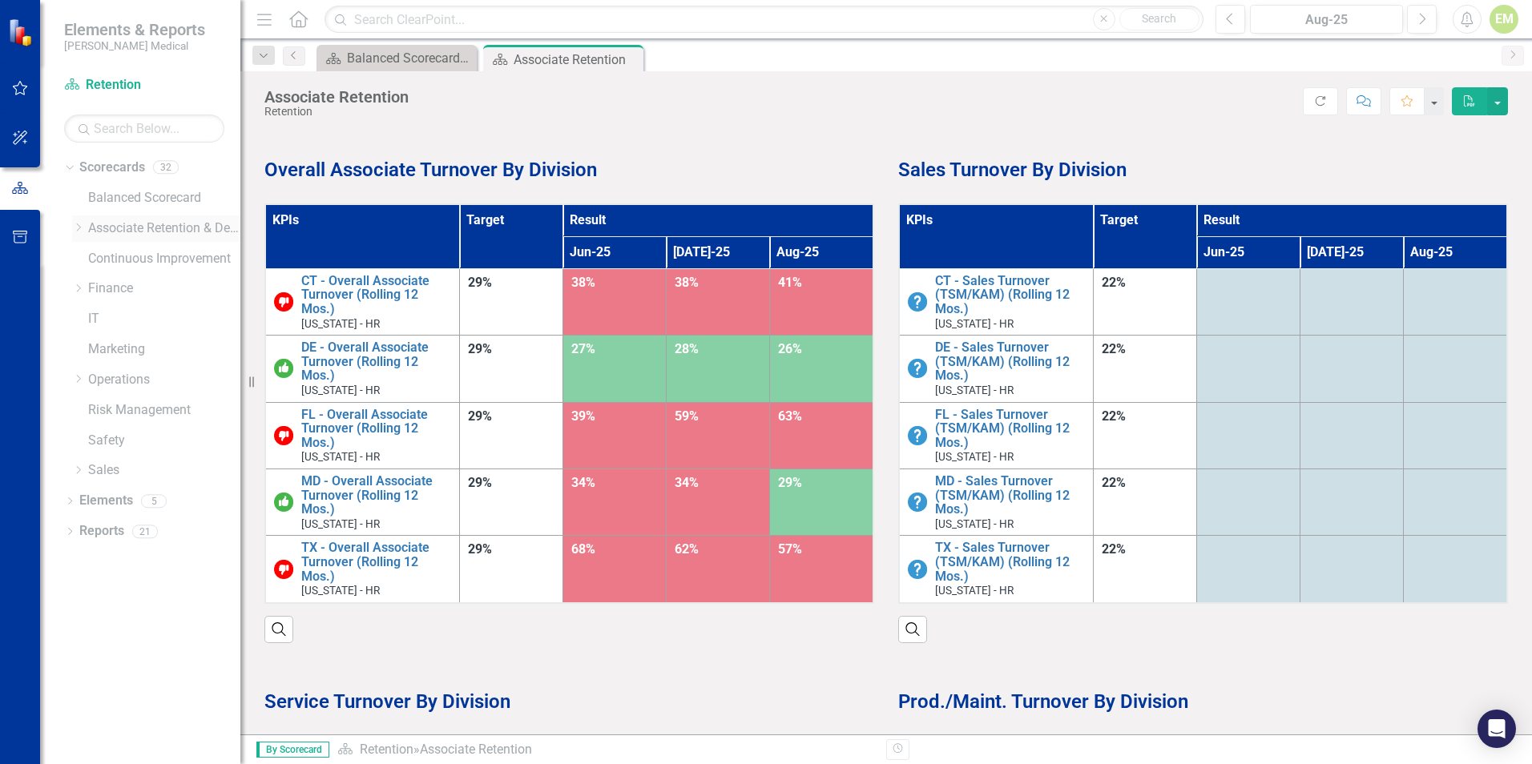
click at [114, 223] on link "Associate Retention & Development" at bounding box center [164, 228] width 152 height 18
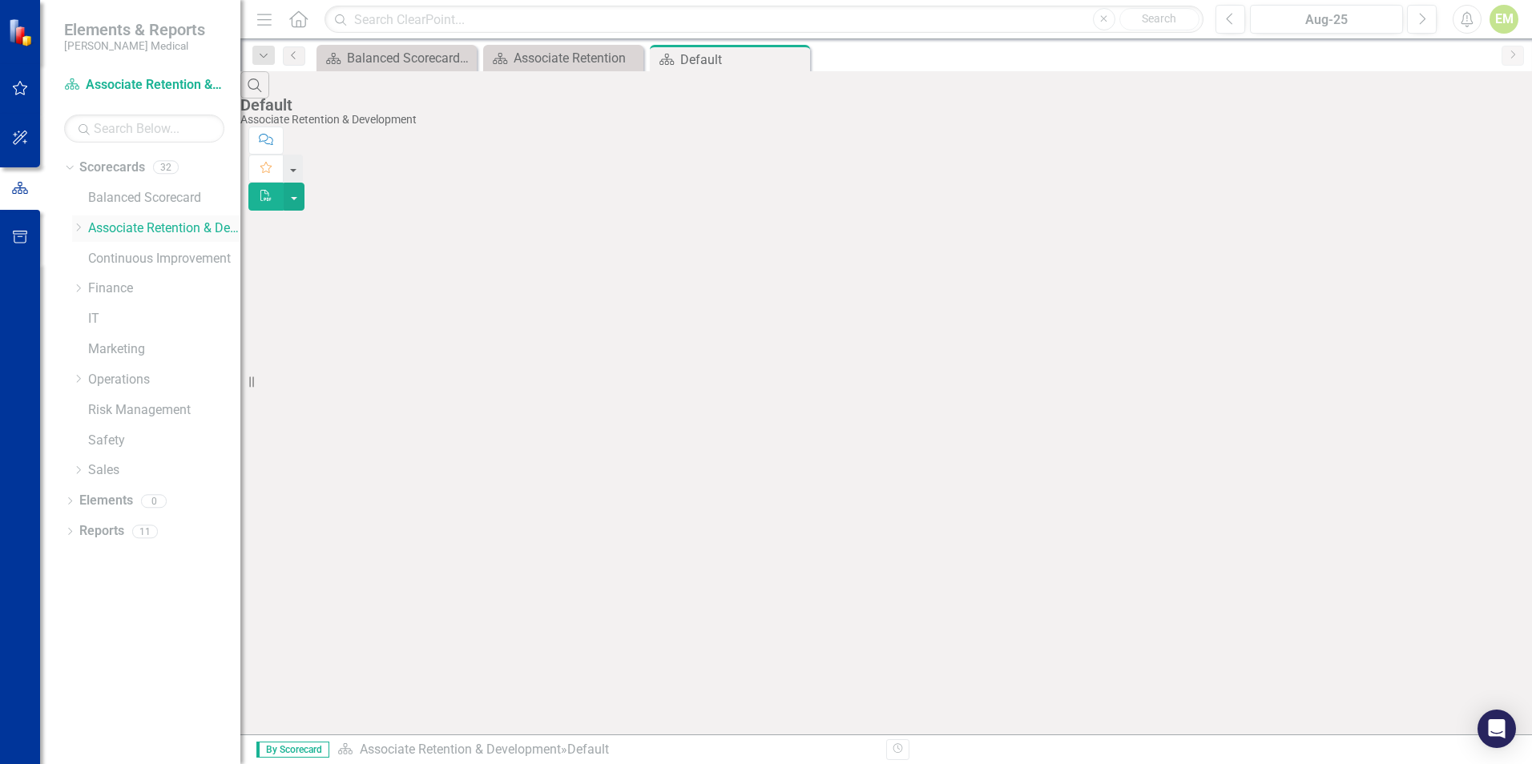
click at [80, 228] on icon at bounding box center [79, 227] width 4 height 8
click at [98, 289] on icon "Dropdown" at bounding box center [94, 289] width 12 height 10
click at [129, 320] on link "[US_STATE] - HR" at bounding box center [180, 319] width 120 height 18
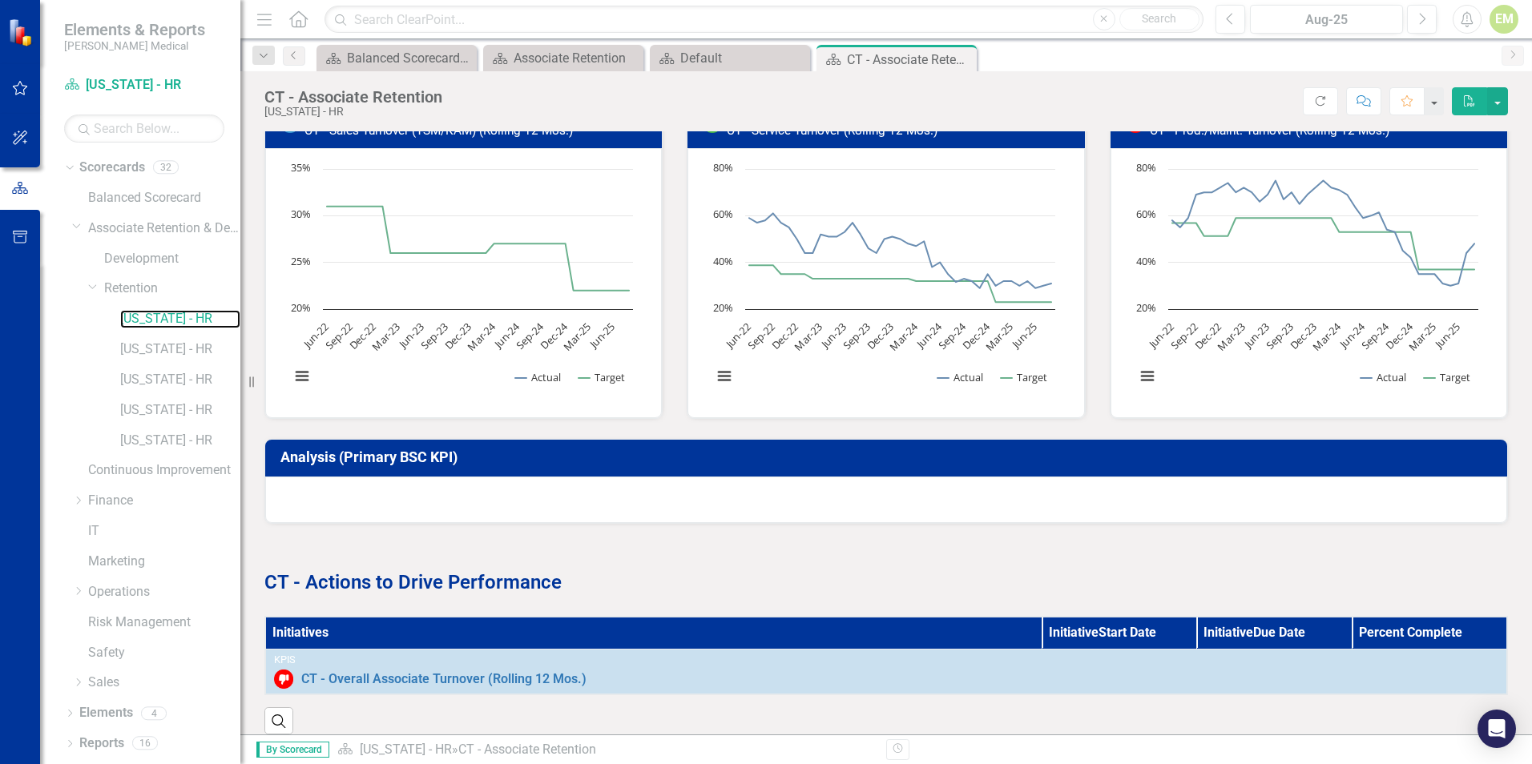
scroll to position [481, 0]
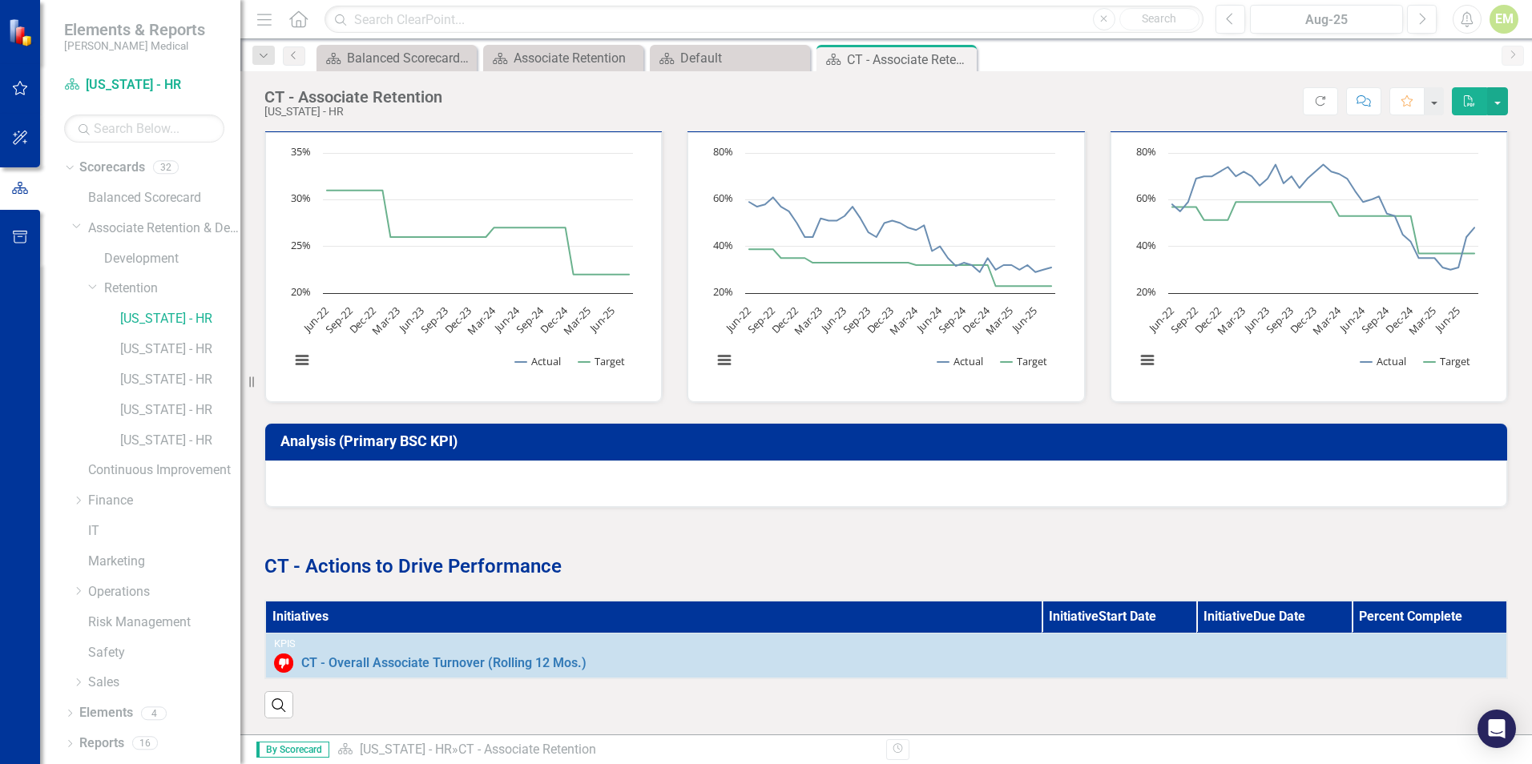
click at [1498, 22] on div "EM" at bounding box center [1503, 19] width 29 height 29
click at [1441, 195] on link "Logout Log Out" at bounding box center [1454, 202] width 127 height 30
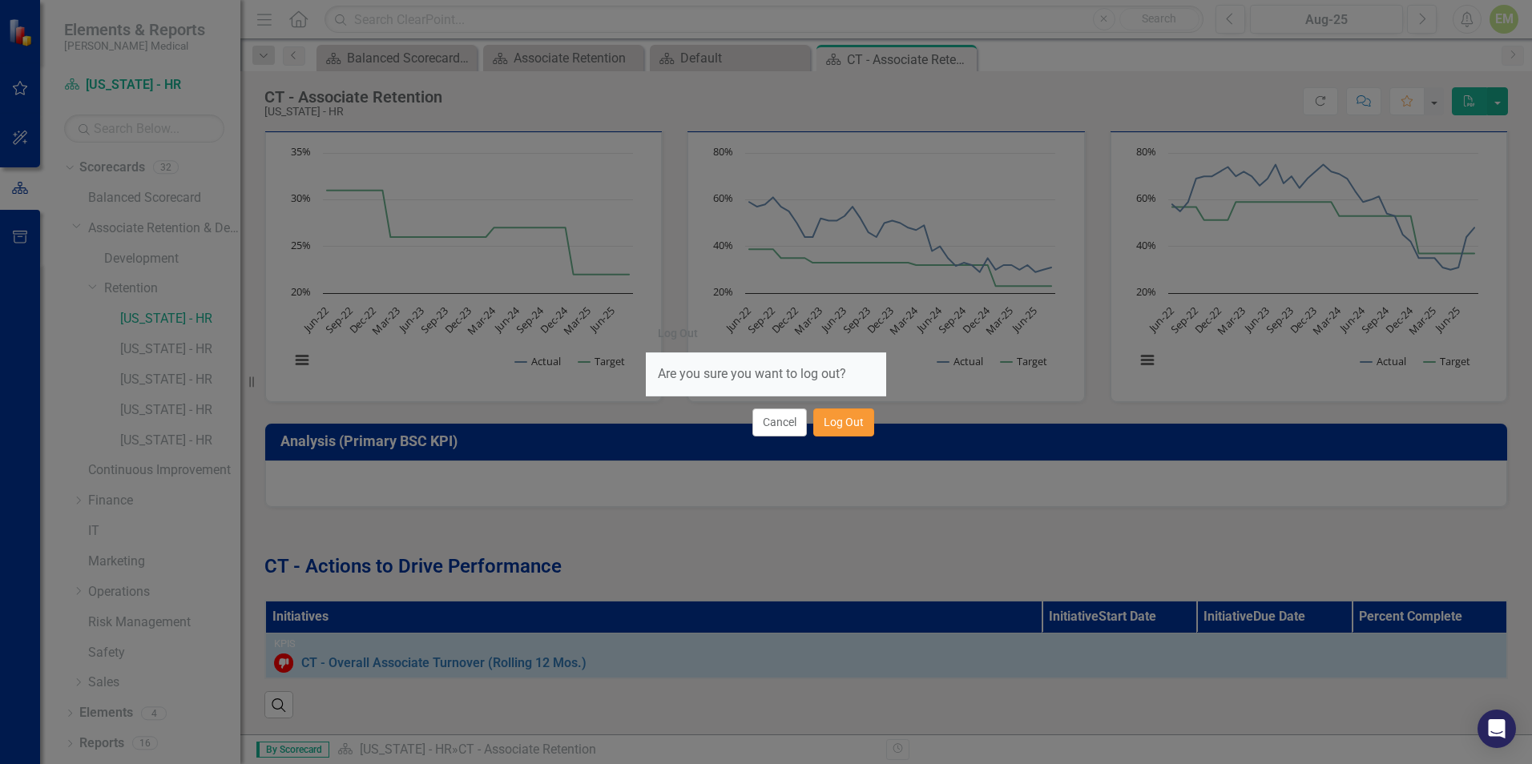
click at [851, 414] on button "Log Out" at bounding box center [843, 423] width 61 height 28
